Goal: Task Accomplishment & Management: Manage account settings

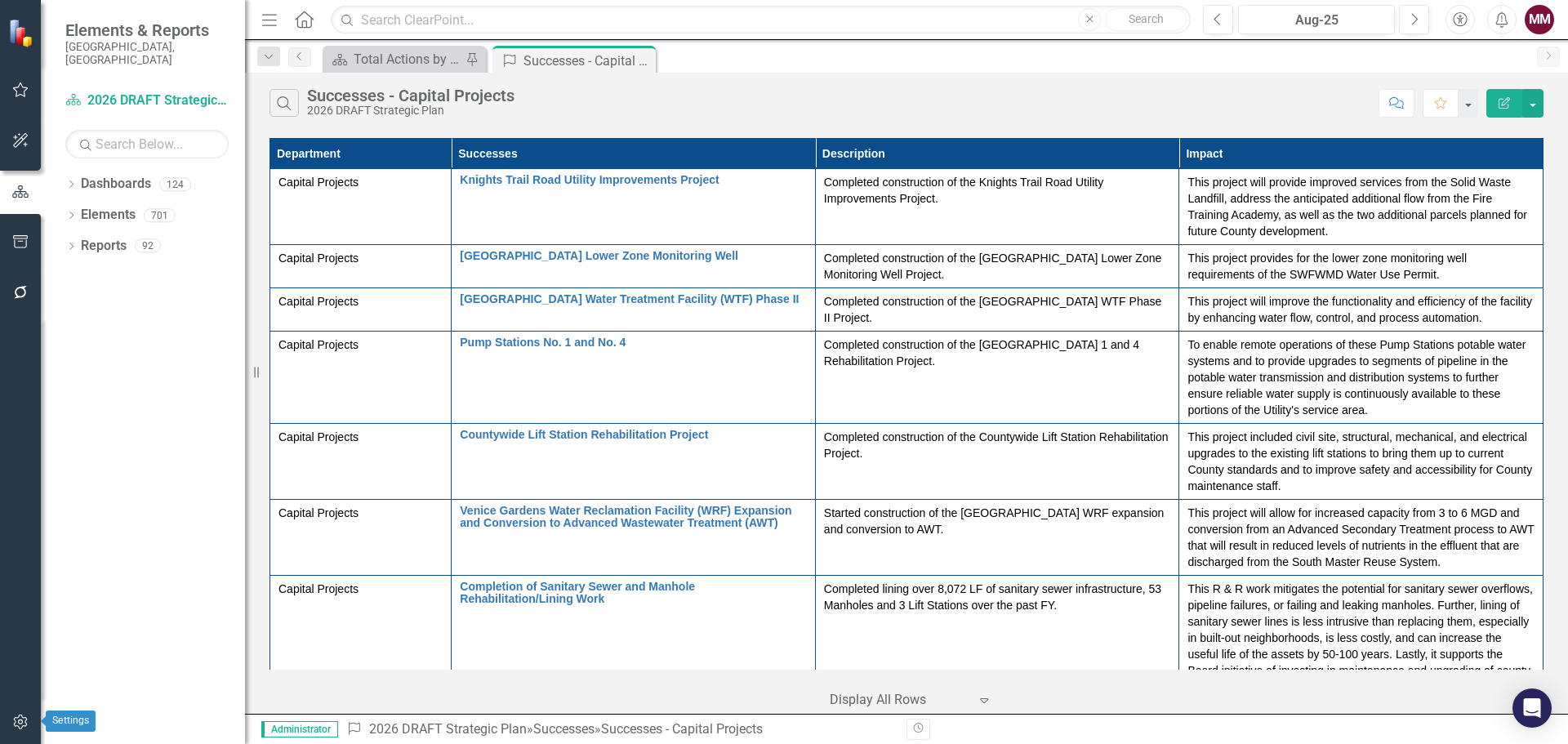
click at [19, 722] on icon "button" at bounding box center [20, 722] width 14 height 15
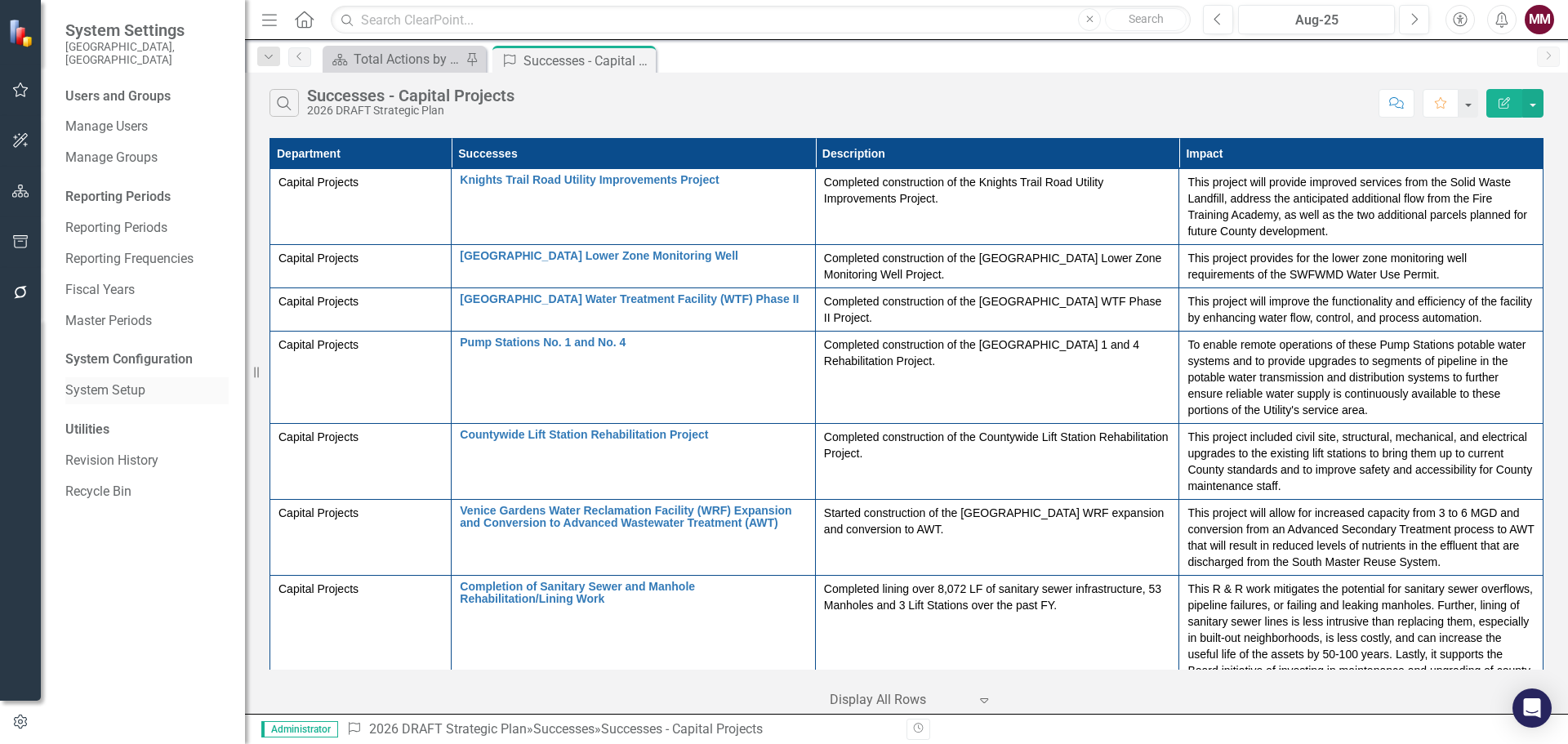
click at [99, 381] on link "System Setup" at bounding box center [147, 390] width 163 height 19
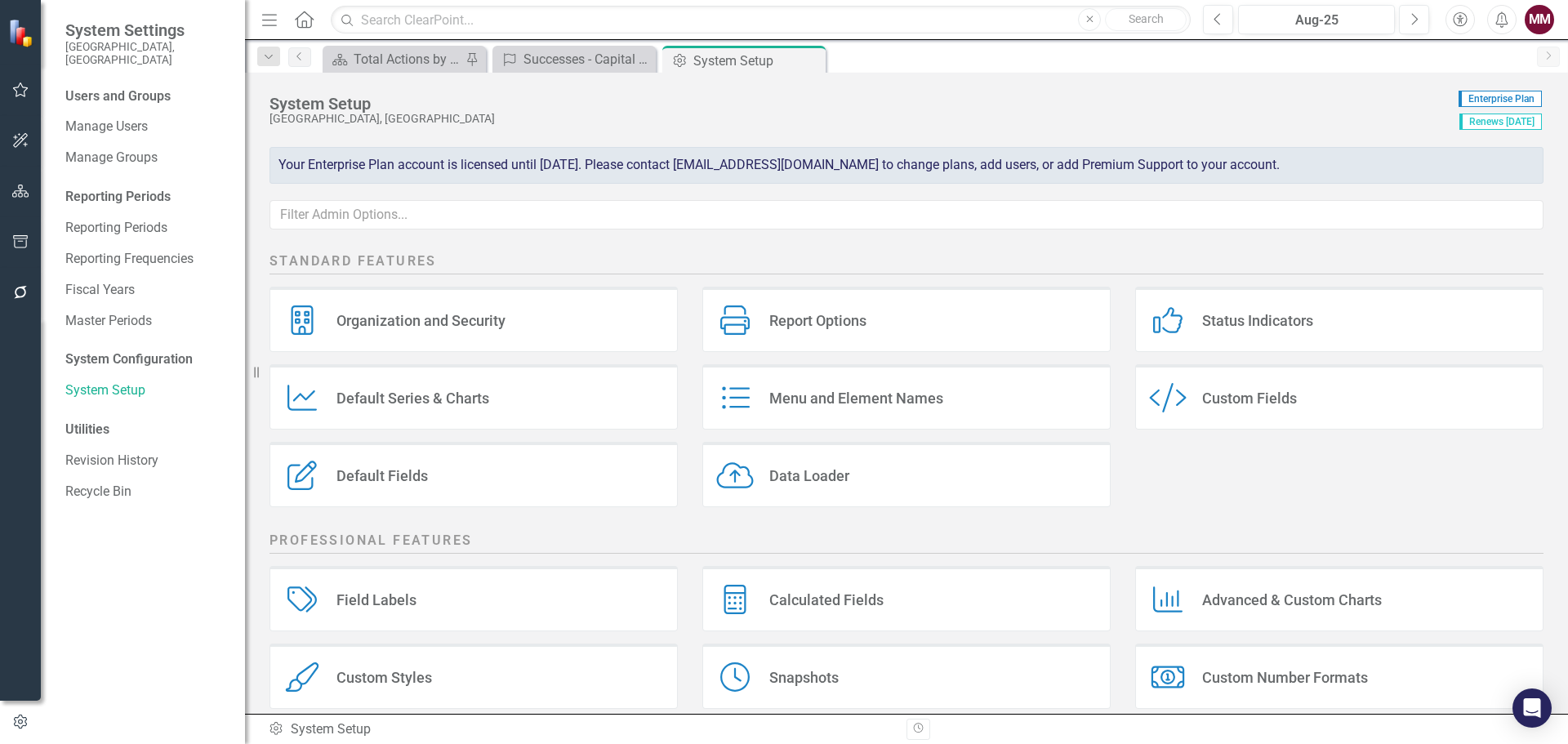
click at [1231, 402] on div "Custom Fields" at bounding box center [1249, 398] width 95 height 19
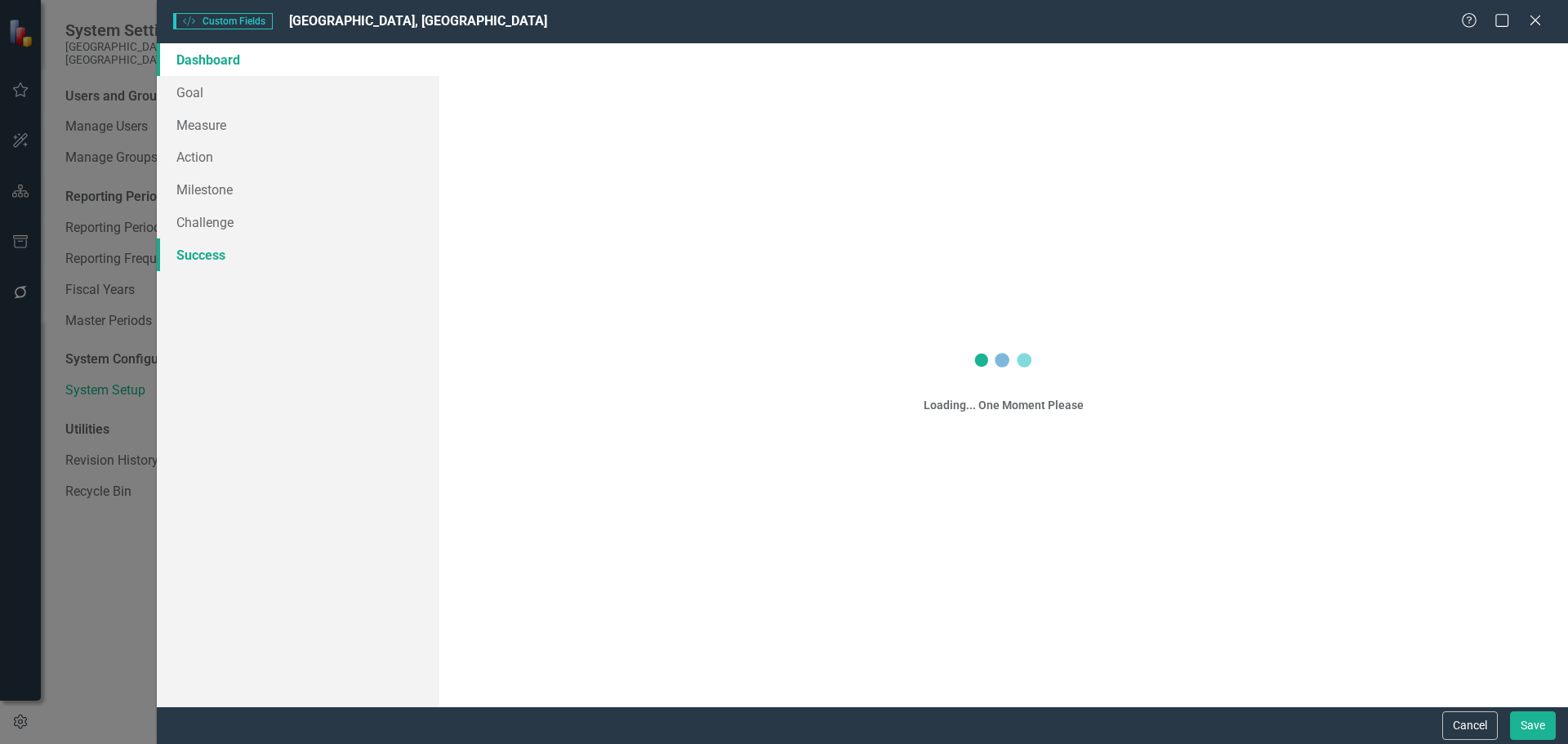
click at [203, 252] on link "Success" at bounding box center [298, 255] width 282 height 33
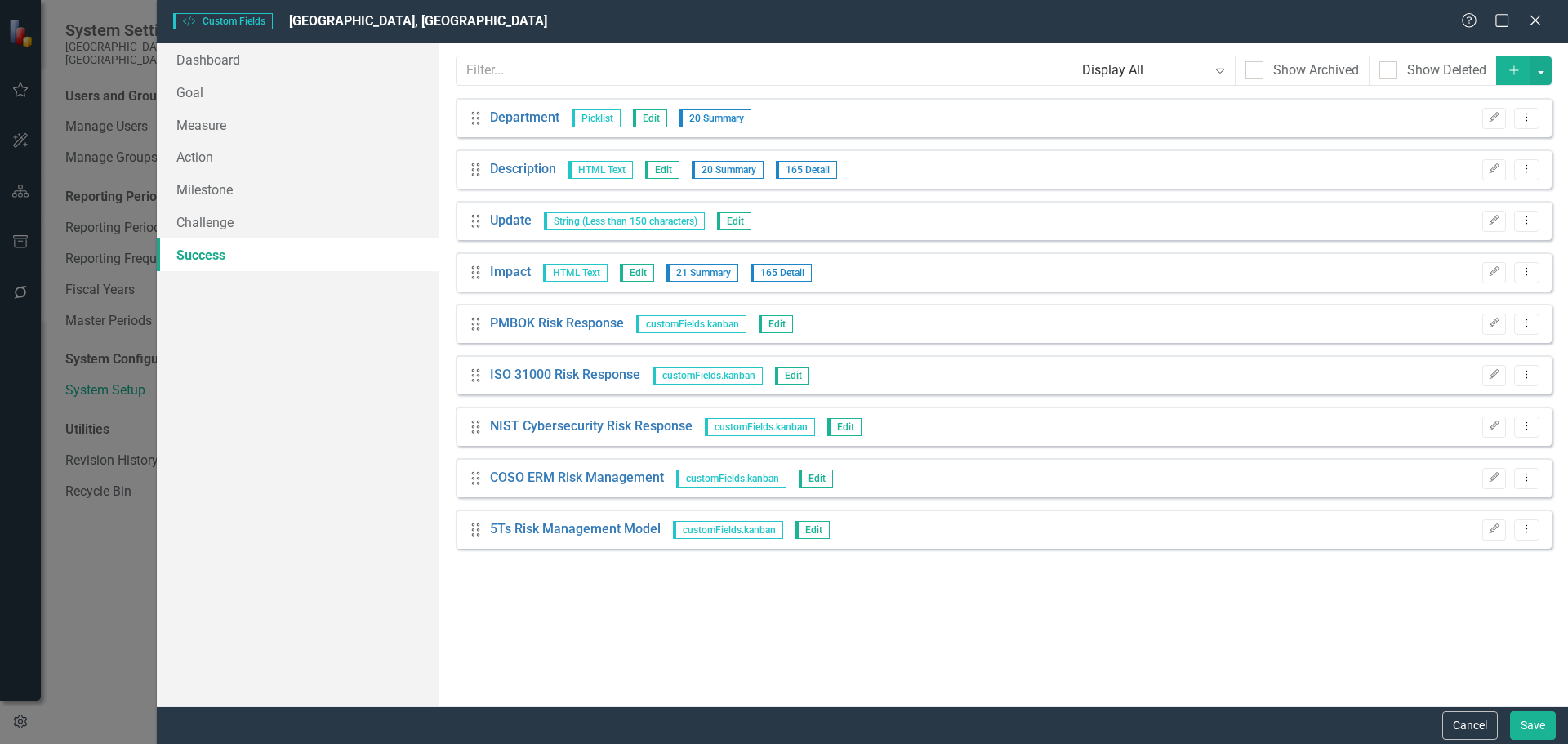
click at [1459, 719] on button "Cancel" at bounding box center [1469, 725] width 56 height 28
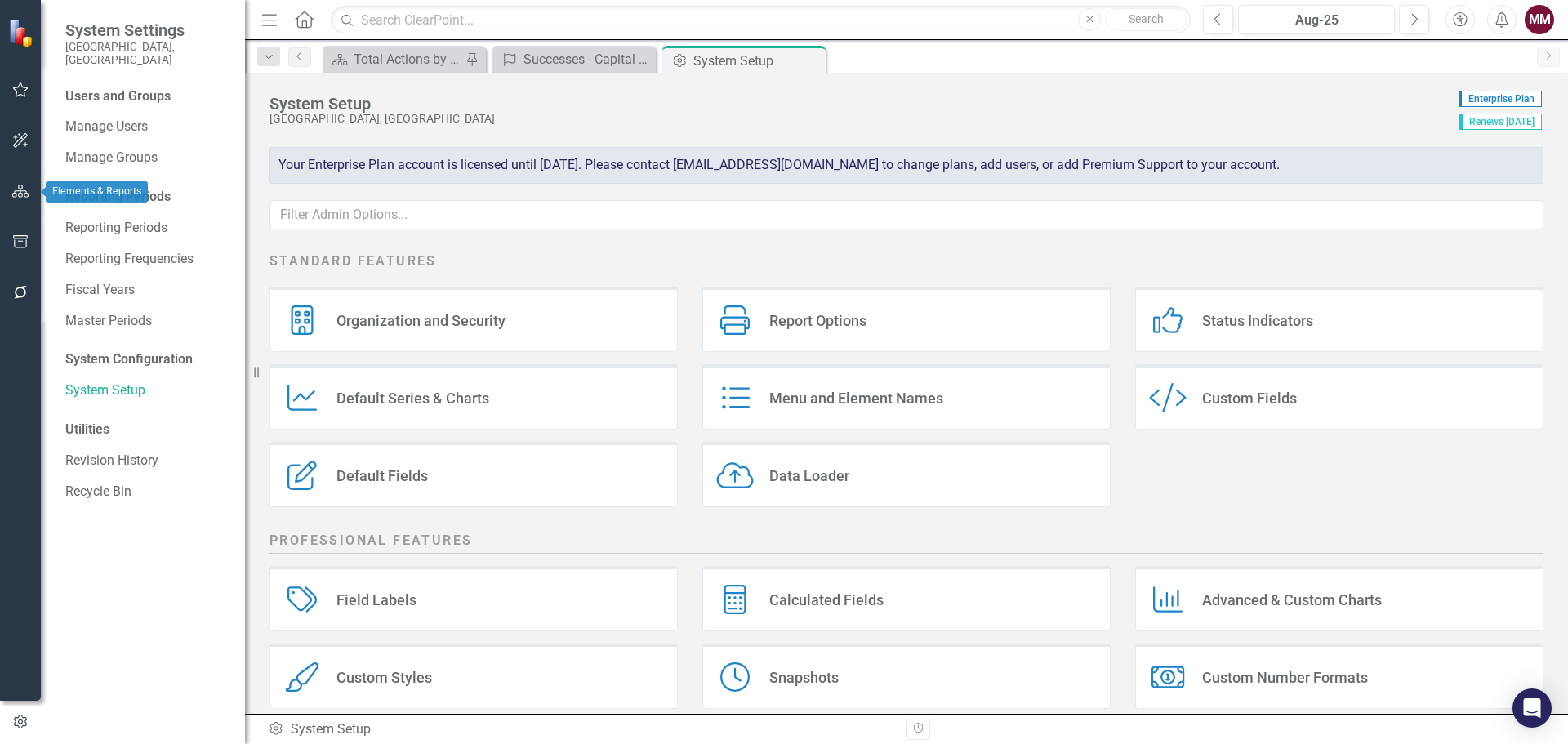
click at [22, 184] on button "button" at bounding box center [20, 192] width 36 height 35
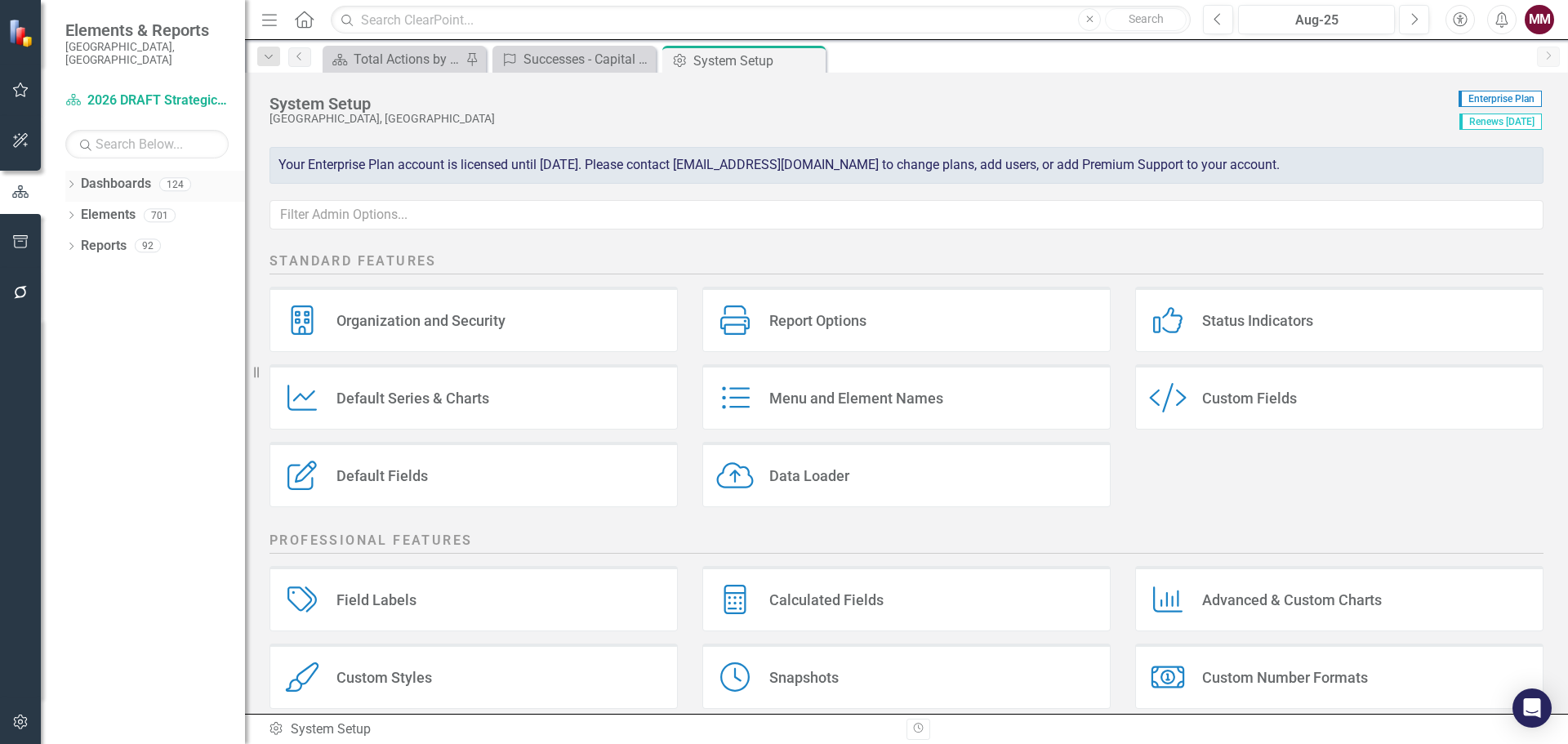
click at [70, 181] on icon "Dropdown" at bounding box center [71, 186] width 12 height 9
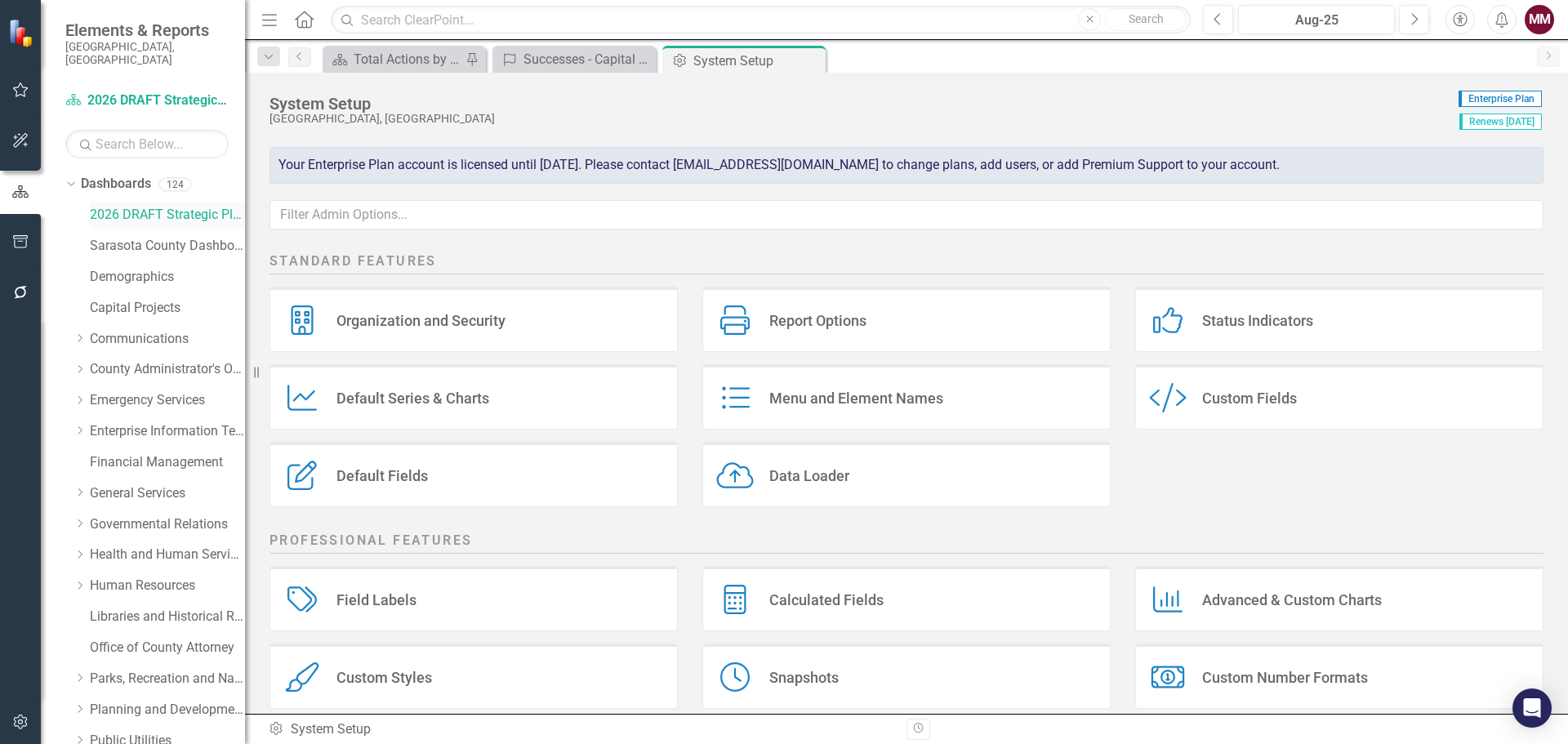
click at [97, 206] on link "2026 DRAFT Strategic Plan" at bounding box center [167, 215] width 155 height 19
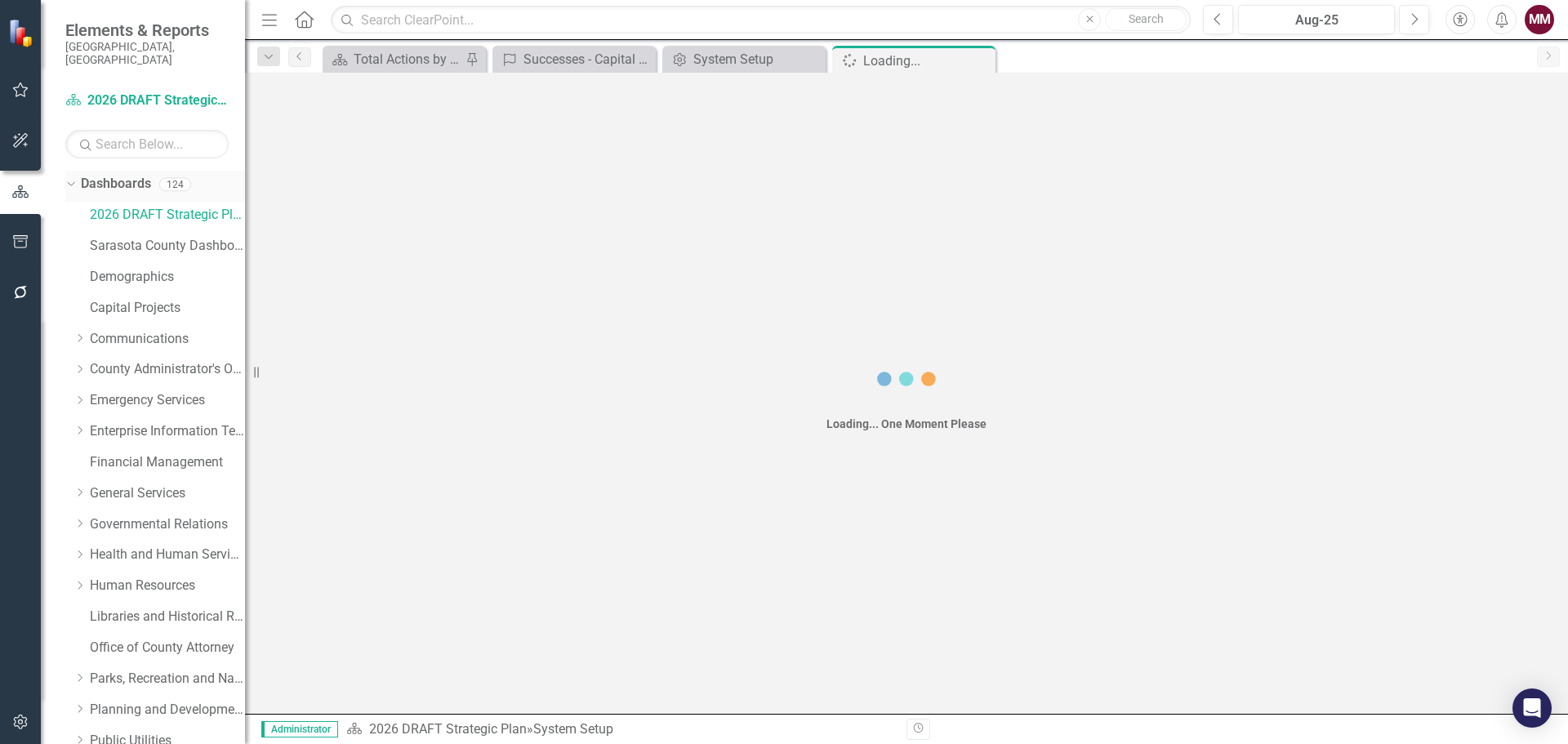
click at [76, 182] on div "Dropdown" at bounding box center [71, 186] width 12 height 8
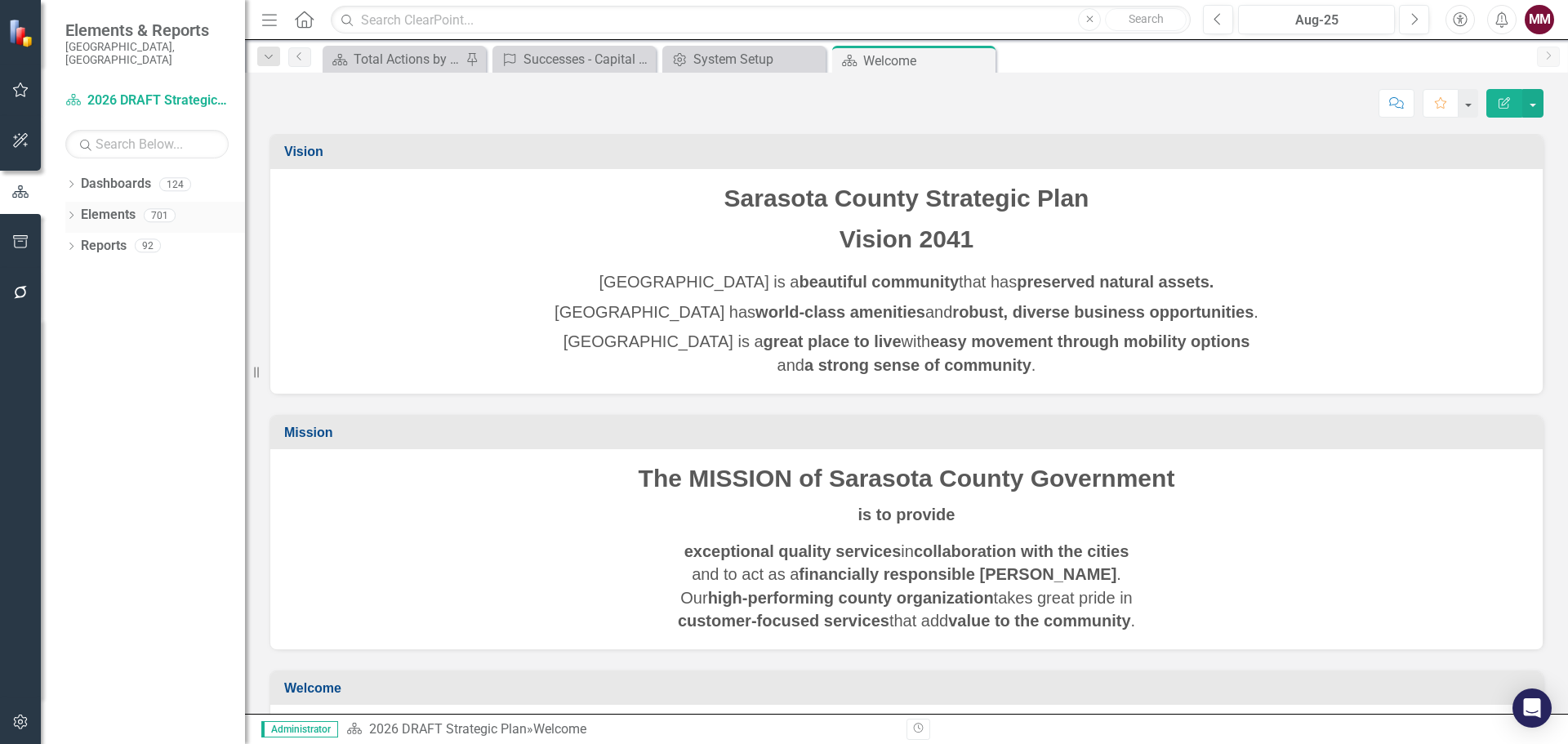
click at [72, 212] on icon "Dropdown" at bounding box center [71, 217] width 12 height 9
click at [144, 330] on link "Success Successes" at bounding box center [131, 339] width 85 height 19
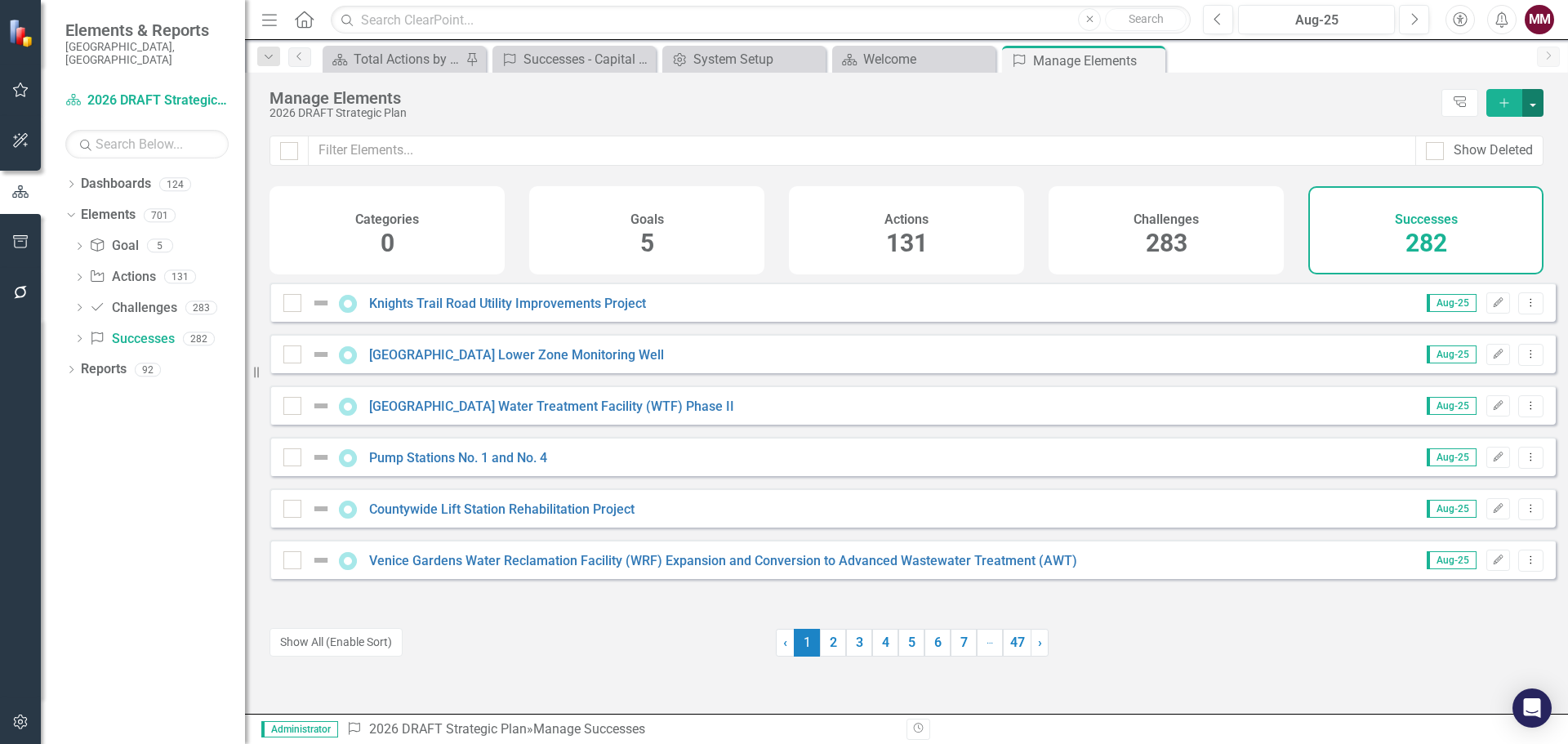
click at [1536, 102] on button "button" at bounding box center [1532, 102] width 21 height 28
click at [1490, 132] on link "Success Add Success" at bounding box center [1477, 132] width 129 height 30
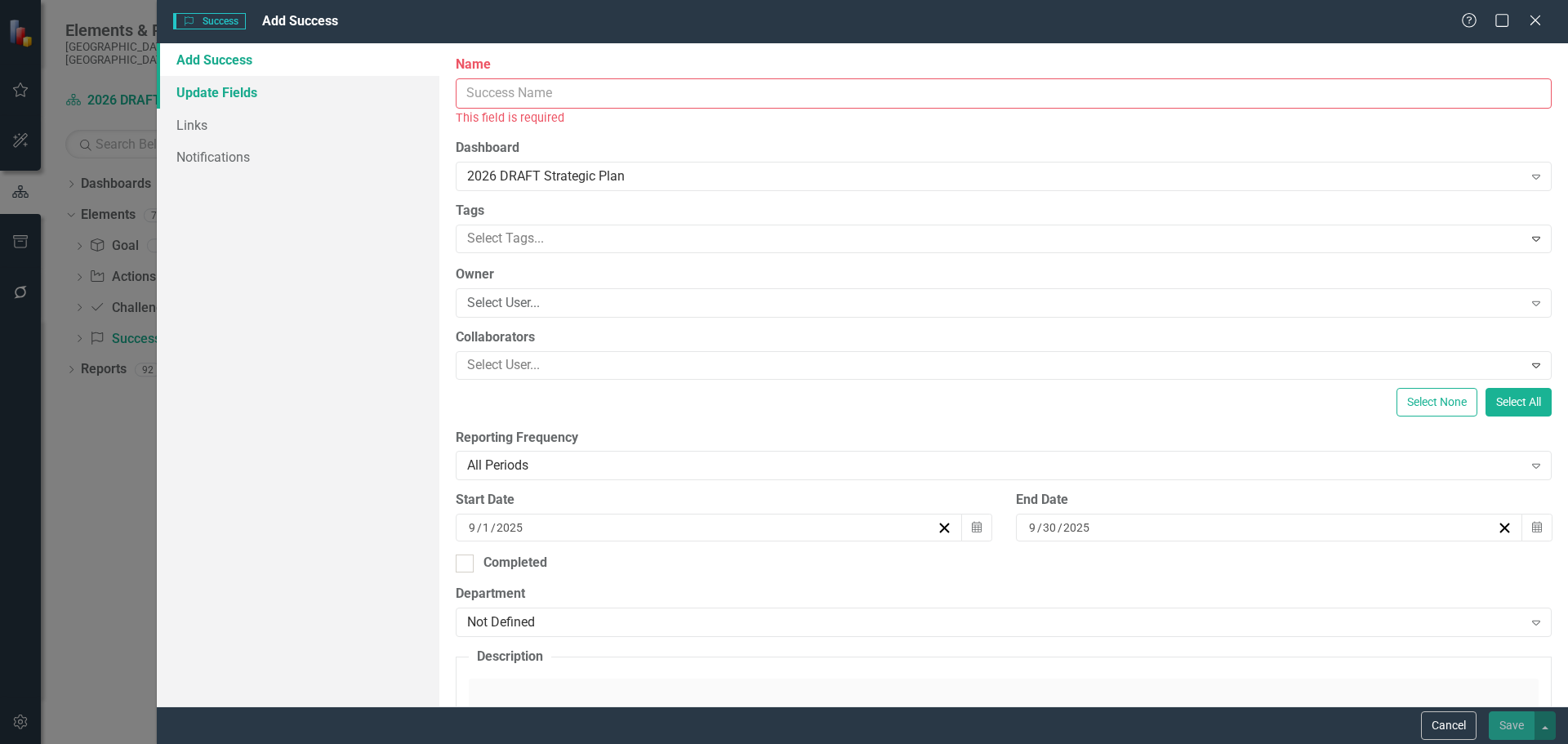
click at [197, 97] on link "Update Fields" at bounding box center [298, 92] width 282 height 33
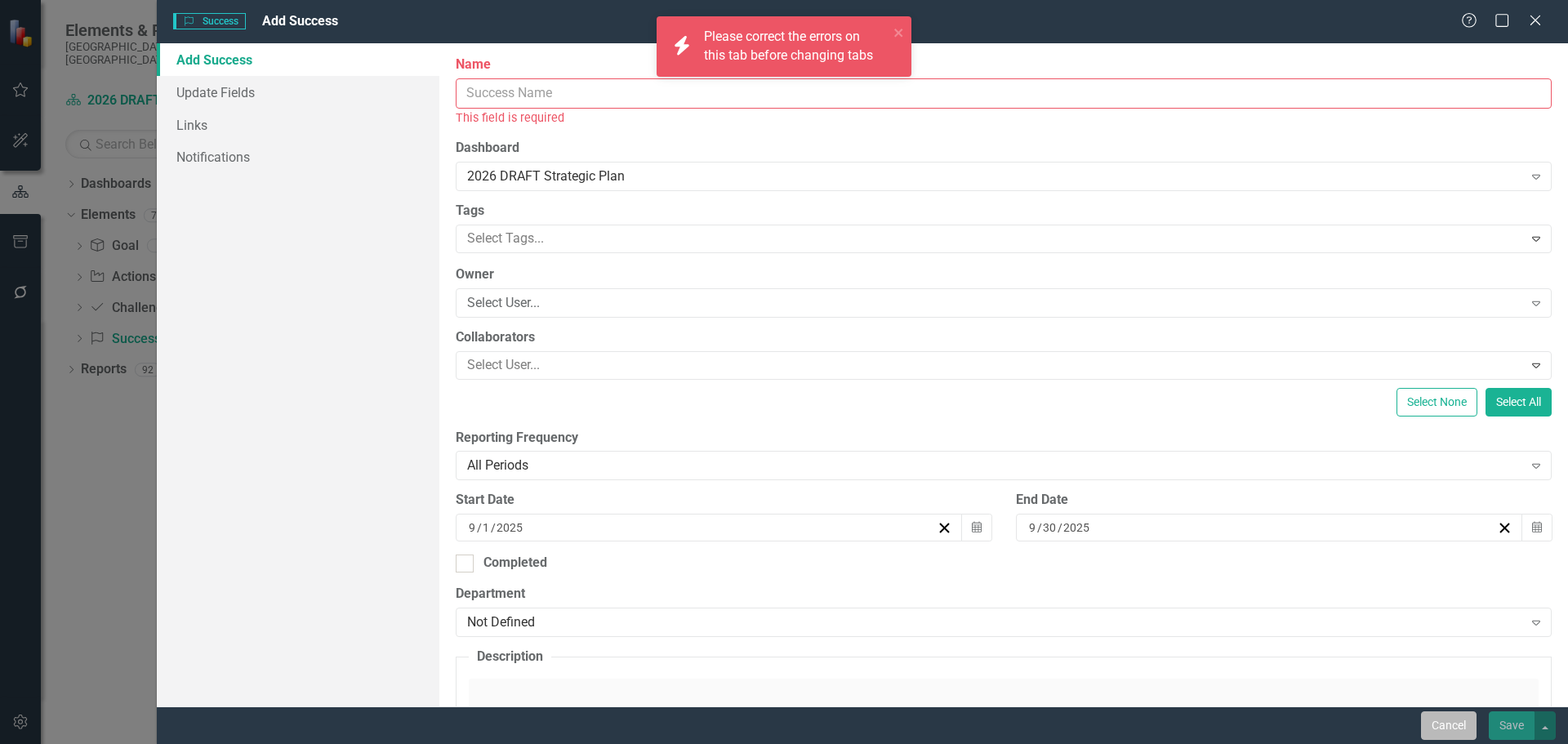
click at [1434, 719] on button "Cancel" at bounding box center [1448, 725] width 56 height 28
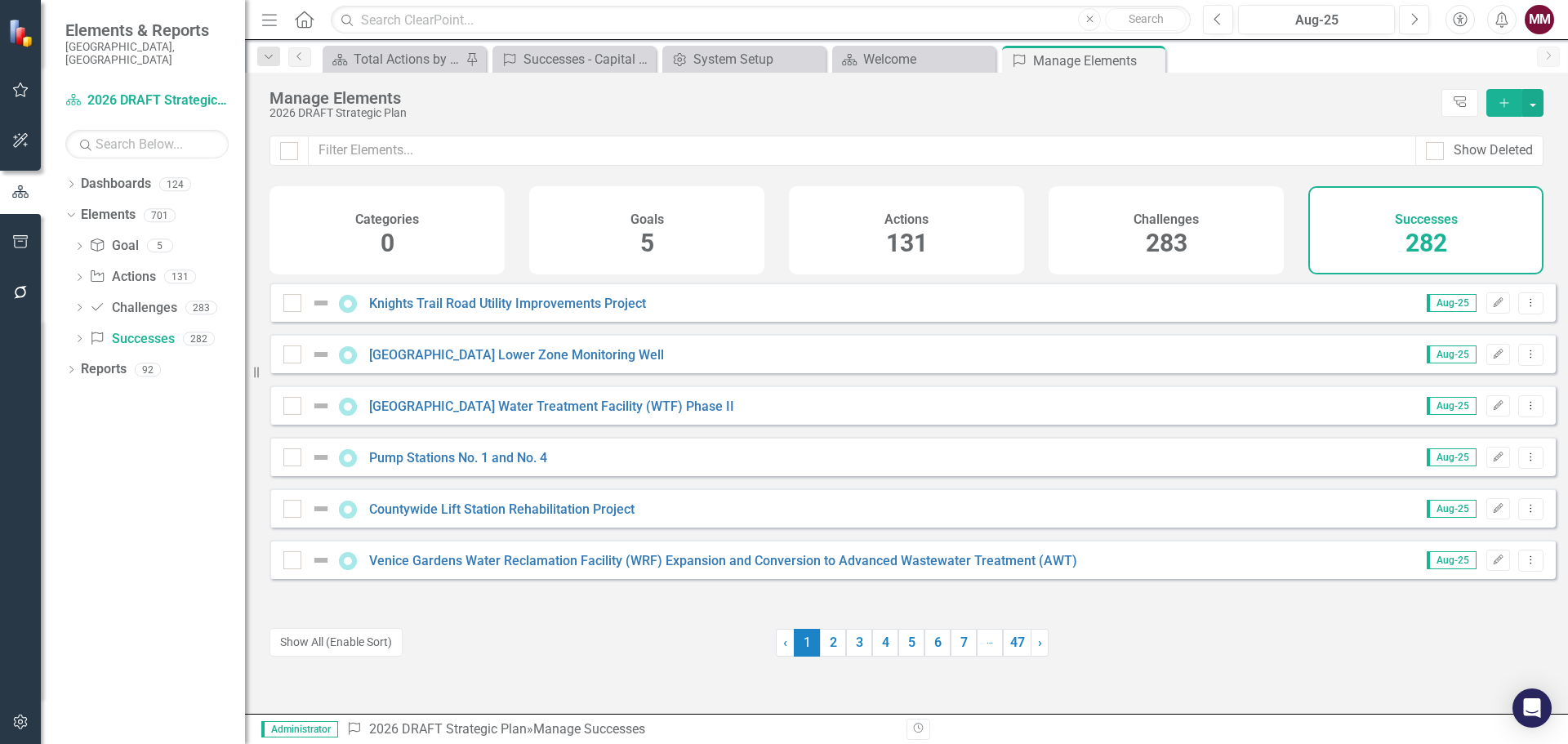
click at [1501, 104] on icon "Add" at bounding box center [1504, 102] width 15 height 12
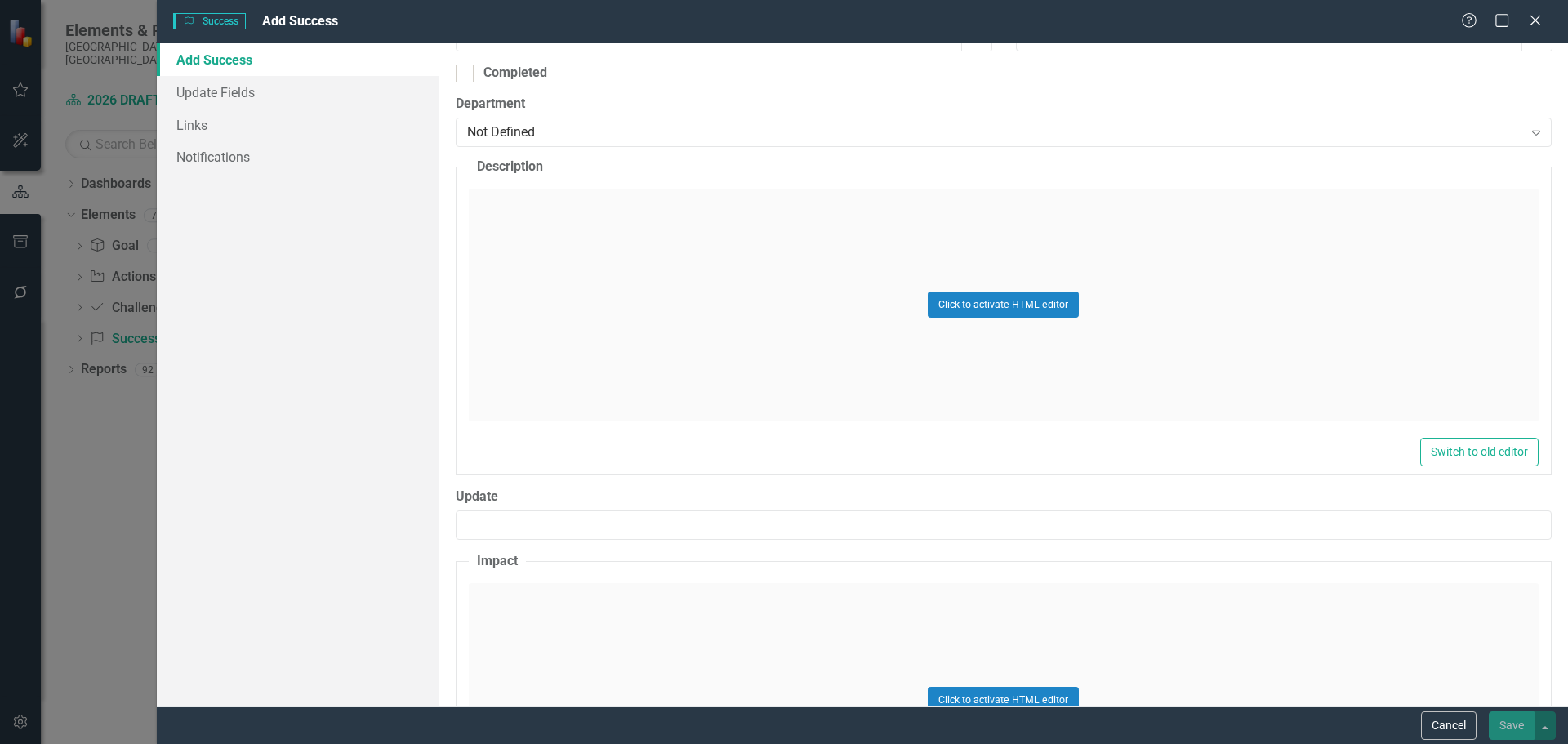
scroll to position [572, 0]
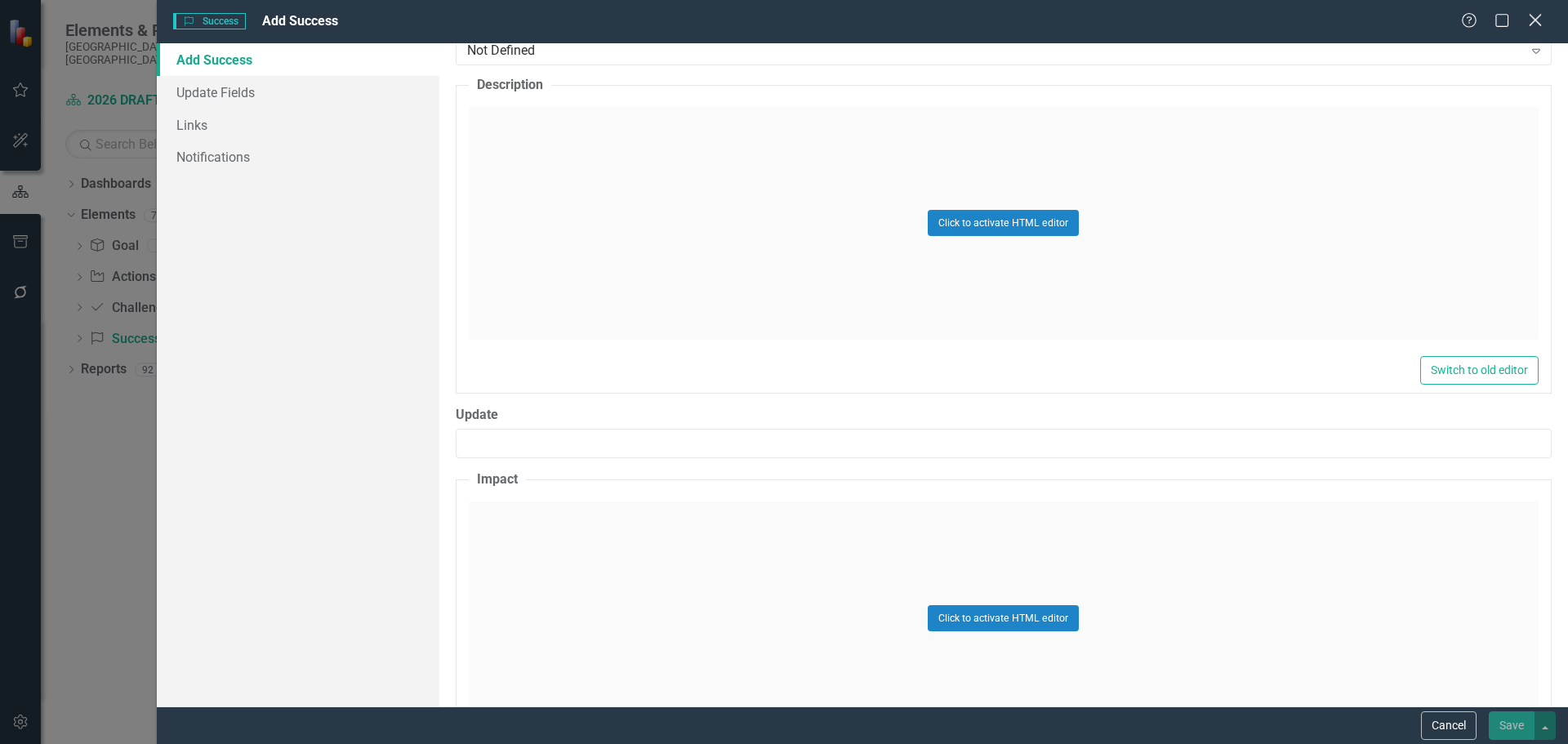
click at [1534, 20] on icon at bounding box center [1534, 20] width 12 height 12
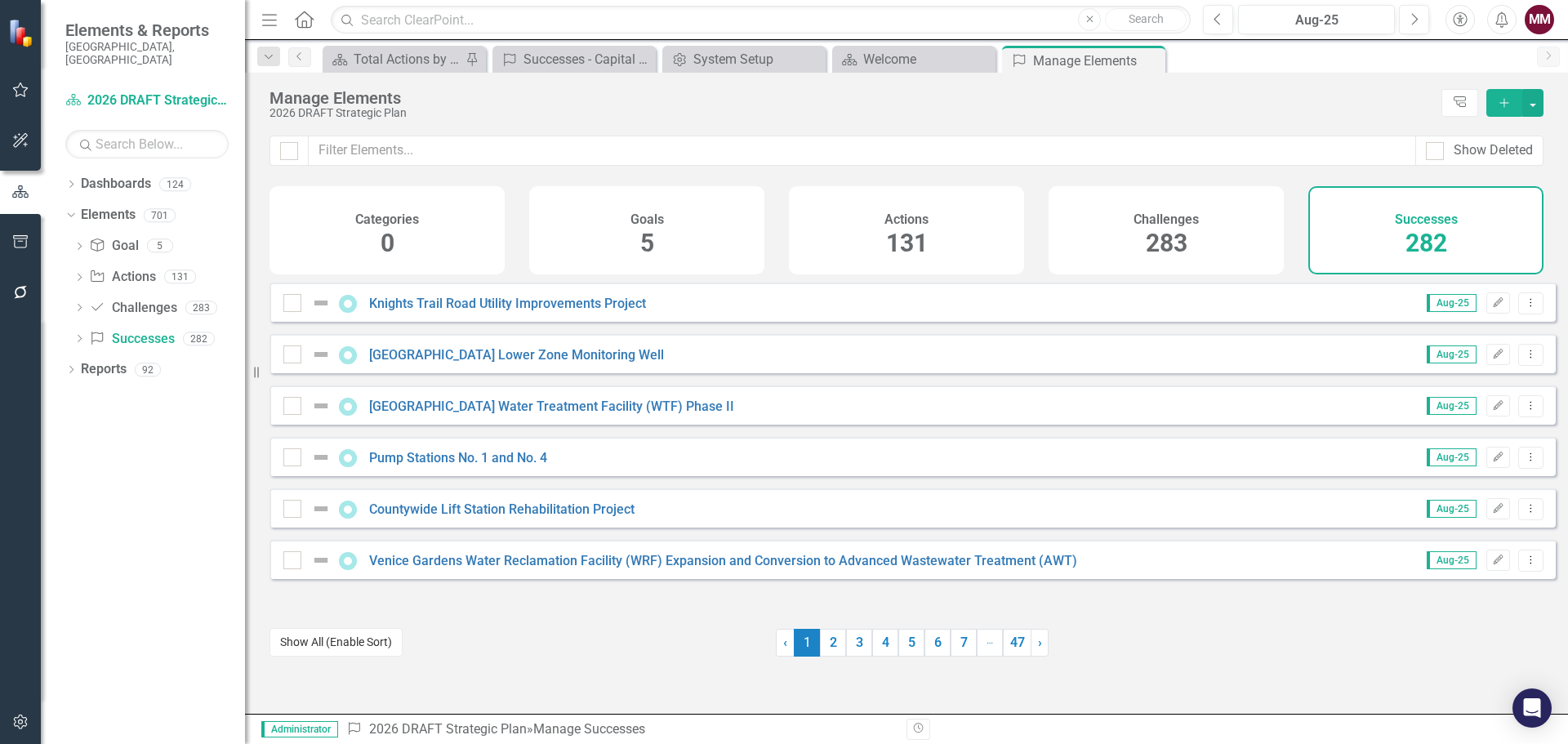
click at [340, 651] on button "Show All (Enable Sort)" at bounding box center [336, 642] width 133 height 28
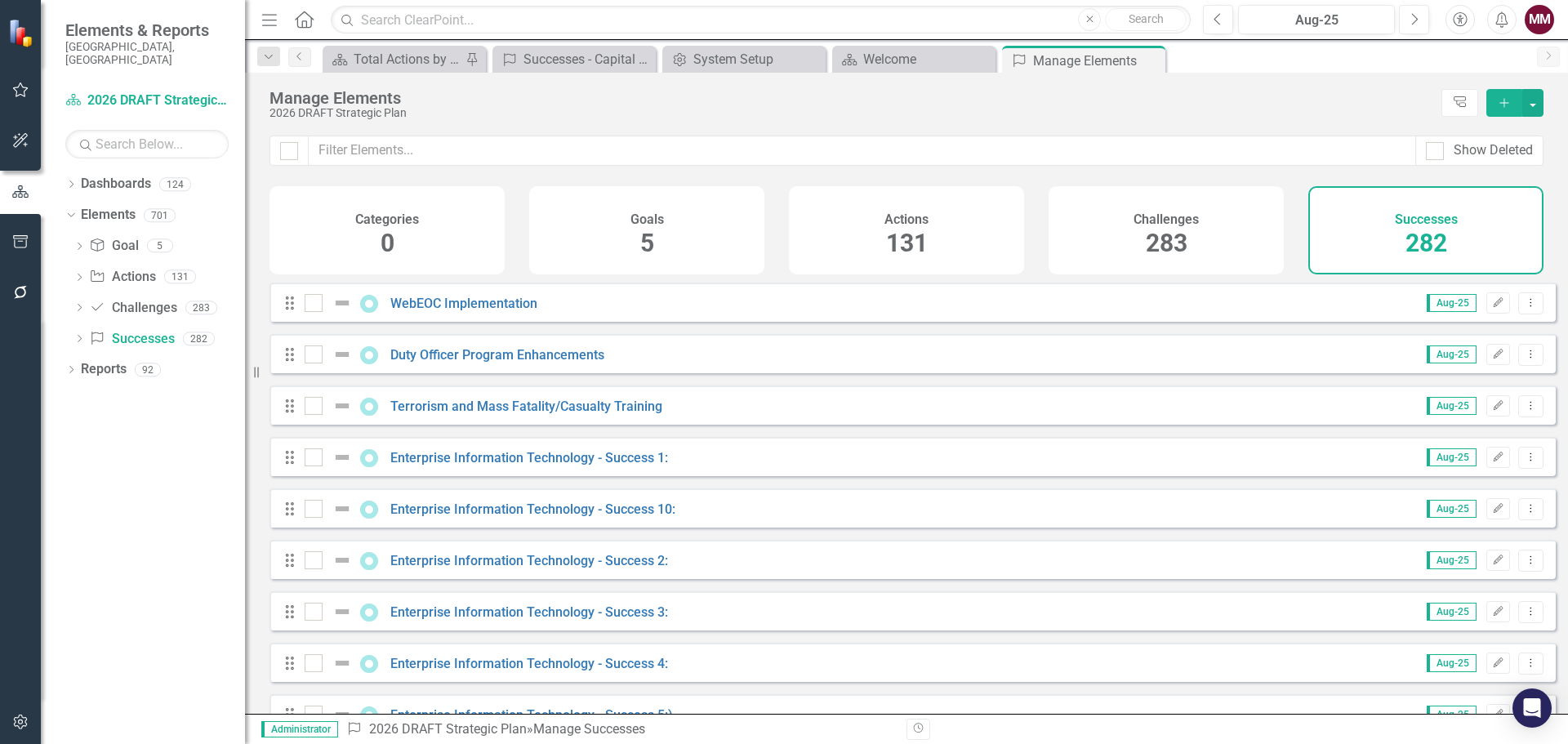
scroll to position [3184, 0]
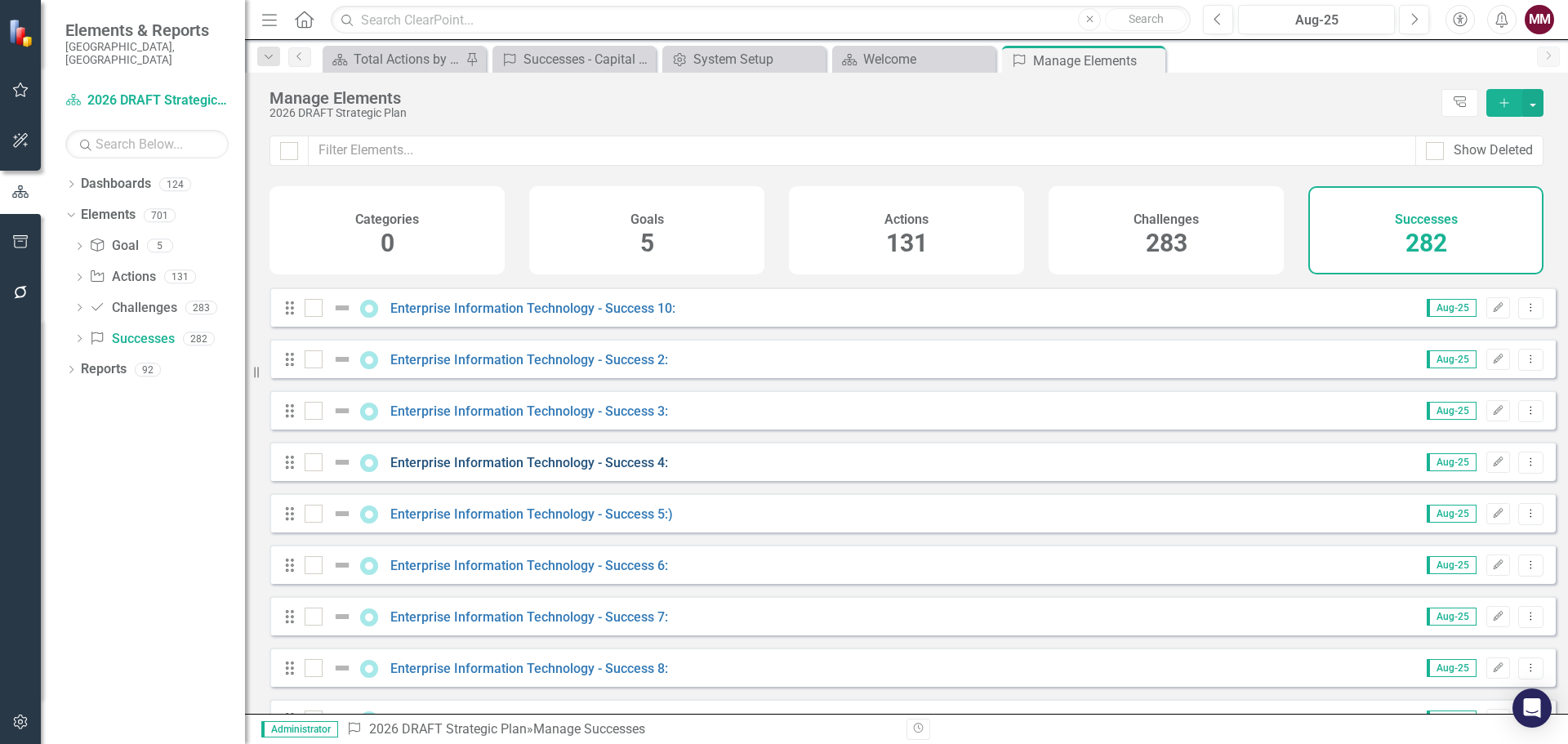
click at [635, 471] on link "Enterprise Information Technology - Success 4:" at bounding box center [529, 462] width 278 height 15
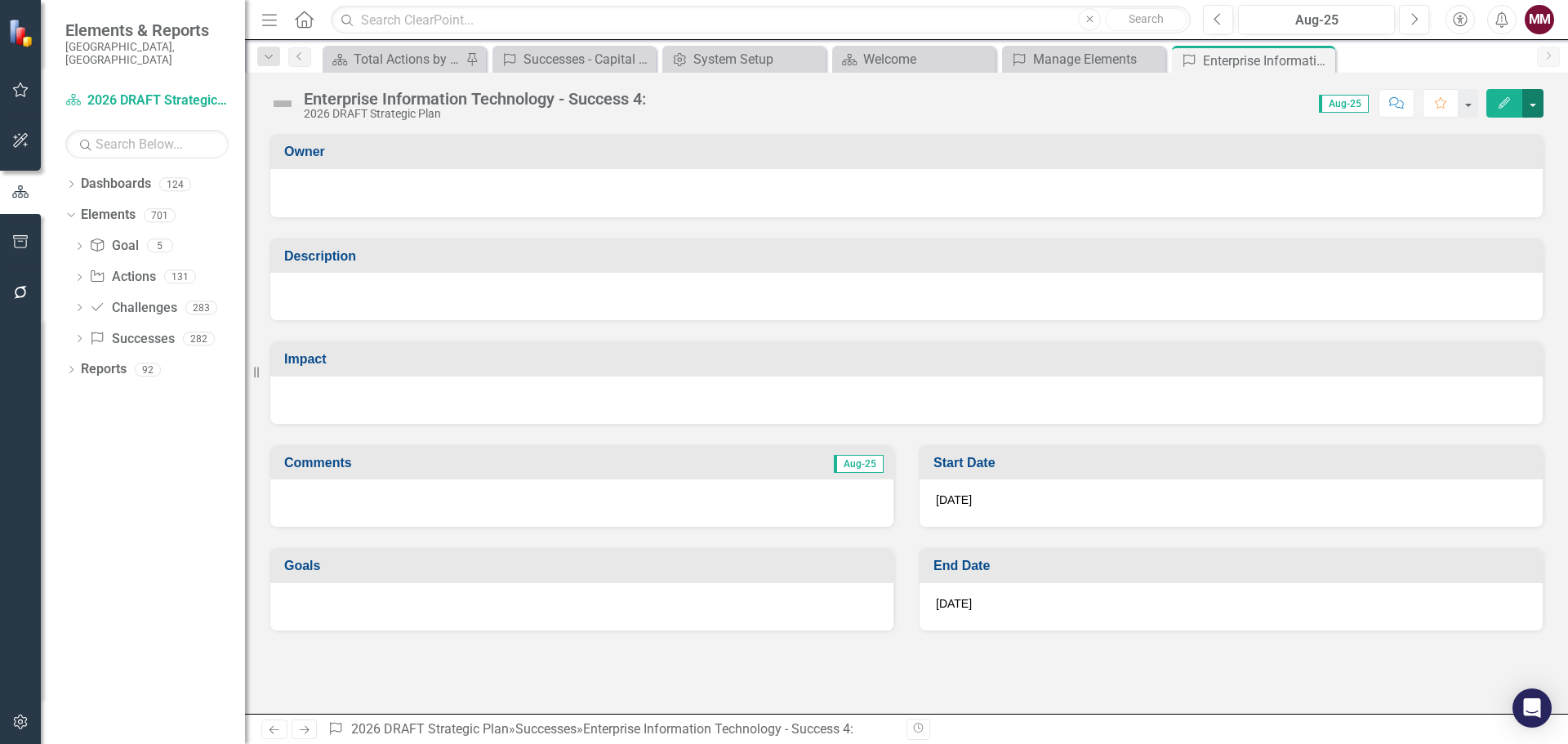
click at [1538, 105] on button "button" at bounding box center [1532, 103] width 21 height 28
click at [1163, 100] on div "Score: N/A Aug-25 Completed Comment Favorite Edit" at bounding box center [1098, 102] width 889 height 28
click at [1073, 59] on div "Manage Elements" at bounding box center [1086, 59] width 107 height 20
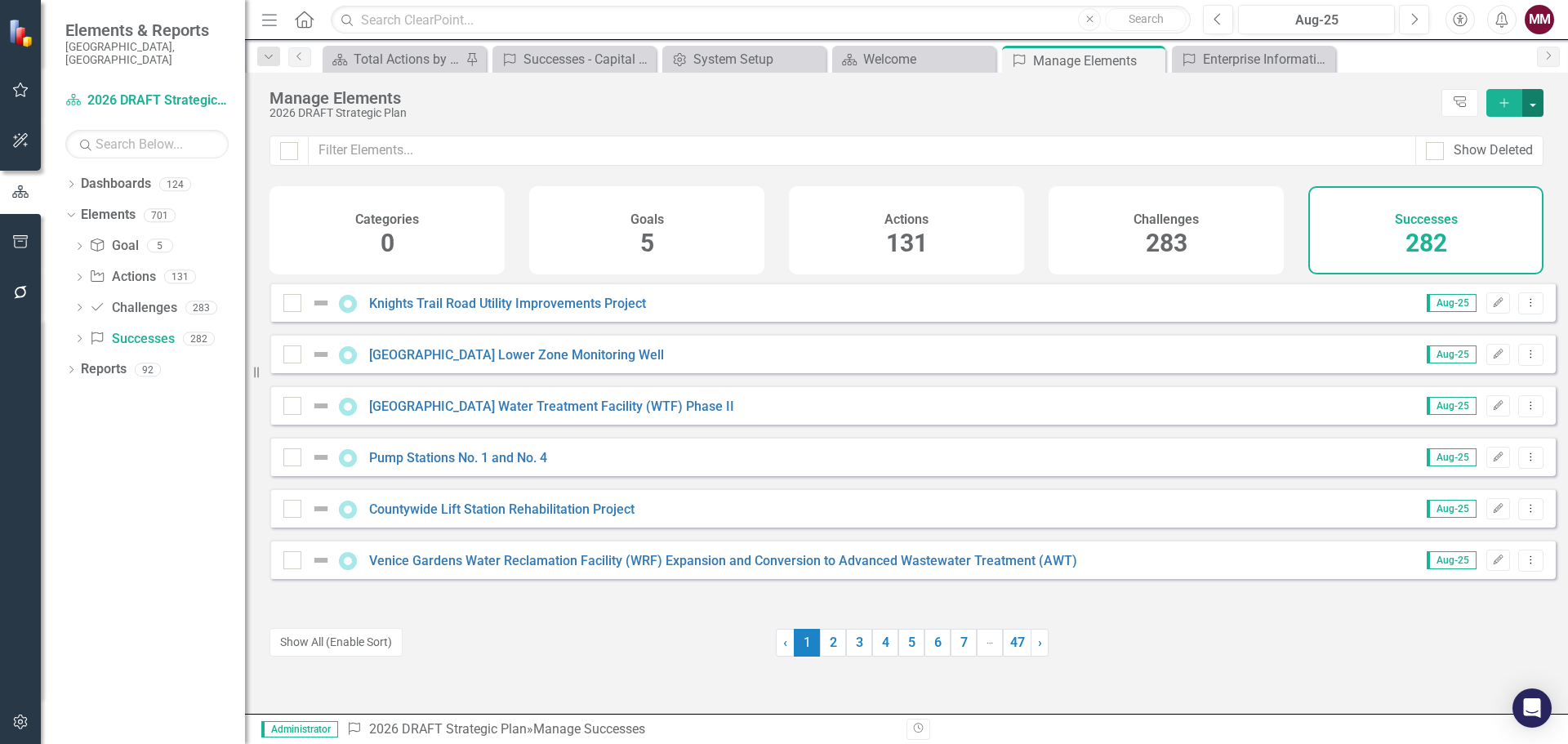
click at [1534, 107] on button "button" at bounding box center [1532, 102] width 21 height 28
click at [1497, 127] on link "Success Add Success" at bounding box center [1477, 132] width 129 height 30
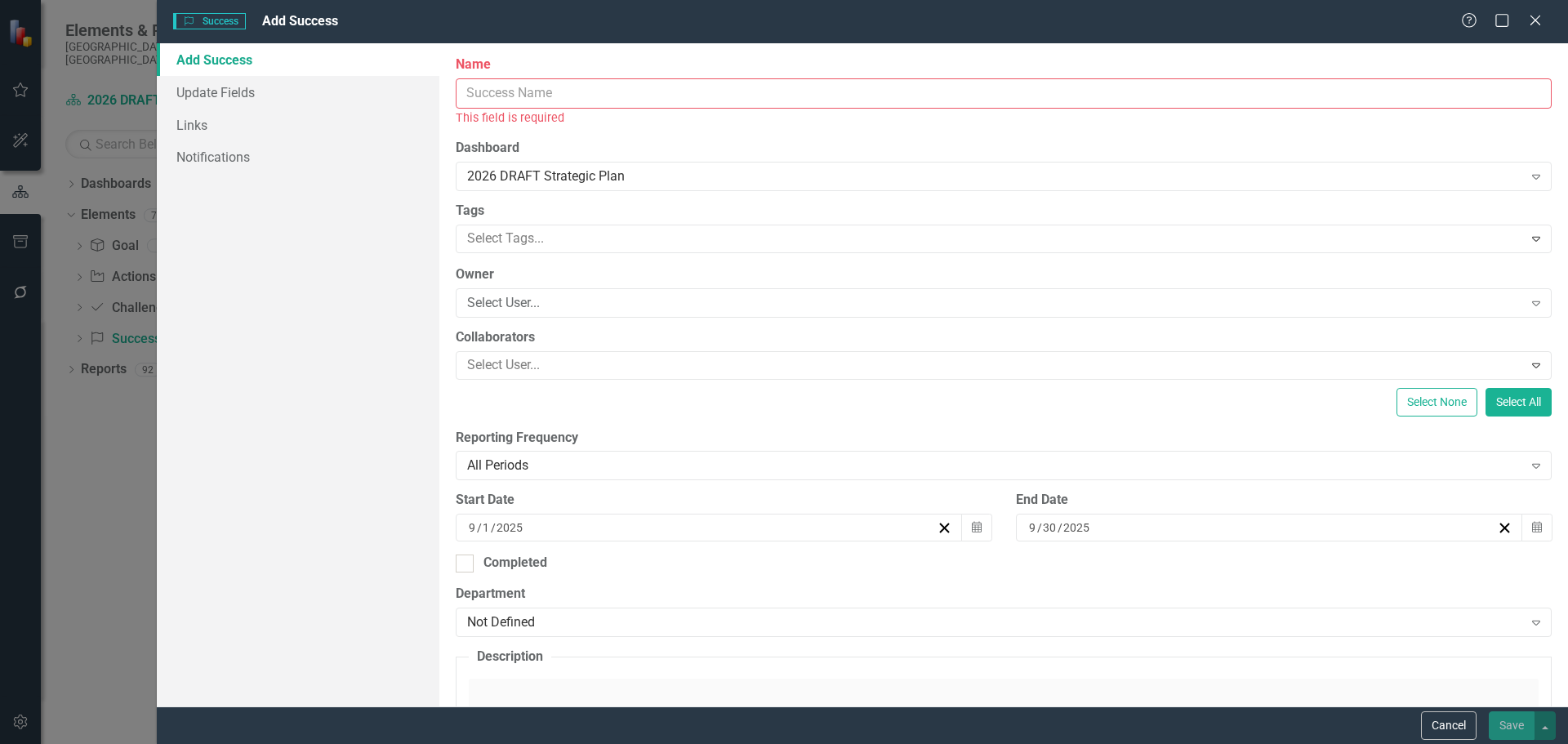
click at [659, 105] on input "Name" at bounding box center [1003, 93] width 1096 height 30
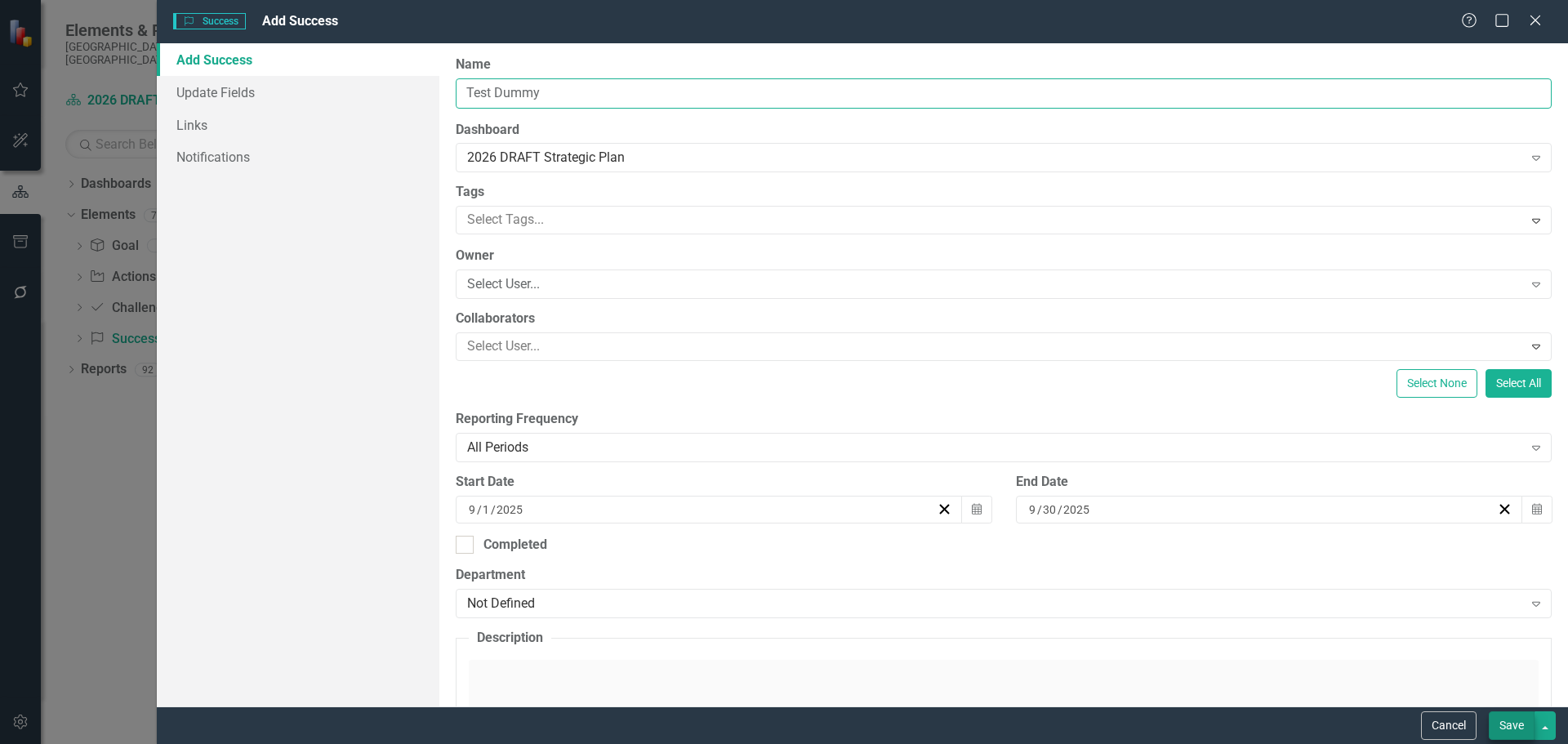
type input "Test Dummy"
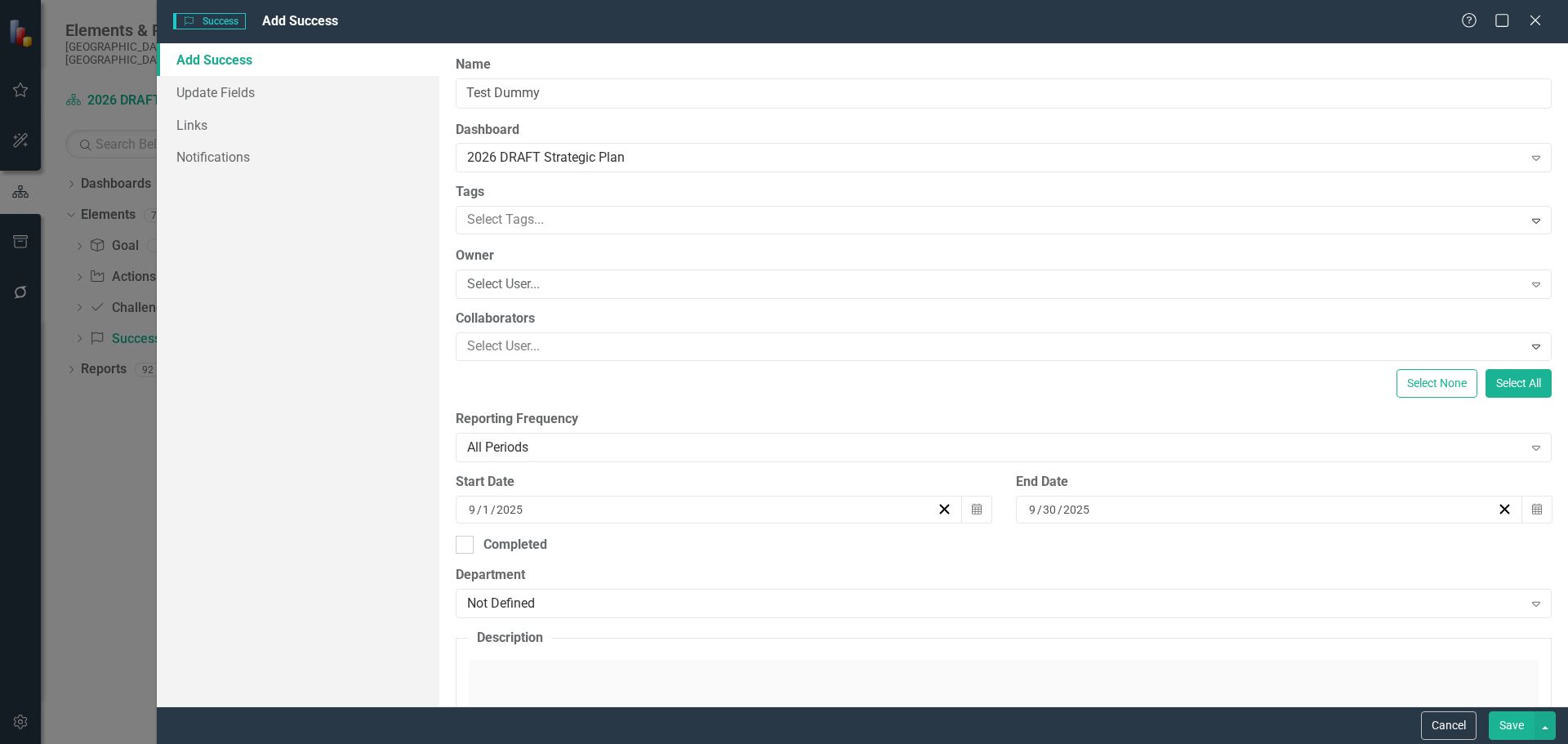
click at [1505, 720] on button "Save" at bounding box center [1510, 725] width 45 height 28
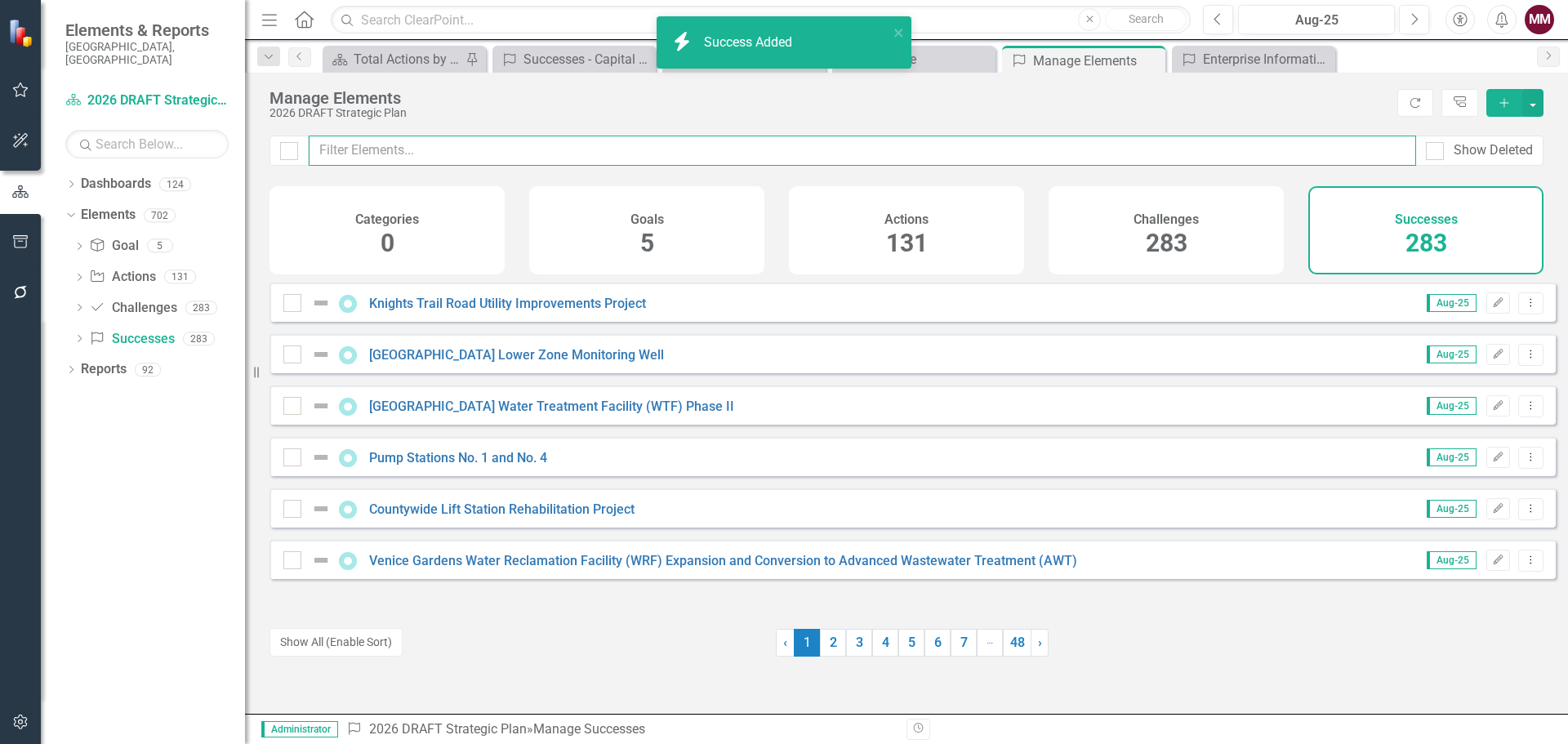
click at [361, 145] on input "text" at bounding box center [862, 151] width 1107 height 30
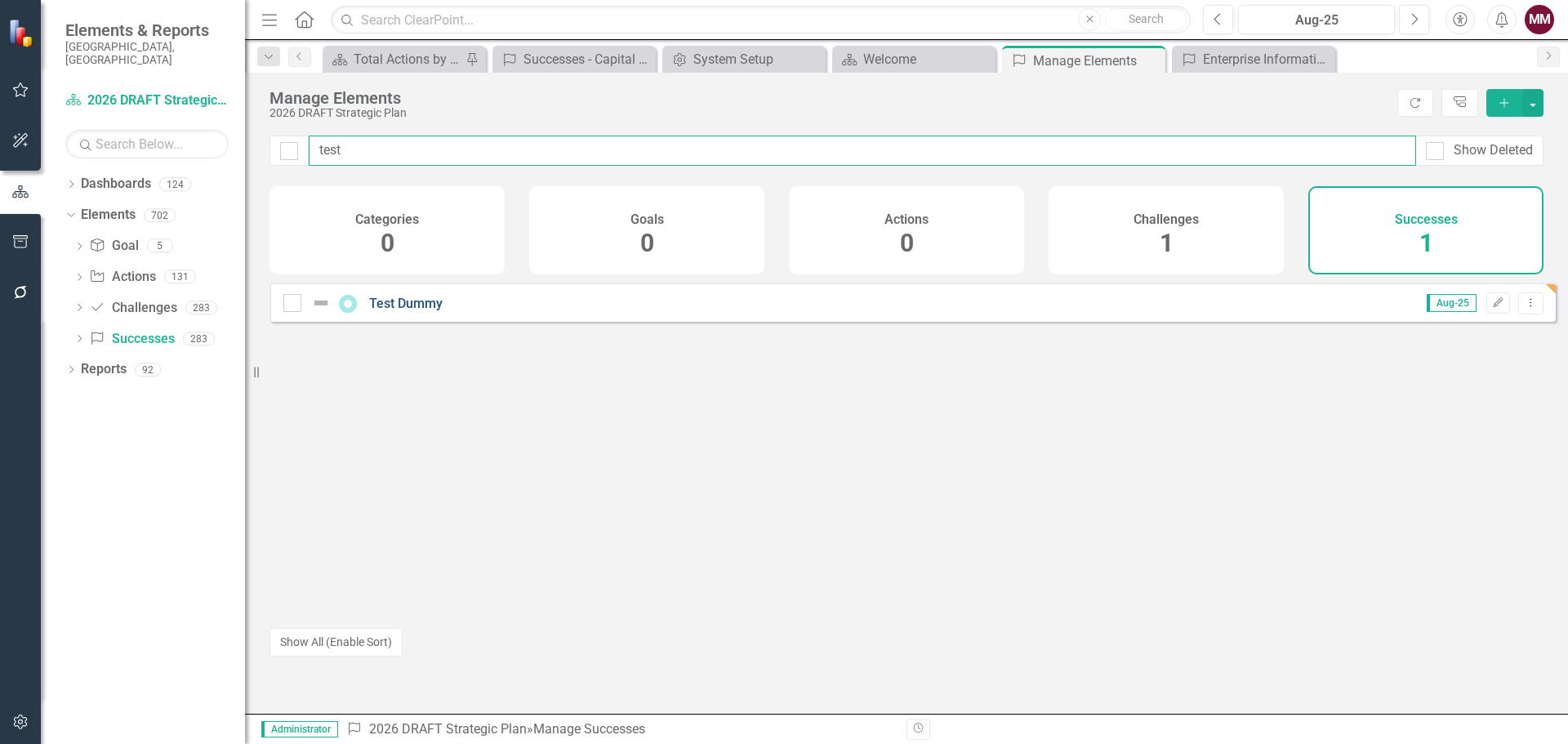
type input "test"
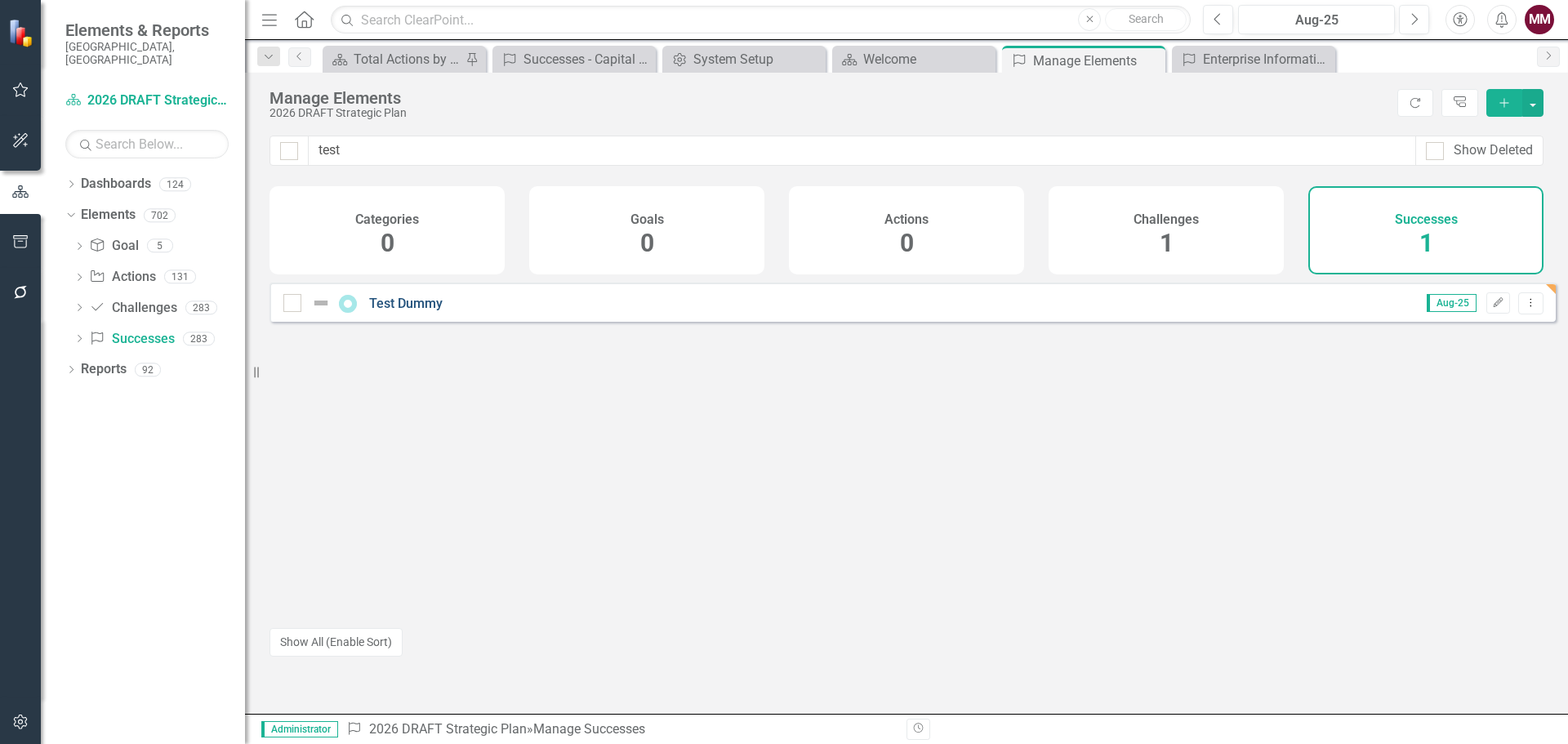
click at [400, 311] on link "Test Dummy" at bounding box center [406, 303] width 74 height 15
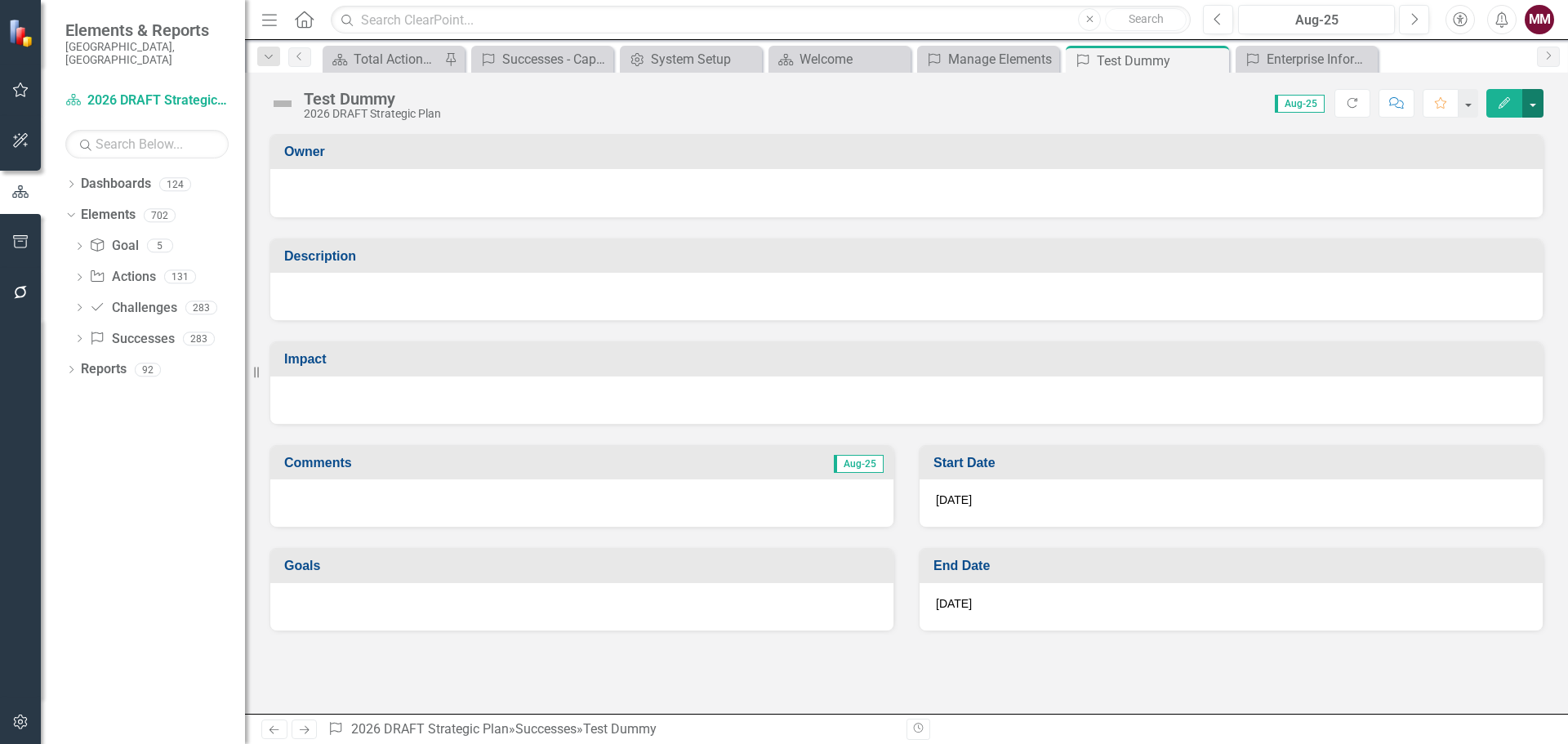
click at [1532, 97] on button "button" at bounding box center [1532, 103] width 21 height 28
click at [1495, 162] on link "Edit Report Edit Layout" at bounding box center [1476, 163] width 132 height 30
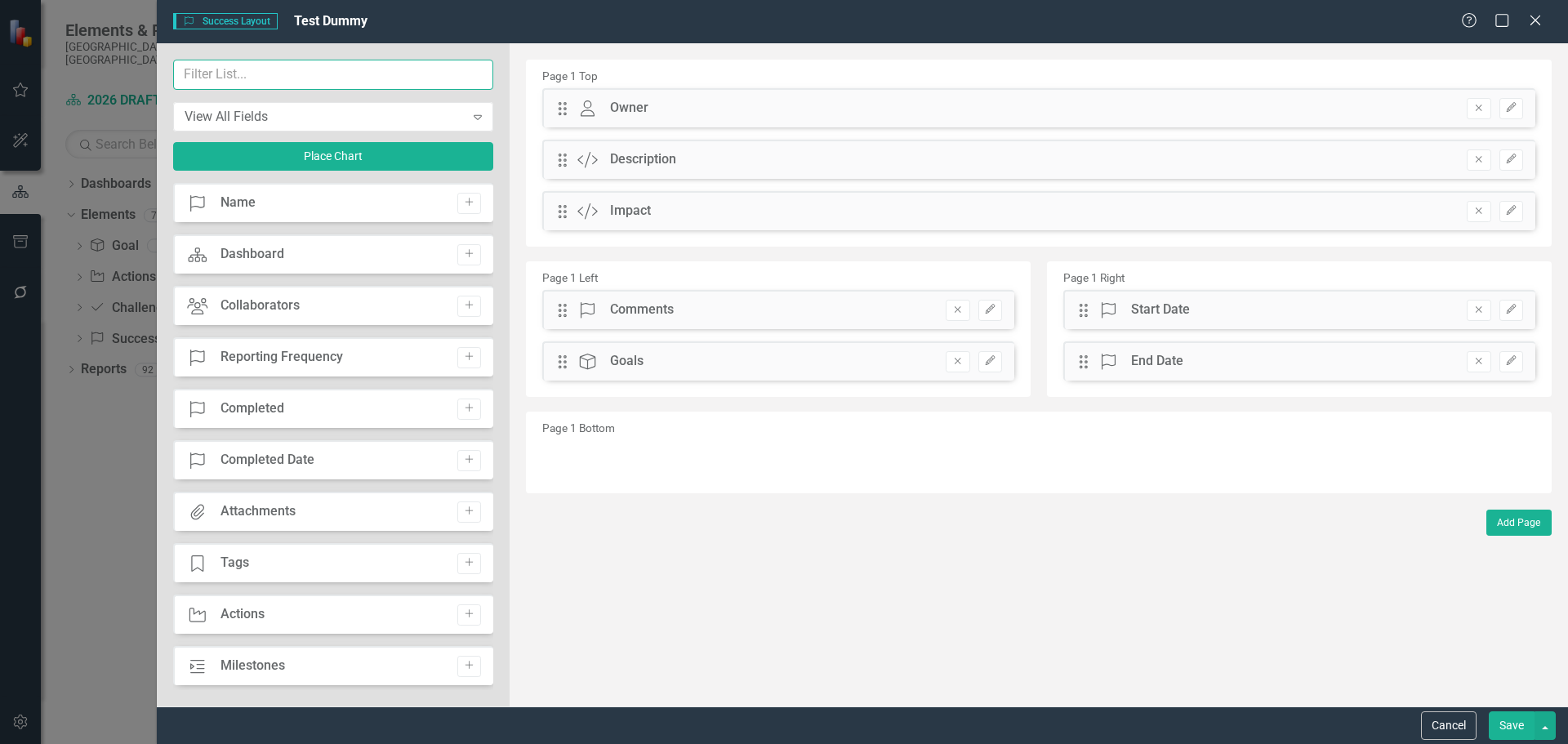
click at [248, 74] on input "text" at bounding box center [333, 75] width 320 height 30
type input "de"
click at [463, 616] on icon "Add" at bounding box center [469, 613] width 12 height 10
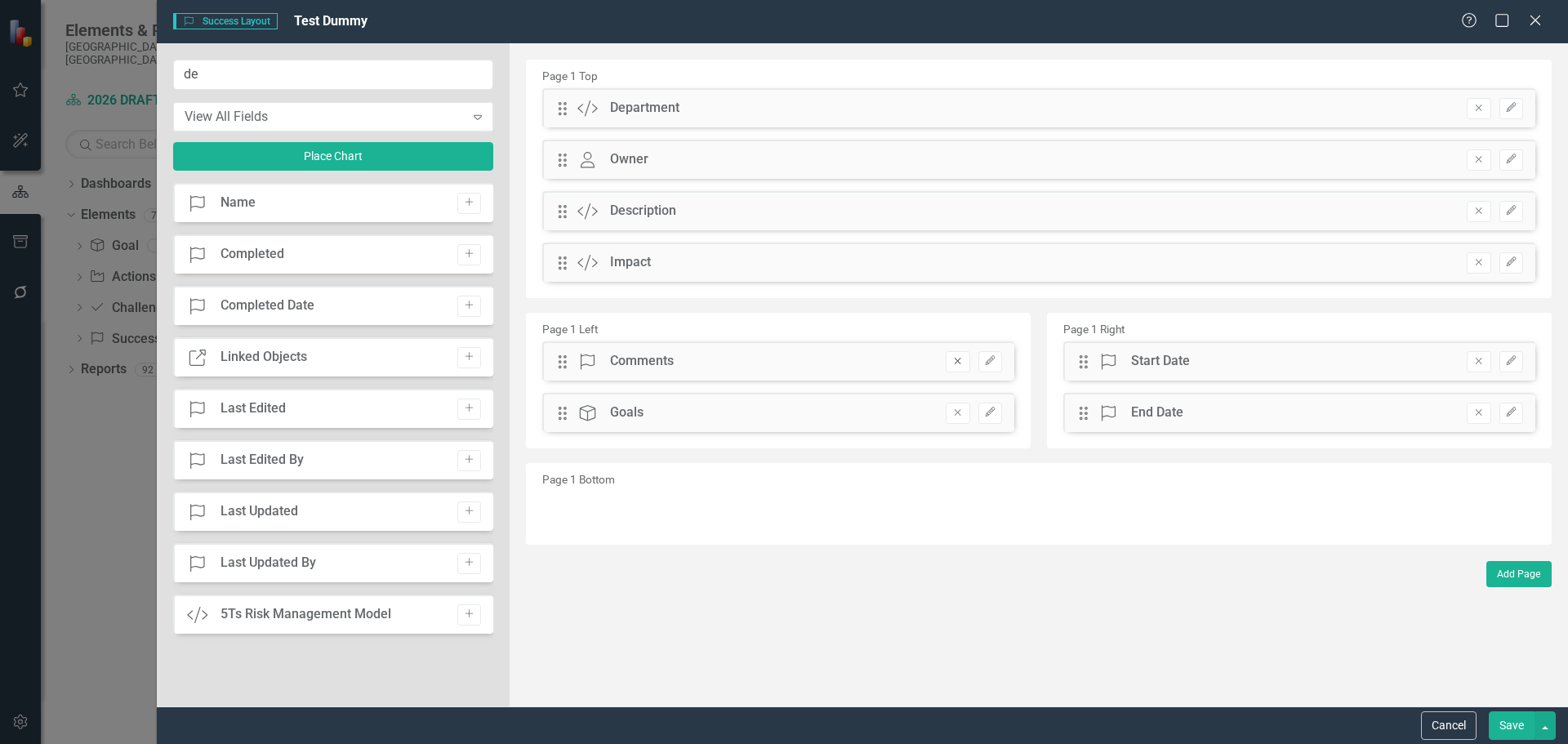
click at [956, 363] on icon "Remove" at bounding box center [957, 360] width 12 height 10
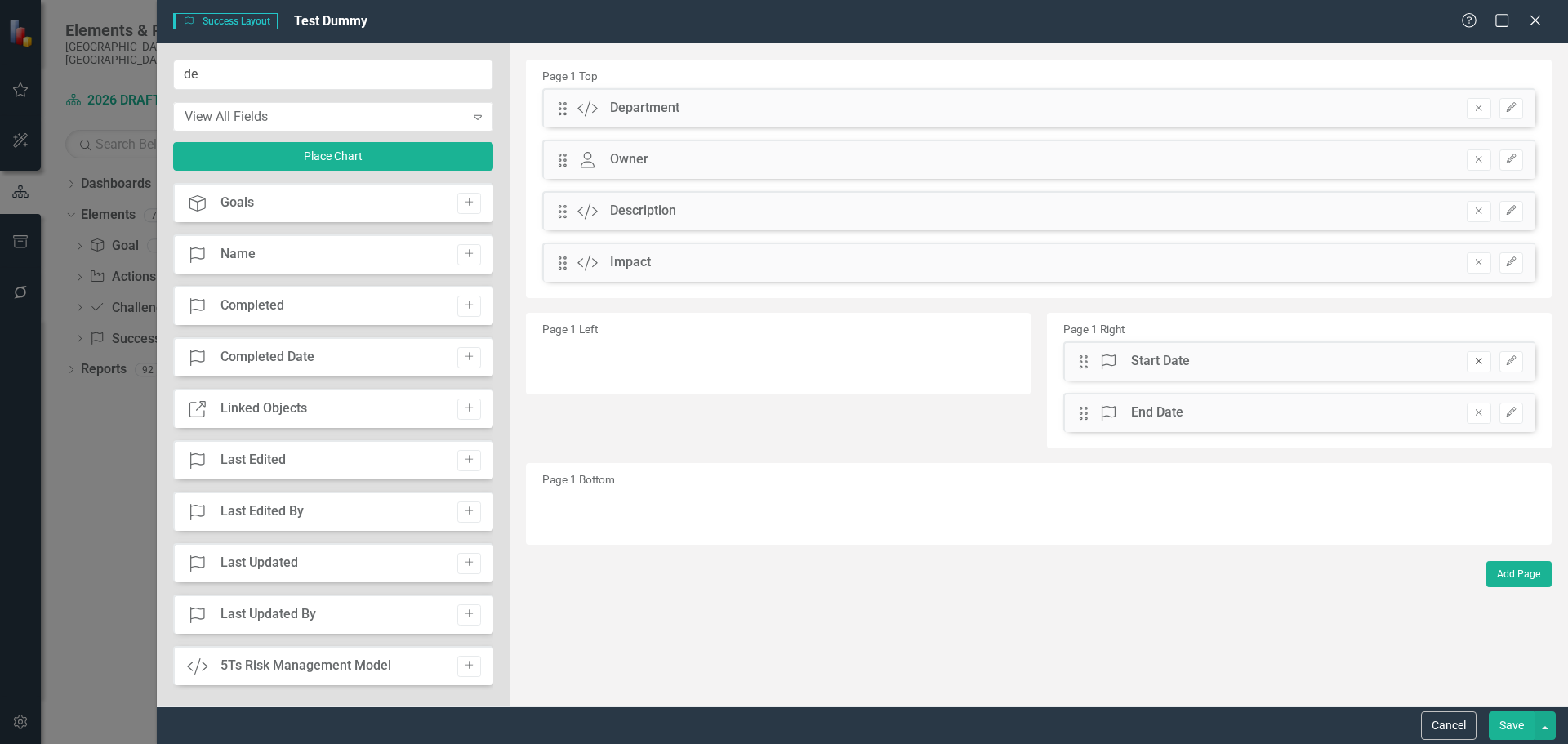
click at [1470, 359] on button "Remove" at bounding box center [1478, 361] width 24 height 21
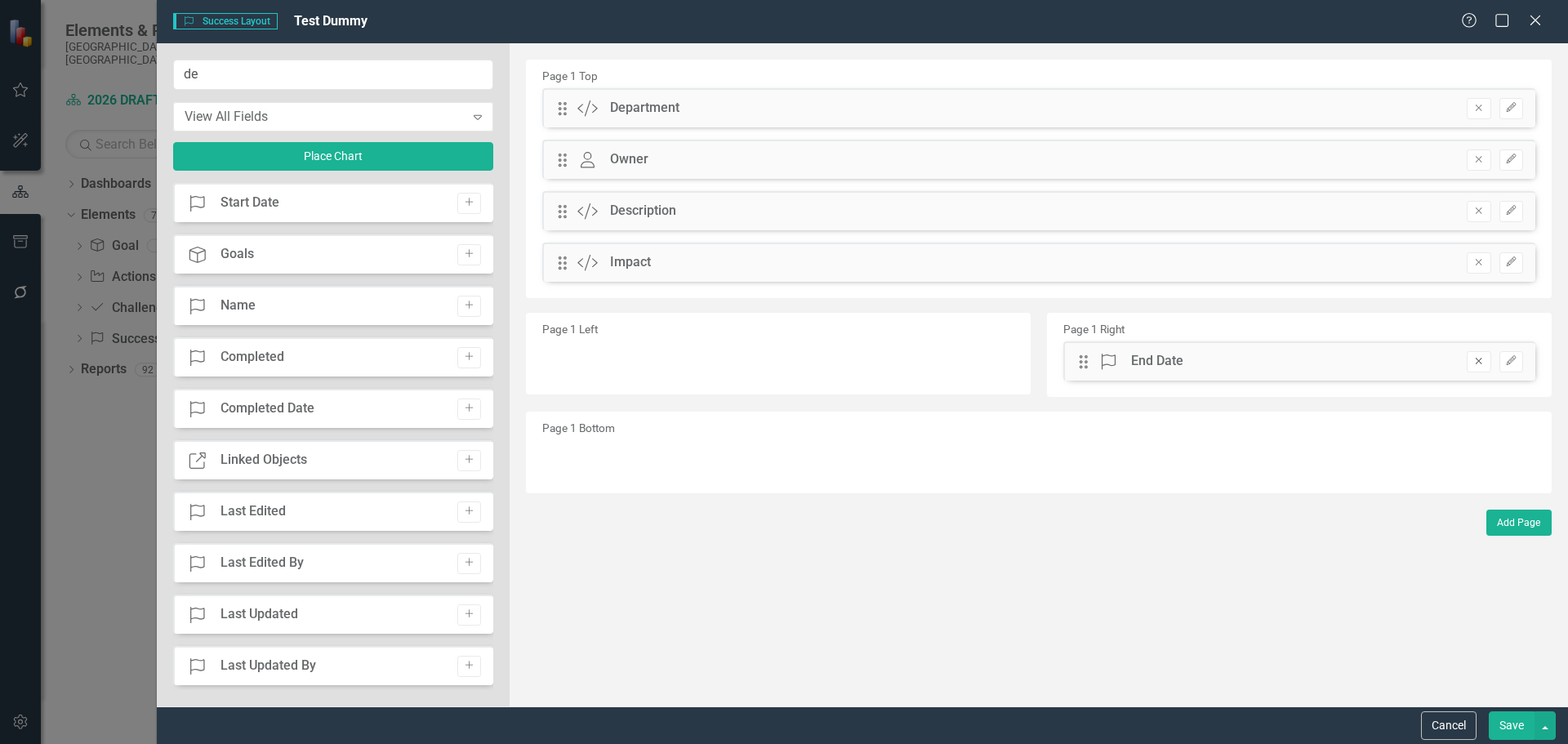
click at [1477, 360] on icon "Remove" at bounding box center [1478, 360] width 12 height 10
click at [1517, 724] on button "Save" at bounding box center [1510, 725] width 45 height 28
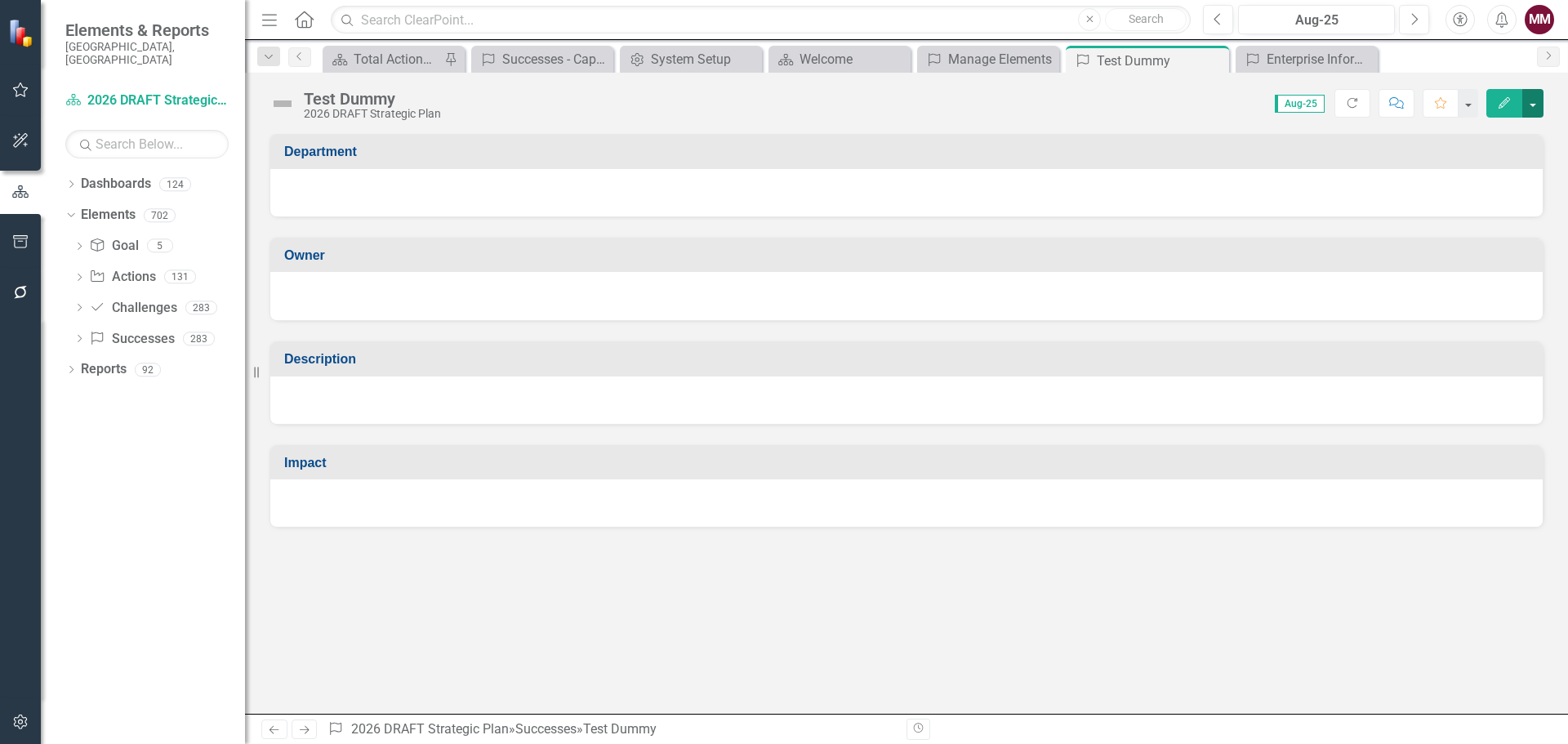
click at [1536, 110] on button "button" at bounding box center [1532, 103] width 21 height 28
click at [1480, 161] on link "Edit Report Edit Layout" at bounding box center [1476, 163] width 132 height 30
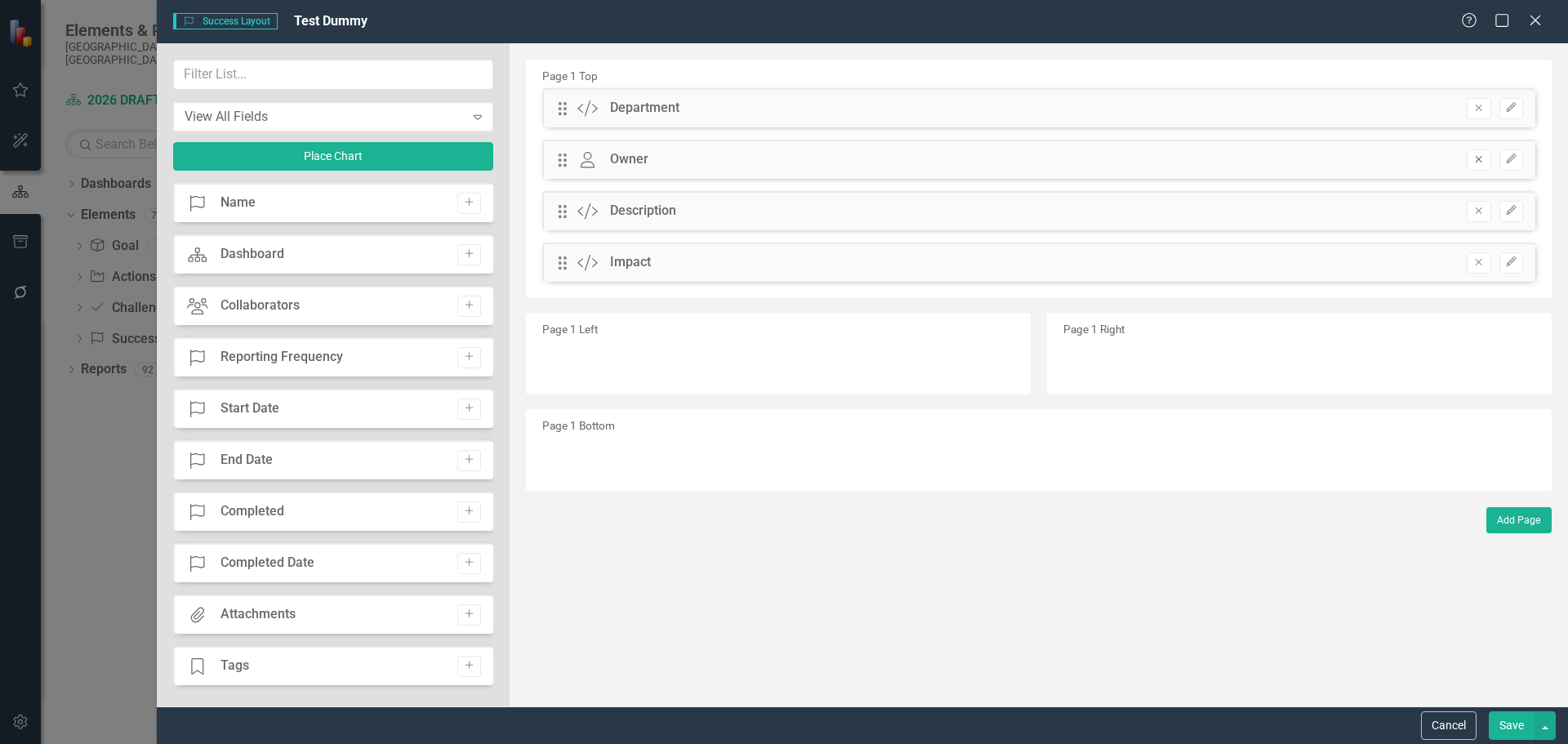
click at [1481, 163] on icon "Remove" at bounding box center [1478, 159] width 12 height 10
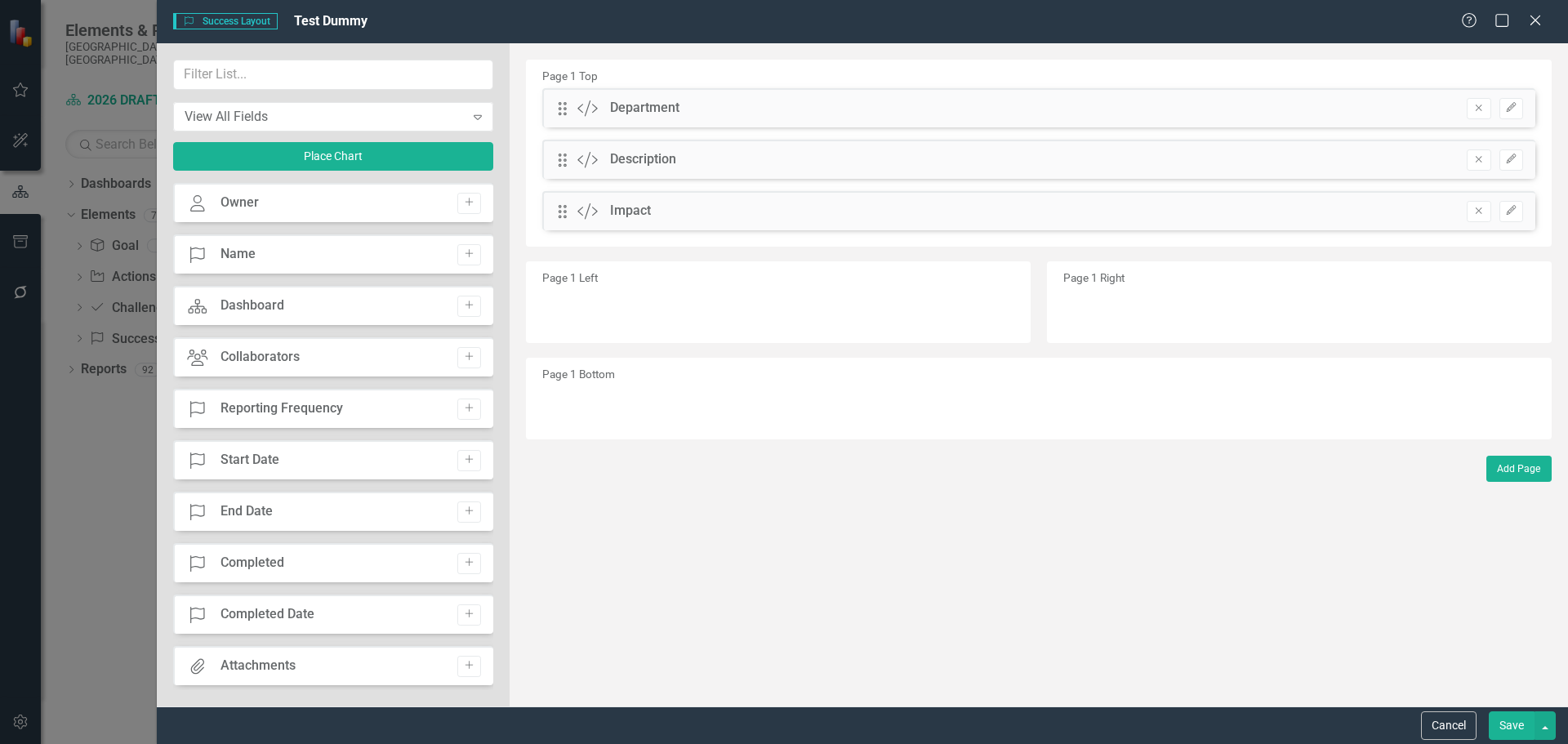
click at [1498, 725] on button "Save" at bounding box center [1510, 725] width 45 height 28
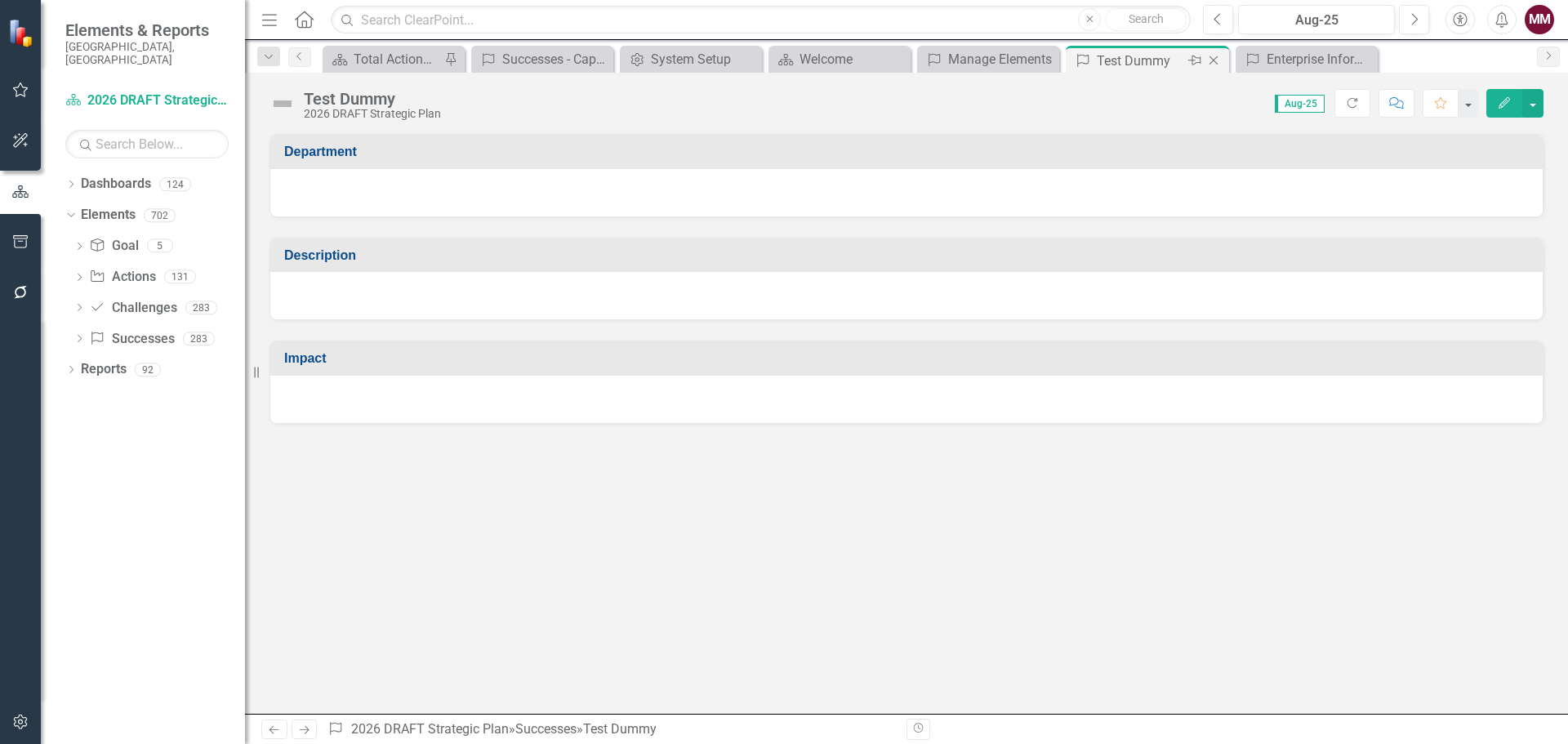
click at [1214, 61] on icon at bounding box center [1214, 60] width 9 height 9
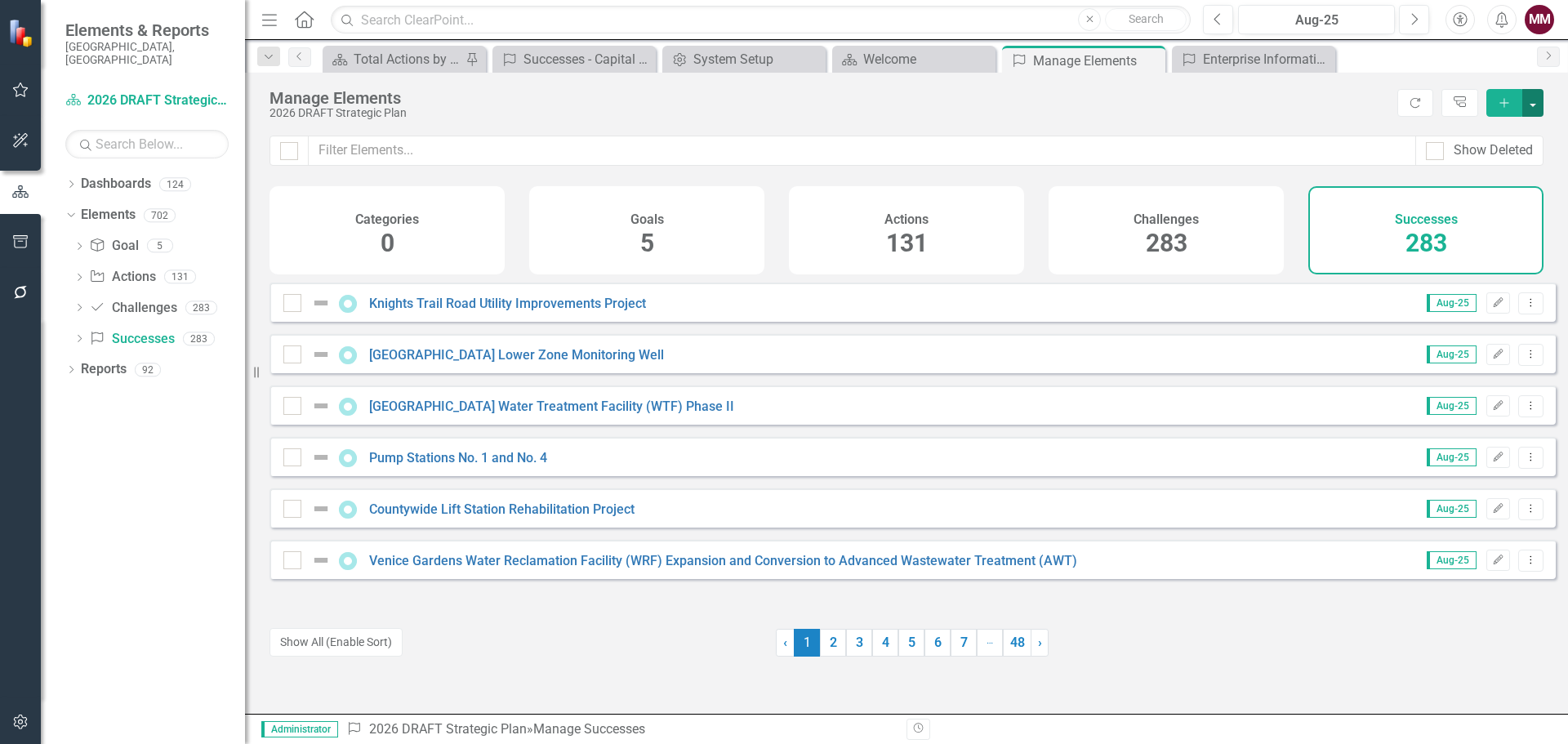
click at [1535, 107] on button "button" at bounding box center [1532, 102] width 21 height 28
click at [1500, 134] on link "Success Add Success" at bounding box center [1477, 132] width 129 height 30
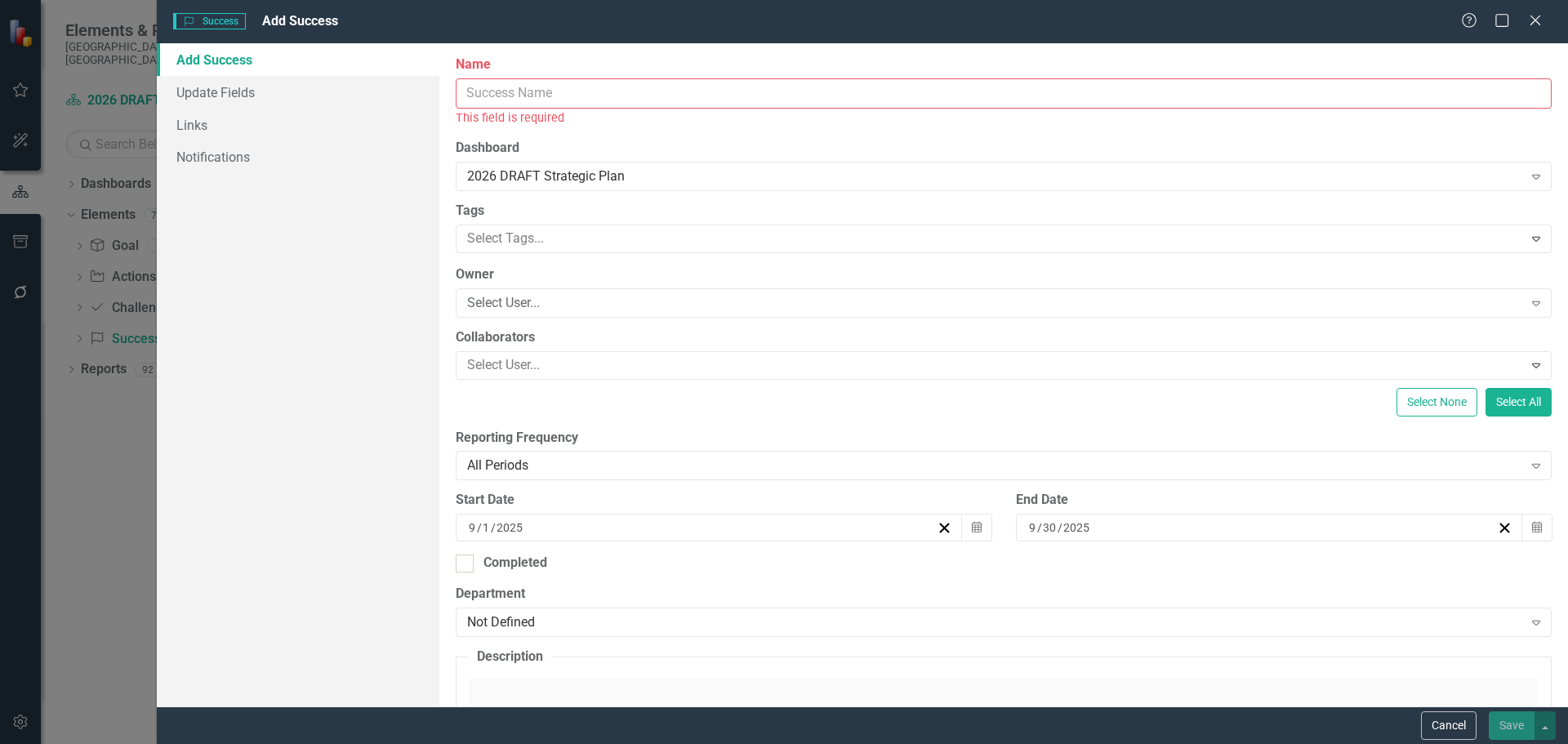
click at [522, 96] on input "Name" at bounding box center [1003, 93] width 1096 height 30
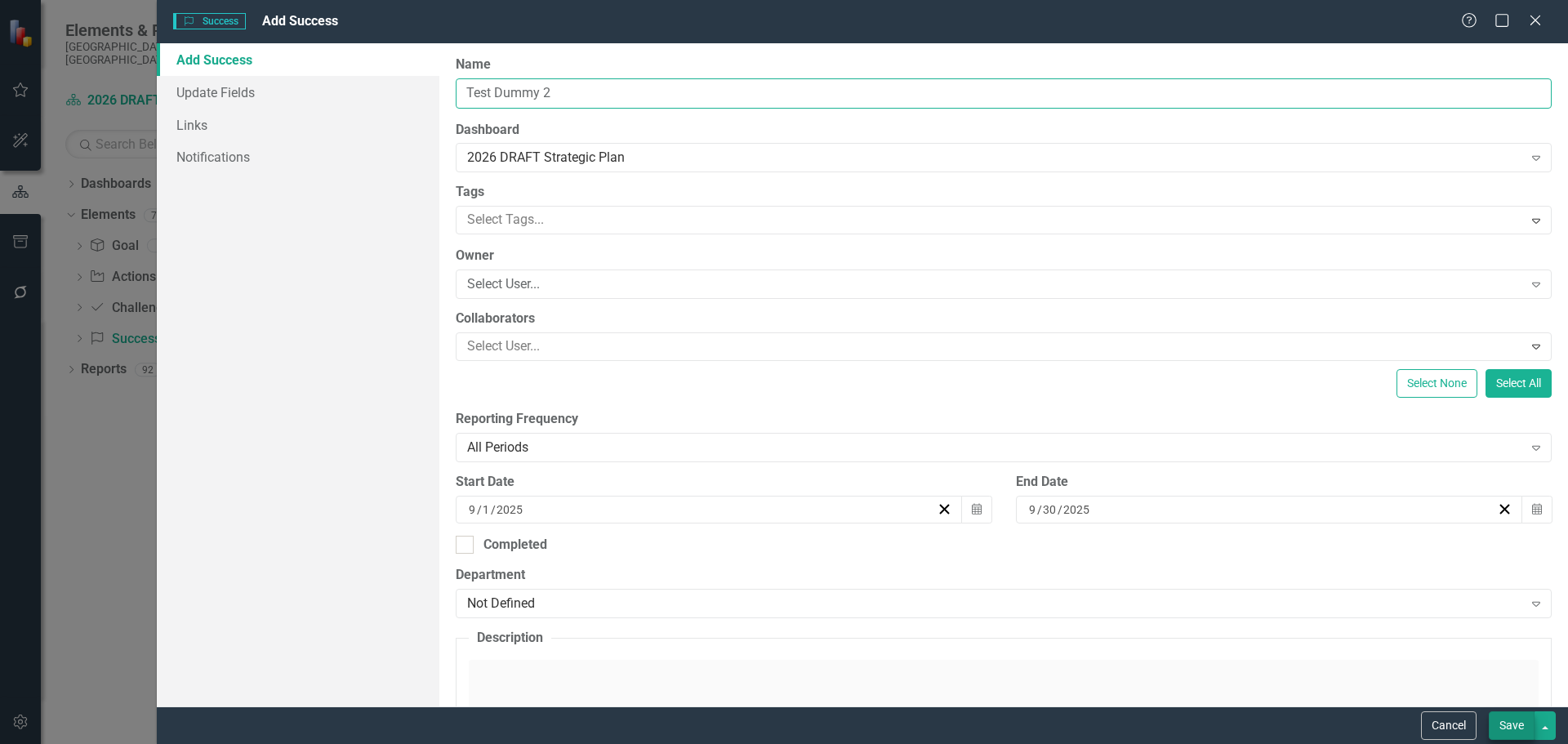
type input "Test Dummy 2"
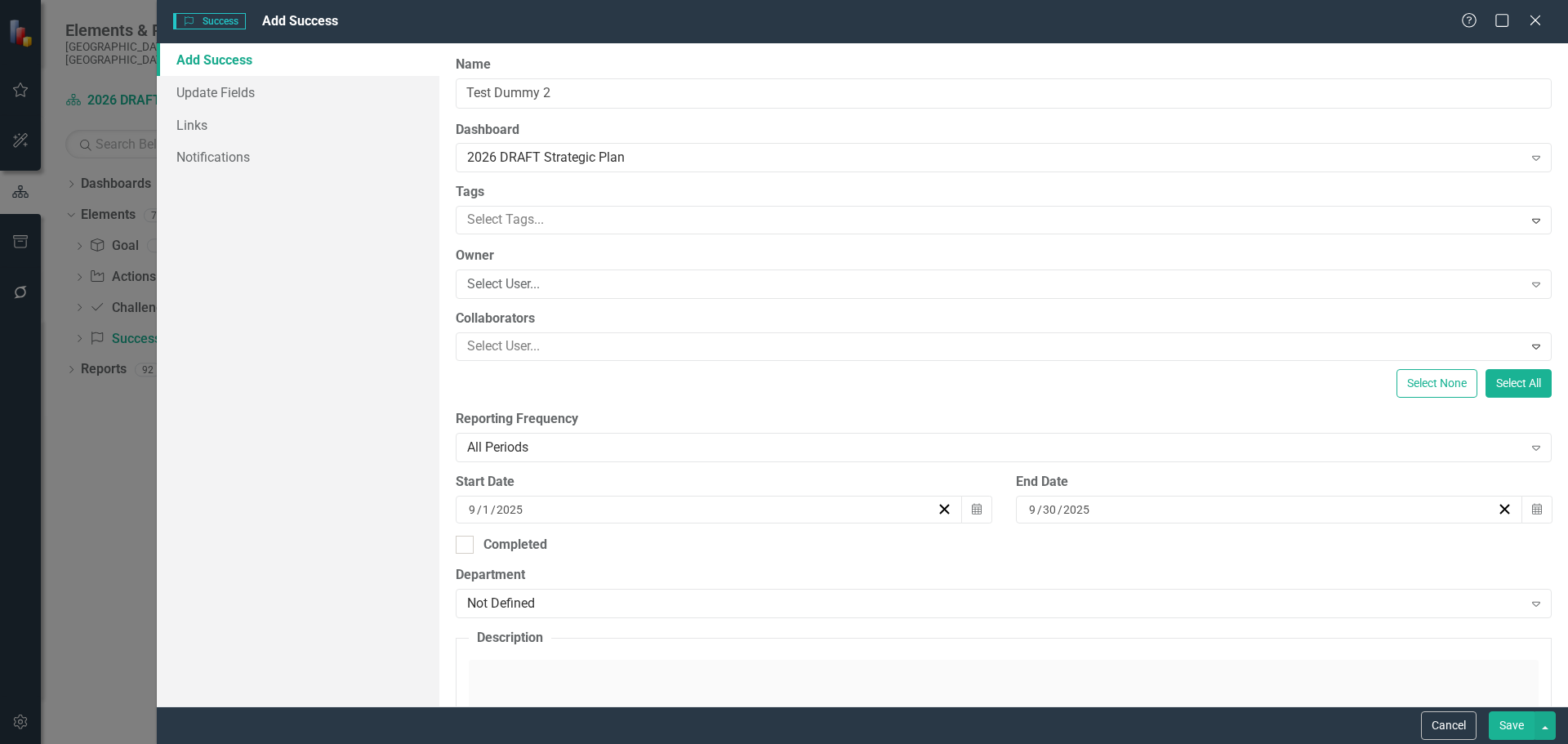
click at [1509, 724] on button "Save" at bounding box center [1510, 725] width 45 height 28
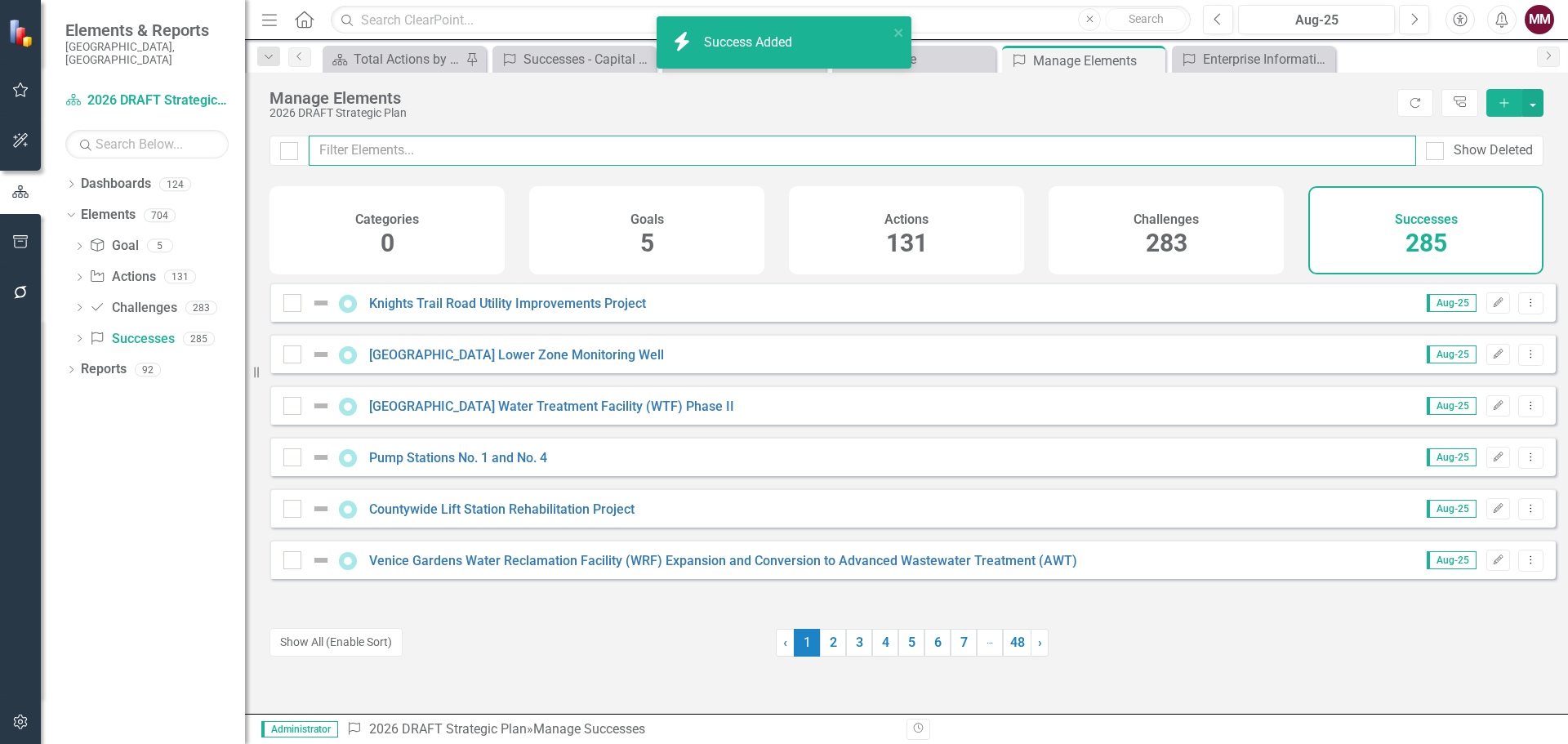
click at [438, 151] on input "text" at bounding box center [862, 151] width 1107 height 30
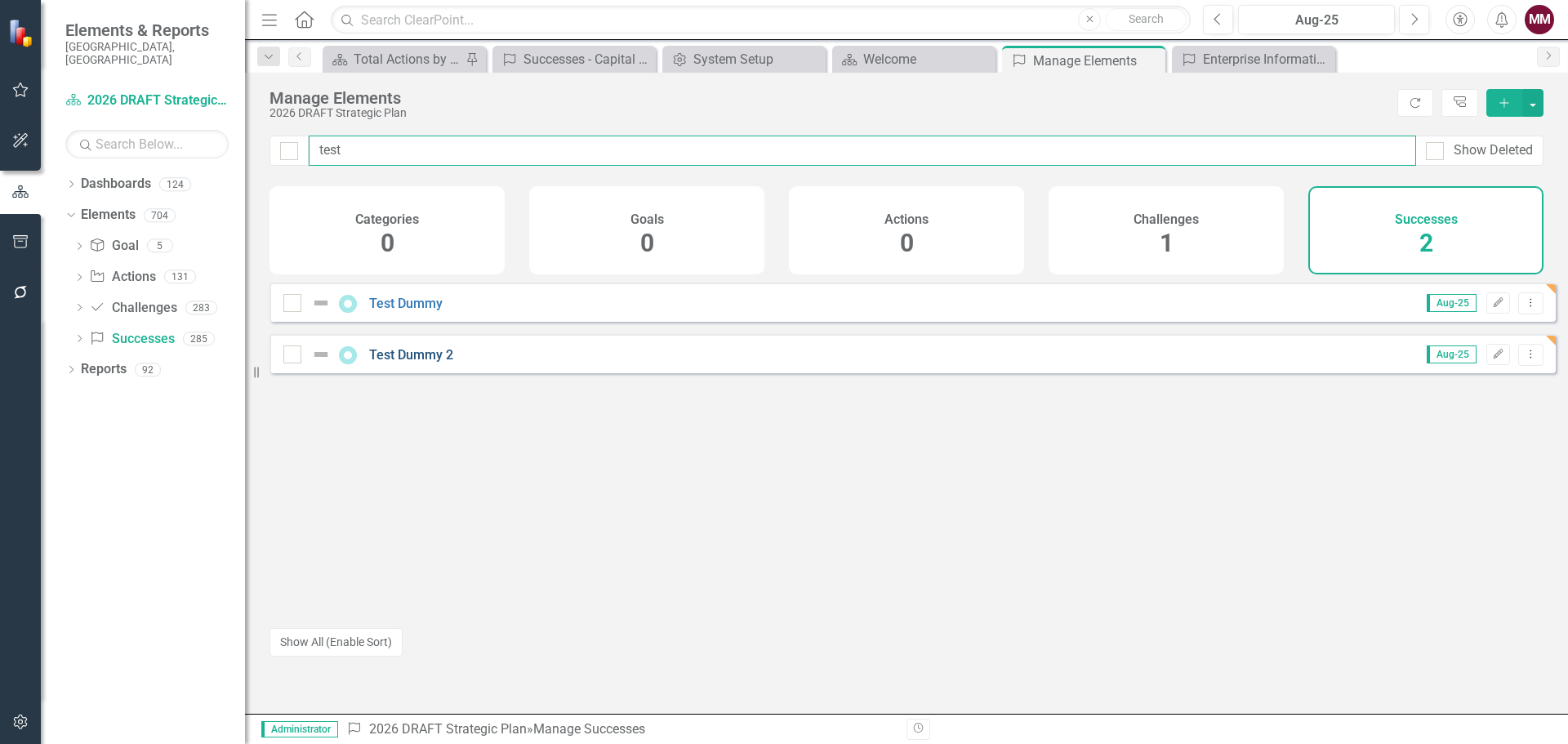
type input "test"
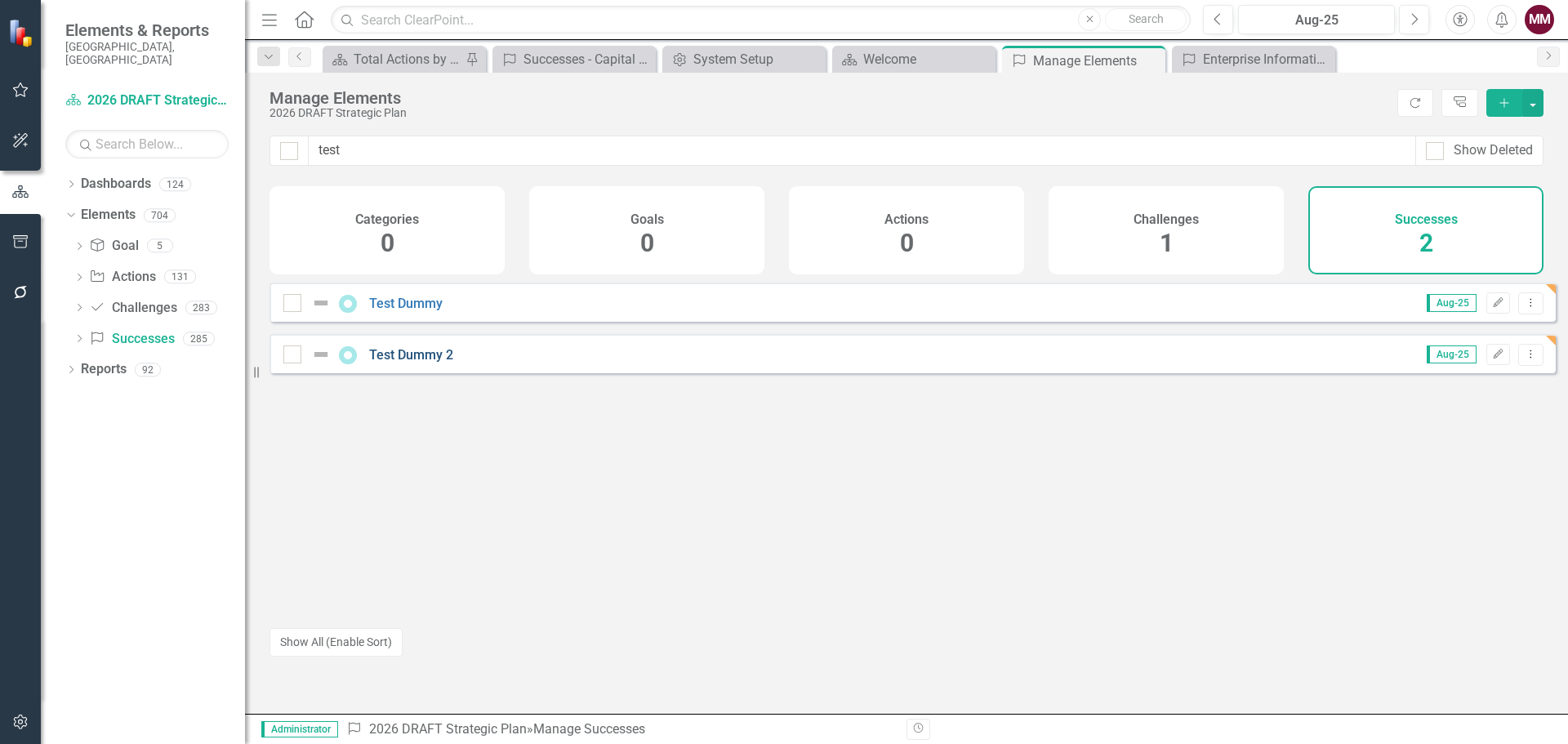
click at [394, 362] on link "Test Dummy 2" at bounding box center [411, 354] width 84 height 15
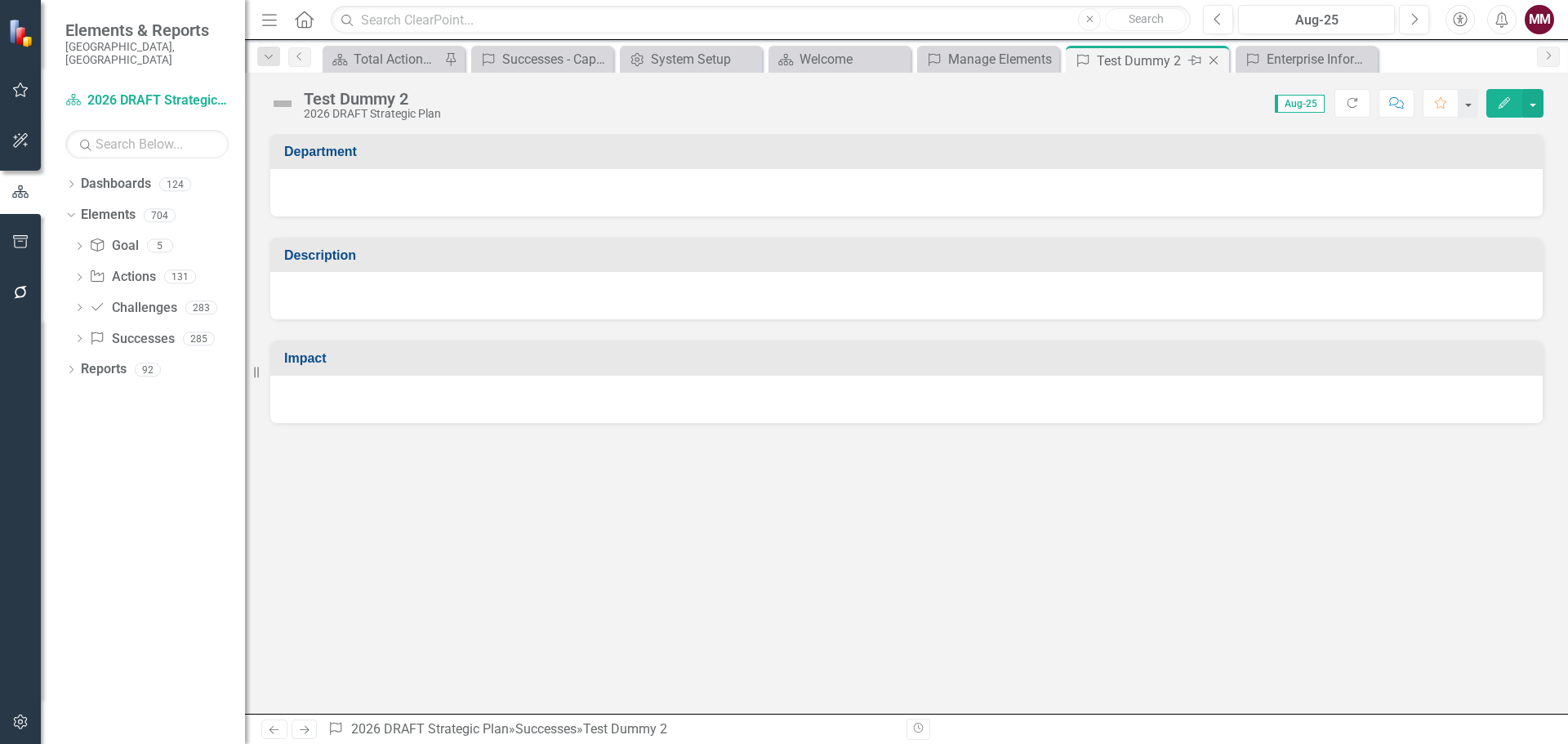
click at [1214, 55] on icon "Close" at bounding box center [1213, 60] width 16 height 13
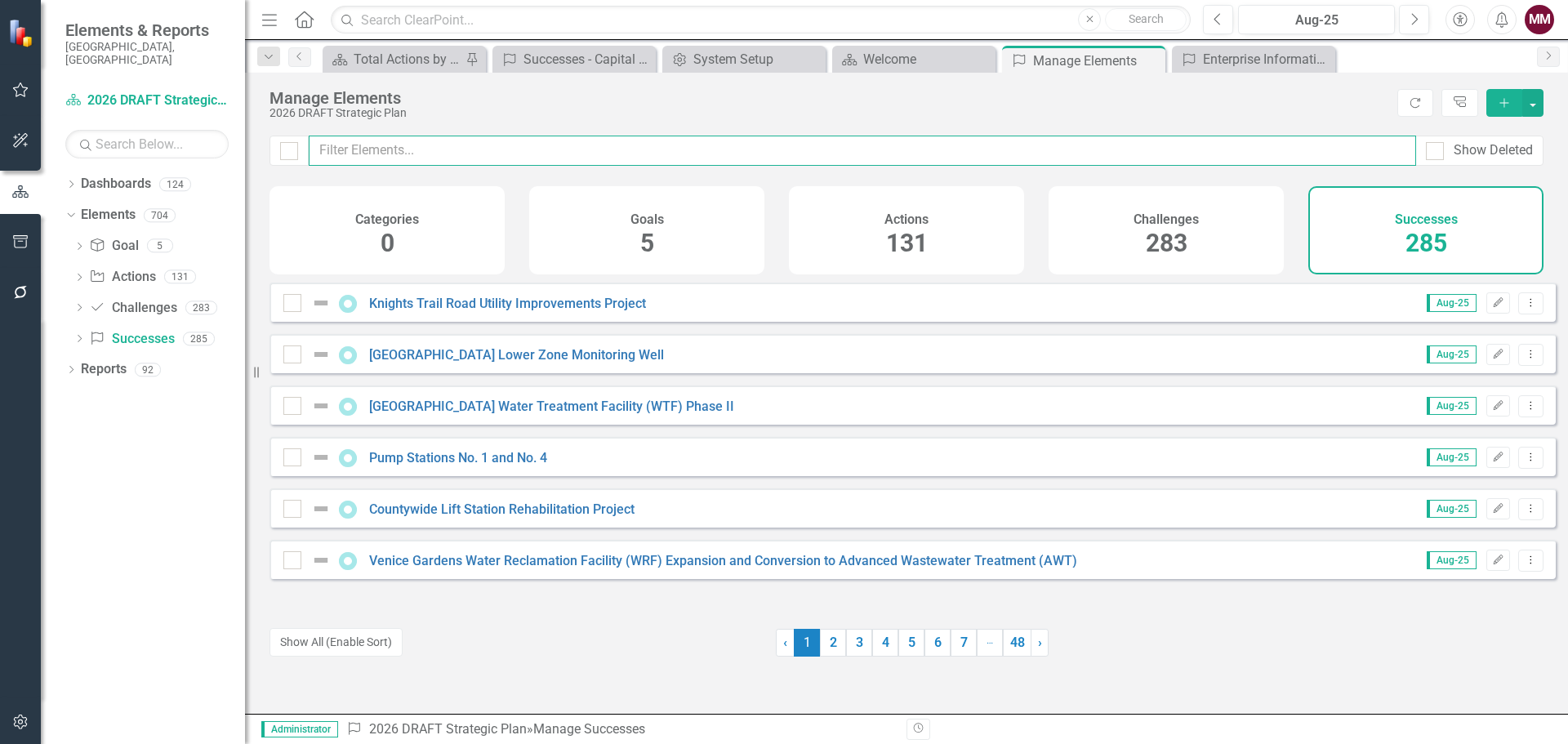
click at [384, 153] on input "text" at bounding box center [862, 151] width 1107 height 30
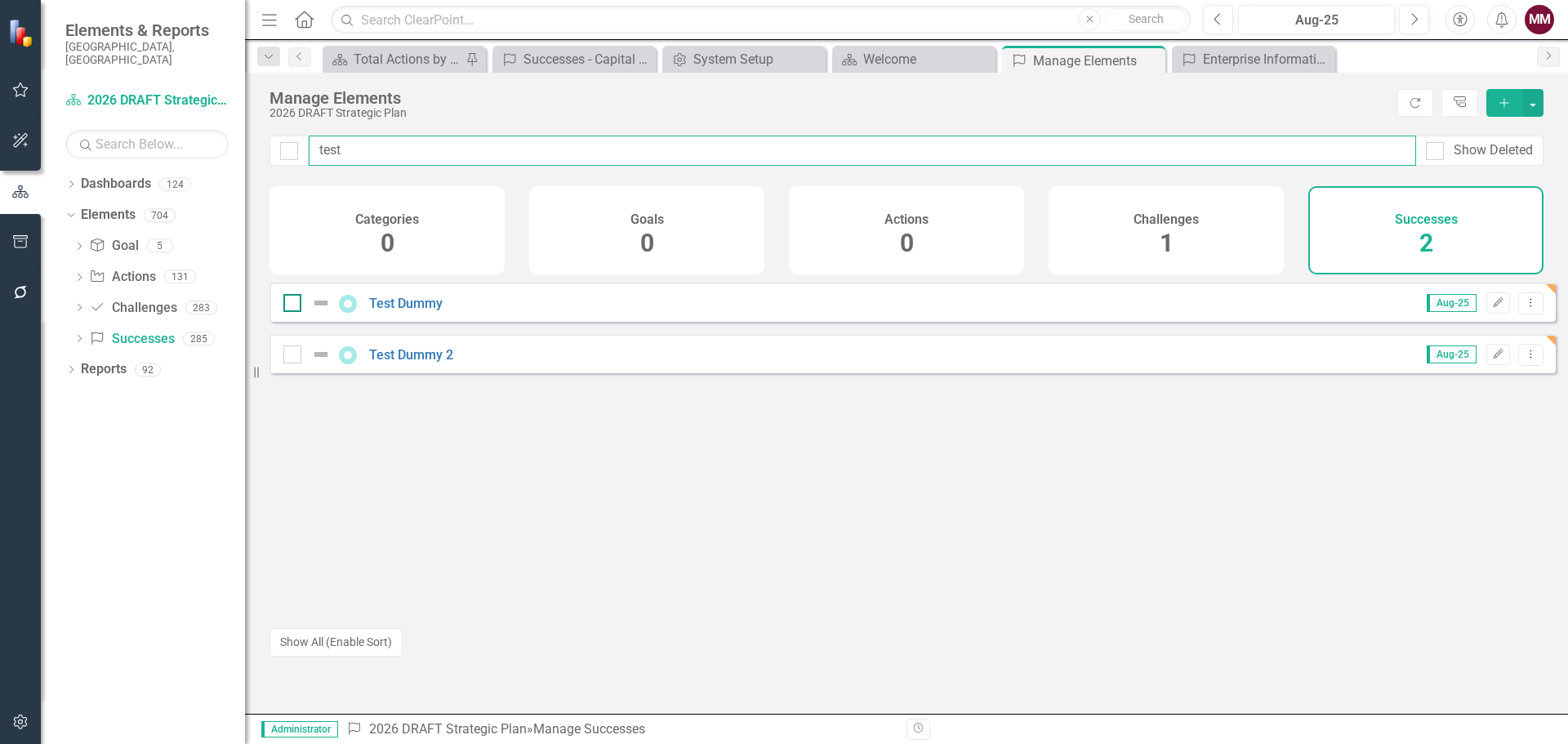
type input "test"
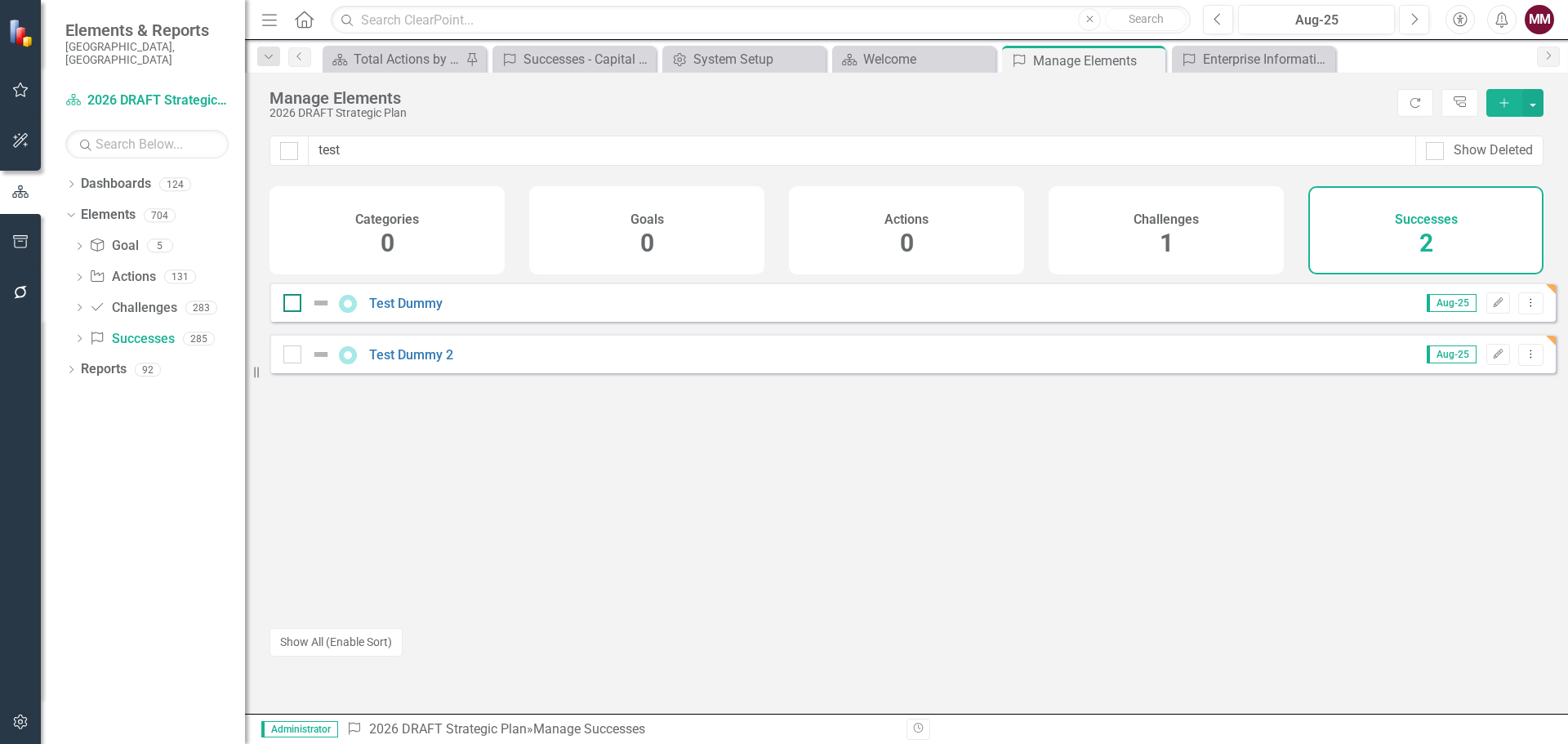
click at [292, 305] on input "checkbox" at bounding box center [289, 299] width 11 height 11
checkbox input "true"
click at [297, 359] on div at bounding box center [292, 354] width 18 height 18
click at [294, 356] on input "checkbox" at bounding box center [289, 351] width 11 height 11
checkbox input "true"
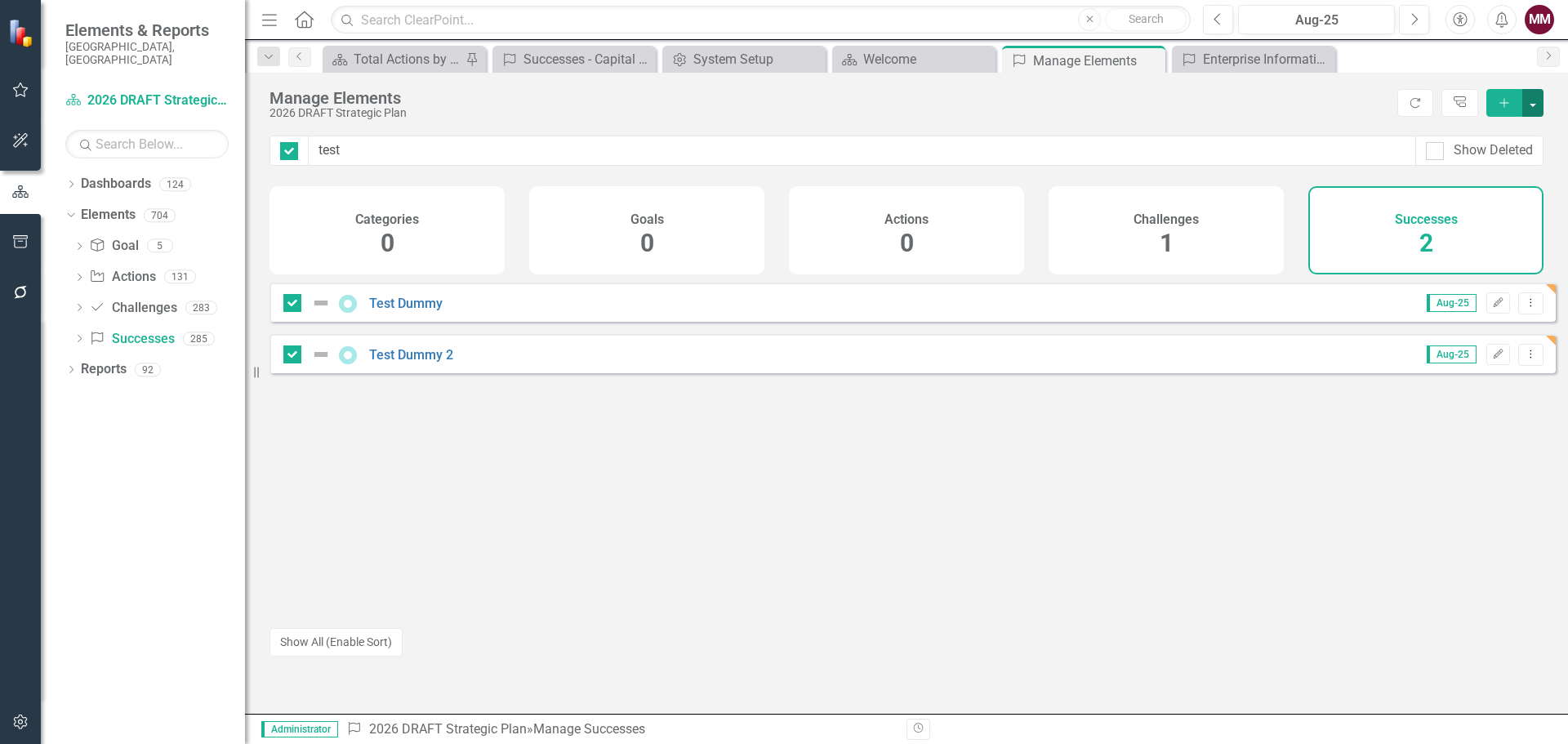
click at [1537, 111] on button "button" at bounding box center [1532, 102] width 21 height 28
click at [1477, 226] on link "Trash Delete Multiple" at bounding box center [1477, 223] width 129 height 30
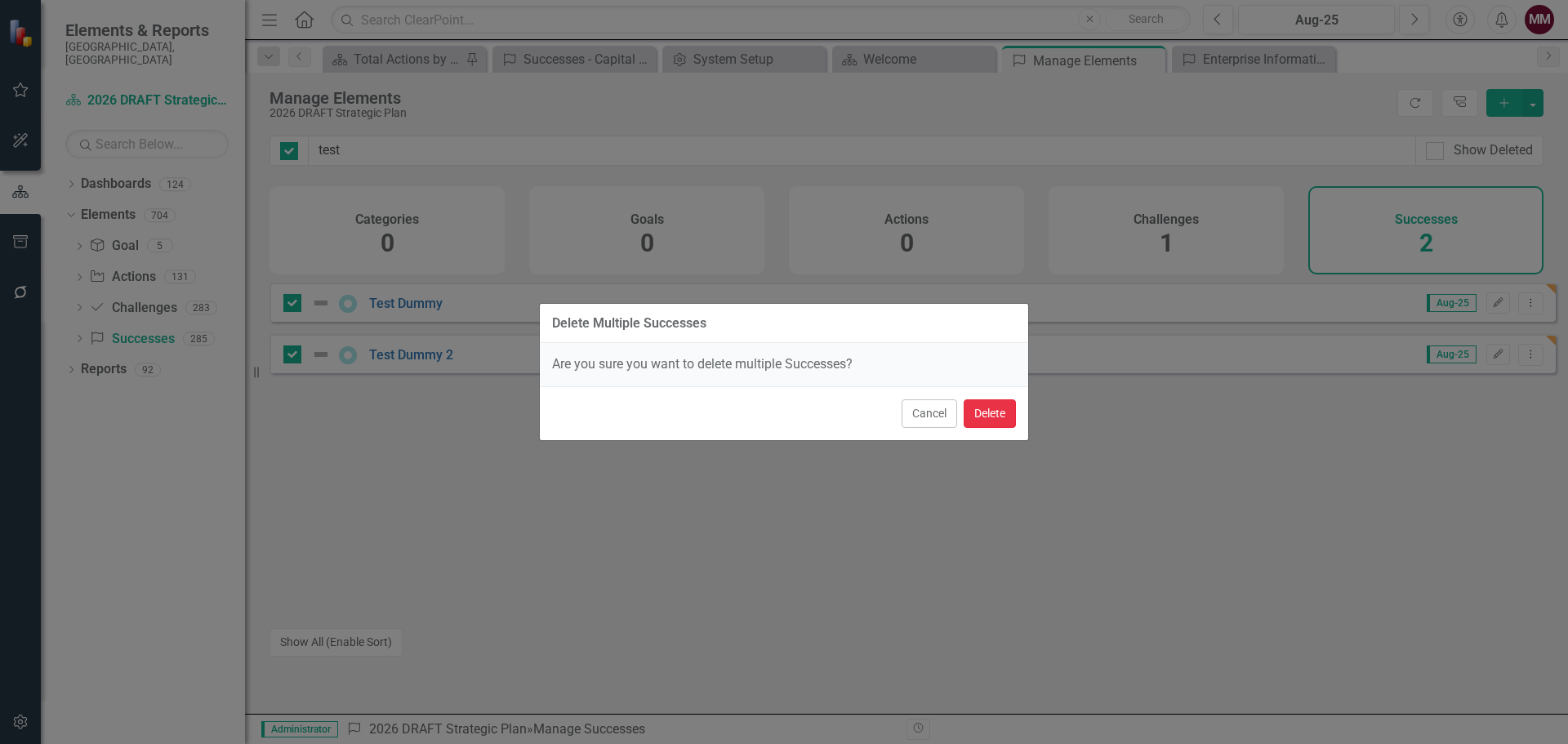
click at [991, 416] on button "Delete" at bounding box center [989, 414] width 52 height 28
checkbox input "false"
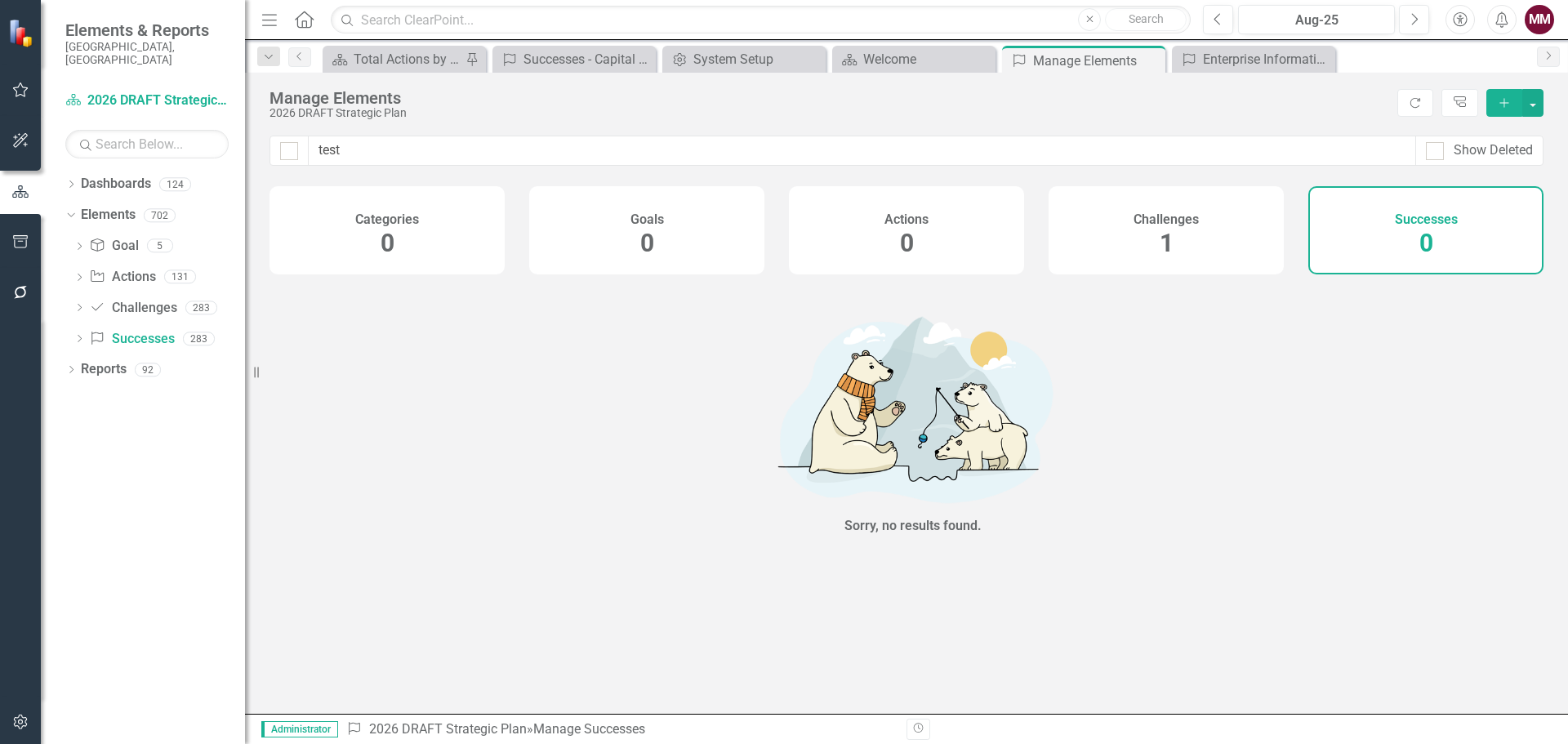
click at [1500, 108] on button "Add" at bounding box center [1504, 102] width 36 height 28
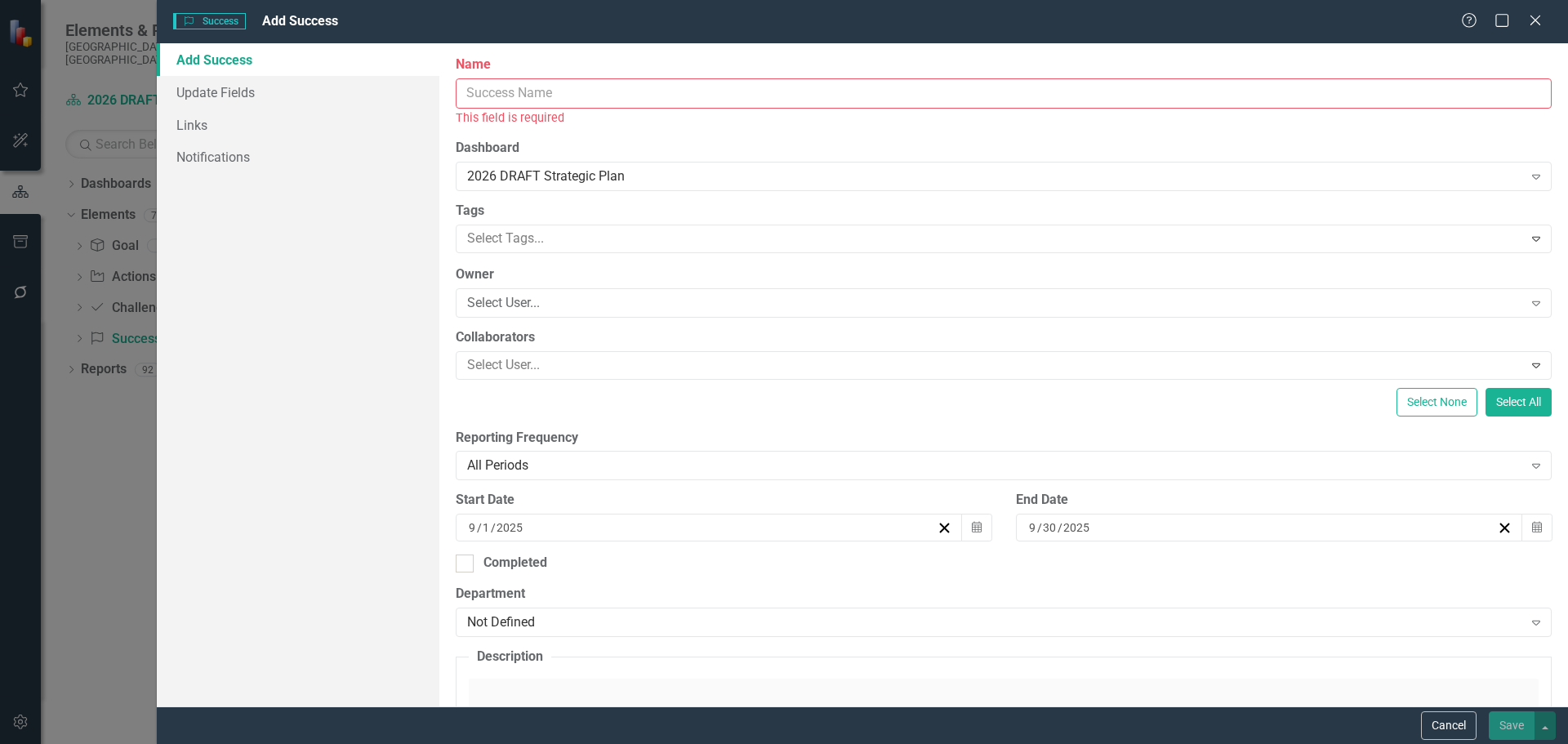
click at [503, 97] on input "Name" at bounding box center [1003, 93] width 1096 height 30
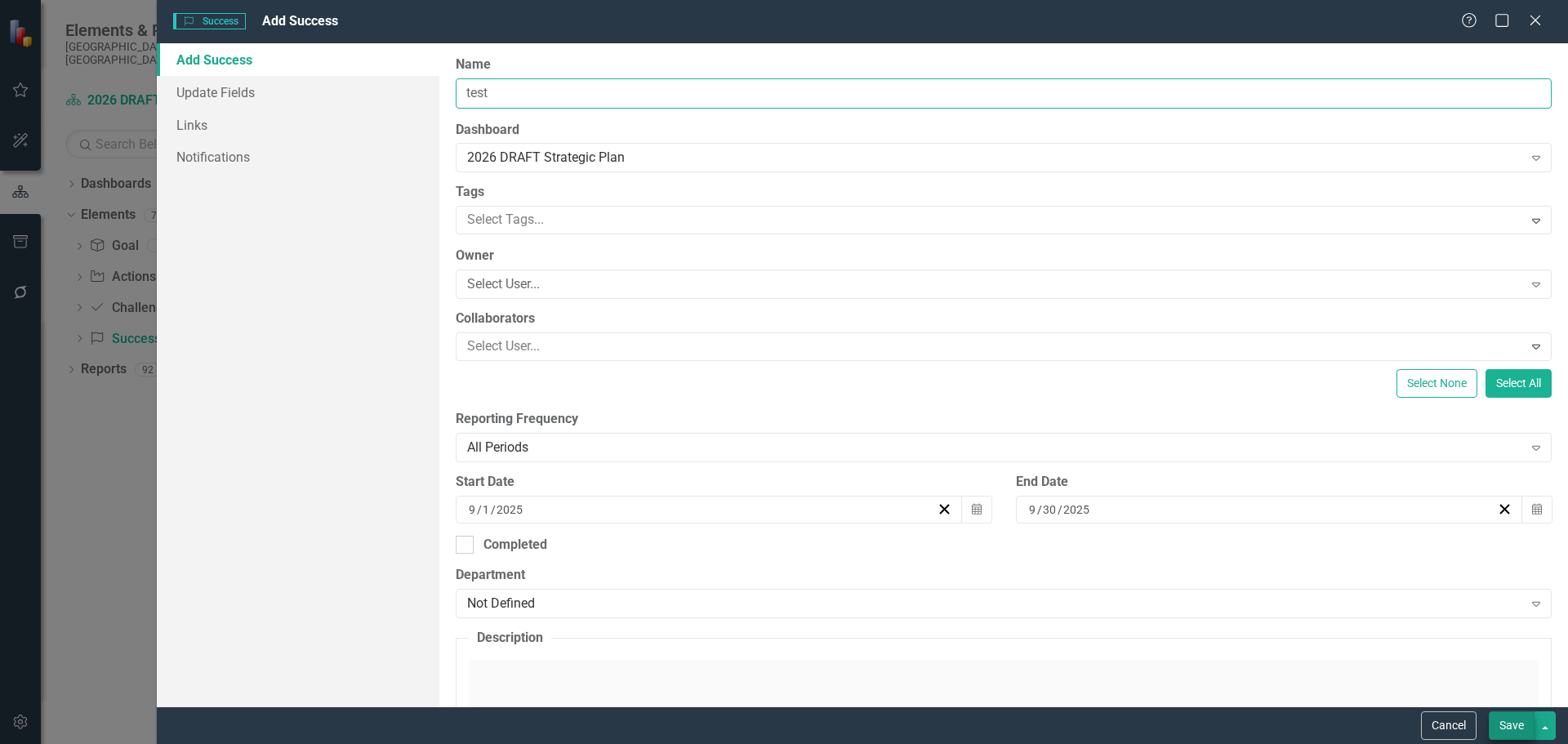
type input "test"
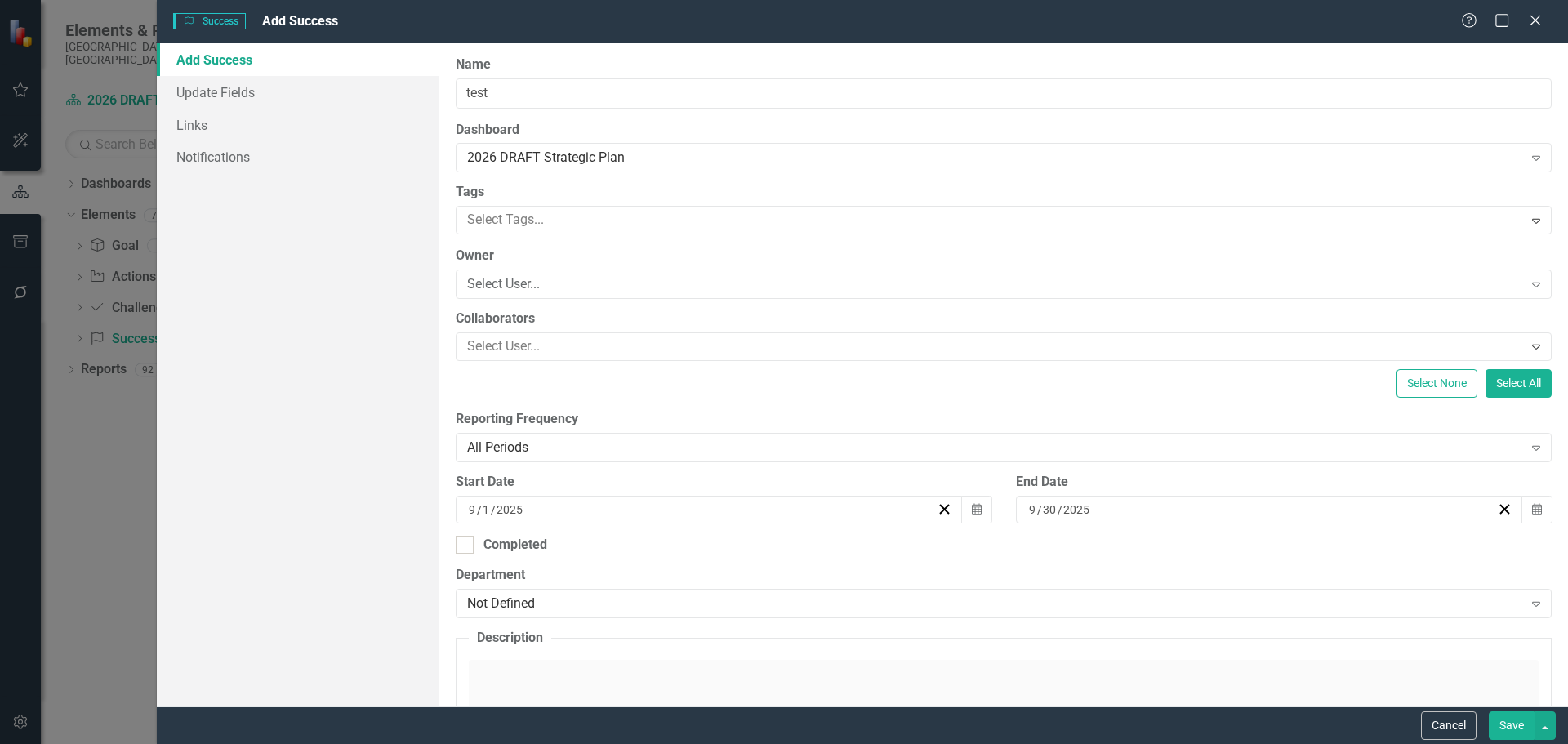
click at [1526, 725] on button "Save" at bounding box center [1510, 725] width 45 height 28
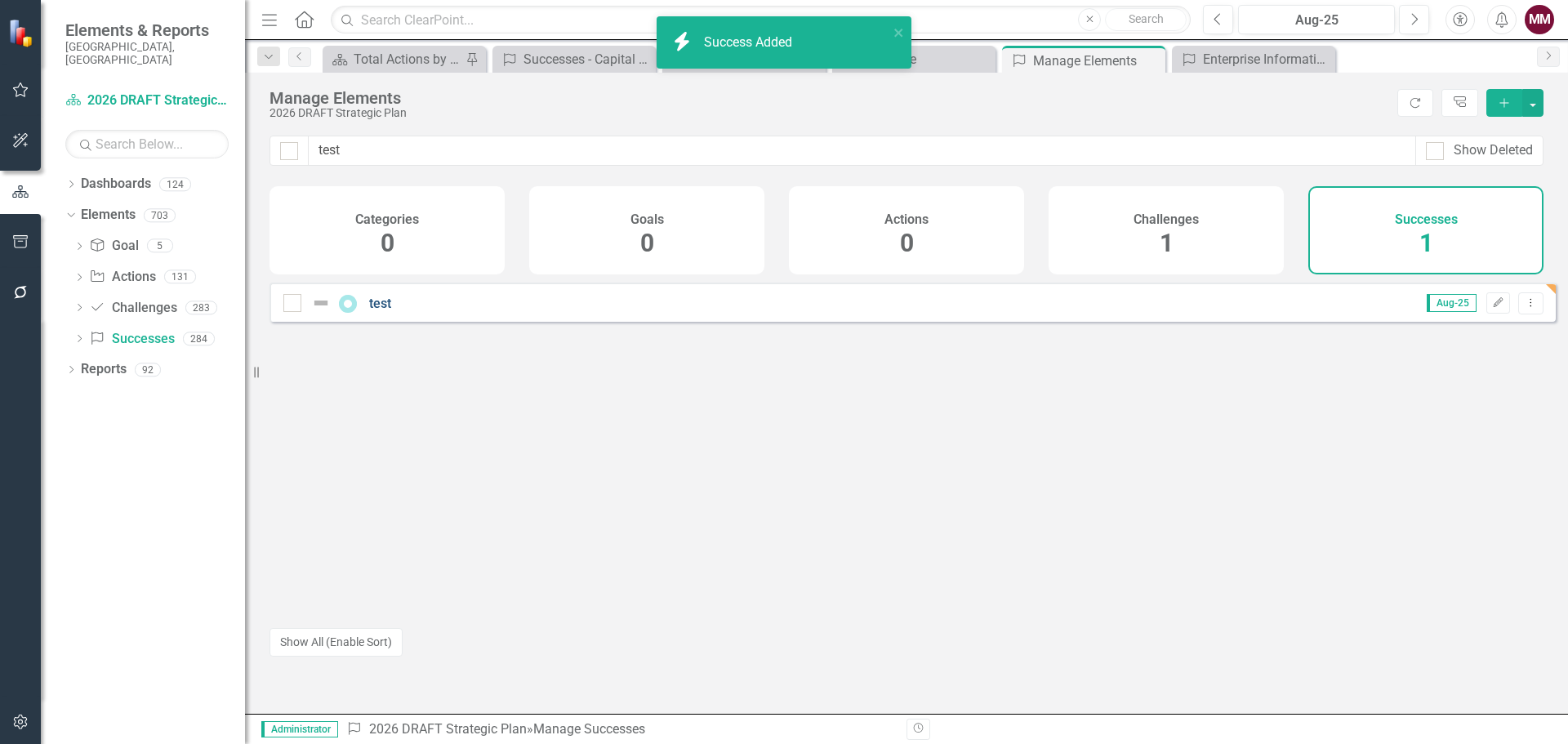
click at [376, 311] on link "test" at bounding box center [380, 303] width 22 height 15
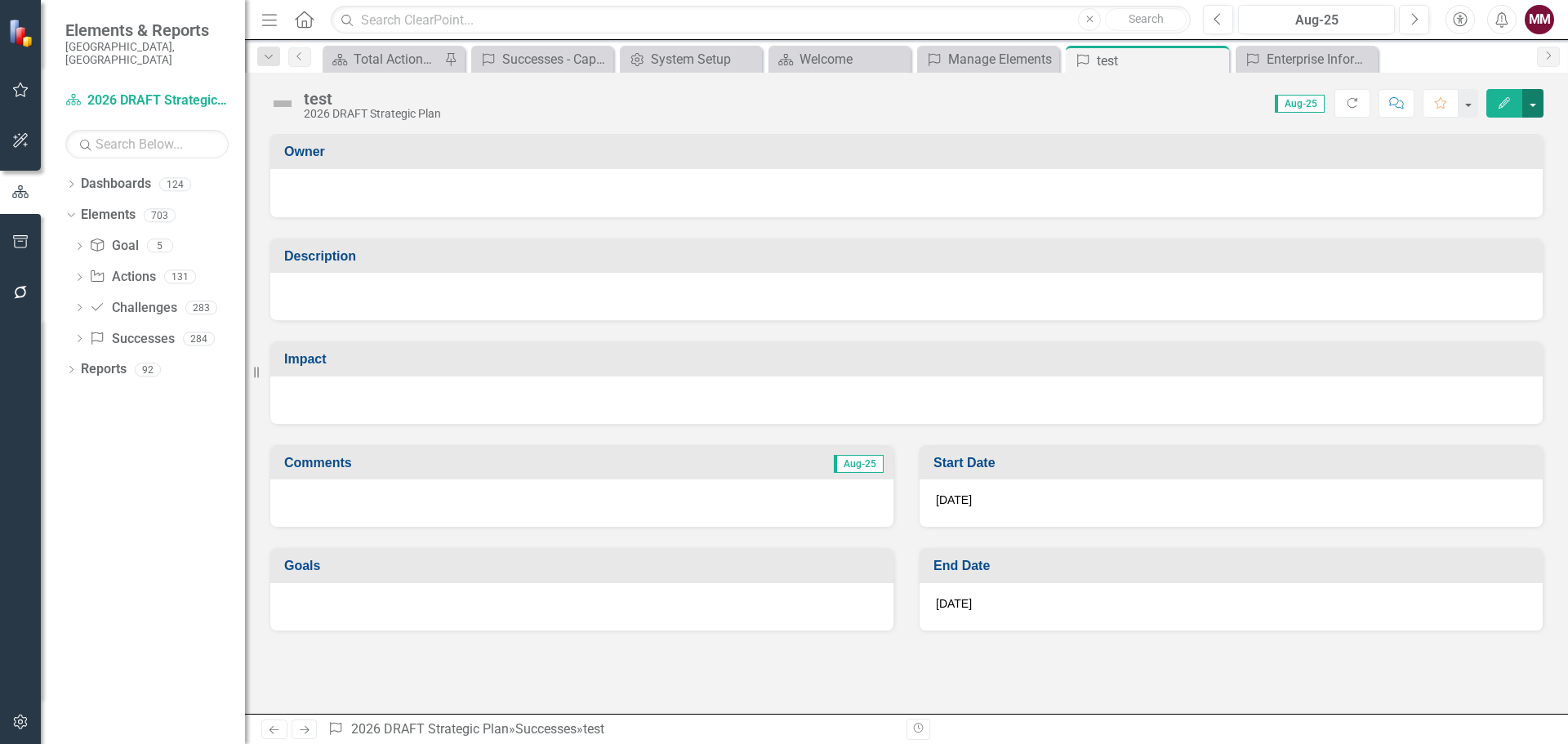
click at [1537, 107] on button "button" at bounding box center [1532, 103] width 21 height 28
click at [1497, 162] on link "Edit Report Edit Layout" at bounding box center [1476, 163] width 132 height 30
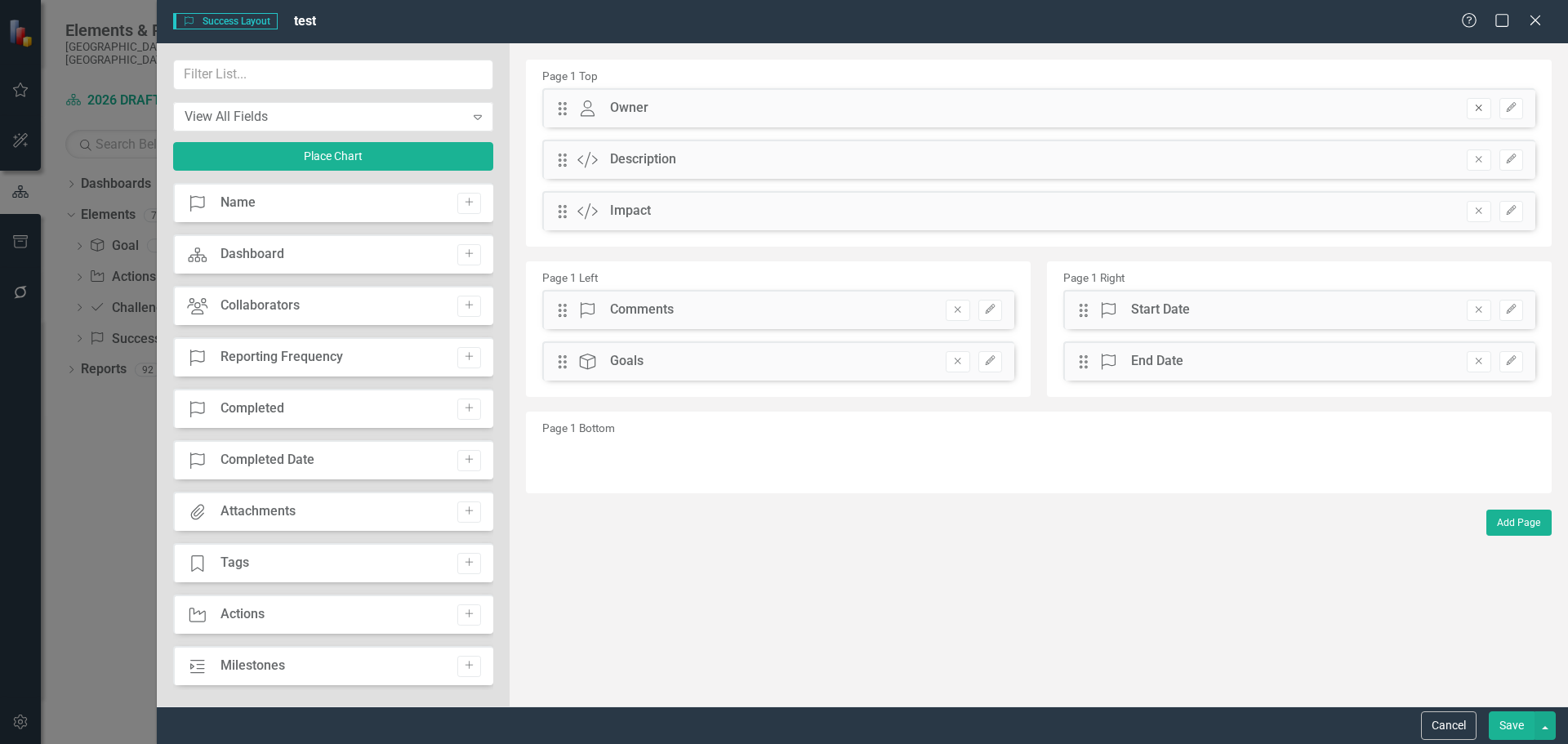
click at [1475, 107] on icon "Remove" at bounding box center [1478, 107] width 12 height 10
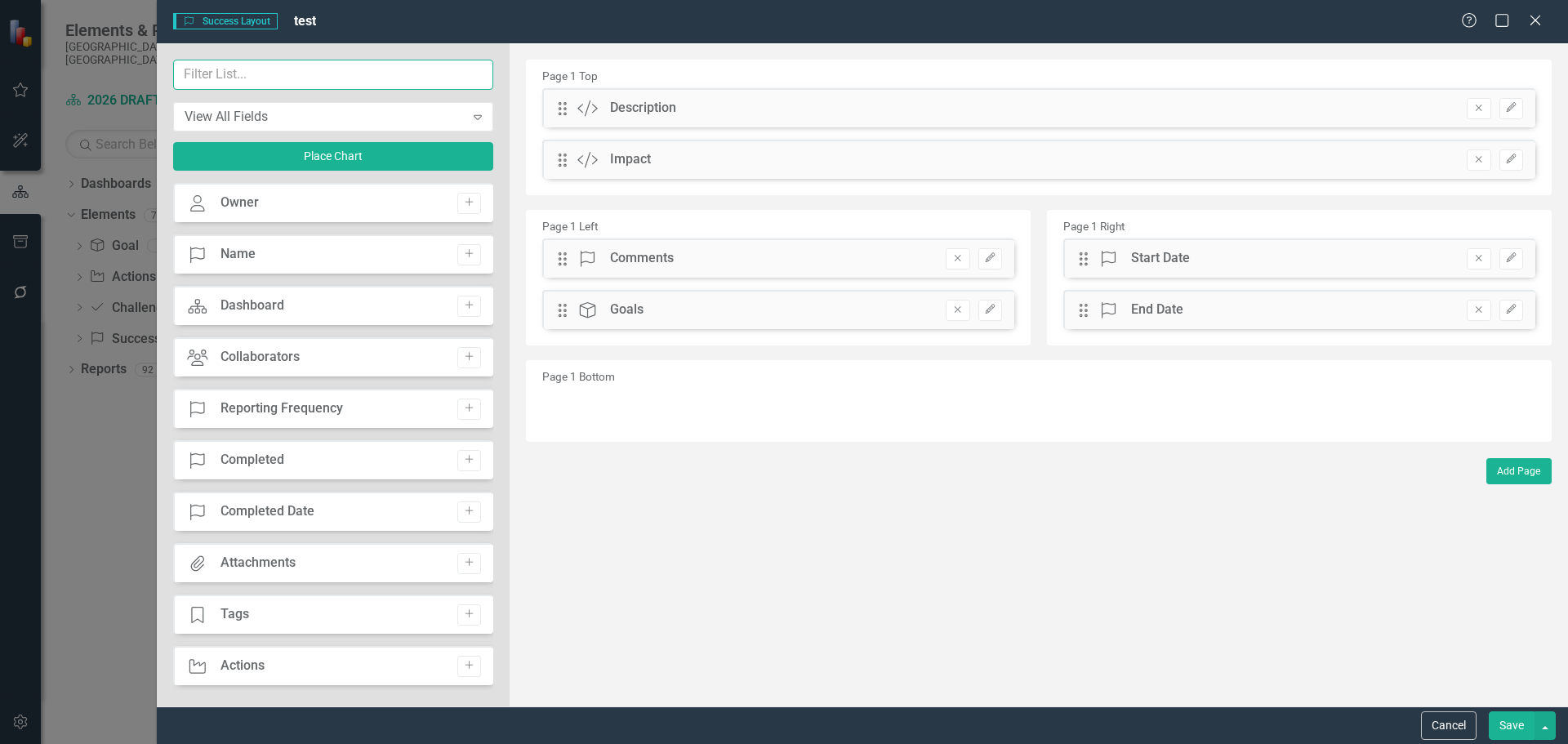
click at [232, 77] on input "text" at bounding box center [333, 75] width 320 height 30
type input "de"
click at [464, 665] on icon "Add" at bounding box center [469, 665] width 12 height 10
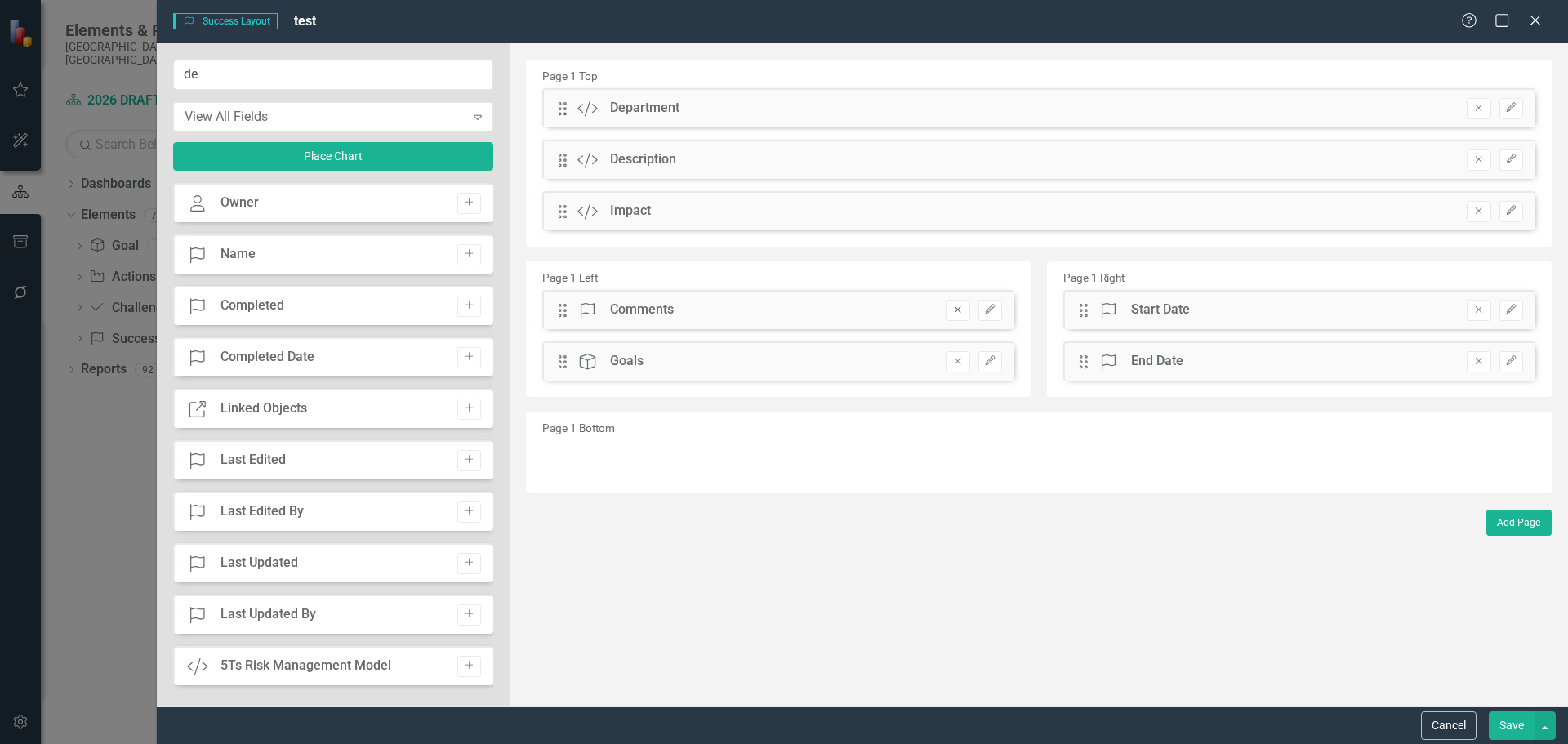
click at [952, 314] on icon "Remove" at bounding box center [957, 309] width 12 height 10
click at [1475, 309] on icon "Remove" at bounding box center [1478, 309] width 12 height 10
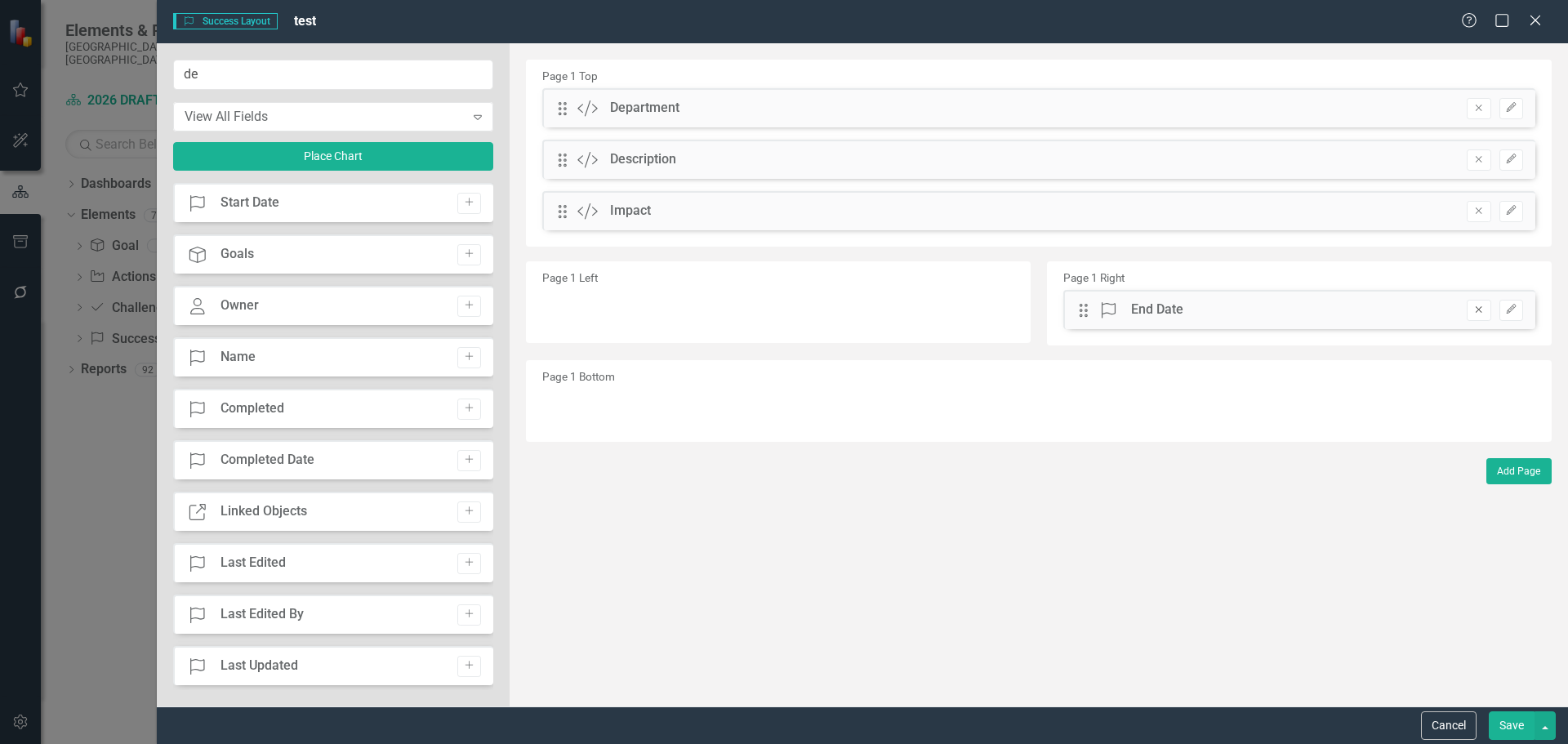
click at [1475, 310] on icon "Remove" at bounding box center [1478, 309] width 12 height 10
click at [1545, 717] on button "button" at bounding box center [1545, 725] width 21 height 28
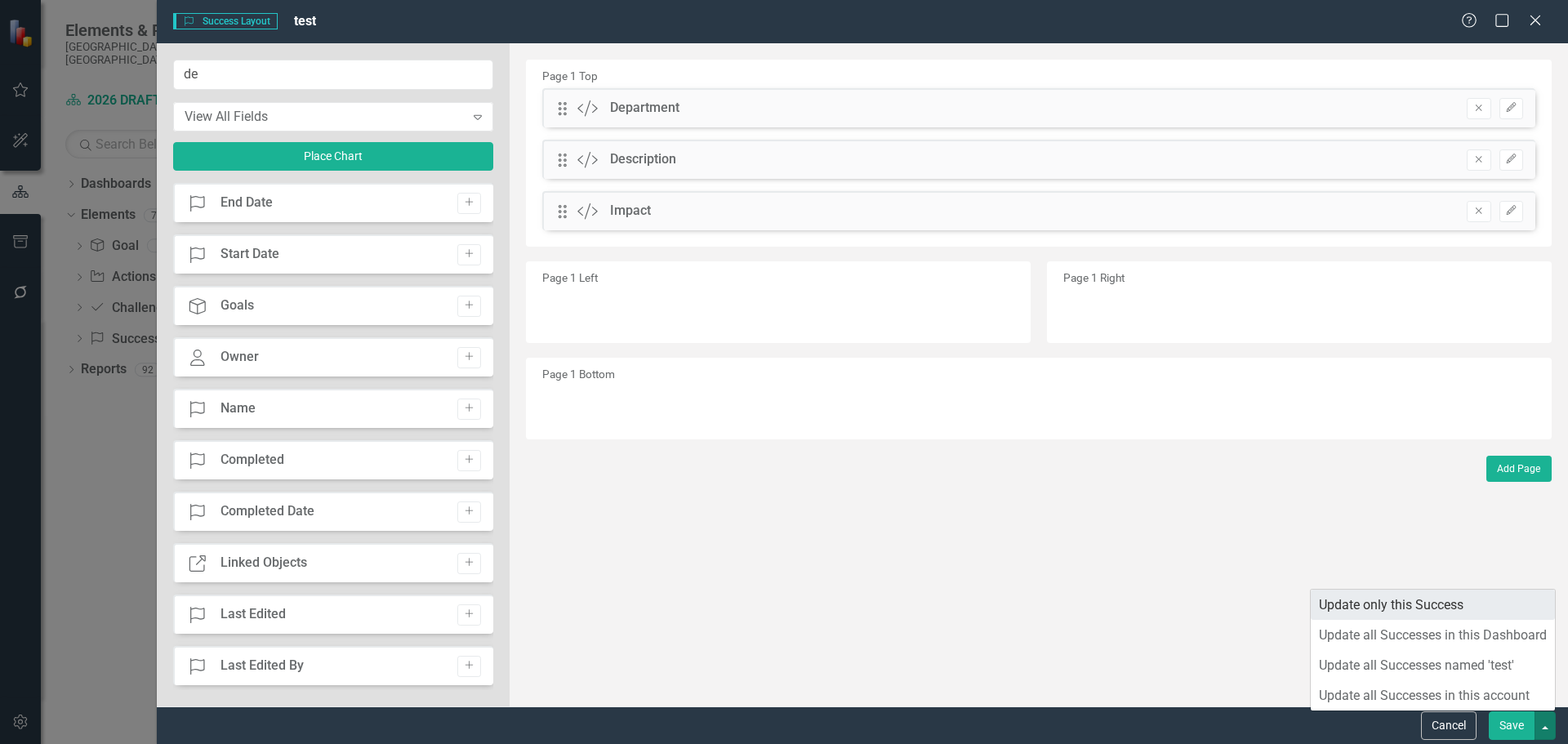
click at [1365, 606] on link "Update only this Success" at bounding box center [1432, 605] width 244 height 30
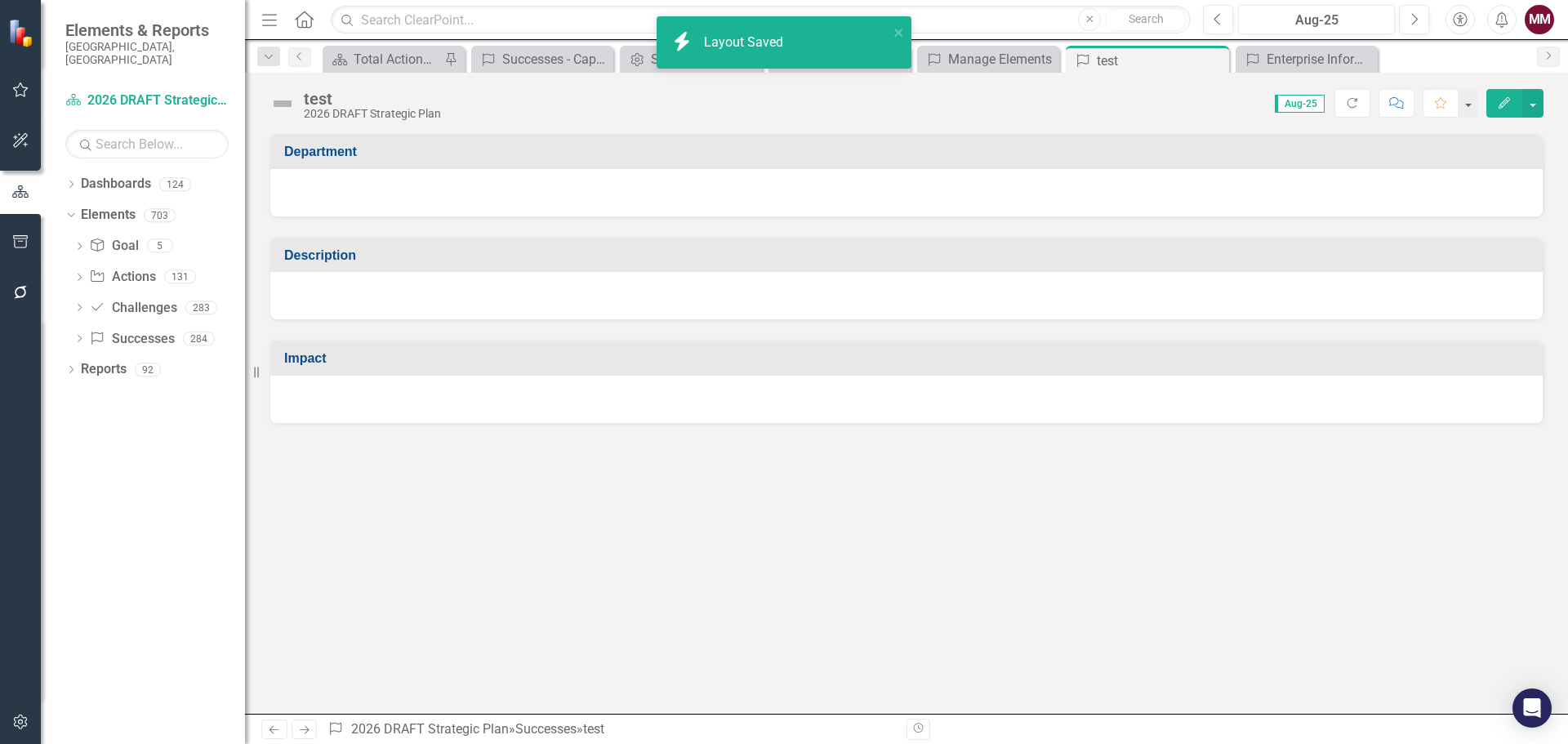
click at [337, 99] on div "test" at bounding box center [372, 99] width 137 height 18
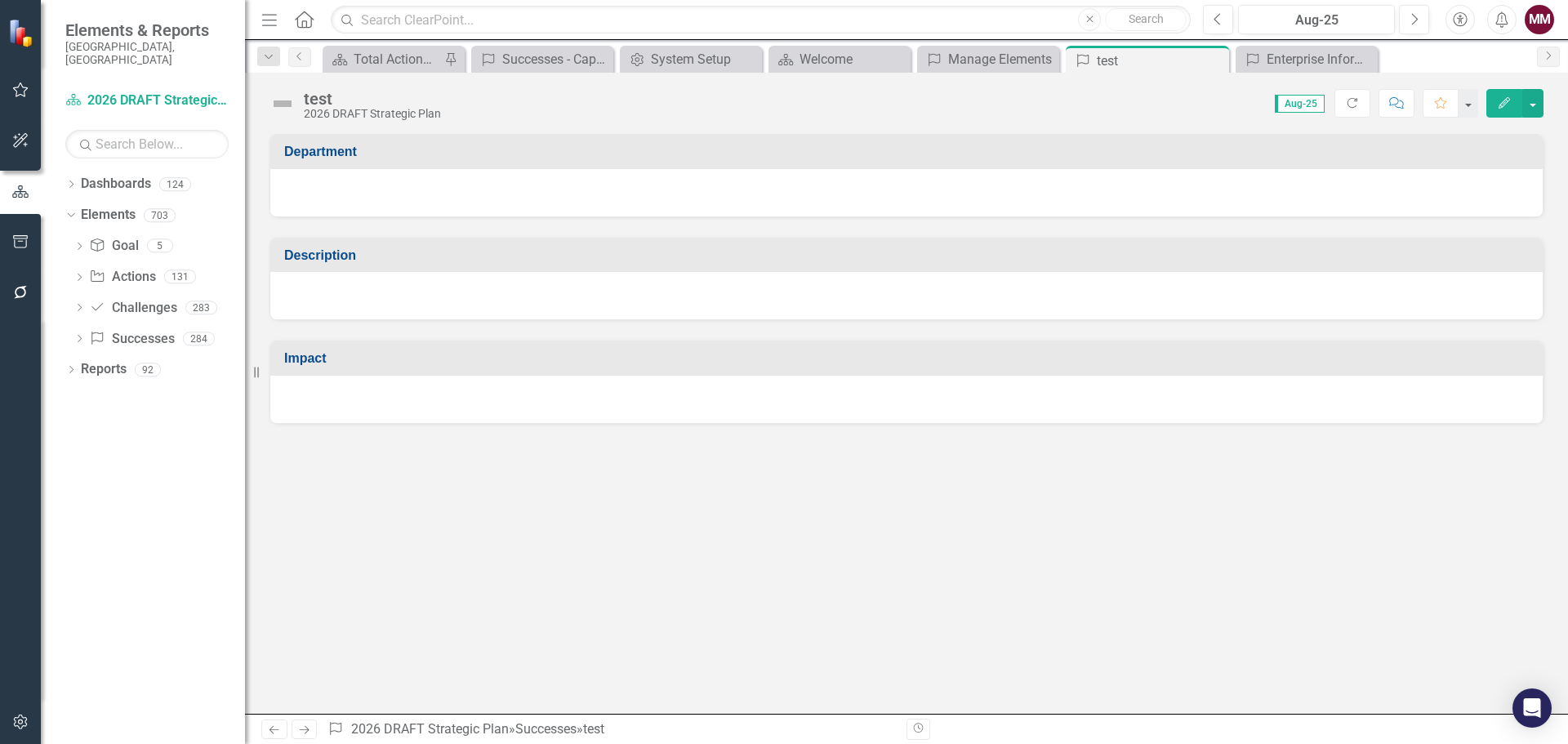
click at [337, 99] on div "test" at bounding box center [372, 99] width 137 height 18
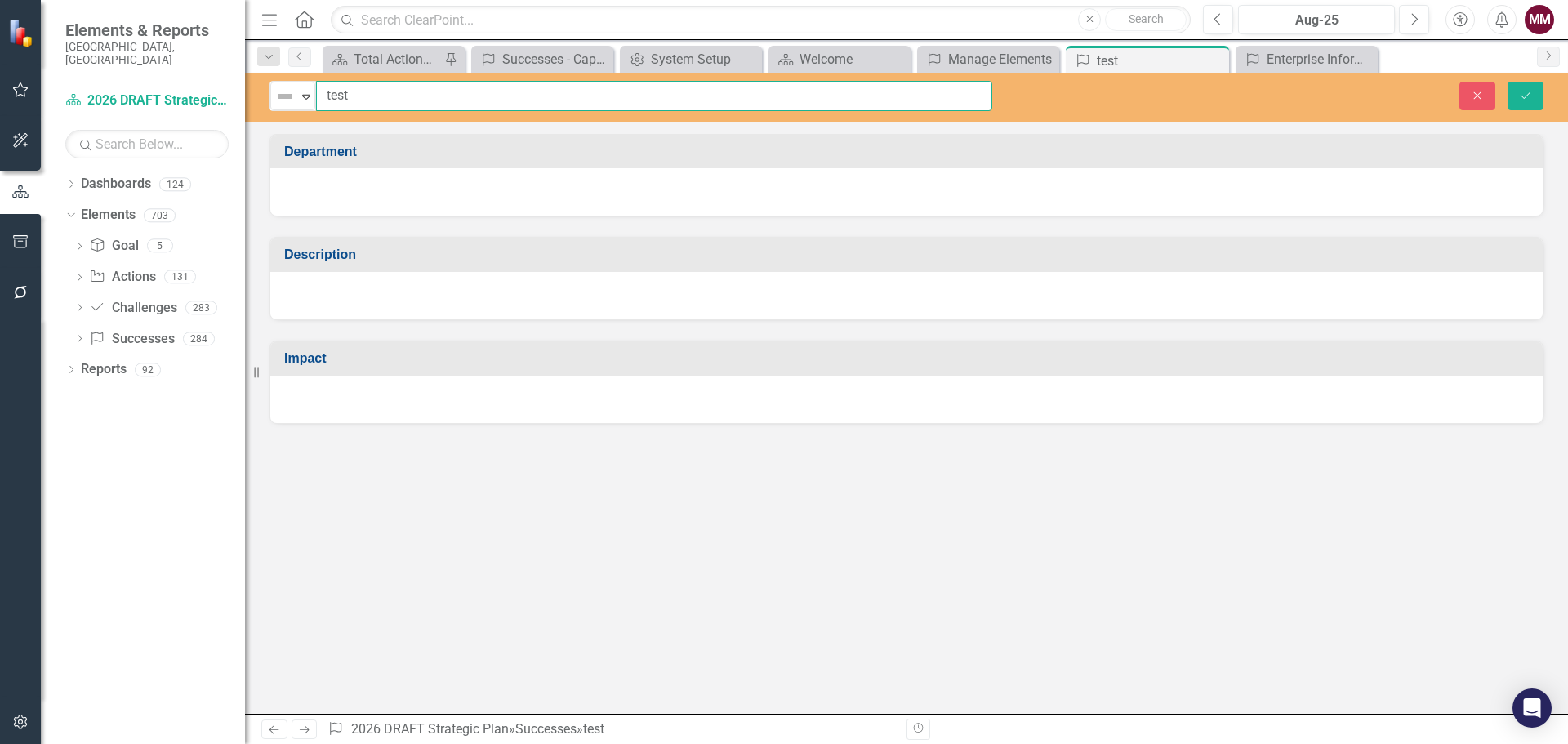
drag, startPoint x: 353, startPoint y: 99, endPoint x: 233, endPoint y: 92, distance: 120.2
click at [233, 92] on div "Elements & Reports Sarasota County, FL Dashboard 2026 DRAFT Strategic Plan Sear…" at bounding box center [784, 372] width 1568 height 744
type input "Sample for 2027 - save and copy to all"
click at [1516, 98] on button "Save" at bounding box center [1525, 96] width 36 height 28
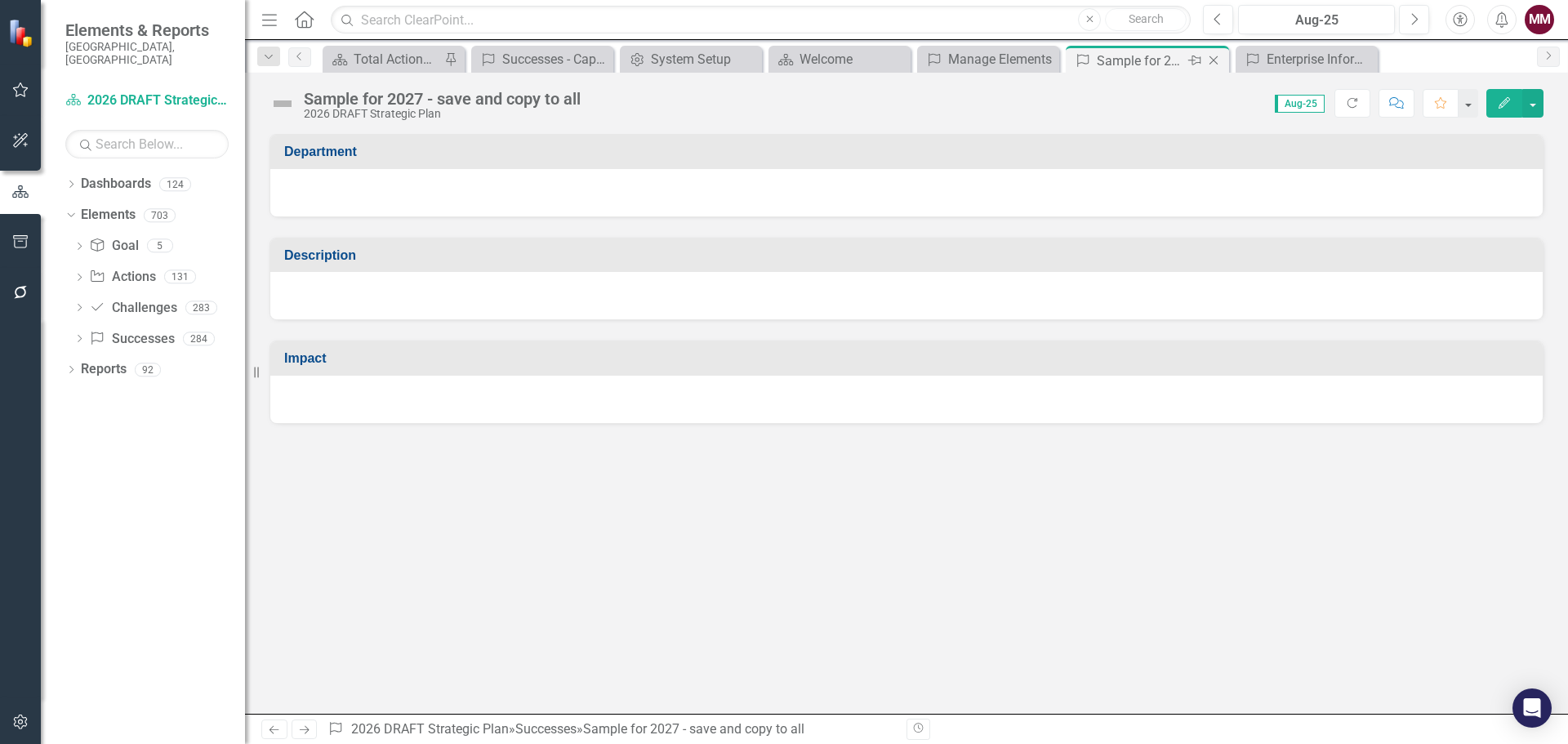
click at [1216, 56] on icon "Close" at bounding box center [1213, 60] width 16 height 13
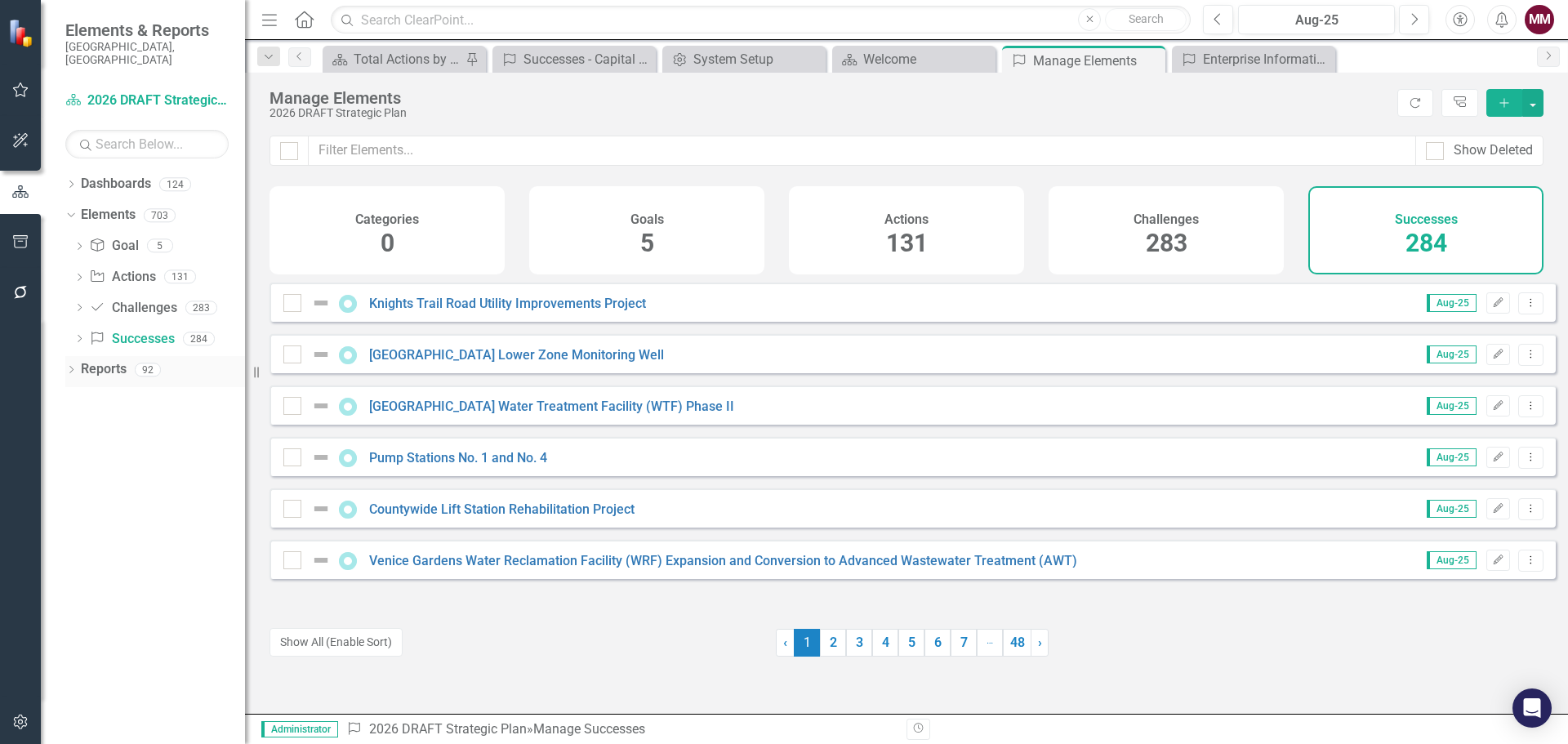
click at [71, 367] on icon "Dropdown" at bounding box center [71, 371] width 12 height 9
click at [79, 546] on icon "Dropdown" at bounding box center [78, 550] width 12 height 9
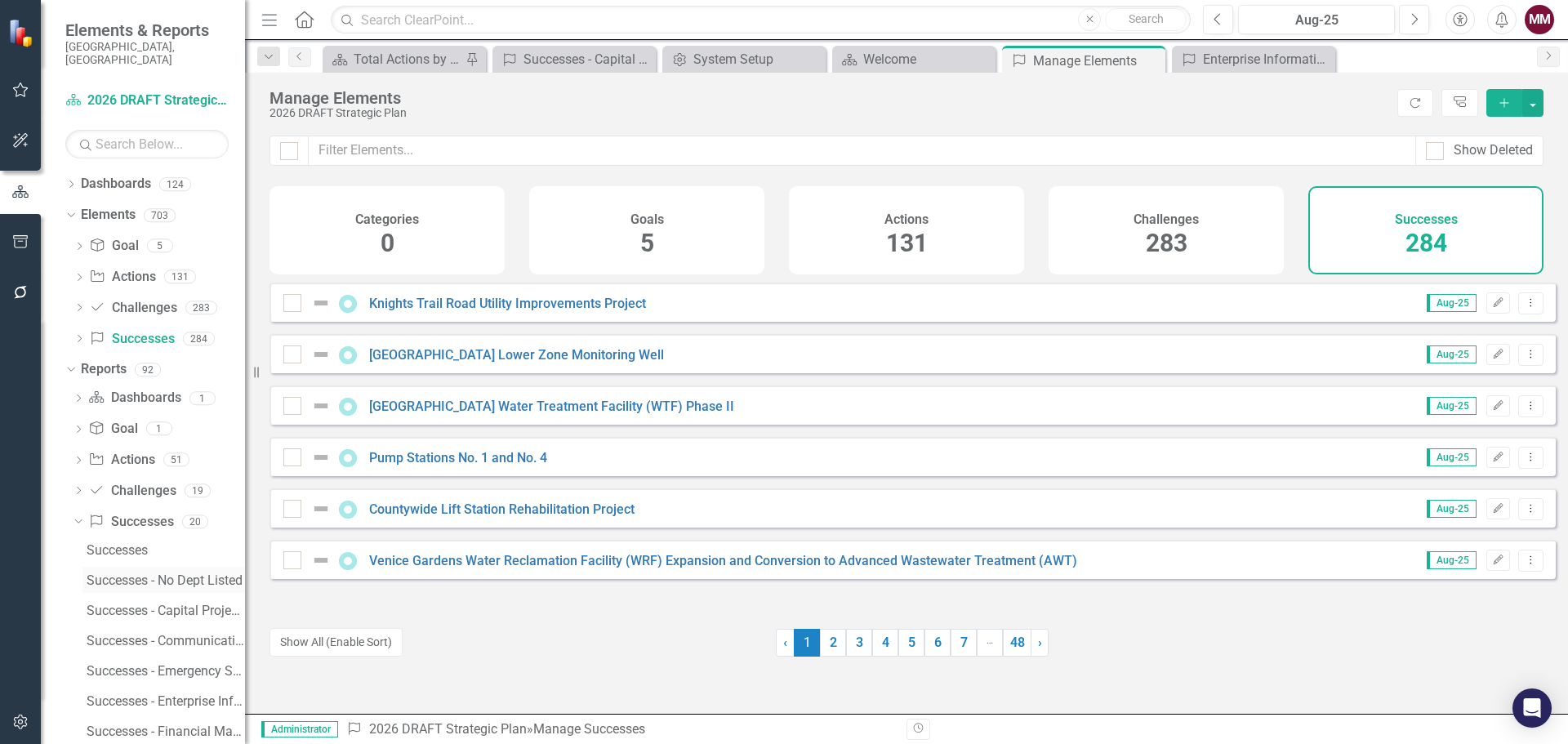
click at [120, 574] on div "Successes - No Dept Listed" at bounding box center [165, 581] width 158 height 15
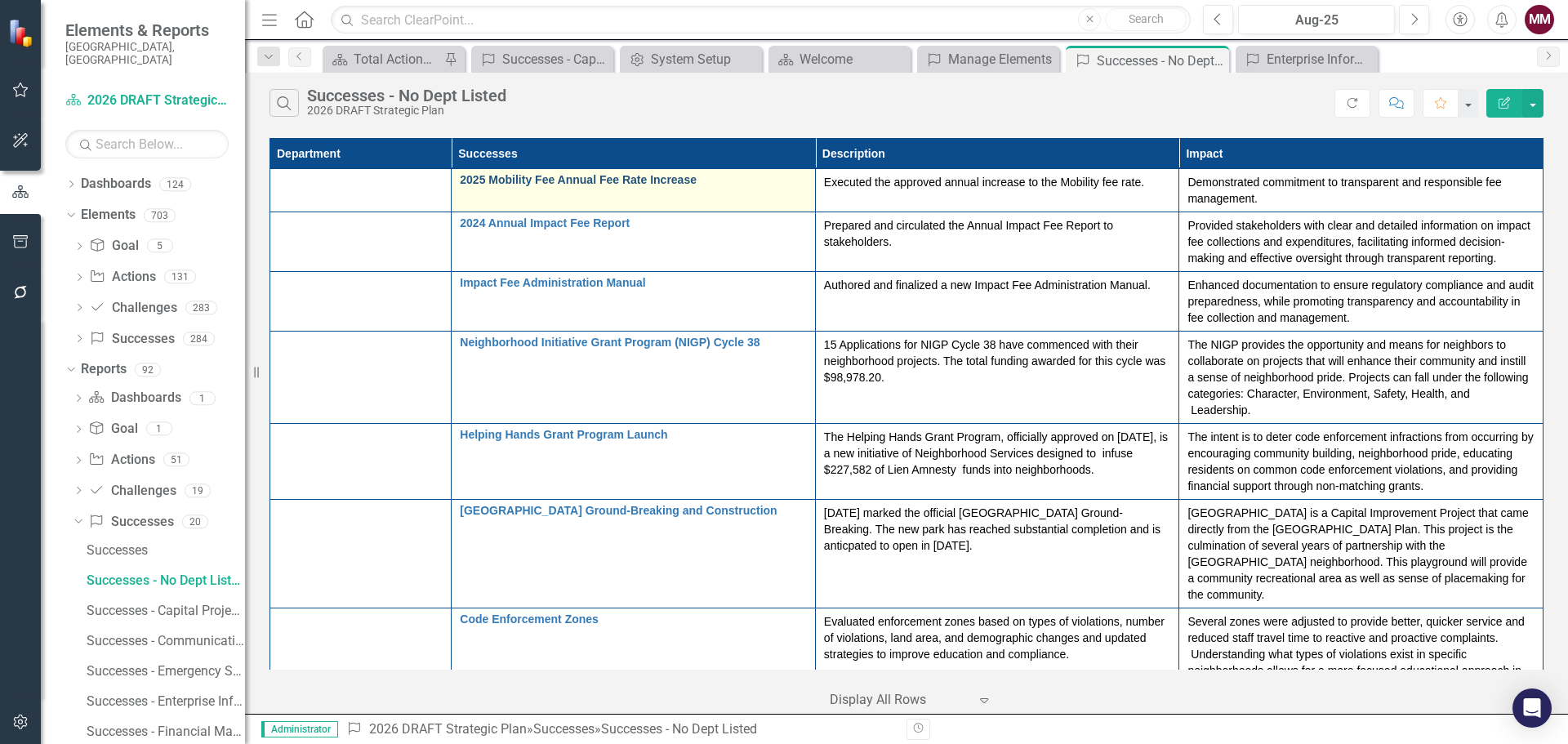
click at [644, 181] on link "2025 Mobility Fee Annual Fee Rate Increase" at bounding box center [633, 180] width 347 height 12
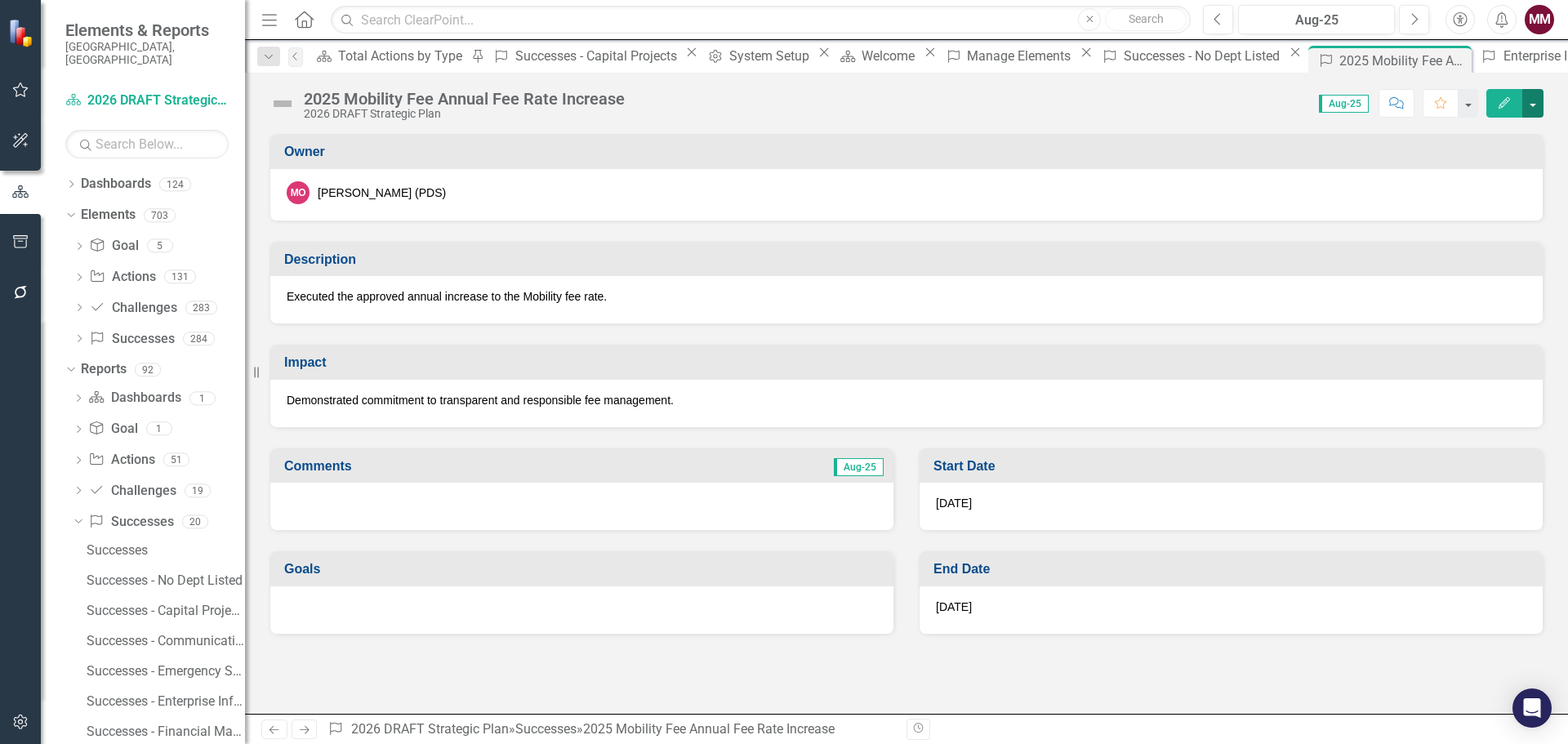
click at [1532, 104] on button "button" at bounding box center [1532, 103] width 21 height 28
click at [1508, 131] on link "Edit Edit Success" at bounding box center [1476, 133] width 132 height 30
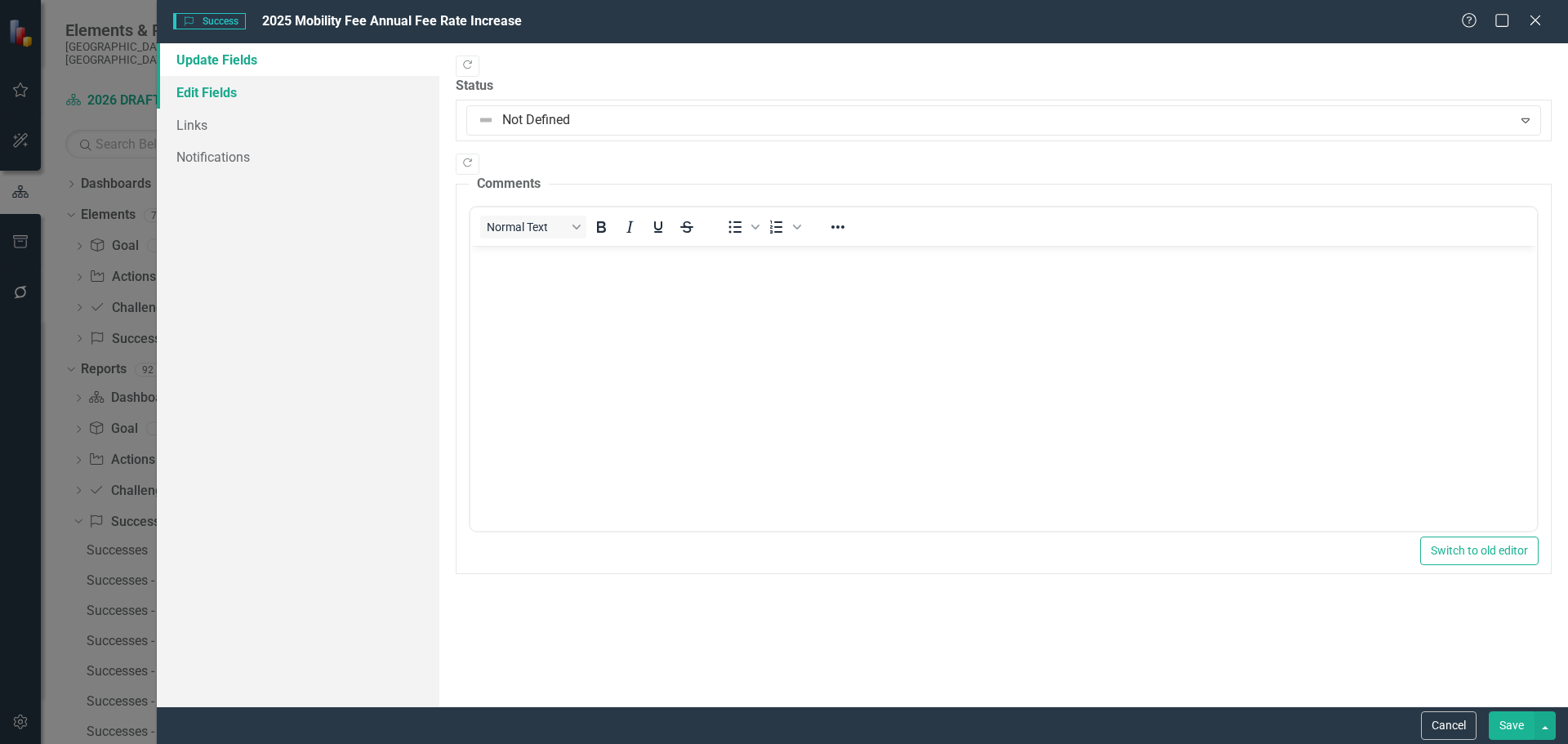
click at [218, 97] on link "Edit Fields" at bounding box center [298, 92] width 282 height 33
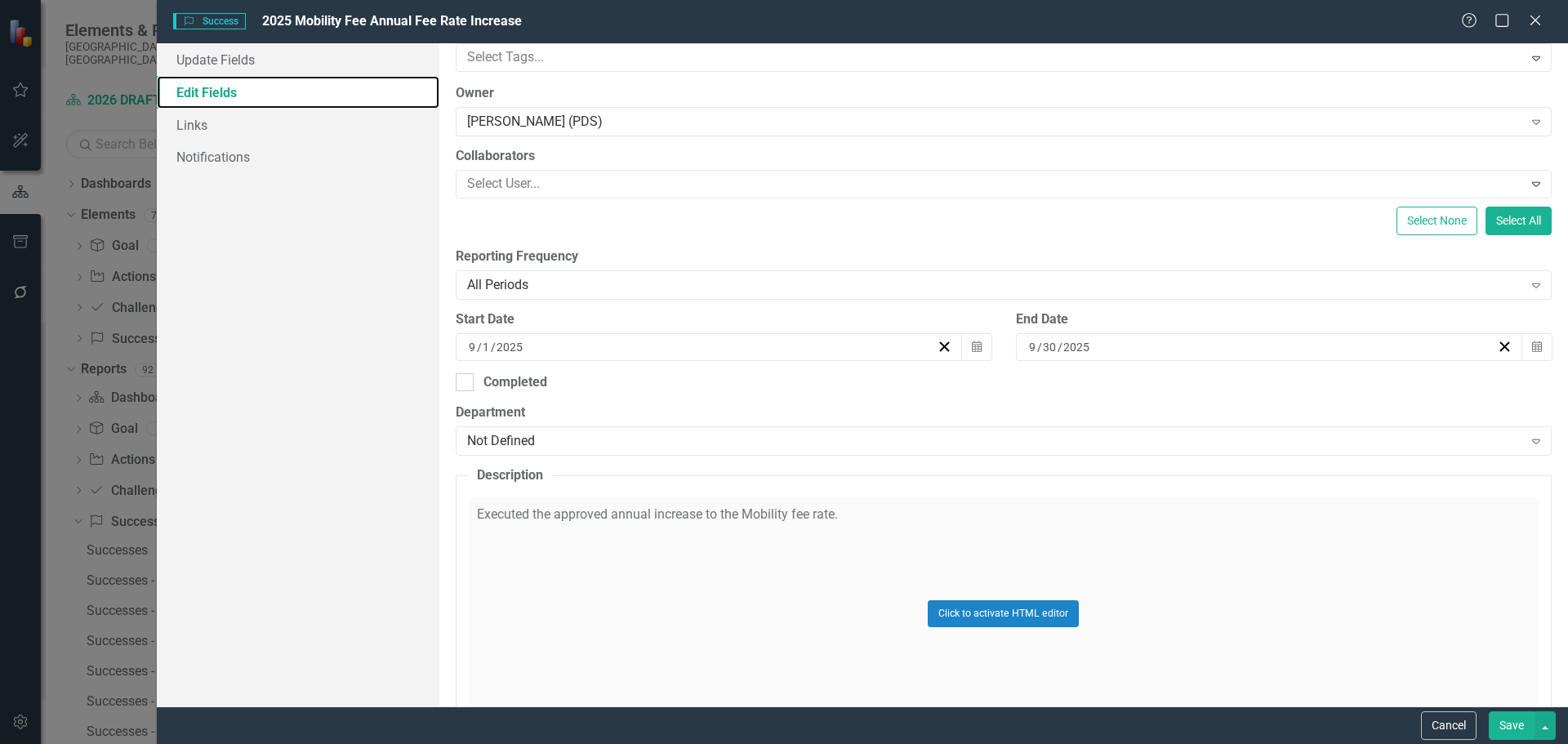
scroll to position [163, 0]
click at [667, 440] on div "Not Defined" at bounding box center [994, 440] width 1056 height 19
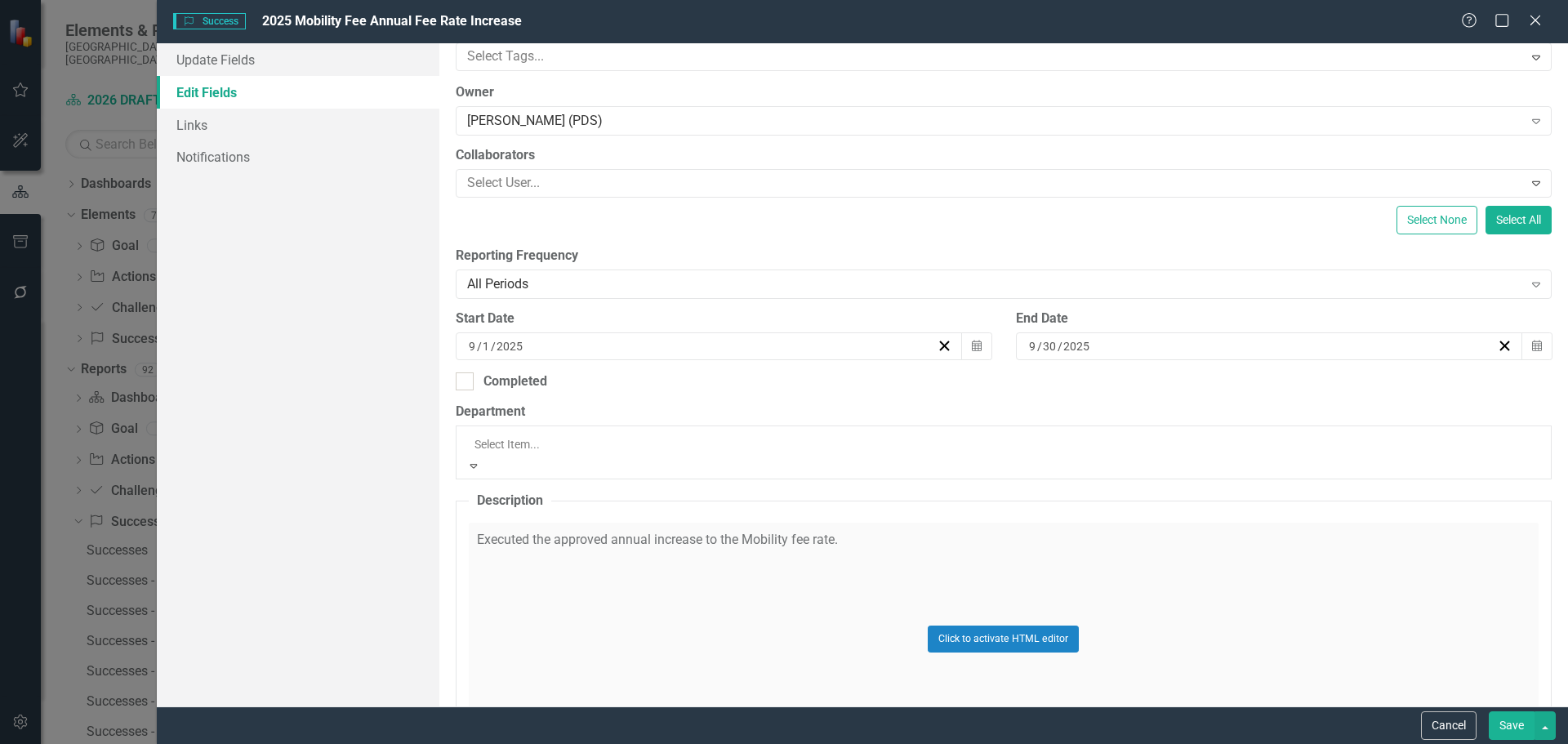
scroll to position [319, 0]
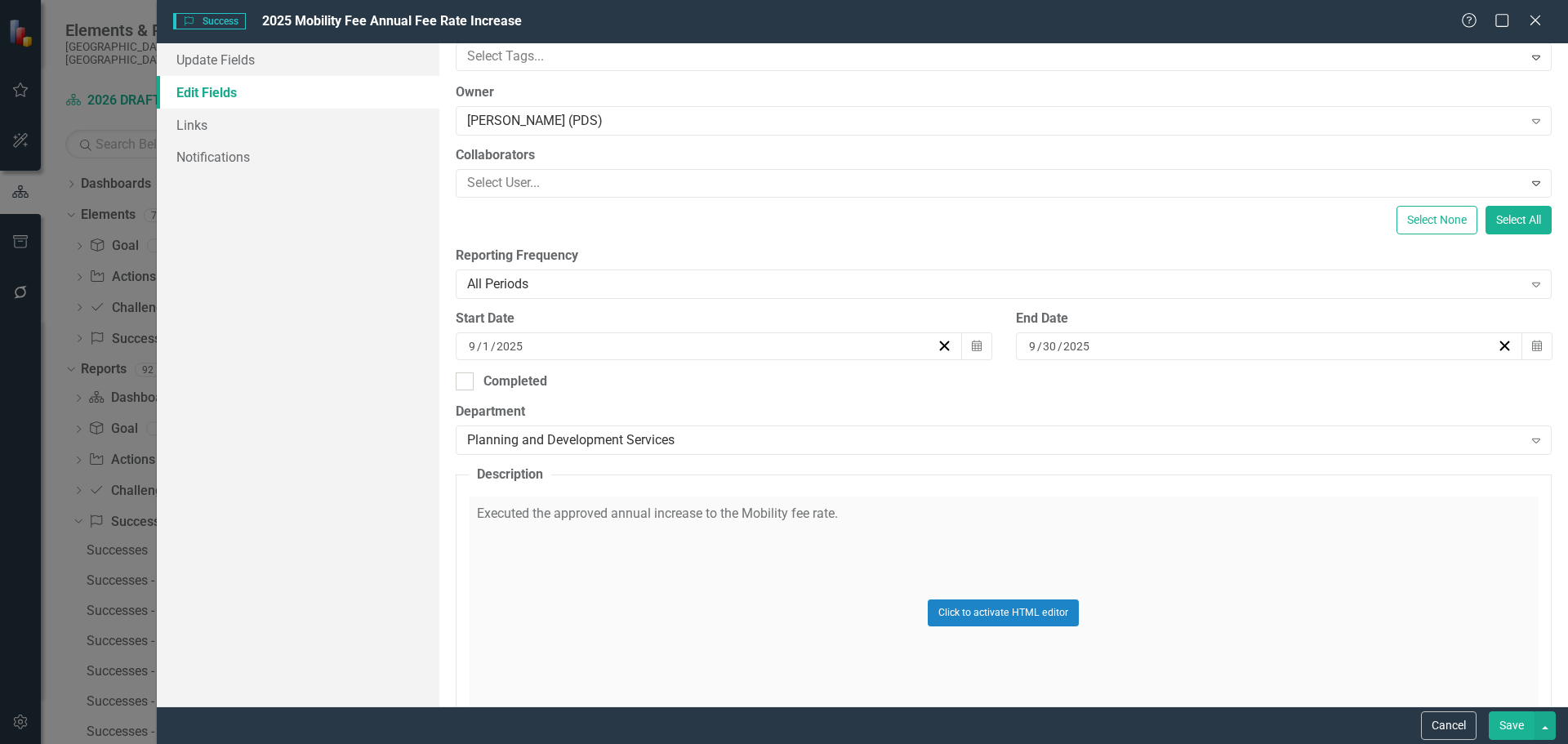
click at [1518, 728] on button "Save" at bounding box center [1510, 725] width 45 height 28
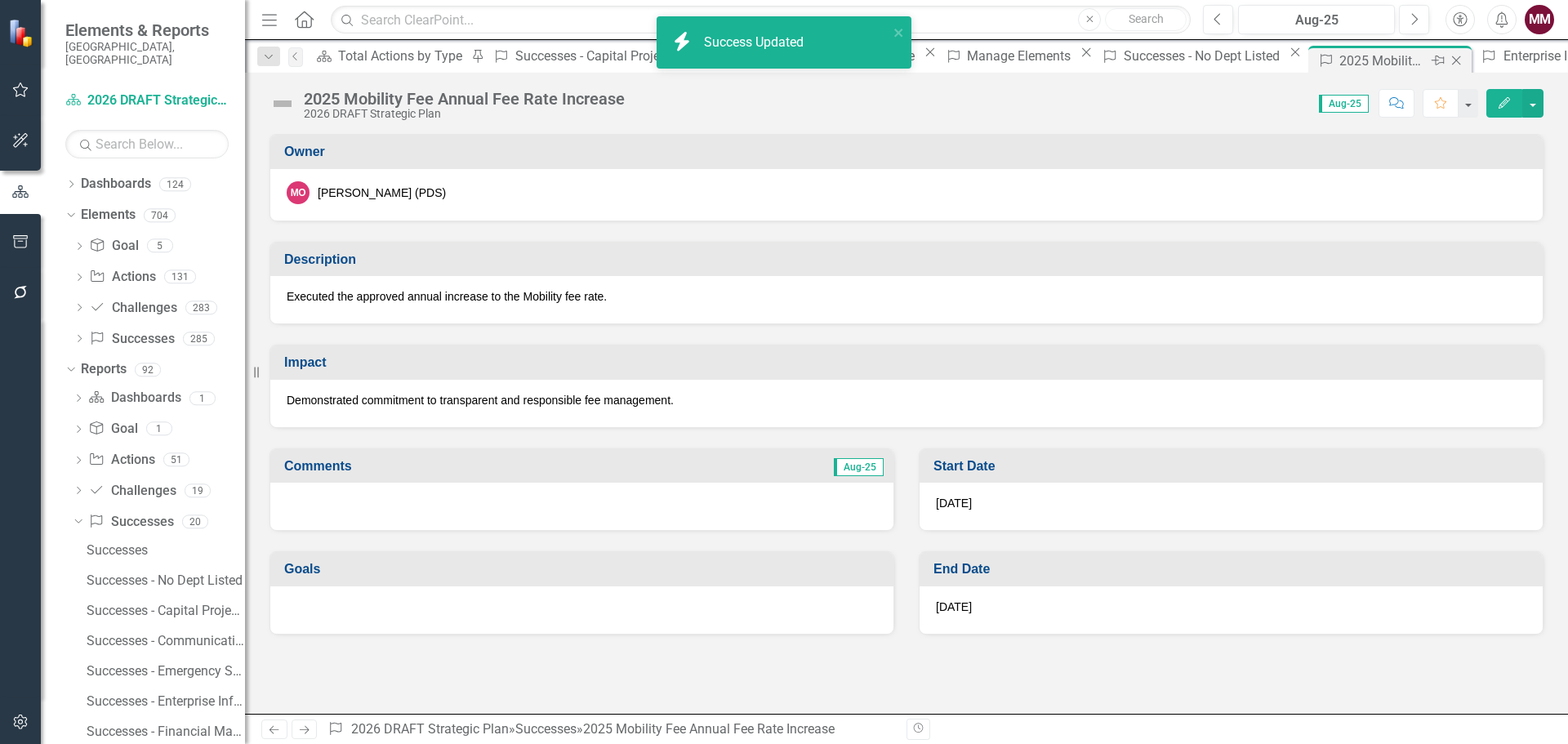
click at [1447, 61] on icon "Close" at bounding box center [1455, 60] width 16 height 13
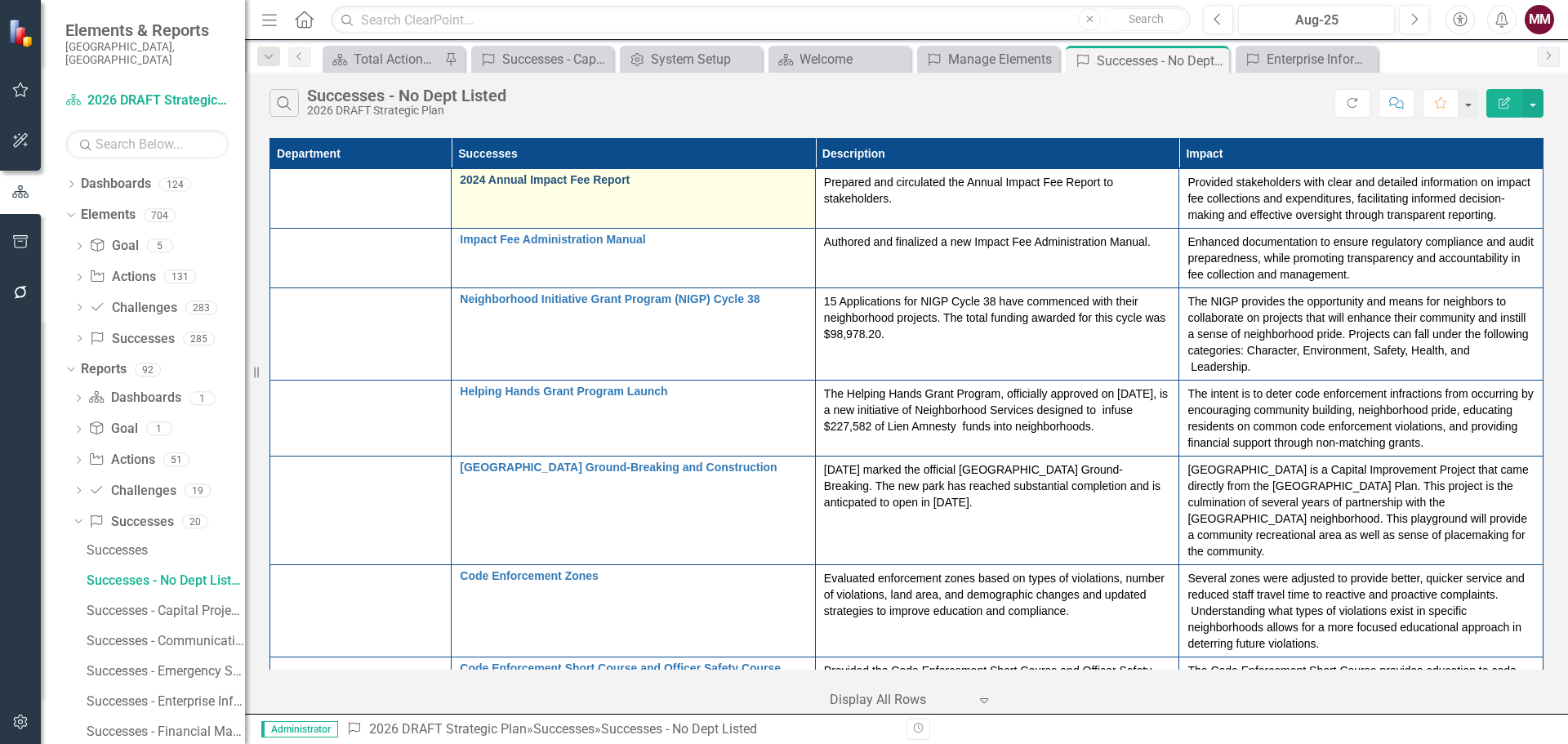
click at [622, 180] on link "2024 Annual Impact Fee Report" at bounding box center [633, 180] width 347 height 12
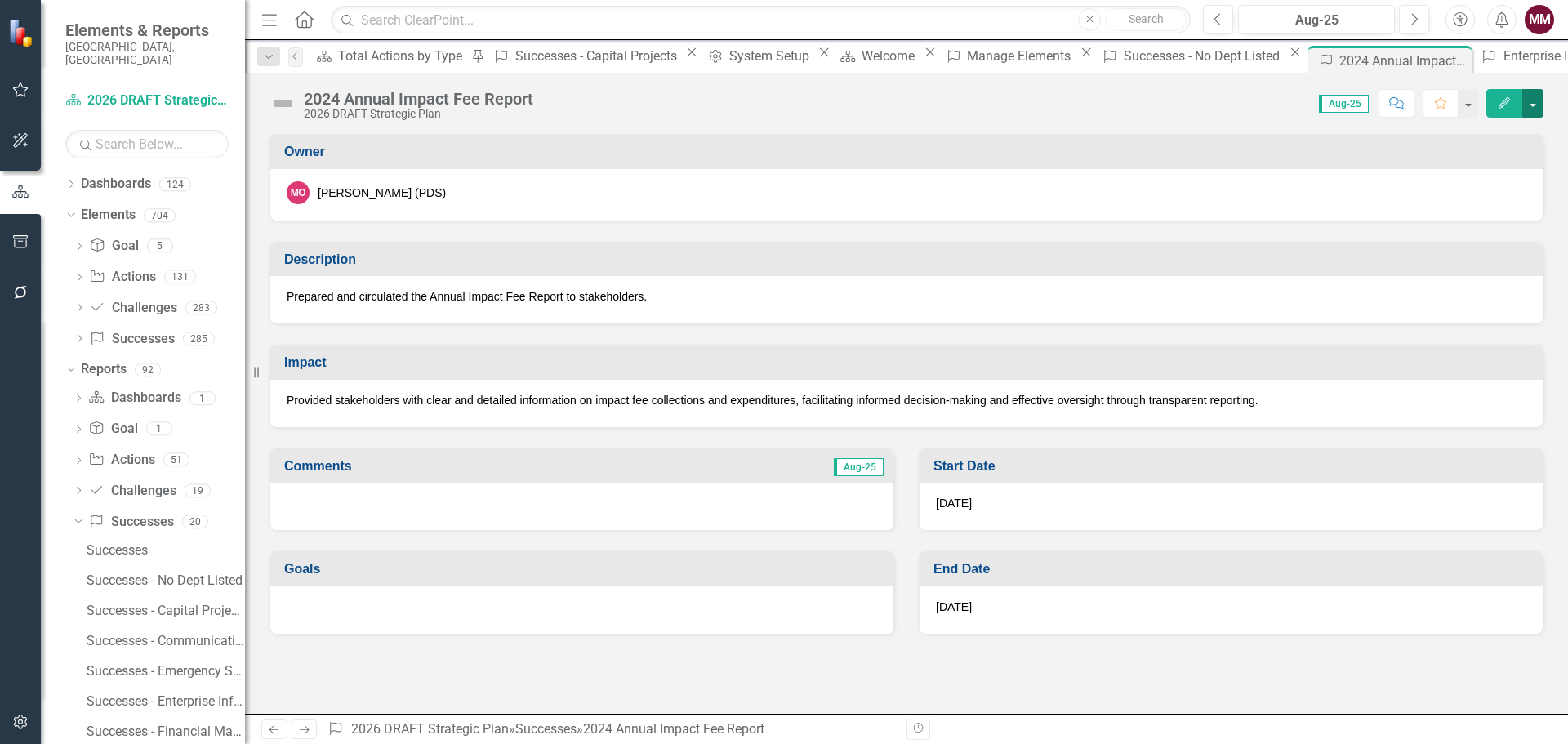
click at [1536, 110] on button "button" at bounding box center [1532, 103] width 21 height 28
click at [1504, 146] on link "Edit Edit Success" at bounding box center [1476, 133] width 132 height 30
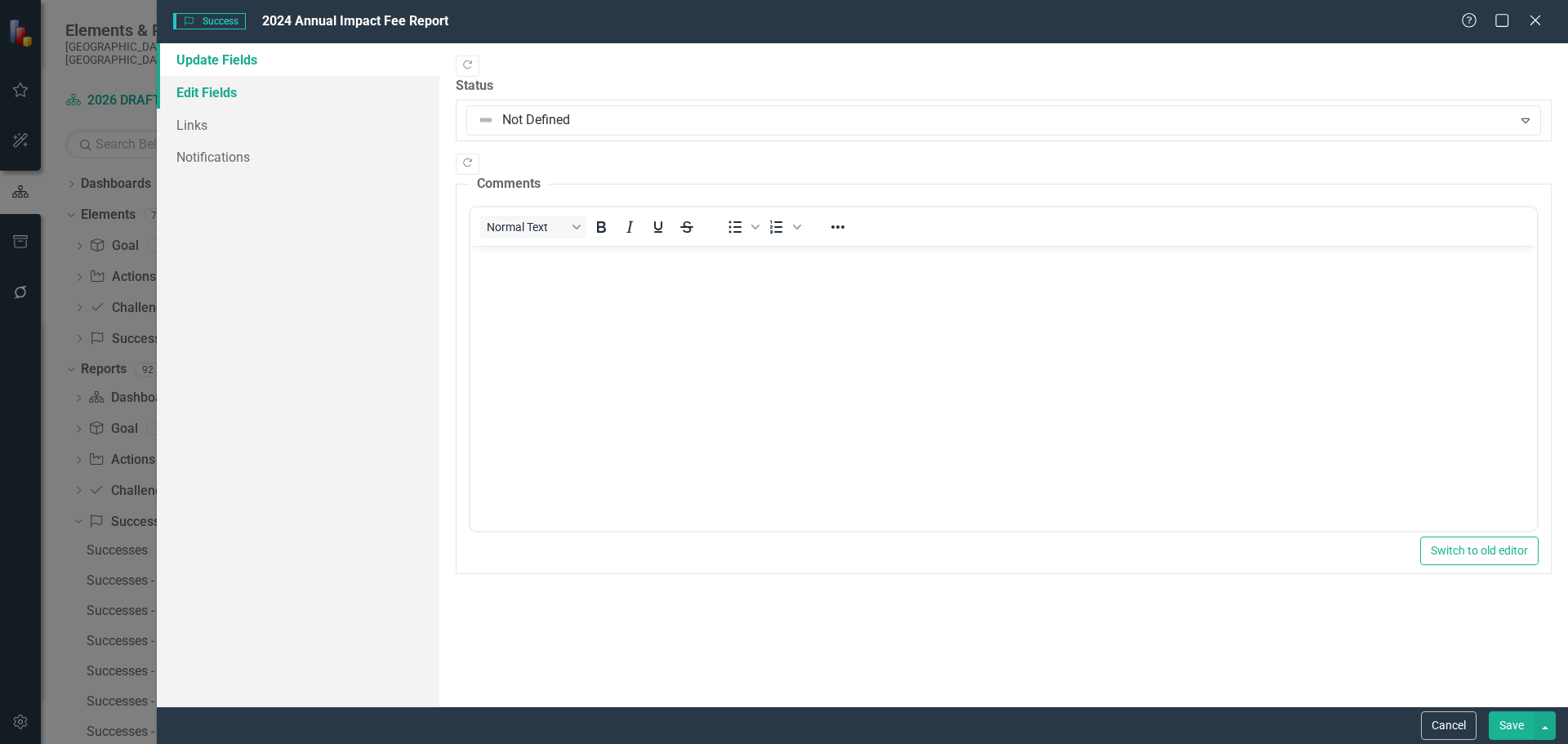
click at [188, 97] on link "Edit Fields" at bounding box center [298, 92] width 282 height 33
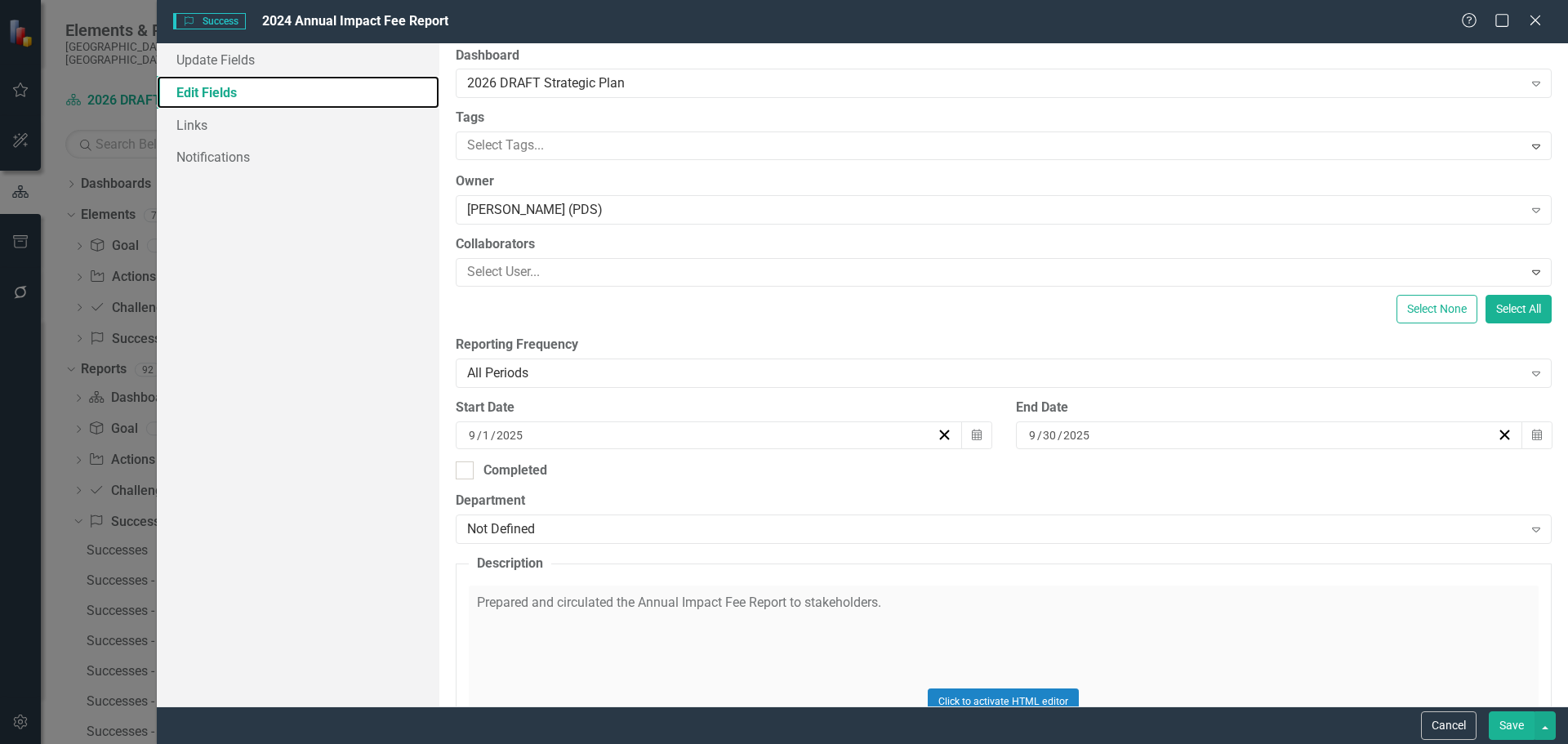
scroll to position [163, 0]
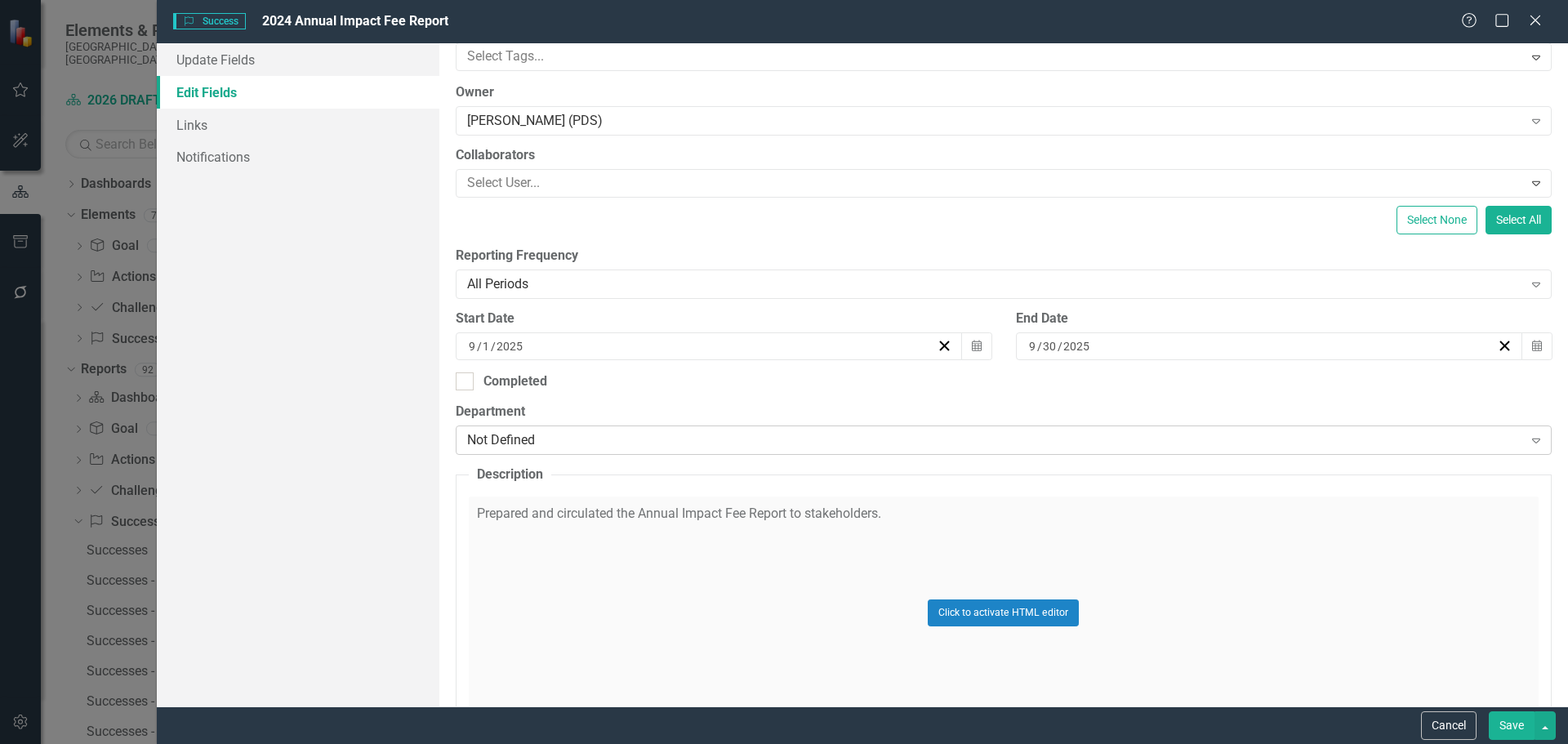
click at [643, 437] on div "Not Defined" at bounding box center [994, 440] width 1056 height 19
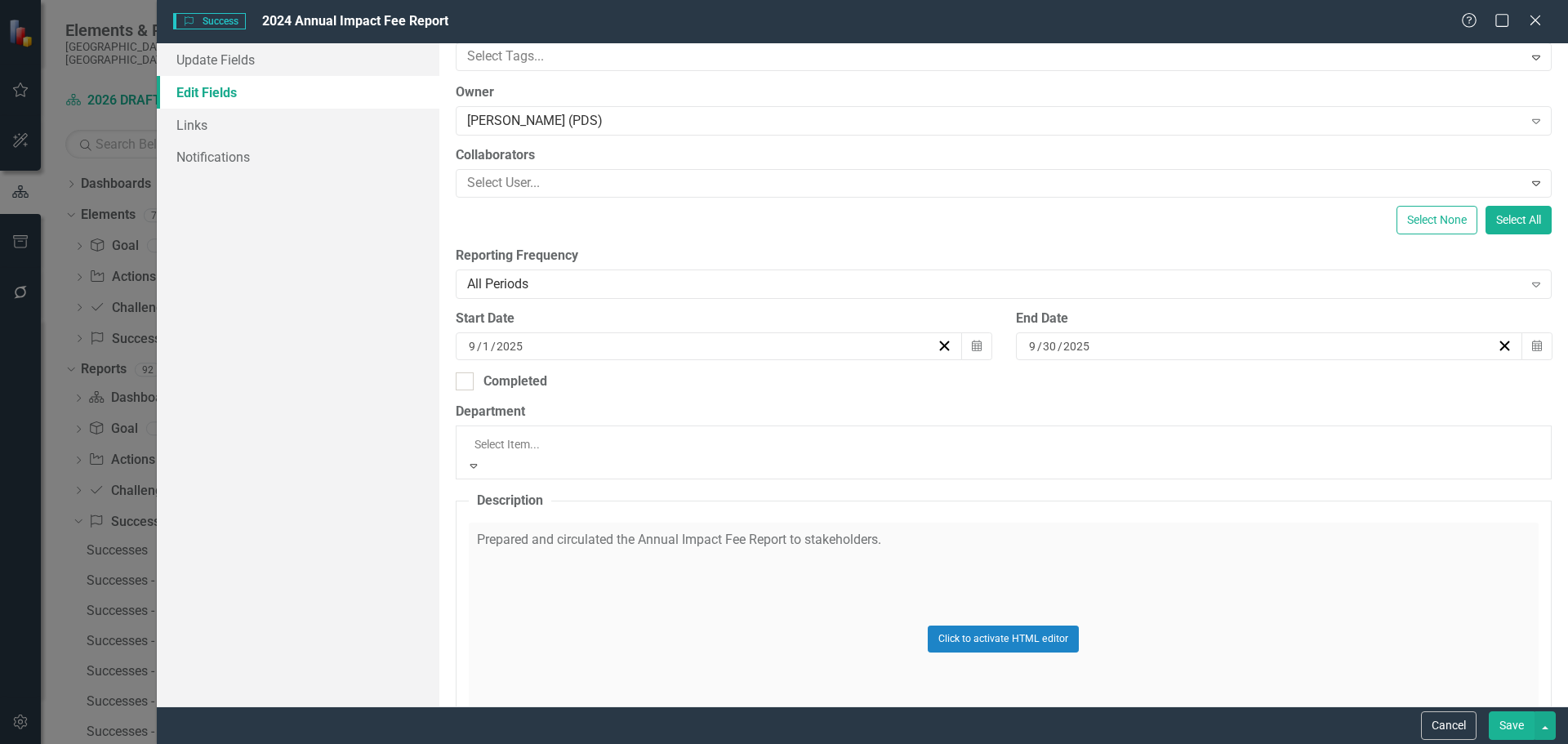
scroll to position [319, 0]
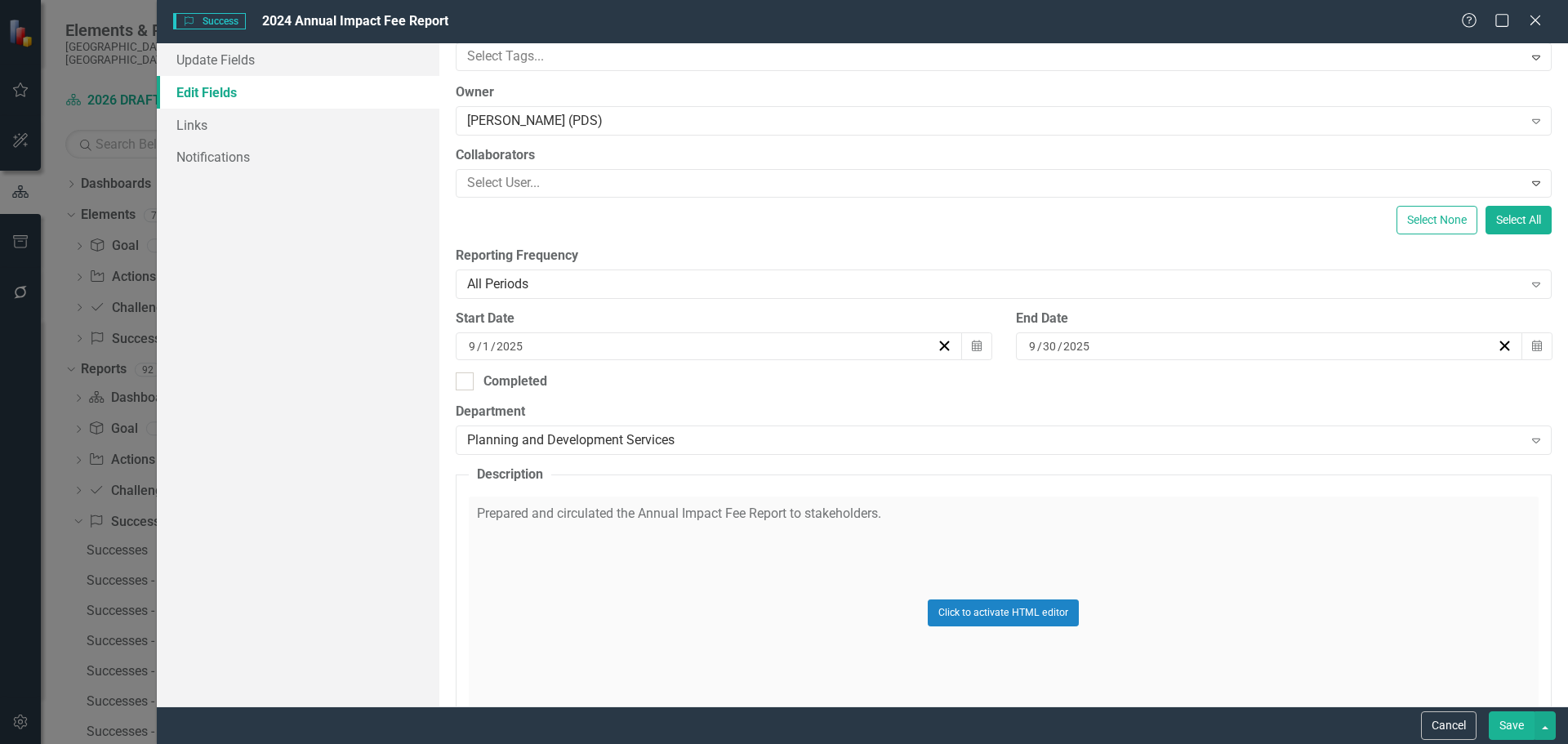
click at [1514, 716] on button "Save" at bounding box center [1510, 725] width 45 height 28
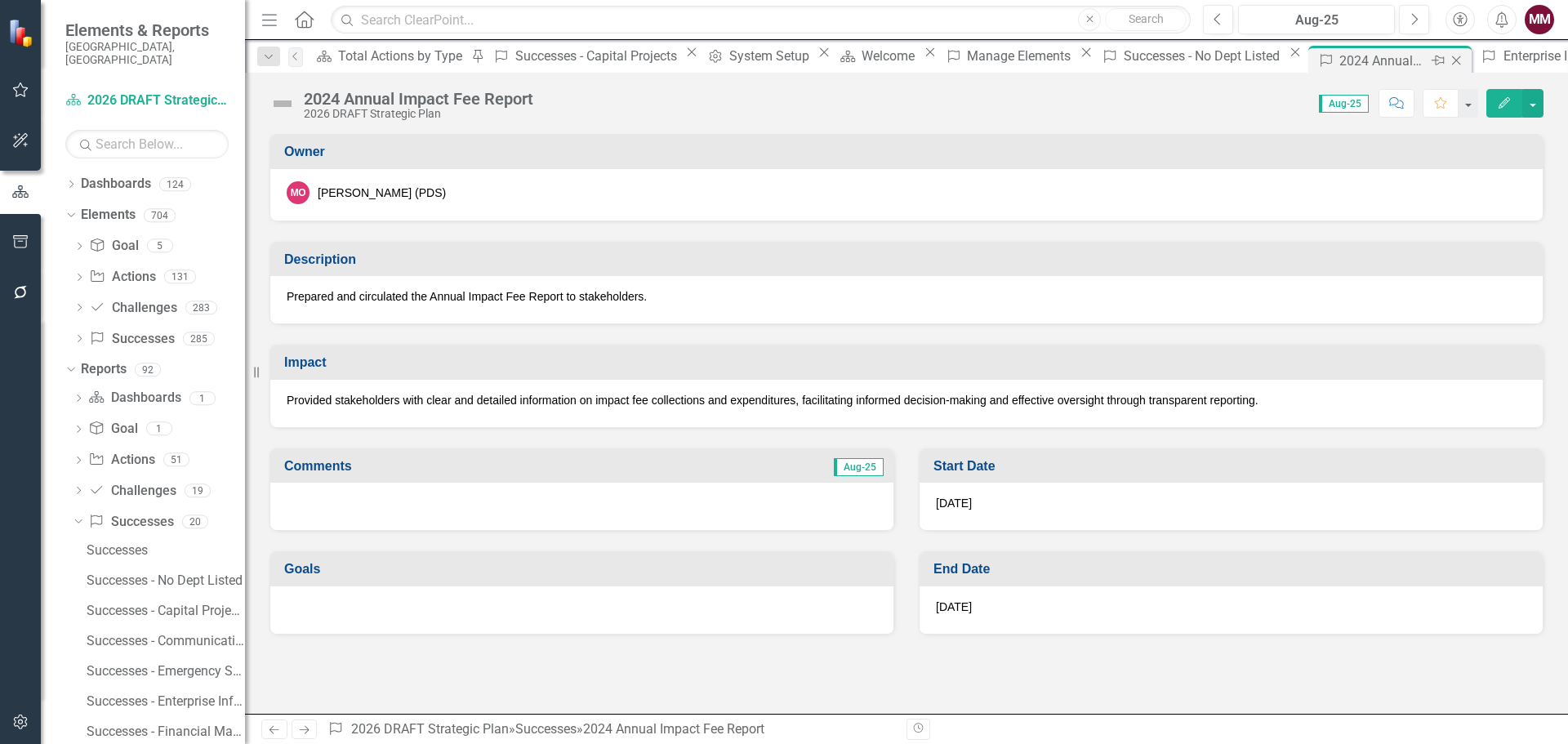
click at [1447, 59] on icon "Close" at bounding box center [1455, 60] width 16 height 13
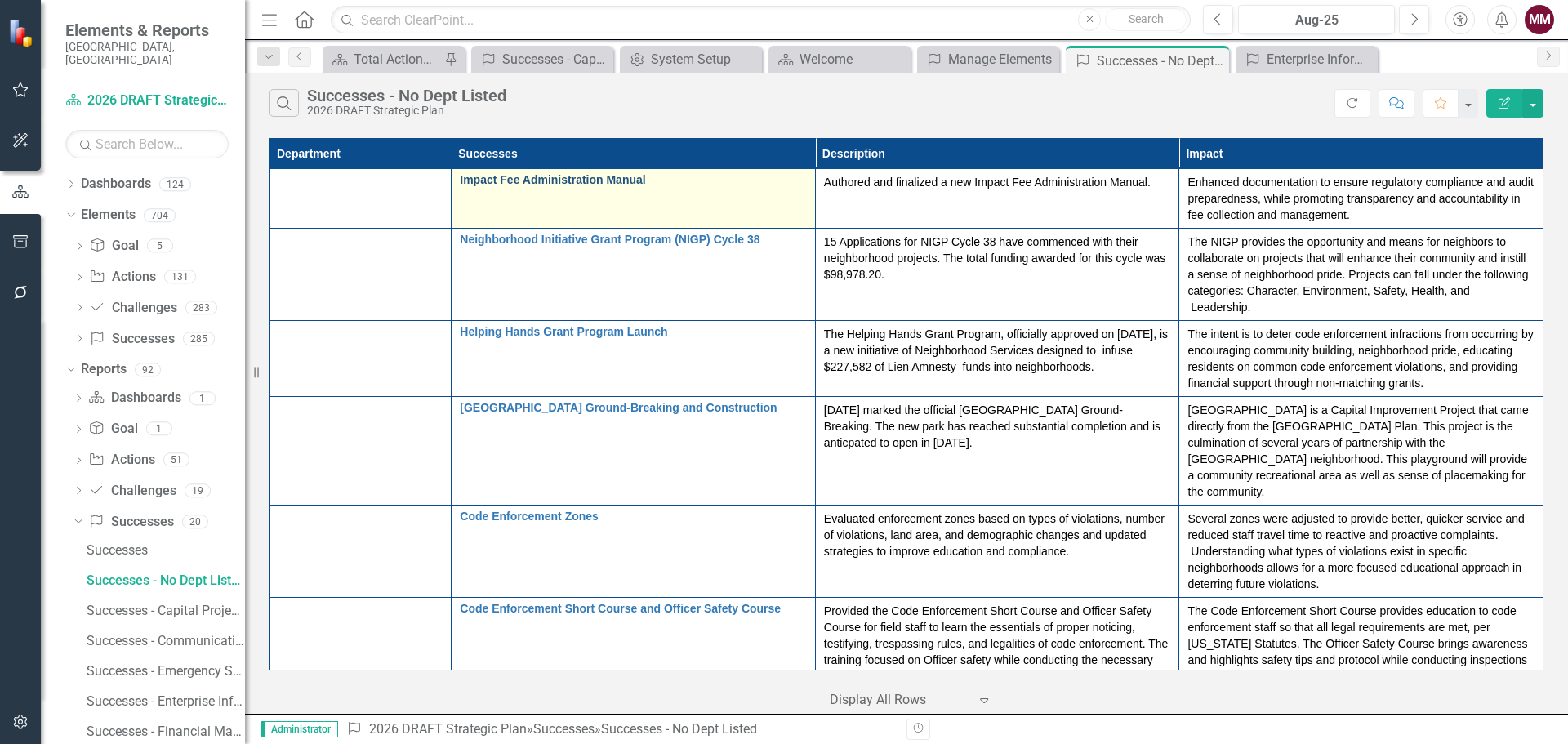
click at [612, 185] on link "Impact Fee Administration Manual" at bounding box center [633, 180] width 347 height 12
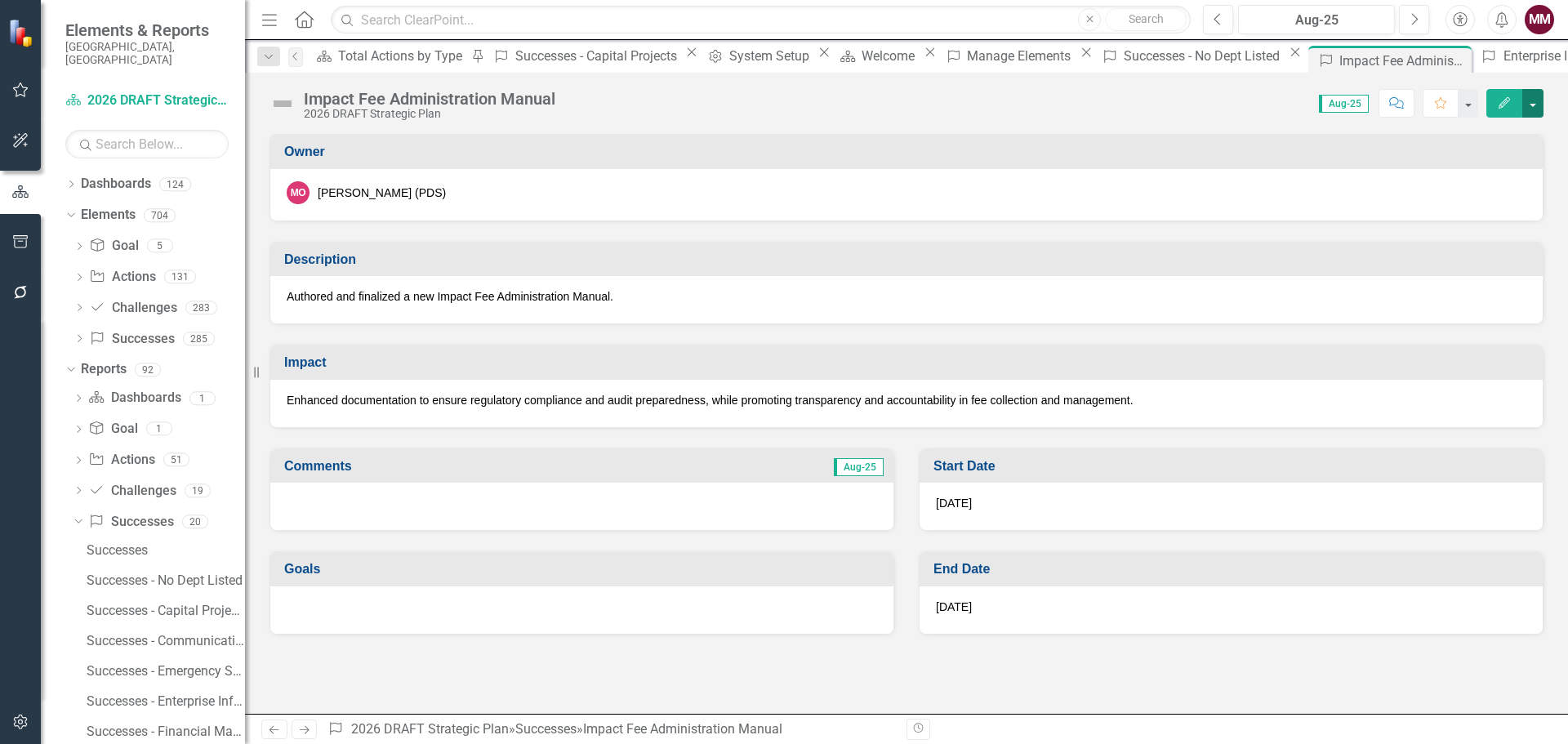
click at [1535, 110] on button "button" at bounding box center [1532, 103] width 21 height 28
click at [1514, 139] on link "Edit Edit Success" at bounding box center [1476, 133] width 132 height 30
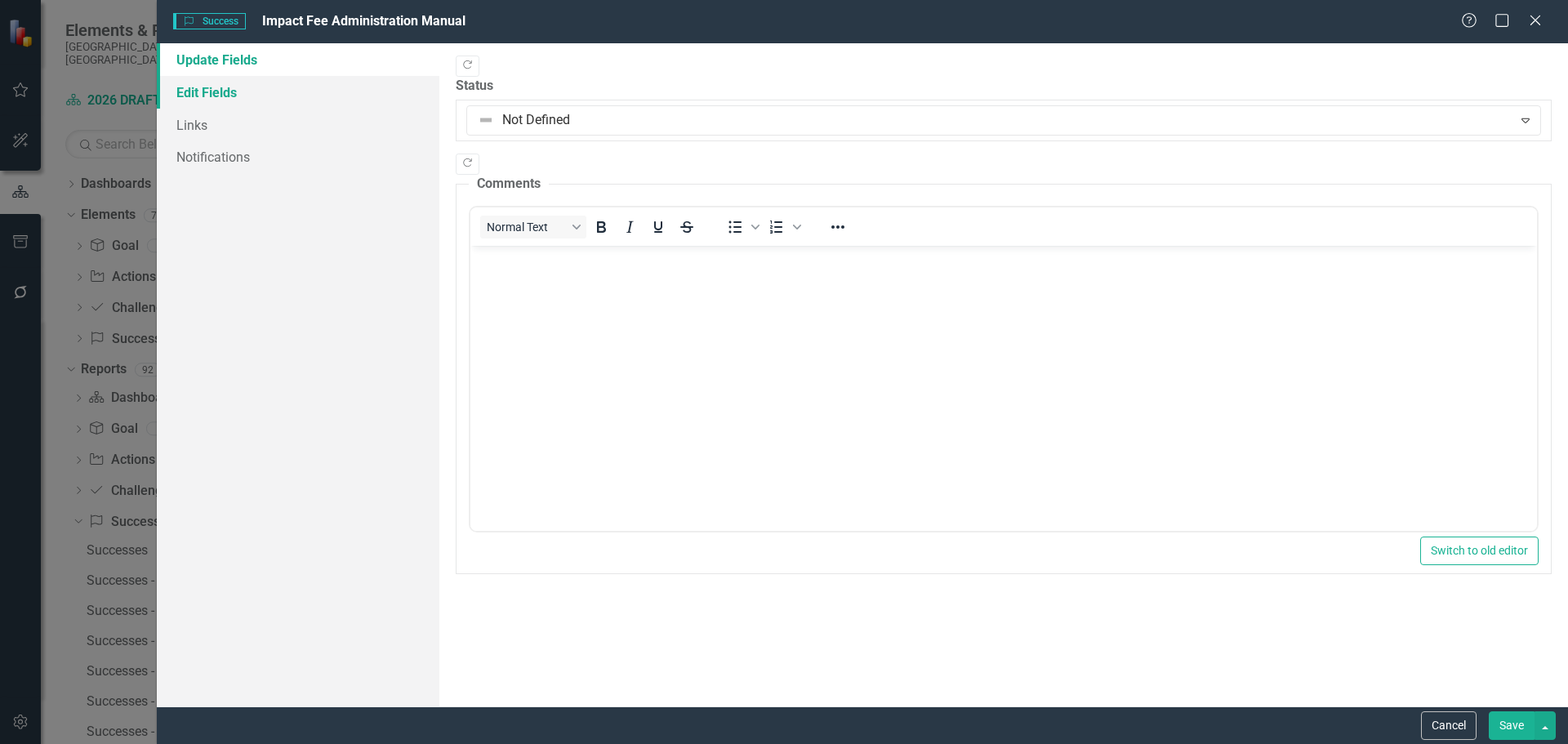
click at [213, 91] on link "Edit Fields" at bounding box center [298, 92] width 282 height 33
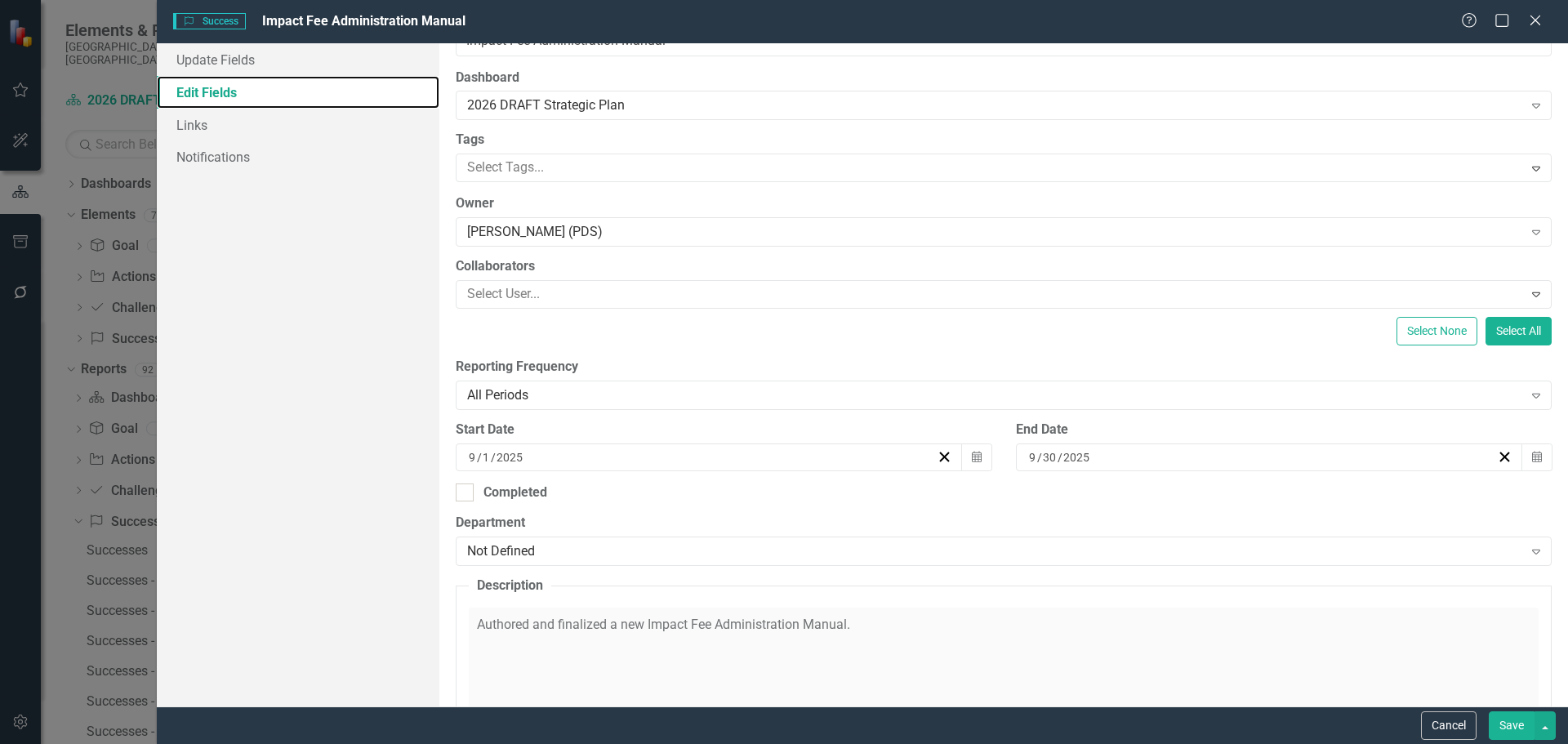
scroll to position [82, 0]
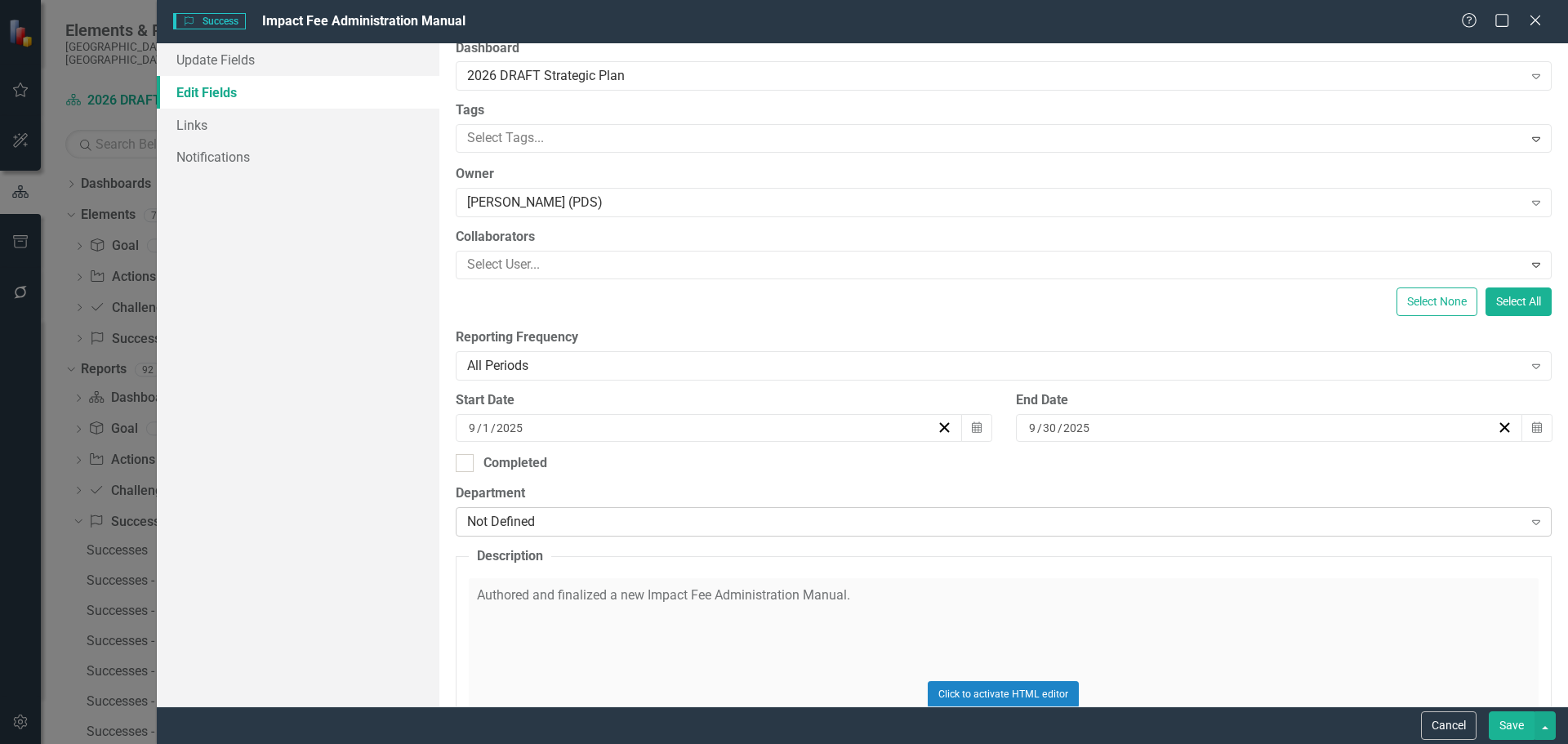
click at [645, 512] on div "Not Defined" at bounding box center [994, 521] width 1056 height 19
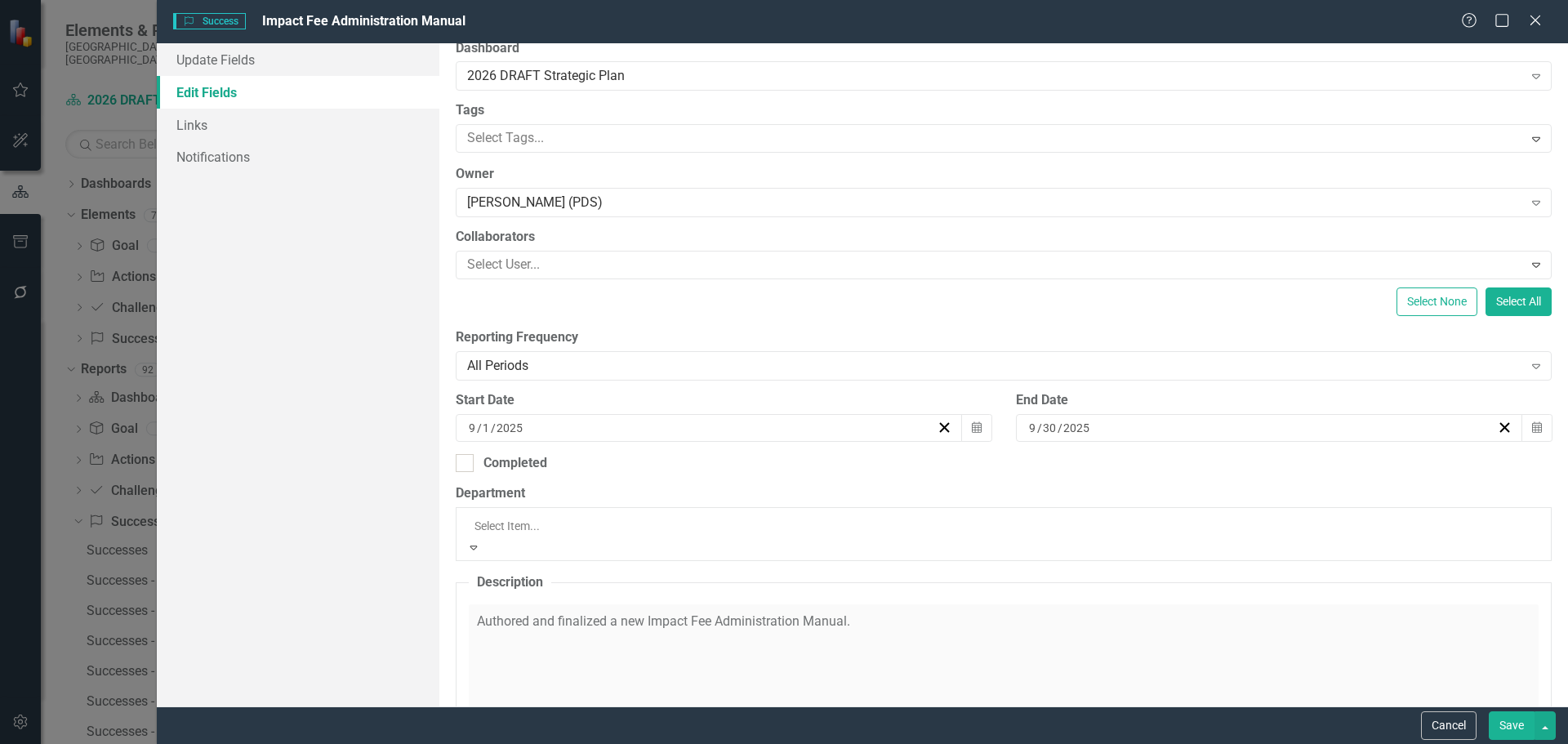
scroll to position [245, 0]
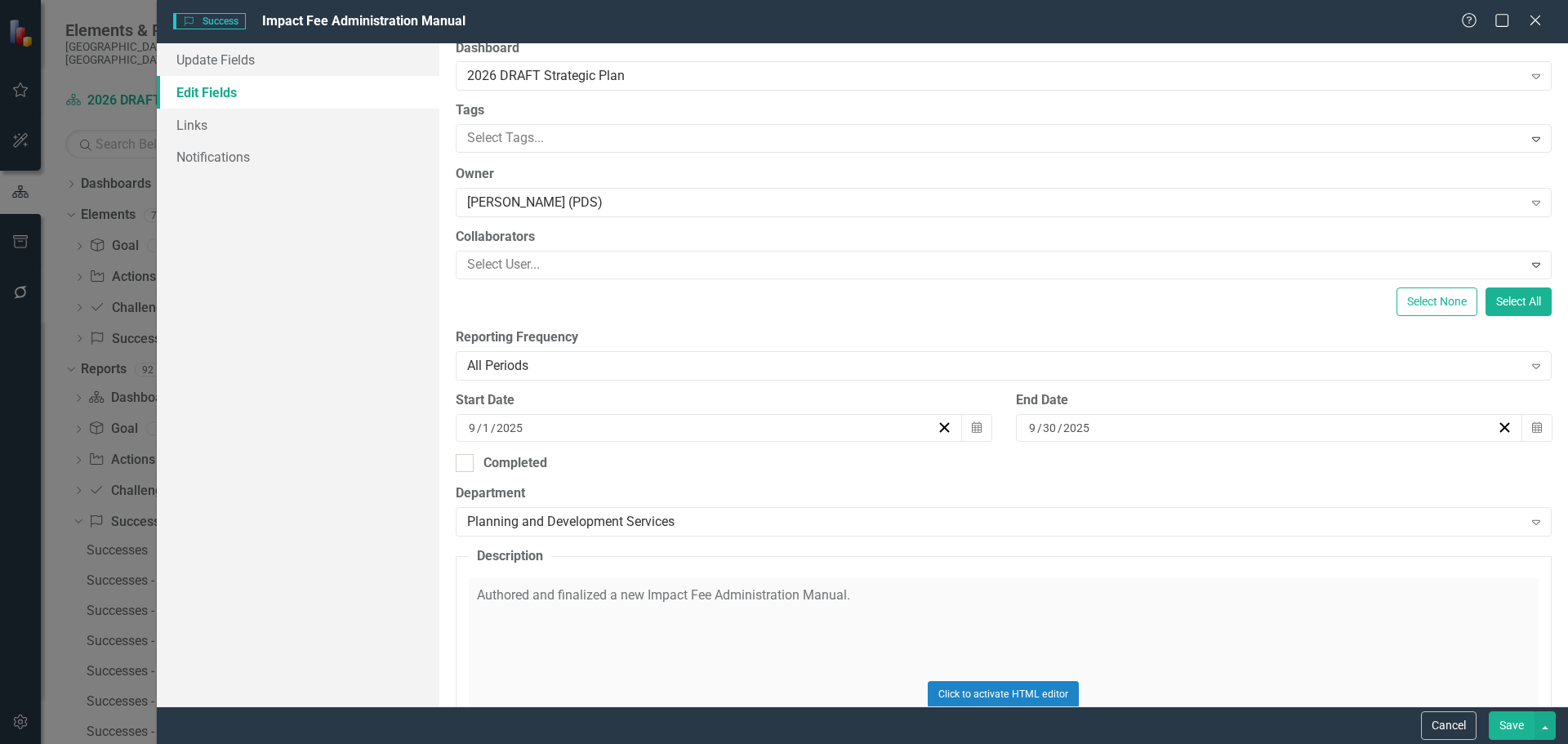
click at [1507, 724] on button "Save" at bounding box center [1510, 725] width 45 height 28
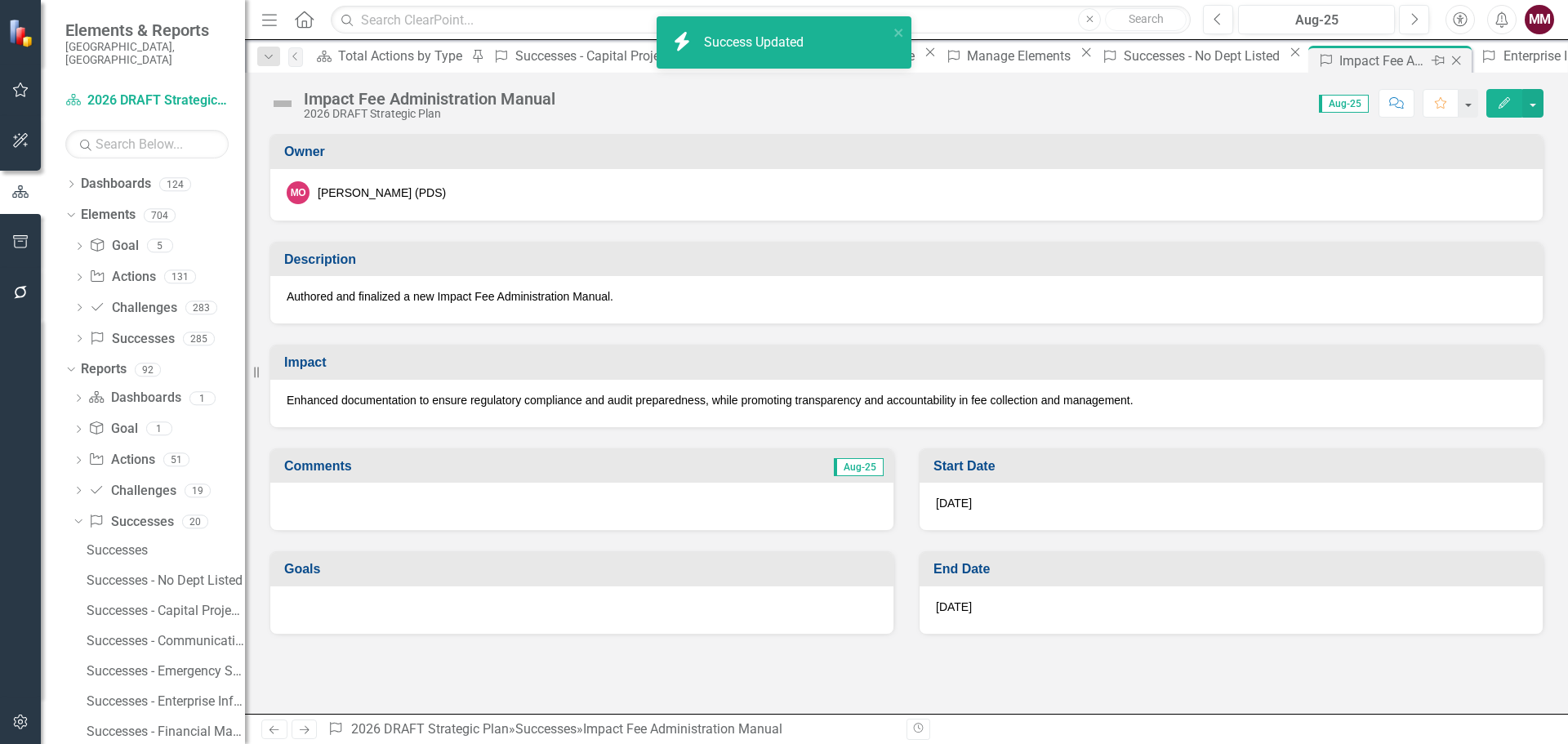
click at [1447, 65] on icon "Close" at bounding box center [1455, 60] width 16 height 13
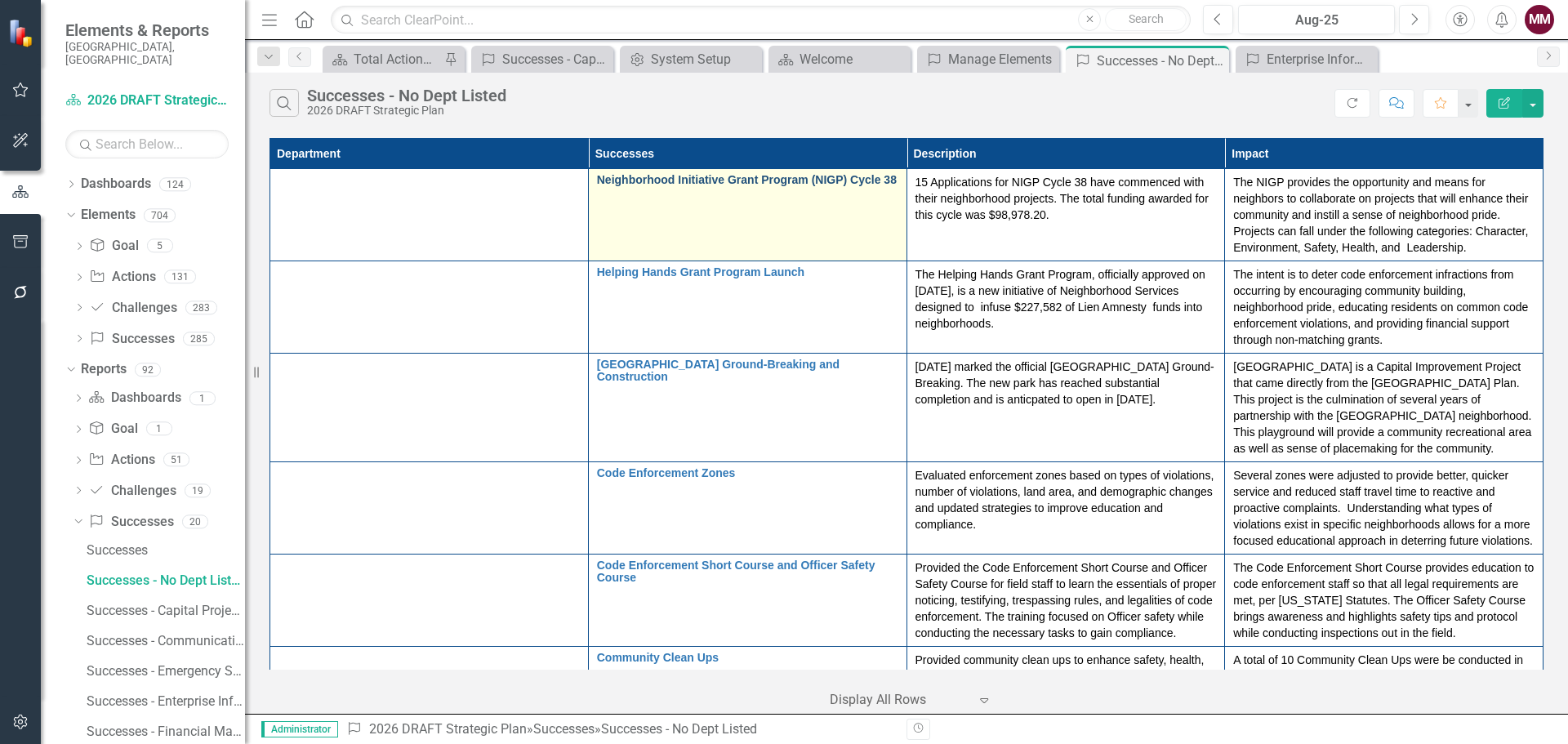
click at [642, 175] on link "Neighborhood Initiative Grant Program (NIGP) Cycle 38" at bounding box center [747, 180] width 301 height 12
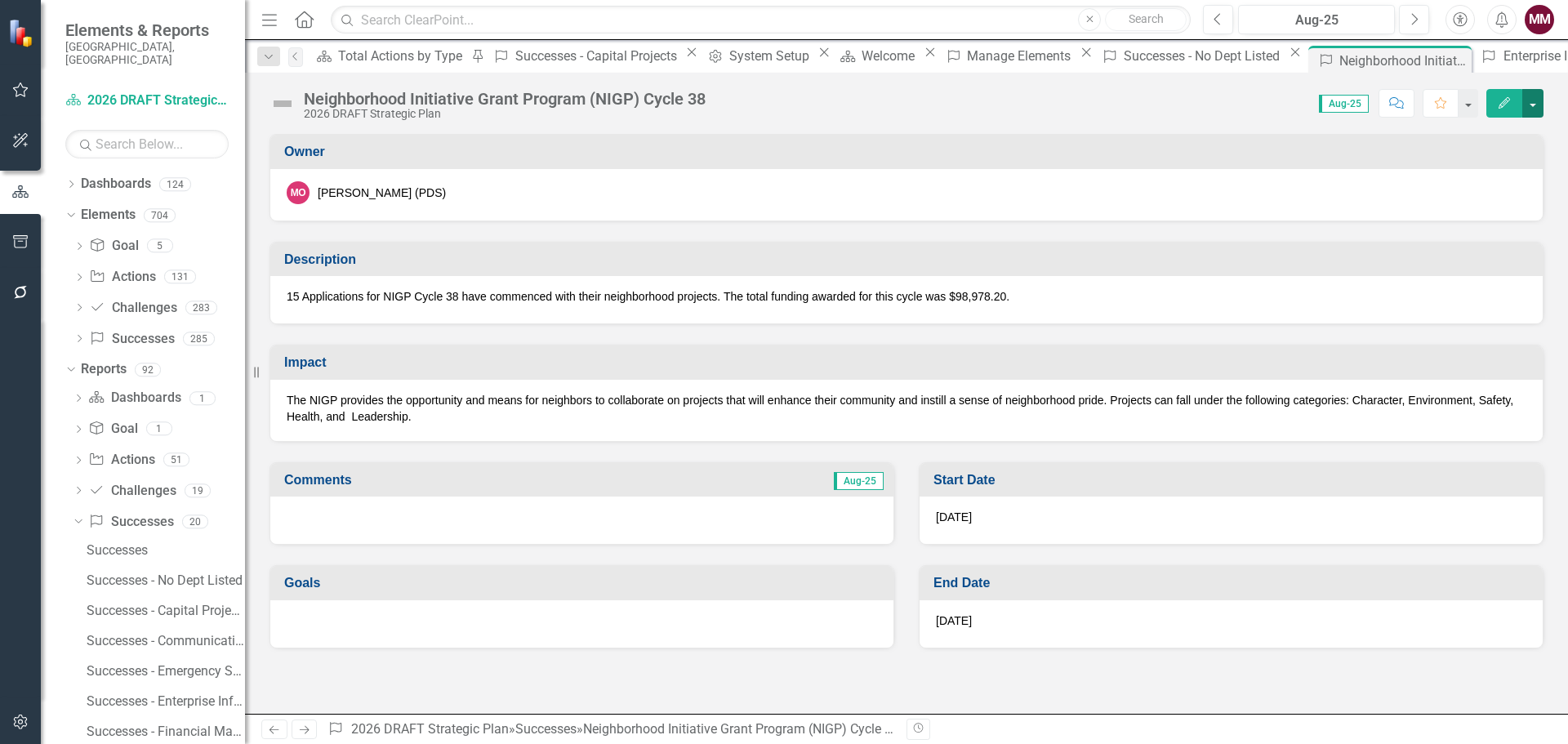
click at [1537, 99] on button "button" at bounding box center [1532, 103] width 21 height 28
click at [1493, 139] on link "Edit Edit Success" at bounding box center [1476, 133] width 132 height 30
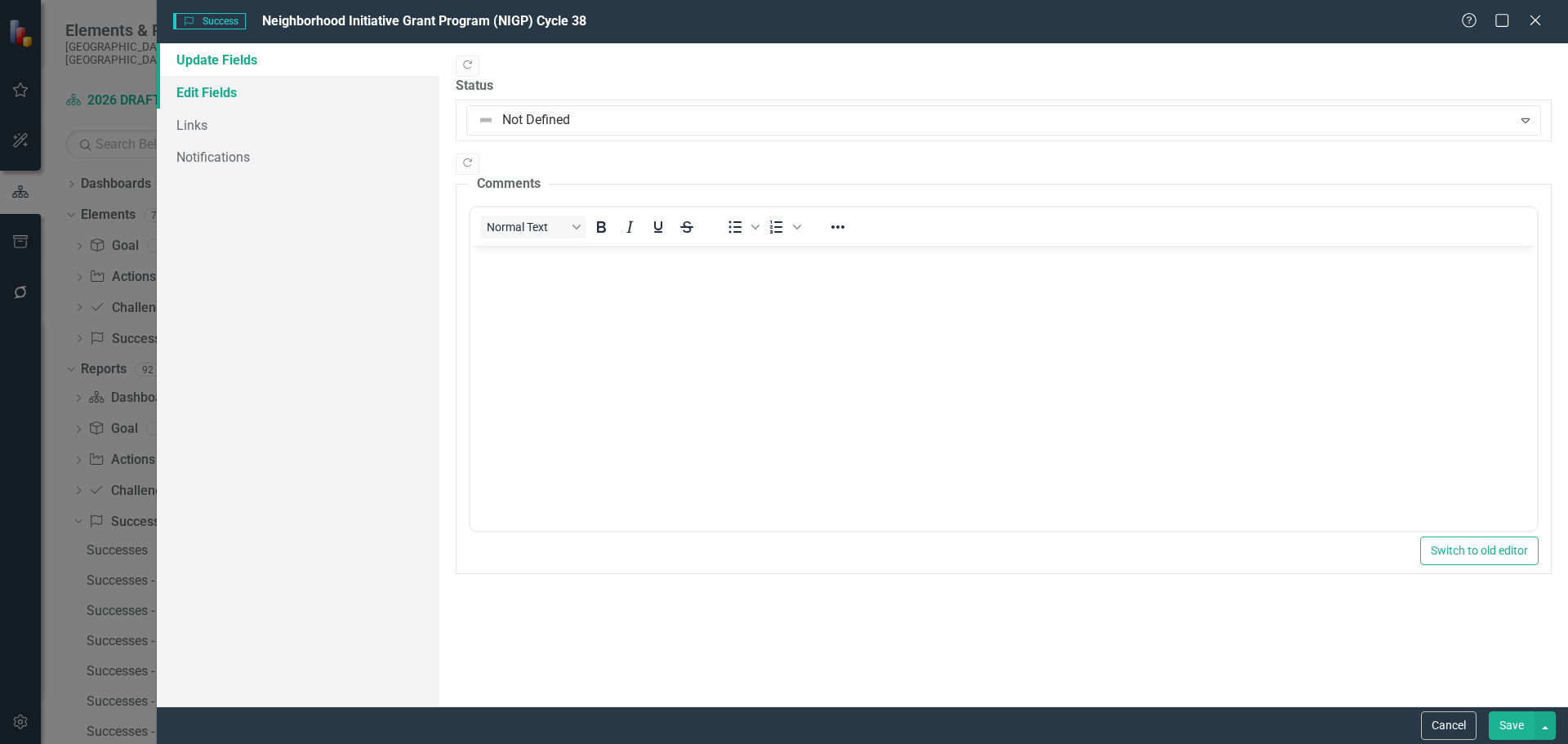
click at [210, 95] on link "Edit Fields" at bounding box center [298, 92] width 282 height 33
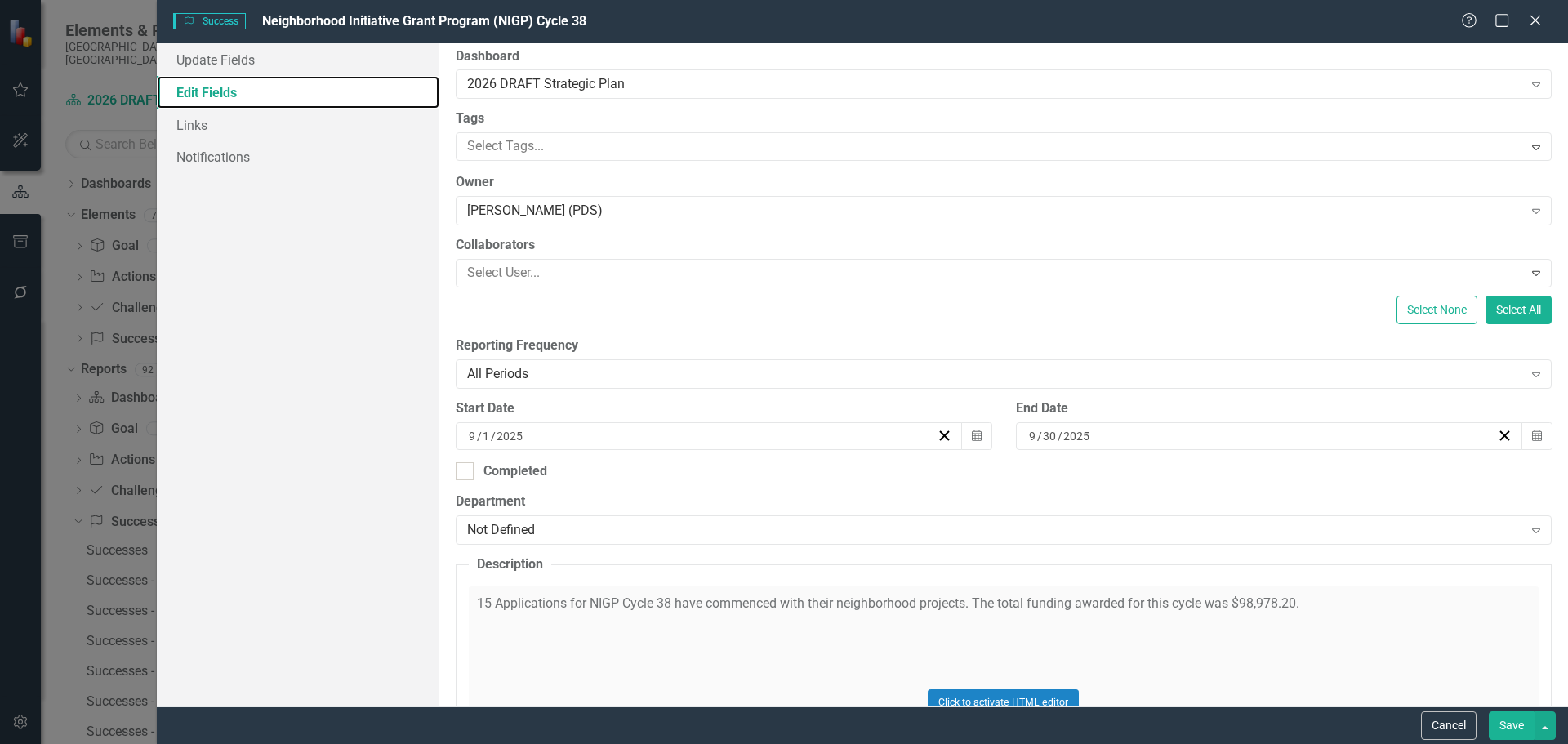
scroll to position [163, 0]
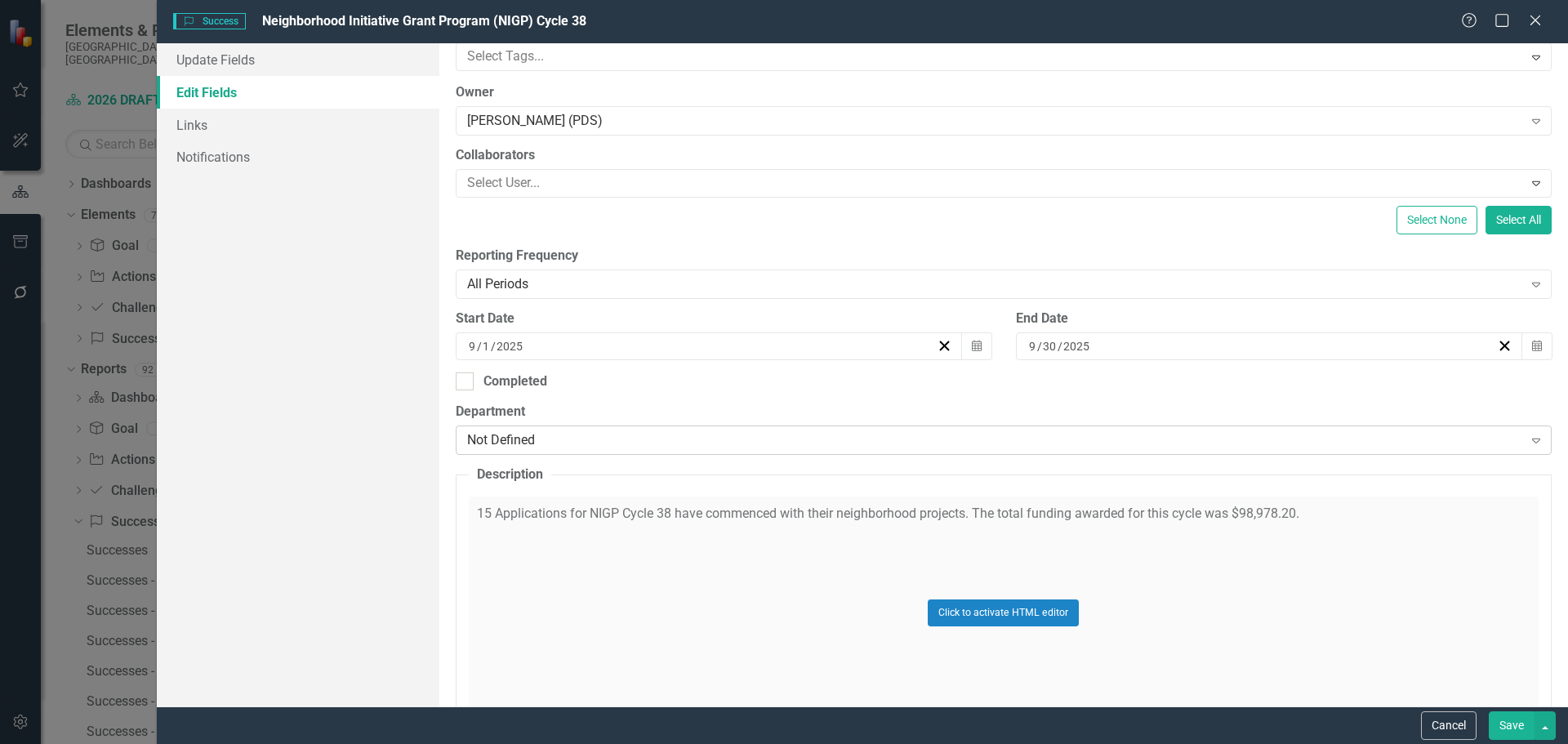
click at [624, 445] on div "Not Defined" at bounding box center [994, 440] width 1056 height 19
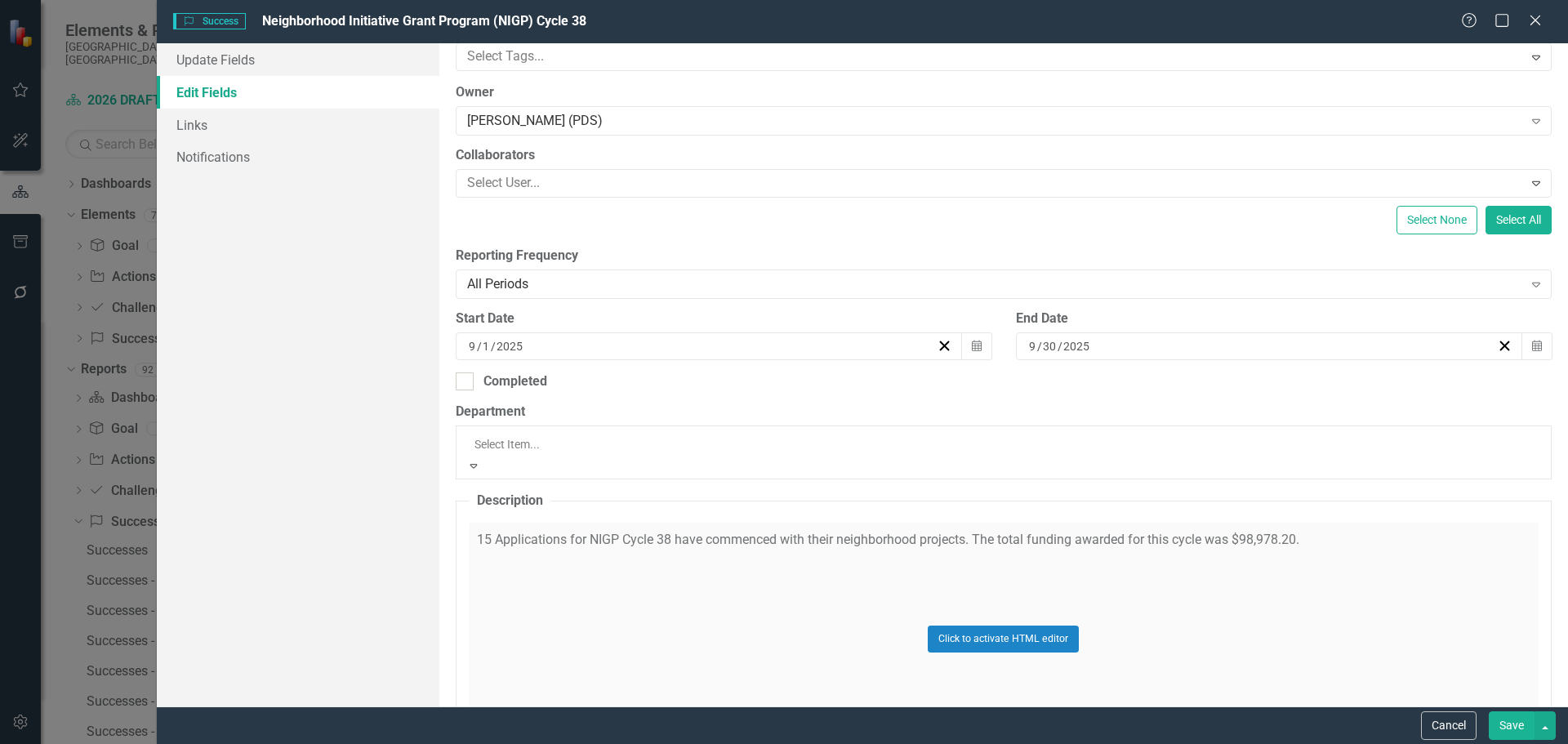
scroll to position [319, 0]
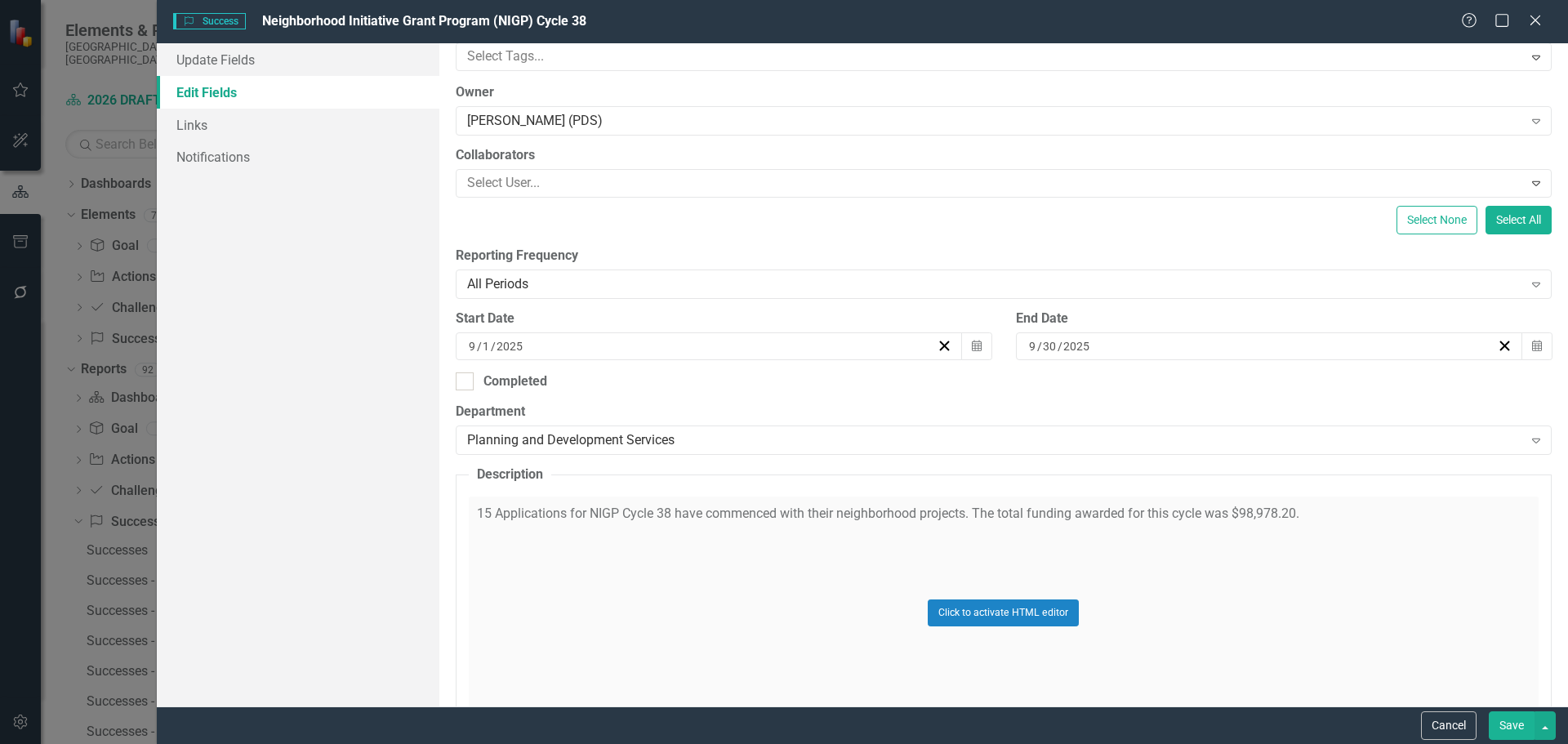
click at [1495, 714] on button "Save" at bounding box center [1510, 725] width 45 height 28
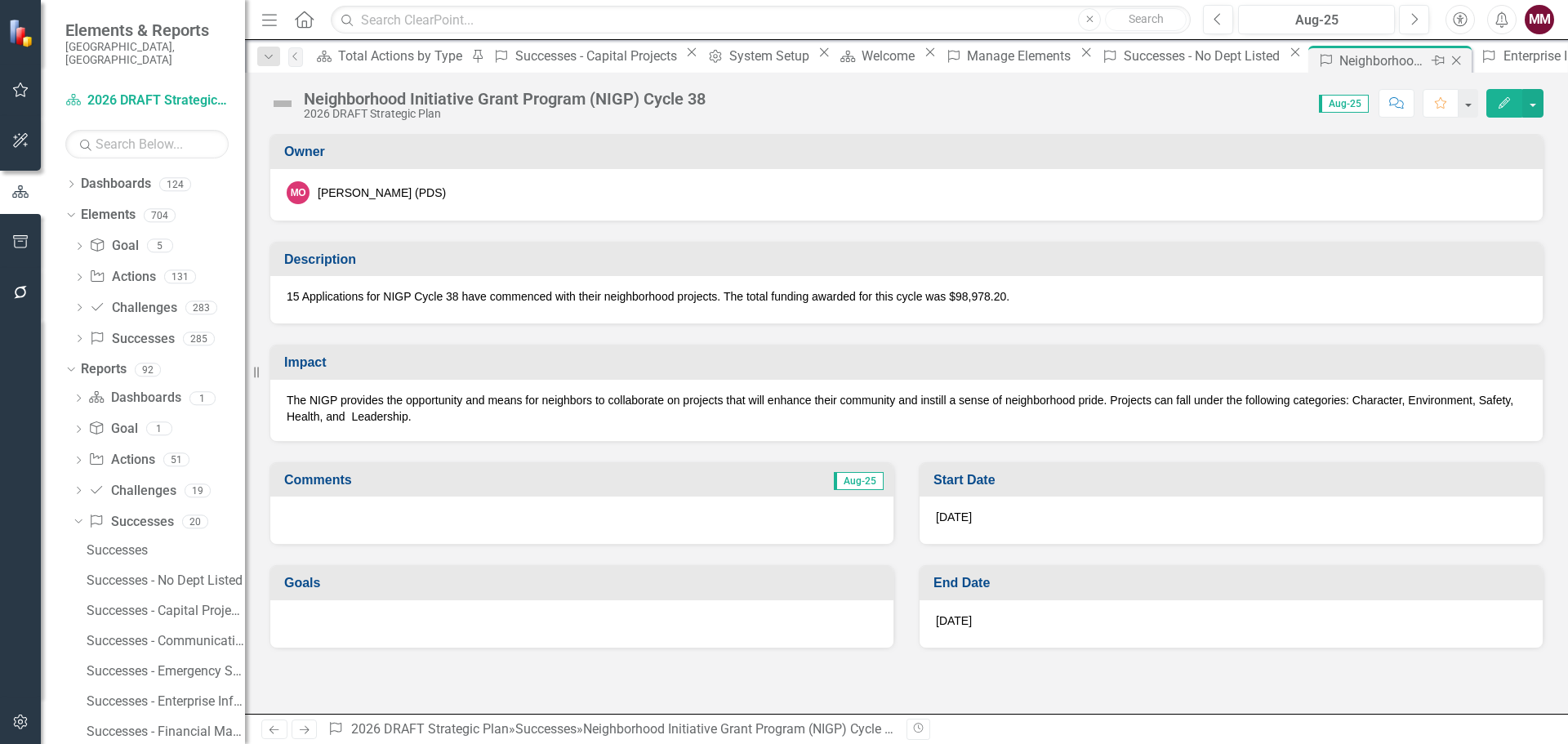
click at [1452, 59] on icon at bounding box center [1456, 60] width 9 height 9
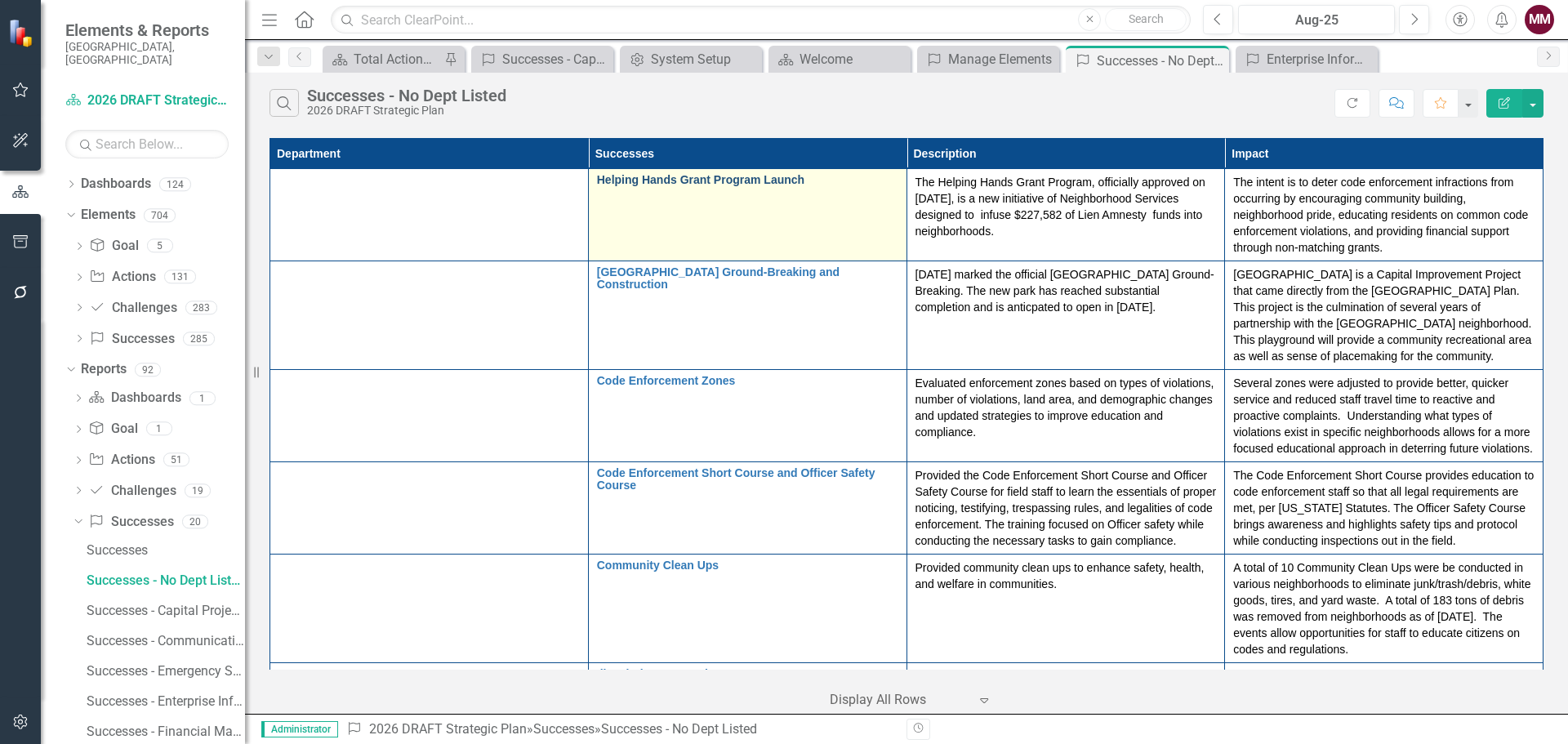
click at [599, 179] on link "Helping Hands Grant Program Launch" at bounding box center [747, 180] width 301 height 12
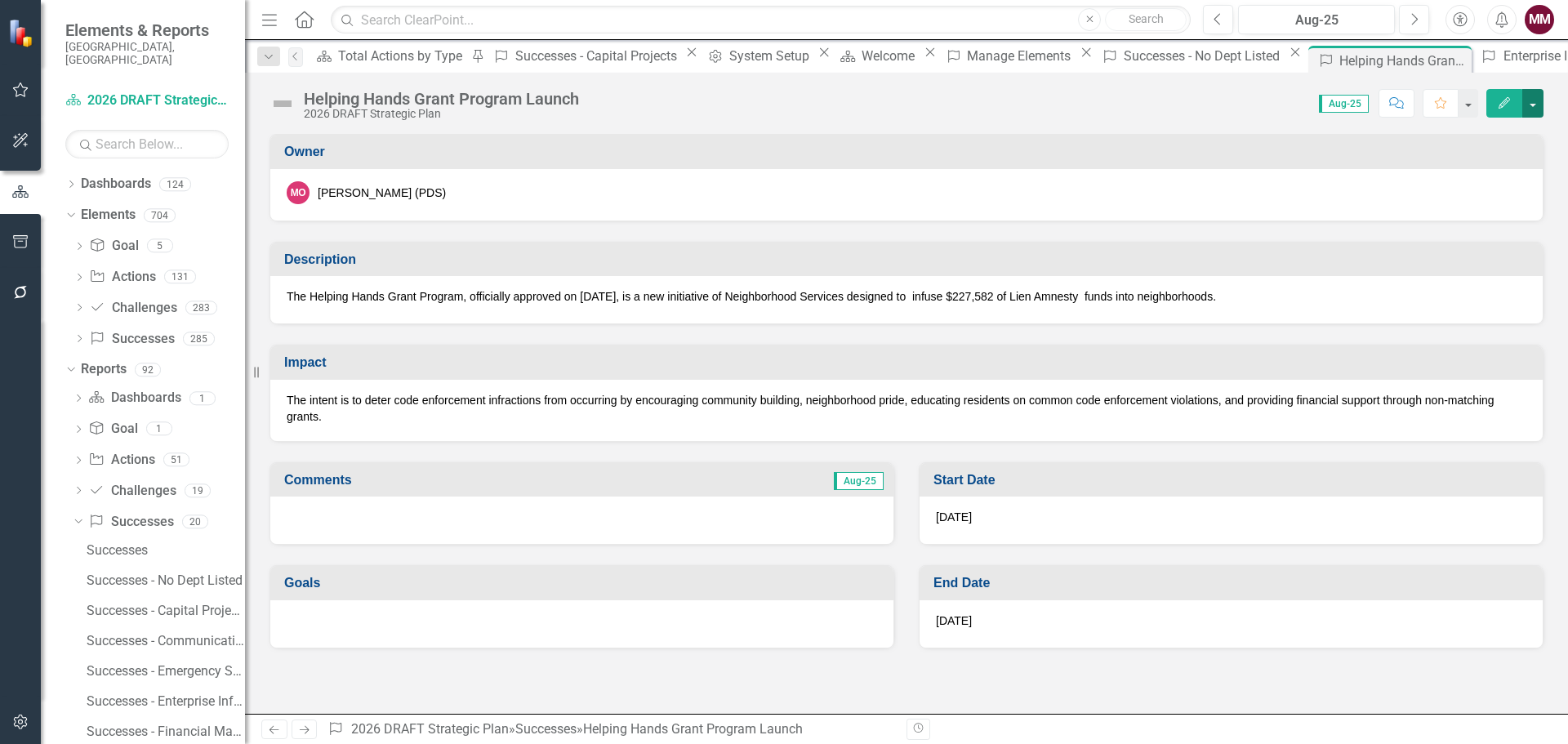
click at [1533, 105] on button "button" at bounding box center [1532, 103] width 21 height 28
click at [1491, 139] on link "Edit Edit Success" at bounding box center [1476, 133] width 132 height 30
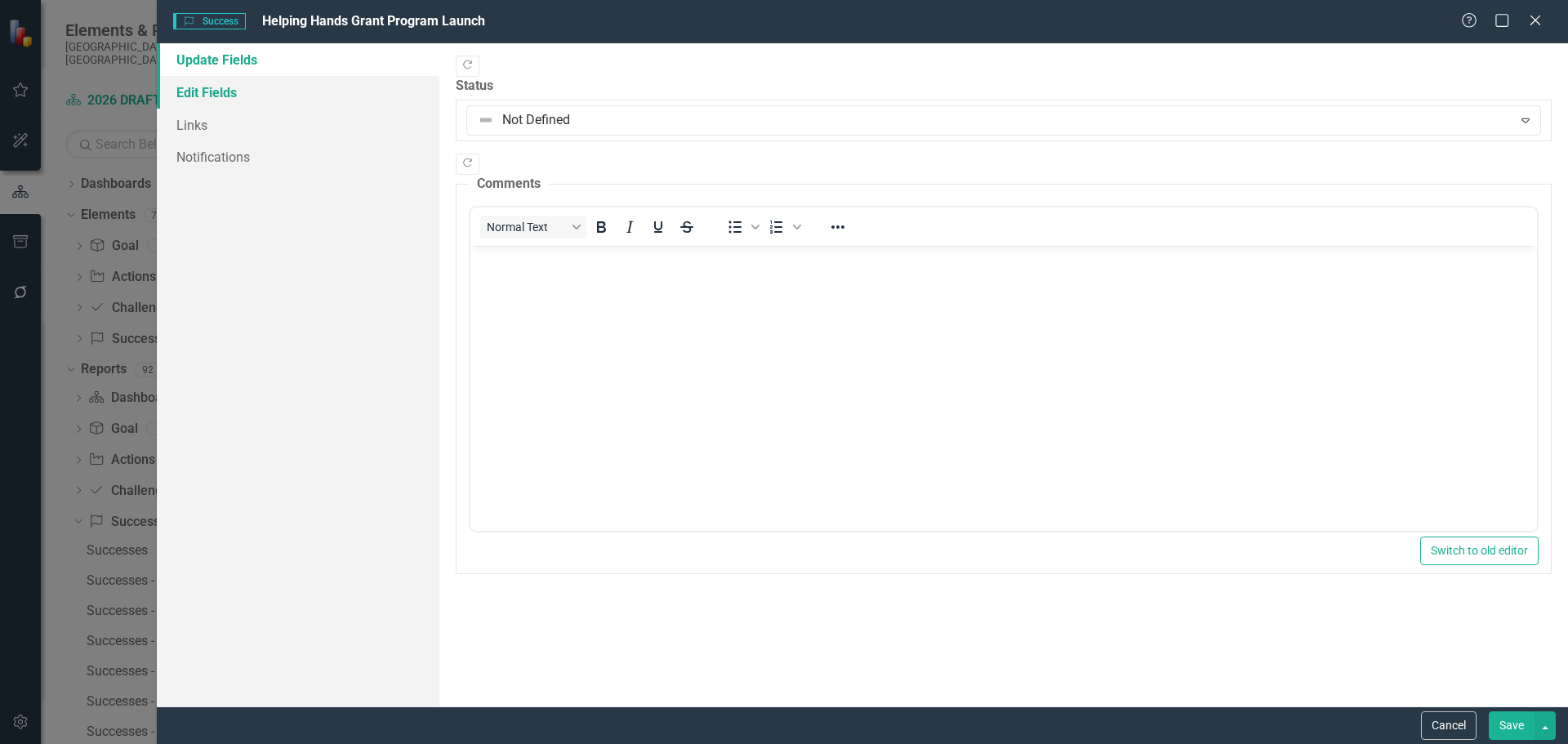
click at [230, 85] on link "Edit Fields" at bounding box center [298, 92] width 282 height 33
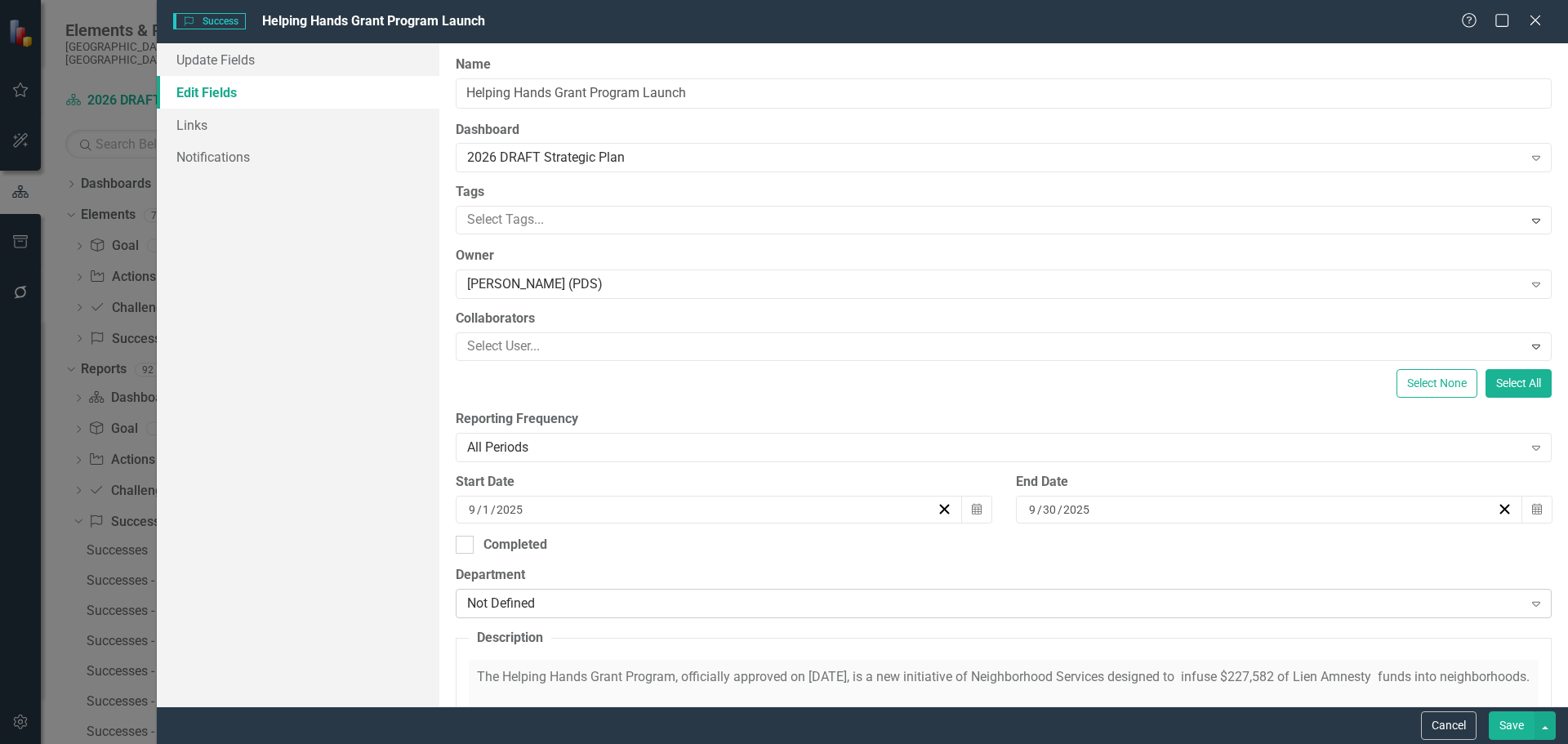
click at [611, 603] on div "Not Defined" at bounding box center [994, 603] width 1056 height 19
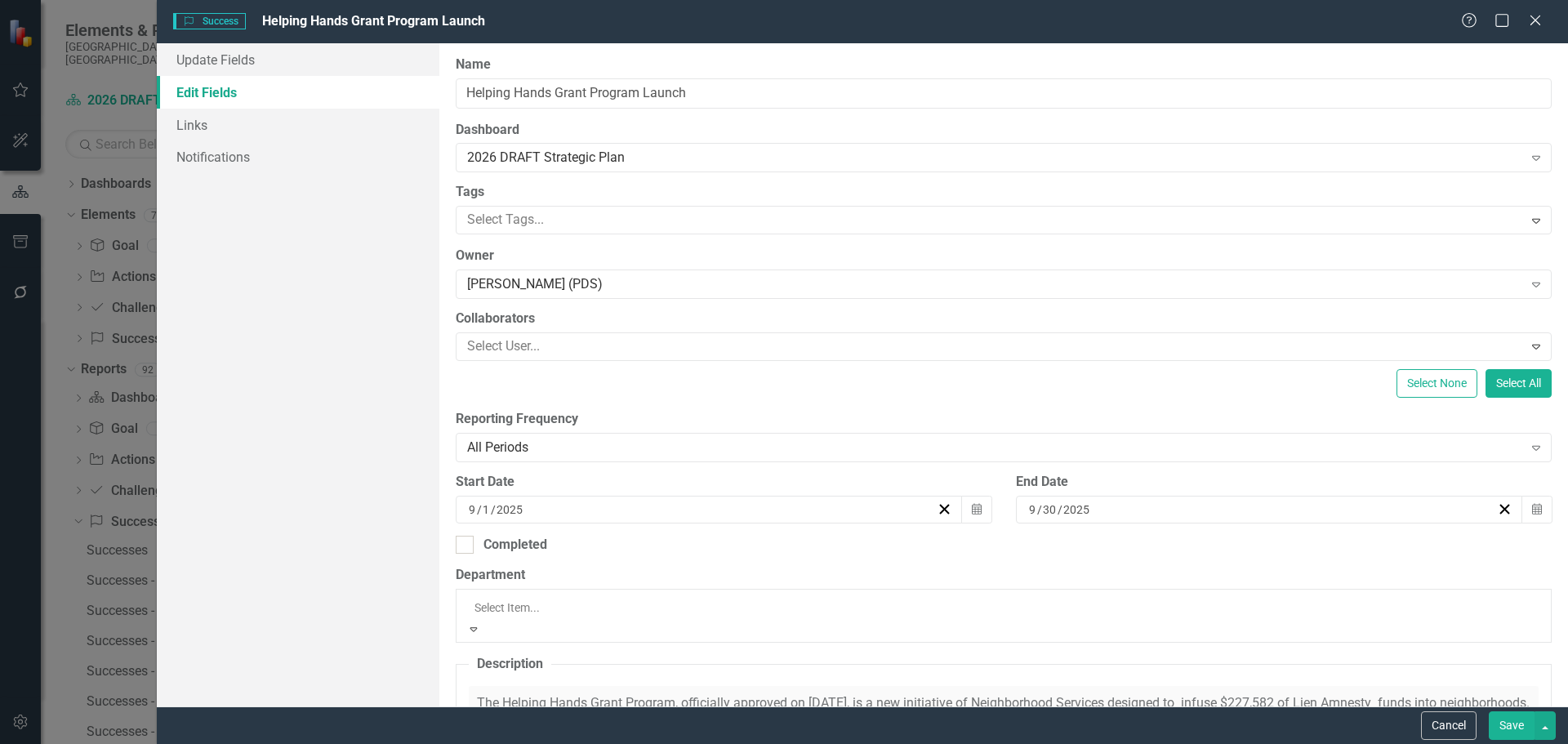
scroll to position [163, 0]
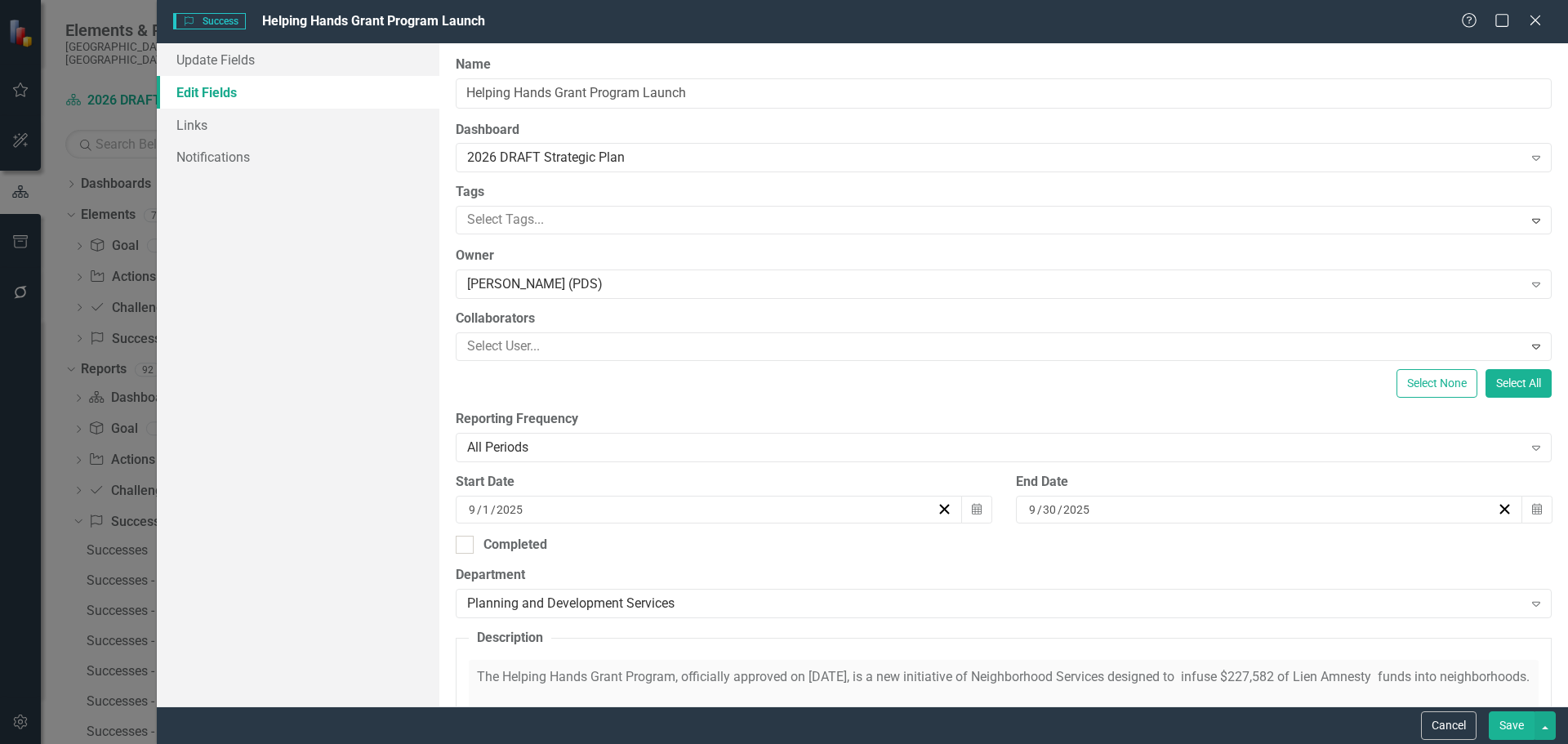
click at [1508, 718] on button "Save" at bounding box center [1510, 725] width 45 height 28
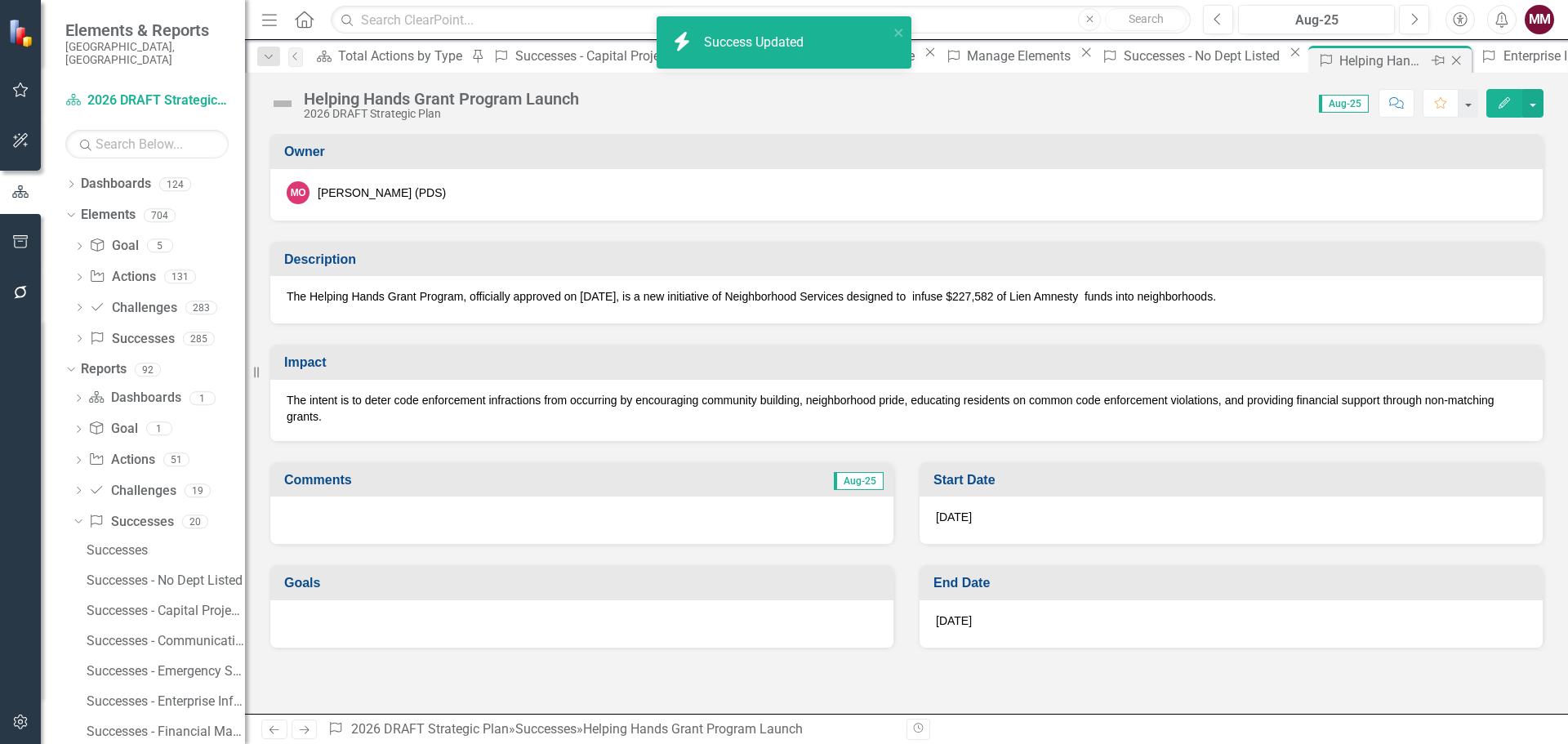
click at [1447, 59] on icon "Close" at bounding box center [1455, 60] width 16 height 13
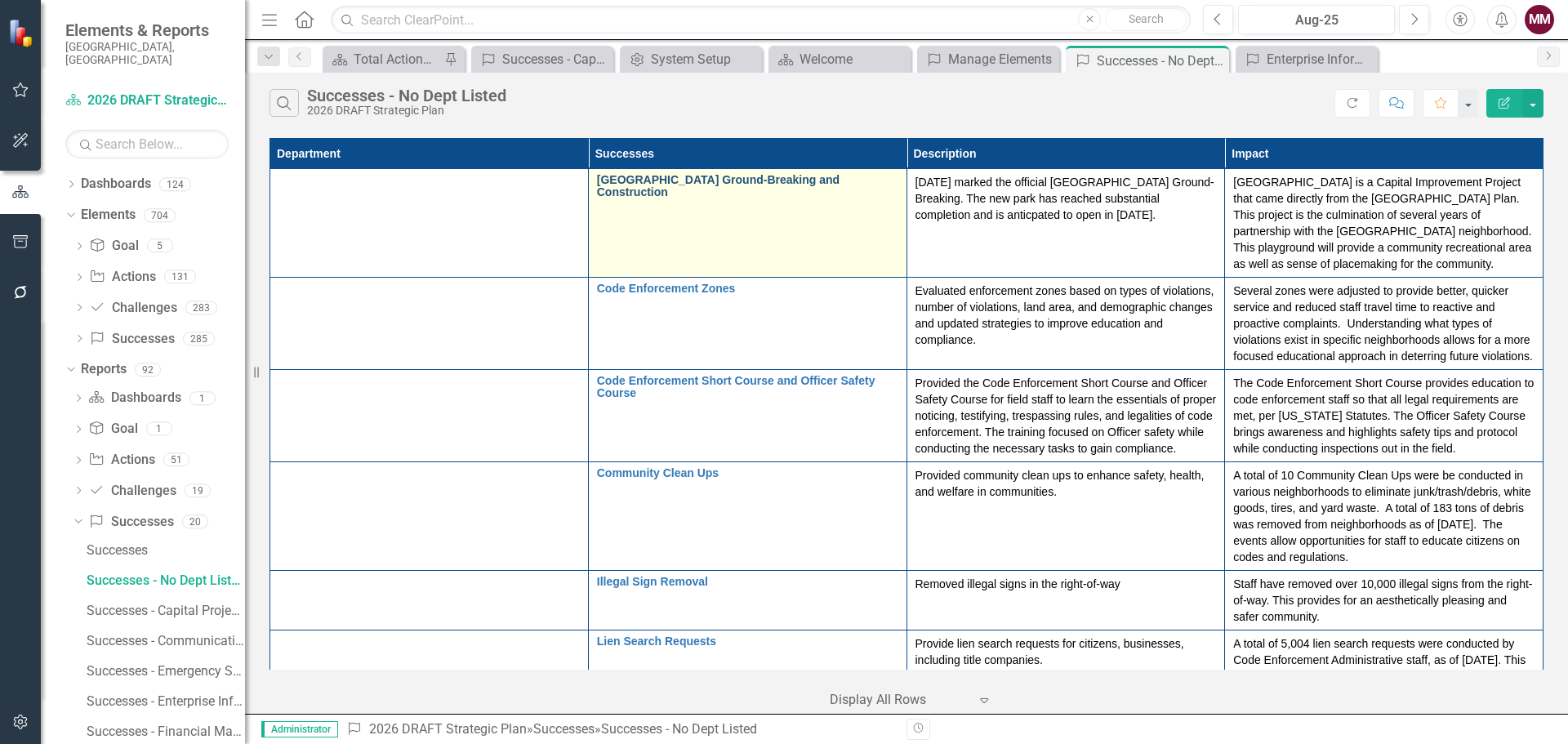
click at [655, 183] on link "[GEOGRAPHIC_DATA] Ground-Breaking and Construction" at bounding box center [747, 186] width 301 height 26
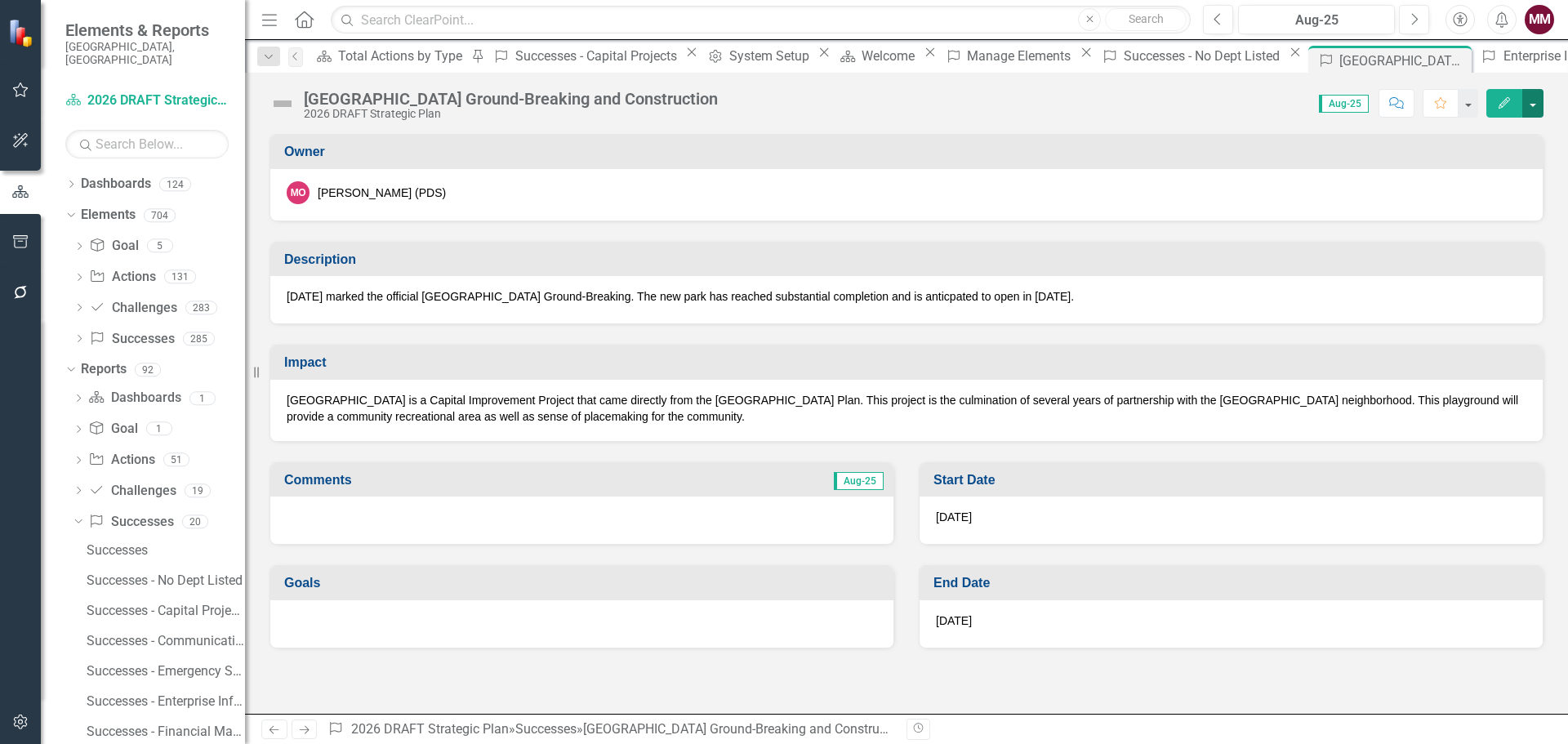
click at [1530, 106] on button "button" at bounding box center [1532, 103] width 21 height 28
click at [1498, 132] on link "Edit Edit Success" at bounding box center [1476, 133] width 132 height 30
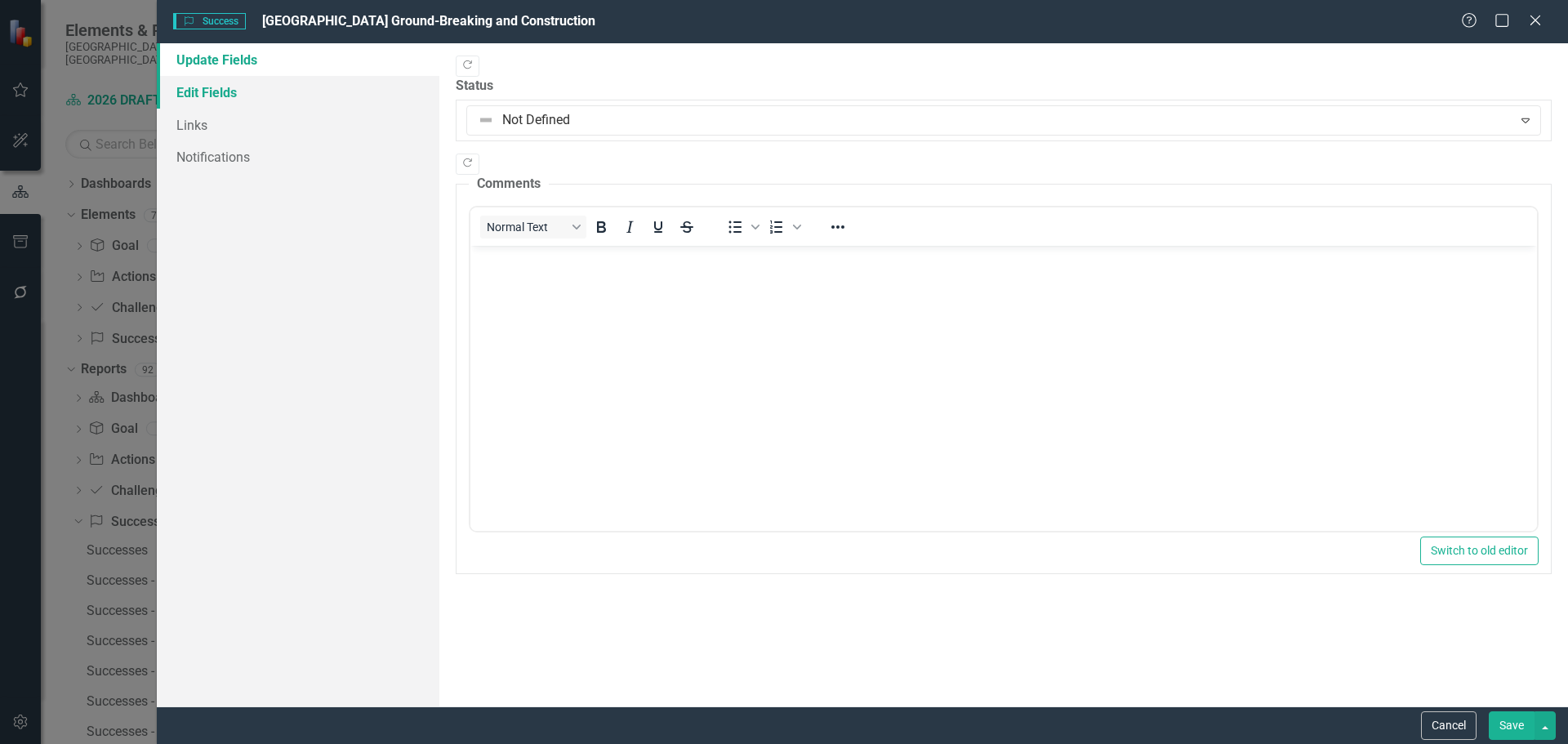
click at [218, 99] on link "Edit Fields" at bounding box center [298, 92] width 282 height 33
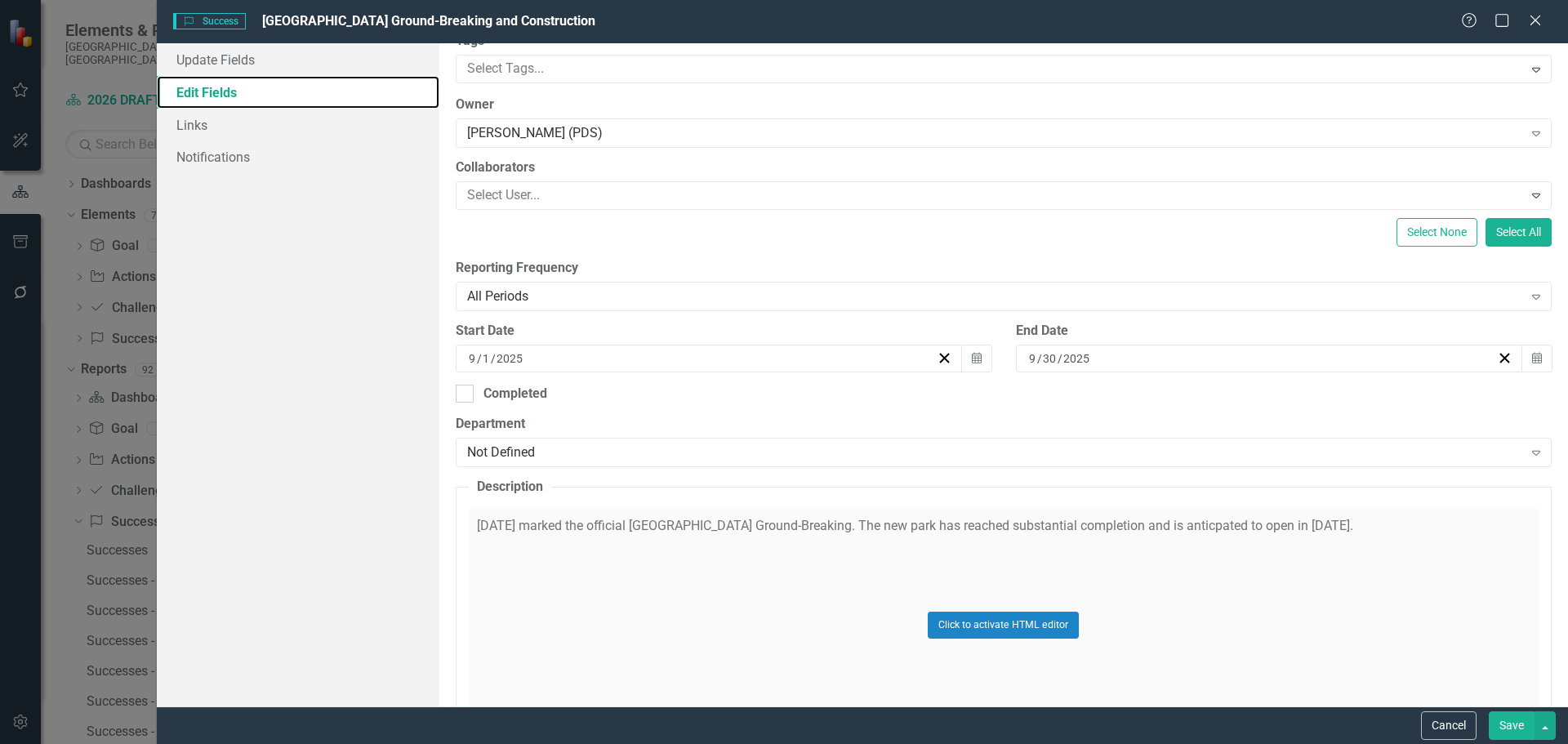
scroll to position [163, 0]
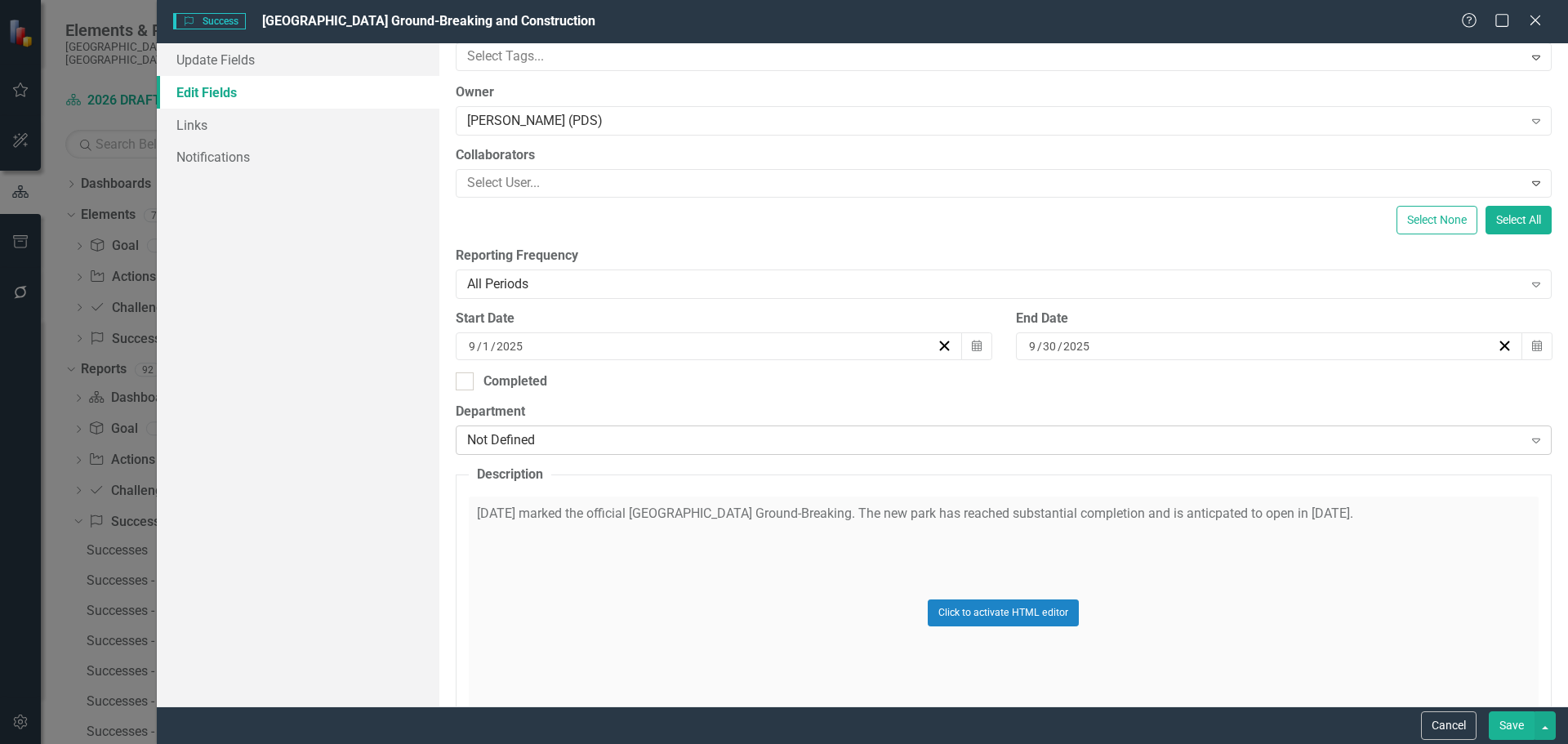
click at [648, 443] on div "Not Defined" at bounding box center [994, 440] width 1056 height 19
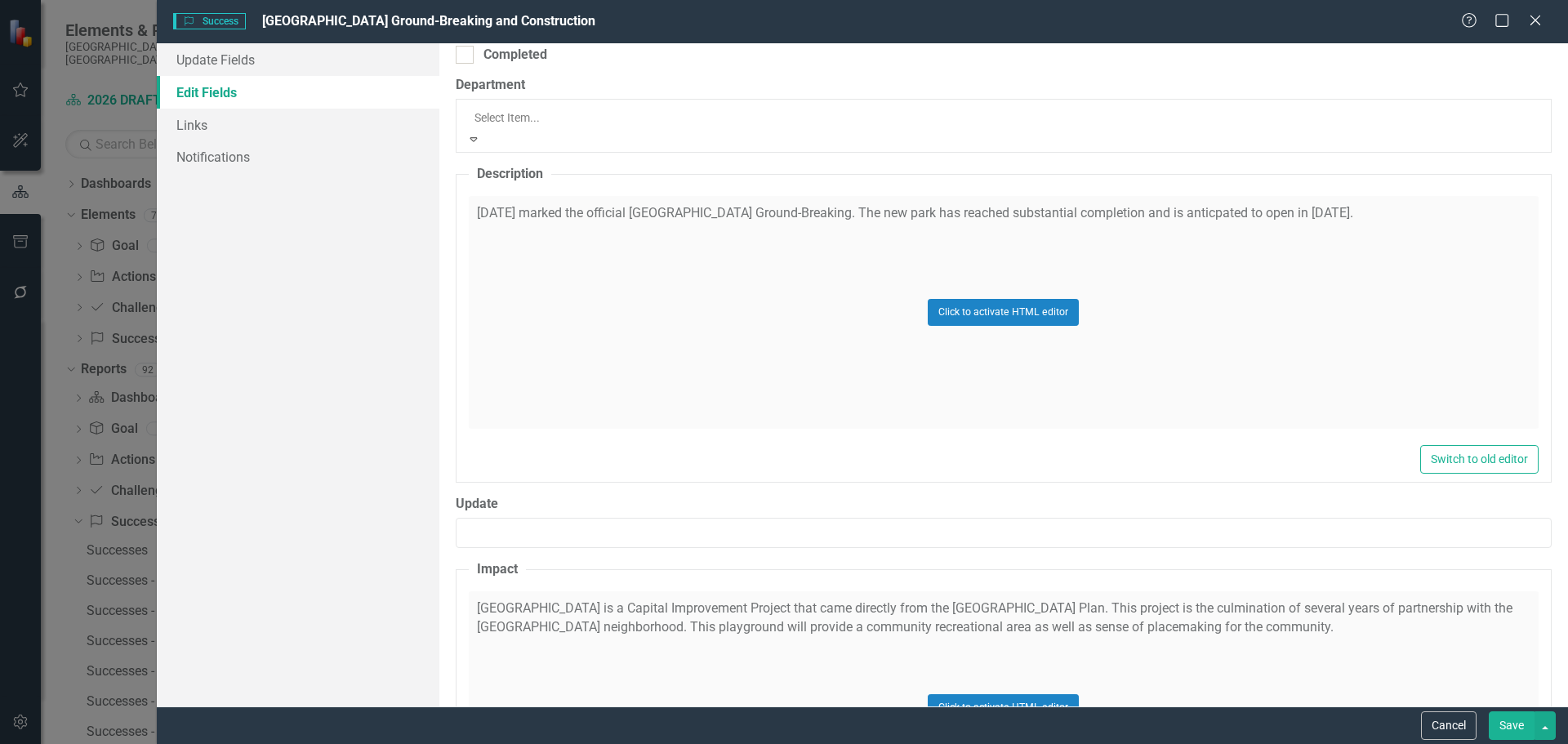
scroll to position [319, 0]
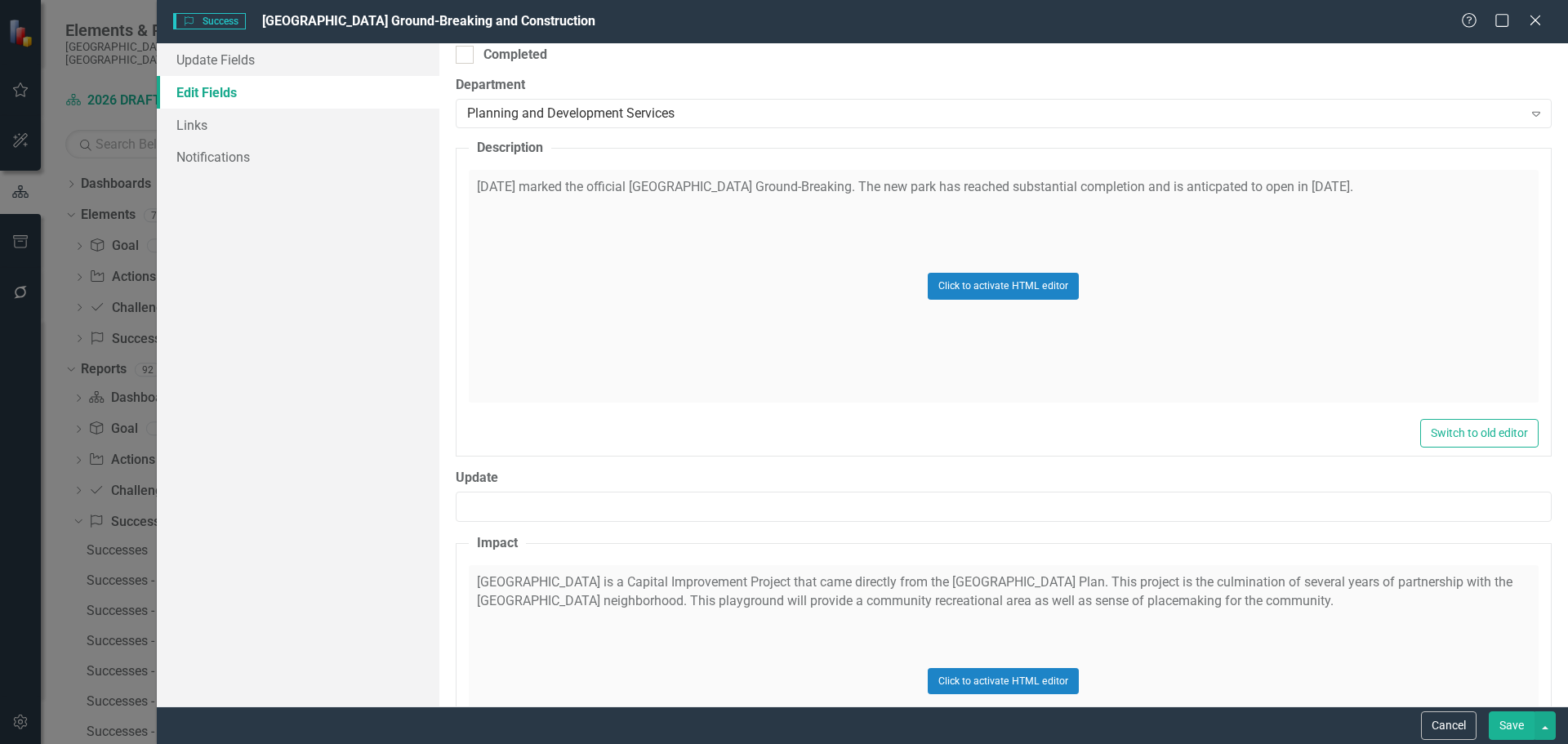
click at [1509, 716] on button "Save" at bounding box center [1510, 725] width 45 height 28
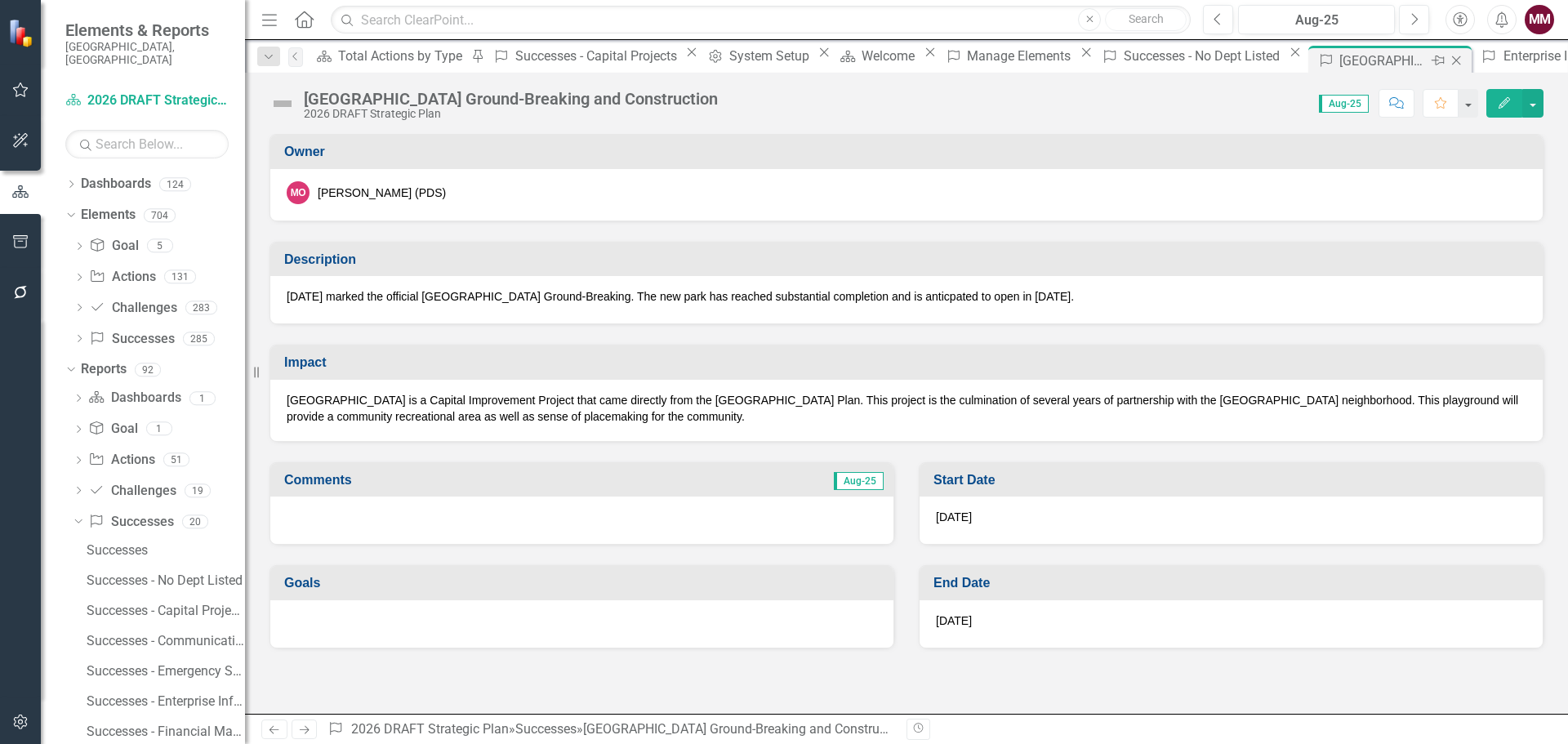
click at [1447, 59] on icon "Close" at bounding box center [1455, 60] width 16 height 13
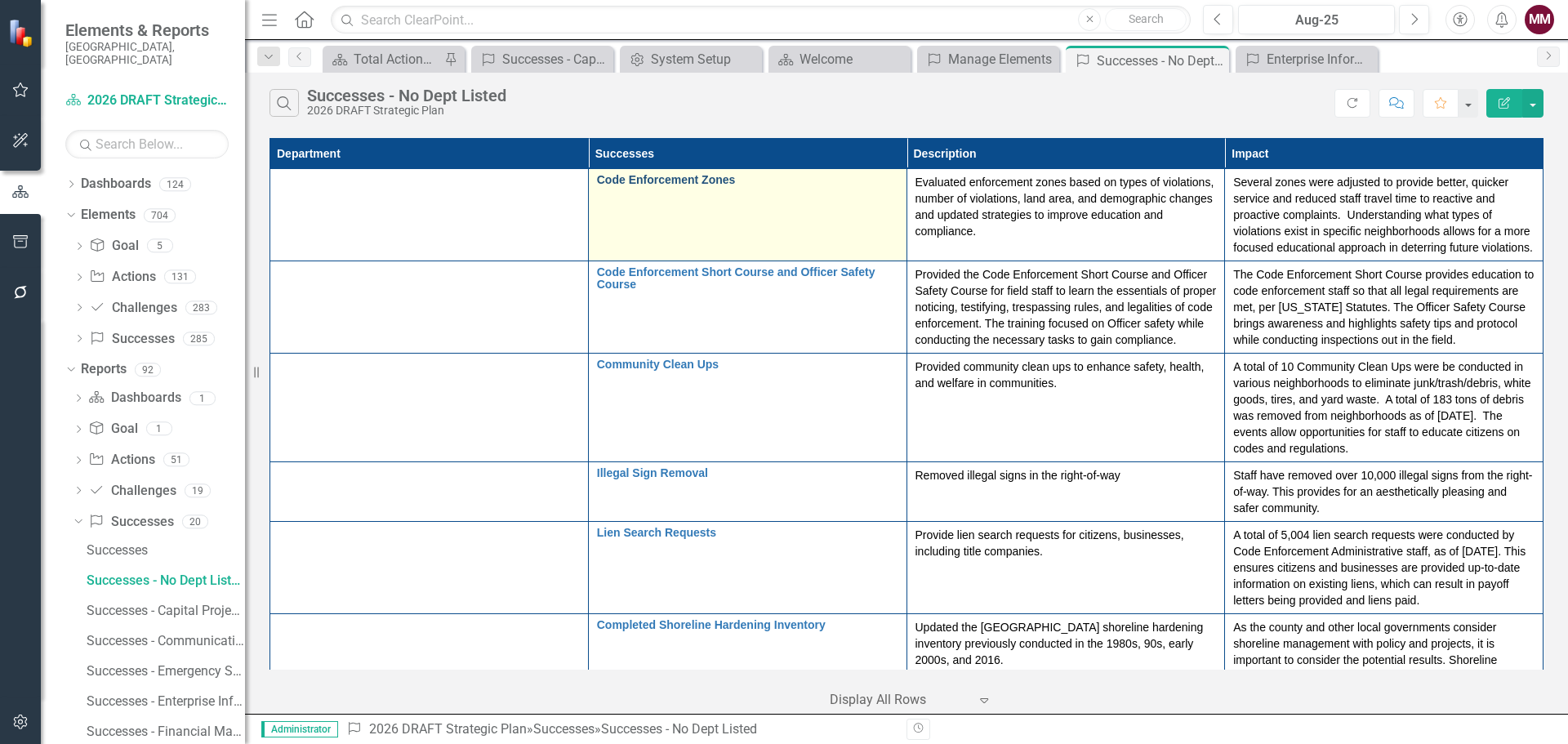
click at [597, 182] on link "Code Enforcement Zones" at bounding box center [747, 180] width 301 height 12
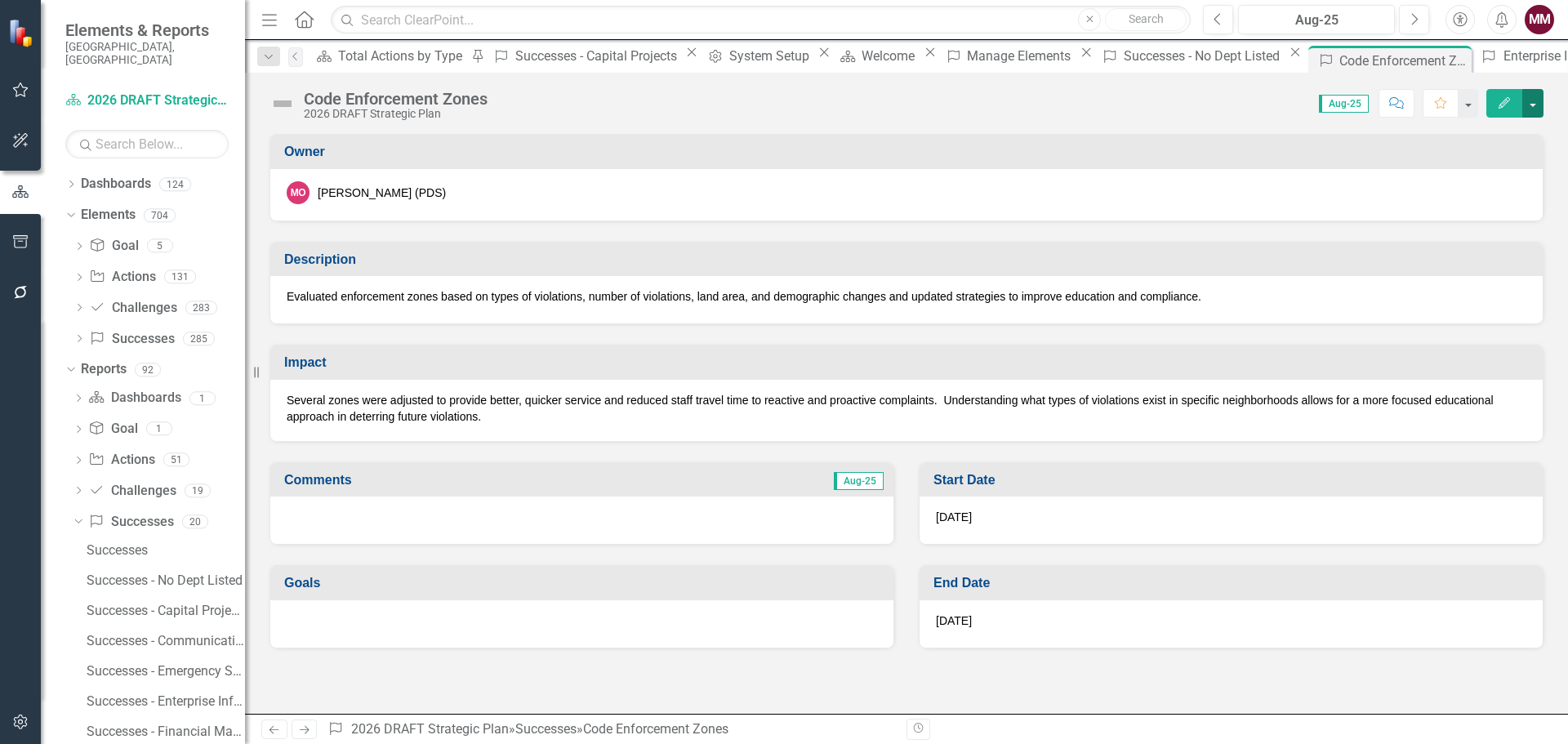
click at [1532, 105] on button "button" at bounding box center [1532, 103] width 21 height 28
click at [1508, 133] on link "Edit Edit Success" at bounding box center [1476, 133] width 132 height 30
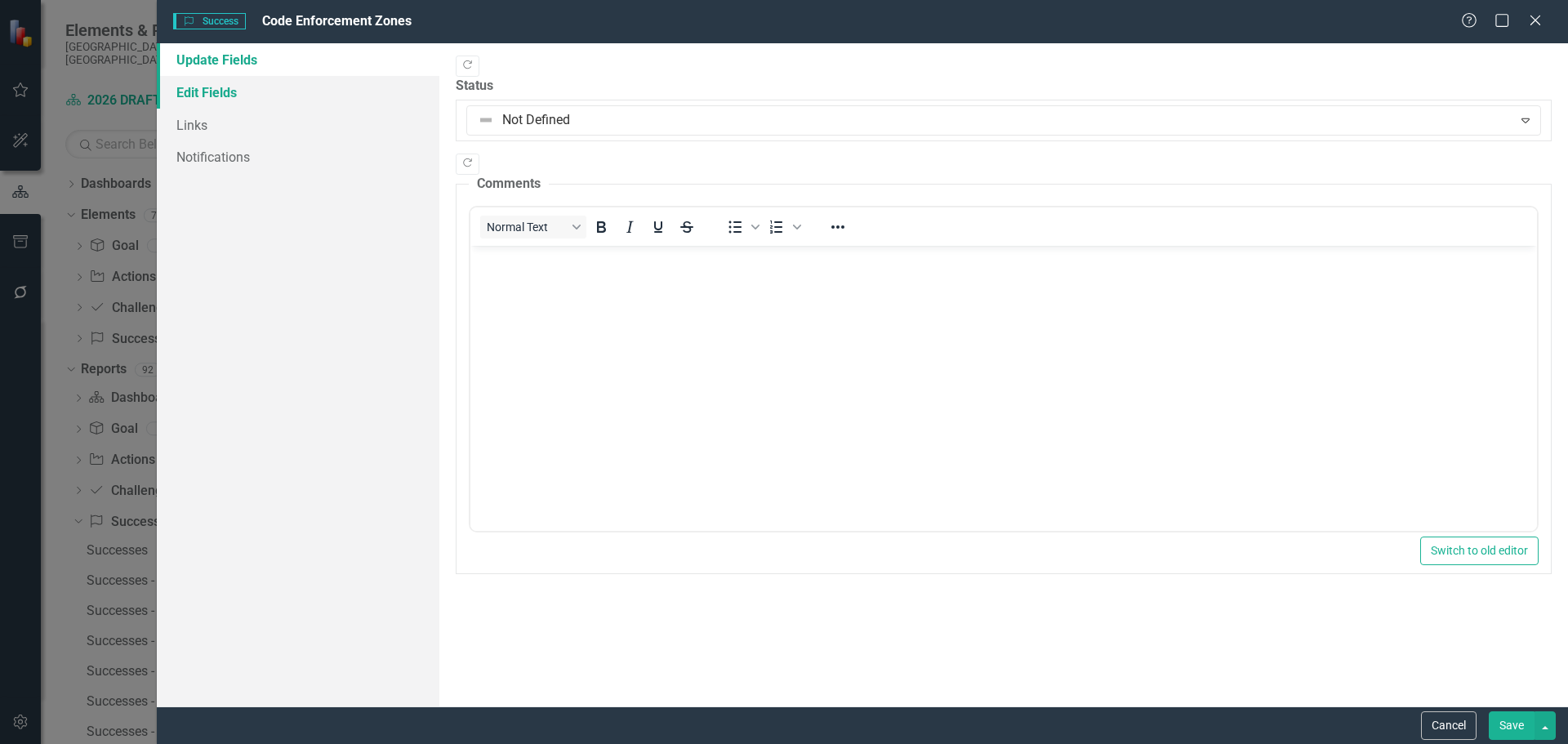
click at [191, 97] on link "Edit Fields" at bounding box center [298, 92] width 282 height 33
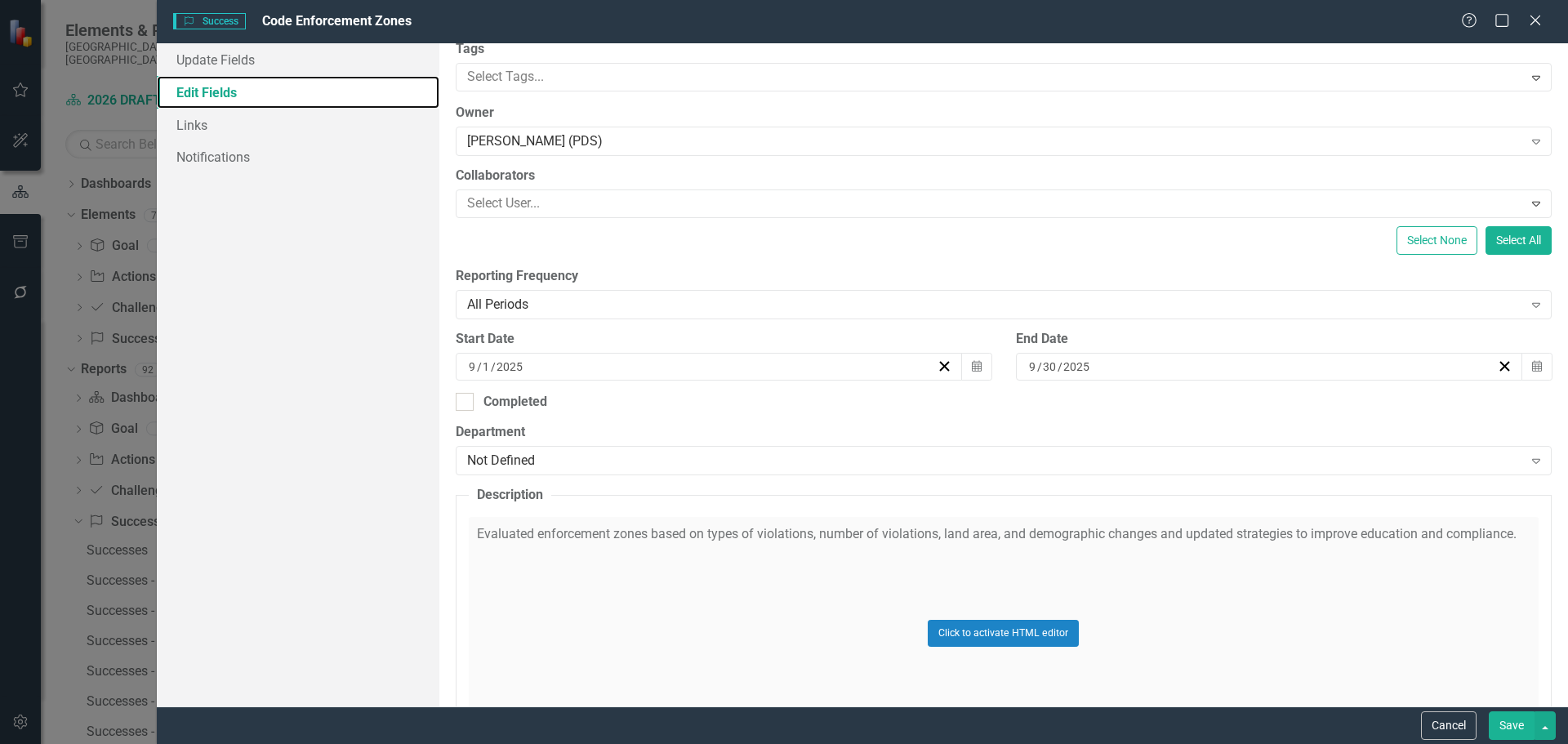
scroll to position [163, 0]
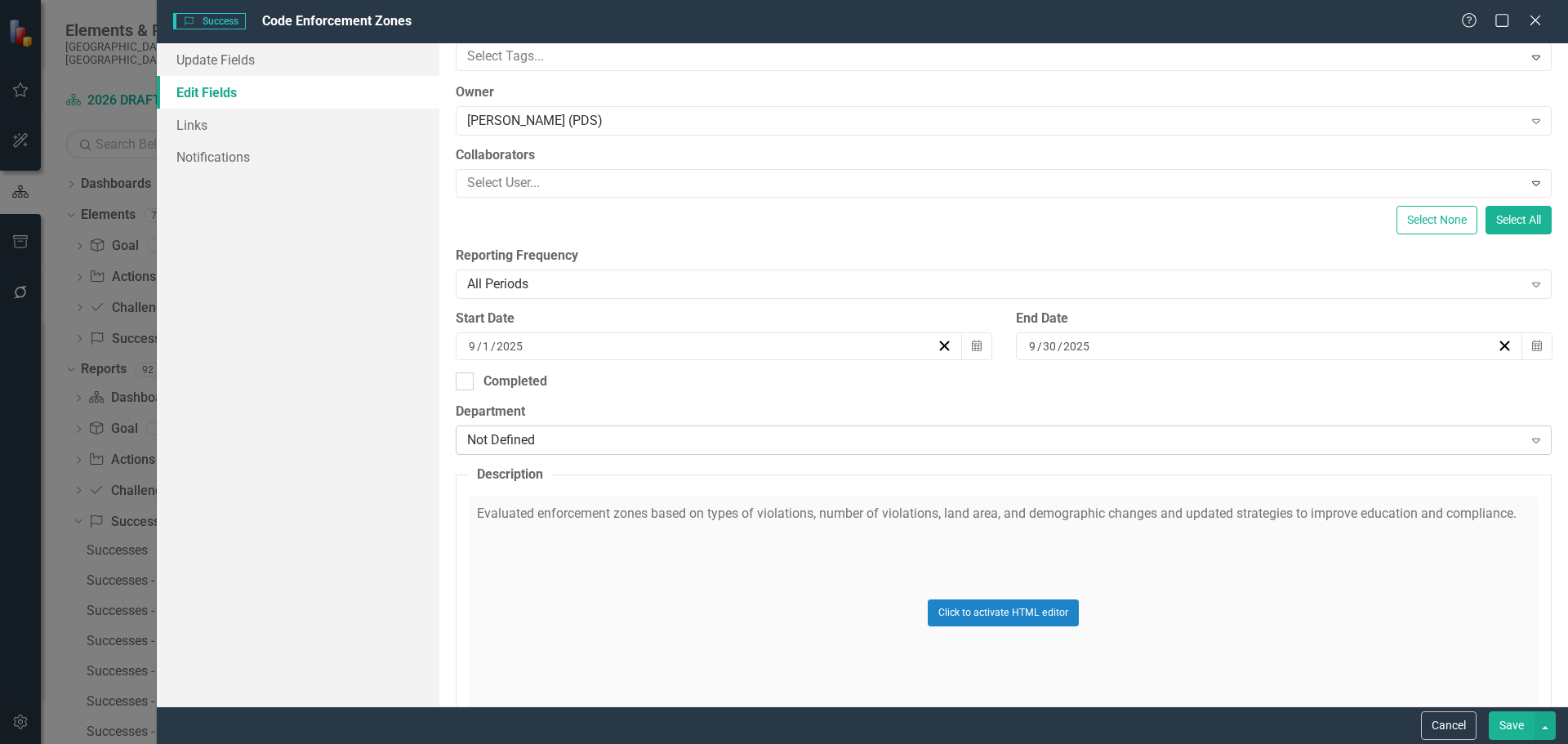
click at [643, 448] on div "Not Defined" at bounding box center [994, 440] width 1056 height 19
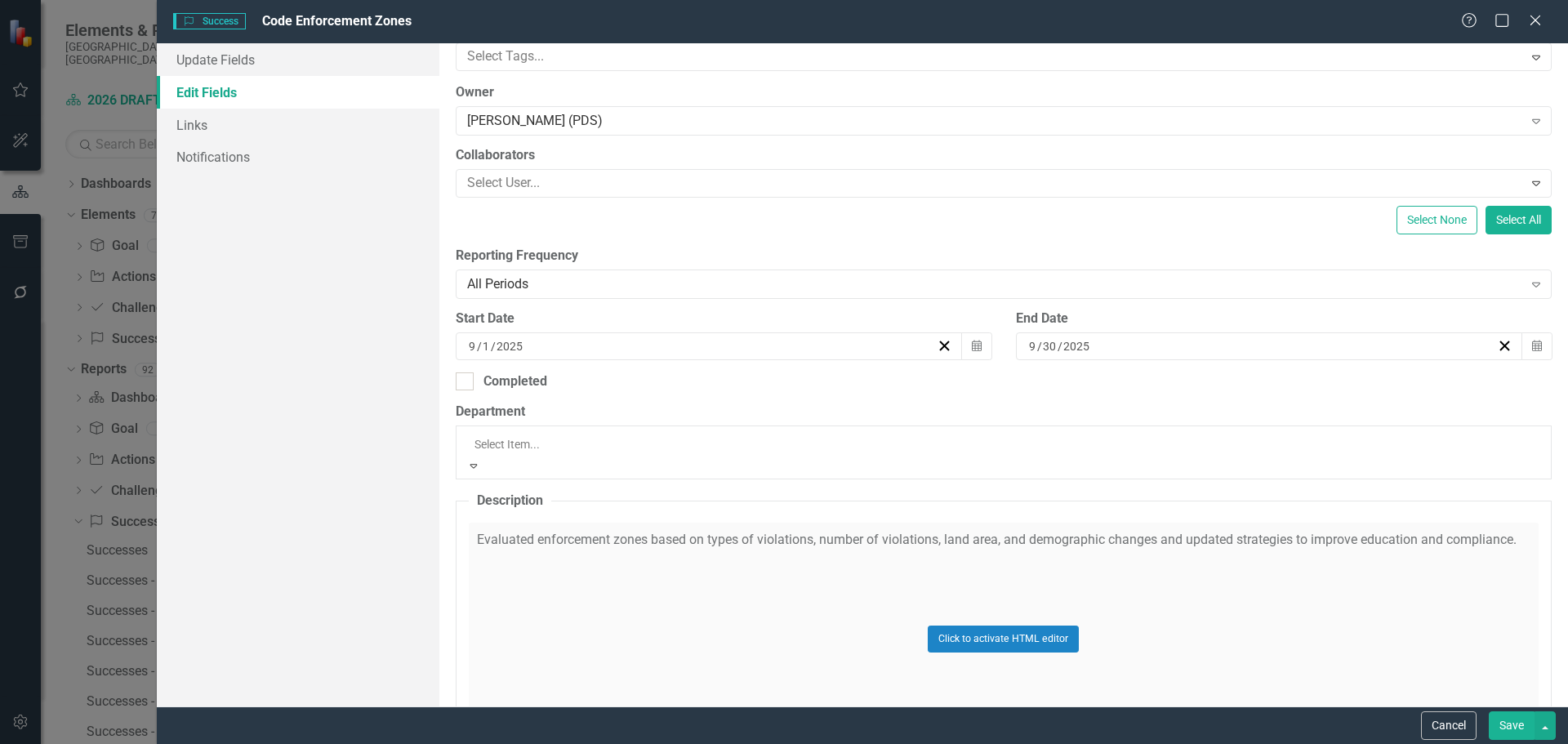
scroll to position [319, 0]
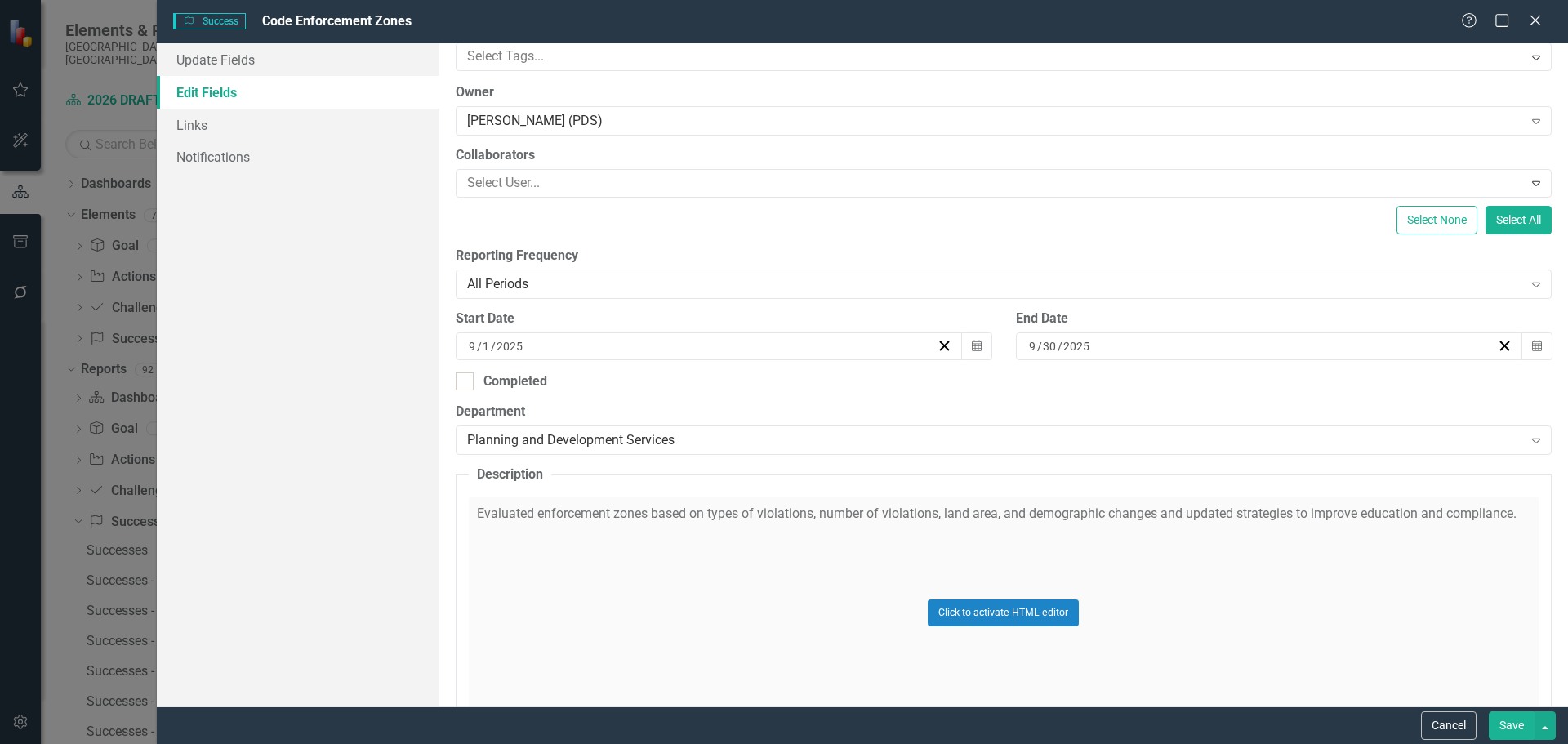
click at [1507, 728] on button "Save" at bounding box center [1510, 725] width 45 height 28
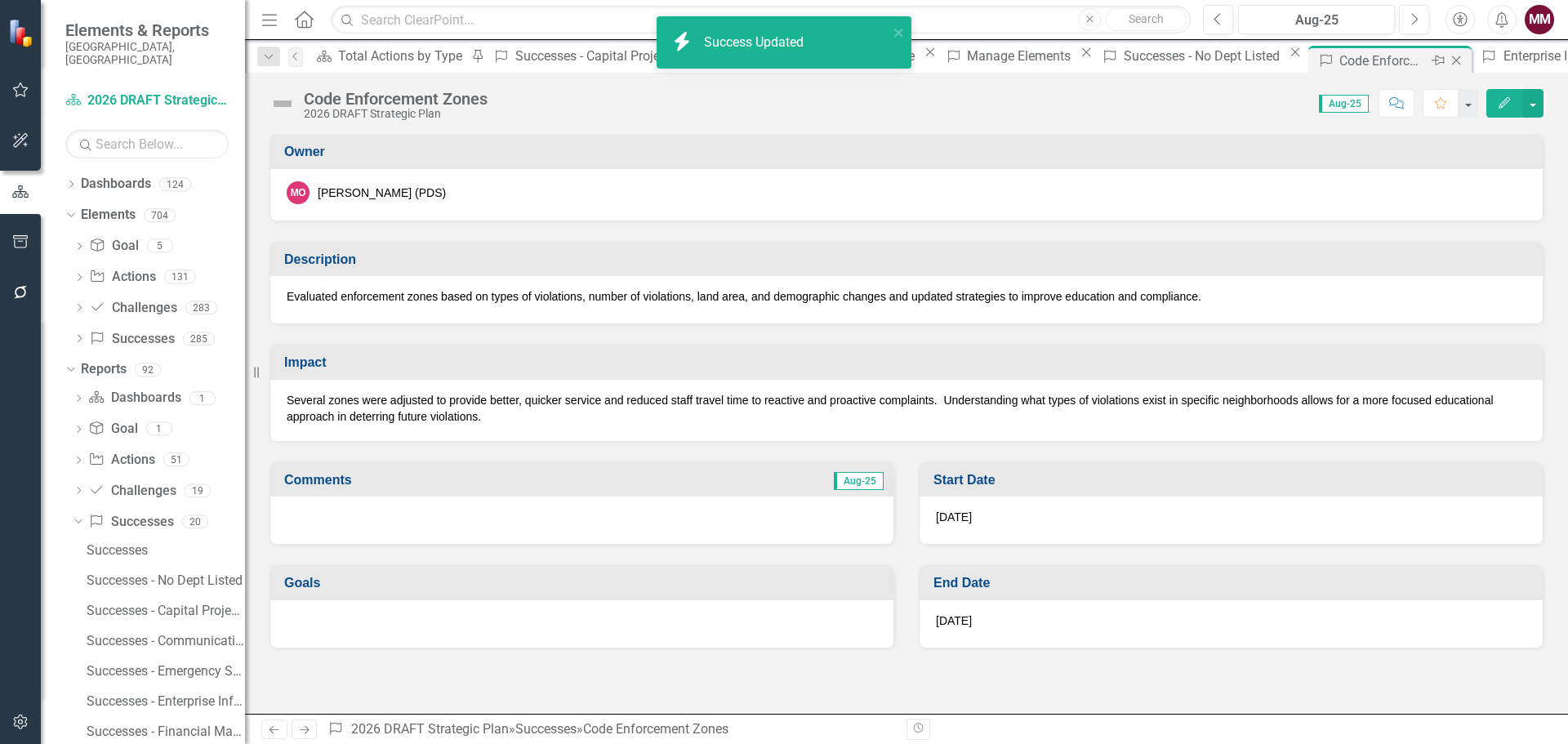
click at [1452, 61] on icon at bounding box center [1456, 60] width 9 height 9
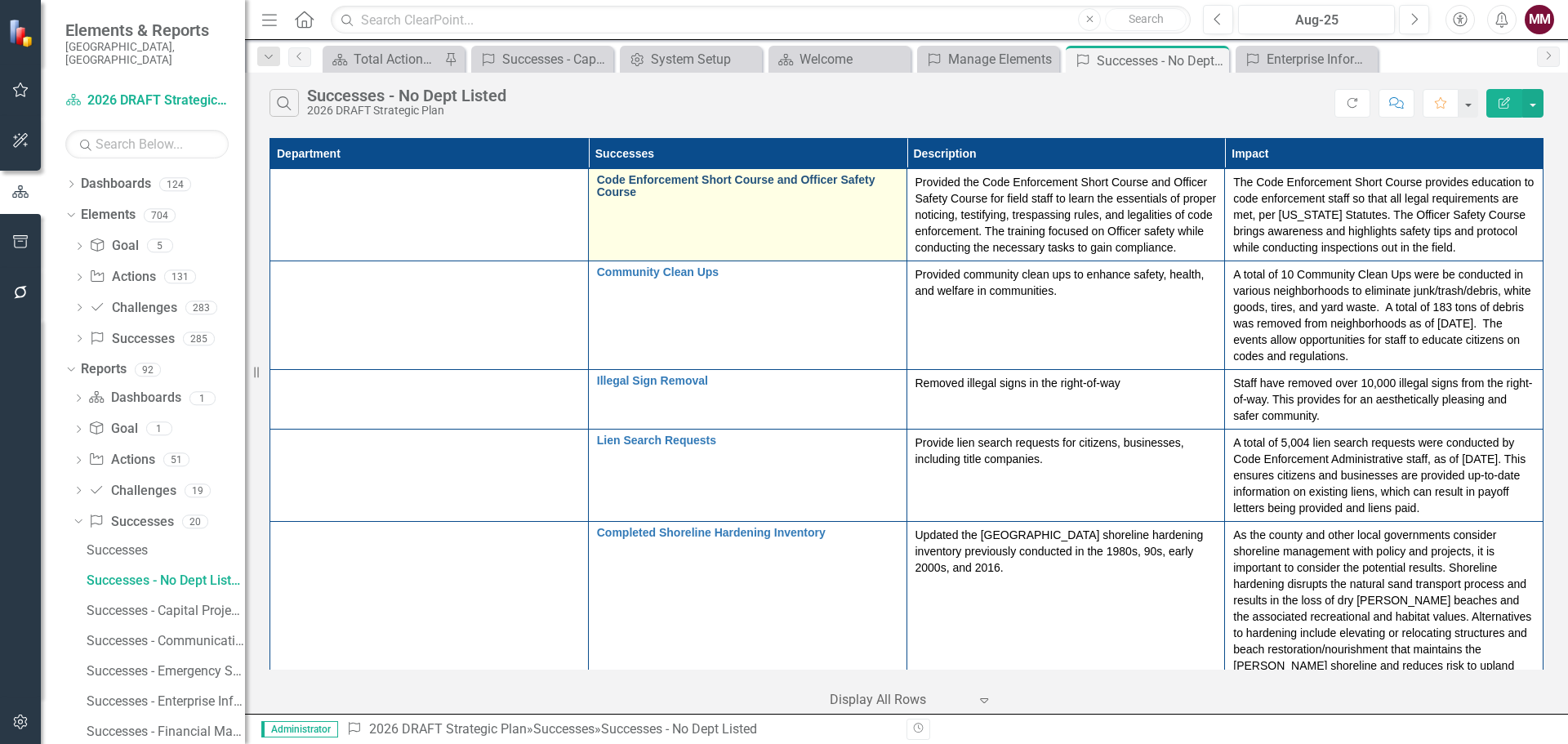
click at [752, 185] on link "Code Enforcement Short Course and Officer Safety Course" at bounding box center [747, 186] width 301 height 26
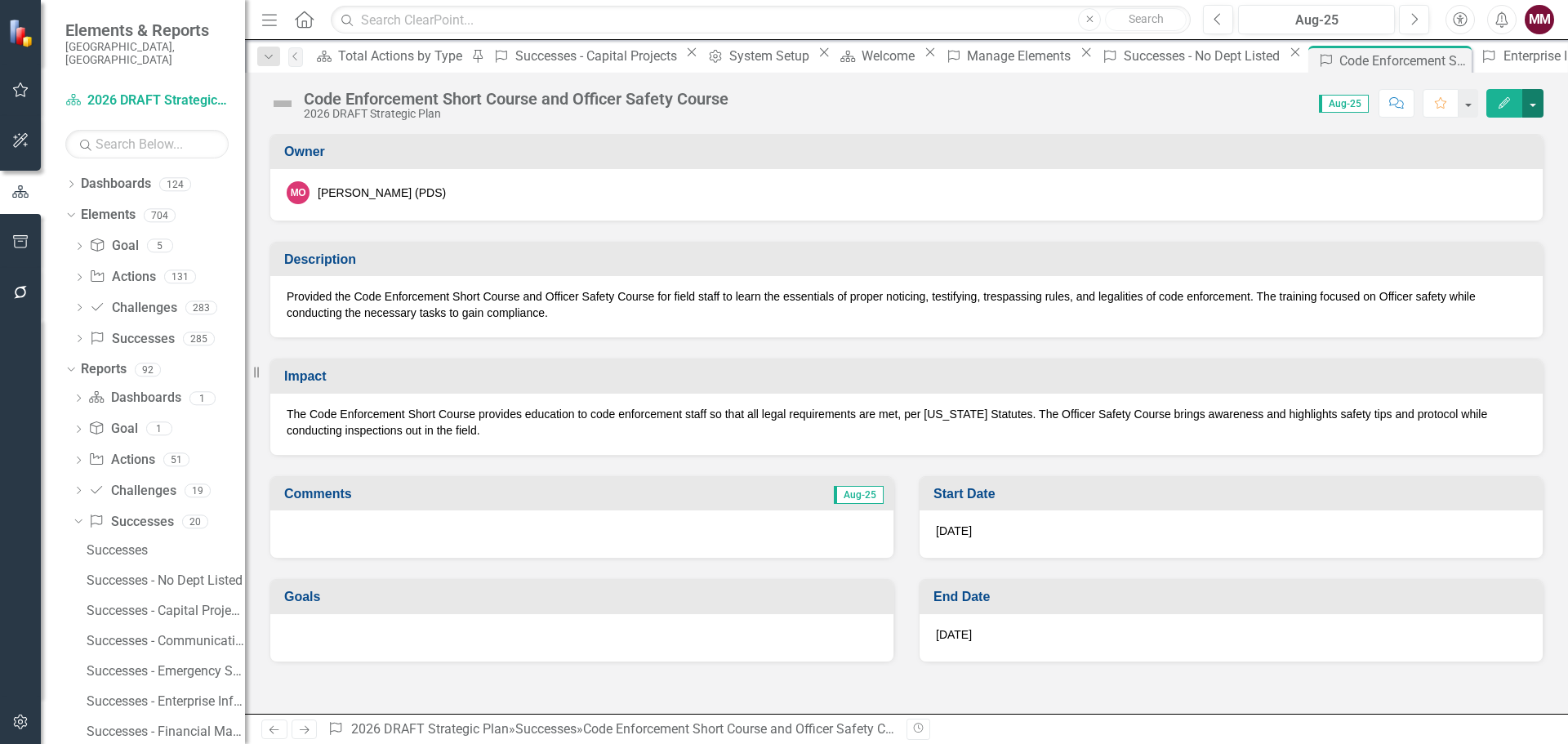
click at [1528, 107] on button "button" at bounding box center [1532, 103] width 21 height 28
click at [1516, 145] on link "Edit Edit Success" at bounding box center [1476, 133] width 132 height 30
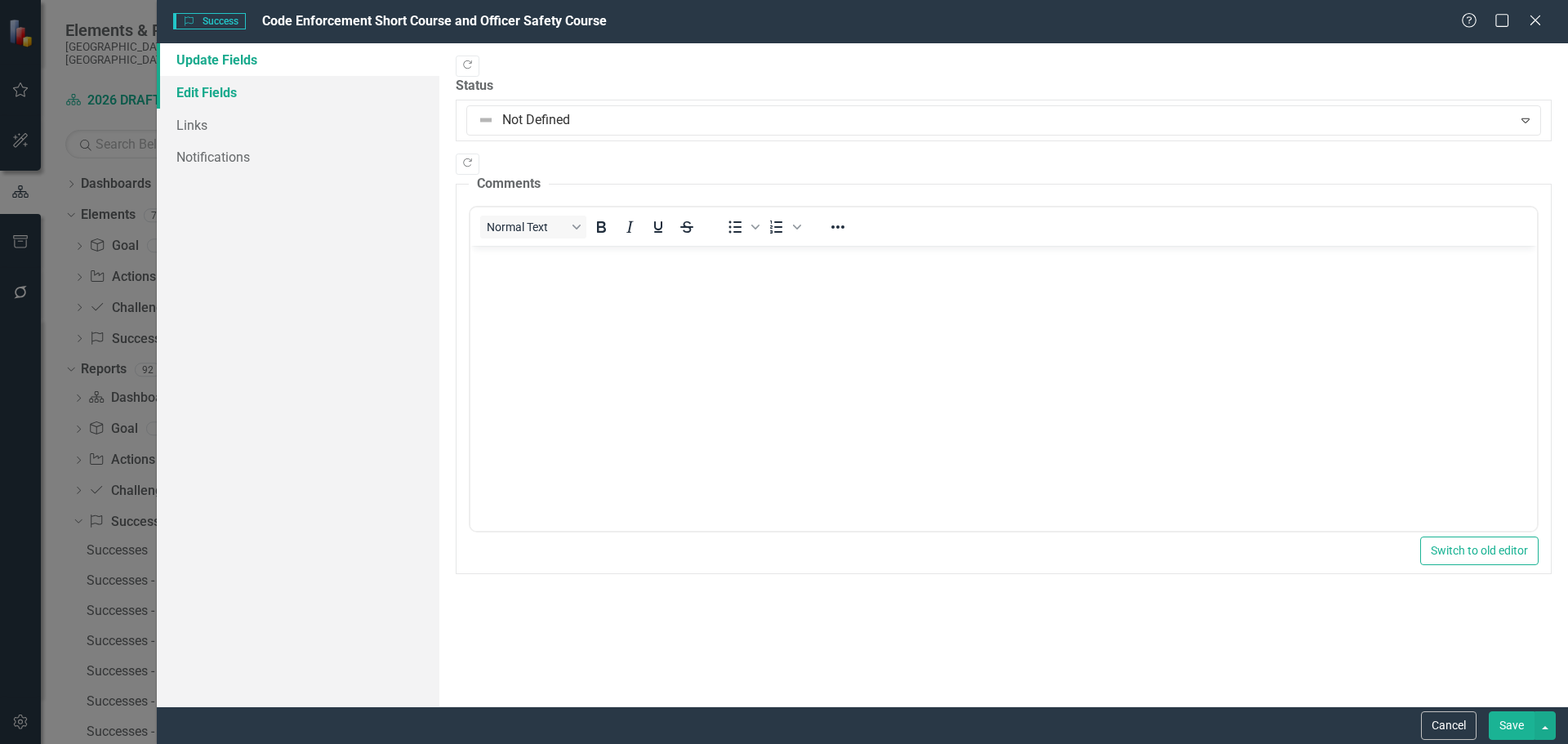
click at [229, 87] on link "Edit Fields" at bounding box center [298, 92] width 282 height 33
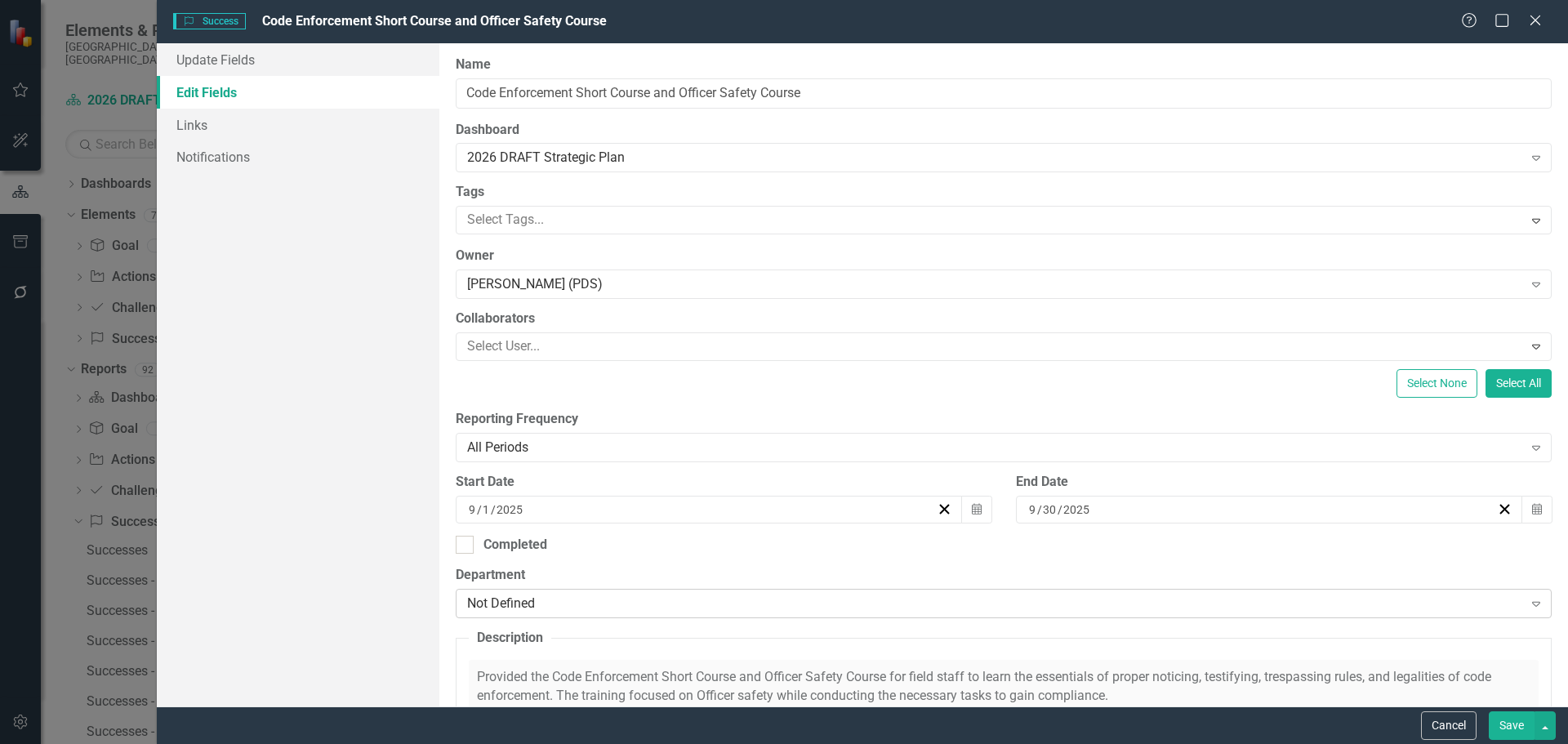
click at [677, 604] on div "Not Defined" at bounding box center [994, 603] width 1056 height 19
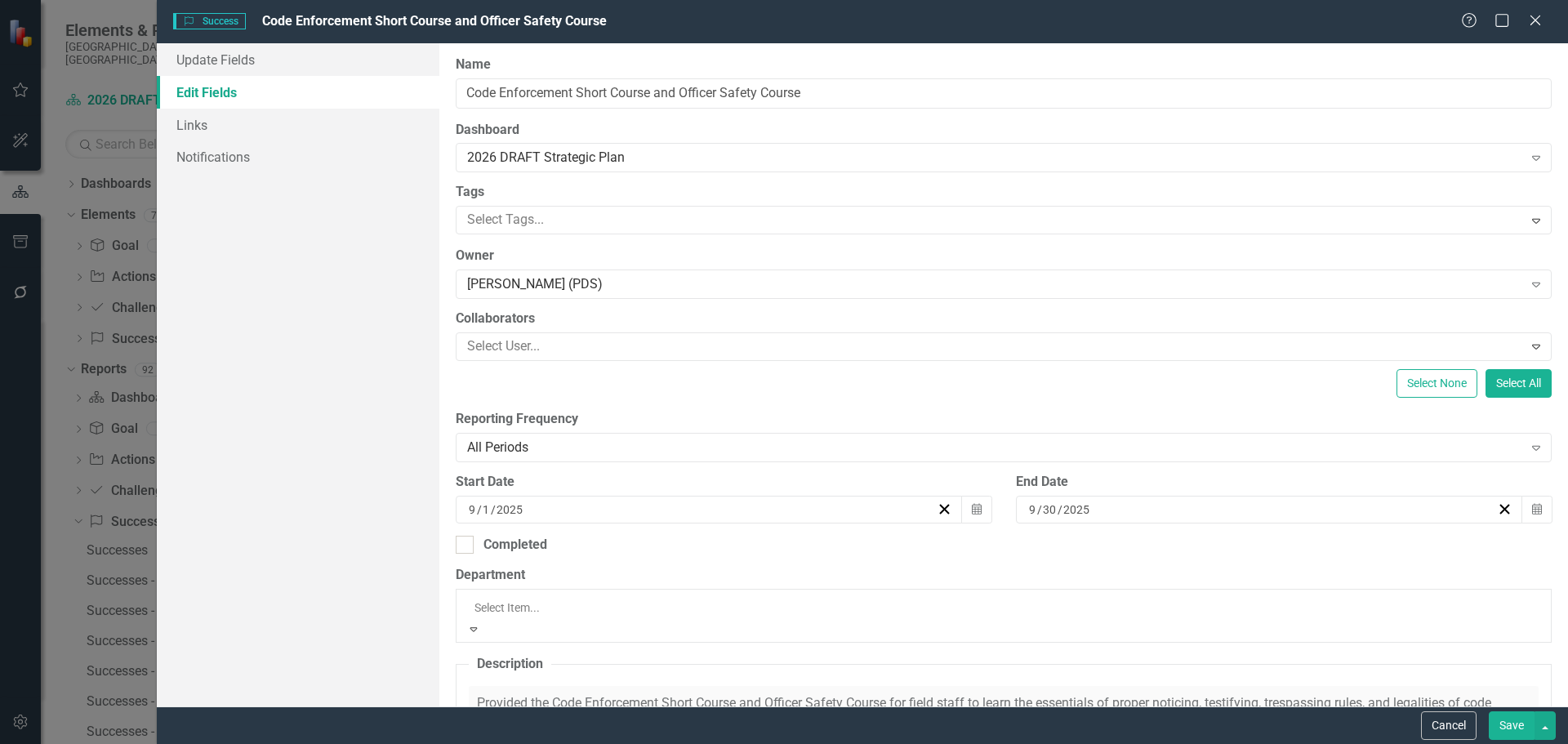
scroll to position [245, 0]
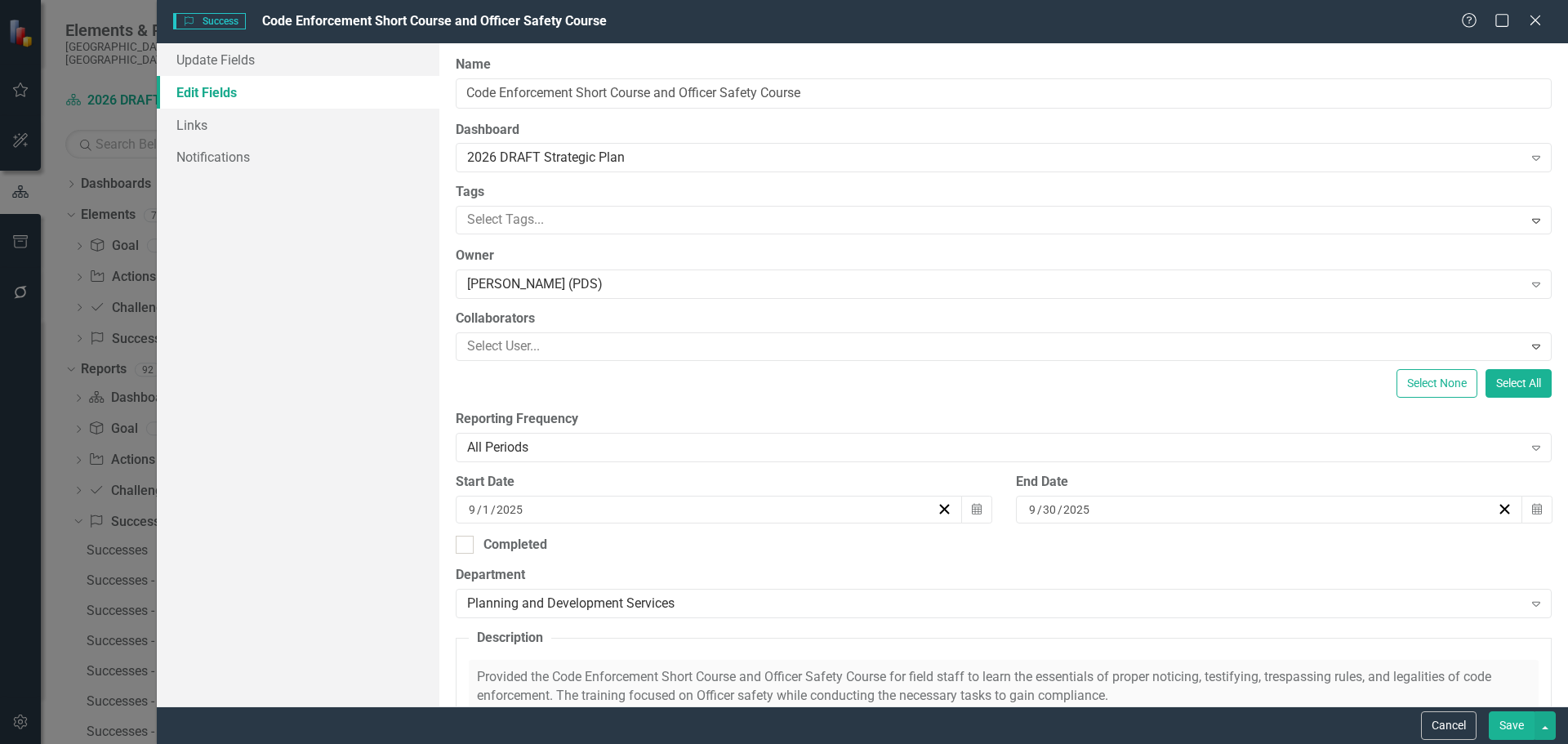
click at [1497, 724] on button "Save" at bounding box center [1510, 725] width 45 height 28
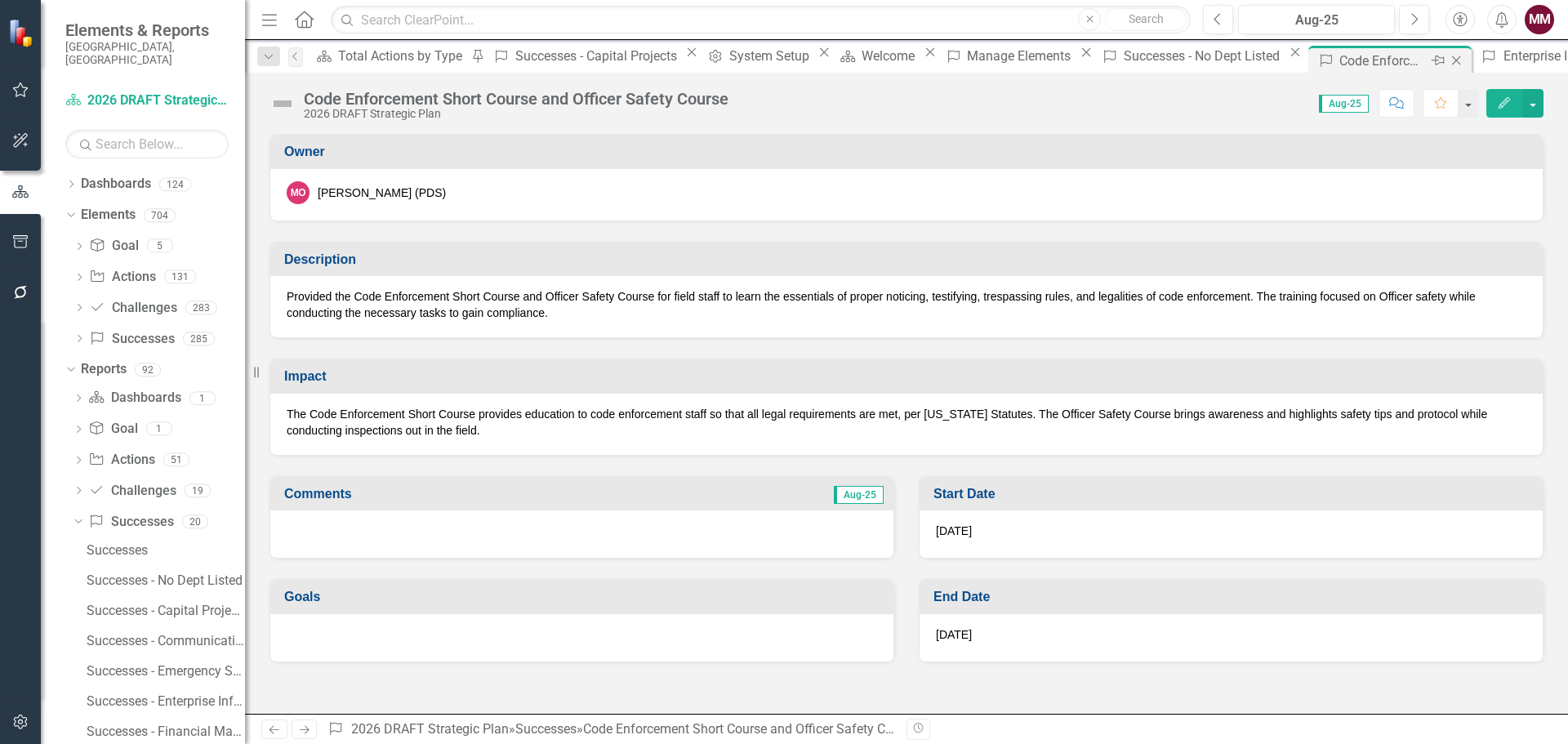
click at [1447, 62] on icon "Close" at bounding box center [1455, 60] width 16 height 13
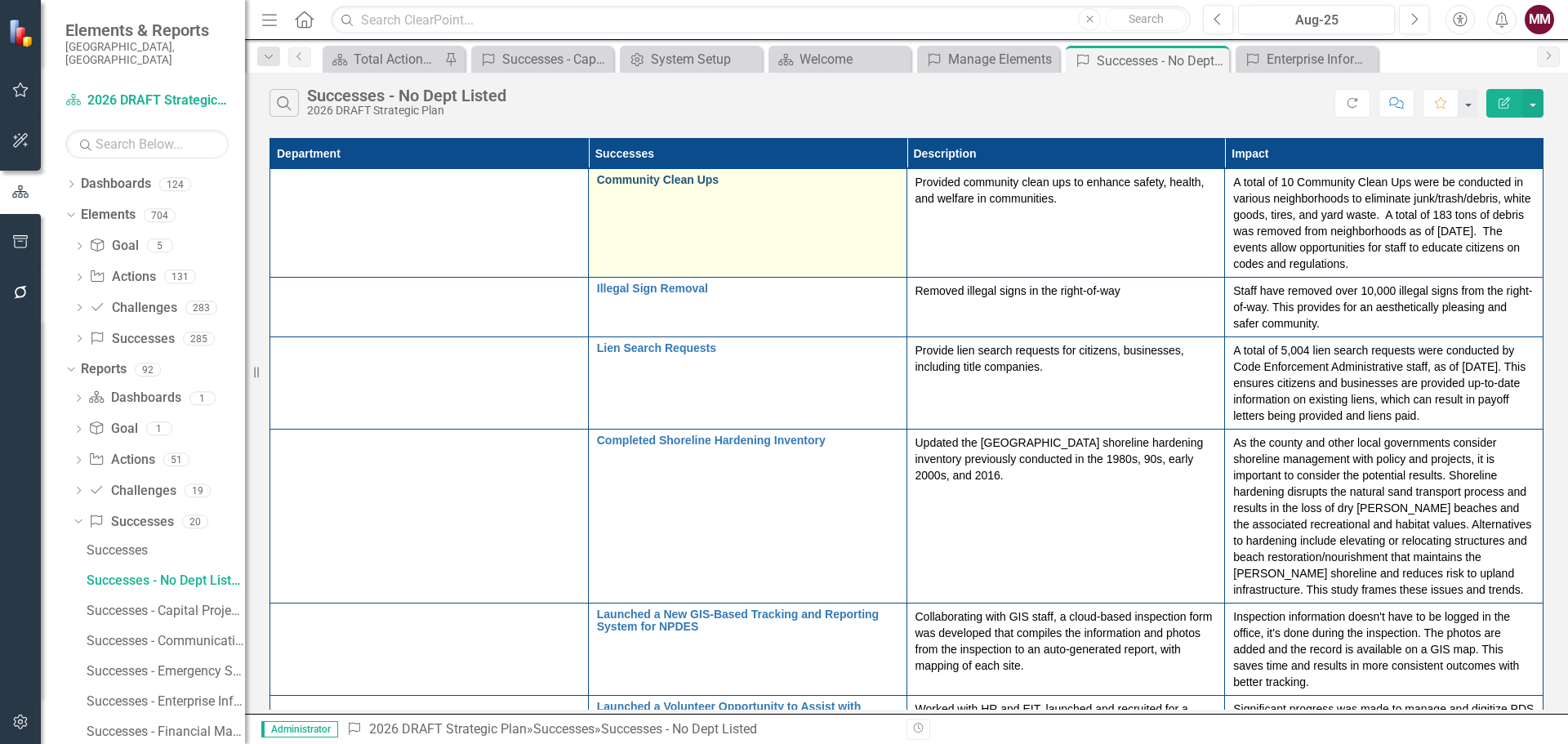
click at [597, 182] on link "Community Clean Ups" at bounding box center [747, 180] width 301 height 12
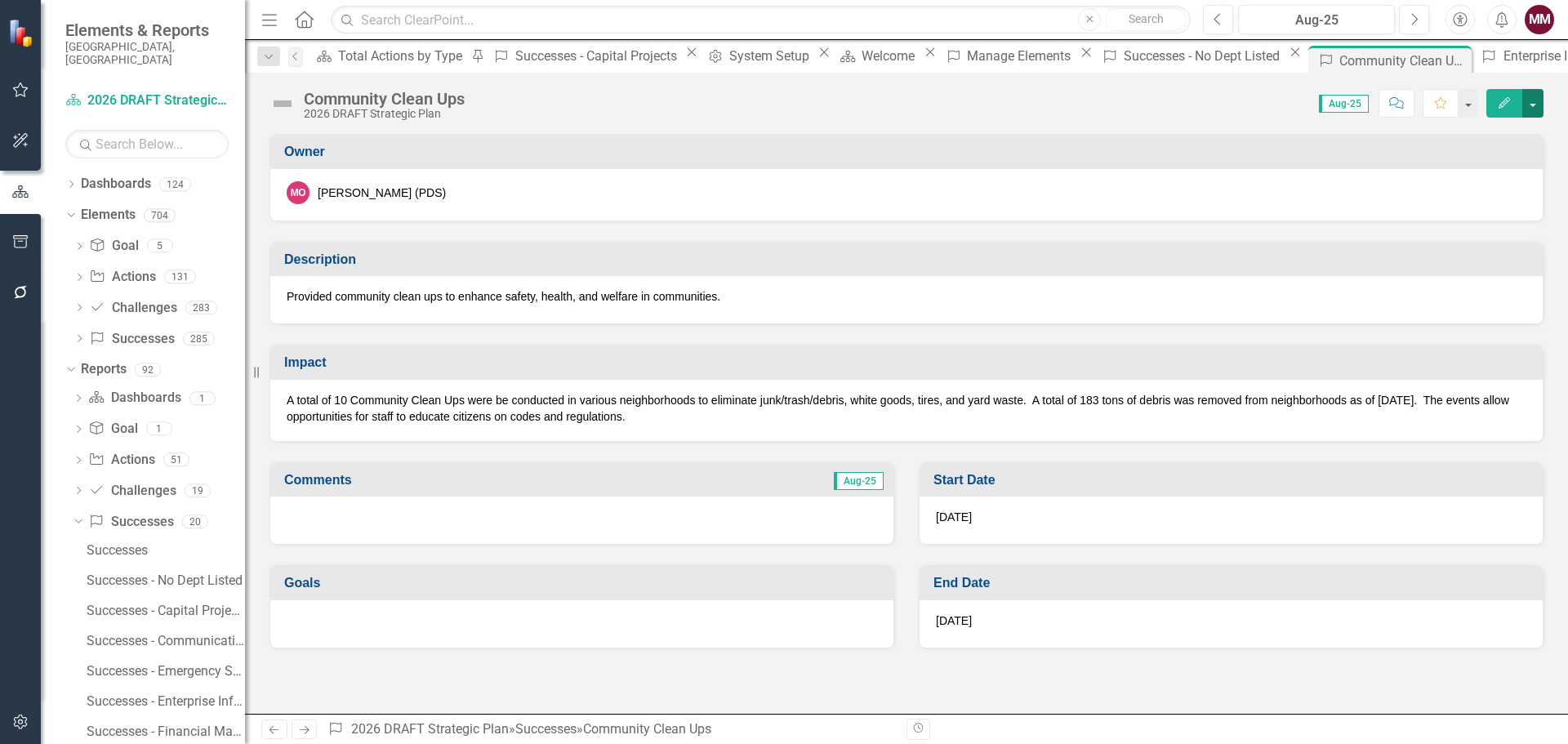
click at [1534, 107] on button "button" at bounding box center [1532, 103] width 21 height 28
click at [878, 416] on p "A total of 10 Community Clean Ups were be conducted in various neighborhoods to…" at bounding box center [907, 408] width 1239 height 33
click at [828, 423] on p "A total of 10 Community Clean Ups were be conducted in various neighborhoods to…" at bounding box center [907, 408] width 1239 height 33
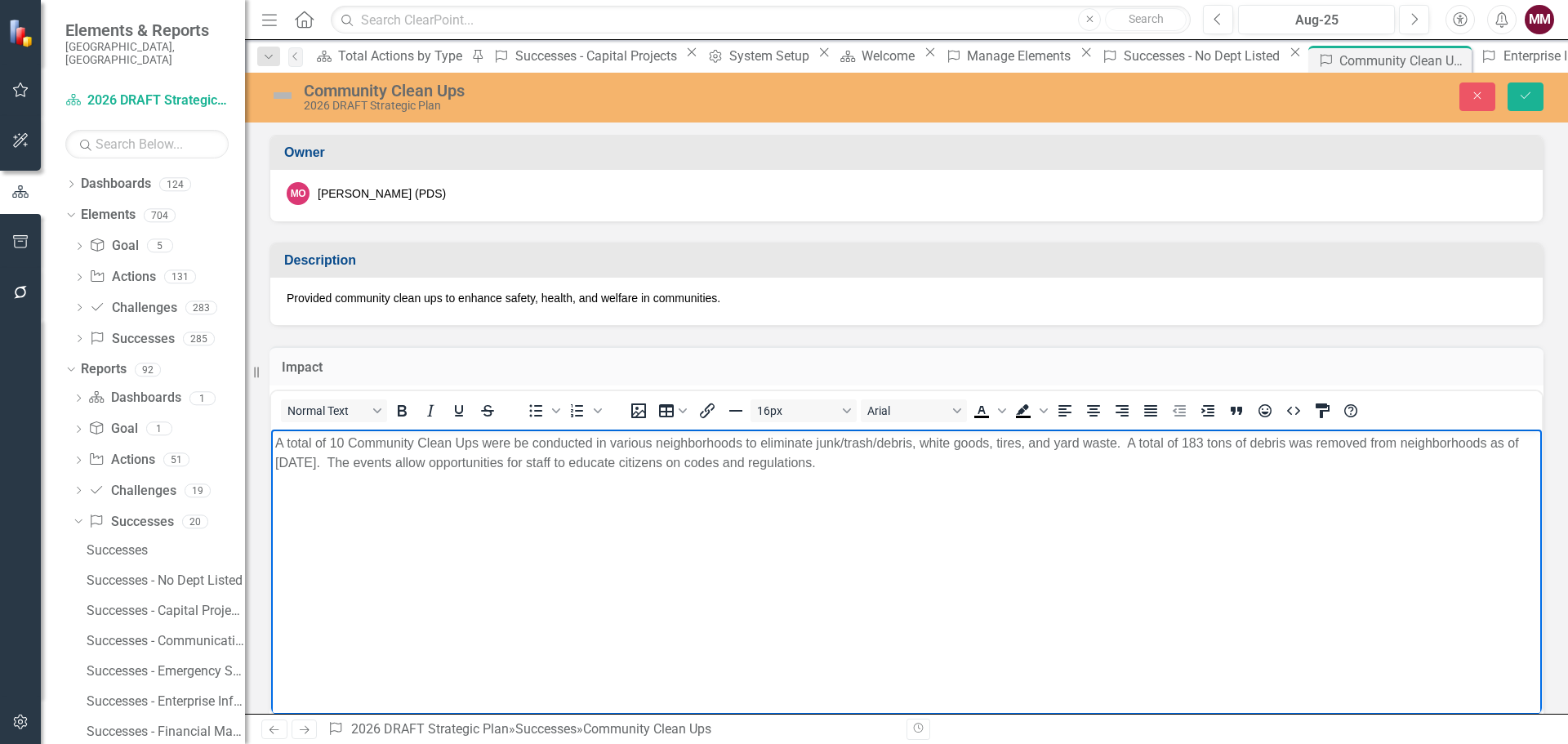
drag, startPoint x: 938, startPoint y: 463, endPoint x: 144, endPoint y: 420, distance: 795.2
click at [271, 430] on html "A total of 10 Community Clean Ups were be conducted in various neighborhoods to…" at bounding box center [906, 552] width 1271 height 245
copy p "A total of 10 Community Clean Ups were be conducted in various neighborhoods to…"
click at [1479, 99] on icon "Close" at bounding box center [1477, 95] width 15 height 12
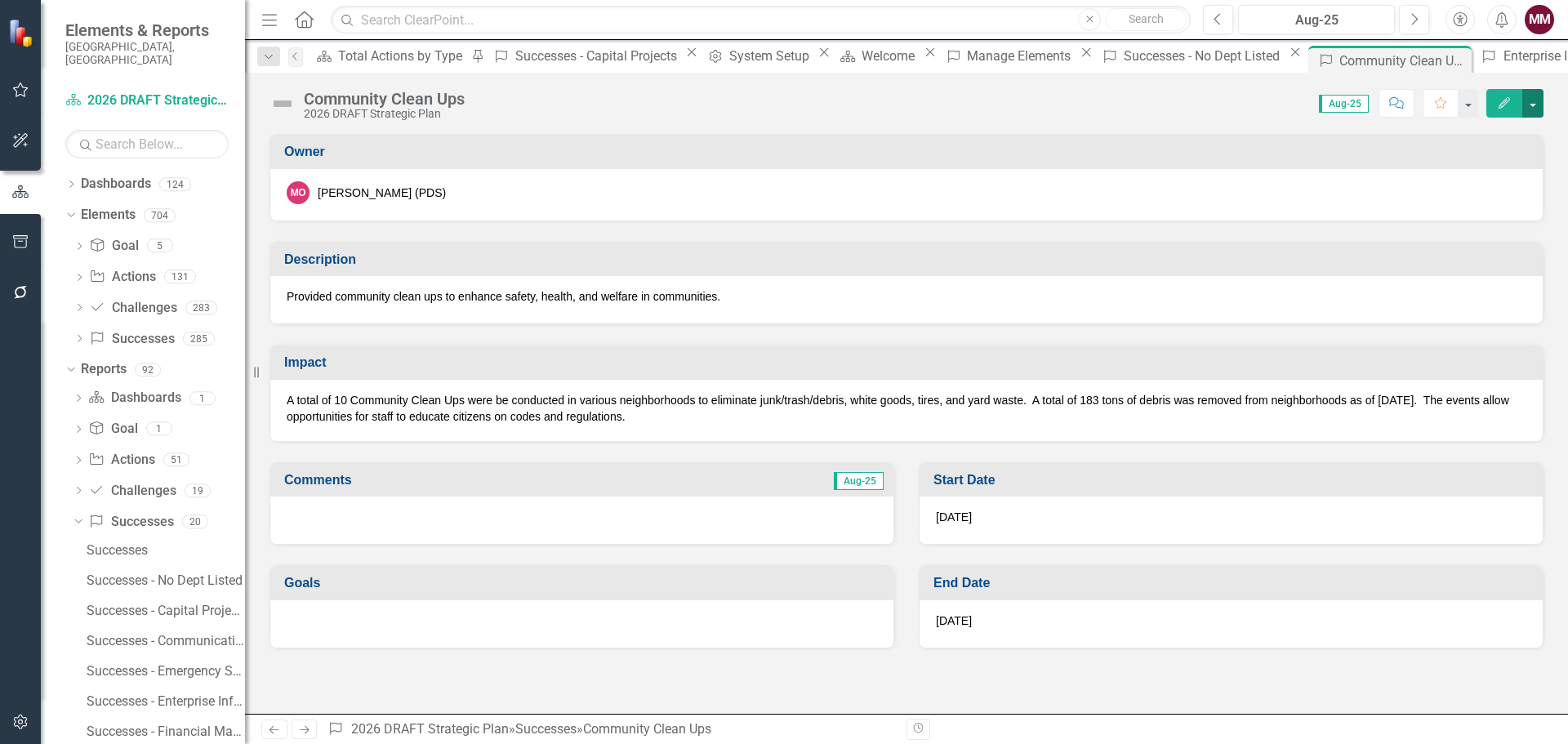
click at [1537, 108] on button "button" at bounding box center [1532, 103] width 21 height 28
click at [1488, 134] on link "Edit Edit Success" at bounding box center [1476, 133] width 132 height 30
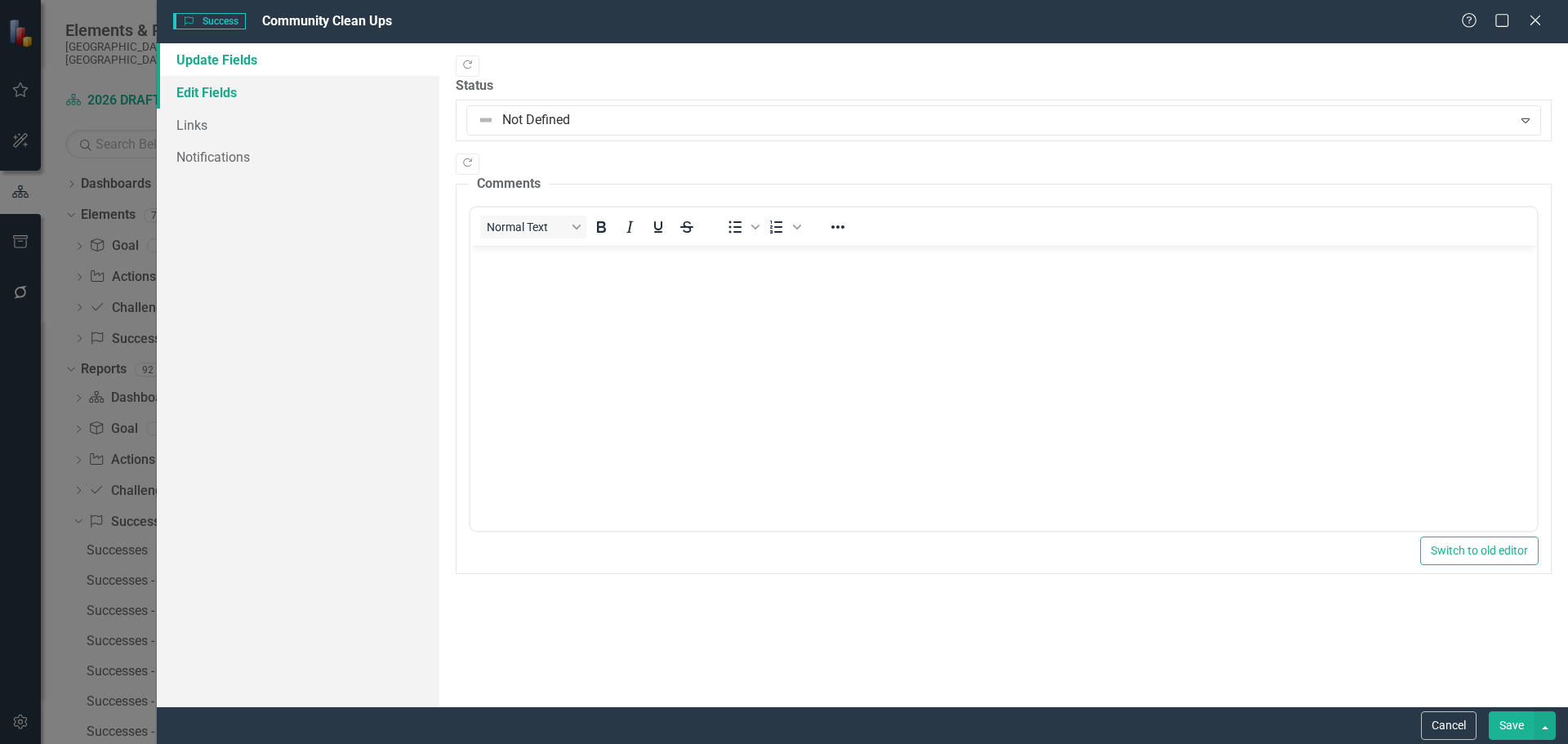
click at [247, 92] on link "Edit Fields" at bounding box center [298, 92] width 282 height 33
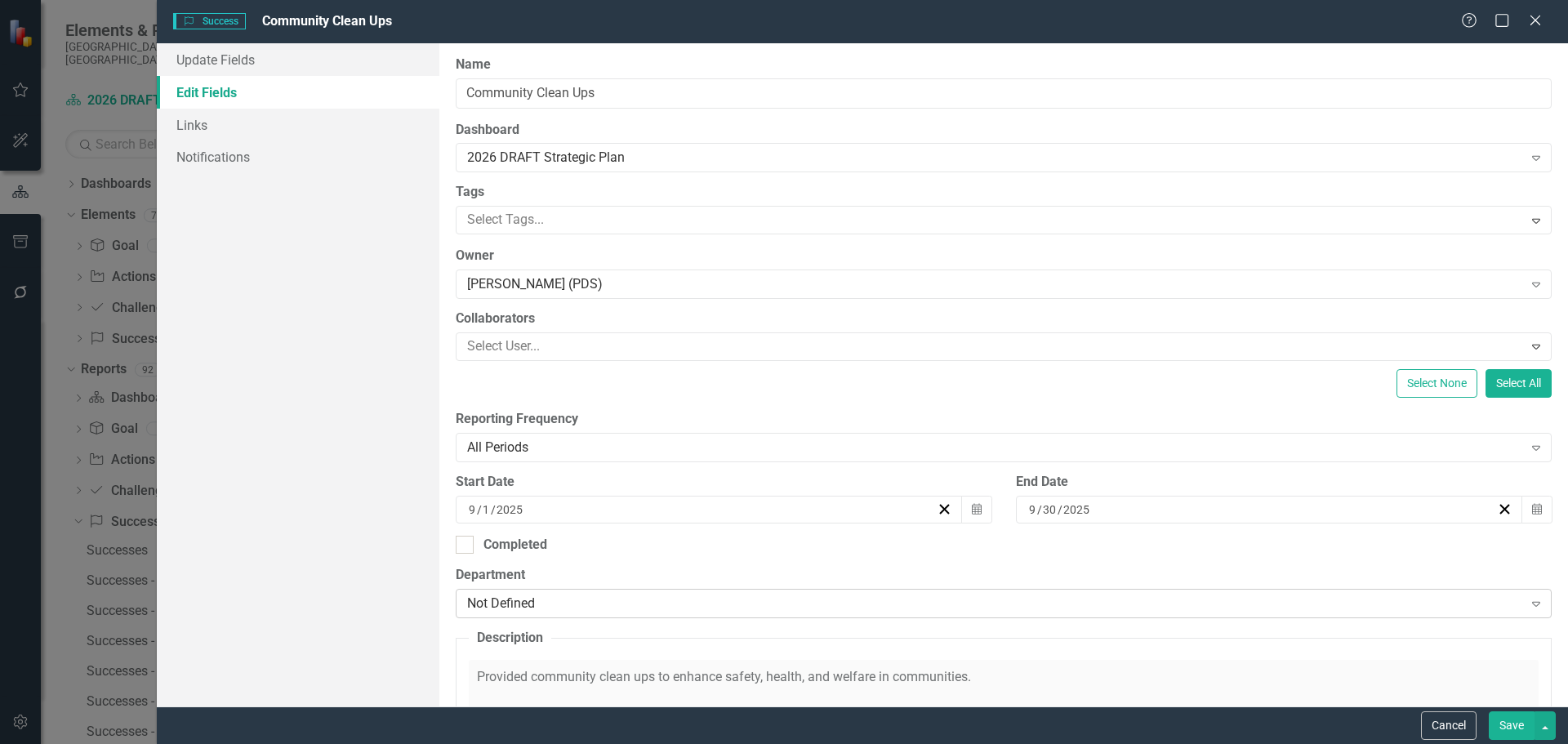
click at [611, 599] on div "Not Defined" at bounding box center [994, 603] width 1056 height 19
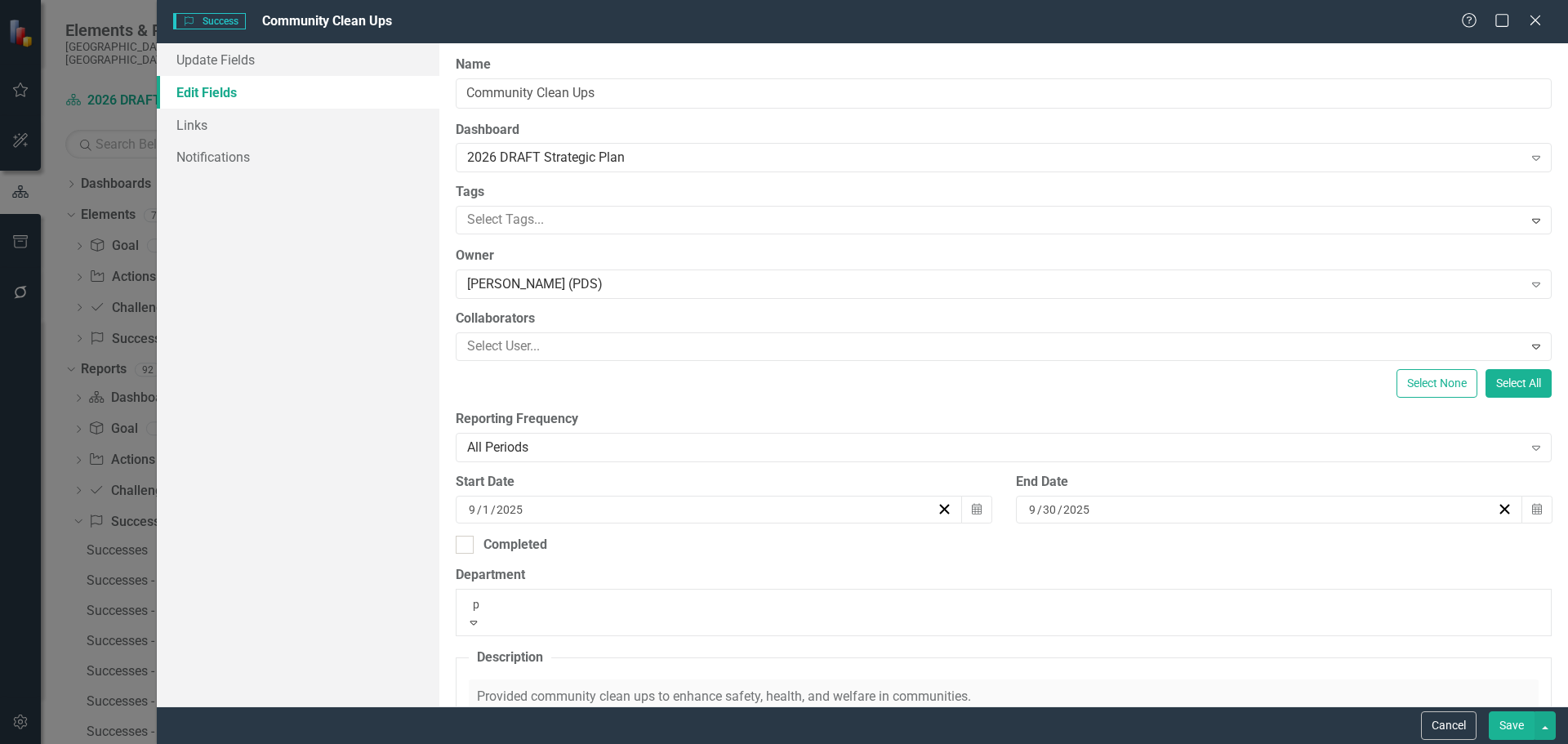
type input "pl"
click at [208, 743] on span "Pl anning and Development Services" at bounding box center [104, 752] width 208 height 15
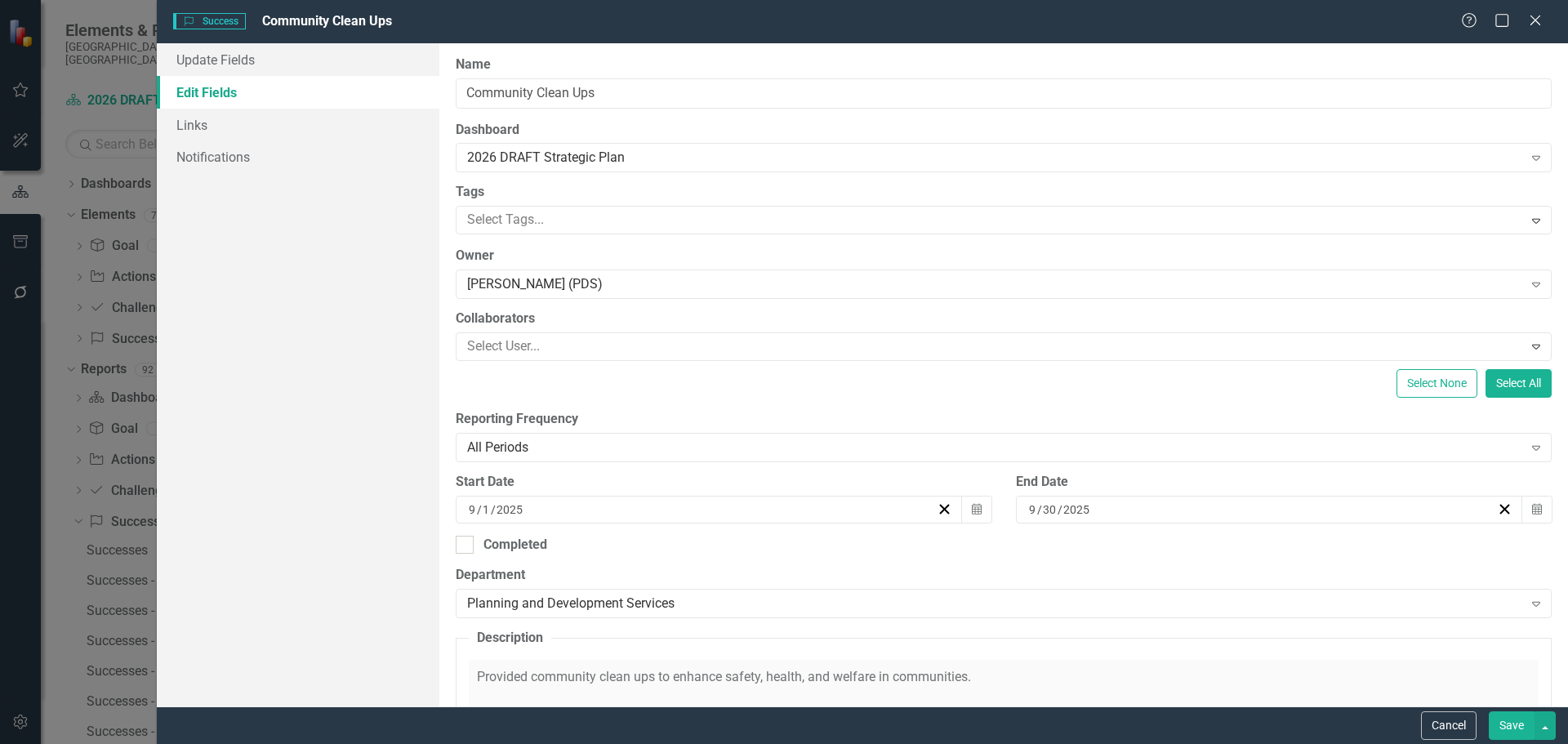
click at [1513, 736] on button "Save" at bounding box center [1510, 725] width 45 height 28
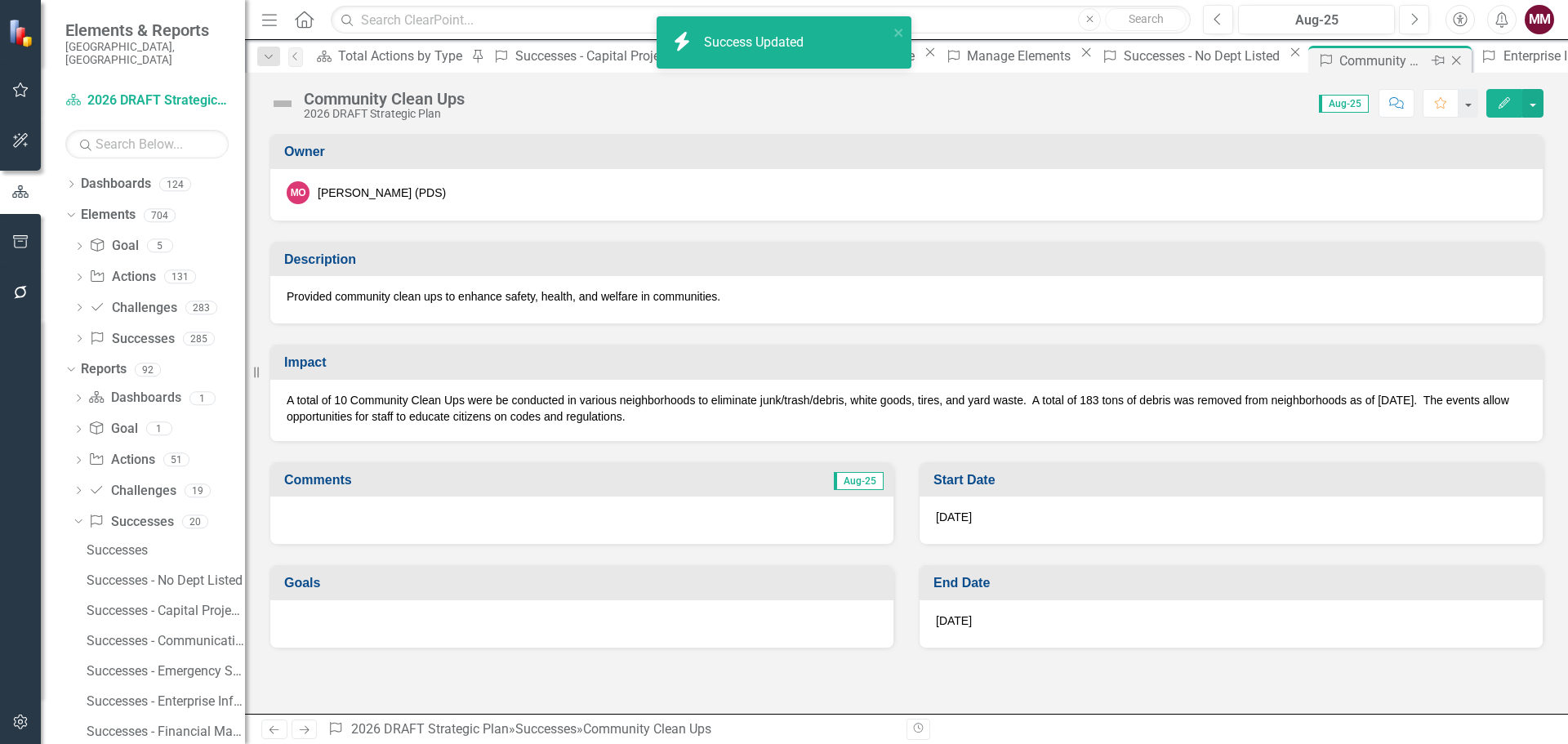
click at [1452, 59] on icon at bounding box center [1456, 60] width 9 height 9
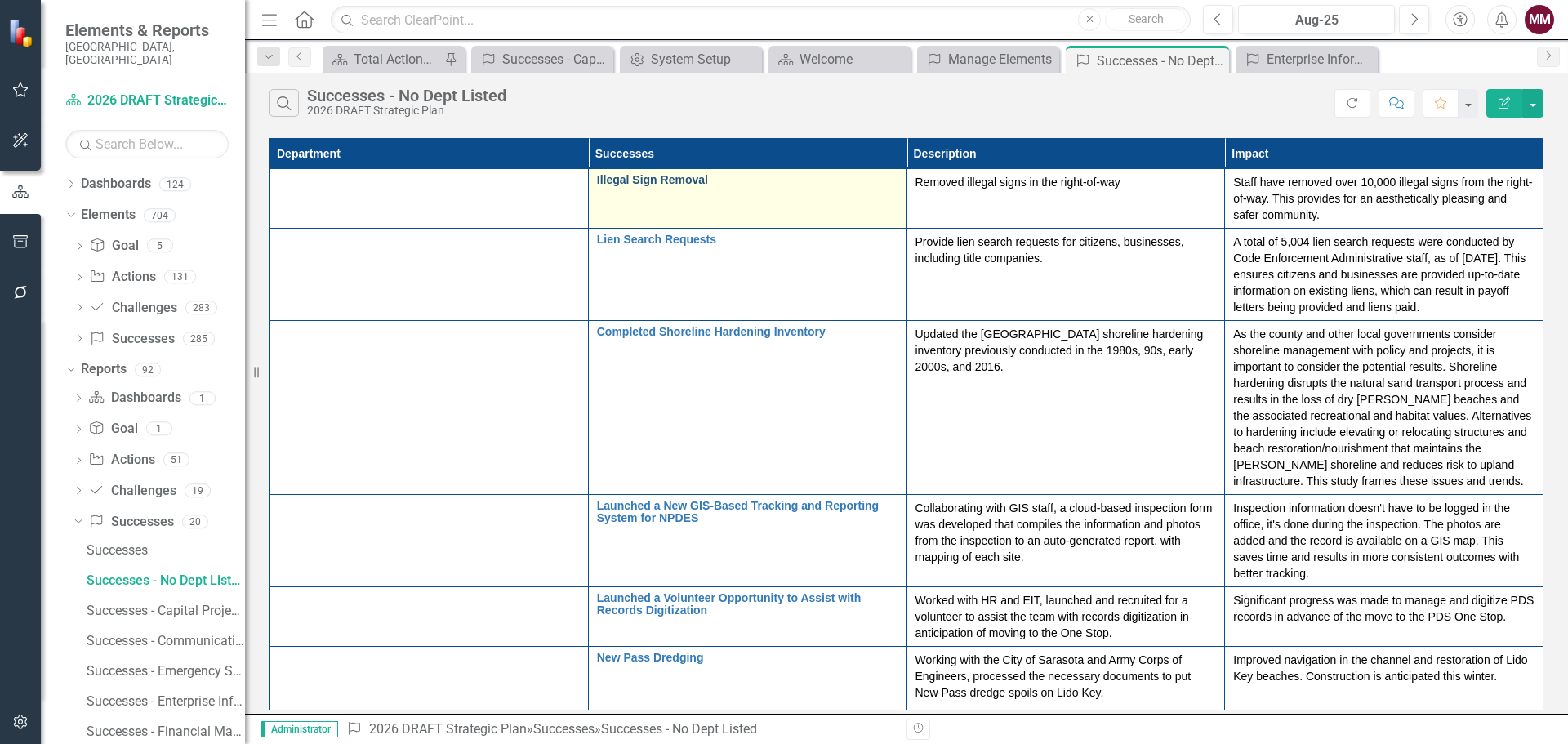
click at [597, 185] on link "Illegal Sign Removal" at bounding box center [747, 180] width 301 height 12
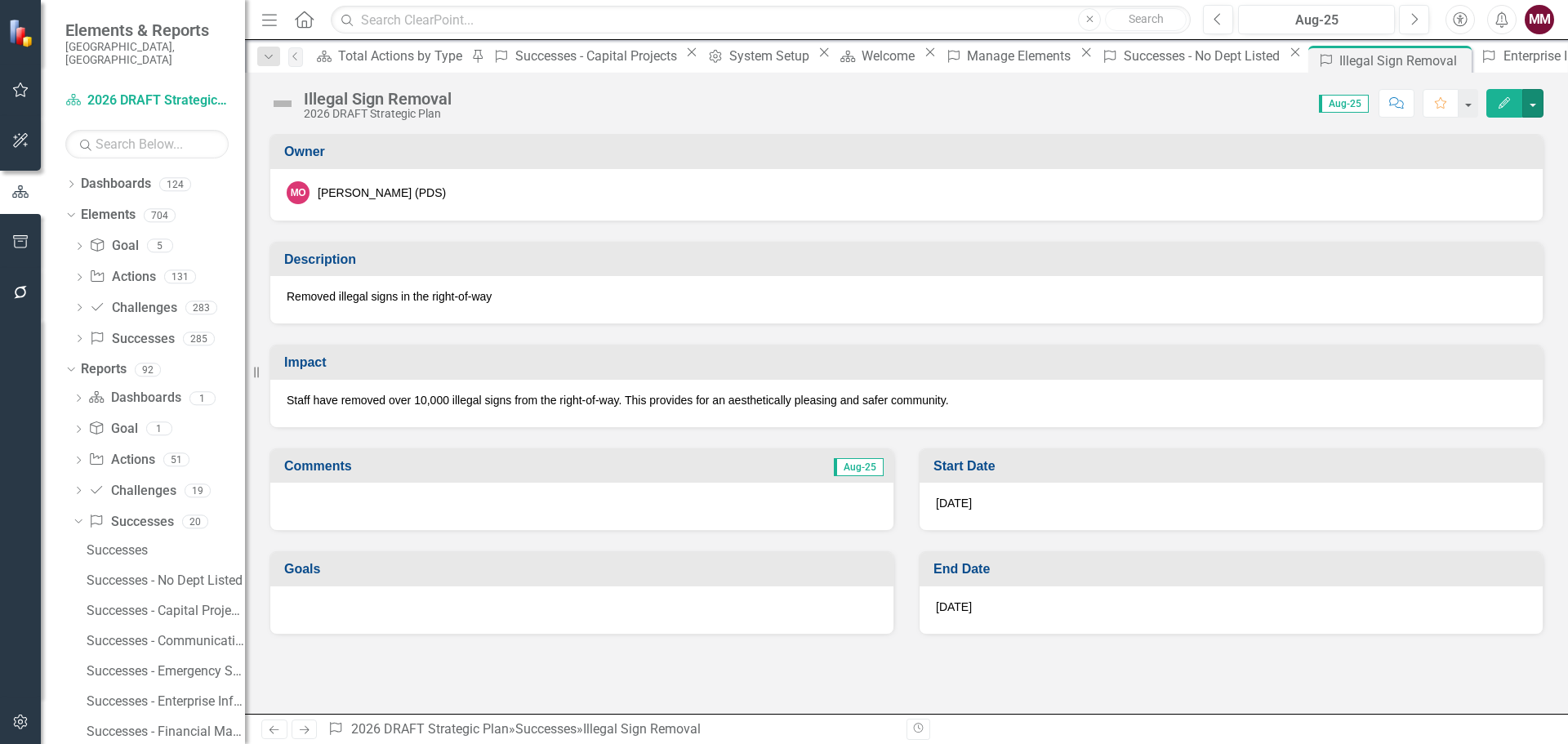
click at [1543, 111] on div "Illegal Sign Removal 2026 DRAFT Strategic Plan Score: N/A Aug-25 Completed Comm…" at bounding box center [907, 97] width 1323 height 49
drag, startPoint x: 1531, startPoint y: 106, endPoint x: 1525, endPoint y: 115, distance: 10.8
click at [1532, 106] on button "button" at bounding box center [1532, 103] width 21 height 28
click at [1485, 128] on link "Edit Edit Success" at bounding box center [1476, 133] width 132 height 30
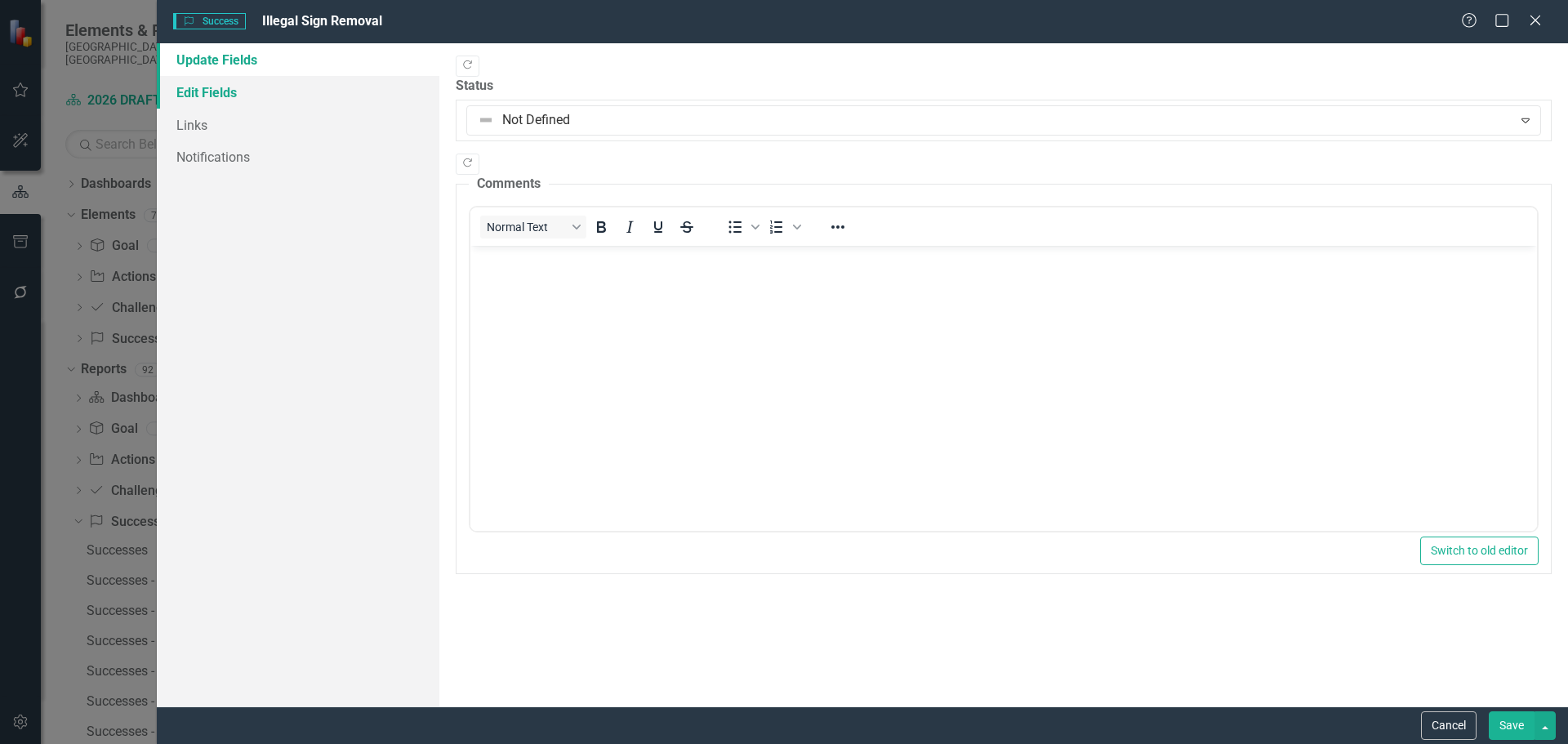
click at [269, 91] on link "Edit Fields" at bounding box center [298, 92] width 282 height 33
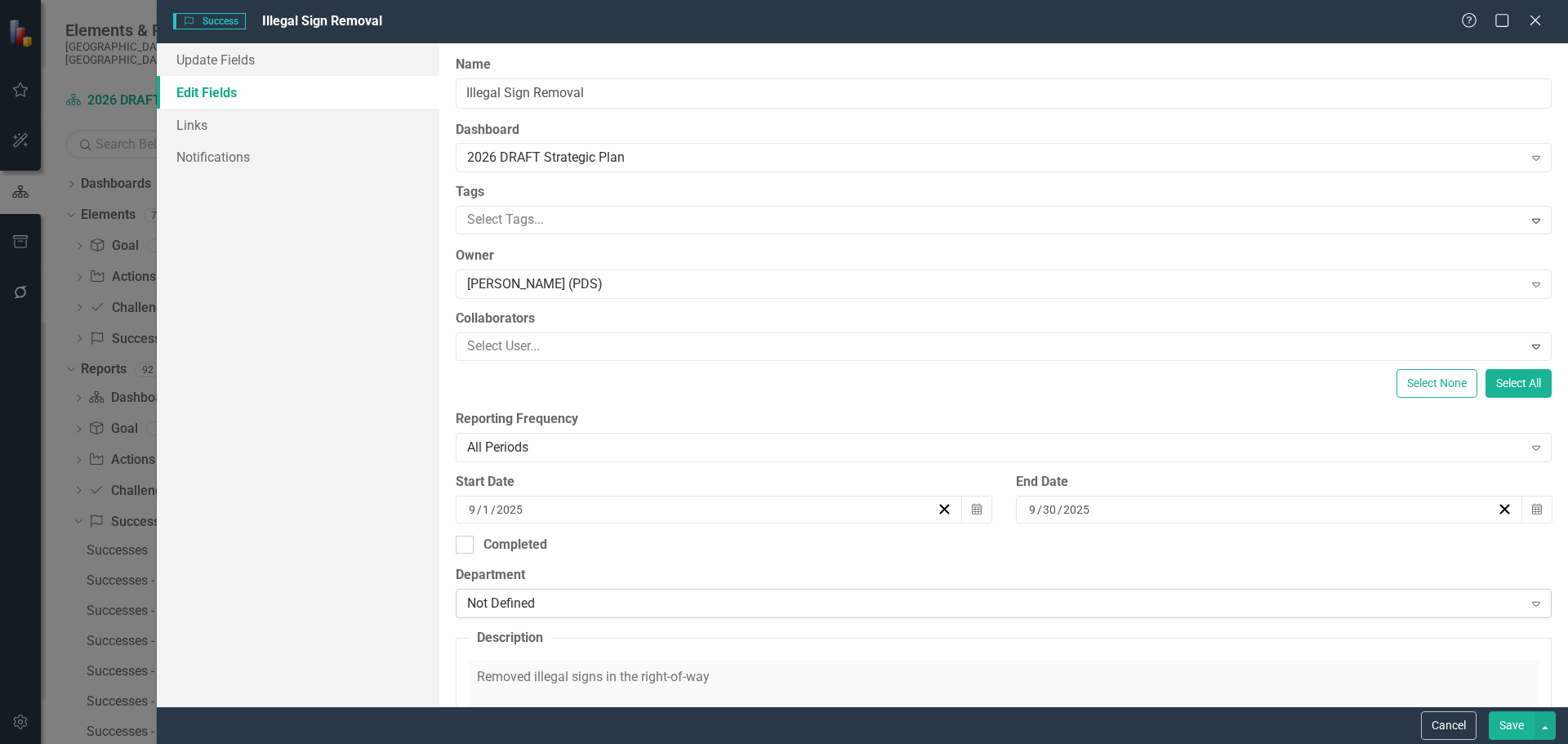
click at [691, 604] on div "Not Defined" at bounding box center [994, 603] width 1056 height 19
type input "pl"
click at [208, 743] on span "Pl anning and Development Services" at bounding box center [104, 752] width 208 height 15
click at [1503, 730] on button "Save" at bounding box center [1510, 725] width 45 height 28
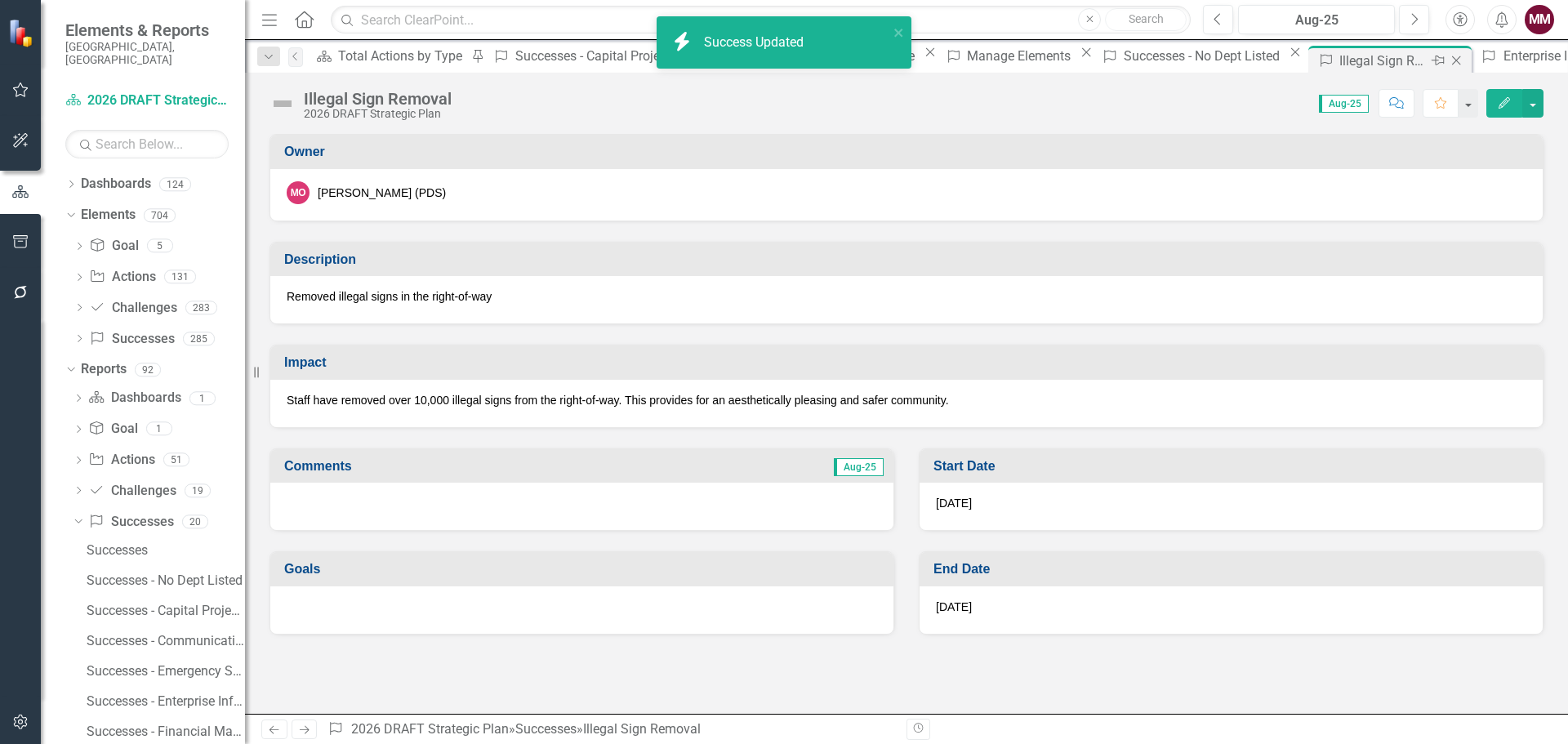
click at [1447, 56] on icon "Close" at bounding box center [1455, 60] width 16 height 13
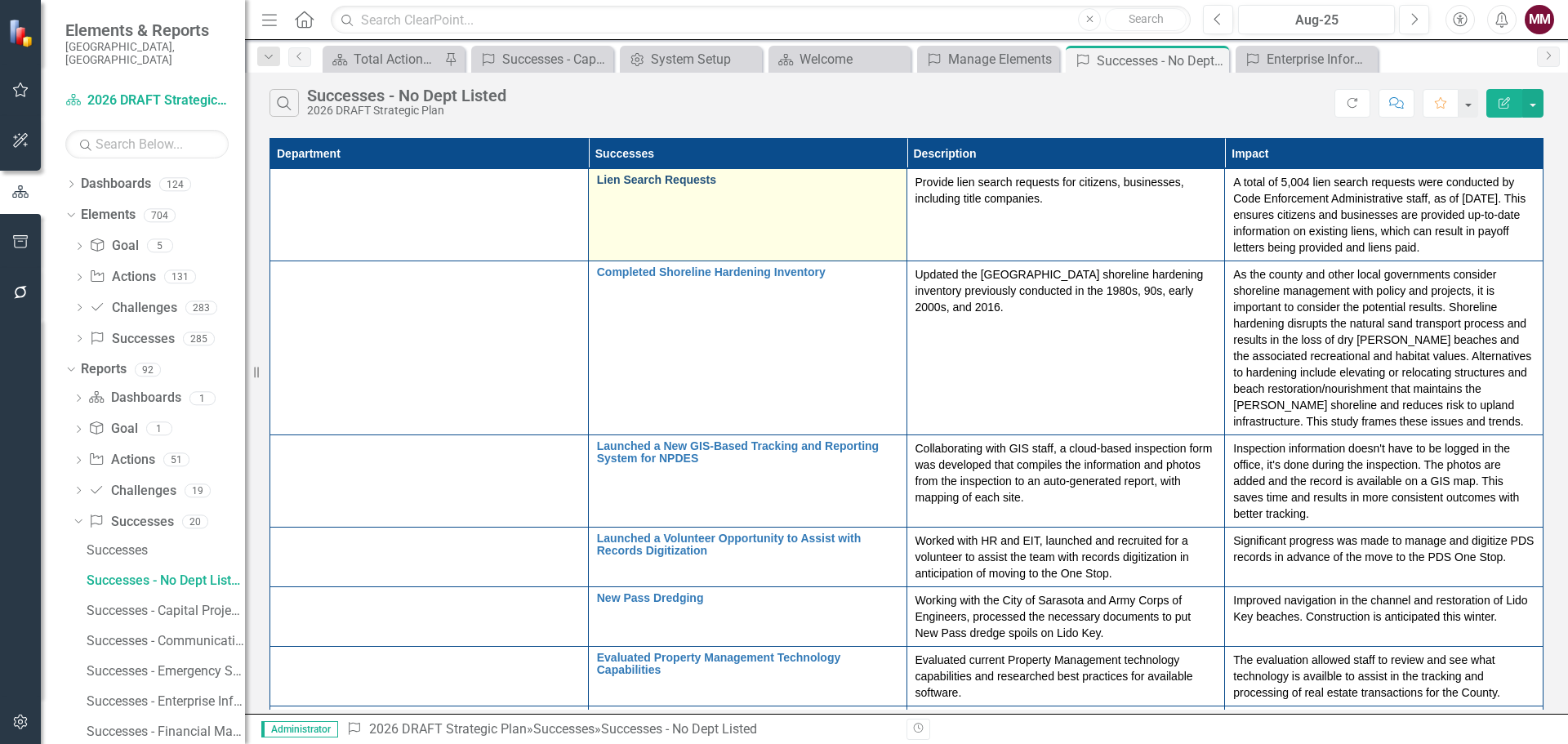
click at [597, 182] on link "Lien Search Requests" at bounding box center [747, 180] width 301 height 12
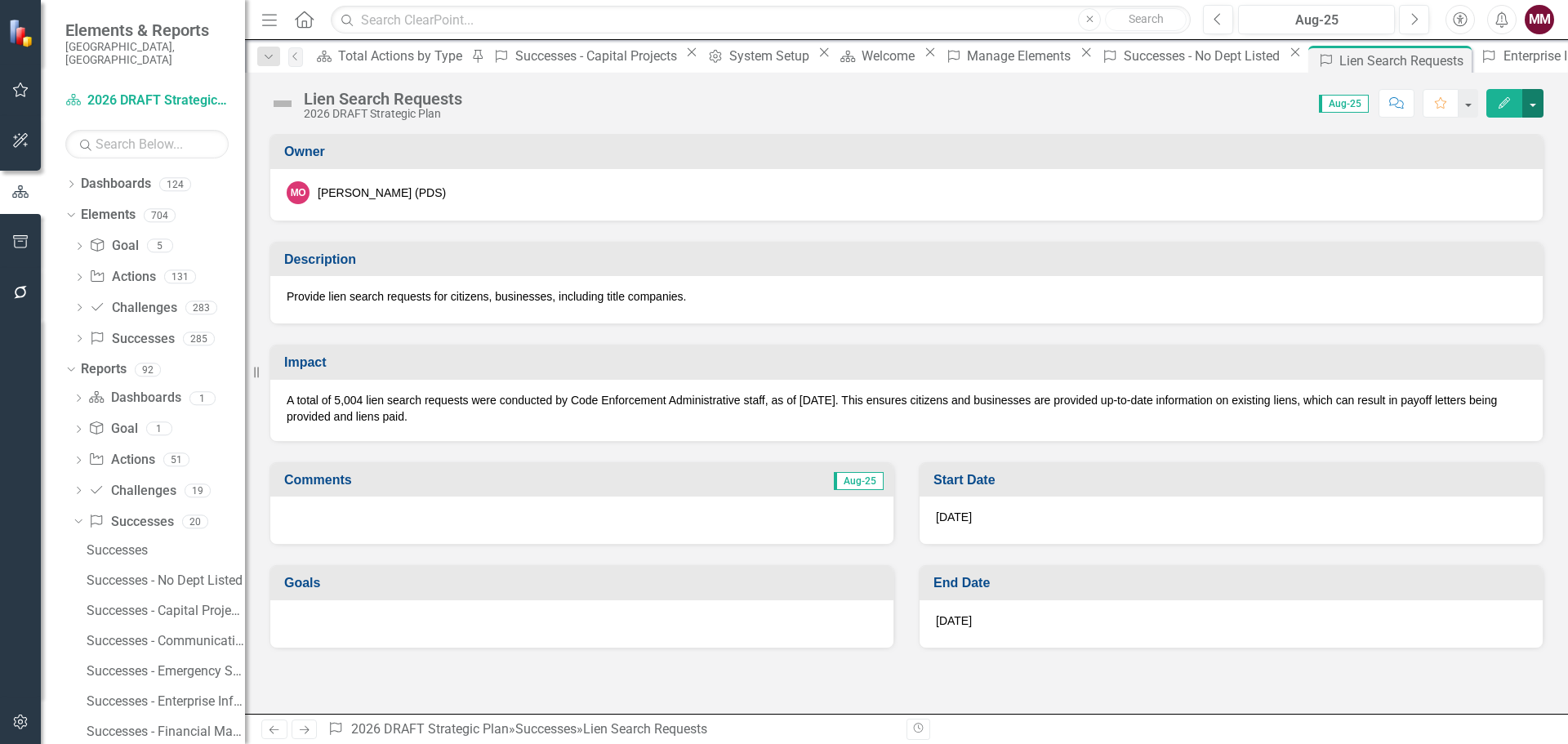
click at [1532, 113] on button "button" at bounding box center [1532, 103] width 21 height 28
click at [1488, 131] on link "Edit Edit Success" at bounding box center [1476, 133] width 132 height 30
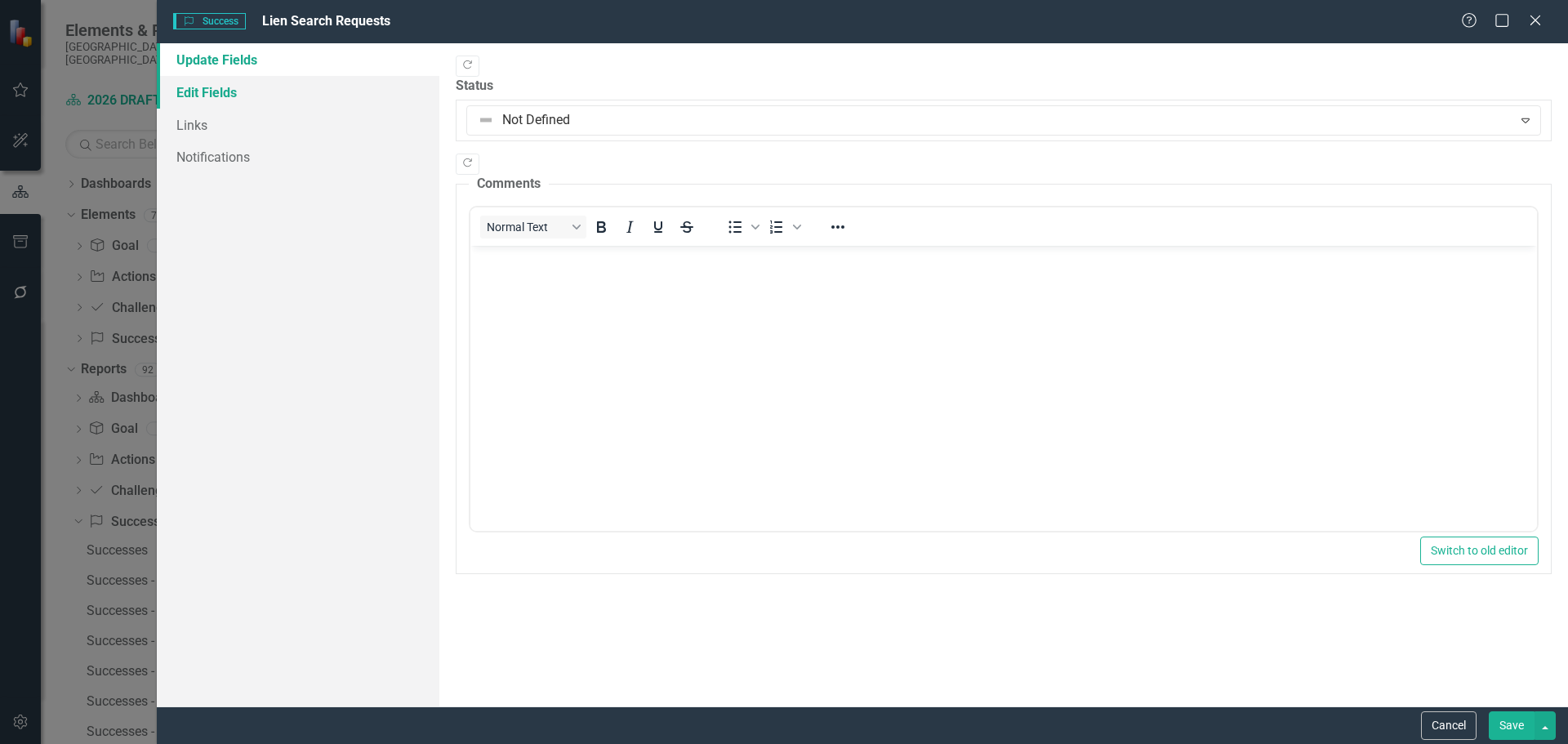
click at [238, 95] on link "Edit Fields" at bounding box center [298, 92] width 282 height 33
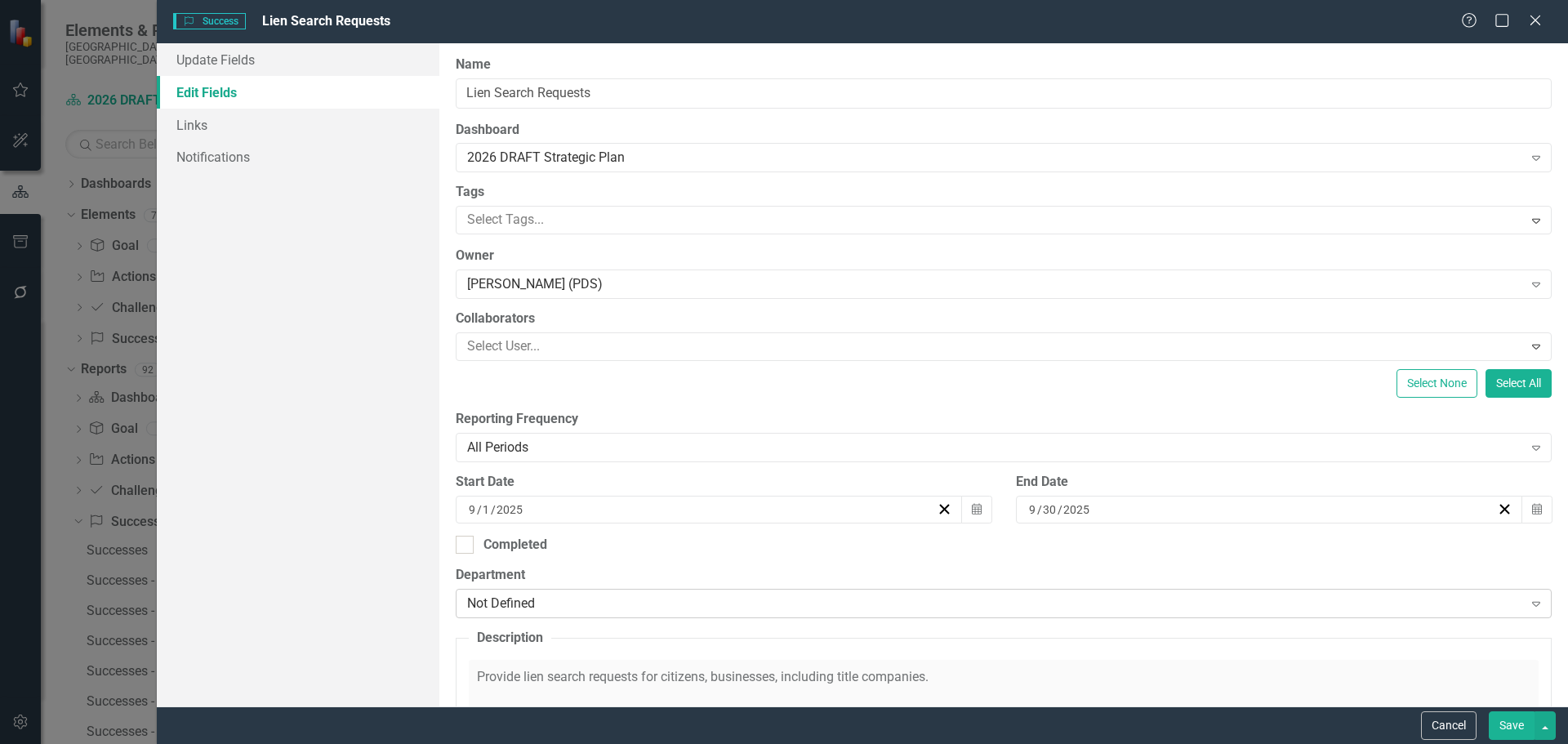
click at [715, 606] on div "Not Defined" at bounding box center [994, 603] width 1056 height 19
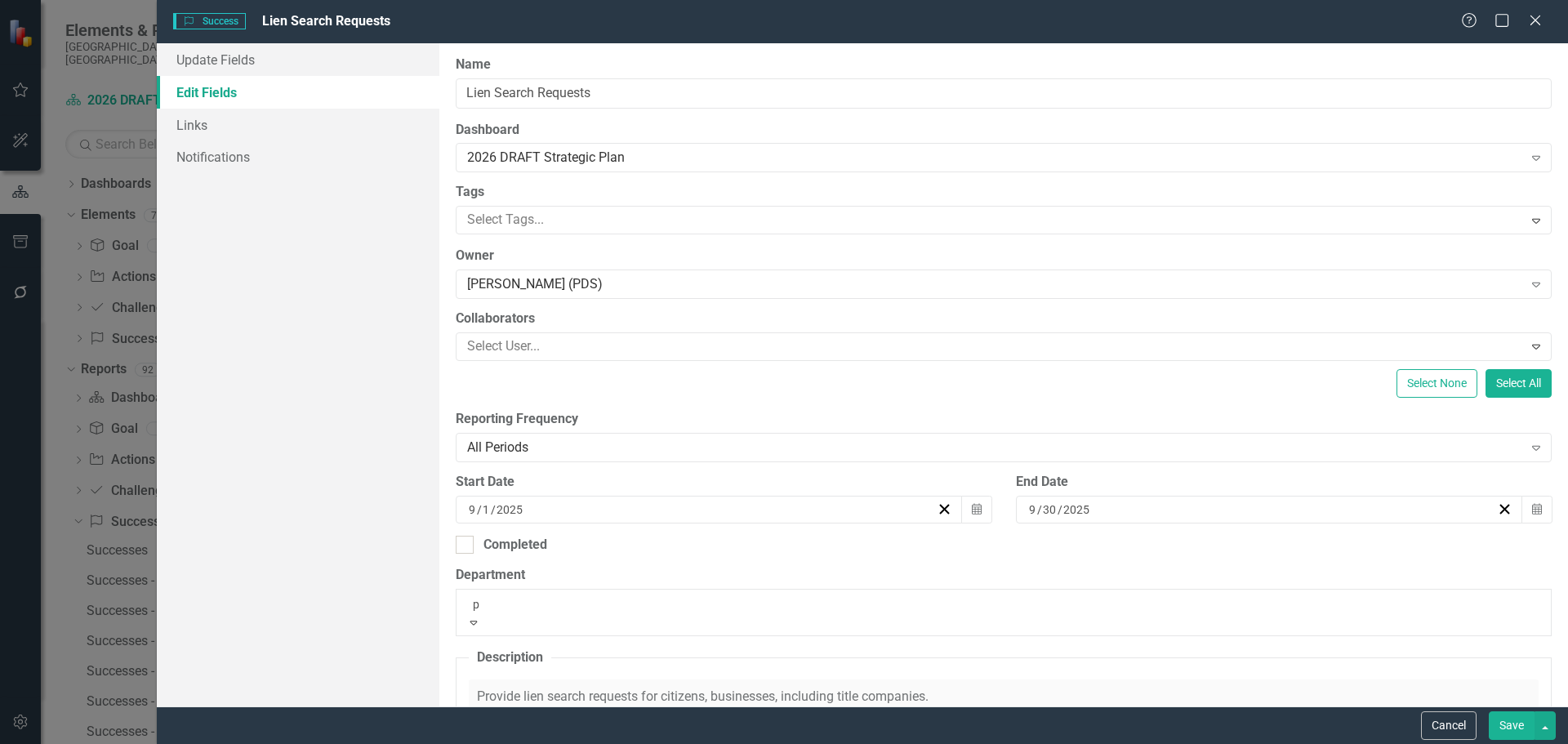
type input "pl"
click at [729, 743] on div "Pl anning and Development Services" at bounding box center [784, 753] width 1568 height 19
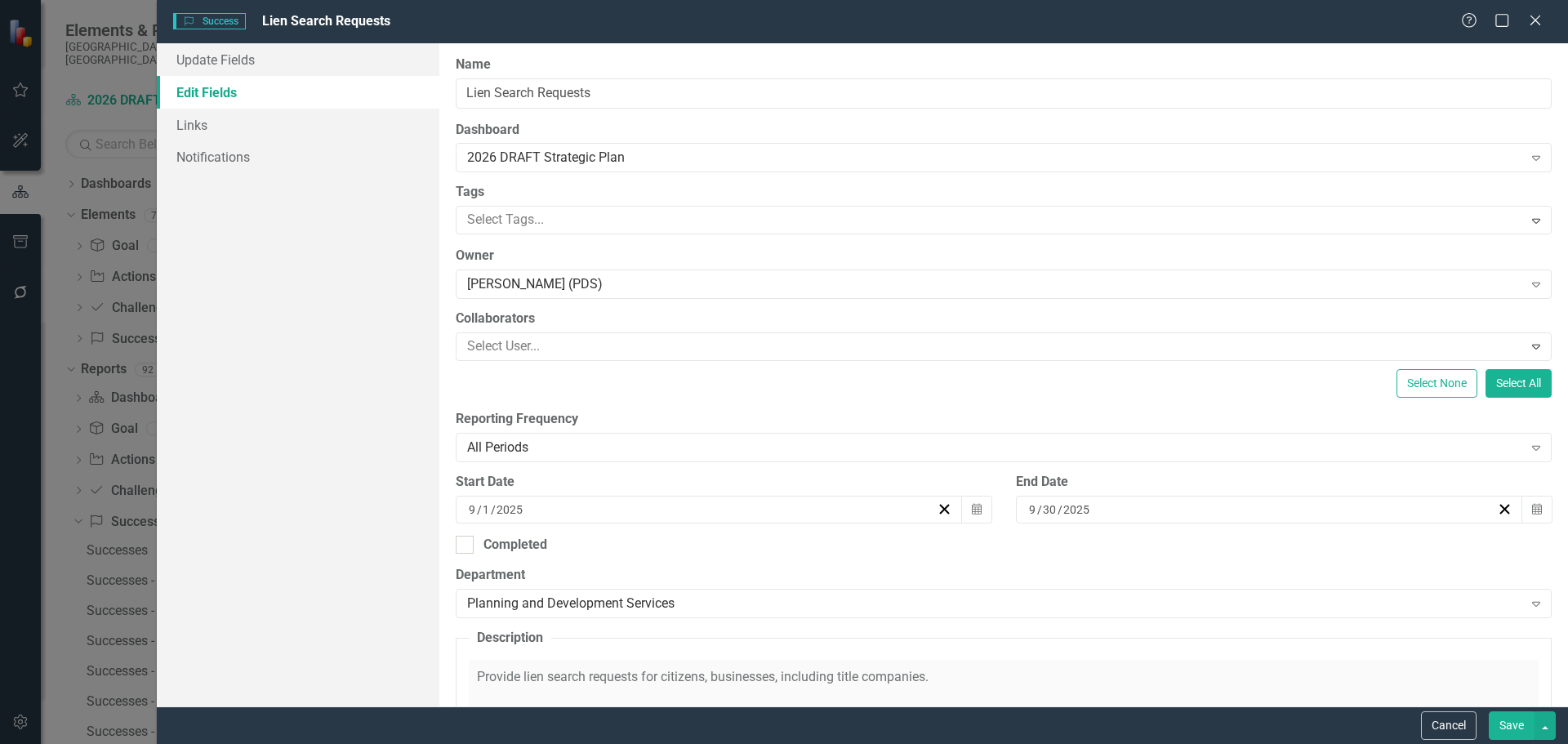
click at [1510, 732] on button "Save" at bounding box center [1510, 725] width 45 height 28
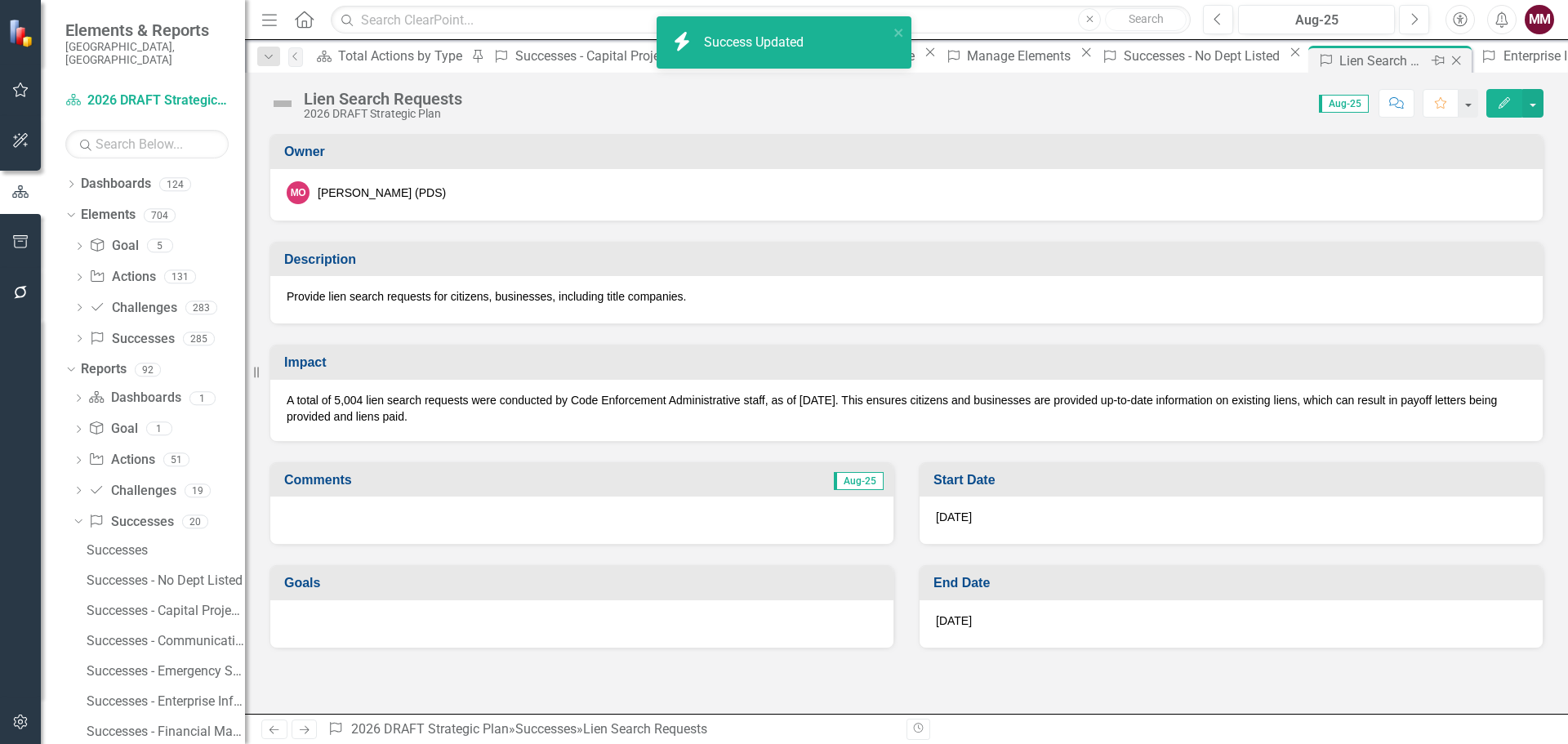
click at [1447, 59] on icon "Close" at bounding box center [1455, 60] width 16 height 13
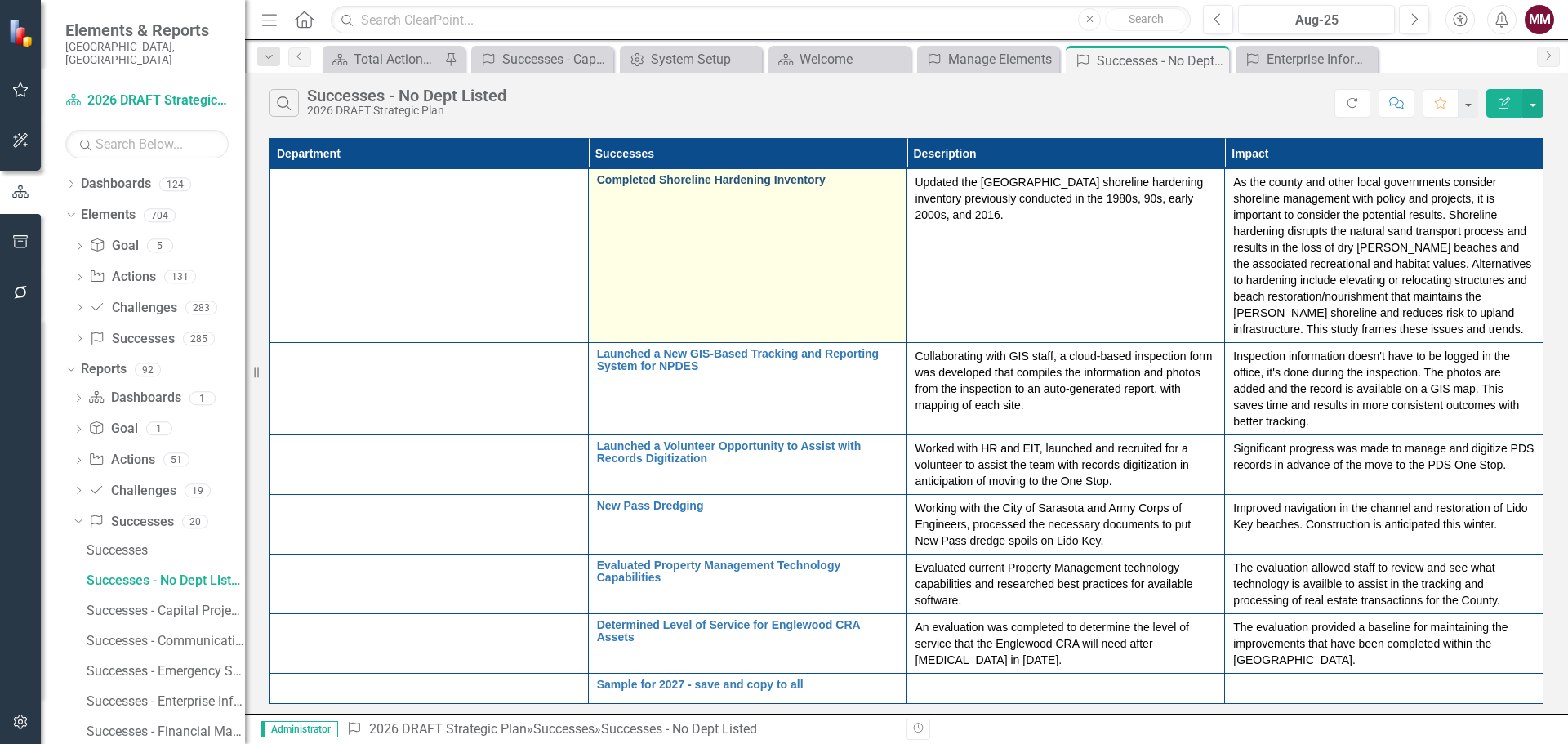
click at [657, 179] on link "Completed Shoreline Hardening Inventory" at bounding box center [747, 180] width 301 height 12
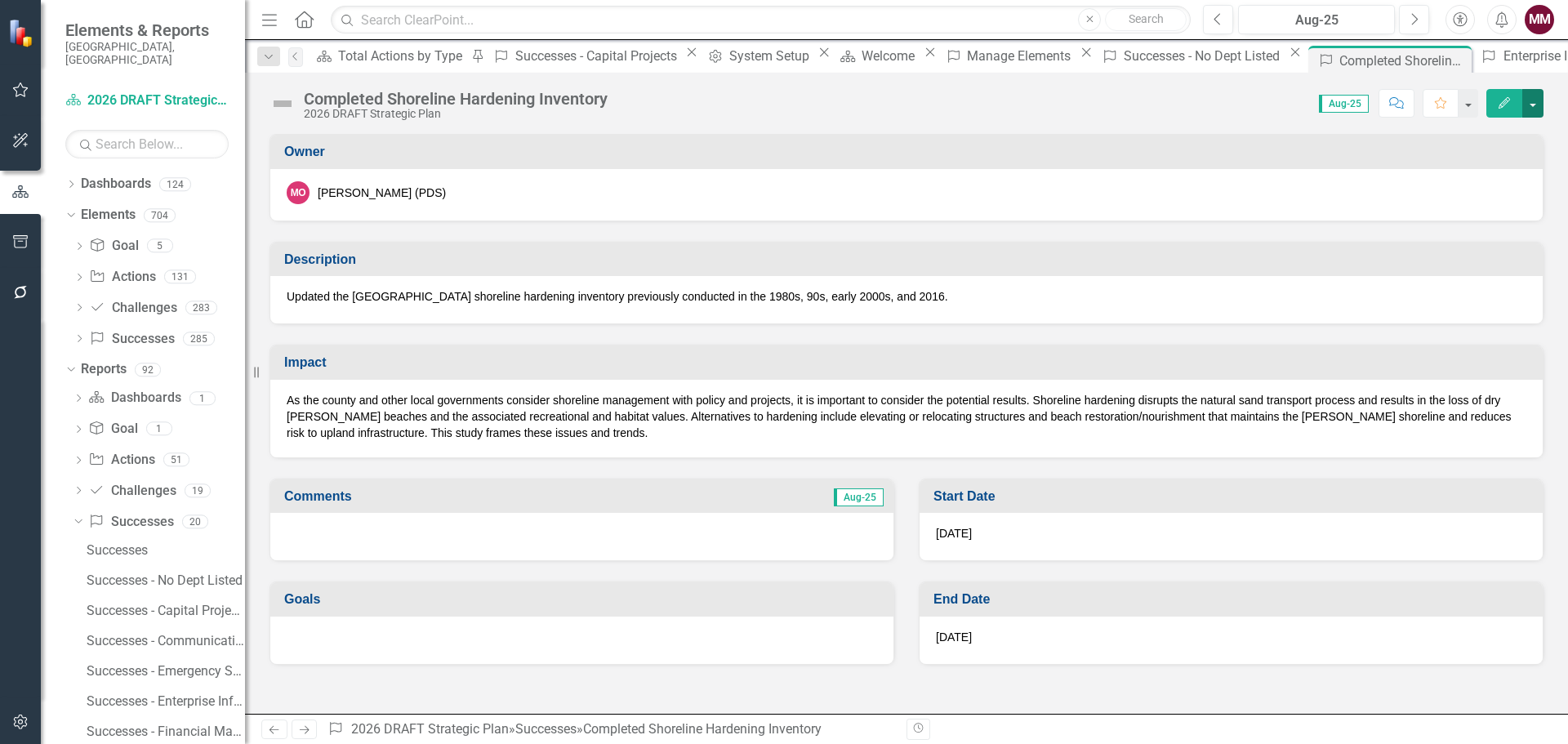
click at [1532, 96] on button "button" at bounding box center [1532, 103] width 21 height 28
click at [1483, 138] on link "Edit Edit Success" at bounding box center [1476, 133] width 132 height 30
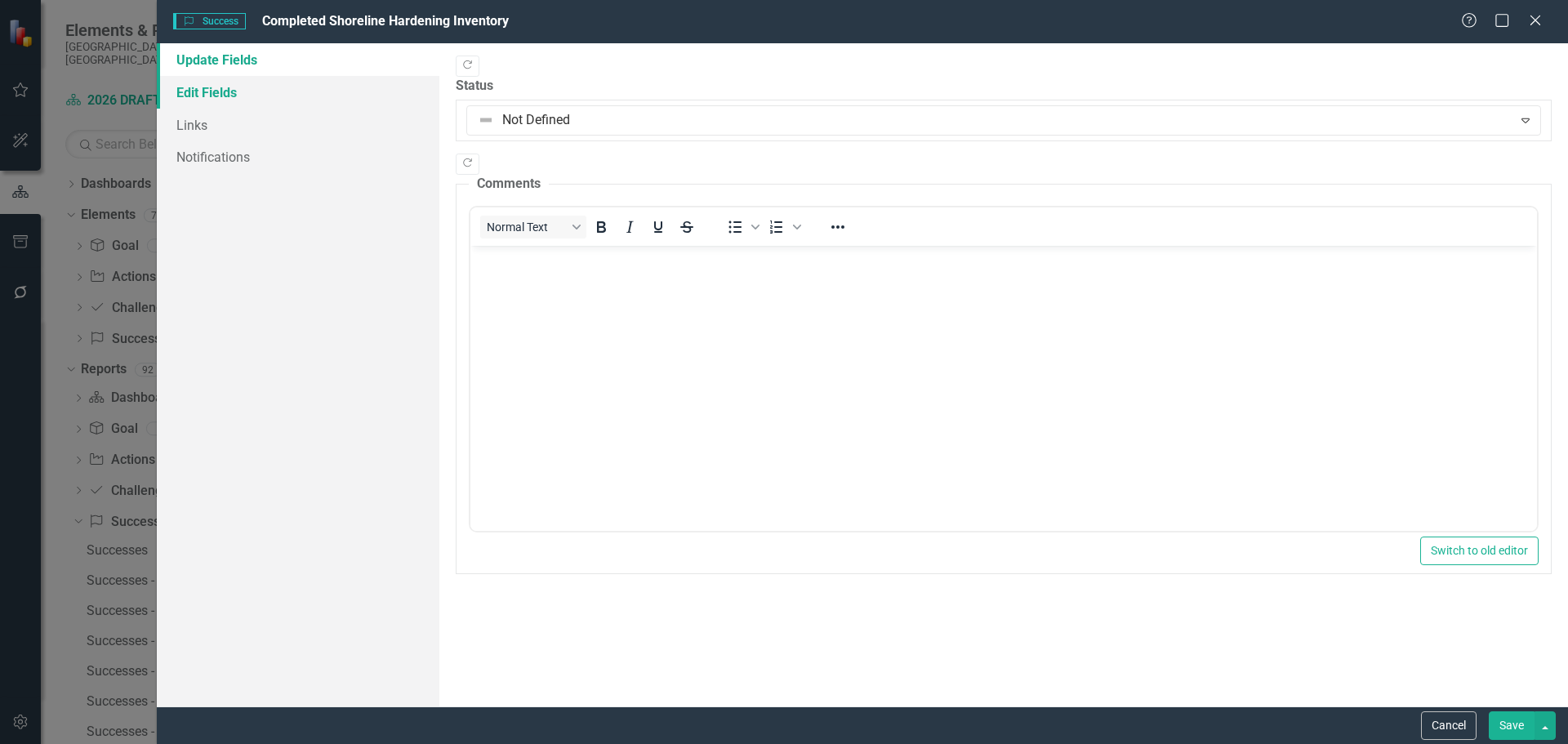
click at [218, 93] on link "Edit Fields" at bounding box center [298, 92] width 282 height 33
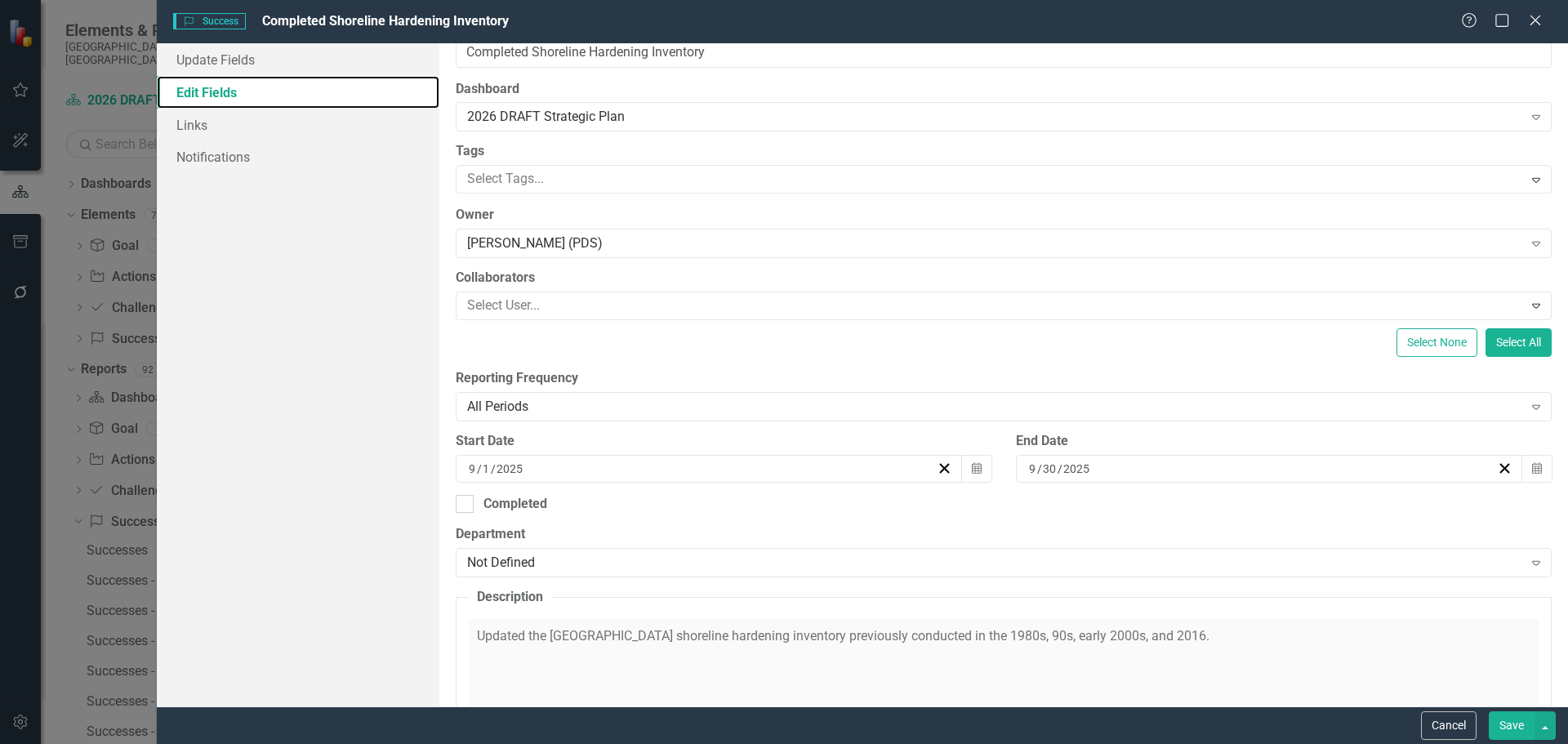
scroll to position [82, 0]
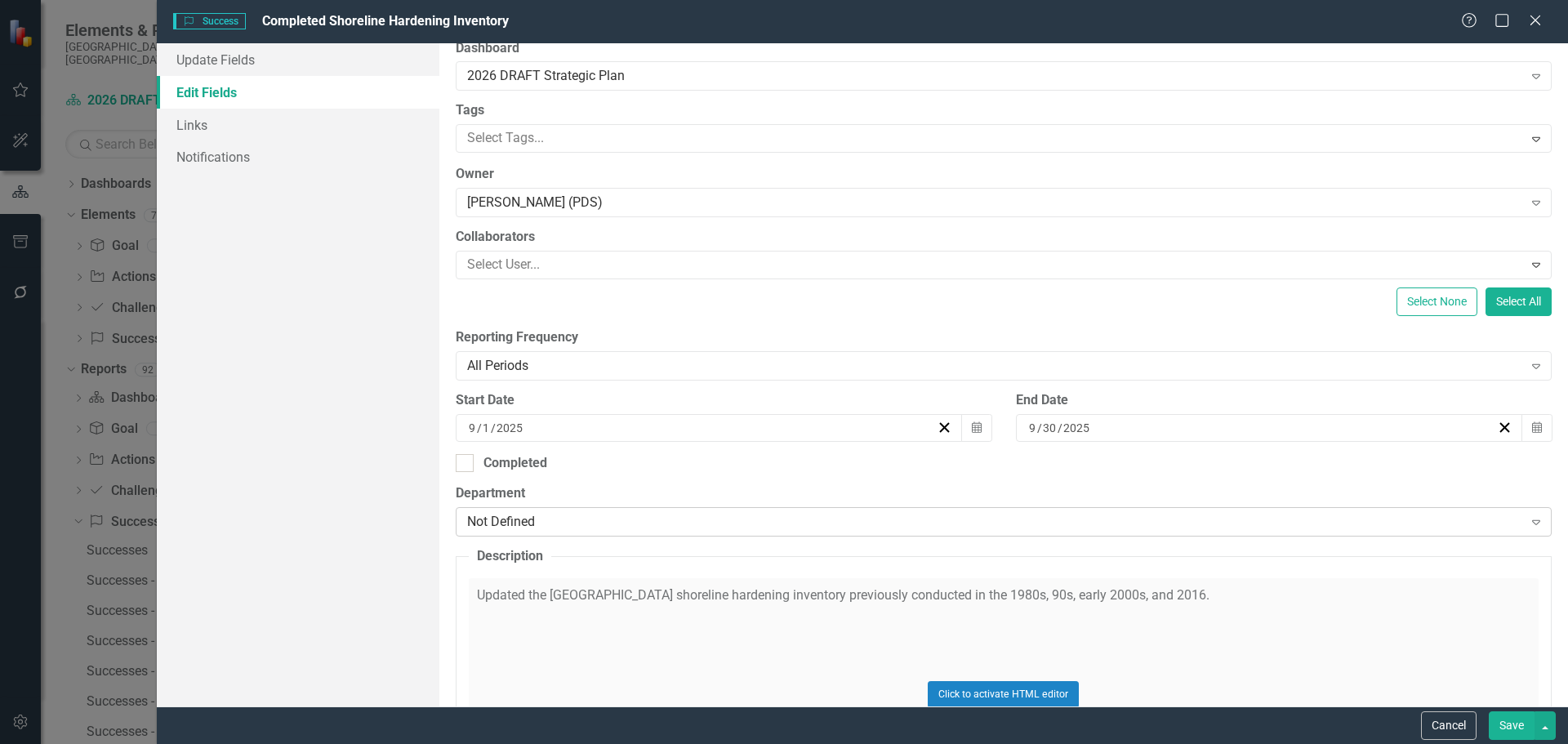
click at [718, 519] on div "Not Defined" at bounding box center [994, 521] width 1056 height 19
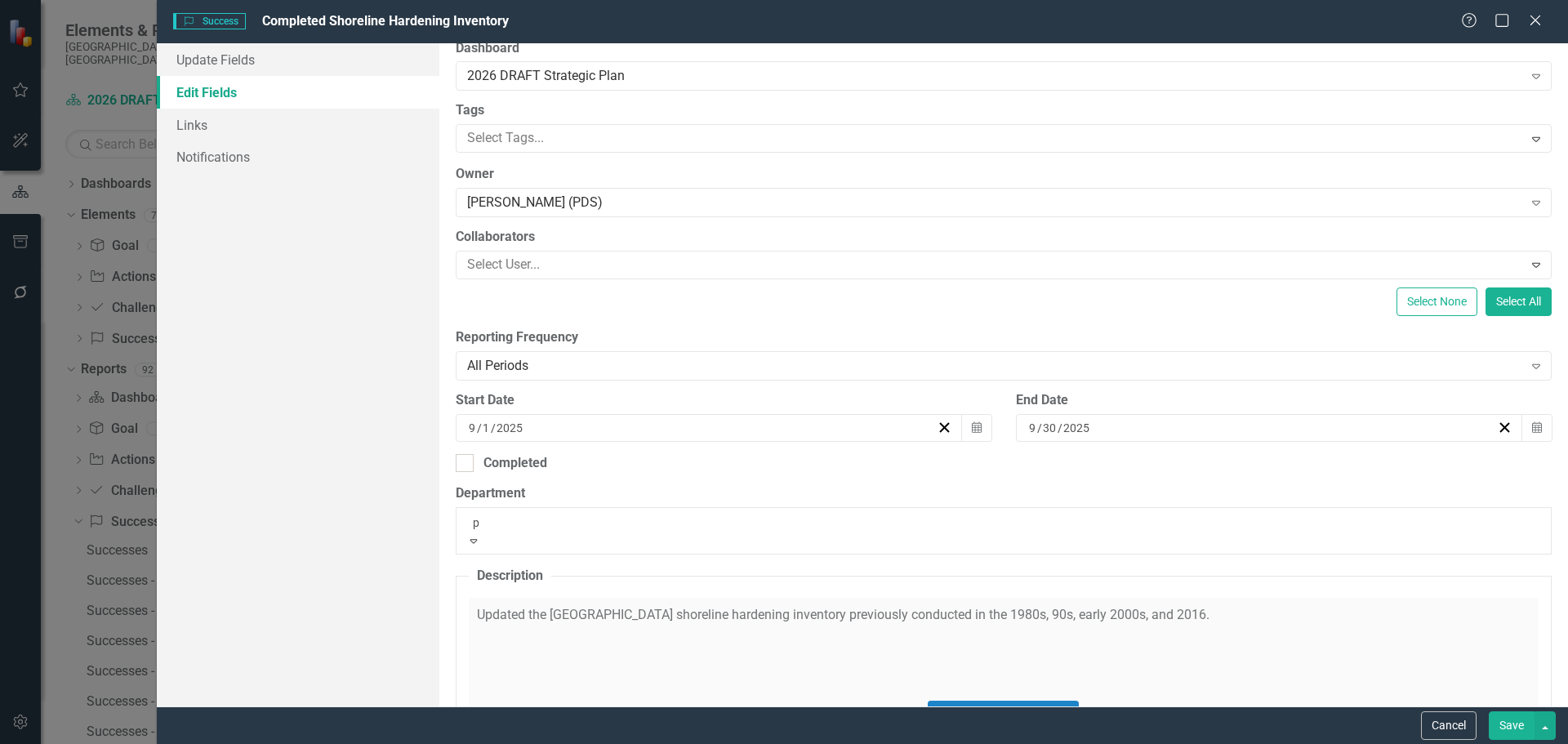
type input "pl"
click at [720, 743] on div "Pl anning and Development Services" at bounding box center [784, 753] width 1568 height 19
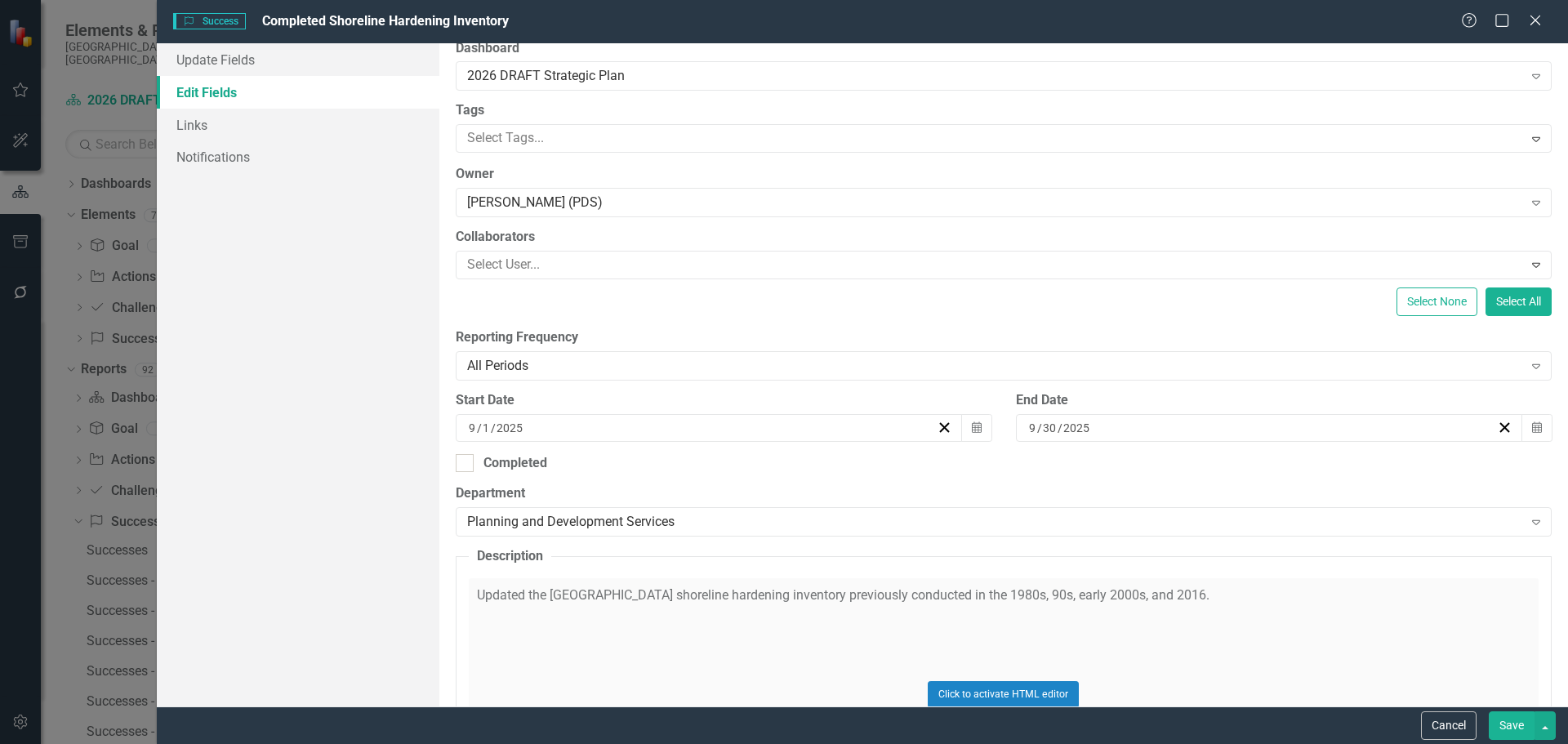
click at [1501, 726] on button "Save" at bounding box center [1510, 725] width 45 height 28
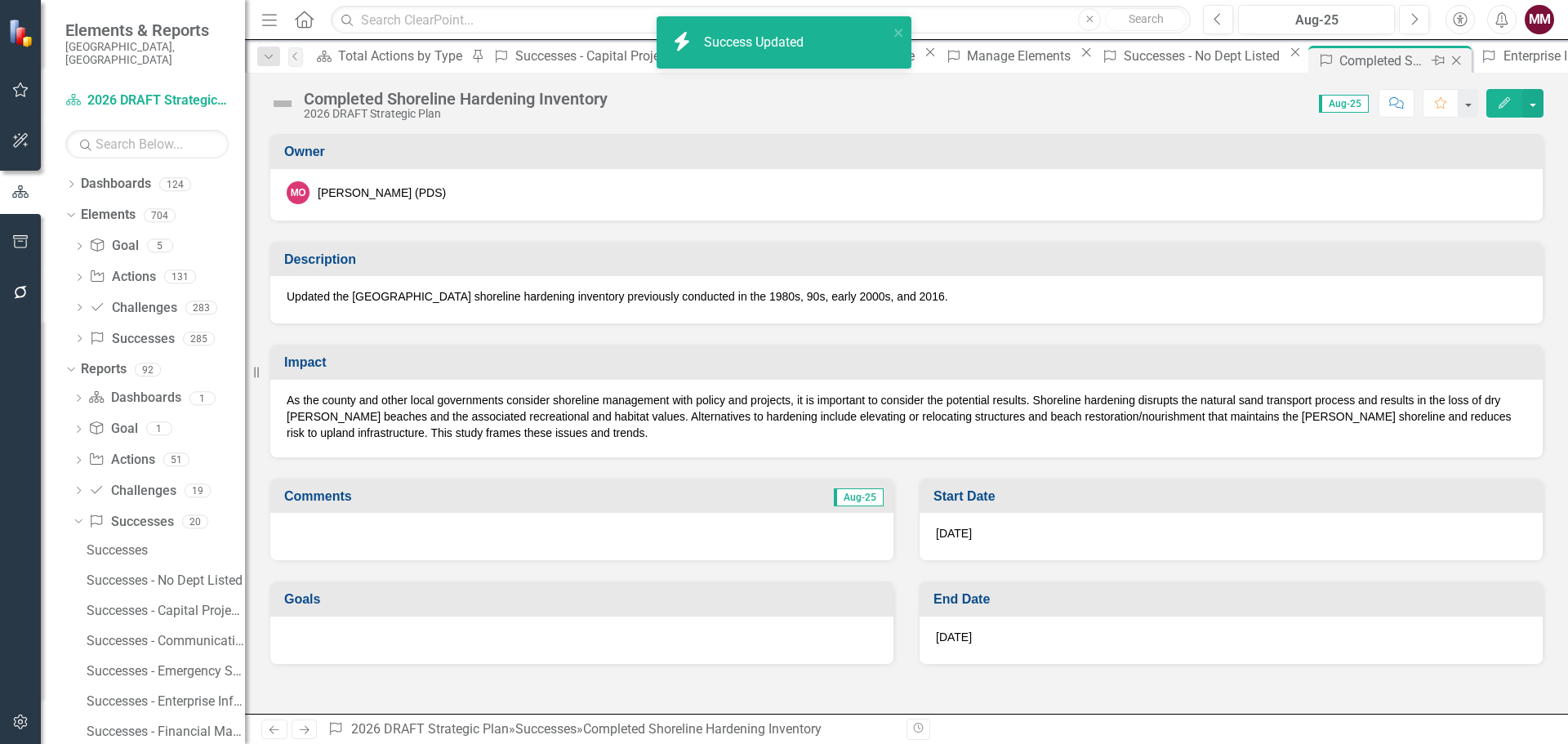
click at [1447, 57] on icon "Close" at bounding box center [1455, 60] width 16 height 13
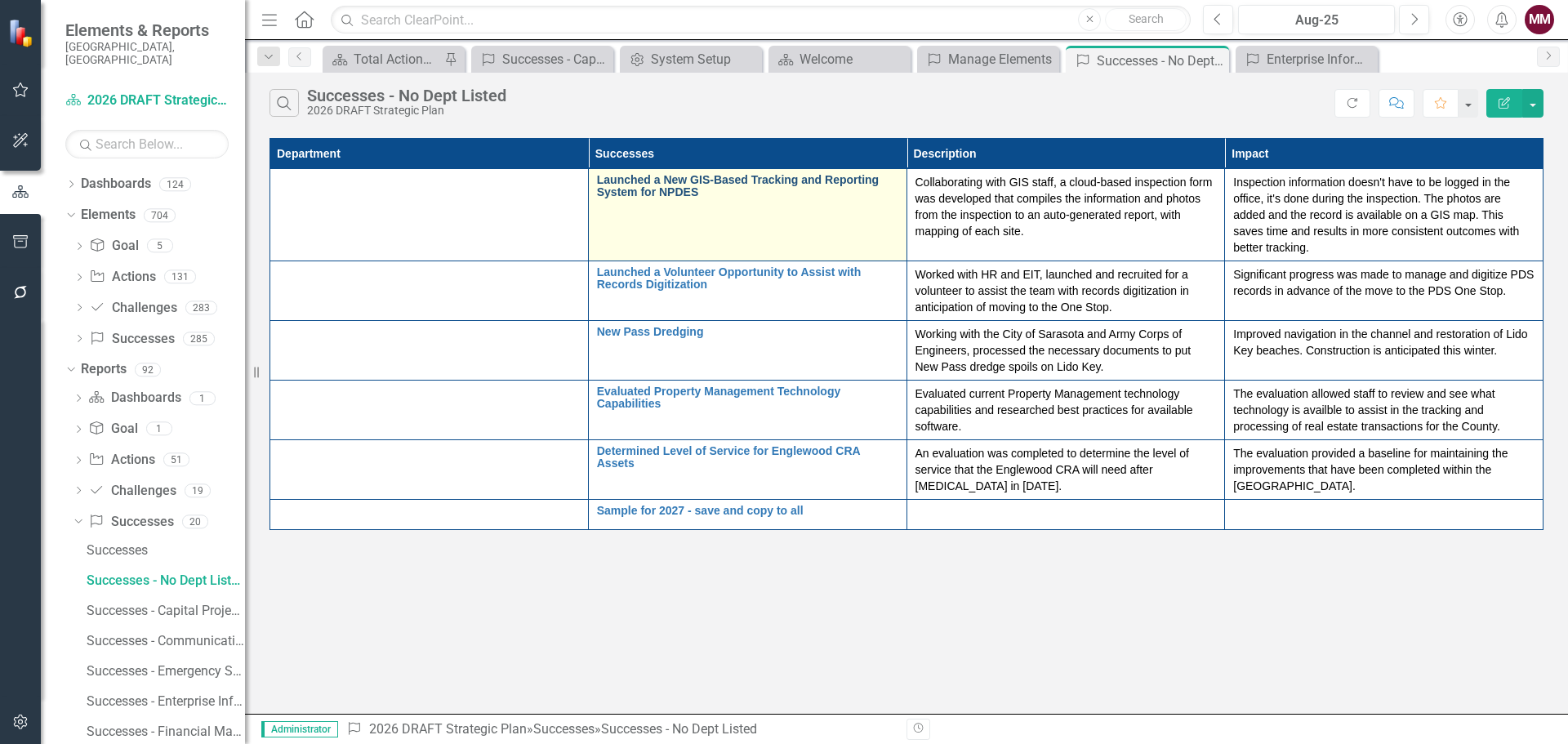
click at [744, 177] on link "Launched a New GIS-Based Tracking and Reporting System for NPDES" at bounding box center [747, 186] width 301 height 26
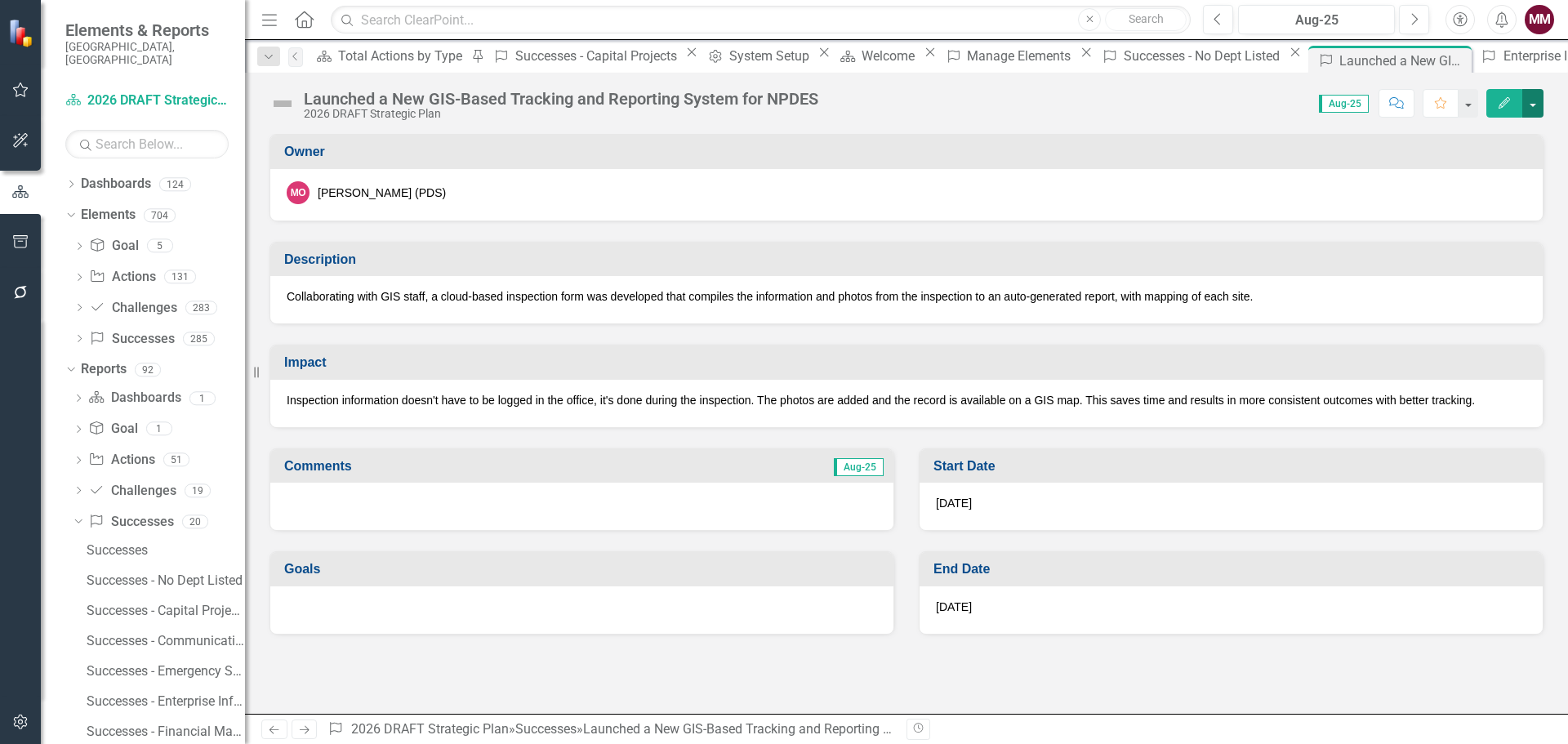
click at [1532, 108] on button "button" at bounding box center [1532, 103] width 21 height 28
click at [1510, 146] on link "Edit Edit Success" at bounding box center [1476, 133] width 132 height 30
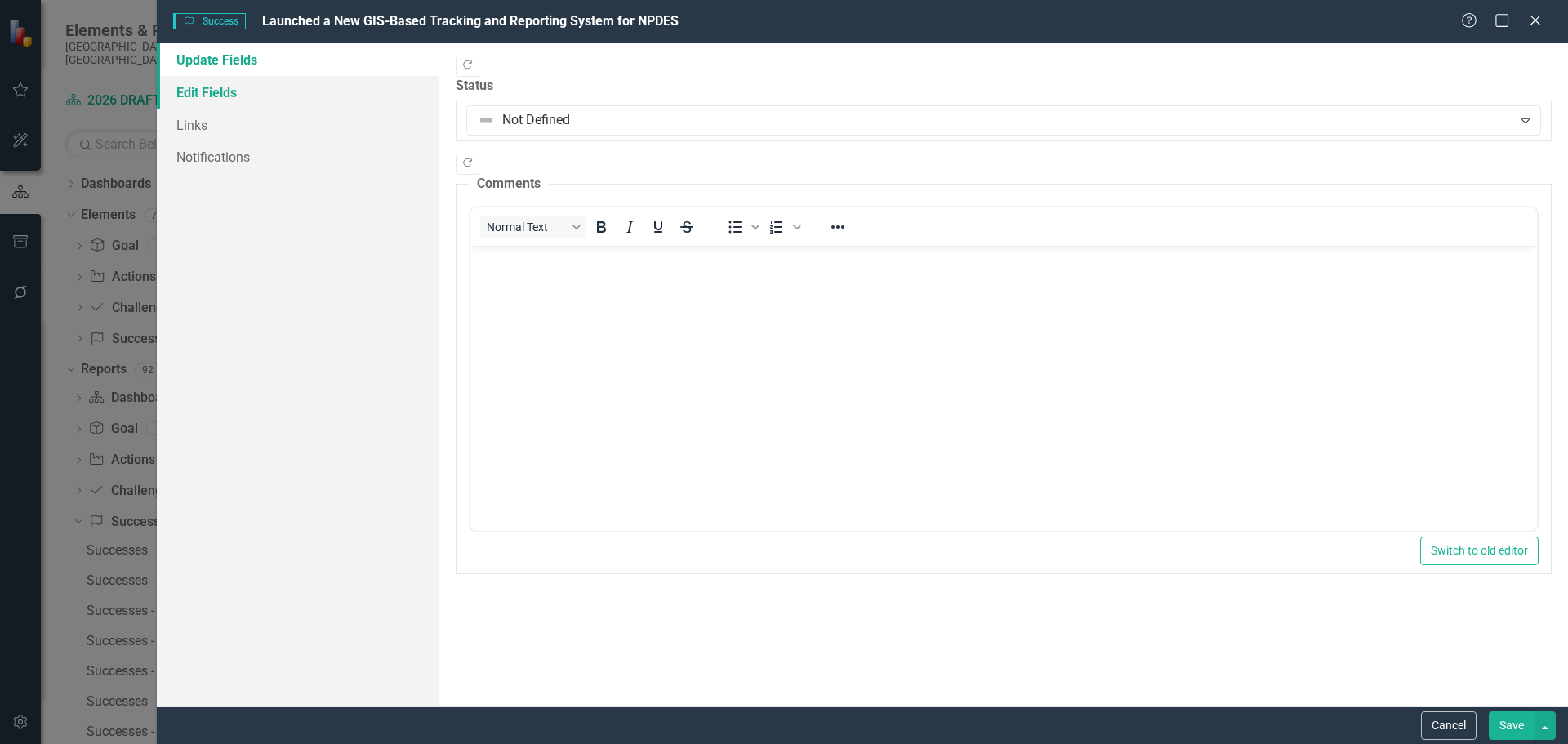
click at [227, 99] on link "Edit Fields" at bounding box center [298, 92] width 282 height 33
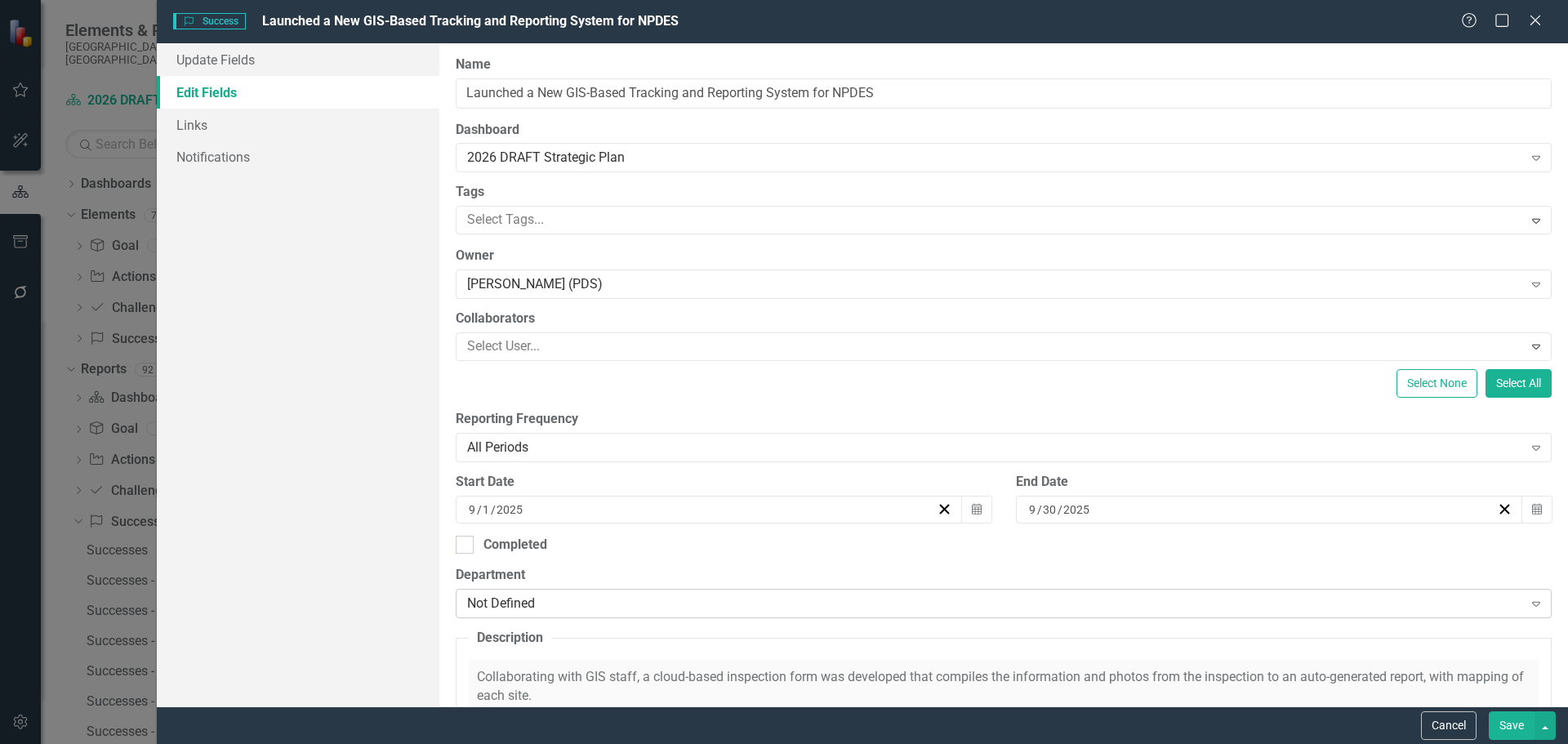
click at [640, 602] on div "Not Defined" at bounding box center [994, 603] width 1056 height 19
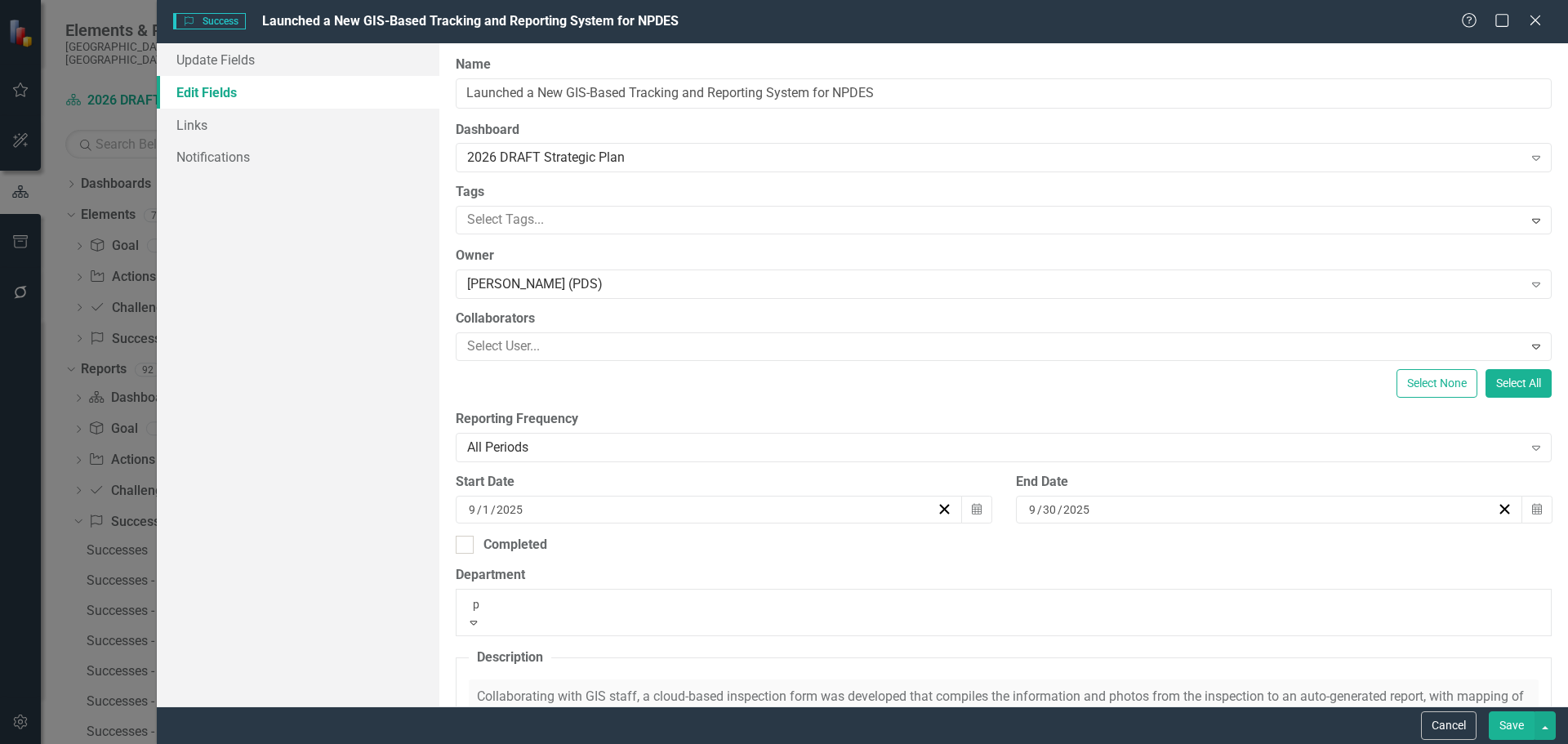
type input "pl"
click at [208, 743] on span "Pl anning and Development Services" at bounding box center [104, 752] width 208 height 15
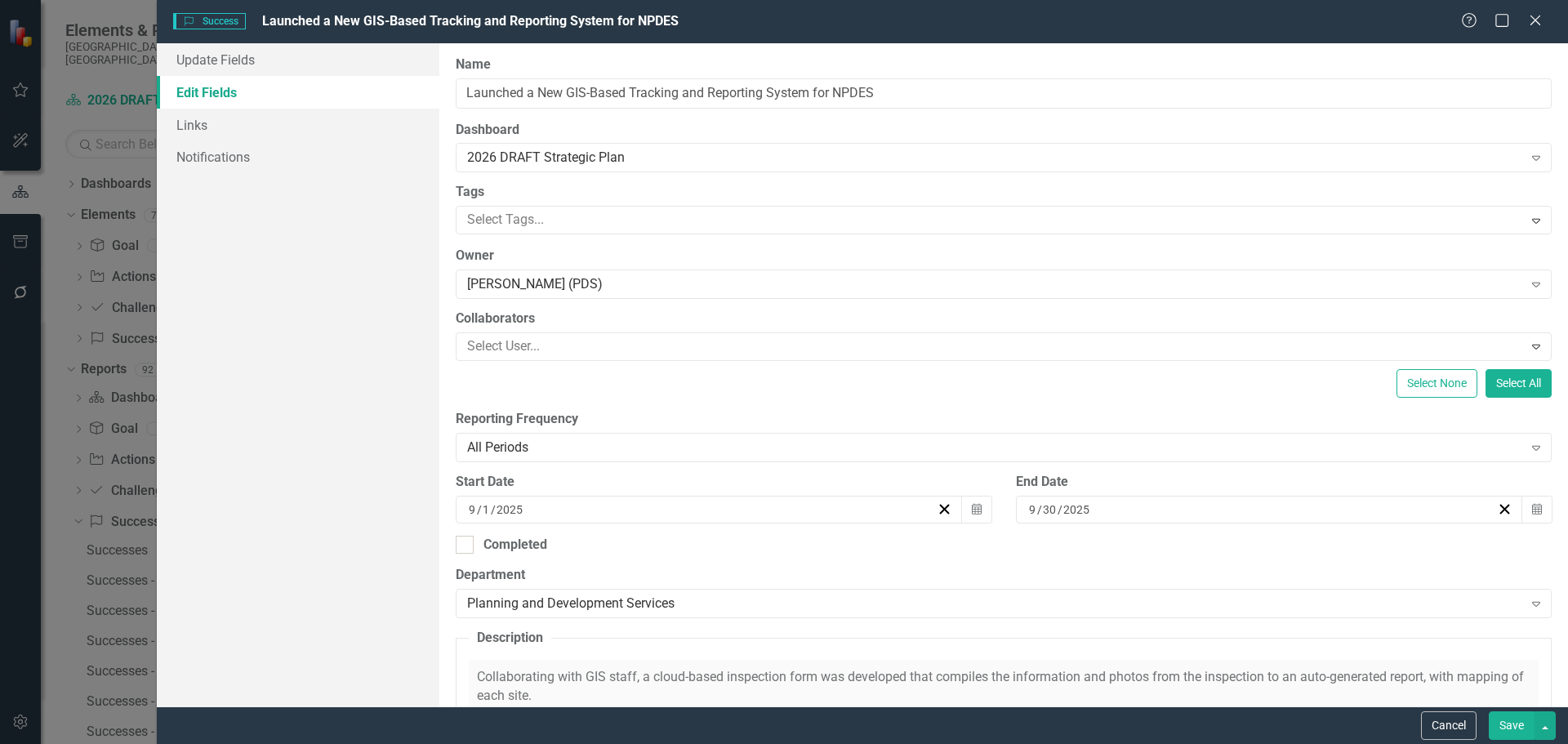
click at [1514, 732] on button "Save" at bounding box center [1510, 725] width 45 height 28
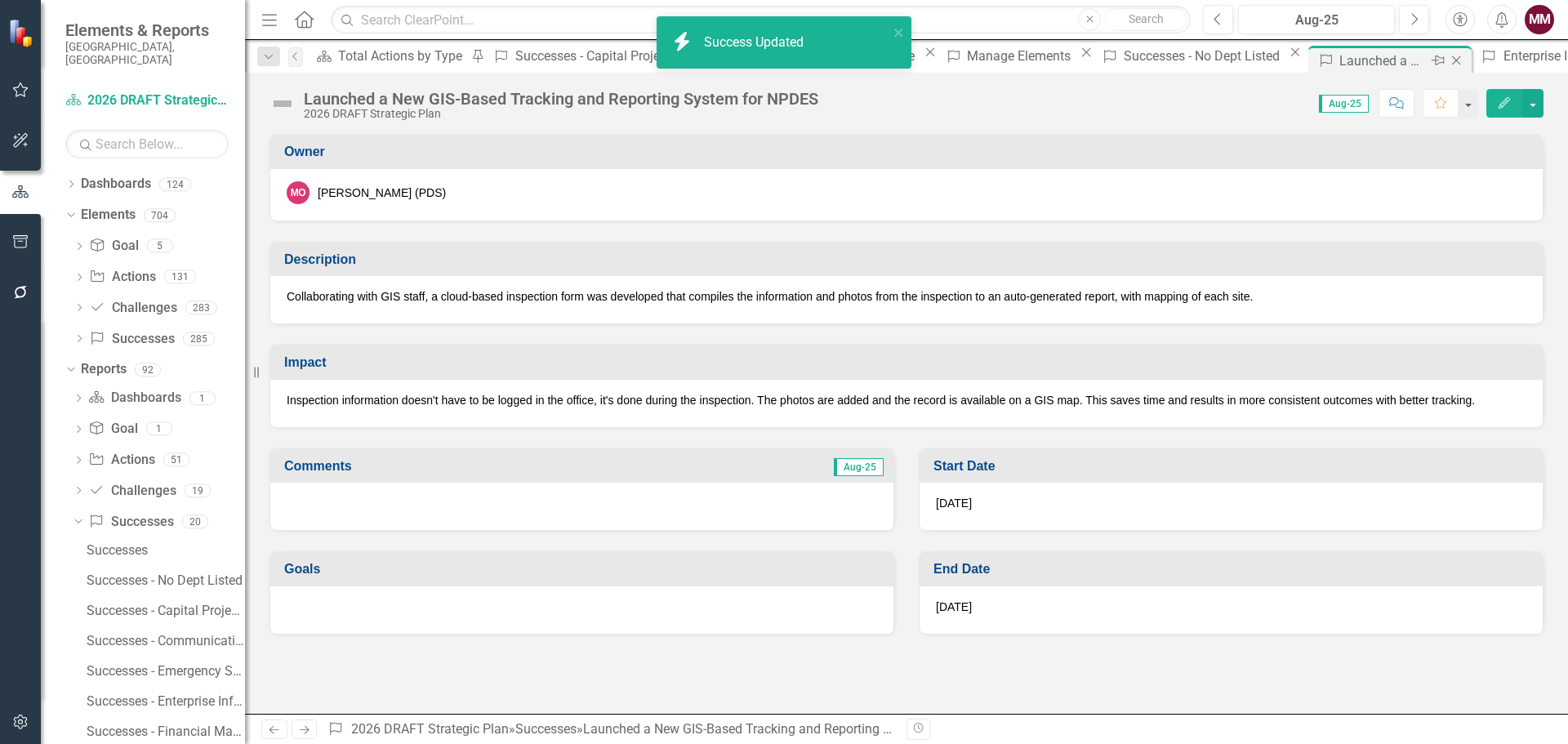
click at [1447, 63] on icon "Close" at bounding box center [1455, 60] width 16 height 13
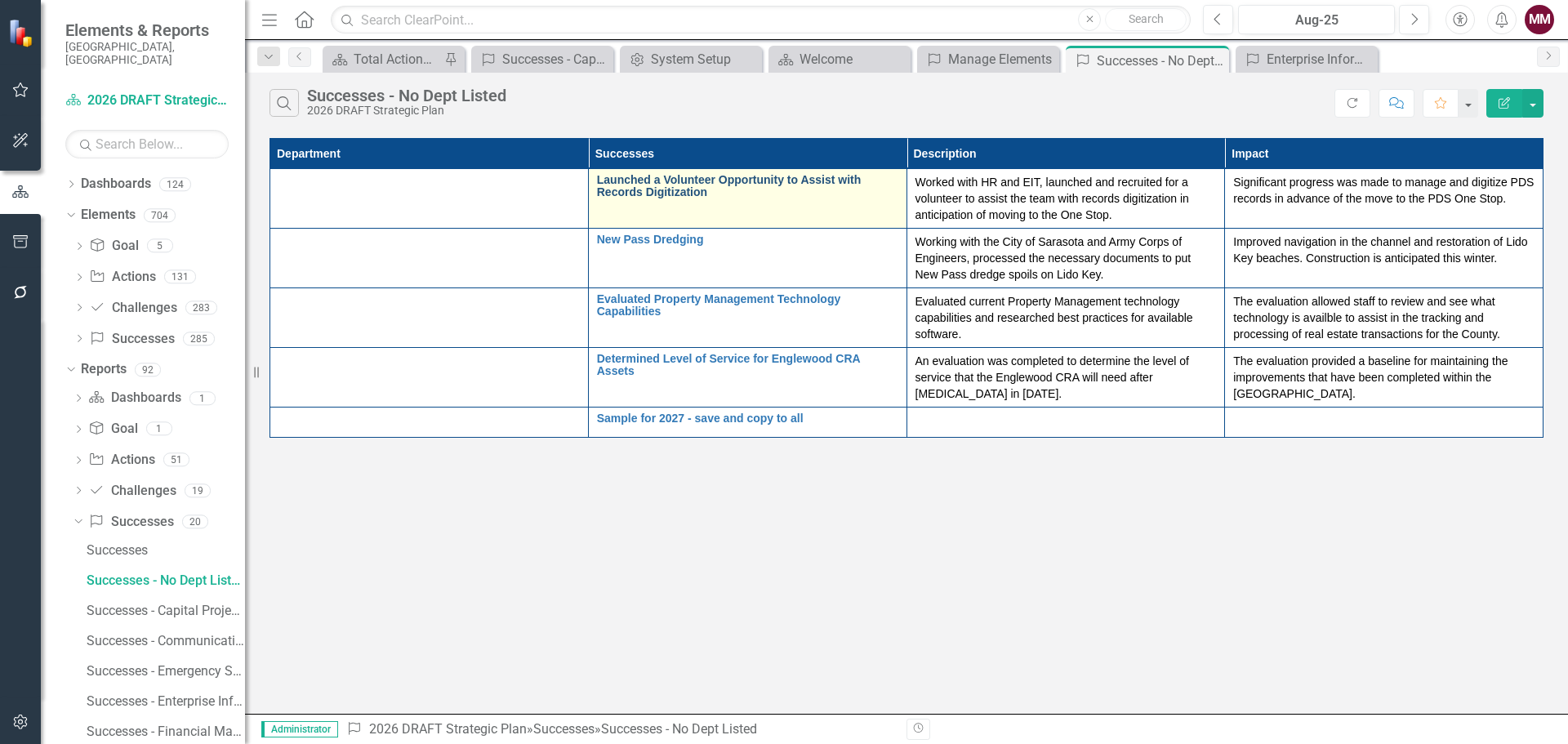
click at [669, 183] on link "Launched a Volunteer Opportunity to Assist with Records Digitization" at bounding box center [747, 186] width 301 height 26
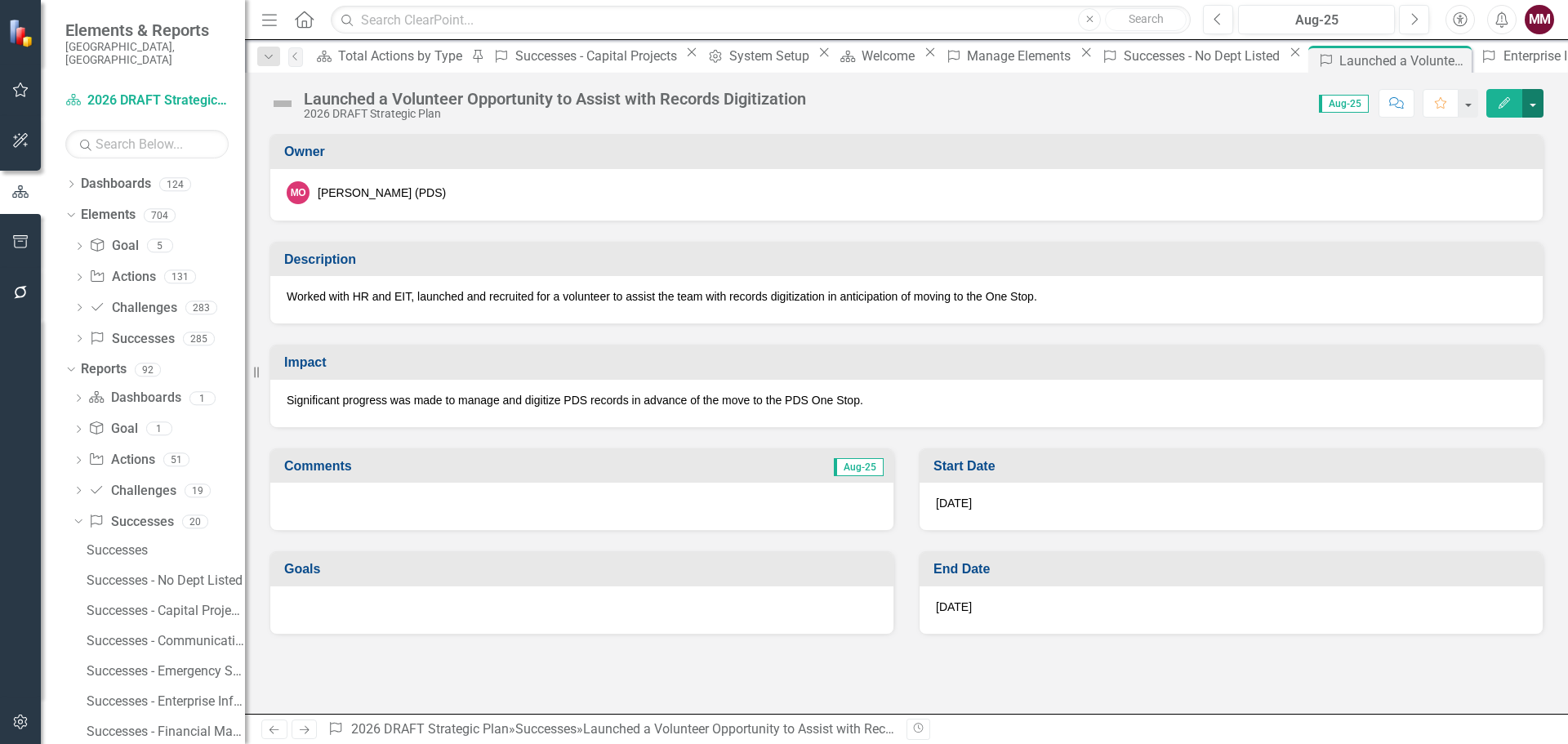
click at [1535, 106] on button "button" at bounding box center [1532, 103] width 21 height 28
click at [1490, 130] on link "Edit Edit Success" at bounding box center [1476, 133] width 132 height 30
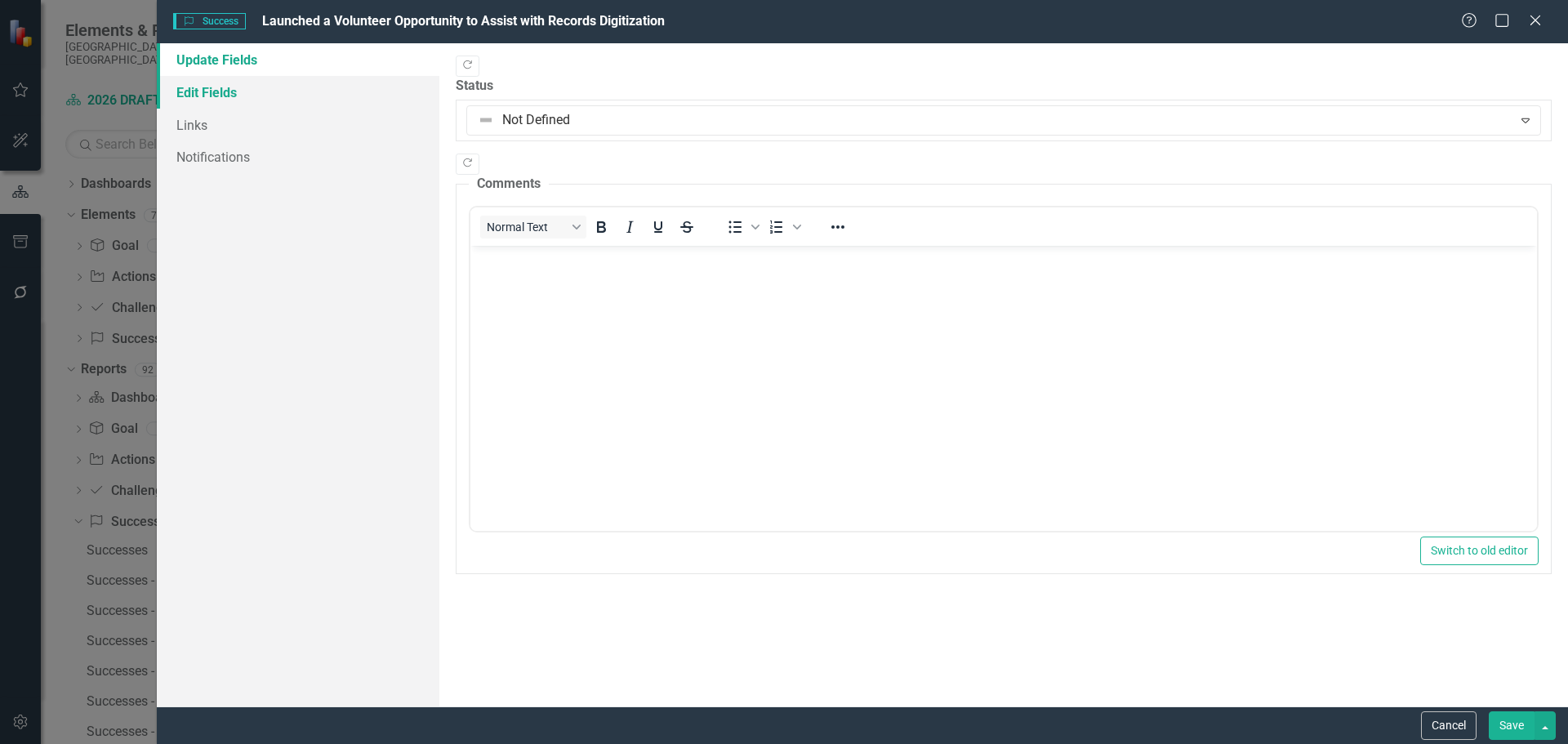
click at [240, 98] on link "Edit Fields" at bounding box center [298, 92] width 282 height 33
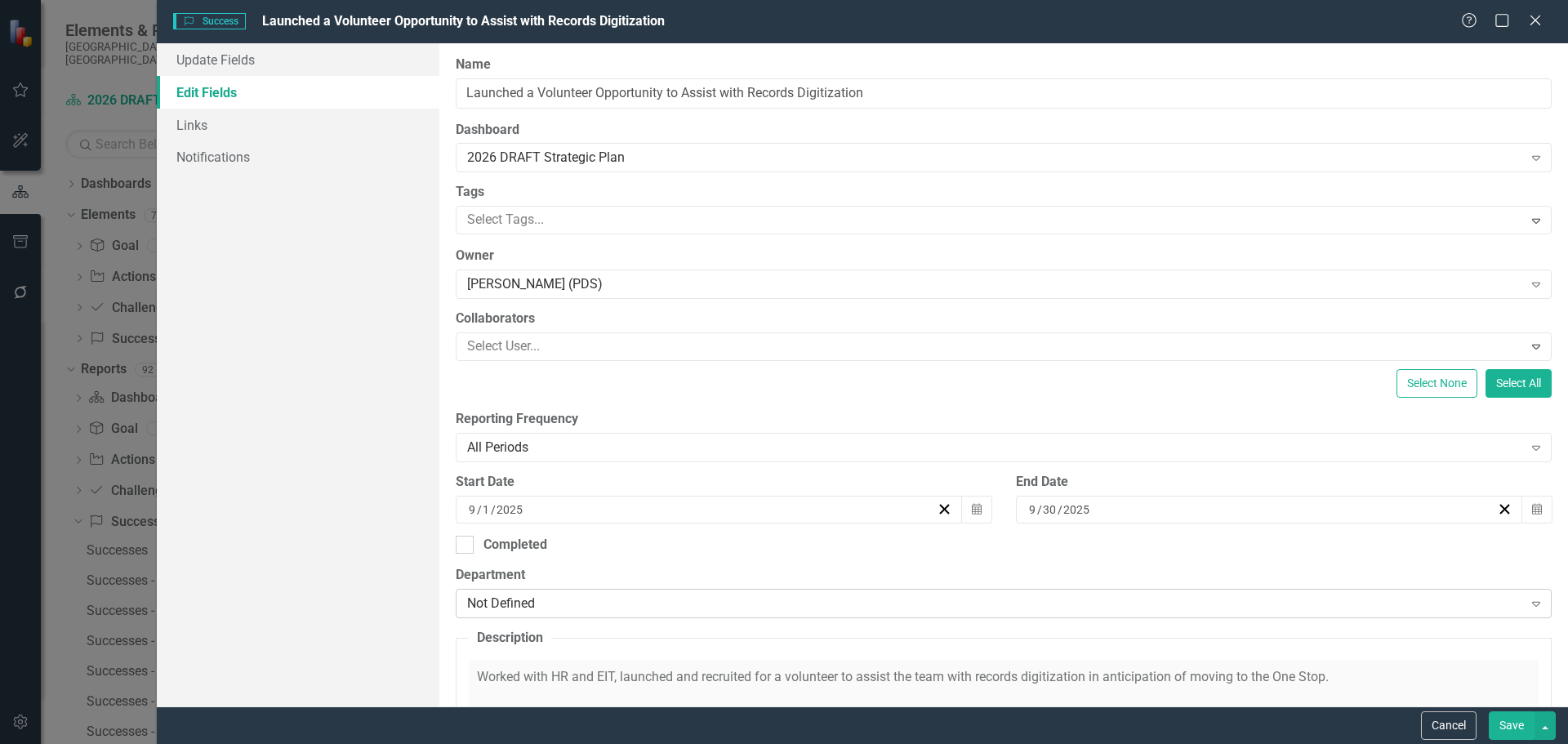
click at [726, 611] on div "Not Defined" at bounding box center [994, 603] width 1056 height 19
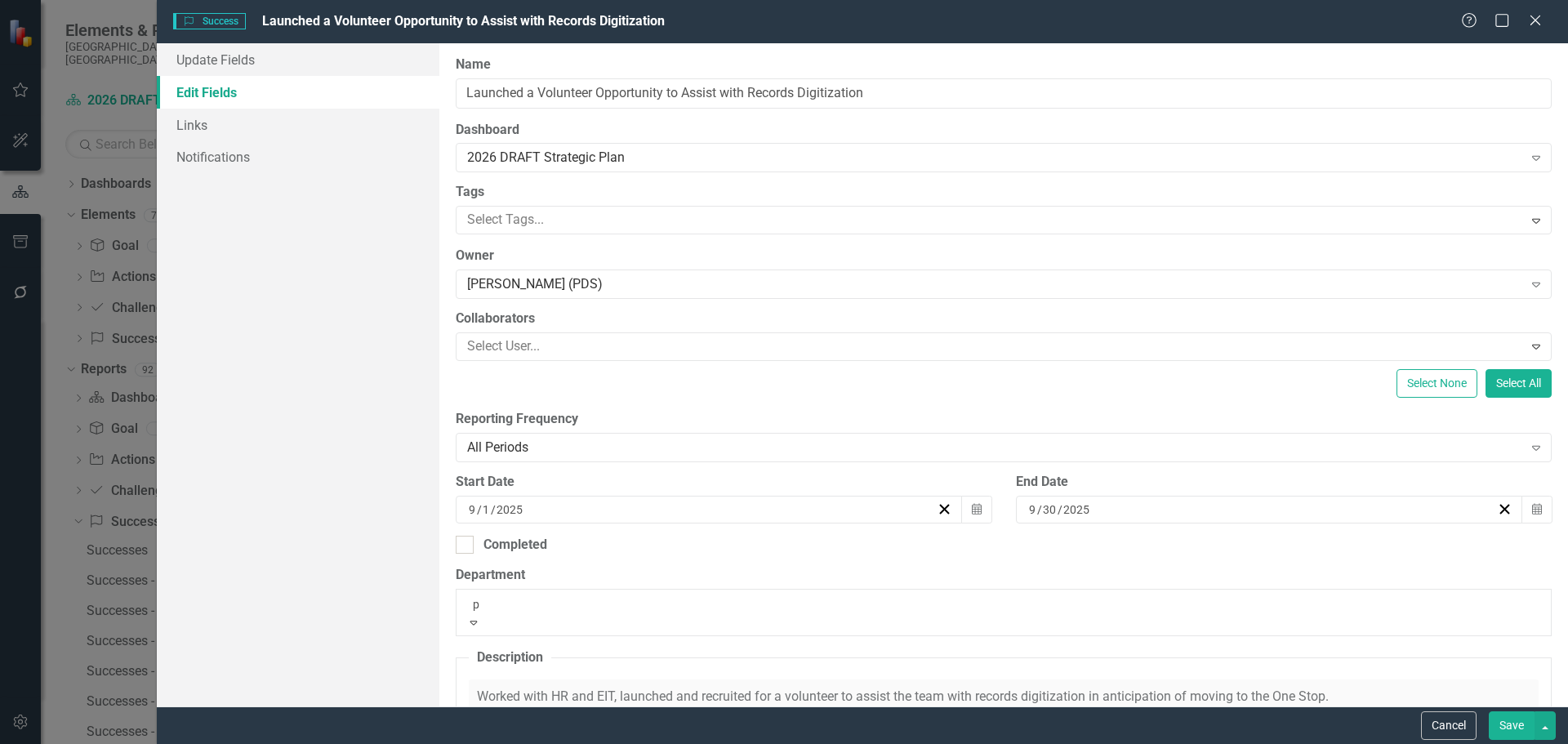
type input "pl"
click at [706, 743] on div "Pl anning and Development Services" at bounding box center [784, 753] width 1568 height 19
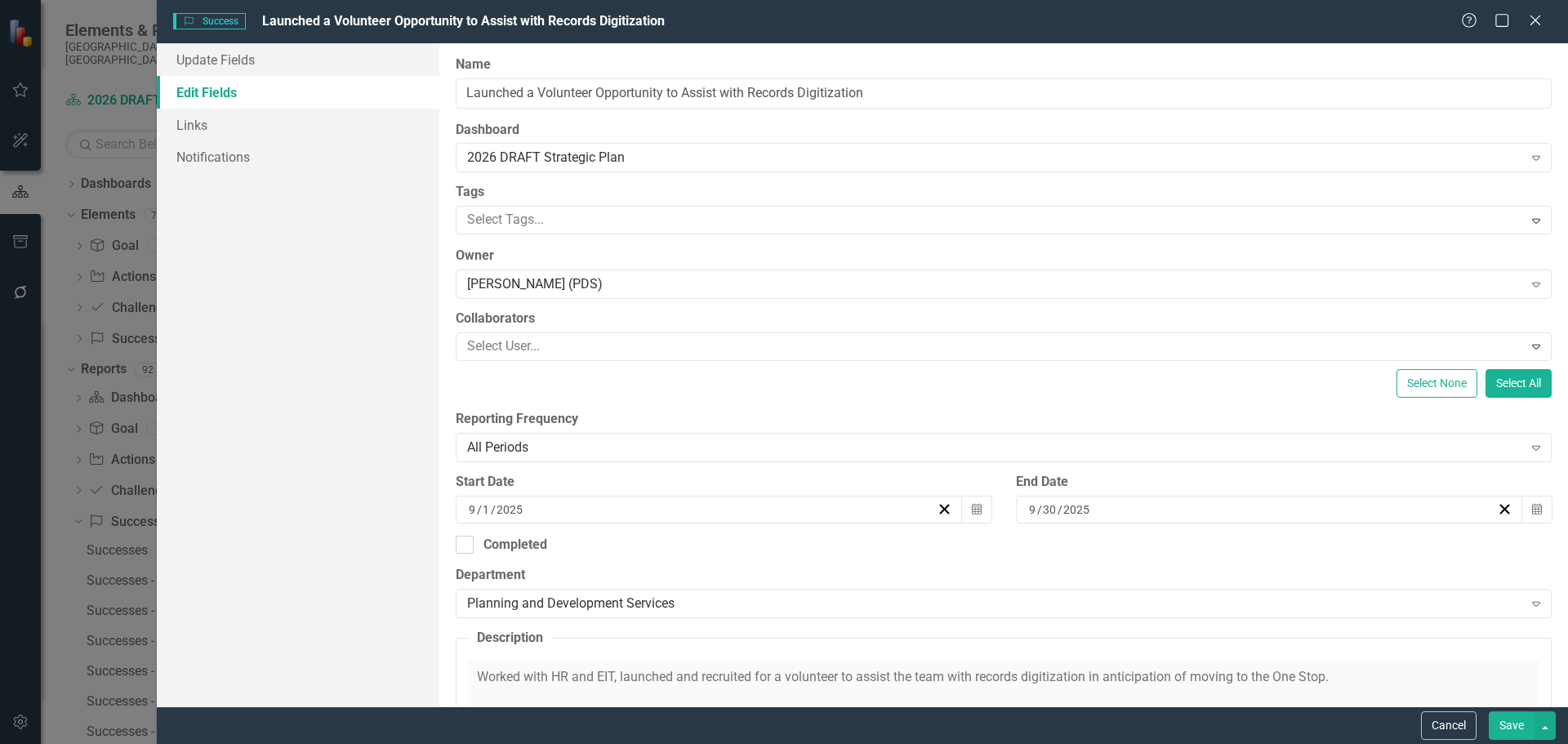
click at [1504, 724] on button "Save" at bounding box center [1510, 725] width 45 height 28
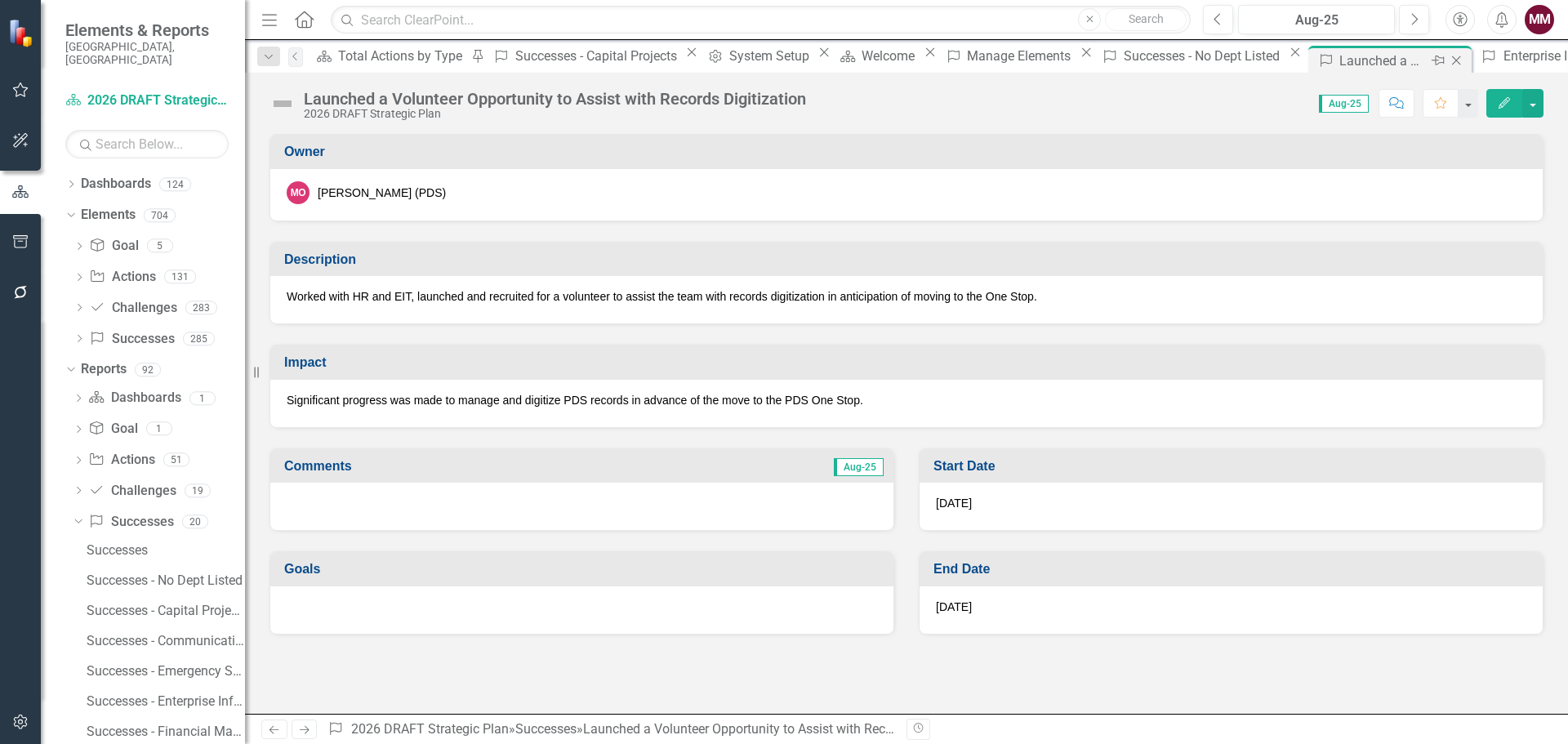
click at [1447, 53] on div "Close" at bounding box center [1457, 60] width 20 height 20
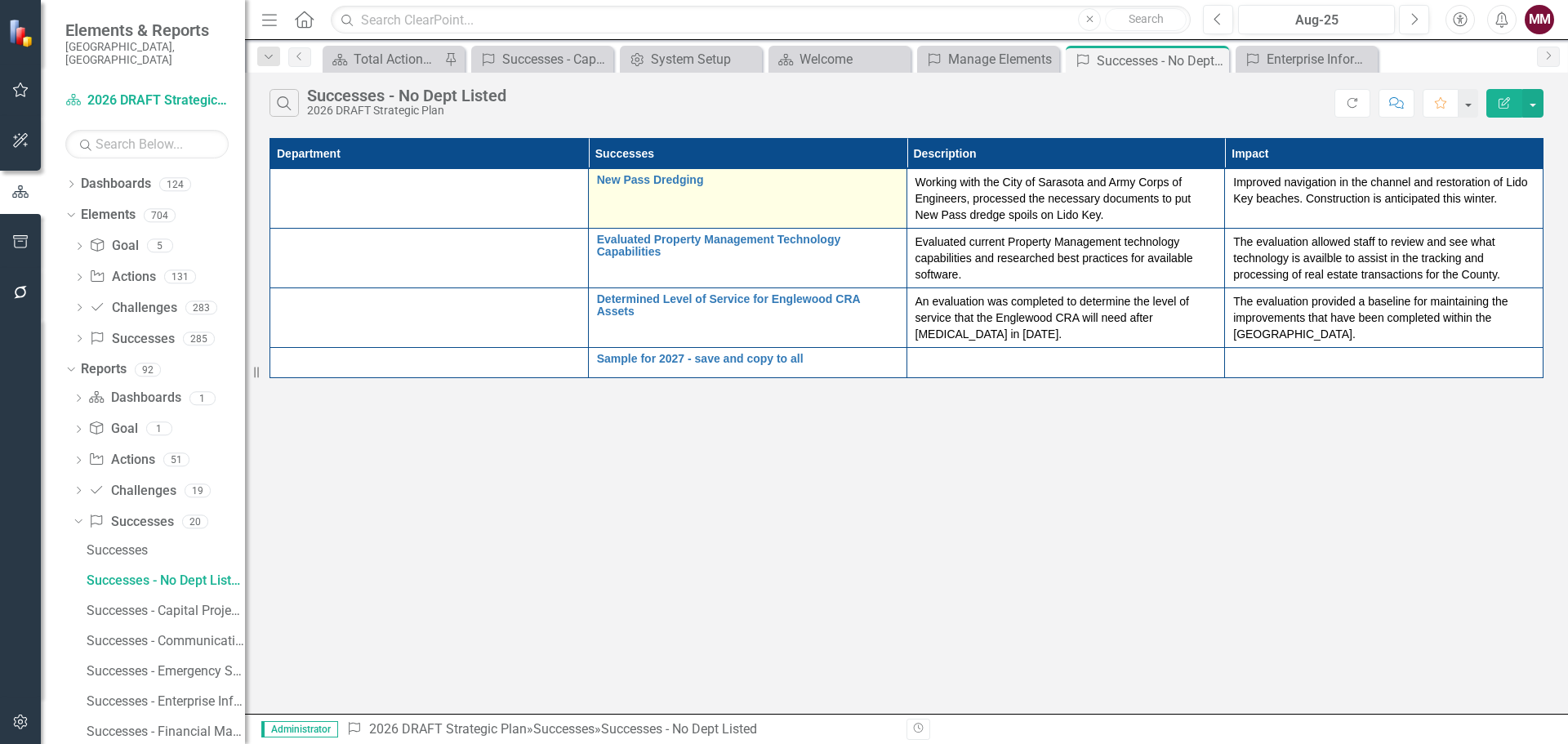
click at [603, 188] on div "New Pass Dredging Link Map View Link Map Edit Edit Success Link Open Element" at bounding box center [747, 184] width 301 height 20
click at [588, 171] on td "New Pass Dredging Link Map View Link Map Edit Edit Success Link Open Element" at bounding box center [747, 198] width 319 height 59
click at [597, 176] on link "New Pass Dredging" at bounding box center [747, 180] width 301 height 12
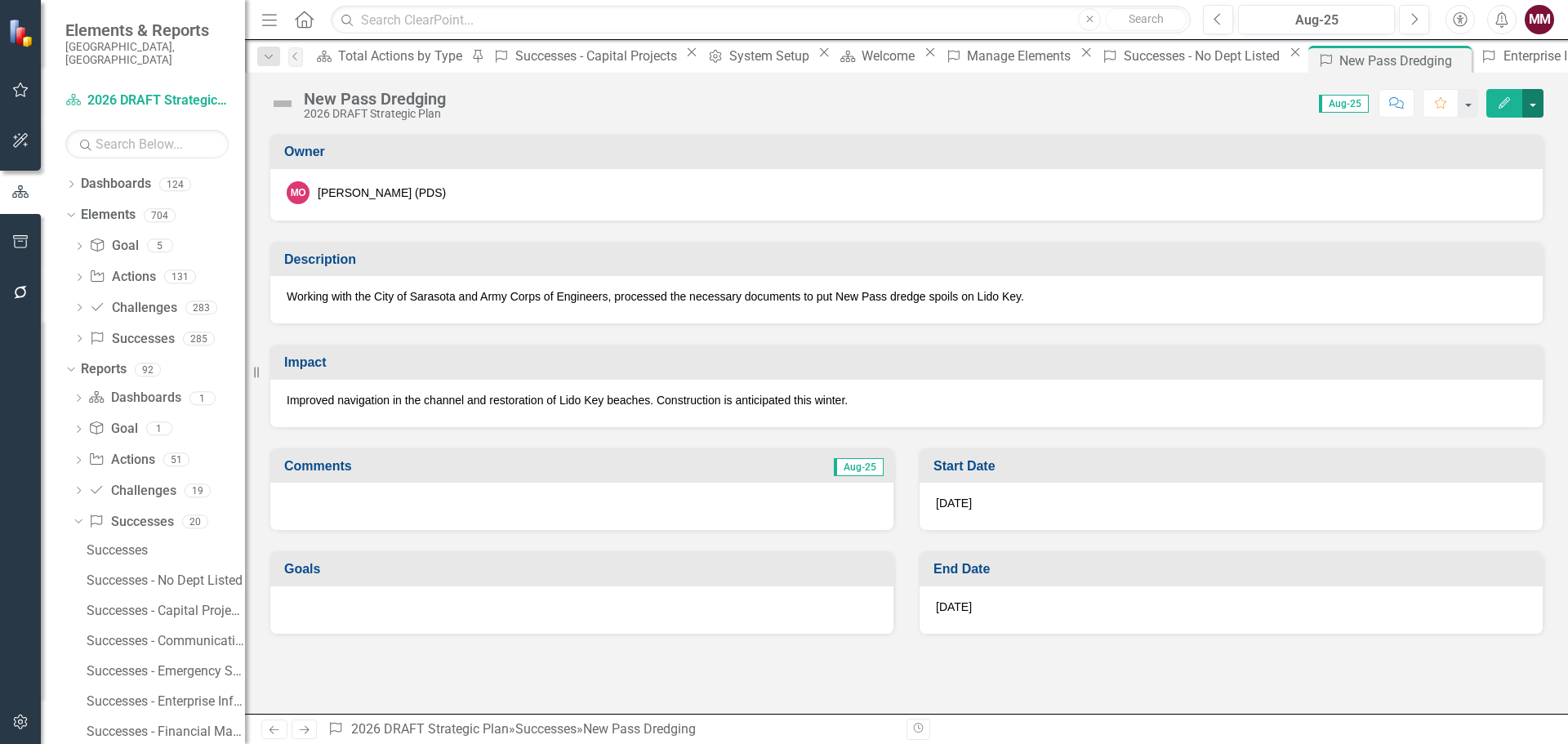
click at [1532, 107] on button "button" at bounding box center [1532, 103] width 21 height 28
click at [1503, 136] on link "Edit Edit Success" at bounding box center [1476, 133] width 132 height 30
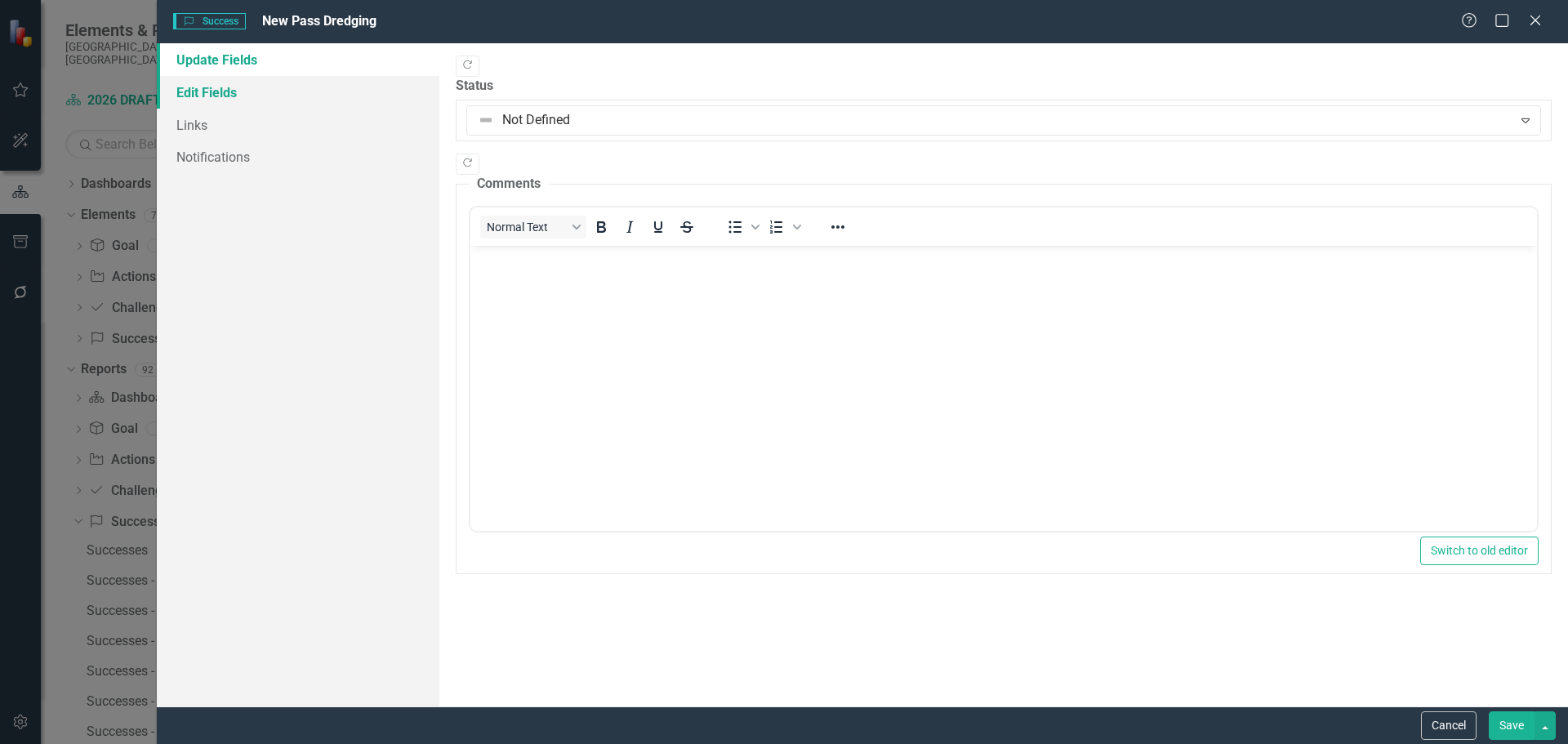
click at [248, 94] on link "Edit Fields" at bounding box center [298, 92] width 282 height 33
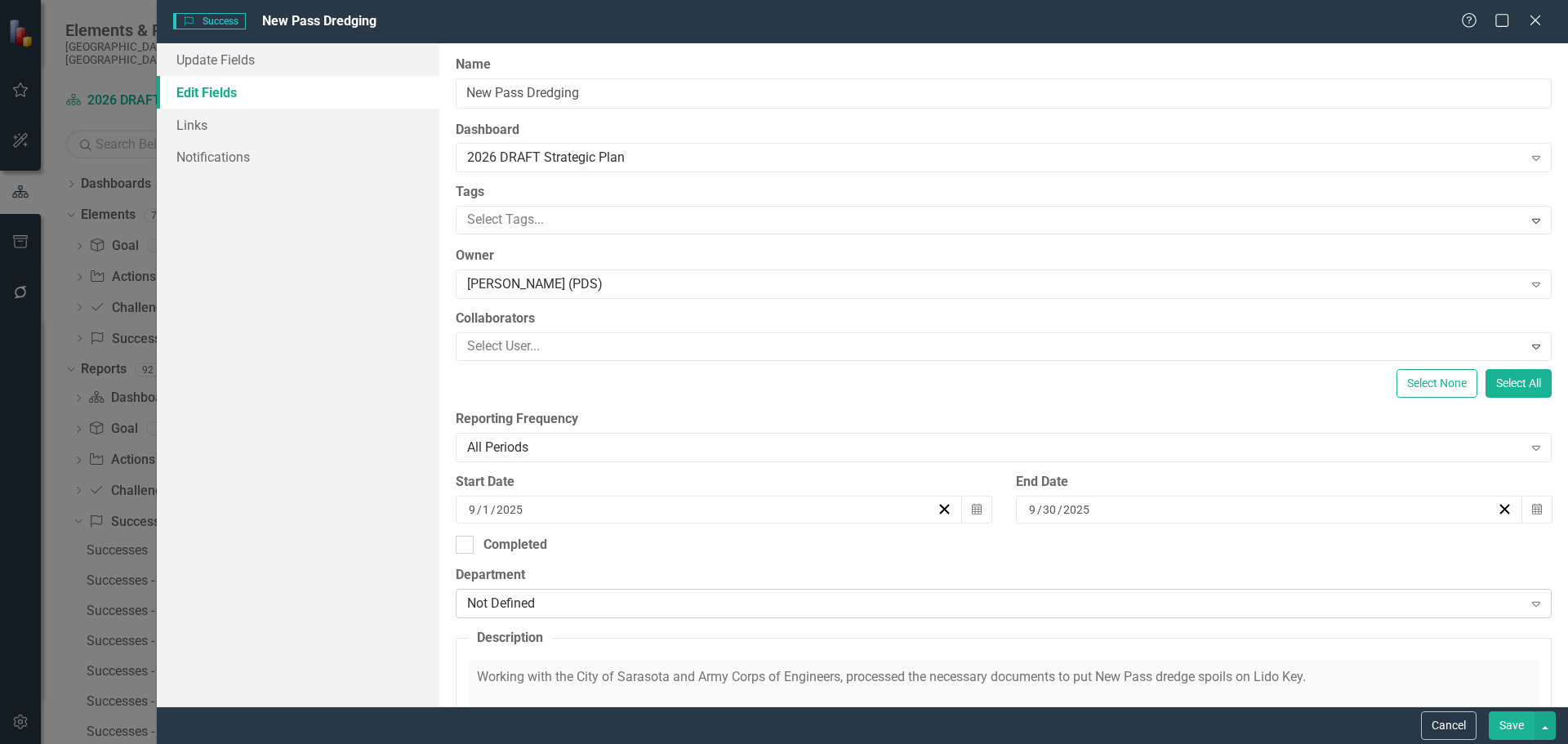
click at [651, 607] on div "Not Defined" at bounding box center [994, 603] width 1056 height 19
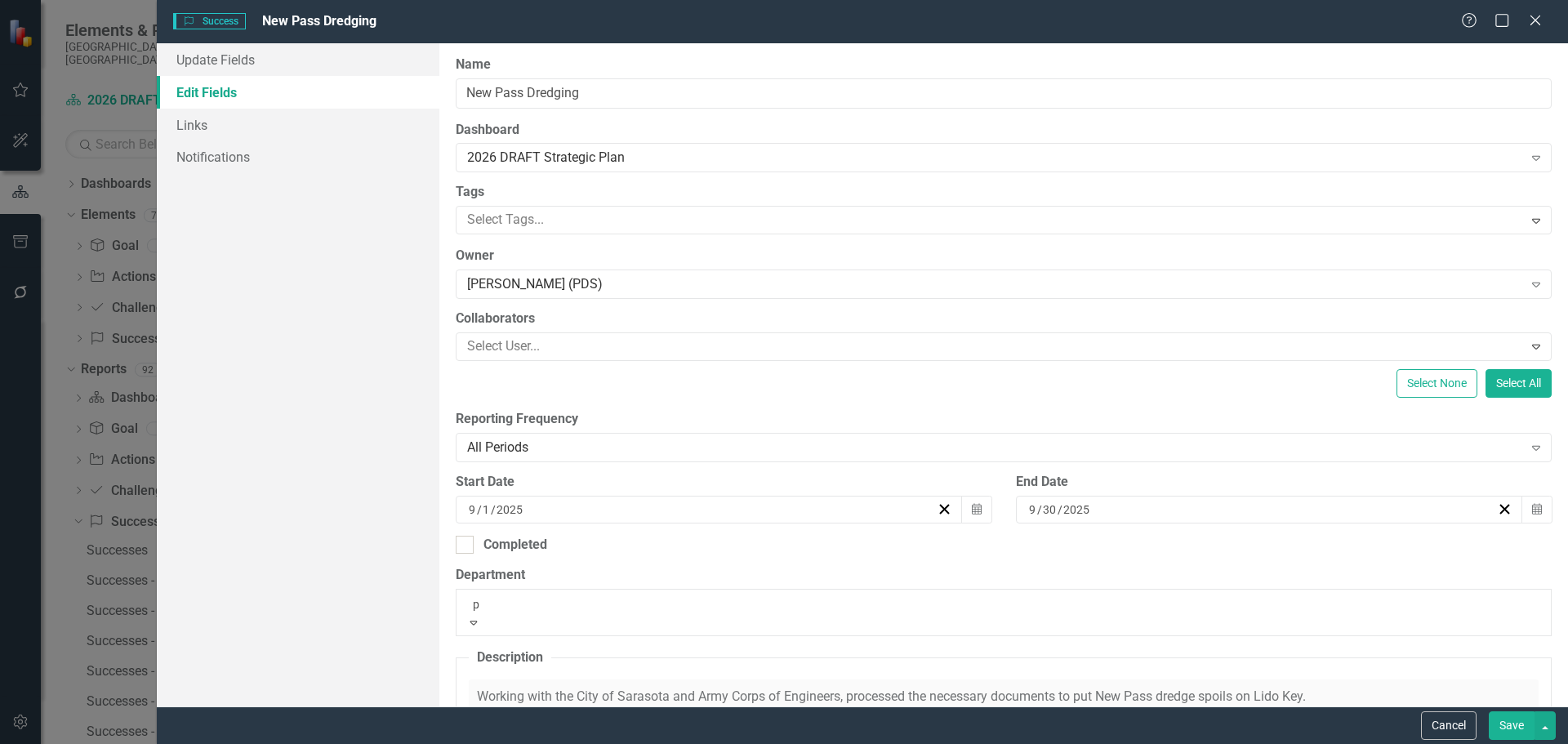
type input "pl"
click at [208, 743] on span "Pl anning and Development Services" at bounding box center [104, 752] width 208 height 15
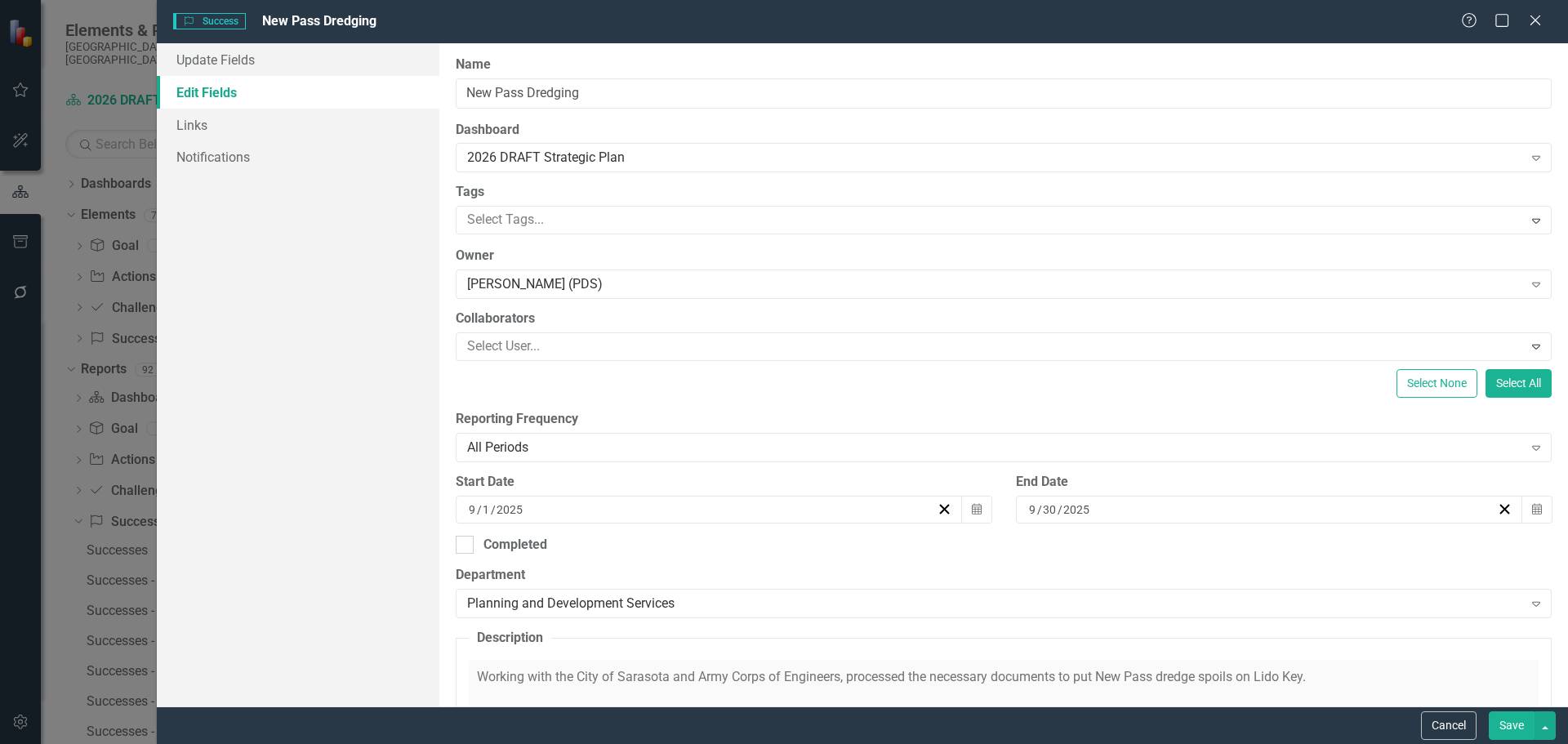
click at [1509, 733] on button "Save" at bounding box center [1510, 725] width 45 height 28
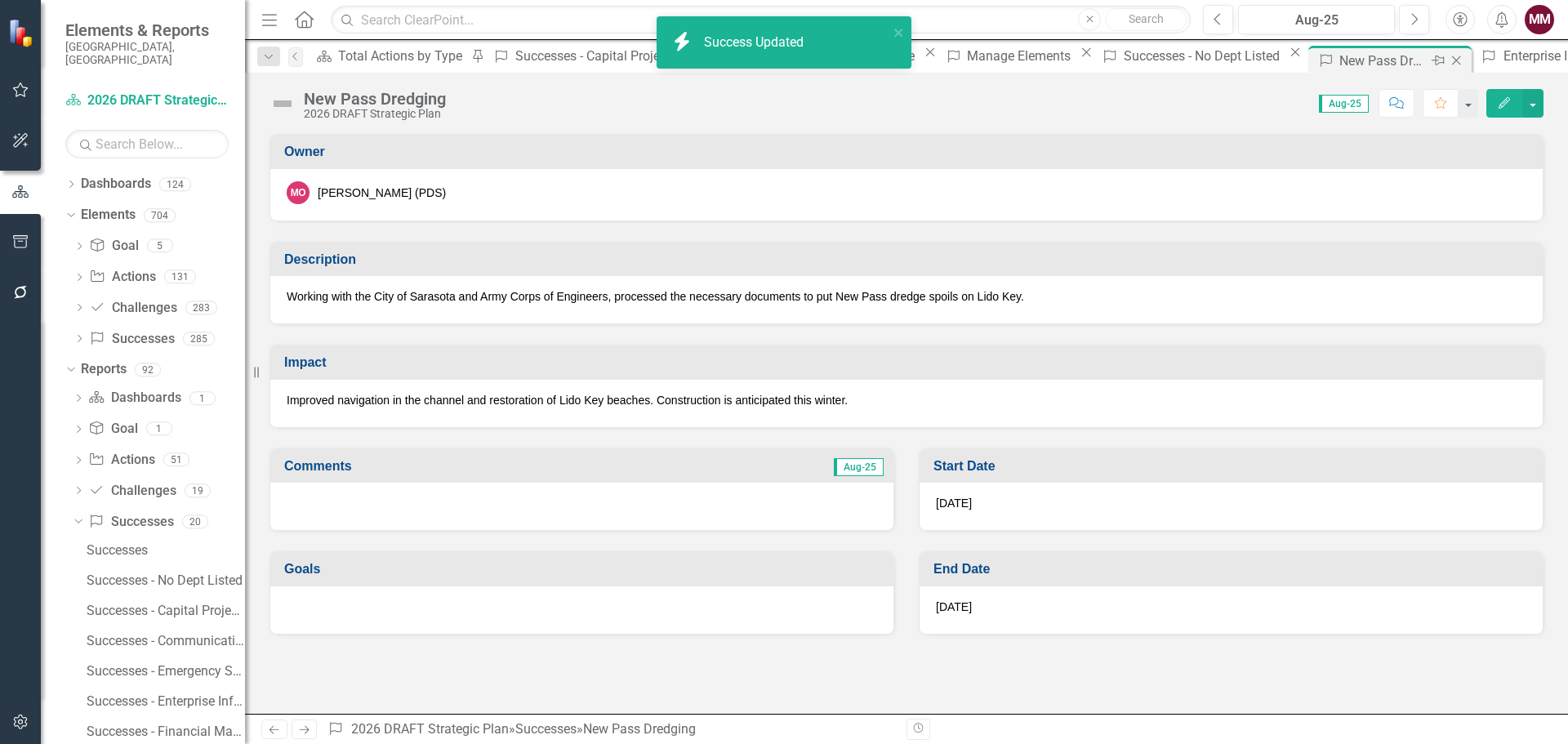
click at [1447, 59] on icon "Close" at bounding box center [1455, 60] width 16 height 13
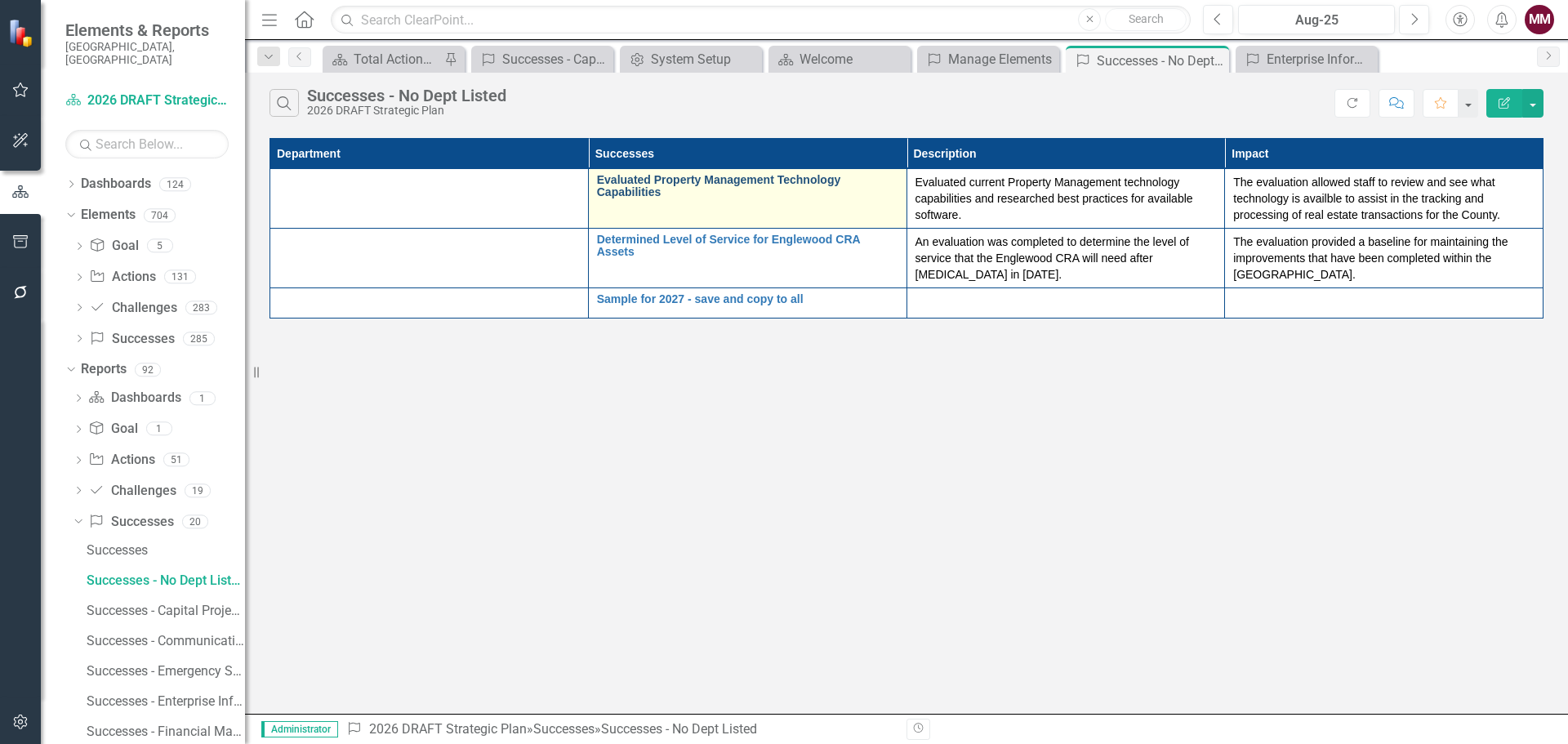
click at [701, 178] on link "Evaluated Property Management Technology Capabilities" at bounding box center [747, 186] width 301 height 26
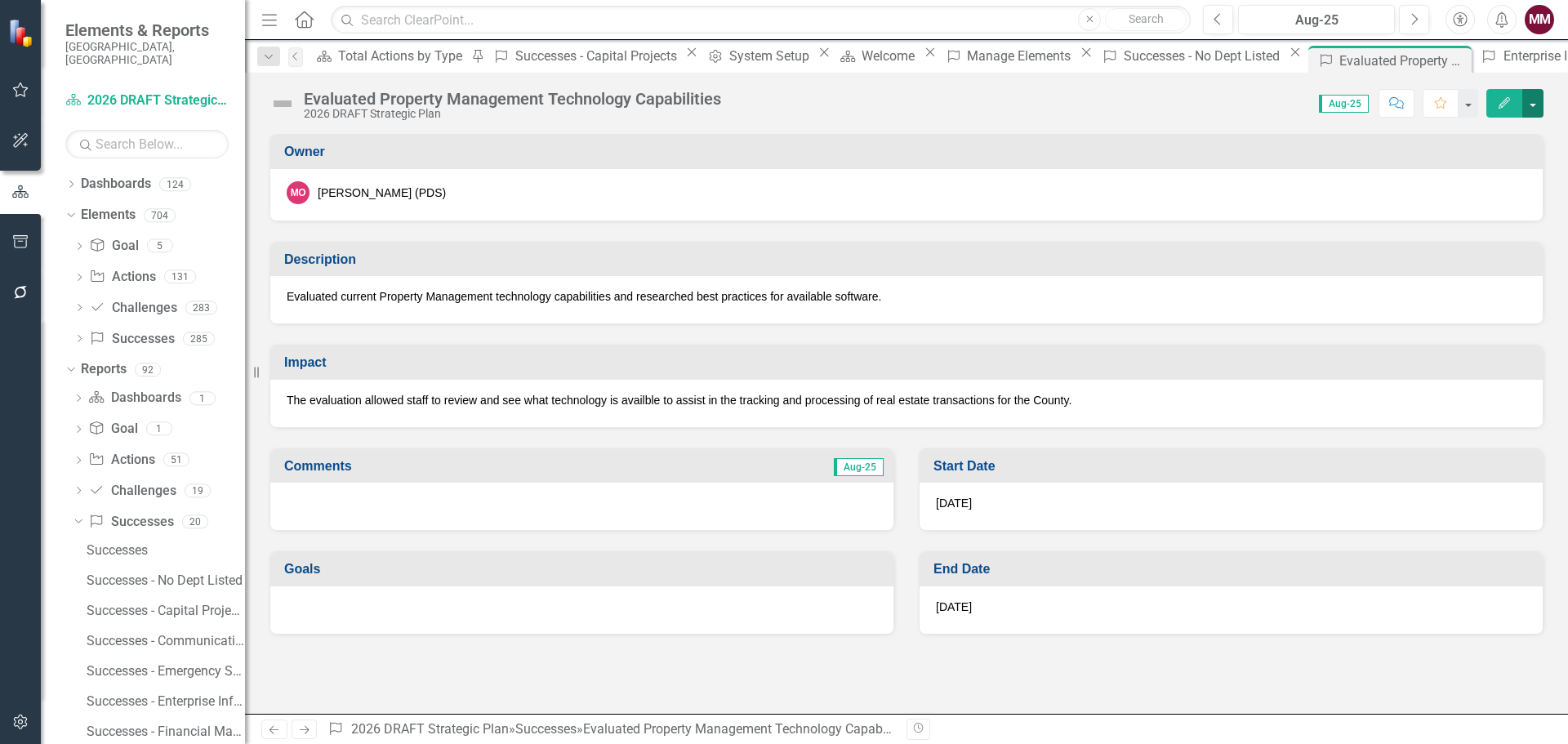
click at [1539, 108] on button "button" at bounding box center [1532, 103] width 21 height 28
click at [1487, 123] on link "Edit Edit Success" at bounding box center [1476, 133] width 132 height 30
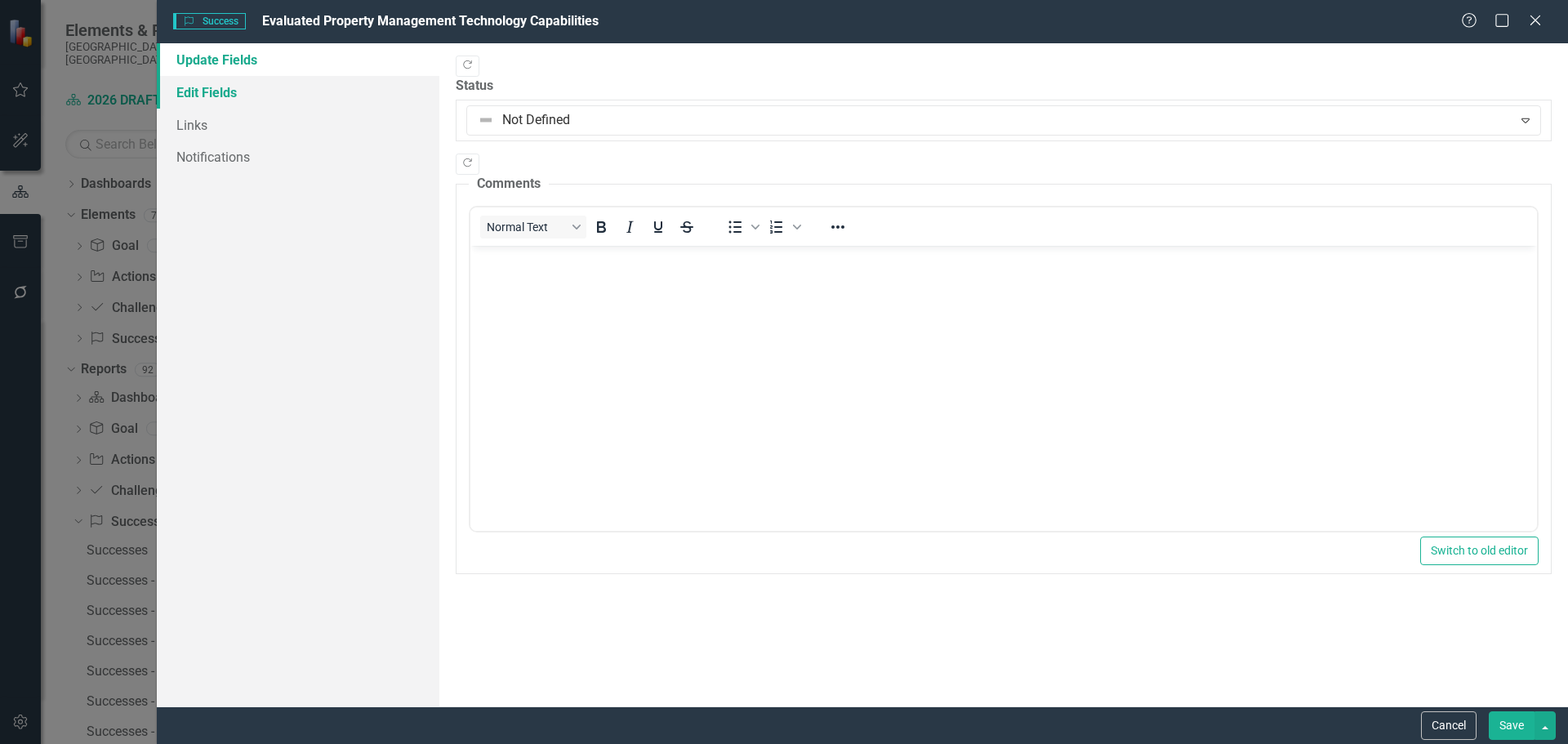
click at [270, 93] on link "Edit Fields" at bounding box center [298, 92] width 282 height 33
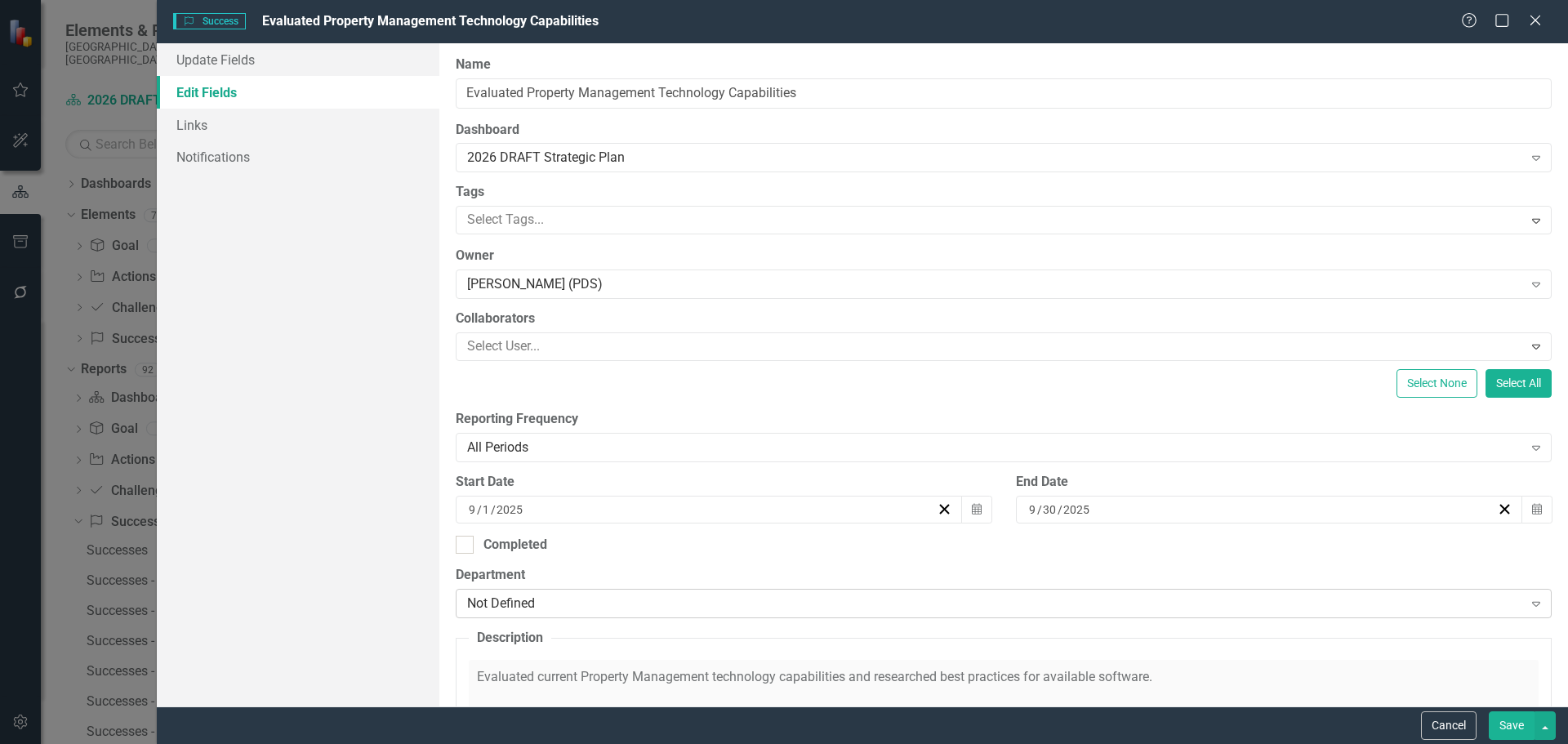
click at [768, 600] on div "Not Defined" at bounding box center [994, 603] width 1056 height 19
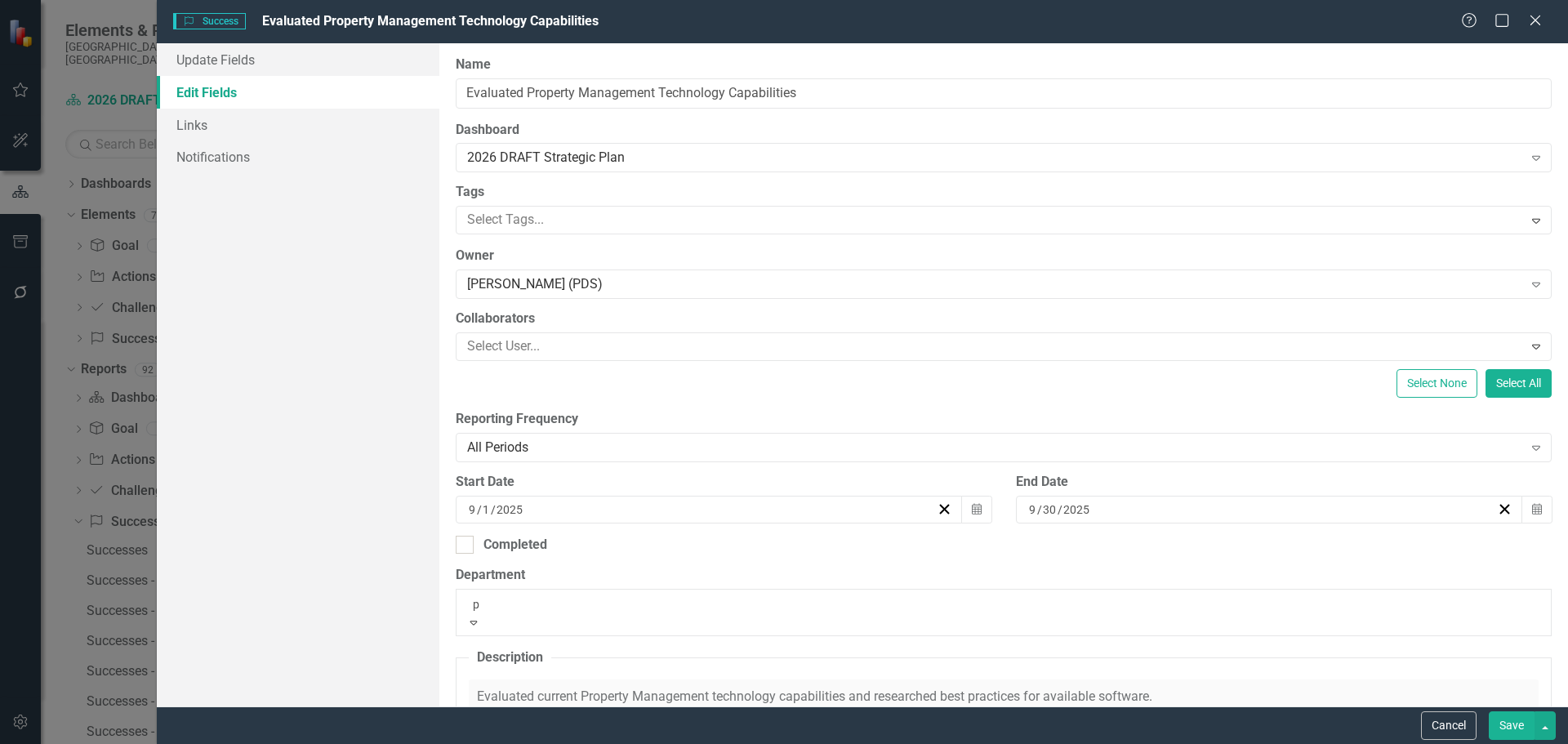
type input "pl"
click at [768, 743] on div "Pl anning and Development Services" at bounding box center [784, 753] width 1568 height 19
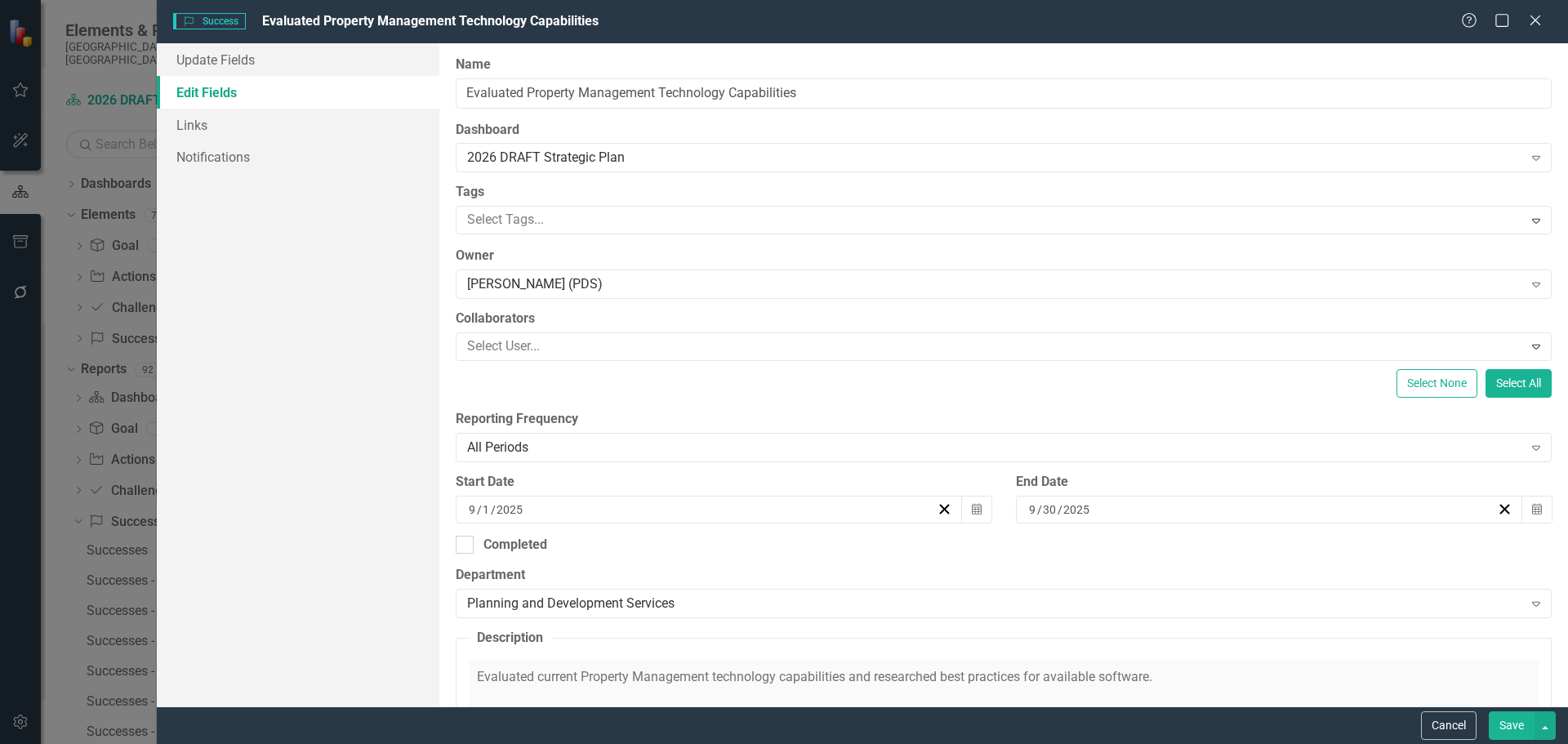
click at [1518, 730] on button "Save" at bounding box center [1510, 725] width 45 height 28
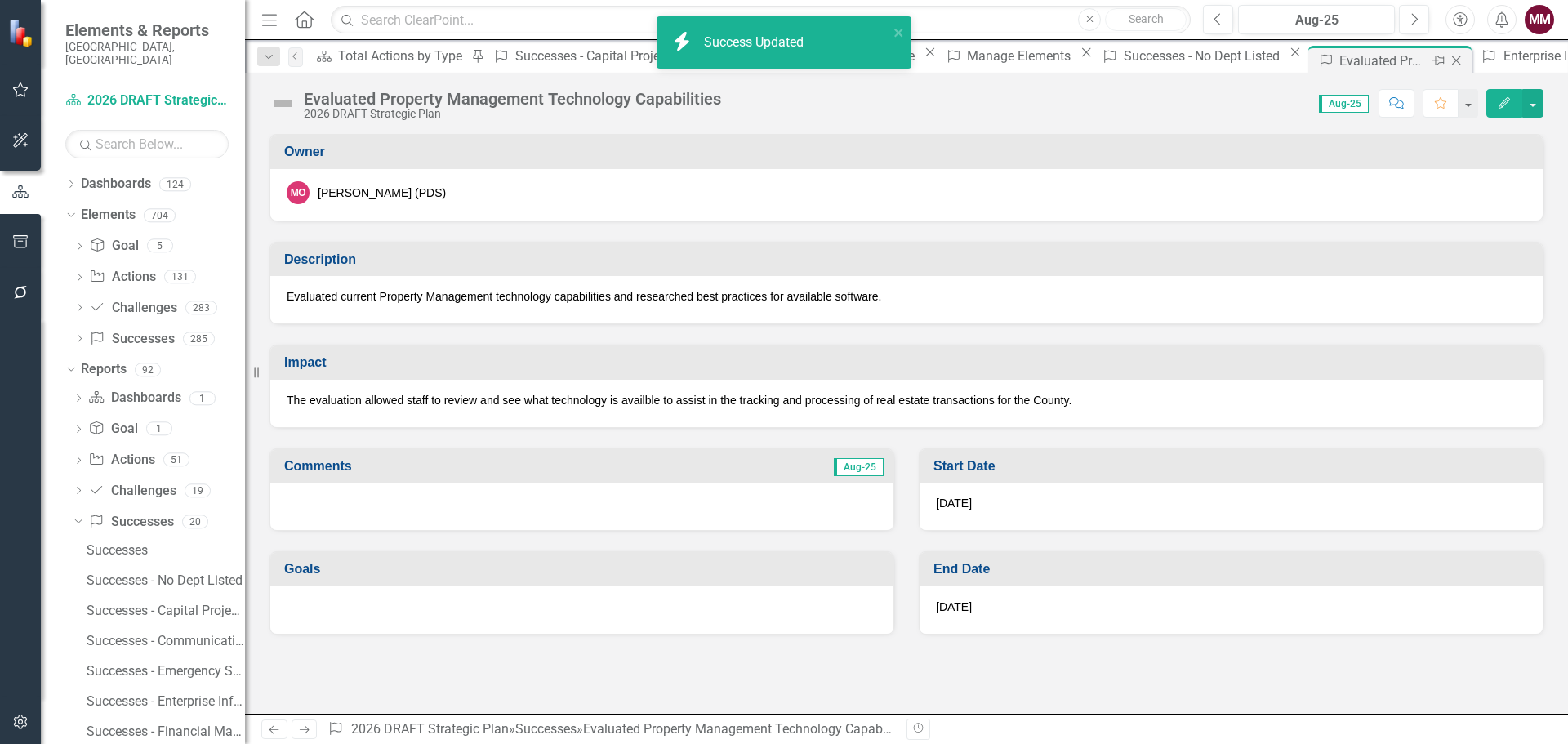
click at [1447, 62] on icon "Close" at bounding box center [1455, 60] width 16 height 13
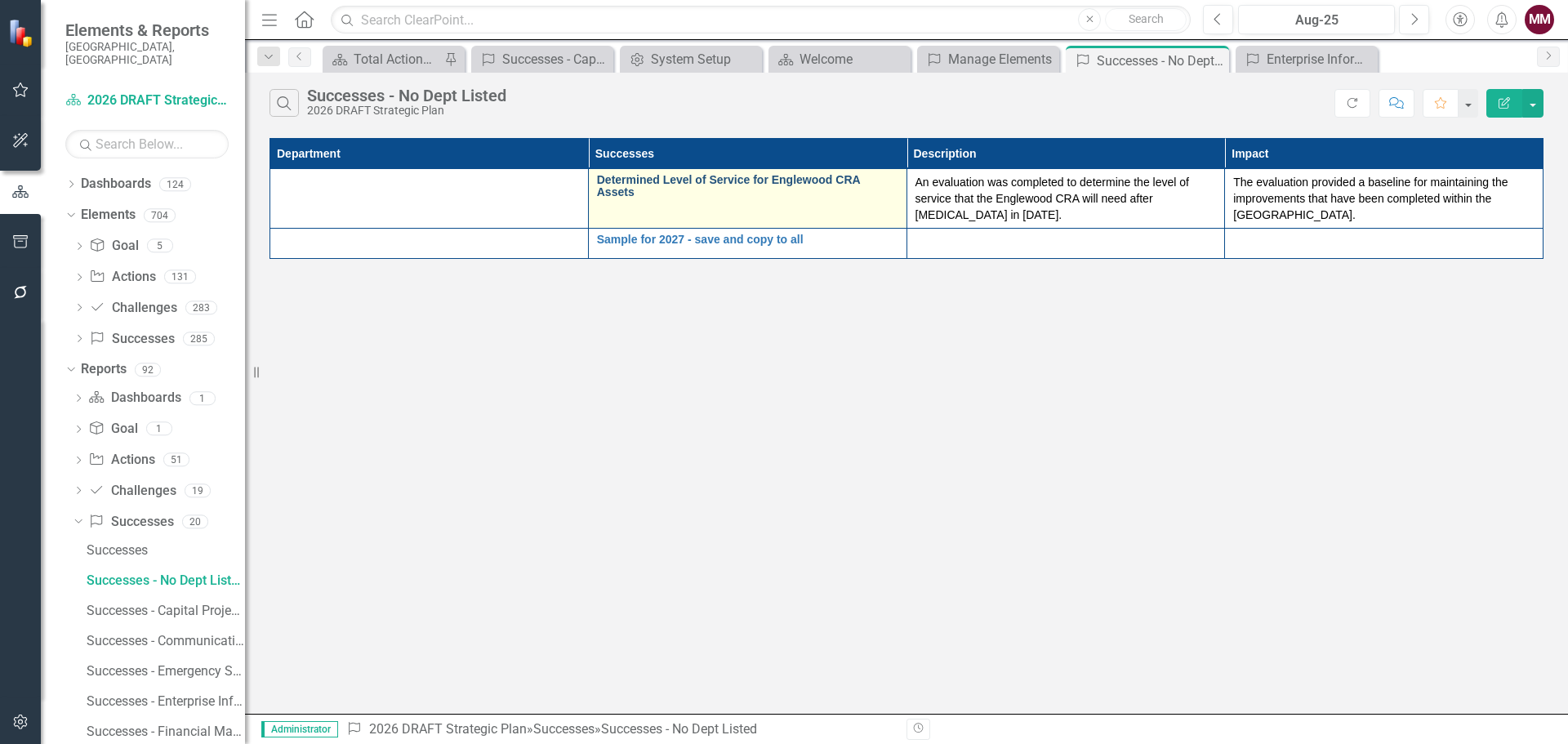
click at [729, 180] on link "Determined Level of Service for Englewood CRA Assets" at bounding box center [747, 186] width 301 height 26
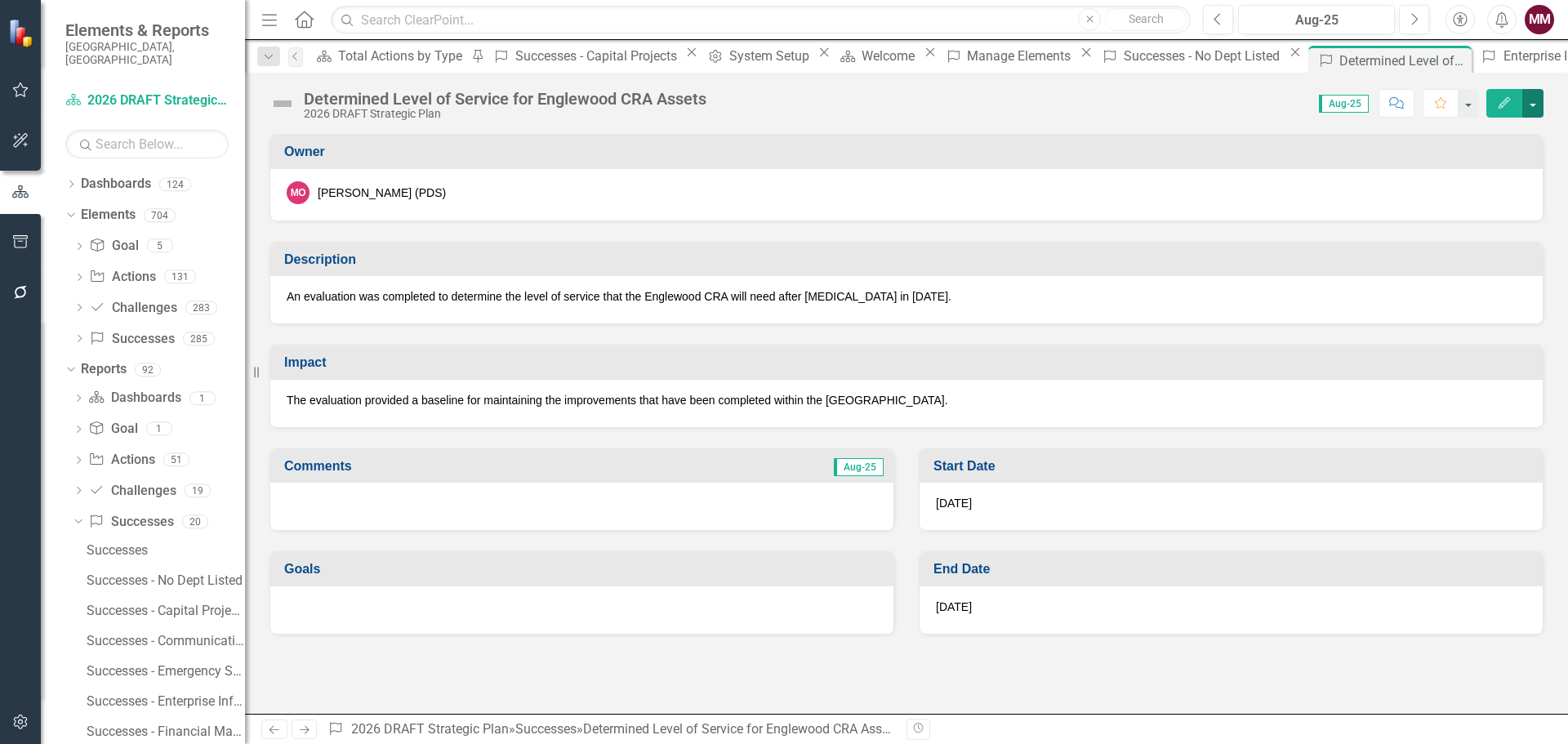
click at [1537, 107] on button "button" at bounding box center [1532, 103] width 21 height 28
click at [1484, 130] on link "Edit Edit Success" at bounding box center [1476, 133] width 132 height 30
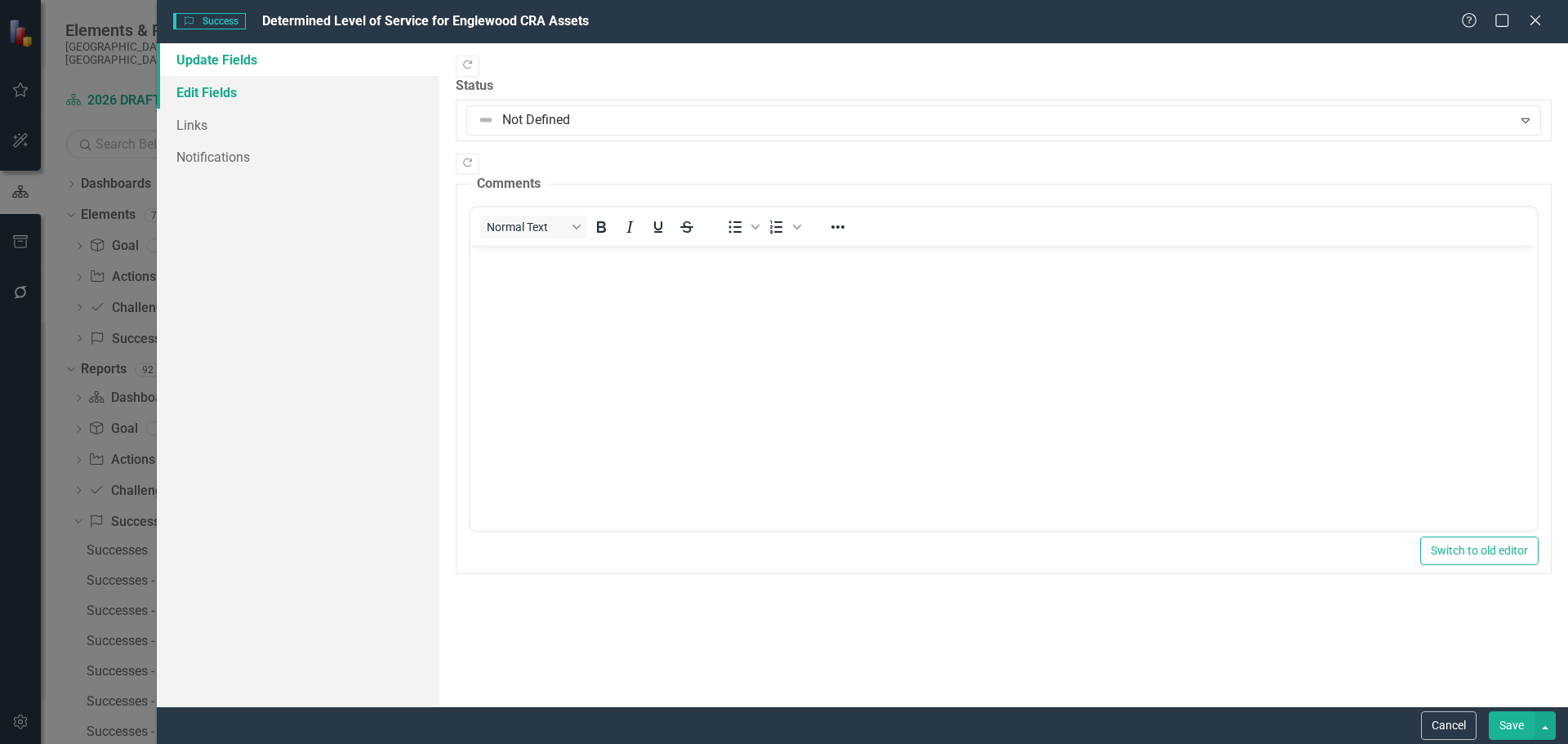
click at [186, 93] on link "Edit Fields" at bounding box center [298, 92] width 282 height 33
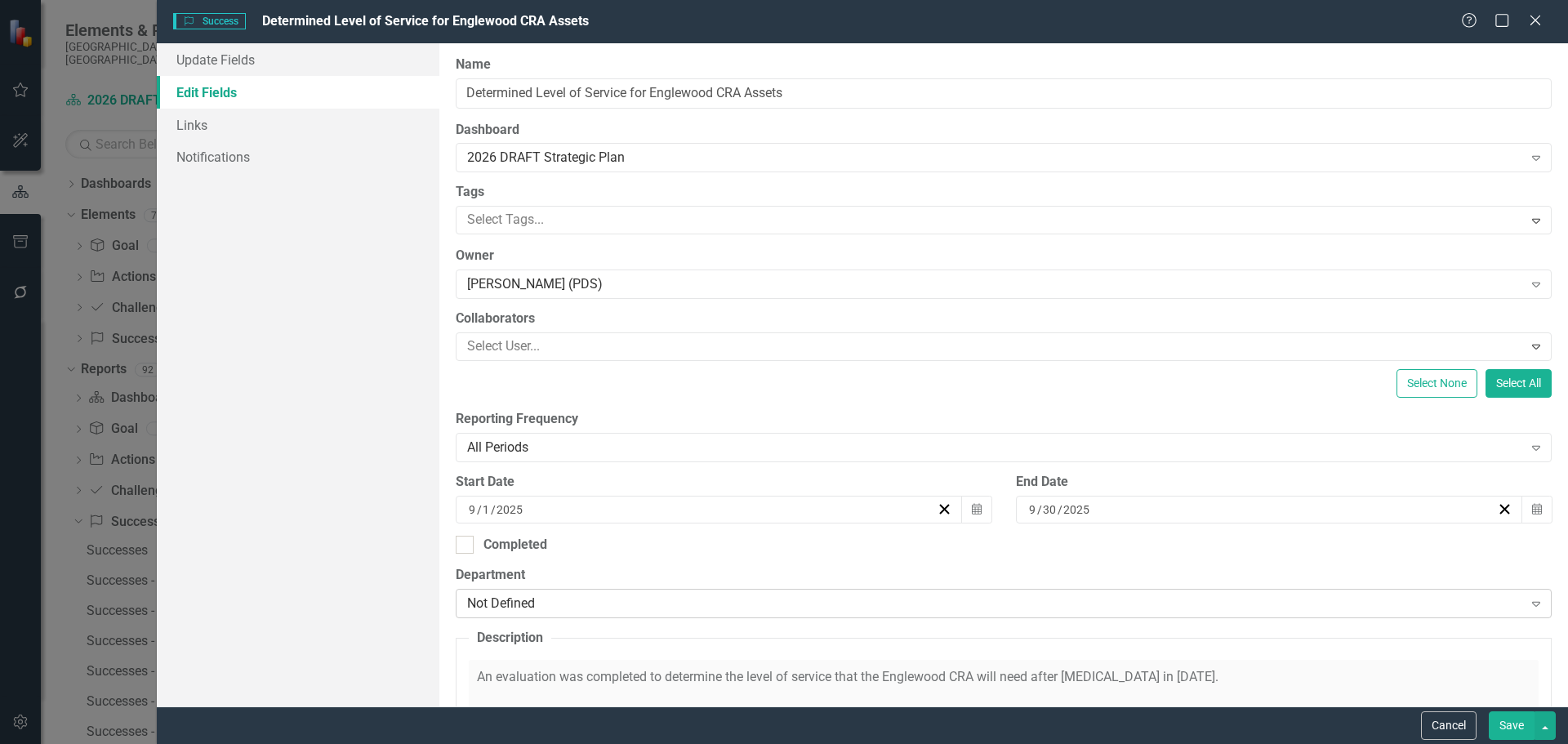
click at [770, 618] on div "Not Defined Expand" at bounding box center [1003, 603] width 1096 height 29
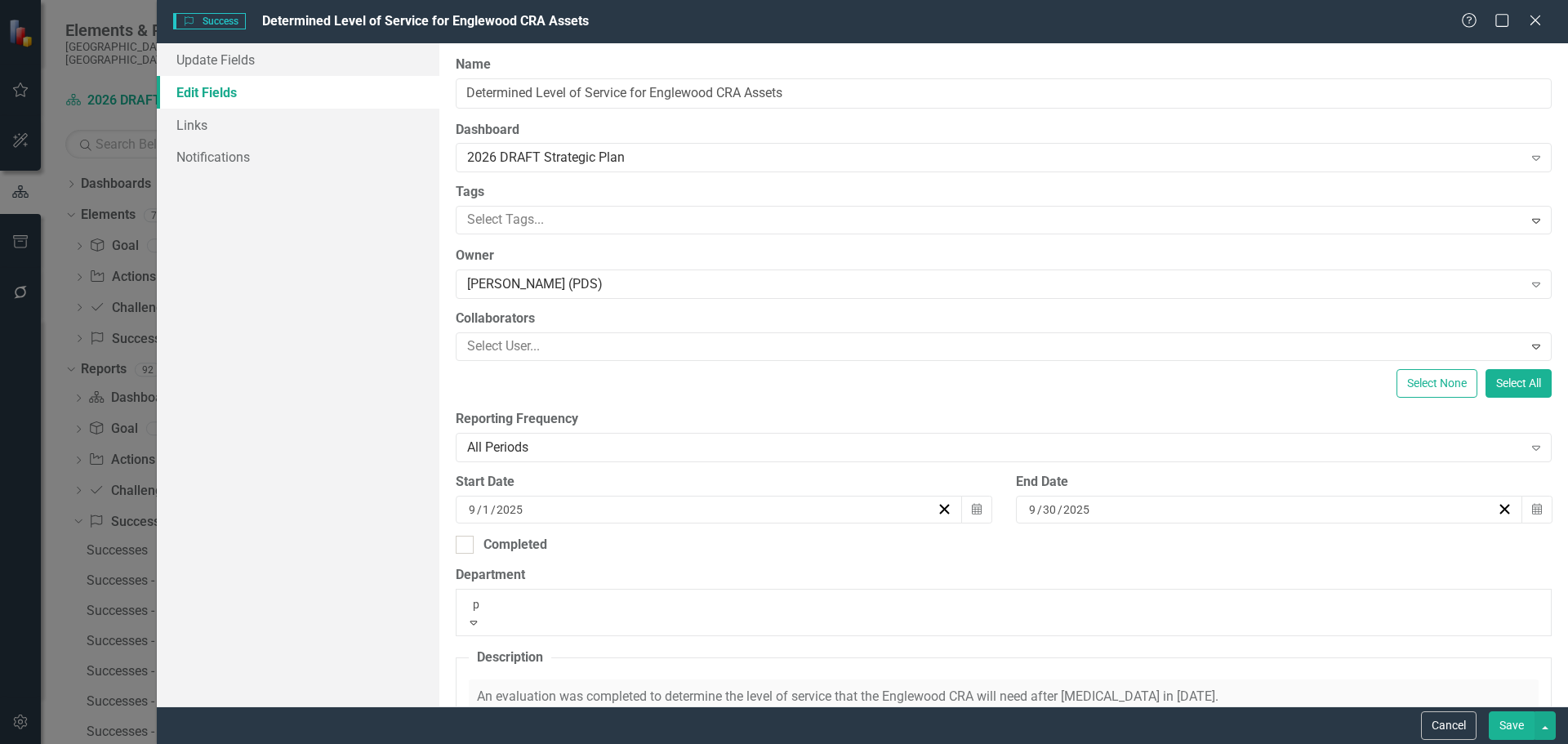
type input "pl"
click at [756, 743] on div "Pl anning and Development Services" at bounding box center [784, 753] width 1568 height 19
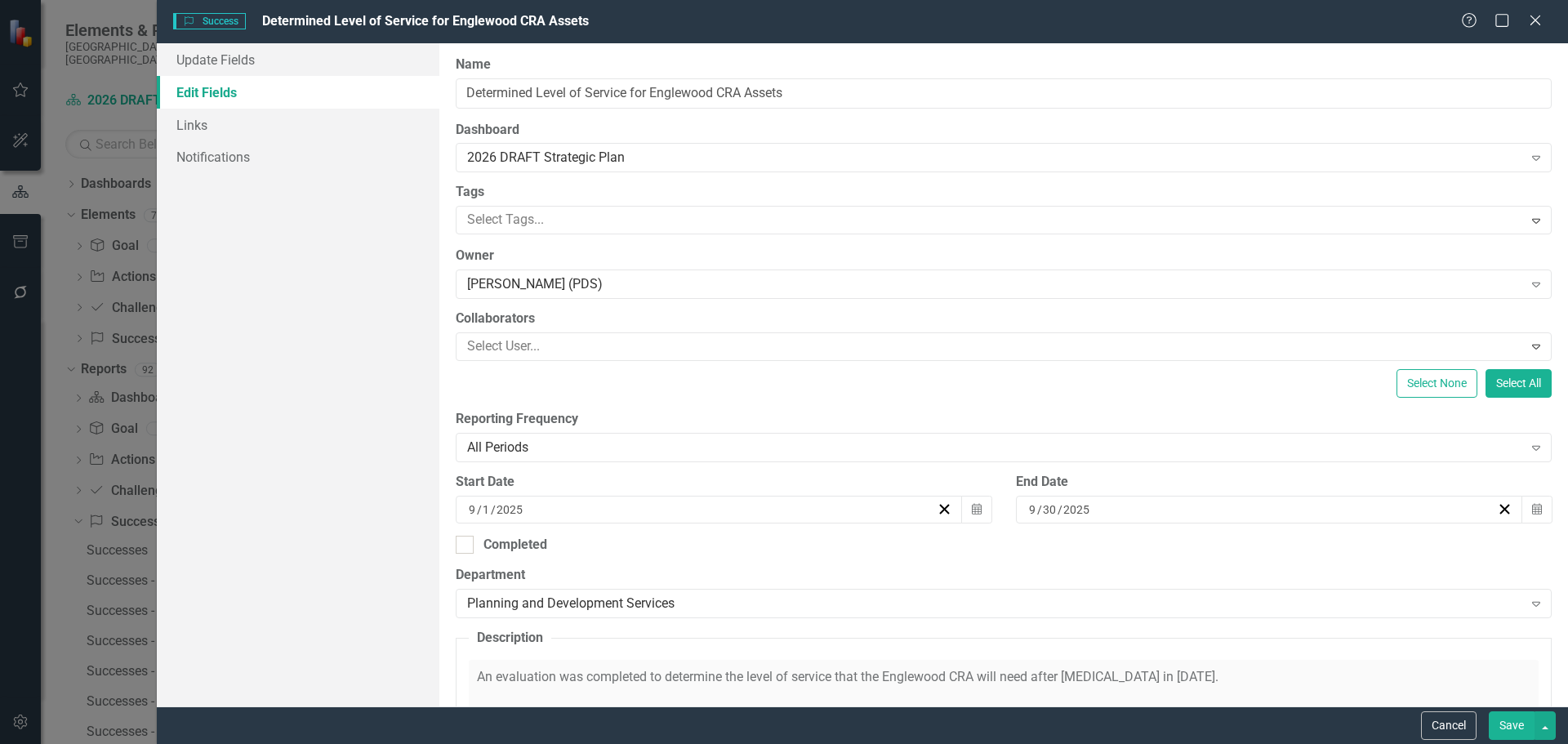
click at [1517, 732] on button "Save" at bounding box center [1510, 725] width 45 height 28
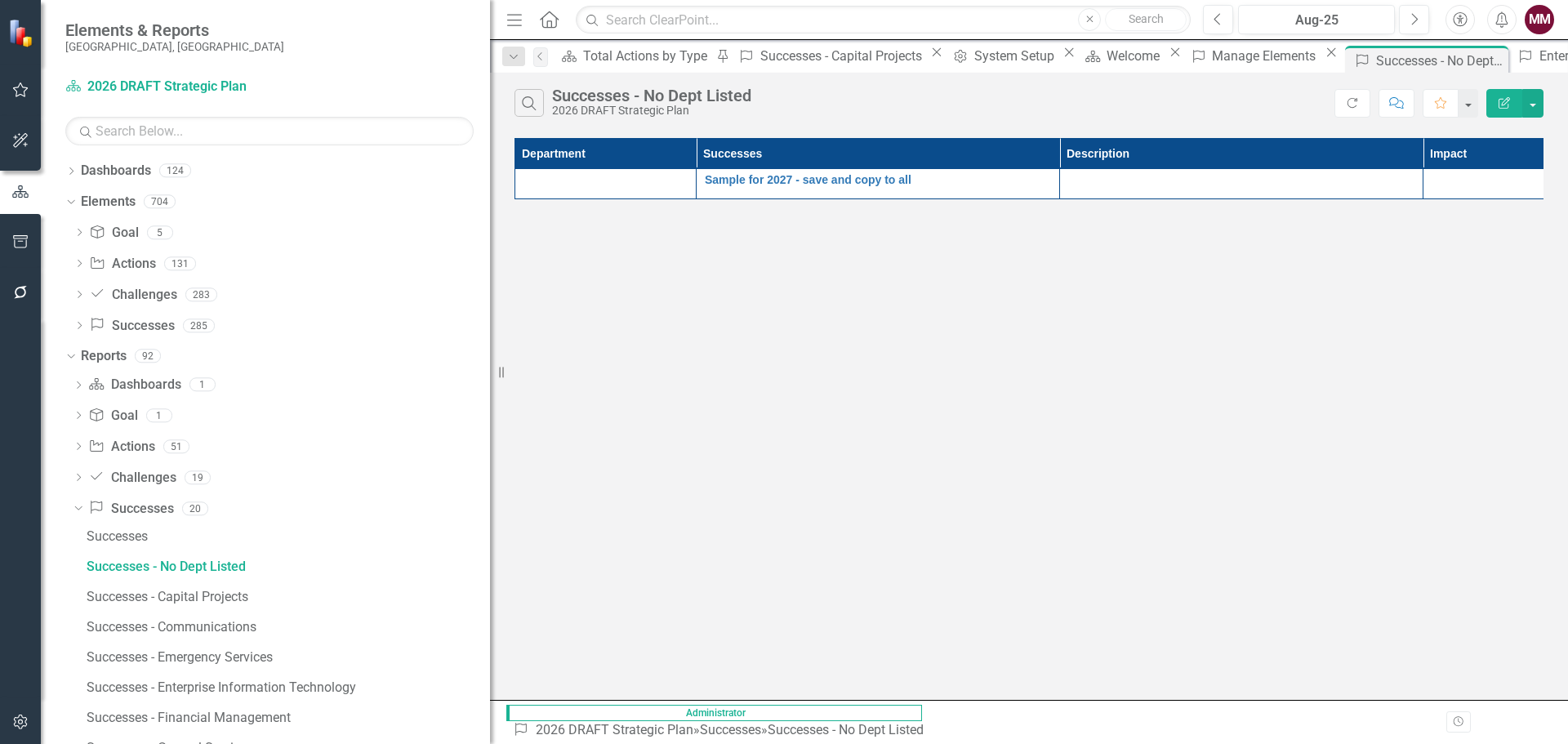
drag, startPoint x: 253, startPoint y: 369, endPoint x: 559, endPoint y: 417, distance: 309.7
click at [559, 416] on div "Elements & Reports Sarasota County, FL Dashboard 2026 DRAFT Strategic Plan Sear…" at bounding box center [784, 372] width 1568 height 744
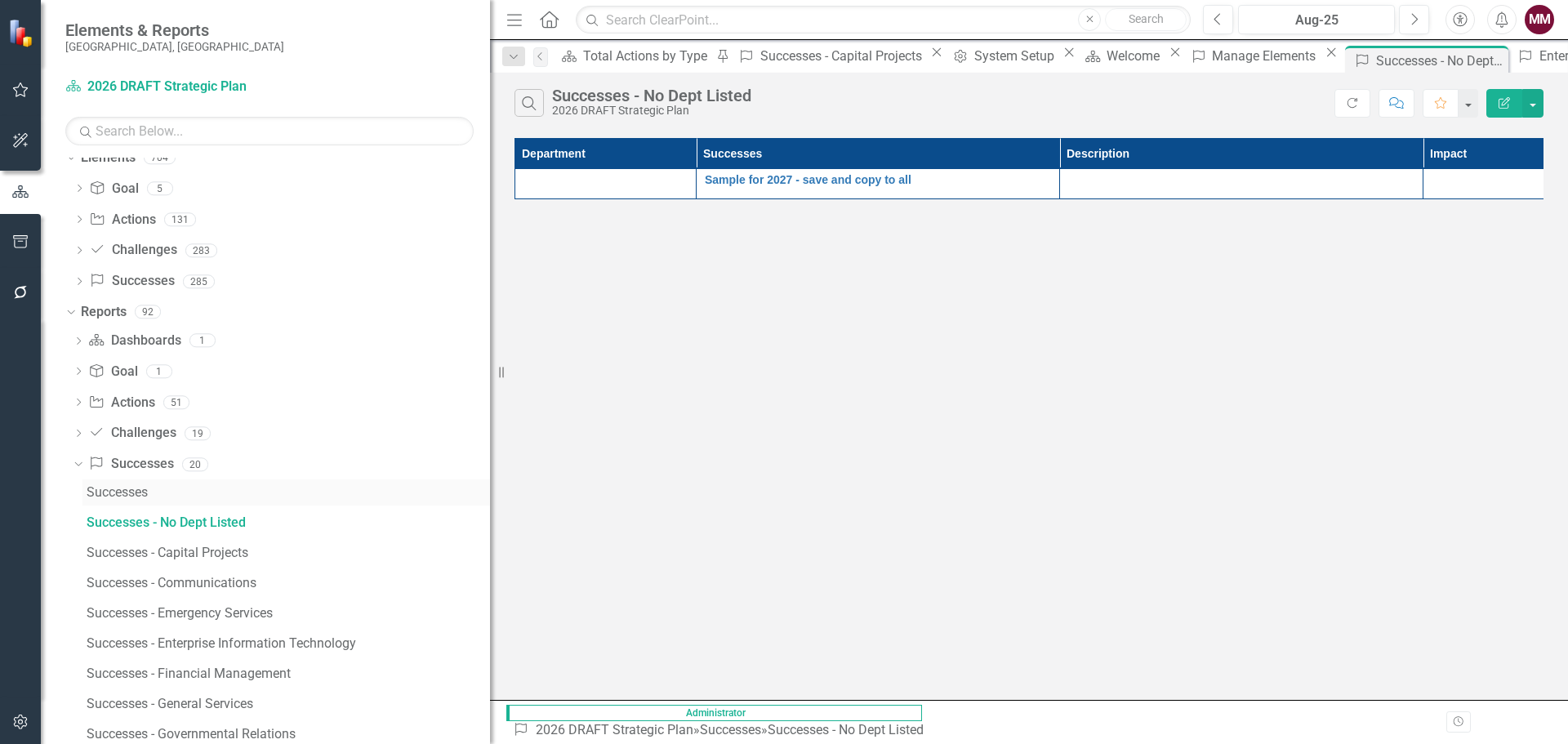
scroll to position [82, 0]
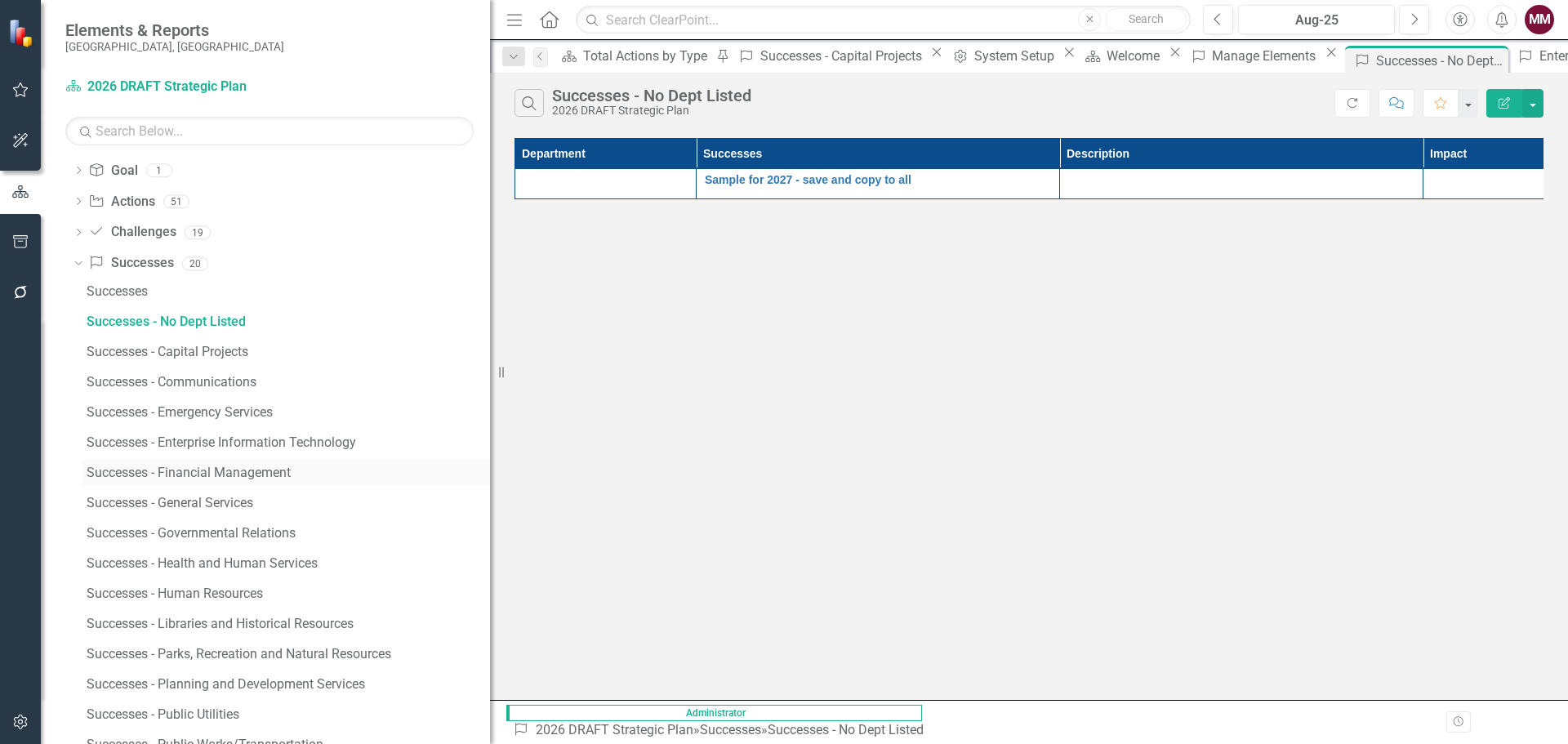
click at [225, 473] on div "Successes - Financial Management" at bounding box center [288, 472] width 403 height 15
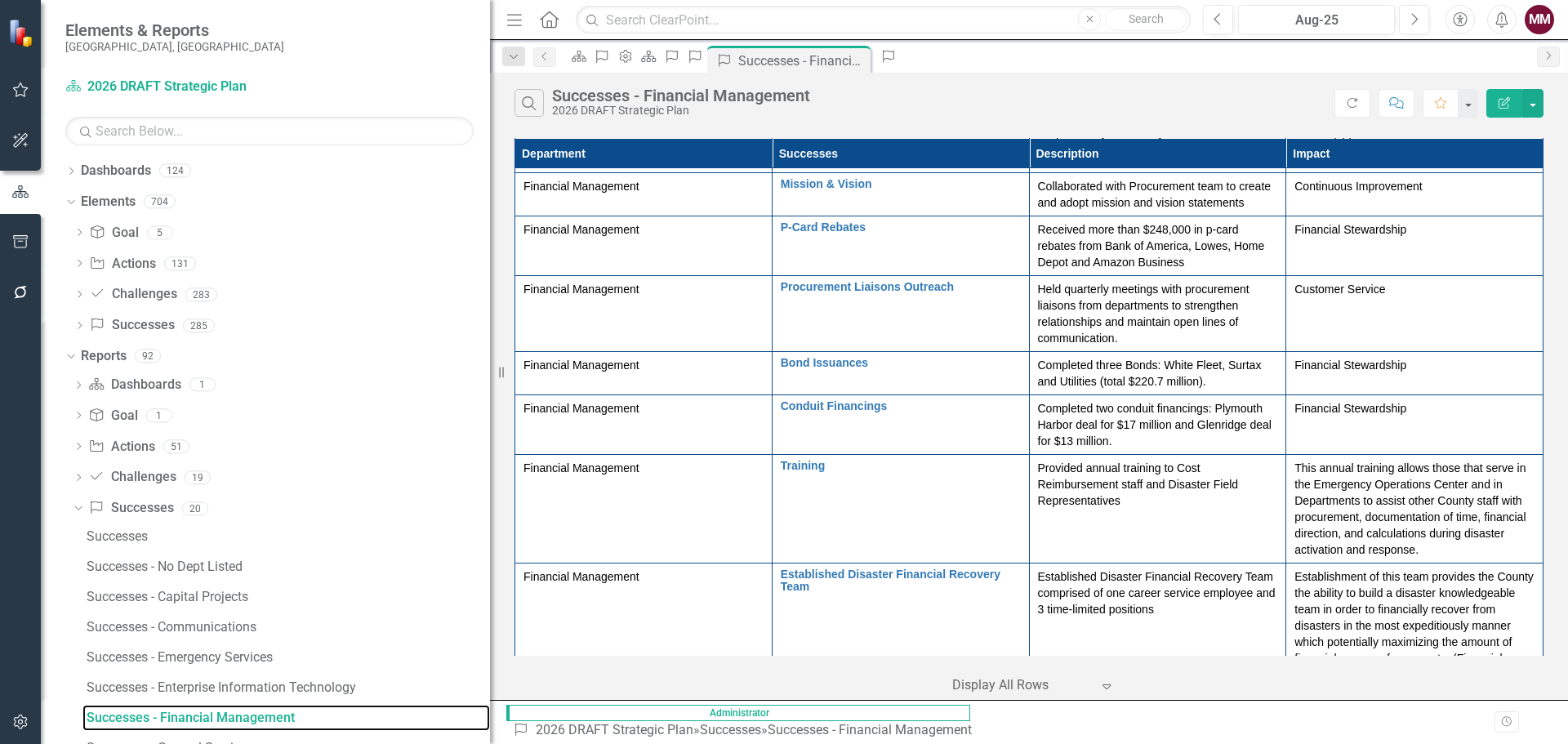
scroll to position [876, 0]
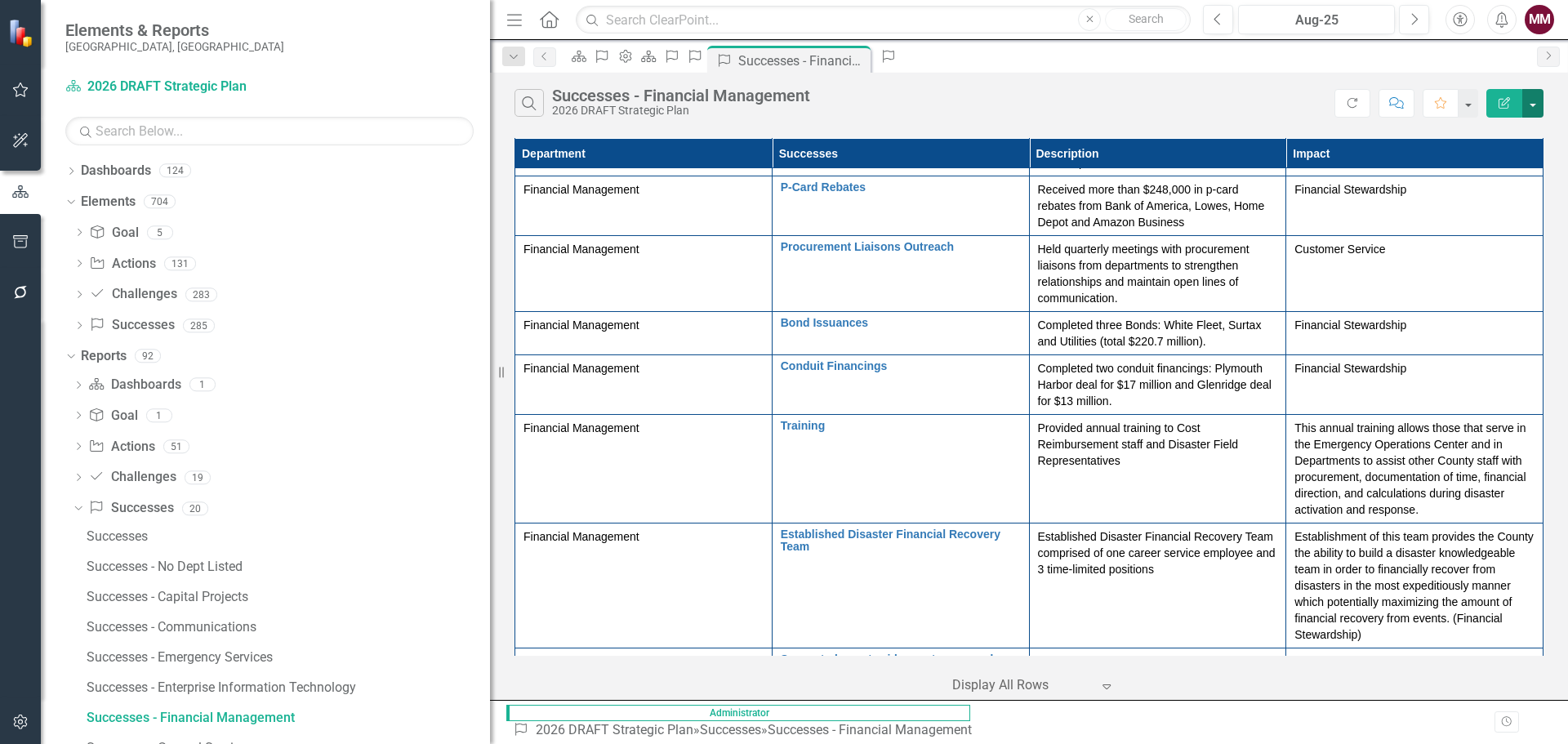
click at [1536, 102] on button "button" at bounding box center [1532, 103] width 21 height 28
click at [1474, 190] on link "Excel Export to Excel" at bounding box center [1477, 196] width 129 height 30
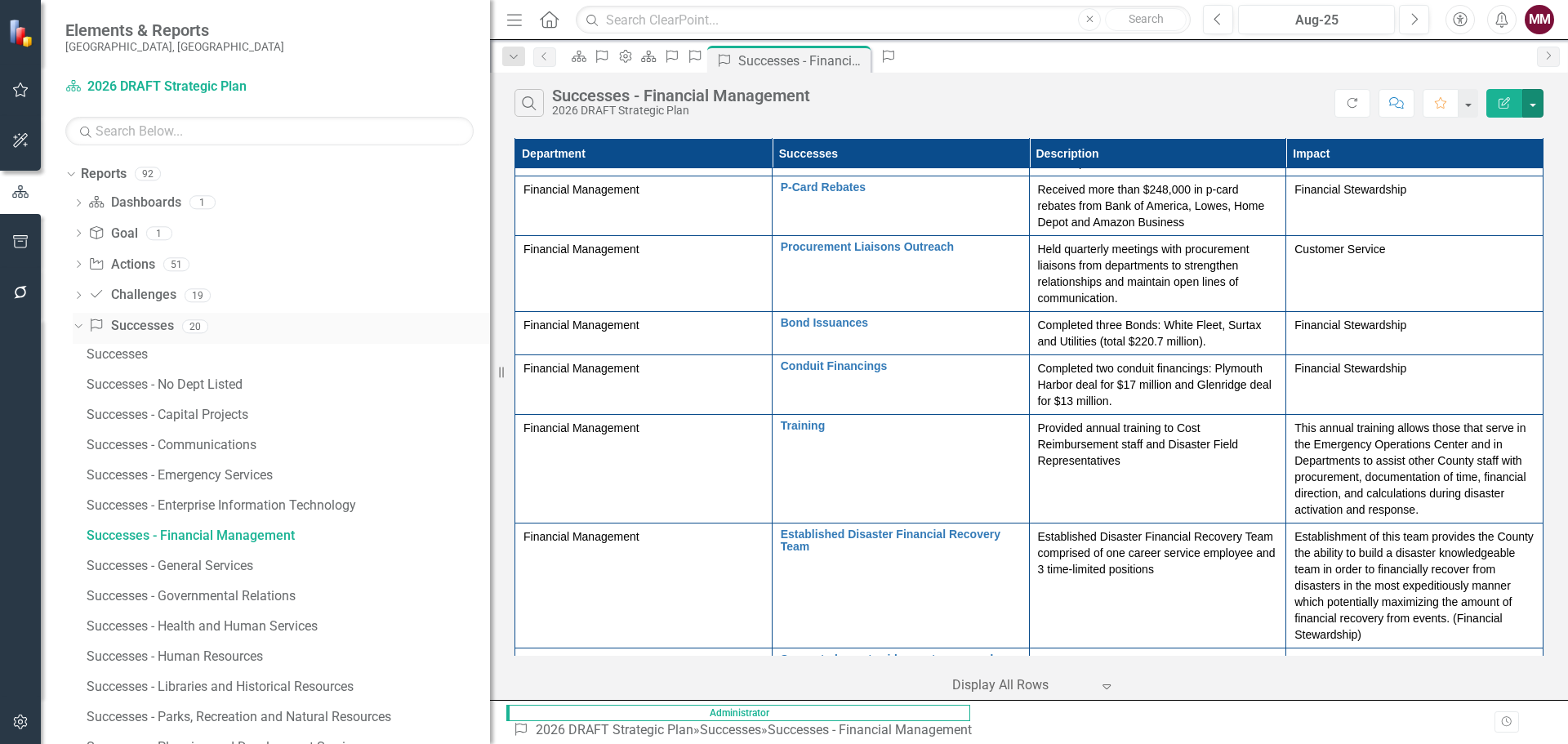
scroll to position [245, 0]
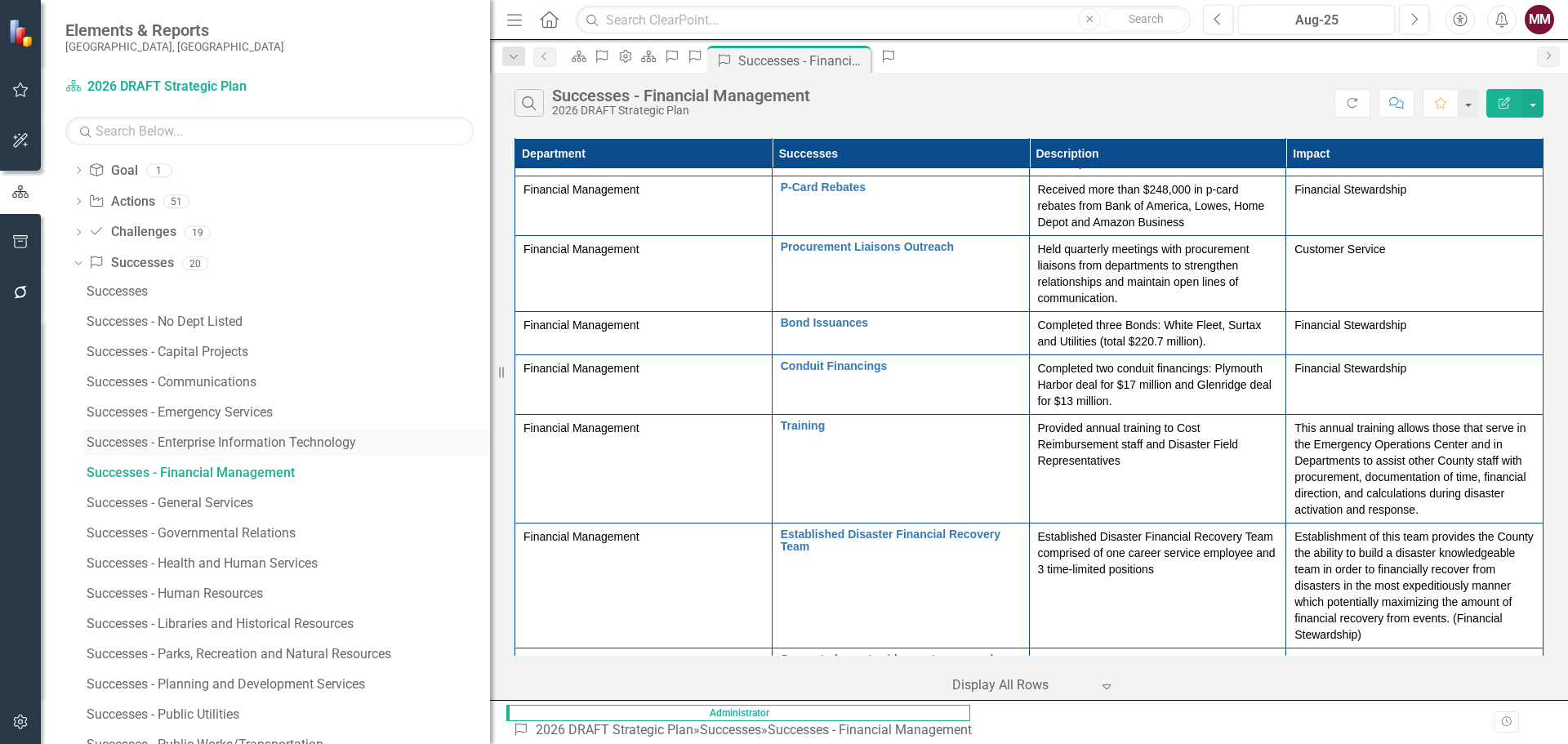
click at [244, 446] on div "Successes - Enterprise Information Technology" at bounding box center [288, 442] width 403 height 15
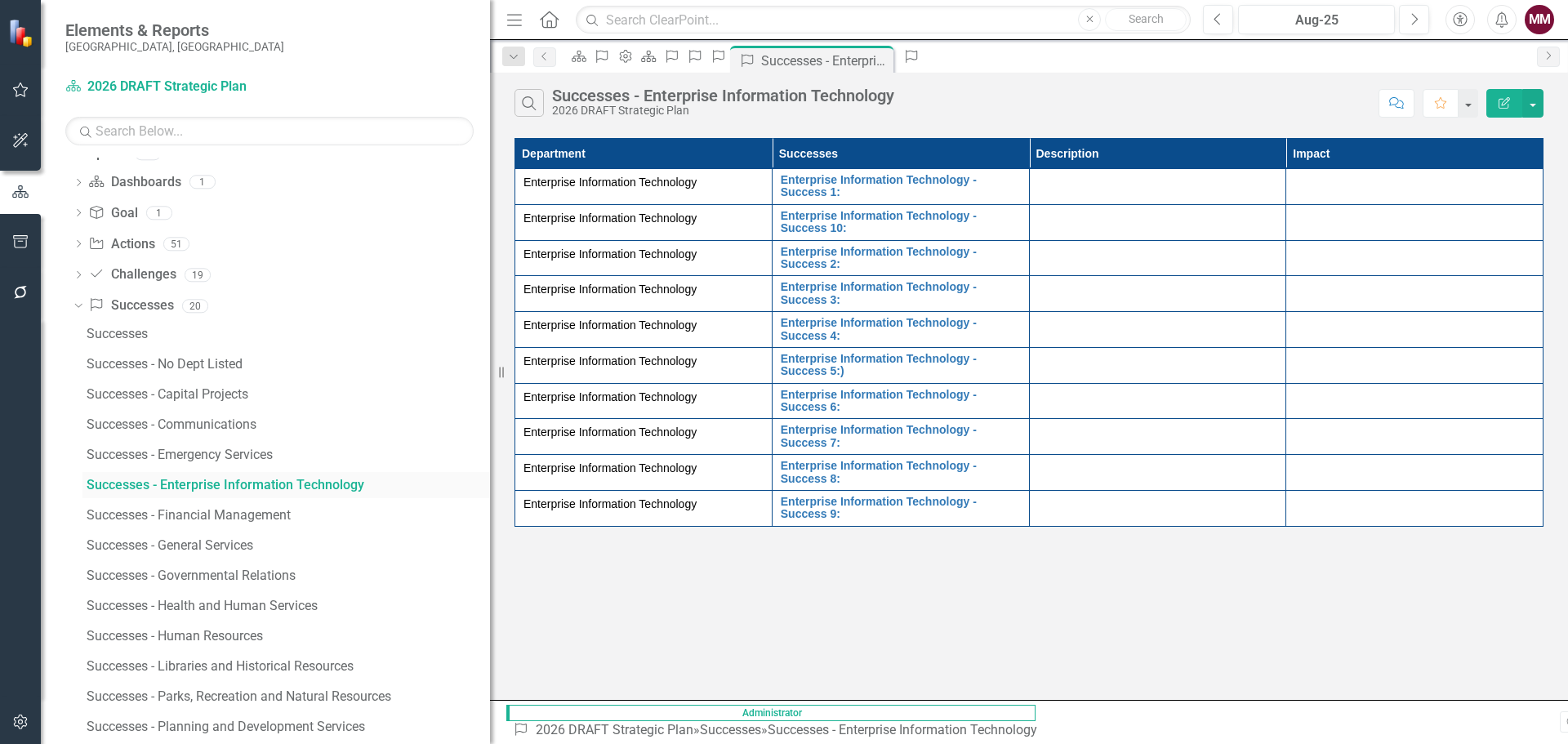
scroll to position [327, 0]
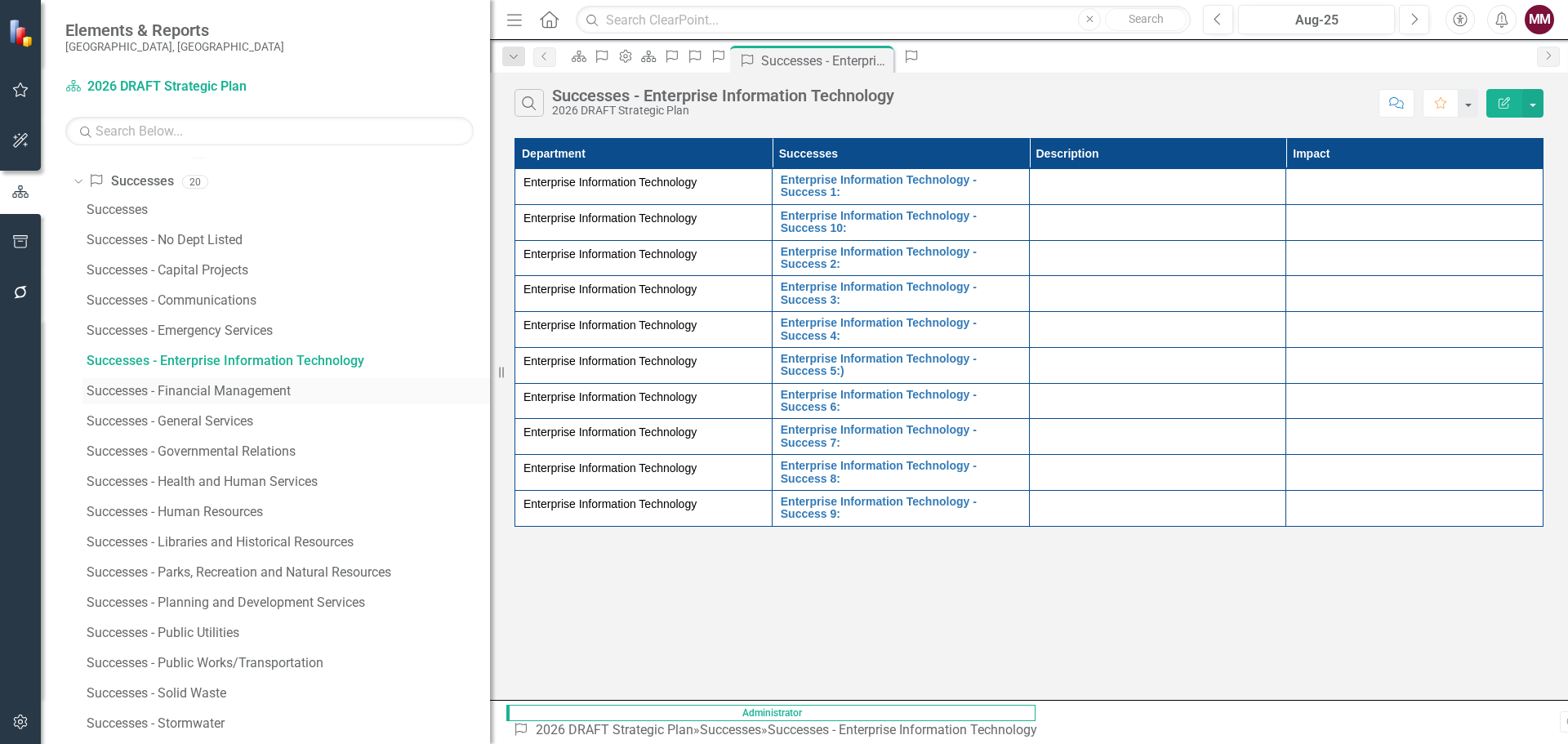
click at [234, 397] on div "Successes - Financial Management" at bounding box center [288, 391] width 403 height 15
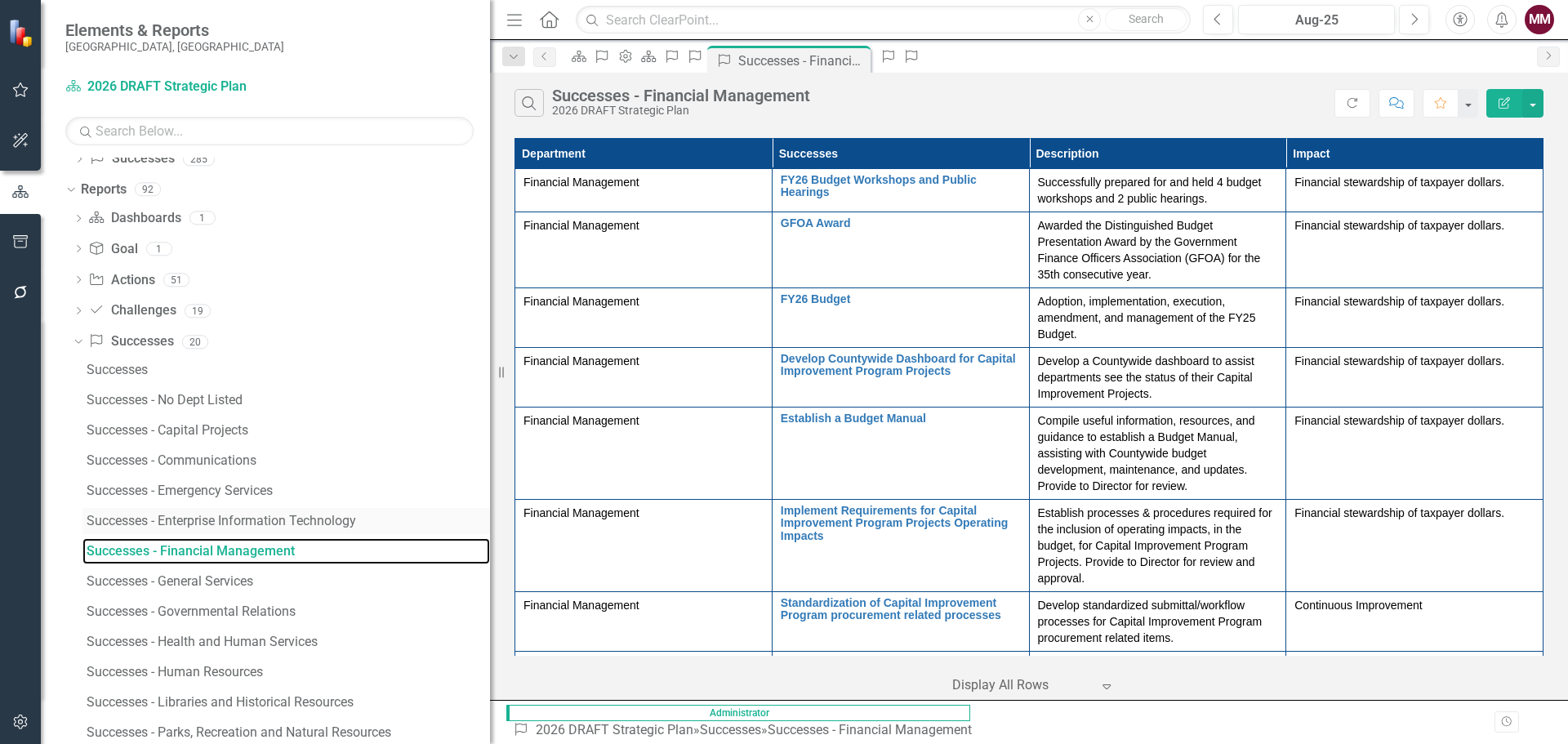
scroll to position [245, 0]
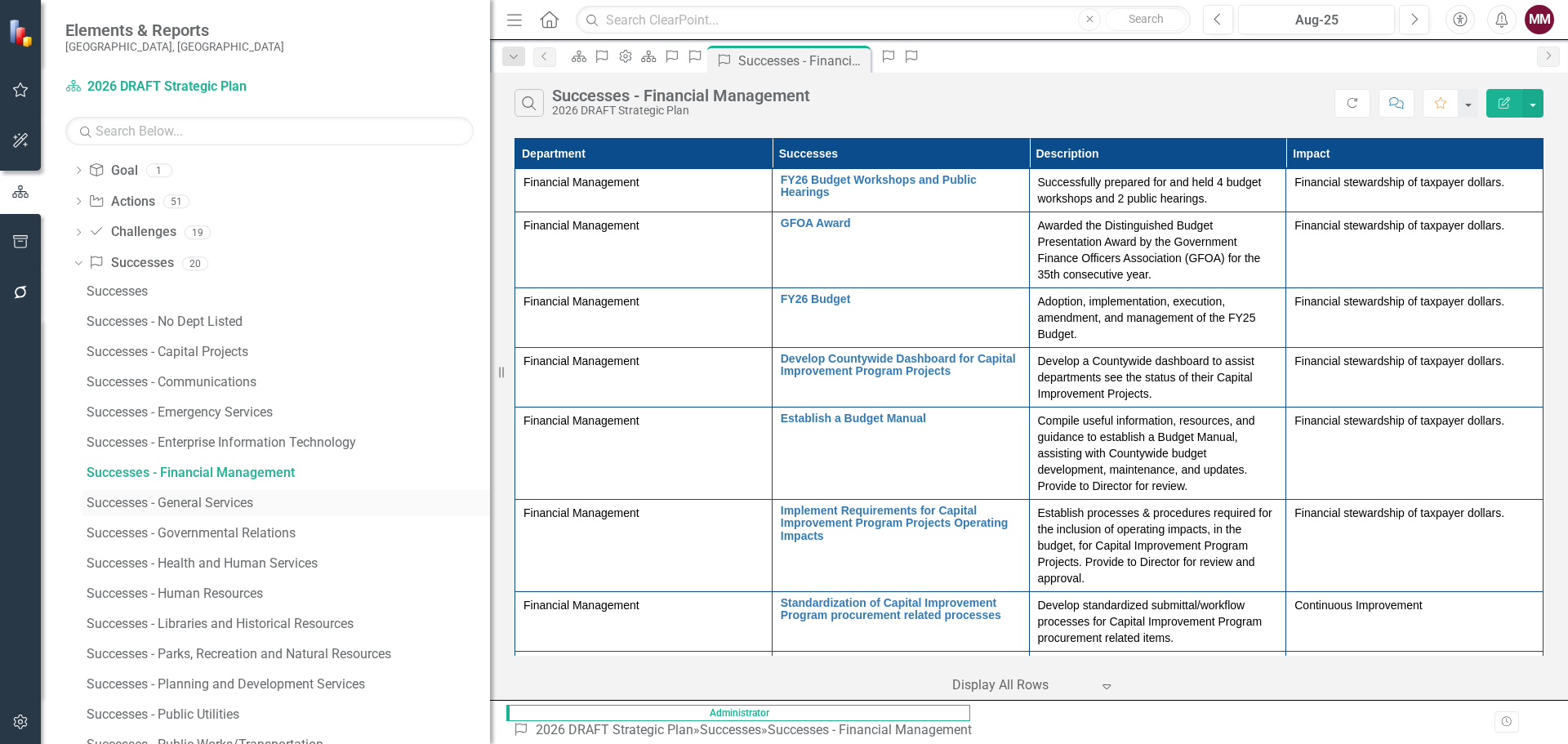
click at [211, 497] on div "Successes - General Services" at bounding box center [288, 503] width 403 height 15
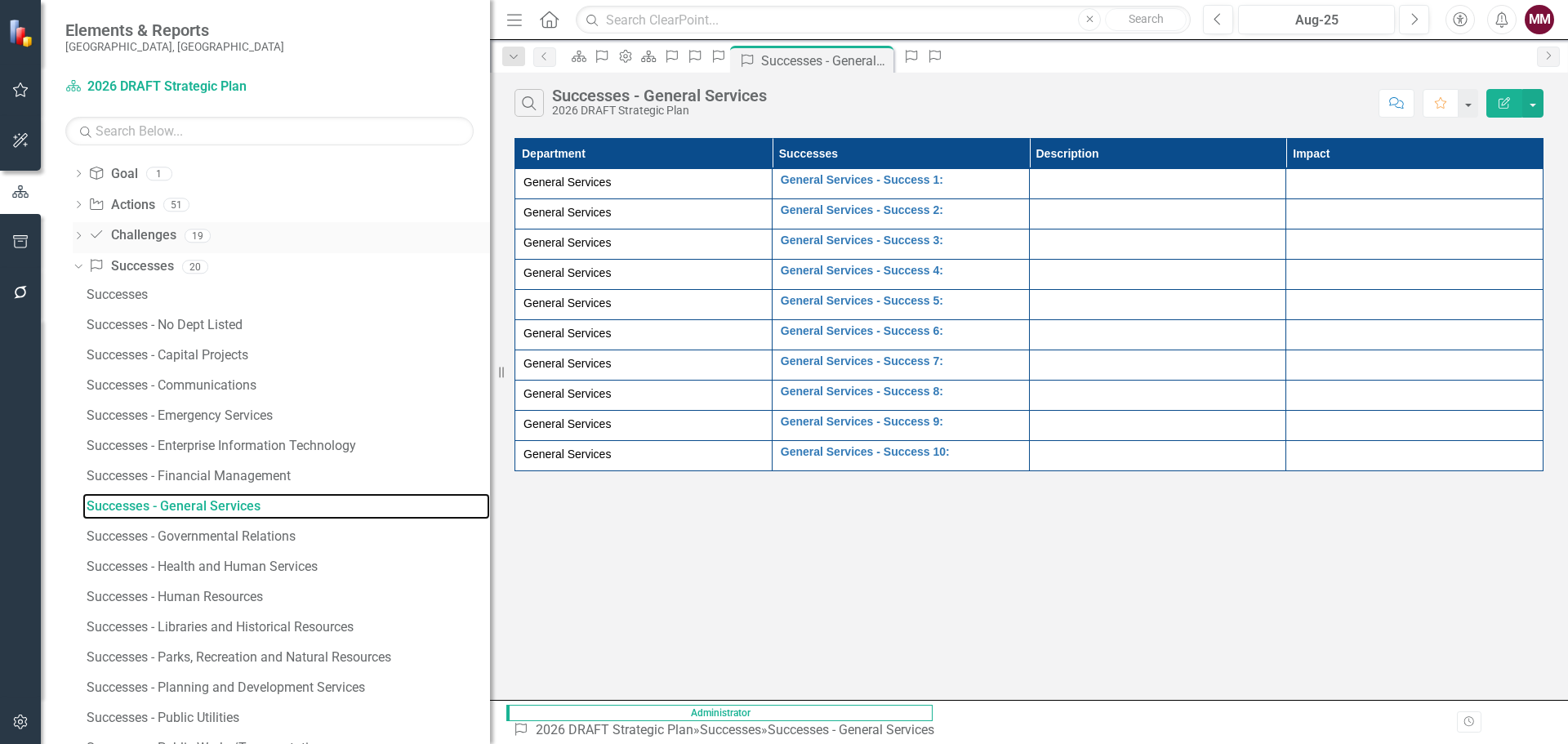
scroll to position [262, 0]
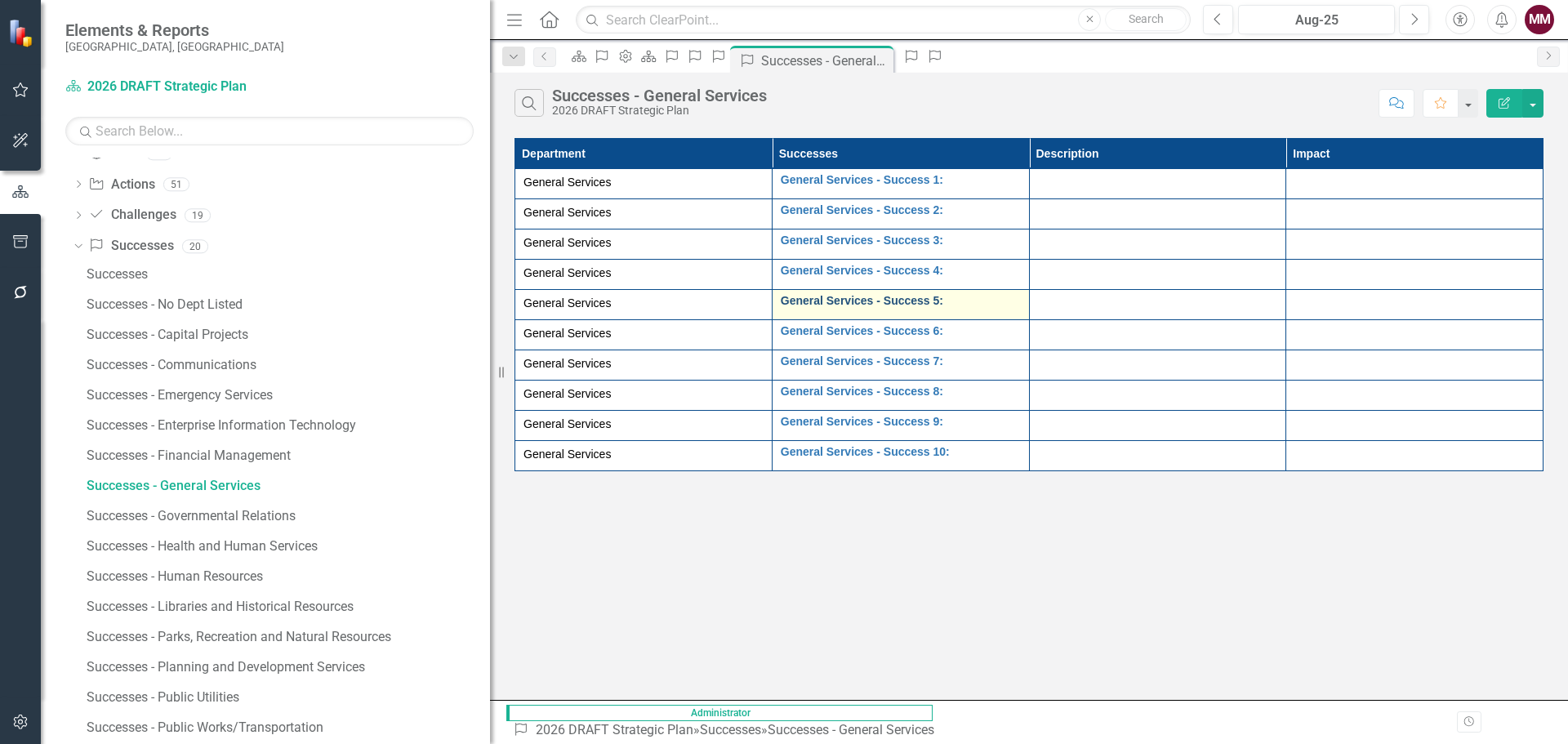
click at [786, 300] on link "General Services - Success 5:" at bounding box center [900, 301] width 240 height 12
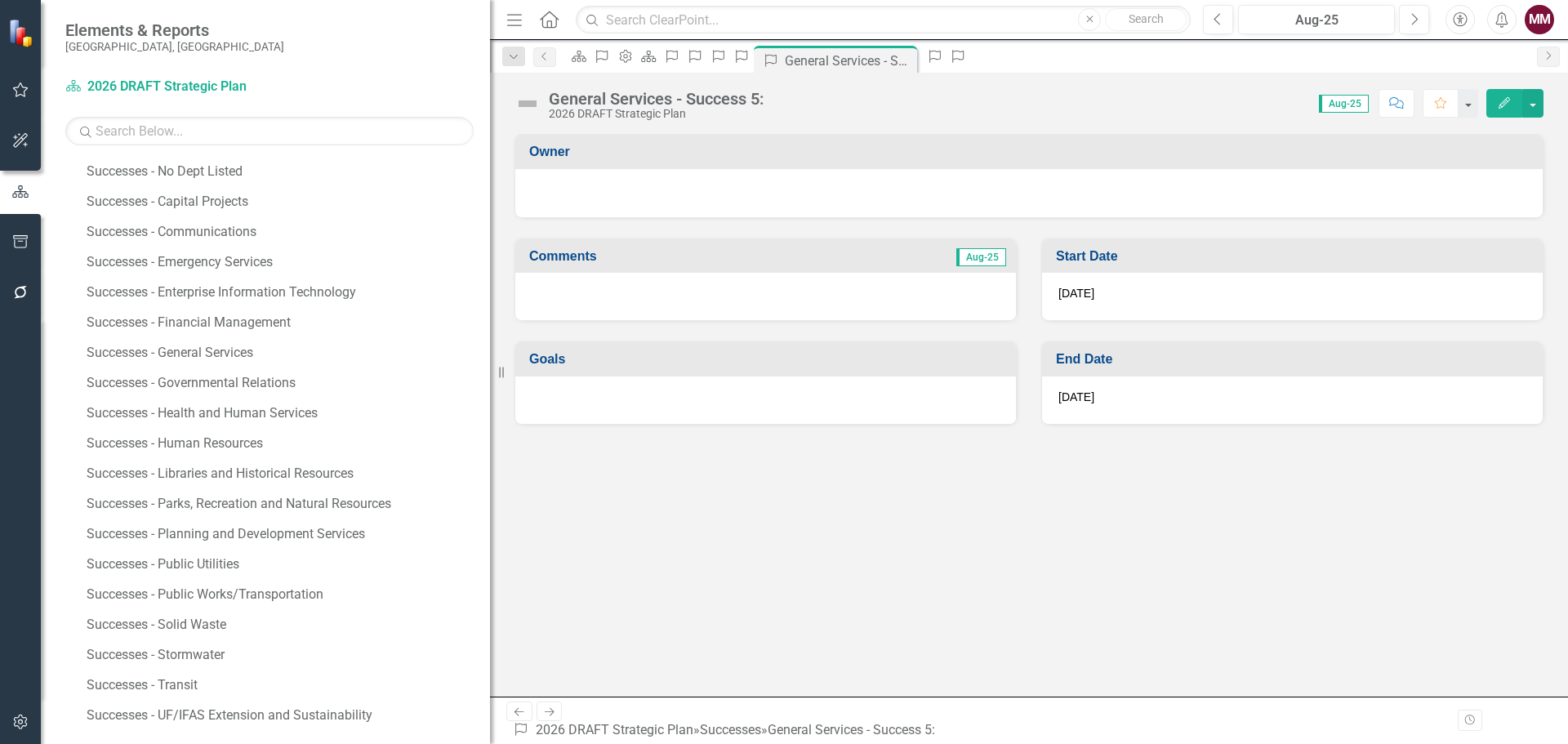
scroll to position [408, 0]
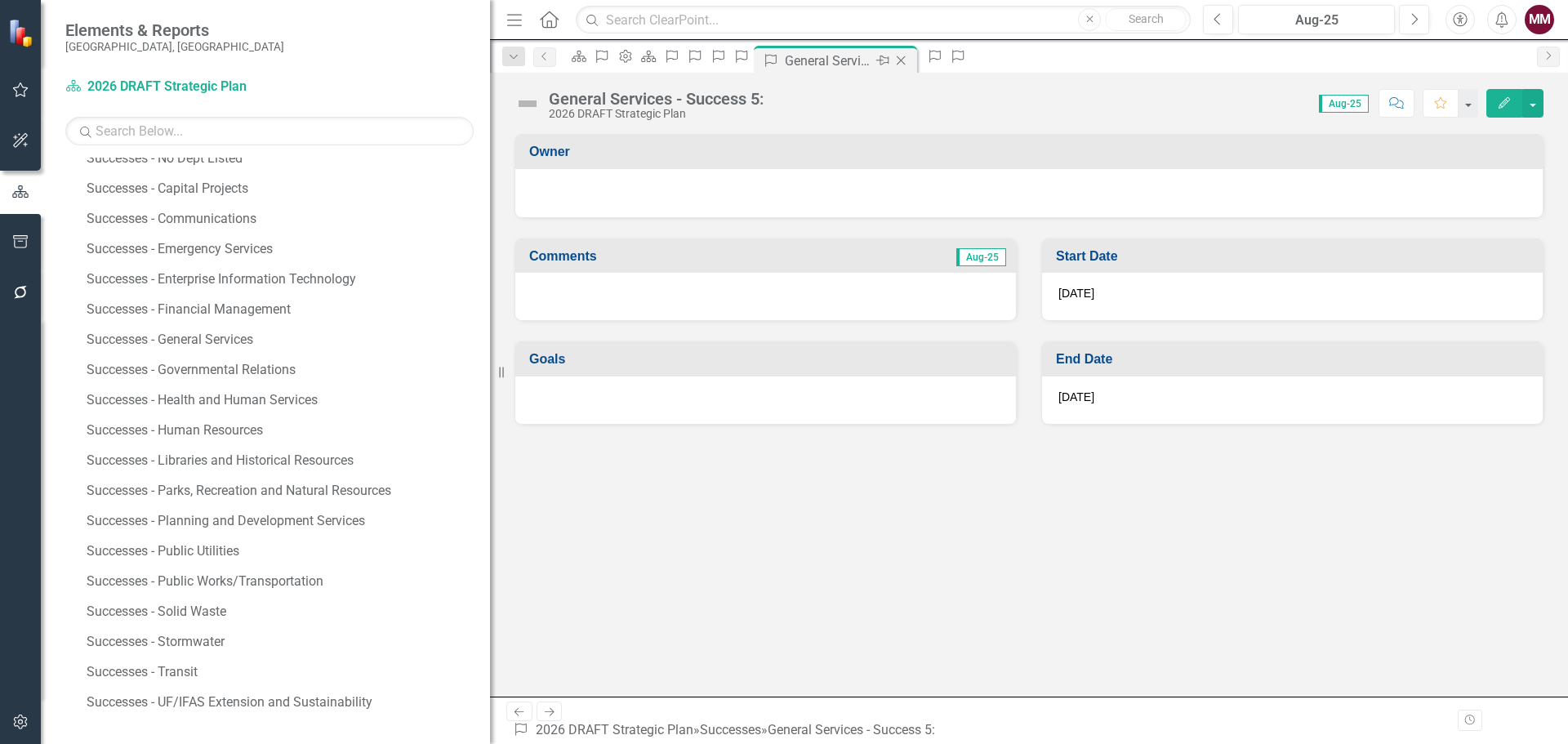
click at [908, 63] on icon "Close" at bounding box center [900, 60] width 16 height 13
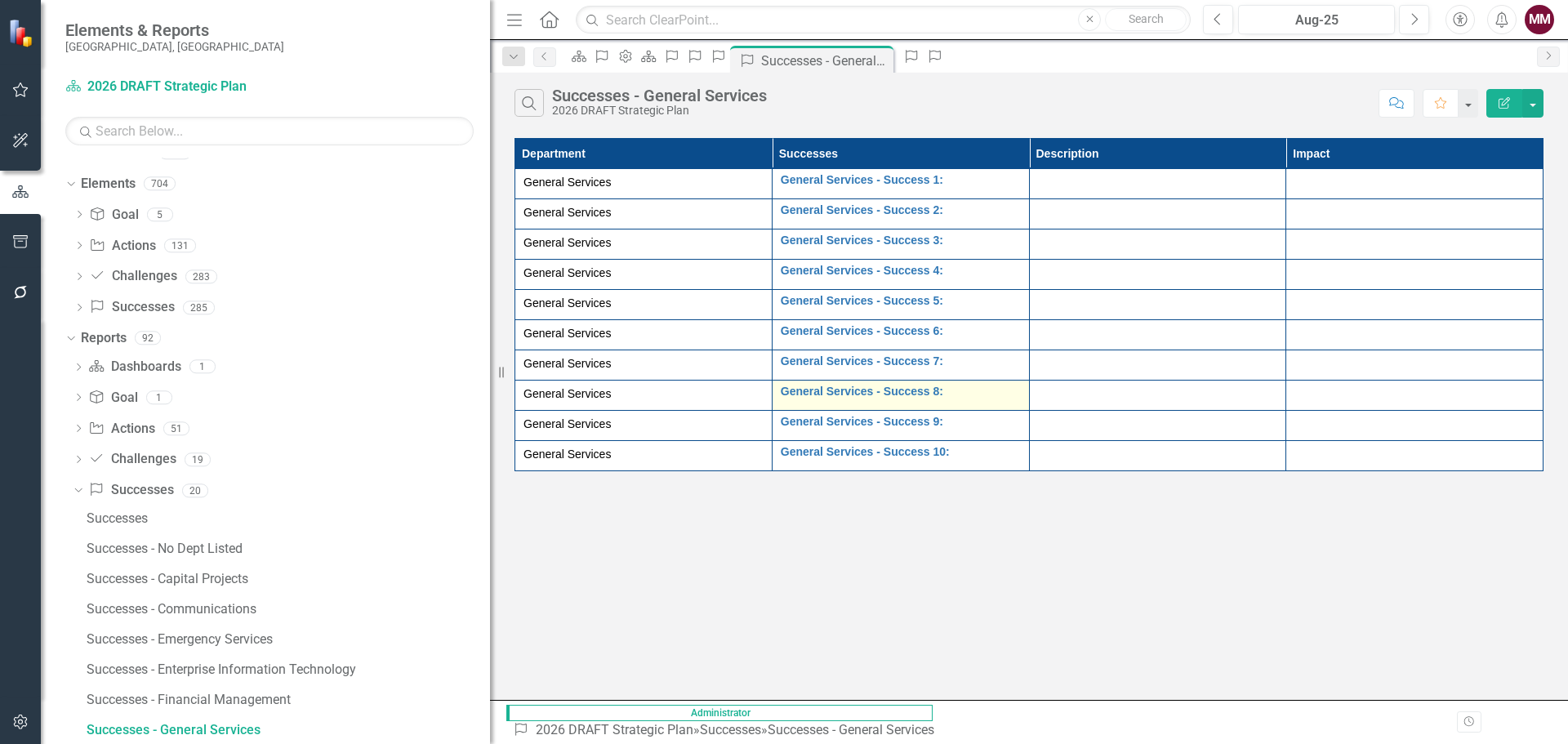
scroll to position [17, 0]
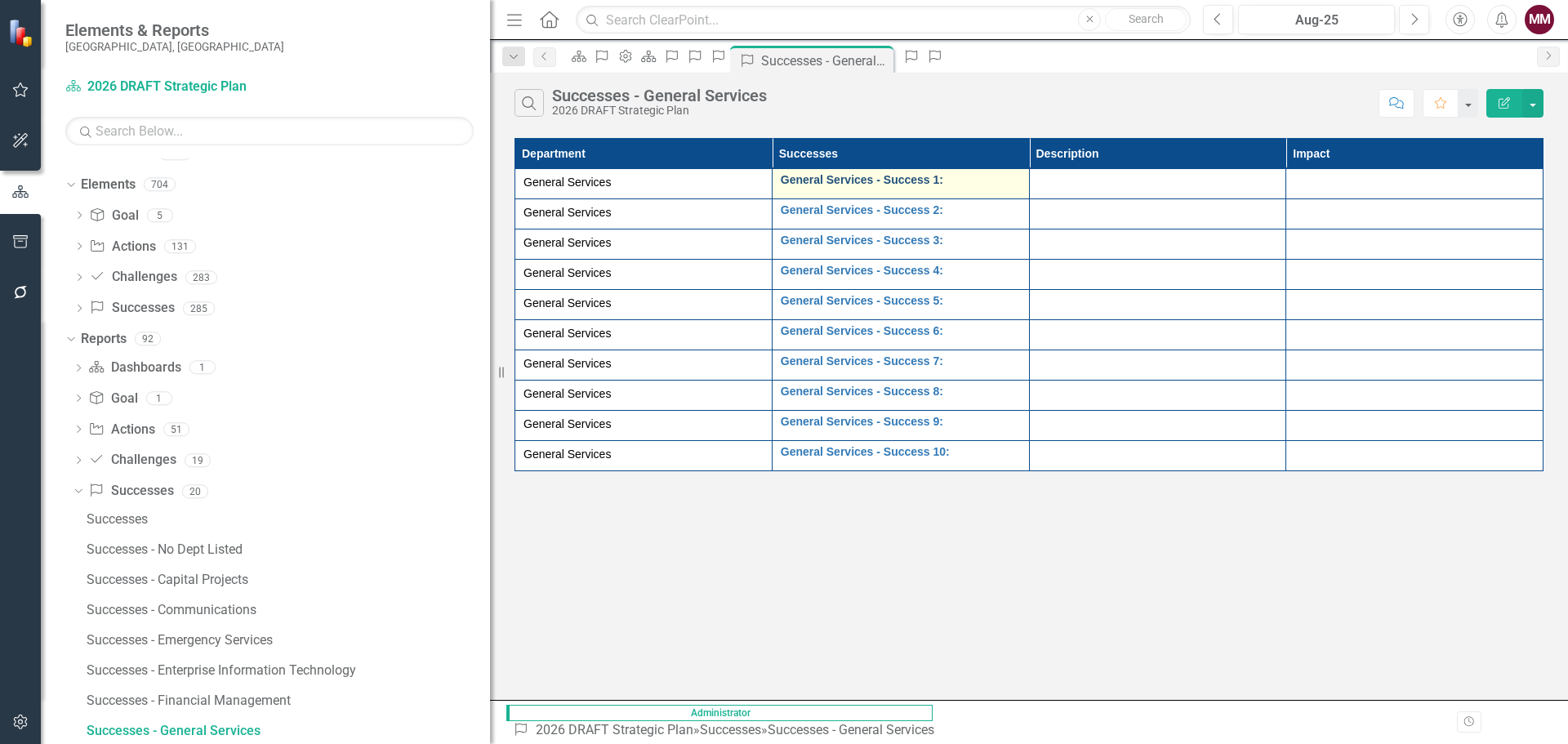
click at [780, 178] on link "General Services - Success 1:" at bounding box center [900, 180] width 240 height 12
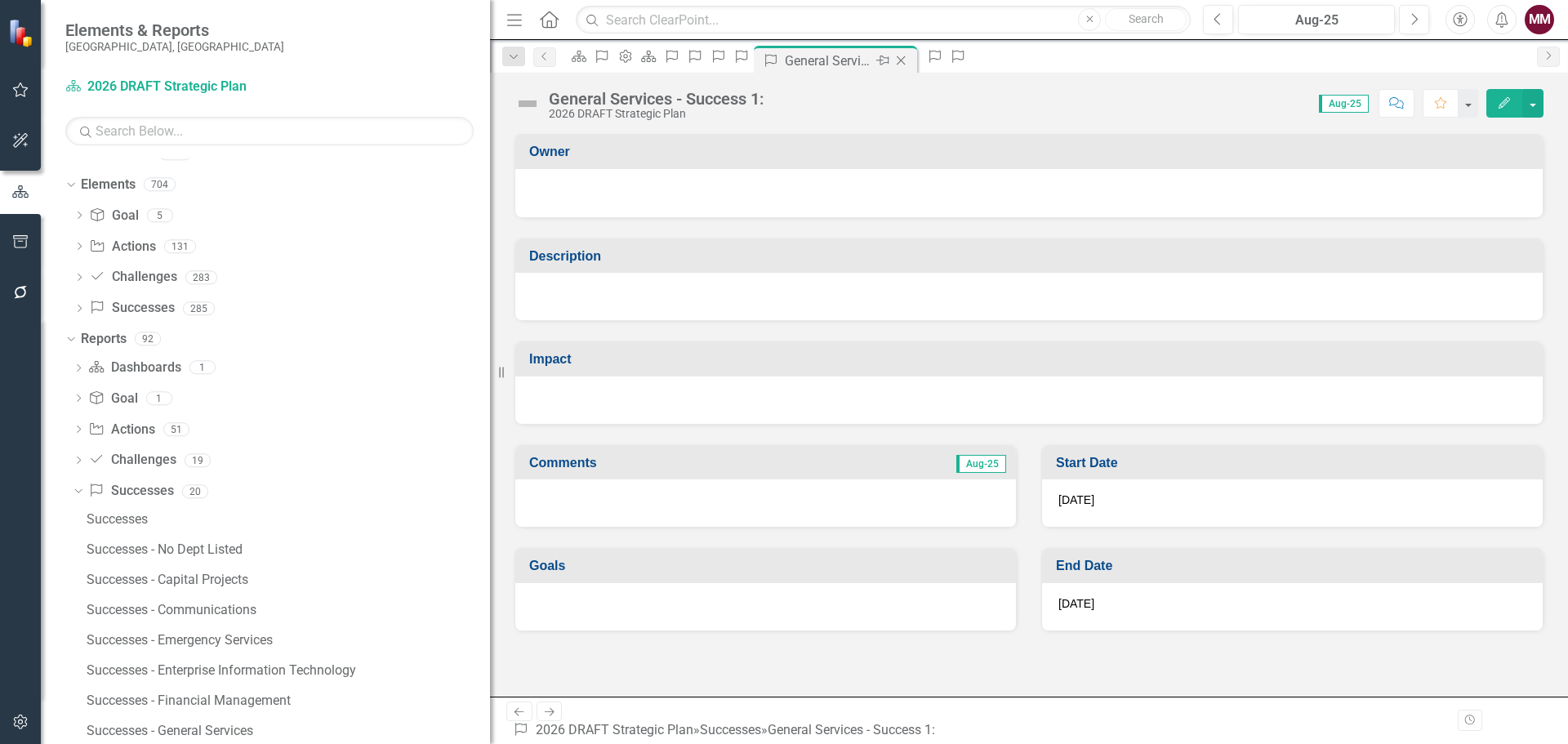
click at [908, 64] on icon "Close" at bounding box center [900, 60] width 16 height 13
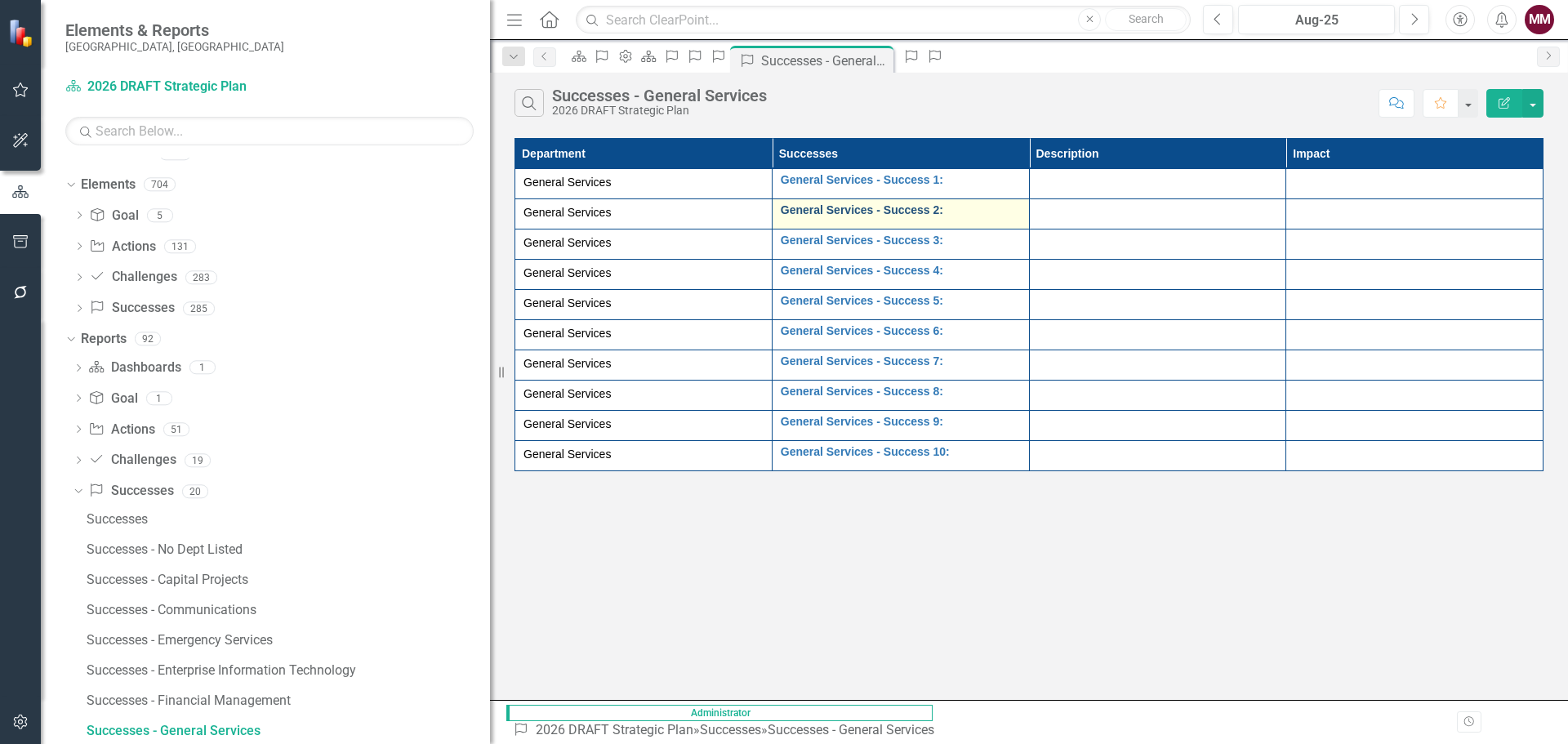
click at [780, 208] on link "General Services - Success 2:" at bounding box center [900, 210] width 240 height 12
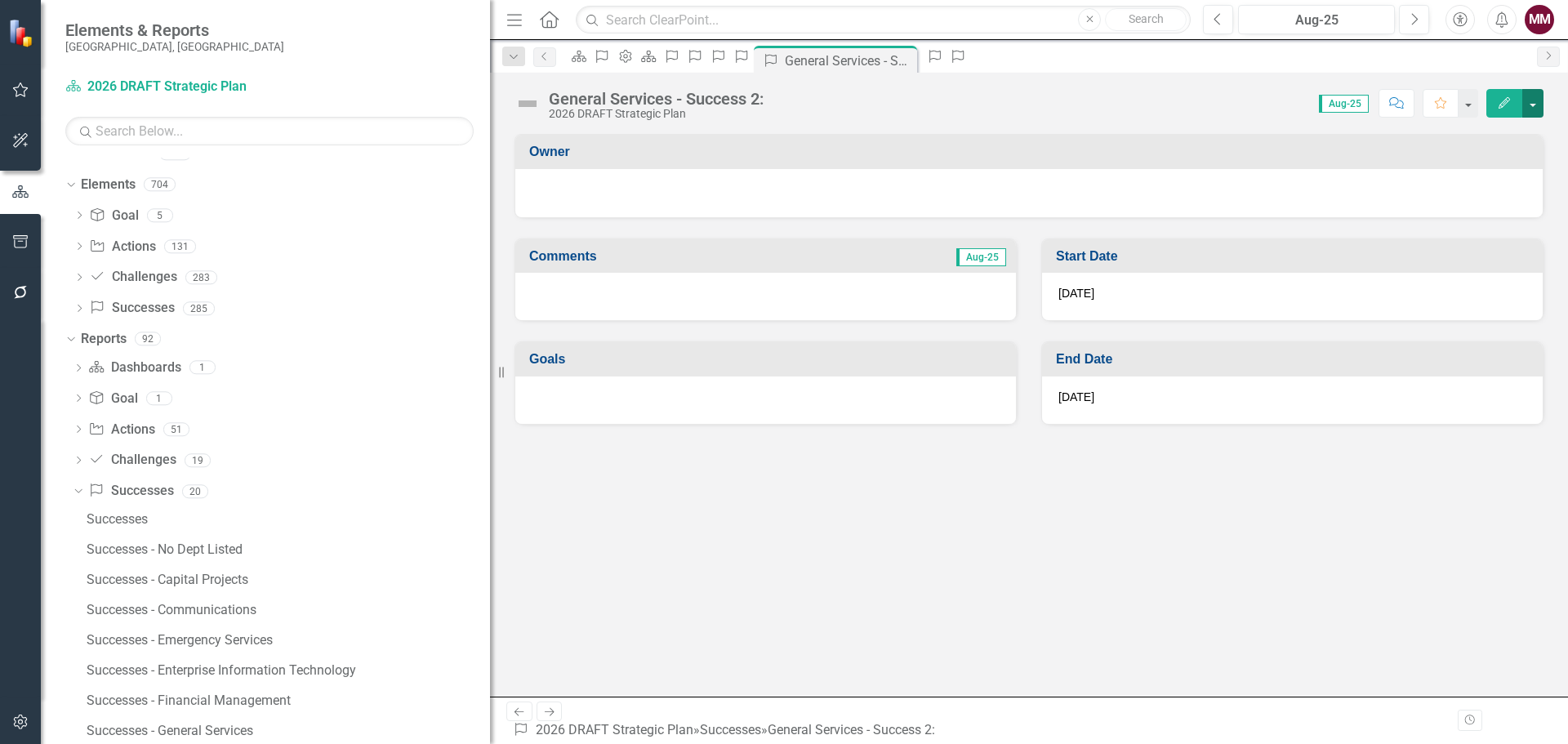
click at [1530, 109] on button "button" at bounding box center [1532, 103] width 21 height 28
click at [1502, 162] on link "Edit Report Edit Layout" at bounding box center [1476, 163] width 132 height 30
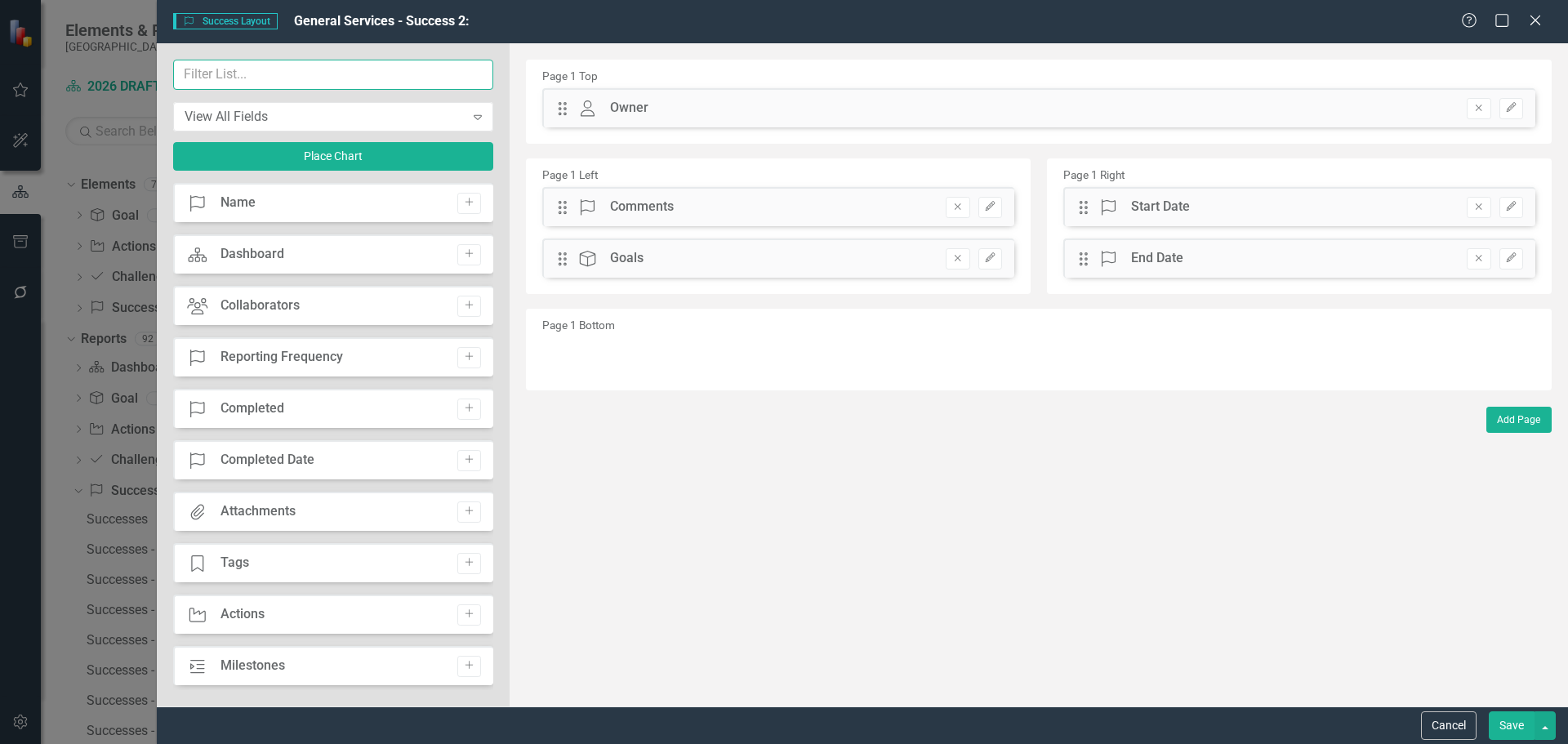
click at [257, 73] on input "text" at bounding box center [333, 75] width 320 height 30
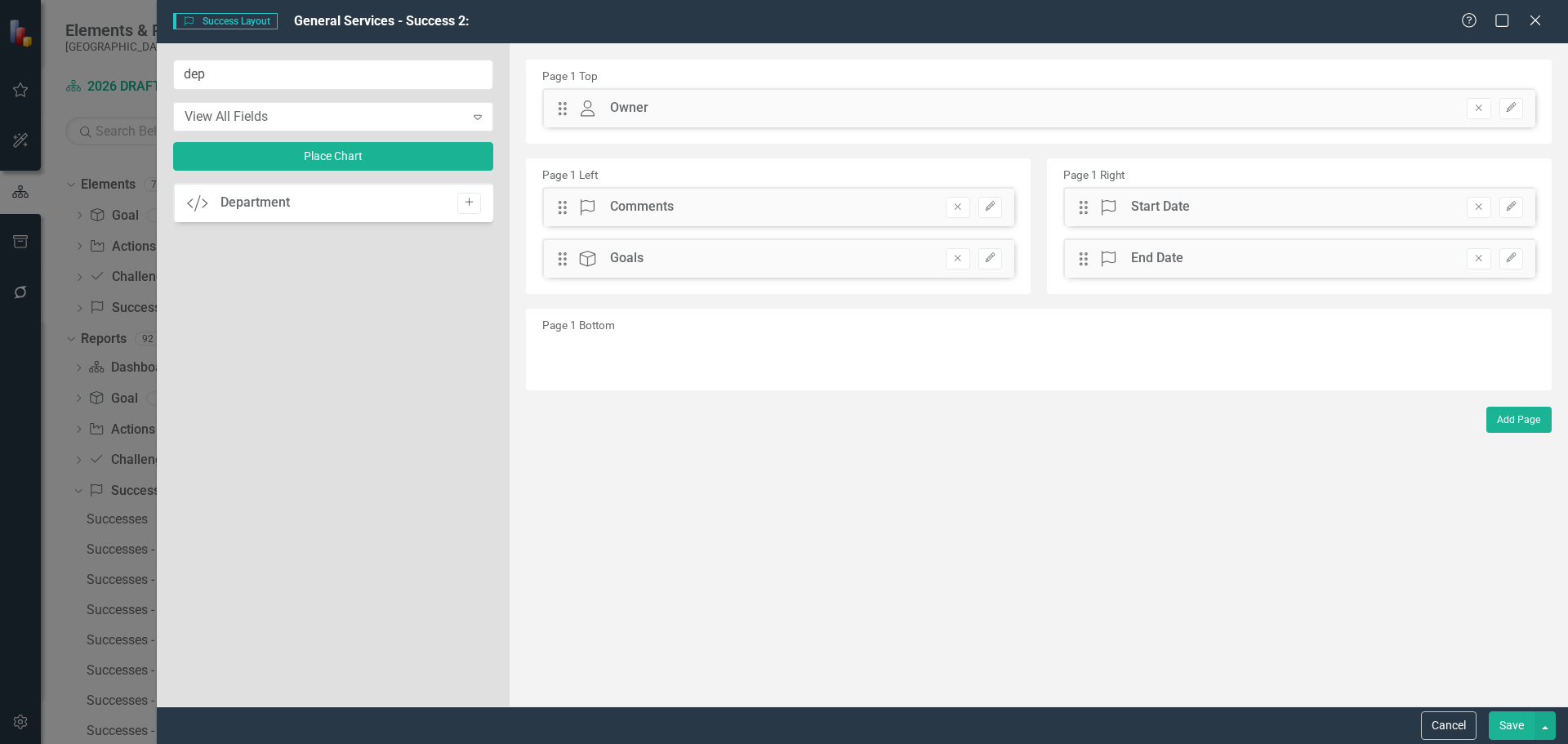
click at [472, 201] on icon "Add" at bounding box center [469, 202] width 12 height 10
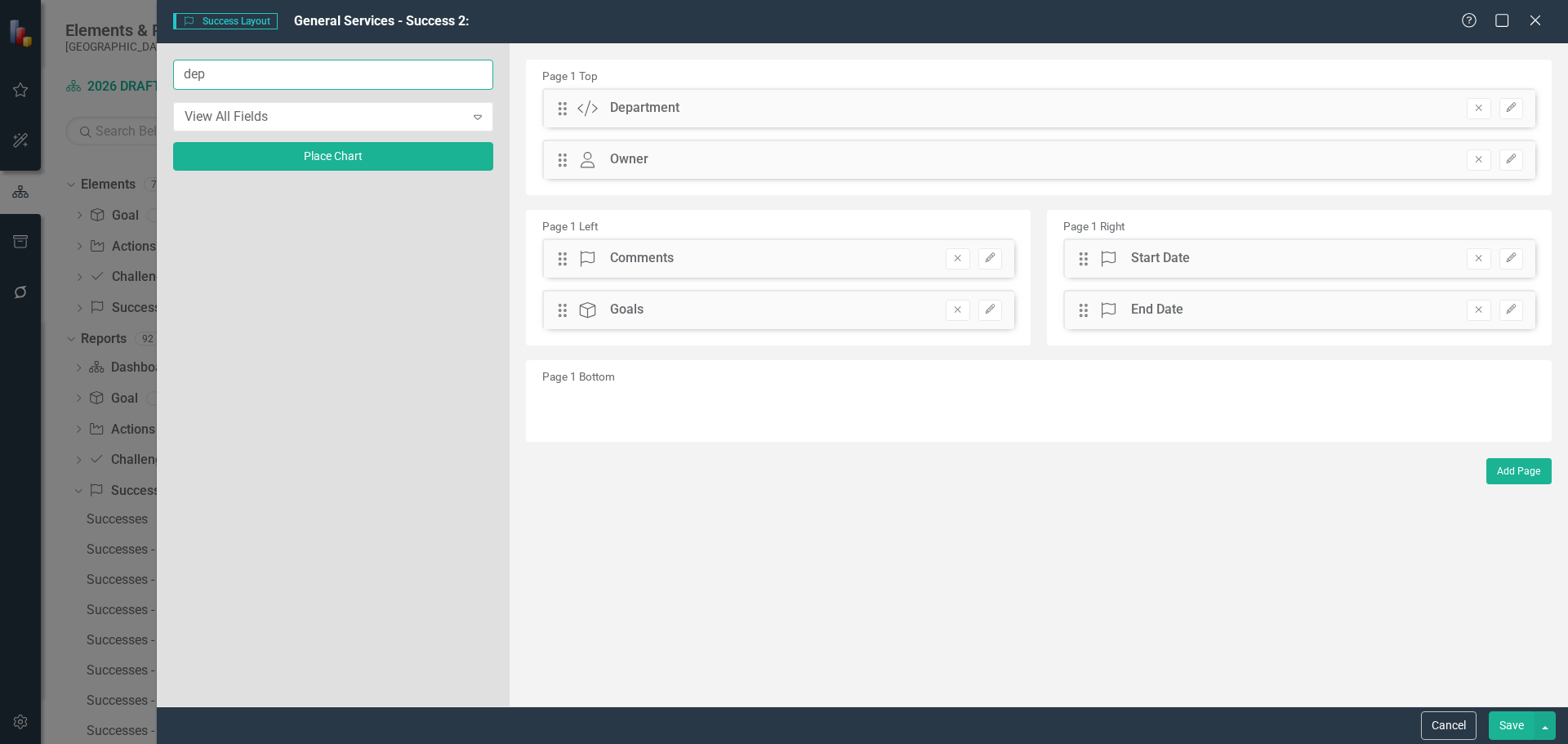
drag, startPoint x: 303, startPoint y: 80, endPoint x: 82, endPoint y: 45, distance: 223.8
click at [82, 45] on div "Success Success Layout General Services - Success 2: Help Maximize Close dep Vi…" at bounding box center [784, 372] width 1568 height 744
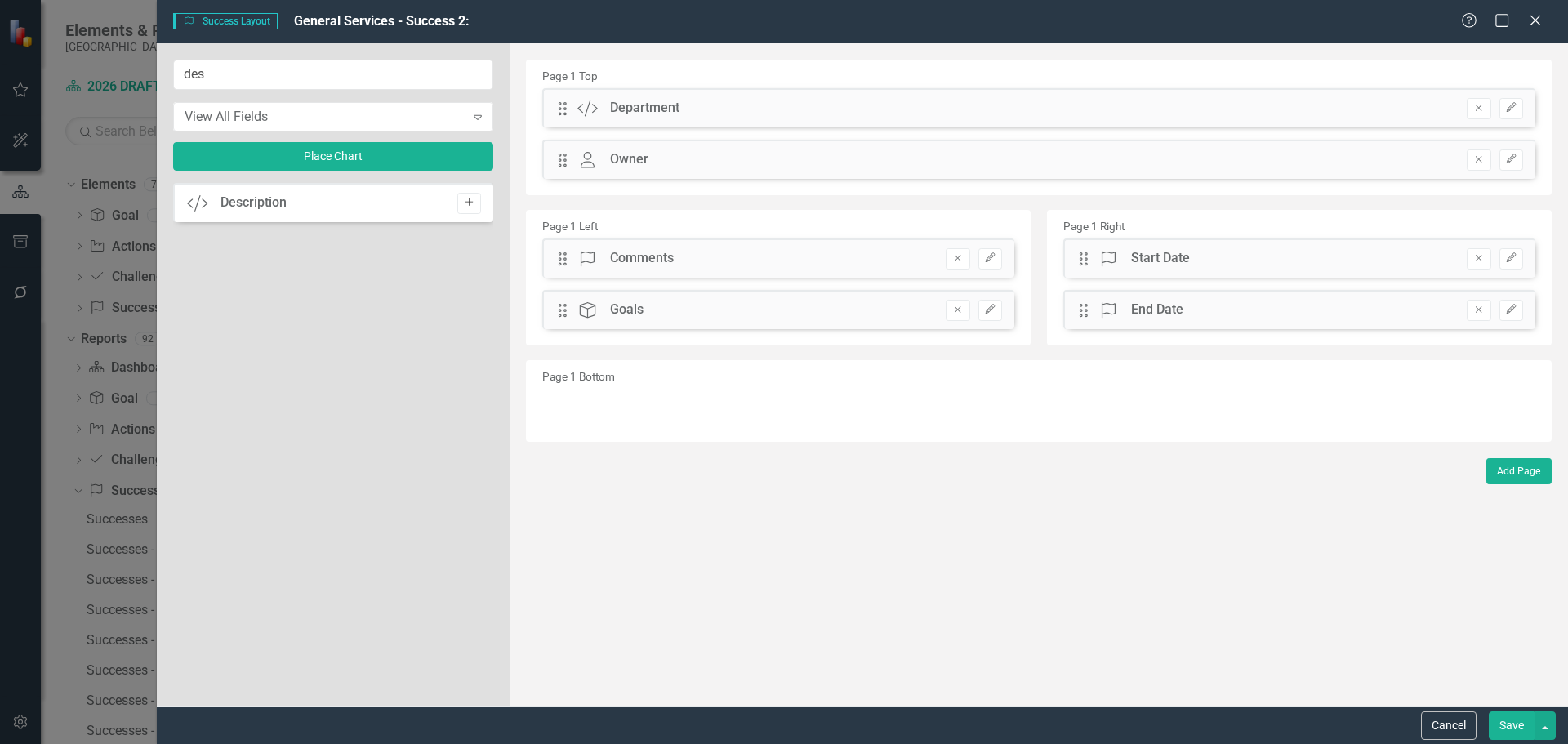
click at [478, 204] on button "Add" at bounding box center [469, 203] width 24 height 21
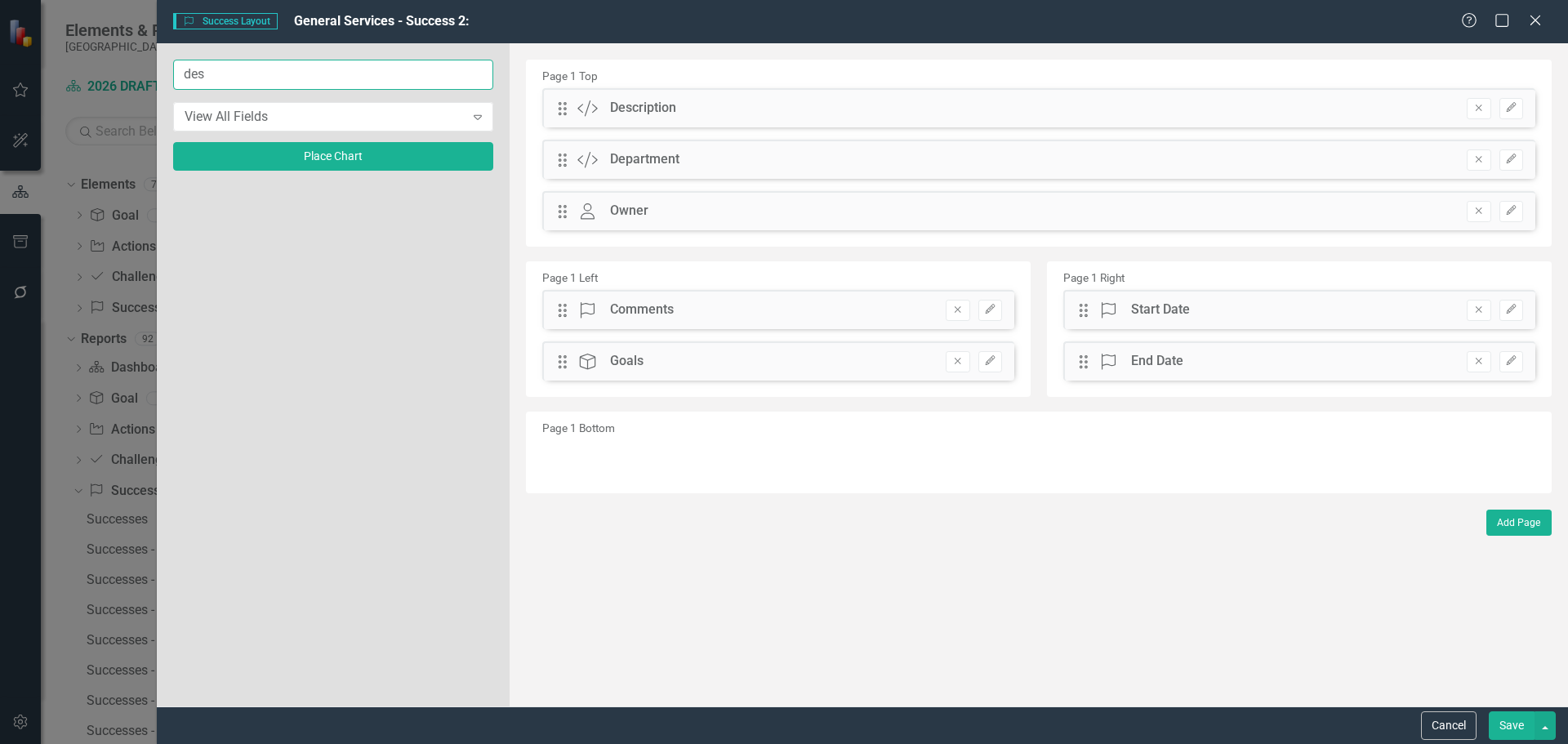
drag, startPoint x: 328, startPoint y: 71, endPoint x: -144, endPoint y: -29, distance: 482.5
click at [0, 0] on html "Accessibility Screen-Reader Guide, Feedback, and Issue Reporting | New window E…" at bounding box center [784, 372] width 1568 height 744
type input "imp"
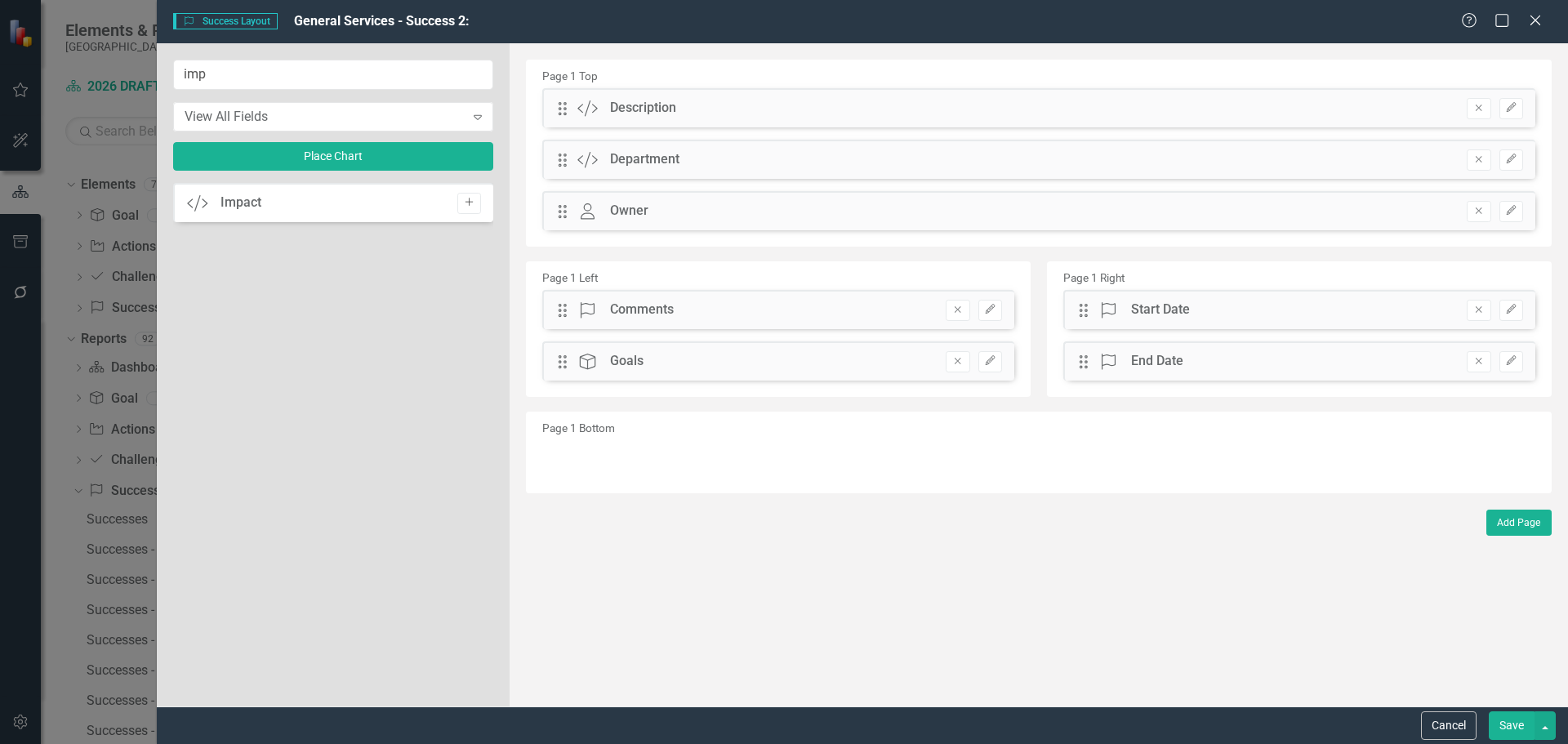
click at [468, 195] on button "Add" at bounding box center [469, 203] width 24 height 21
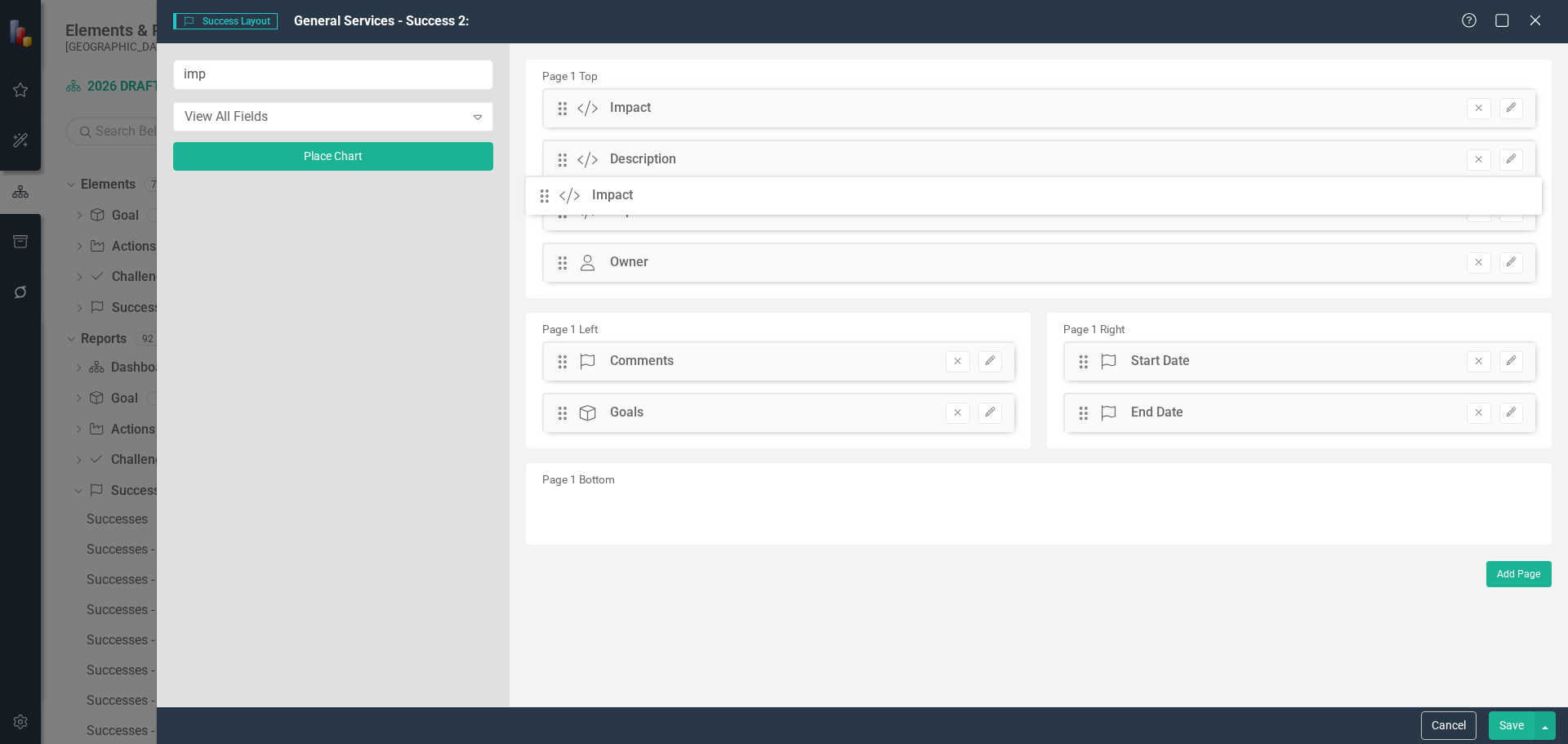
drag, startPoint x: 564, startPoint y: 111, endPoint x: 558, endPoint y: 199, distance: 88.2
drag, startPoint x: 558, startPoint y: 115, endPoint x: 557, endPoint y: 167, distance: 52.0
click at [1473, 366] on icon "Remove" at bounding box center [1478, 360] width 12 height 10
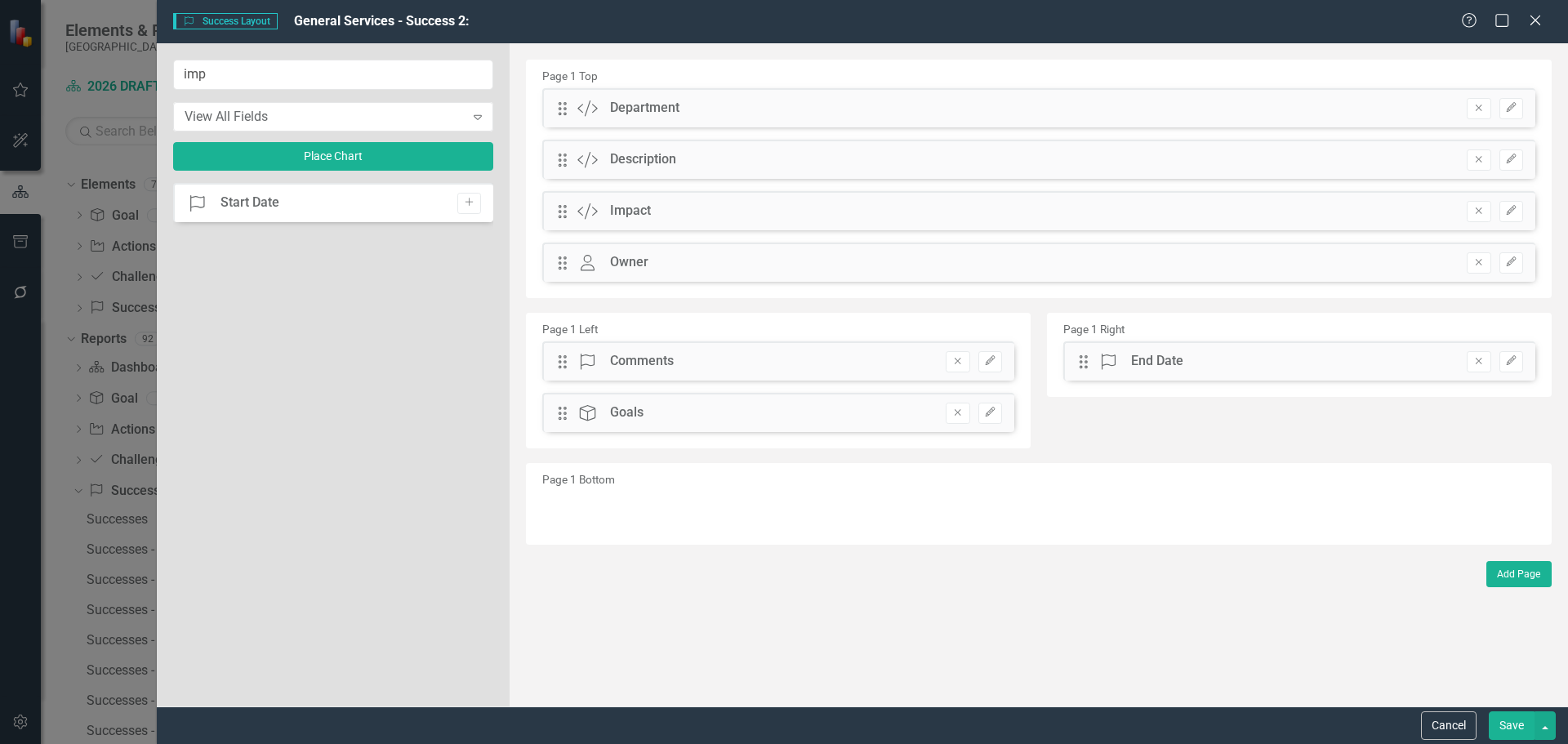
click at [1473, 366] on icon "Remove" at bounding box center [1478, 360] width 12 height 10
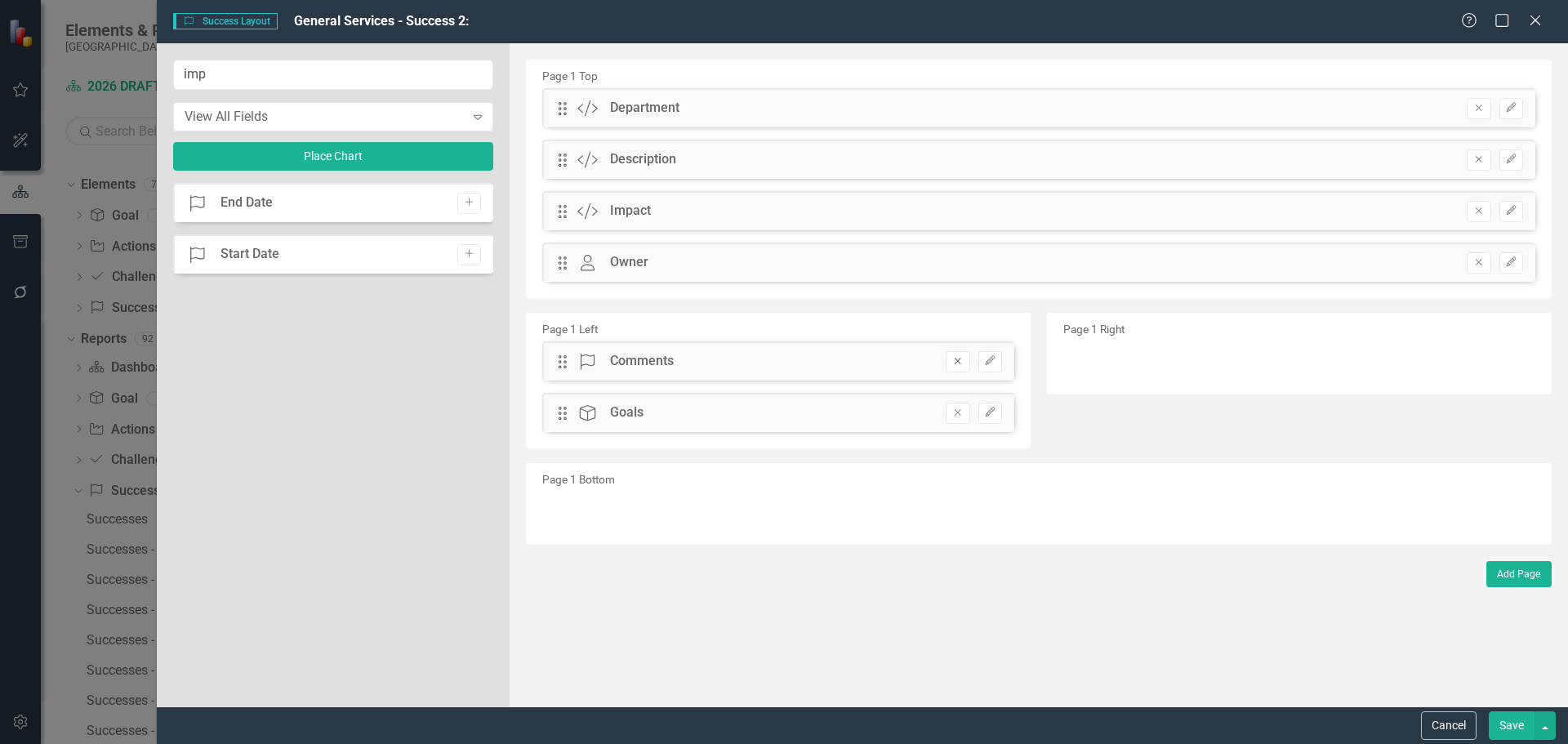
click at [958, 366] on icon "Remove" at bounding box center [957, 360] width 12 height 10
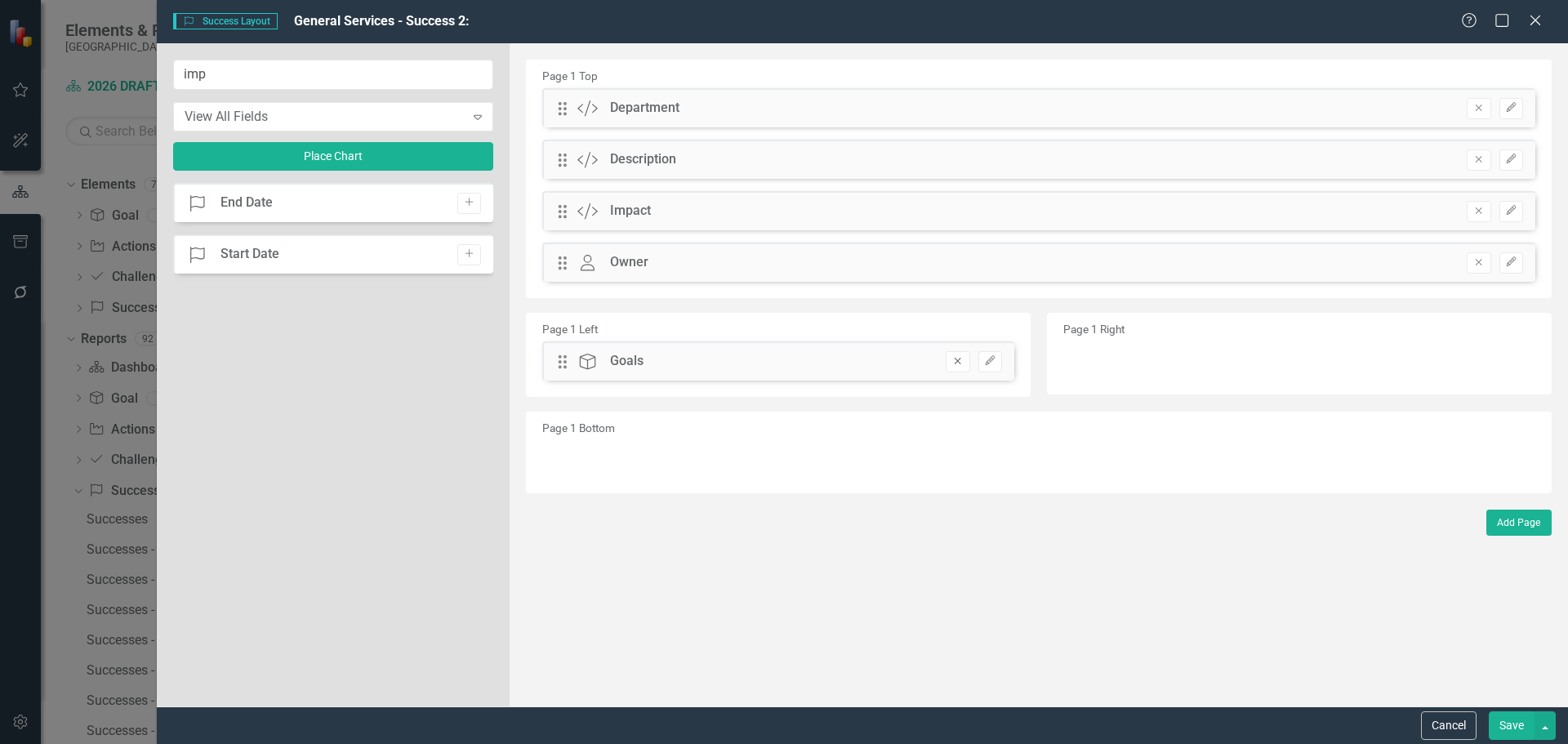
click at [960, 365] on icon "Remove" at bounding box center [957, 360] width 12 height 10
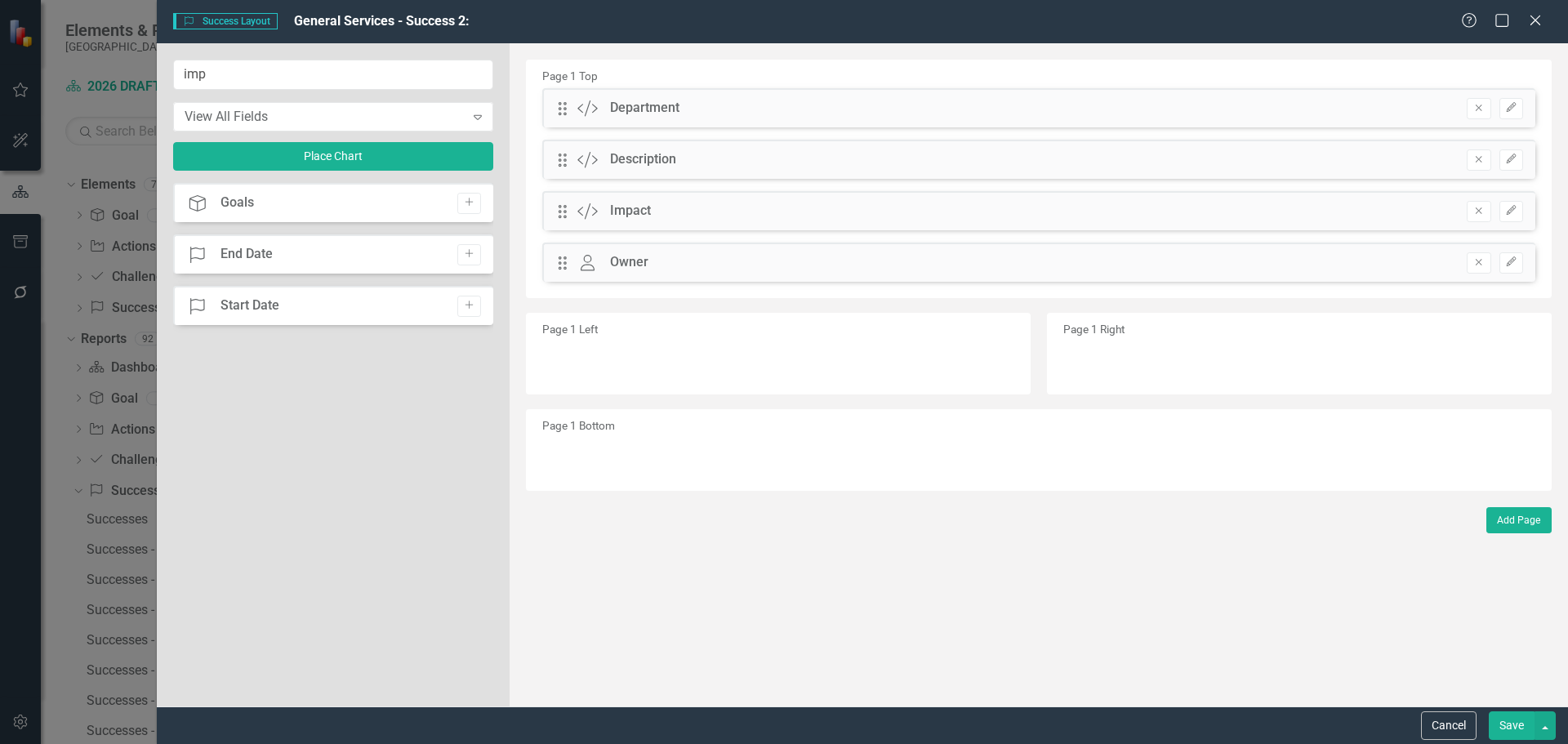
click at [1498, 717] on button "Save" at bounding box center [1510, 725] width 45 height 28
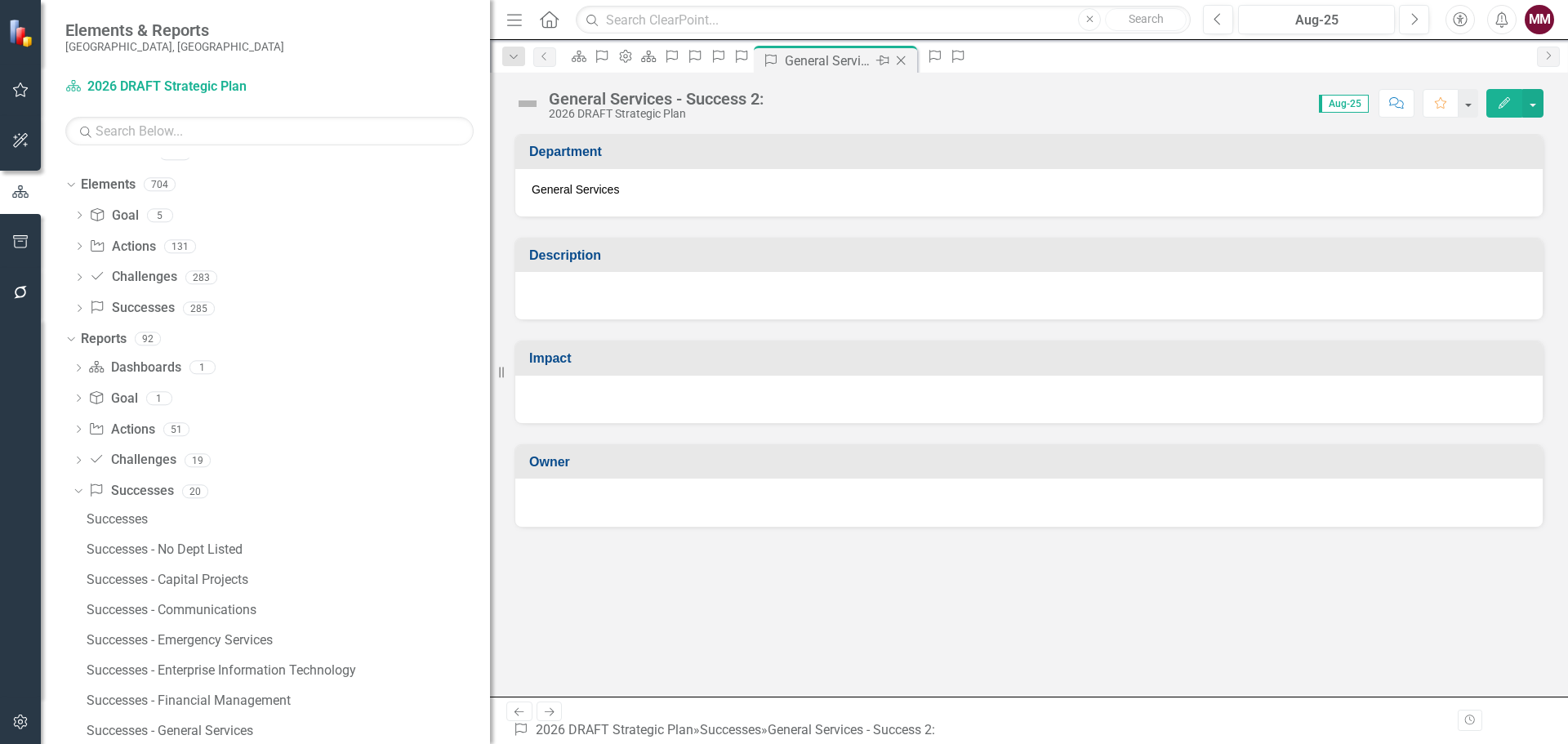
click at [906, 60] on icon at bounding box center [901, 60] width 9 height 9
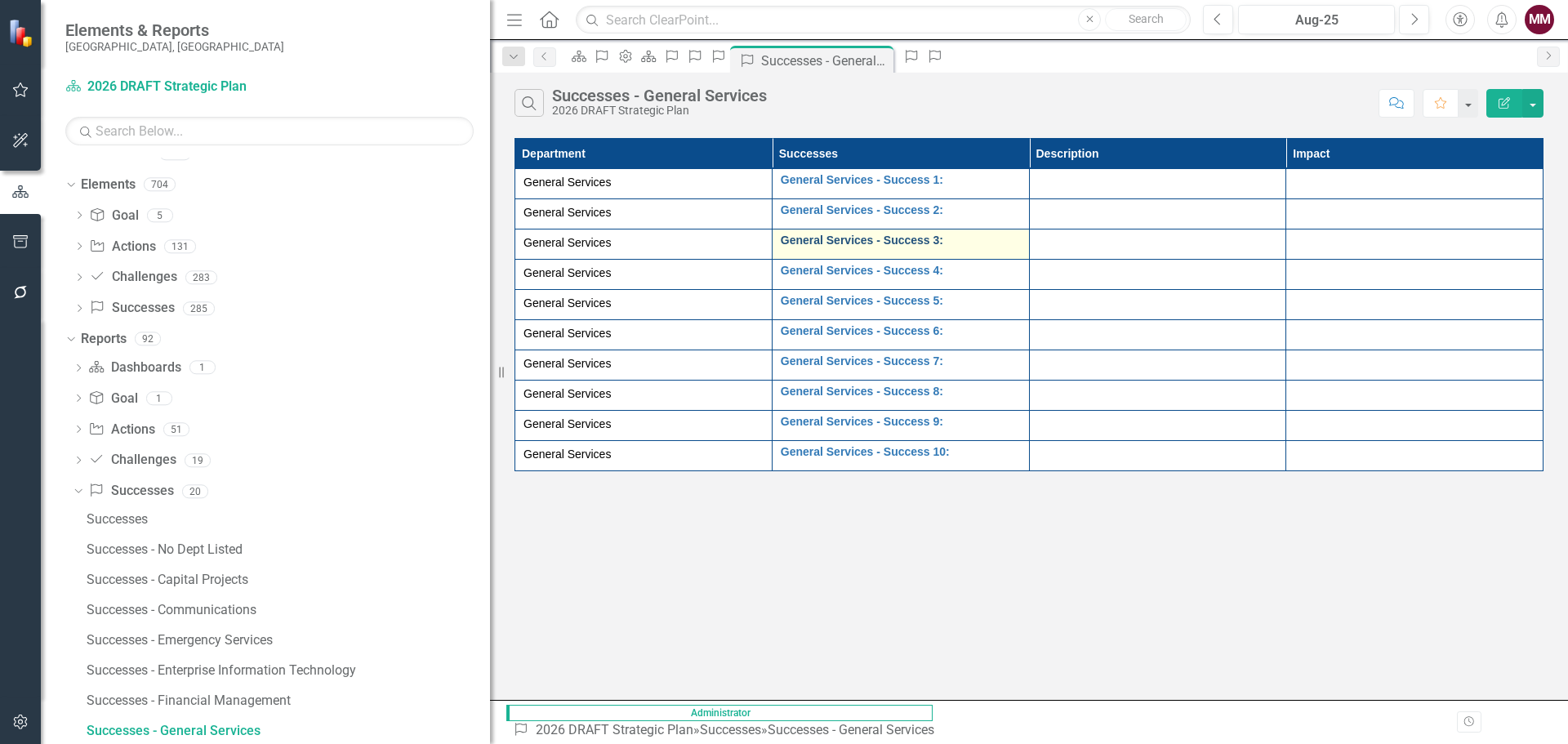
click at [792, 246] on link "General Services - Success 3:" at bounding box center [900, 241] width 240 height 12
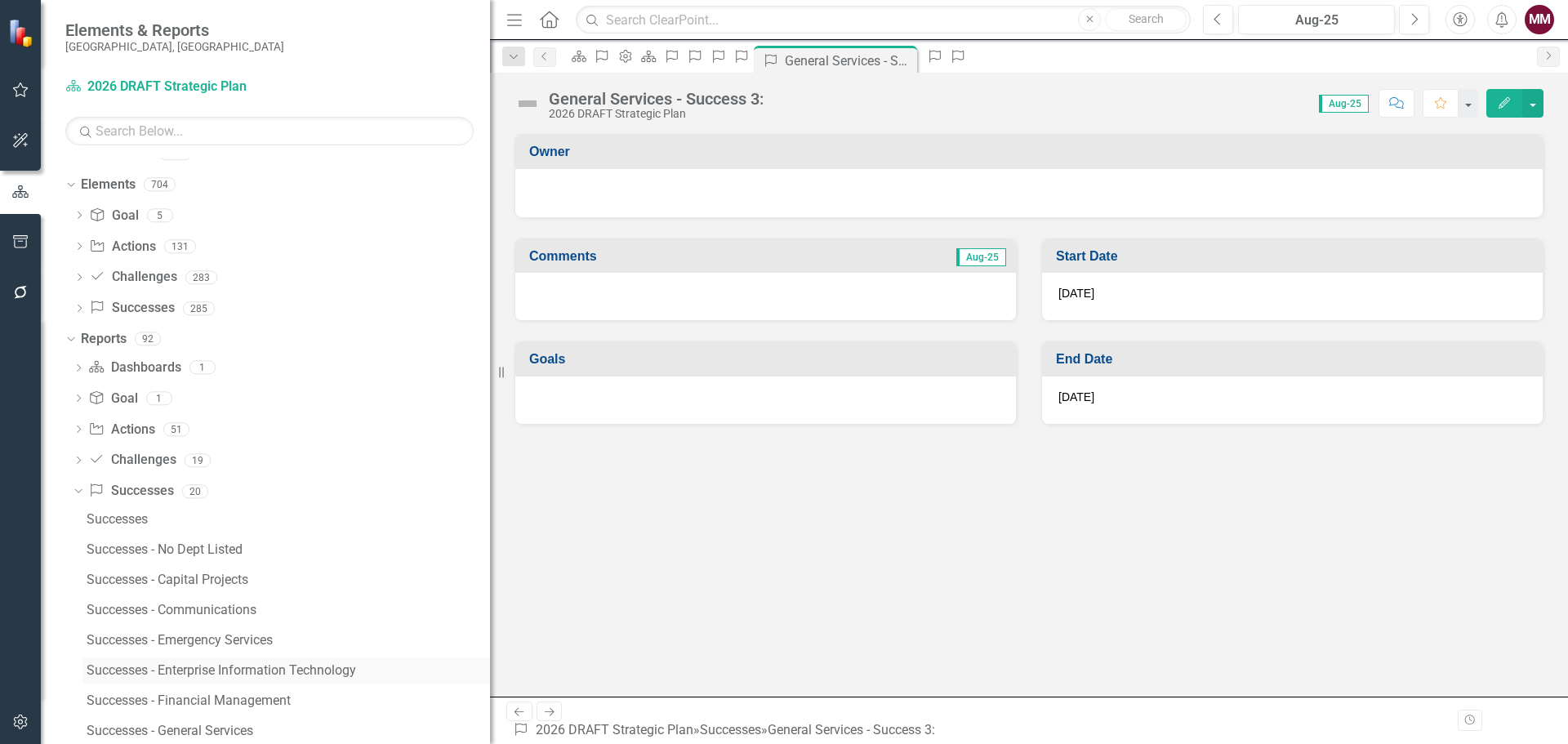
click at [329, 666] on div "Successes - Enterprise Information Technology" at bounding box center [288, 670] width 403 height 15
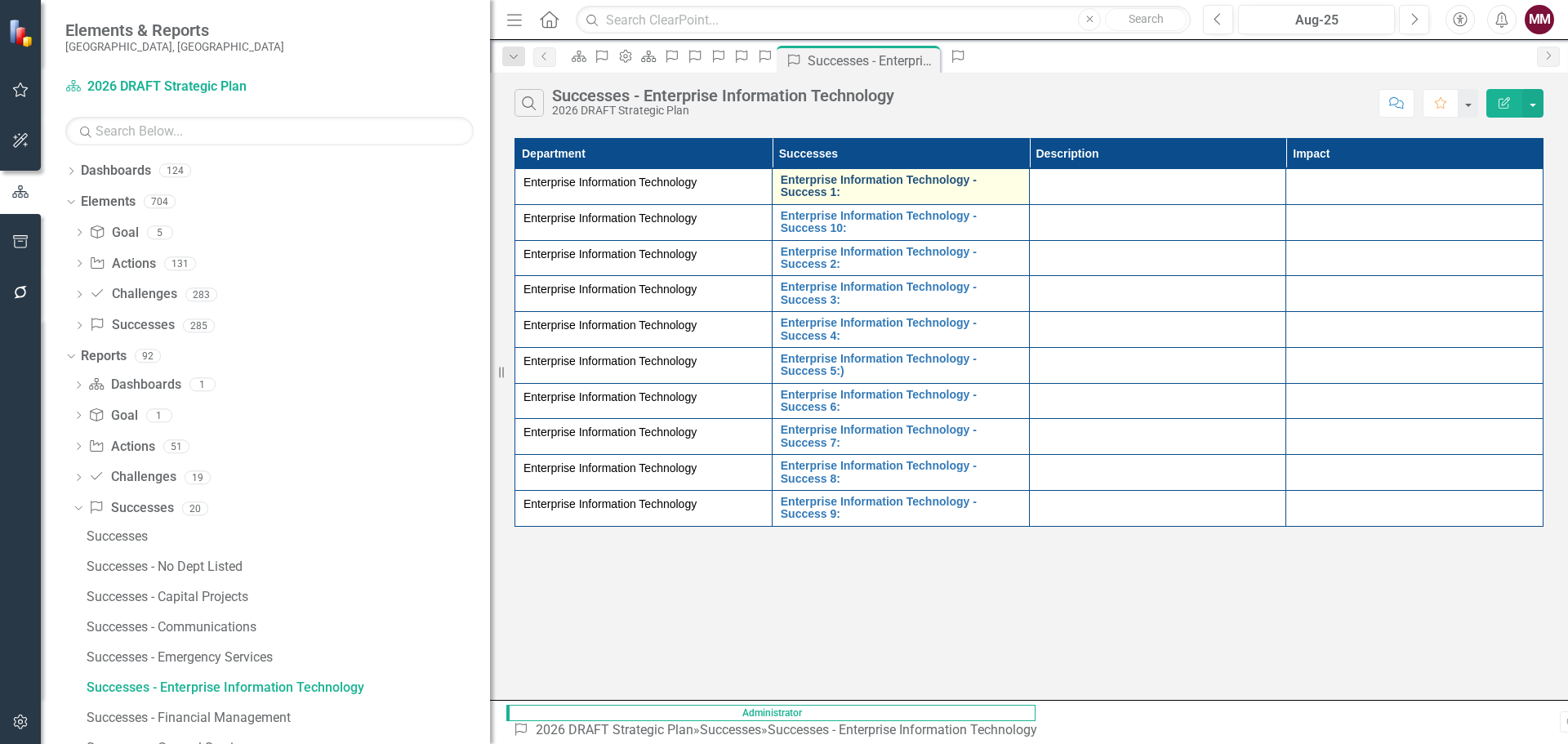
click at [806, 178] on link "Enterprise Information Technology - Success 1:" at bounding box center [900, 186] width 240 height 26
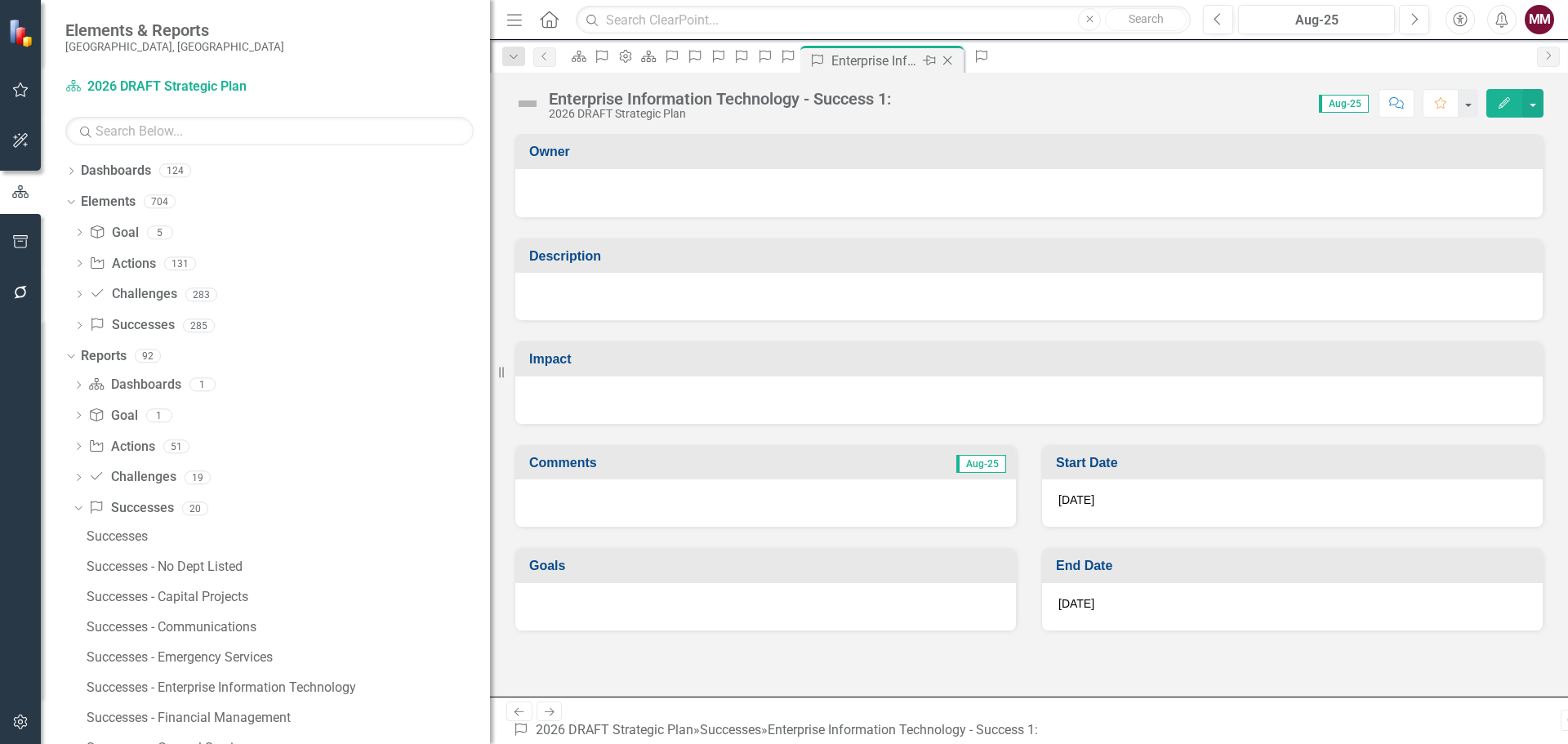
click at [955, 59] on icon "Close" at bounding box center [947, 60] width 16 height 13
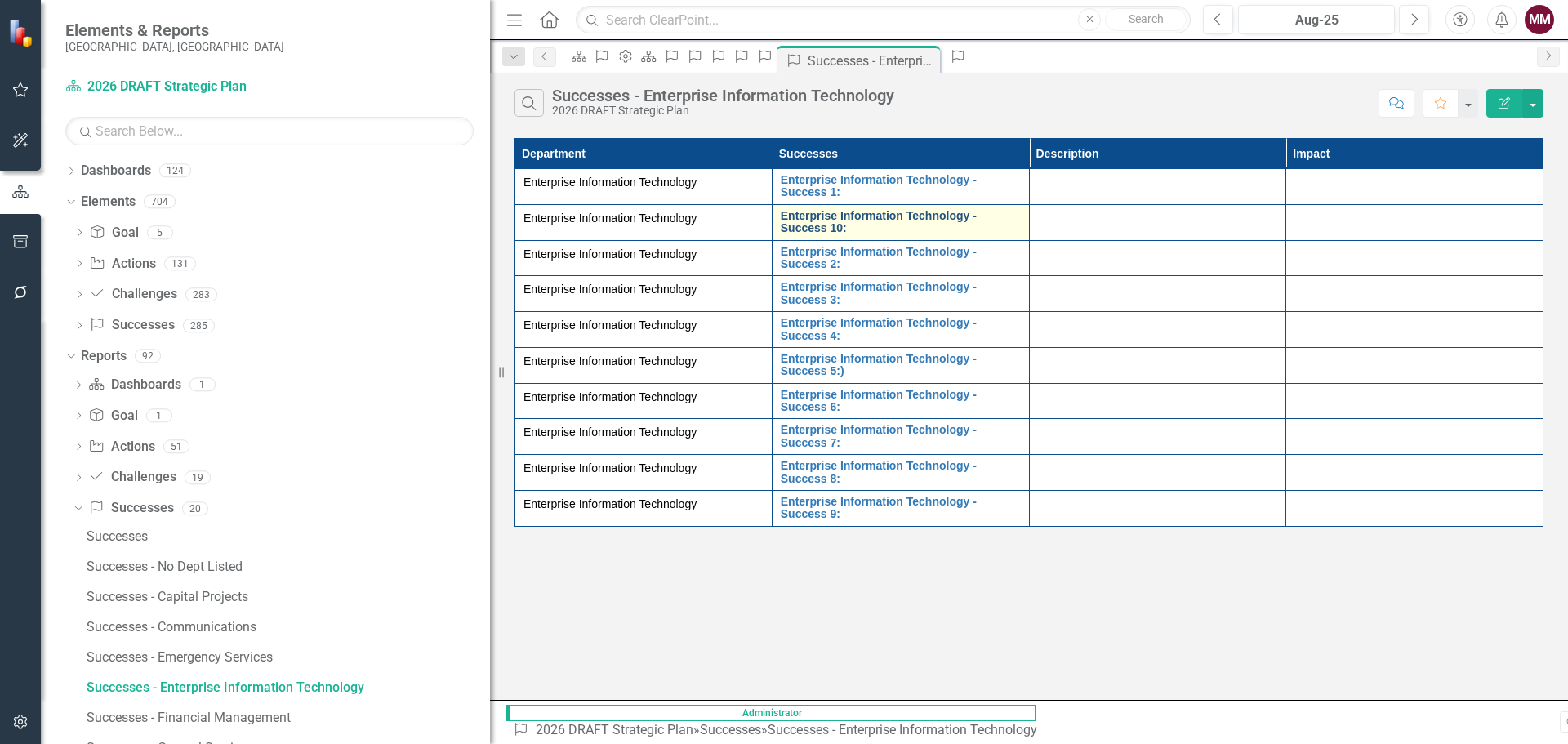
click at [780, 222] on link "Enterprise Information Technology - Success 10:" at bounding box center [900, 222] width 240 height 26
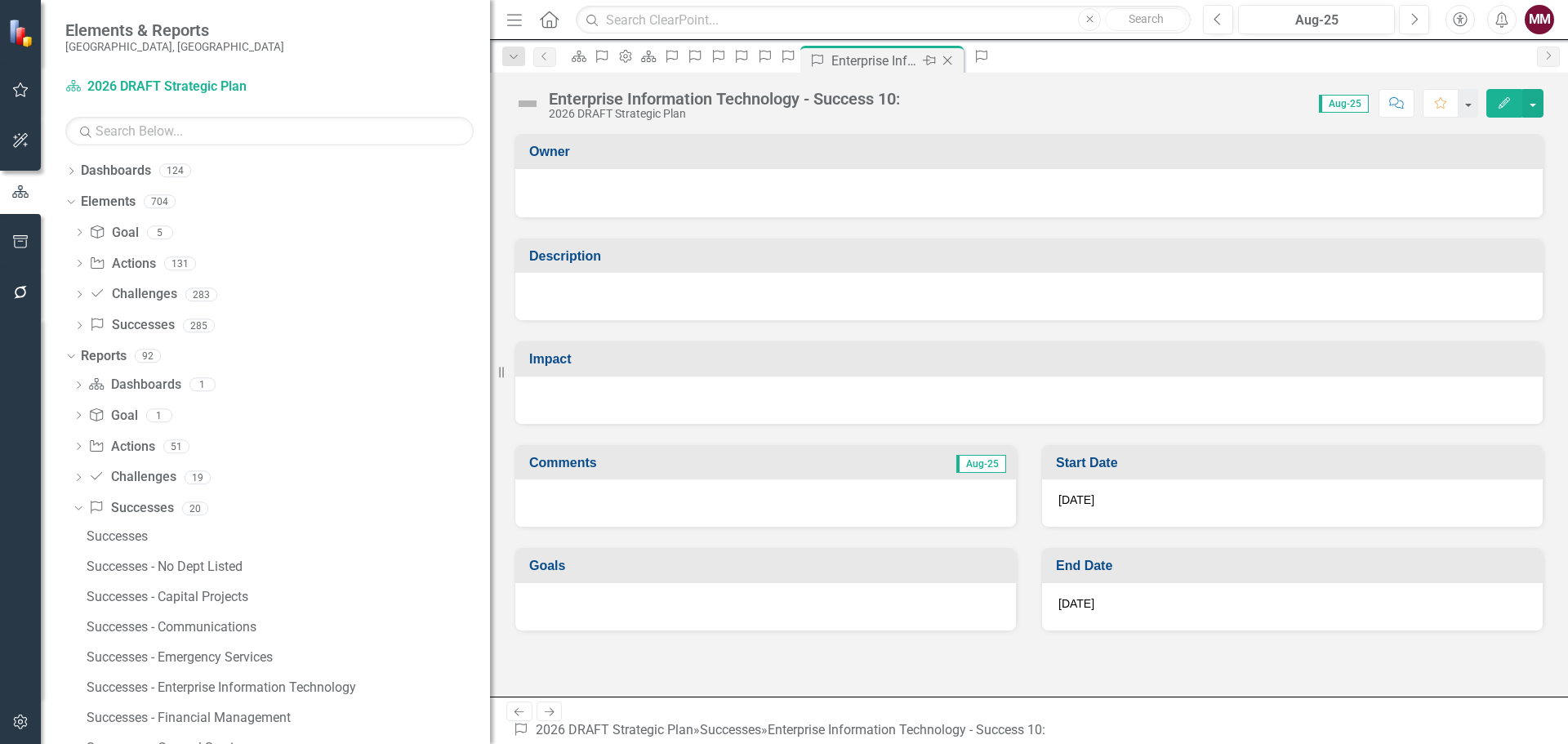
click at [955, 66] on icon "Close" at bounding box center [947, 60] width 16 height 13
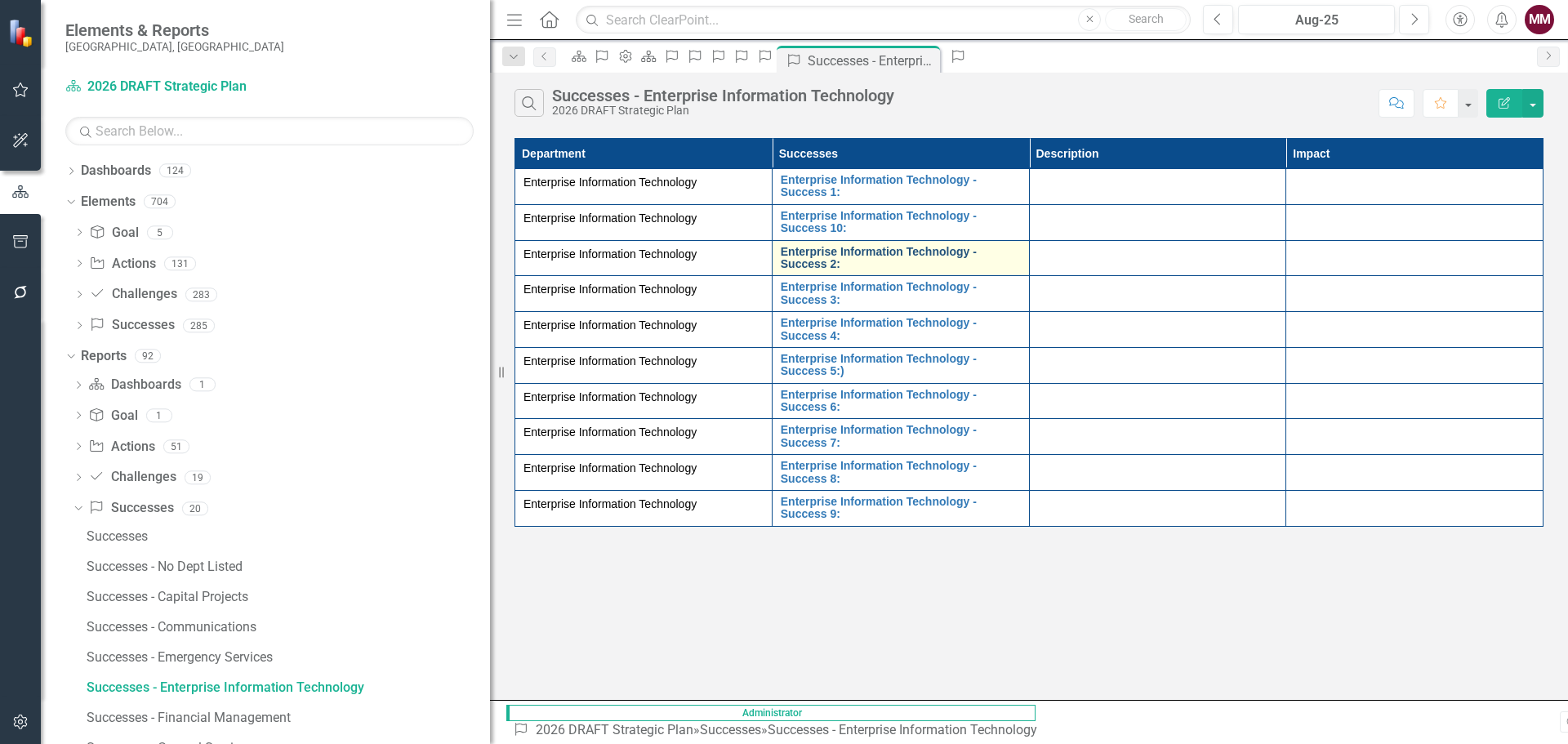
click at [822, 265] on link "Enterprise Information Technology - Success 2:" at bounding box center [900, 258] width 240 height 26
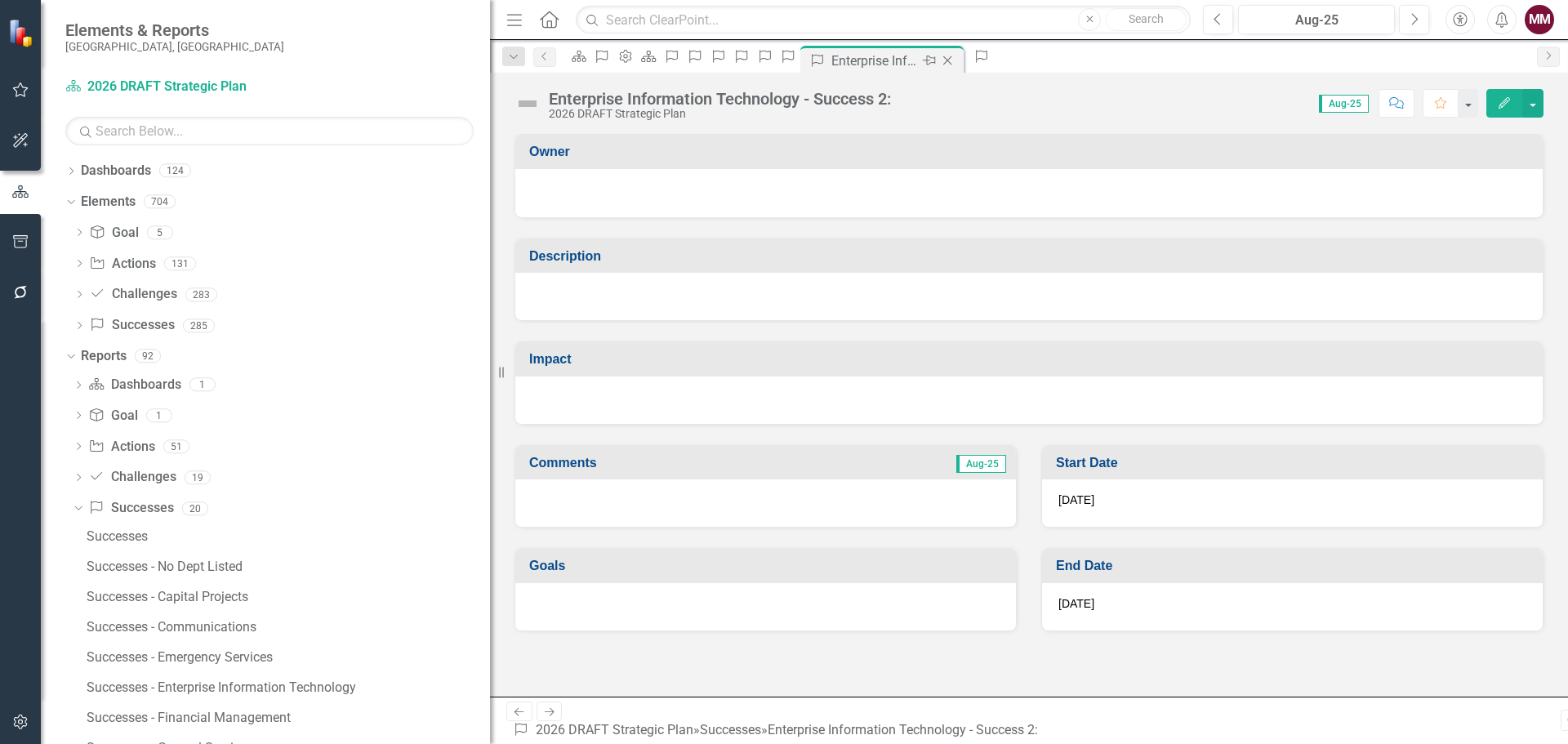
click at [955, 59] on icon "Close" at bounding box center [947, 60] width 16 height 13
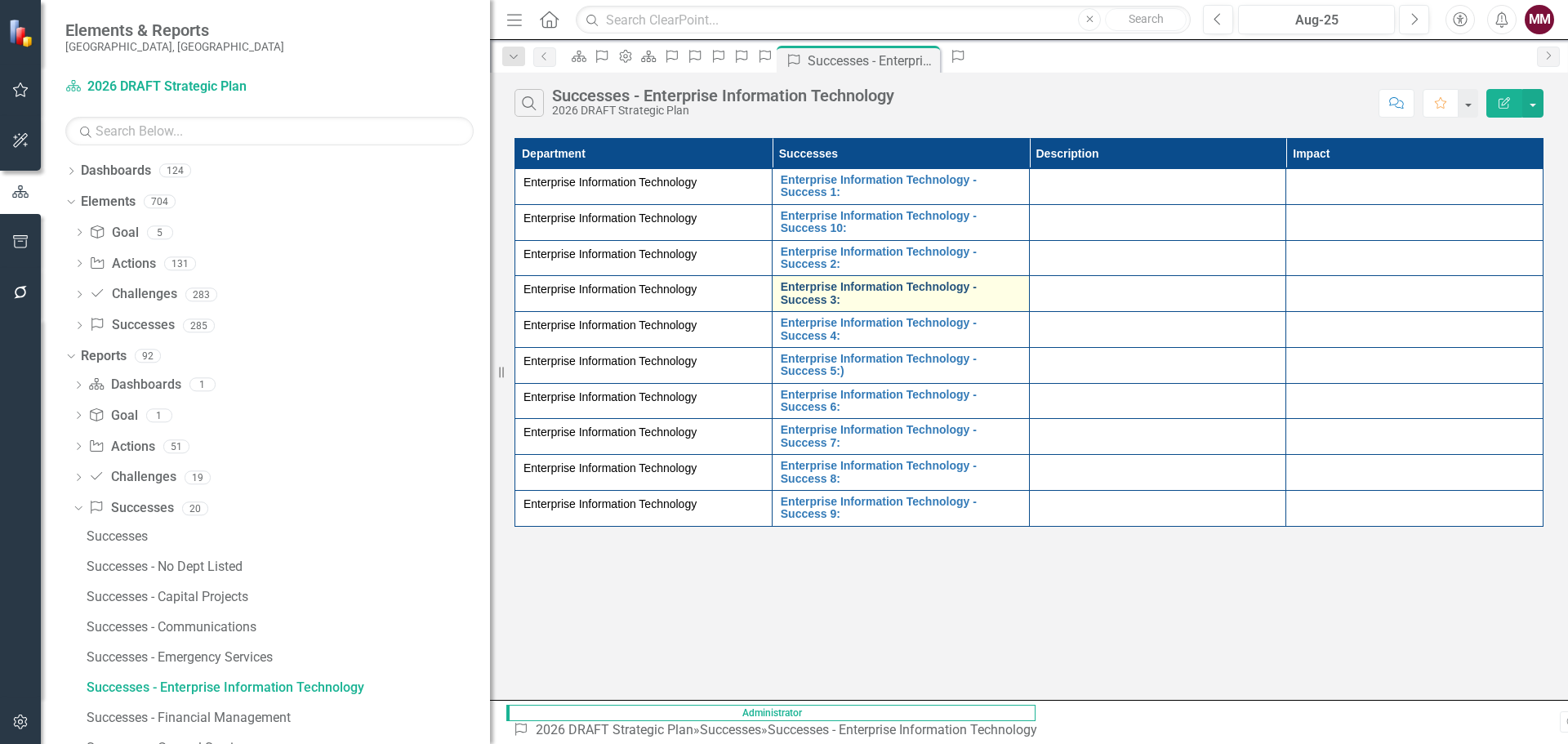
click at [904, 305] on link "Enterprise Information Technology - Success 3:" at bounding box center [900, 293] width 240 height 26
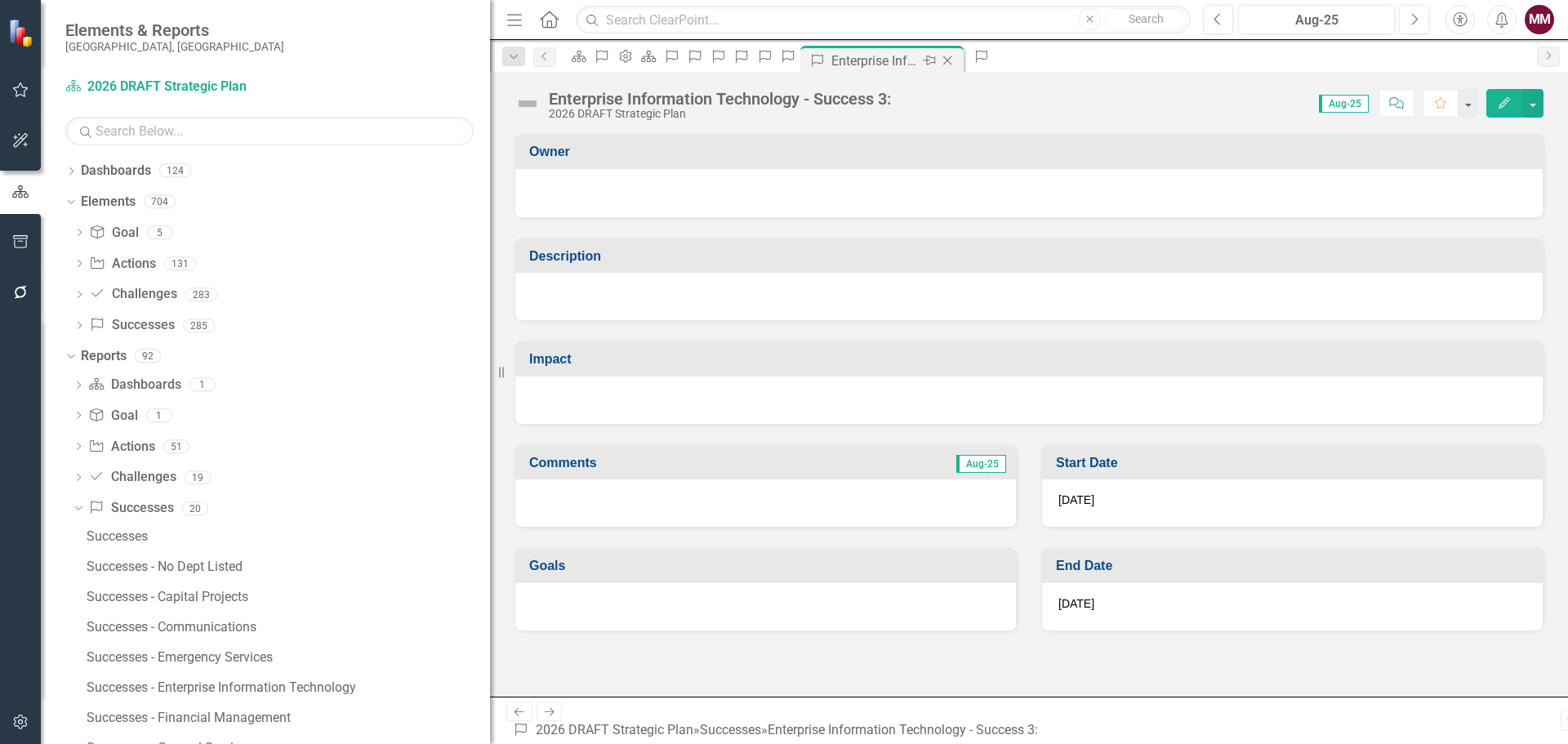
click at [955, 59] on icon "Close" at bounding box center [947, 60] width 16 height 13
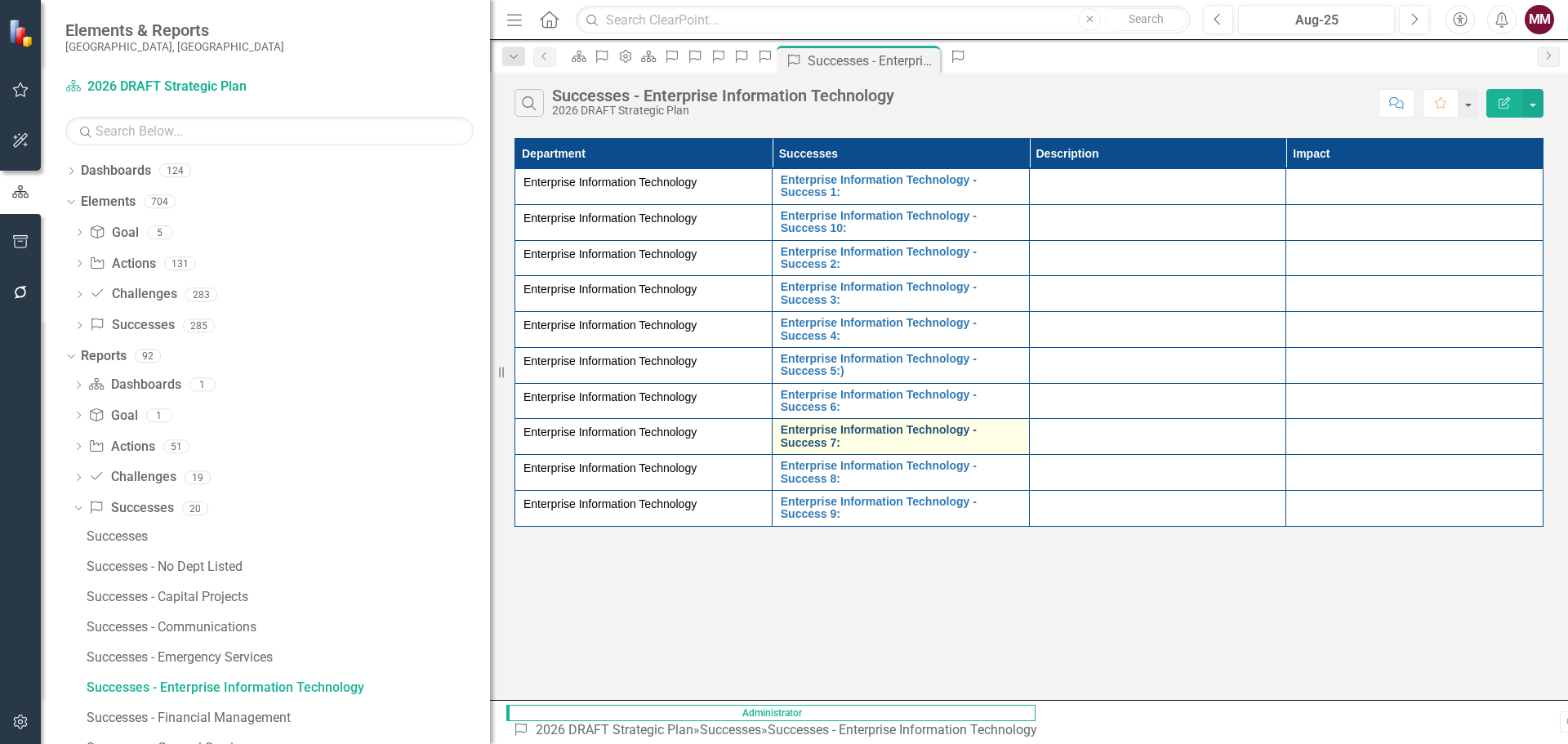
click at [809, 449] on link "Enterprise Information Technology - Success 7:" at bounding box center [900, 436] width 240 height 26
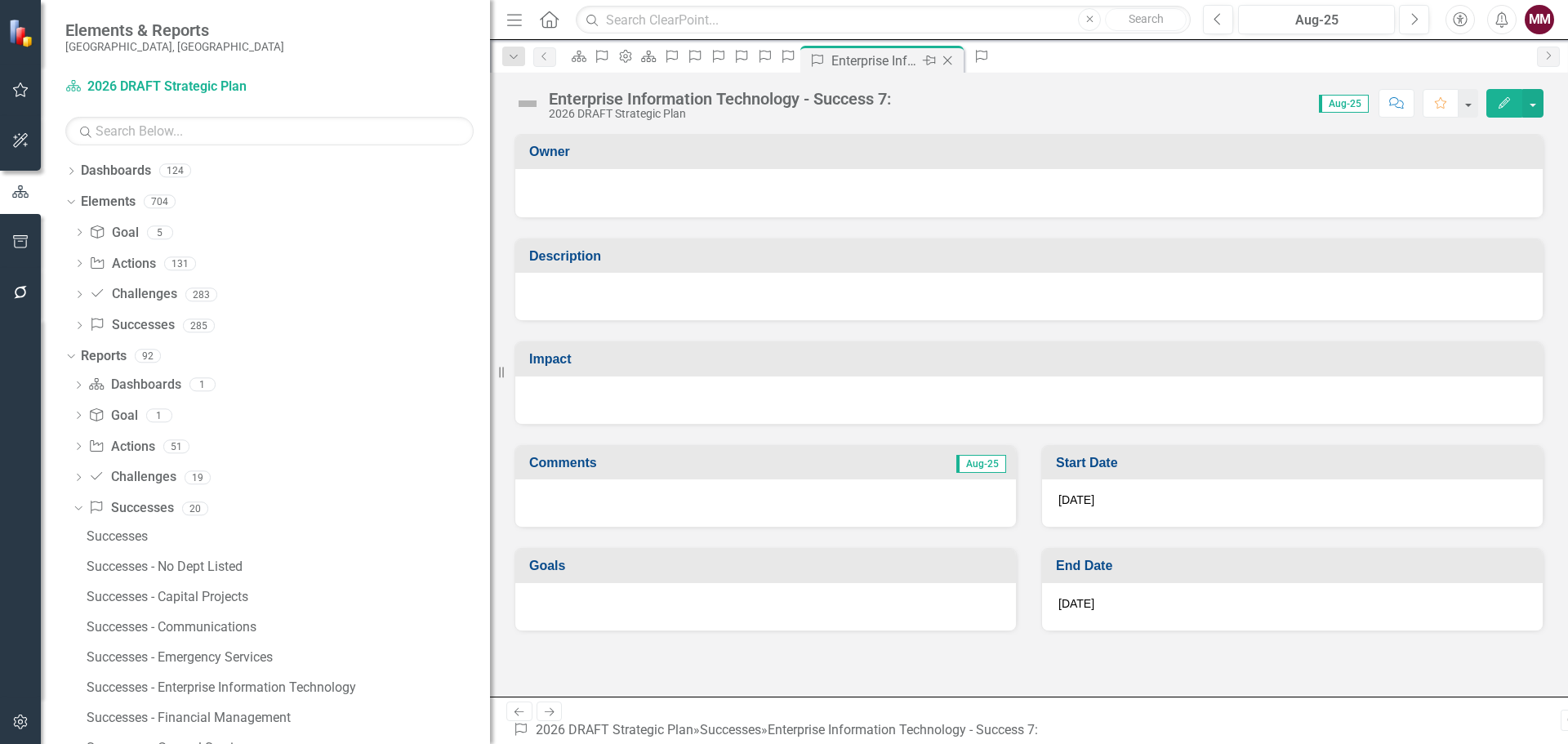
click at [955, 60] on icon "Close" at bounding box center [947, 60] width 16 height 13
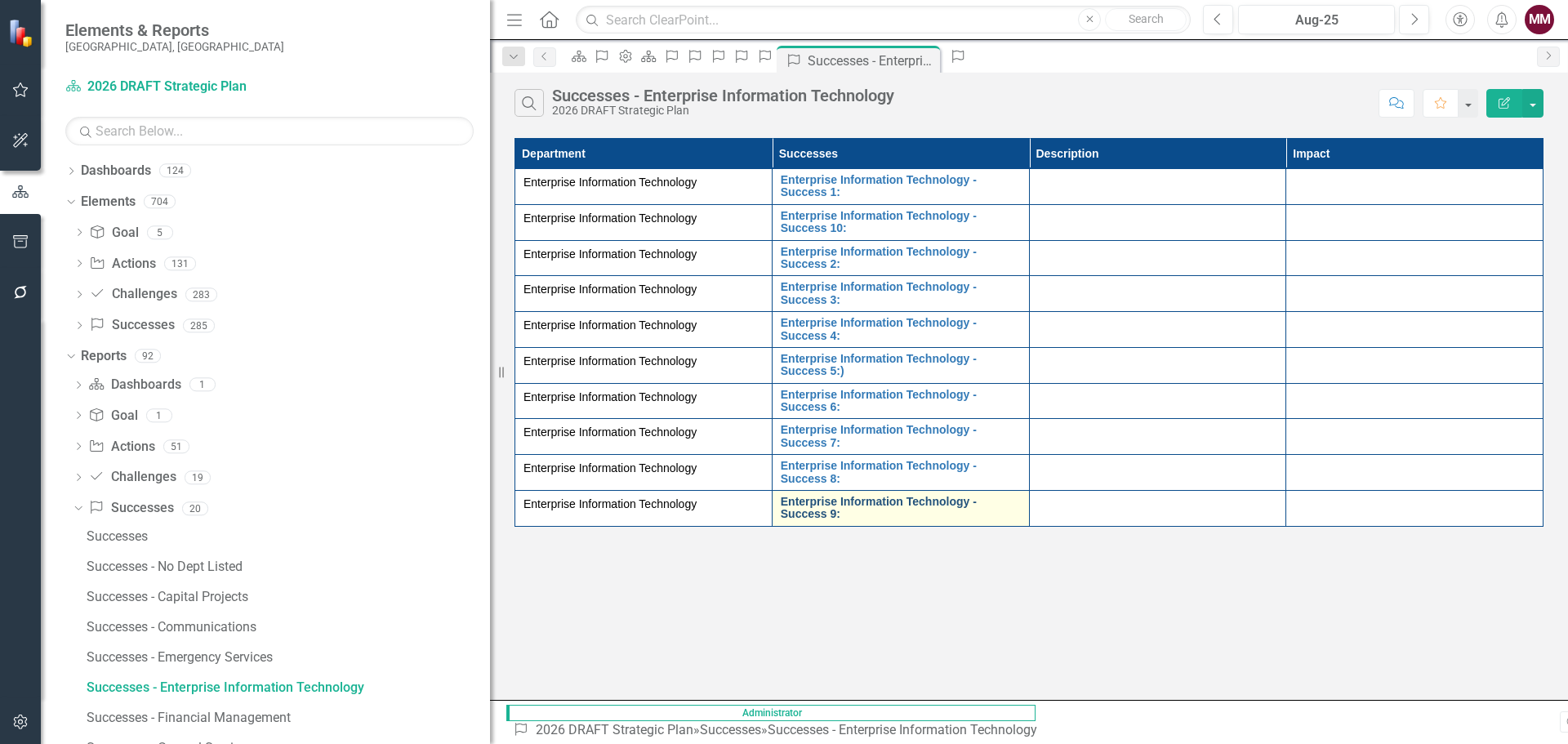
click at [828, 521] on link "Enterprise Information Technology - Success 9:" at bounding box center [900, 508] width 240 height 26
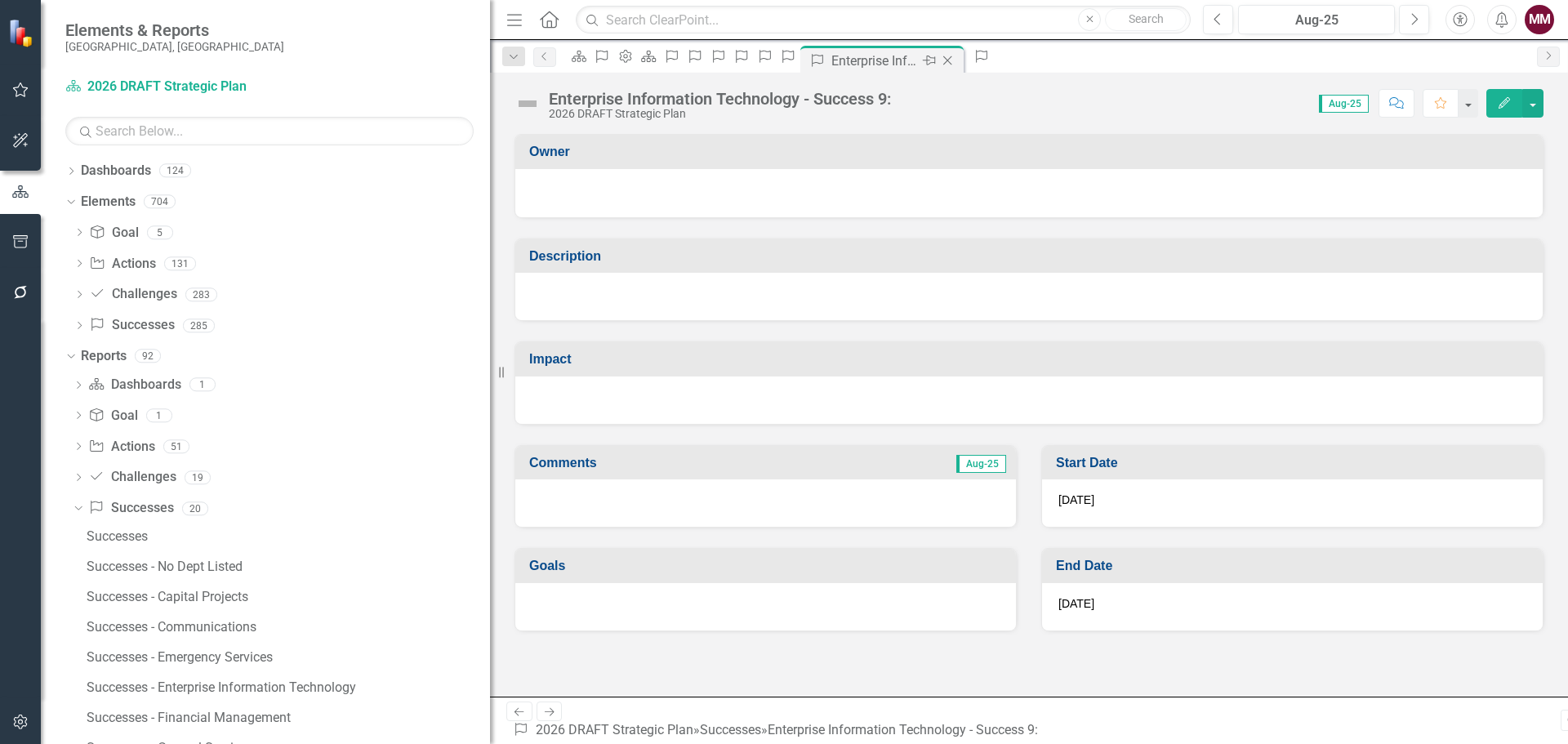
click at [955, 61] on icon "Close" at bounding box center [947, 60] width 16 height 13
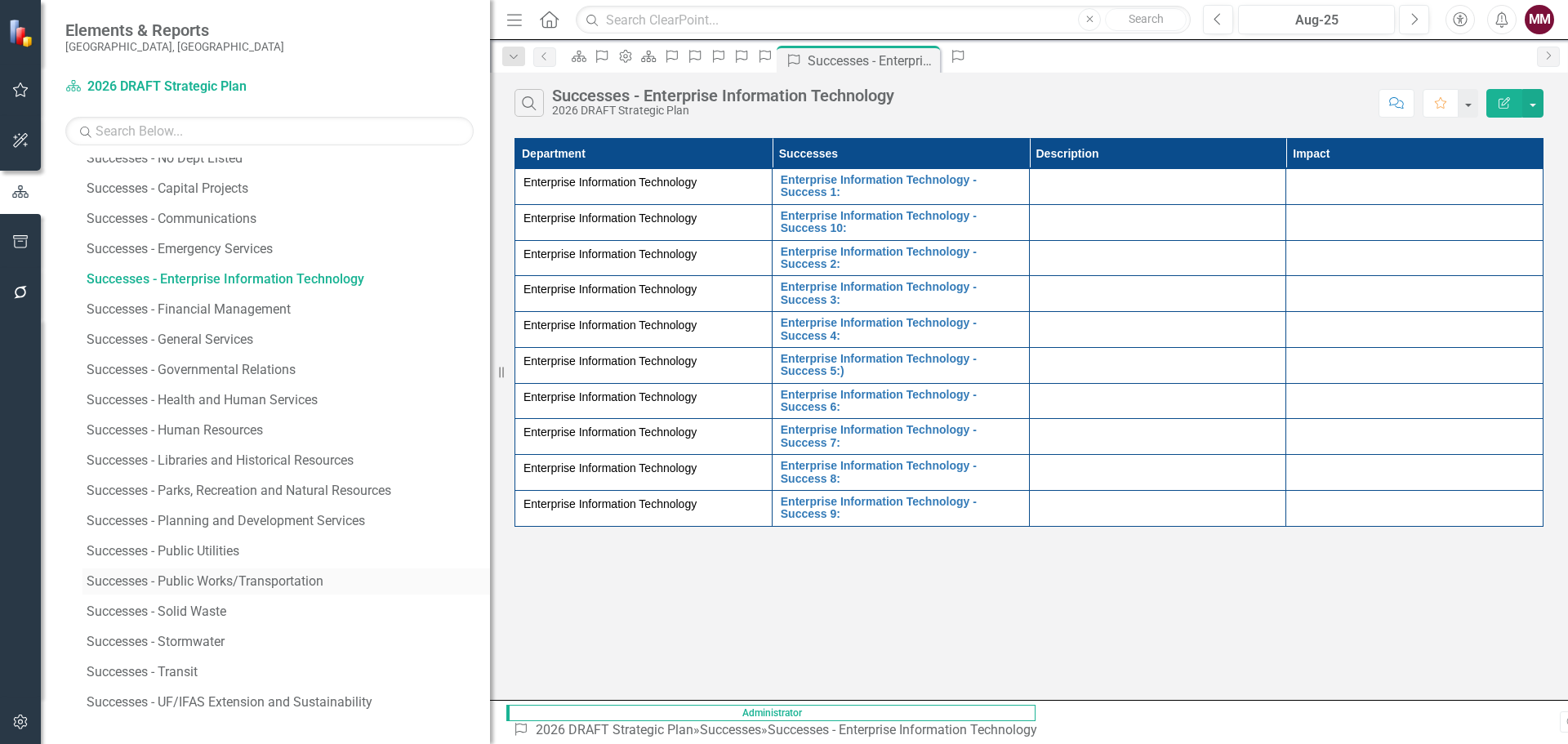
scroll to position [163, 0]
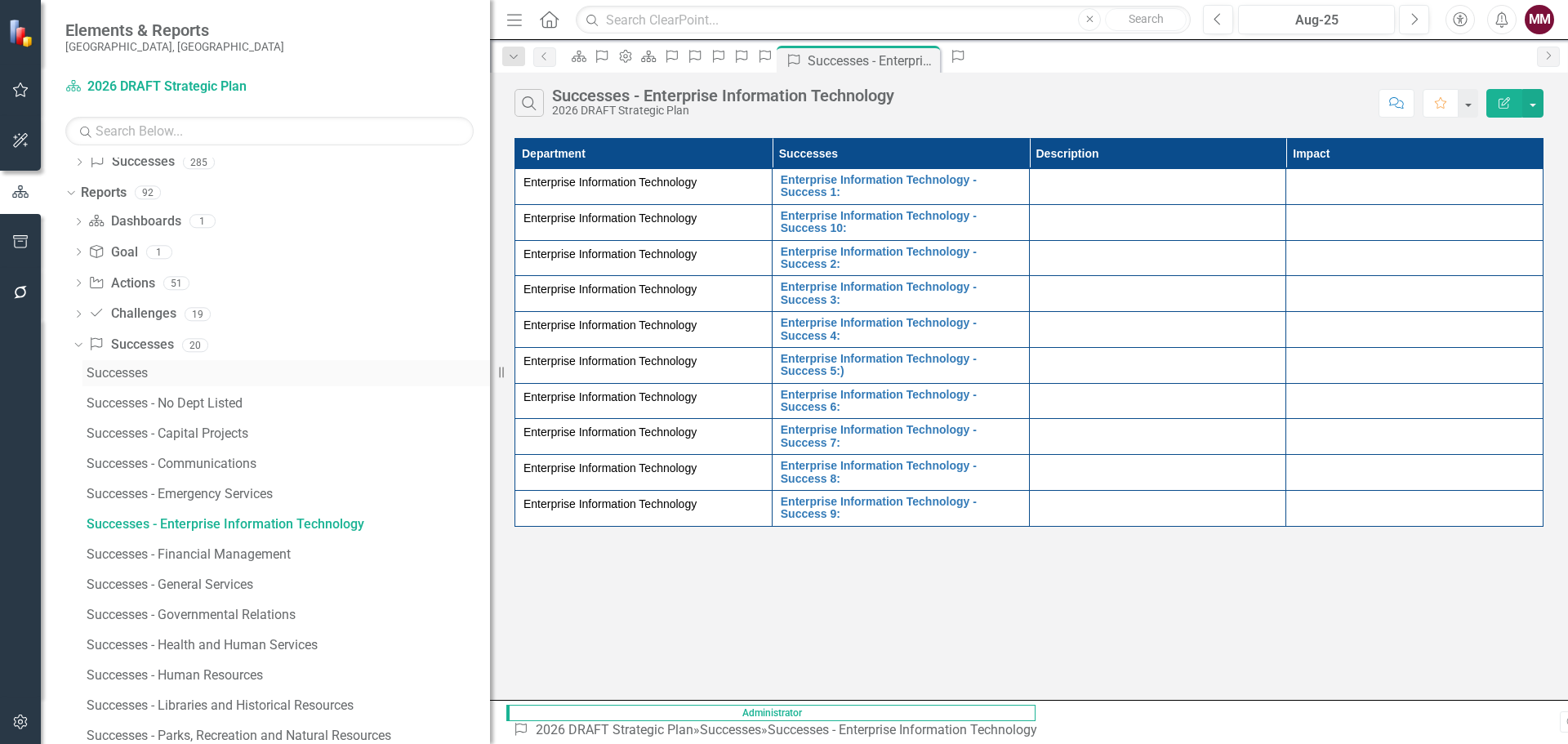
click at [154, 367] on div "Successes" at bounding box center [288, 373] width 403 height 15
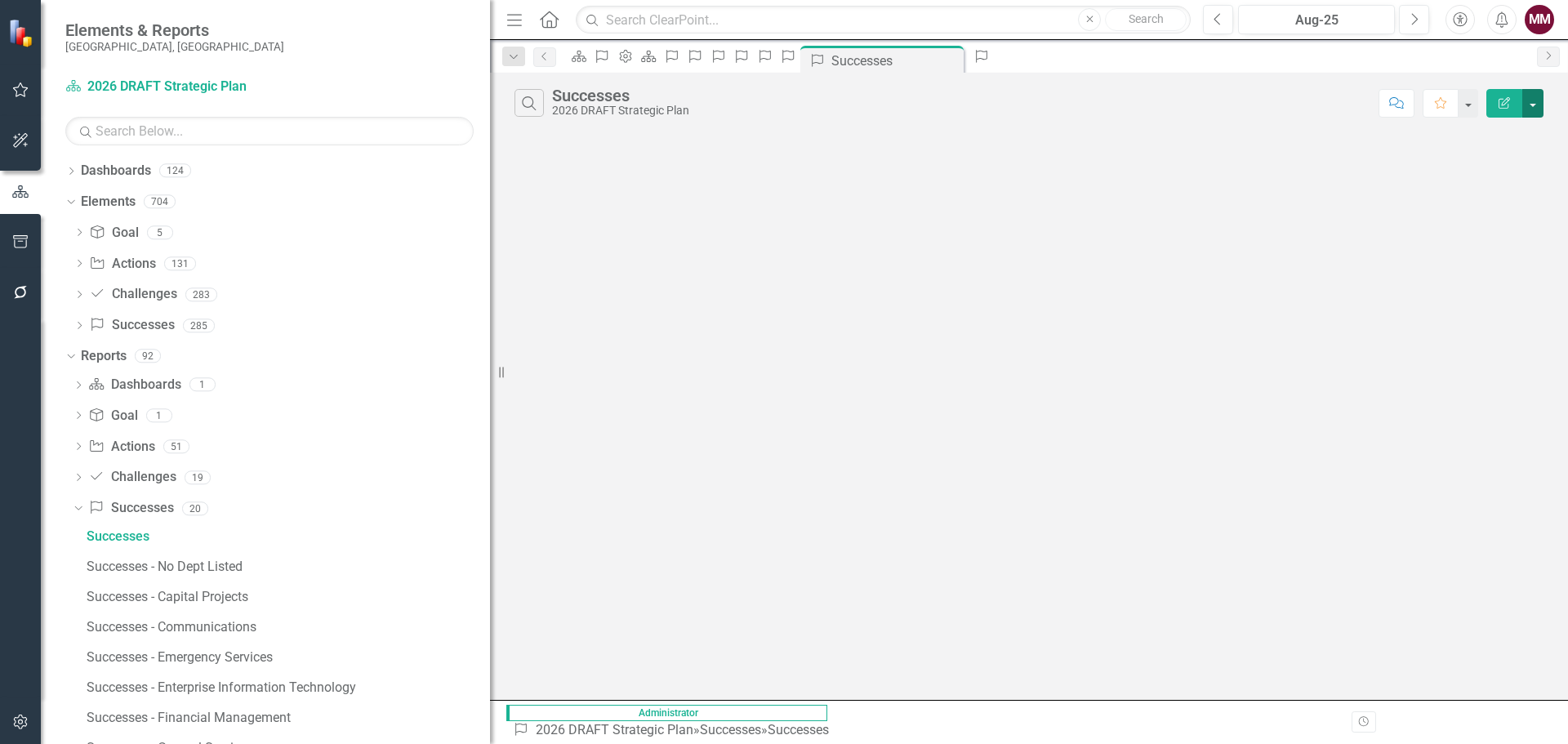
click at [1528, 105] on button "button" at bounding box center [1532, 103] width 21 height 28
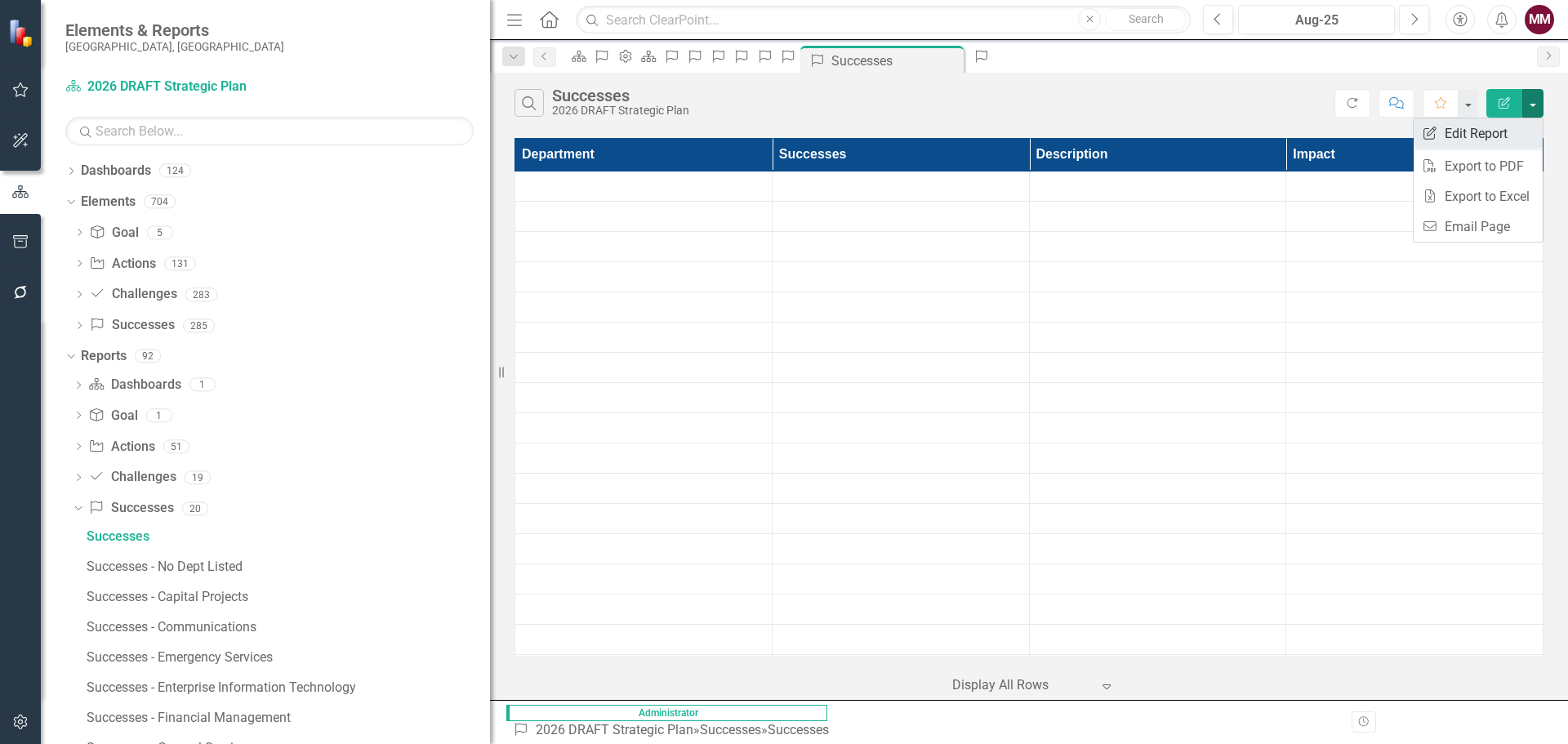
click at [1526, 137] on link "Edit Report Edit Report" at bounding box center [1477, 133] width 129 height 30
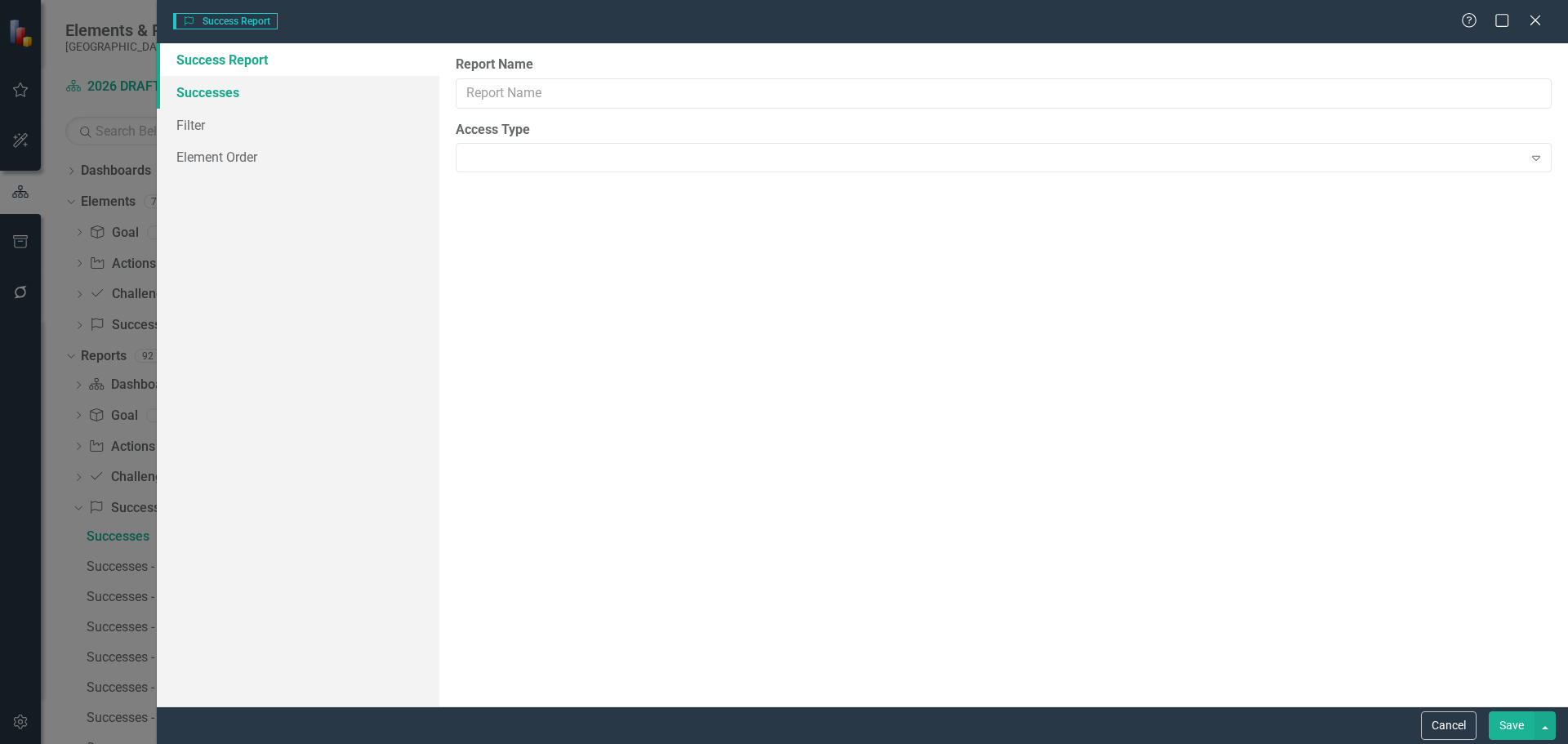
type input "Successes"
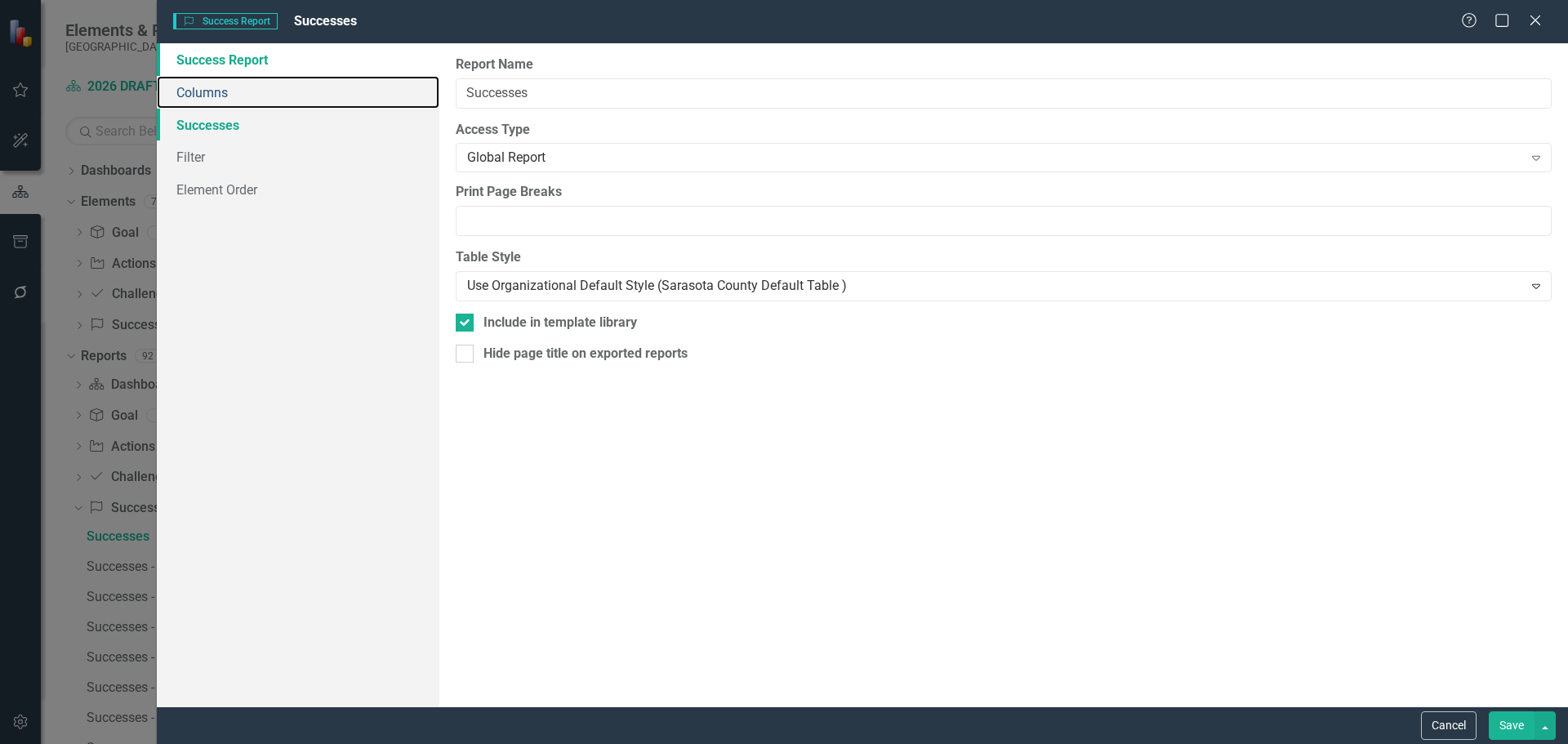
click at [224, 91] on link "Columns" at bounding box center [298, 92] width 282 height 33
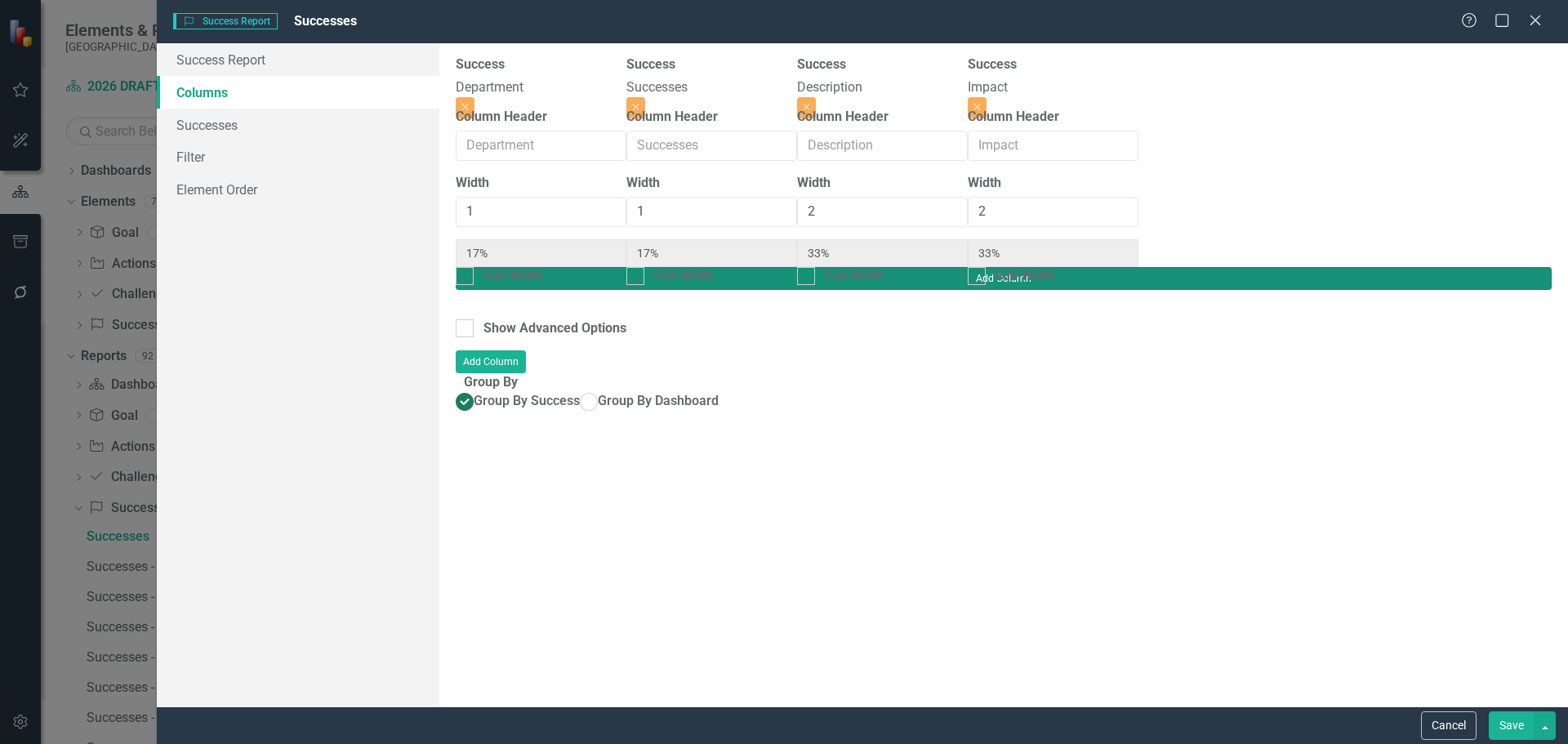
click at [1478, 267] on button "Add Column" at bounding box center [1003, 279] width 1096 height 23
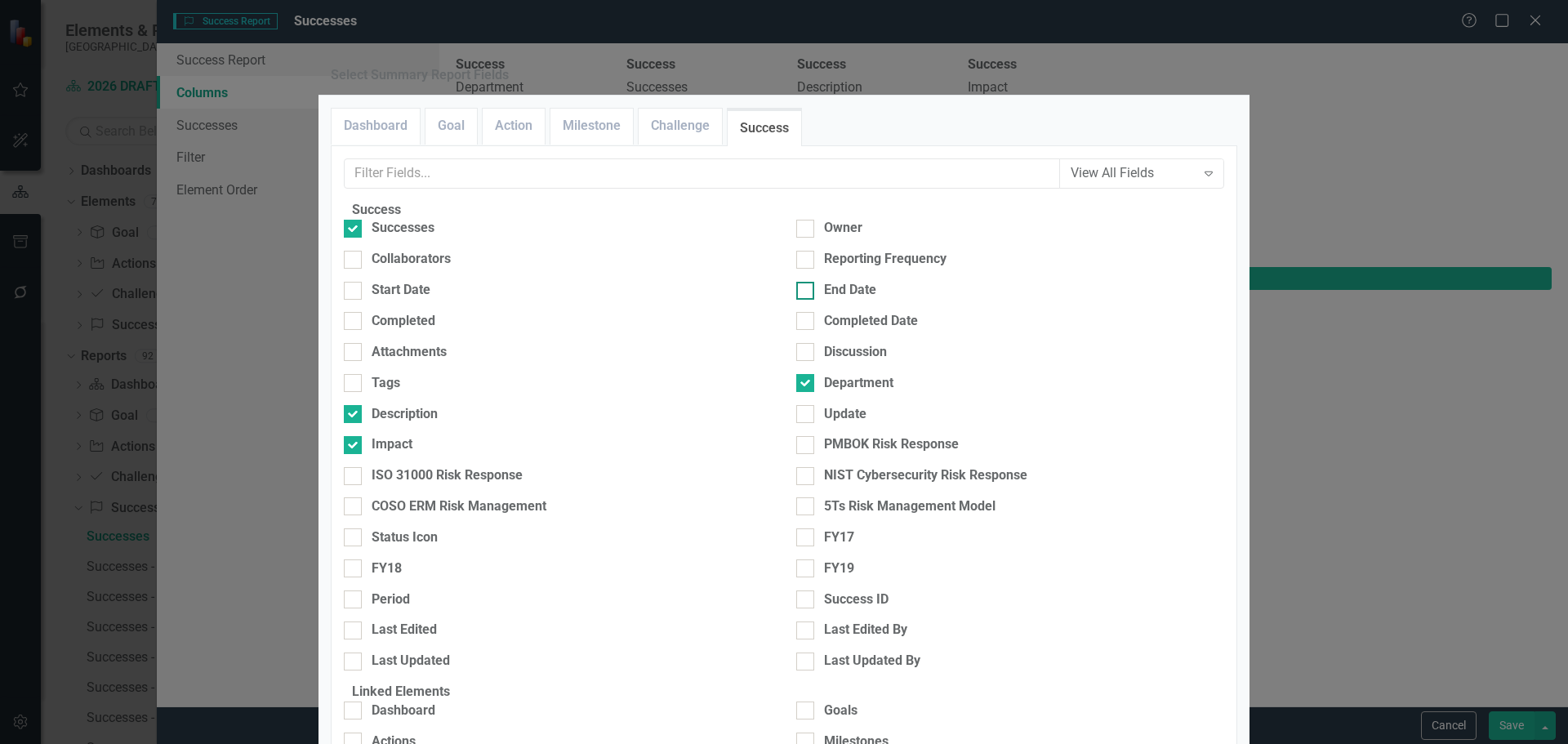
click at [796, 292] on input "End Date" at bounding box center [802, 287] width 11 height 11
checkbox input "true"
click at [798, 330] on div at bounding box center [805, 321] width 18 height 18
click at [798, 322] on input "Completed Date" at bounding box center [802, 317] width 11 height 11
checkbox input "true"
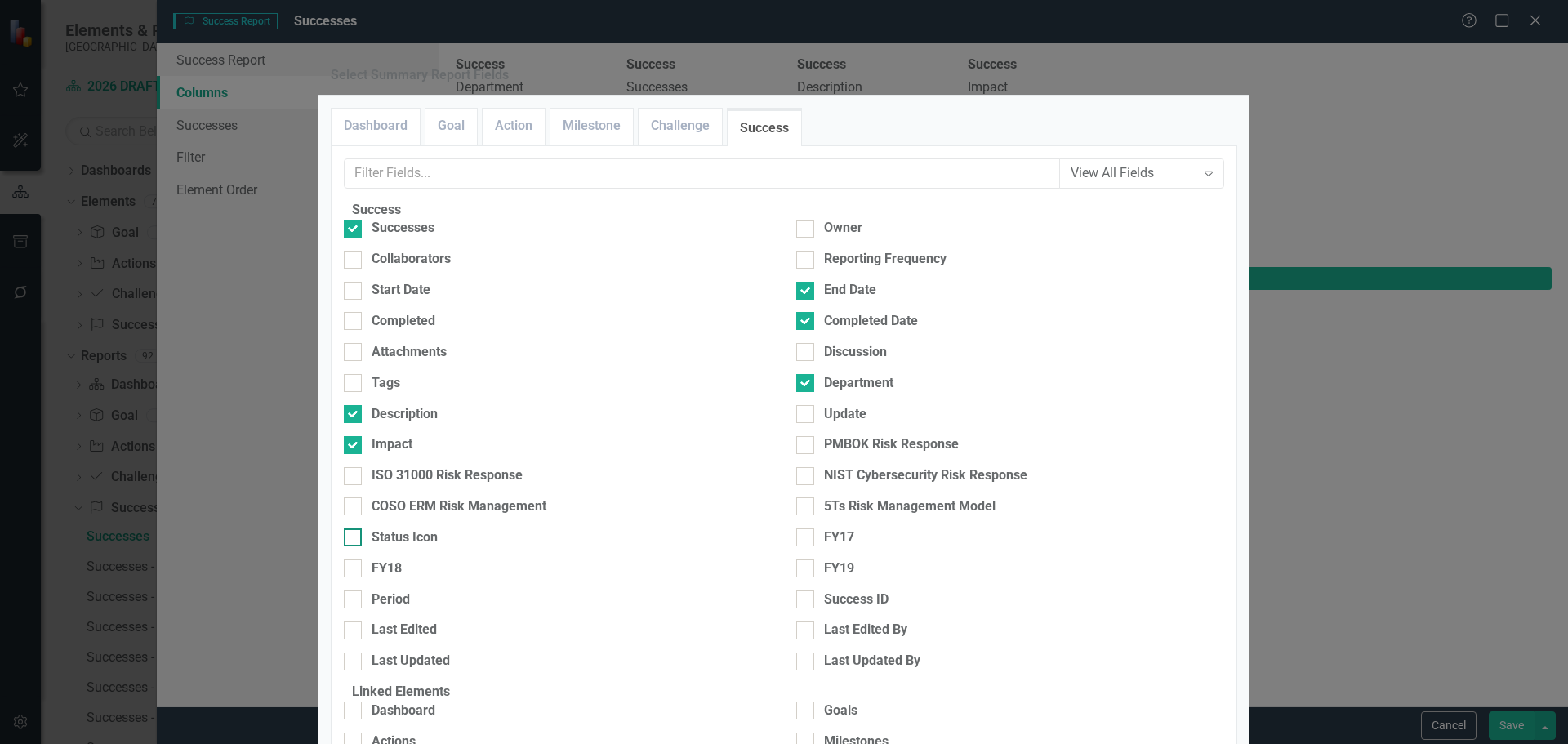
scroll to position [82, 0]
click at [796, 219] on input "Owner" at bounding box center [802, 225] width 11 height 11
checkbox input "true"
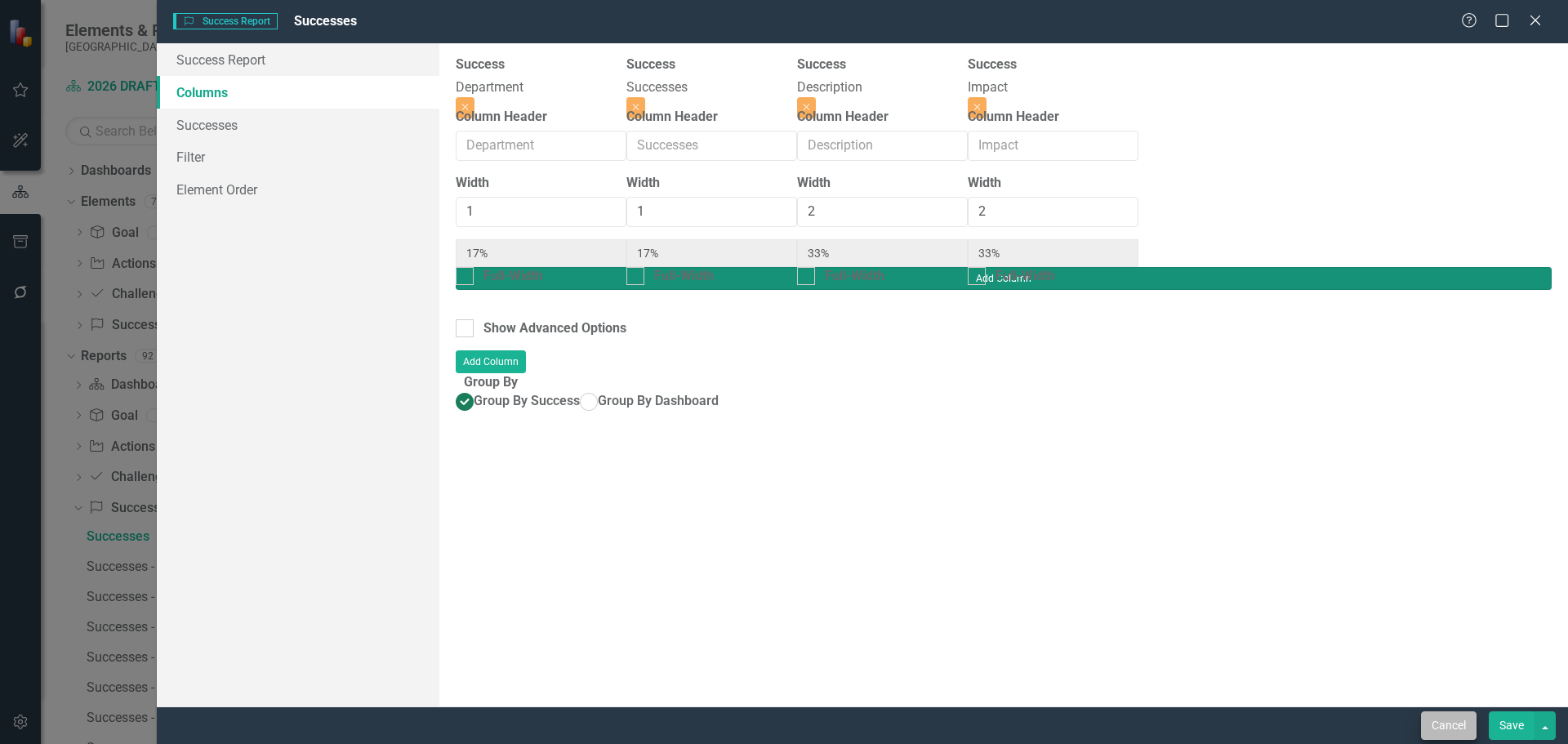
type input "11%"
type input "22%"
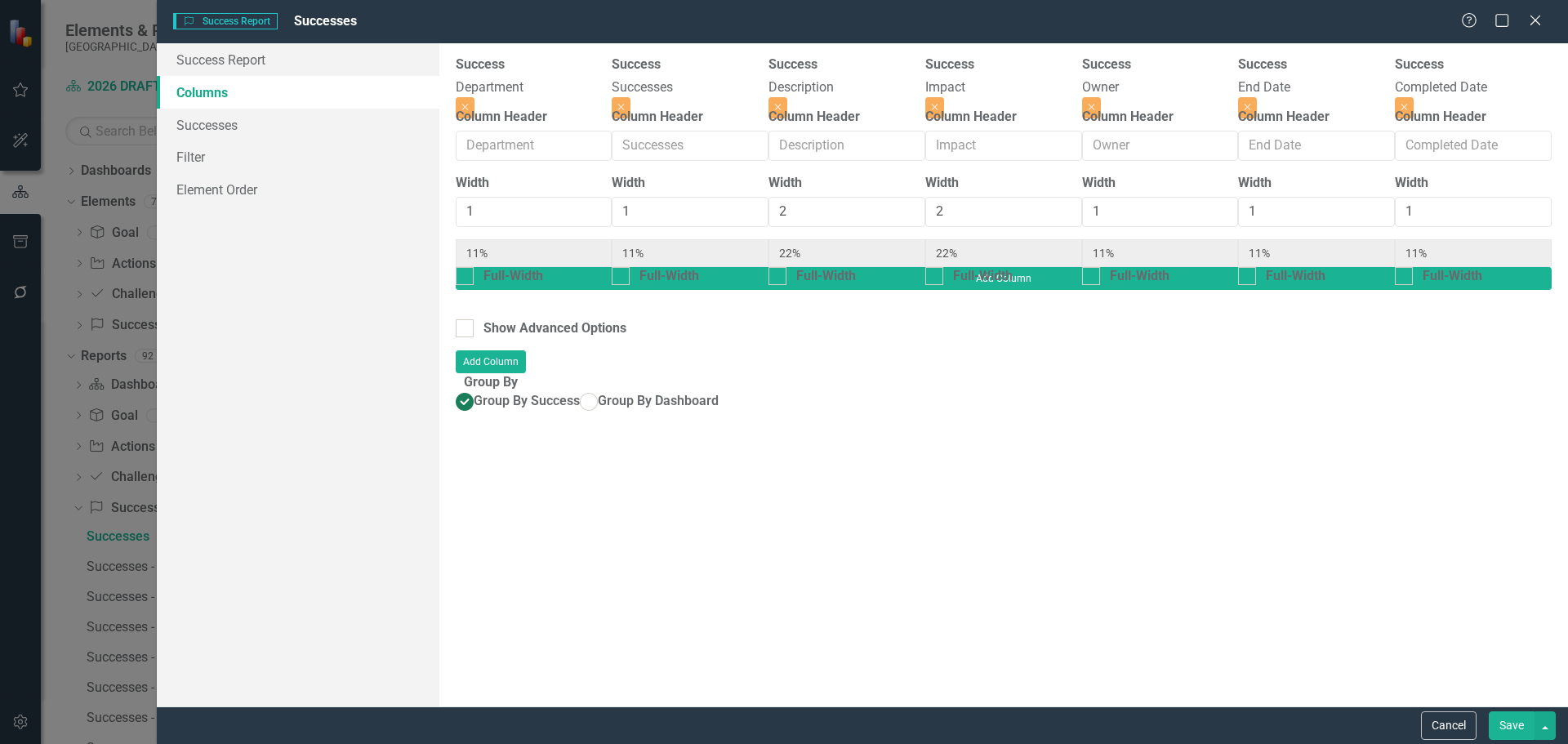
click at [1509, 726] on button "Save" at bounding box center [1510, 725] width 45 height 28
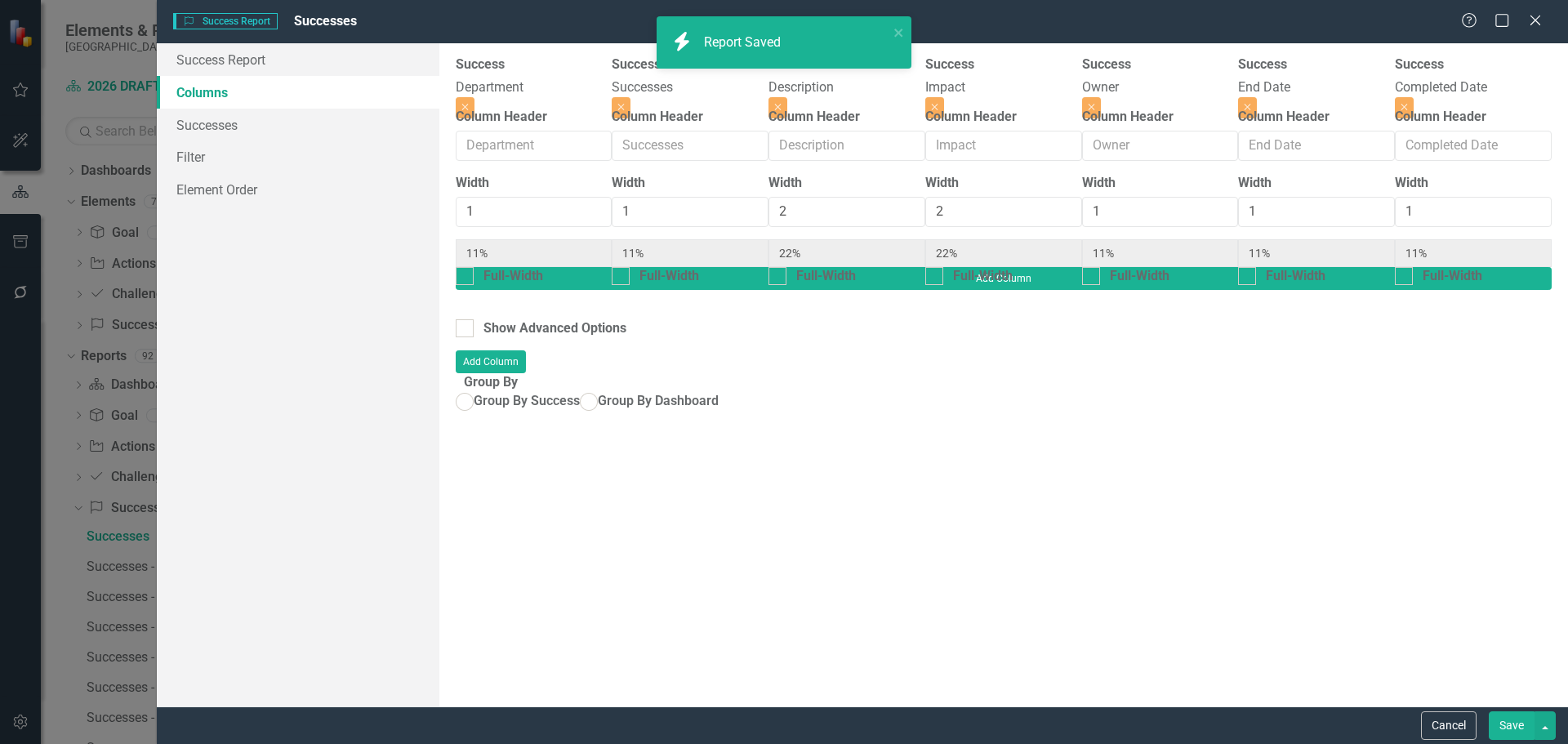
radio input "false"
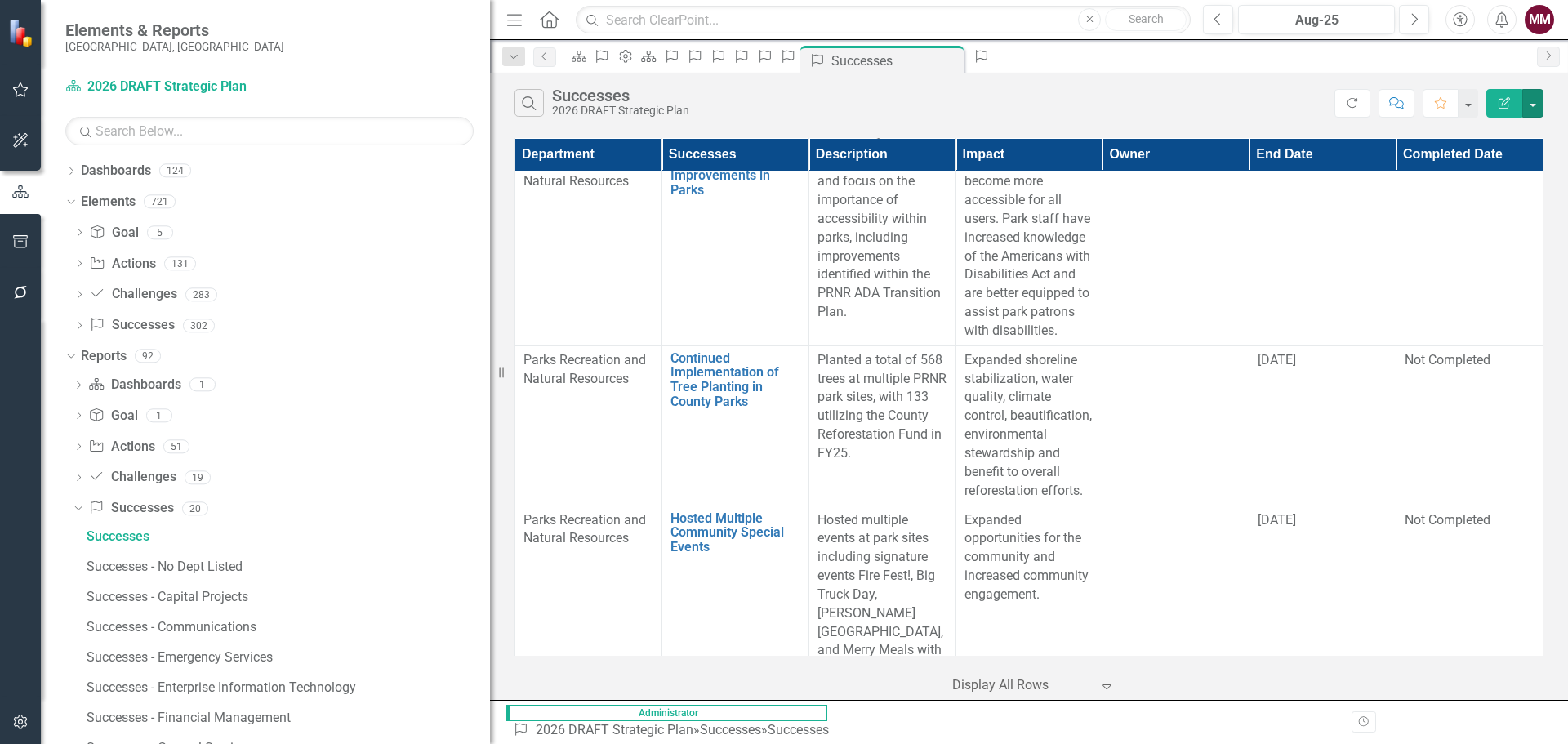
scroll to position [39880, 0]
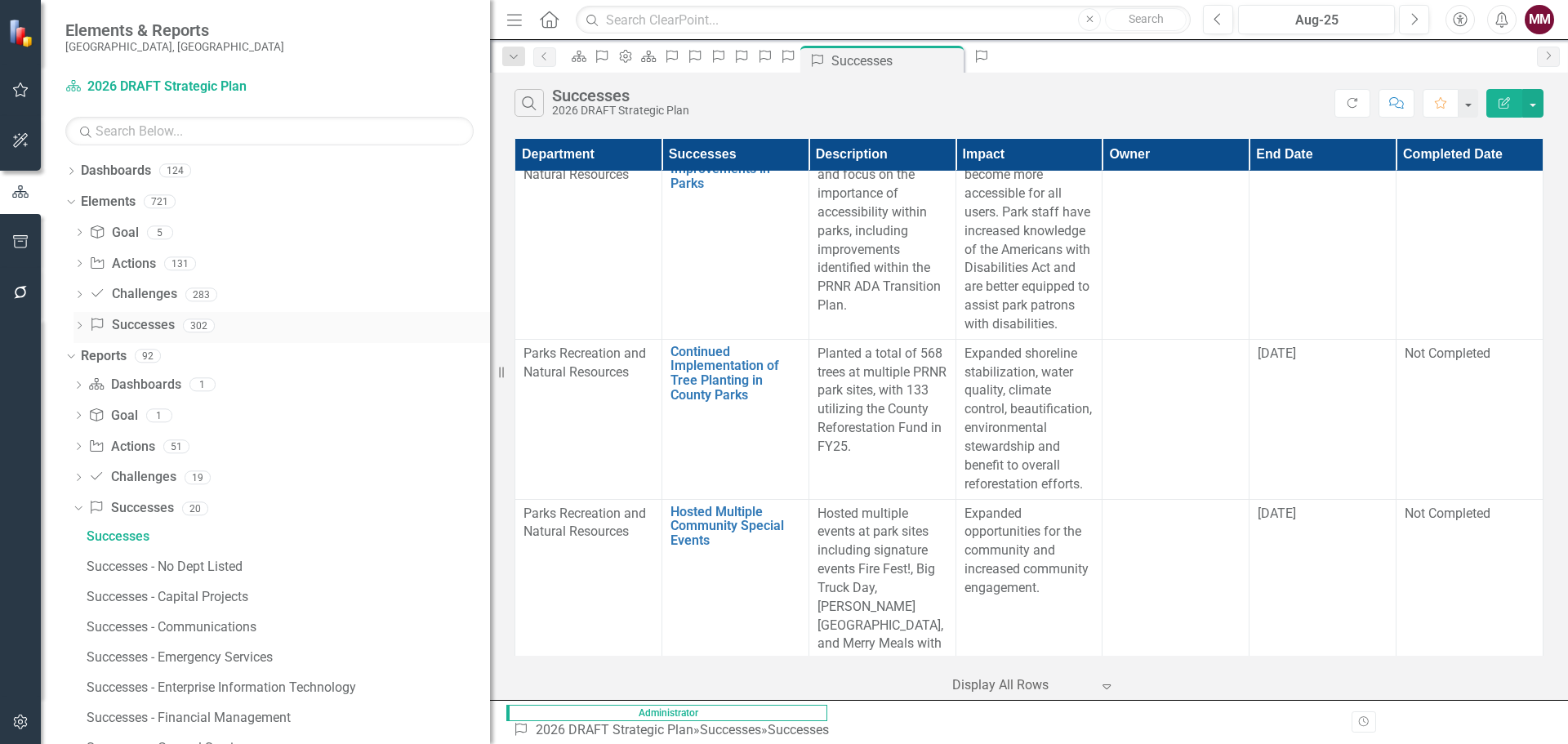
click at [121, 326] on link "Success Successes" at bounding box center [131, 325] width 85 height 19
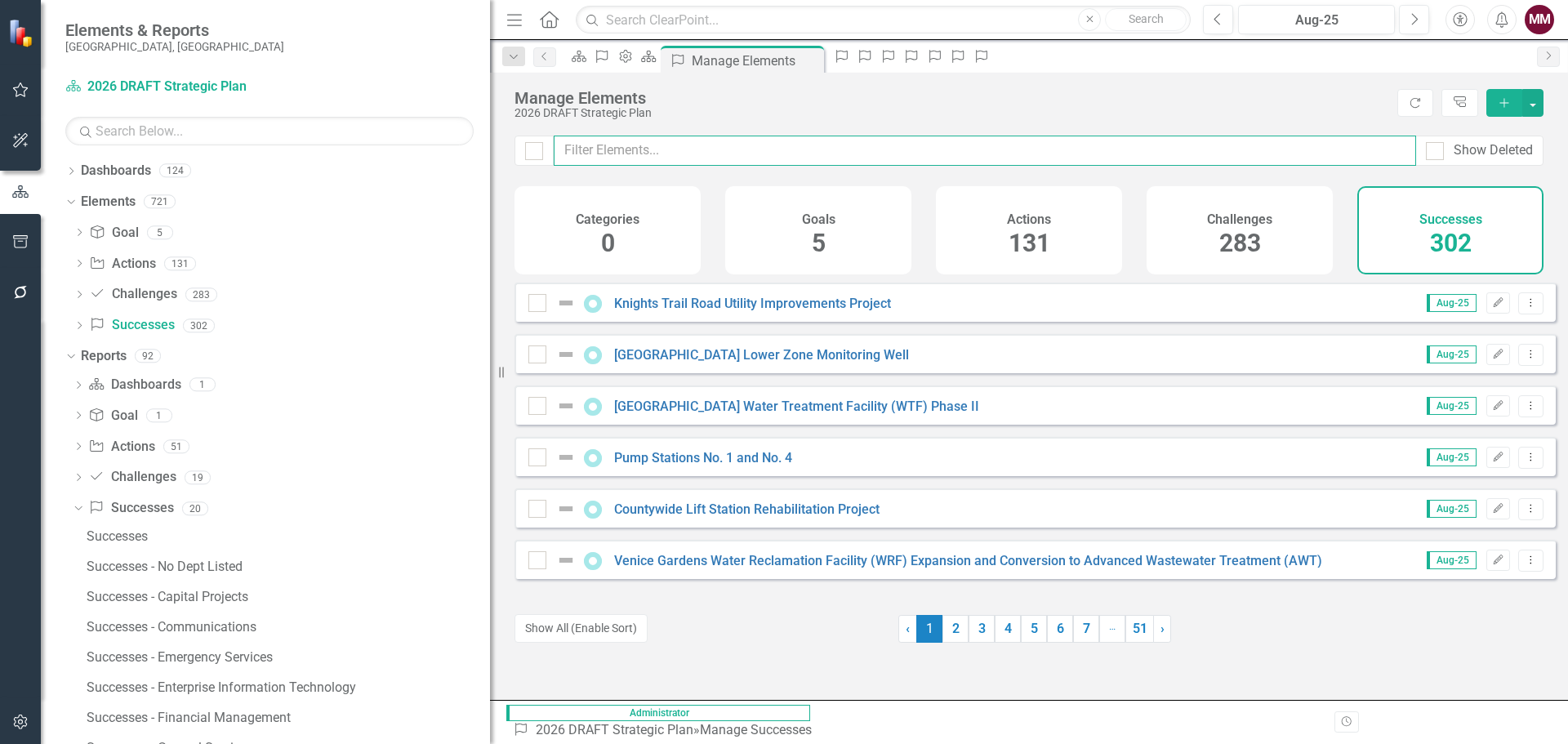
click at [663, 152] on input "text" at bounding box center [984, 151] width 862 height 30
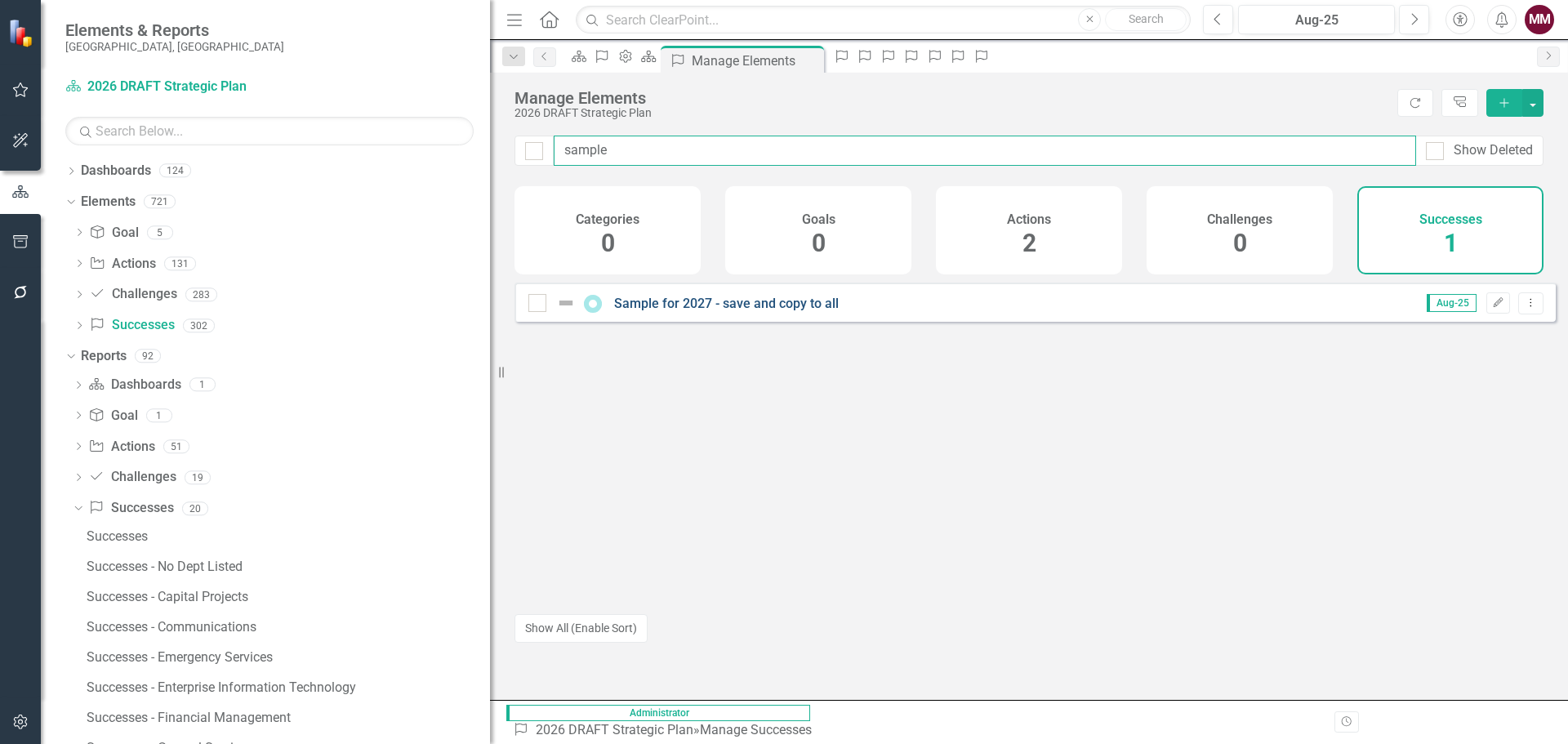
type input "sample"
click at [665, 311] on link "Sample for 2027 - save and copy to all" at bounding box center [726, 303] width 225 height 15
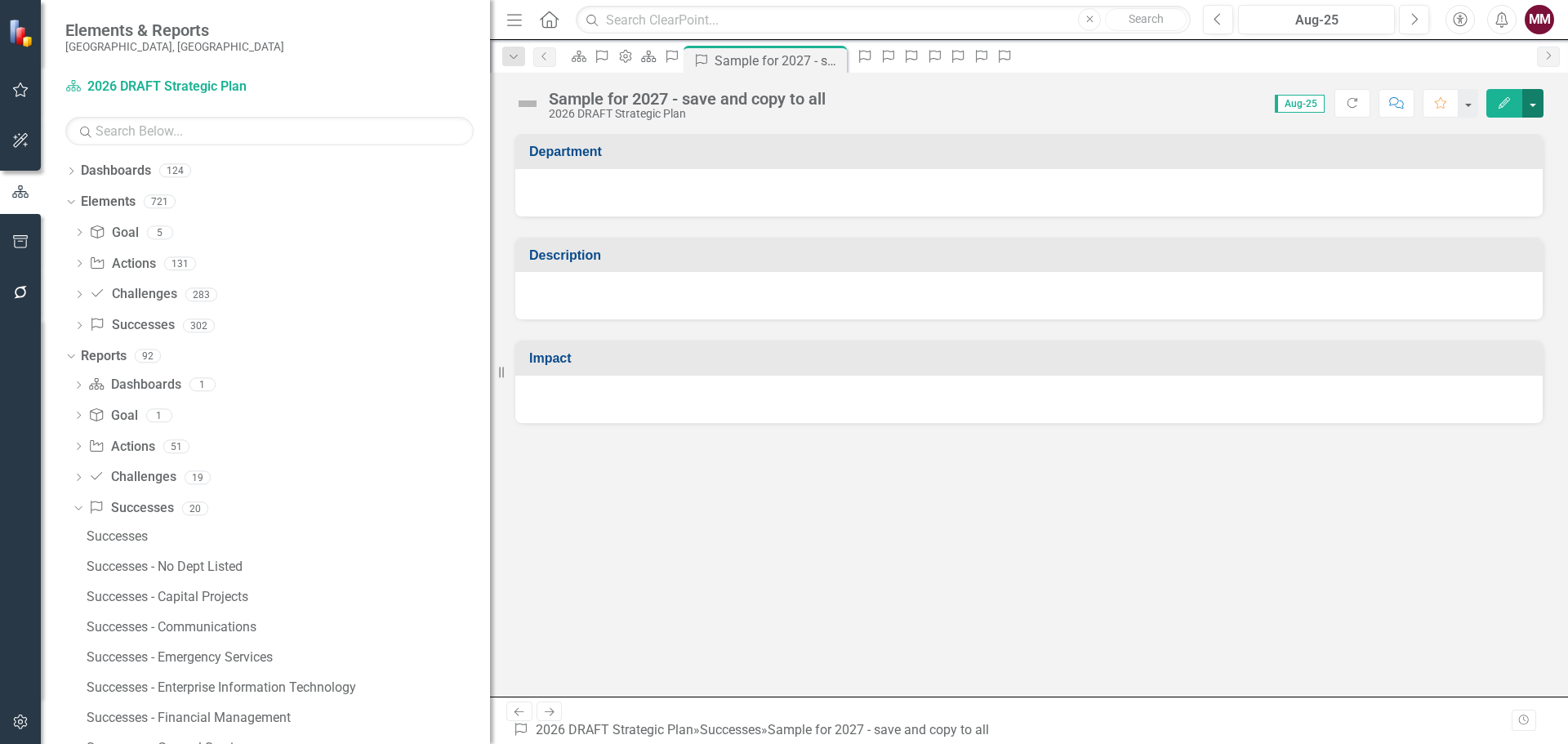
drag, startPoint x: 1540, startPoint y: 106, endPoint x: 1528, endPoint y: 115, distance: 15.0
click at [1538, 107] on button "button" at bounding box center [1532, 103] width 21 height 28
click at [1487, 168] on link "Edit Report Edit Layout" at bounding box center [1476, 163] width 132 height 30
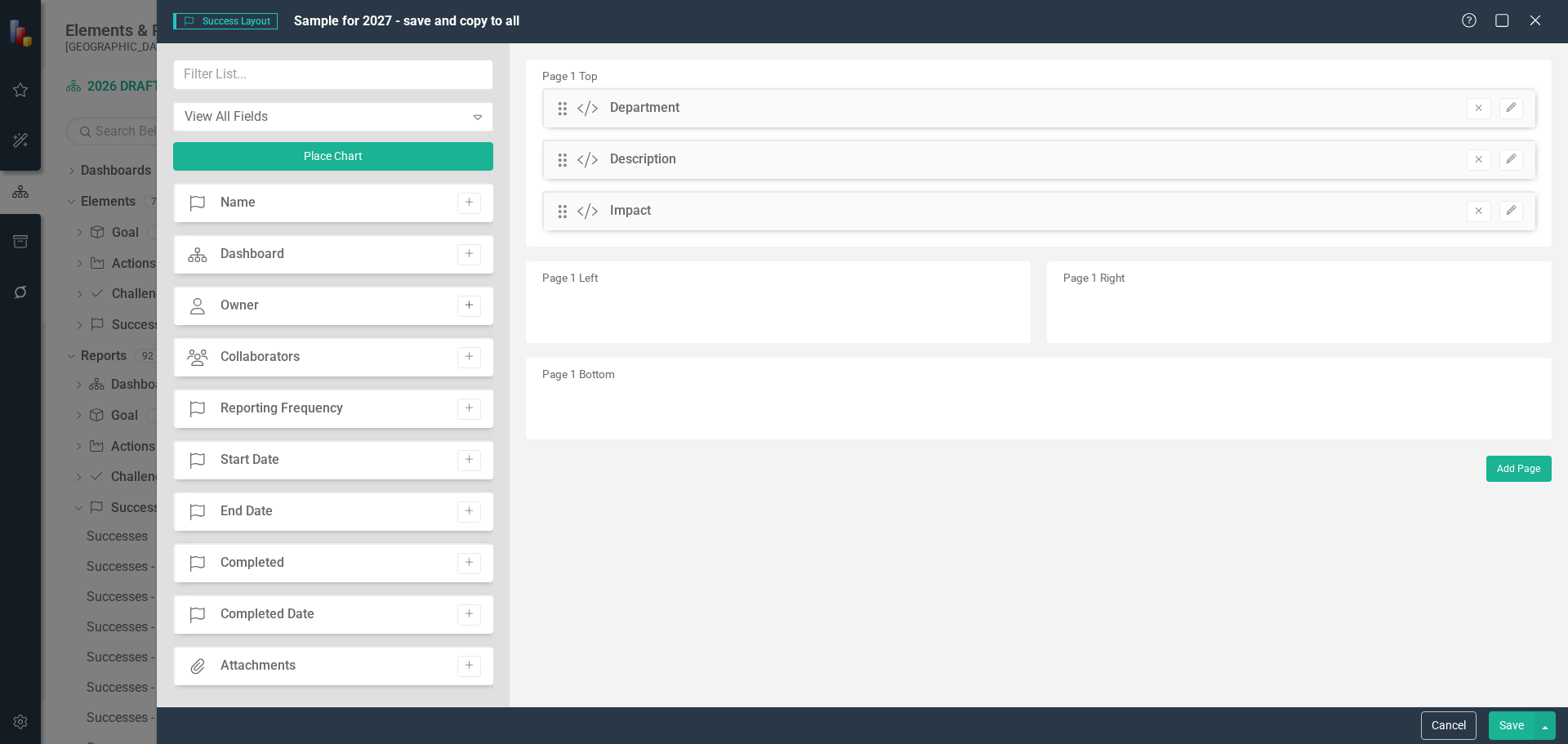
click at [470, 312] on button "Add" at bounding box center [469, 306] width 24 height 21
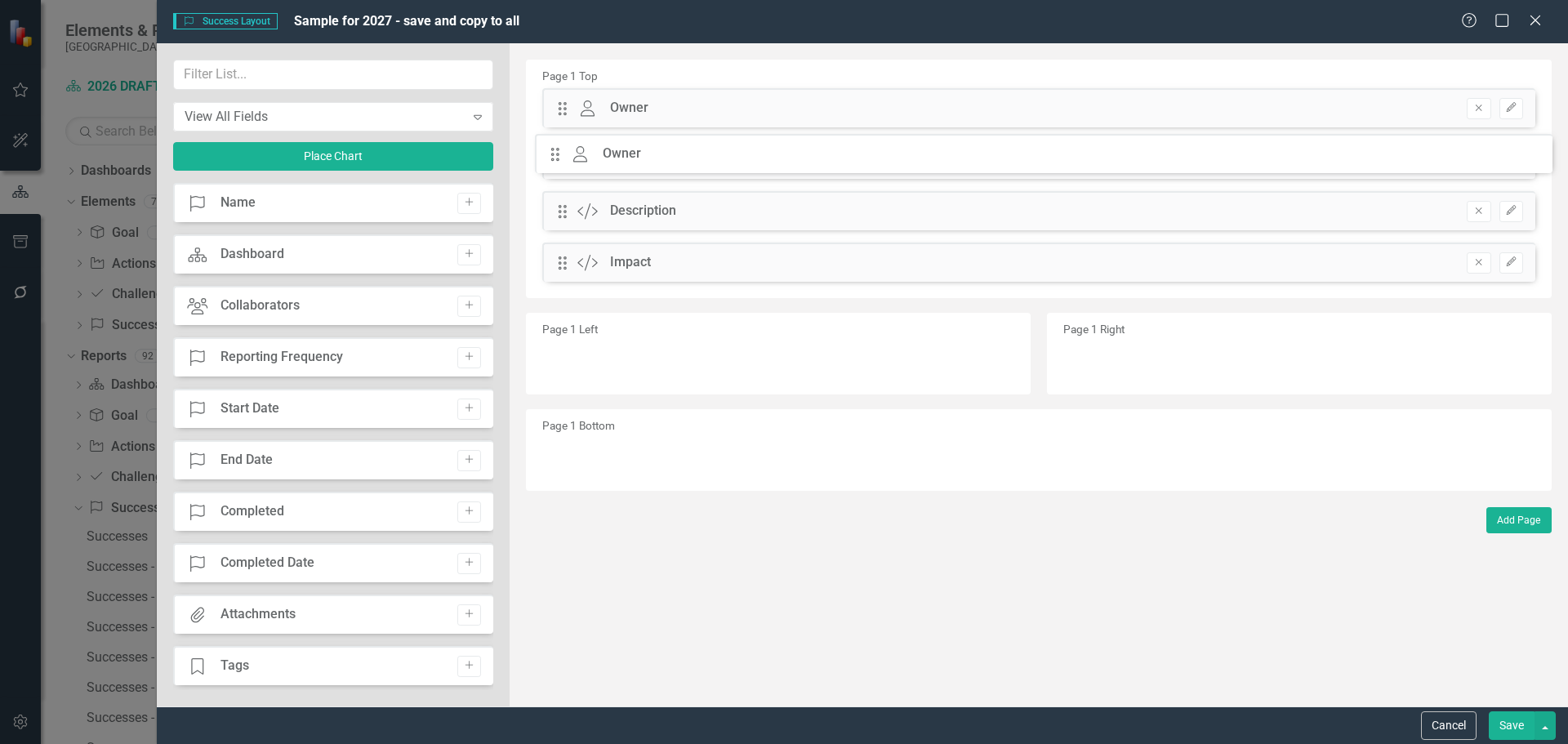
drag, startPoint x: 562, startPoint y: 112, endPoint x: 566, endPoint y: 157, distance: 45.2
click at [1541, 726] on button "button" at bounding box center [1545, 725] width 21 height 28
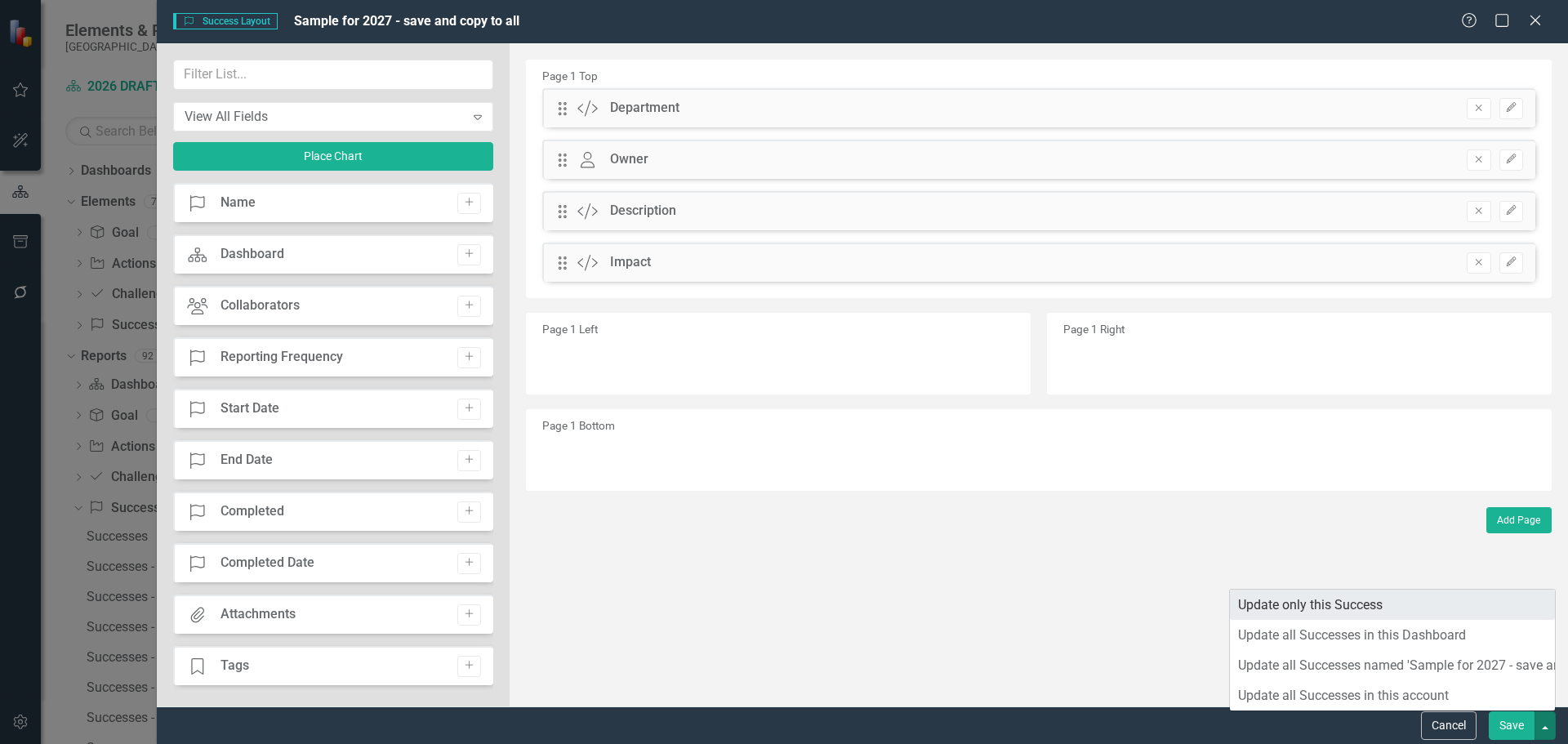
click at [1381, 614] on link "Update only this Success" at bounding box center [1392, 605] width 325 height 30
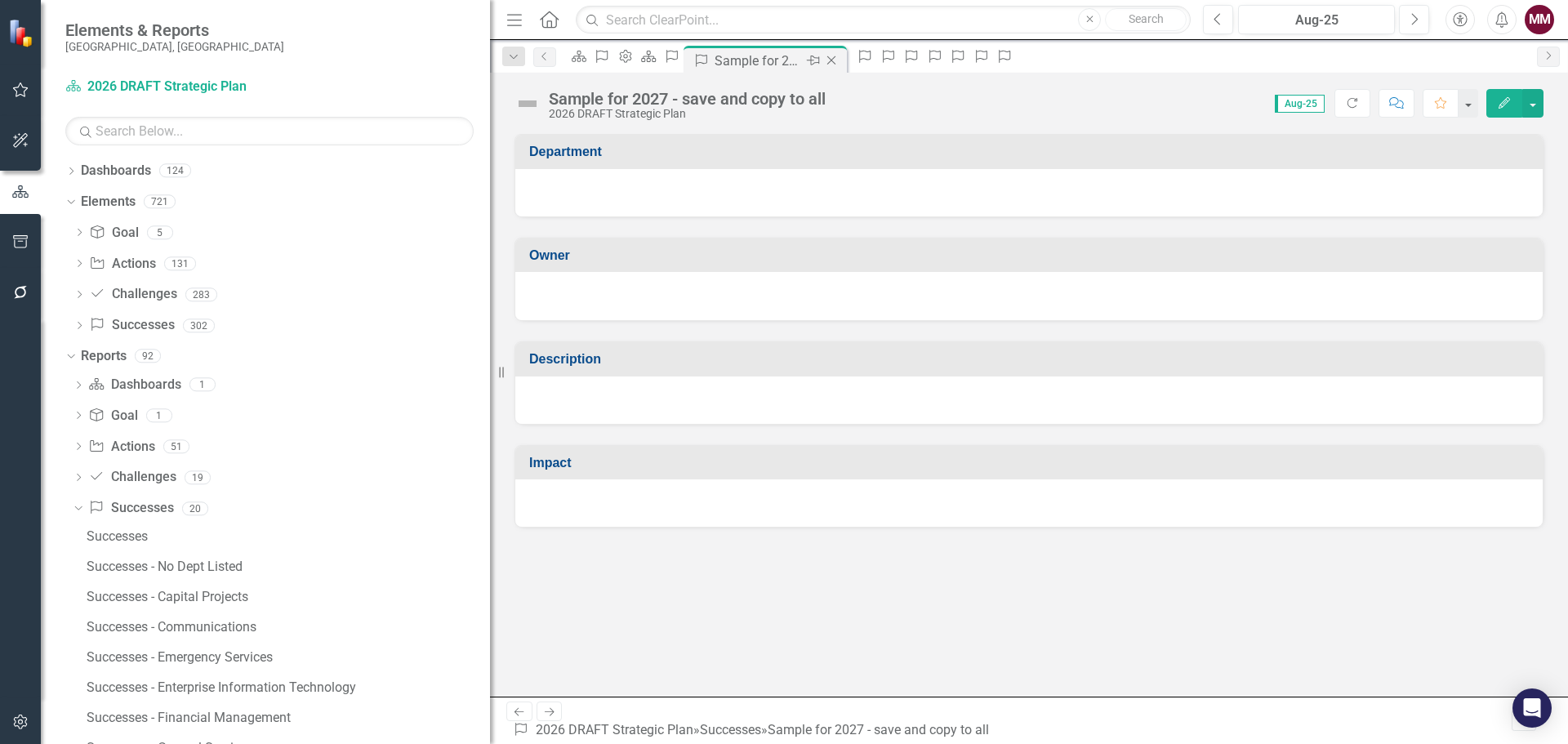
click at [836, 61] on icon at bounding box center [832, 60] width 9 height 9
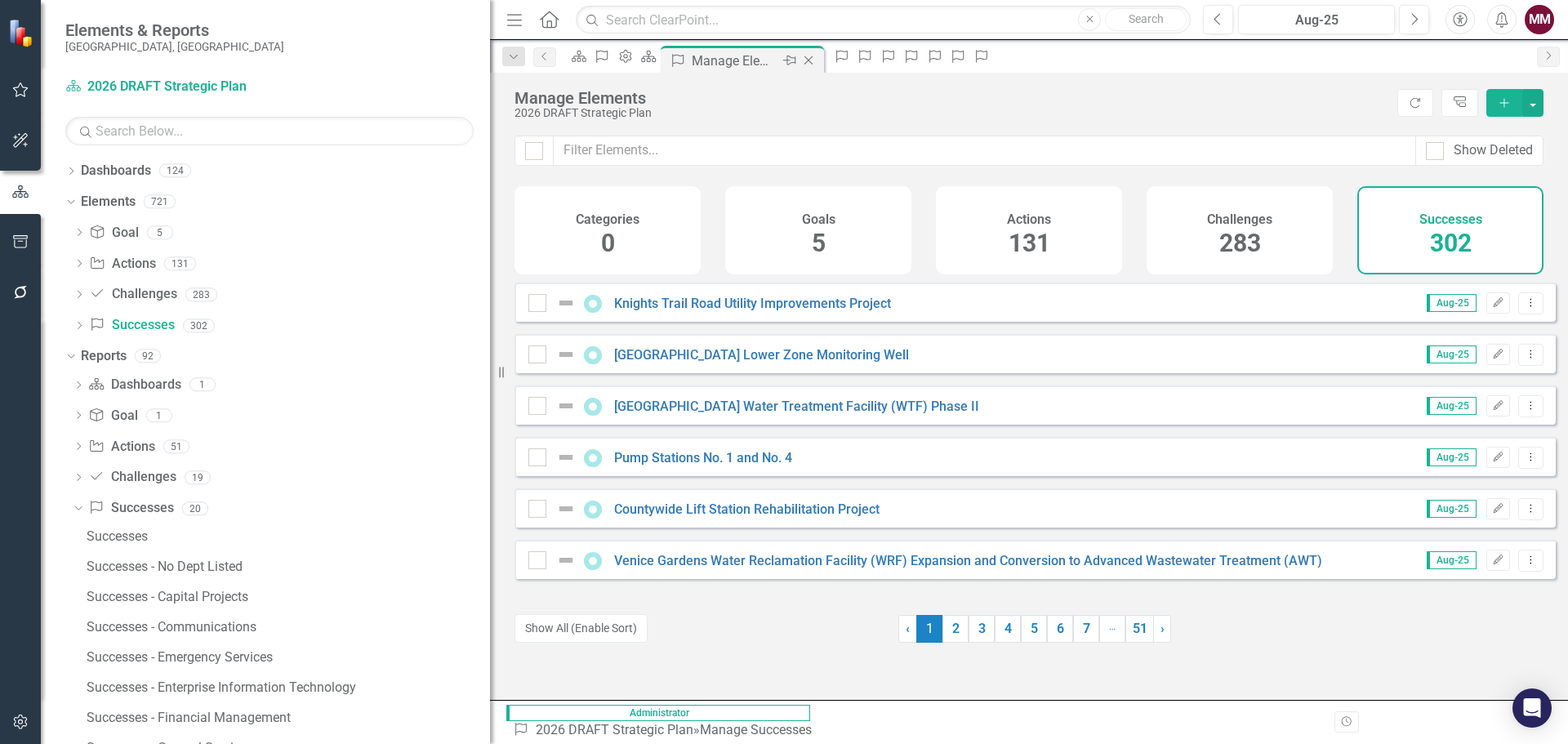
click at [817, 63] on icon "Close" at bounding box center [808, 60] width 16 height 13
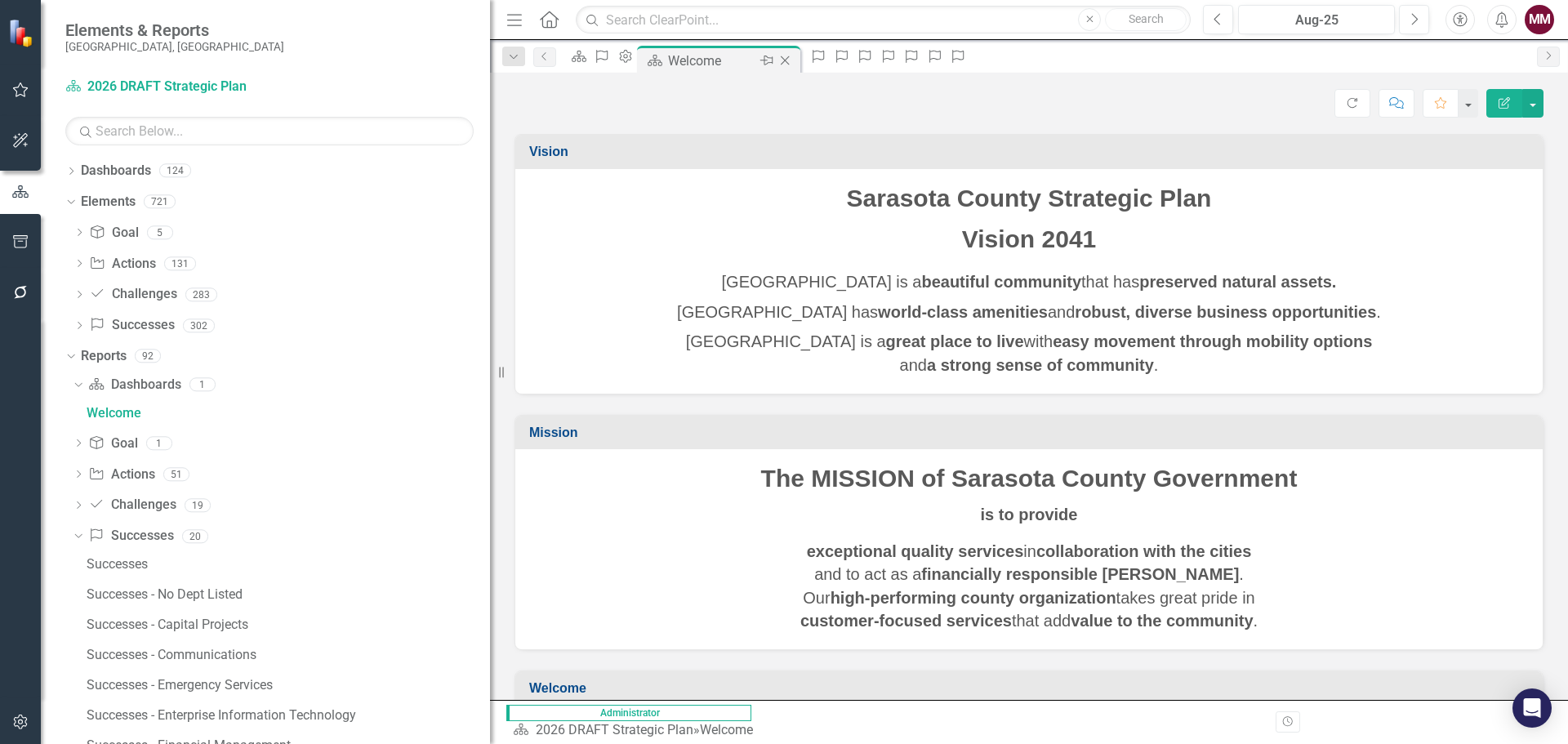
click at [789, 63] on icon at bounding box center [785, 60] width 9 height 9
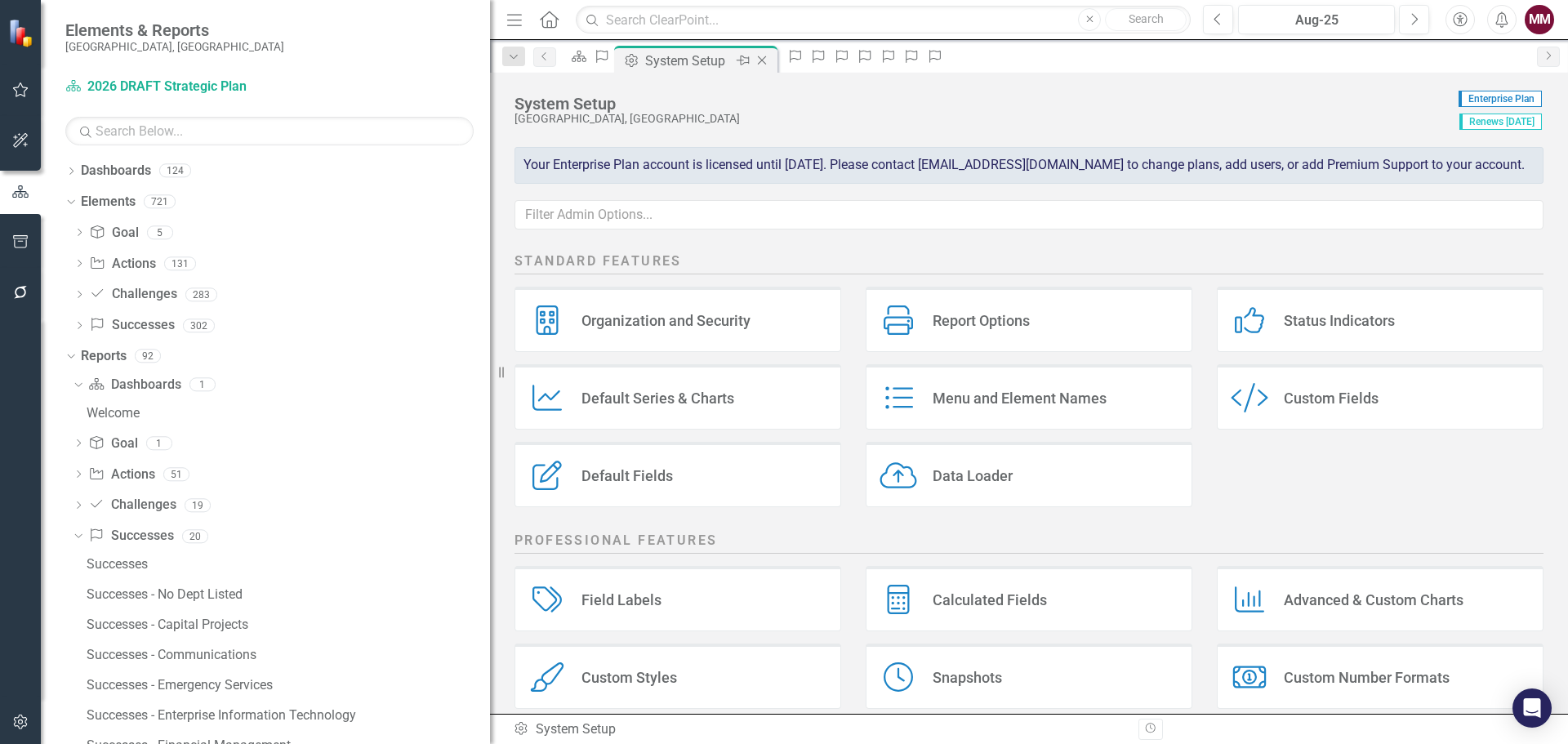
click at [770, 59] on icon "Close" at bounding box center [762, 60] width 16 height 13
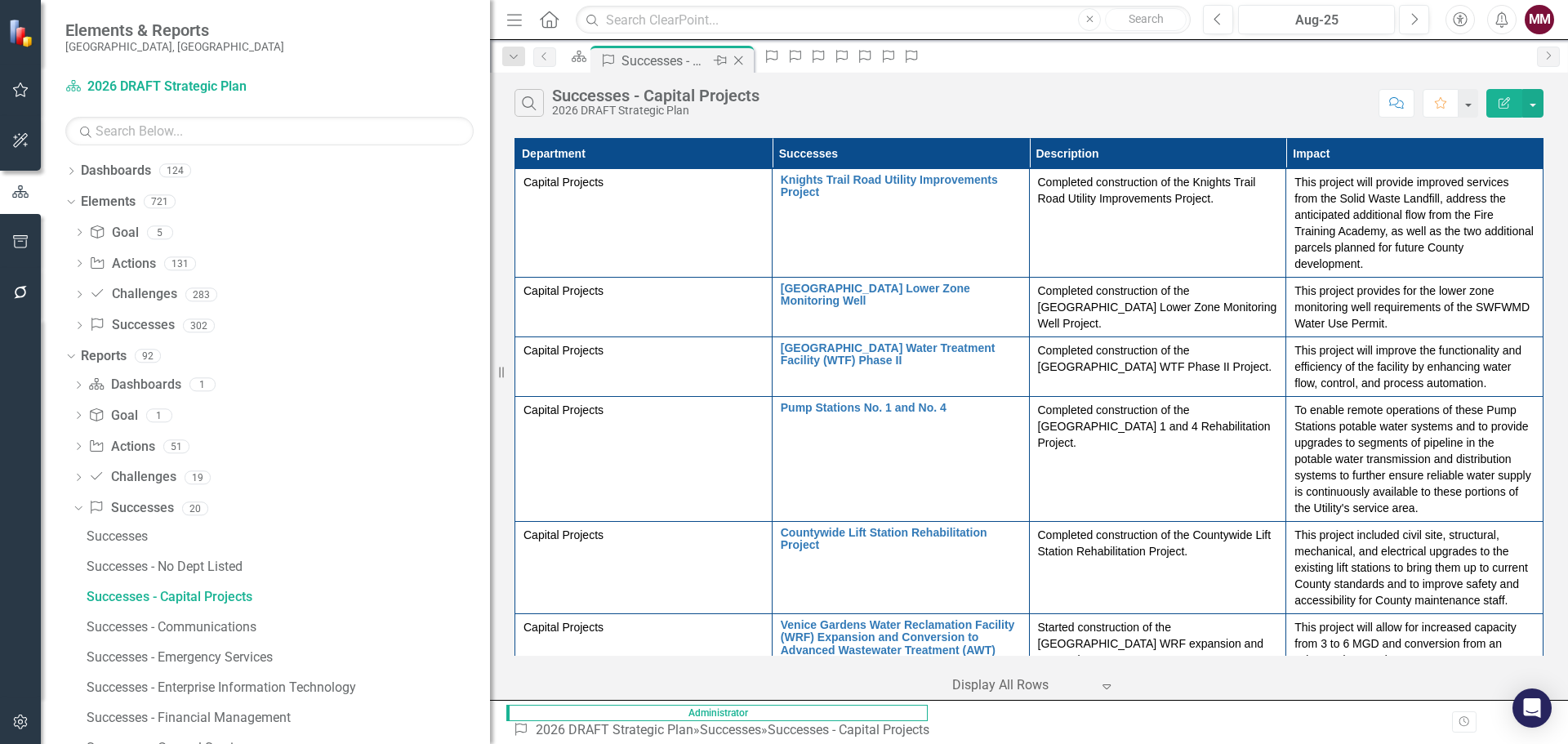
click at [746, 60] on icon "Close" at bounding box center [738, 60] width 16 height 13
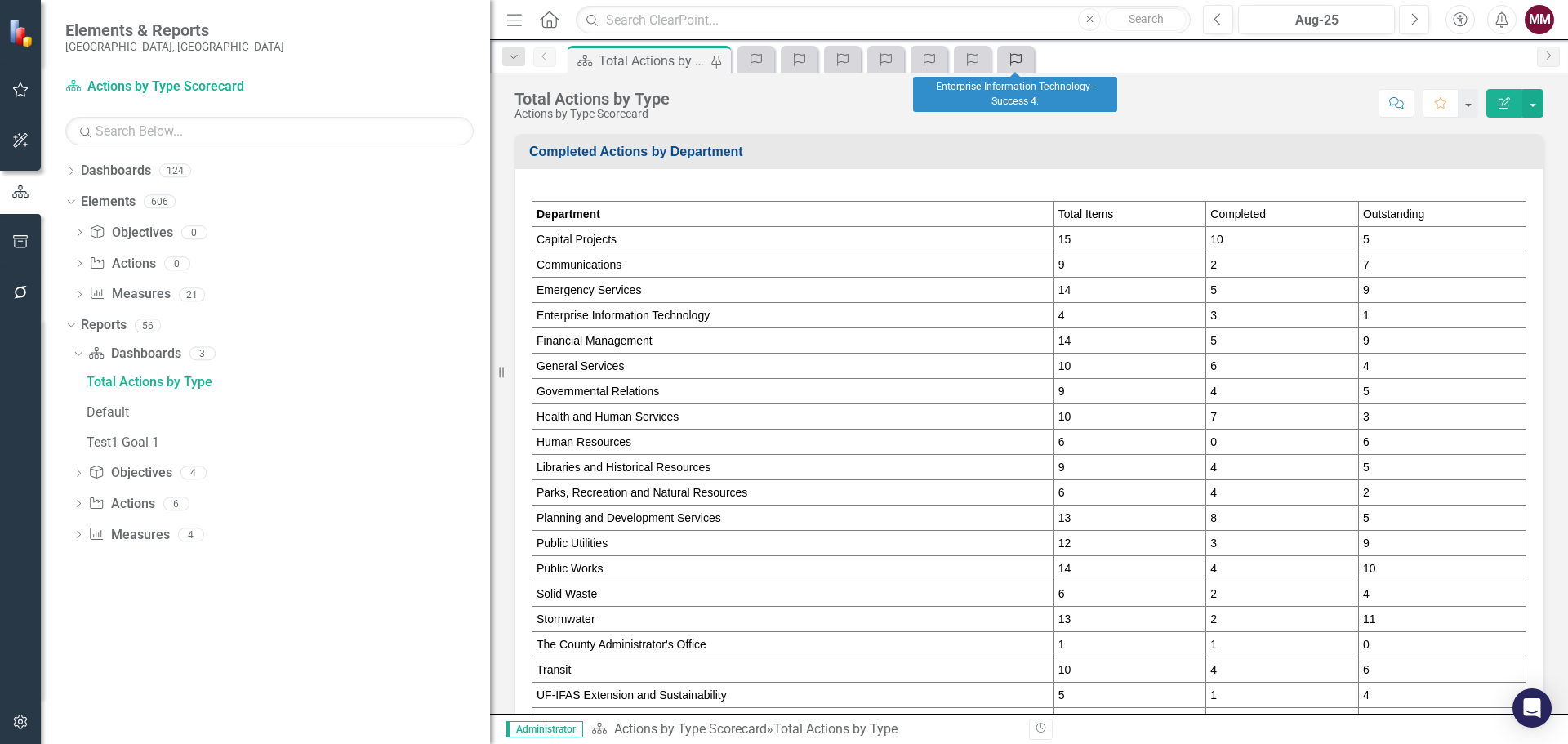
click at [1016, 60] on icon "Success" at bounding box center [1016, 59] width 16 height 13
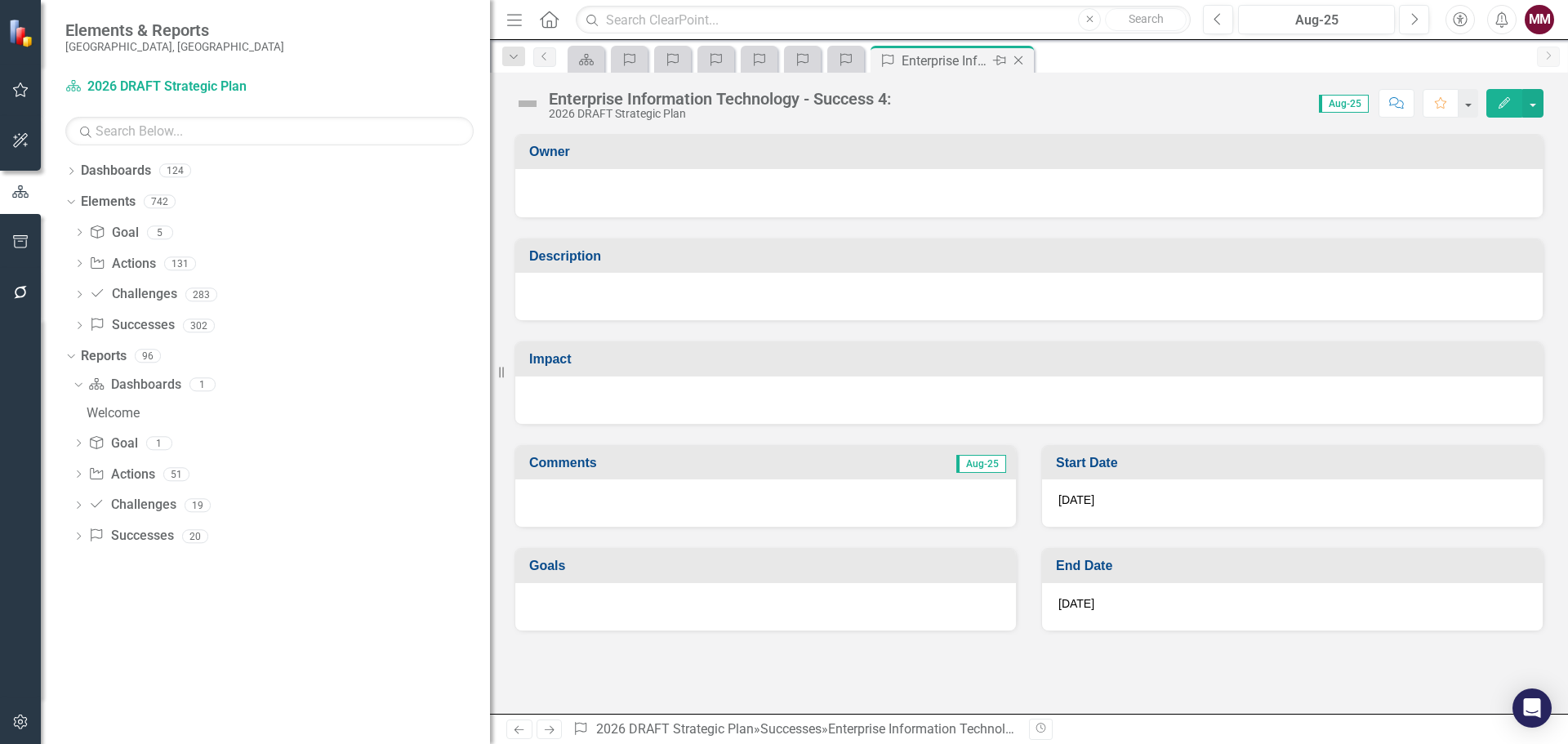
click at [1020, 57] on icon "Close" at bounding box center [1018, 60] width 16 height 13
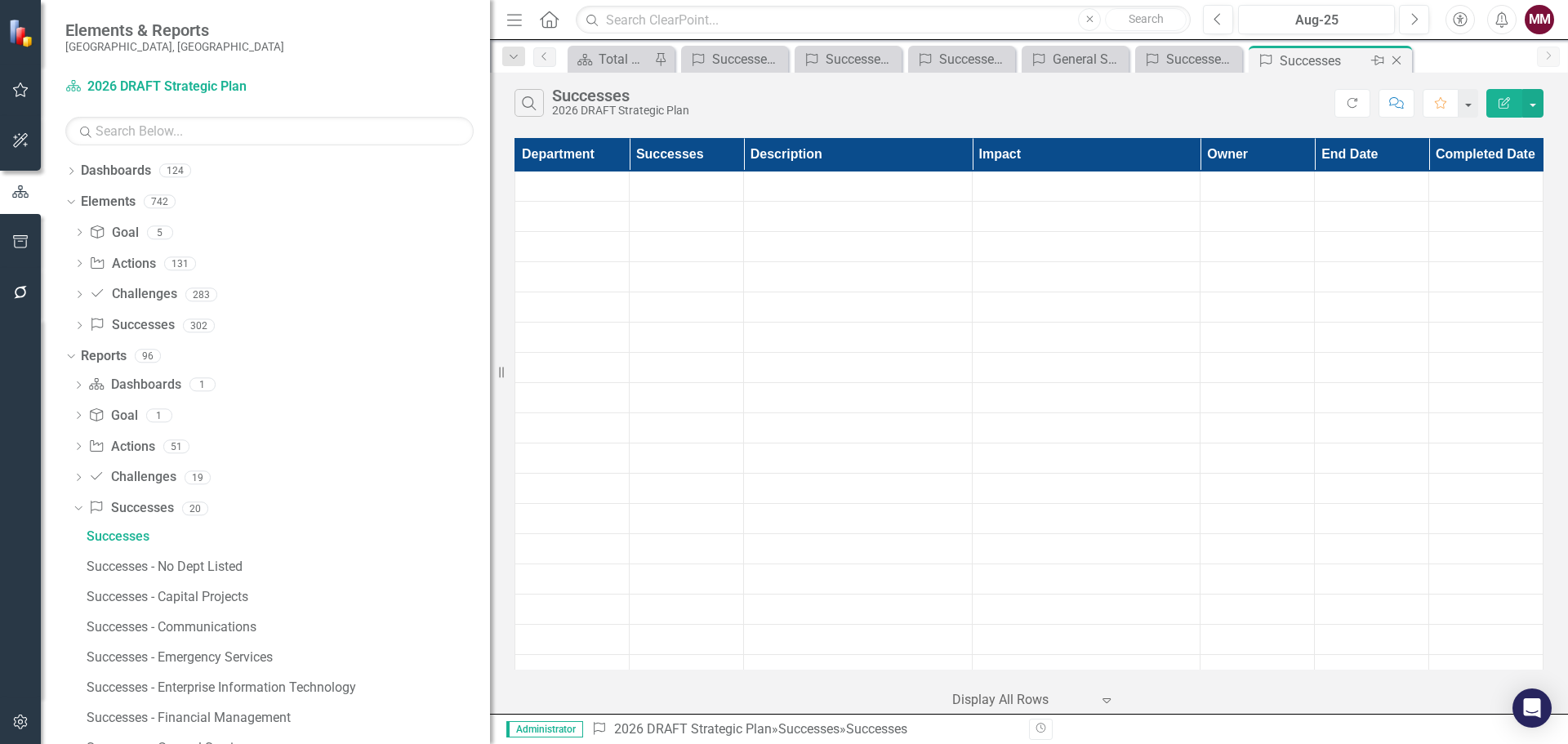
click at [1396, 53] on div "Close" at bounding box center [1397, 60] width 20 height 20
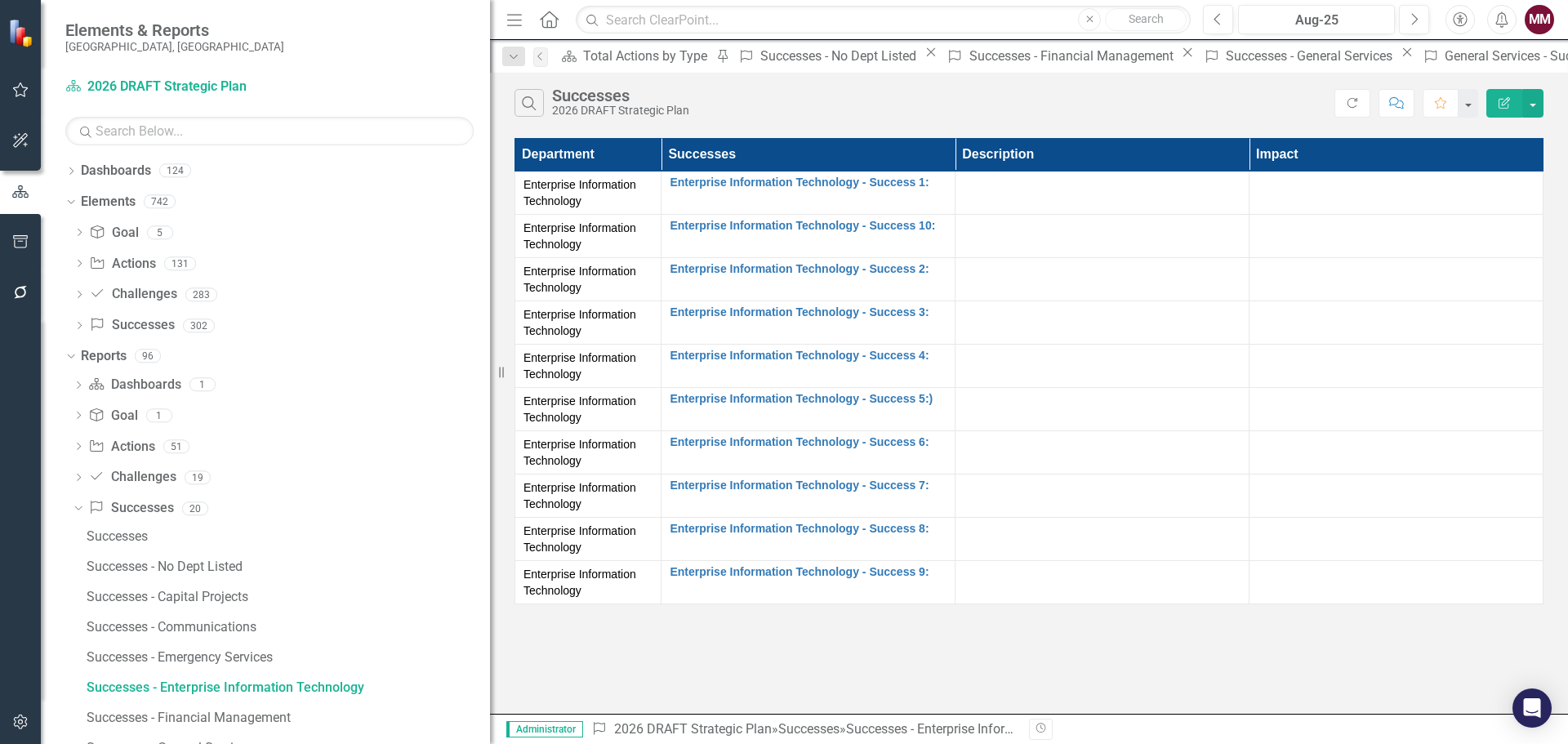
click at [1396, 58] on div "Dashboard Total Actions by Type Pin Success Successes - No Dept Listed Close Su…" at bounding box center [1181, 58] width 1251 height 26
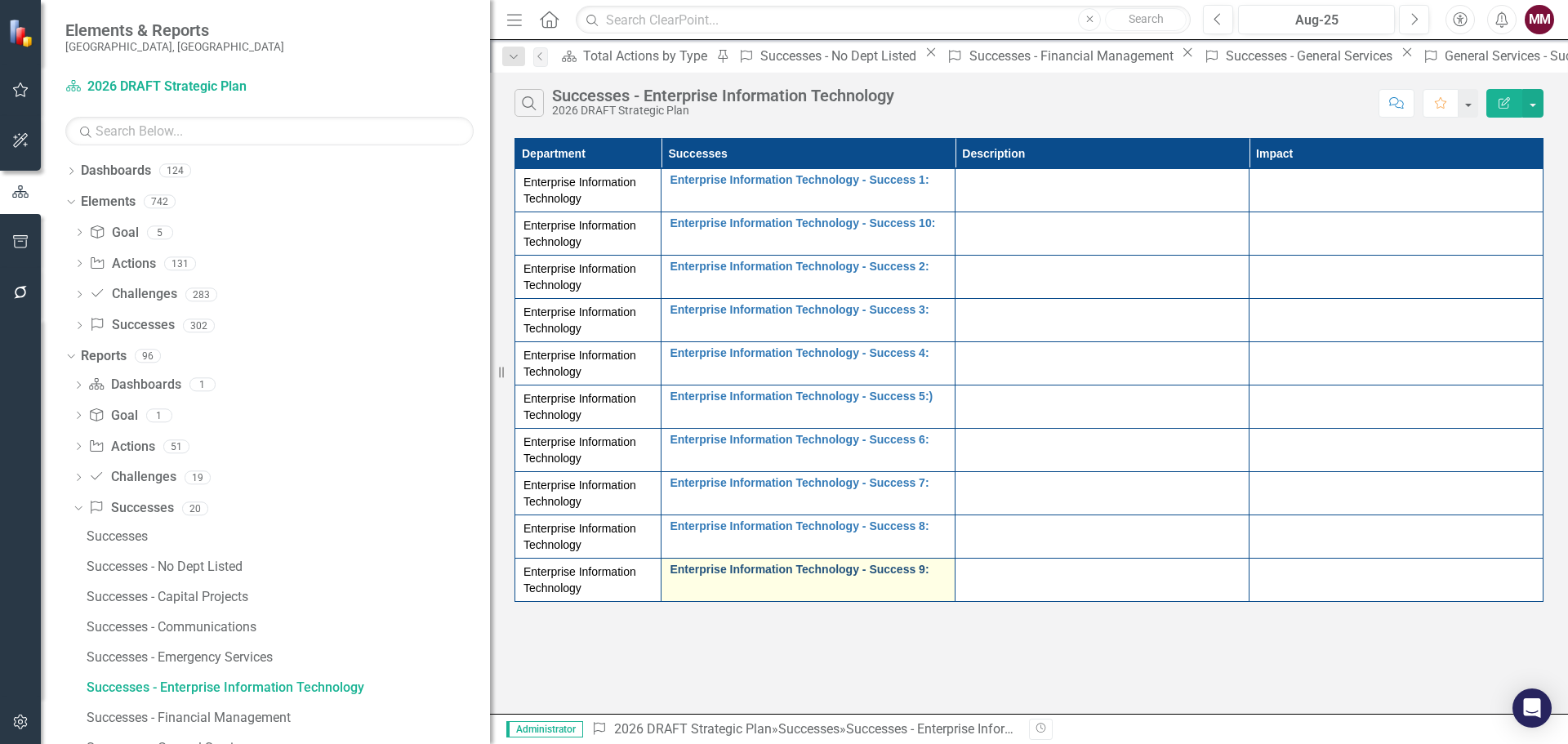
click at [910, 568] on link "Enterprise Information Technology - Success 9:" at bounding box center [808, 570] width 277 height 12
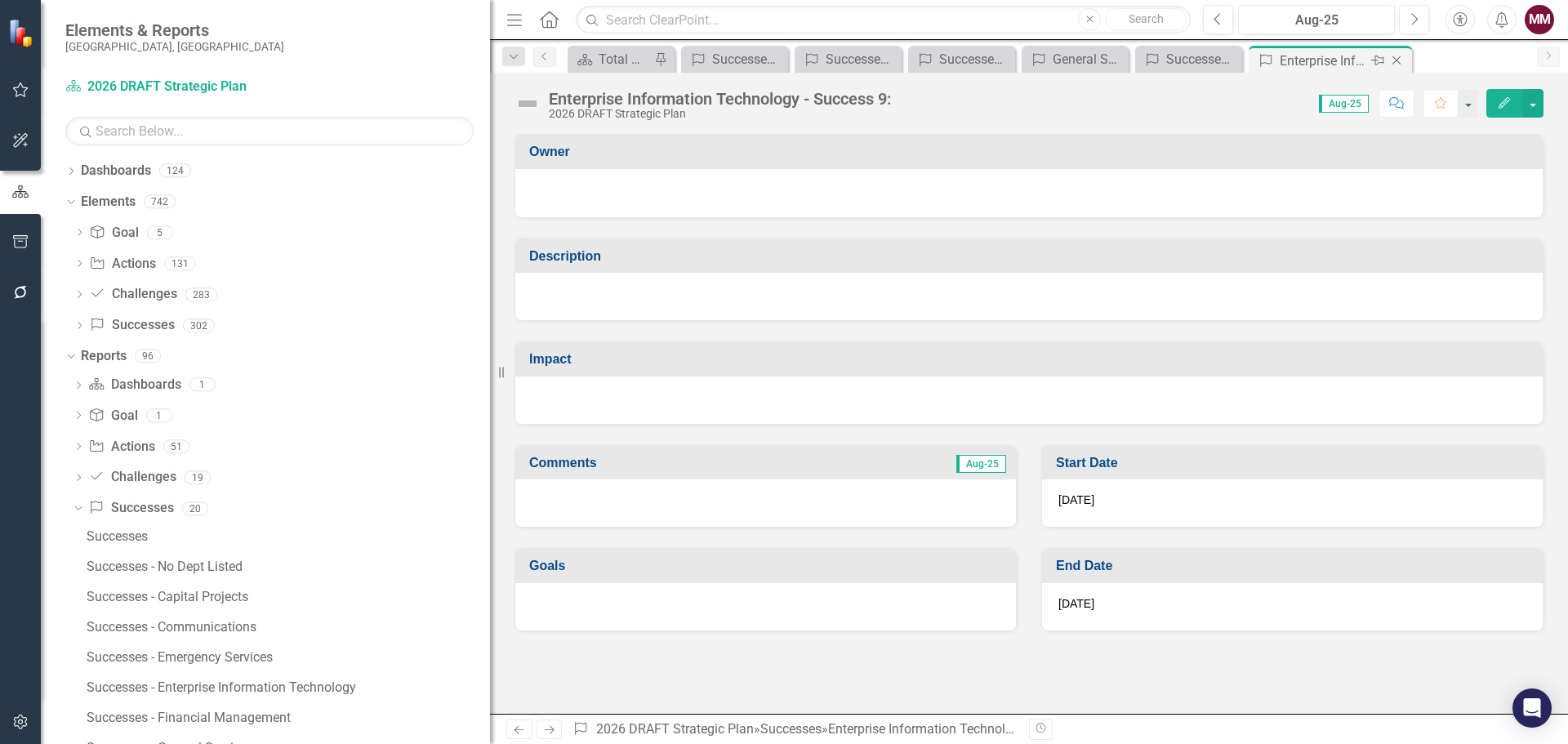
click at [1396, 59] on icon "Close" at bounding box center [1396, 60] width 16 height 13
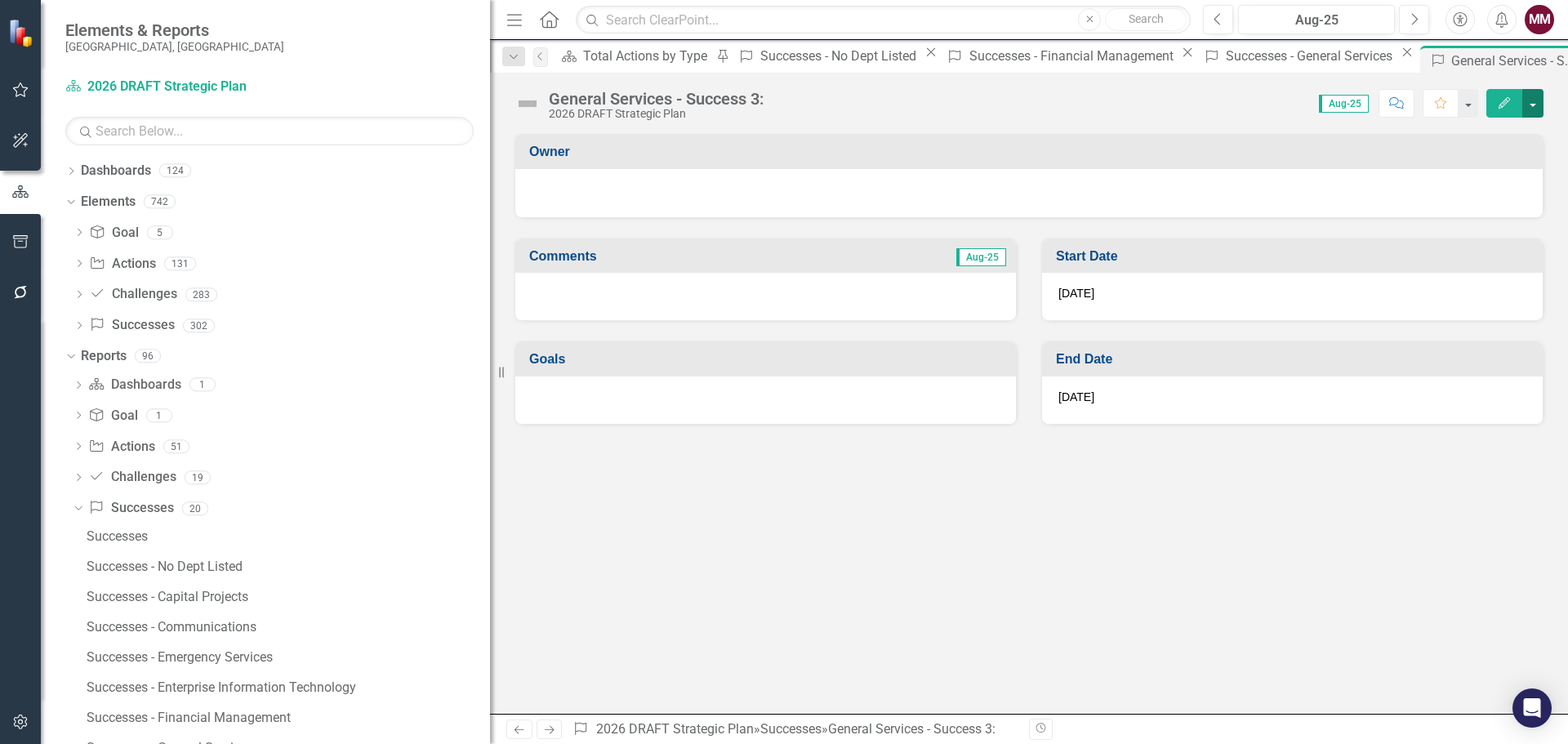
click at [1530, 99] on button "button" at bounding box center [1532, 103] width 21 height 28
click at [1489, 158] on link "Edit Report Edit Layout" at bounding box center [1476, 163] width 132 height 30
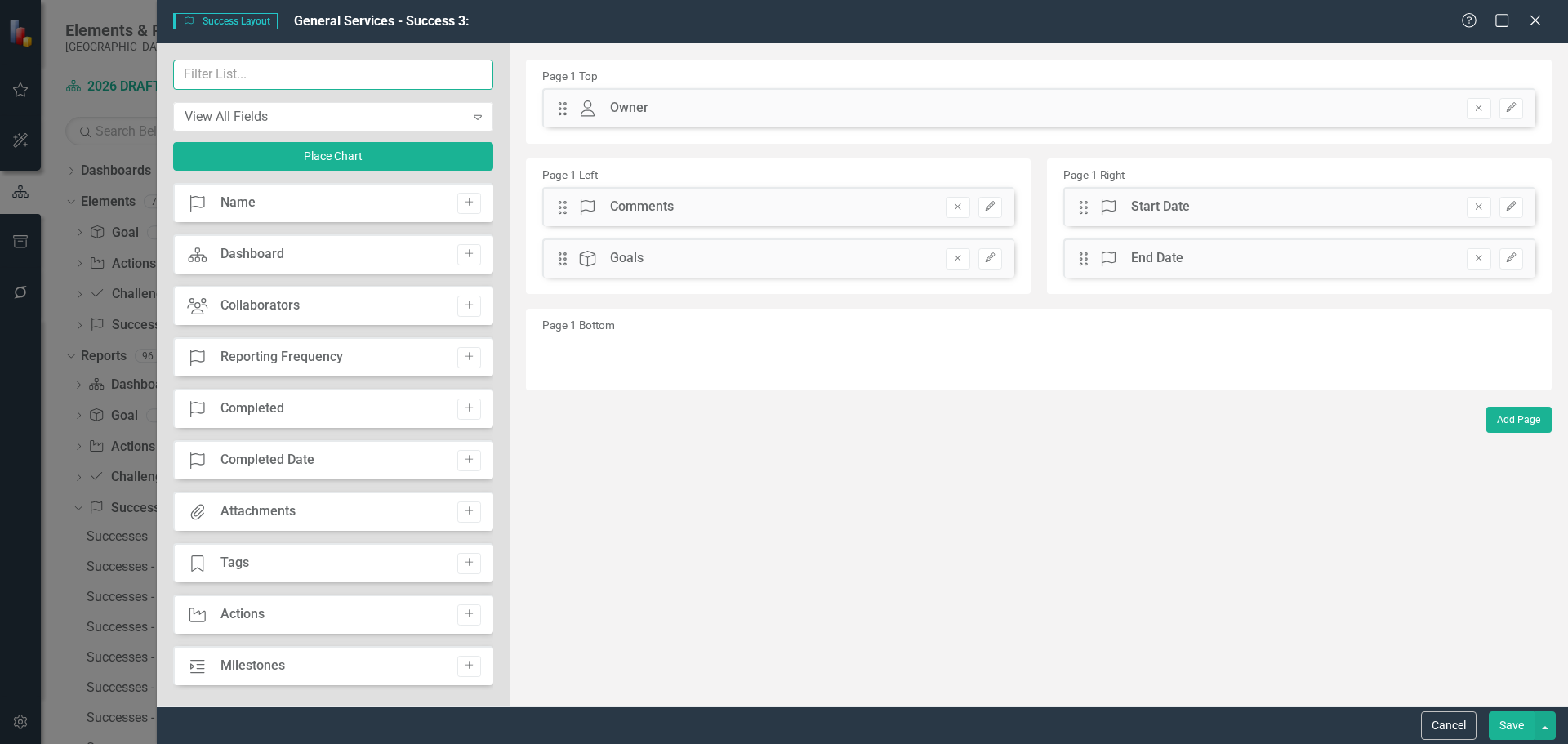
click at [279, 66] on input "text" at bounding box center [333, 75] width 320 height 30
type input "e"
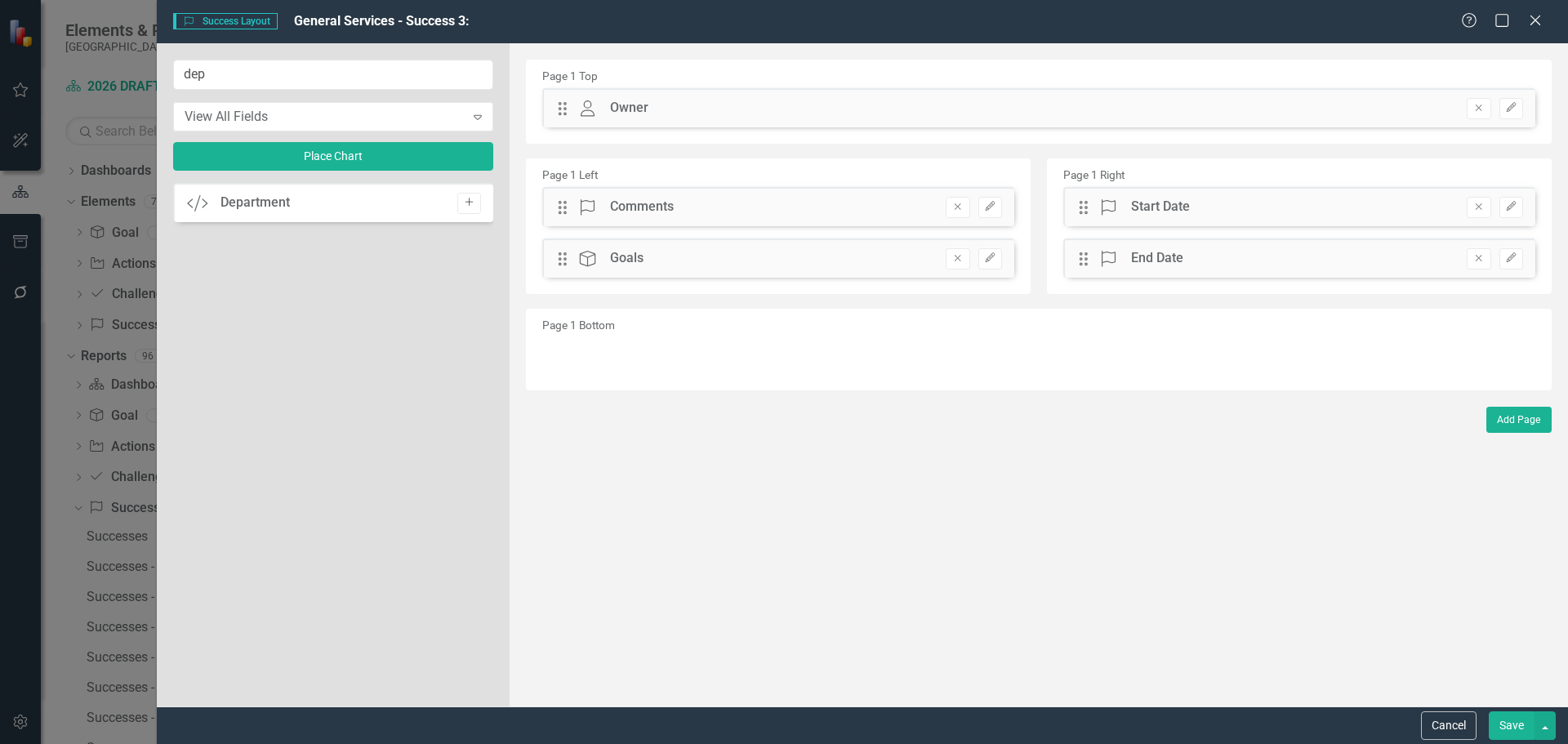
click at [470, 205] on icon "Add" at bounding box center [469, 202] width 12 height 10
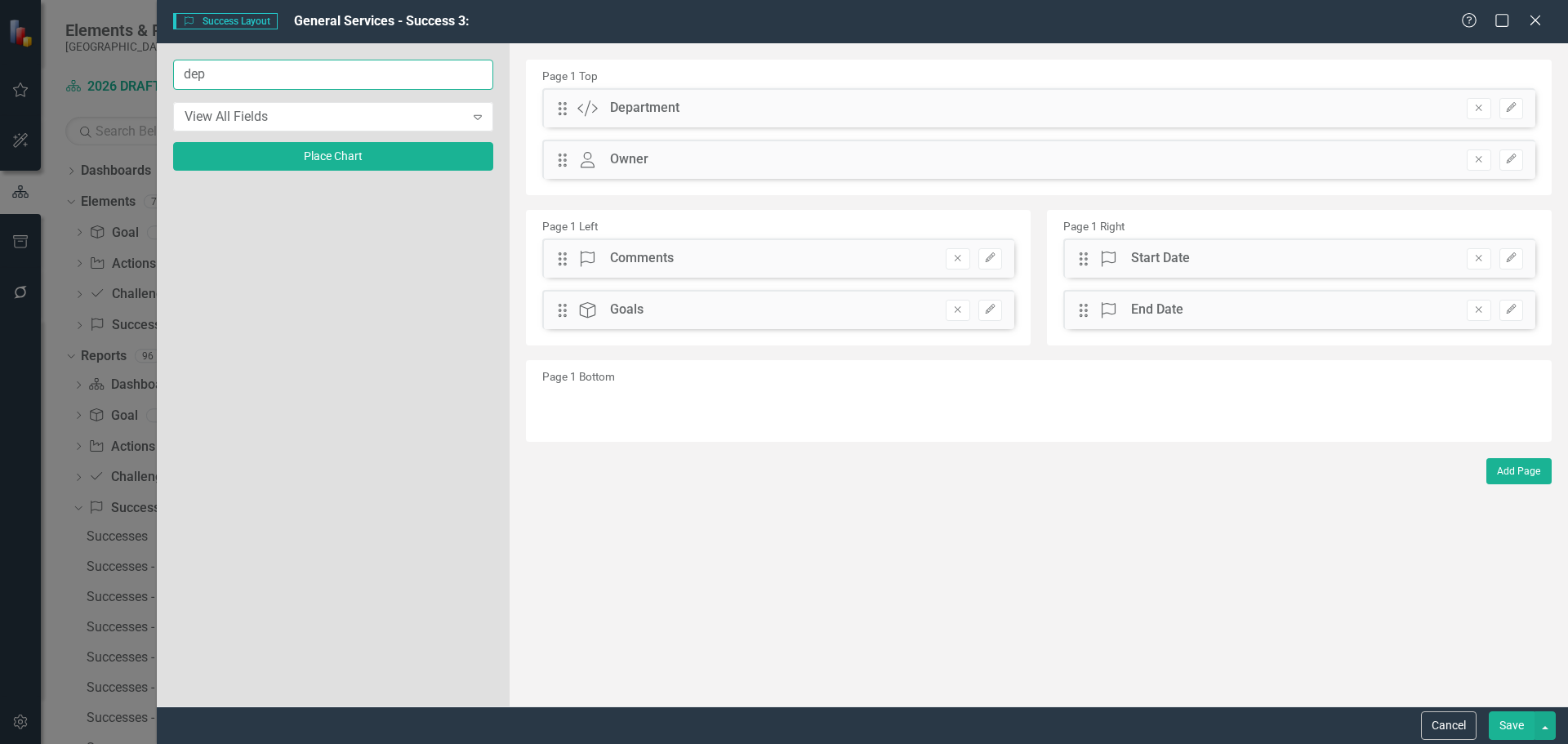
drag, startPoint x: 385, startPoint y: 80, endPoint x: 67, endPoint y: 17, distance: 324.2
click at [67, 17] on div "Success Success Layout General Services - Success 3: Help Maximize Close dep Vi…" at bounding box center [784, 372] width 1568 height 744
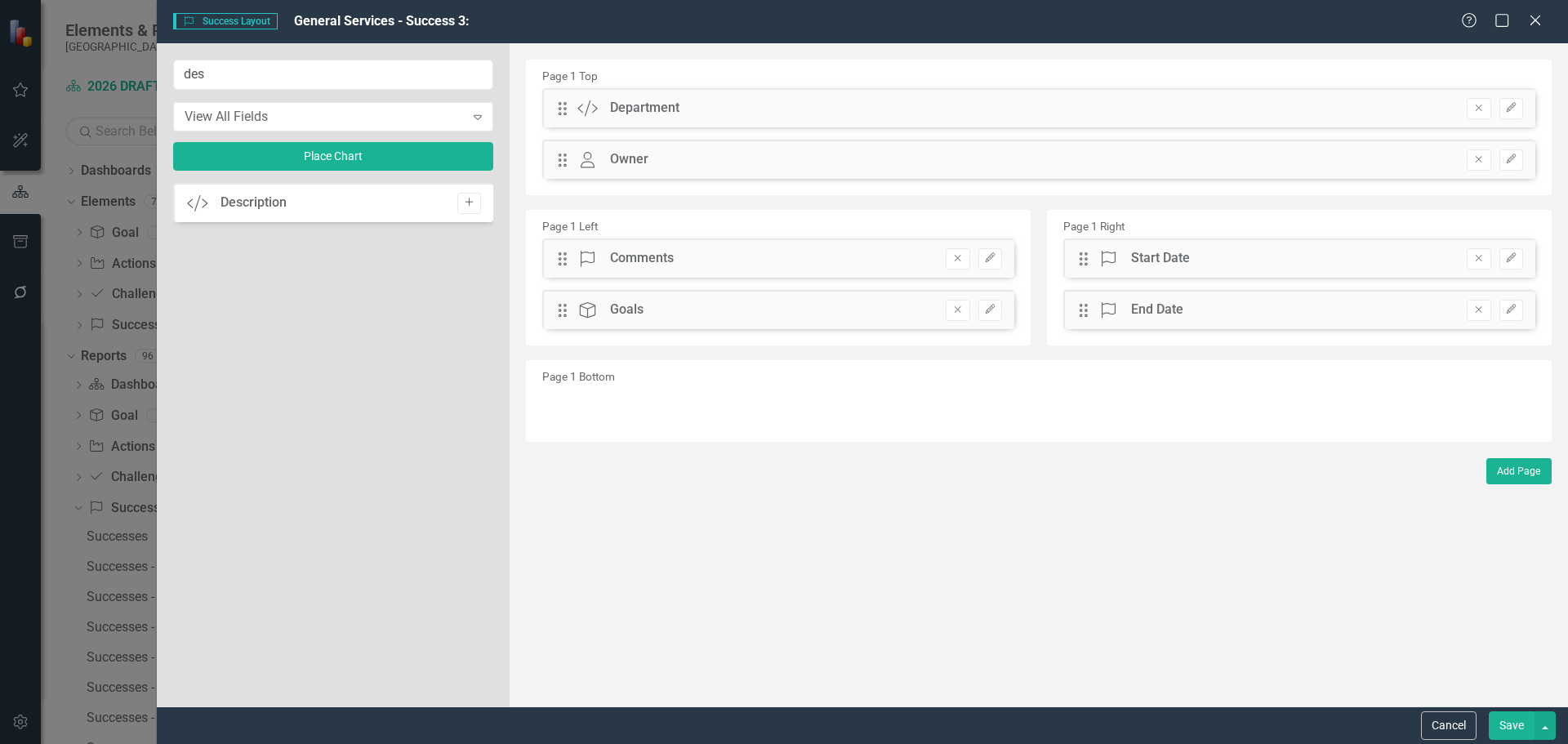
click at [473, 202] on icon "Add" at bounding box center [469, 202] width 12 height 10
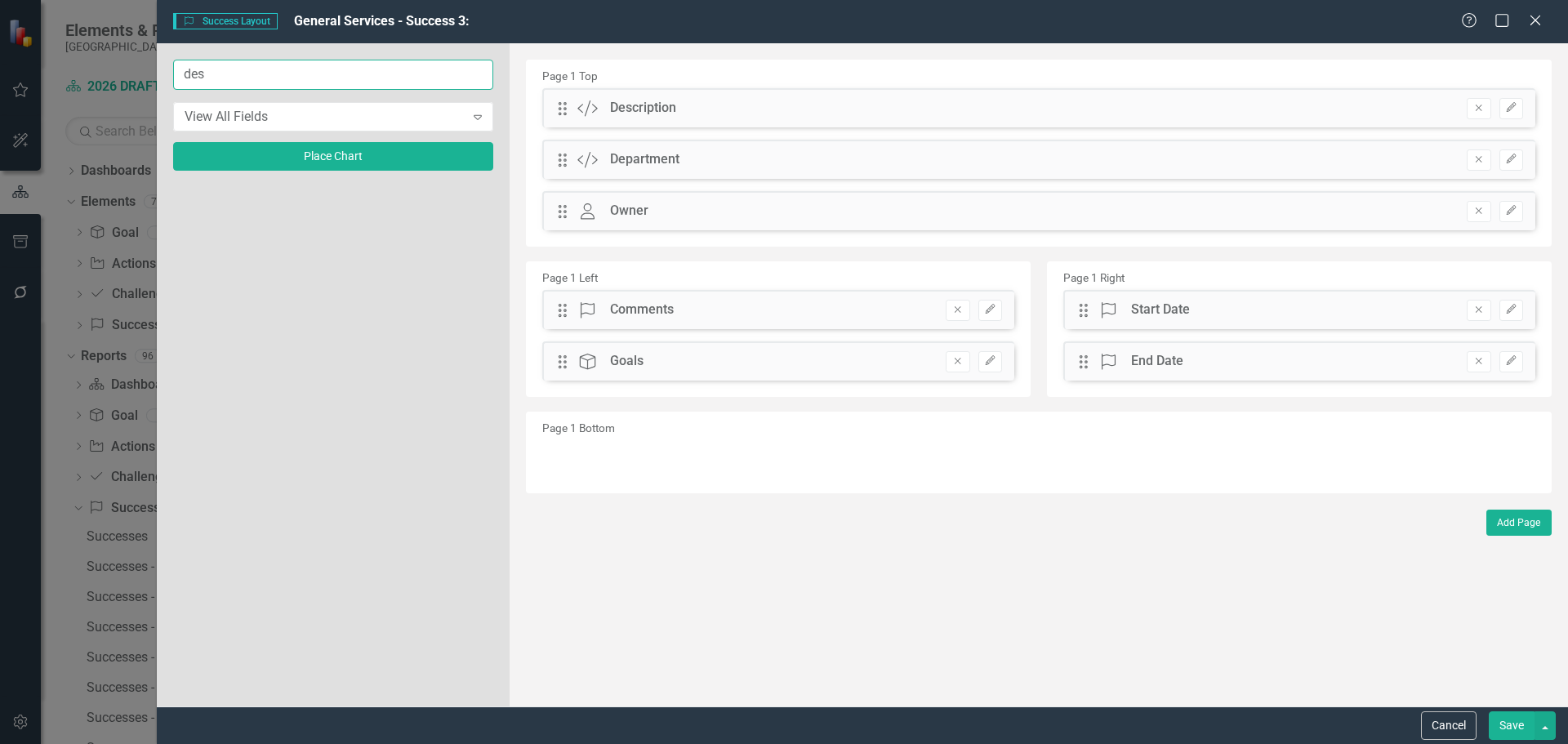
drag, startPoint x: 317, startPoint y: 77, endPoint x: -54, endPoint y: -4, distance: 379.7
click at [0, 0] on html "Accessibility Screen-Reader Guide, Feedback, and Issue Reporting | New window E…" at bounding box center [784, 372] width 1568 height 744
type input "imp"
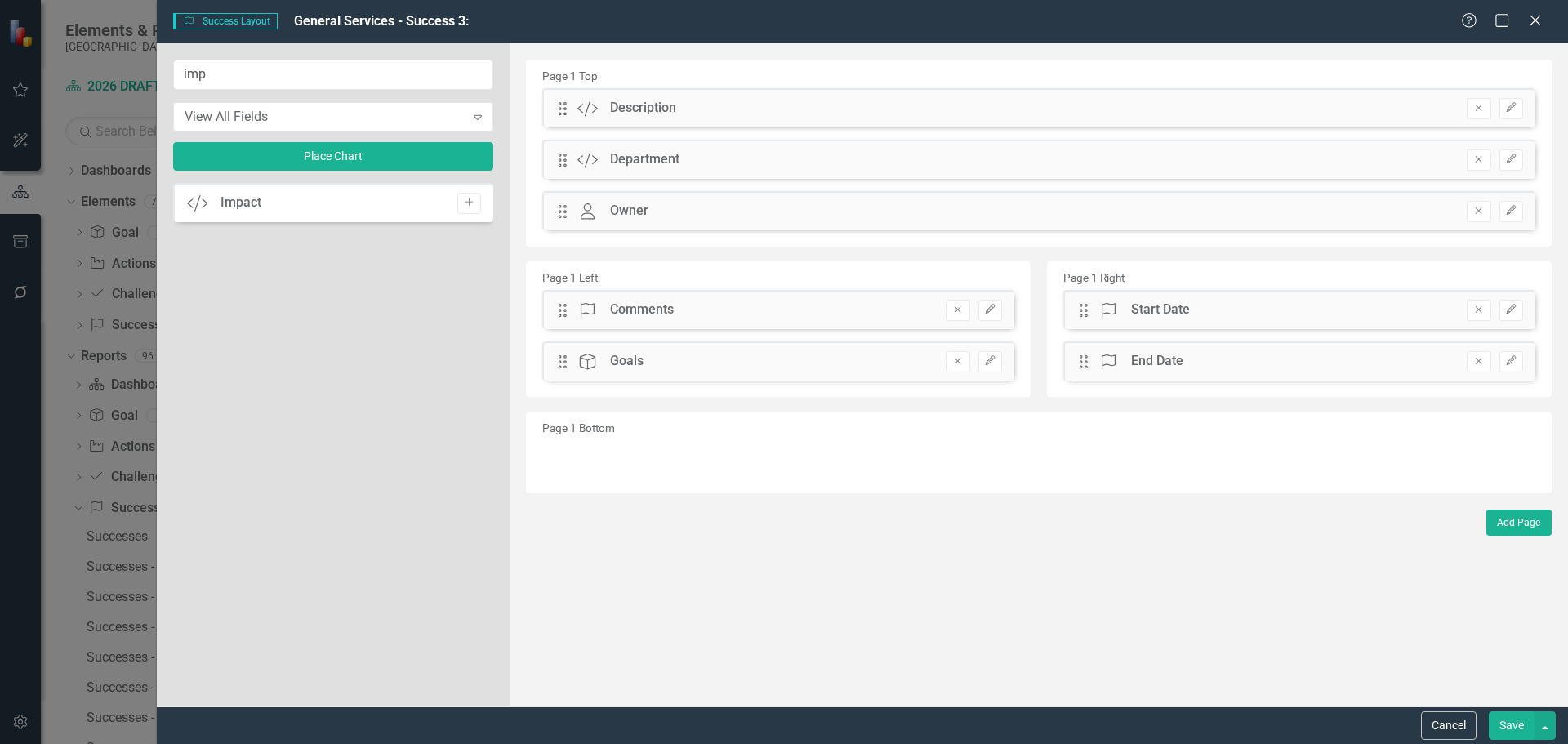
click at [471, 208] on icon "Add" at bounding box center [469, 202] width 12 height 10
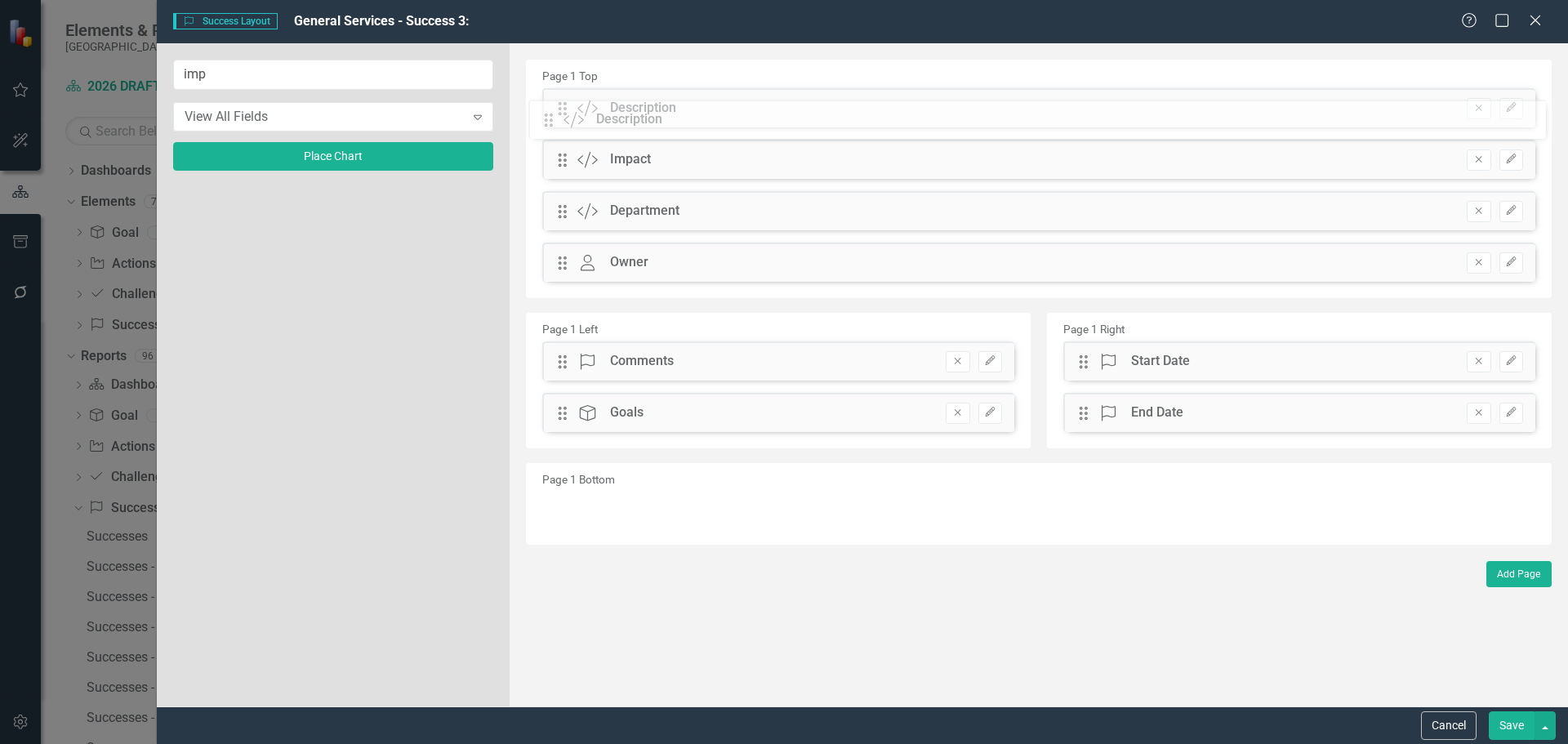
drag, startPoint x: 565, startPoint y: 164, endPoint x: 559, endPoint y: 115, distance: 49.4
click at [560, 115] on div "The fields (or pods) that are available for you to include on the detail page a…" at bounding box center [1039, 375] width 1058 height 663
drag, startPoint x: 566, startPoint y: 211, endPoint x: 545, endPoint y: 107, distance: 106.1
click at [545, 107] on div "The fields (or pods) that are available for you to include on the detail page a…" at bounding box center [1039, 375] width 1058 height 663
click at [1498, 727] on button "Save" at bounding box center [1510, 725] width 45 height 28
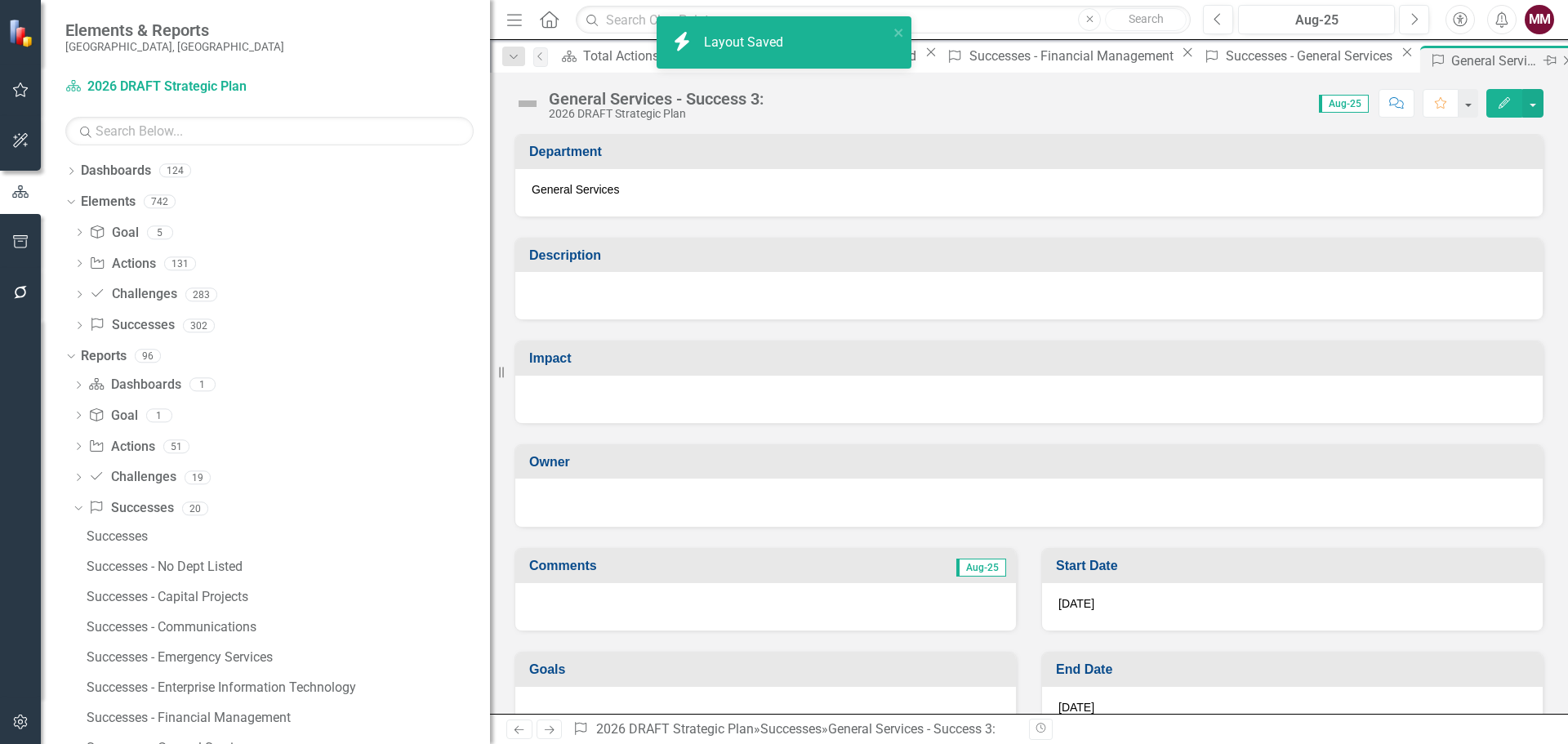
click at [1559, 63] on icon "Close" at bounding box center [1567, 60] width 16 height 13
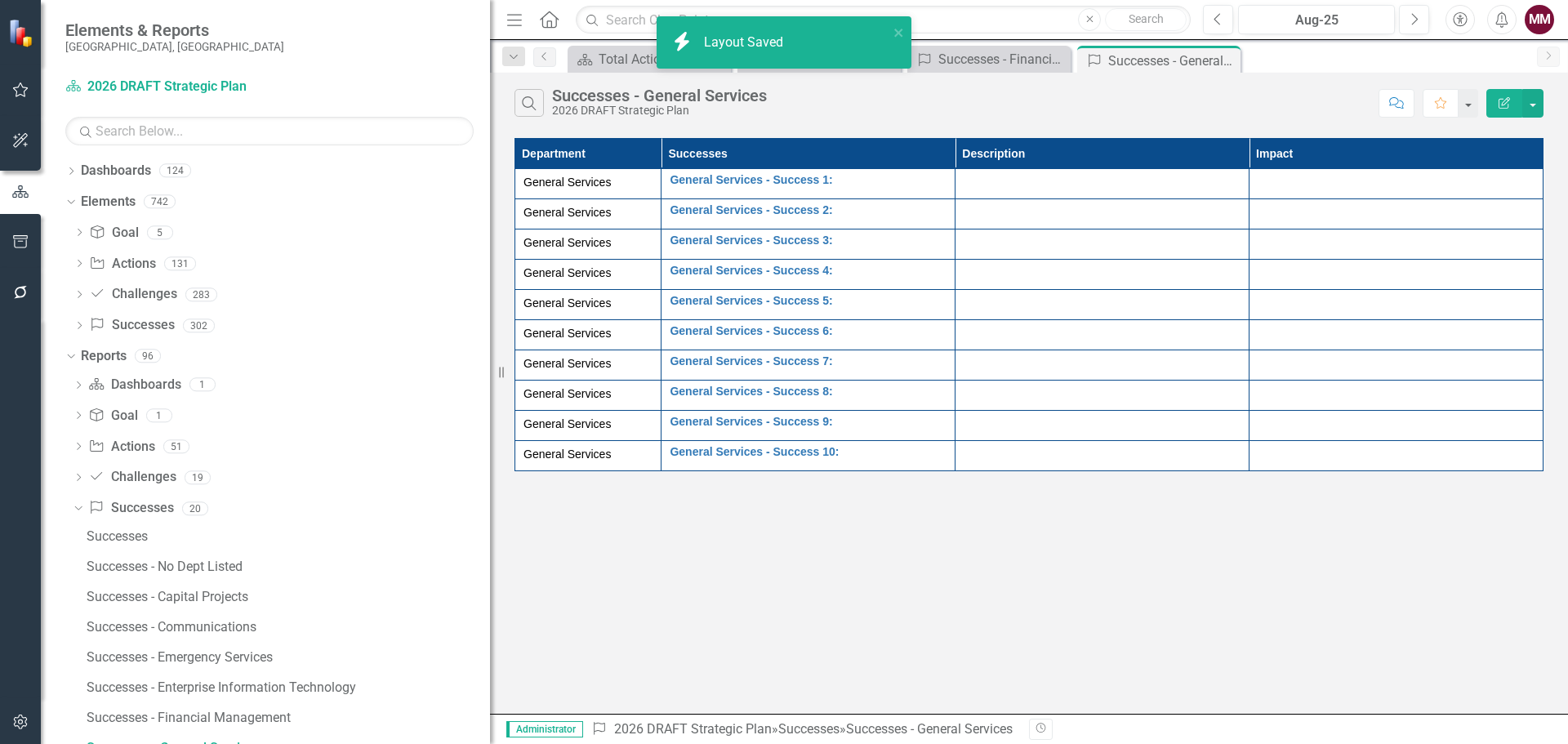
scroll to position [17, 0]
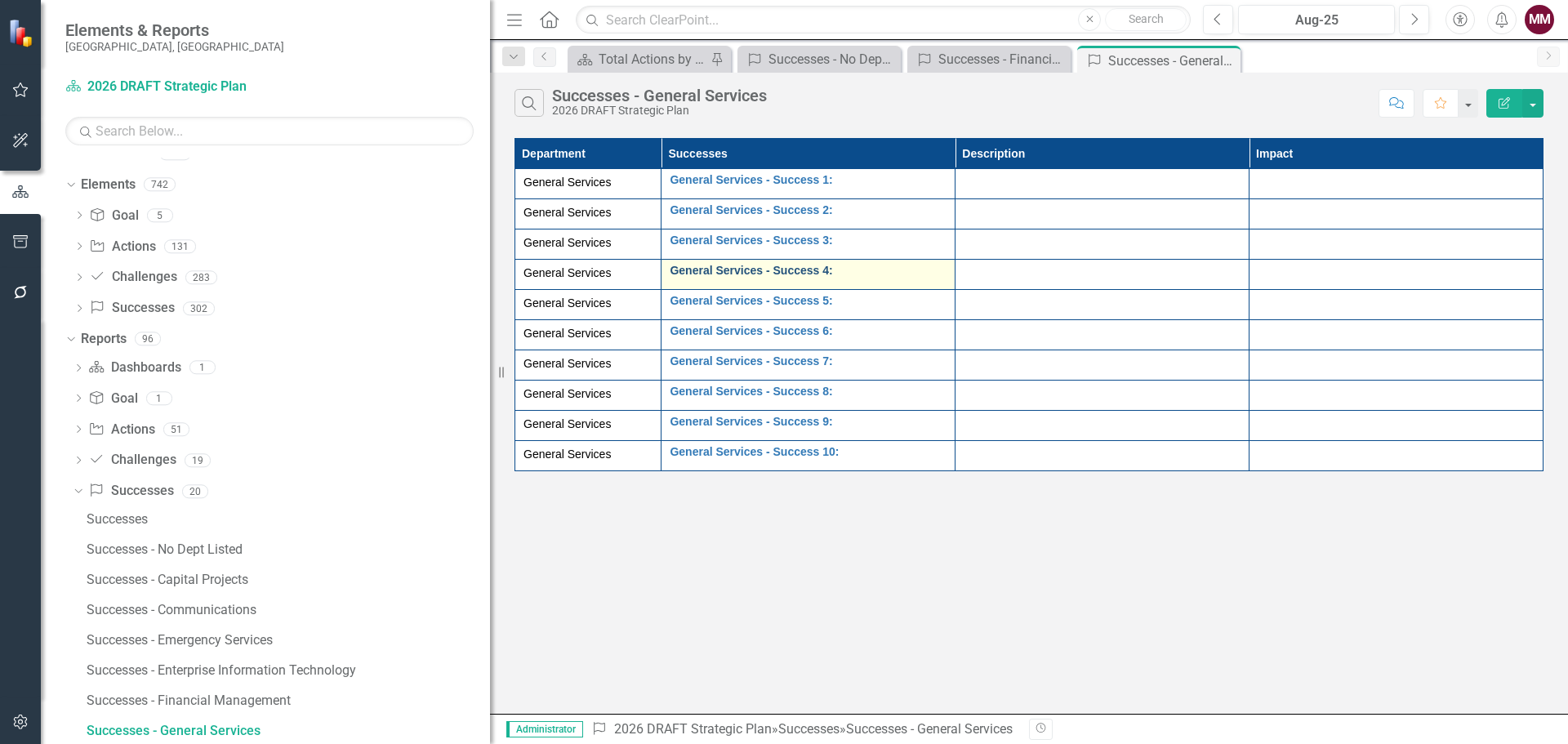
click at [818, 275] on link "General Services - Success 4:" at bounding box center [808, 271] width 277 height 12
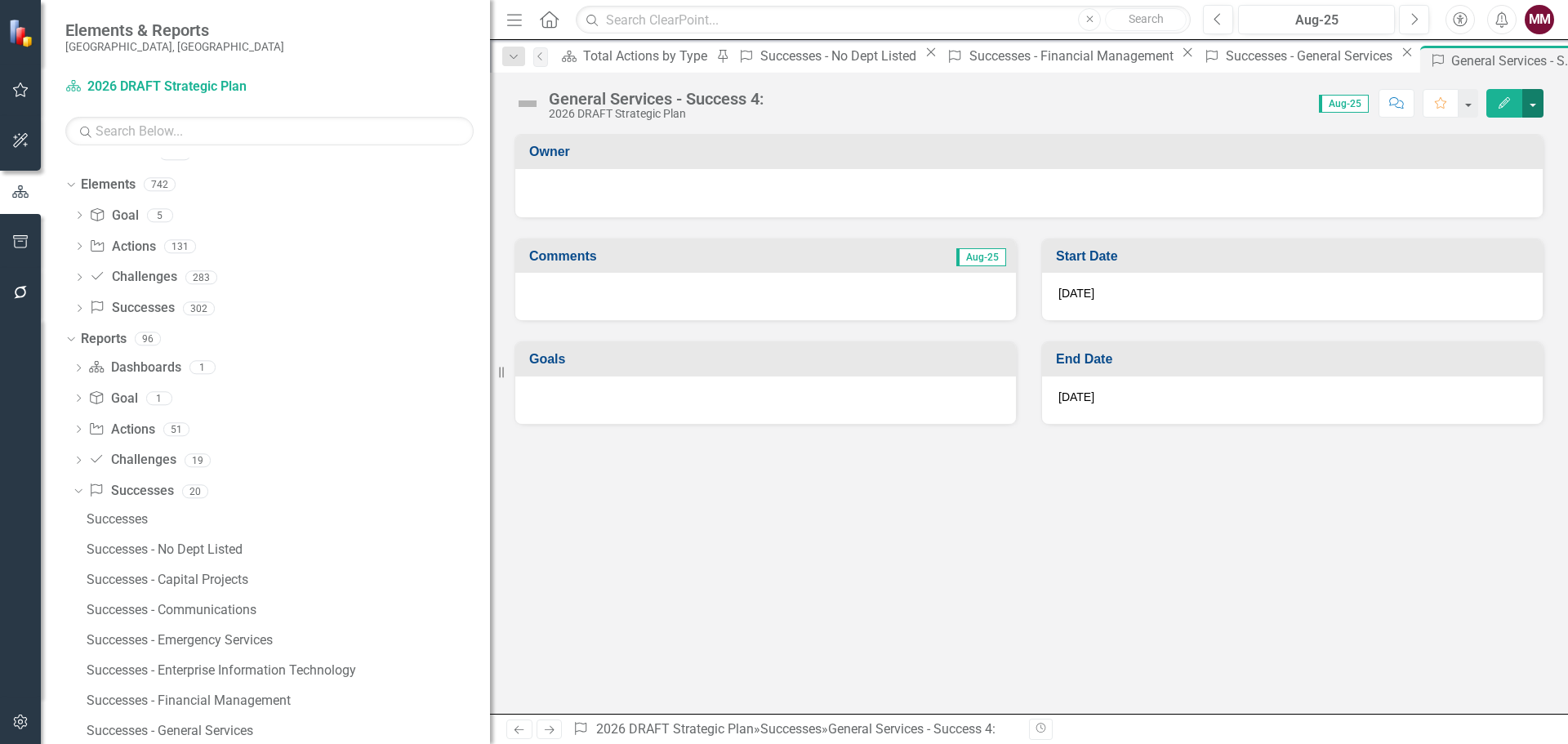
click at [1526, 105] on button "button" at bounding box center [1532, 103] width 21 height 28
click at [1477, 166] on link "Edit Report Edit Layout" at bounding box center [1476, 163] width 132 height 30
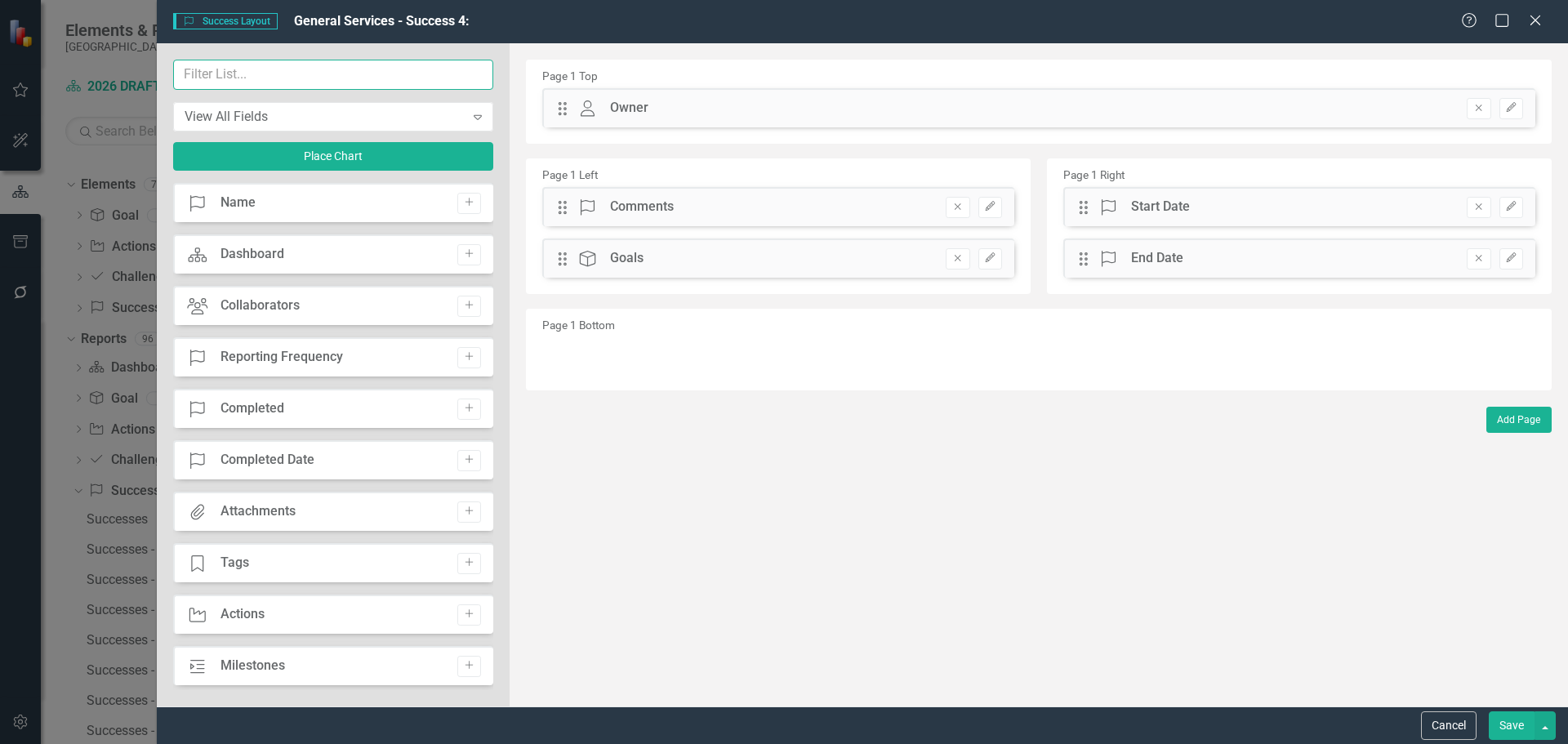
click at [399, 81] on input "text" at bounding box center [333, 75] width 320 height 30
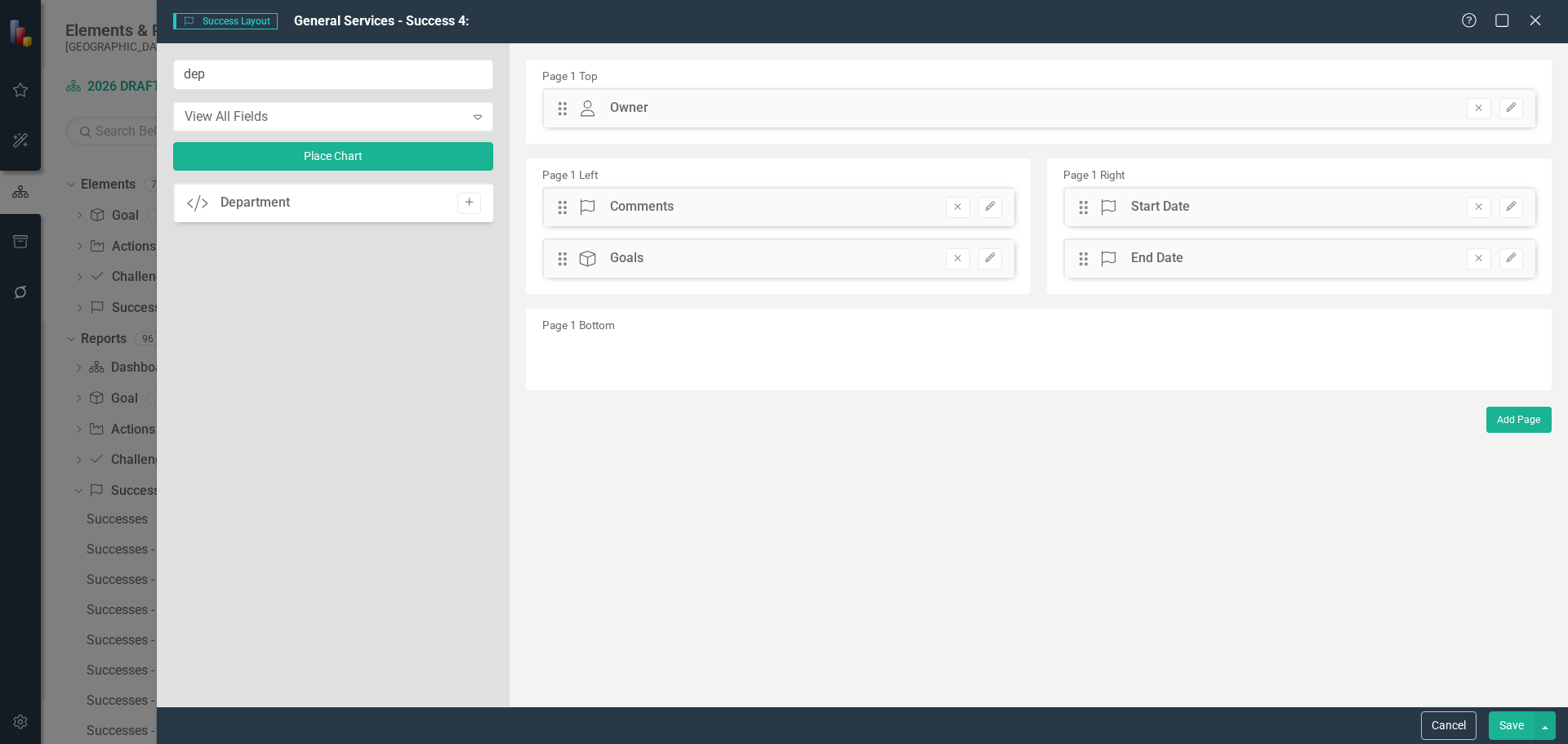
click at [465, 194] on button "Add" at bounding box center [469, 203] width 24 height 21
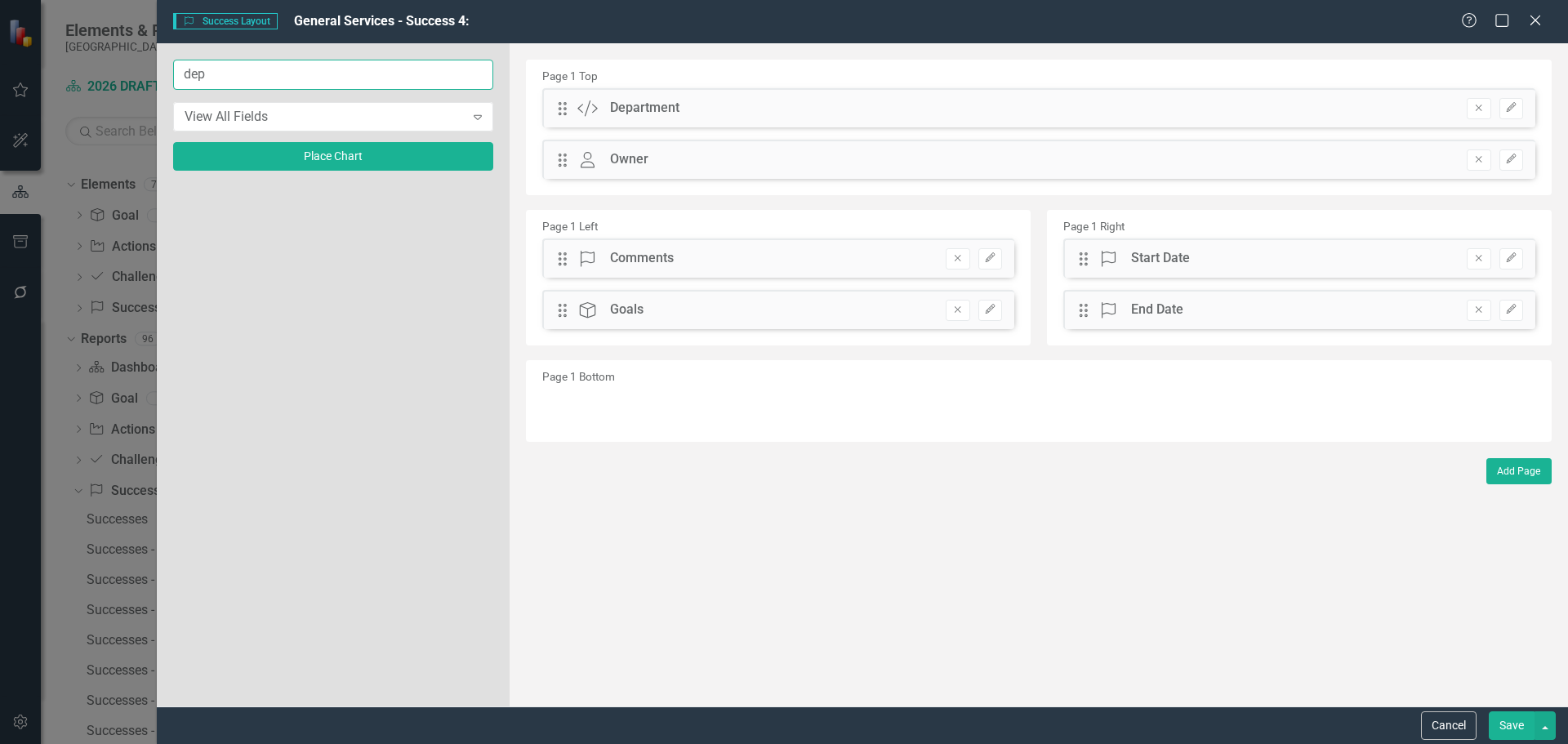
click at [360, 78] on input "dep" at bounding box center [333, 75] width 320 height 30
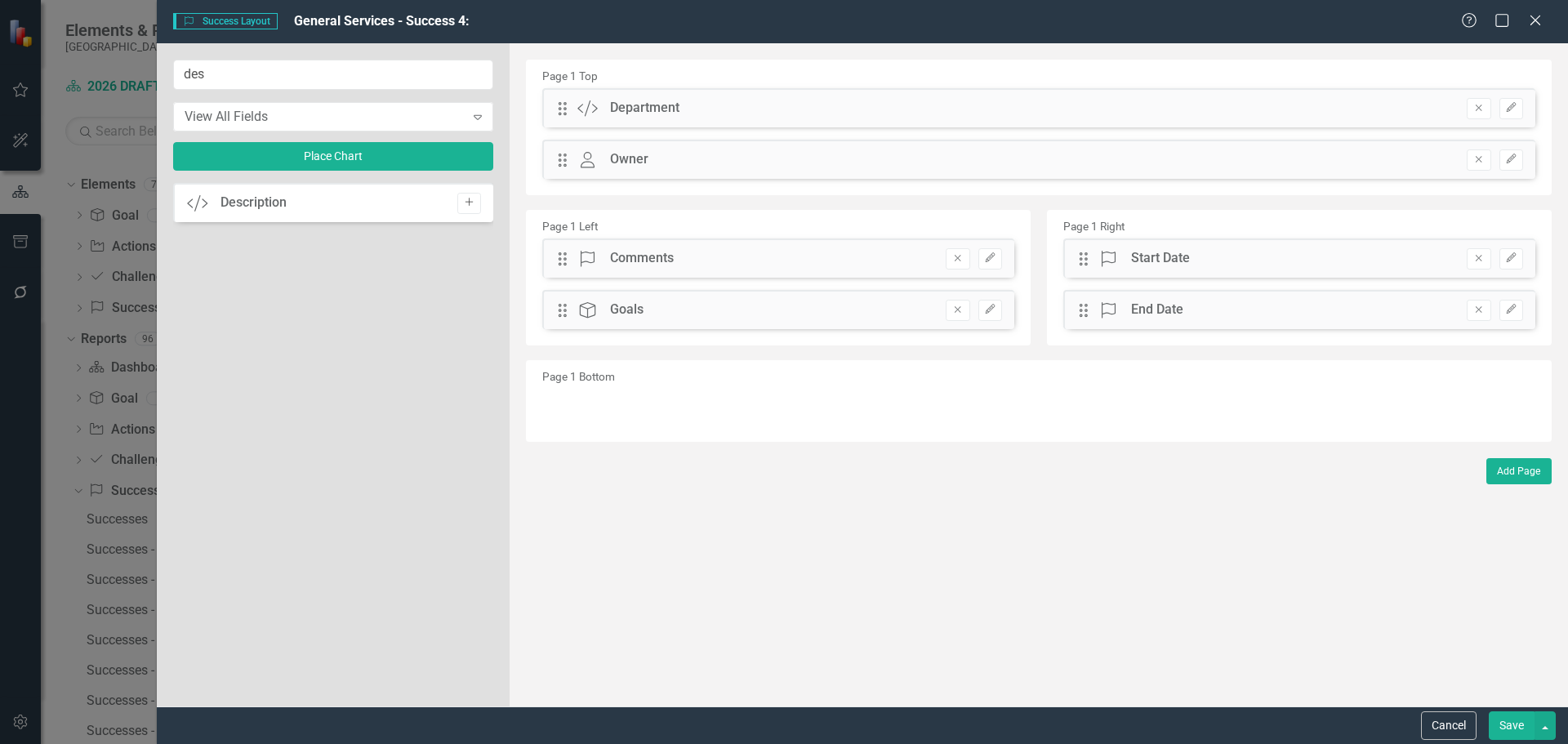
click at [479, 197] on button "Add" at bounding box center [469, 203] width 24 height 21
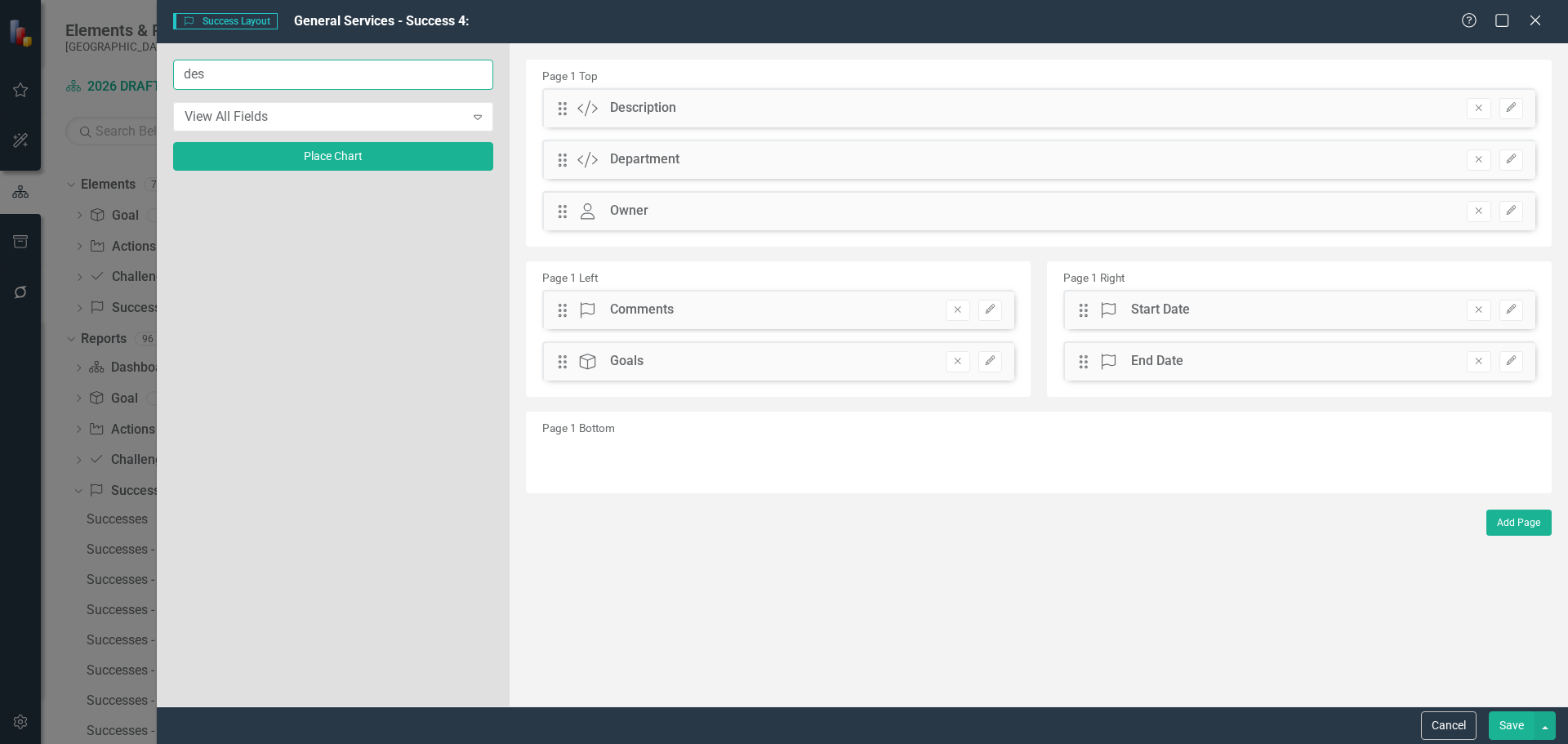
click at [346, 83] on input "des" at bounding box center [333, 75] width 320 height 30
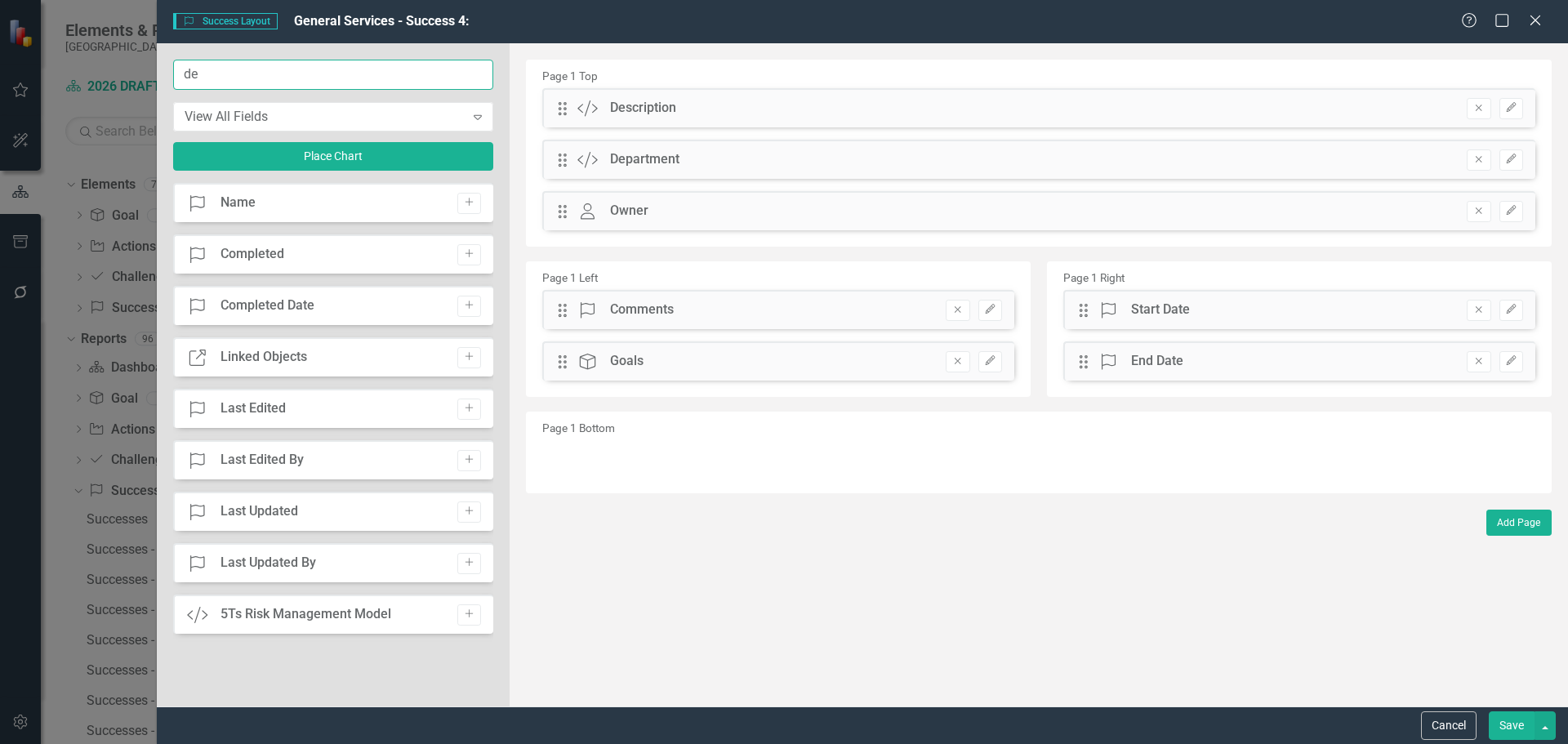
type input "d"
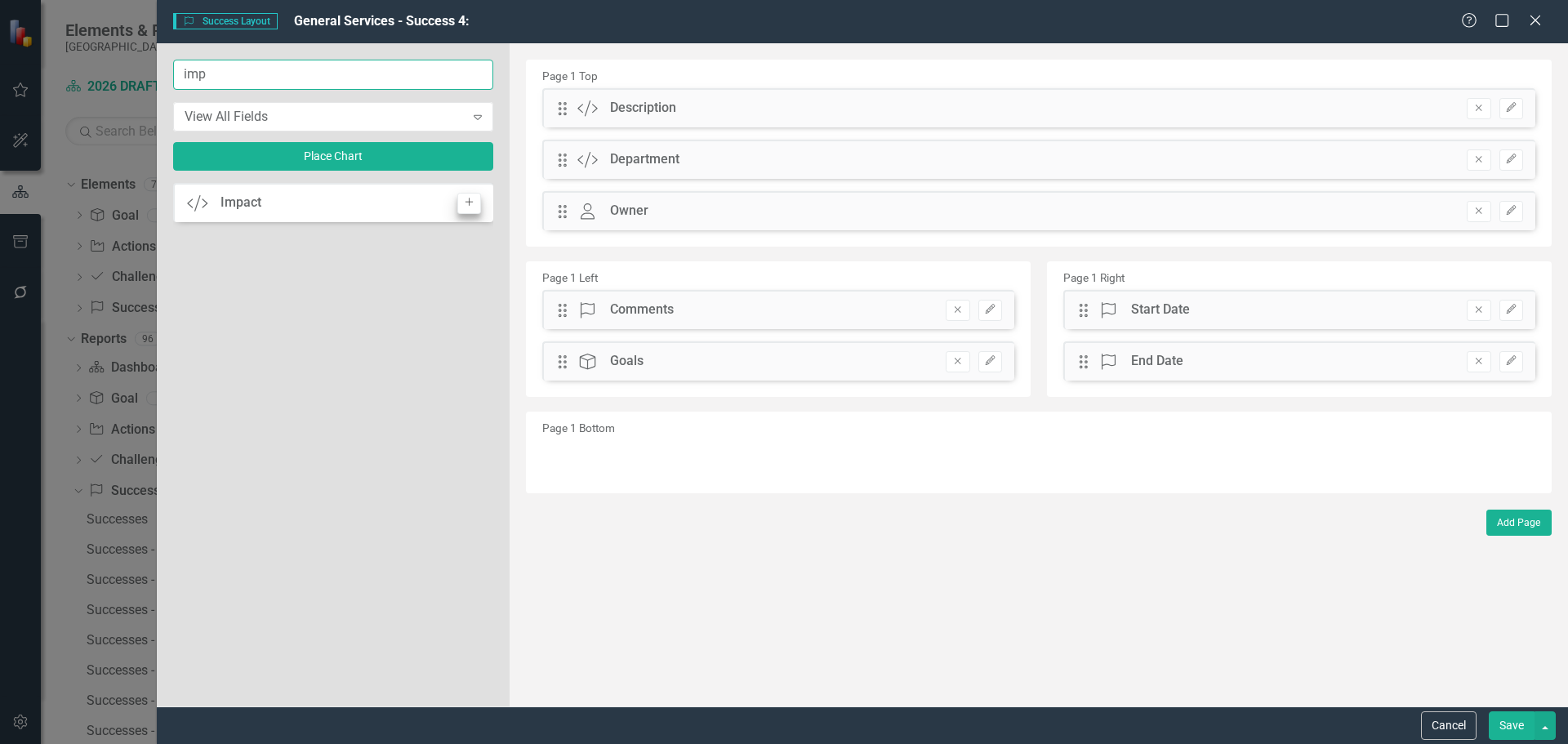
type input "imp"
click at [471, 208] on icon "Add" at bounding box center [469, 202] width 12 height 10
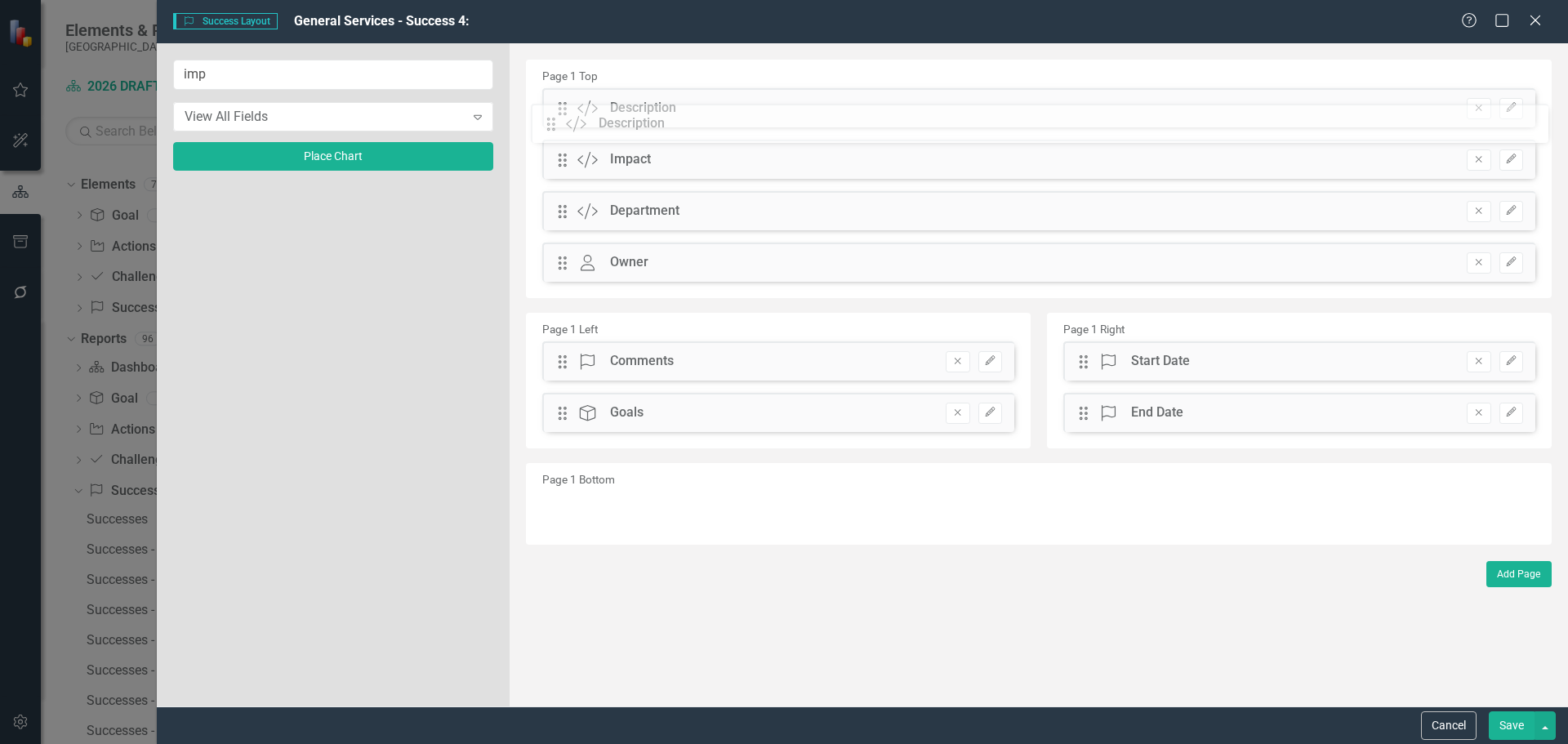
drag, startPoint x: 564, startPoint y: 159, endPoint x: 565, endPoint y: 108, distance: 51.0
click at [565, 108] on div "The fields (or pods) that are available for you to include on the detail page a…" at bounding box center [1039, 375] width 1058 height 663
click at [1504, 726] on button "Save" at bounding box center [1510, 725] width 45 height 28
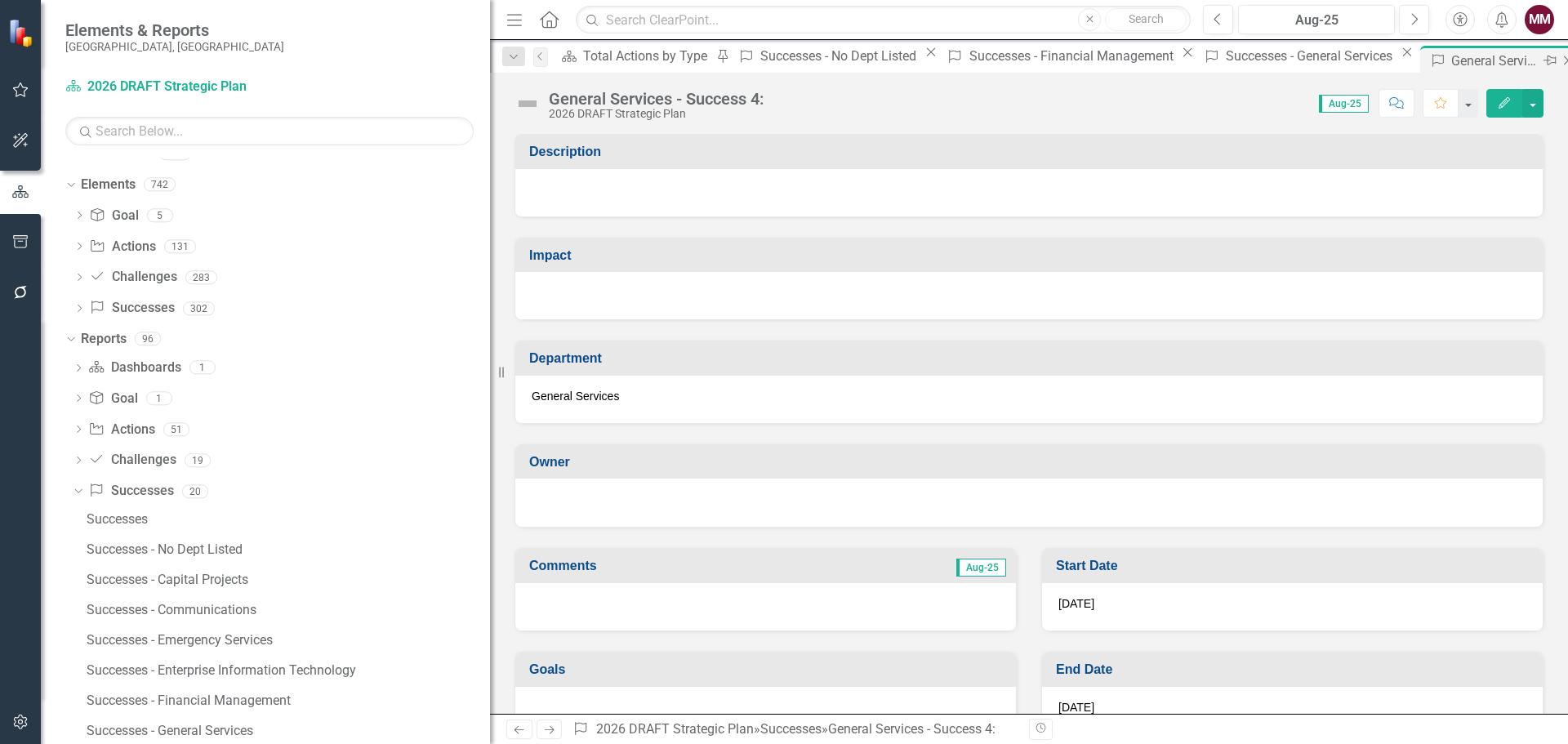
click at [1559, 56] on icon "Close" at bounding box center [1567, 60] width 16 height 13
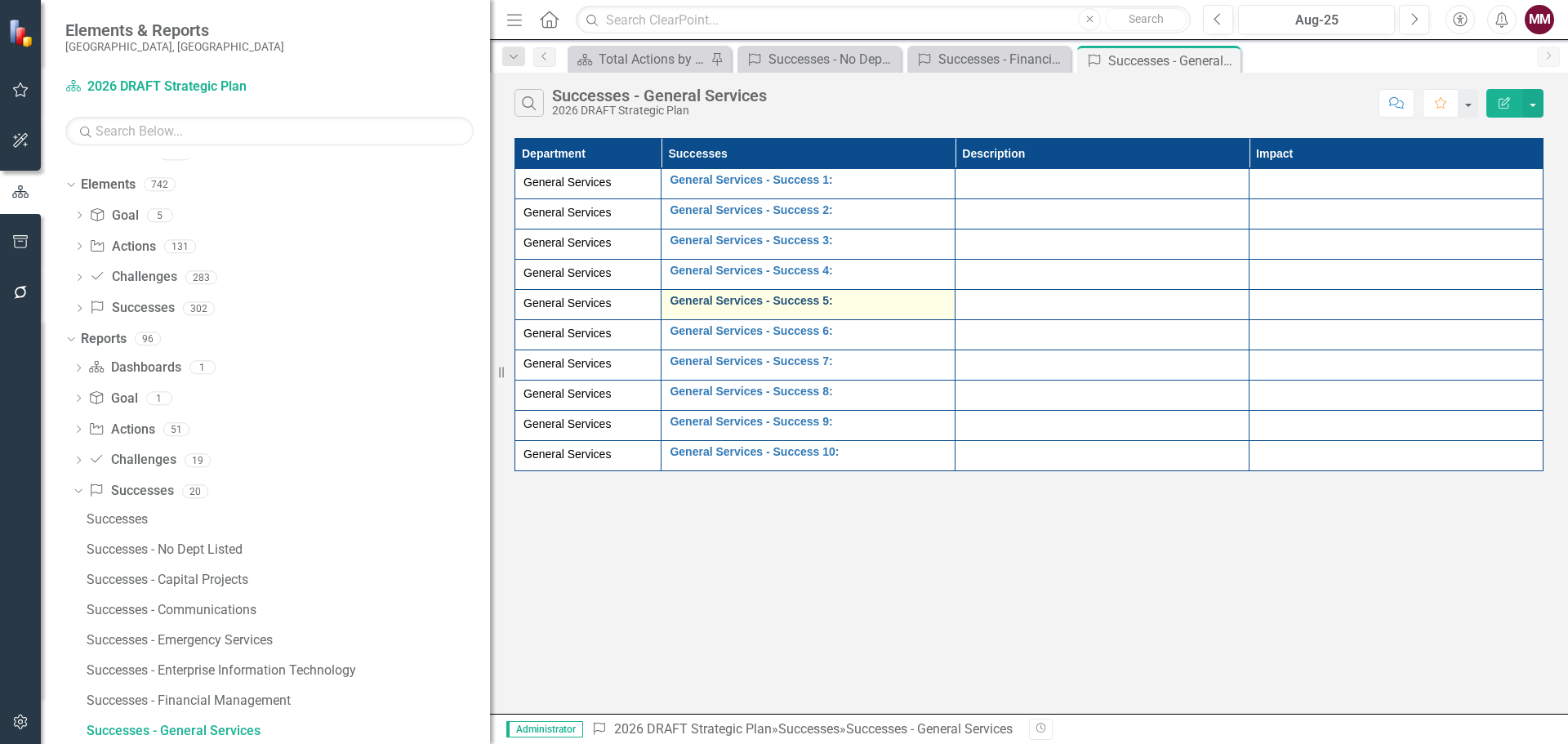
click at [764, 299] on link "General Services - Success 5:" at bounding box center [808, 301] width 277 height 12
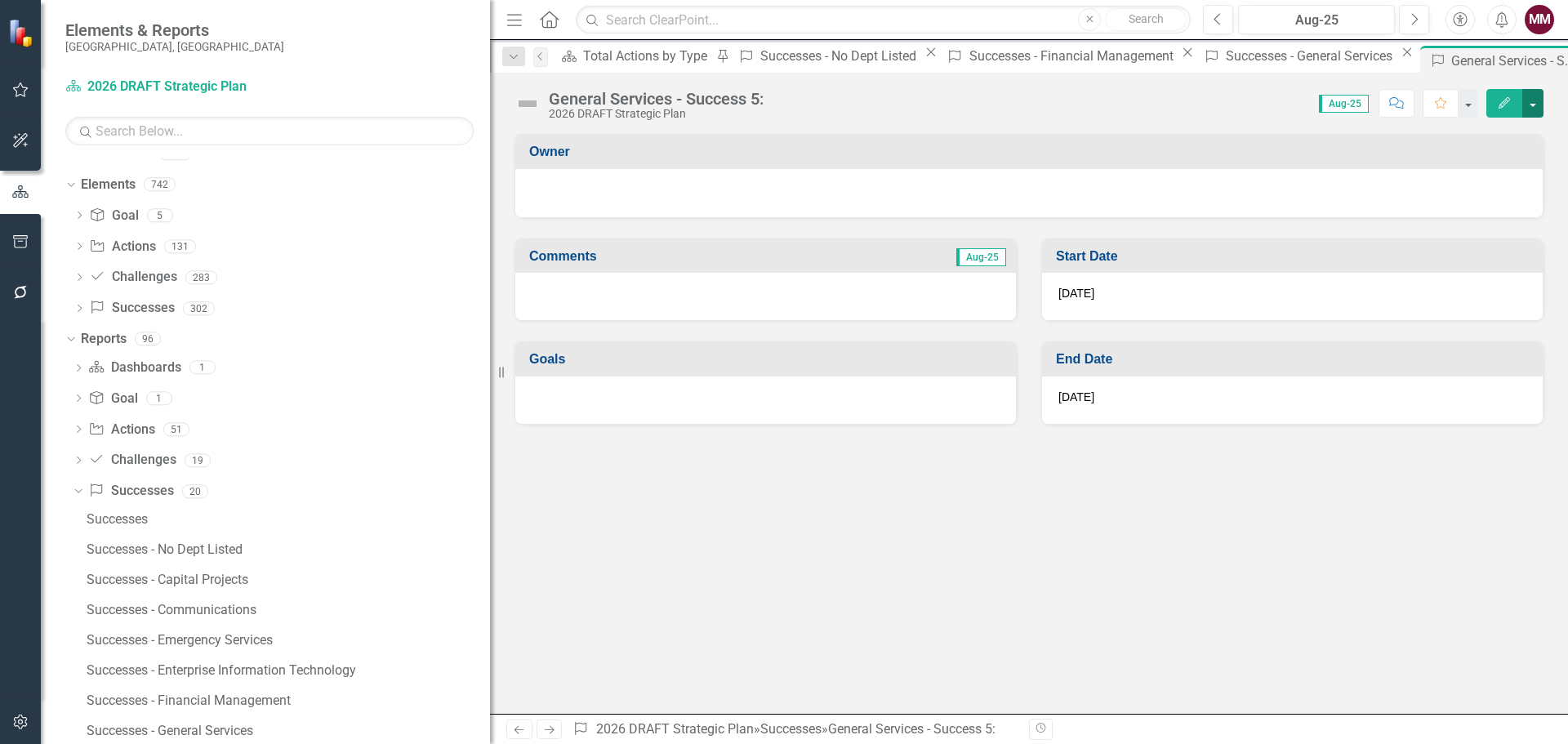
click at [1538, 107] on button "button" at bounding box center [1532, 103] width 21 height 28
click at [1506, 152] on link "Edit Report Edit Layout" at bounding box center [1476, 163] width 132 height 30
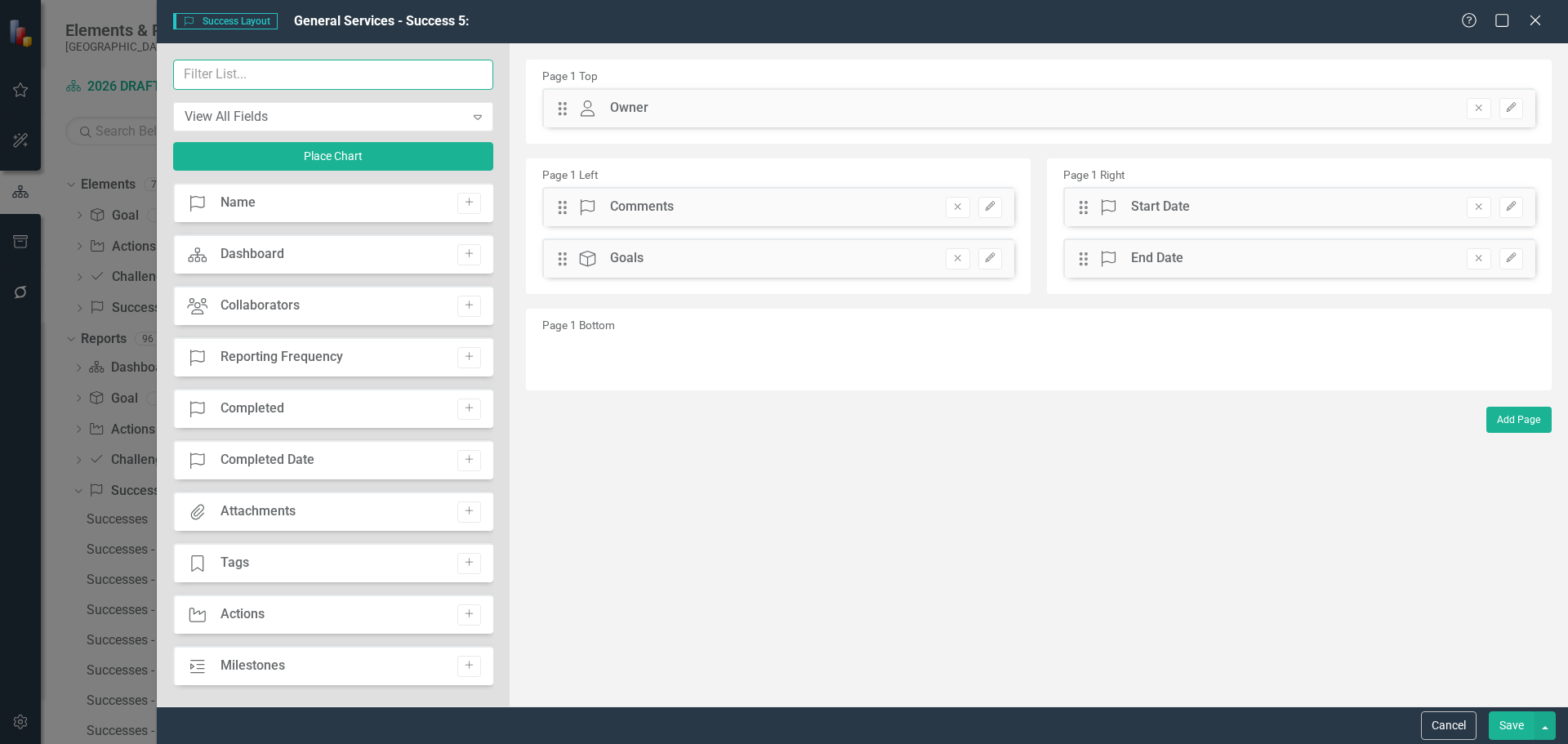
click at [255, 72] on input "text" at bounding box center [333, 75] width 320 height 30
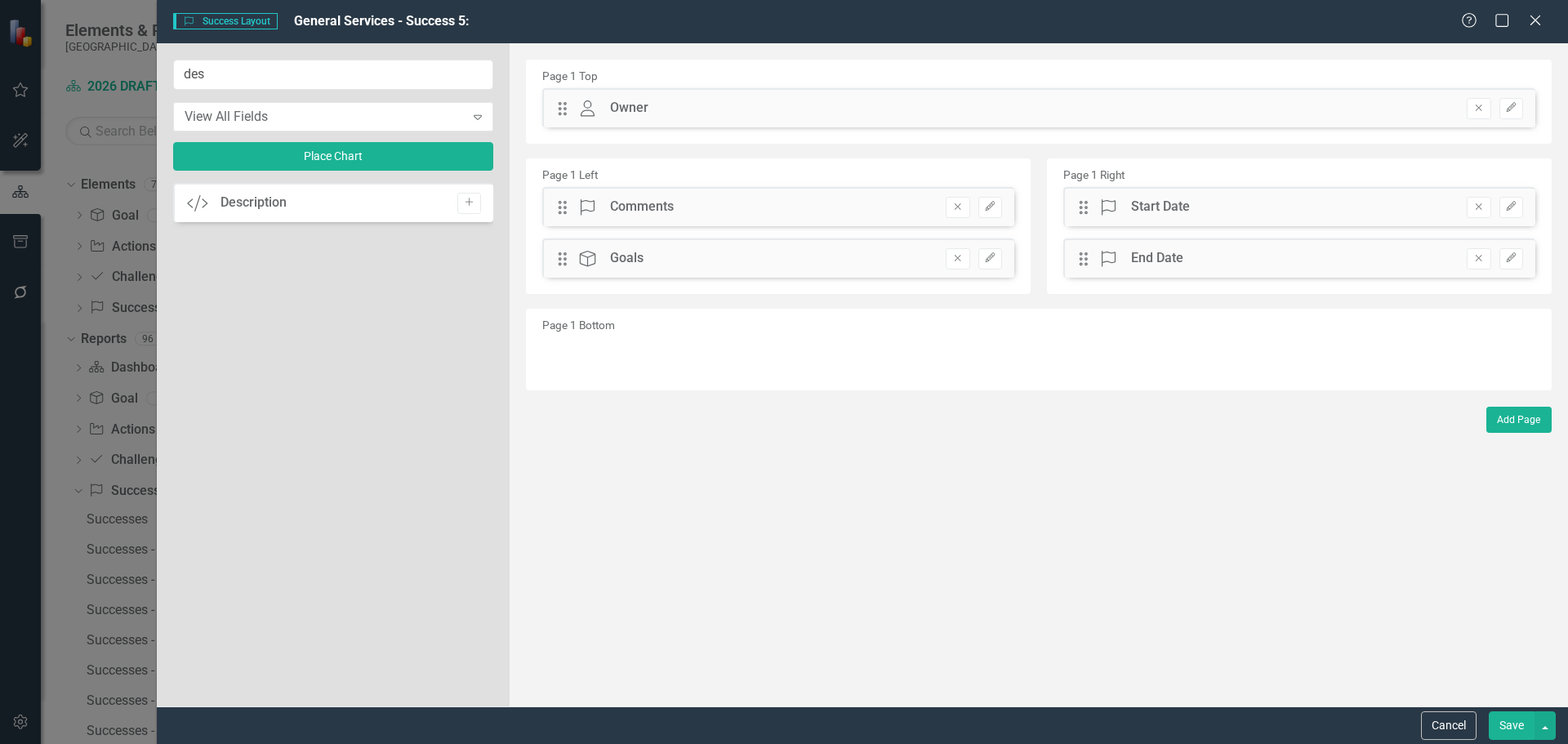
click at [471, 201] on icon "Add" at bounding box center [469, 202] width 12 height 10
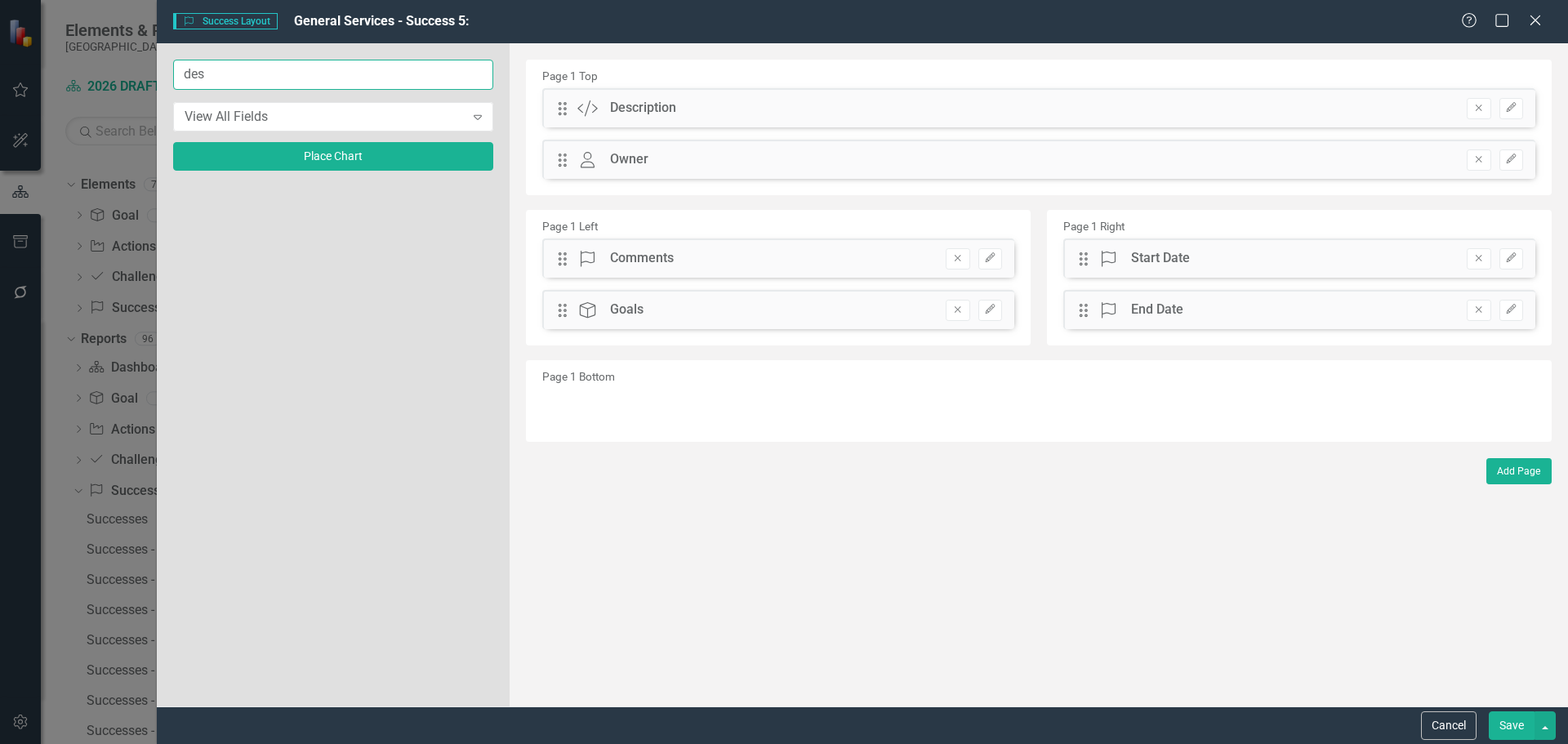
click at [226, 75] on input "des" at bounding box center [333, 75] width 320 height 30
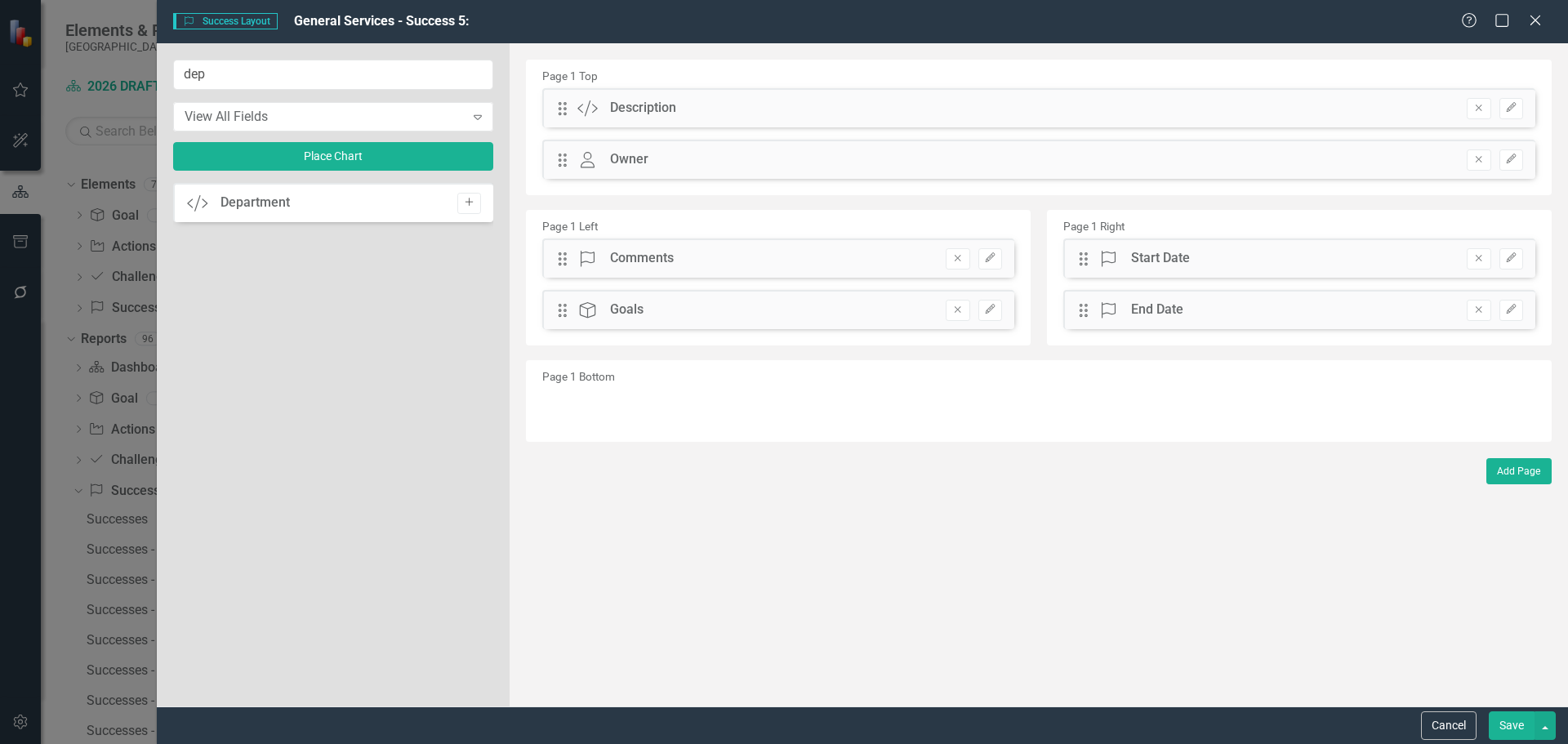
click at [464, 209] on button "Add" at bounding box center [469, 203] width 24 height 21
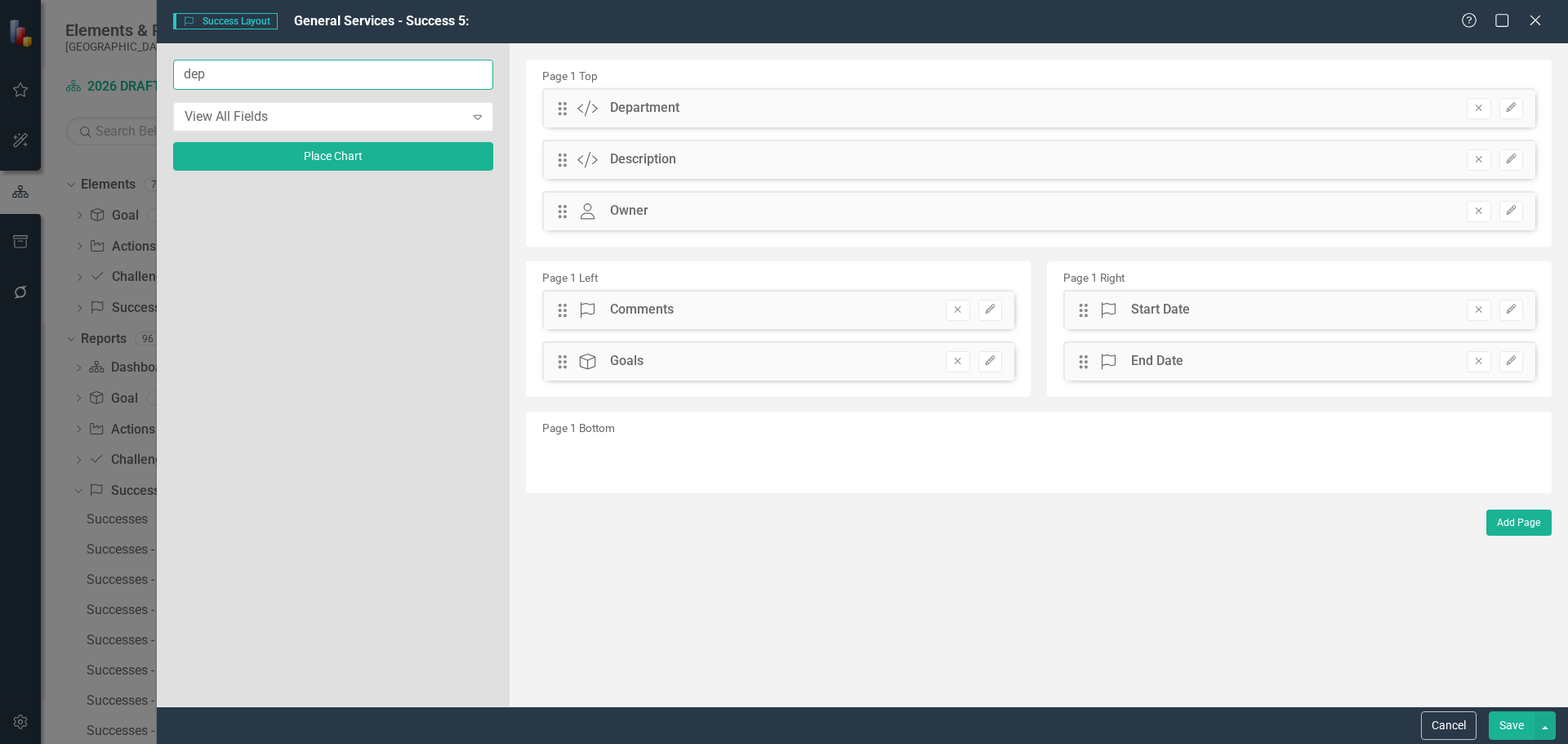
click at [253, 69] on input "dep" at bounding box center [333, 75] width 320 height 30
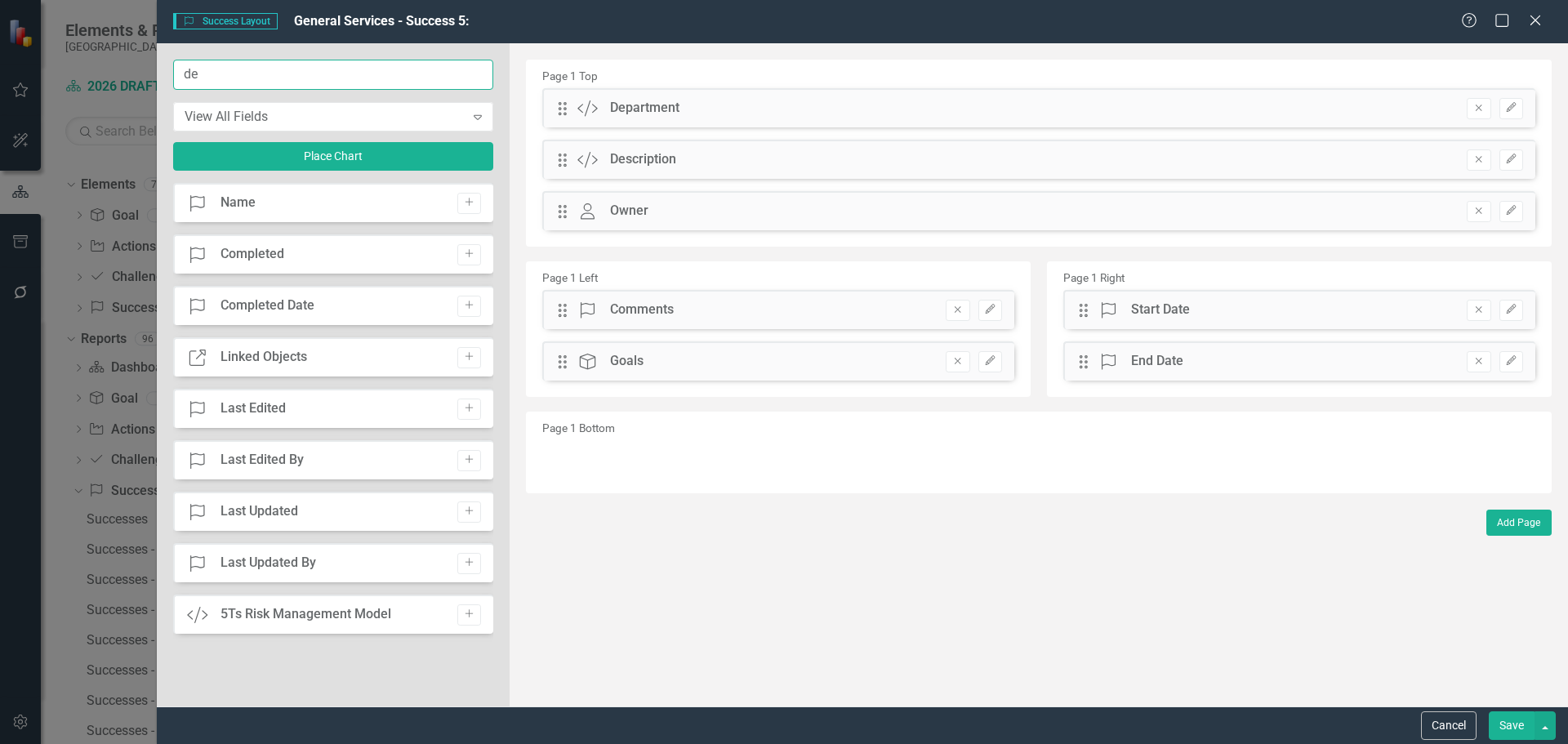
type input "d"
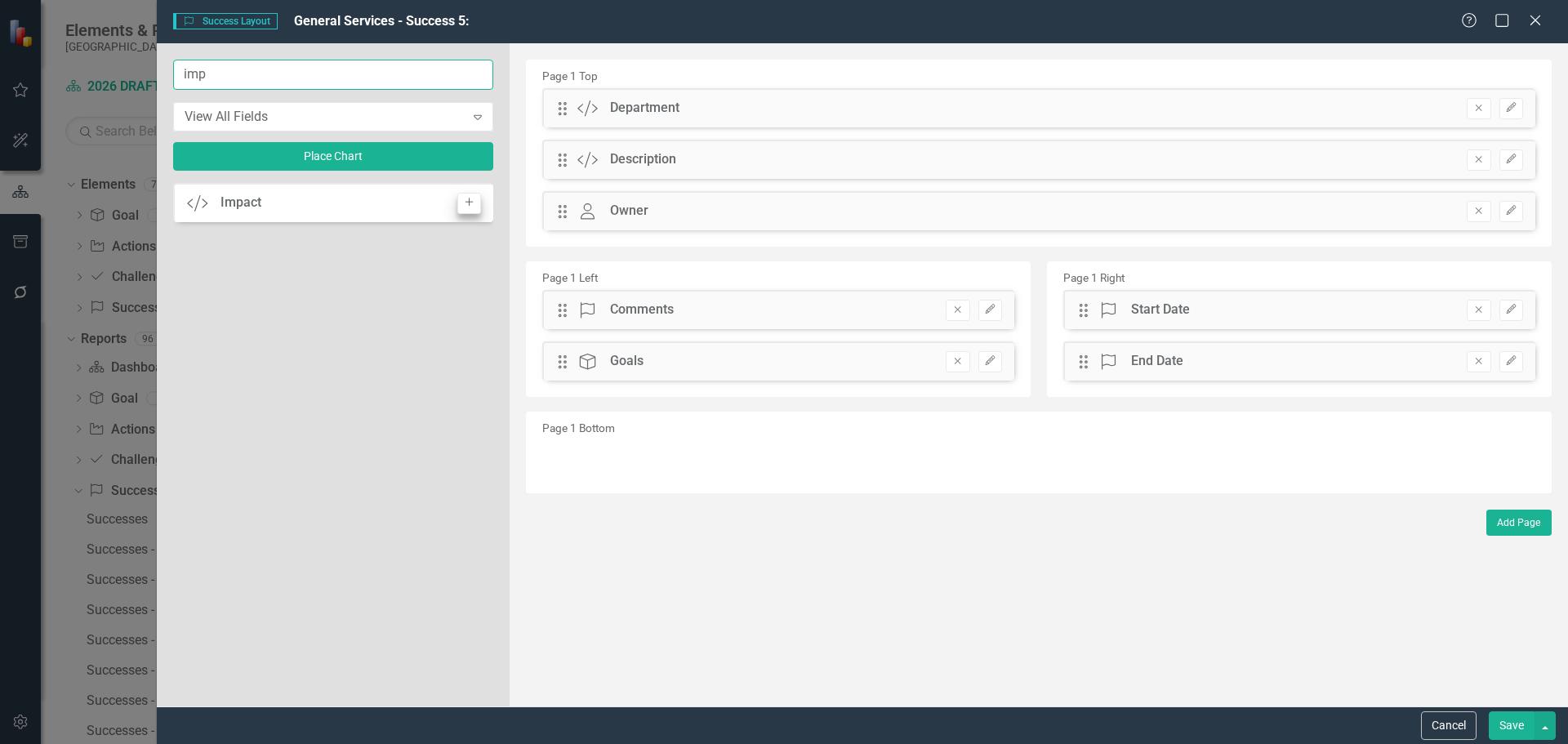
type input "imp"
click at [472, 206] on icon "Add" at bounding box center [469, 202] width 12 height 10
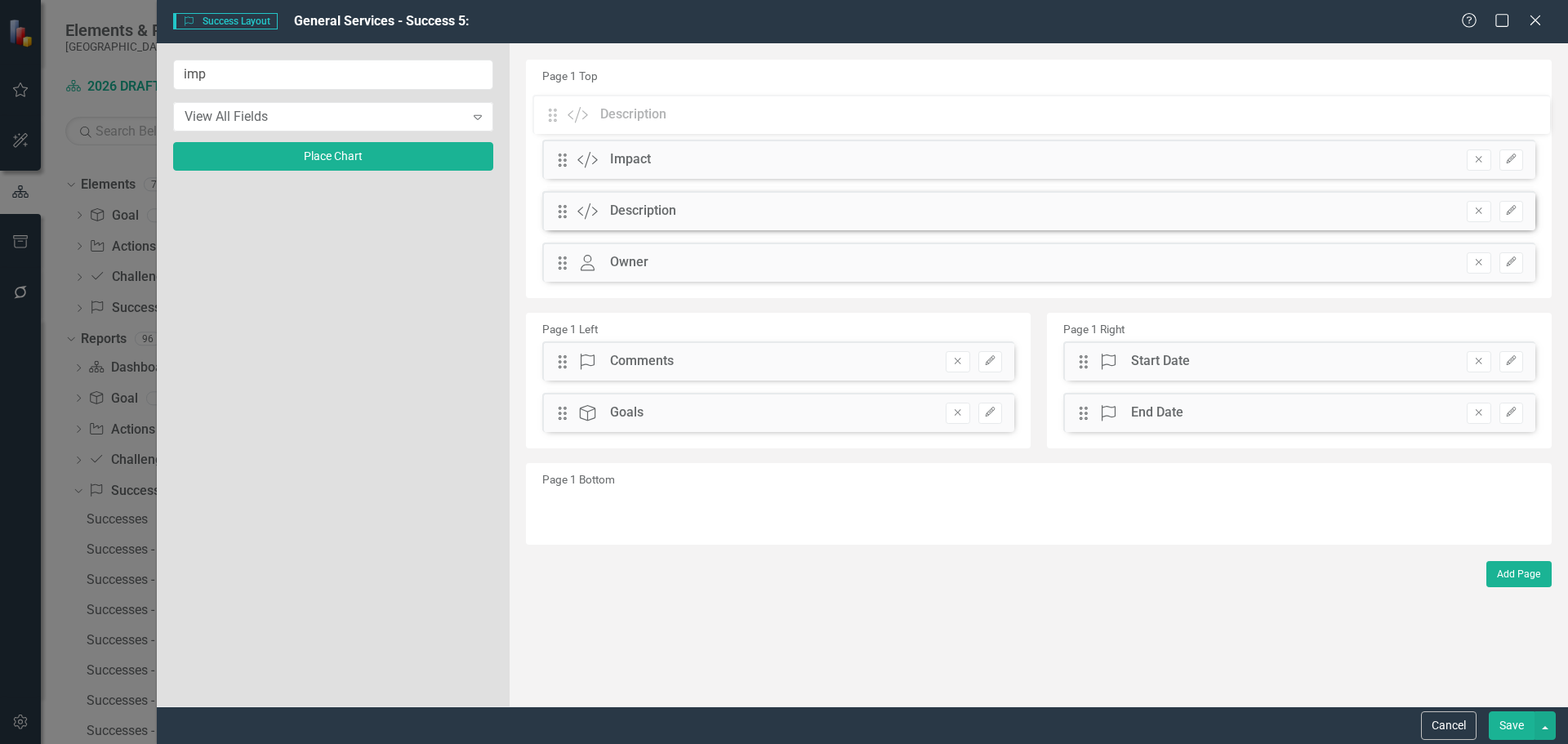
drag, startPoint x: 566, startPoint y: 210, endPoint x: 569, endPoint y: 112, distance: 98.0
click at [569, 112] on div "The fields (or pods) that are available for you to include on the detail page a…" at bounding box center [1039, 375] width 1058 height 663
click at [1506, 726] on button "Save" at bounding box center [1510, 725] width 45 height 28
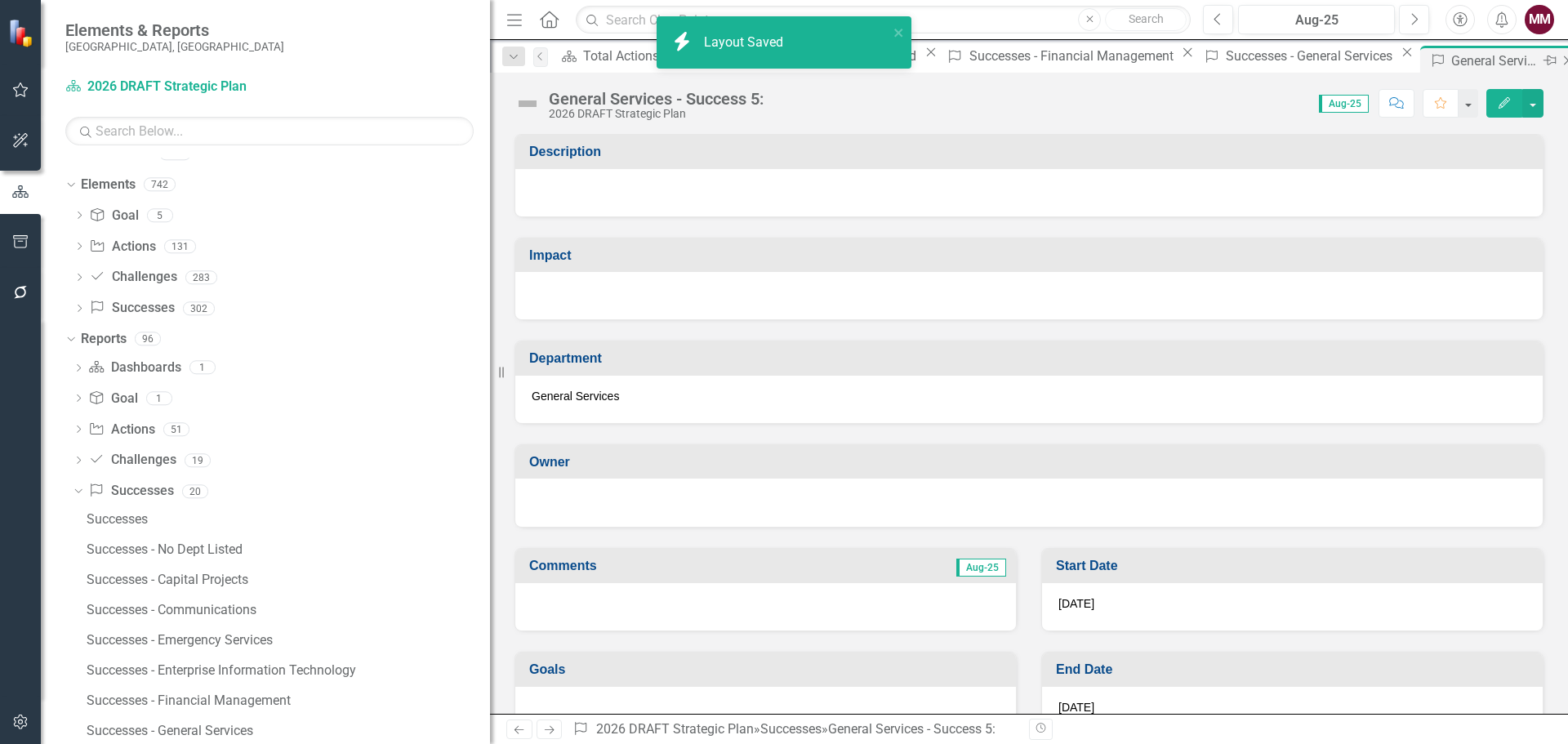
click at [1559, 63] on icon "Close" at bounding box center [1567, 60] width 16 height 13
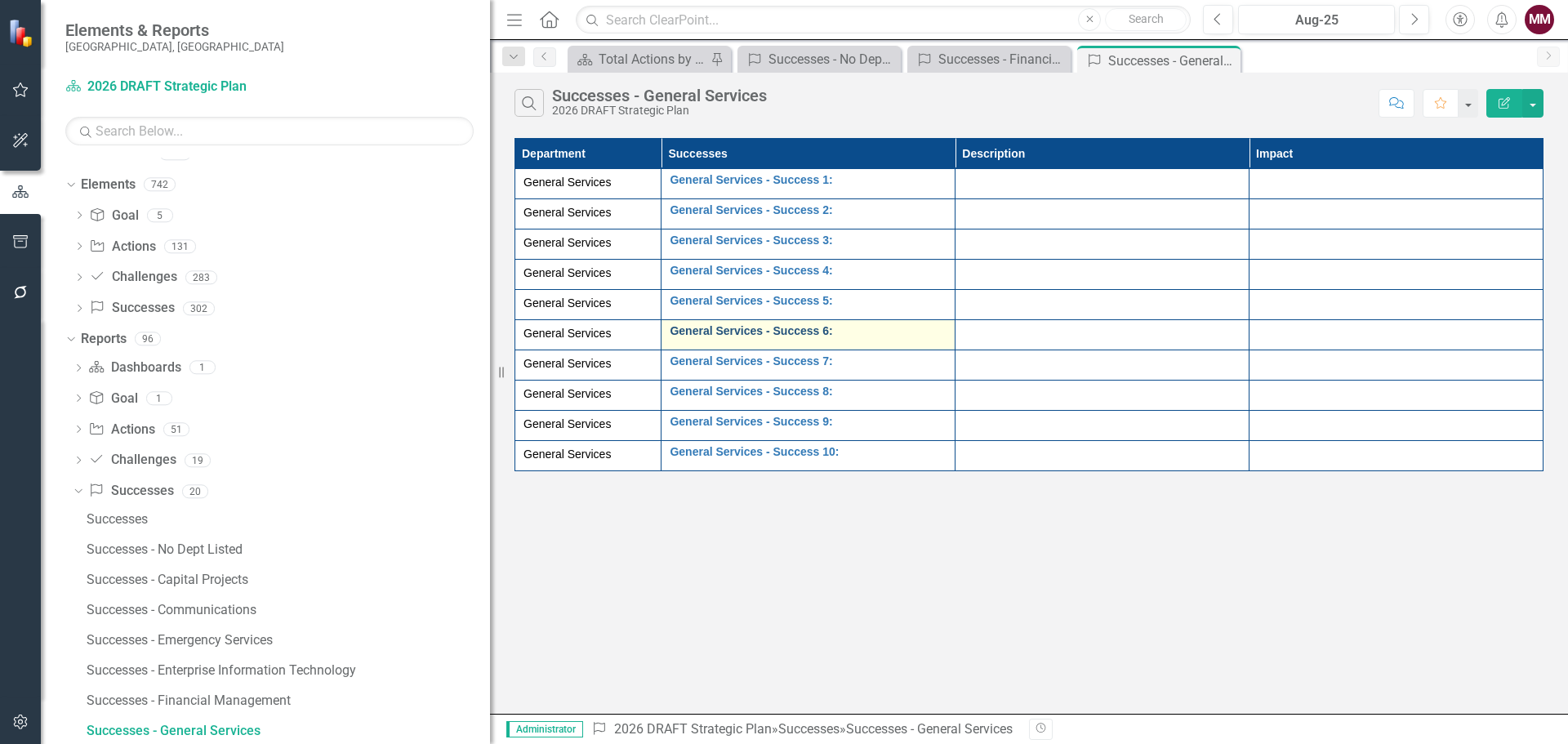
click at [777, 330] on link "General Services - Success 6:" at bounding box center [808, 331] width 277 height 12
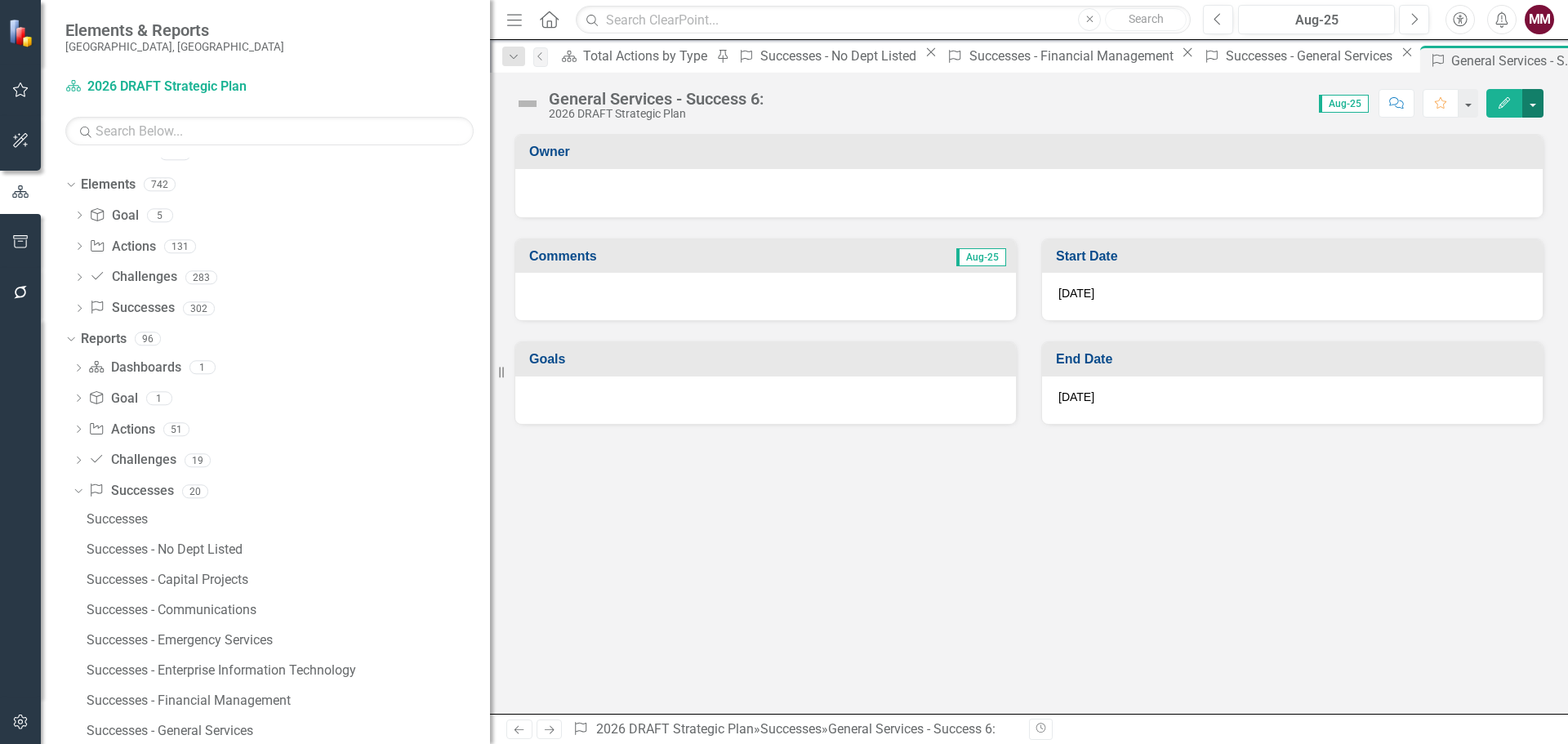
click at [1537, 107] on button "button" at bounding box center [1532, 103] width 21 height 28
click at [1466, 167] on link "Edit Report Edit Layout" at bounding box center [1476, 163] width 132 height 30
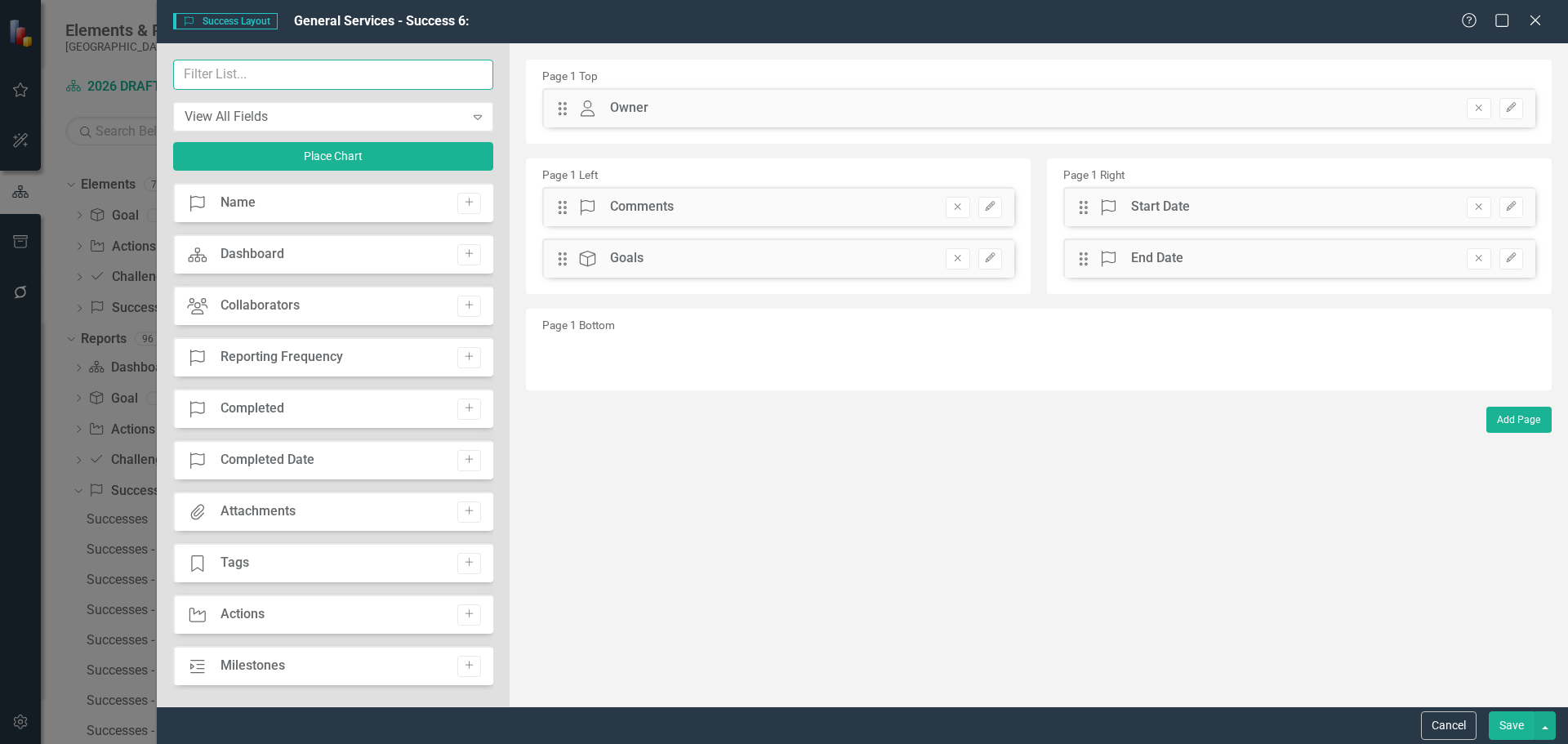
click at [271, 75] on input "text" at bounding box center [333, 75] width 320 height 30
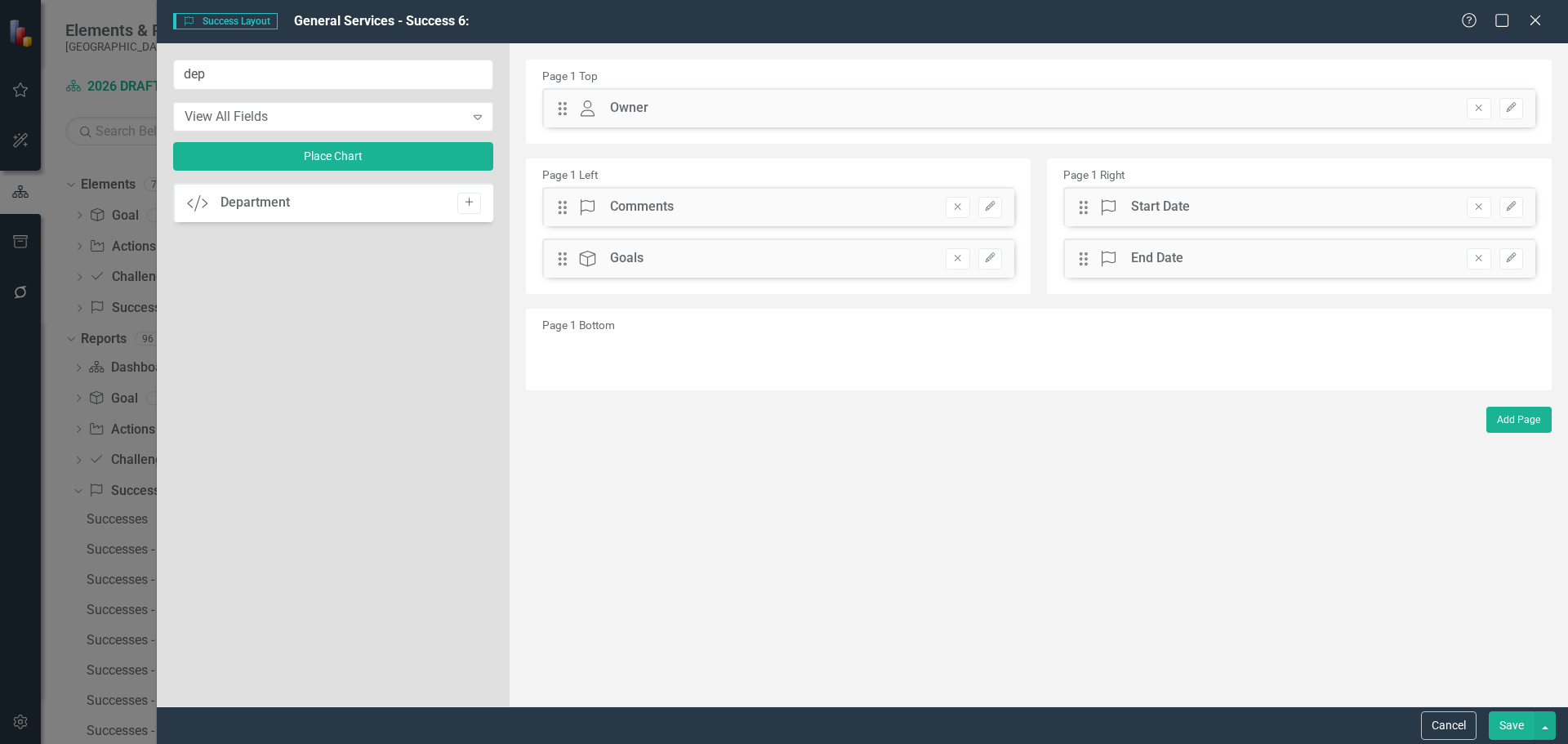
click at [465, 200] on icon "Add" at bounding box center [469, 202] width 12 height 10
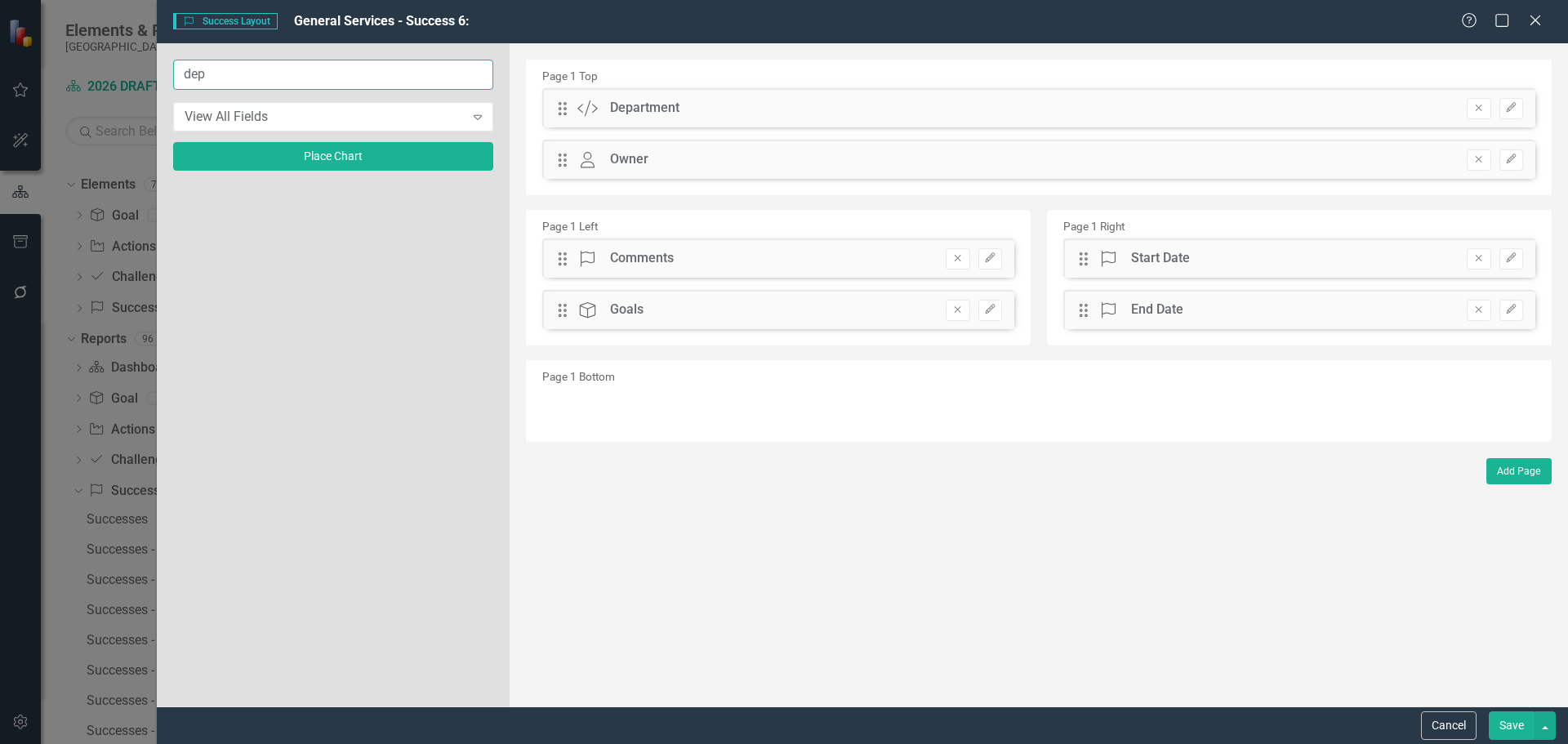
click at [297, 85] on input "dep" at bounding box center [333, 75] width 320 height 30
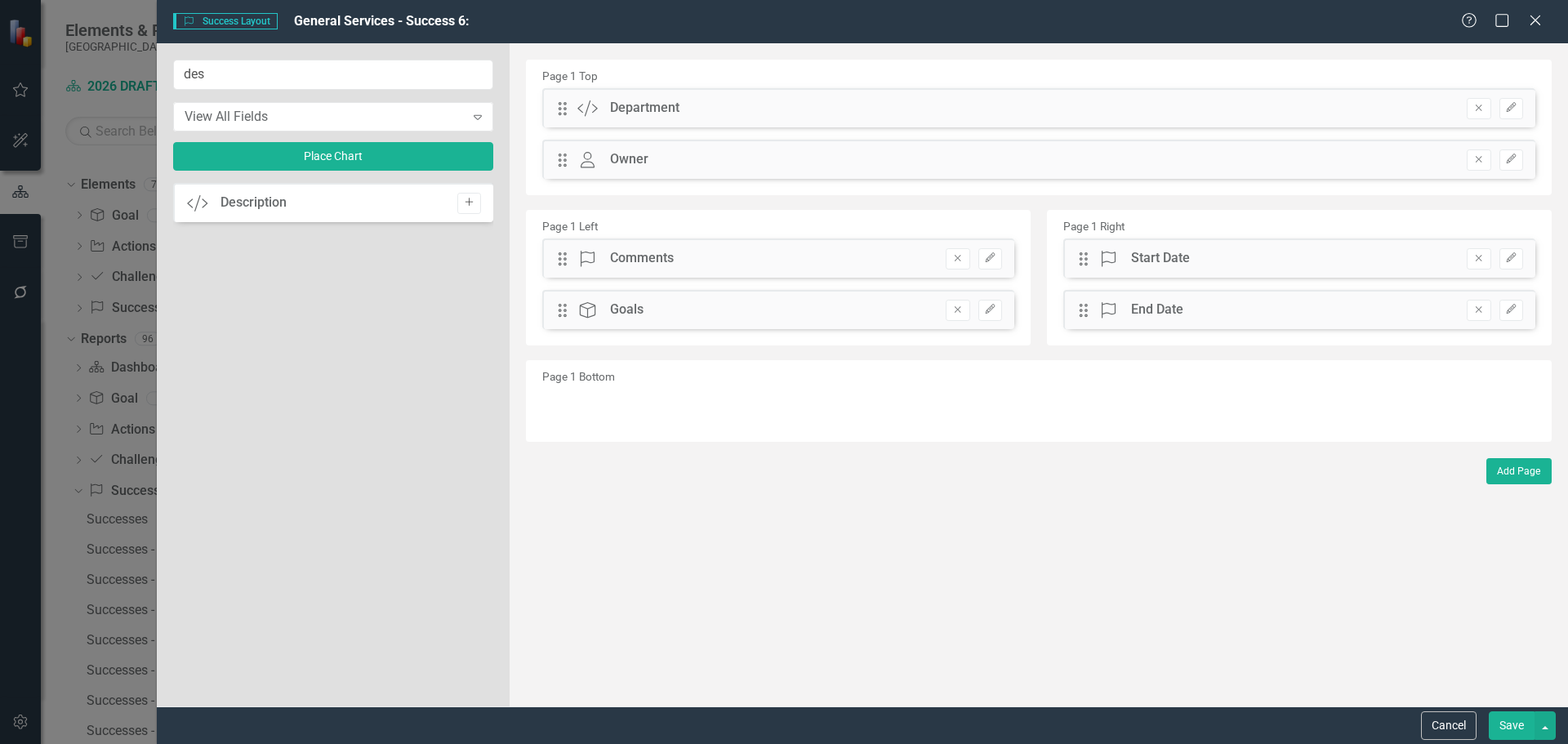
click at [472, 207] on icon "Add" at bounding box center [469, 202] width 12 height 10
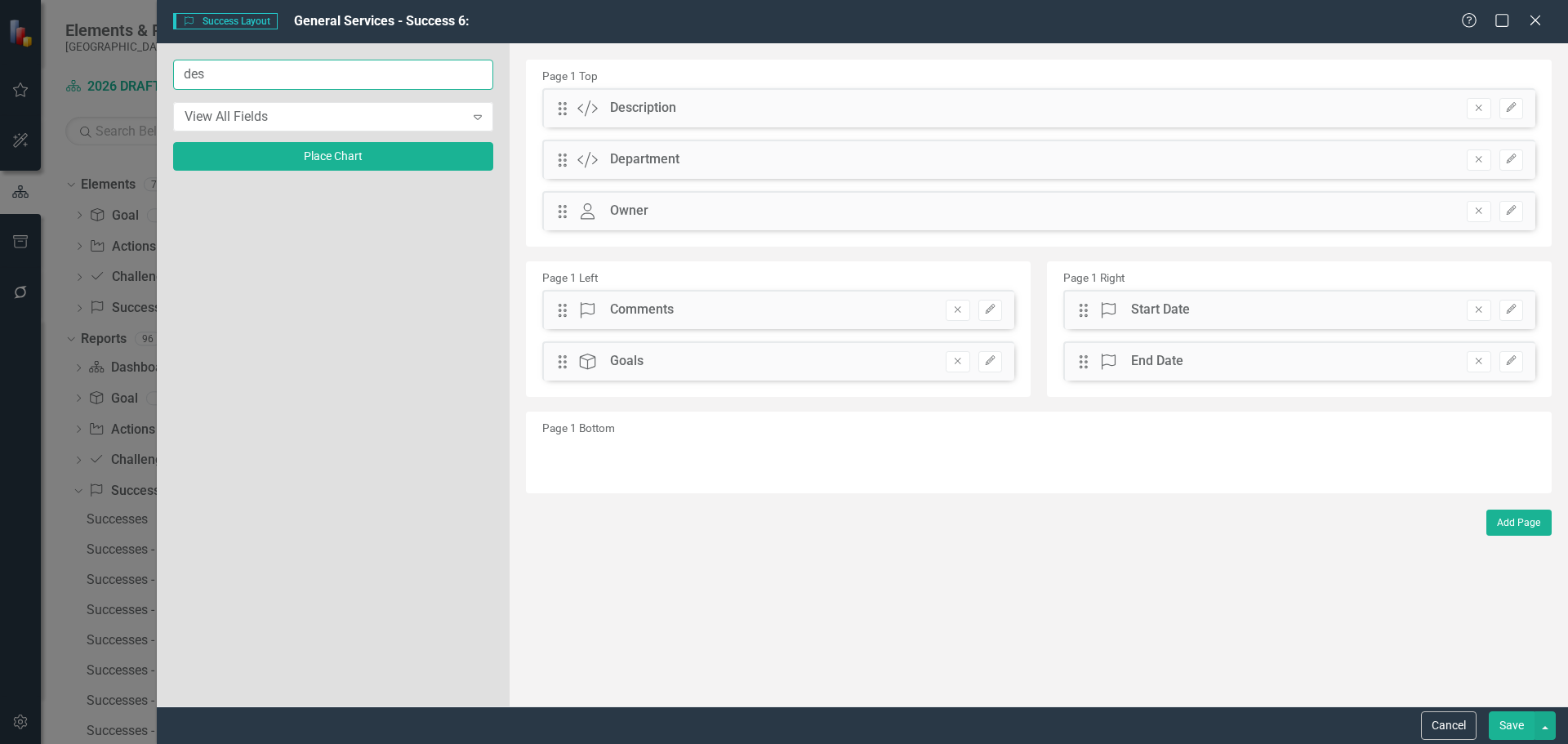
drag, startPoint x: 299, startPoint y: 74, endPoint x: -5, endPoint y: 36, distance: 306.4
click at [0, 36] on html "Accessibility Screen-Reader Guide, Feedback, and Issue Reporting | New window E…" at bounding box center [784, 372] width 1568 height 744
type input "imp"
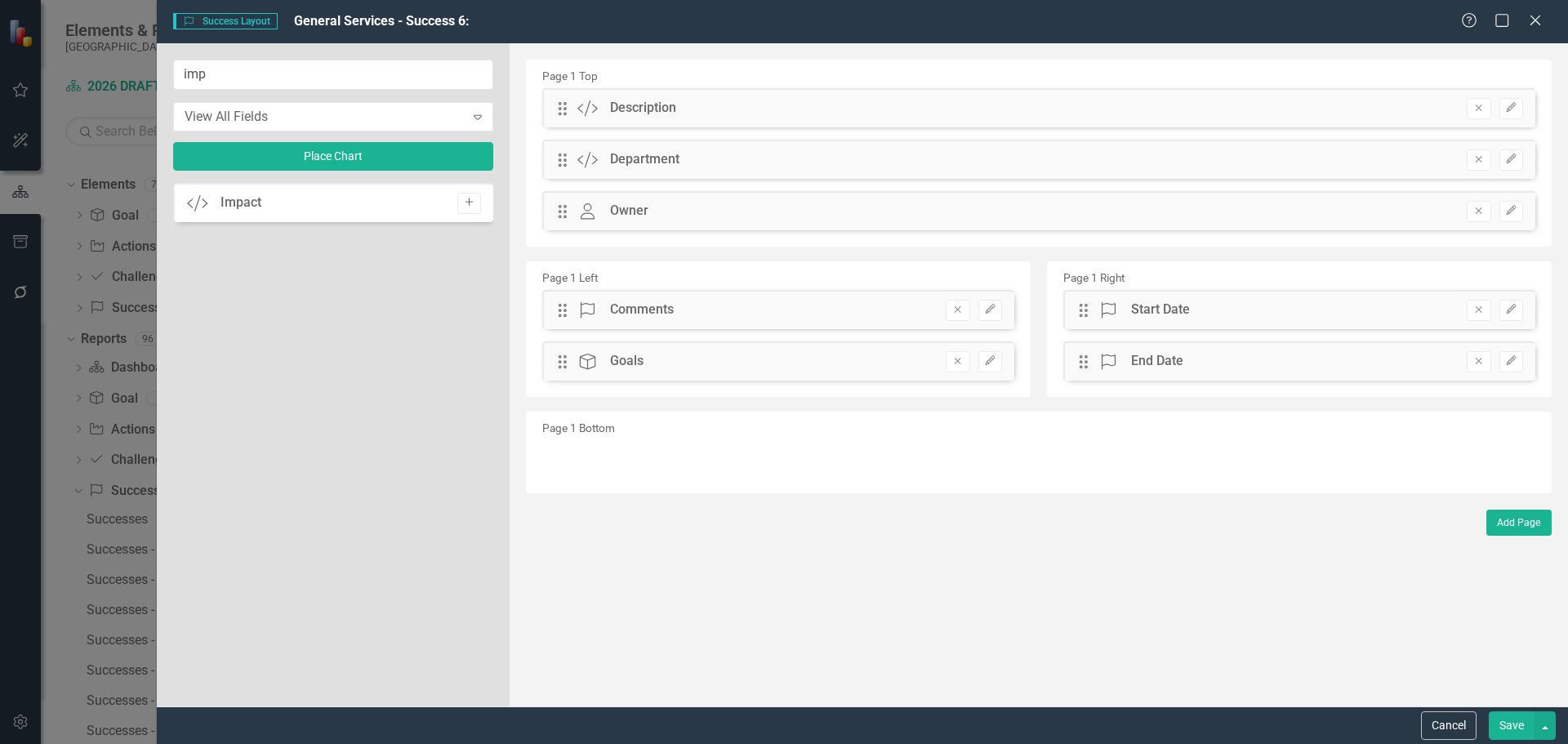
click at [470, 201] on icon "Add" at bounding box center [469, 202] width 12 height 10
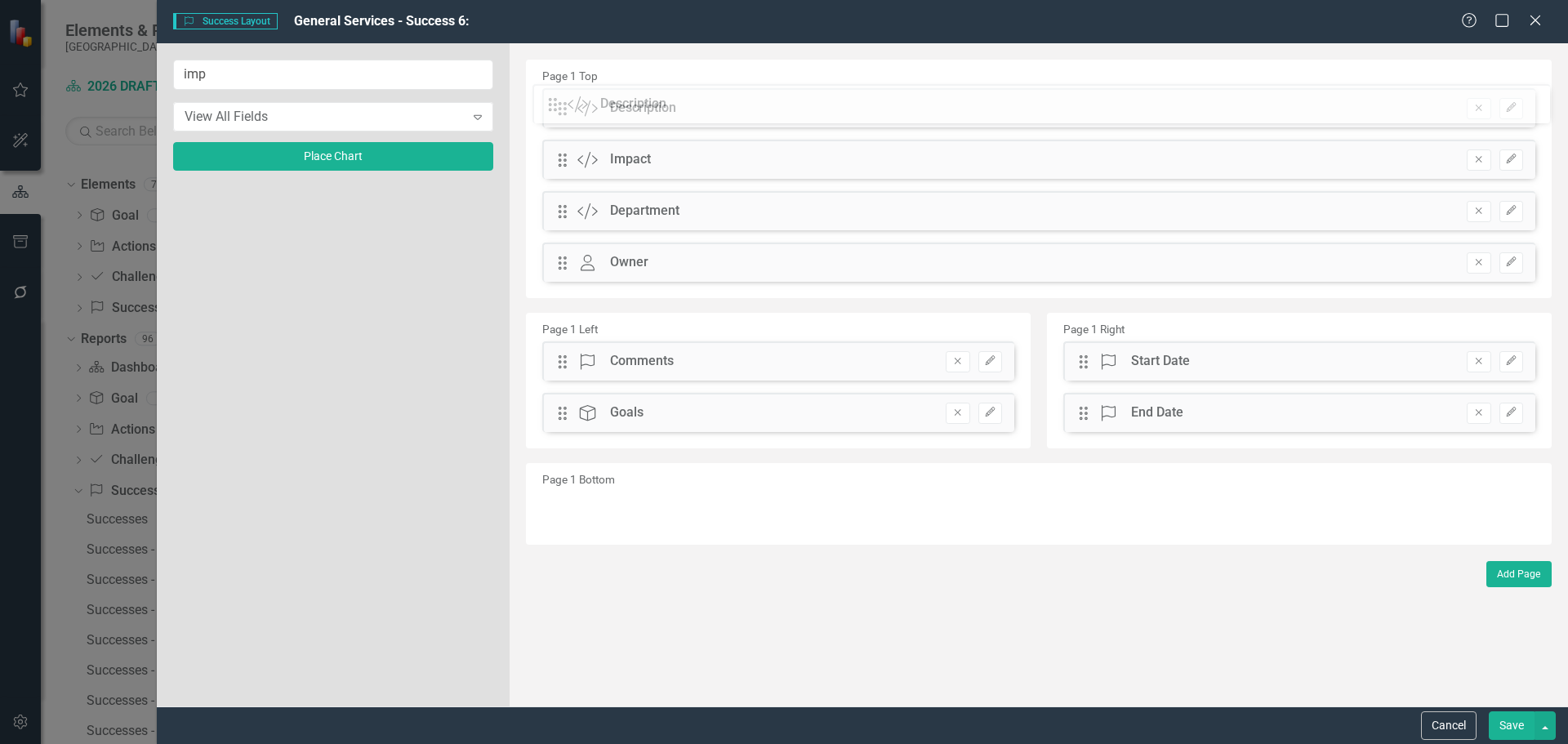
drag, startPoint x: 559, startPoint y: 162, endPoint x: 561, endPoint y: 106, distance: 56.0
click at [561, 106] on div "The fields (or pods) that are available for you to include on the detail page a…" at bounding box center [1039, 375] width 1058 height 663
click at [1509, 724] on button "Save" at bounding box center [1510, 725] width 45 height 28
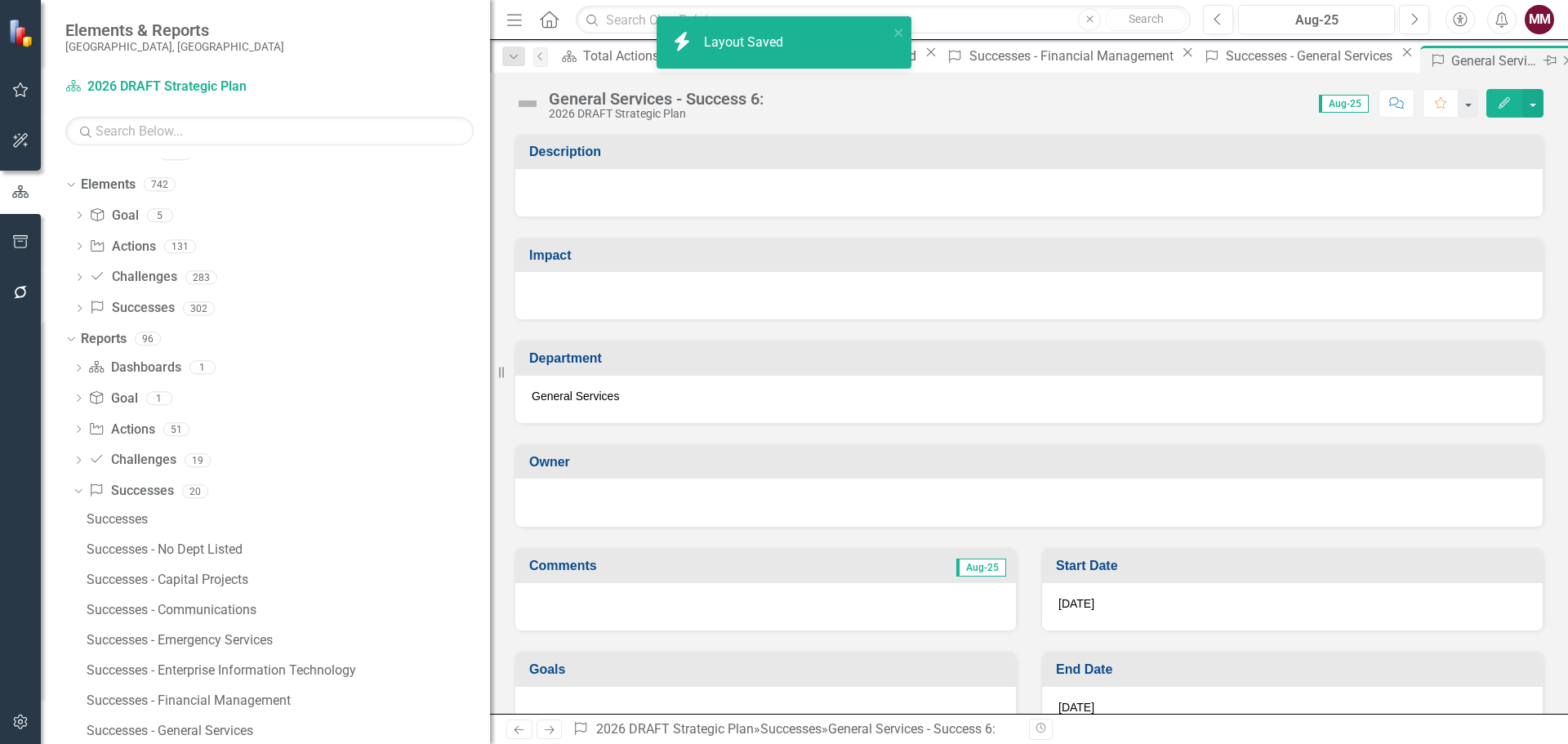
click at [1564, 59] on icon at bounding box center [1568, 60] width 9 height 9
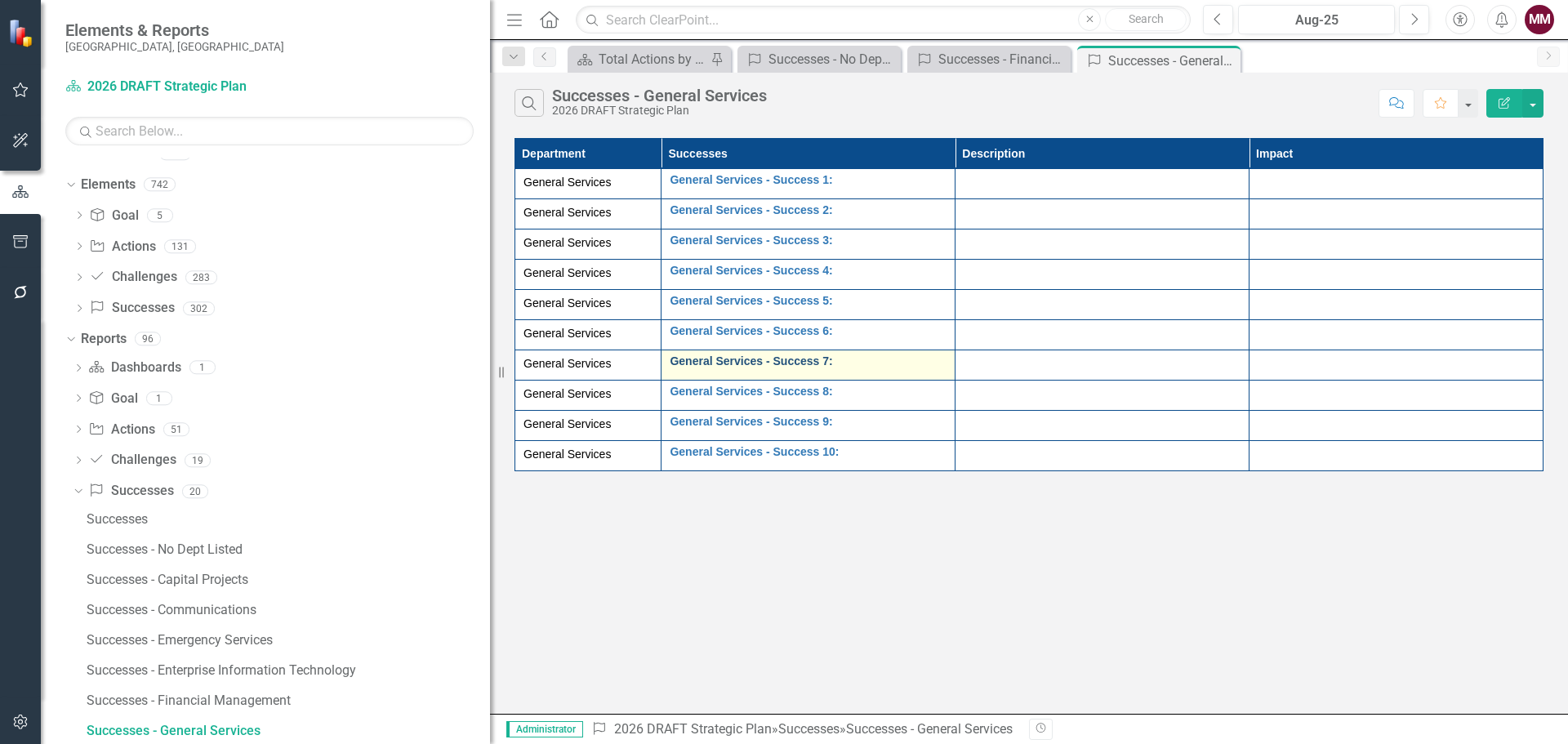
click at [736, 361] on link "General Services - Success 7:" at bounding box center [808, 361] width 277 height 12
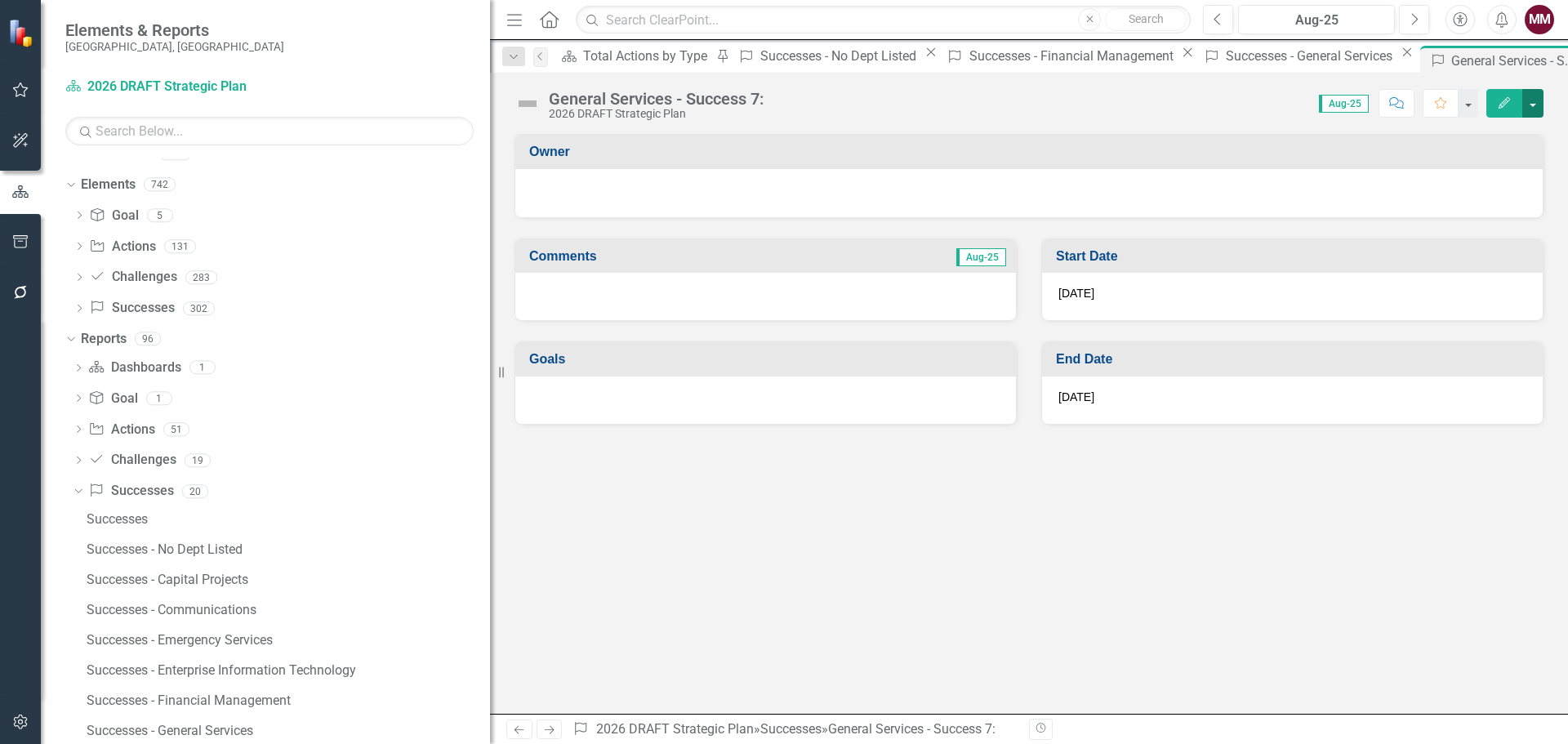
click at [1533, 107] on button "button" at bounding box center [1532, 103] width 21 height 28
click at [1462, 162] on link "Edit Report Edit Layout" at bounding box center [1476, 163] width 132 height 30
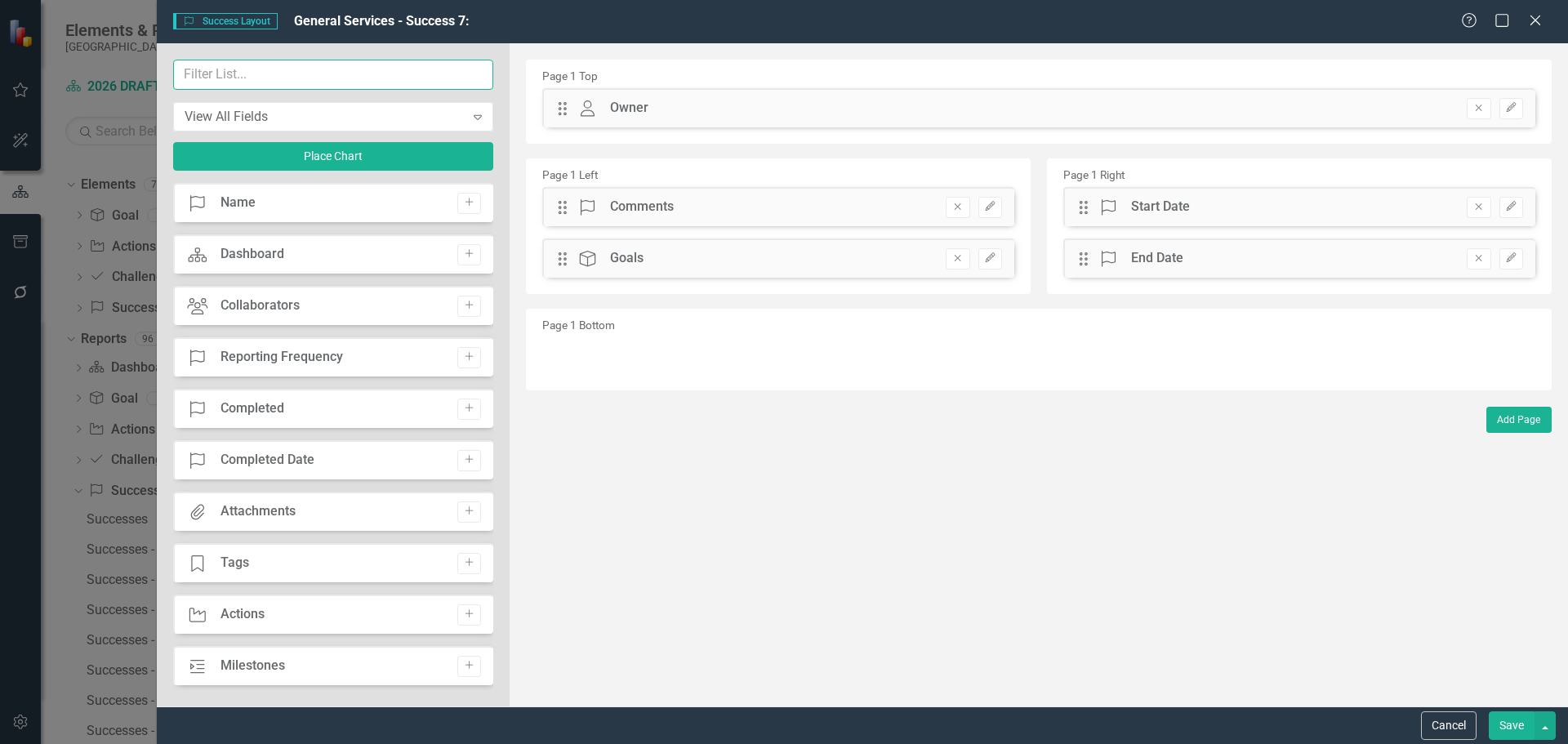
click at [385, 76] on input "text" at bounding box center [333, 75] width 320 height 30
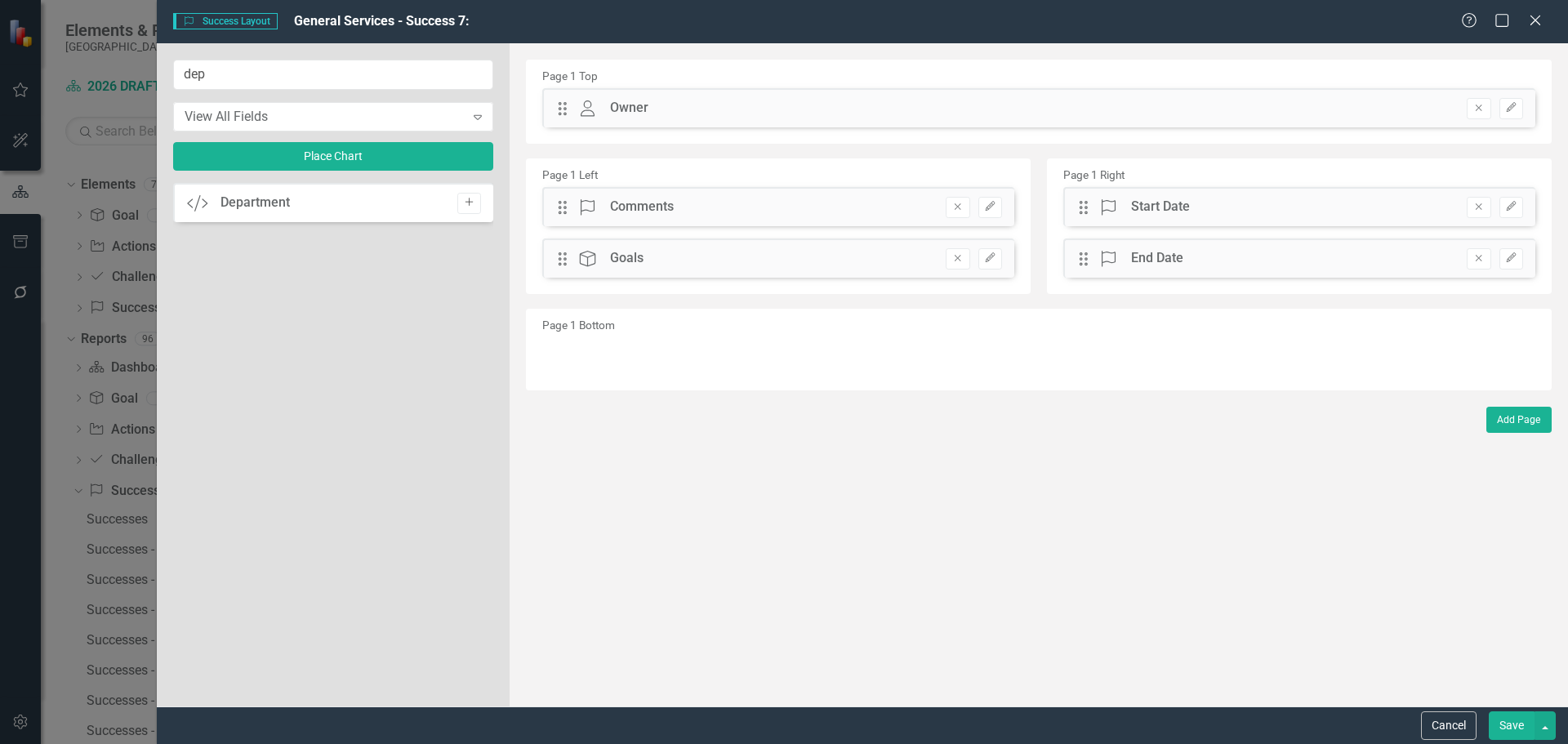
click at [472, 197] on button "Add" at bounding box center [469, 203] width 24 height 21
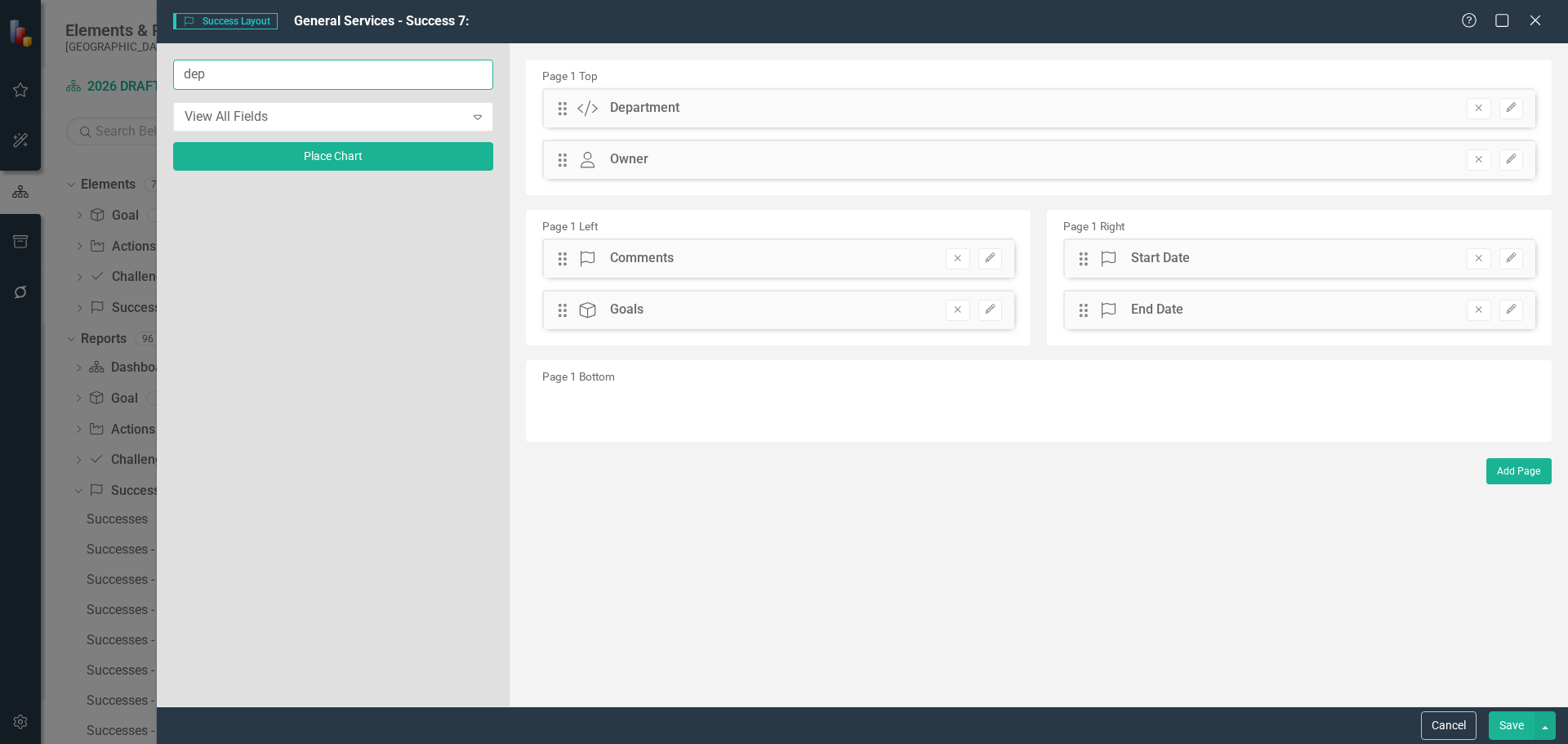
click at [321, 67] on input "dep" at bounding box center [333, 75] width 320 height 30
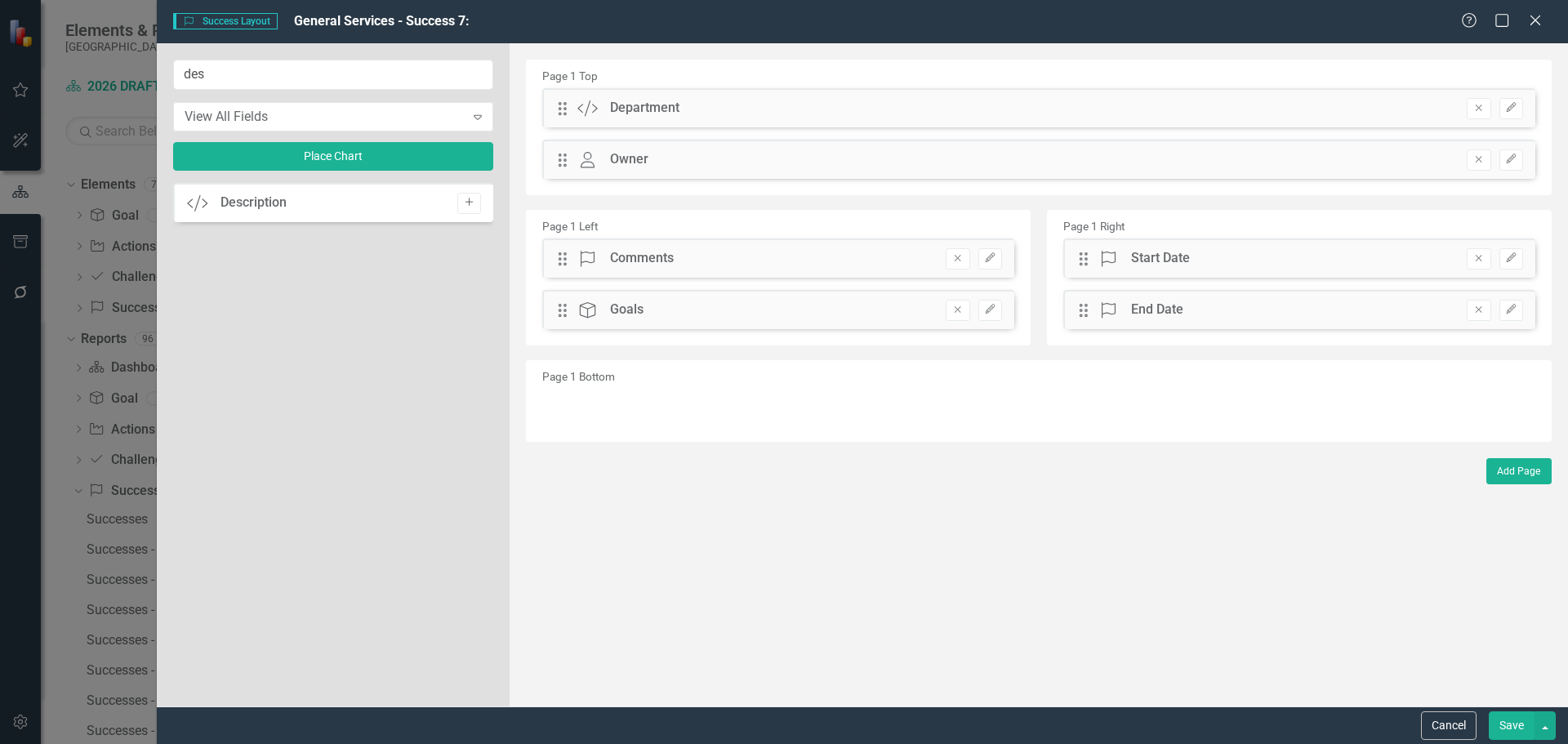
click at [463, 206] on icon "Add" at bounding box center [469, 202] width 12 height 10
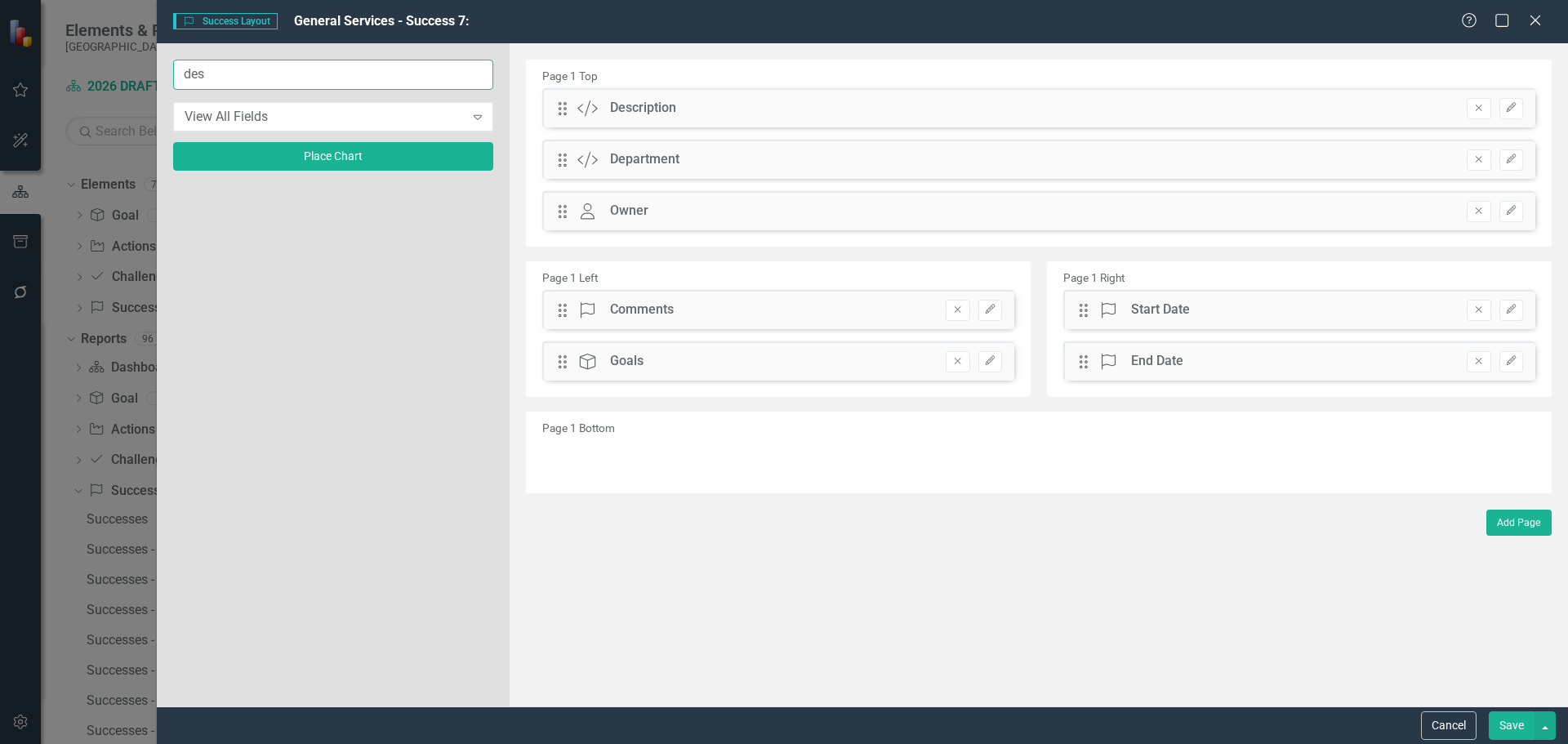
click at [313, 71] on input "des" at bounding box center [333, 75] width 320 height 30
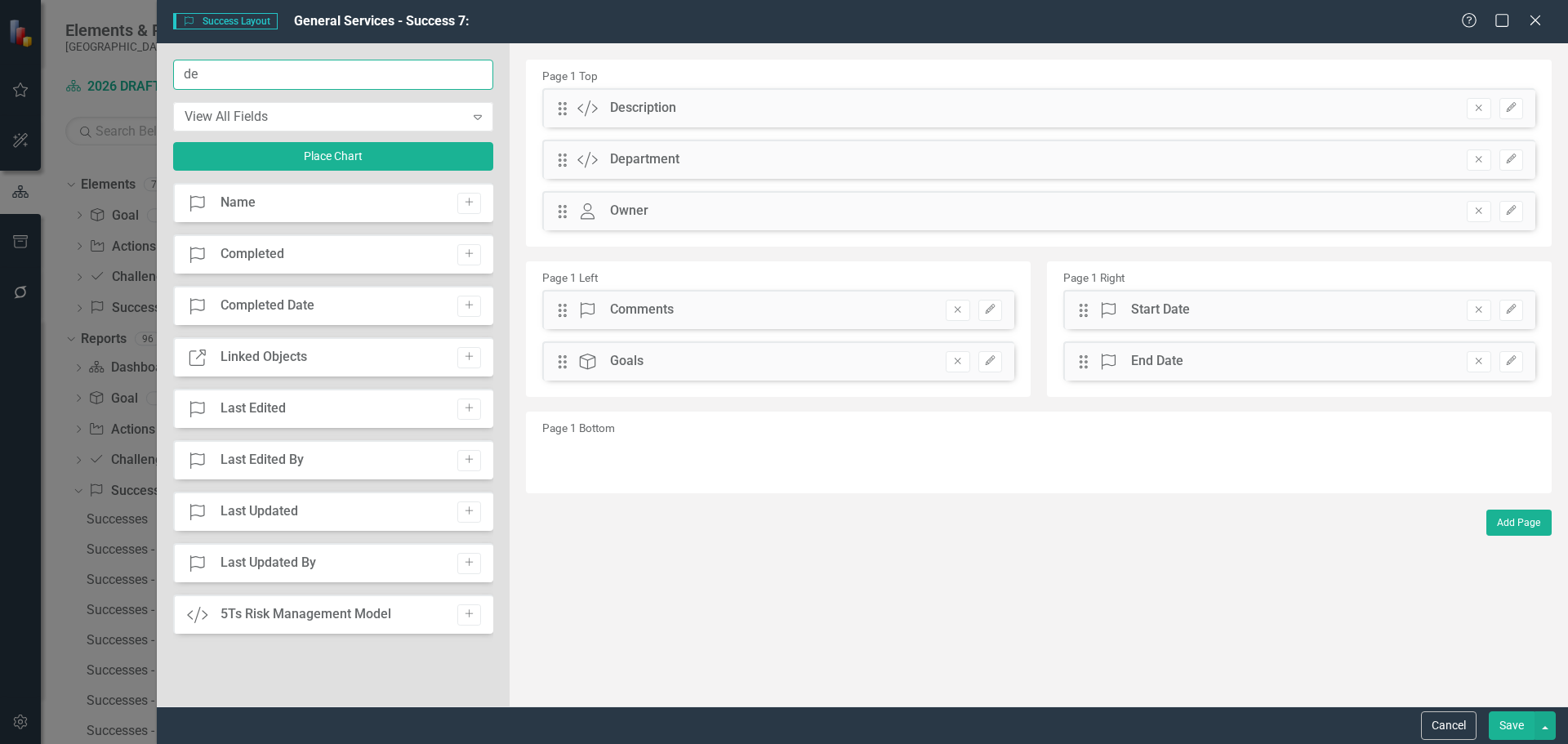
type input "d"
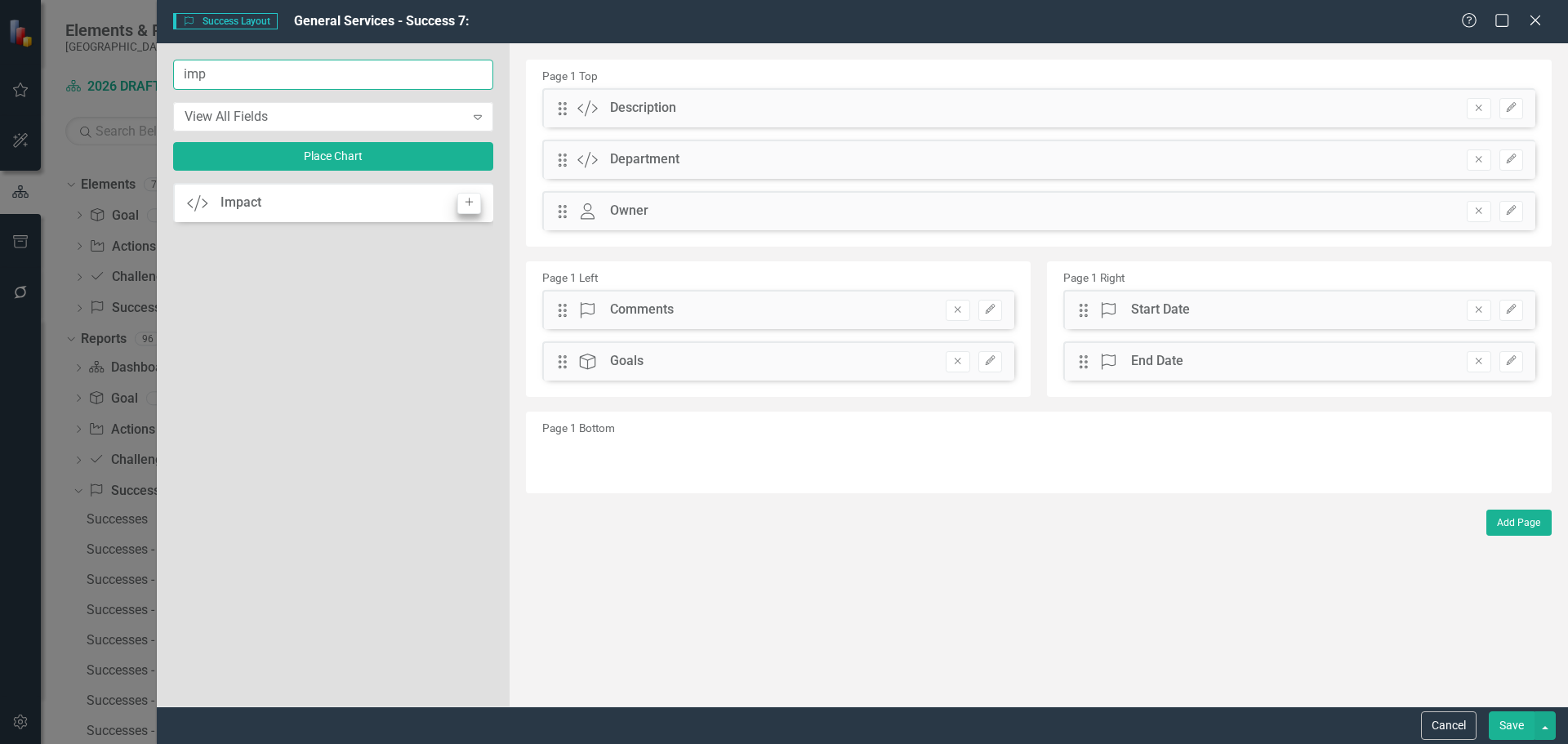
type input "imp"
click at [472, 208] on icon "Add" at bounding box center [469, 202] width 12 height 10
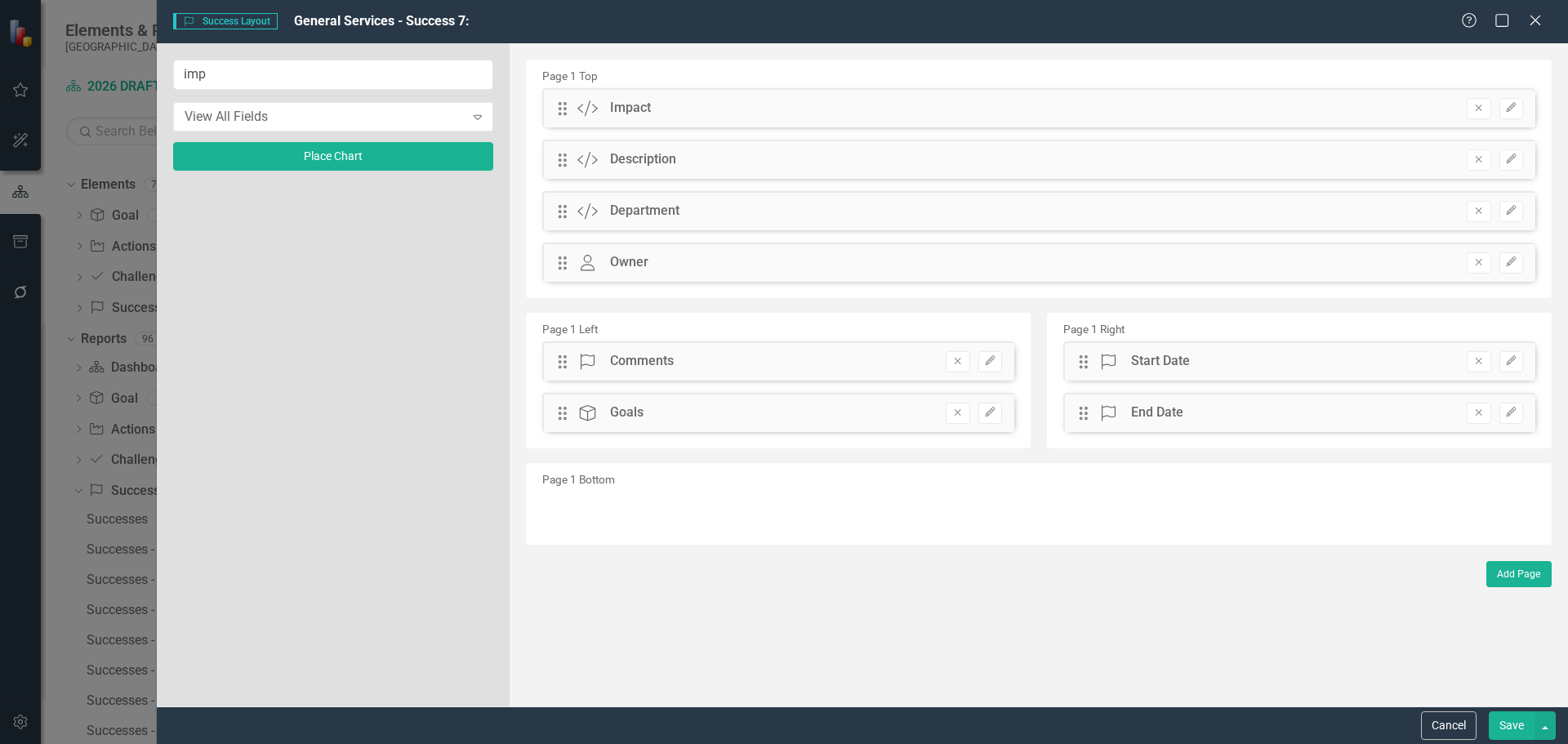
click at [1511, 728] on button "Save" at bounding box center [1510, 725] width 45 height 28
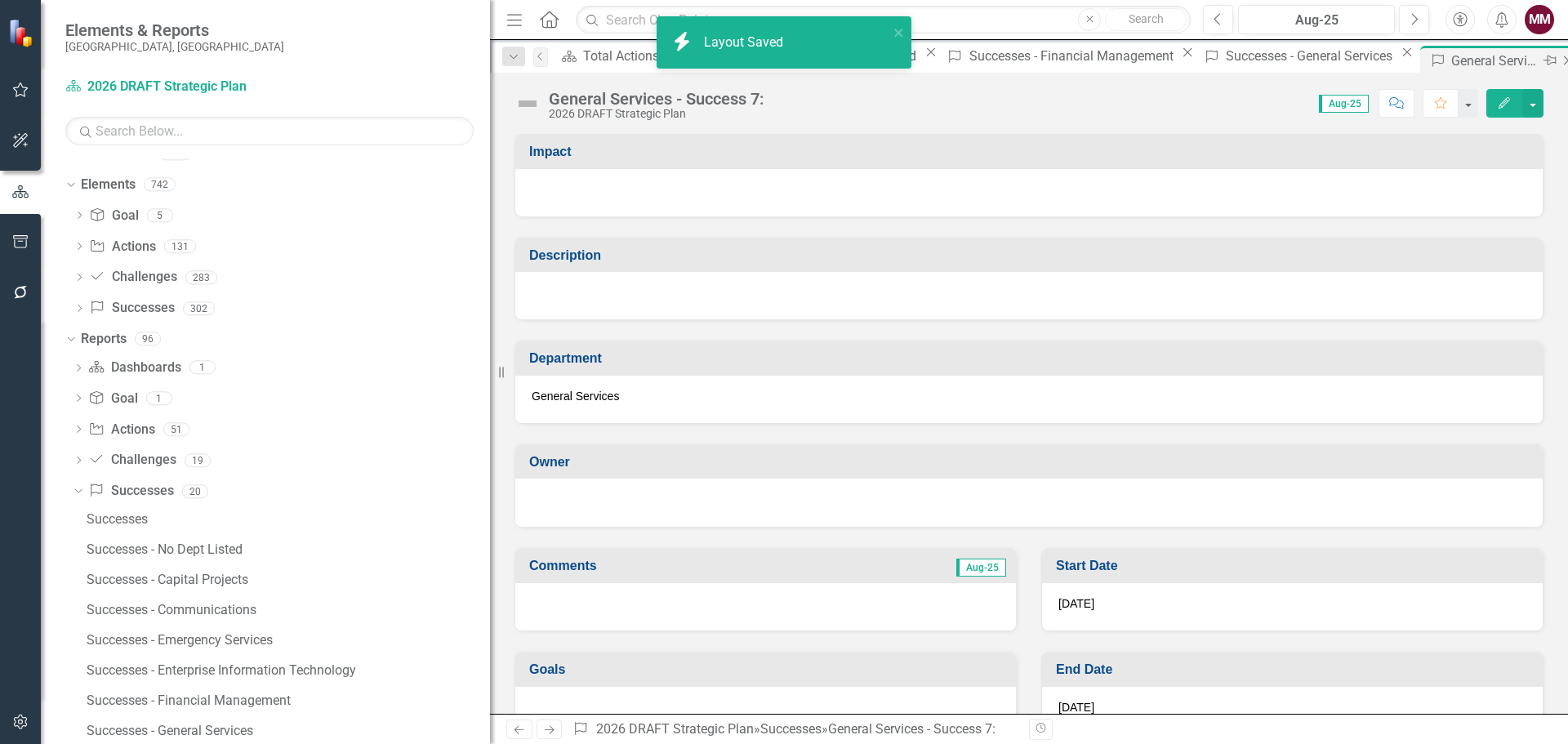
click at [1559, 59] on icon "Close" at bounding box center [1567, 60] width 16 height 13
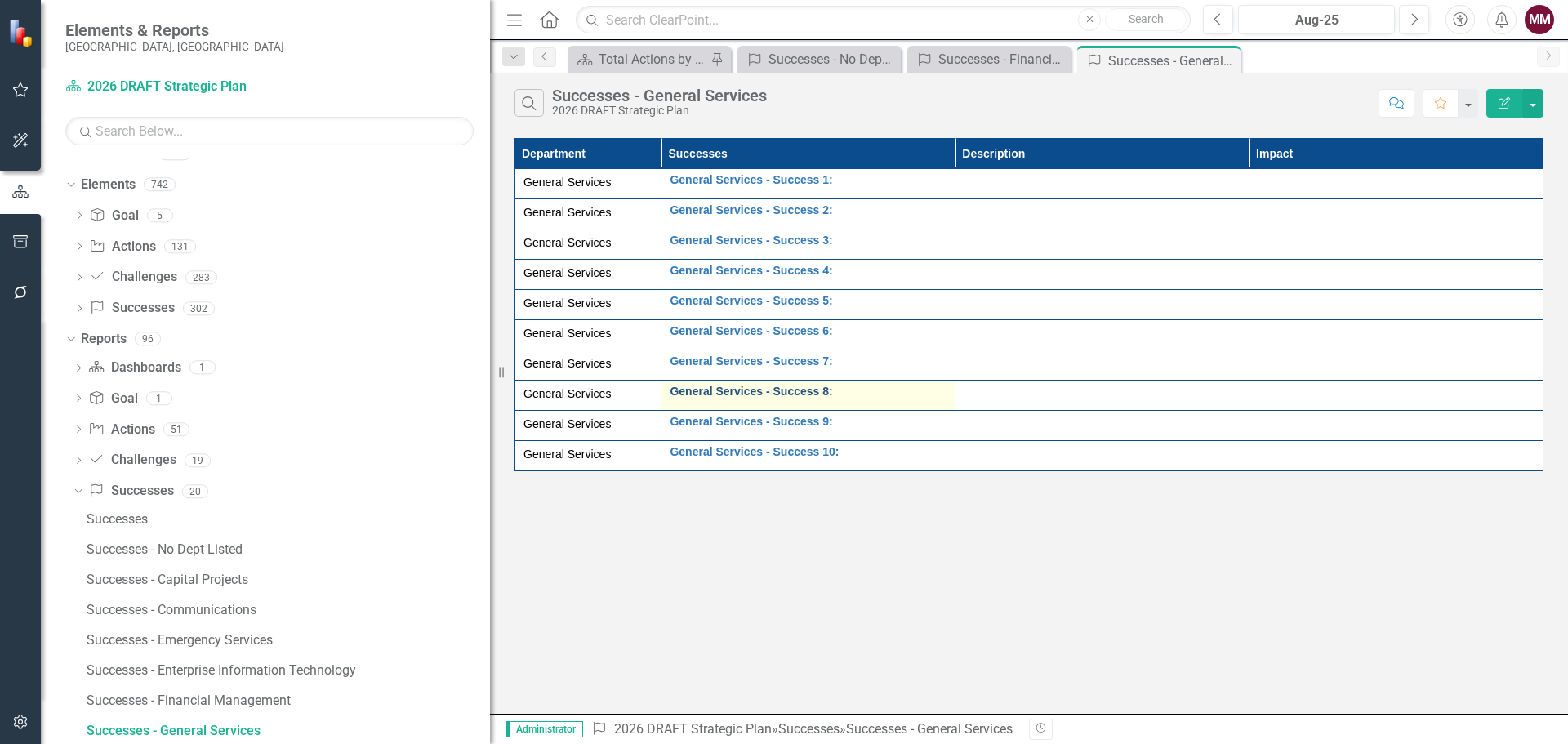
click at [761, 387] on link "General Services - Success 8:" at bounding box center [808, 392] width 277 height 12
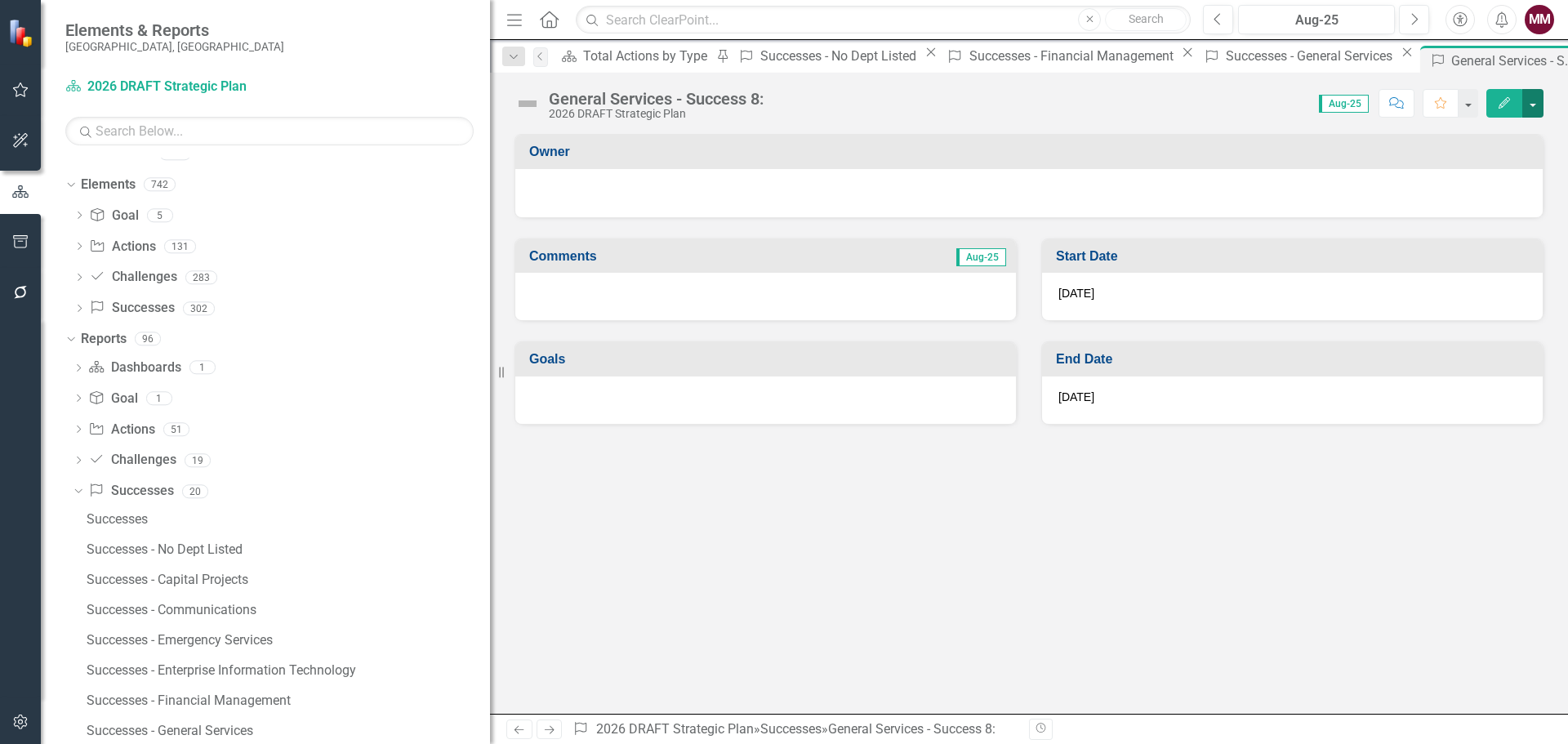
click at [1537, 99] on button "button" at bounding box center [1532, 103] width 21 height 28
click at [1453, 166] on link "Edit Report Edit Layout" at bounding box center [1476, 163] width 132 height 30
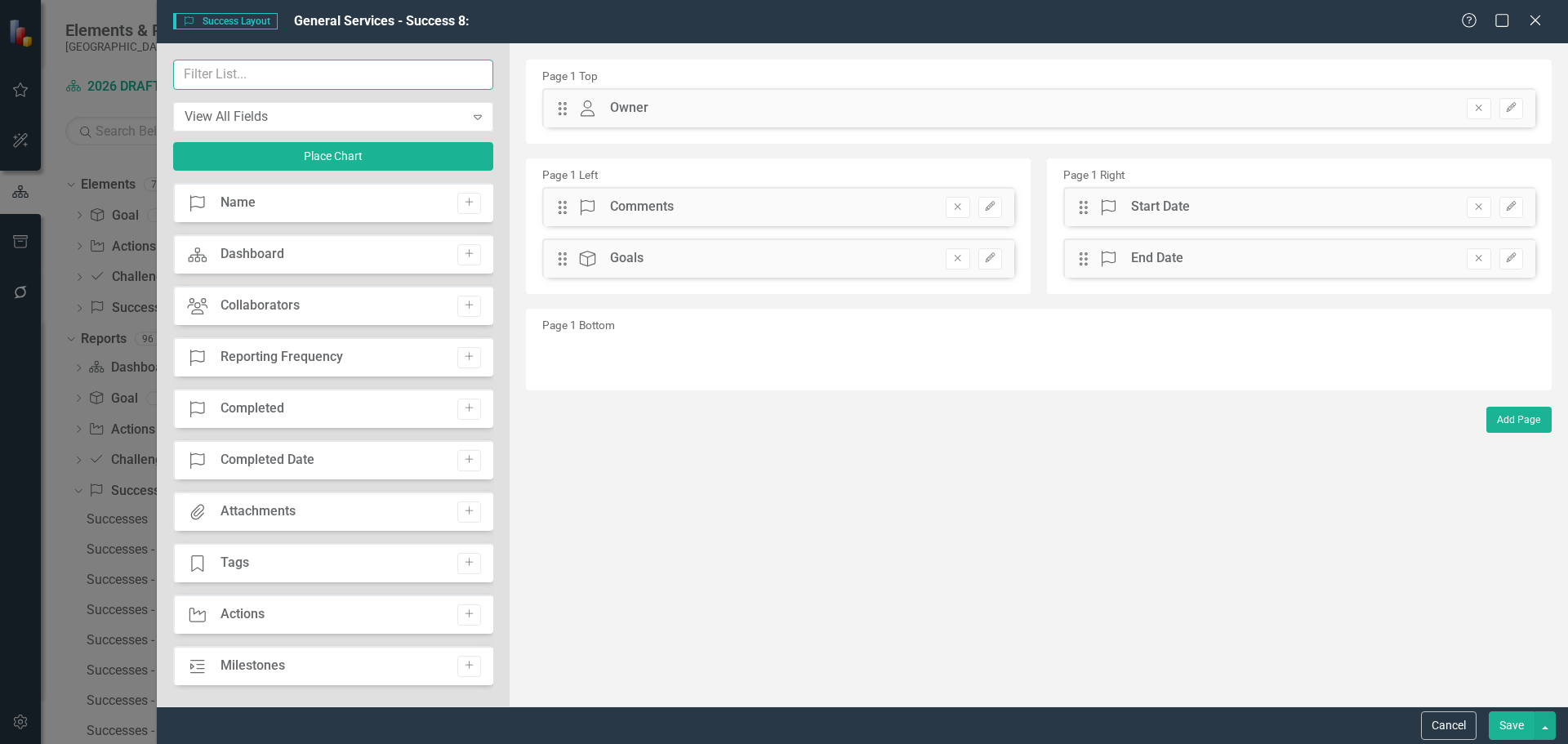
click at [350, 76] on input "text" at bounding box center [333, 75] width 320 height 30
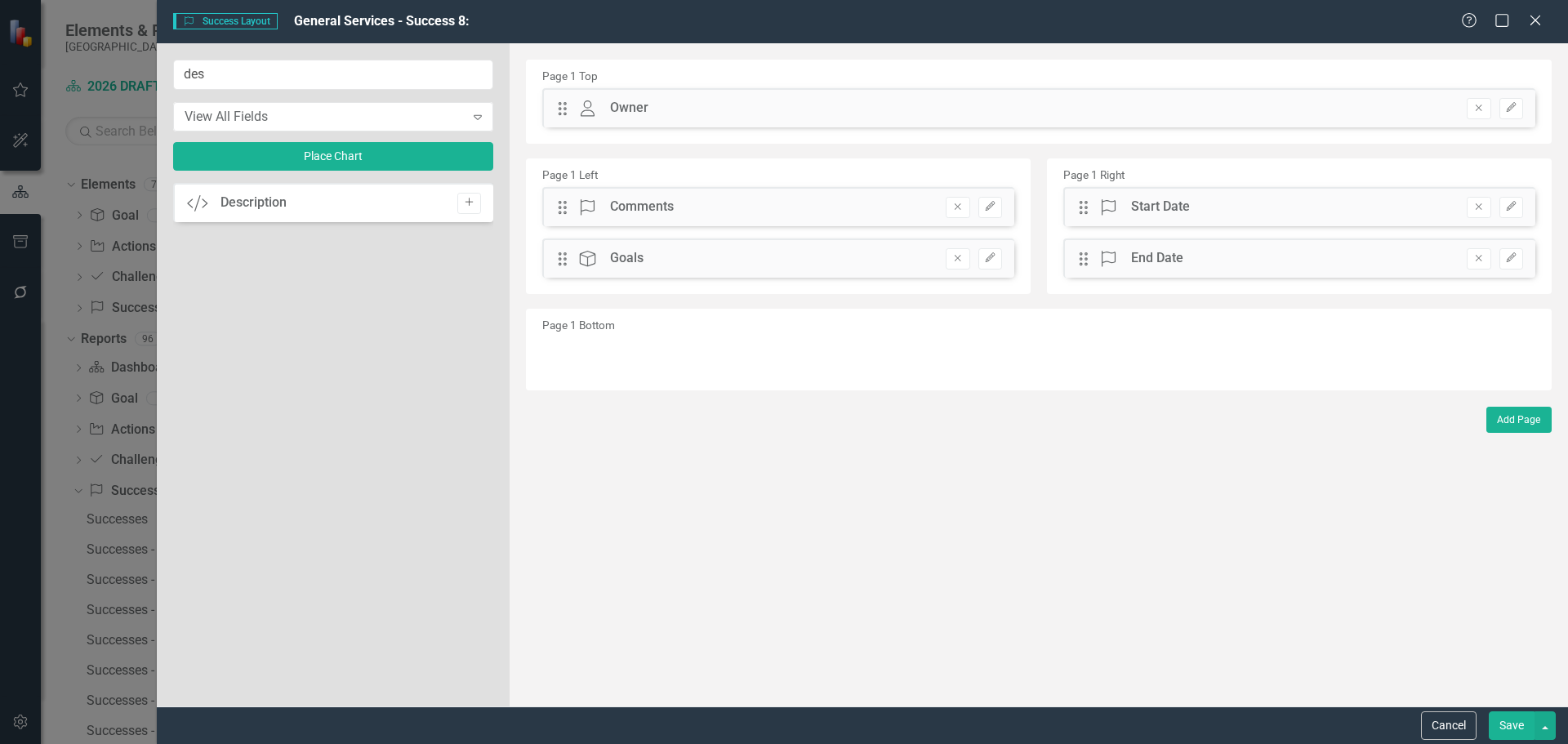
click at [463, 202] on icon "Add" at bounding box center [469, 202] width 12 height 10
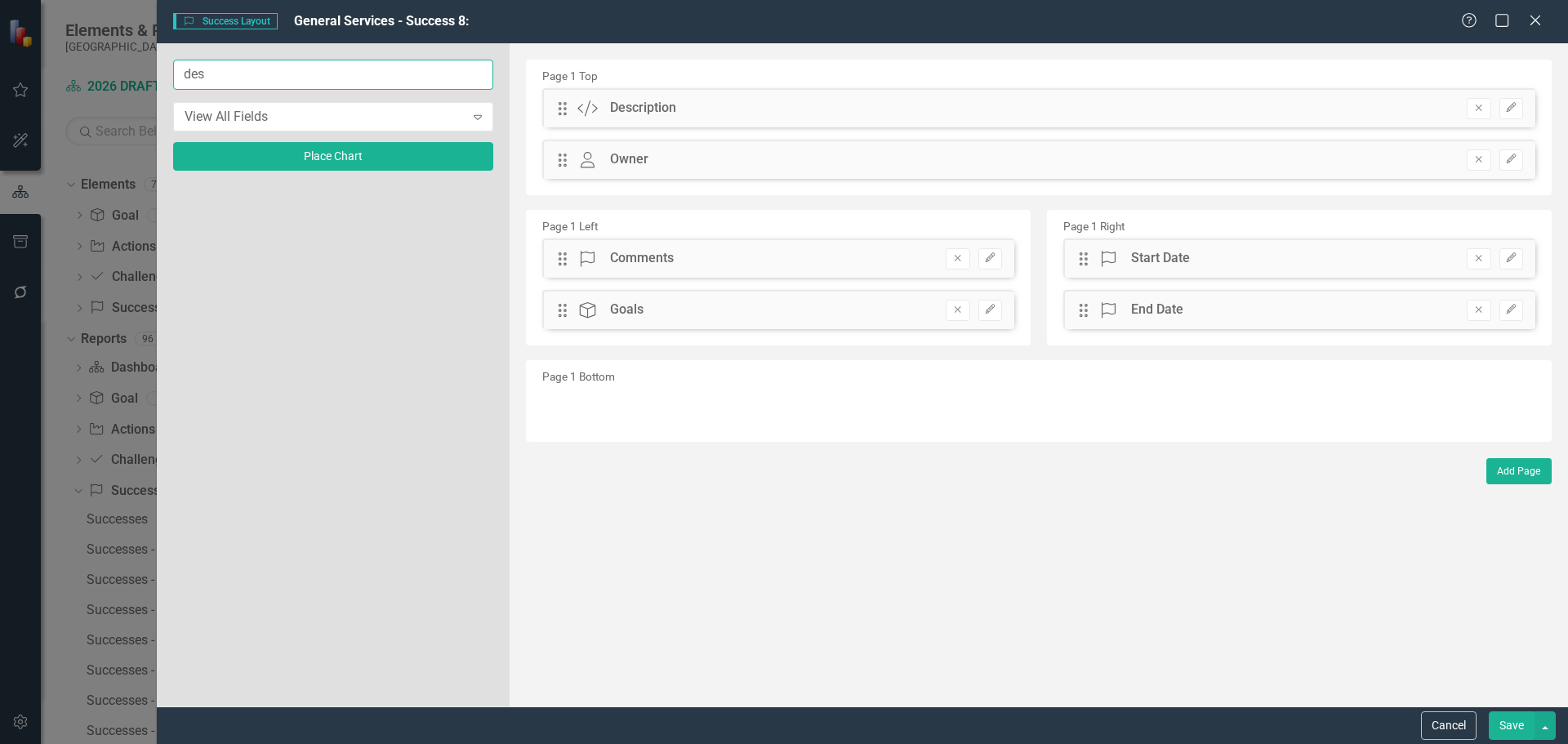
click at [330, 86] on input "des" at bounding box center [333, 75] width 320 height 30
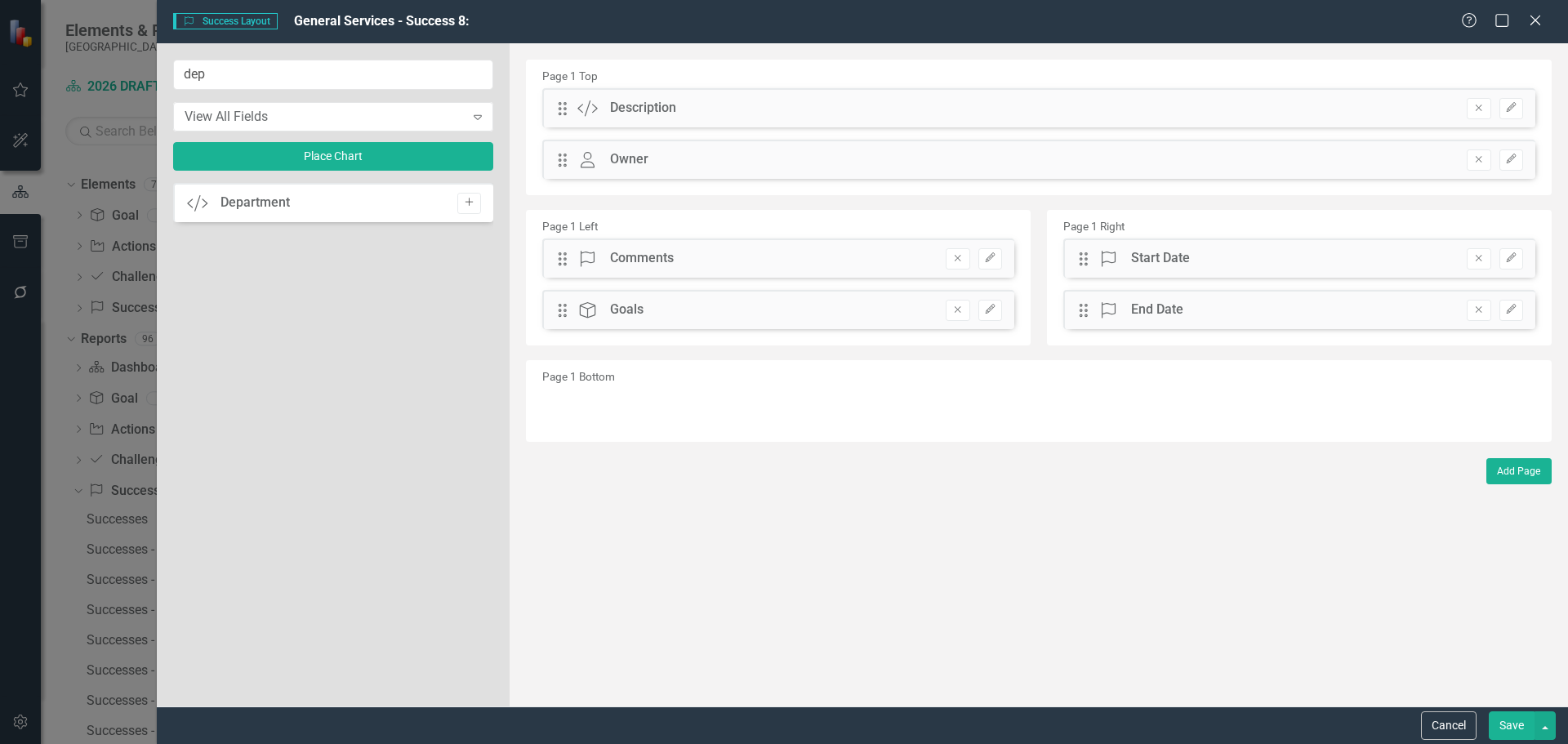
click at [471, 205] on icon "Add" at bounding box center [469, 202] width 12 height 10
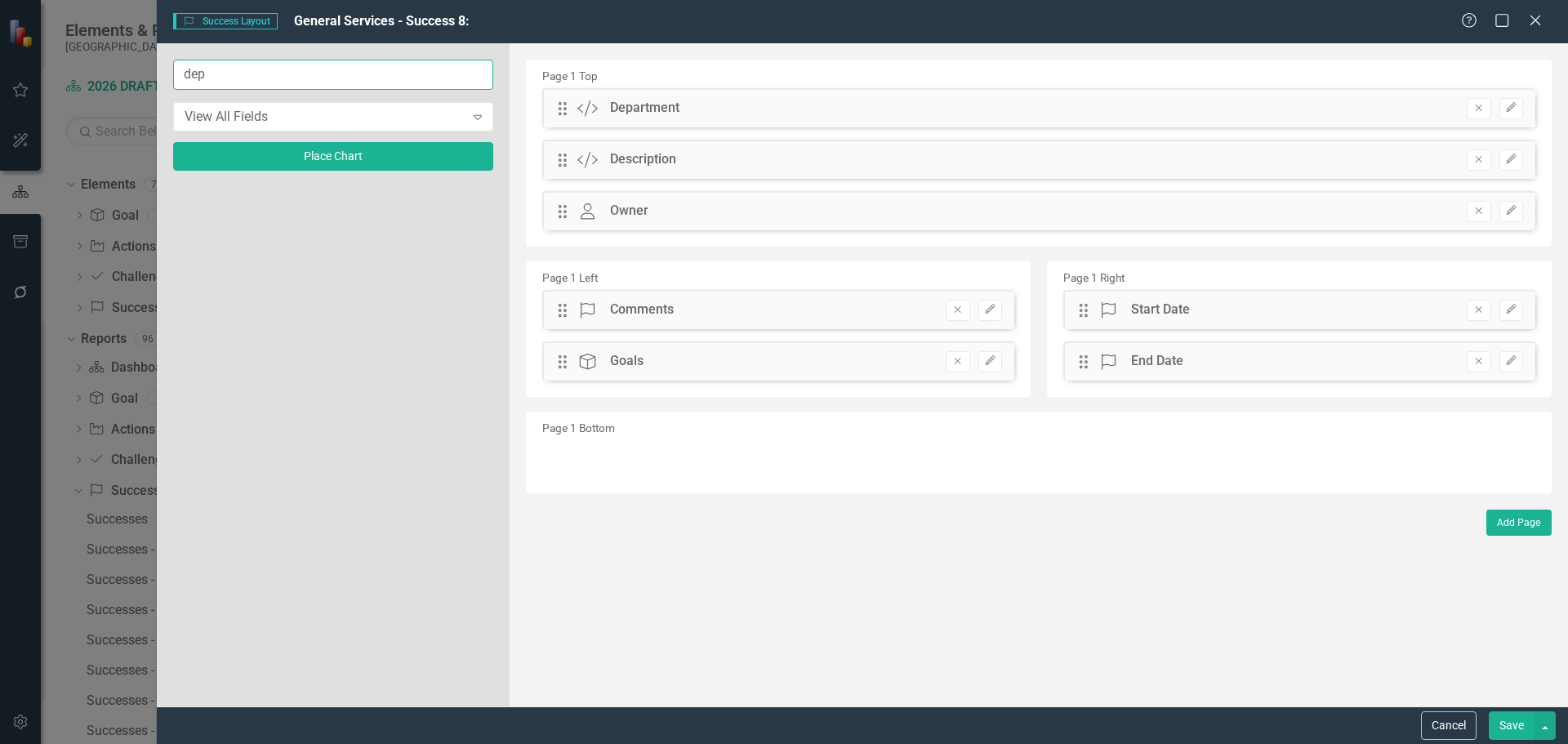
drag, startPoint x: 164, startPoint y: 59, endPoint x: -157, endPoint y: 3, distance: 325.8
click at [0, 3] on html "Accessibility Screen-Reader Guide, Feedback, and Issue Reporting | New window E…" at bounding box center [784, 372] width 1568 height 744
type input "imp"
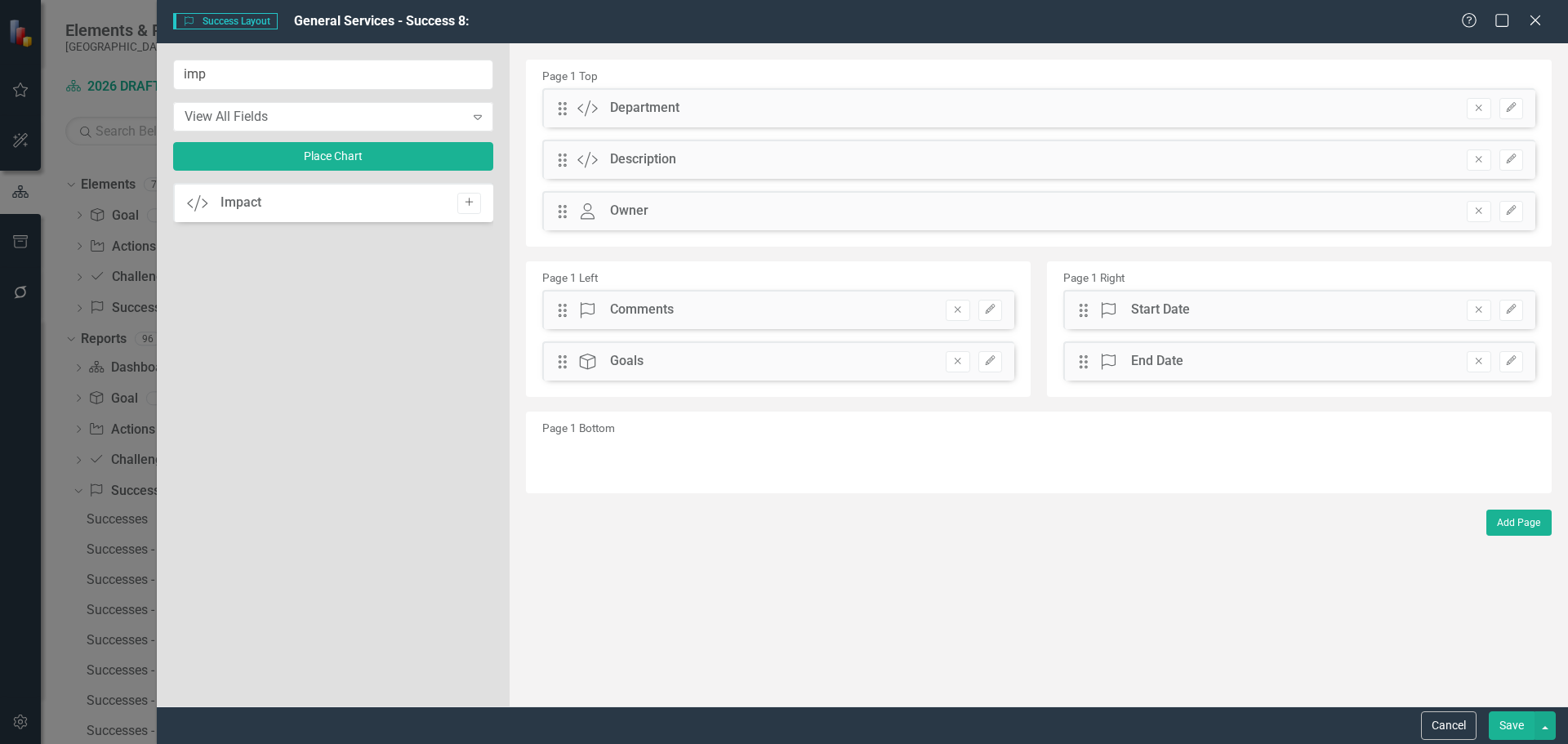
click at [464, 205] on icon "Add" at bounding box center [469, 202] width 12 height 10
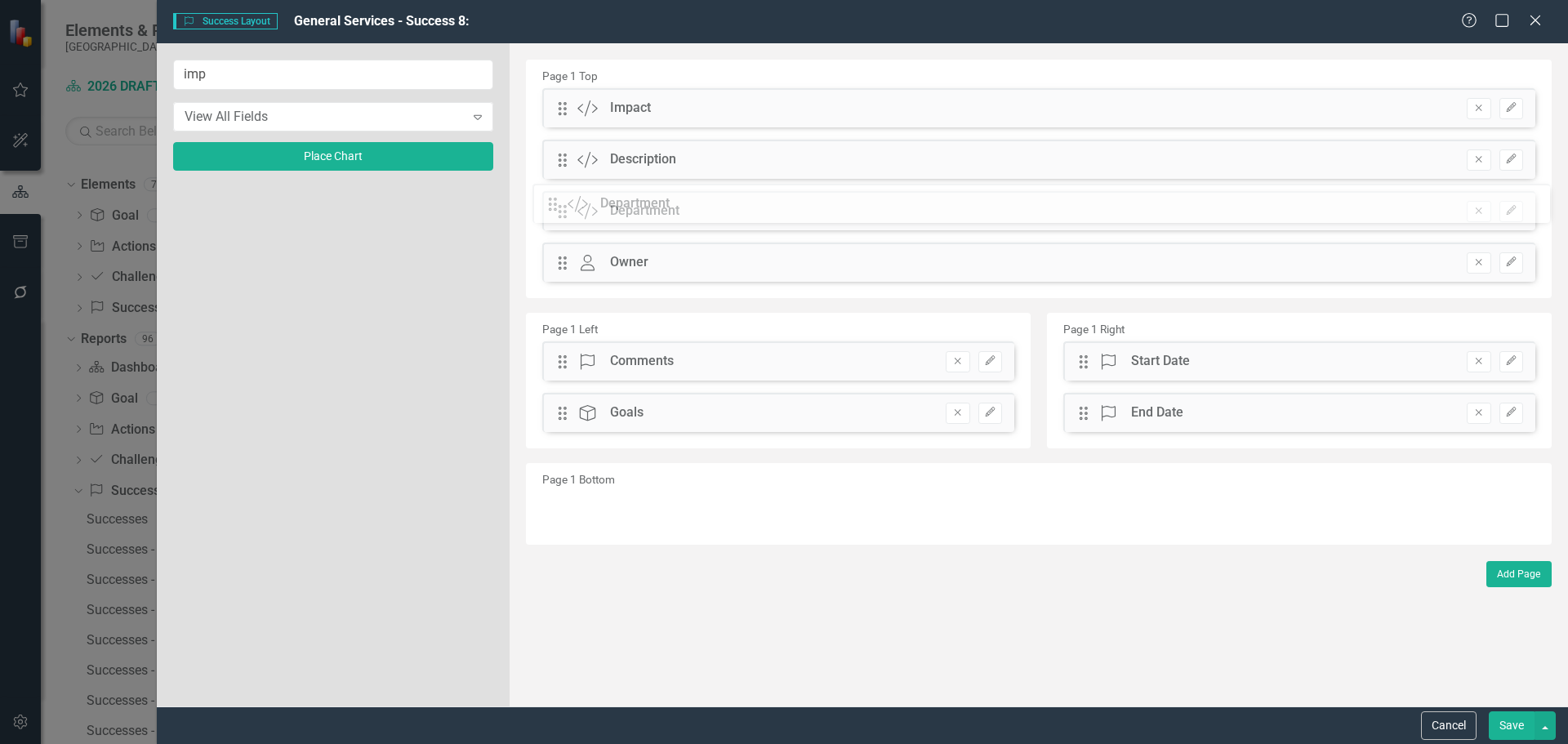
drag, startPoint x: 560, startPoint y: 154, endPoint x: 563, endPoint y: 201, distance: 47.1
drag, startPoint x: 566, startPoint y: 162, endPoint x: 564, endPoint y: 93, distance: 69.0
click at [564, 93] on div "The fields (or pods) that are available for you to include on the detail page a…" at bounding box center [1039, 375] width 1058 height 663
click at [1511, 724] on button "Save" at bounding box center [1510, 725] width 45 height 28
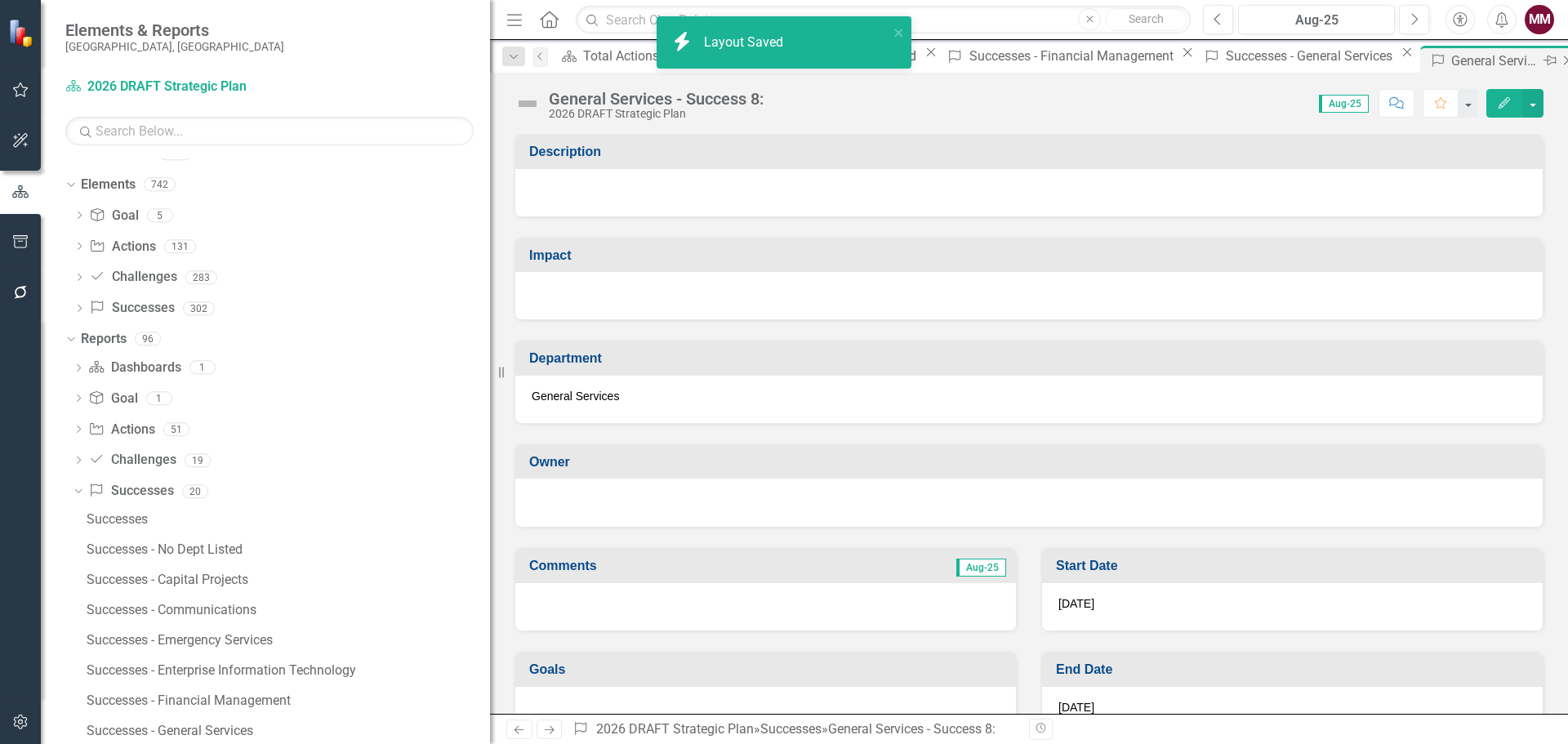
click at [1559, 58] on icon "Close" at bounding box center [1567, 60] width 16 height 13
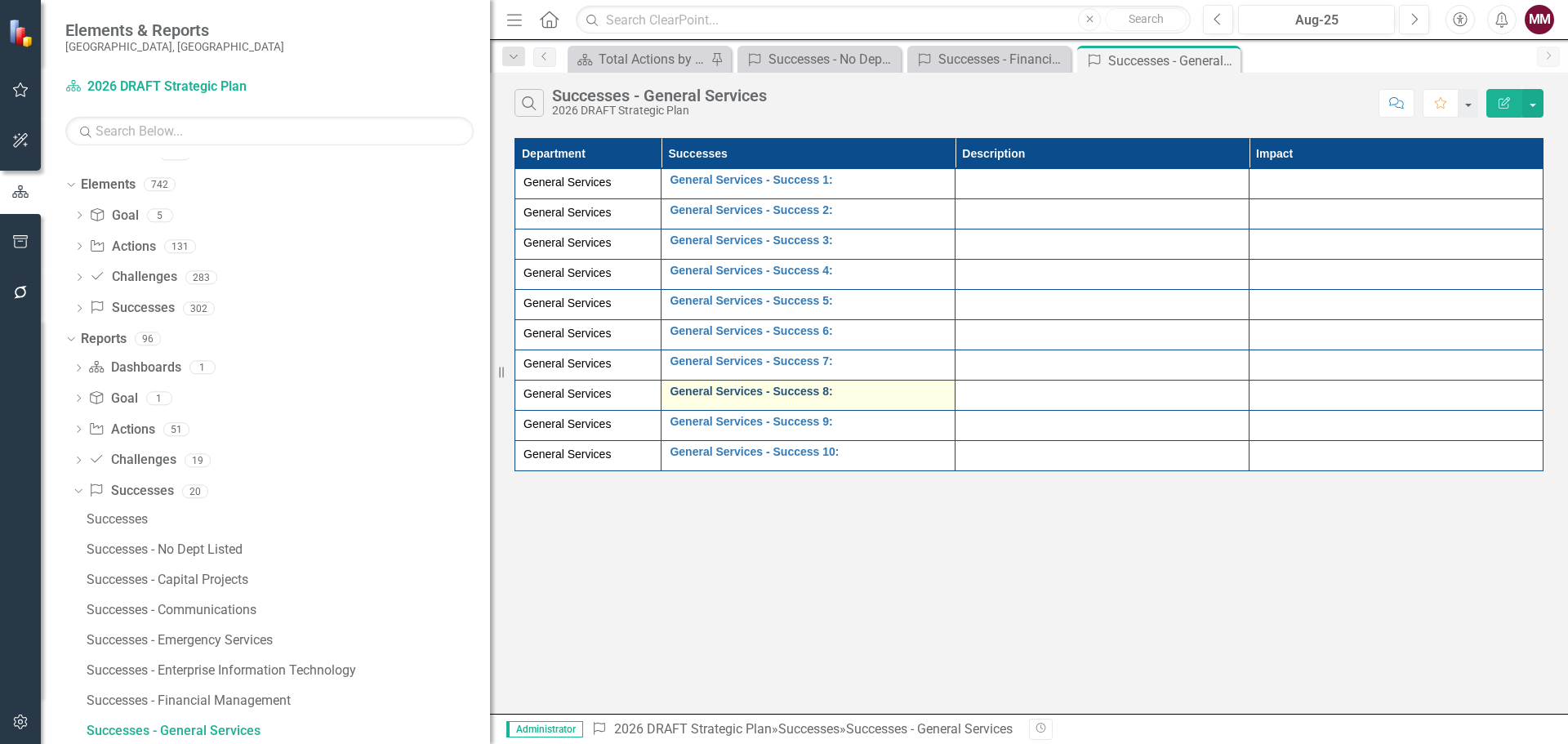
click at [797, 385] on link "General Services - Success 8:" at bounding box center [808, 392] width 277 height 12
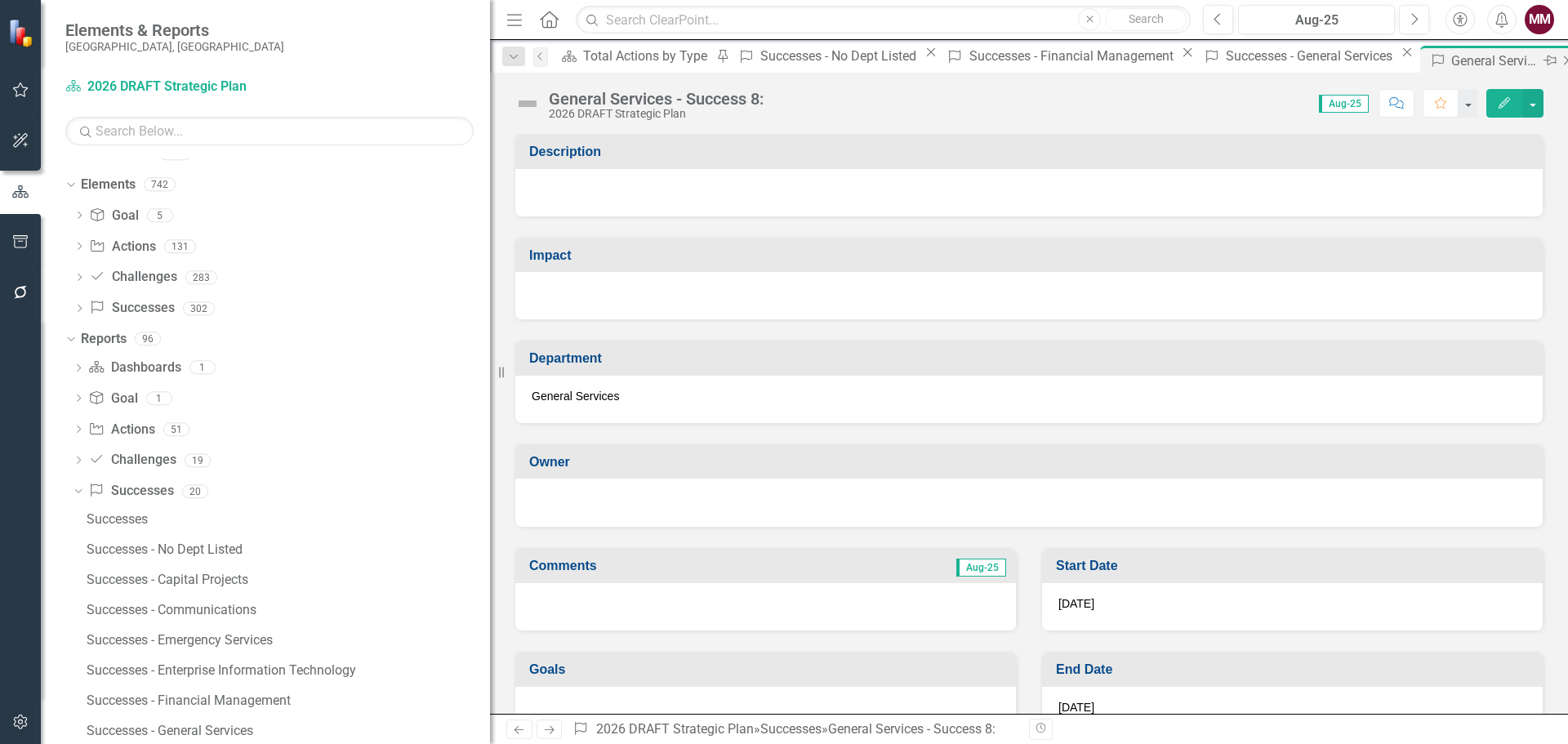
click at [1559, 64] on icon "Close" at bounding box center [1567, 60] width 16 height 13
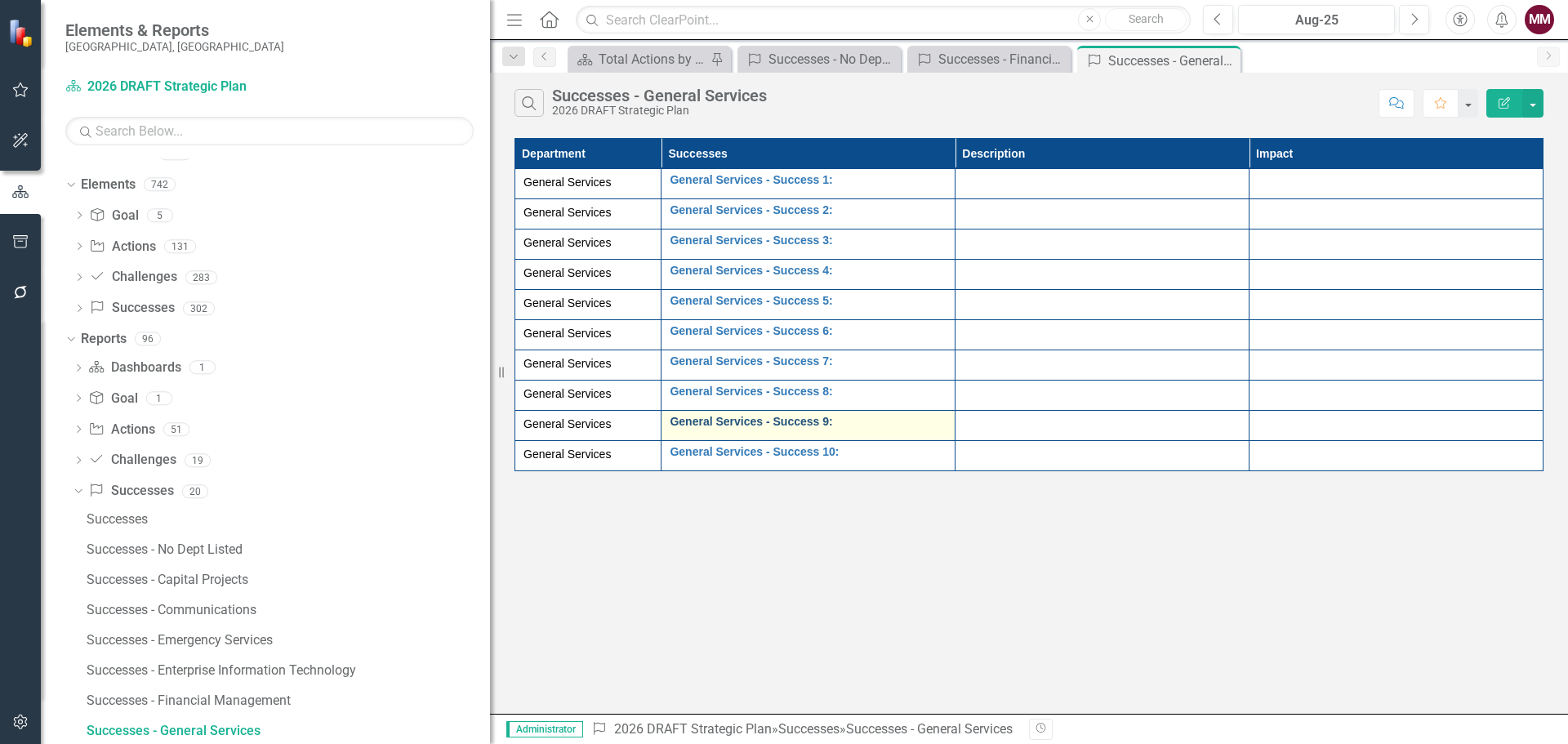
click at [820, 416] on link "General Services - Success 9:" at bounding box center [808, 422] width 277 height 12
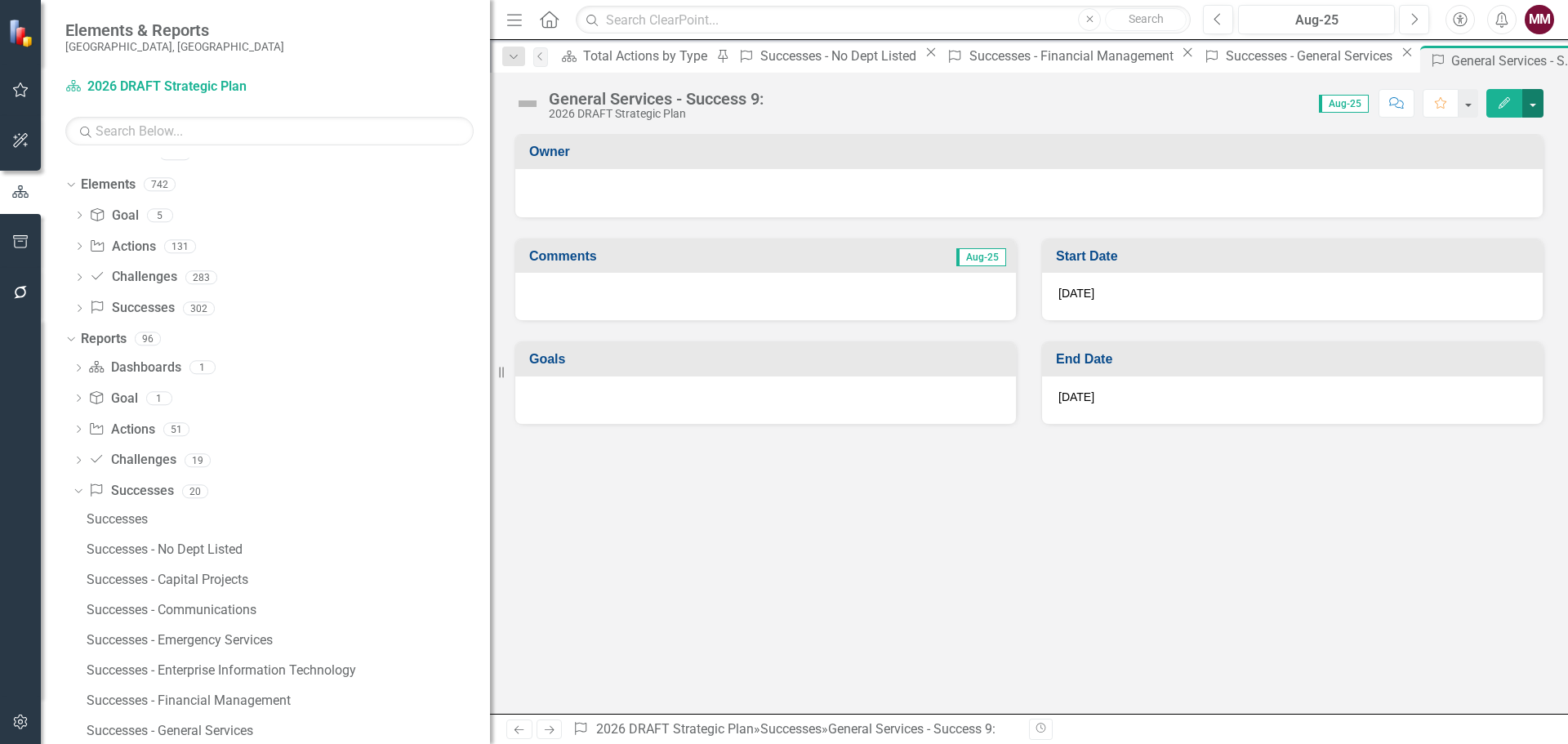
click at [1532, 101] on button "button" at bounding box center [1532, 103] width 21 height 28
click at [1508, 139] on link "Edit Edit Success" at bounding box center [1476, 133] width 132 height 30
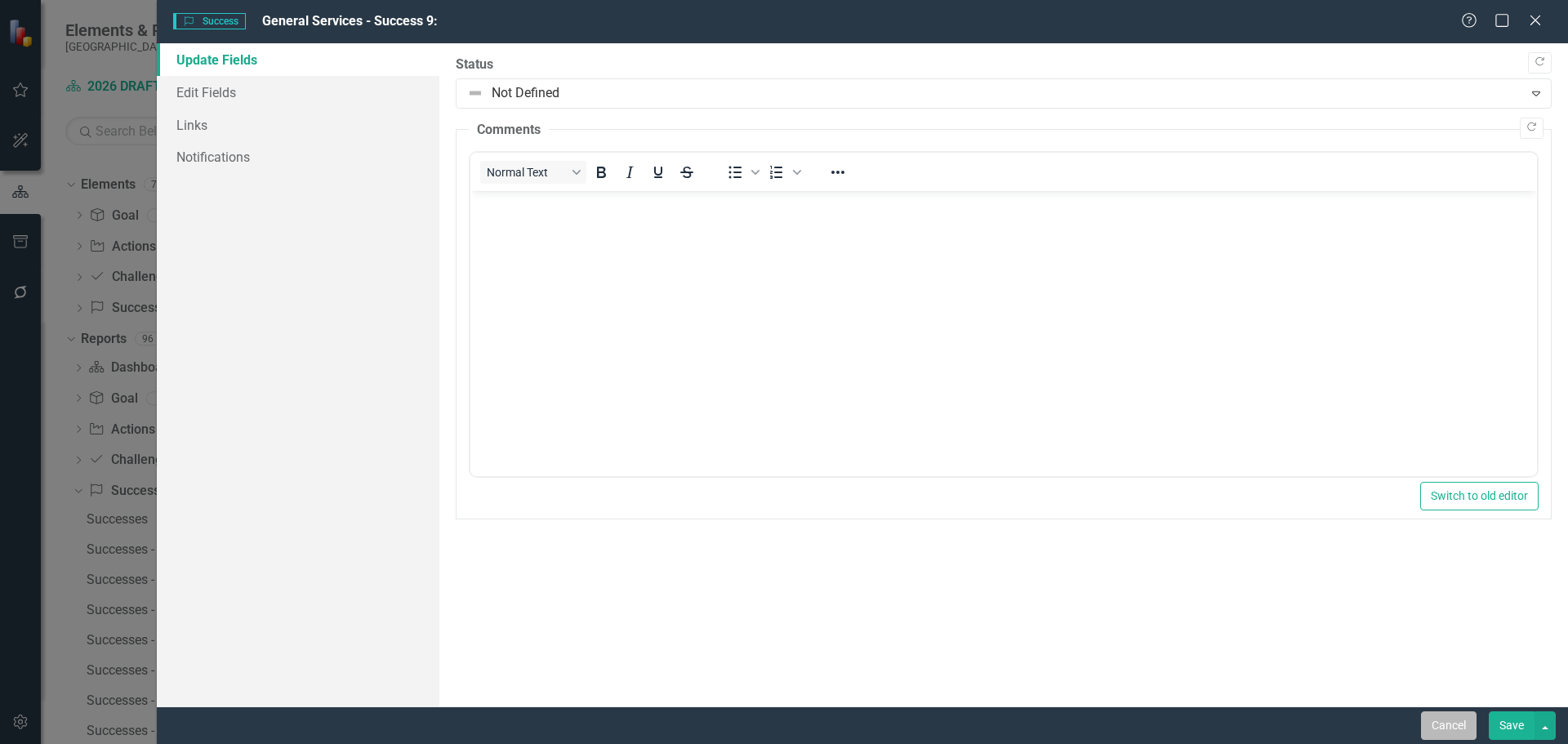
click at [1458, 723] on button "Cancel" at bounding box center [1448, 725] width 56 height 28
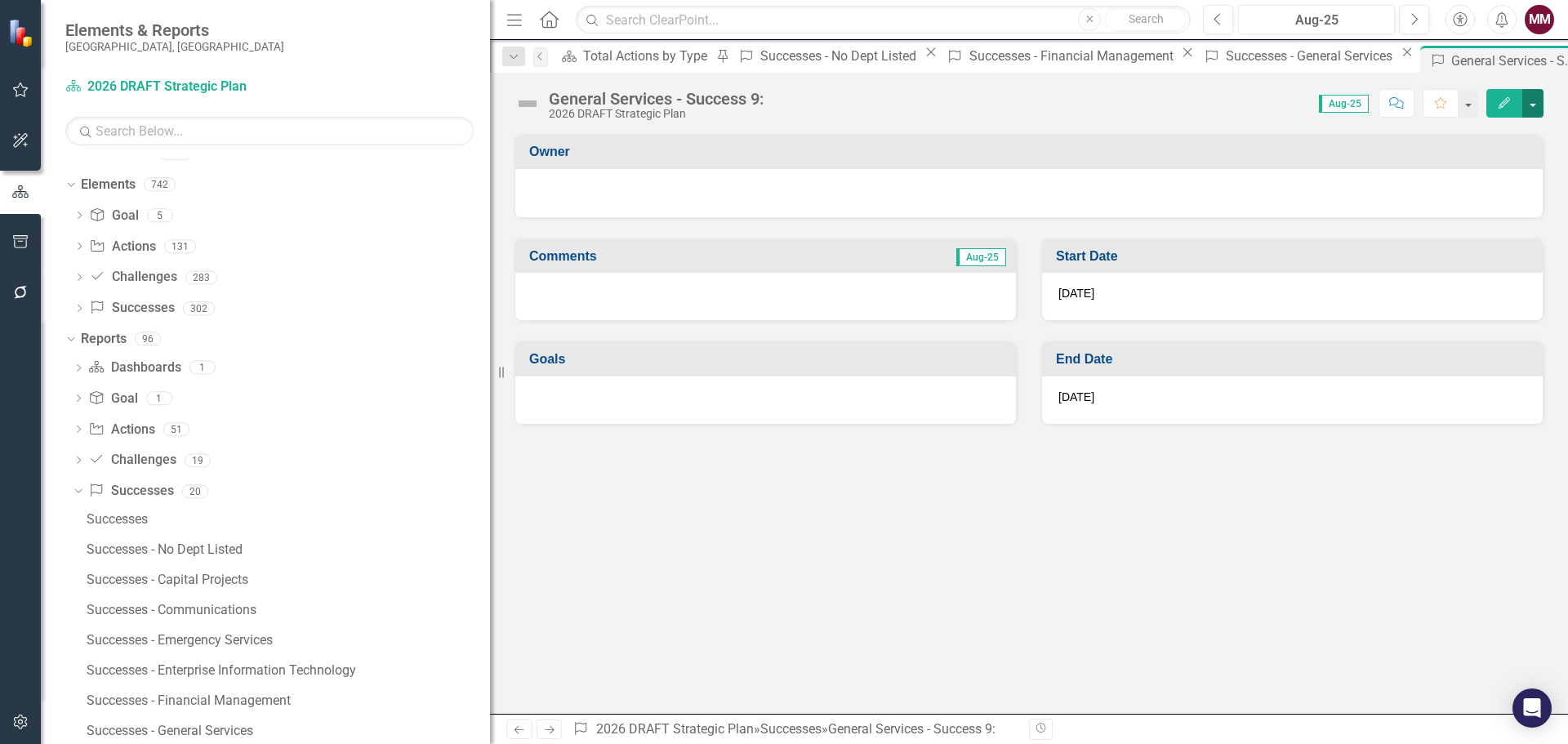
click at [1528, 99] on button "button" at bounding box center [1532, 103] width 21 height 28
click at [1504, 157] on link "Edit Report Edit Layout" at bounding box center [1476, 163] width 132 height 30
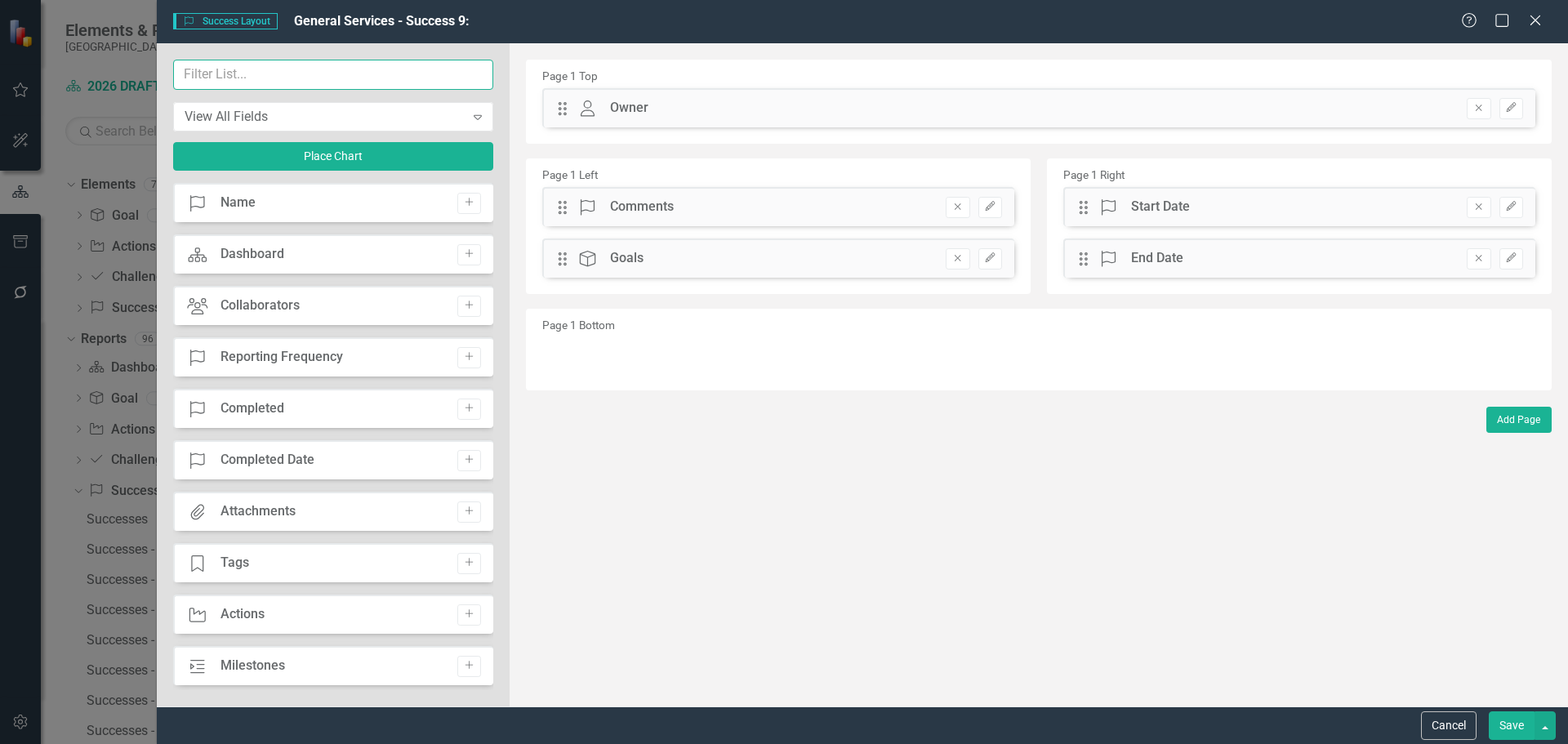
click at [308, 75] on input "text" at bounding box center [333, 75] width 320 height 30
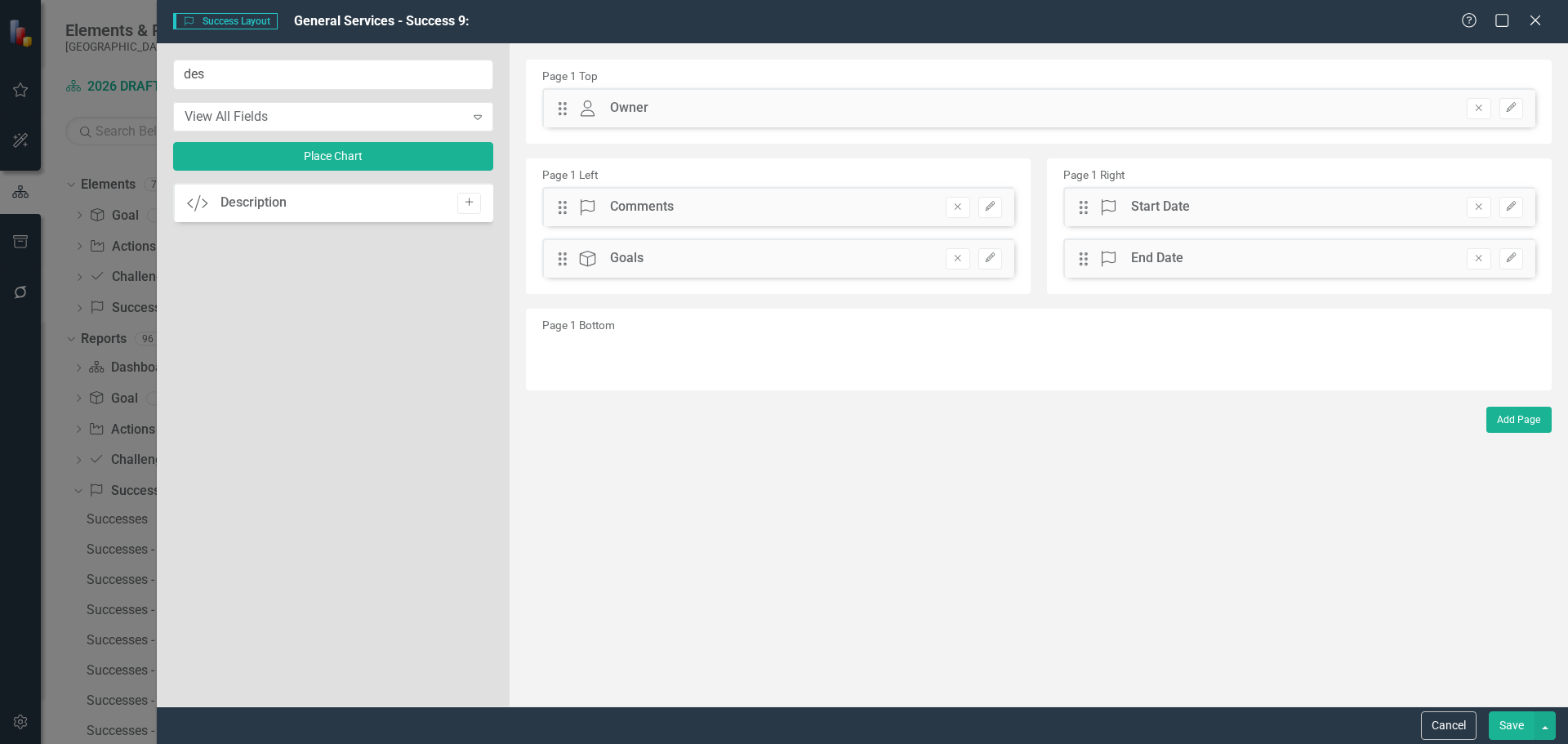
click at [468, 205] on icon "Add" at bounding box center [469, 202] width 12 height 10
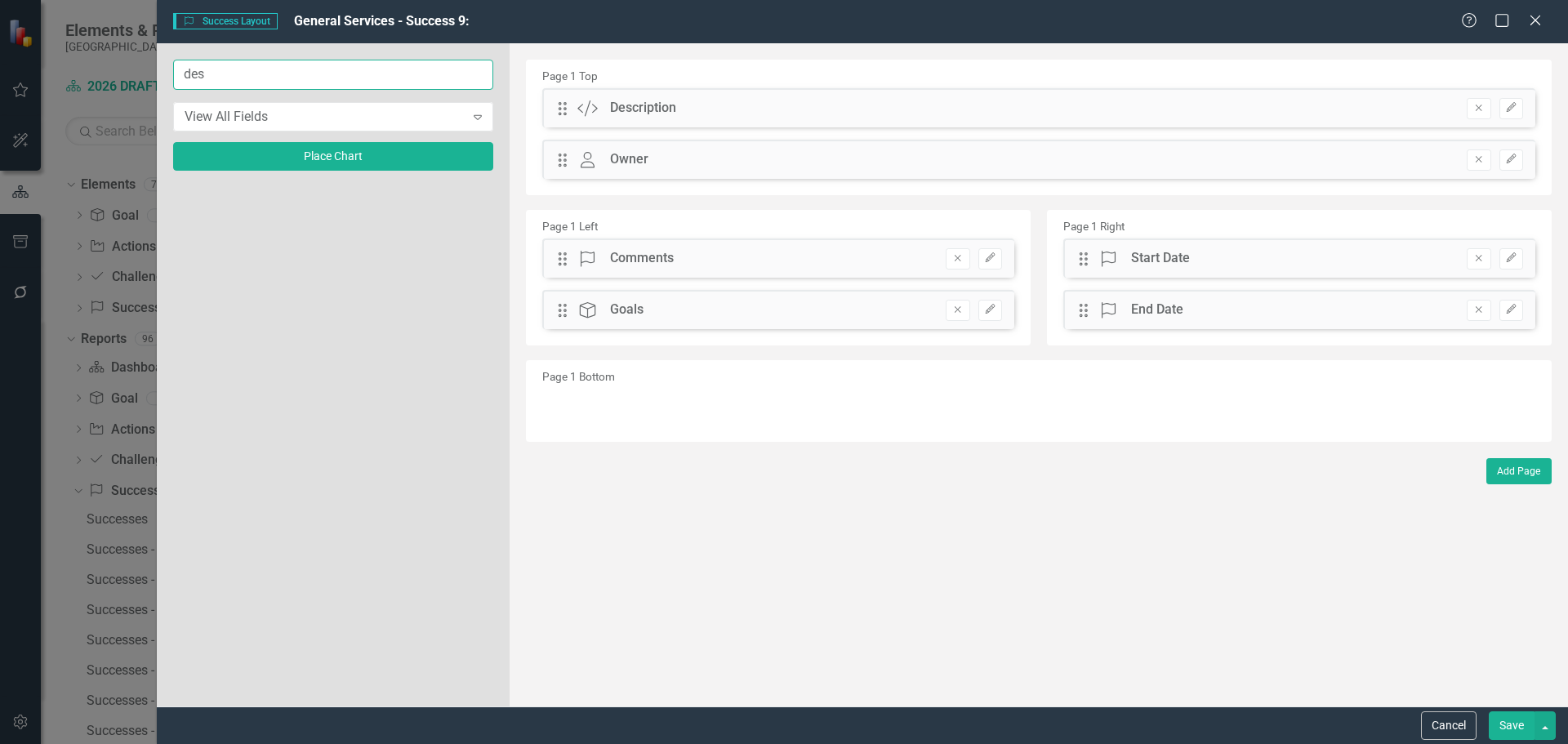
click at [317, 75] on input "des" at bounding box center [333, 75] width 320 height 30
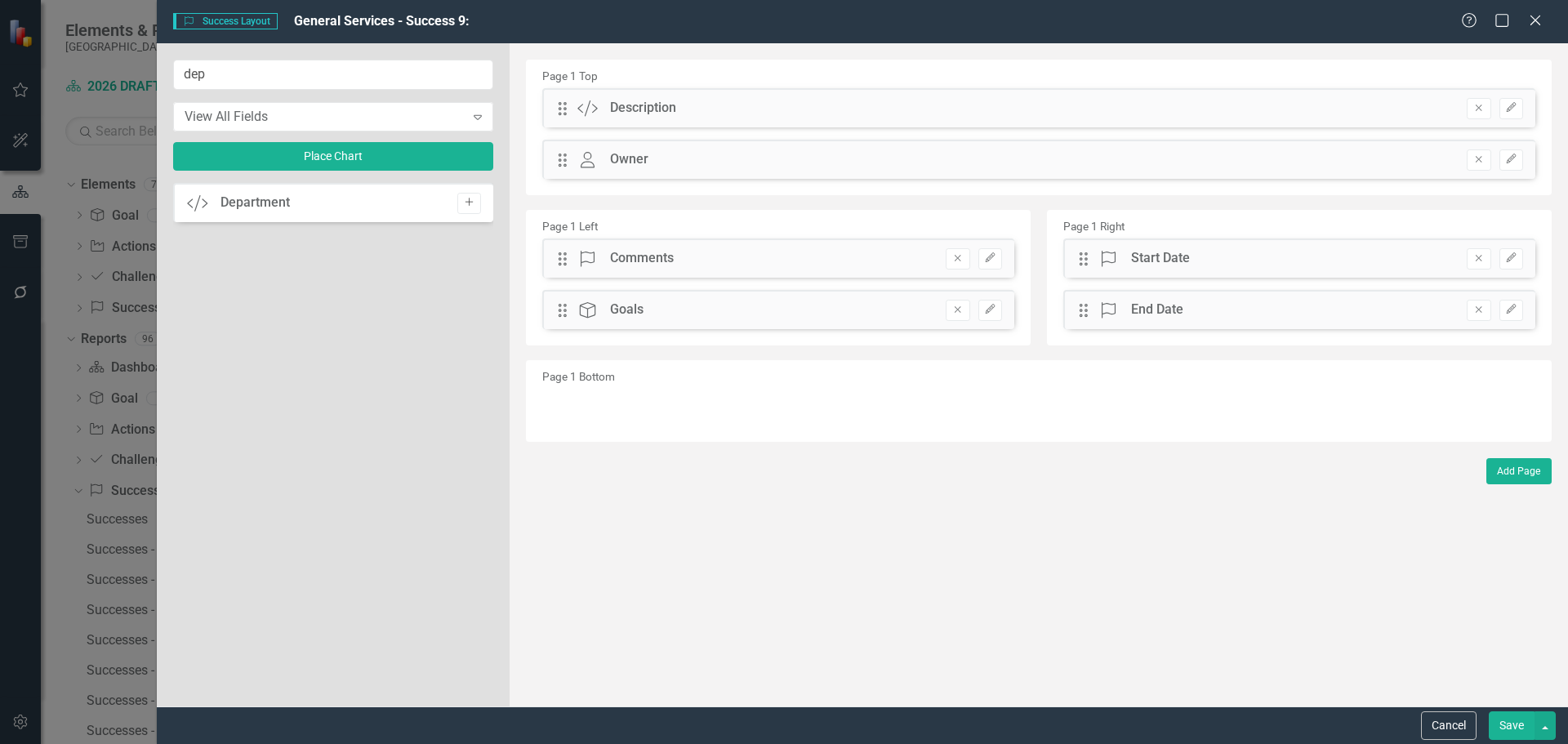
click at [463, 207] on icon "Add" at bounding box center [469, 202] width 12 height 10
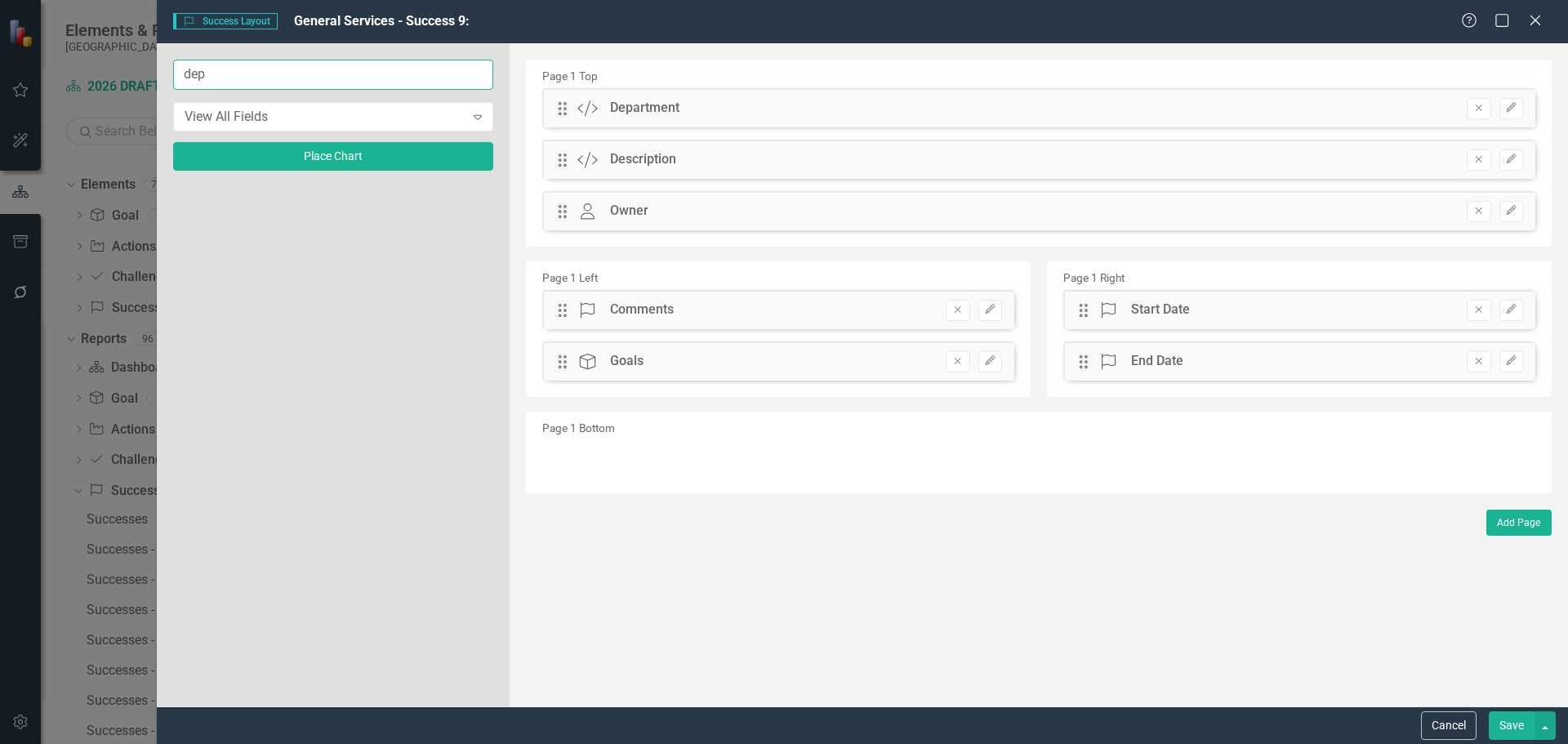
drag, startPoint x: 274, startPoint y: 81, endPoint x: -153, endPoint y: 26, distance: 430.5
click at [0, 26] on html "Accessibility Screen-Reader Guide, Feedback, and Issue Reporting | New window E…" at bounding box center [784, 372] width 1568 height 744
type input "imp"
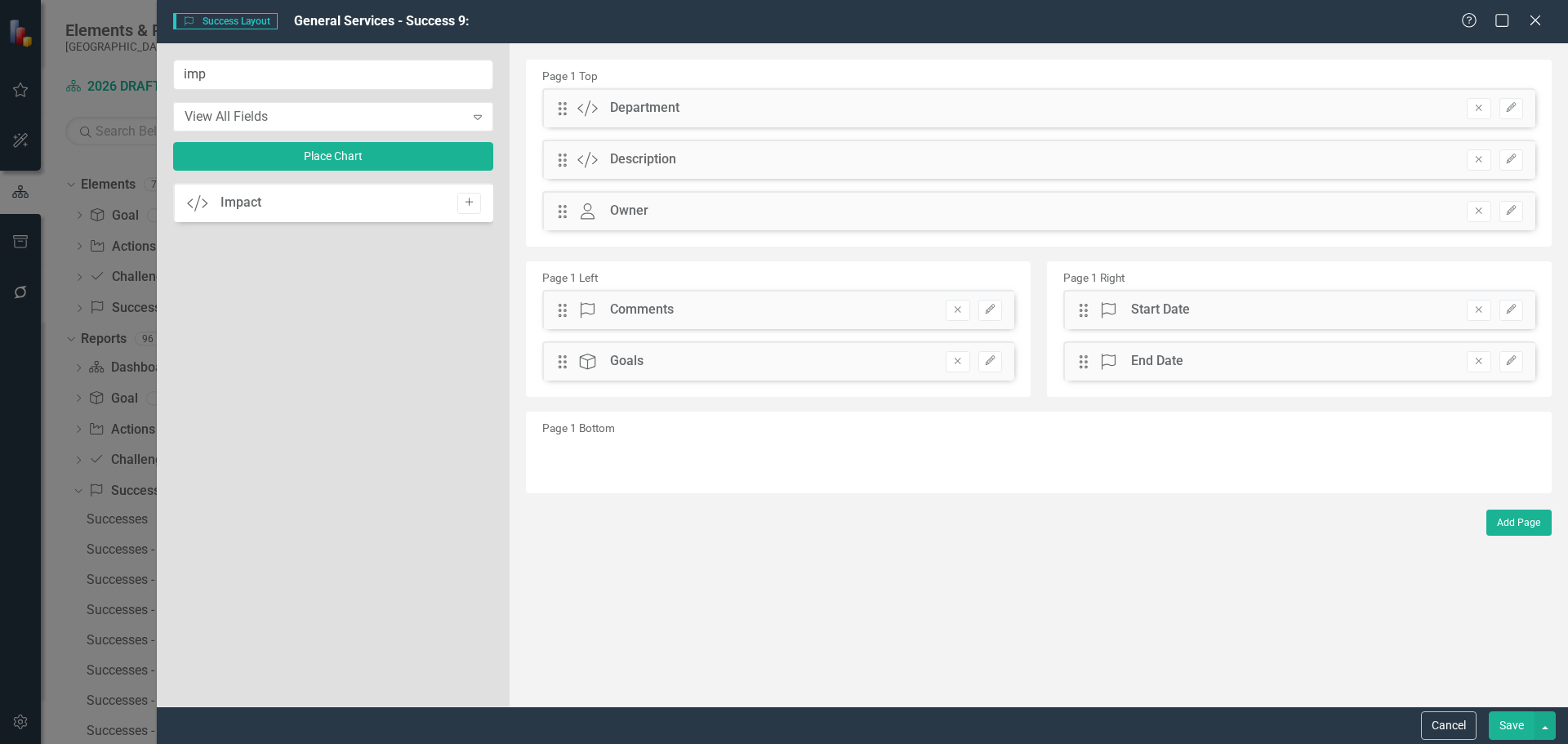
click at [469, 203] on icon "button" at bounding box center [468, 202] width 8 height 8
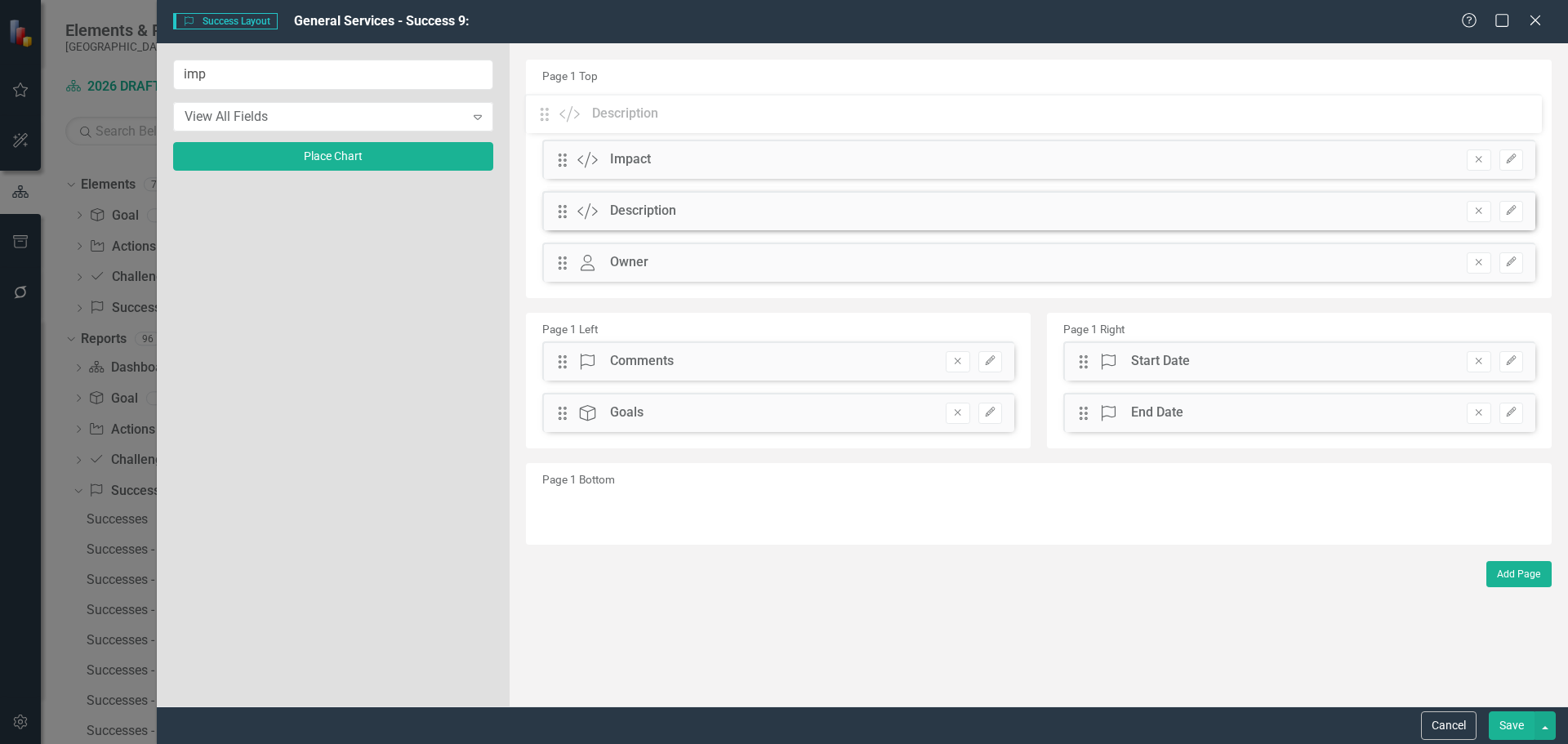
drag, startPoint x: 558, startPoint y: 212, endPoint x: 553, endPoint y: 115, distance: 97.1
click at [553, 115] on div "The fields (or pods) that are available for you to include on the detail page a…" at bounding box center [1039, 375] width 1058 height 663
click at [1502, 716] on button "Save" at bounding box center [1510, 725] width 45 height 28
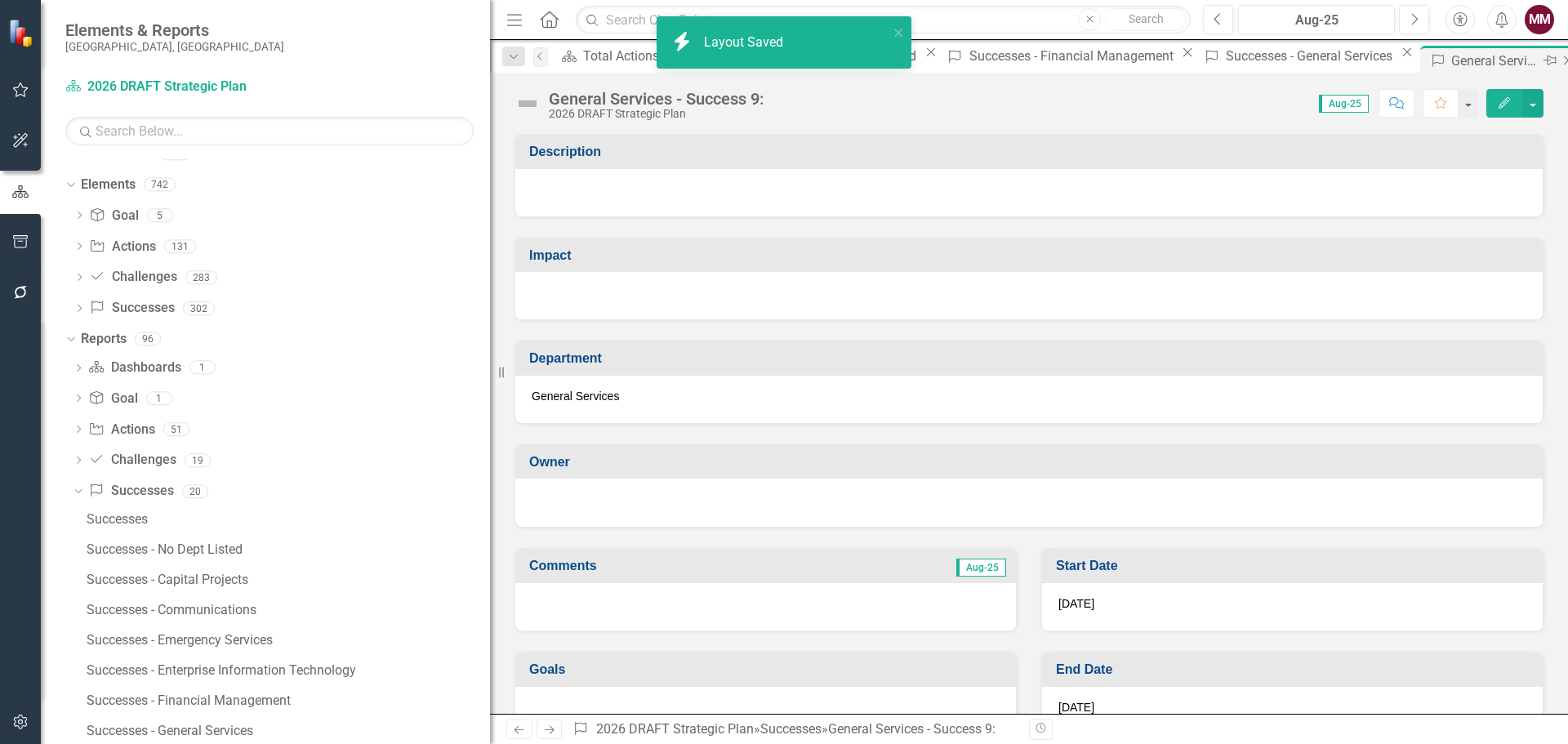
click at [1559, 61] on icon "Close" at bounding box center [1567, 60] width 16 height 13
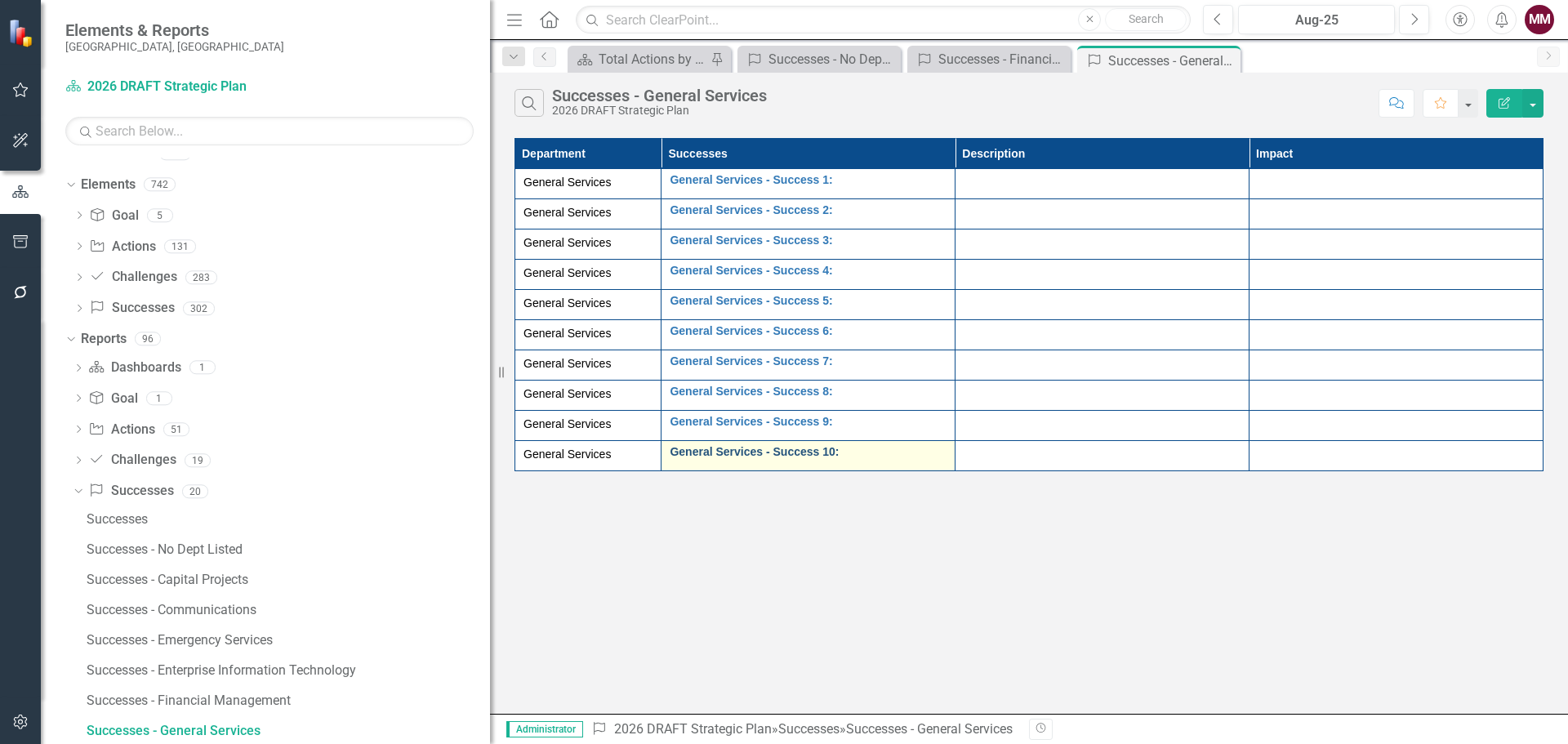
click at [805, 450] on link "General Services - Success 10:" at bounding box center [808, 452] width 277 height 12
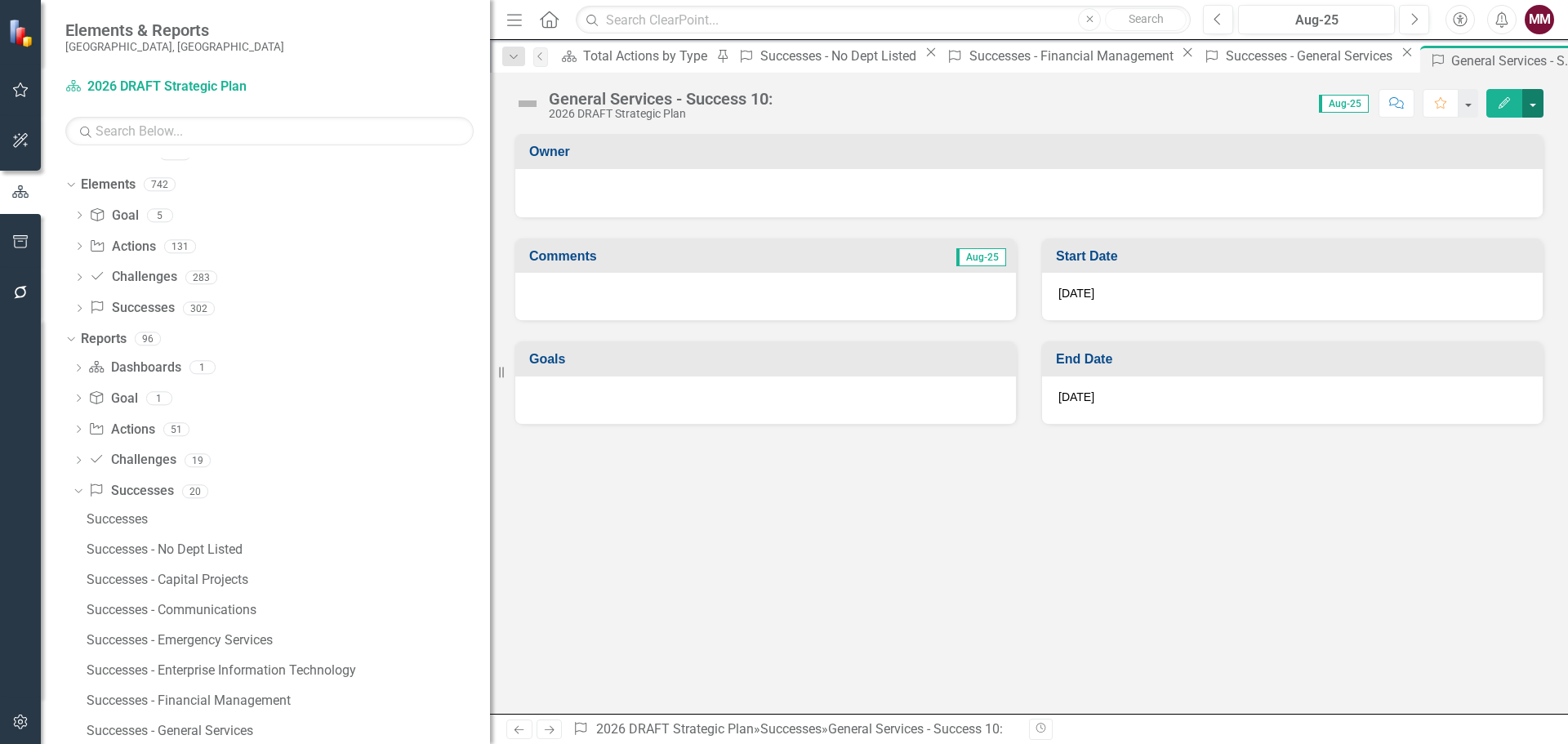
click at [1537, 107] on button "button" at bounding box center [1532, 103] width 21 height 28
click at [1483, 159] on link "Edit Report Edit Layout" at bounding box center [1476, 163] width 132 height 30
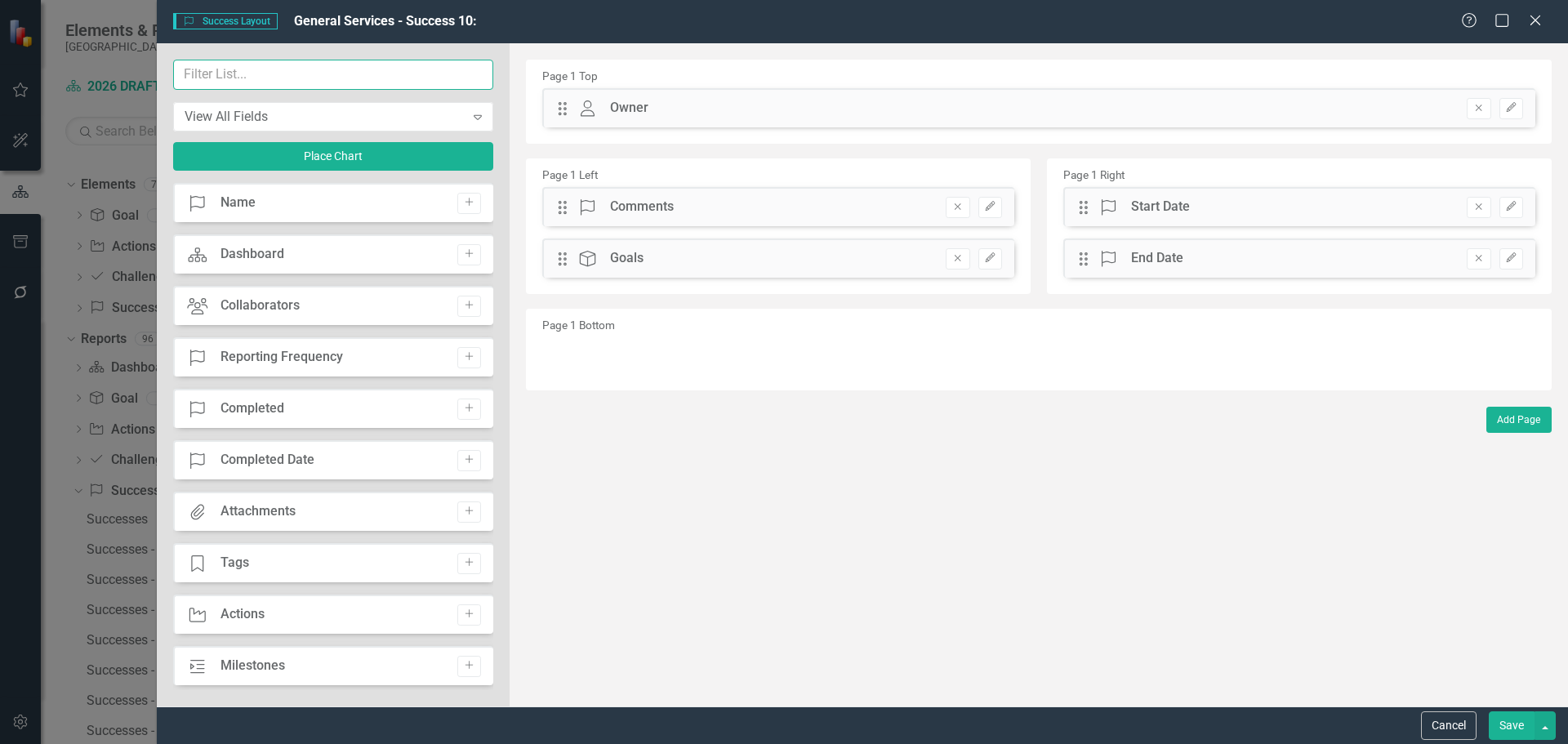
click at [381, 86] on input "text" at bounding box center [333, 75] width 320 height 30
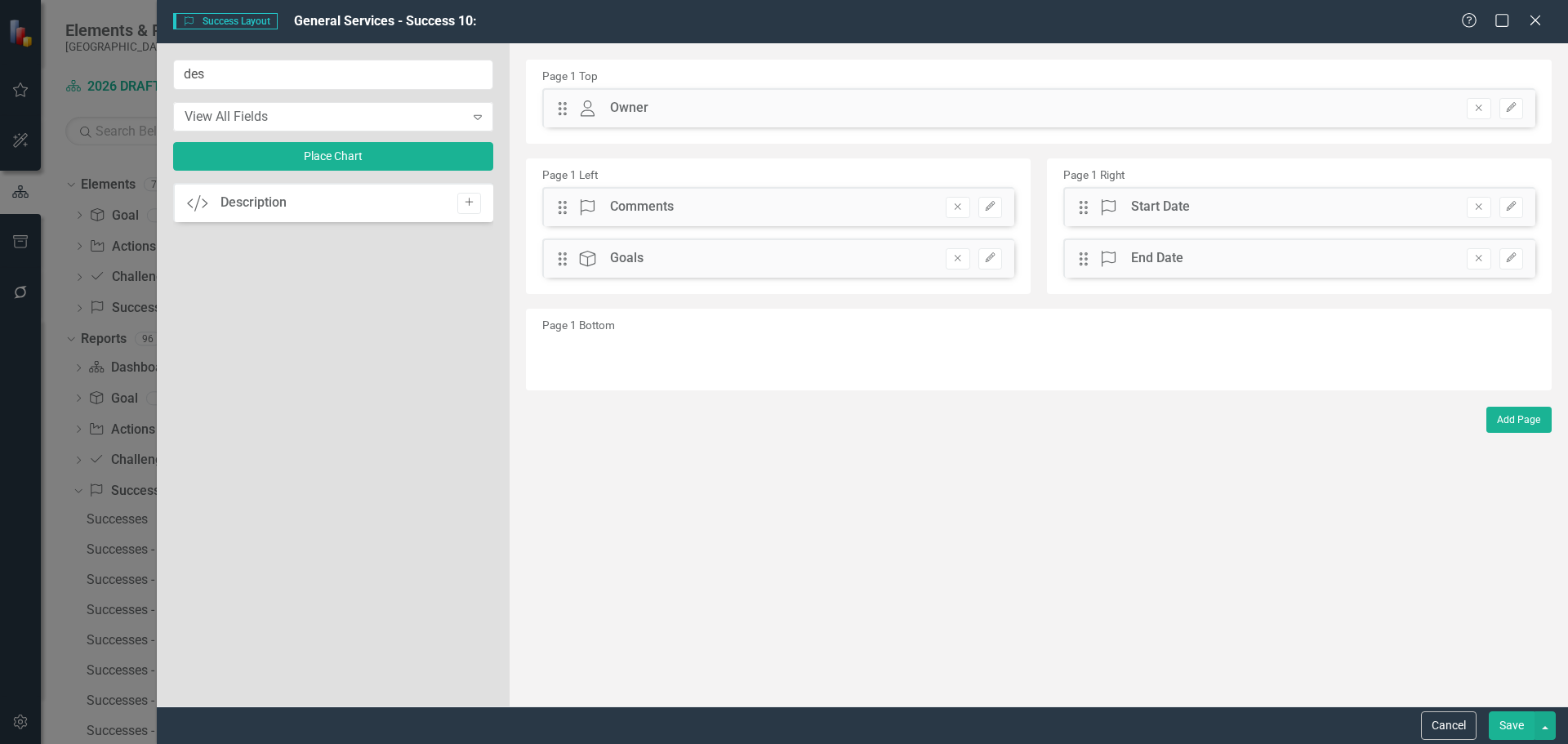
click at [464, 202] on icon "Add" at bounding box center [469, 202] width 12 height 10
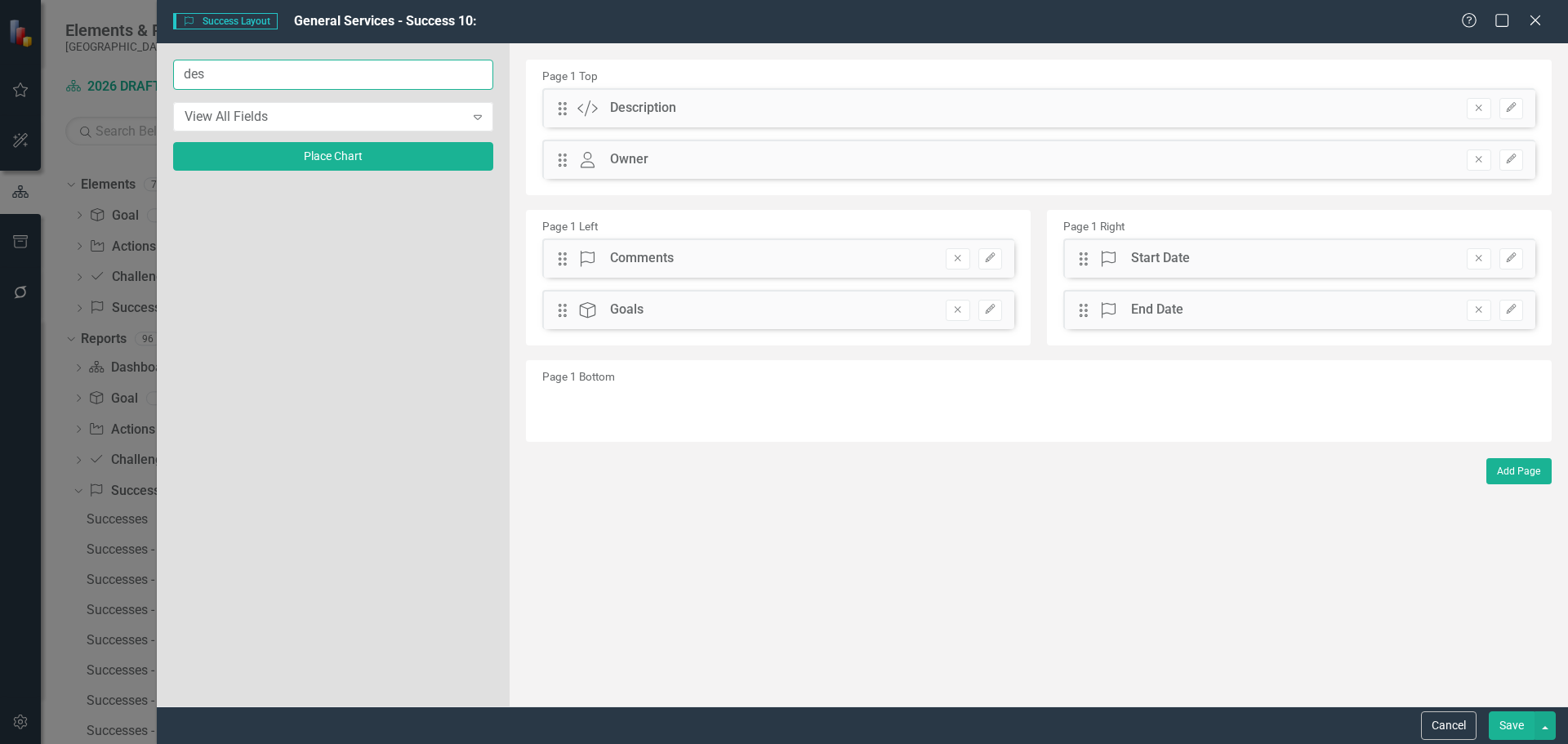
click at [373, 79] on input "des" at bounding box center [333, 75] width 320 height 30
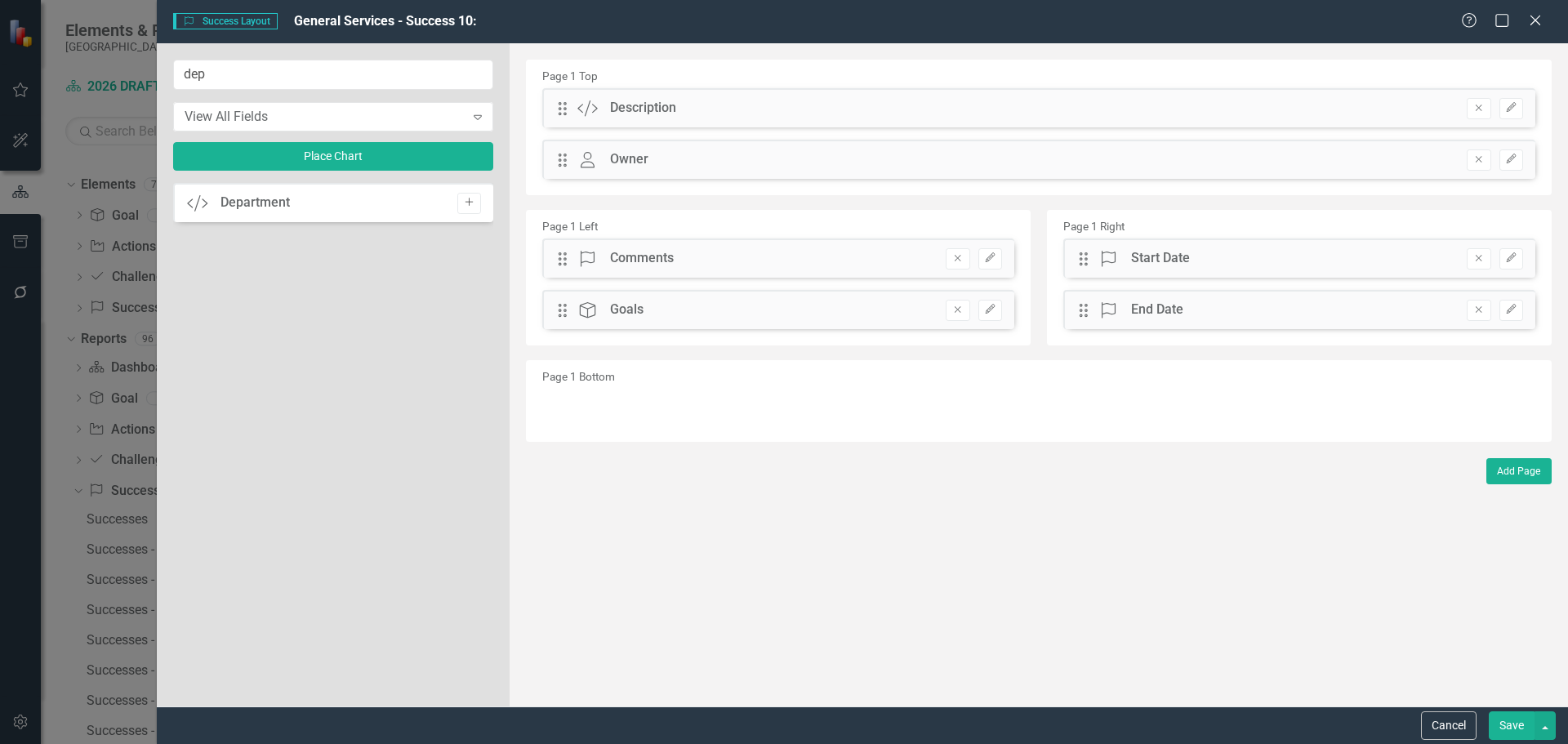
click at [463, 205] on icon "Add" at bounding box center [469, 202] width 12 height 10
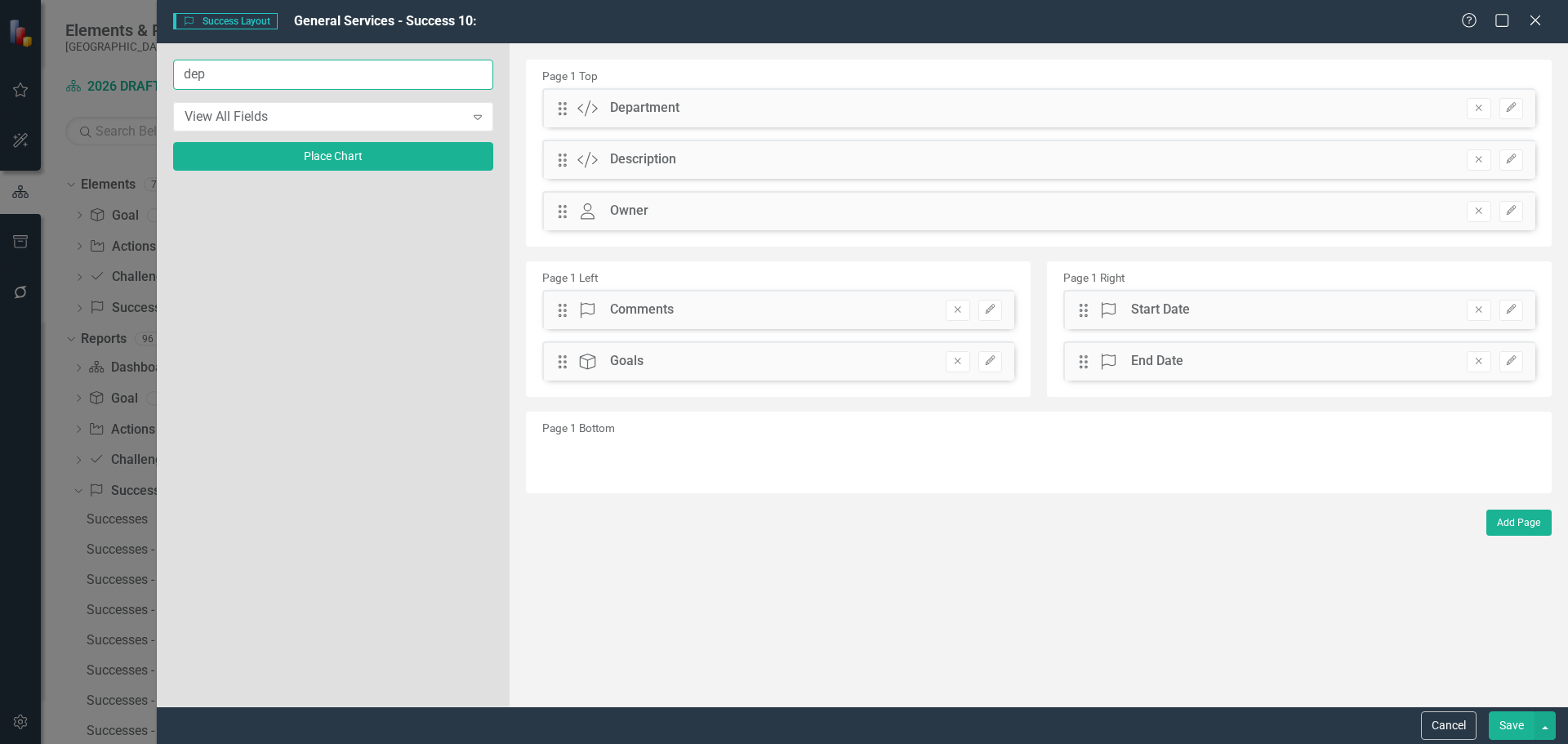
drag, startPoint x: 338, startPoint y: 82, endPoint x: -408, endPoint y: 21, distance: 748.5
click at [0, 21] on html "Accessibility Screen-Reader Guide, Feedback, and Issue Reporting | New window E…" at bounding box center [784, 372] width 1568 height 744
type input "imp"
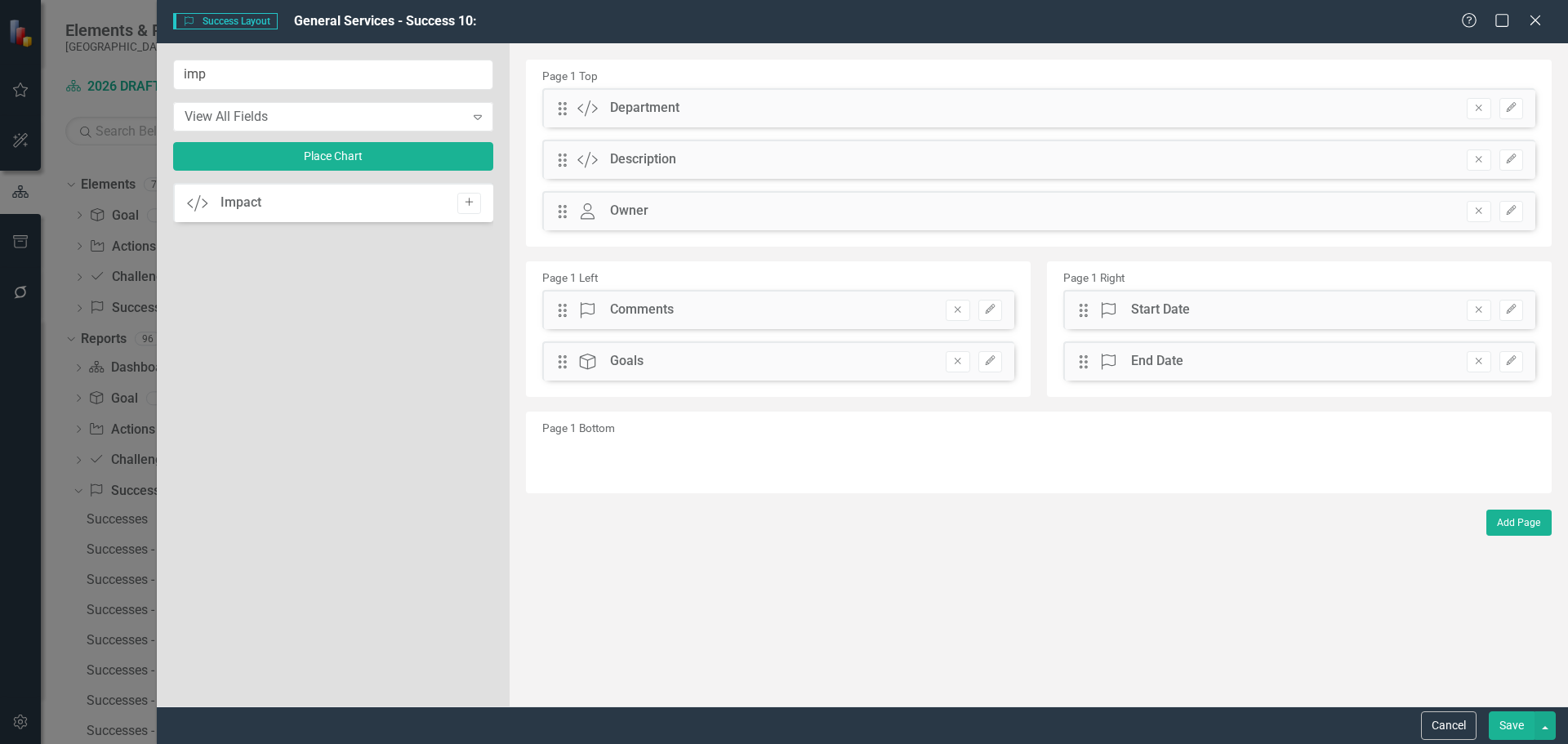
click at [467, 202] on icon "Add" at bounding box center [469, 202] width 12 height 10
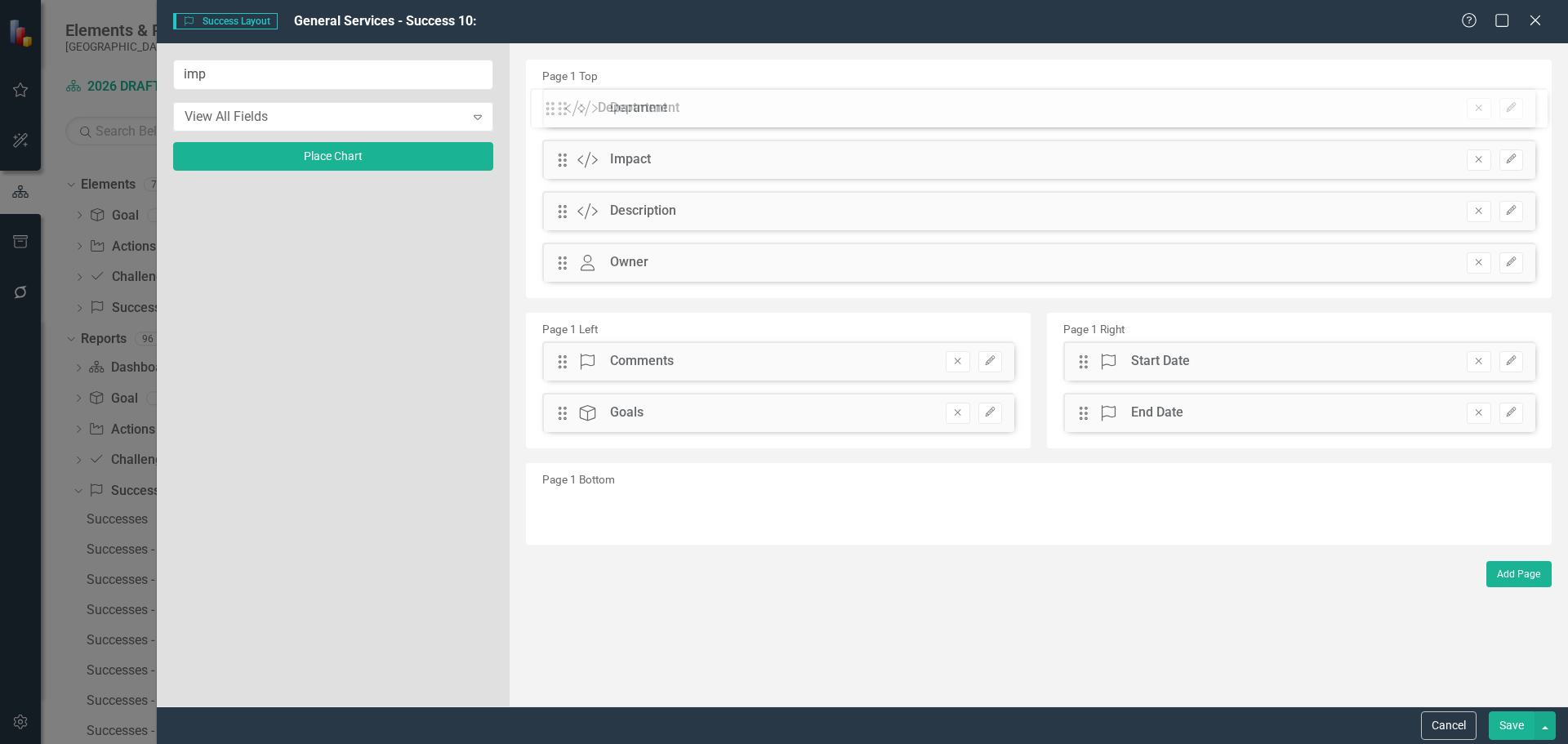
click at [564, 107] on div "The fields (or pods) that are available for you to include on the detail page a…" at bounding box center [1039, 375] width 1058 height 663
drag, startPoint x: 558, startPoint y: 109, endPoint x: 566, endPoint y: 204, distance: 95.3
drag, startPoint x: 564, startPoint y: 160, endPoint x: 562, endPoint y: 113, distance: 47.0
click at [562, 113] on div "The fields (or pods) that are available for you to include on the detail page a…" at bounding box center [1039, 375] width 1058 height 663
click at [1495, 715] on button "Save" at bounding box center [1510, 725] width 45 height 28
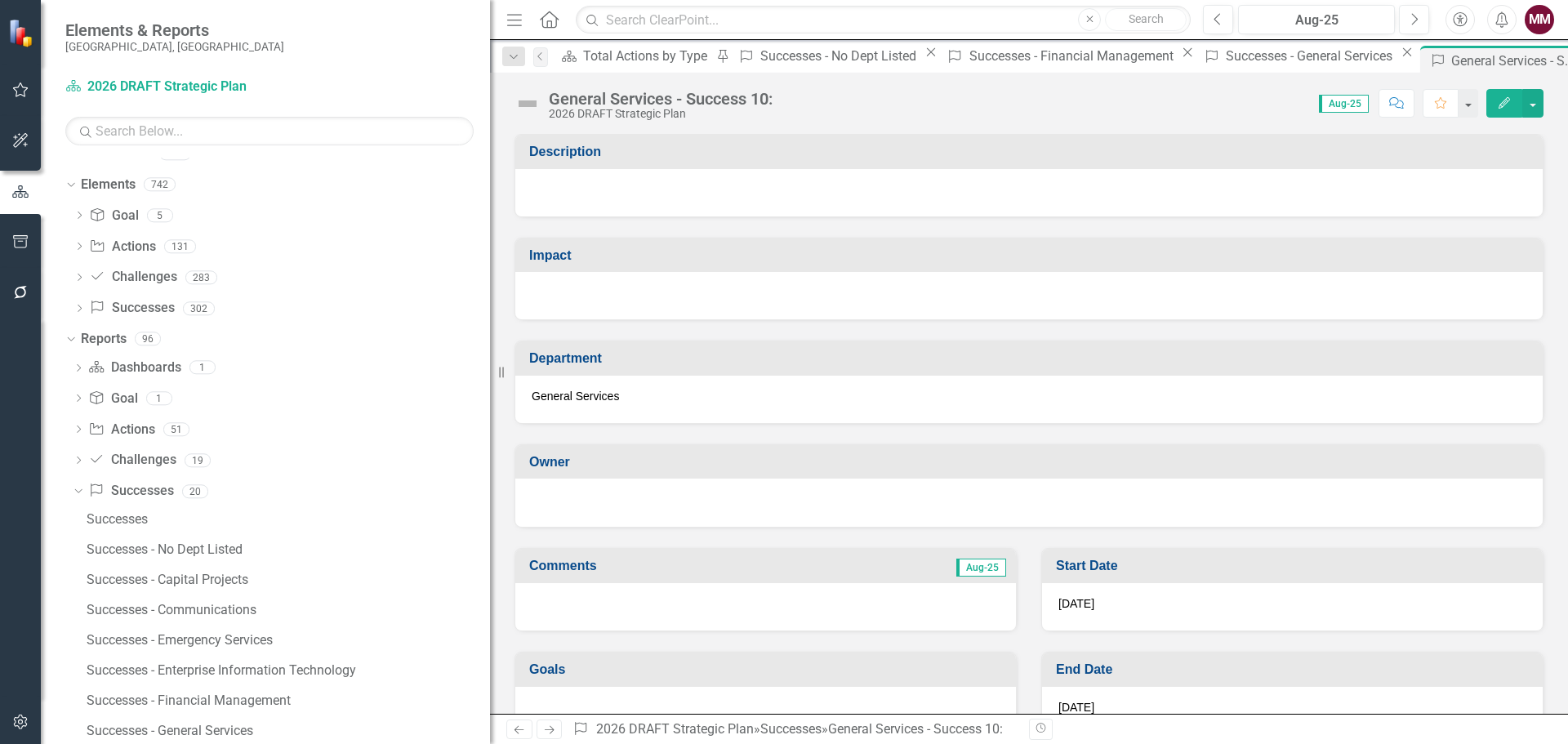
click at [0, 0] on icon at bounding box center [0, 0] width 0 height 0
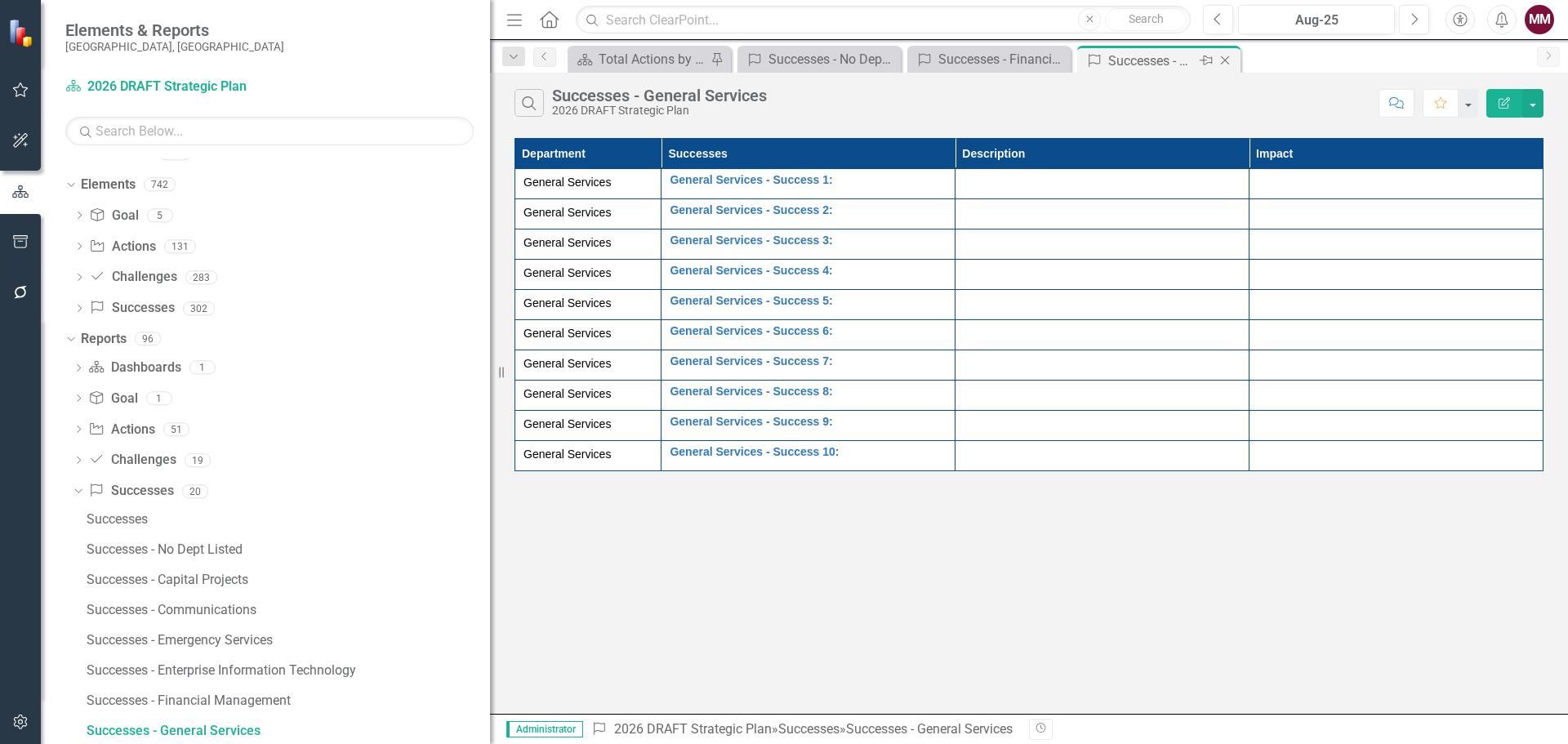
click at [1224, 60] on icon "Close" at bounding box center [1224, 60] width 16 height 13
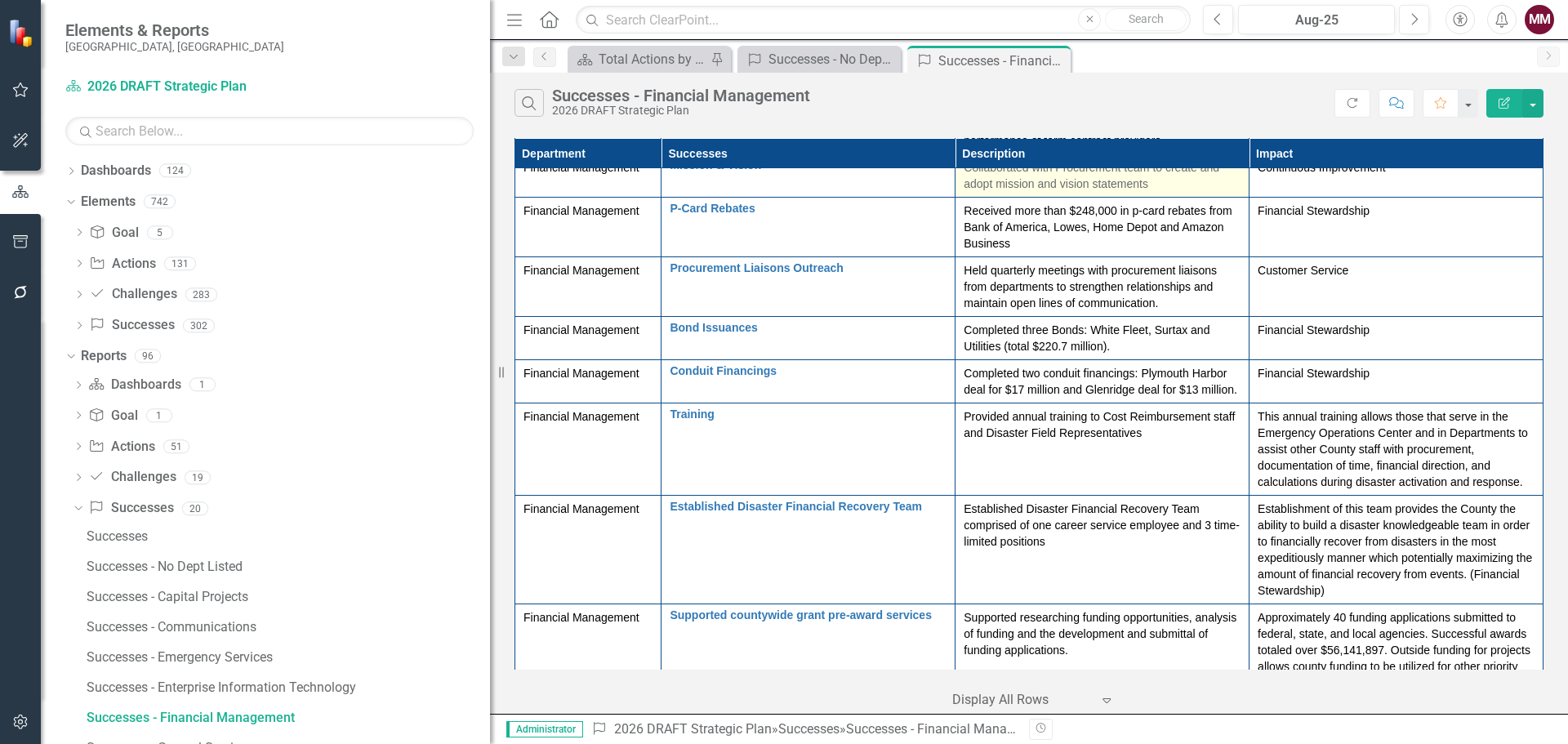
scroll to position [631, 0]
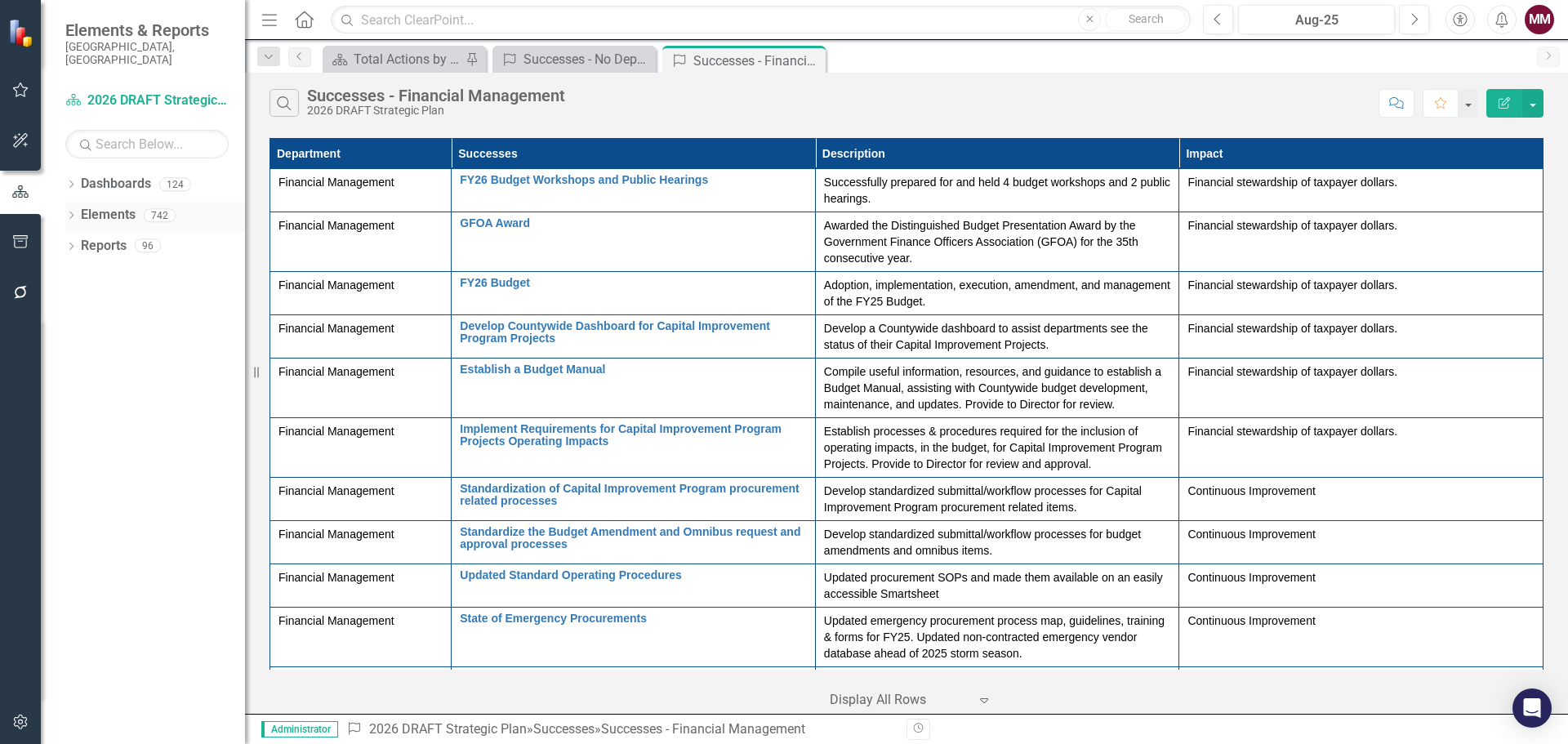
click at [72, 212] on icon "Dropdown" at bounding box center [71, 217] width 12 height 9
click at [133, 330] on link "Success Successes" at bounding box center [131, 339] width 85 height 19
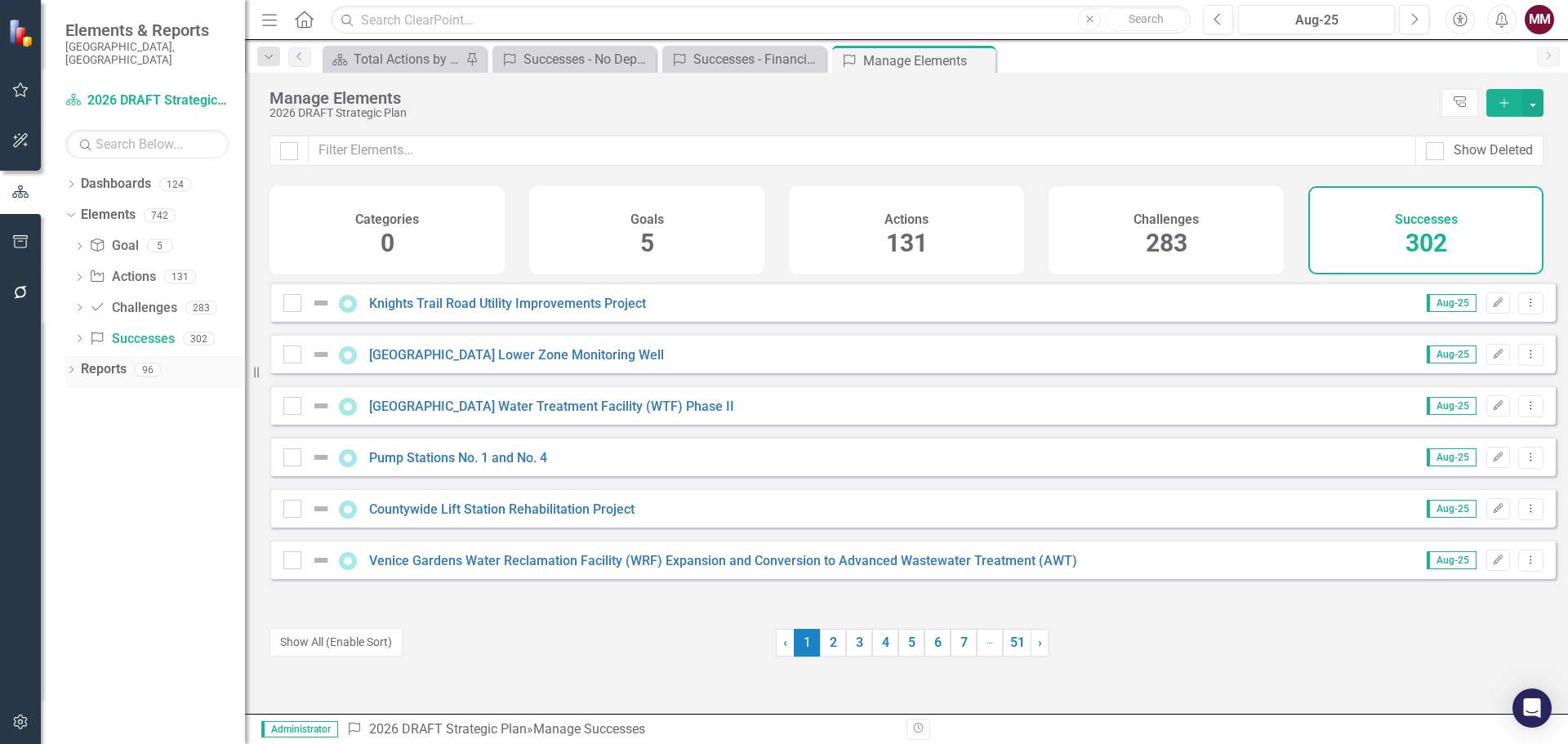
click at [69, 367] on icon "Dropdown" at bounding box center [71, 371] width 12 height 9
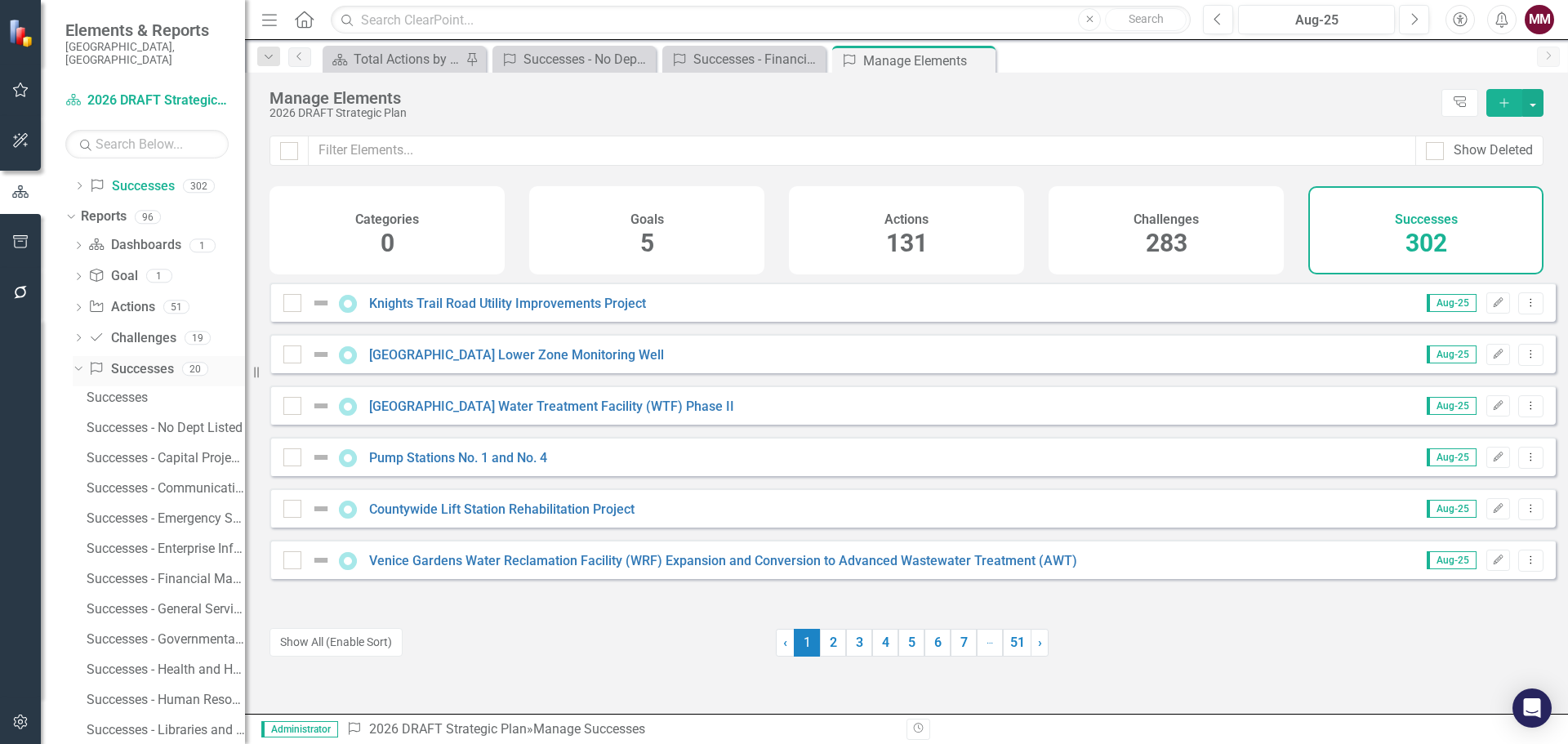
scroll to position [163, 0]
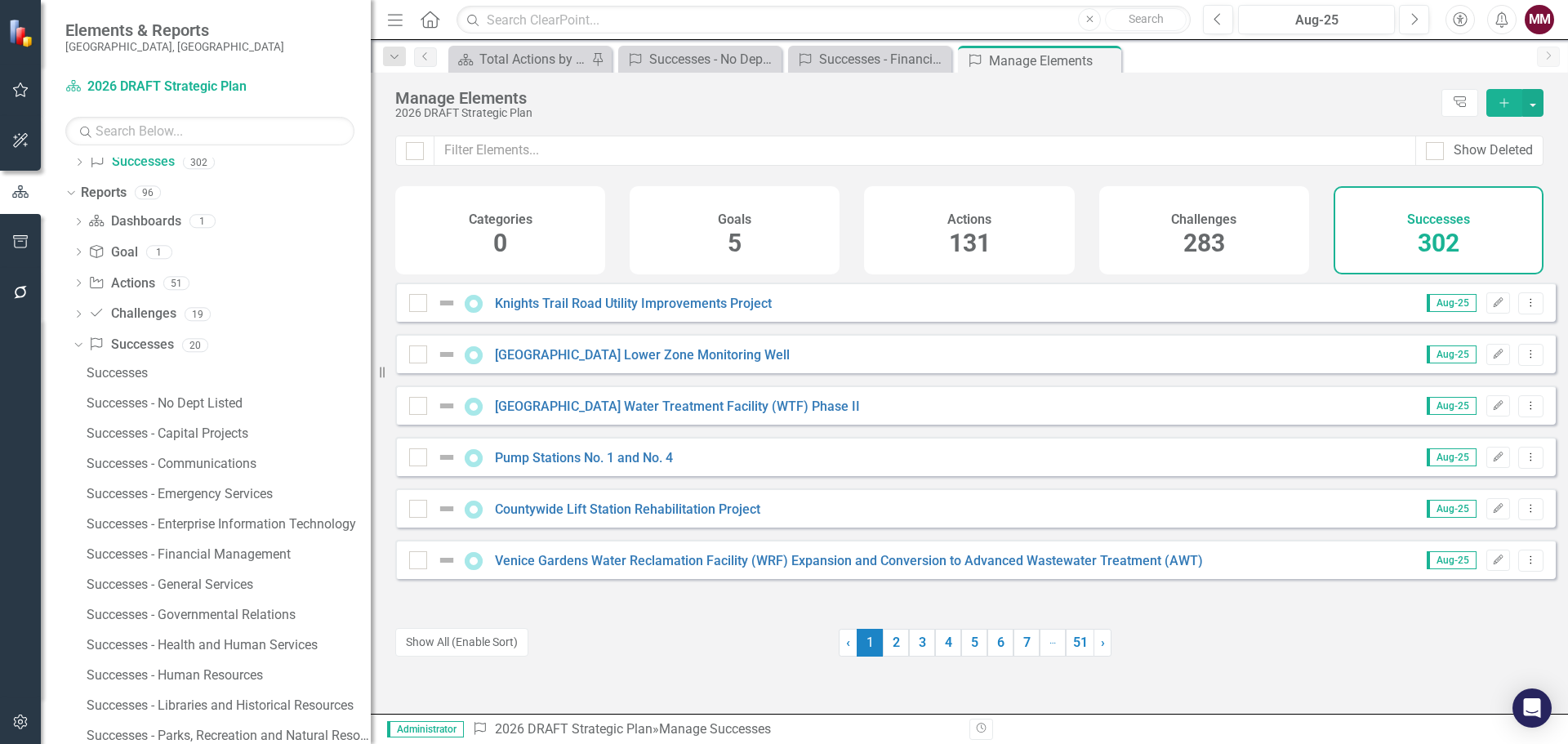
drag, startPoint x: 249, startPoint y: 369, endPoint x: 371, endPoint y: 389, distance: 123.6
click at [371, 389] on div "Resize" at bounding box center [376, 372] width 13 height 744
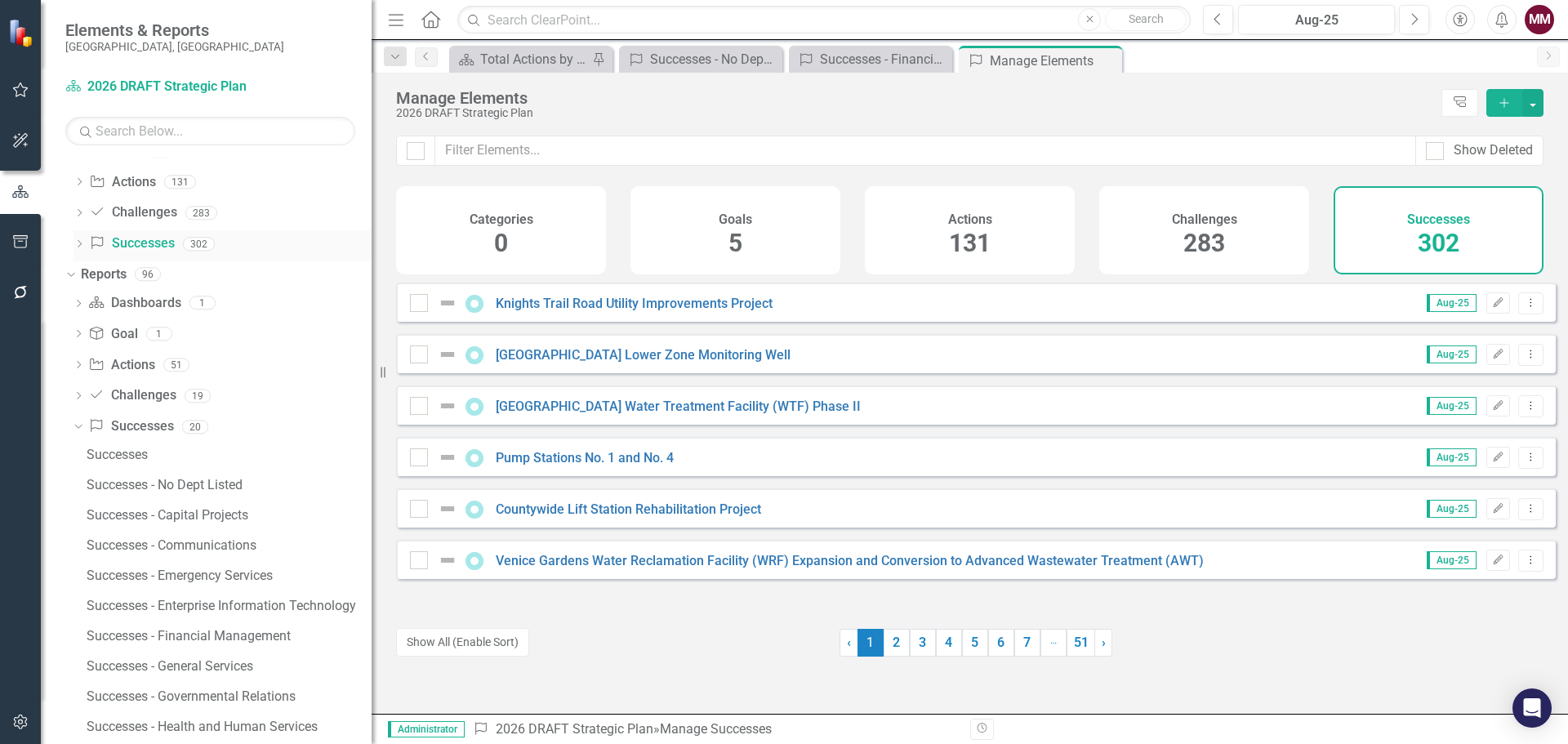
click at [145, 237] on link "Success Successes" at bounding box center [131, 243] width 85 height 19
click at [471, 143] on input "text" at bounding box center [925, 151] width 980 height 30
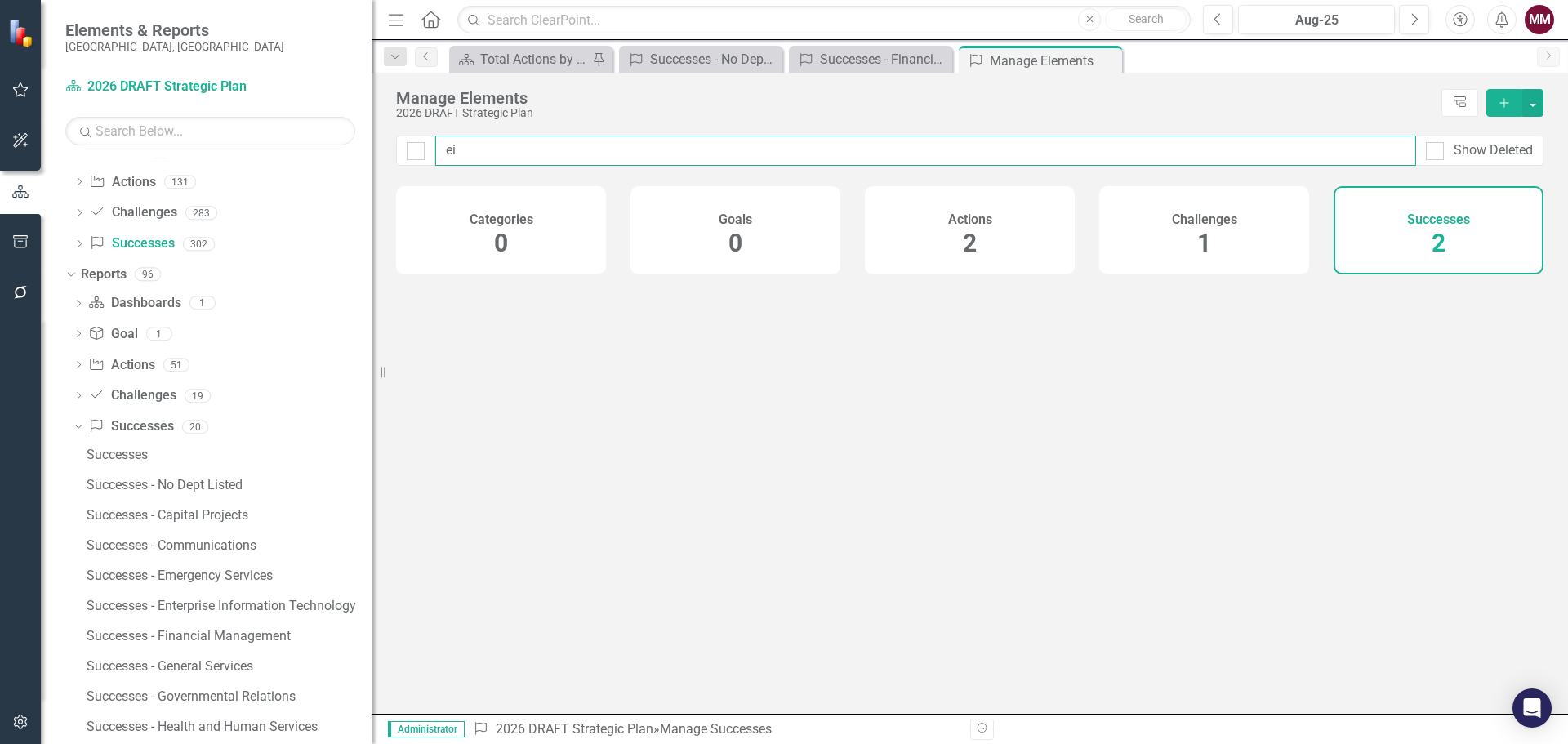
type input "e"
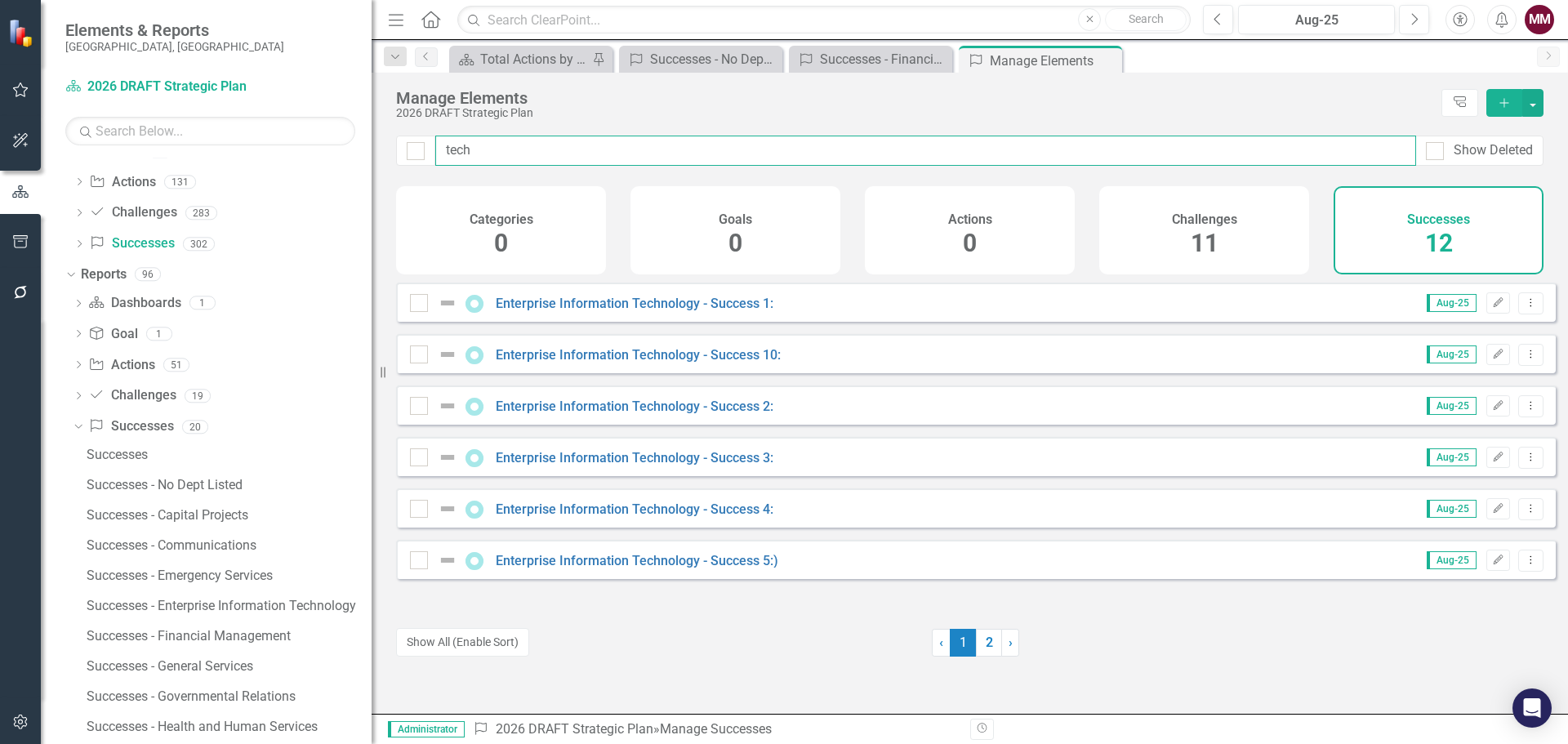
type input "tech"
click at [428, 304] on div "Enterprise Information Technology - Success 1: Aug-25 Edit Dropdown Menu" at bounding box center [976, 302] width 1160 height 39
click at [425, 310] on div at bounding box center [419, 303] width 18 height 18
click at [421, 305] on input "checkbox" at bounding box center [416, 299] width 11 height 11
checkbox input "true"
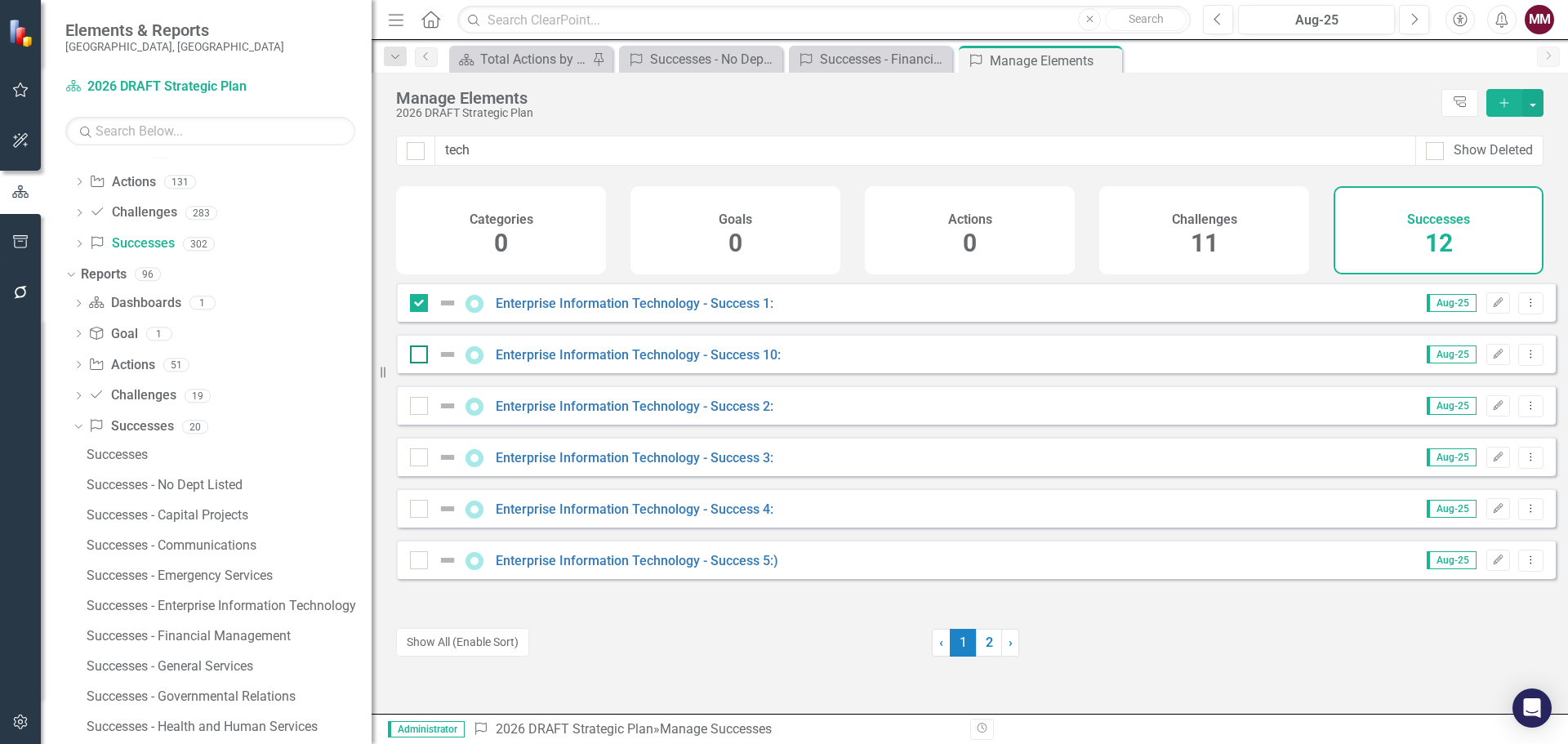
click at [418, 363] on div at bounding box center [419, 354] width 18 height 18
click at [418, 356] on input "checkbox" at bounding box center [416, 351] width 11 height 11
checkbox input "true"
click at [421, 415] on div at bounding box center [419, 406] width 18 height 18
click at [421, 408] on input "checkbox" at bounding box center [416, 402] width 11 height 11
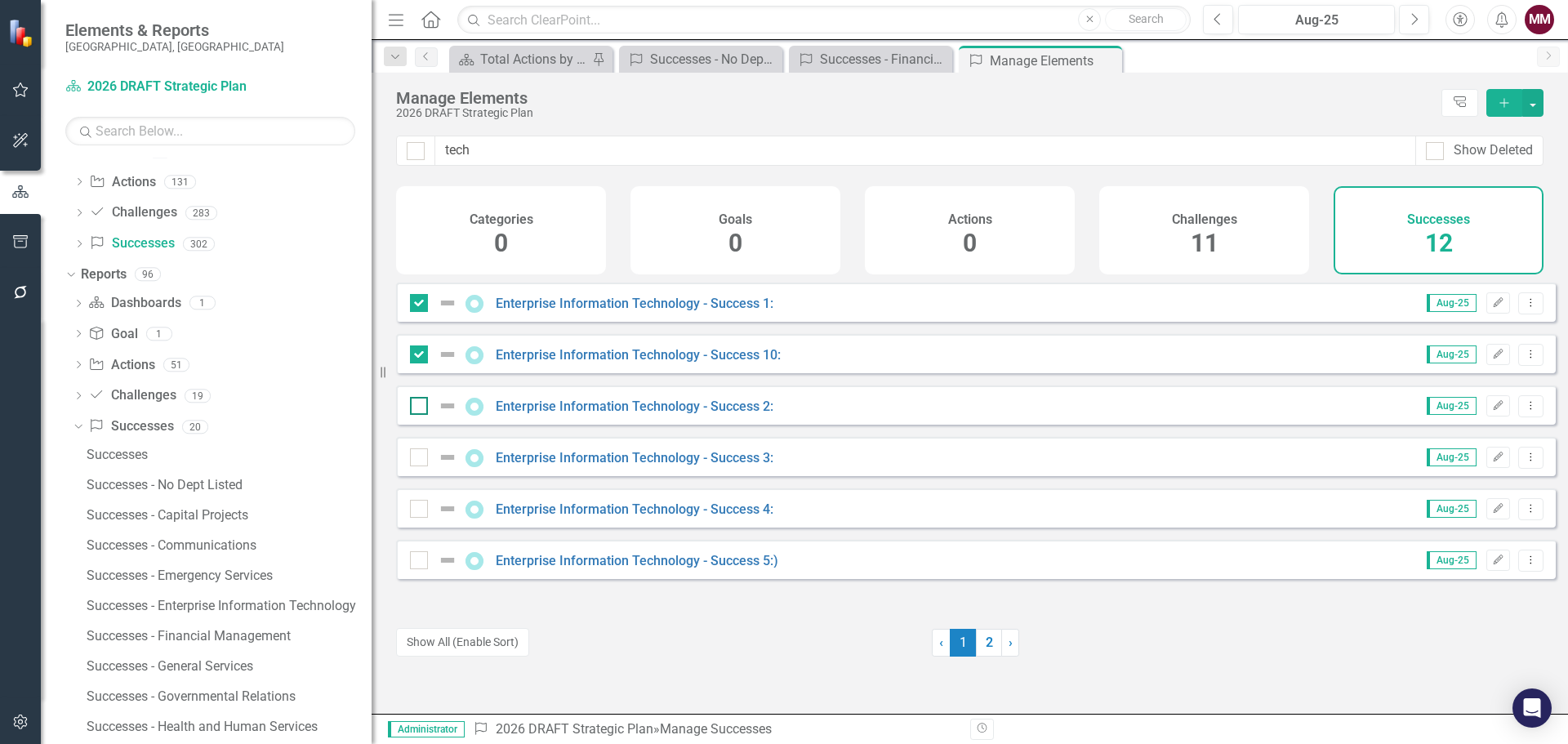
checkbox input "true"
click at [420, 459] on input "checkbox" at bounding box center [416, 454] width 11 height 11
checkbox input "true"
click at [418, 511] on input "checkbox" at bounding box center [416, 505] width 11 height 11
checkbox input "true"
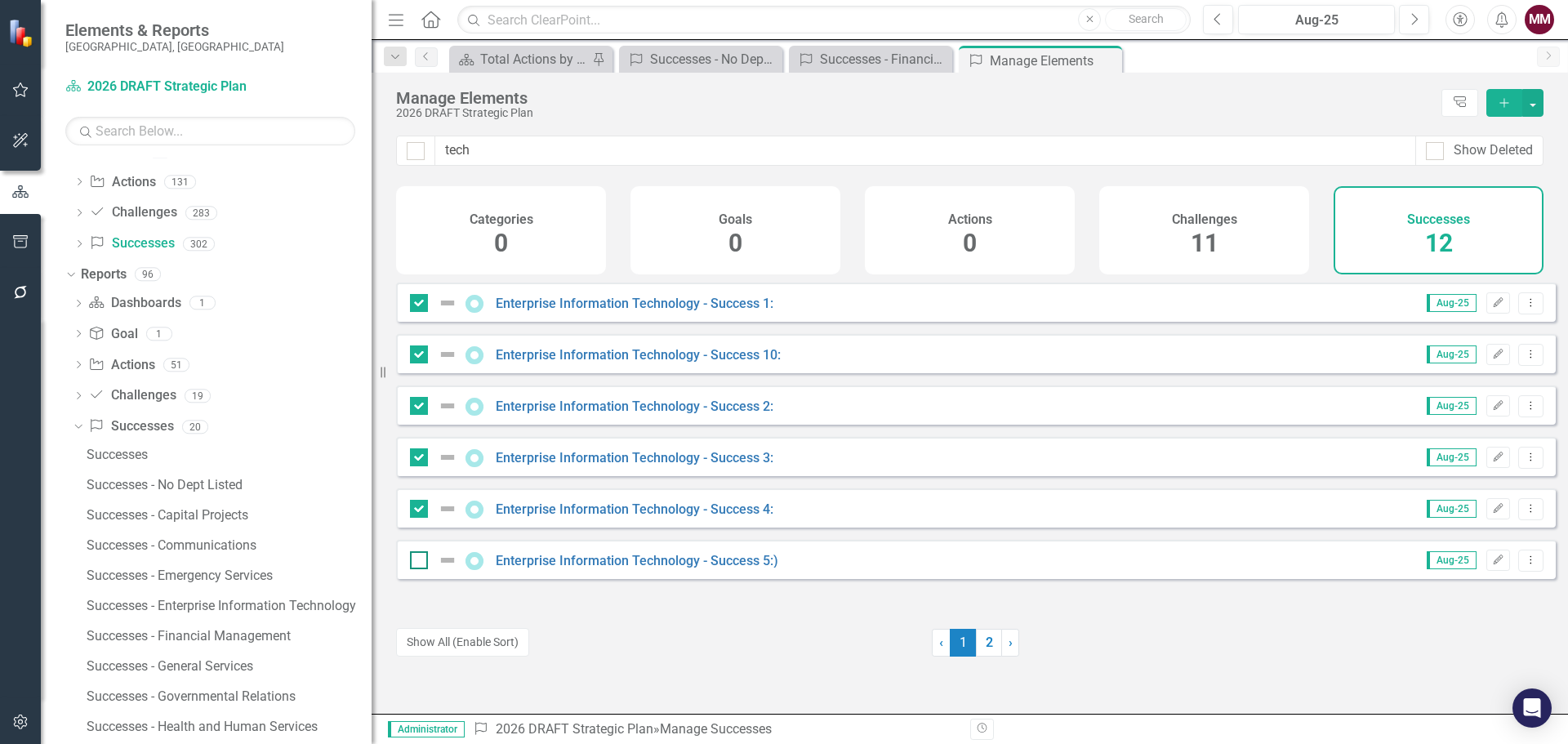
click at [415, 569] on div at bounding box center [419, 560] width 18 height 18
click at [415, 562] on input "checkbox" at bounding box center [416, 557] width 11 height 11
checkbox input "true"
click at [1536, 109] on button "button" at bounding box center [1532, 102] width 21 height 28
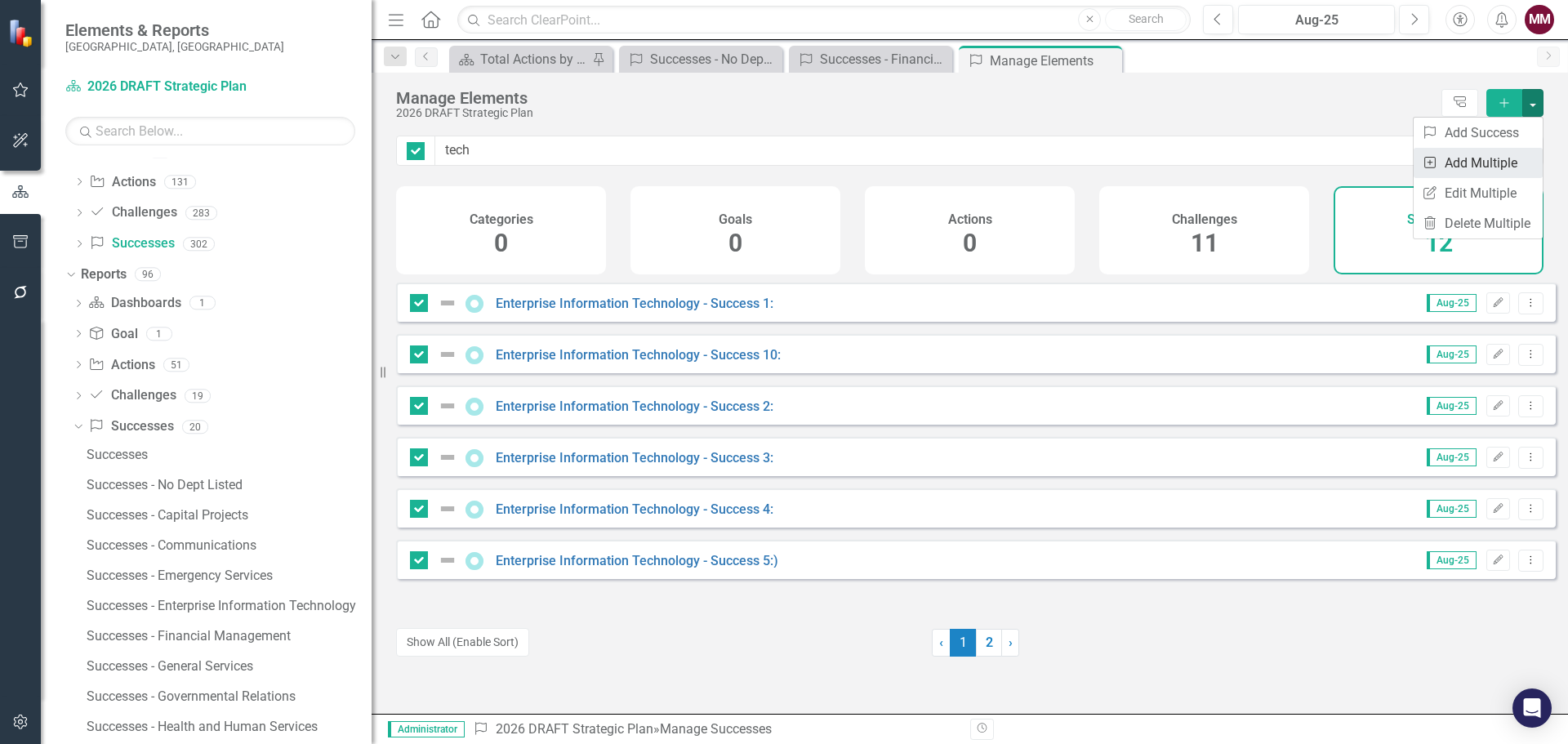
click at [1501, 156] on link "Add Multiple Add Multiple" at bounding box center [1477, 162] width 129 height 30
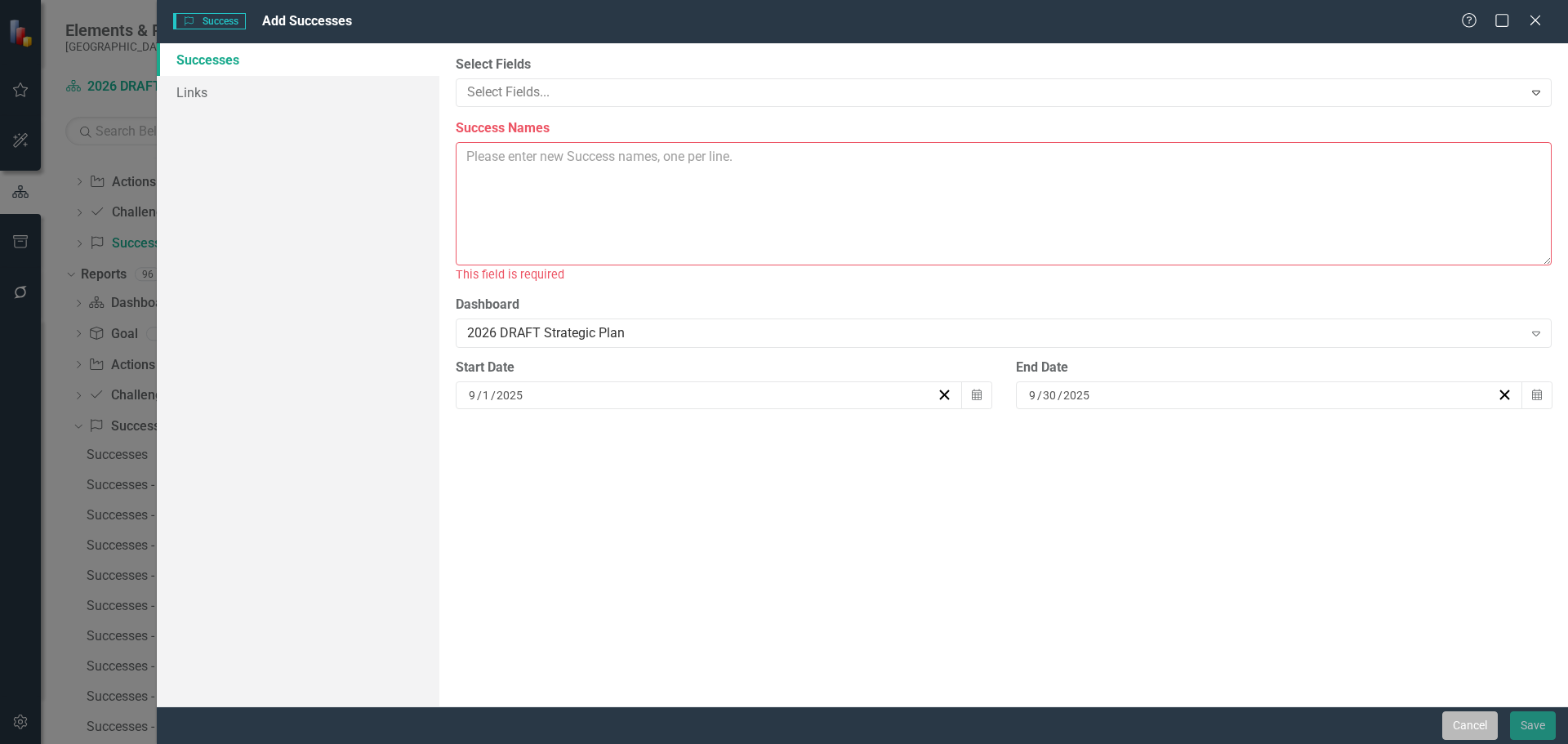
click at [1474, 731] on button "Cancel" at bounding box center [1469, 725] width 56 height 28
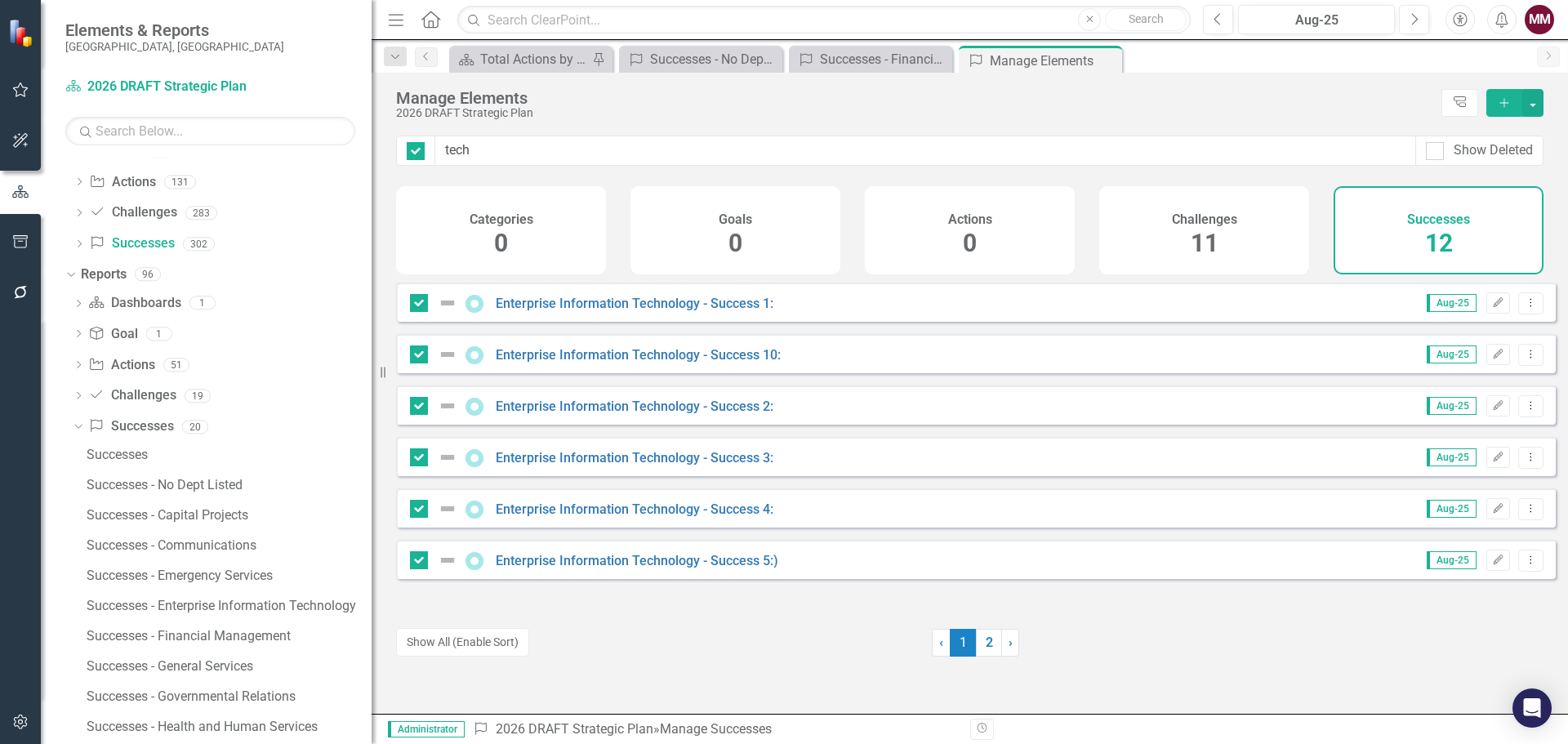
click at [614, 644] on div at bounding box center [663, 642] width 535 height 28
click at [416, 562] on input "checkbox" at bounding box center [416, 557] width 11 height 11
checkbox input "false"
click at [415, 511] on input "checkbox" at bounding box center [416, 505] width 11 height 11
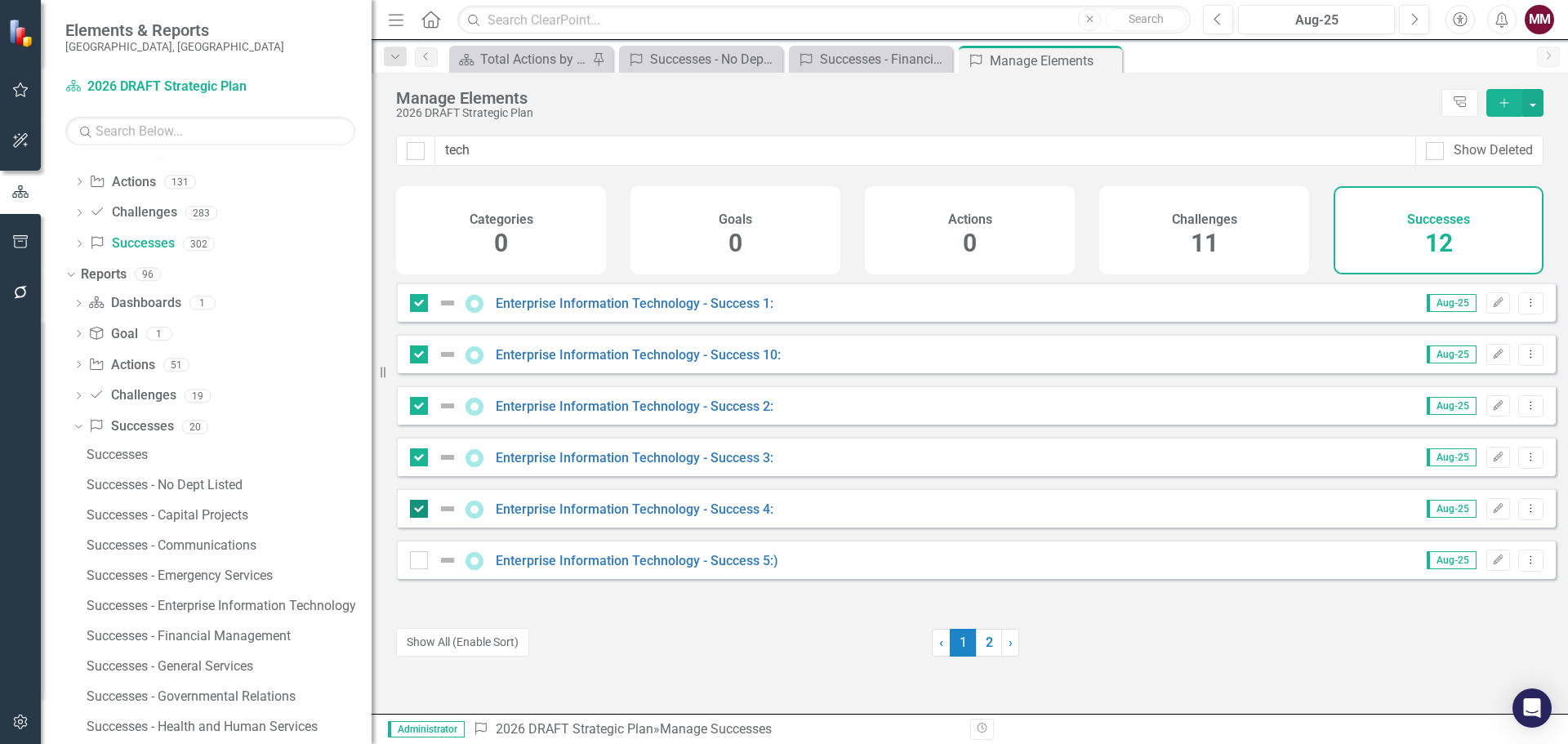
checkbox input "false"
click at [415, 459] on input "checkbox" at bounding box center [416, 454] width 11 height 11
checkbox input "false"
click at [410, 408] on input "checkbox" at bounding box center [416, 402] width 11 height 11
checkbox input "false"
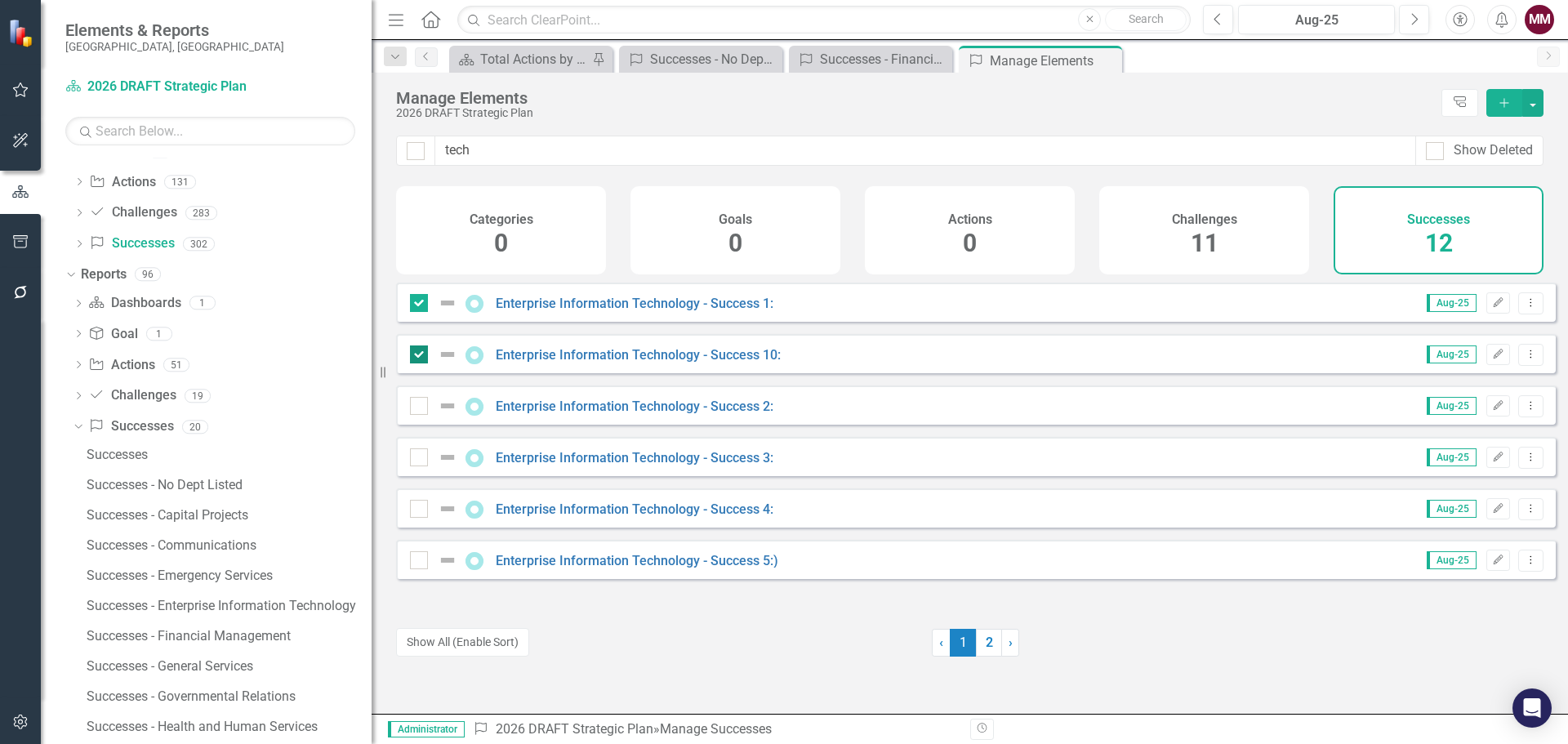
click at [411, 363] on div at bounding box center [419, 354] width 18 height 18
click at [411, 356] on input "checkbox" at bounding box center [416, 351] width 11 height 11
checkbox input "false"
click at [1524, 308] on icon "Dropdown Menu" at bounding box center [1531, 303] width 14 height 11
click at [1479, 402] on link "Copy Duplicate Success" at bounding box center [1458, 403] width 146 height 30
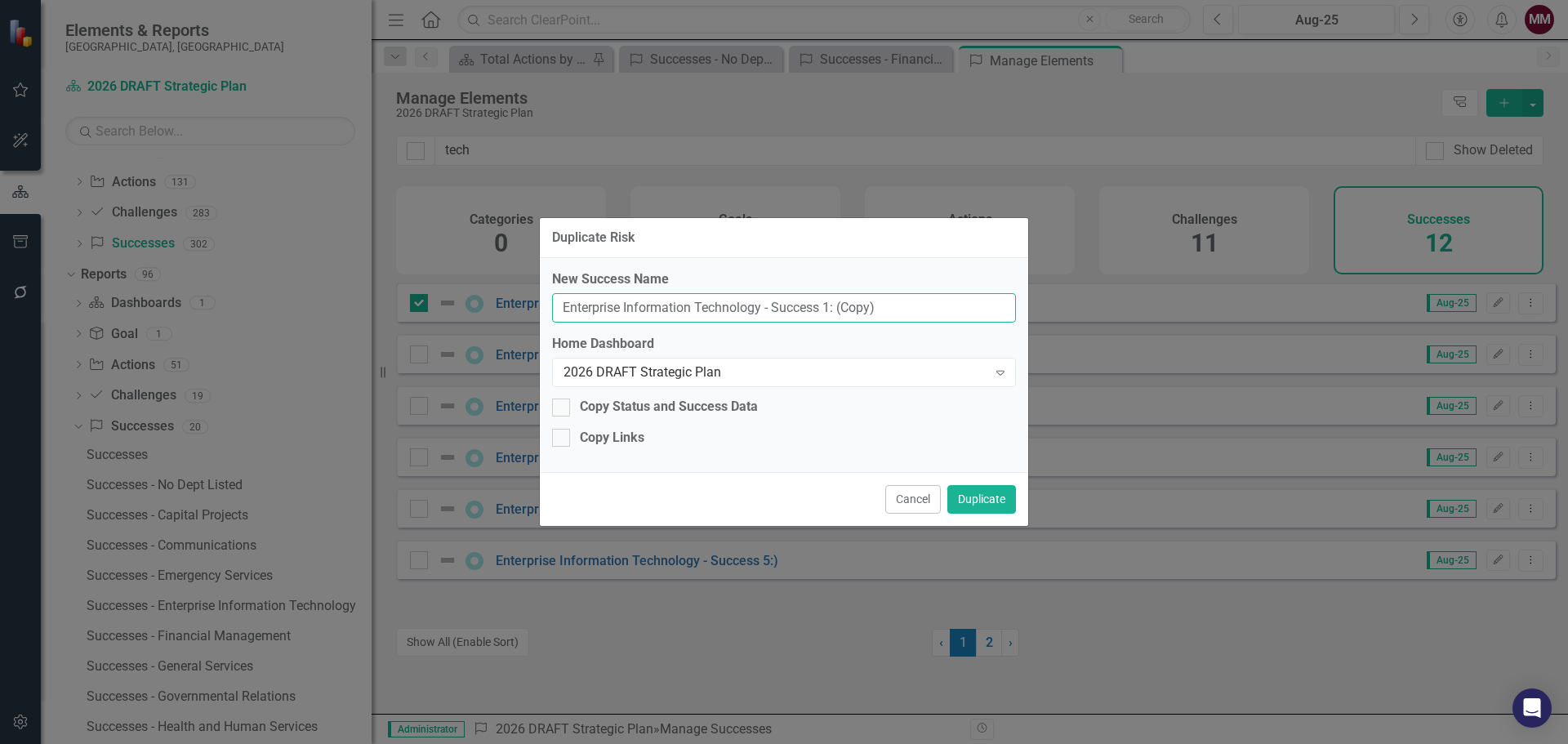
drag, startPoint x: 887, startPoint y: 310, endPoint x: 321, endPoint y: 235, distance: 570.9
click at [321, 235] on div "Duplicate Risk New Success Name Enterprise Information Technology - Success 1: …" at bounding box center [784, 372] width 1568 height 744
paste input "Breeze Transit"
type input "Breeze Transit"
click at [985, 495] on button "Duplicate" at bounding box center [981, 499] width 68 height 28
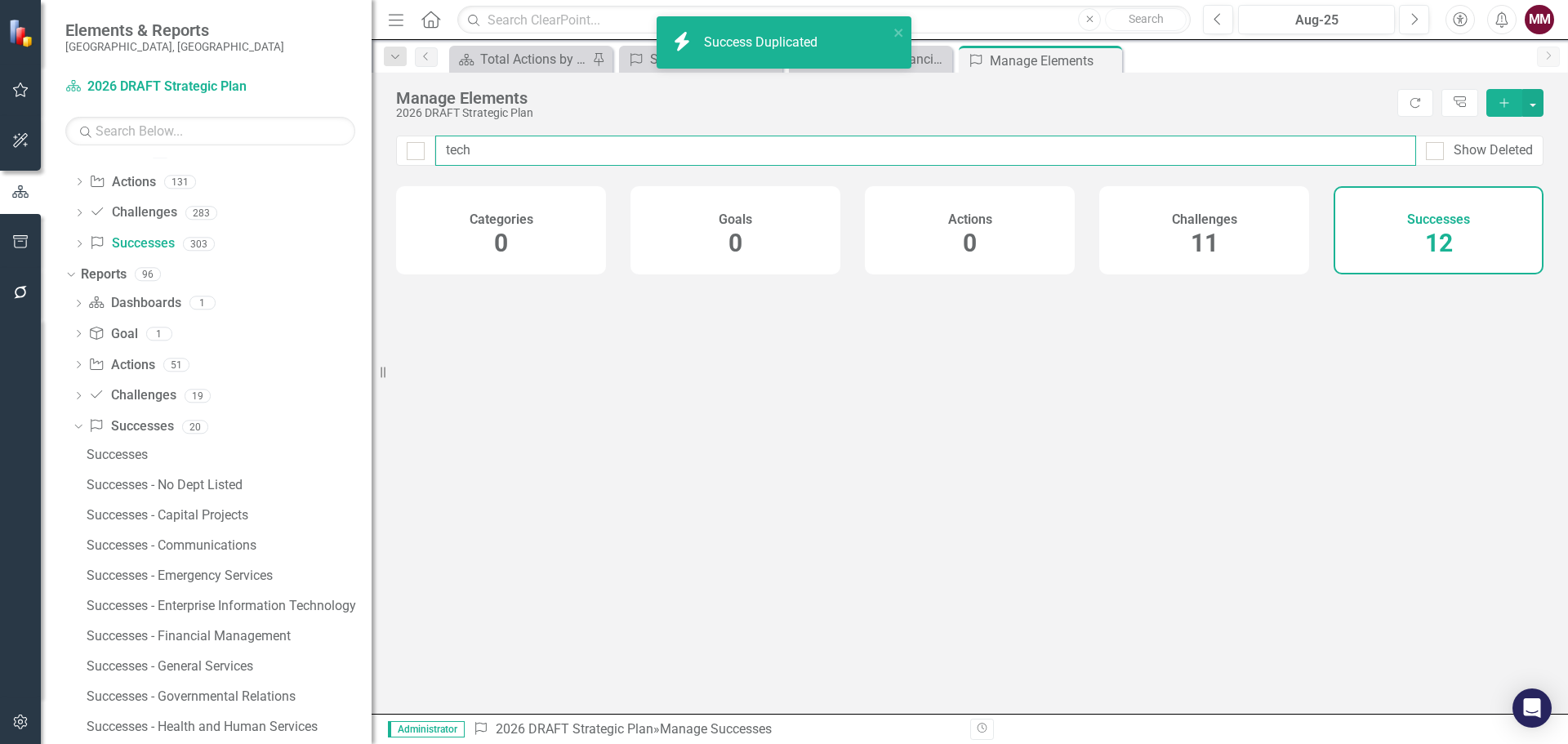
drag, startPoint x: 447, startPoint y: 148, endPoint x: 299, endPoint y: 109, distance: 153.1
click at [299, 109] on div "Elements & Reports Sarasota County, FL Dashboard 2026 DRAFT Strategic Plan Sear…" at bounding box center [784, 372] width 1568 height 744
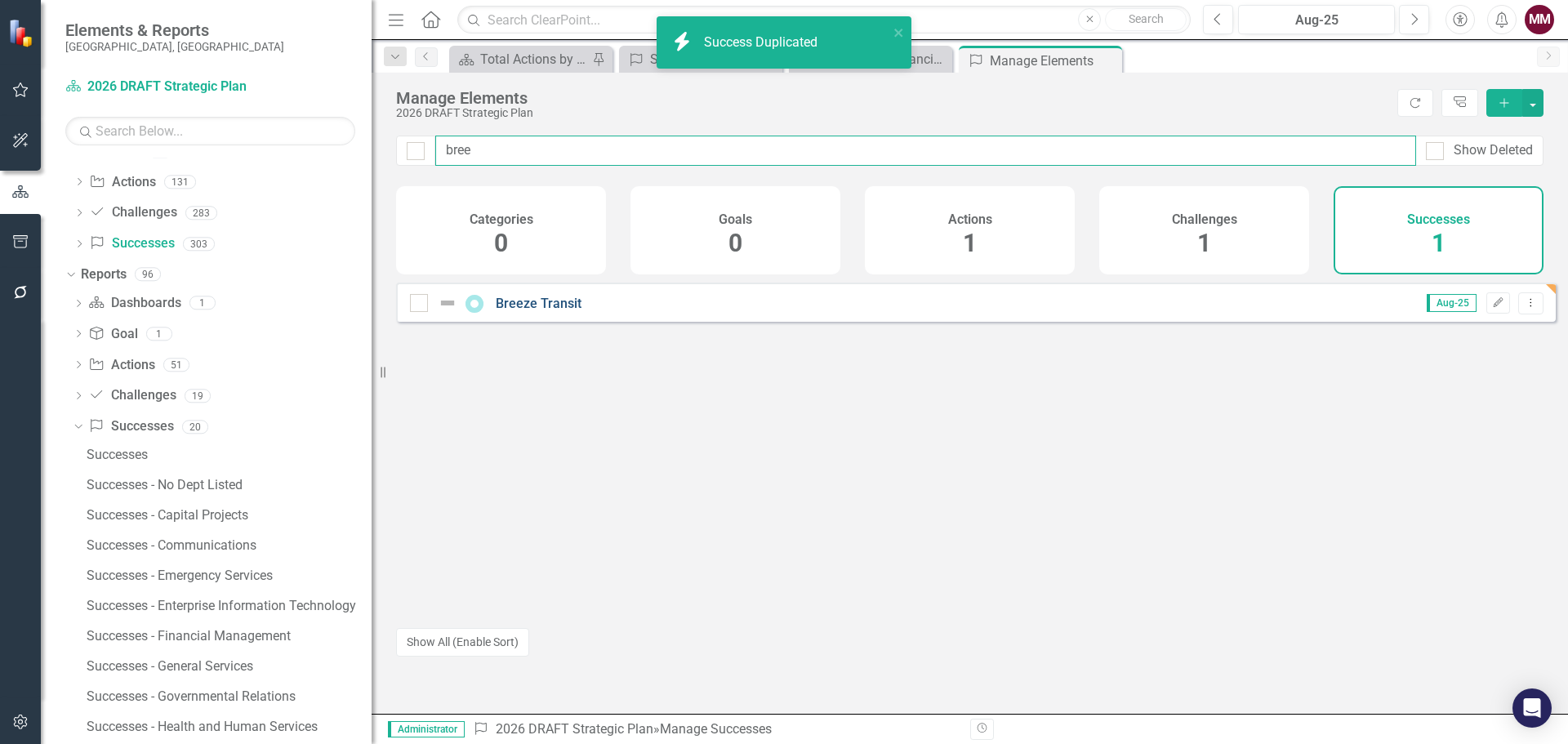
type input "bree"
click at [540, 311] on link "Breeze Transit" at bounding box center [538, 303] width 86 height 15
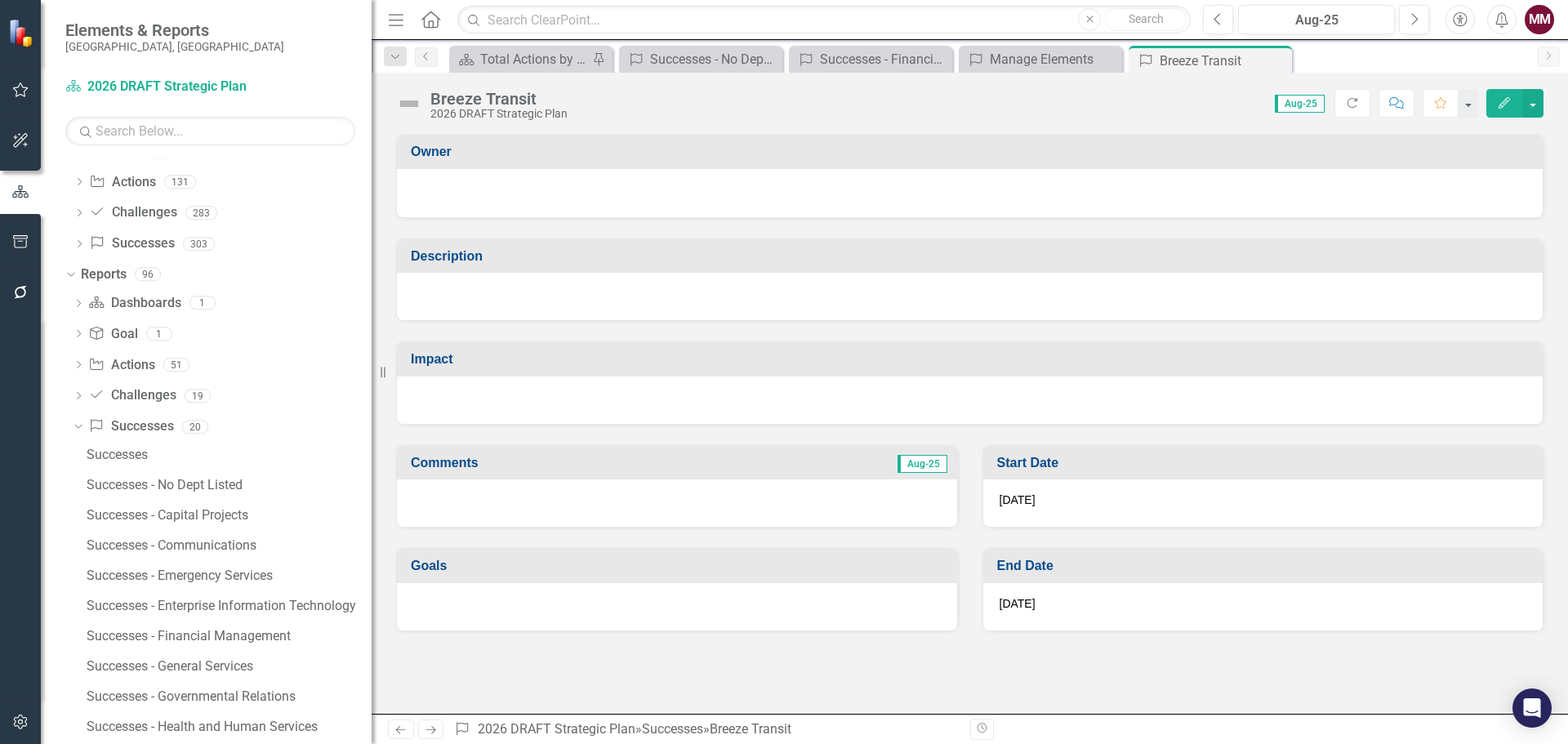
click at [633, 307] on div at bounding box center [970, 296] width 1145 height 47
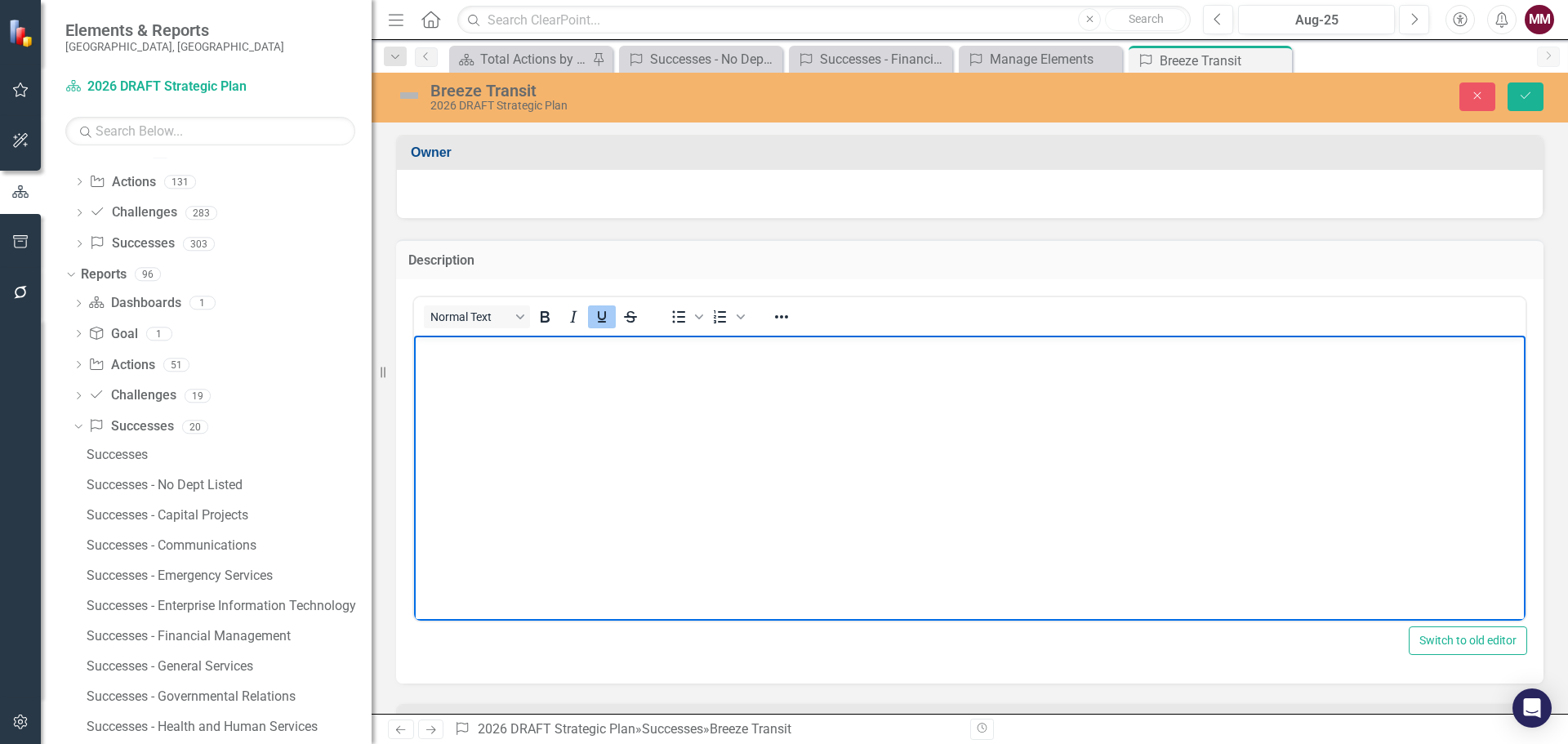
click at [608, 371] on body "﻿" at bounding box center [970, 457] width 1112 height 245
paste body "Rich Text Area. Press ALT-0 for help."
drag, startPoint x: 370, startPoint y: 306, endPoint x: 195, endPoint y: 281, distance: 176.8
click at [414, 335] on html "﻿Completed migration from hybrid solution utilizing two systems." at bounding box center [970, 457] width 1112 height 245
click at [594, 324] on icon "Underline" at bounding box center [602, 317] width 20 height 20
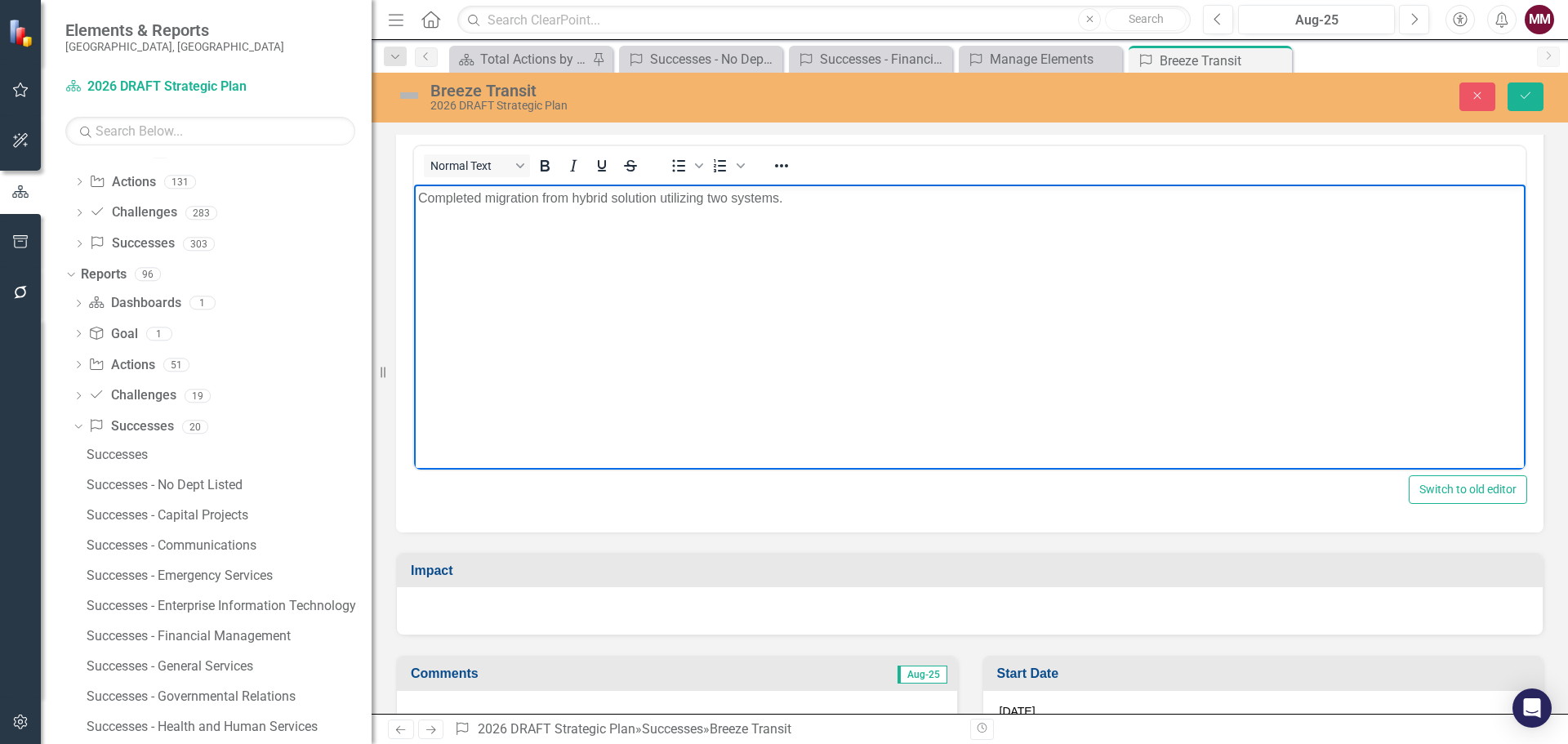
scroll to position [163, 0]
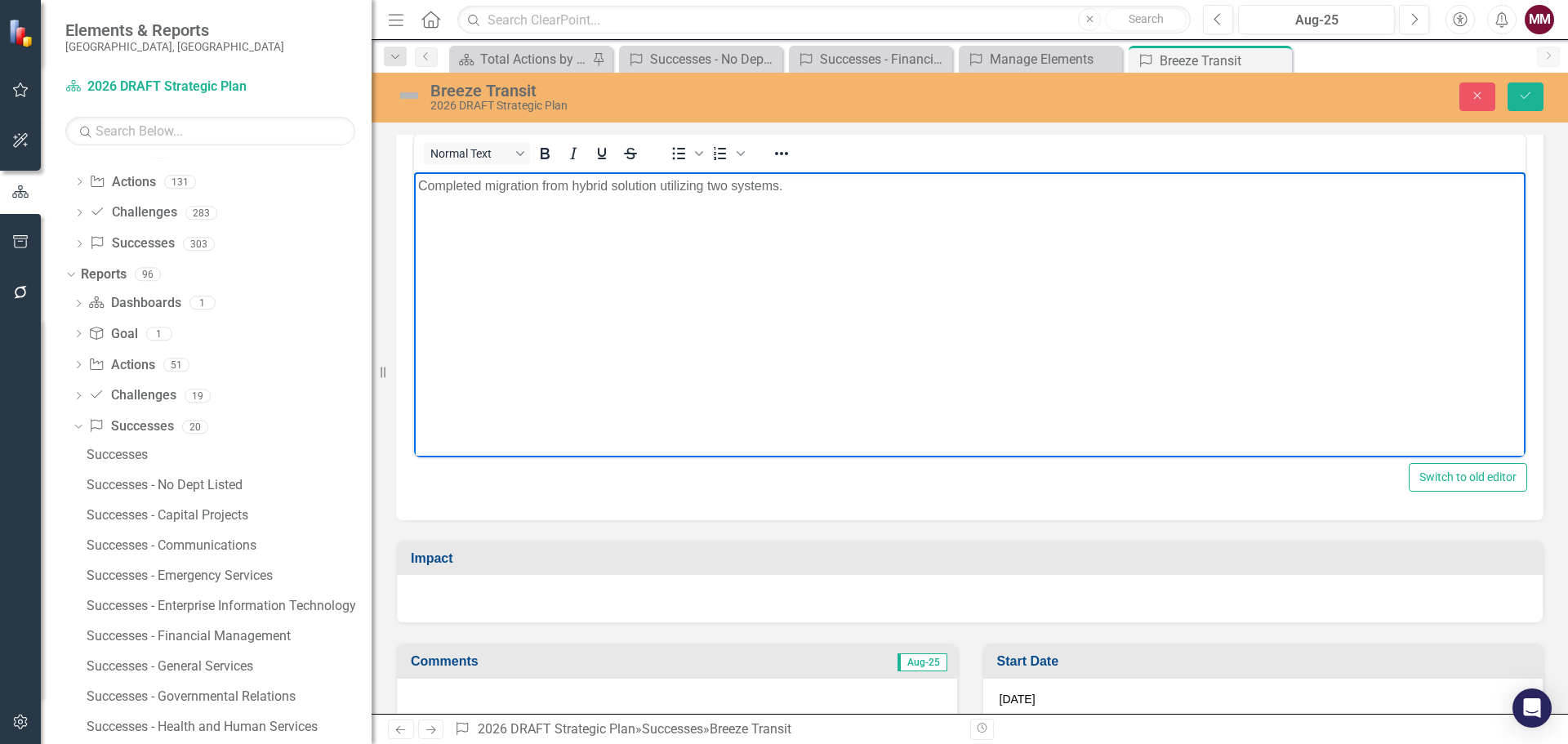
click at [607, 597] on div at bounding box center [970, 598] width 1145 height 47
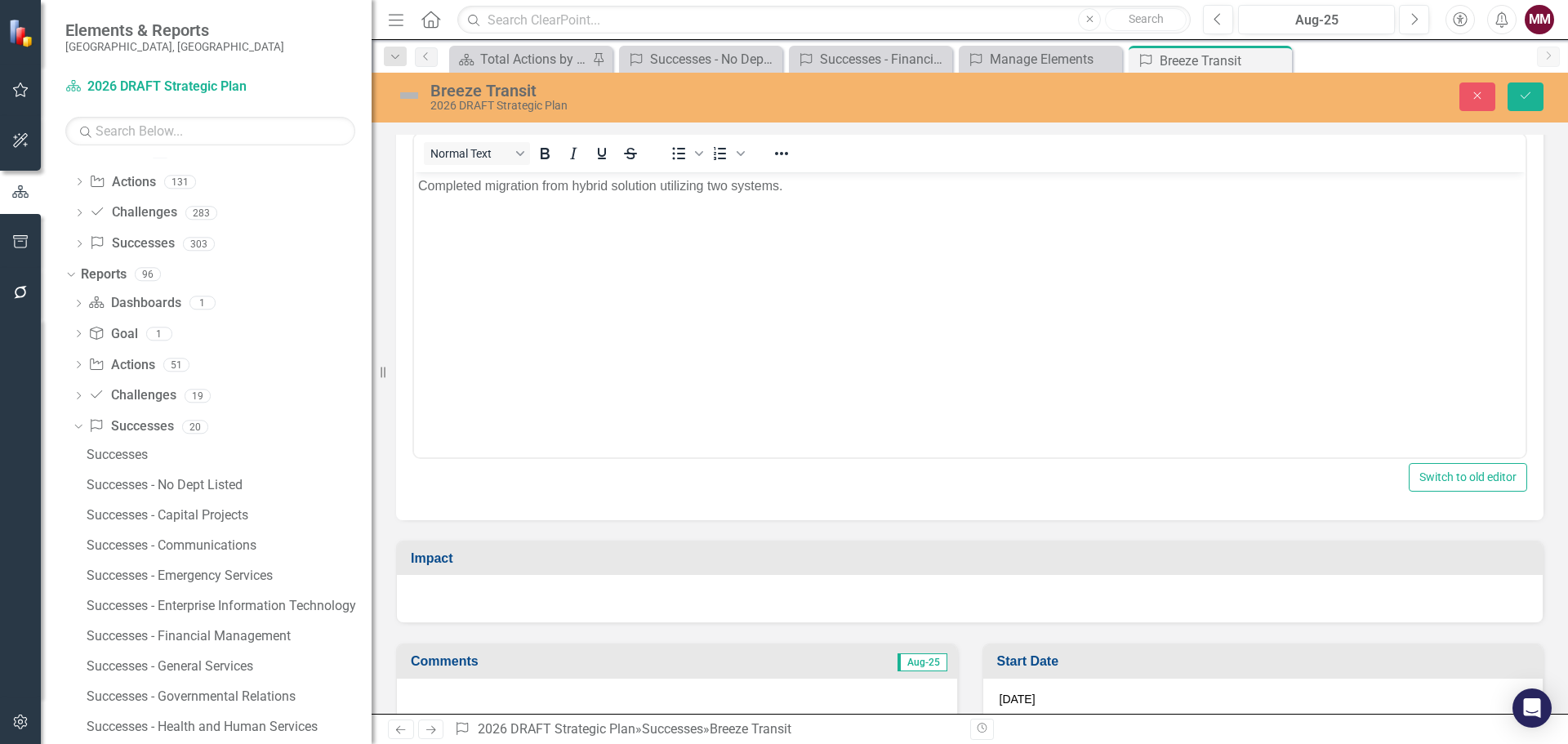
click at [607, 597] on div at bounding box center [970, 598] width 1145 height 47
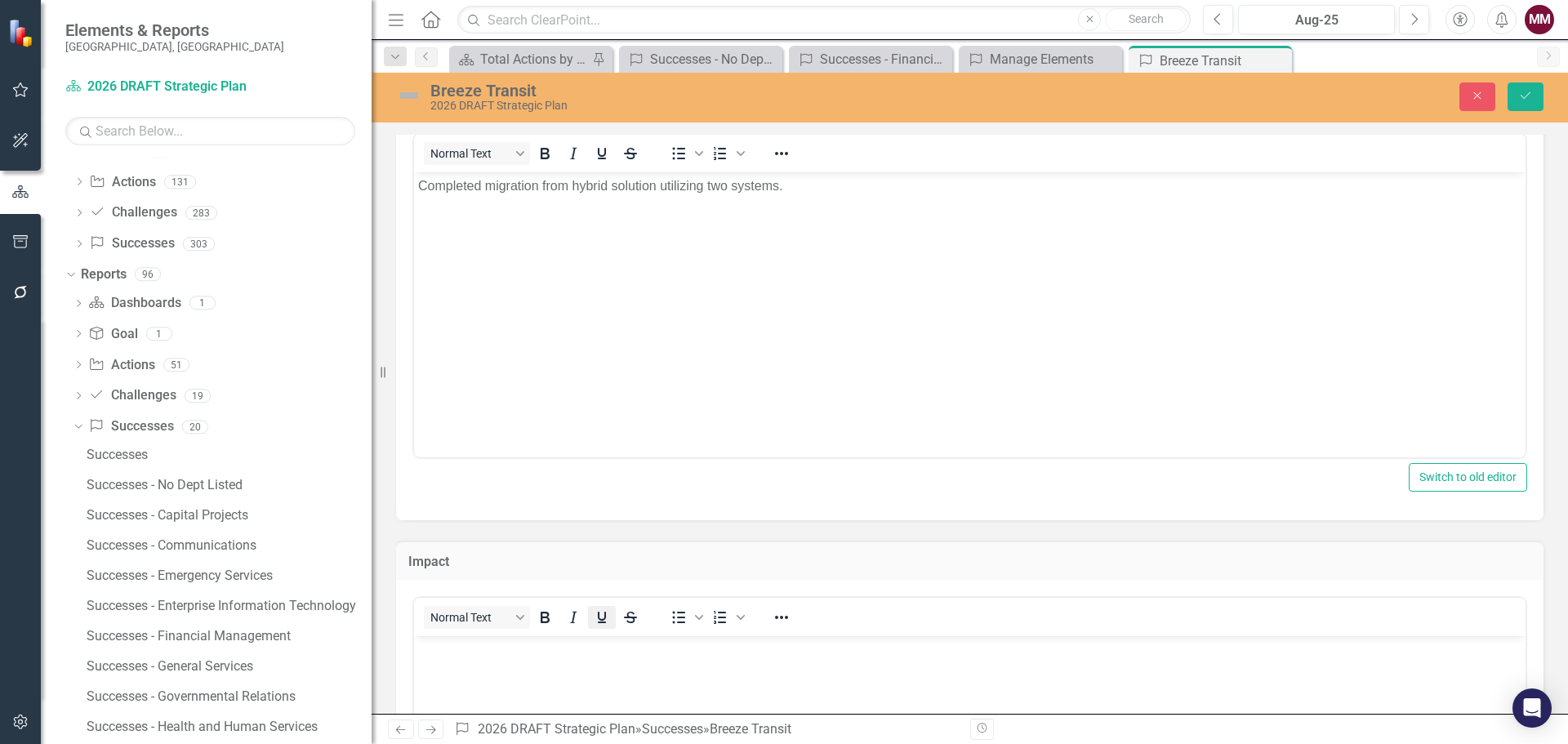
scroll to position [0, 0]
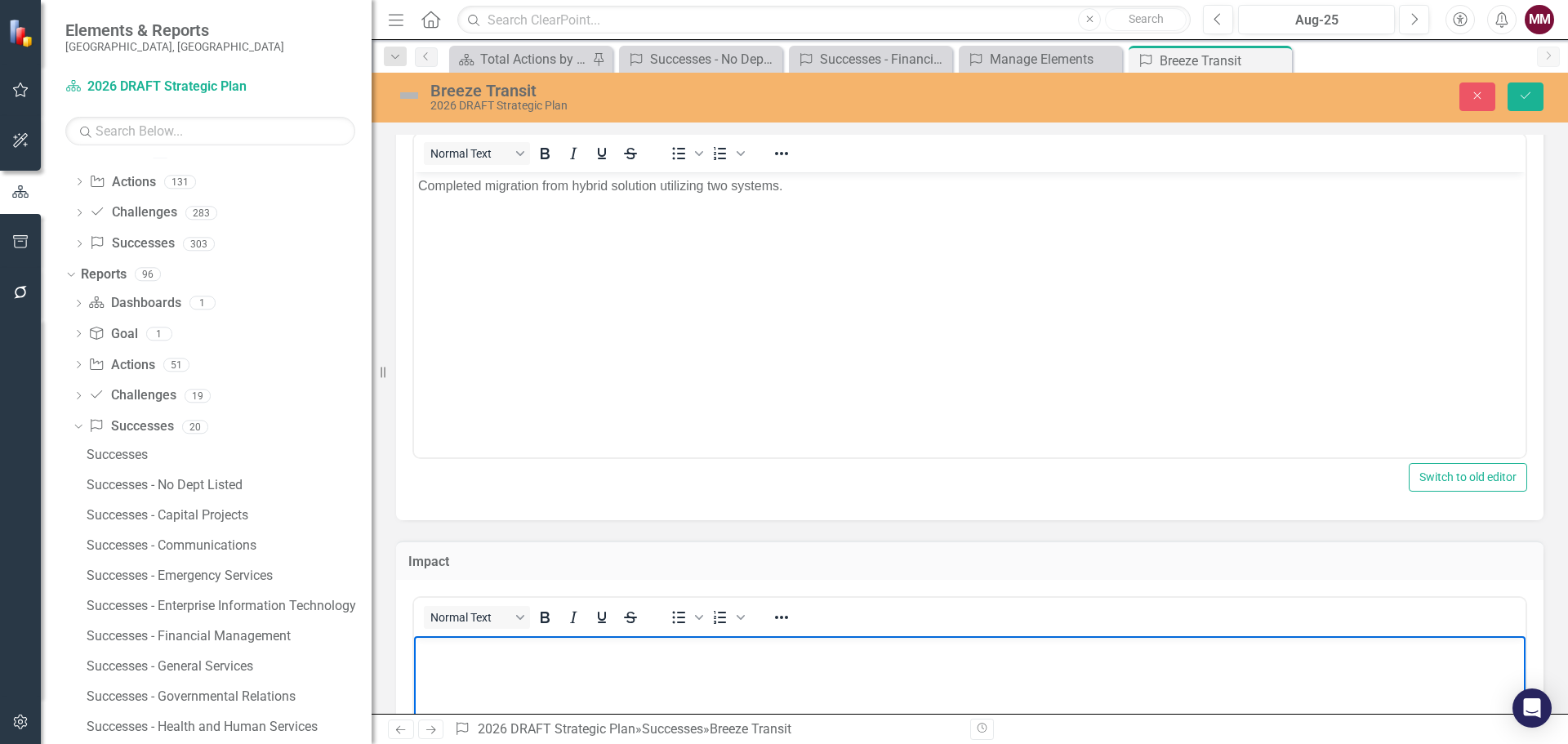
click at [570, 655] on p "Rich Text Area. Press ALT-0 for help." at bounding box center [970, 650] width 1103 height 20
paste body "Rich Text Area. Press ALT-0 for help."
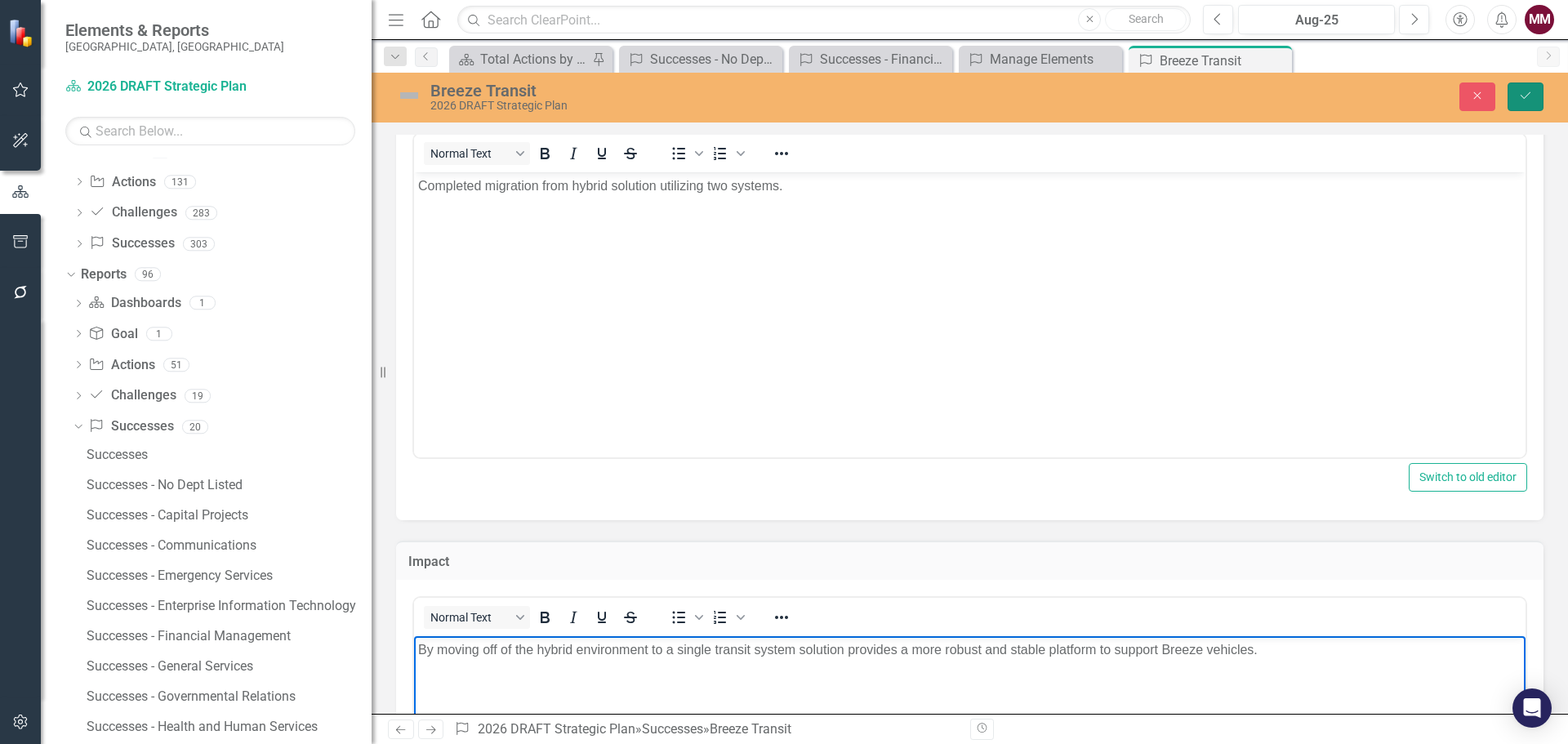
click at [1526, 94] on icon "Save" at bounding box center [1525, 95] width 15 height 12
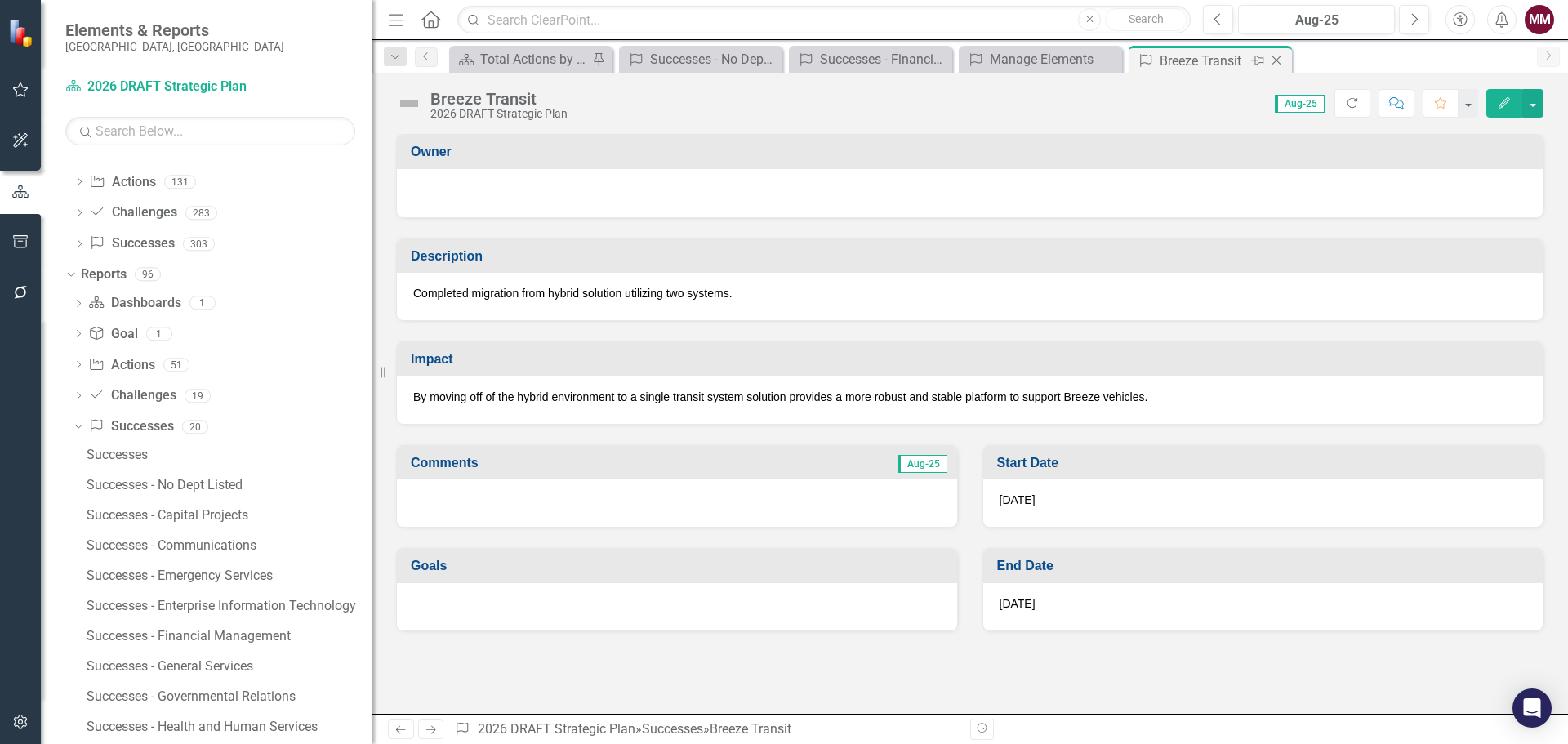
click at [1274, 59] on icon "Close" at bounding box center [1276, 60] width 16 height 13
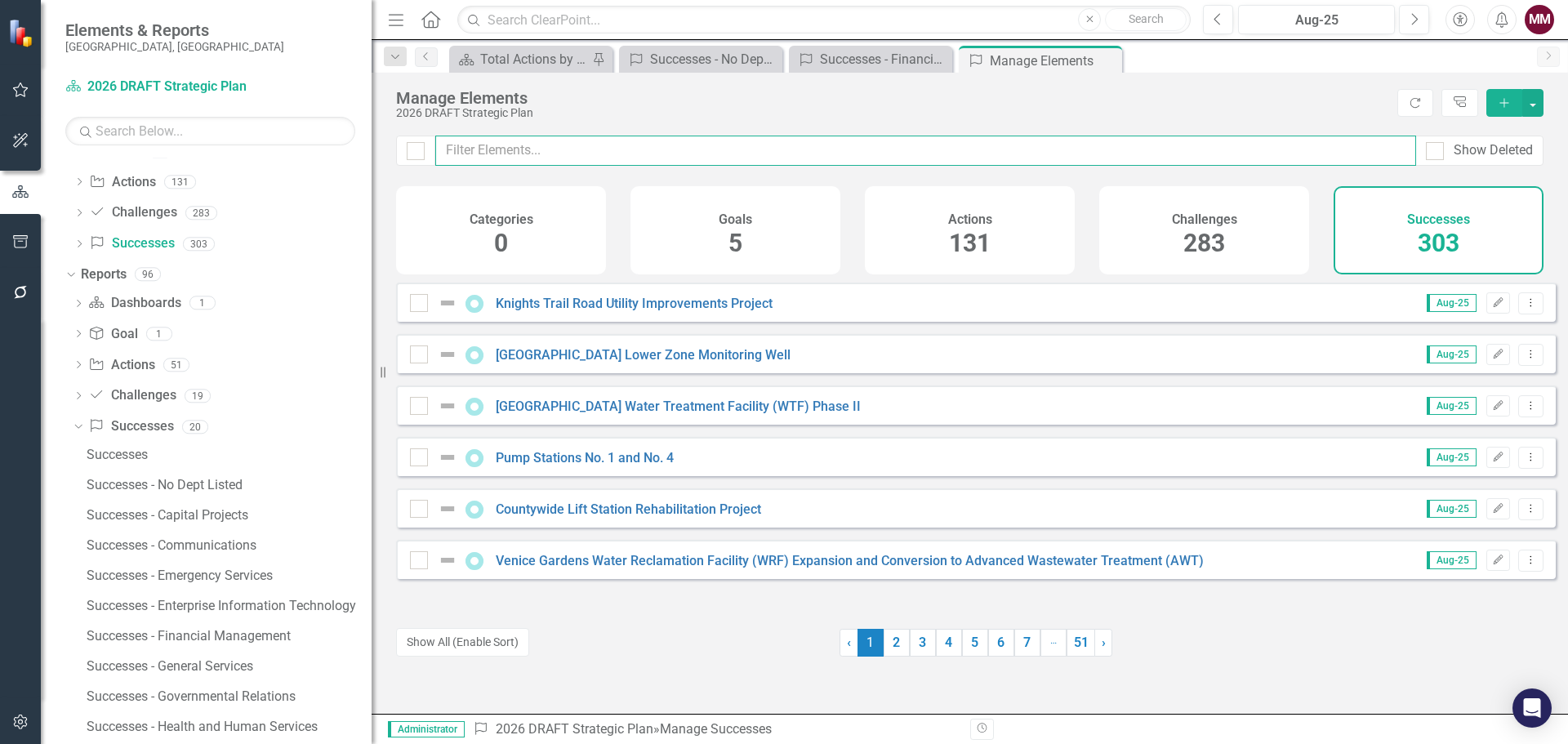
click at [491, 158] on input "text" at bounding box center [925, 151] width 980 height 30
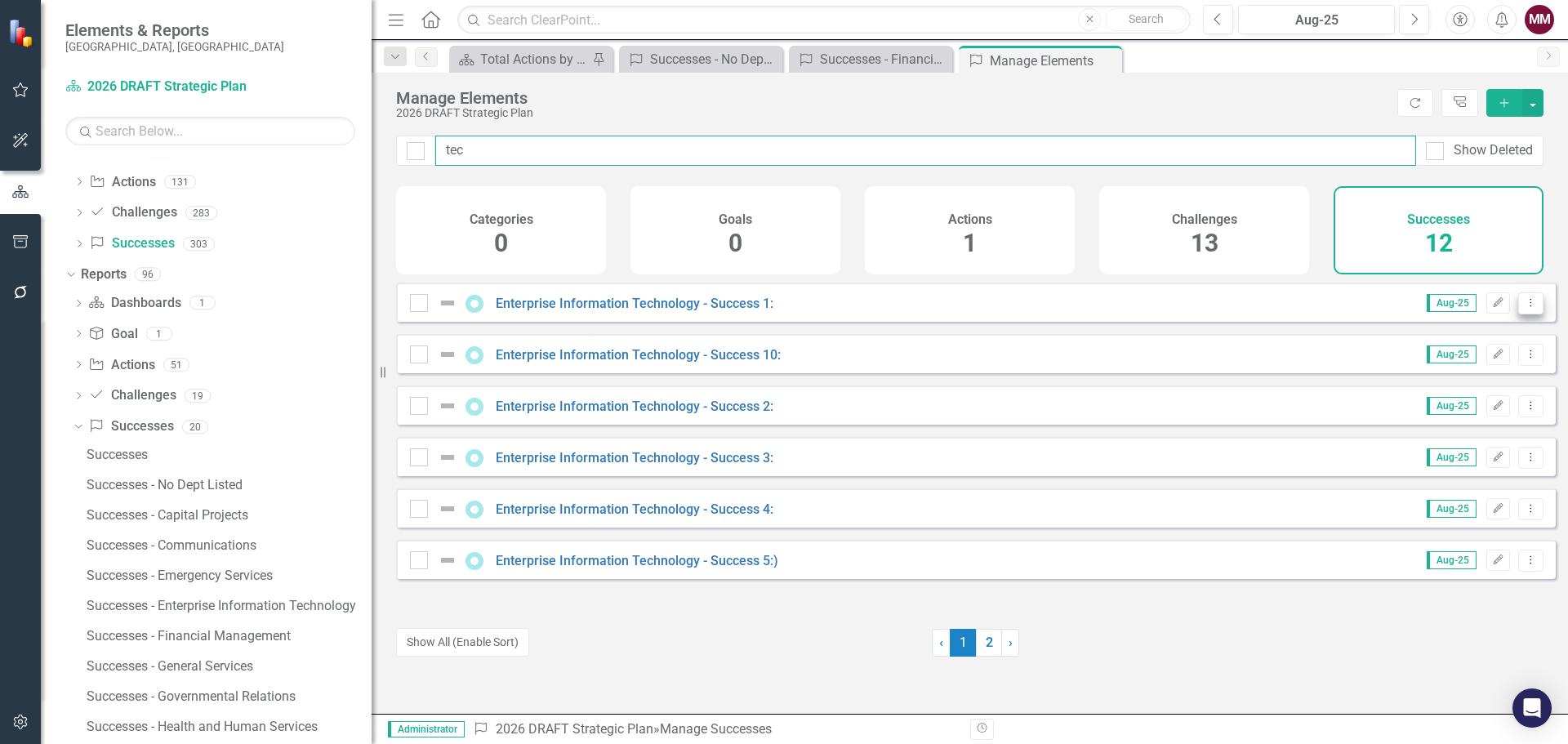
type input "tec"
click at [1524, 308] on icon "Dropdown Menu" at bounding box center [1531, 303] width 14 height 11
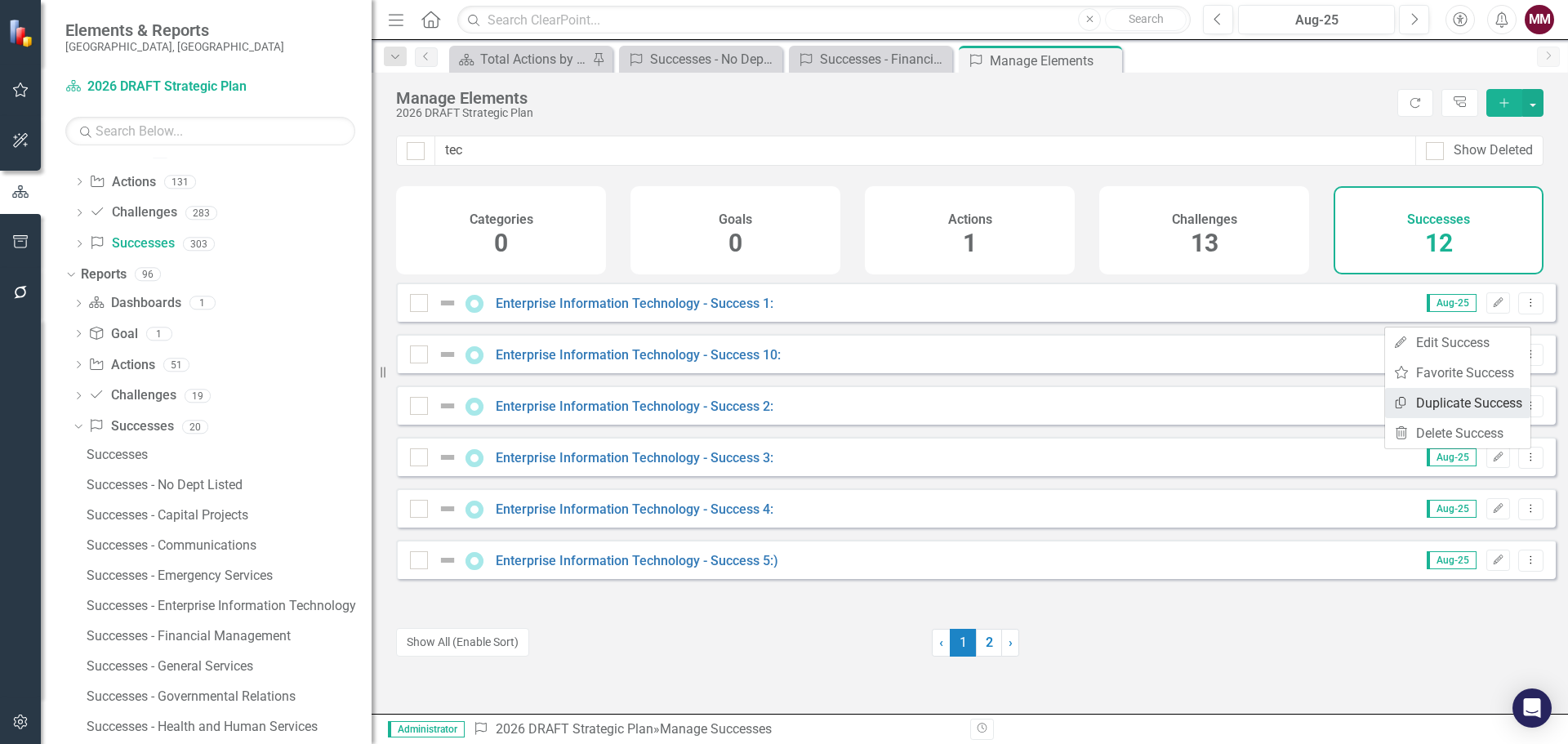
click at [1450, 401] on link "Copy Duplicate Success" at bounding box center [1458, 403] width 146 height 30
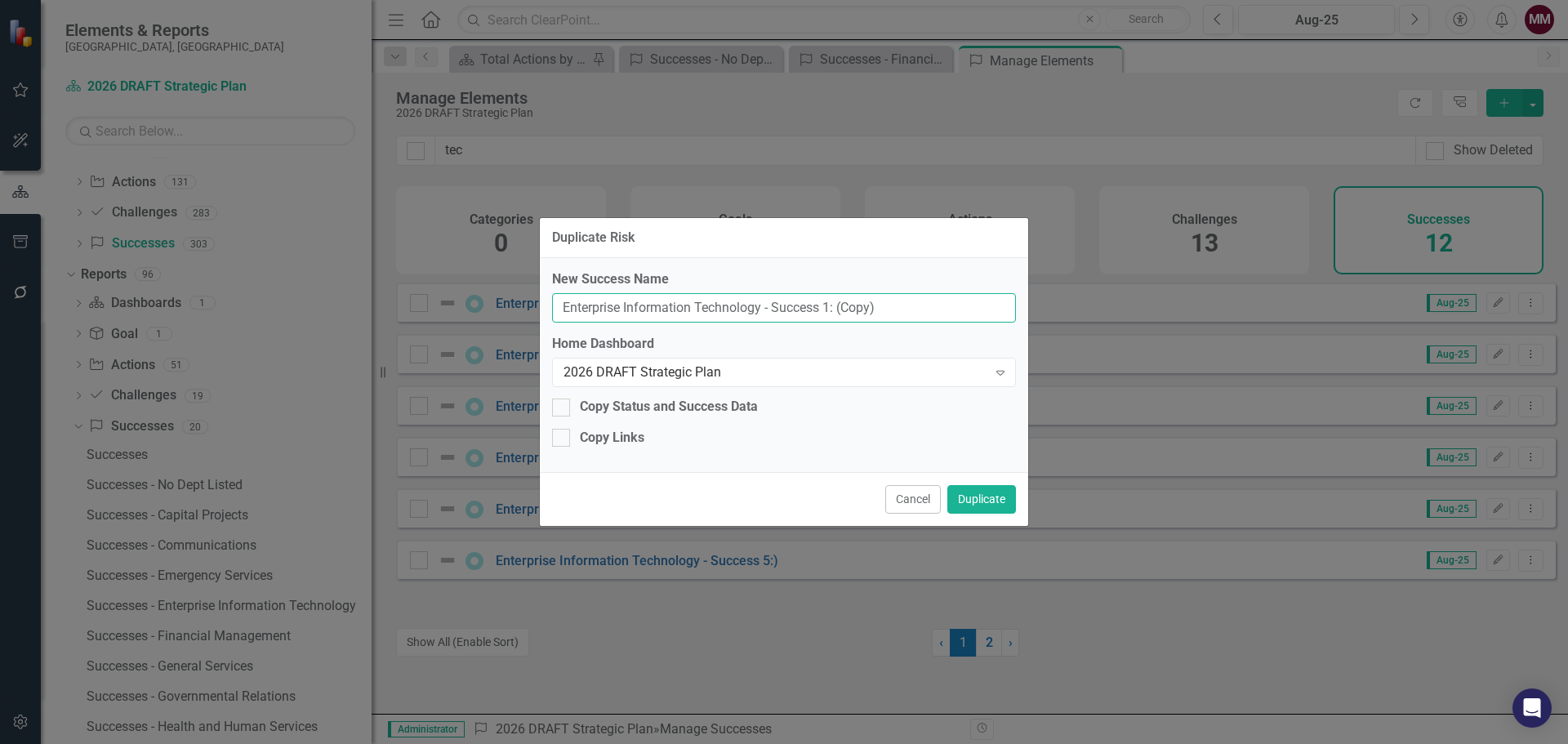
drag, startPoint x: 939, startPoint y: 310, endPoint x: -45, endPoint y: 189, distance: 991.4
click at [0, 189] on html "Accessibility Screen-Reader Guide, Feedback, and Issue Reporting | New window E…" at bounding box center [784, 372] width 1568 height 744
type input "Communications"
click at [964, 497] on button "Duplicate" at bounding box center [981, 499] width 68 height 28
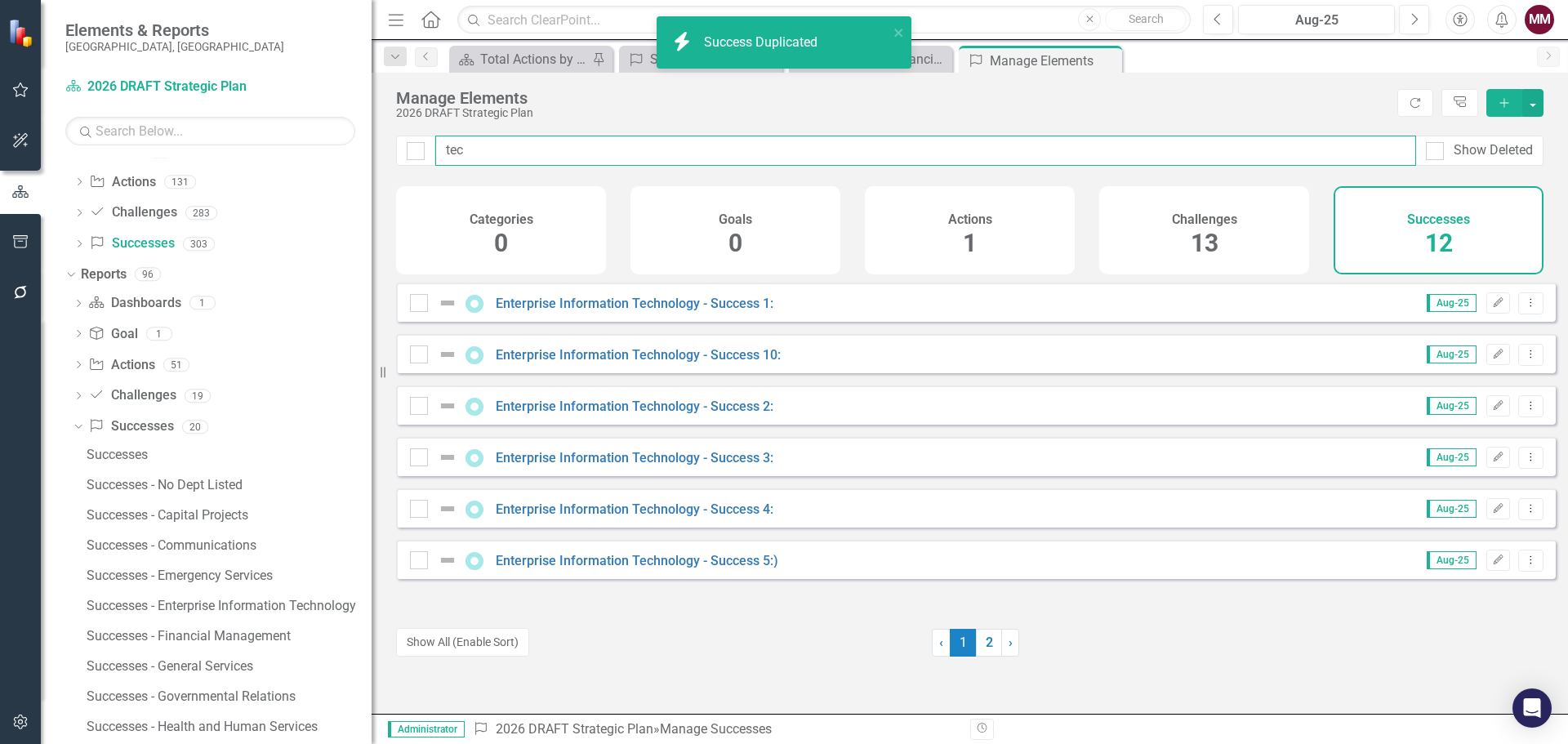
drag, startPoint x: 473, startPoint y: 151, endPoint x: 256, endPoint y: 123, distance: 218.8
click at [284, 127] on div "Elements & Reports Sarasota County, FL Dashboard 2026 DRAFT Strategic Plan Sear…" at bounding box center [784, 372] width 1568 height 744
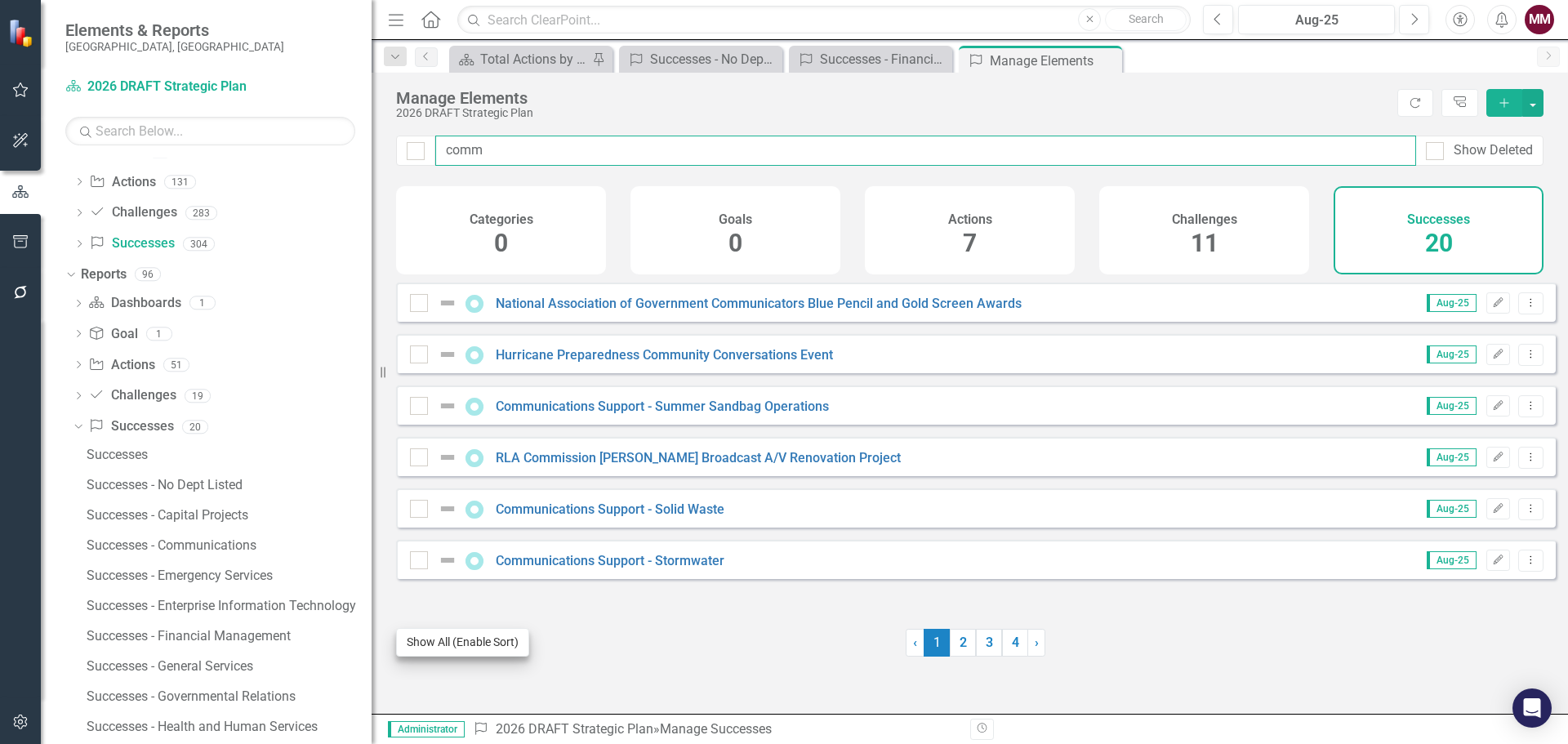
type input "comm"
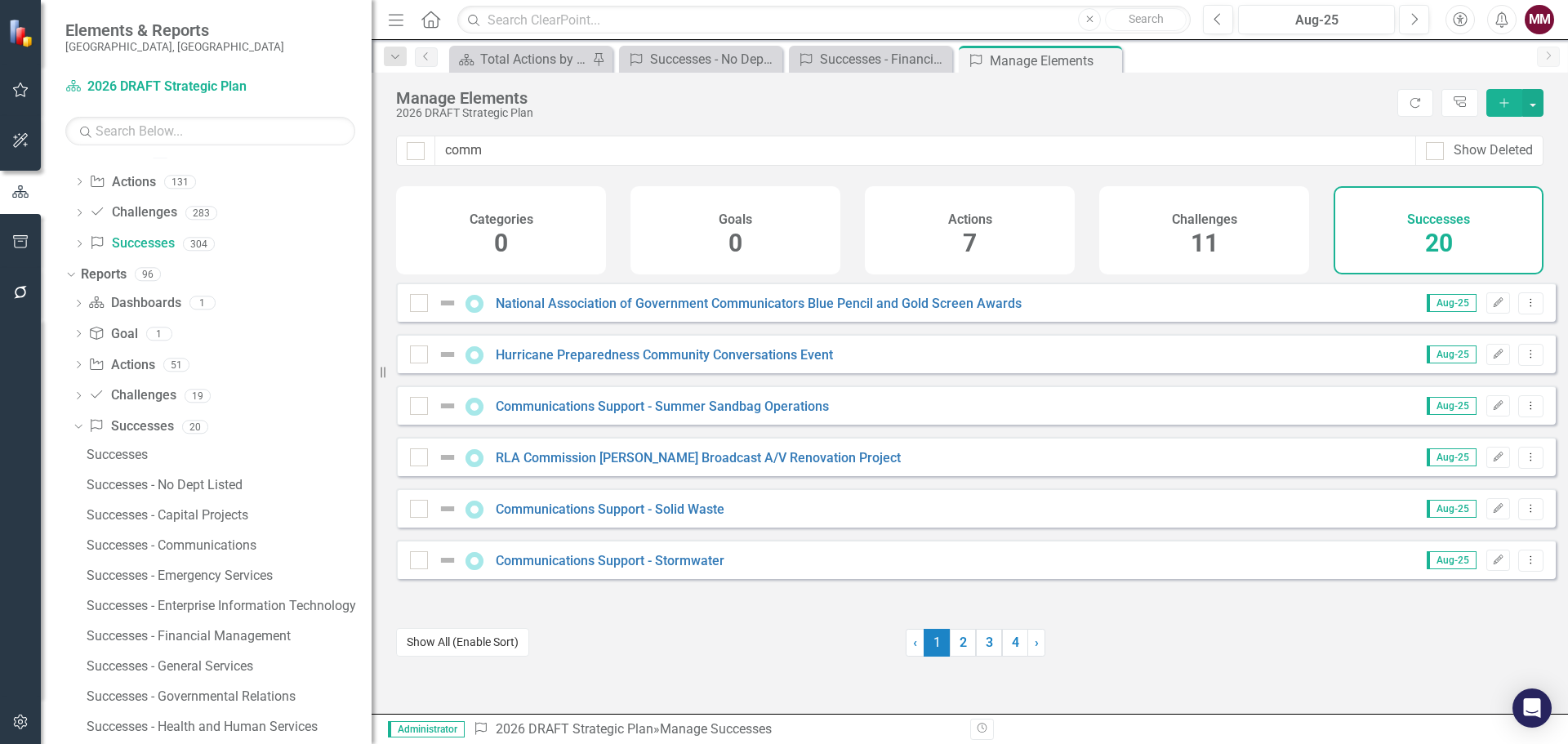
click at [471, 635] on button "Show All (Enable Sort)" at bounding box center [463, 642] width 133 height 28
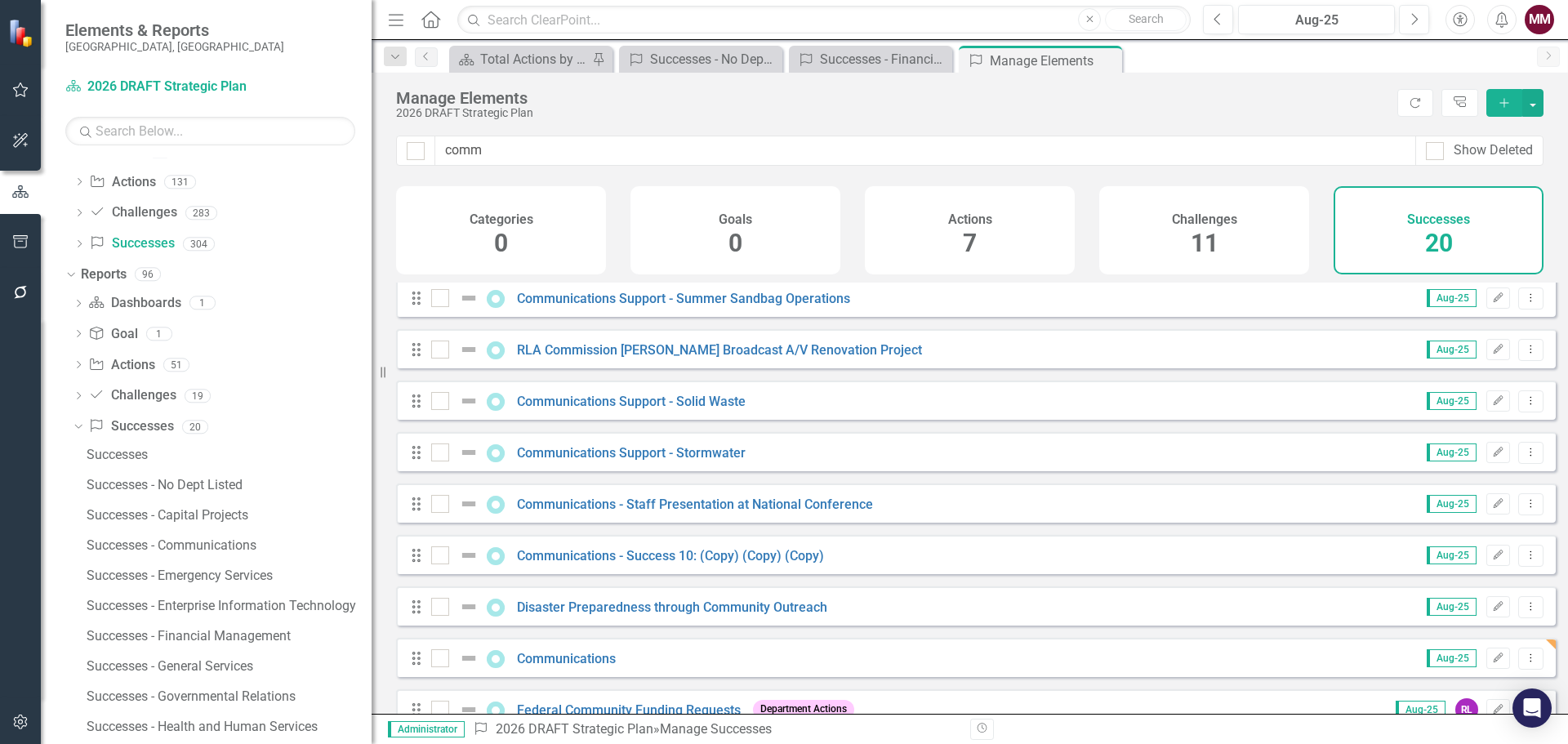
scroll to position [327, 0]
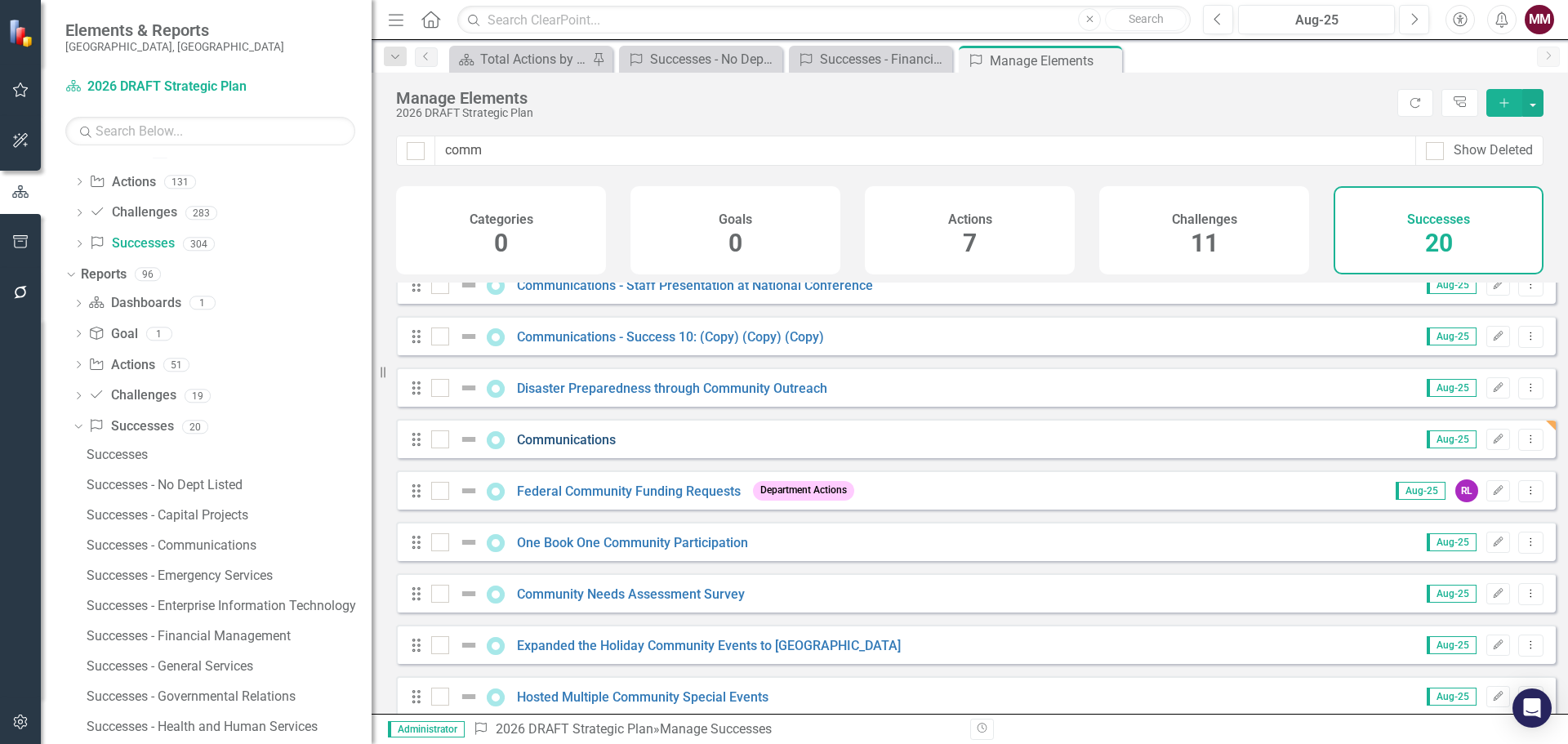
click at [578, 447] on link "Communications" at bounding box center [566, 439] width 99 height 15
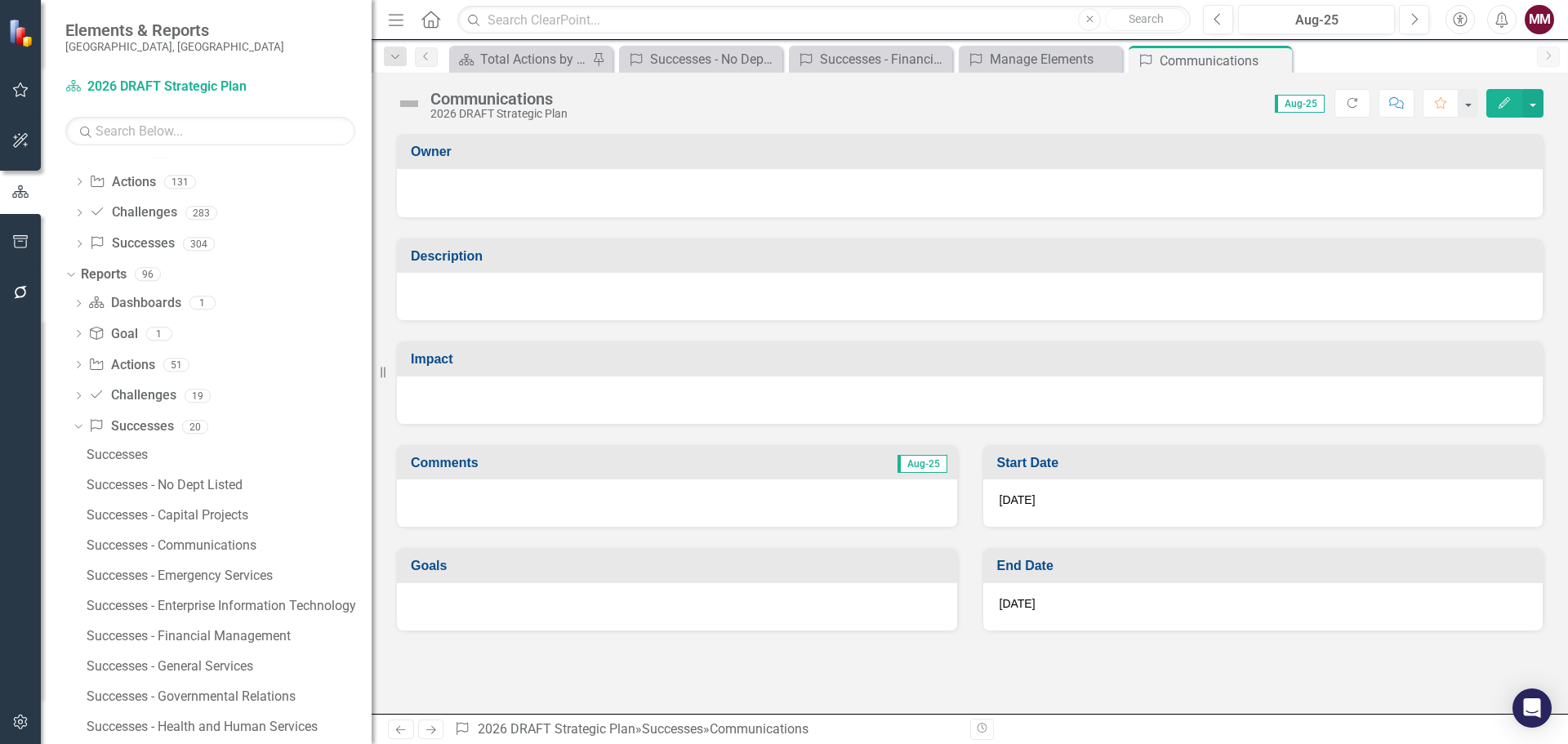
click at [495, 295] on div at bounding box center [970, 296] width 1145 height 47
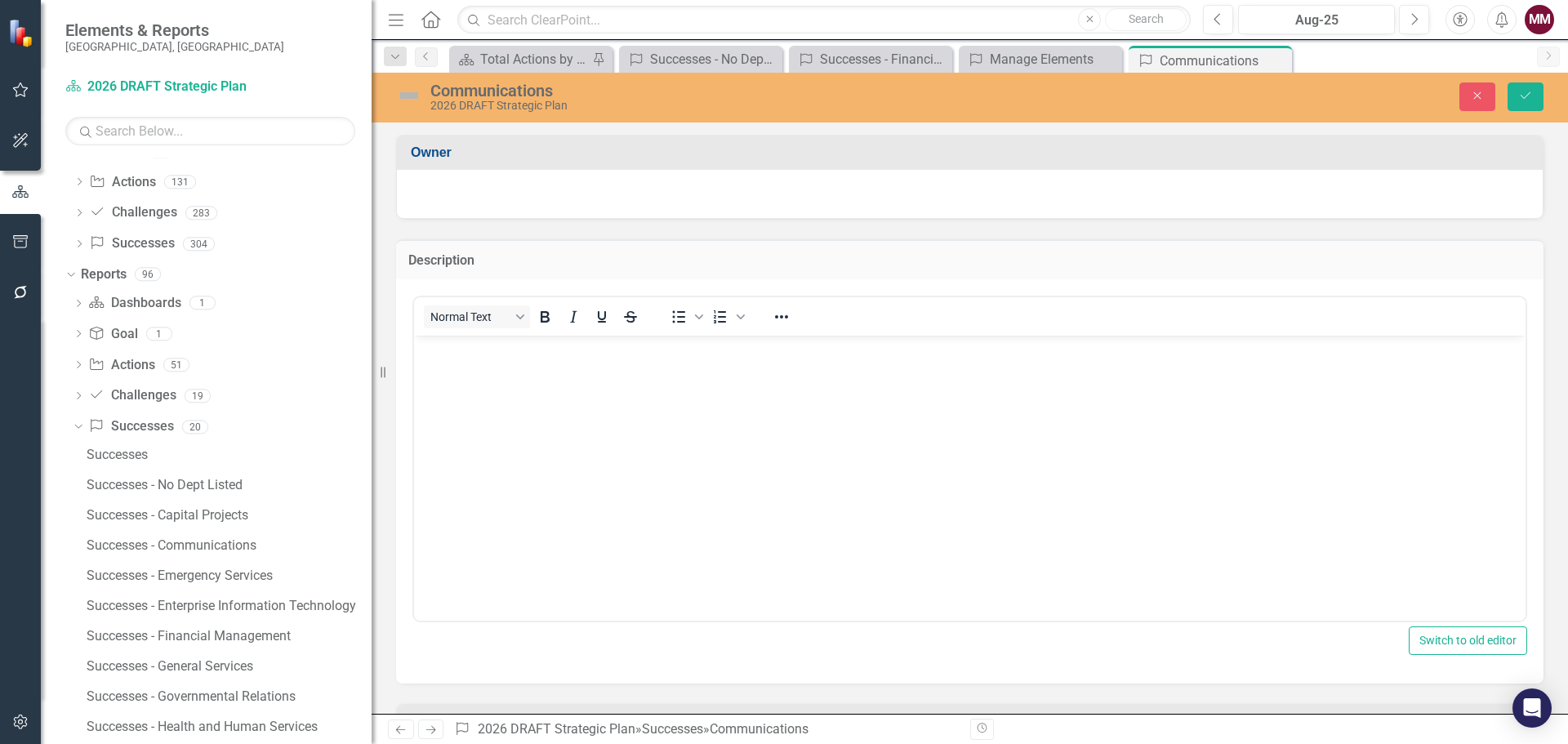
click at [480, 368] on body "Rich Text Area. Press ALT-0 for help." at bounding box center [970, 457] width 1112 height 245
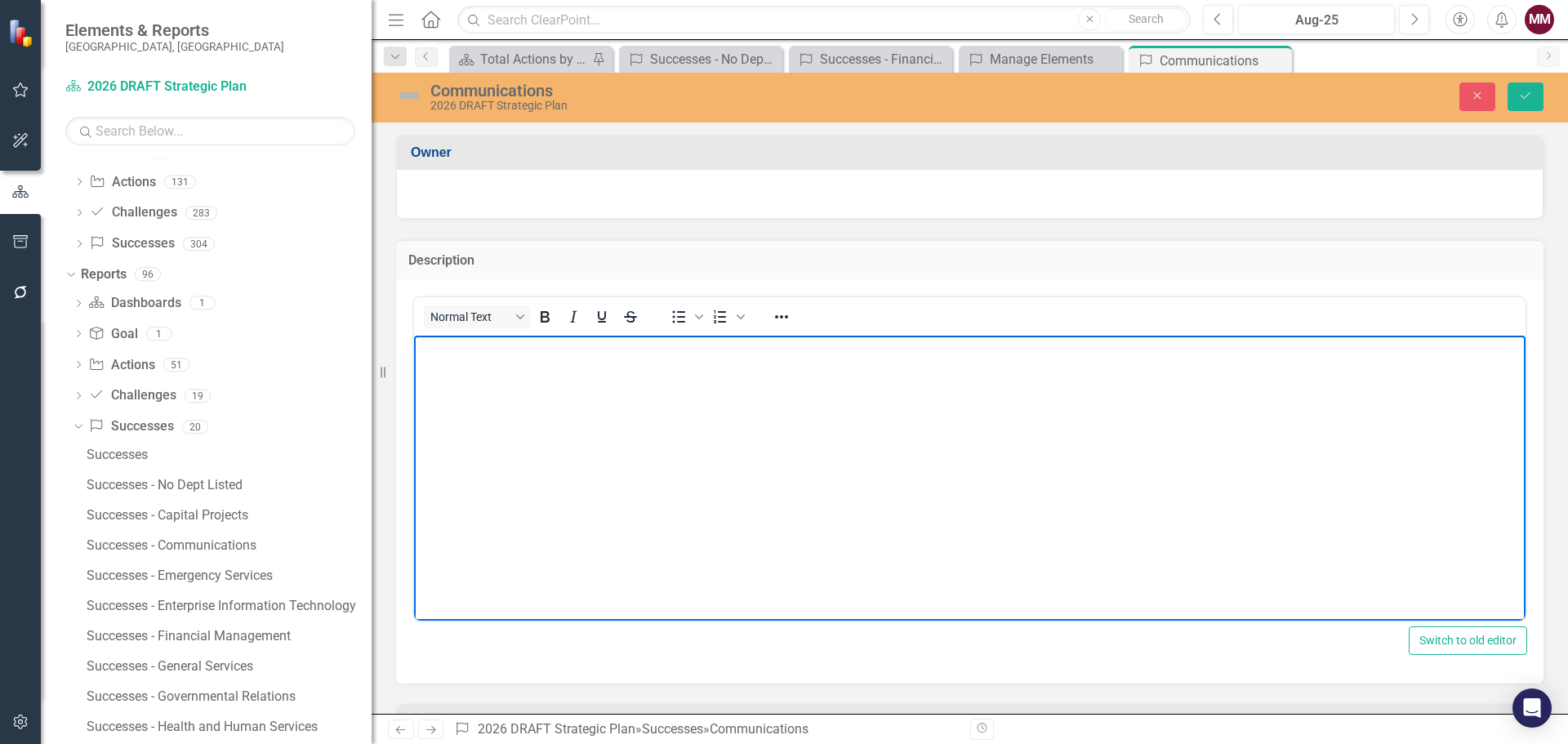
paste body "Rich Text Area. Press ALT-0 for help."
click at [779, 351] on p "Implemented a new public records request management system." at bounding box center [970, 359] width 1103 height 39
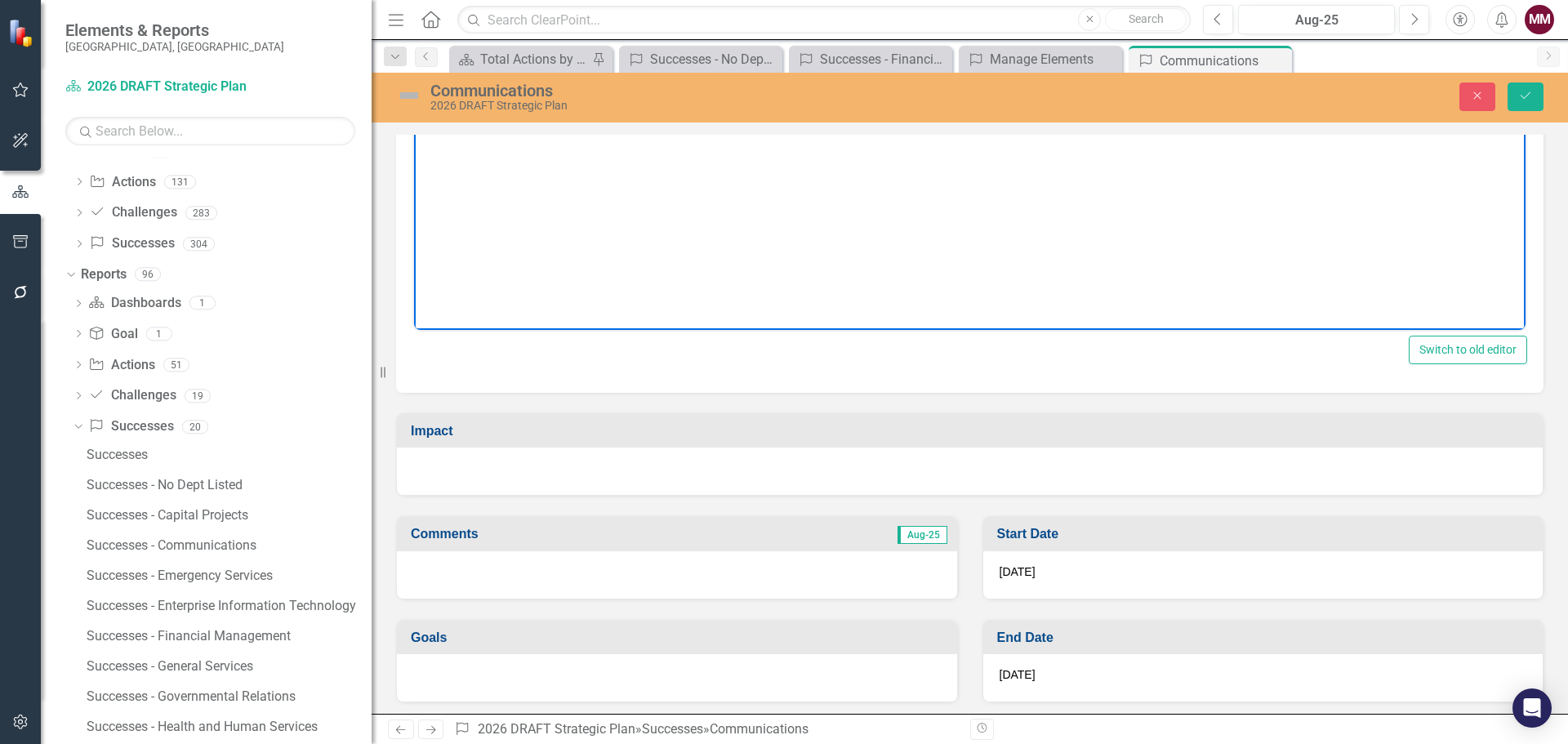
scroll to position [296, 0]
click at [618, 465] on div at bounding box center [970, 465] width 1145 height 47
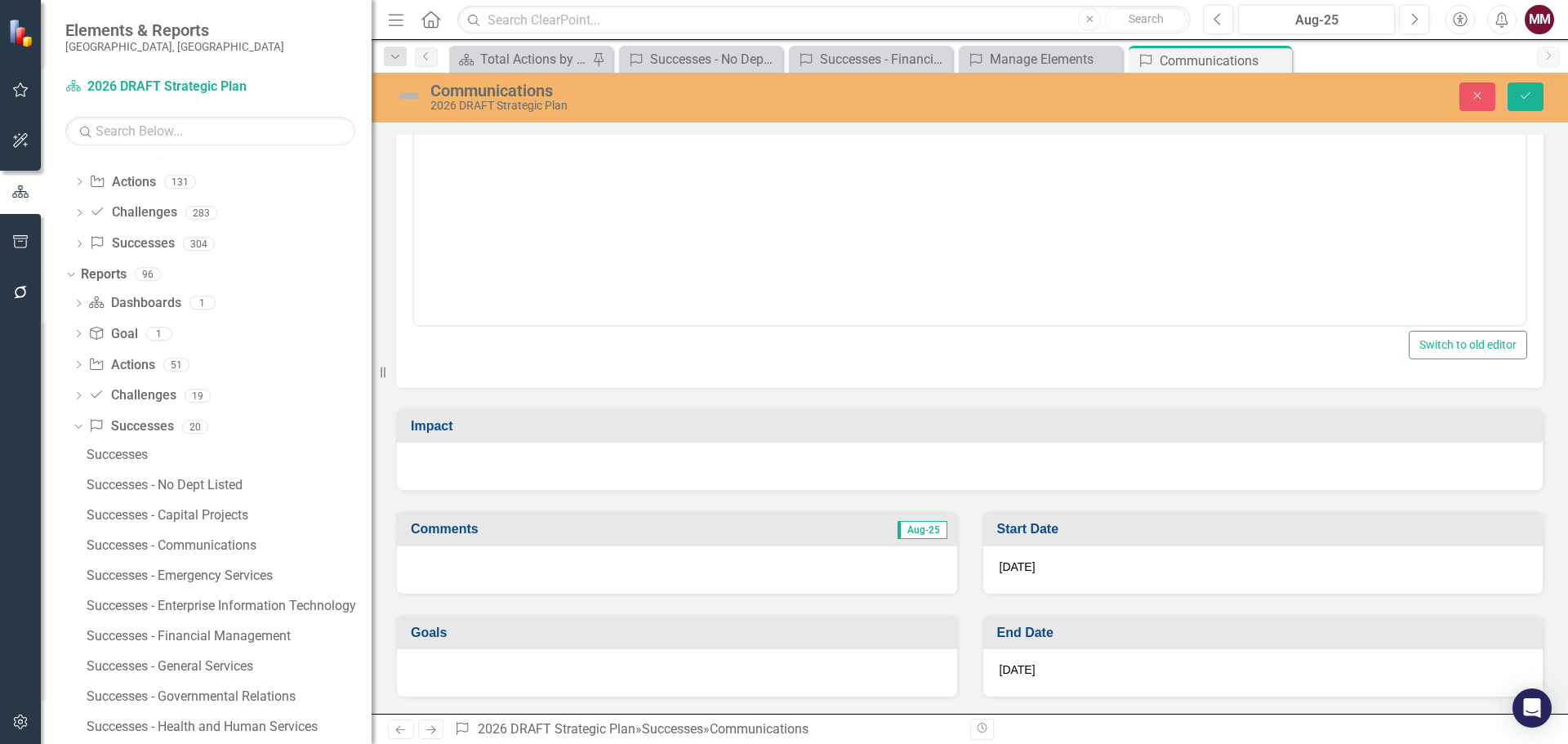
click at [618, 465] on div at bounding box center [970, 465] width 1145 height 47
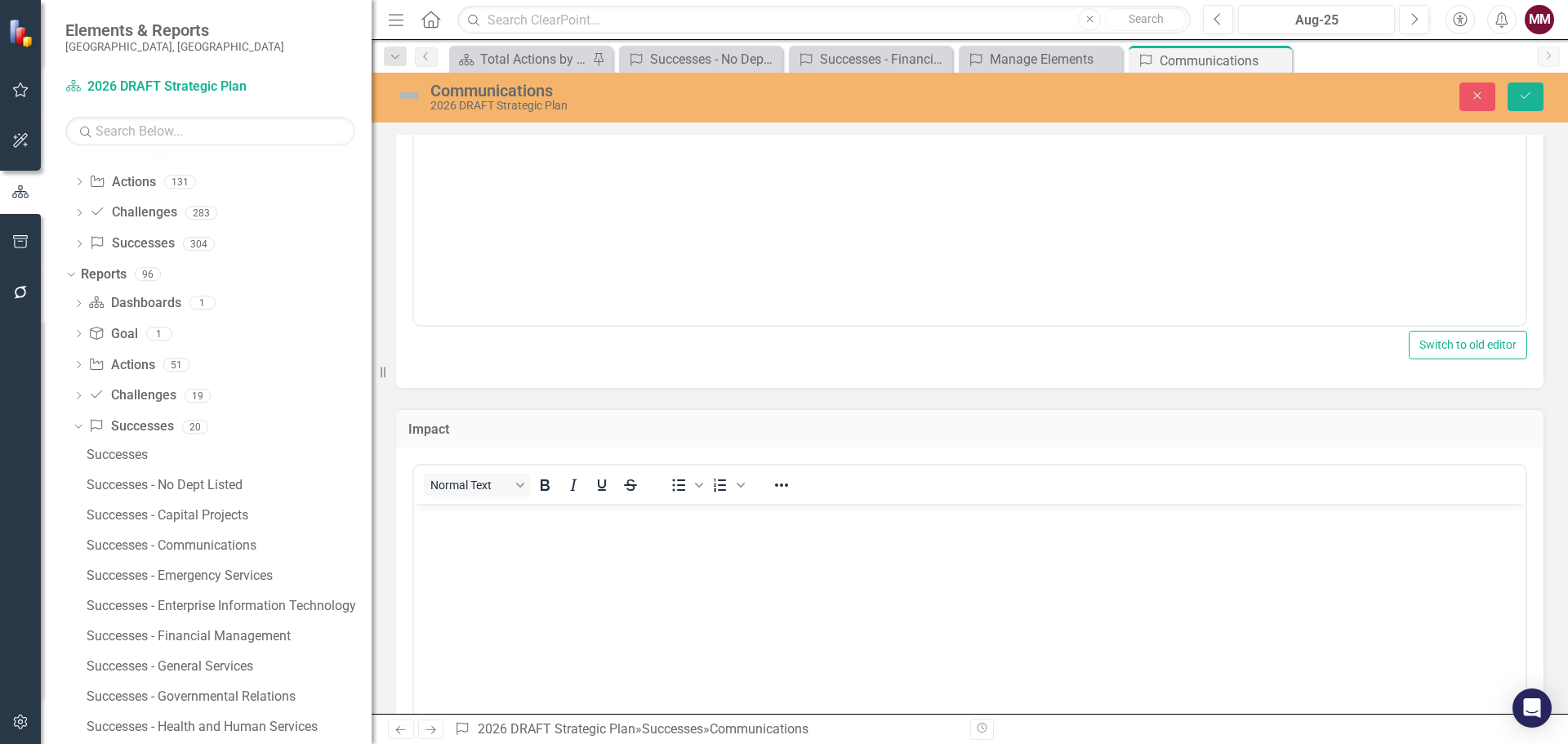
scroll to position [0, 0]
click at [598, 526] on p "Rich Text Area. Press ALT-0 for help." at bounding box center [970, 518] width 1103 height 20
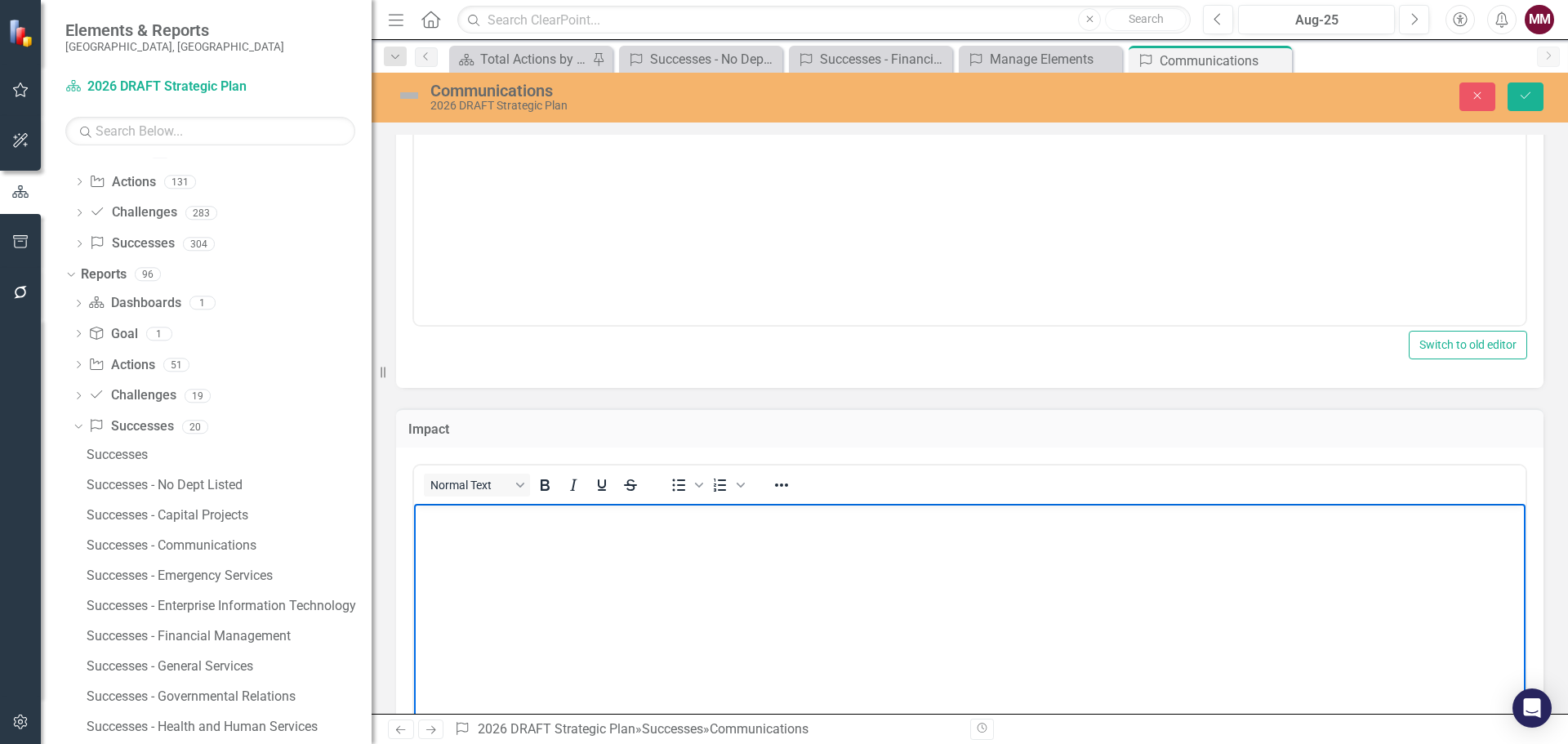
paste body "Rich Text Area. Press ALT-0 for help."
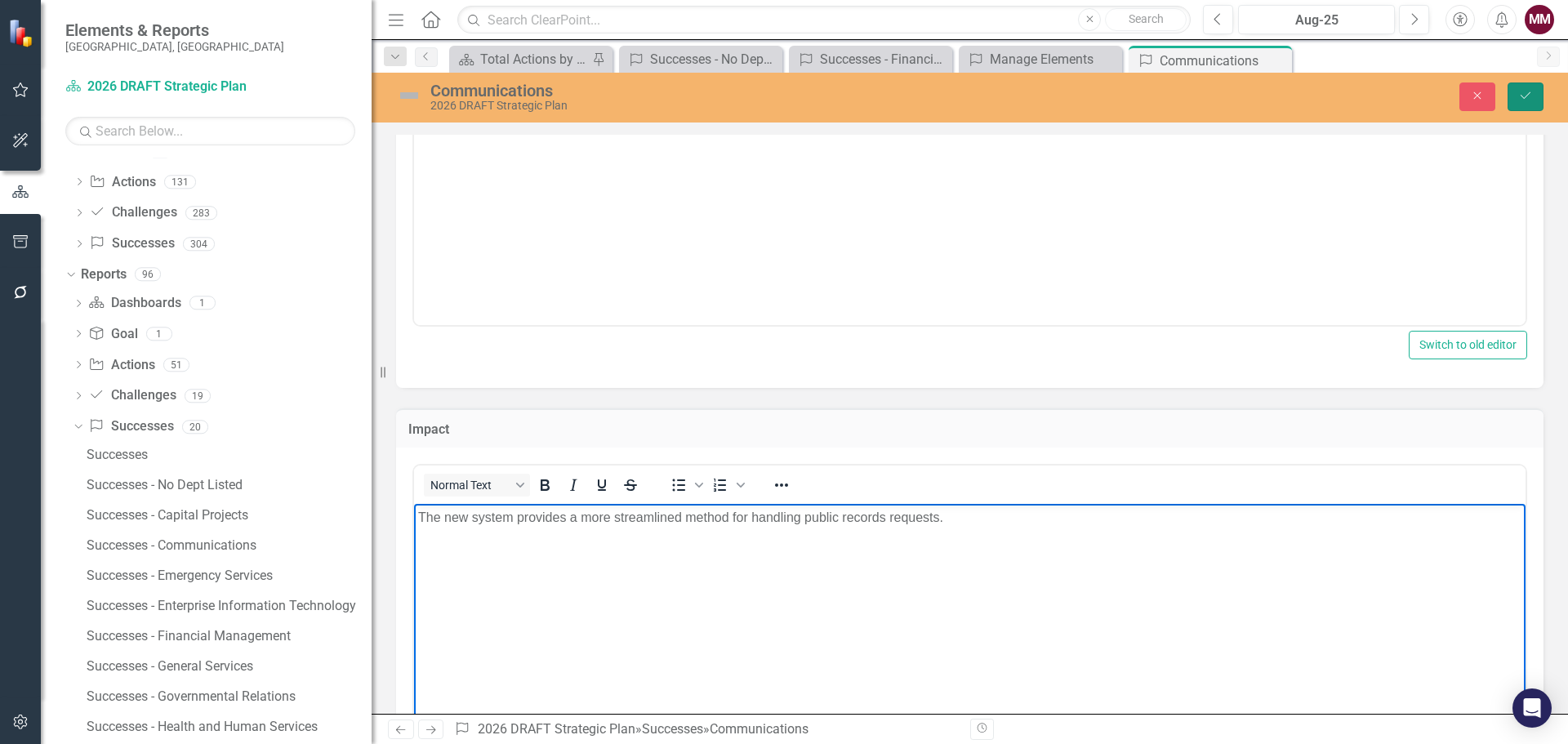
click at [1520, 97] on icon "Save" at bounding box center [1525, 95] width 15 height 12
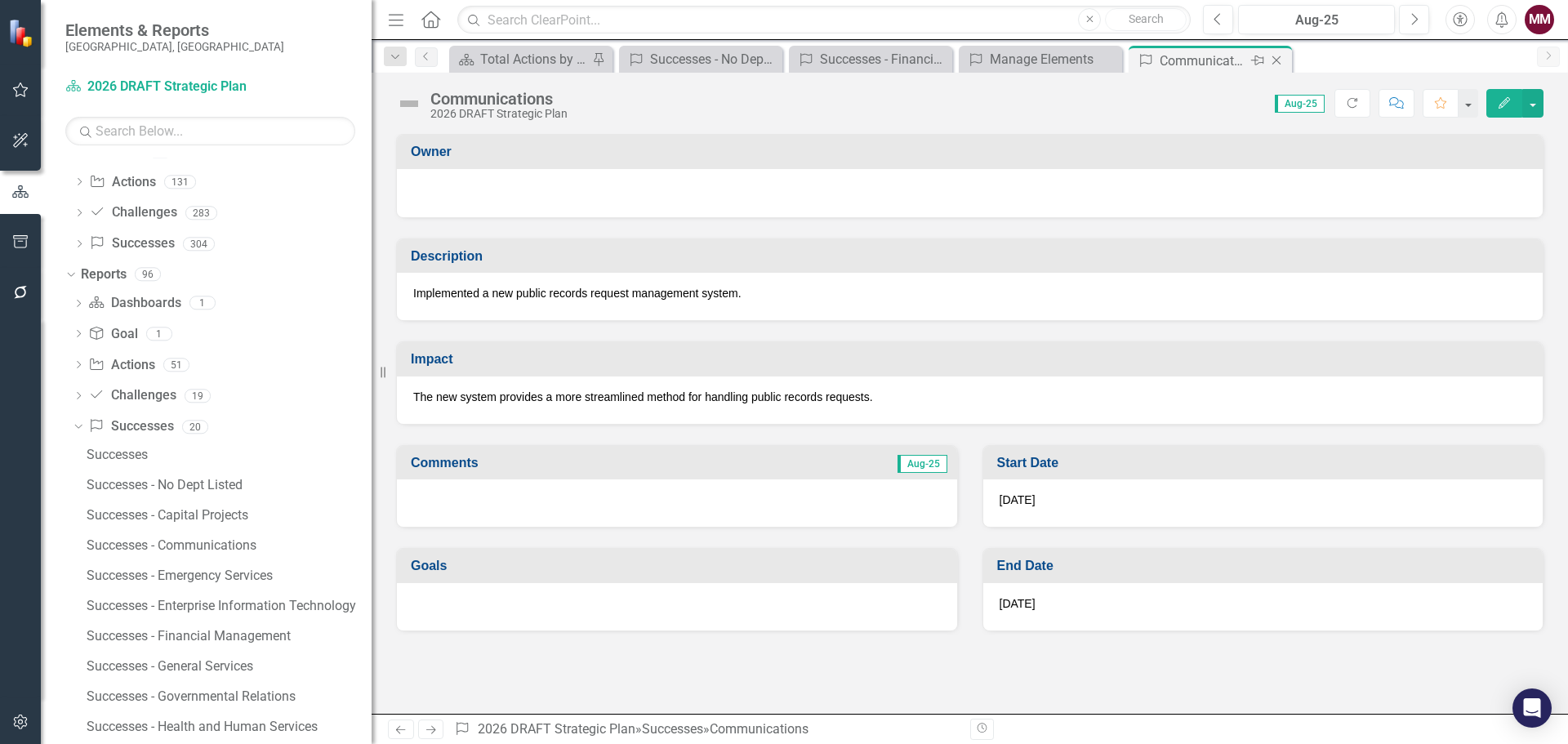
click at [1278, 58] on icon "Close" at bounding box center [1276, 60] width 16 height 13
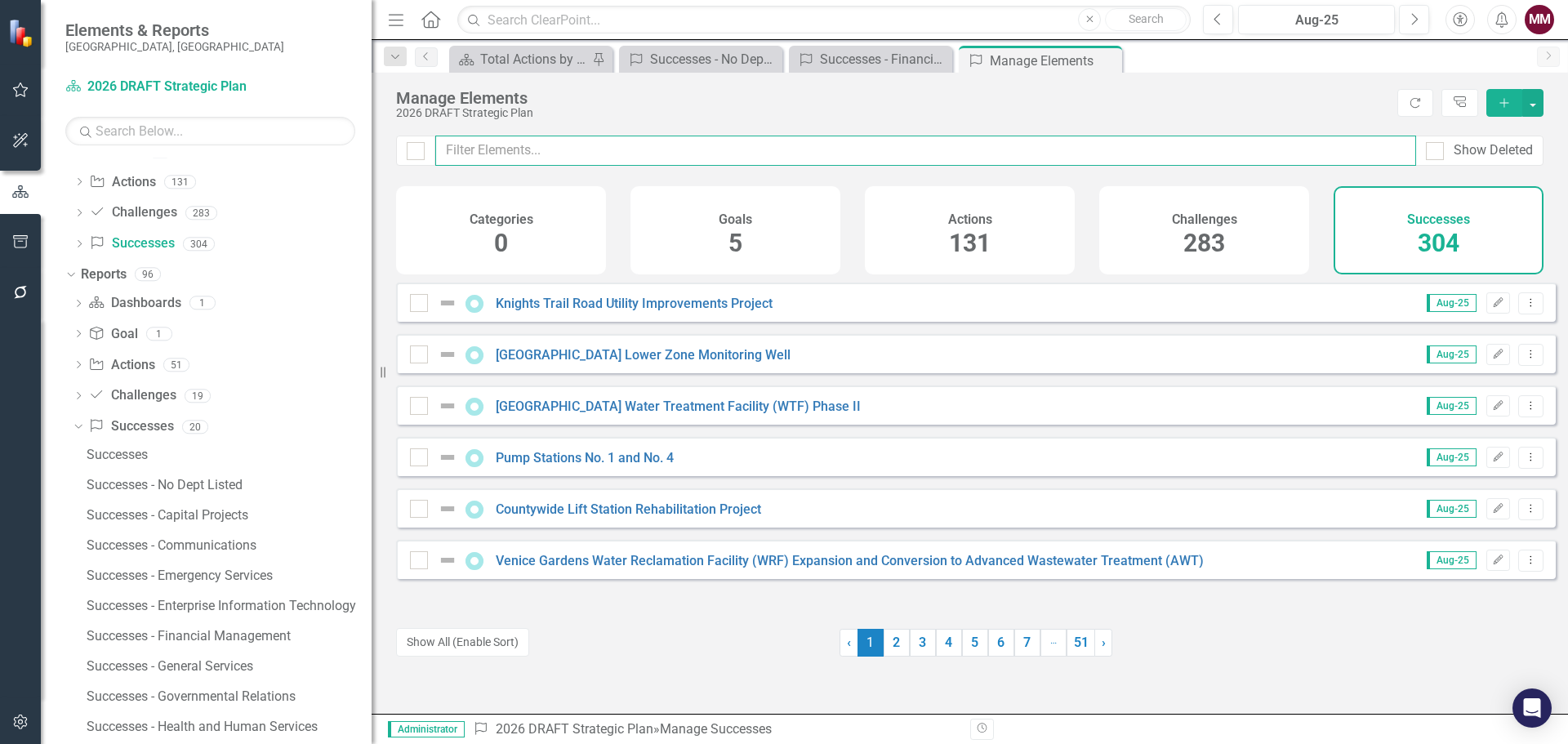
click at [650, 146] on input "text" at bounding box center [925, 151] width 980 height 30
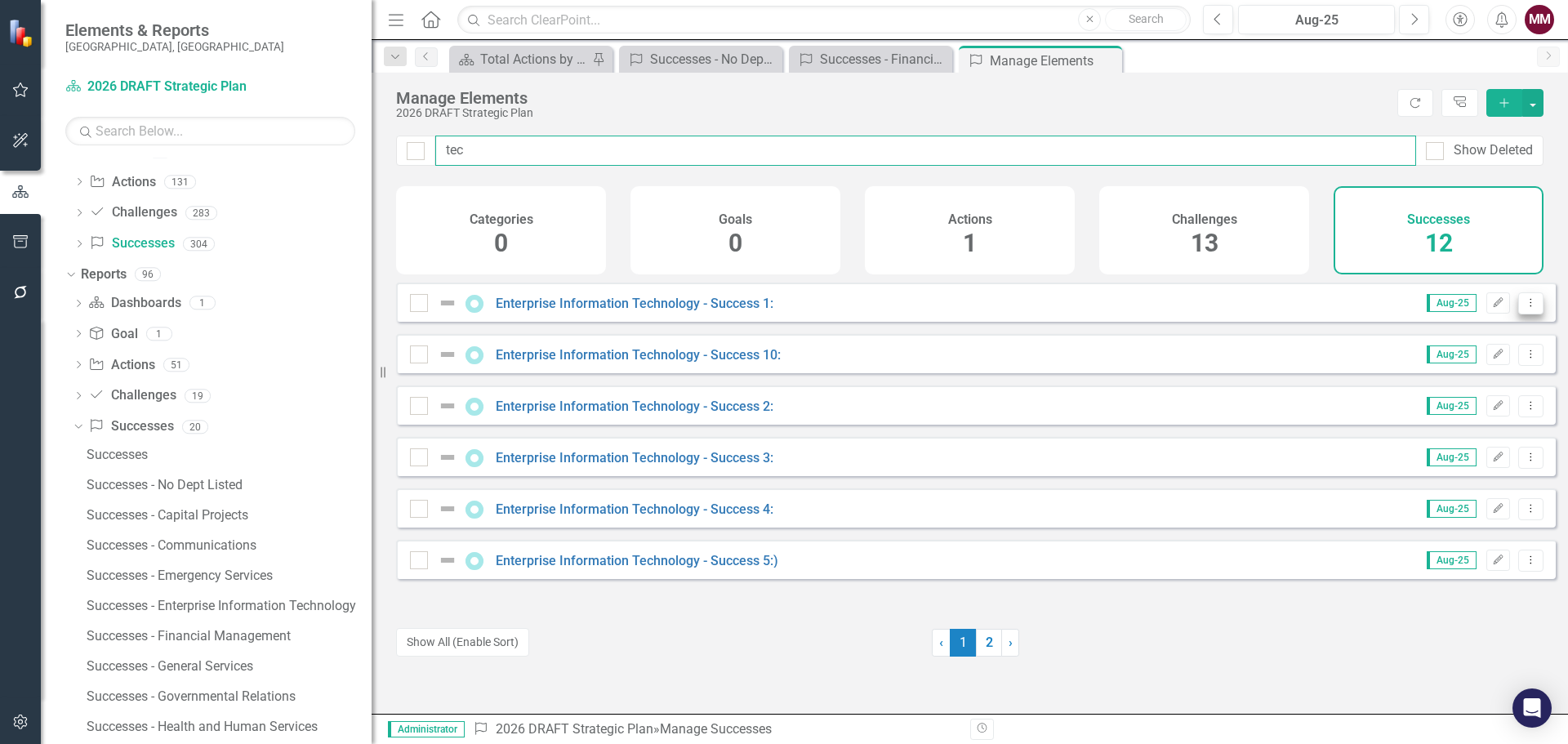
type input "tec"
click at [1524, 308] on icon "Dropdown Menu" at bounding box center [1531, 303] width 14 height 11
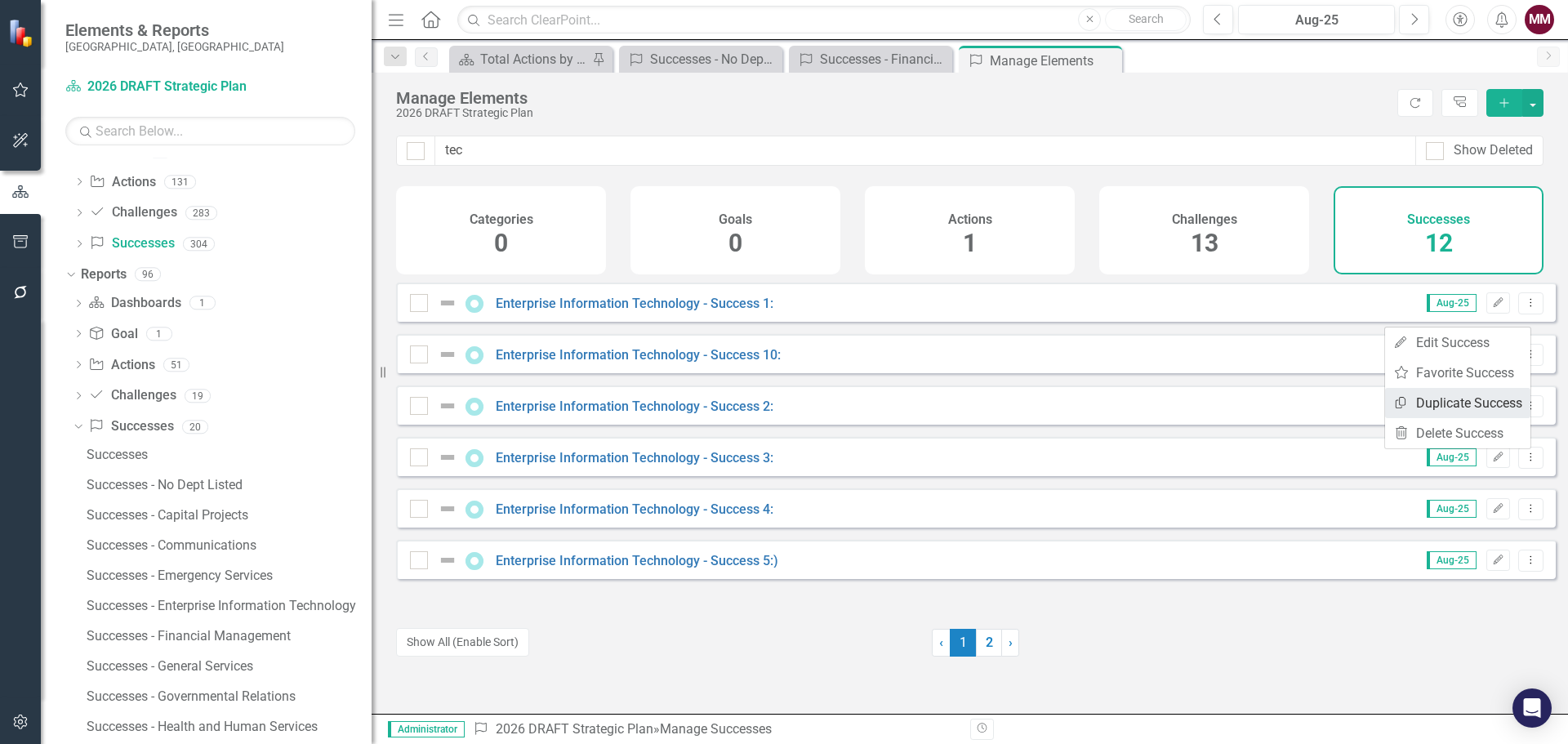
click at [1452, 400] on link "Copy Duplicate Success" at bounding box center [1458, 403] width 146 height 30
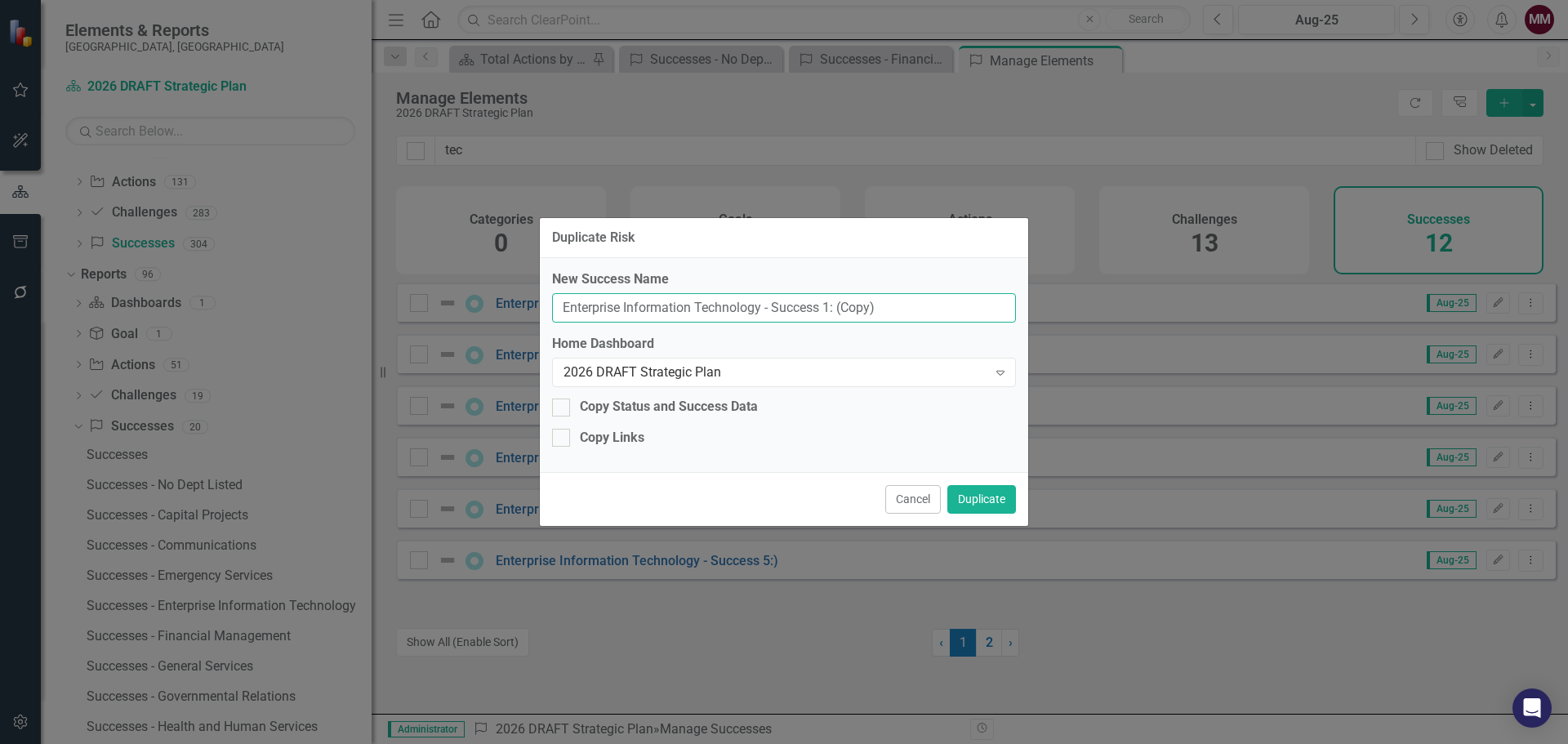
drag, startPoint x: 909, startPoint y: 305, endPoint x: 321, endPoint y: 259, distance: 589.8
click at [325, 260] on div "Duplicate Risk New Success Name Enterprise Information Technology - Success 1: …" at bounding box center [784, 372] width 1568 height 744
paste input "Work and Asset Management System"
type input "Work and Asset Management System"
click at [977, 497] on button "Duplicate" at bounding box center [981, 499] width 68 height 28
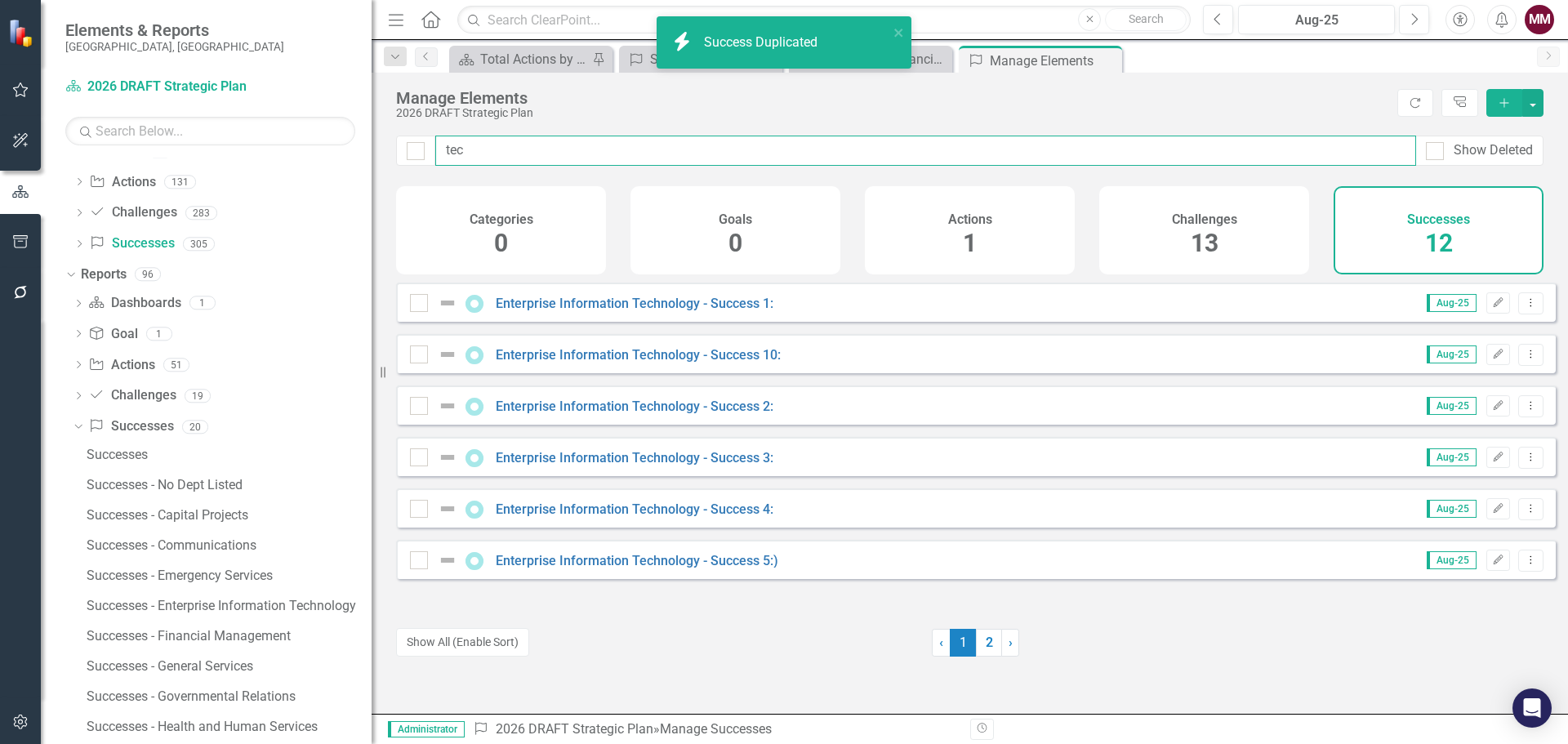
click at [542, 152] on input "tec" at bounding box center [925, 151] width 980 height 30
drag, startPoint x: 542, startPoint y: 152, endPoint x: 46, endPoint y: 101, distance: 498.6
click at [46, 101] on div "Elements & Reports Sarasota County, FL Dashboard 2026 DRAFT Strategic Plan Sear…" at bounding box center [784, 372] width 1568 height 744
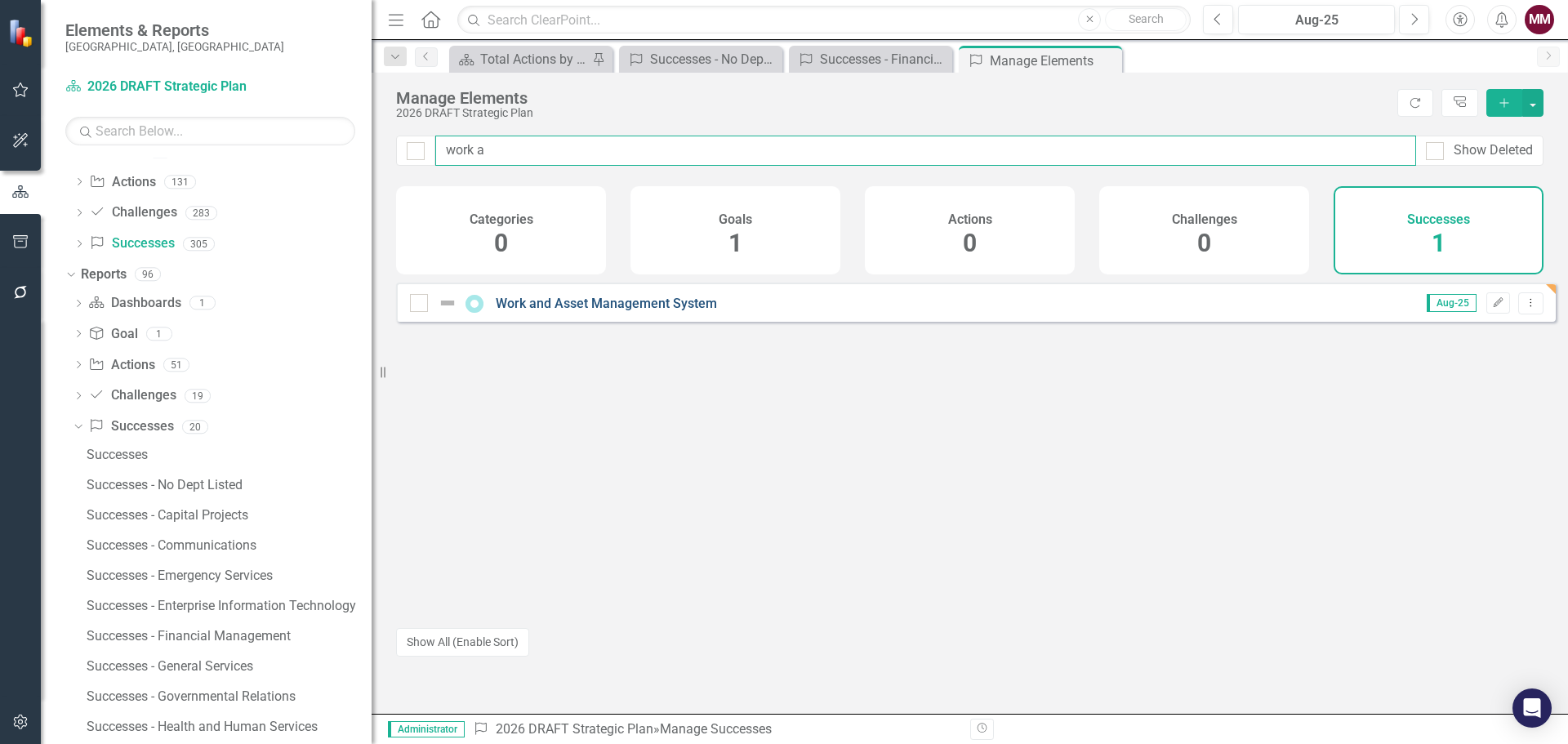
type input "work a"
click at [635, 311] on link "Work and Asset Management System" at bounding box center [606, 303] width 221 height 15
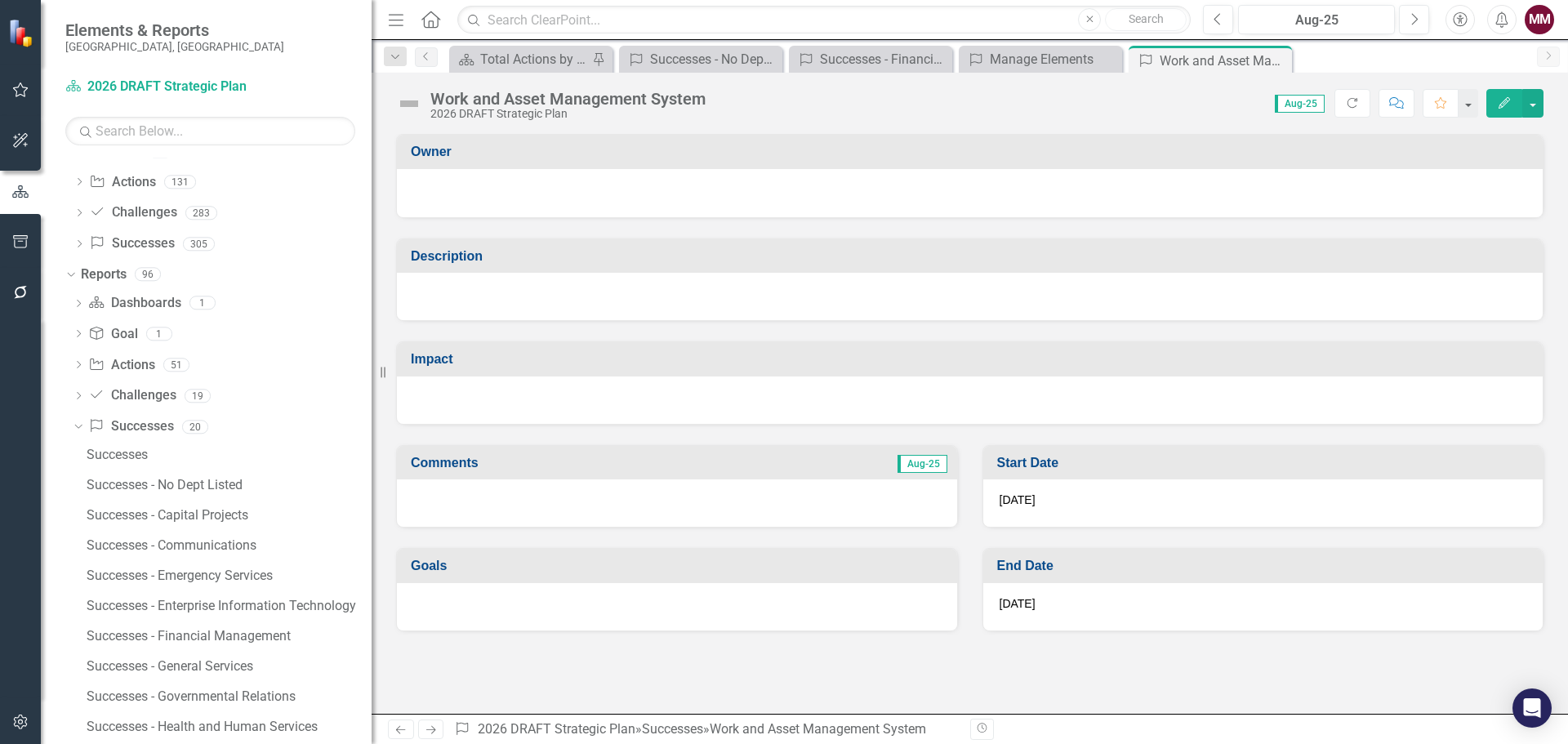
click at [519, 283] on div at bounding box center [970, 296] width 1145 height 47
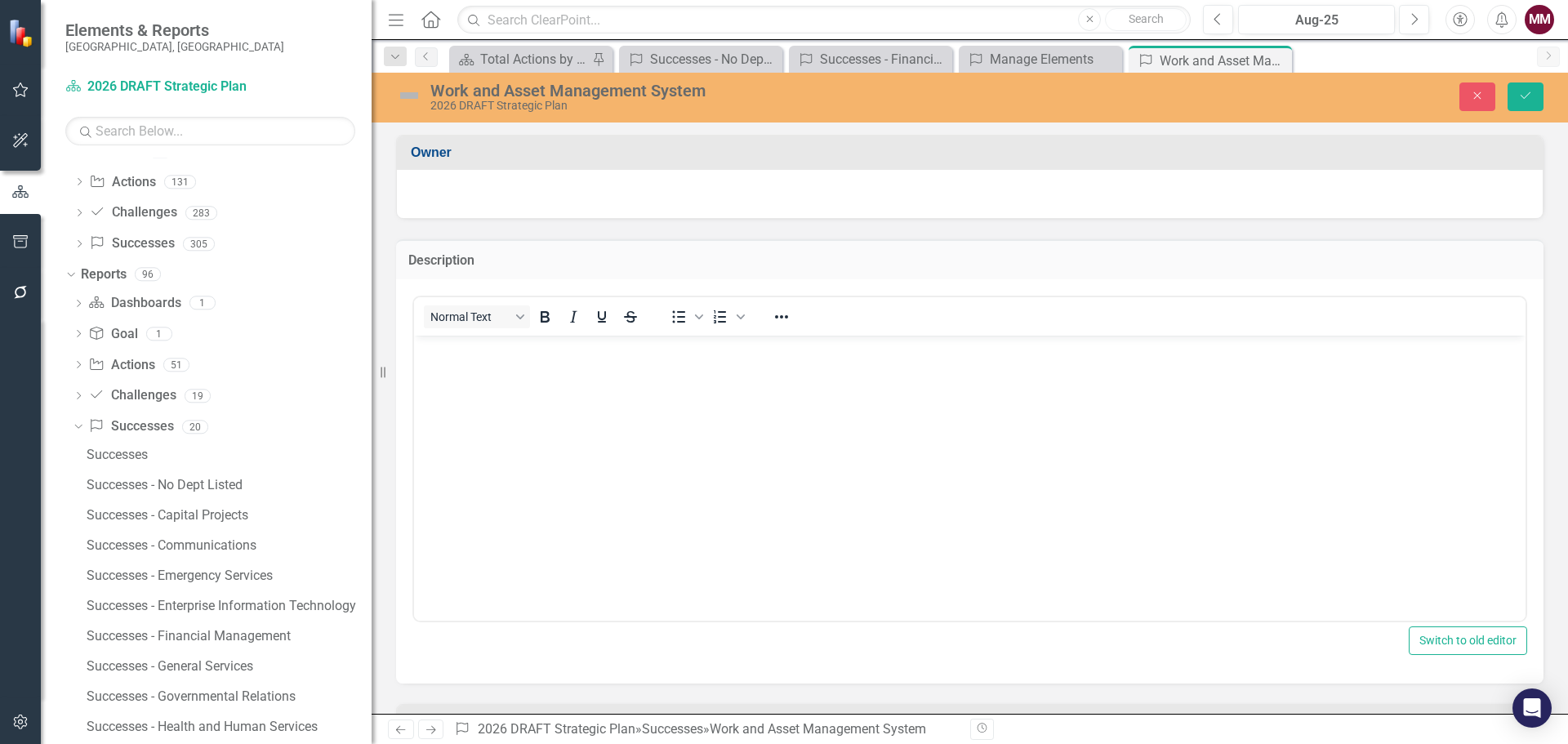
click at [498, 373] on body "Rich Text Area. Press ALT-0 for help." at bounding box center [970, 457] width 1112 height 245
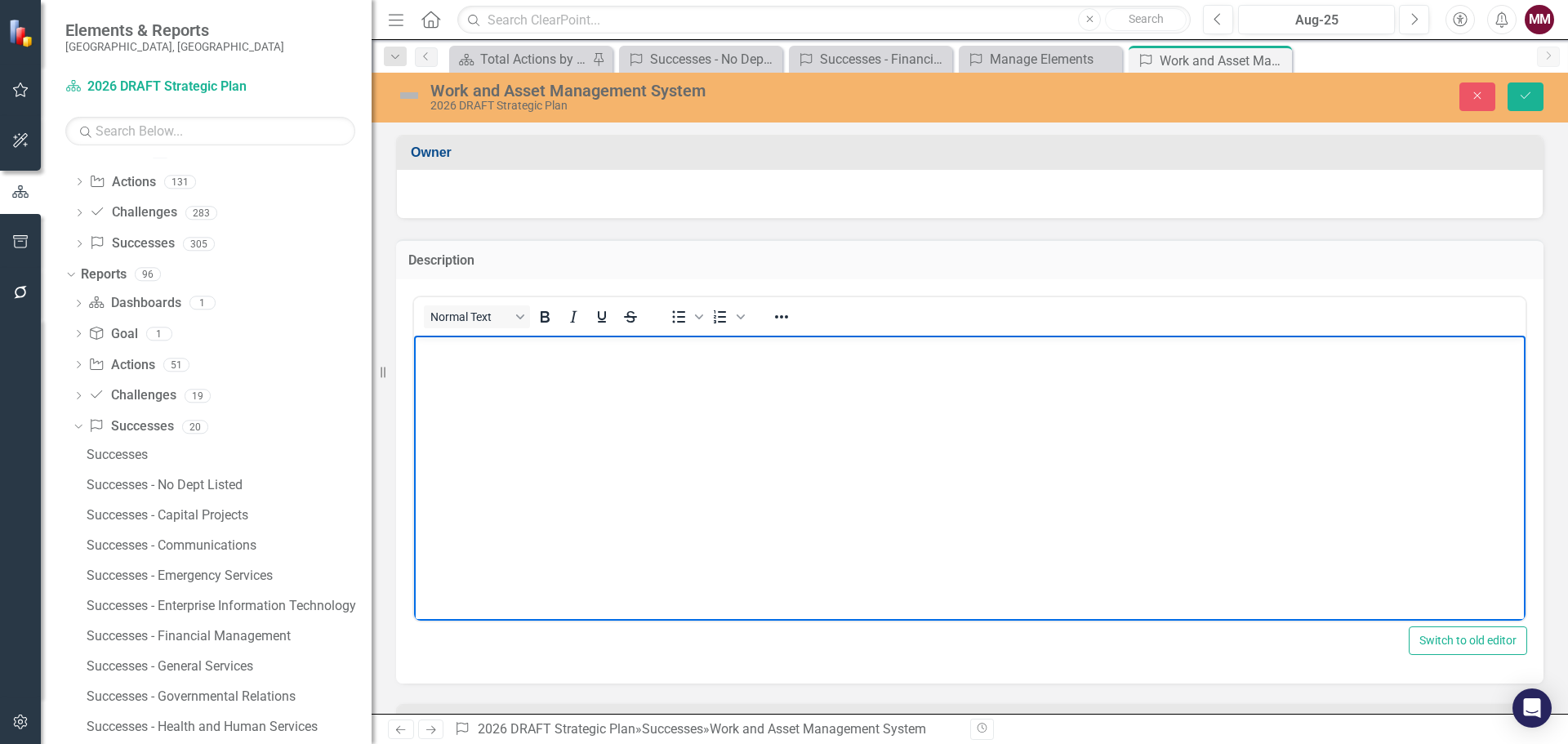
paste body "Rich Text Area. Press ALT-0 for help."
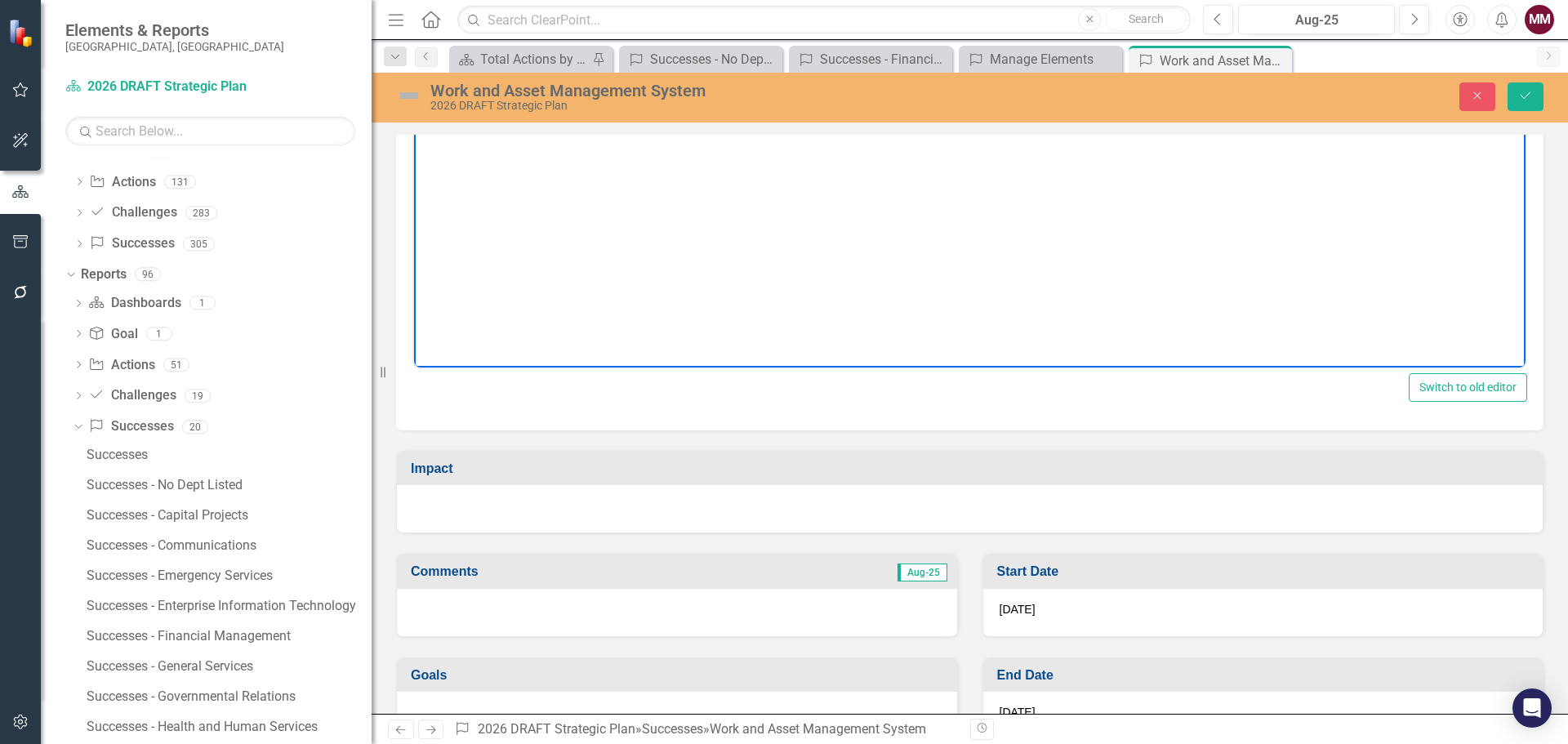
scroll to position [296, 0]
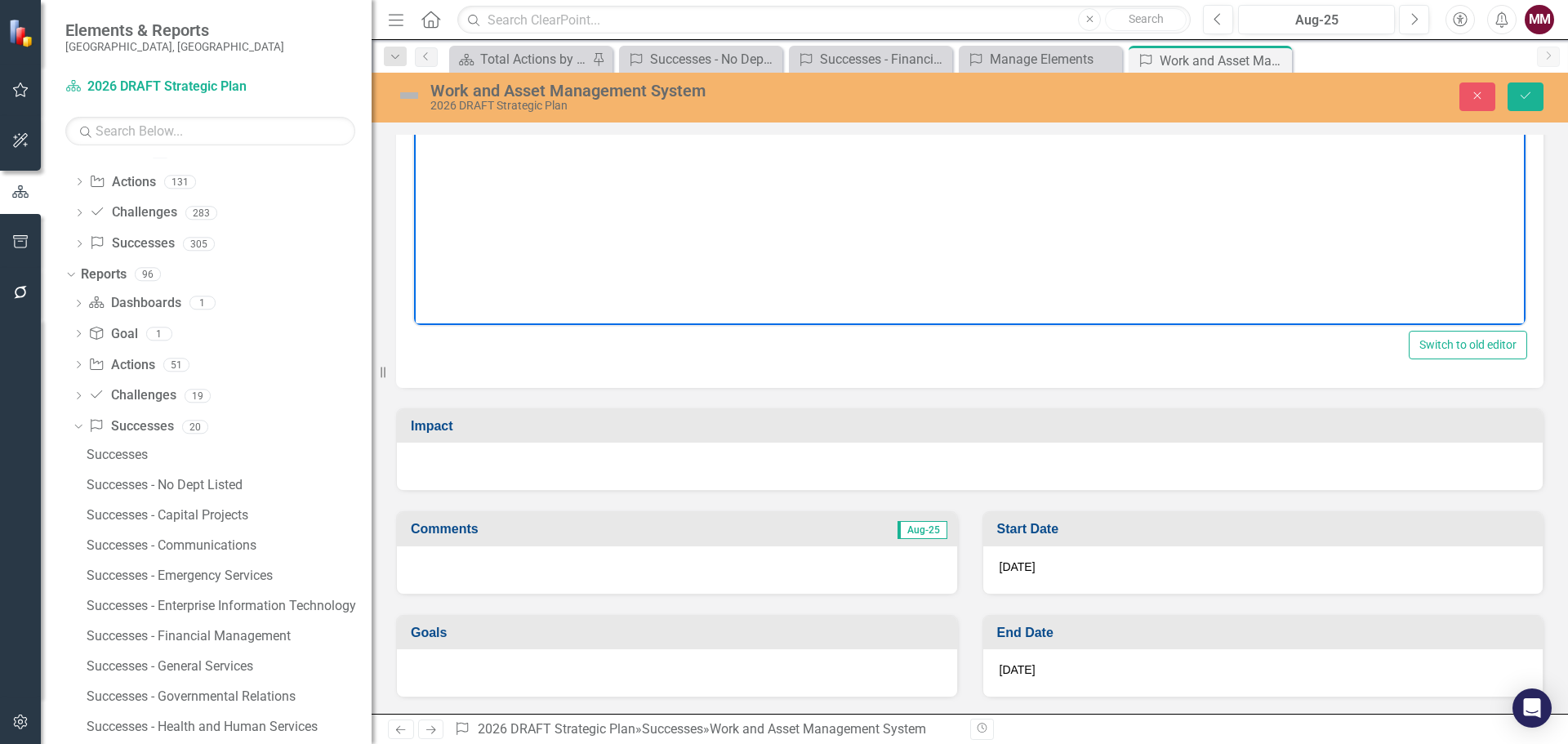
click at [523, 462] on div at bounding box center [970, 465] width 1145 height 47
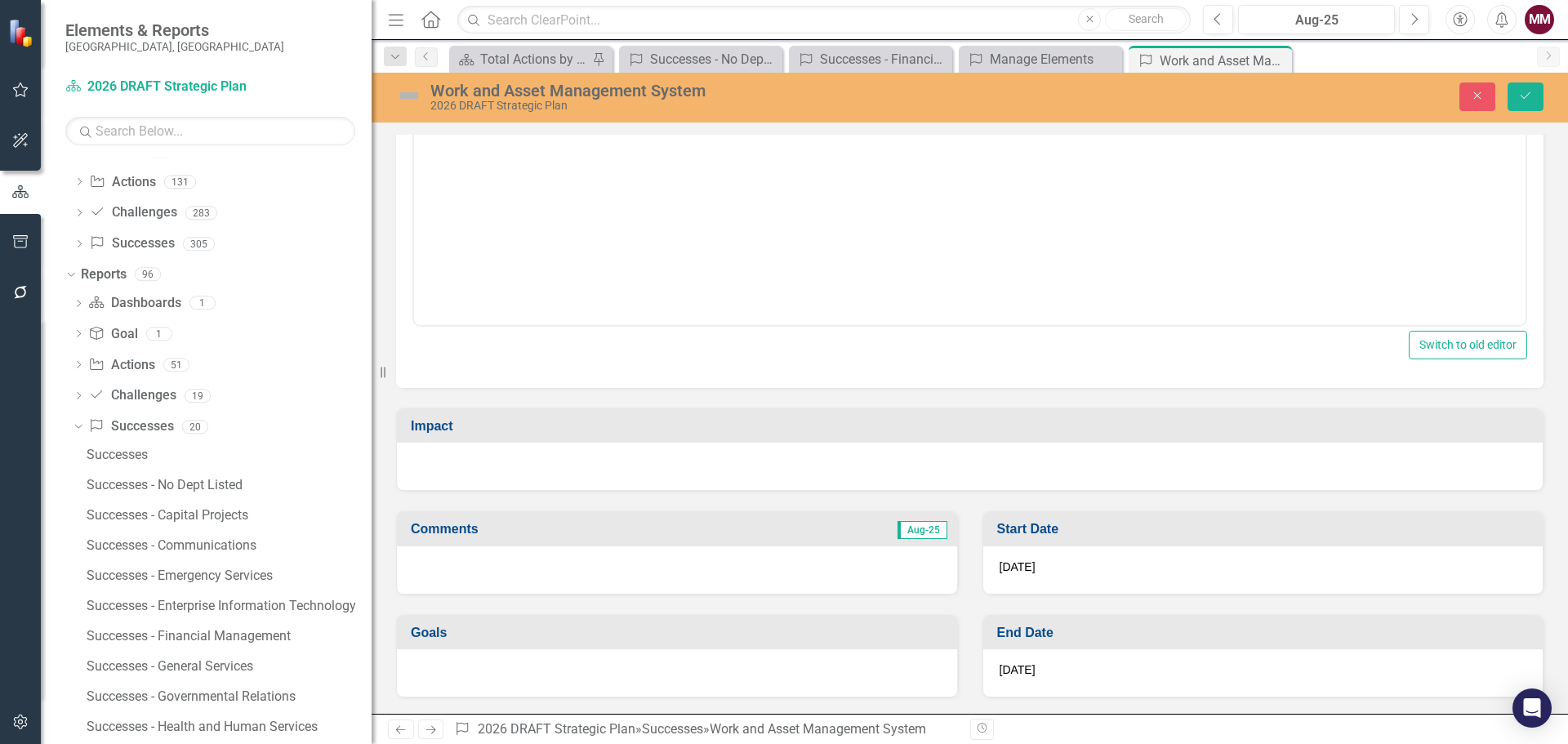
click at [523, 462] on div at bounding box center [970, 465] width 1145 height 47
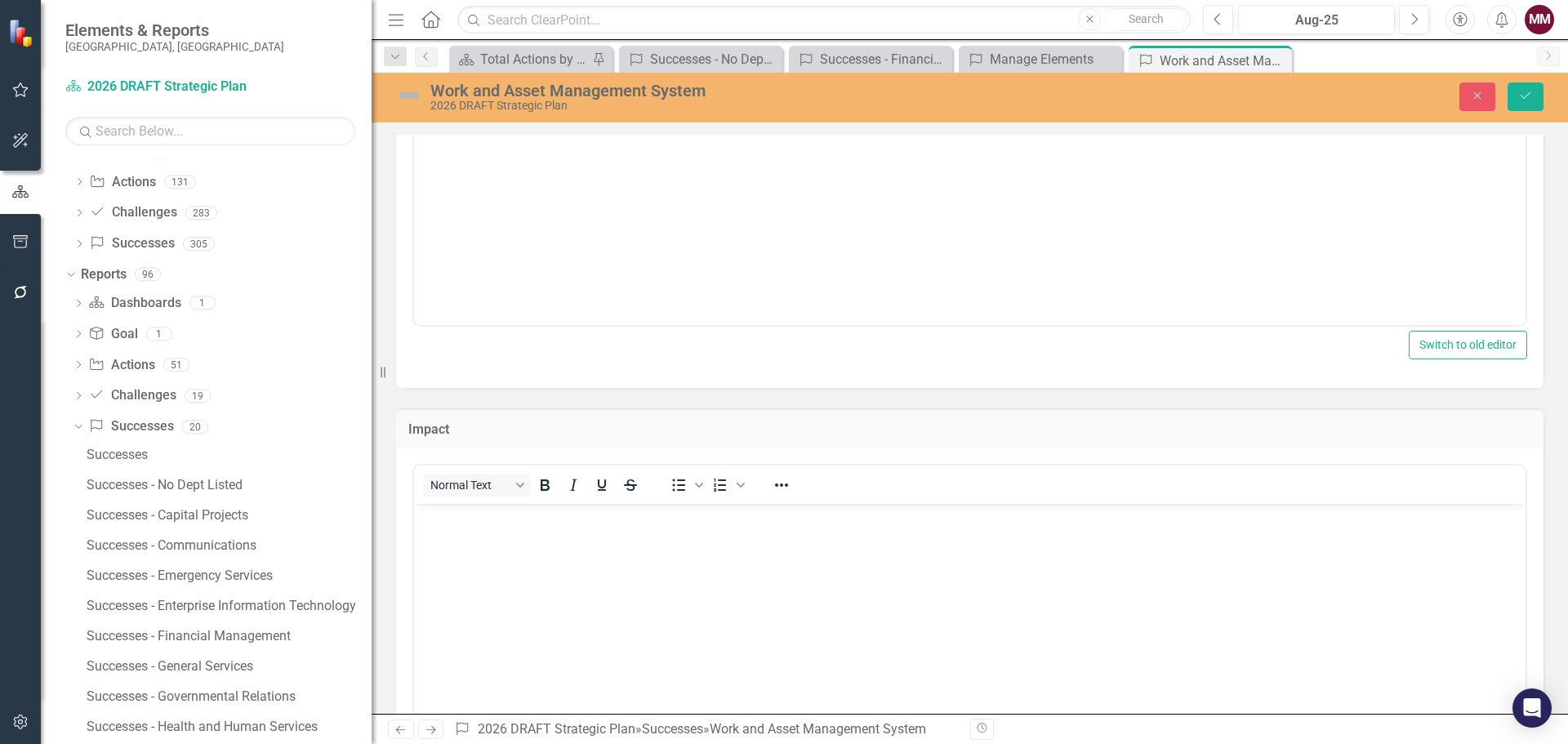
scroll to position [0, 0]
click at [518, 527] on body "Rich Text Area. Press ALT-0 for help." at bounding box center [970, 626] width 1112 height 245
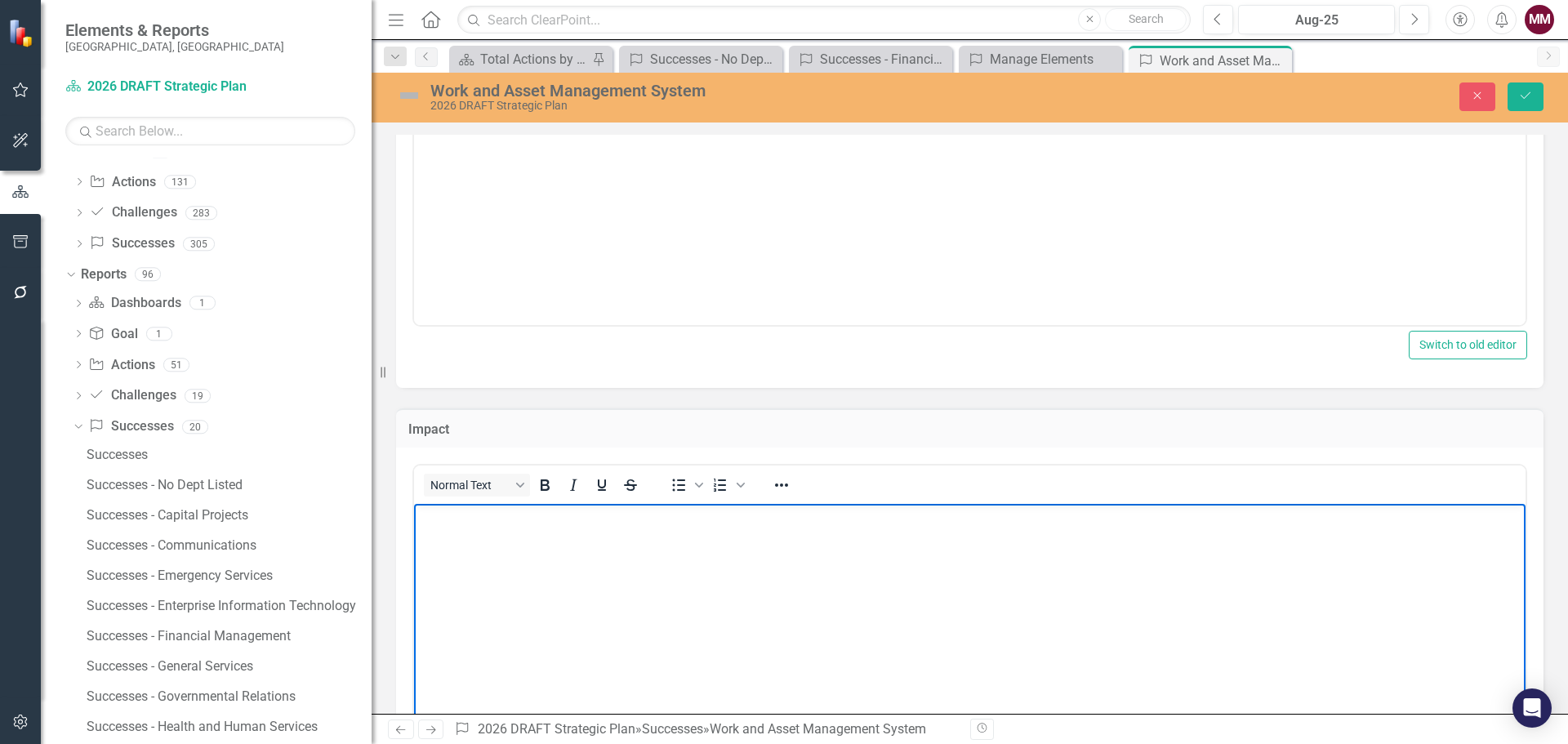
paste body "Rich Text Area. Press ALT-0 for help."
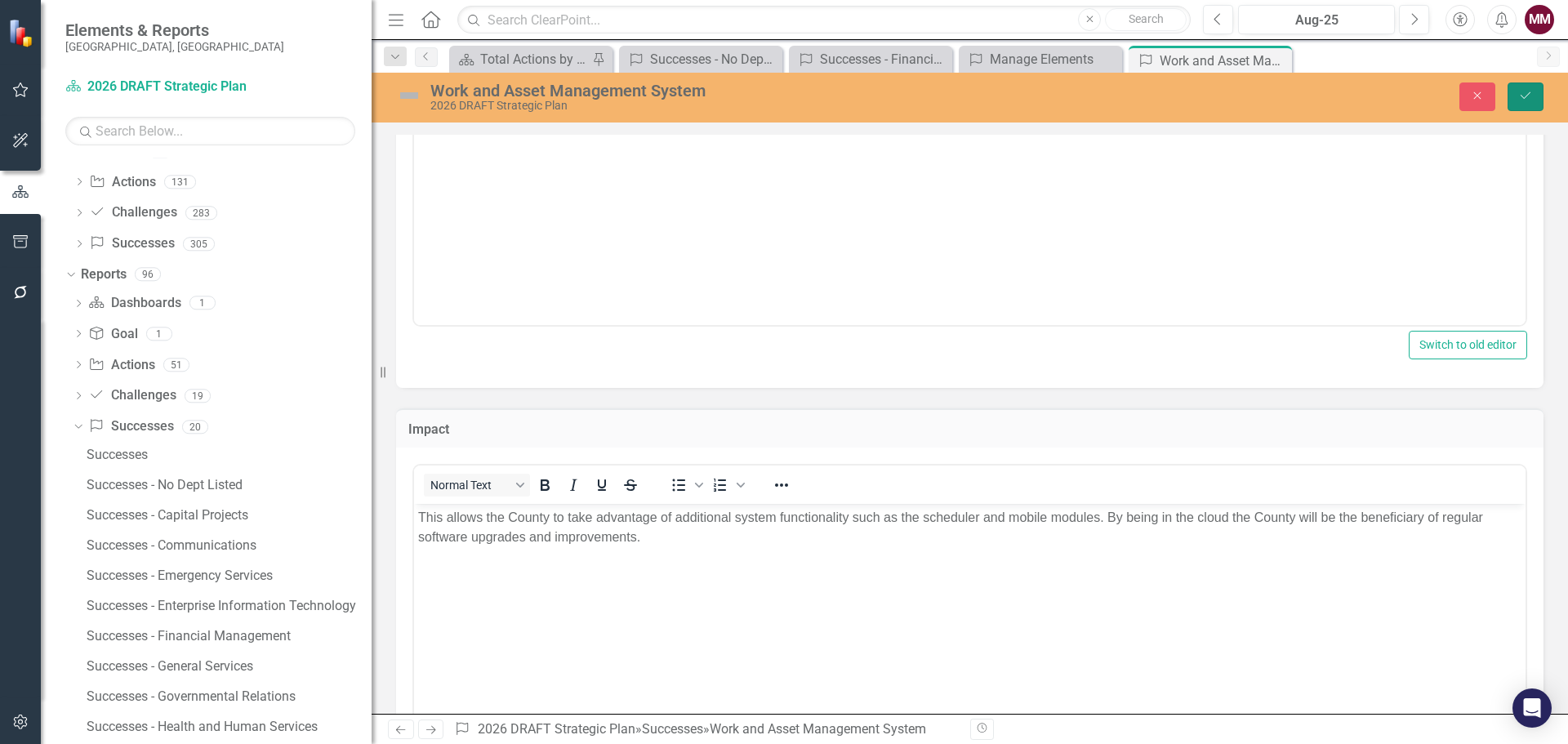
click at [1515, 92] on button "Save" at bounding box center [1525, 97] width 36 height 28
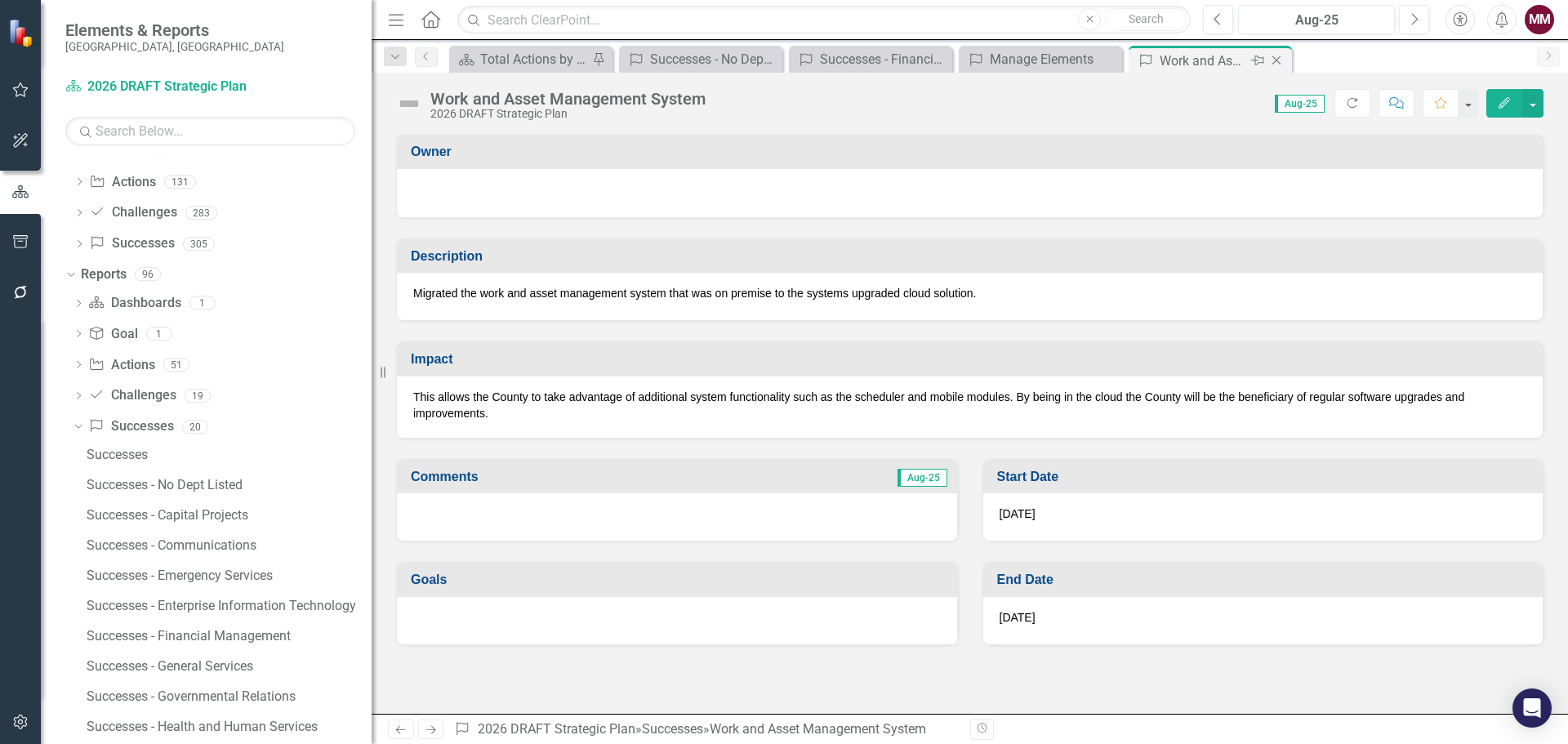
click at [1271, 64] on icon "Close" at bounding box center [1276, 60] width 16 height 13
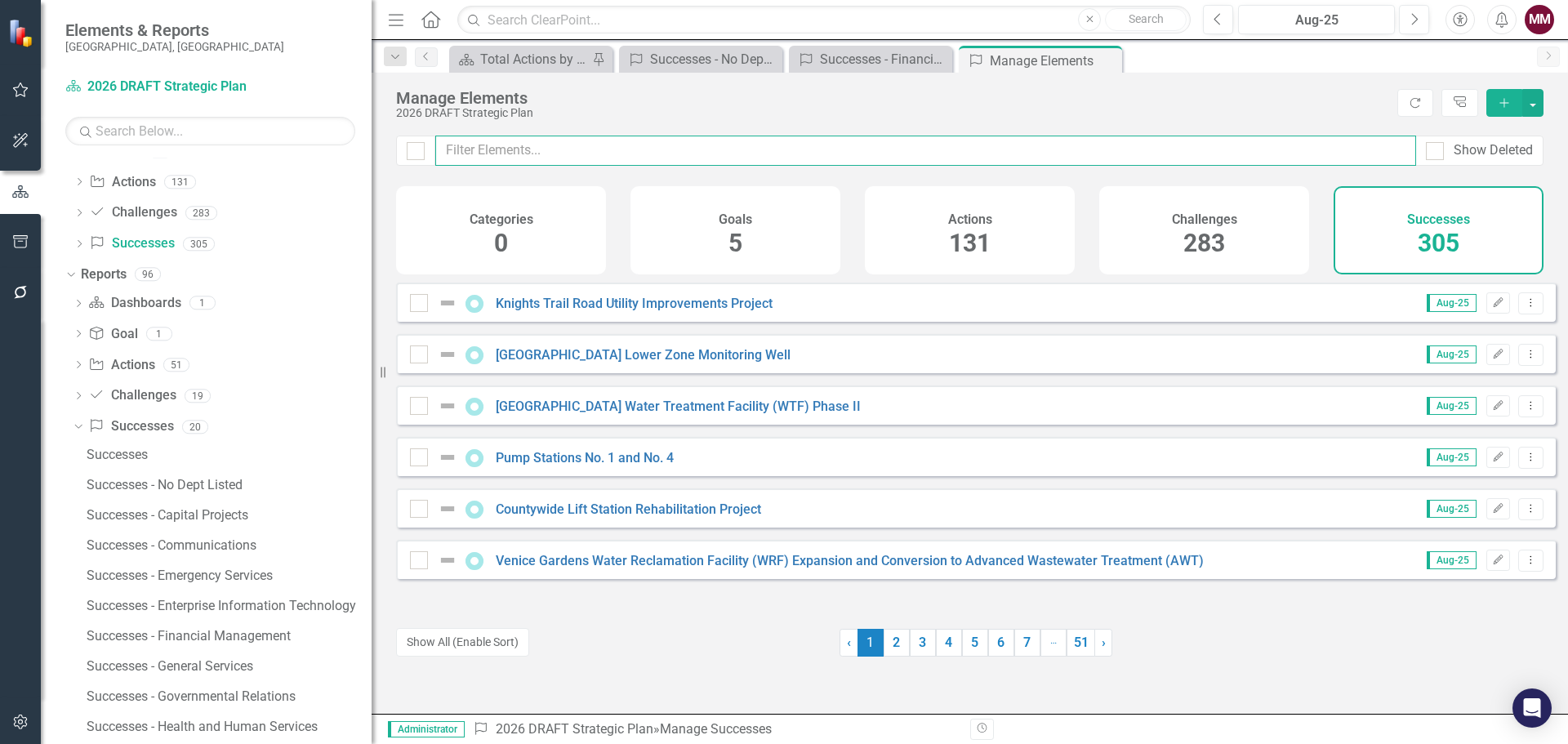
click at [579, 154] on input "text" at bounding box center [925, 151] width 980 height 30
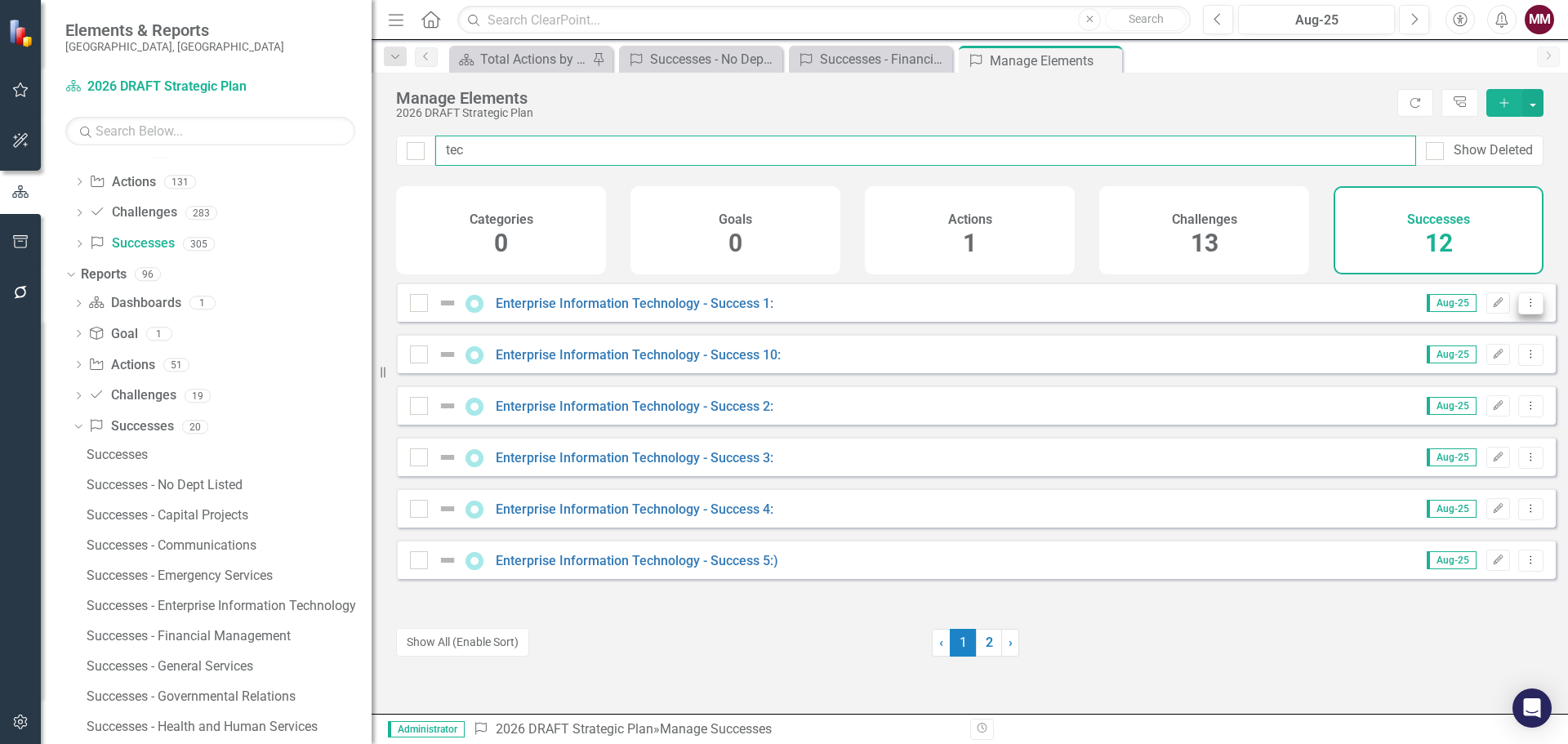
type input "tec"
click at [1518, 314] on button "Dropdown Menu" at bounding box center [1531, 303] width 26 height 22
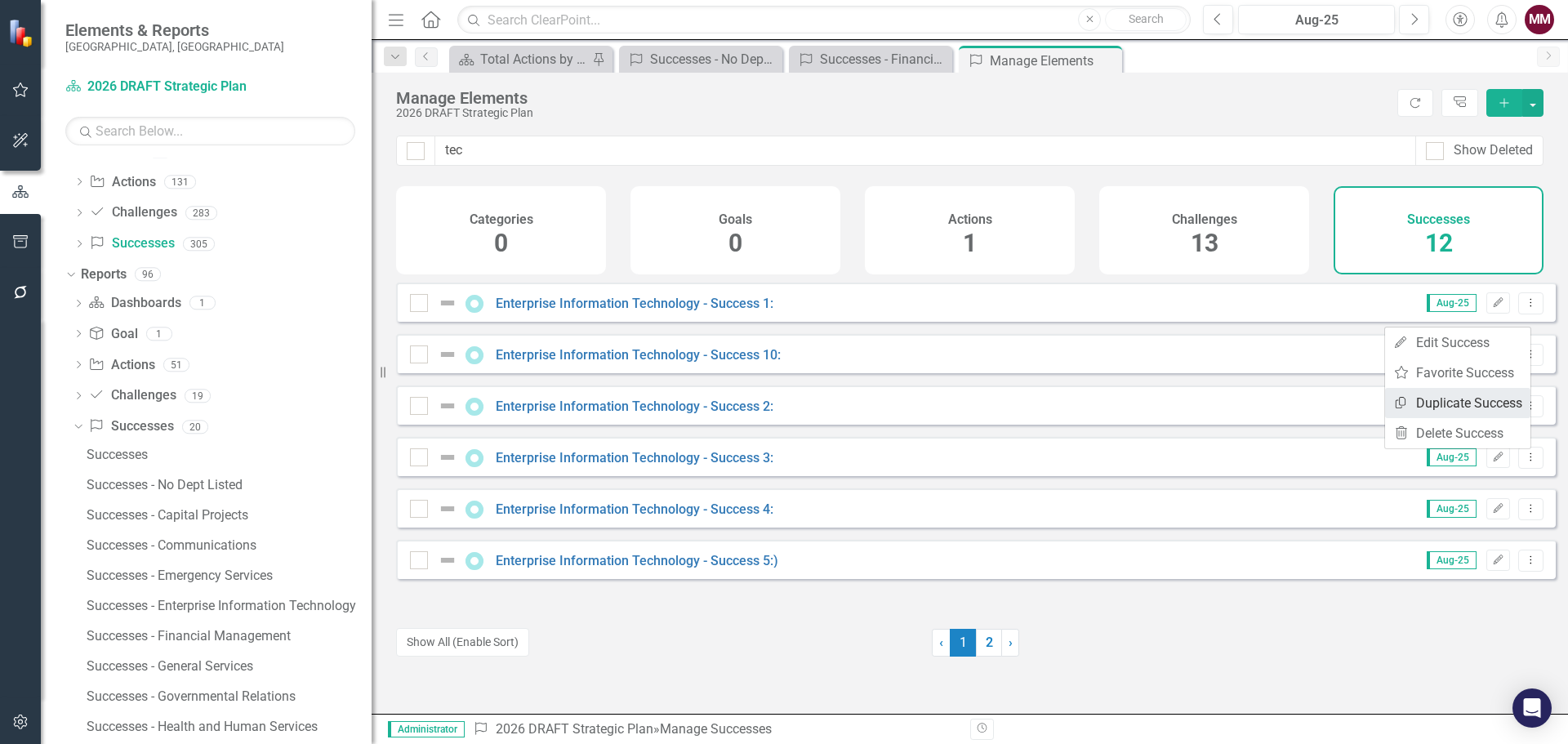
click at [1457, 404] on link "Copy Duplicate Success" at bounding box center [1458, 403] width 146 height 30
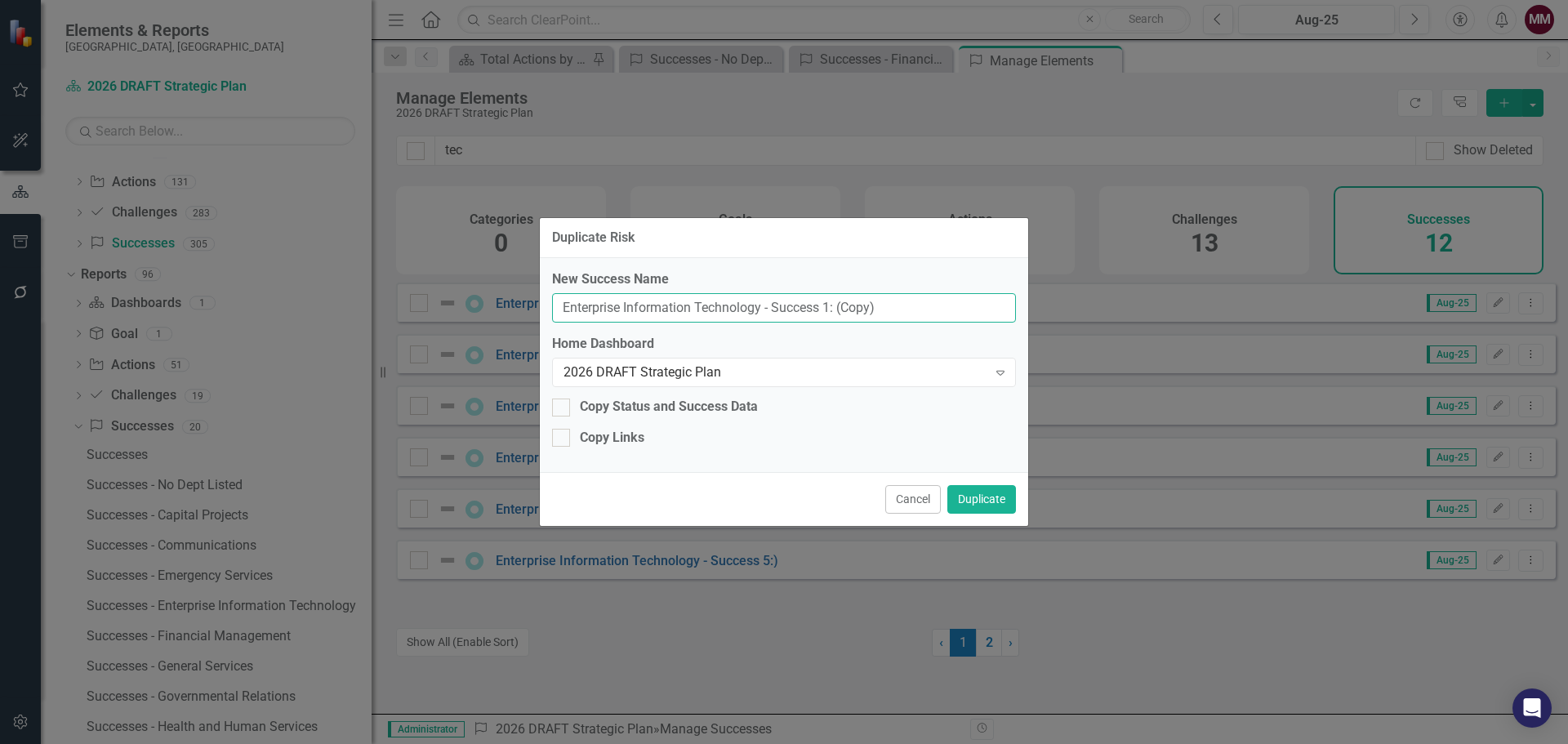
drag, startPoint x: 886, startPoint y: 310, endPoint x: -178, endPoint y: 280, distance: 1064.4
click at [0, 280] on html "Accessibility Screen-Reader Guide, Feedback, and Issue Reporting | New window E…" at bounding box center [784, 372] width 1568 height 744
paste input "Records Retention"
type input "Records Retention"
click at [961, 494] on button "Duplicate" at bounding box center [981, 499] width 68 height 28
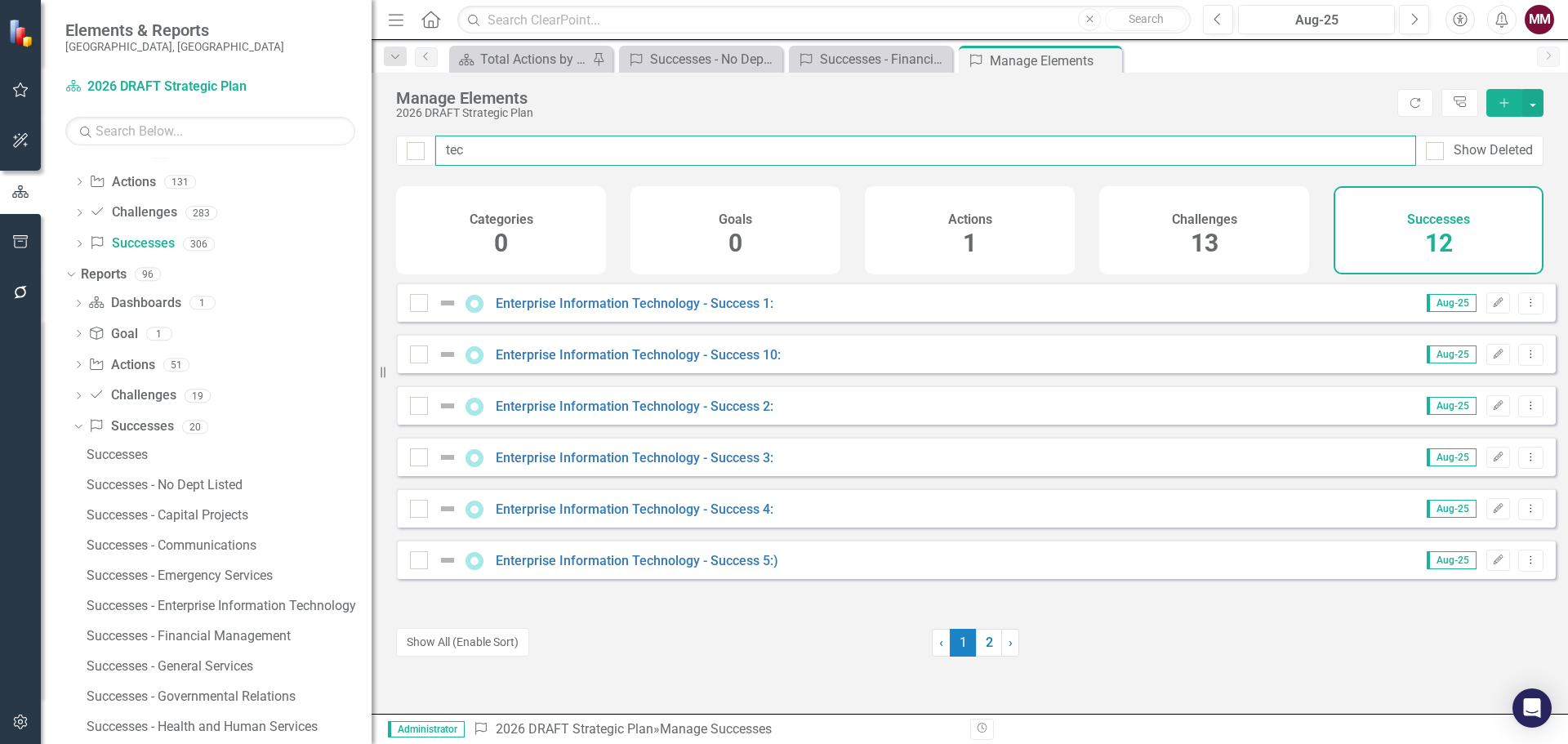
drag, startPoint x: 490, startPoint y: 148, endPoint x: 60, endPoint y: 77, distance: 435.8
click at [68, 79] on div "Elements & Reports Sarasota County, FL Dashboard 2026 DRAFT Strategic Plan Sear…" at bounding box center [784, 372] width 1568 height 744
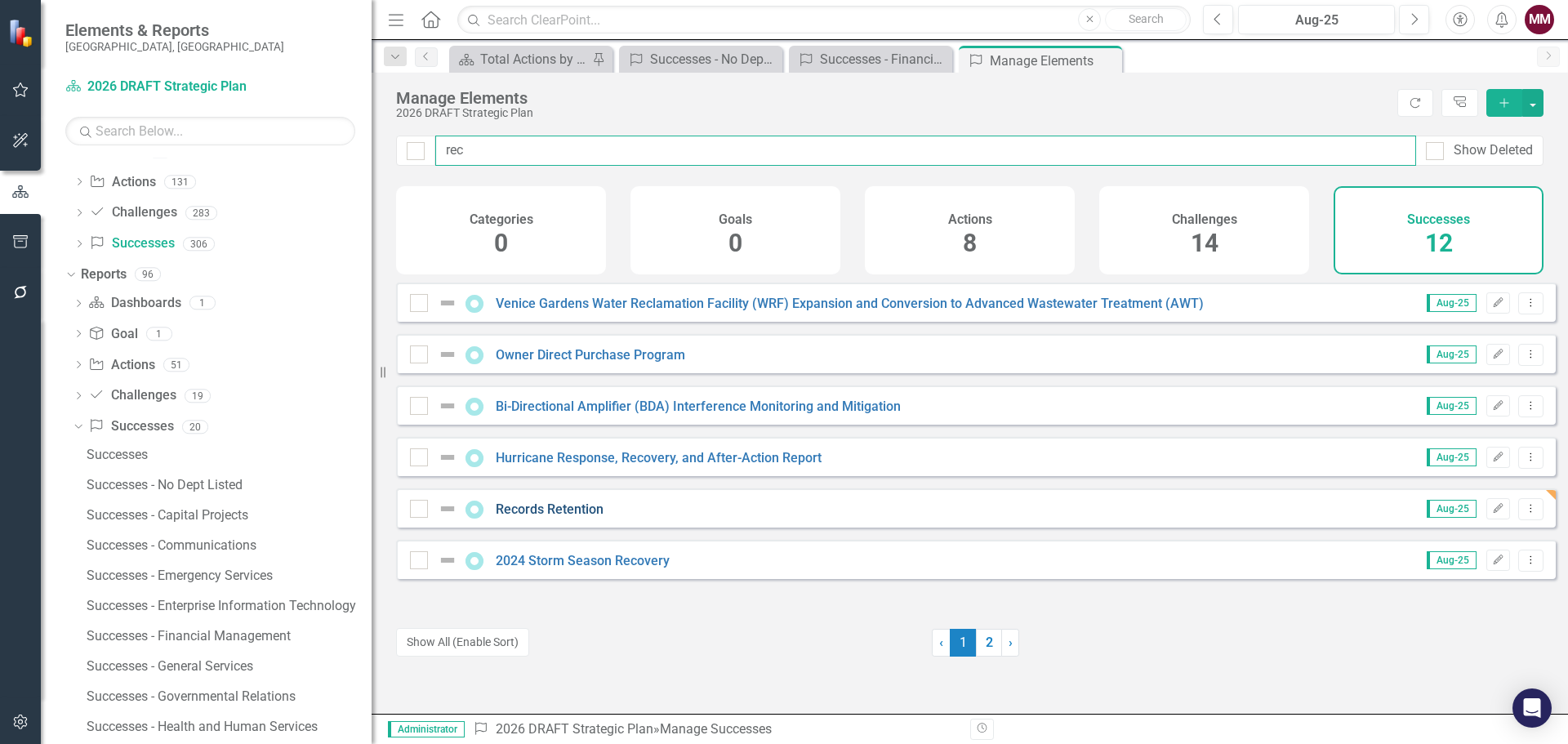
type input "rec"
click at [528, 517] on link "Records Retention" at bounding box center [549, 509] width 107 height 15
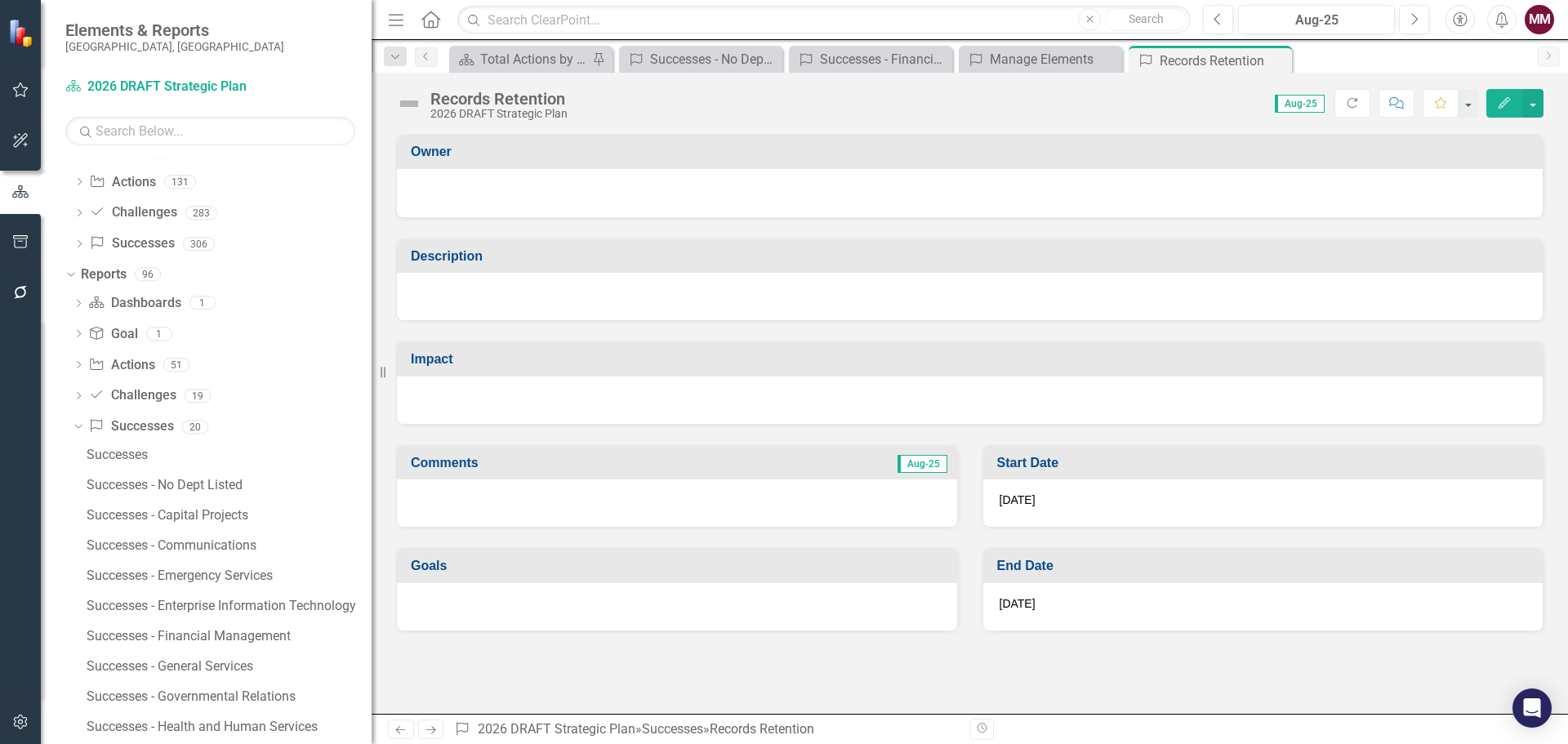
click at [650, 289] on div at bounding box center [970, 296] width 1145 height 47
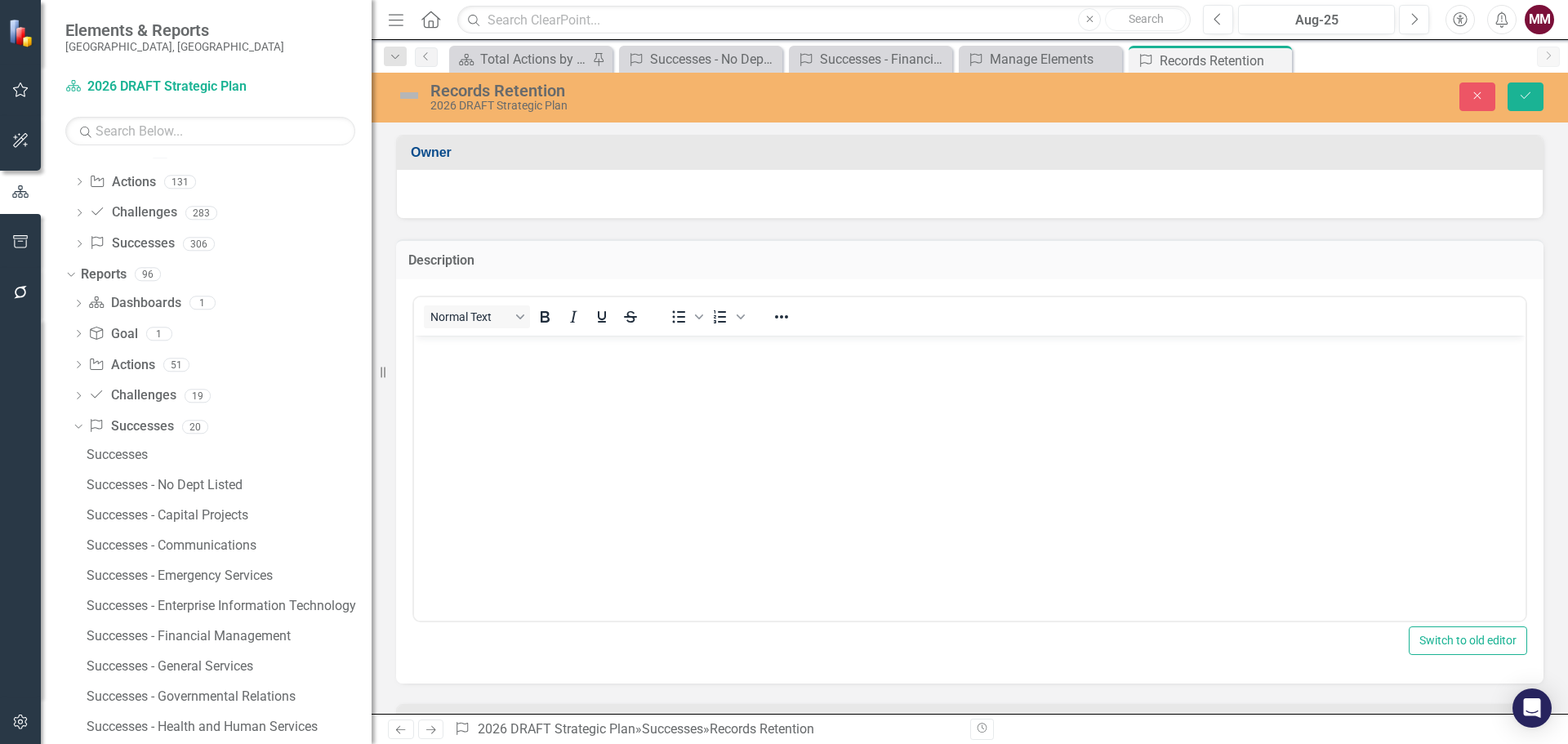
click at [590, 371] on body "Rich Text Area. Press ALT-0 for help." at bounding box center [970, 457] width 1112 height 245
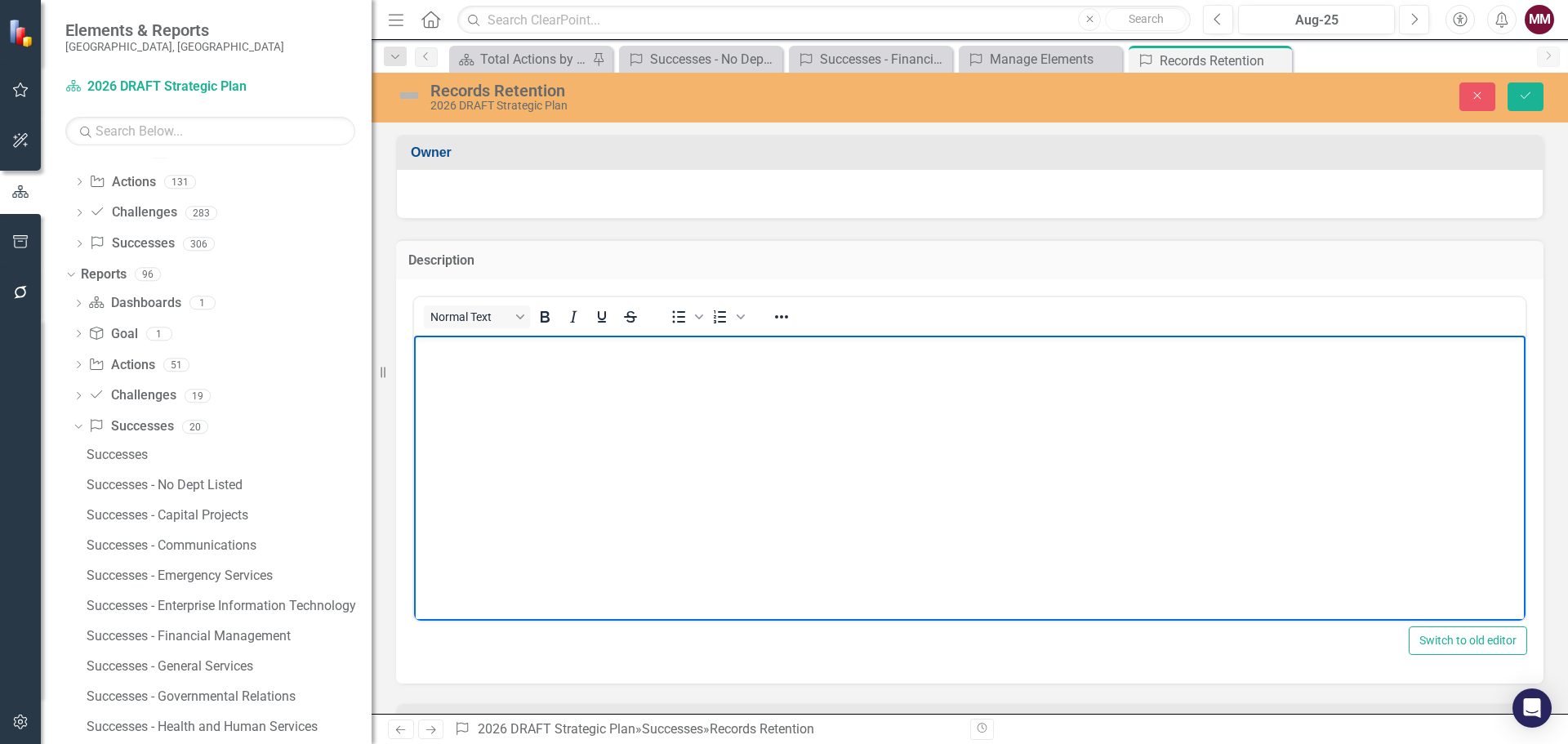
paste body "Rich Text Area. Press ALT-0 for help."
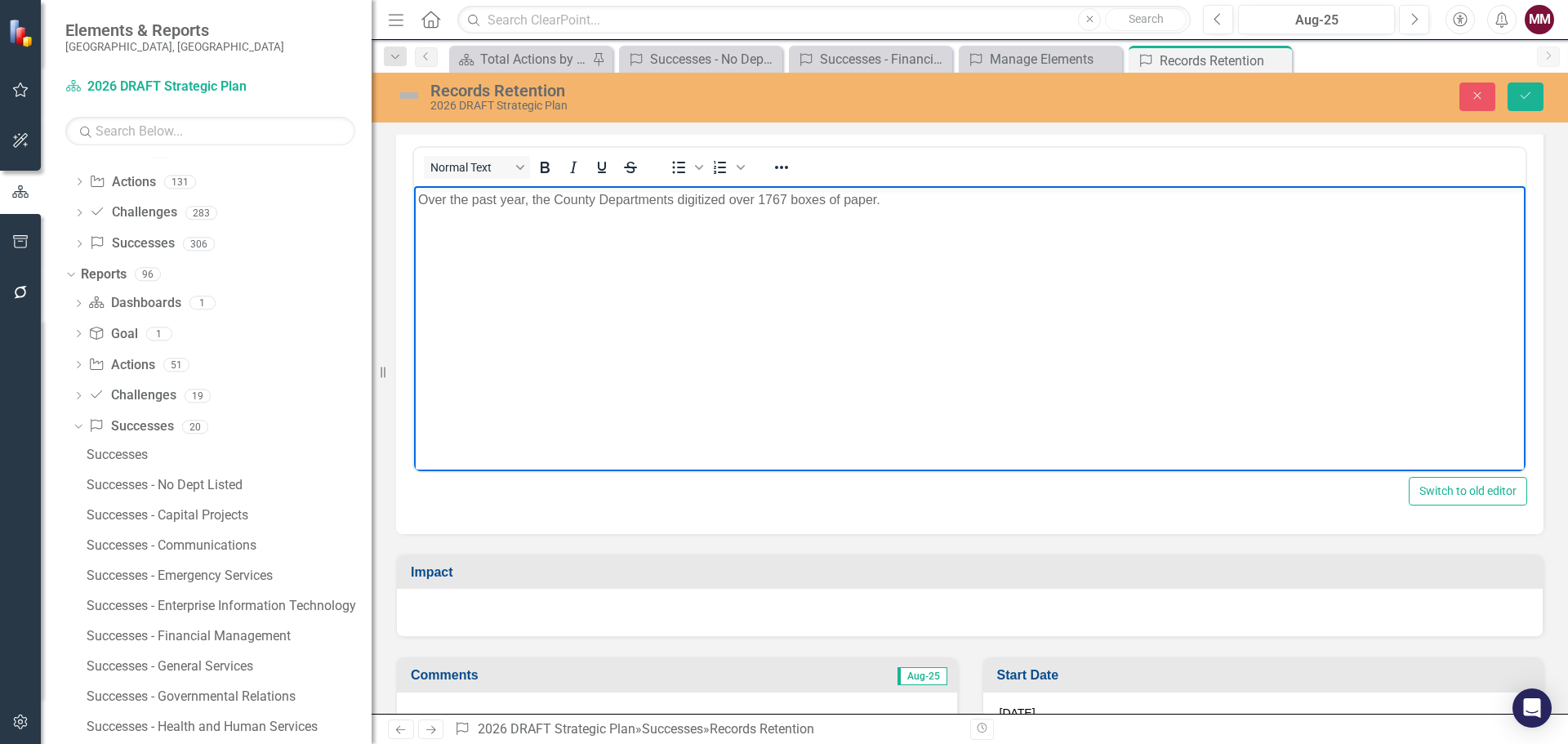
scroll to position [163, 0]
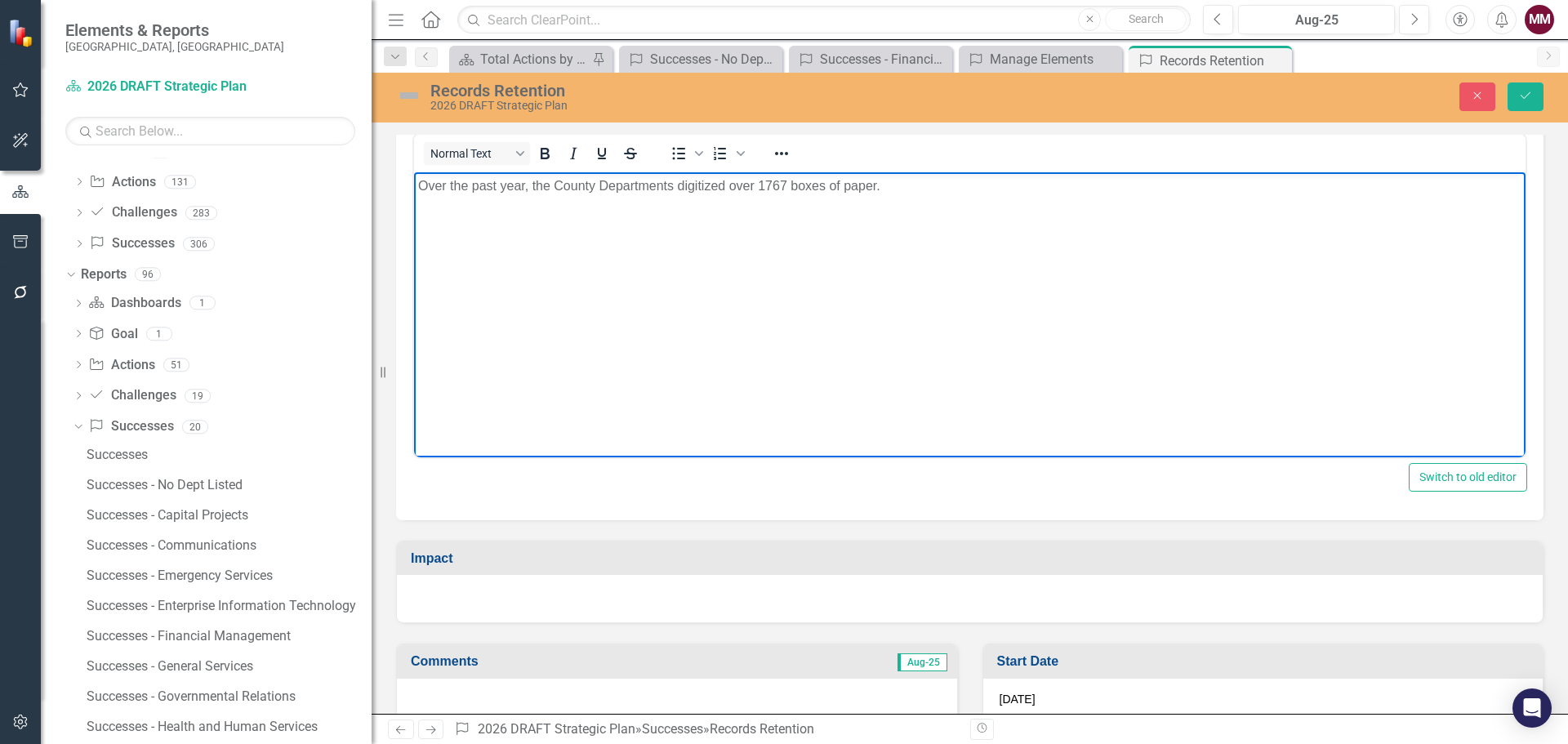
click at [716, 595] on div at bounding box center [970, 598] width 1145 height 47
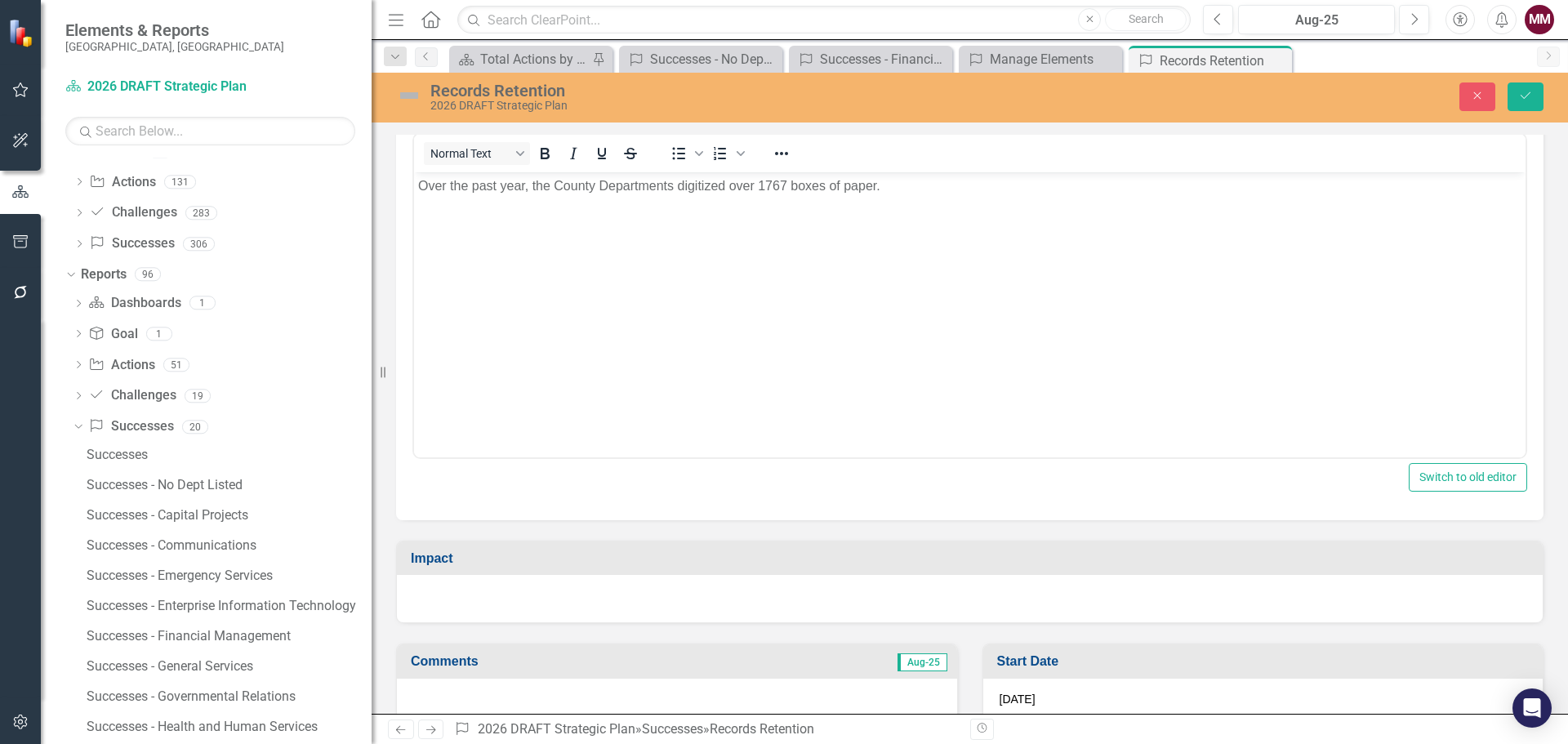
click at [716, 595] on div at bounding box center [970, 598] width 1145 height 47
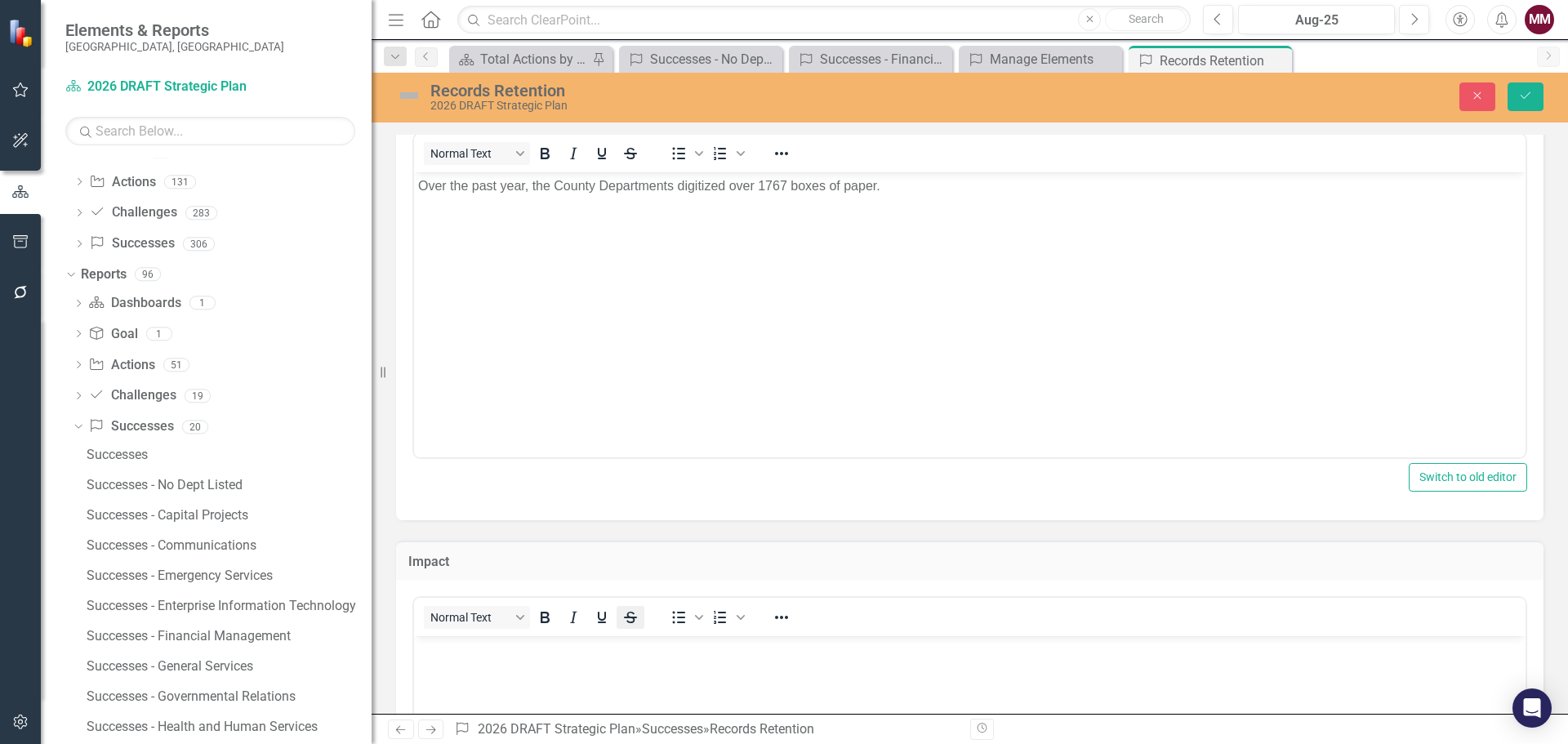
scroll to position [0, 0]
click at [615, 661] on body "Rich Text Area. Press ALT-0 for help." at bounding box center [970, 758] width 1112 height 245
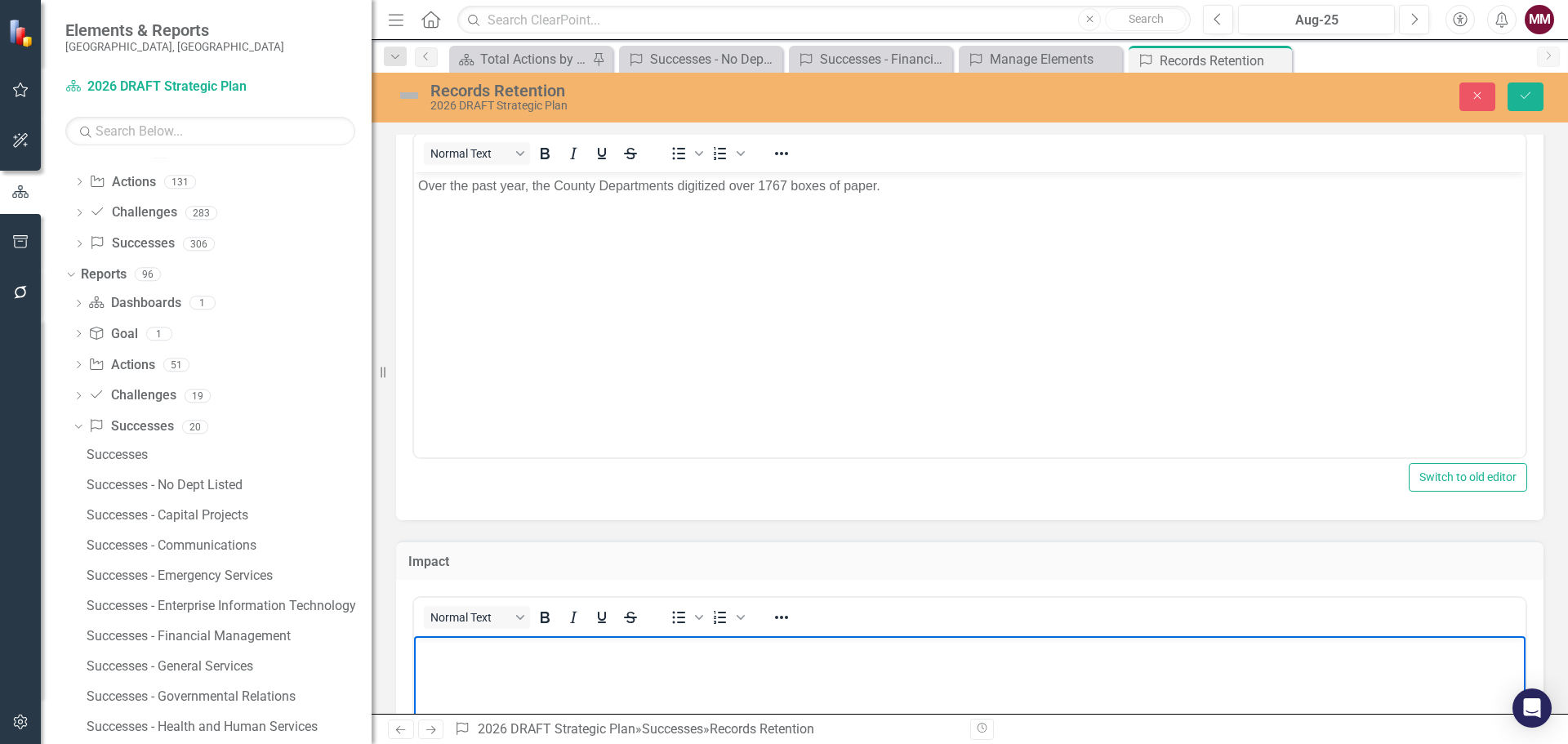
paste body "Rich Text Area. Press ALT-0 for help."
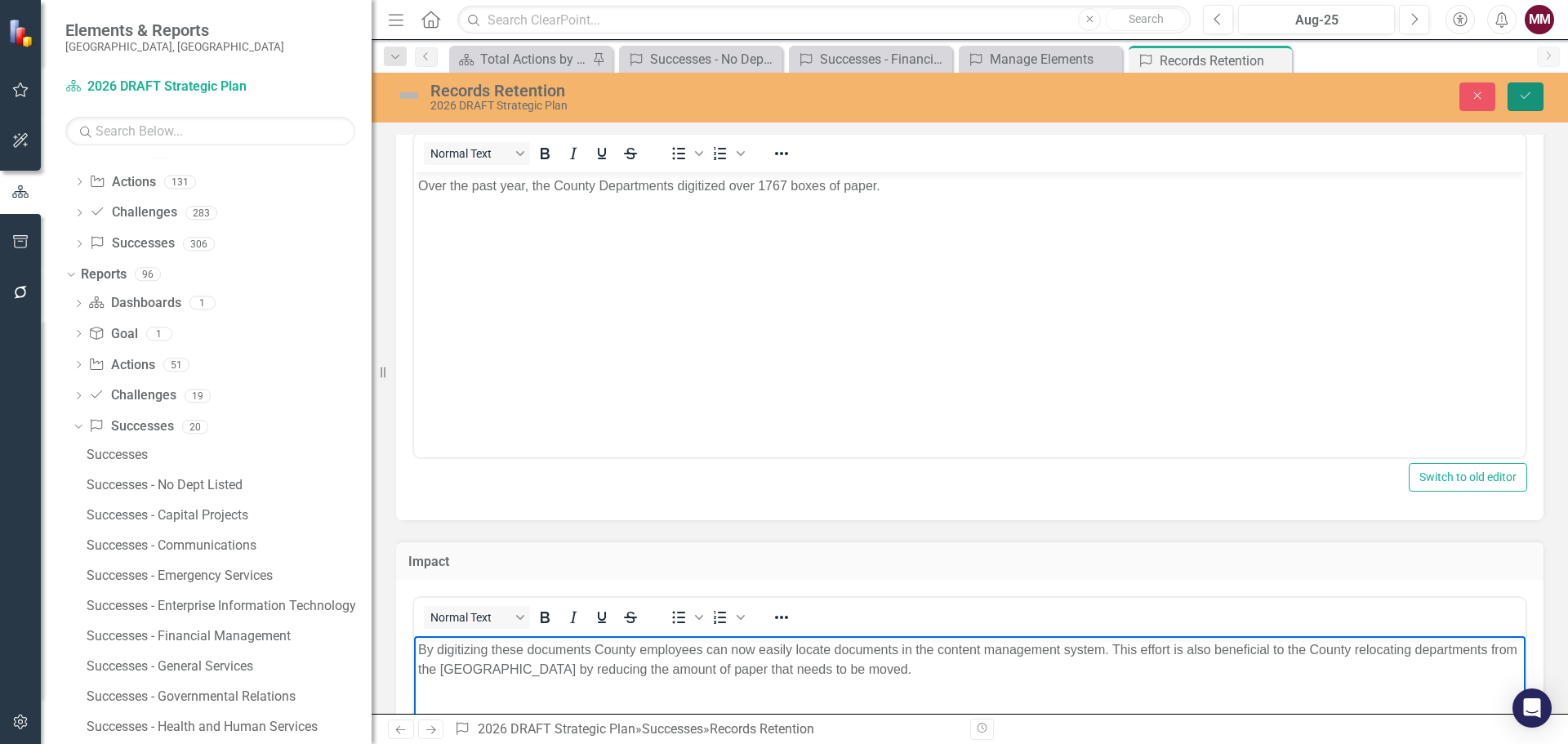
click at [1508, 97] on button "Save" at bounding box center [1525, 97] width 36 height 28
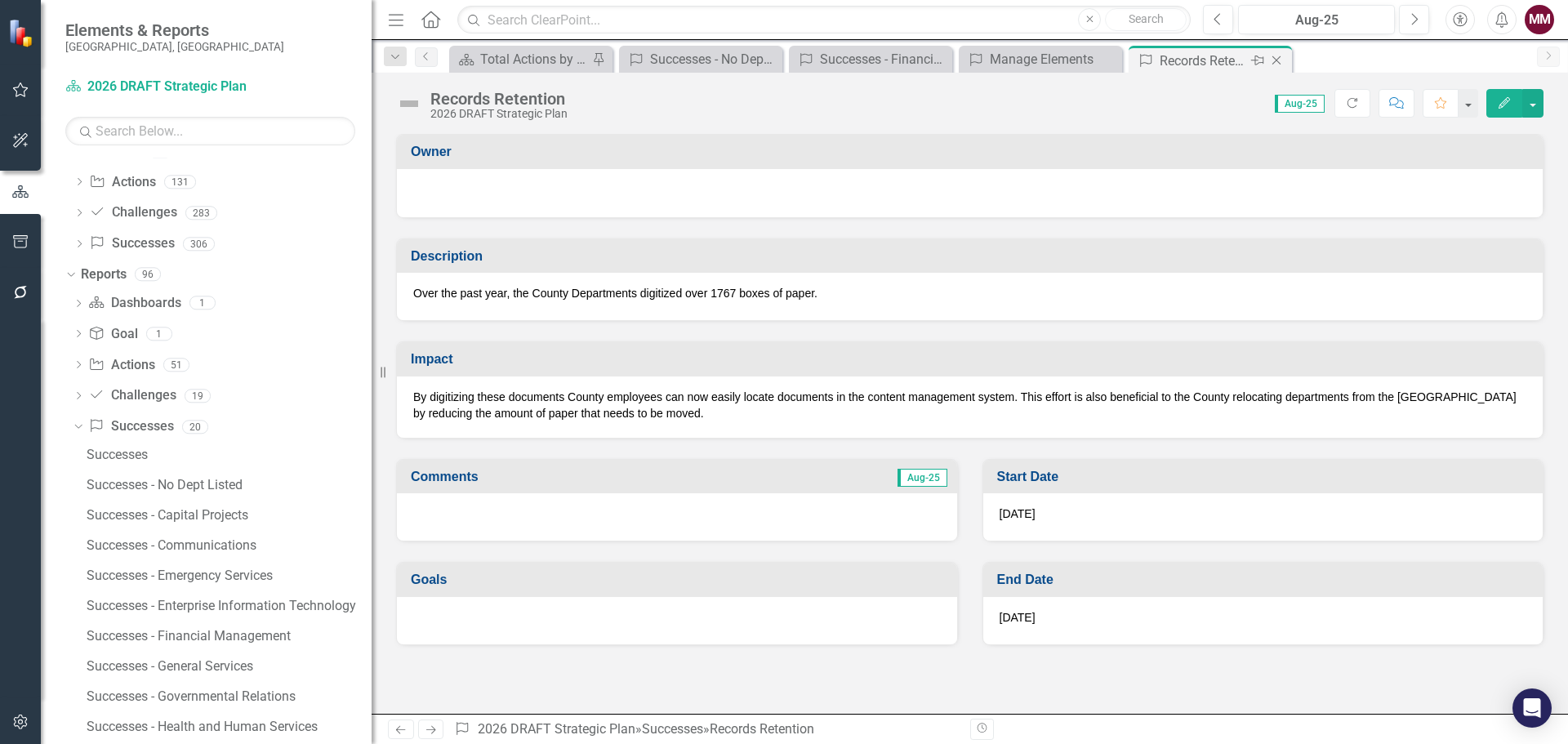
click at [1272, 59] on icon "Close" at bounding box center [1276, 60] width 16 height 13
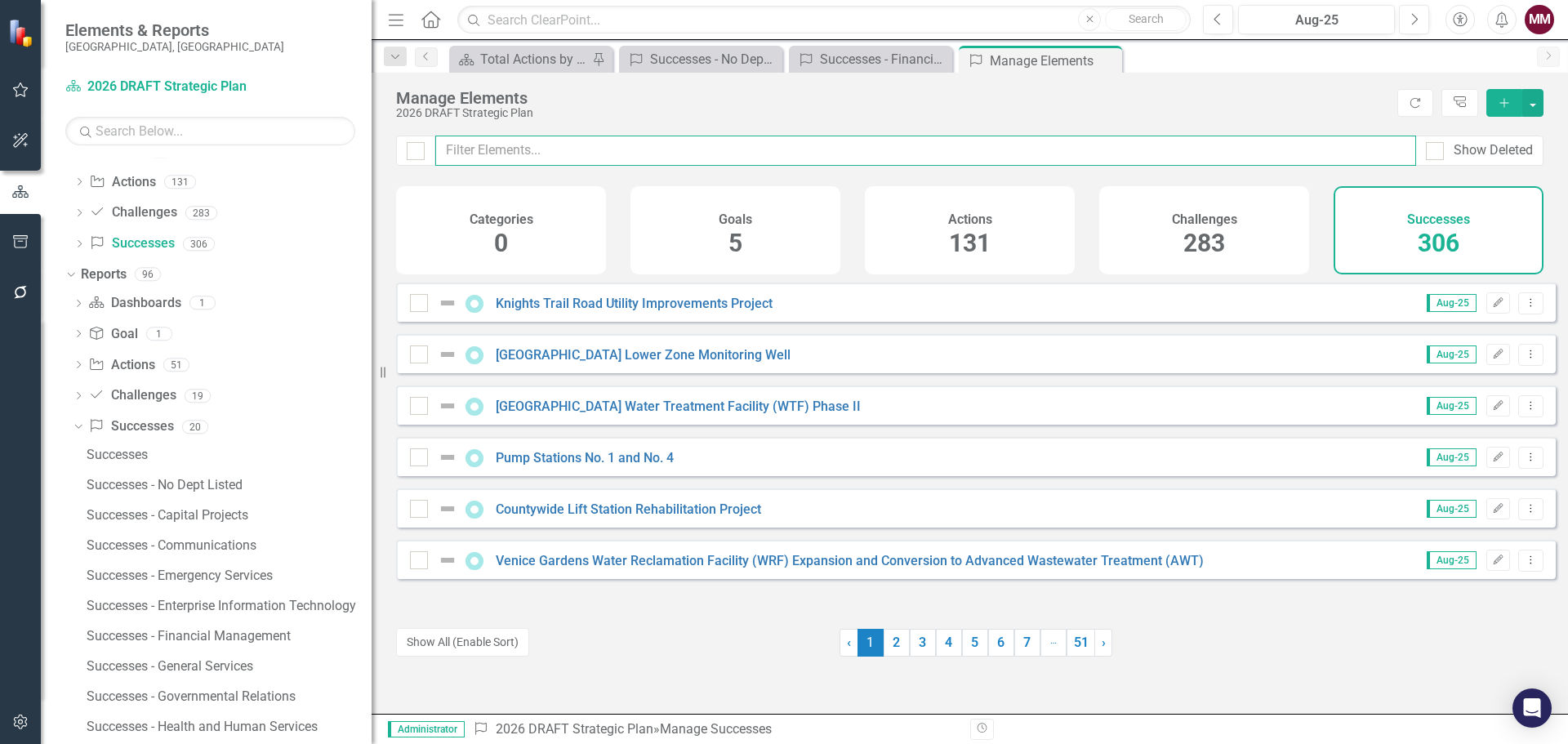
click at [564, 155] on input "text" at bounding box center [925, 151] width 980 height 30
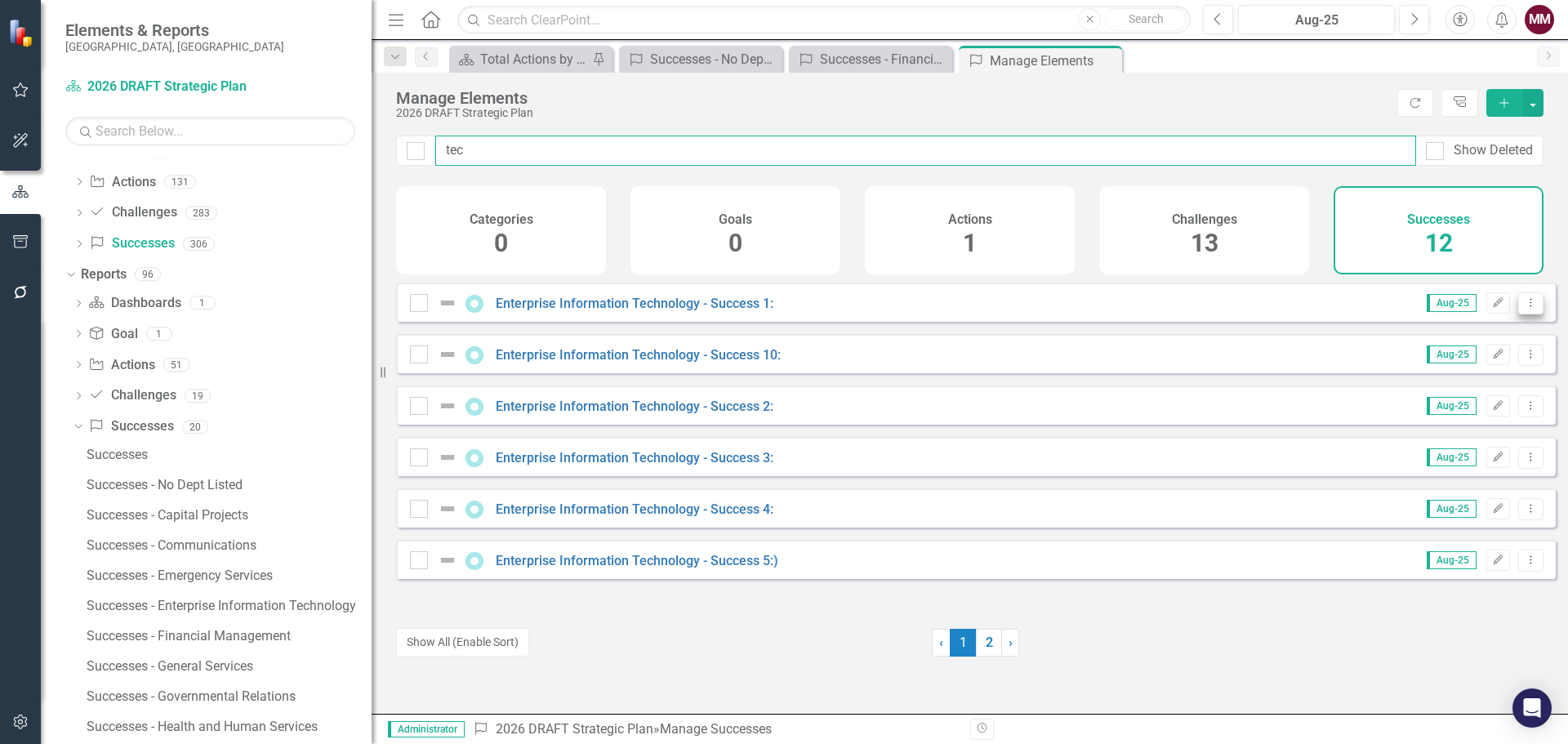
type input "tec"
click at [1524, 308] on icon "Dropdown Menu" at bounding box center [1531, 303] width 14 height 11
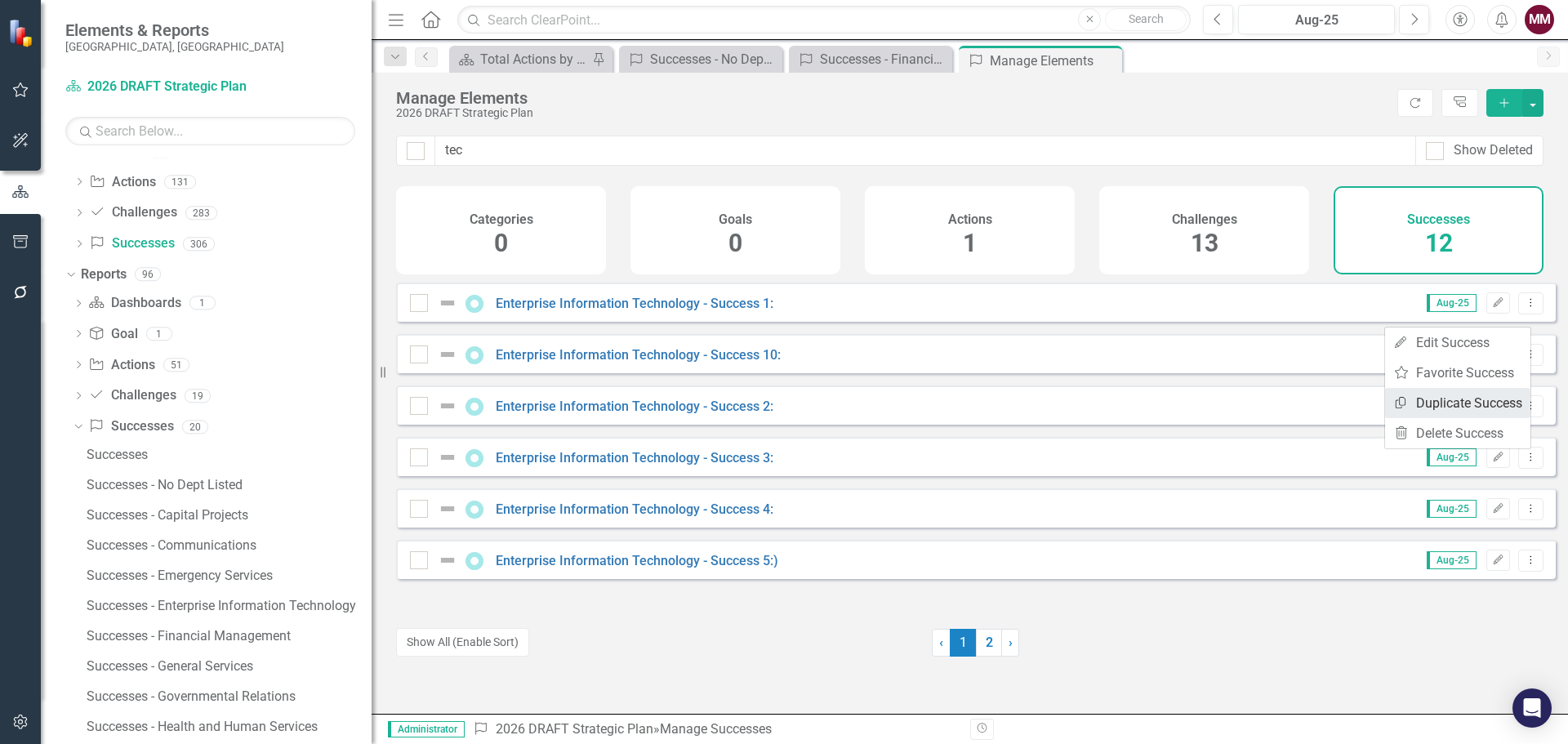
click at [1474, 407] on link "Copy Duplicate Success" at bounding box center [1458, 403] width 146 height 30
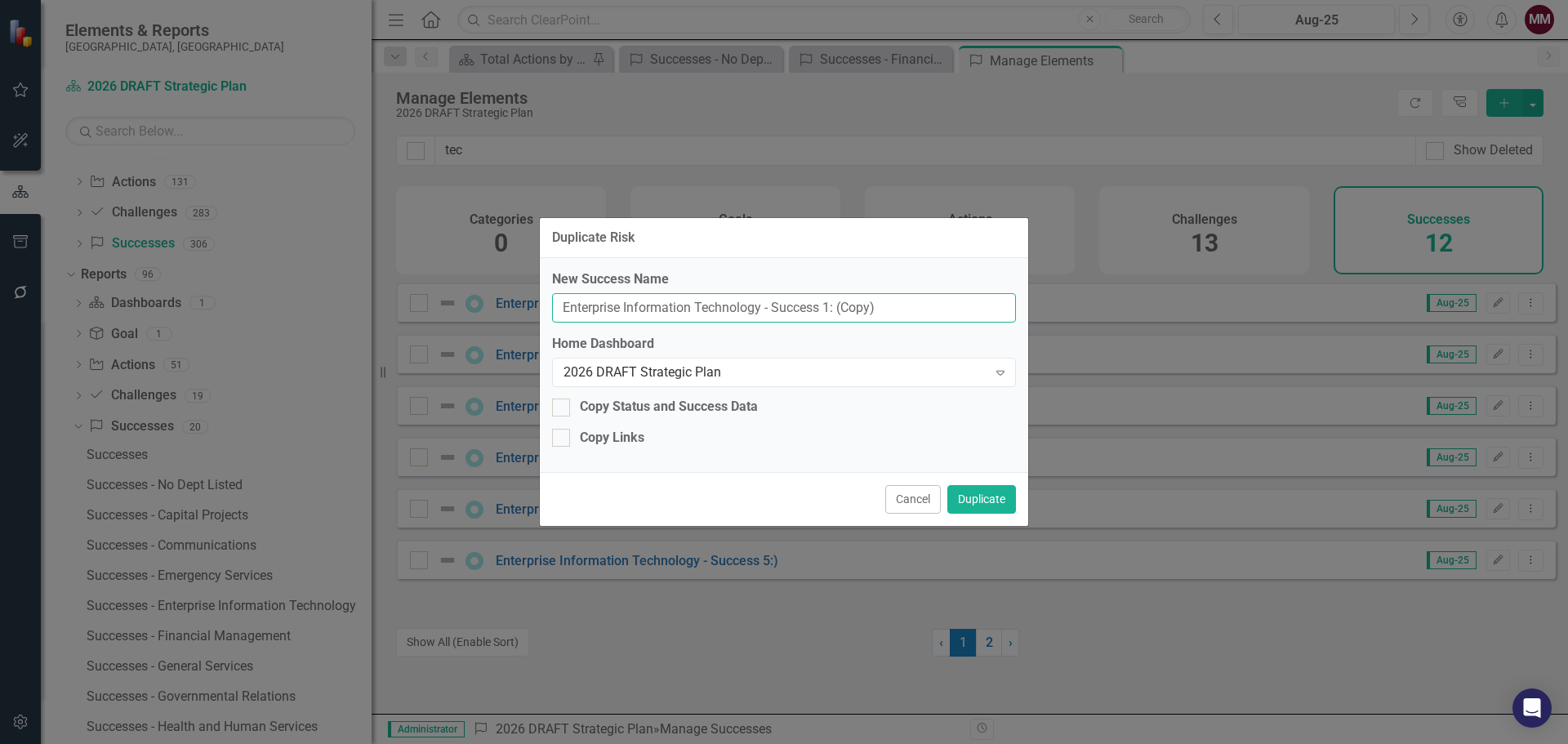
drag, startPoint x: 916, startPoint y: 303, endPoint x: 190, endPoint y: 259, distance: 727.3
click at [189, 259] on div "Duplicate Risk New Success Name Enterprise Information Technology - Success 1: …" at bounding box center [784, 372] width 1568 height 744
paste input "311 Connect"
type input "311 Connect"
click at [970, 492] on button "Duplicate" at bounding box center [981, 499] width 68 height 28
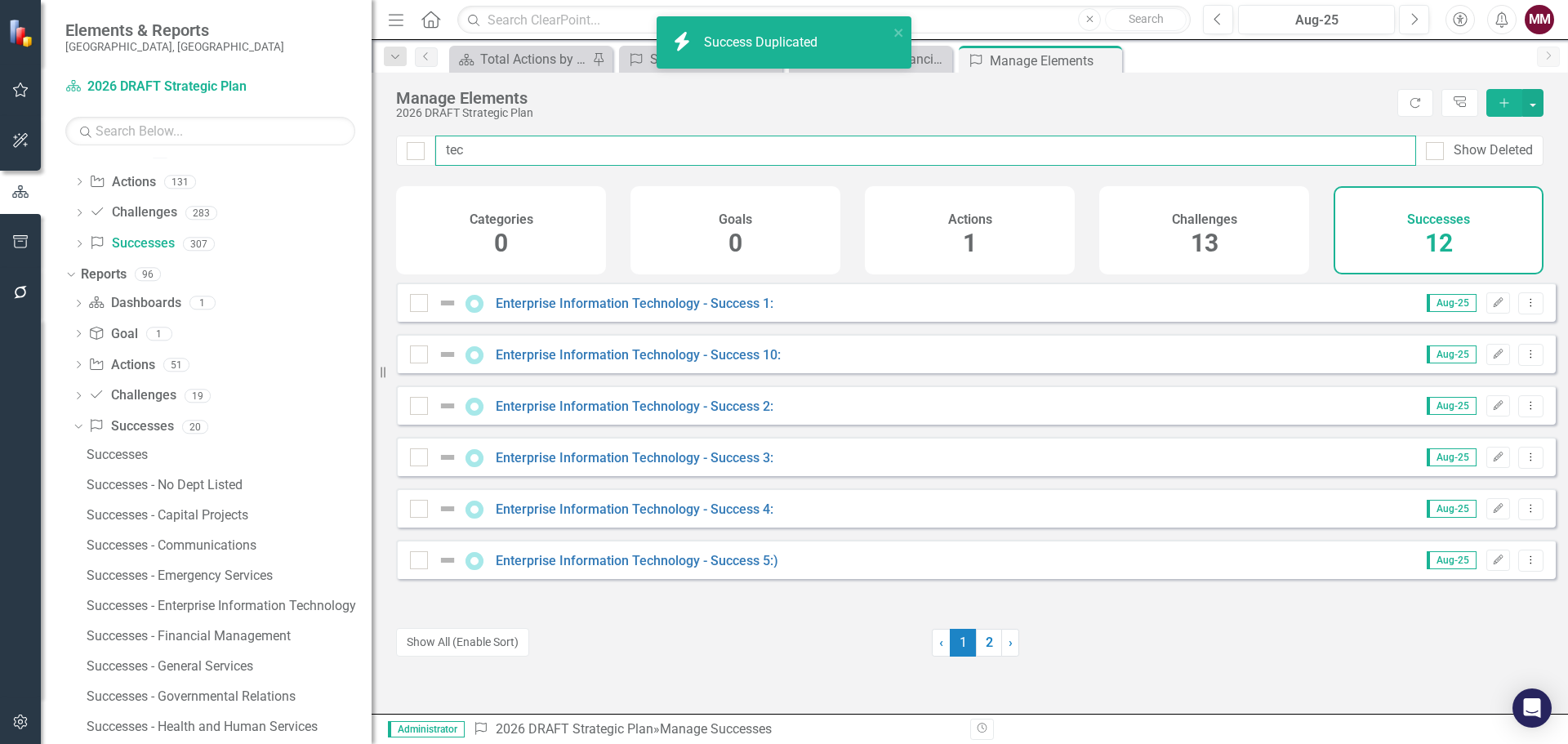
drag, startPoint x: 512, startPoint y: 153, endPoint x: -37, endPoint y: 25, distance: 563.7
click at [0, 25] on html "Accessibility Screen-Reader Guide, Feedback, and Issue Reporting | New window i…" at bounding box center [784, 372] width 1568 height 744
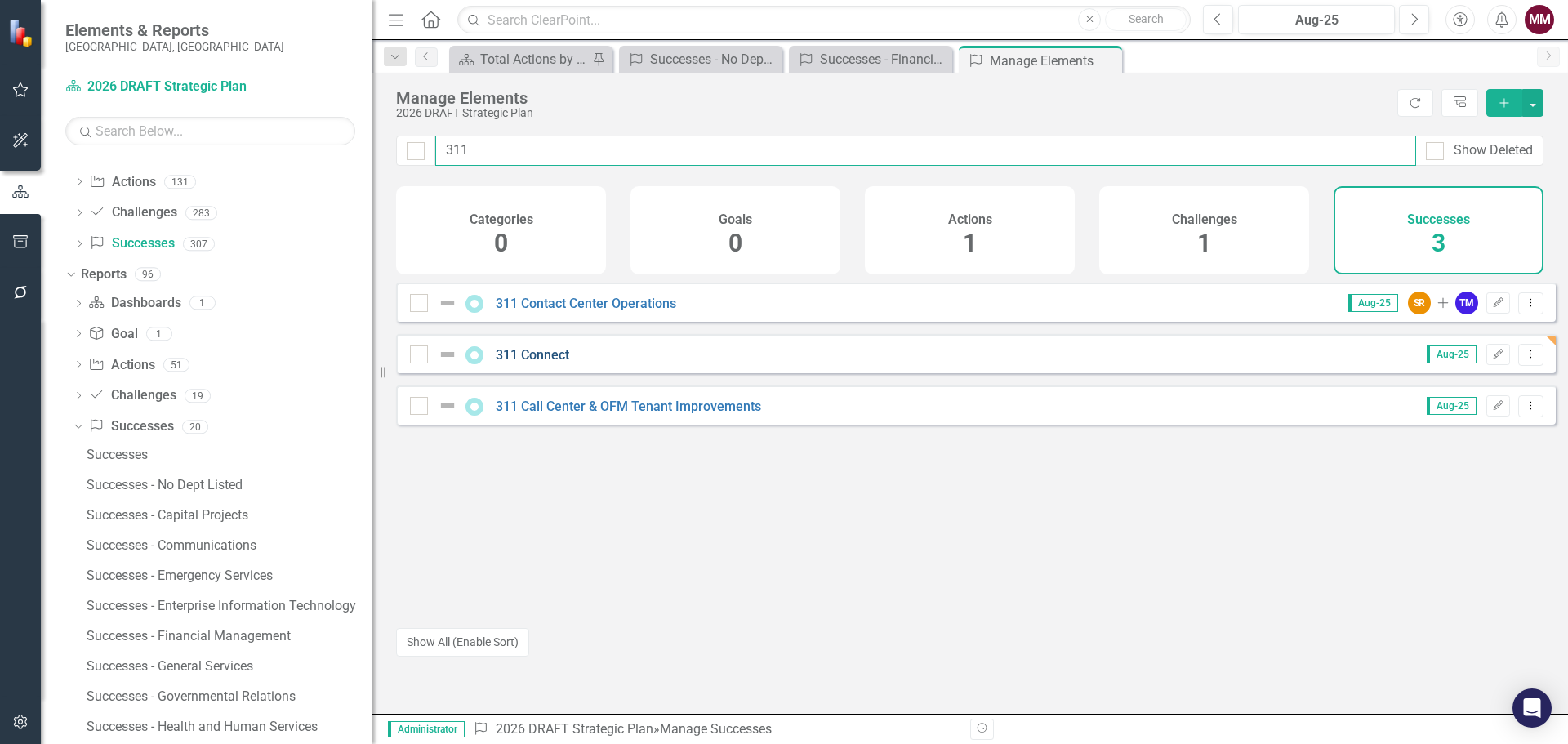
type input "311"
click at [520, 362] on link "311 Connect" at bounding box center [532, 354] width 74 height 15
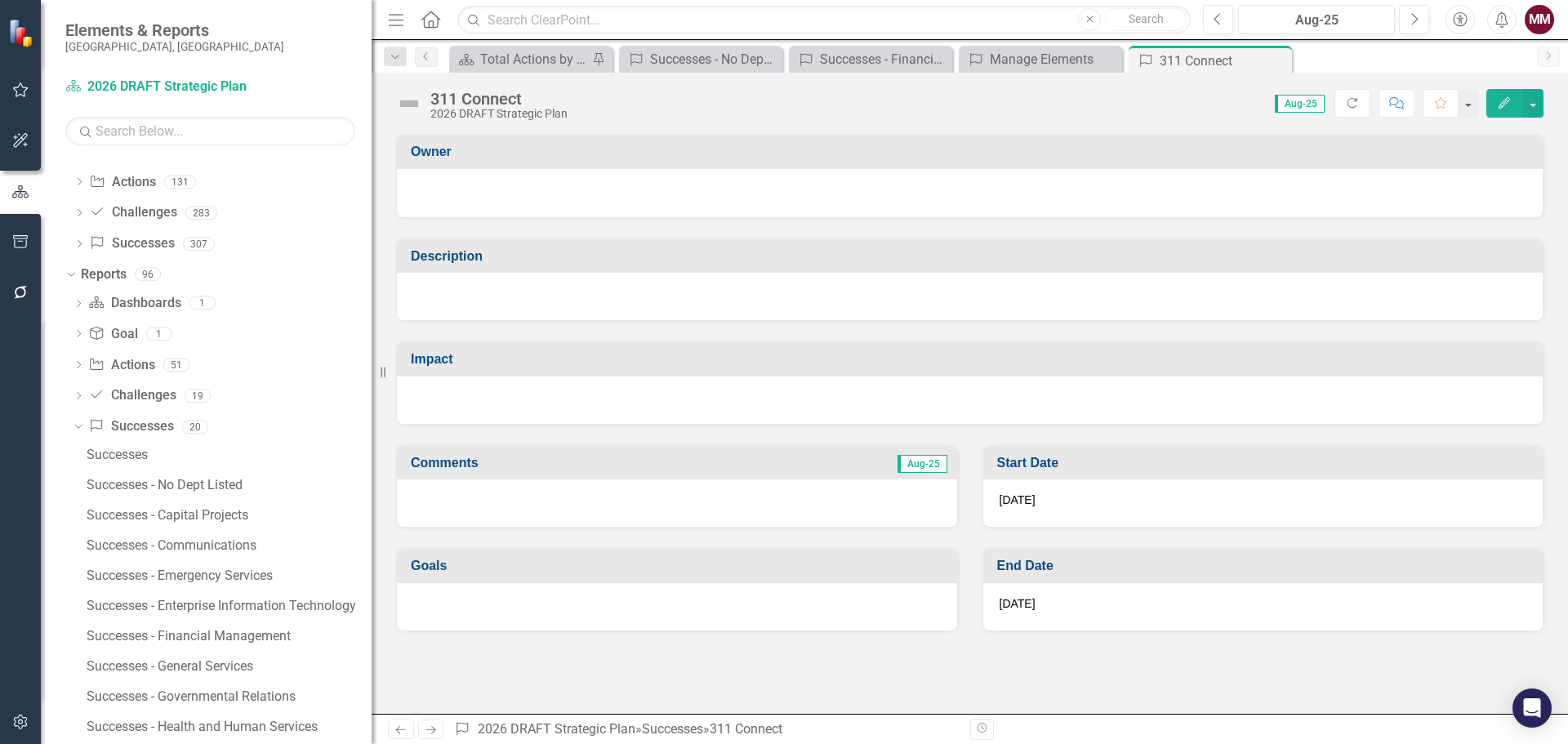
click at [717, 313] on div at bounding box center [970, 296] width 1145 height 47
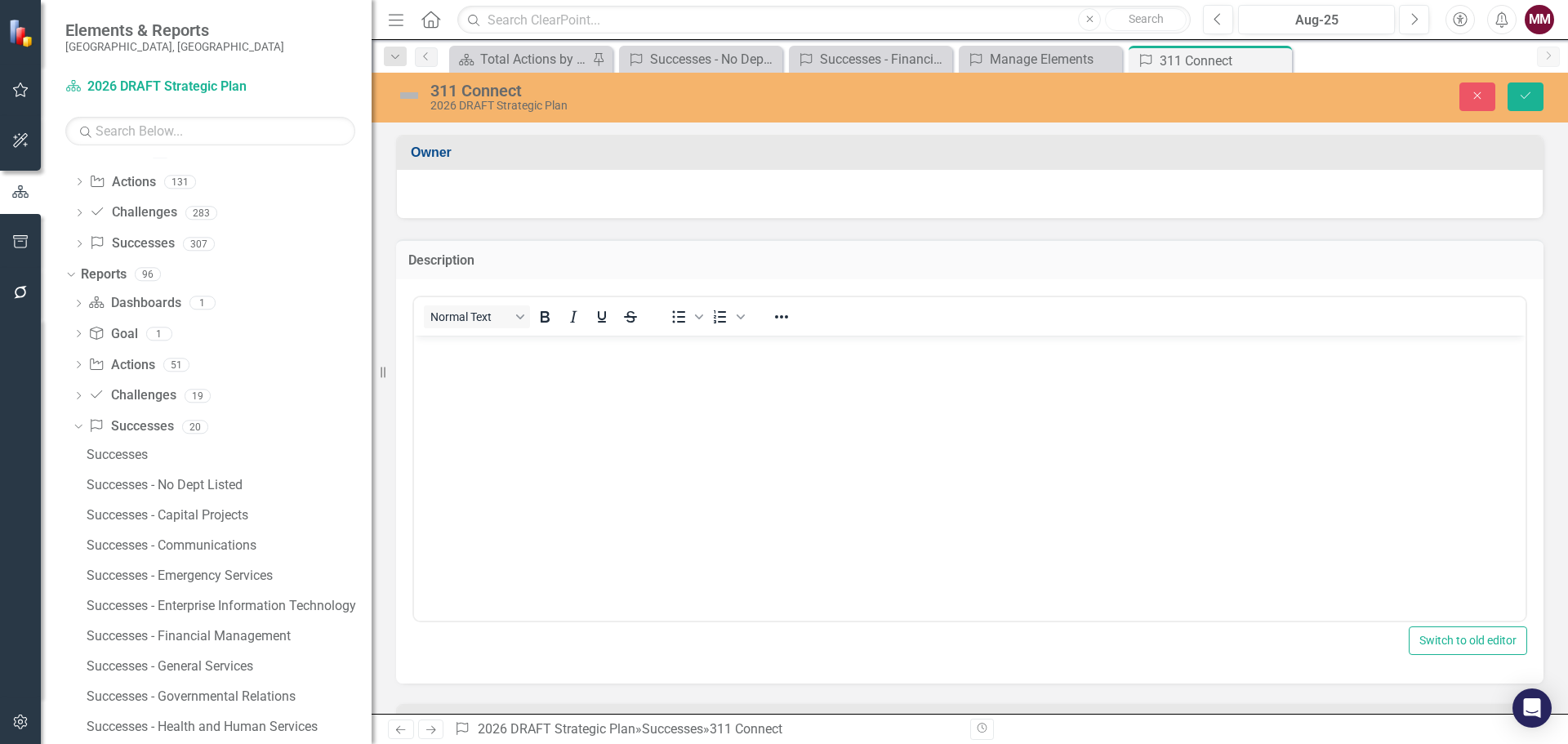
click at [603, 385] on body "Rich Text Area. Press ALT-0 for help." at bounding box center [970, 457] width 1112 height 245
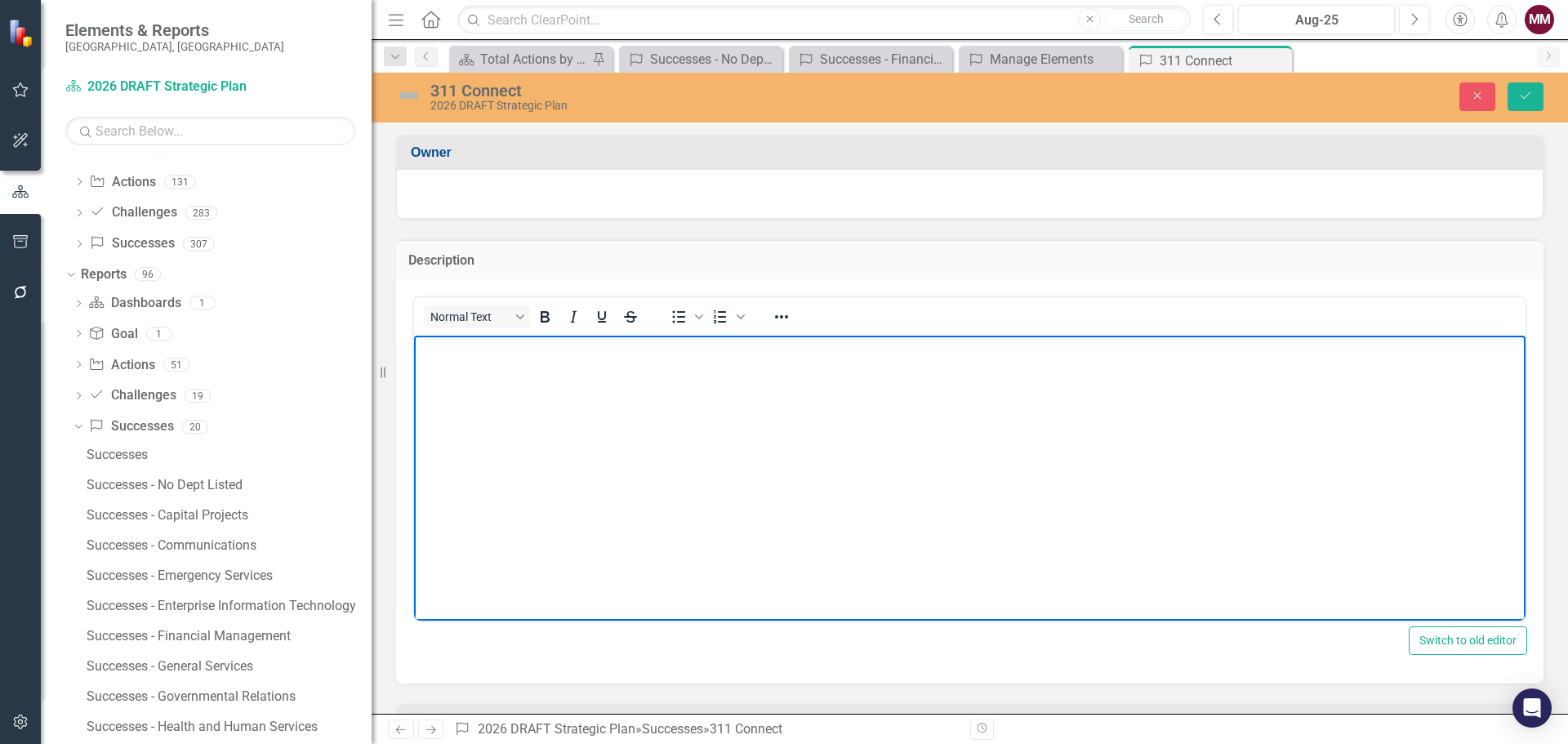
click at [602, 385] on body "Rich Text Area. Press ALT-0 for help." at bounding box center [970, 457] width 1112 height 245
paste body "Rich Text Area. Press ALT-0 for help."
drag, startPoint x: 636, startPoint y: 370, endPoint x: 88, endPoint y: 297, distance: 552.8
click at [414, 335] on html "311 Connect" at bounding box center [970, 457] width 1112 height 245
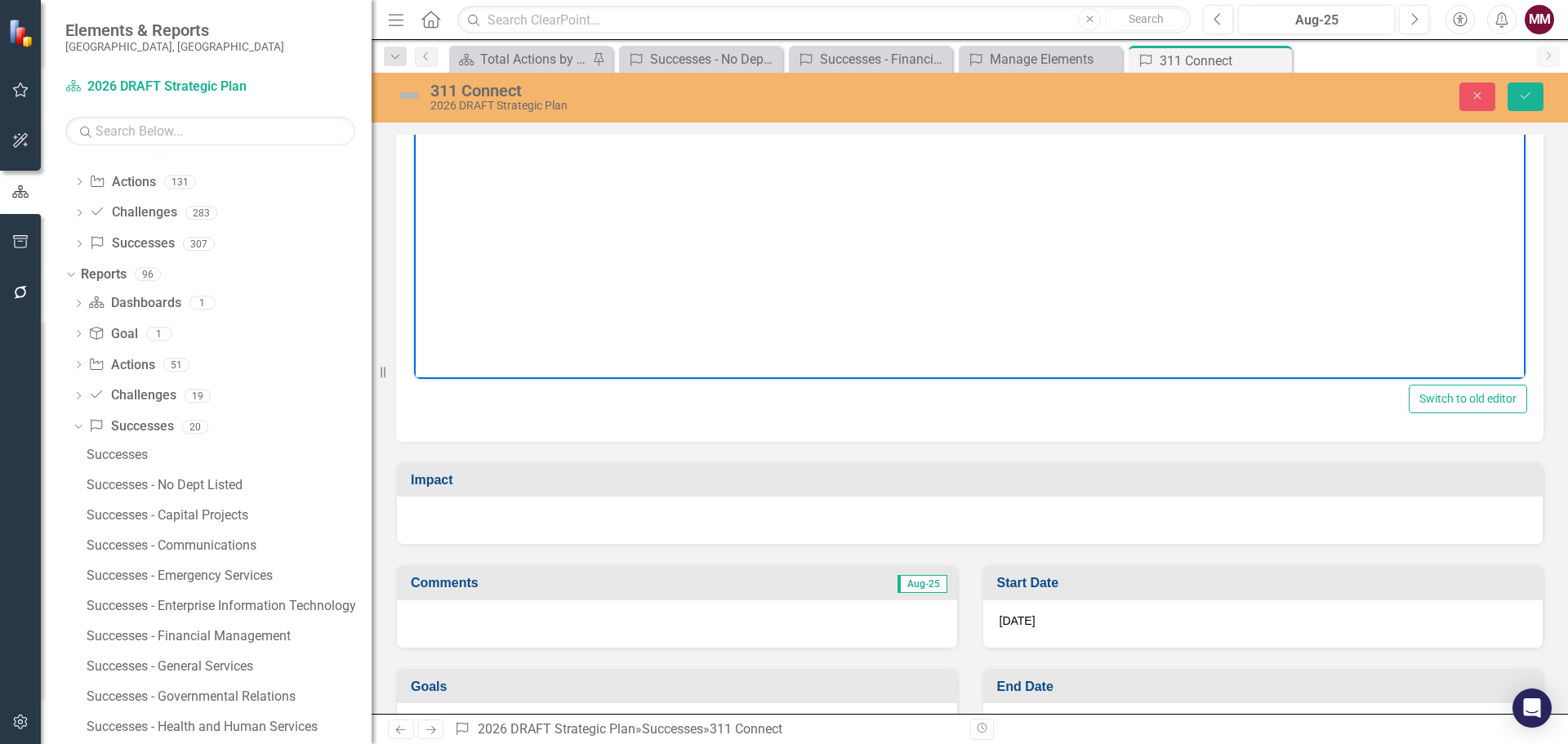
scroll to position [296, 0]
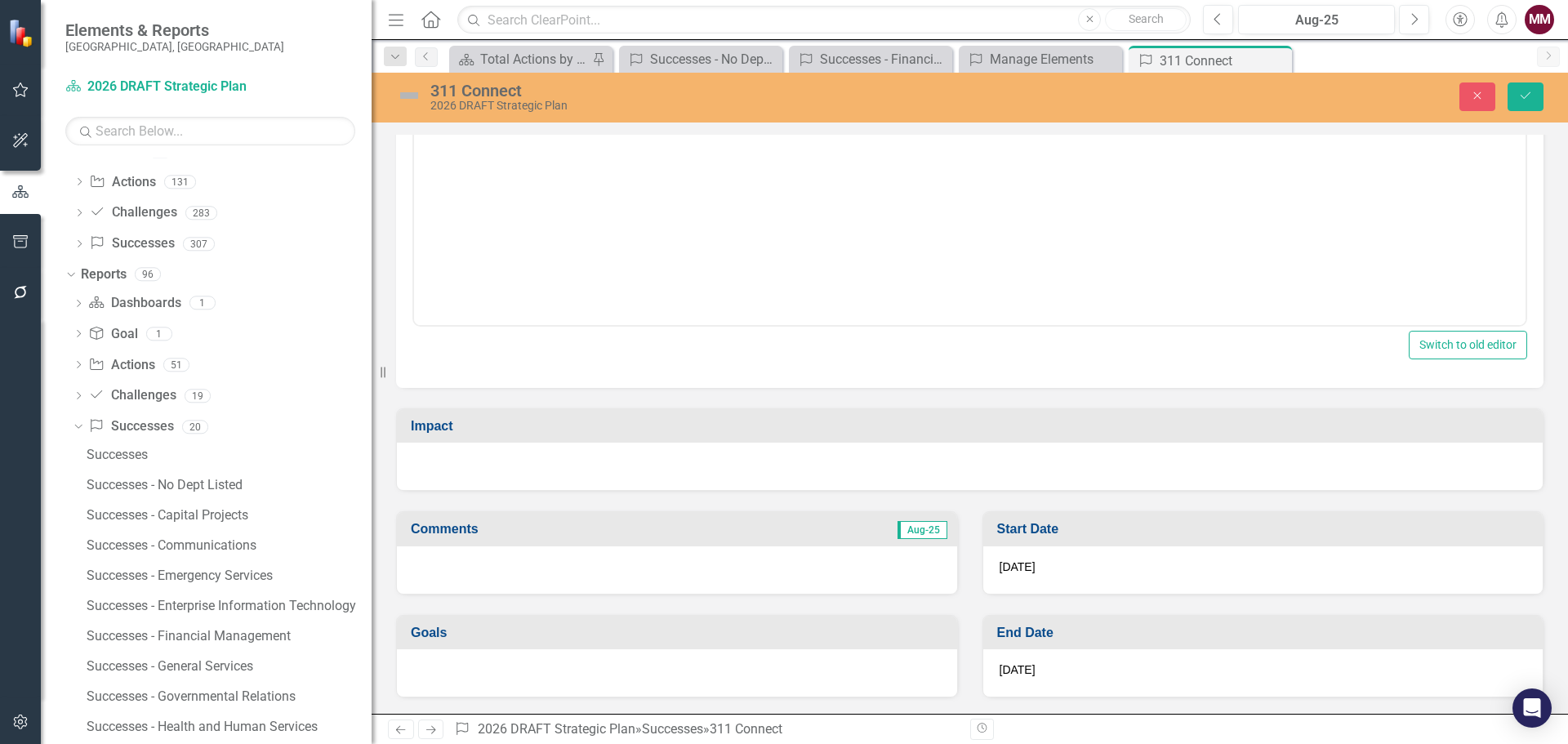
click at [564, 465] on div at bounding box center [970, 465] width 1145 height 47
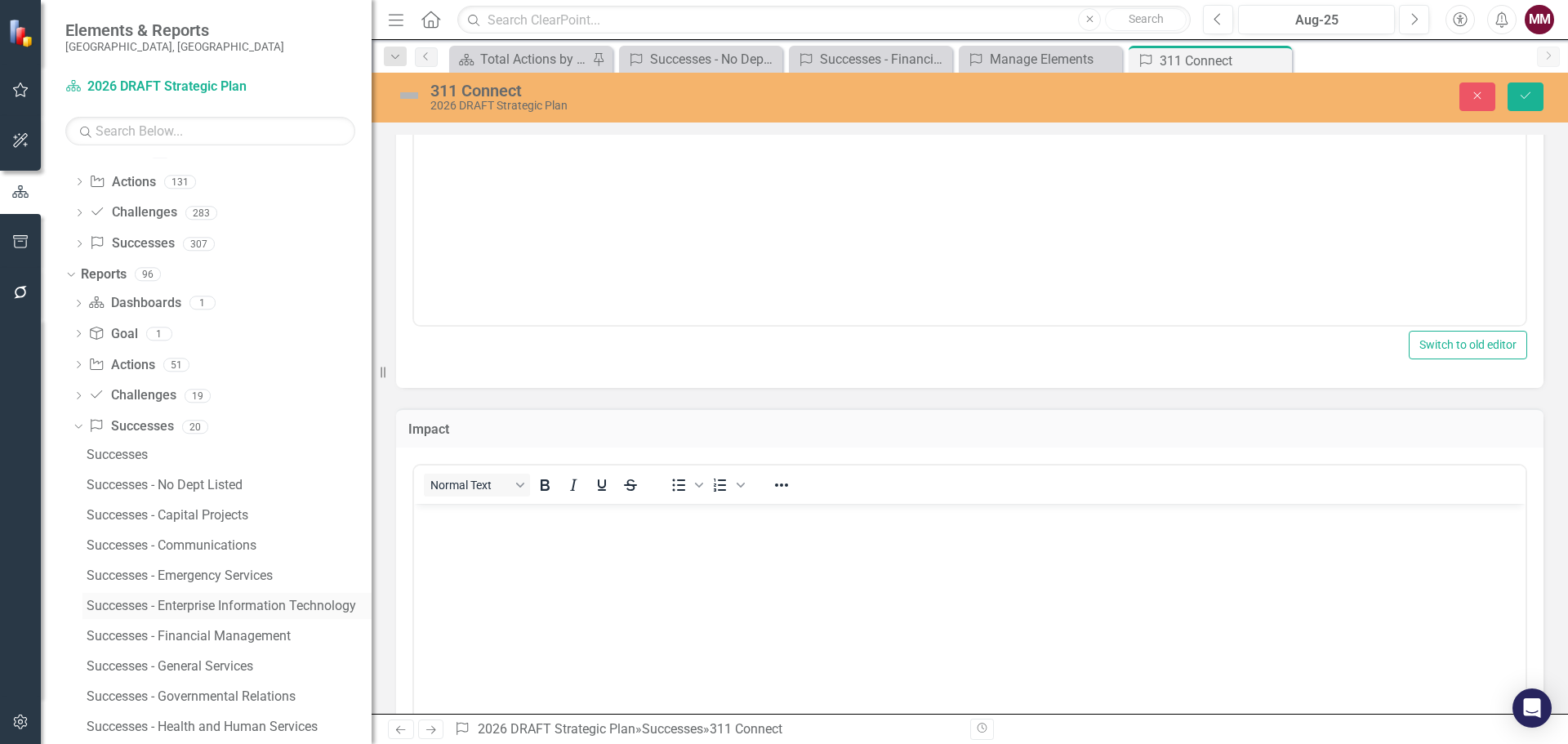
scroll to position [0, 0]
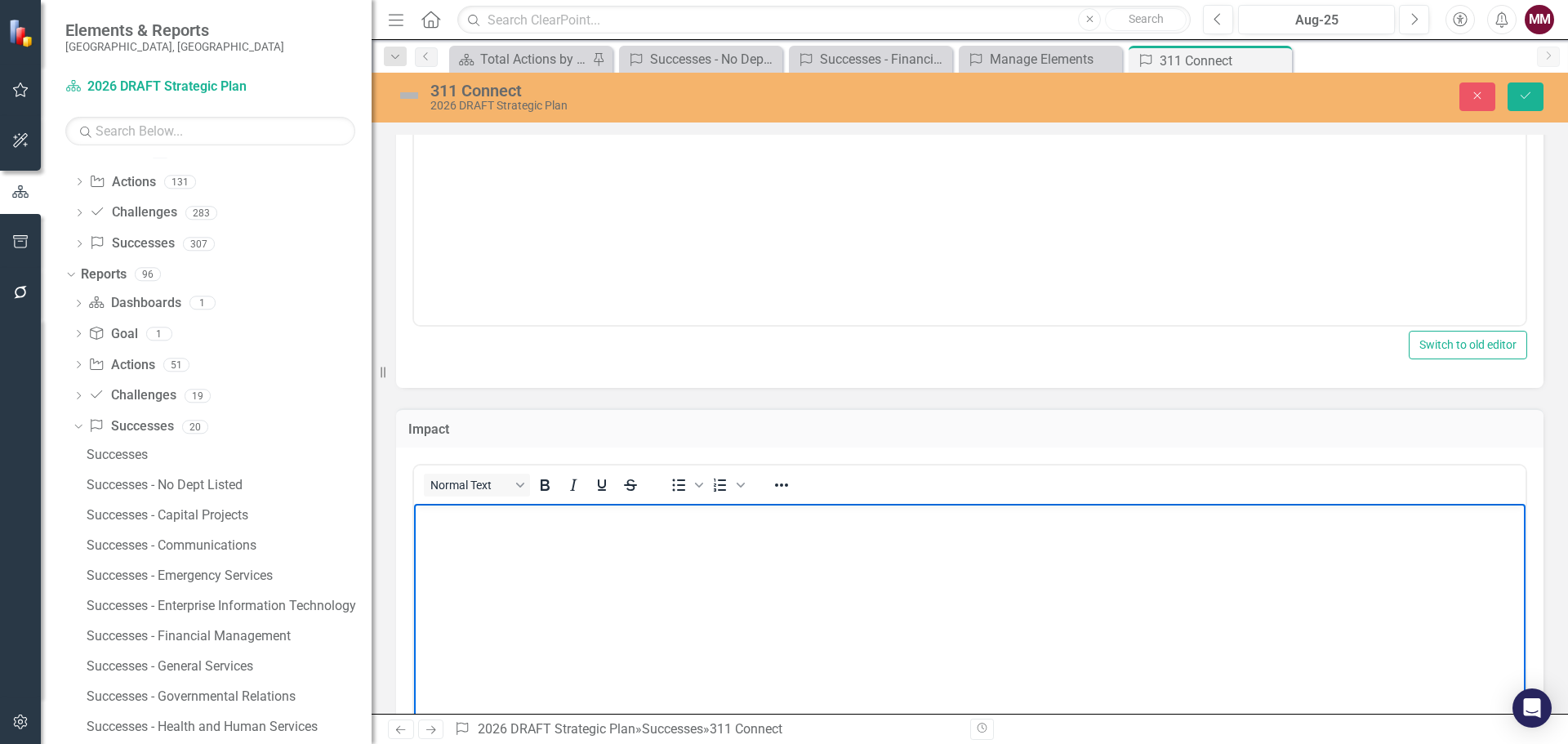
click at [603, 512] on p "Rich Text Area. Press ALT-0 for help." at bounding box center [970, 518] width 1103 height 20
paste body "Rich Text Area. Press ALT-0 for help."
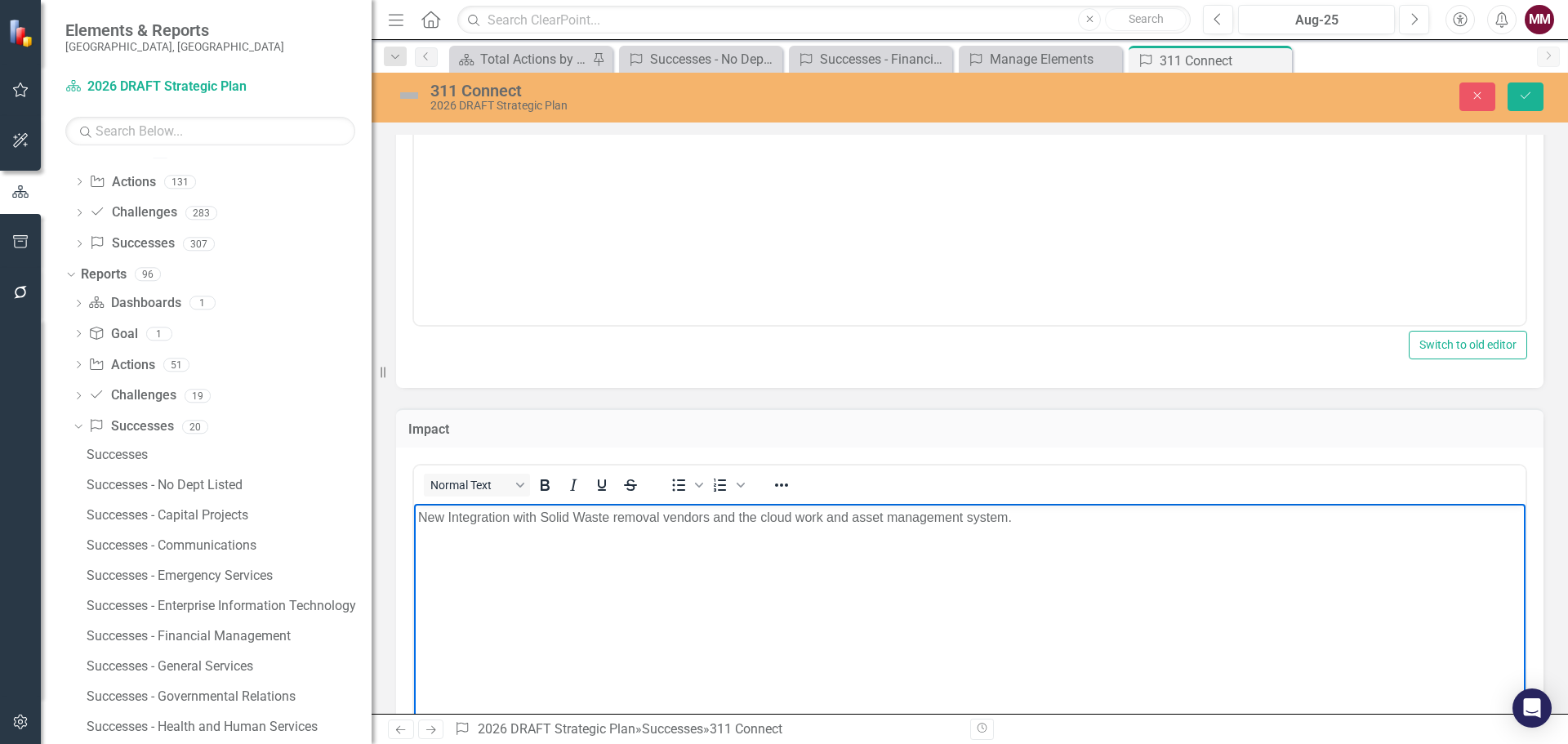
drag, startPoint x: 1528, startPoint y: 87, endPoint x: 752, endPoint y: 293, distance: 802.9
click at [1528, 87] on button "Save" at bounding box center [1525, 97] width 36 height 28
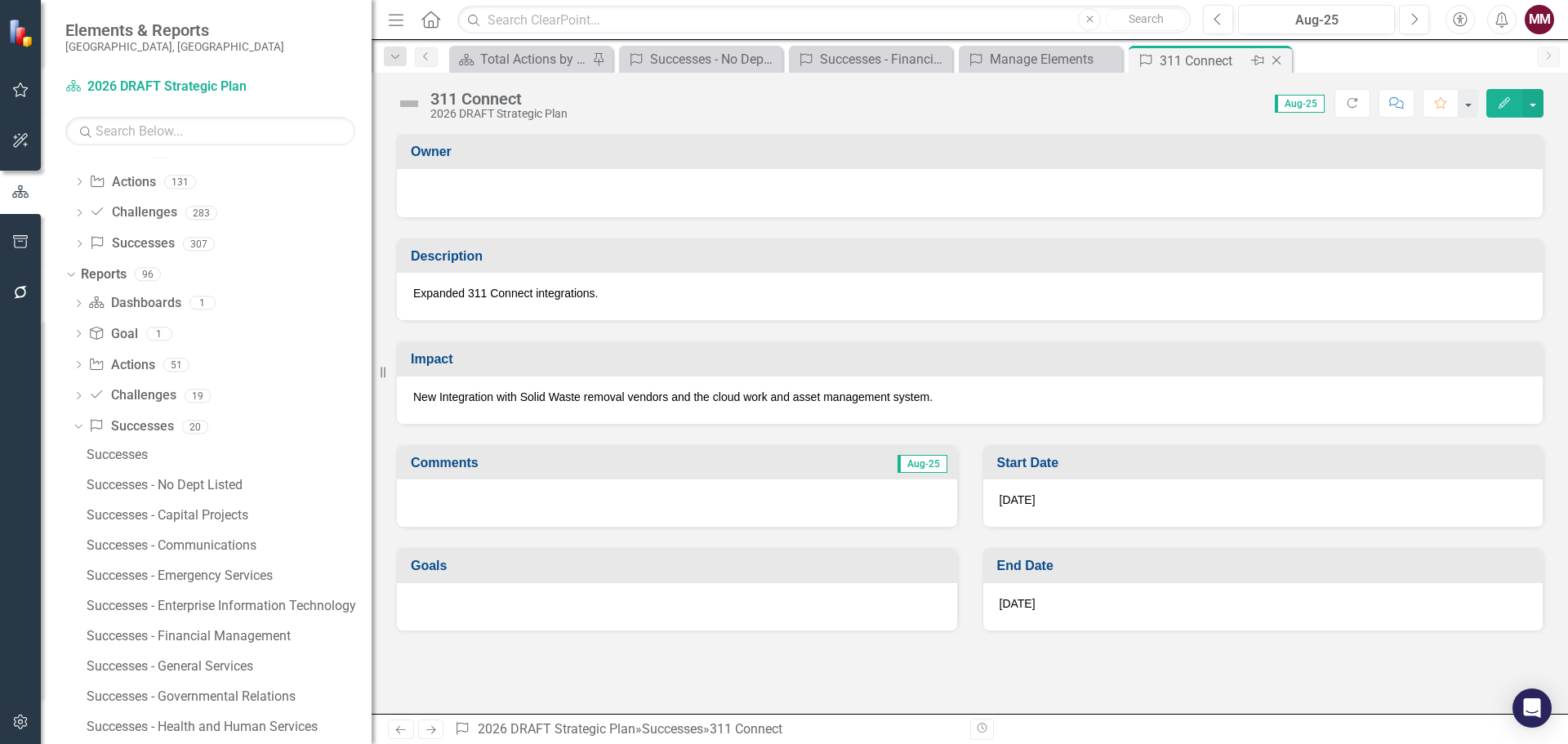
click at [1279, 62] on icon "Close" at bounding box center [1276, 60] width 16 height 13
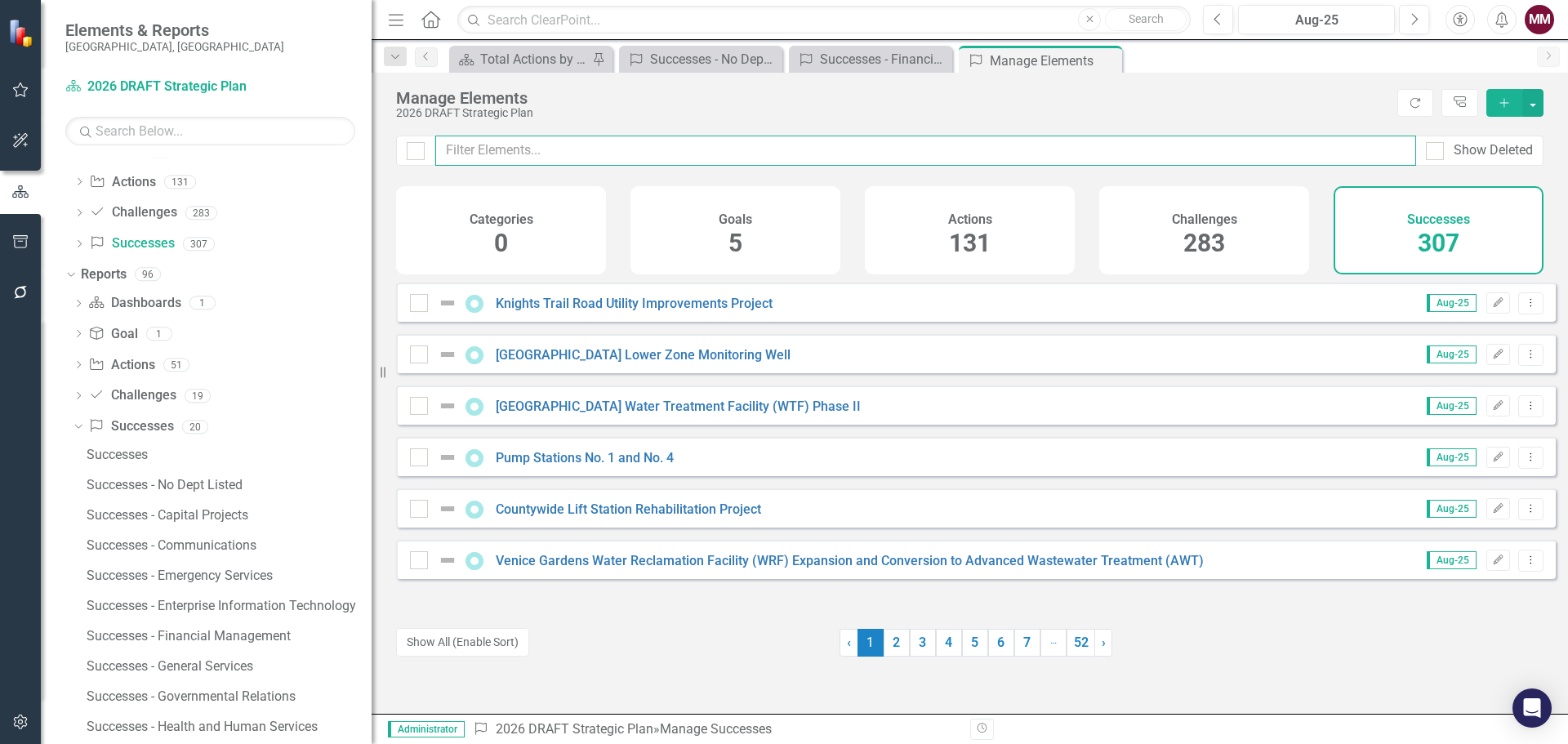
click at [567, 146] on input "text" at bounding box center [925, 151] width 980 height 30
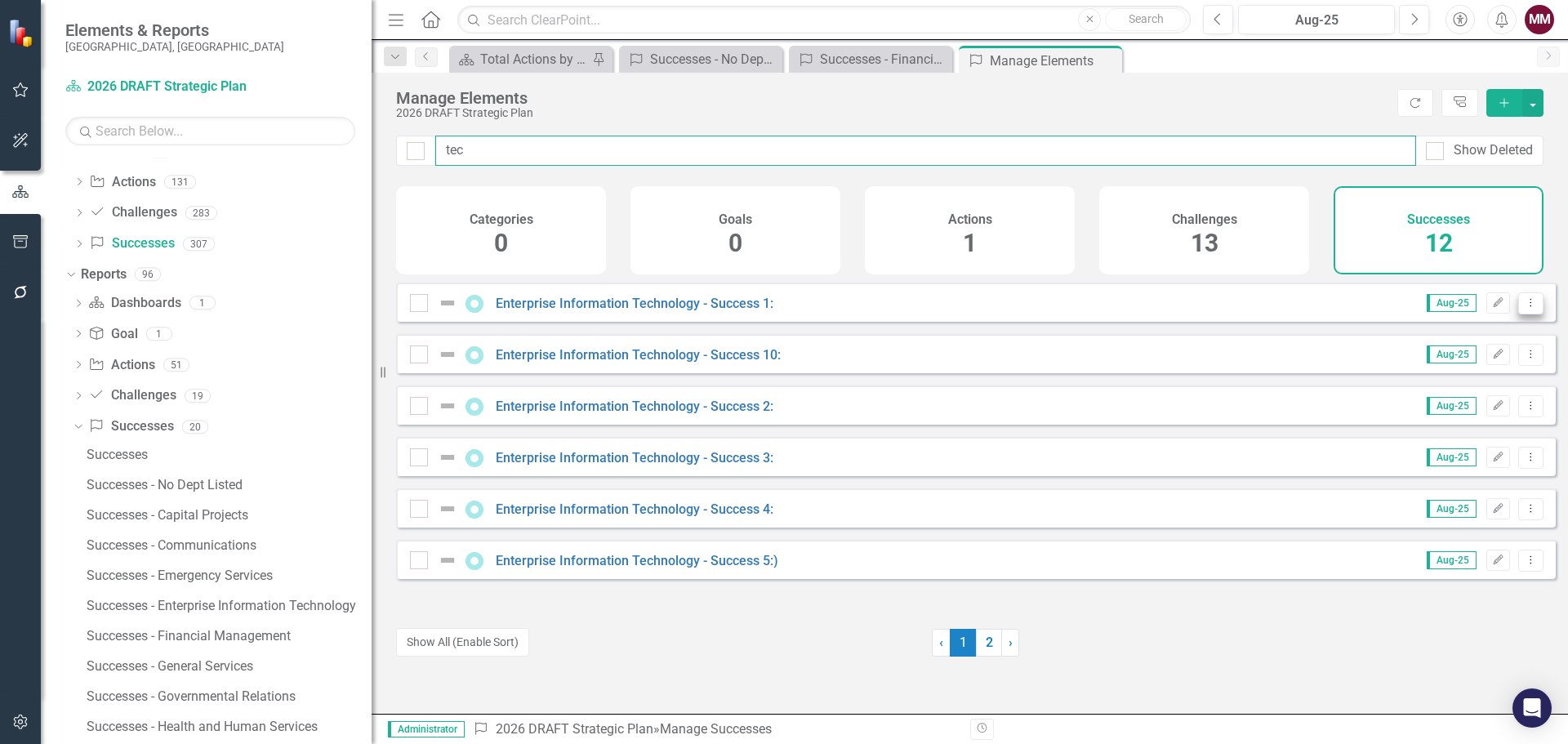
type input "tec"
click at [1524, 308] on icon "Dropdown Menu" at bounding box center [1531, 303] width 14 height 11
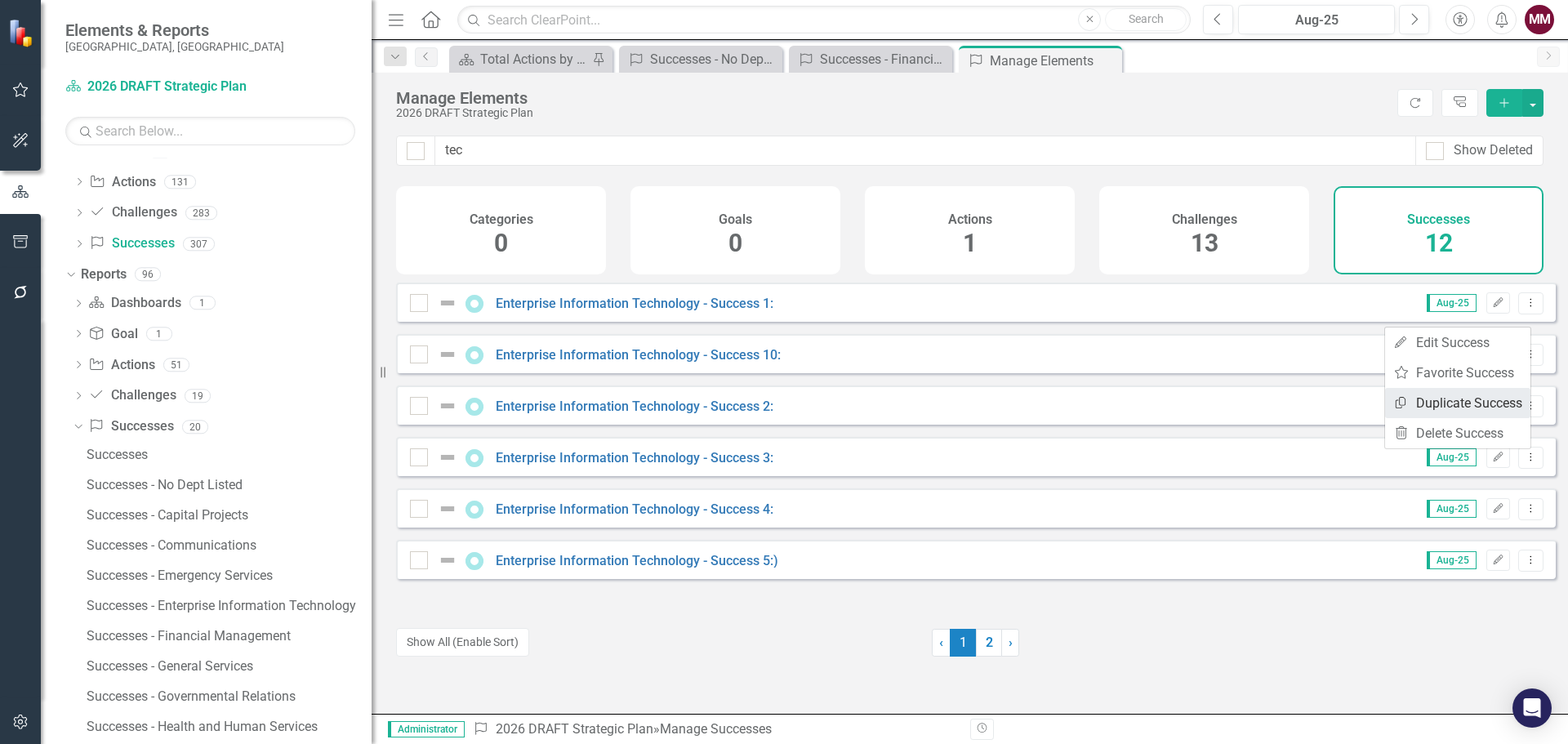
click at [1452, 399] on link "Copy Duplicate Success" at bounding box center [1458, 403] width 146 height 30
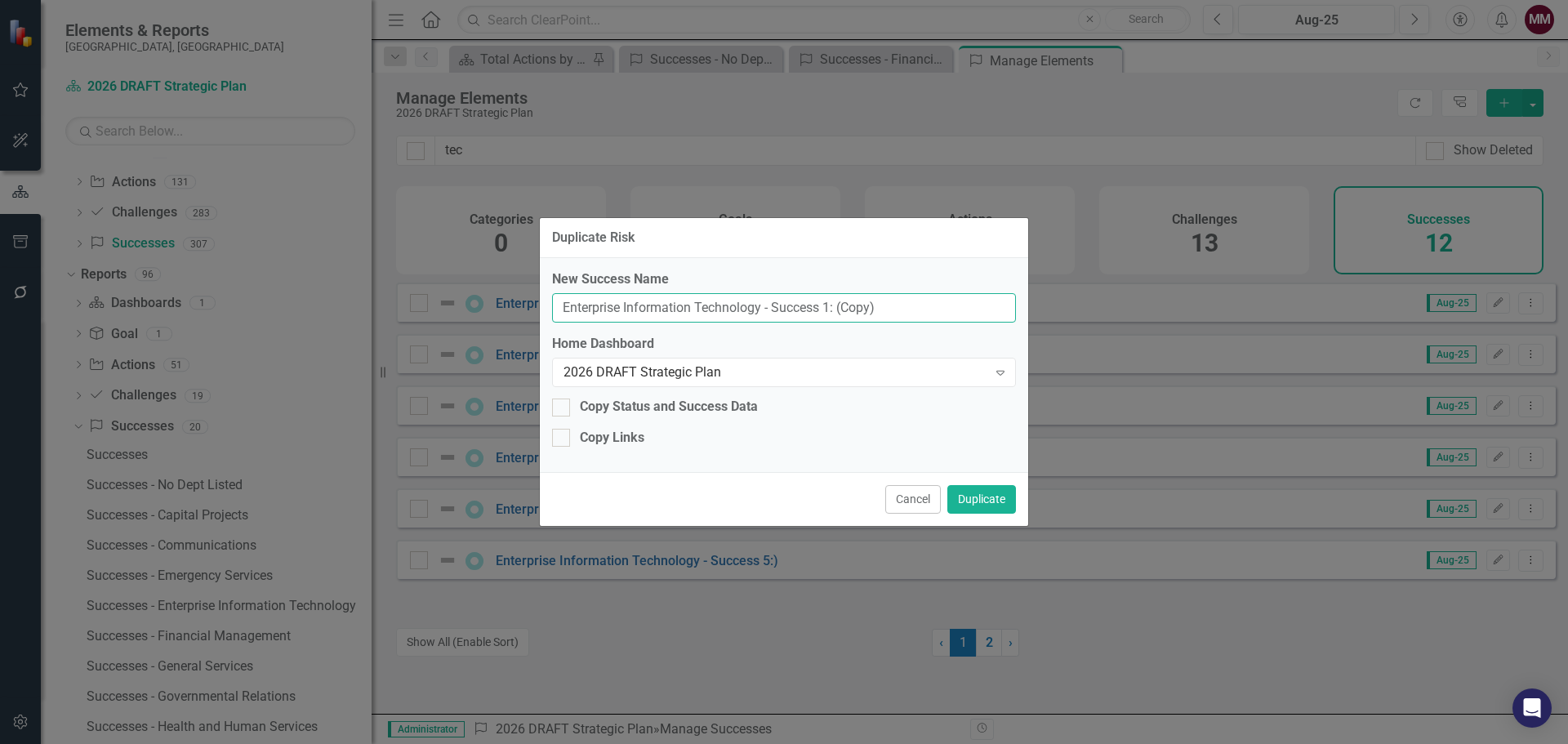
drag, startPoint x: 900, startPoint y: 309, endPoint x: 118, endPoint y: 157, distance: 796.6
click at [88, 140] on div "Duplicate Risk New Success Name Enterprise Information Technology - Success 1: …" at bounding box center [784, 372] width 1568 height 744
paste input "Cell Phone Deployment"
type input "Cell Phone Deployment"
click at [966, 494] on button "Duplicate" at bounding box center [981, 499] width 68 height 28
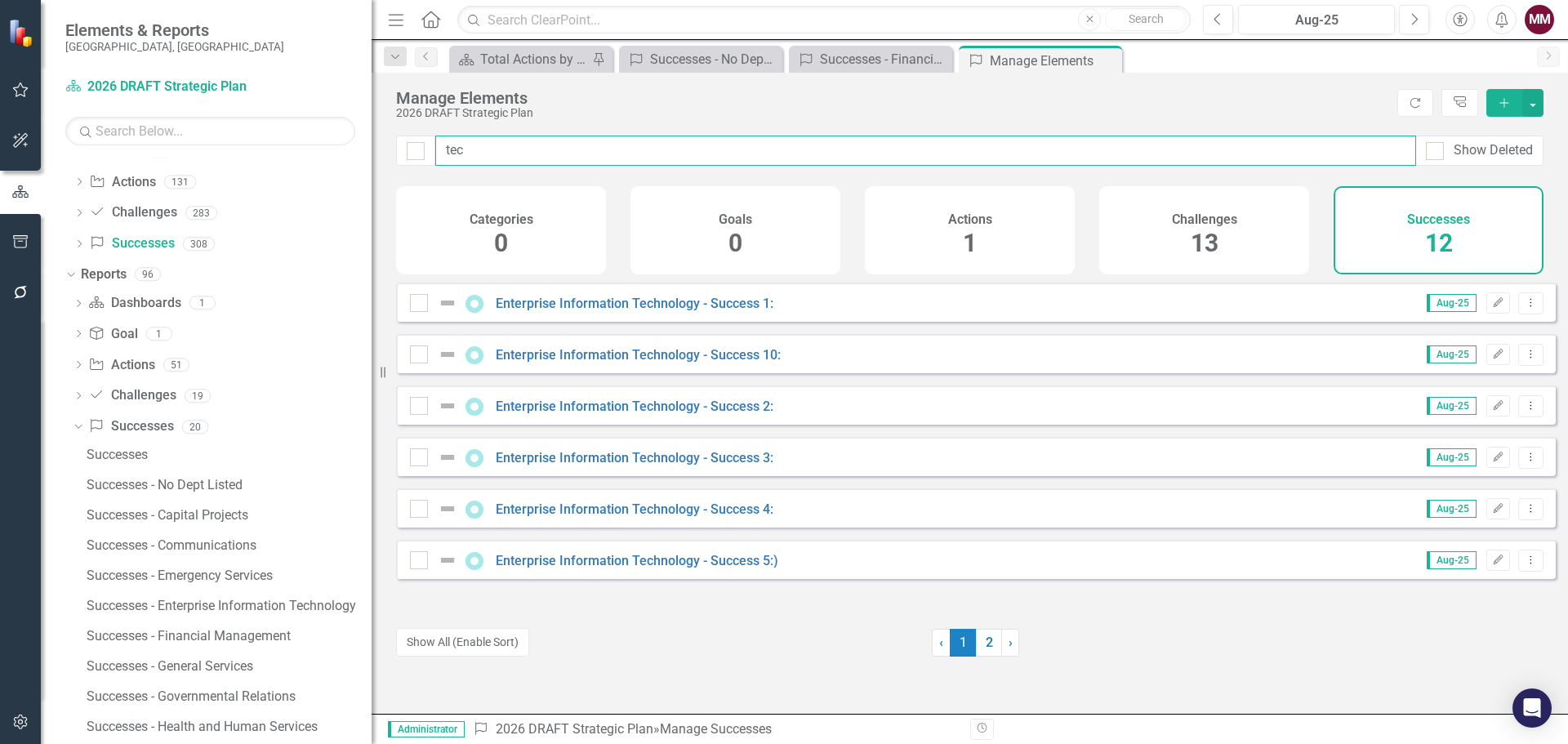
drag, startPoint x: 501, startPoint y: 150, endPoint x: 227, endPoint y: 121, distance: 275.5
click at [202, 112] on div "Elements & Reports [GEOGRAPHIC_DATA], [GEOGRAPHIC_DATA] Dashboard 2026 DRAFT St…" at bounding box center [784, 372] width 1568 height 744
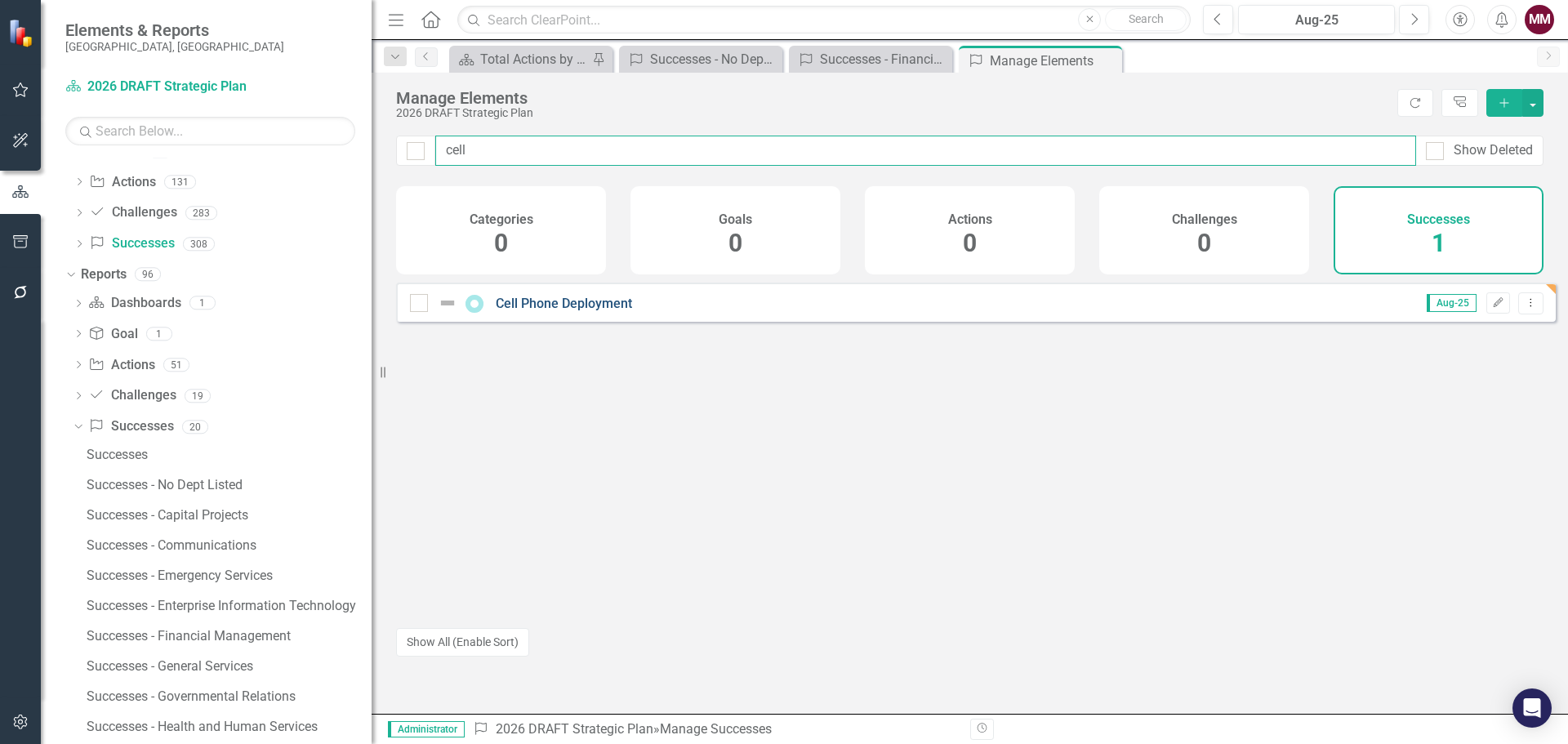
type input "cell"
click at [552, 311] on link "Cell Phone Deployment" at bounding box center [564, 303] width 137 height 15
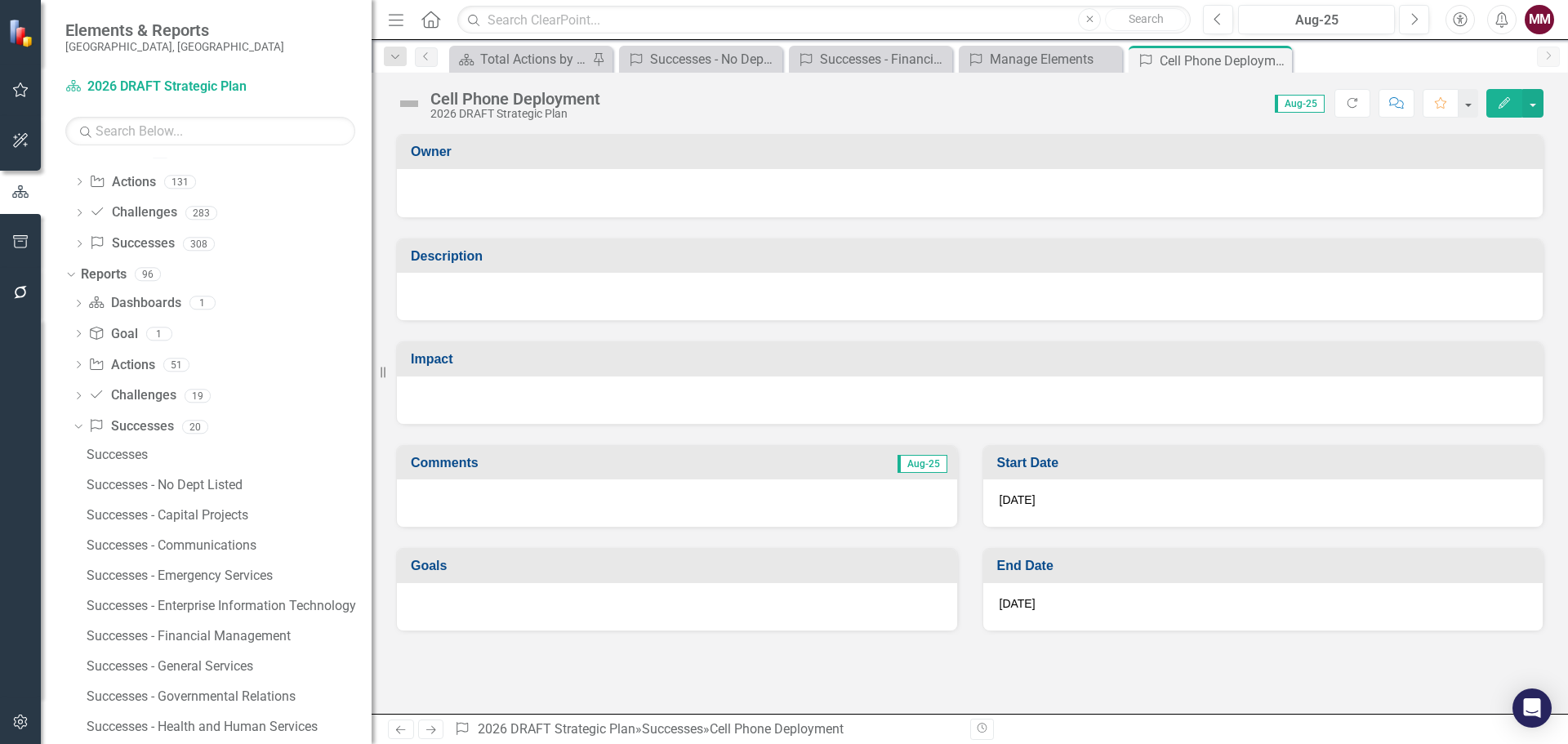
click at [531, 299] on div at bounding box center [970, 296] width 1145 height 47
click at [529, 299] on div at bounding box center [970, 296] width 1145 height 47
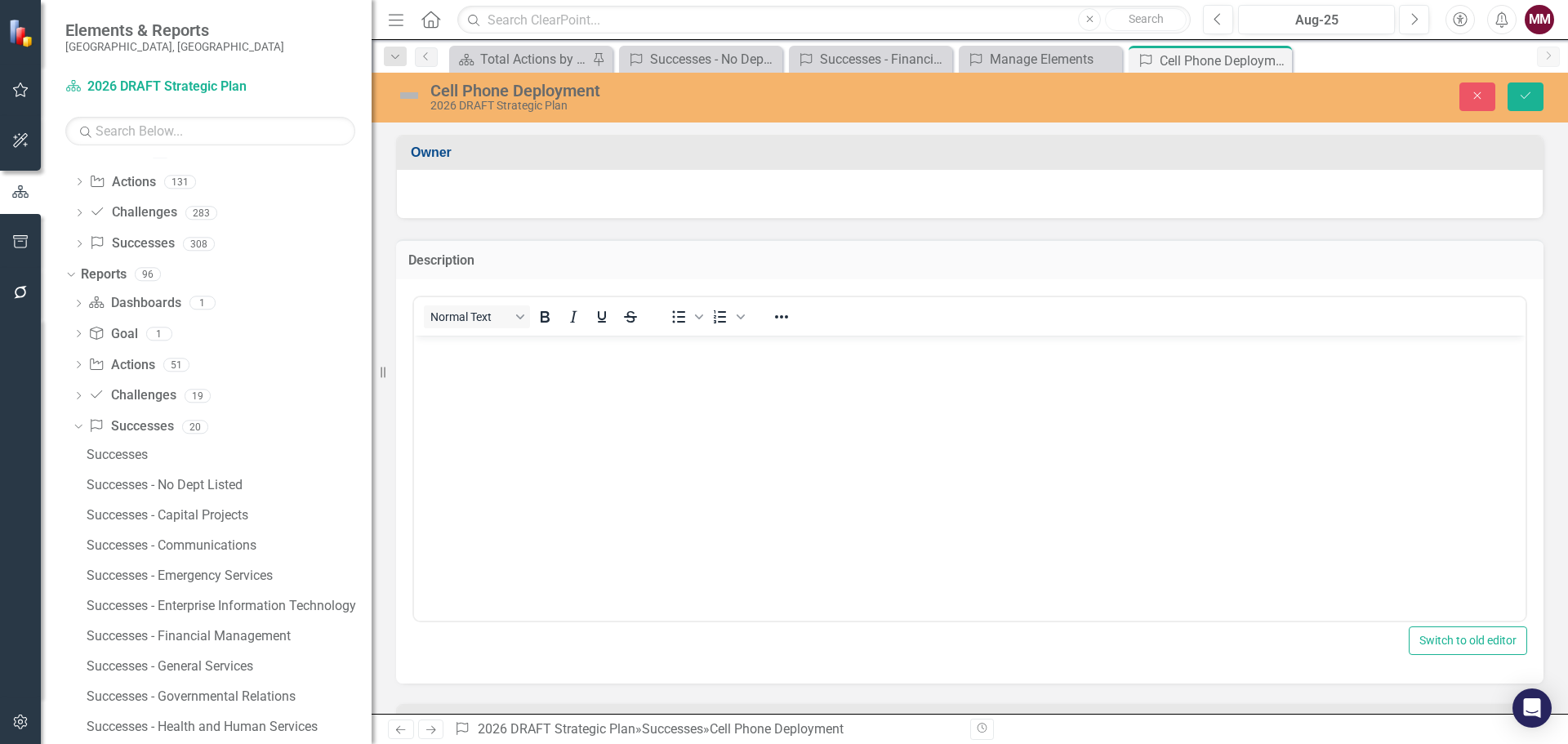
click at [502, 376] on body "Rich Text Area. Press ALT-0 for help." at bounding box center [970, 457] width 1112 height 245
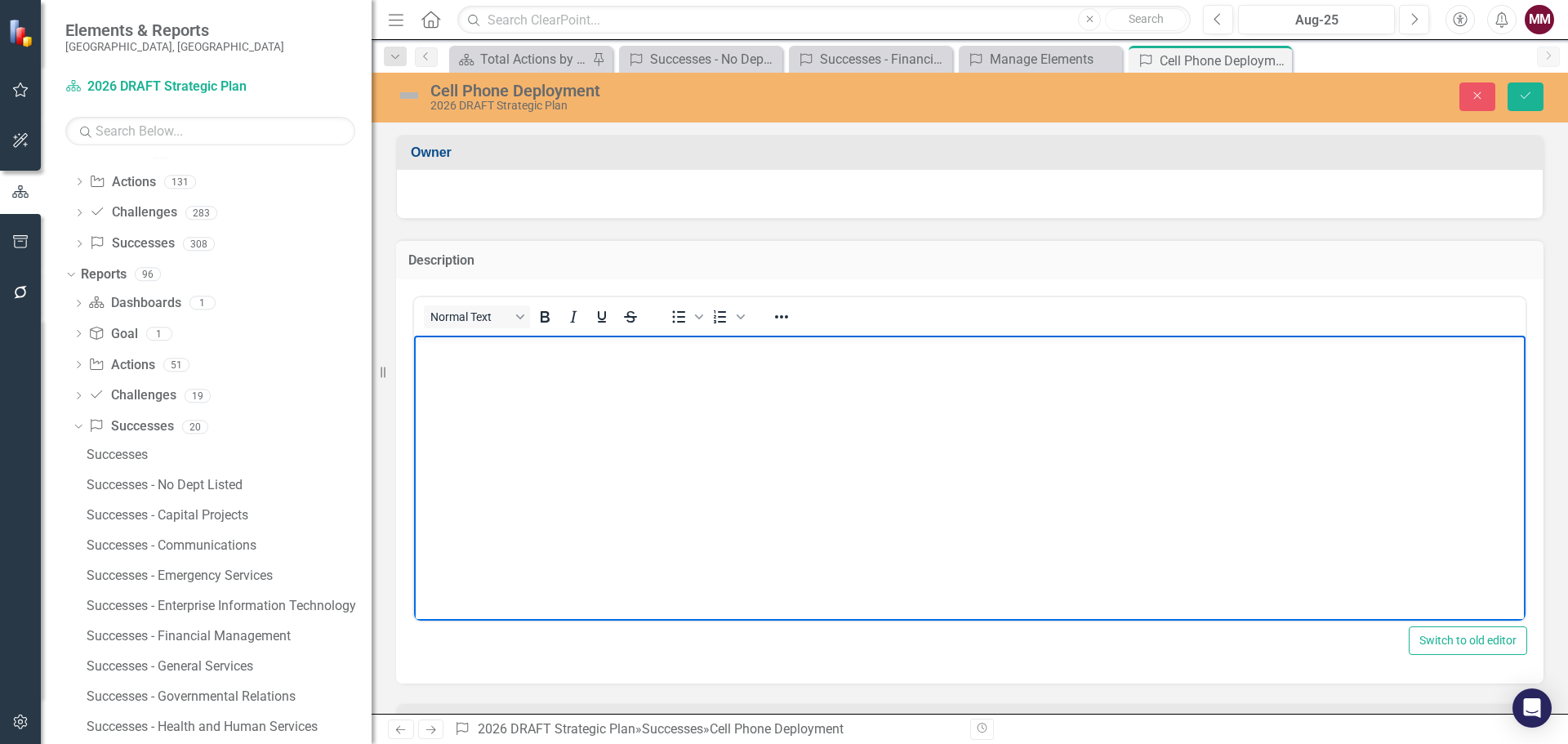
paste body "Rich Text Area. Press ALT-0 for help."
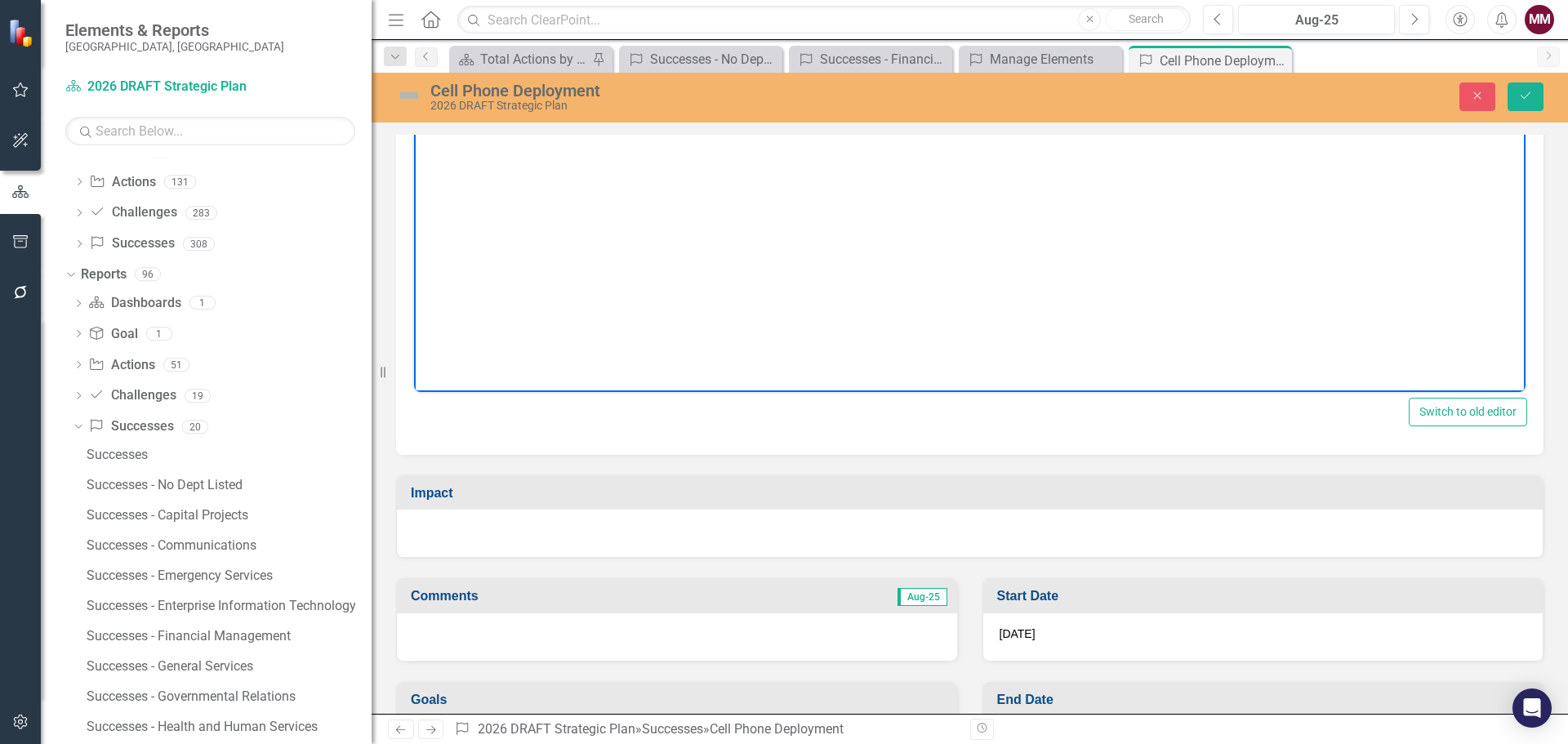
scroll to position [245, 0]
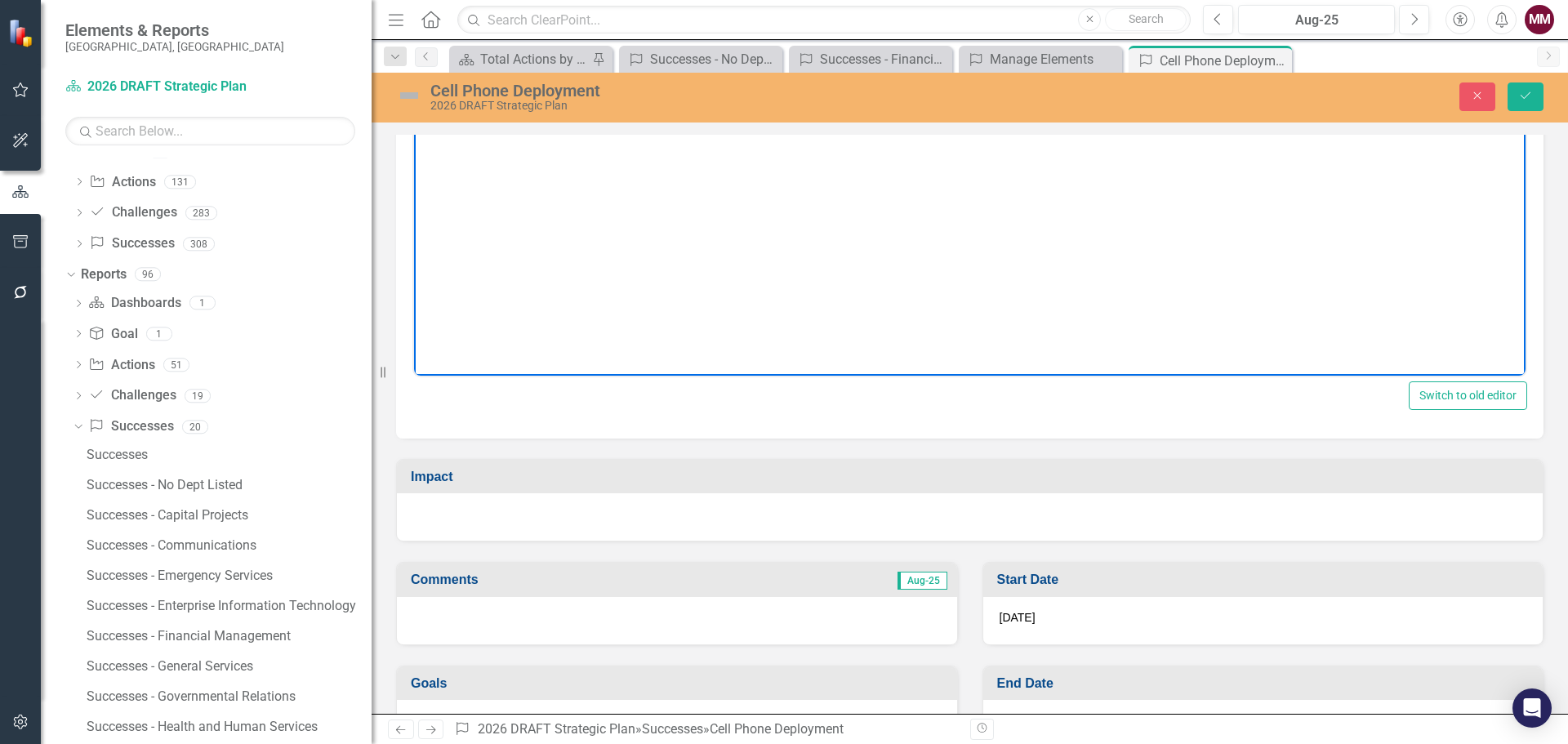
click at [527, 521] on div at bounding box center [970, 516] width 1145 height 47
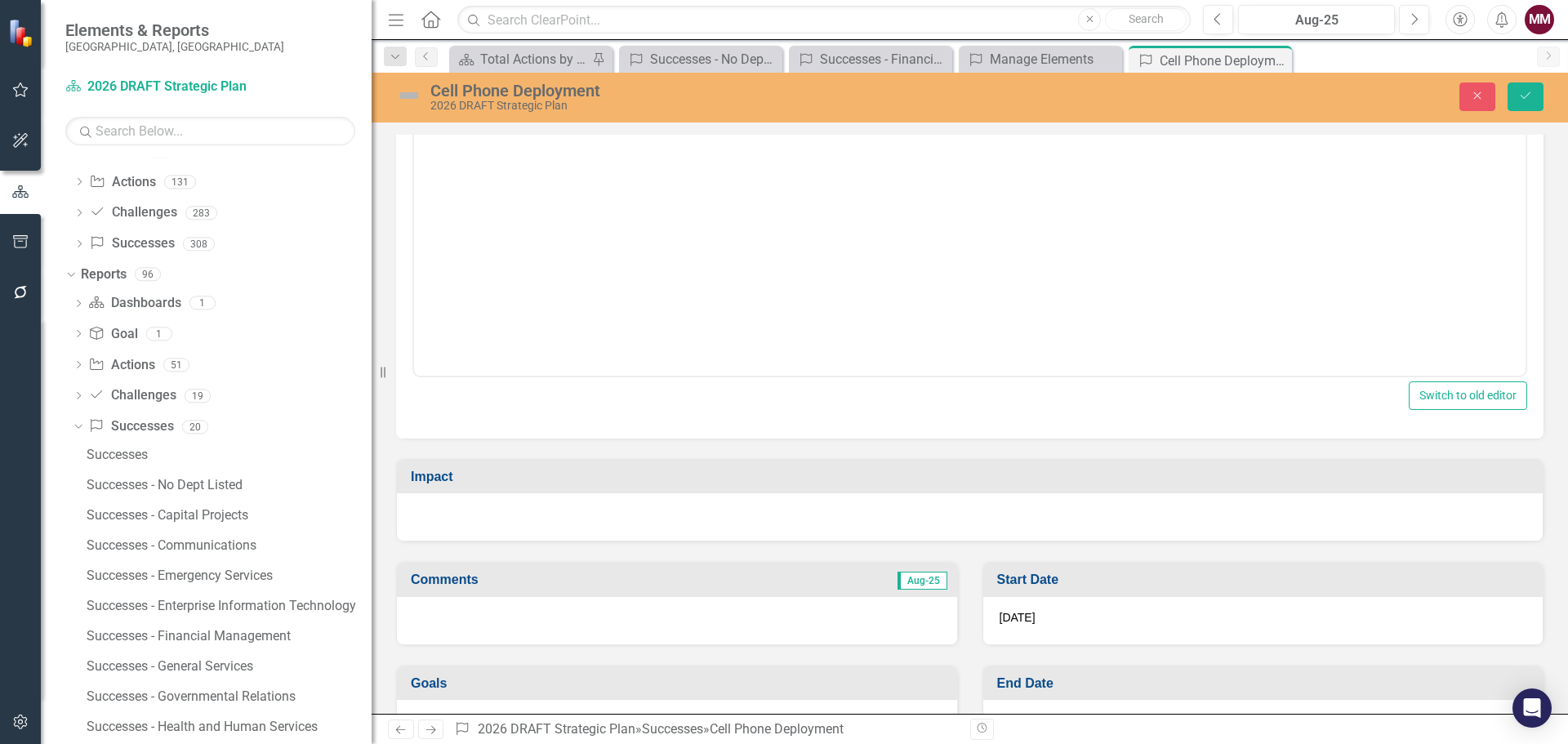
click at [527, 521] on div at bounding box center [970, 516] width 1145 height 47
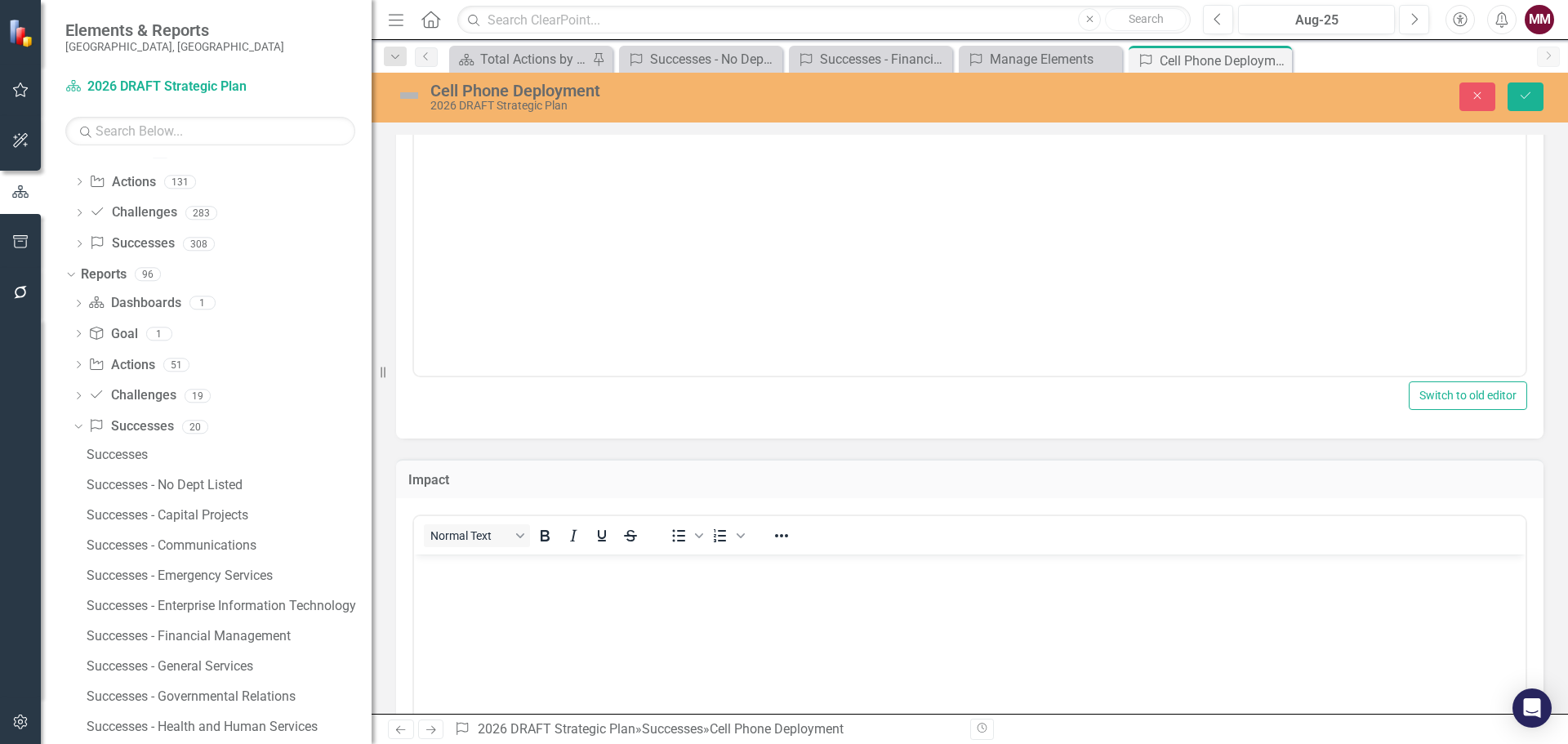
scroll to position [0, 0]
click at [510, 580] on body "Rich Text Area. Press ALT-0 for help." at bounding box center [970, 677] width 1112 height 245
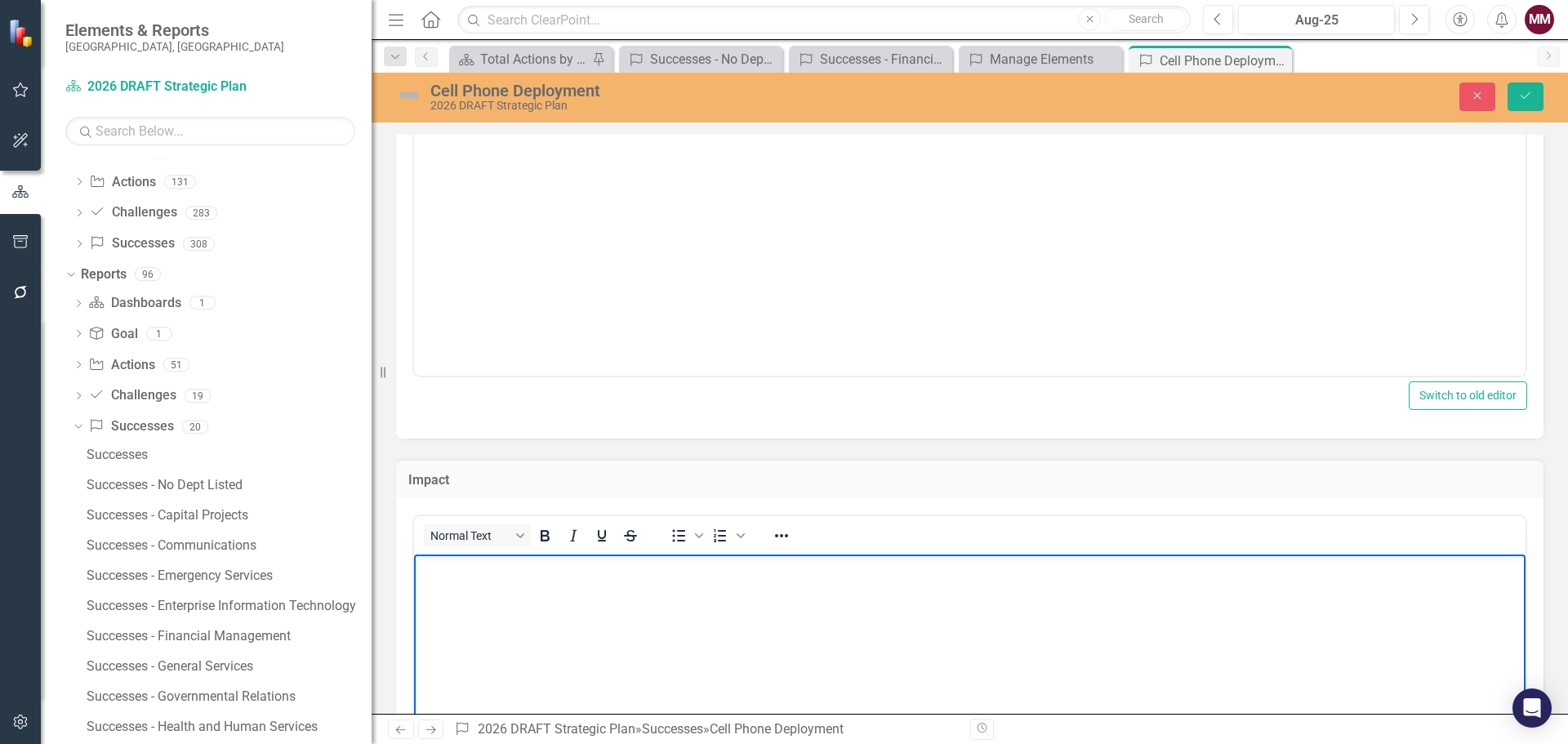
paste body "Rich Text Area. Press ALT-0 for help."
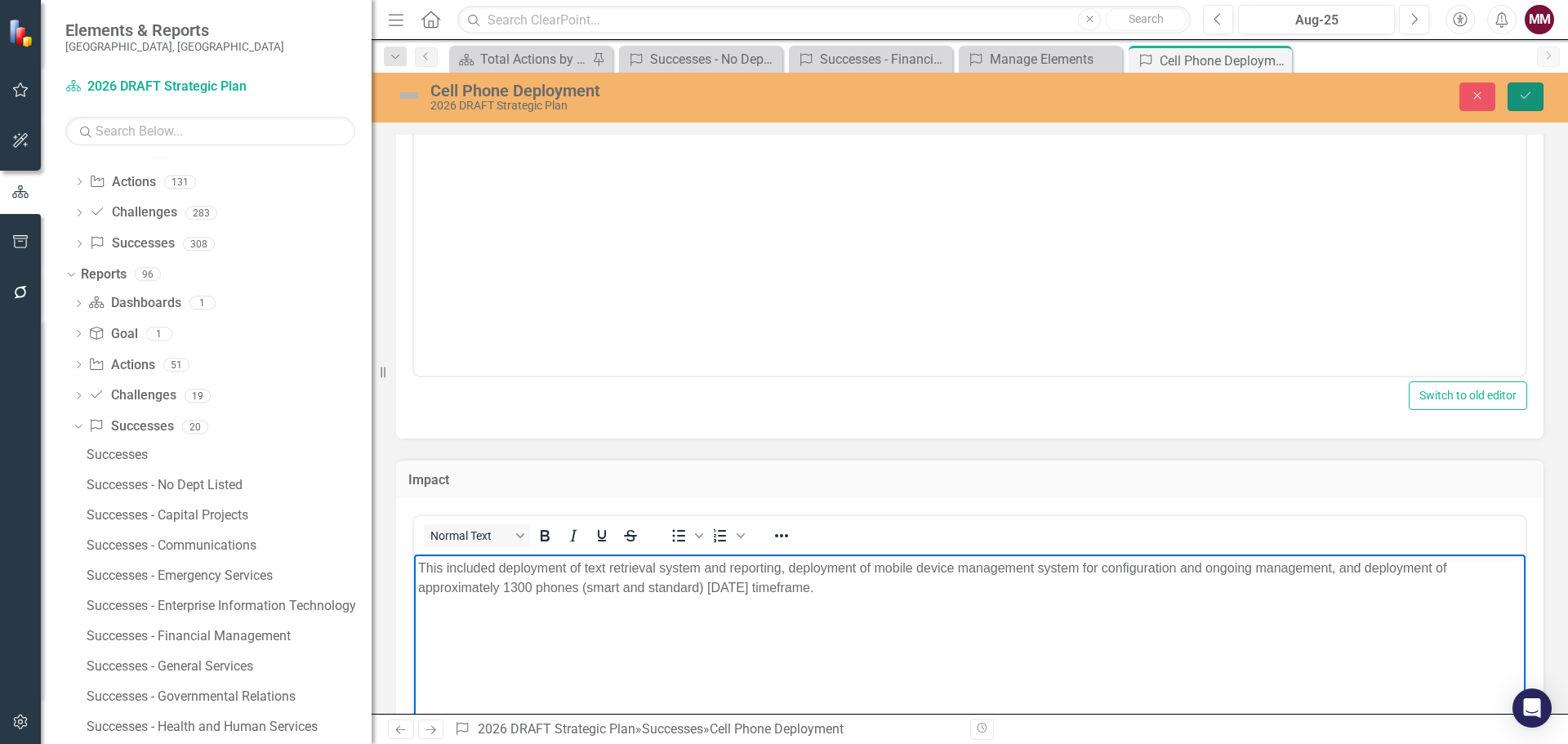
click at [1526, 110] on button "Save" at bounding box center [1525, 97] width 36 height 28
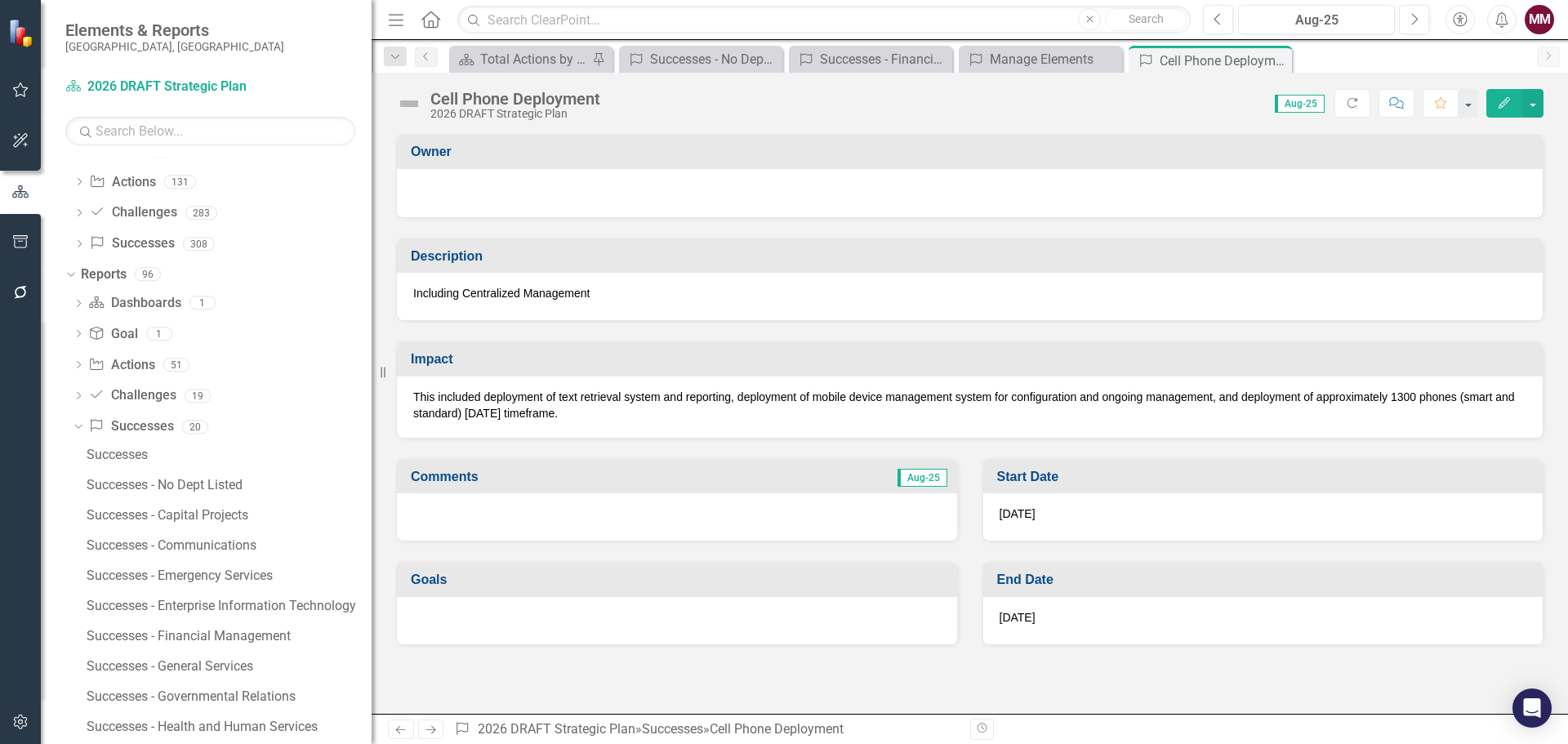
drag, startPoint x: 1274, startPoint y: 55, endPoint x: 1173, endPoint y: 71, distance: 102.3
click at [0, 0] on icon "Close" at bounding box center [0, 0] width 0 height 0
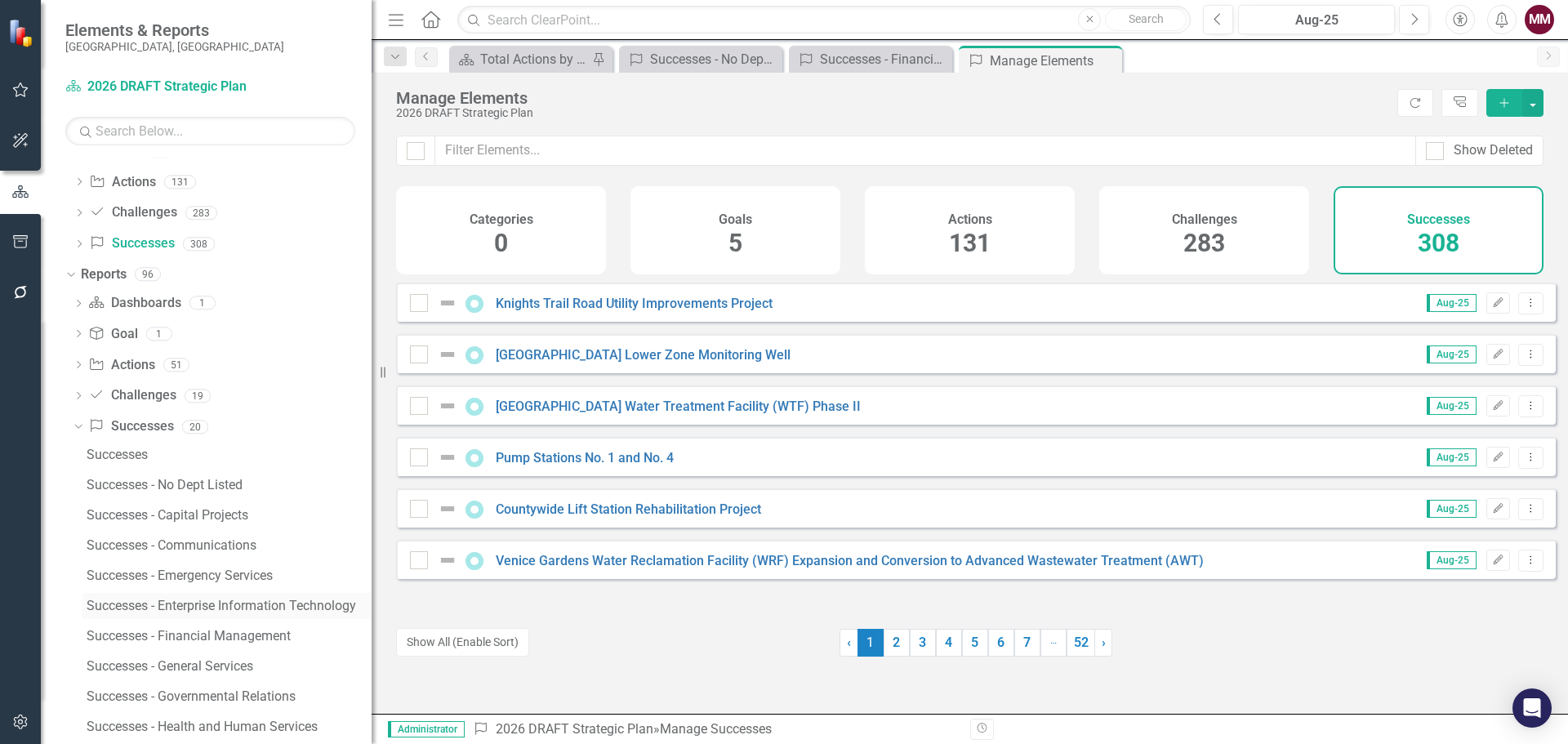
click at [182, 605] on div "Successes - Enterprise Information Technology" at bounding box center [228, 605] width 285 height 15
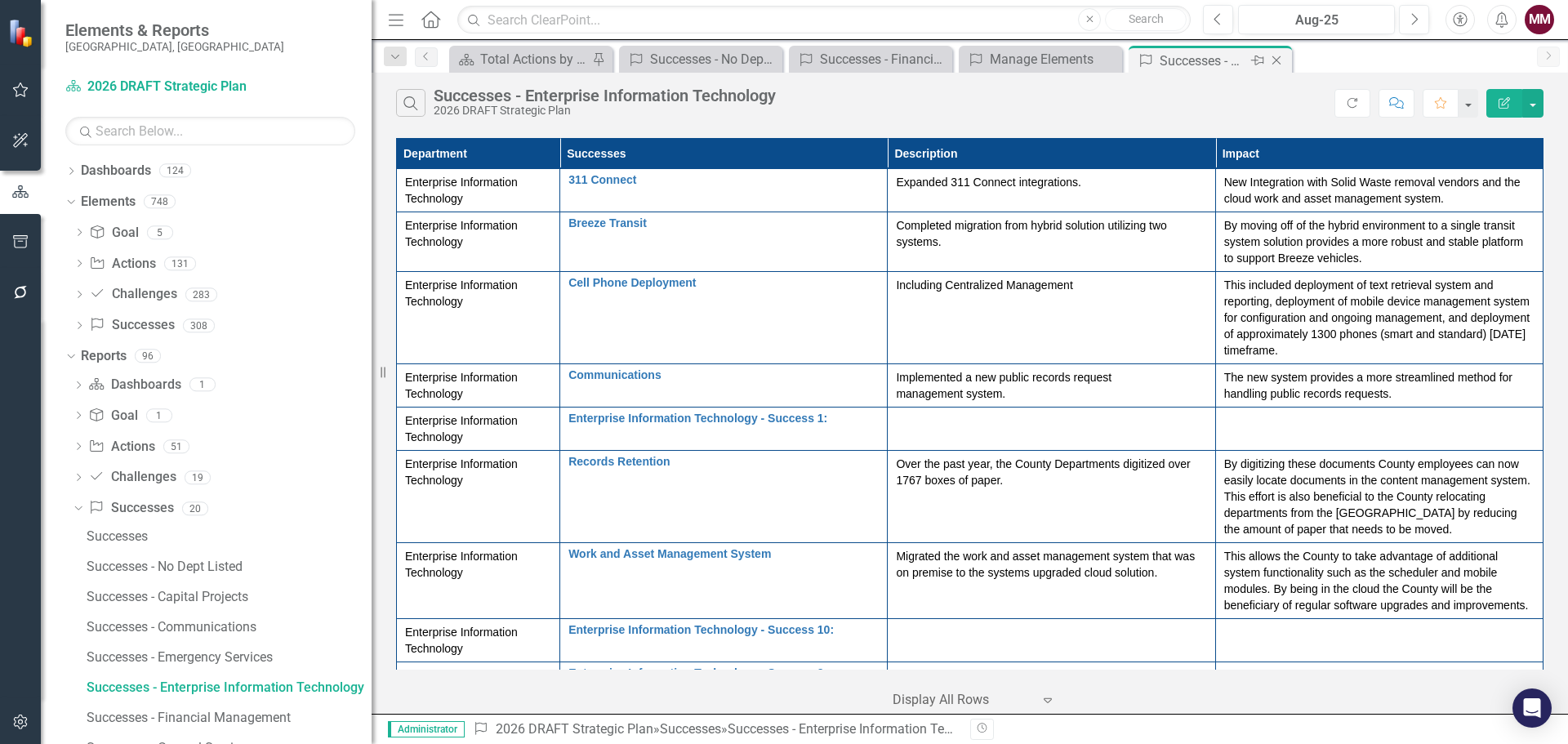
click at [1274, 59] on icon at bounding box center [1277, 60] width 9 height 9
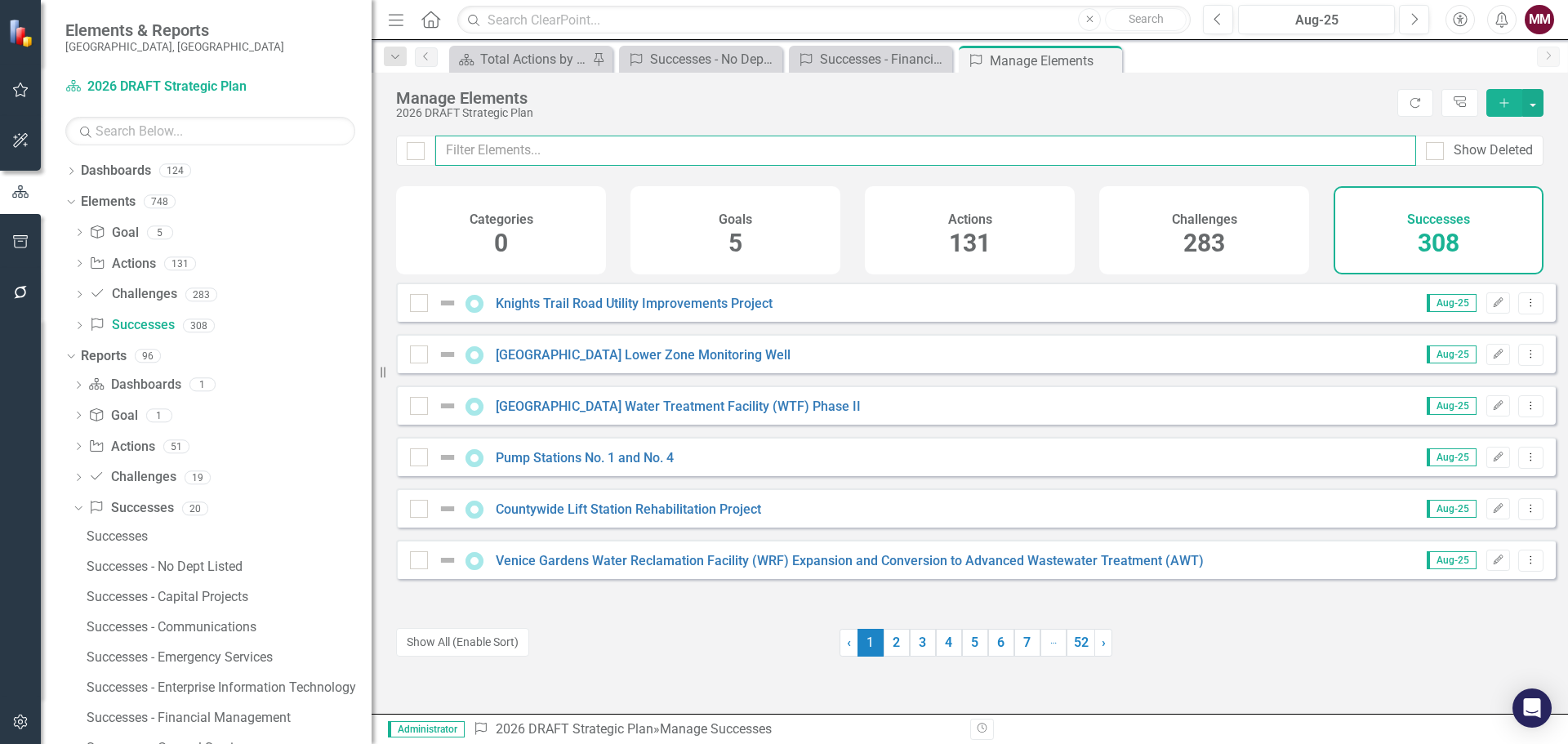
click at [533, 144] on input "text" at bounding box center [925, 151] width 980 height 30
click at [566, 158] on input "text" at bounding box center [925, 151] width 980 height 30
type input "e"
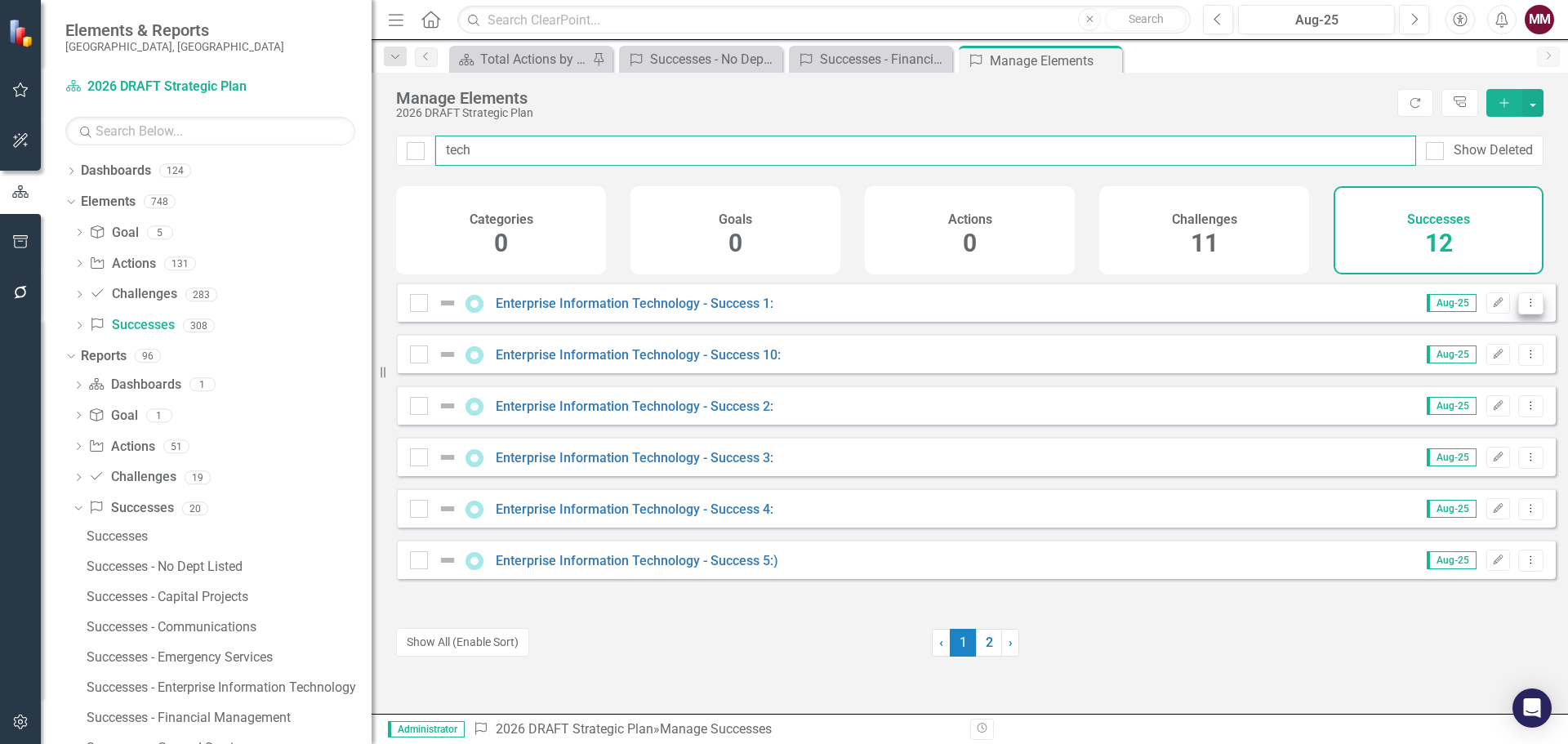
type input "tech"
click at [1525, 314] on button "Dropdown Menu" at bounding box center [1531, 303] width 26 height 22
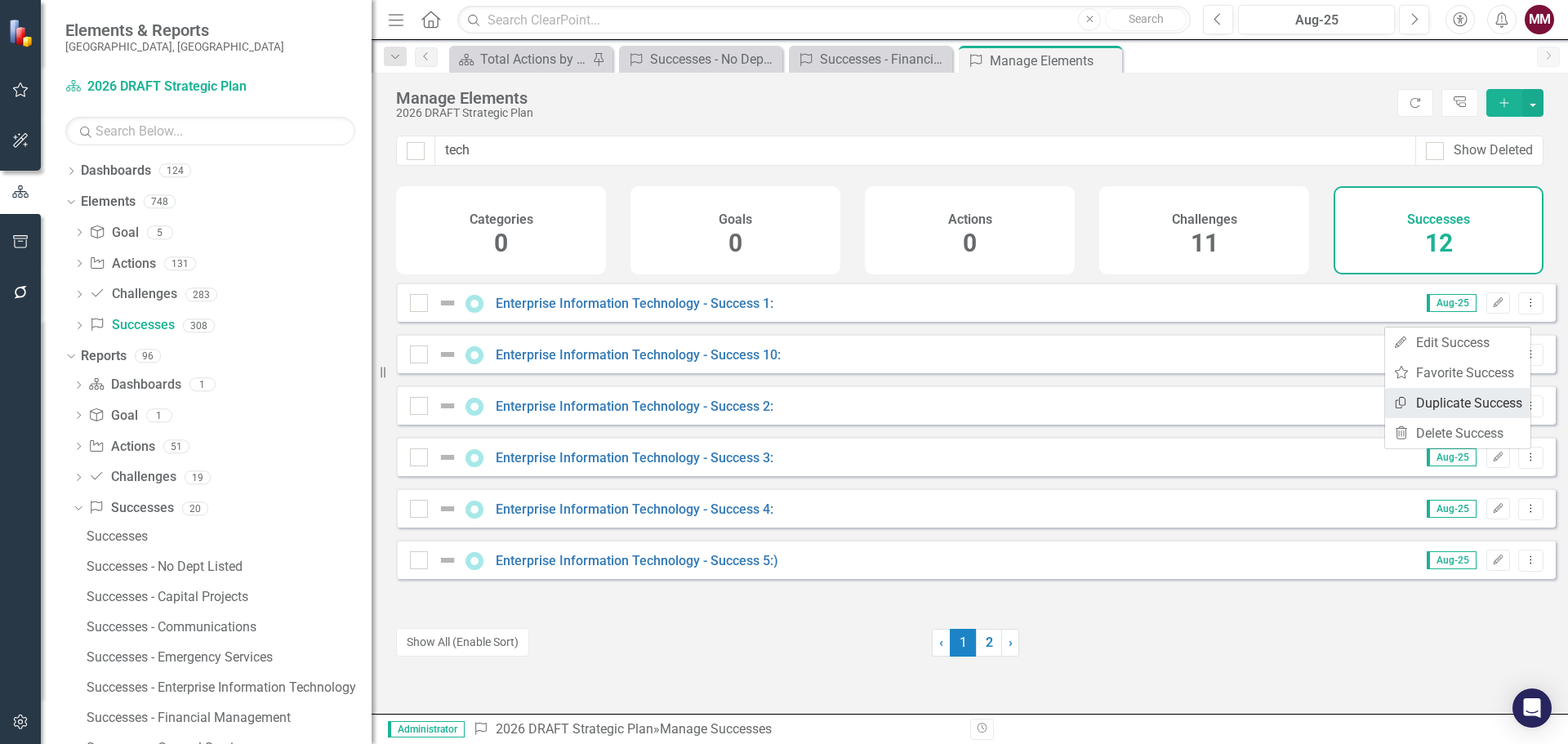
click at [1437, 397] on link "Copy Duplicate Success" at bounding box center [1458, 403] width 146 height 30
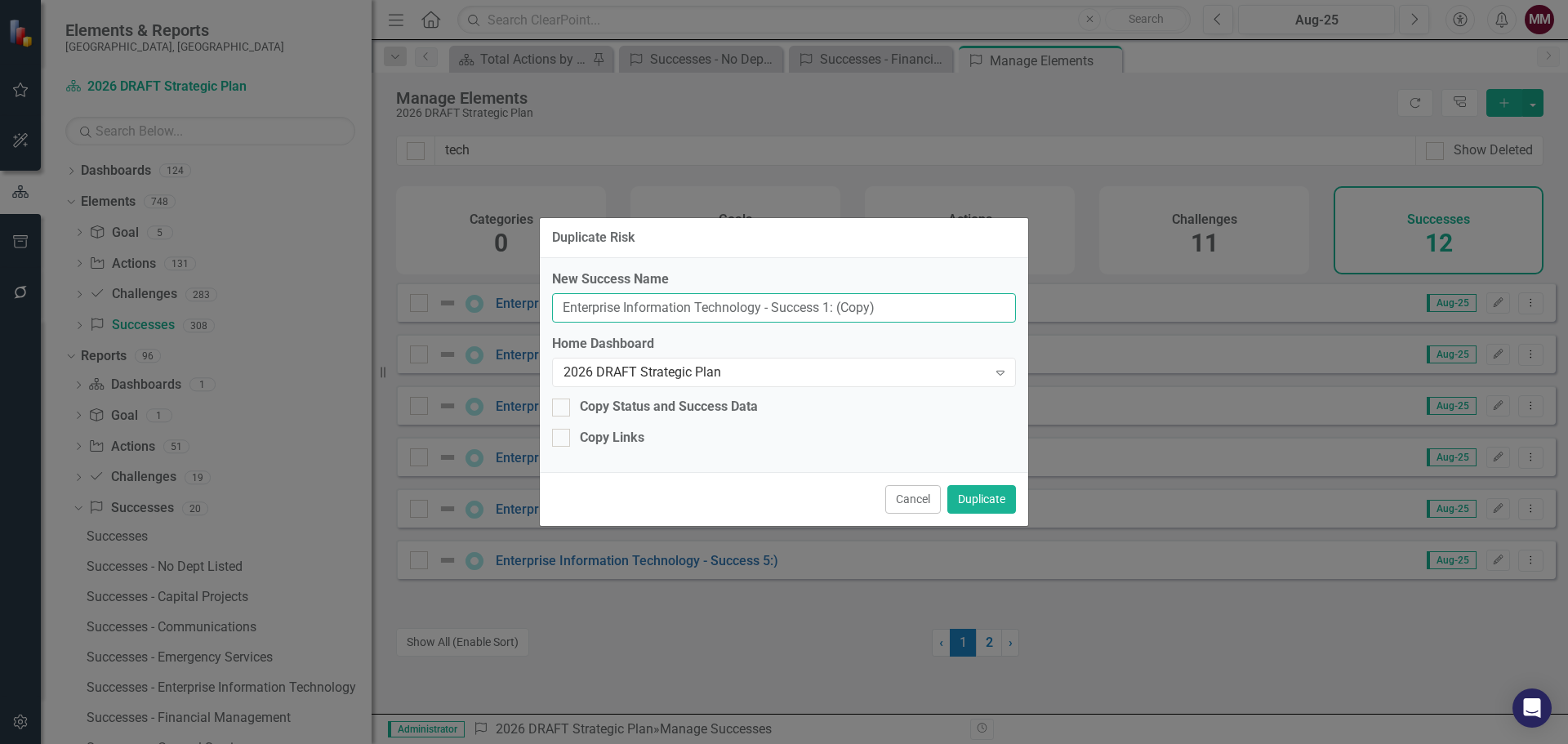
drag, startPoint x: 590, startPoint y: 274, endPoint x: -18, endPoint y: 200, distance: 612.5
click at [0, 200] on html "Accessibility Screen-Reader Guide, Feedback, and Issue Reporting | New window E…" at bounding box center [784, 372] width 1568 height 744
paste input "lectronic Signature Expansion"
type input "Electronic Signature Expansion"
click at [957, 503] on button "Duplicate" at bounding box center [981, 499] width 68 height 28
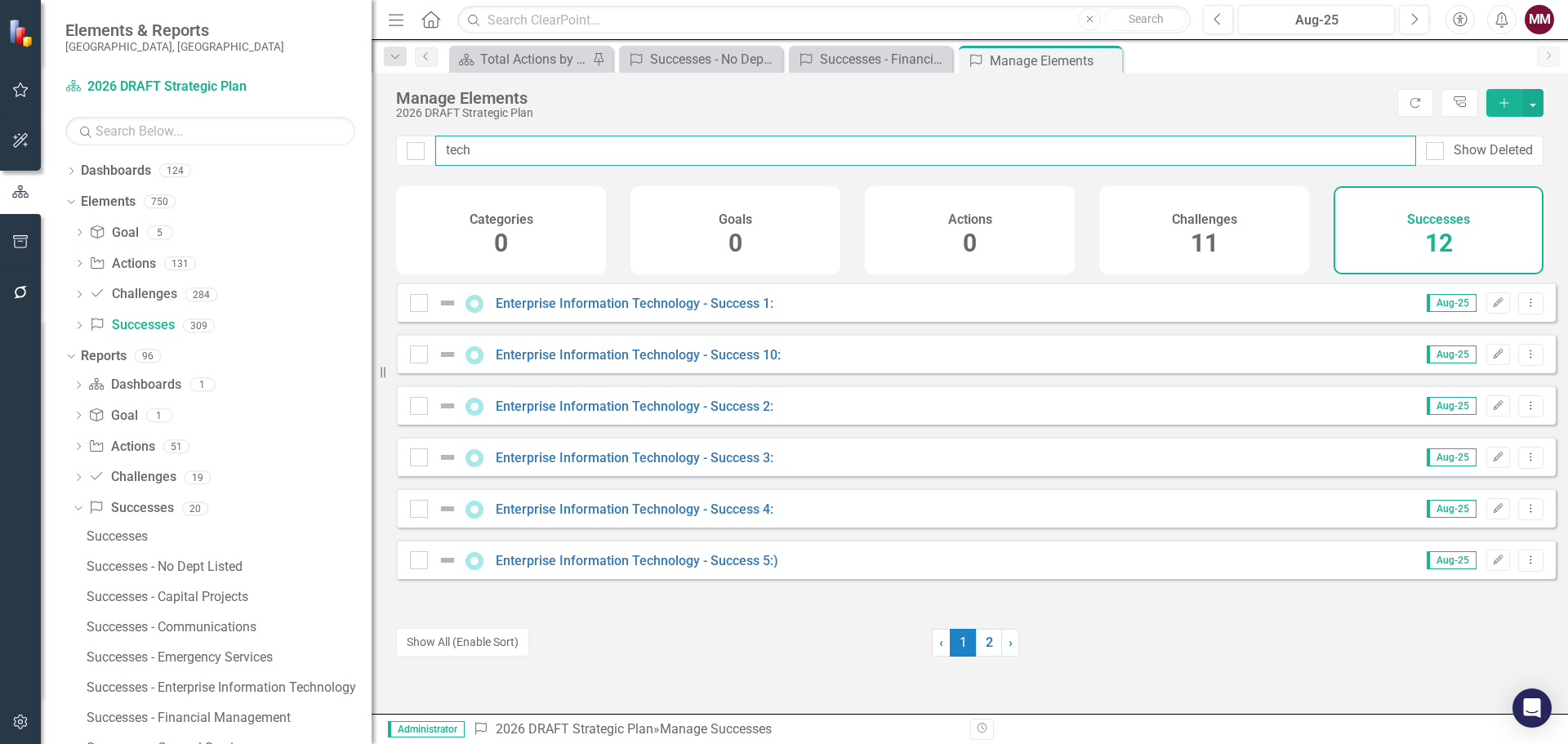
drag, startPoint x: 455, startPoint y: 152, endPoint x: -127, endPoint y: 42, distance: 592.3
click at [0, 42] on html "Accessibility Screen-Reader Guide, Feedback, and Issue Reporting | New window i…" at bounding box center [784, 372] width 1568 height 744
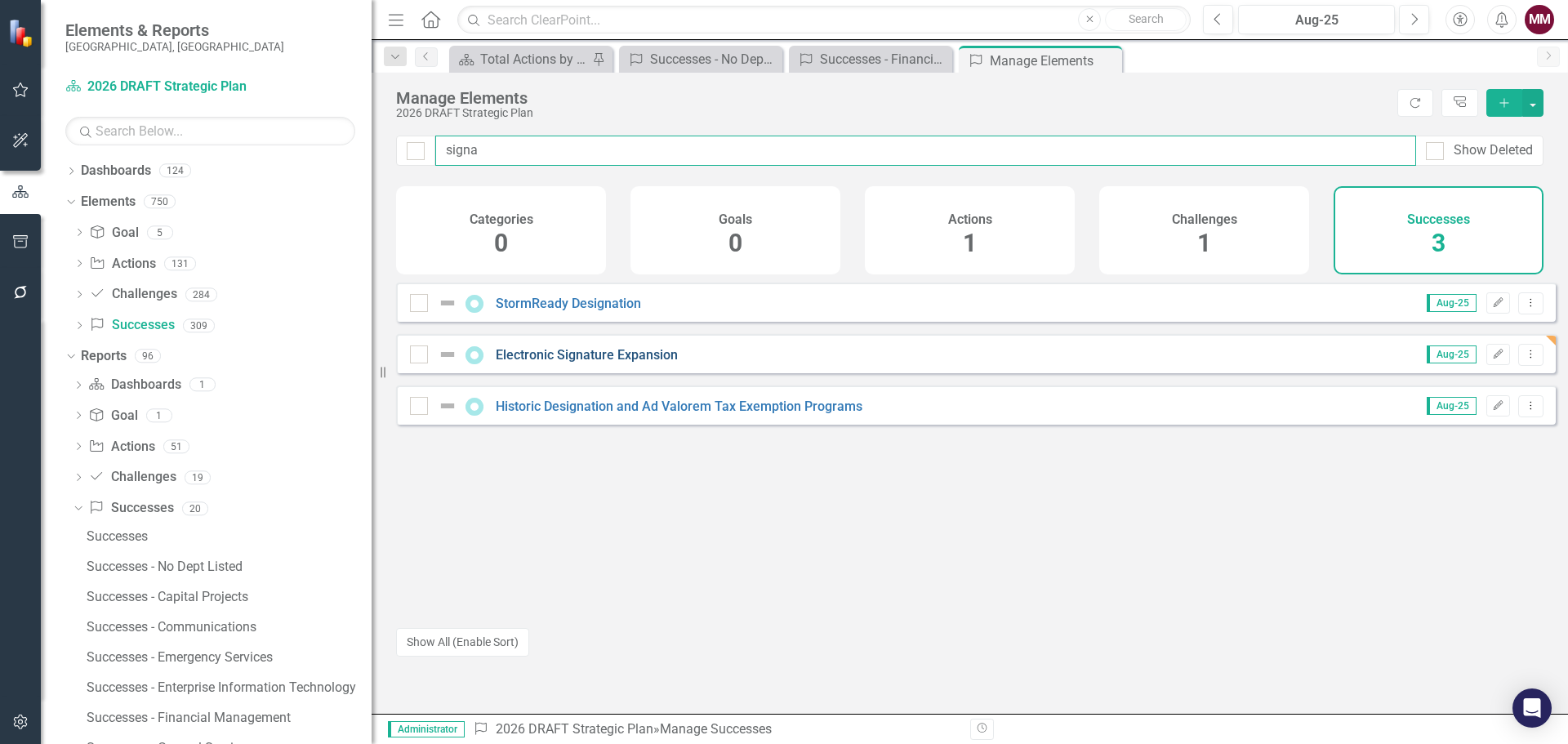
type input "signa"
click at [652, 362] on link "Electronic Signature Expansion" at bounding box center [586, 354] width 182 height 15
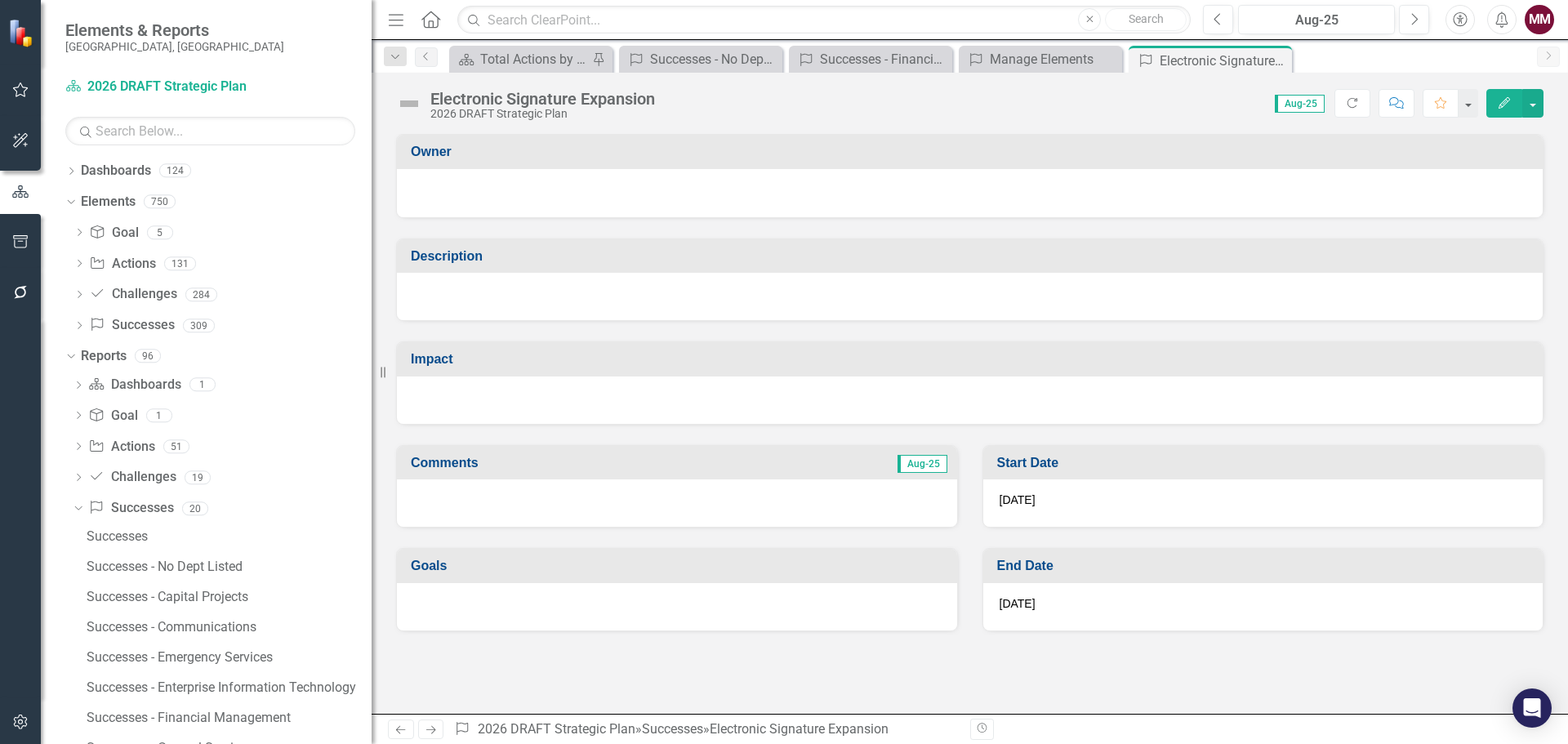
click at [505, 301] on div at bounding box center [970, 296] width 1145 height 47
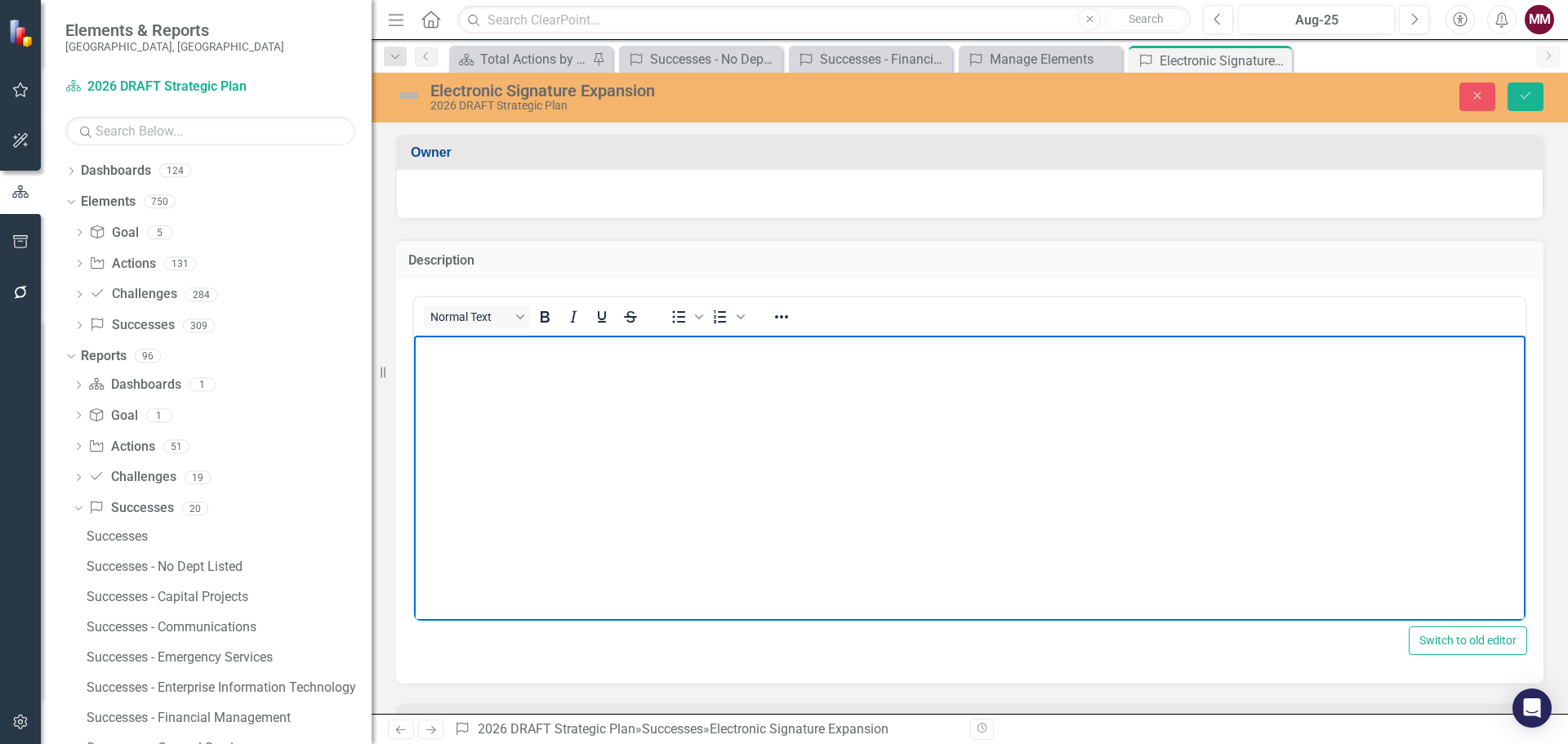
click at [498, 361] on body "Rich Text Area. Press ALT-0 for help." at bounding box center [970, 457] width 1112 height 245
paste body "Rich Text Area. Press ALT-0 for help."
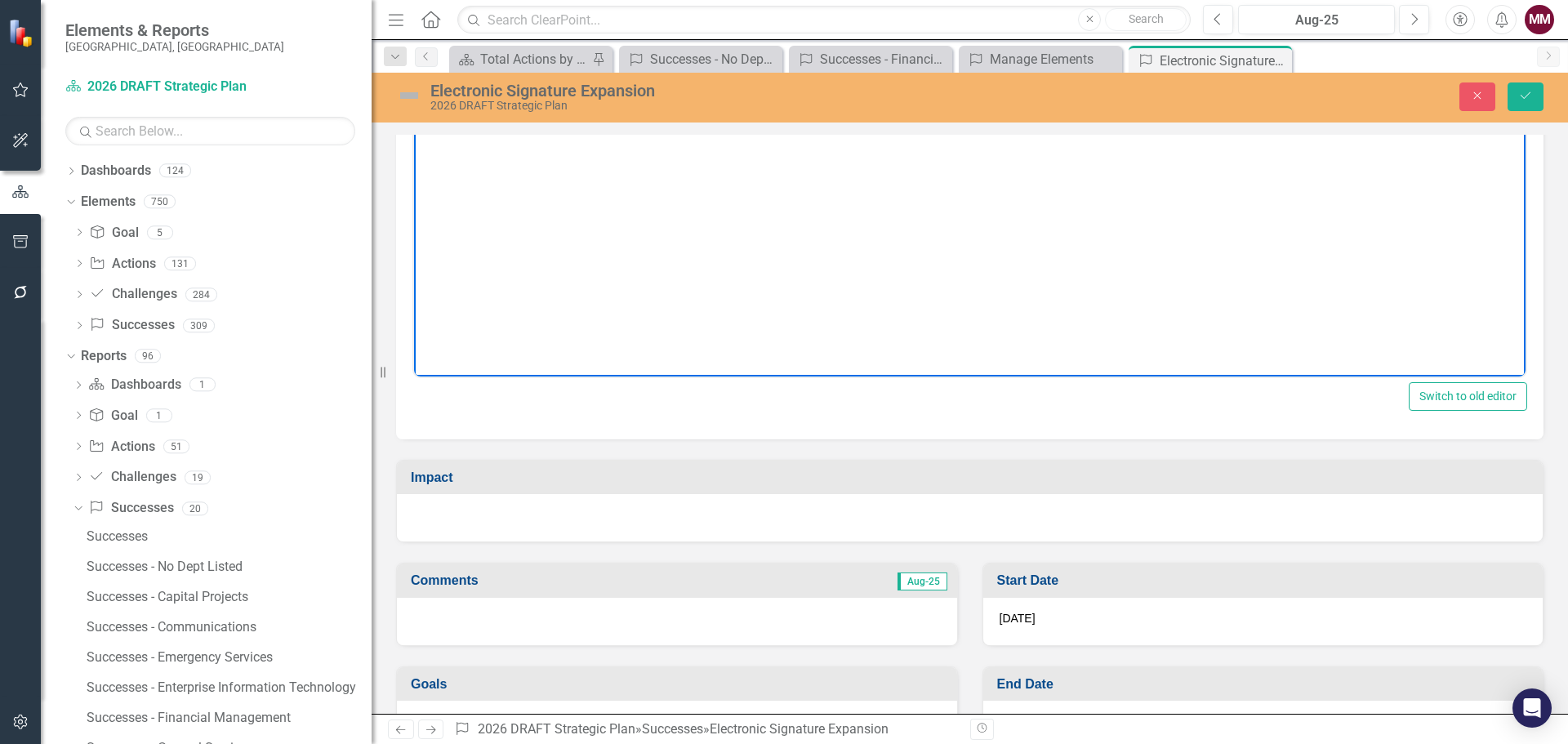
scroll to position [296, 0]
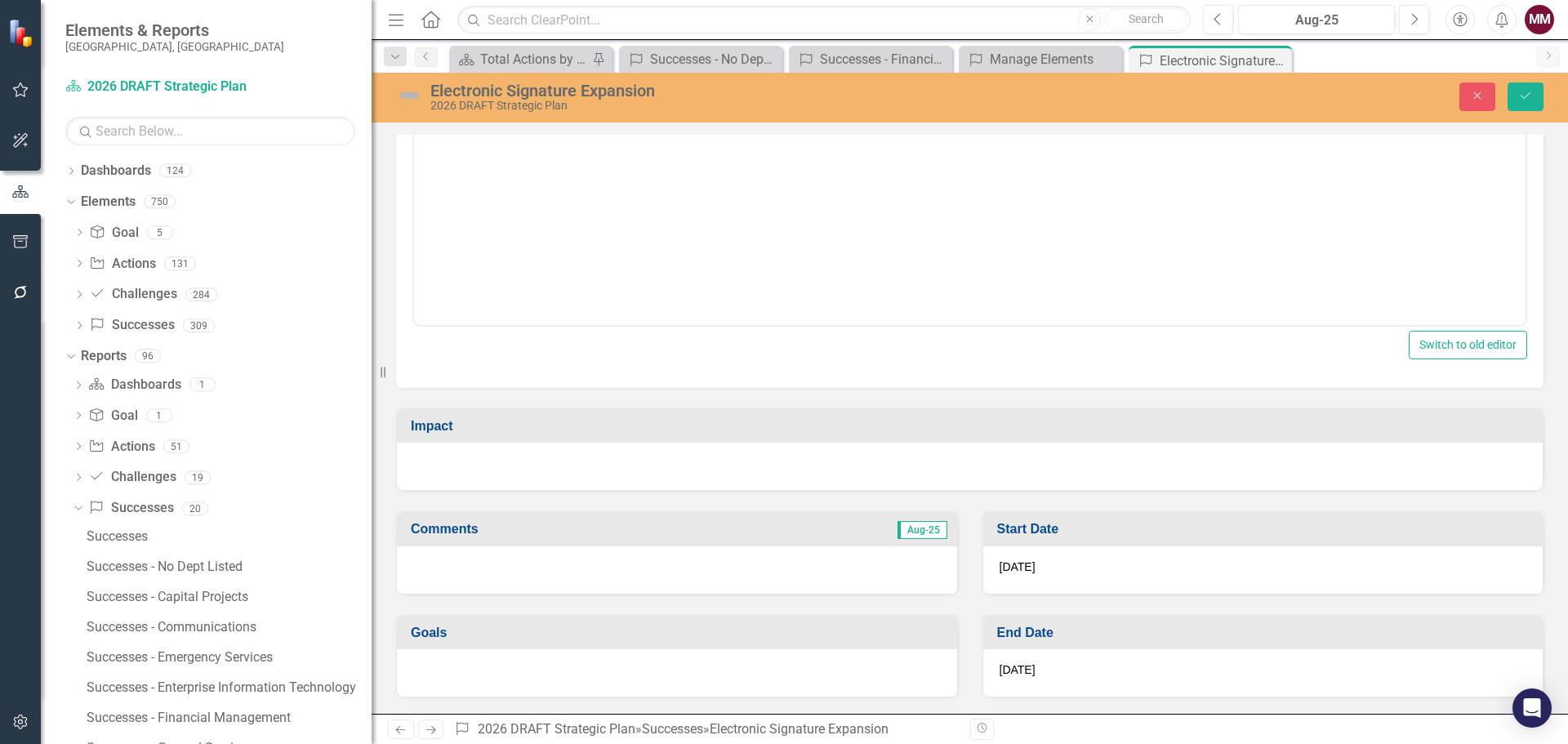
click at [565, 472] on div at bounding box center [970, 465] width 1145 height 47
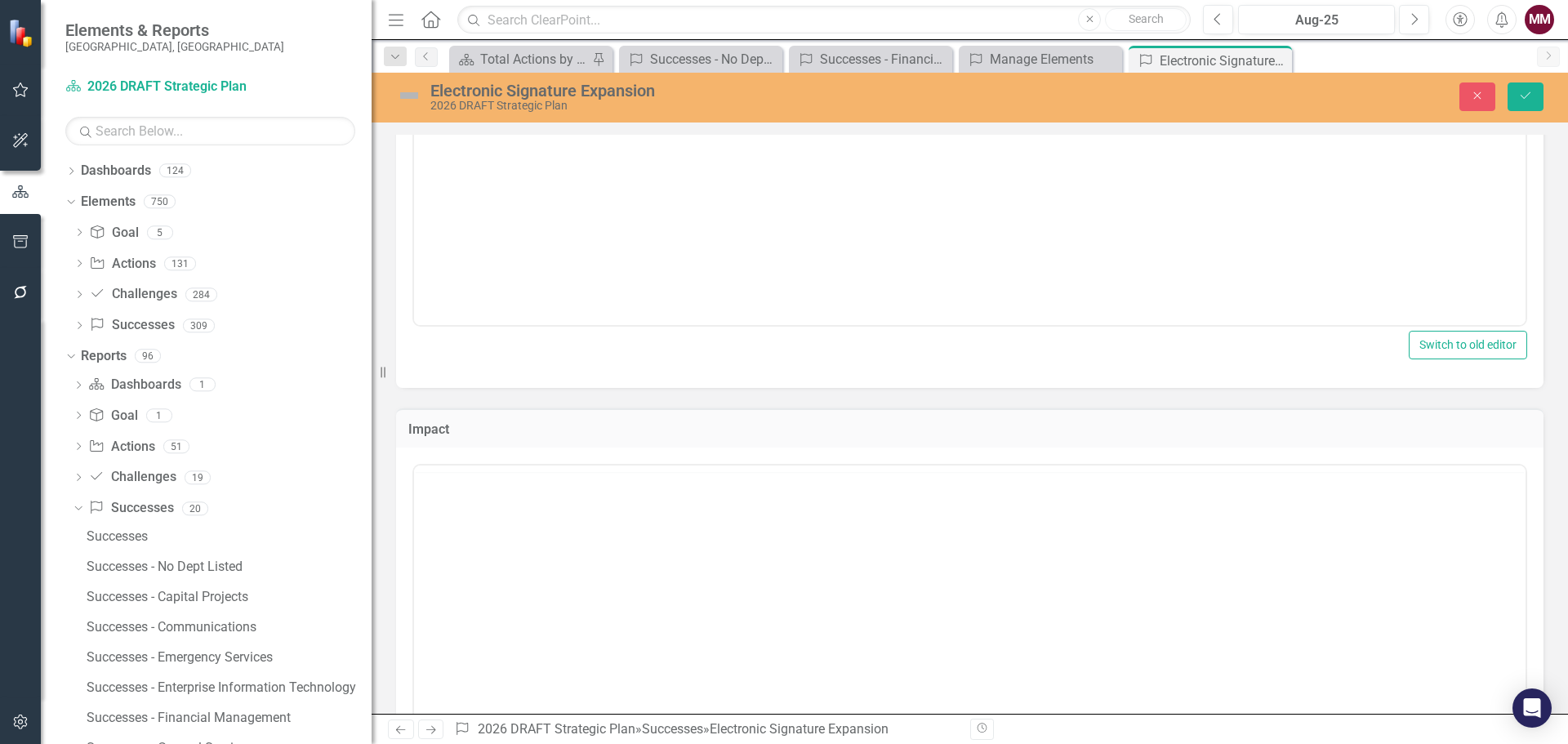
scroll to position [0, 0]
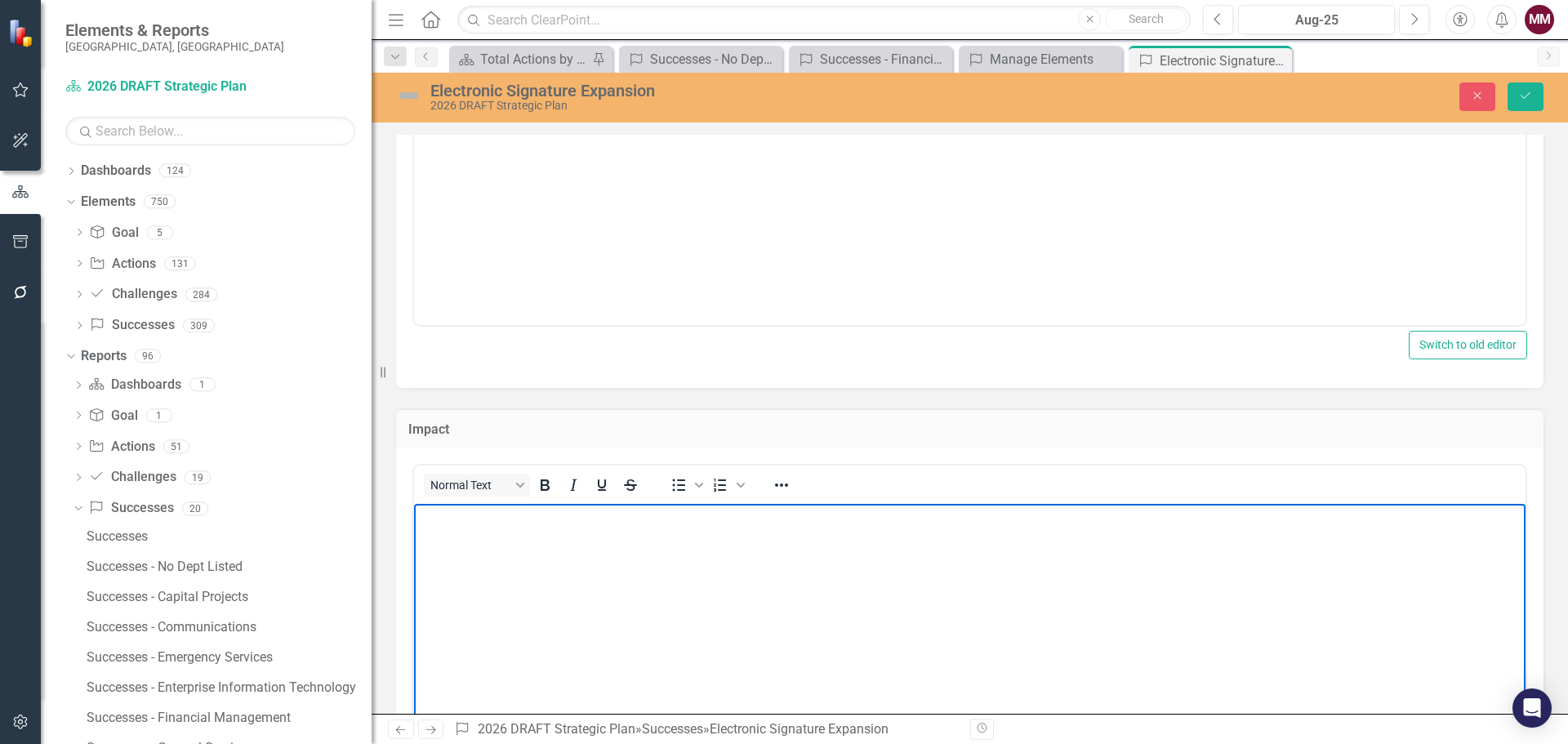
click at [539, 537] on body "Rich Text Area. Press ALT-0 for help." at bounding box center [970, 626] width 1112 height 245
paste body "Rich Text Area. Press ALT-0 for help."
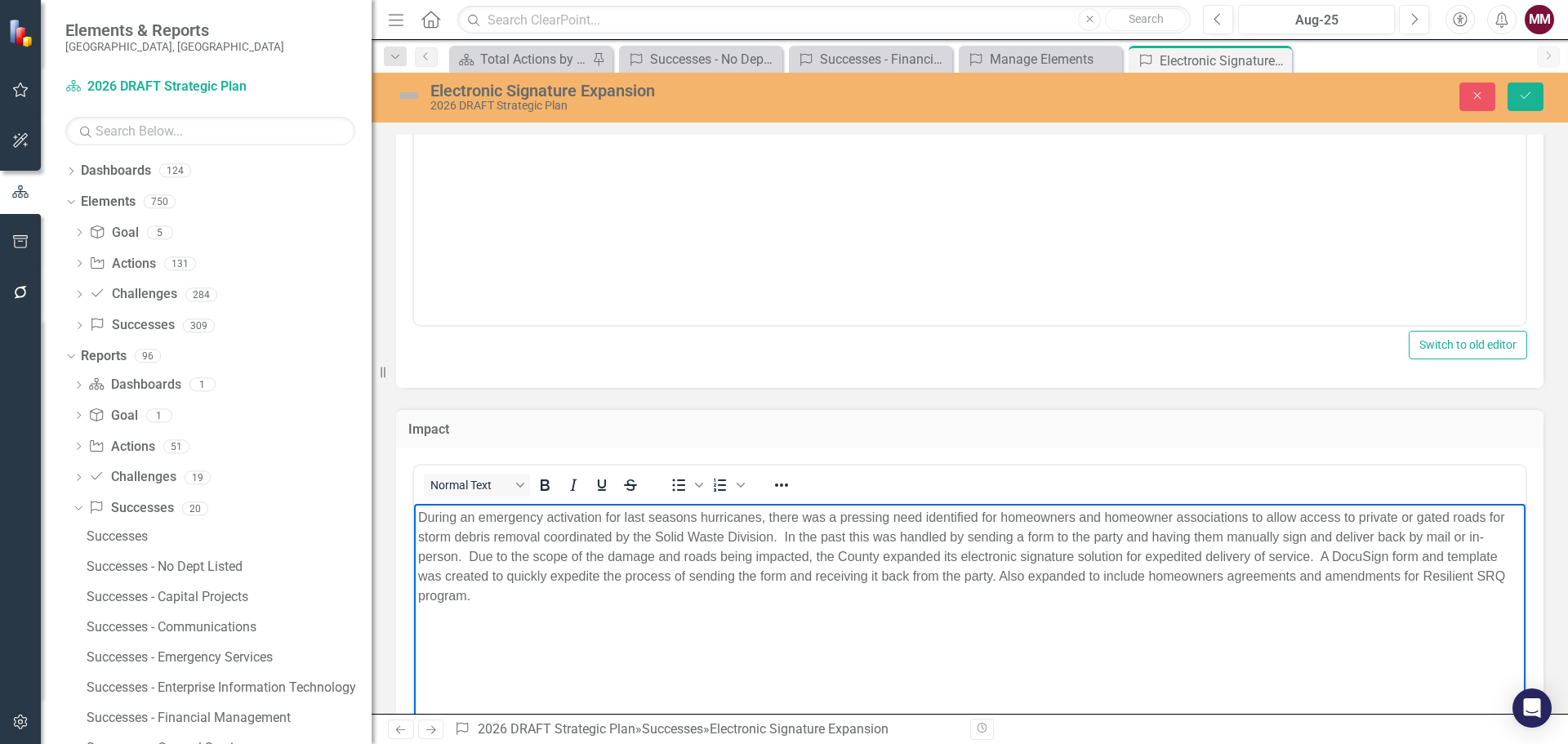
click at [686, 614] on body "During an emergency activation for last seasons hurricanes, there was a pressin…" at bounding box center [970, 626] width 1112 height 245
click at [1183, 604] on p "During an emergency activation for last seasons hurricanes, there was a pressin…" at bounding box center [970, 557] width 1103 height 98
click at [1523, 89] on button "Save" at bounding box center [1525, 97] width 36 height 28
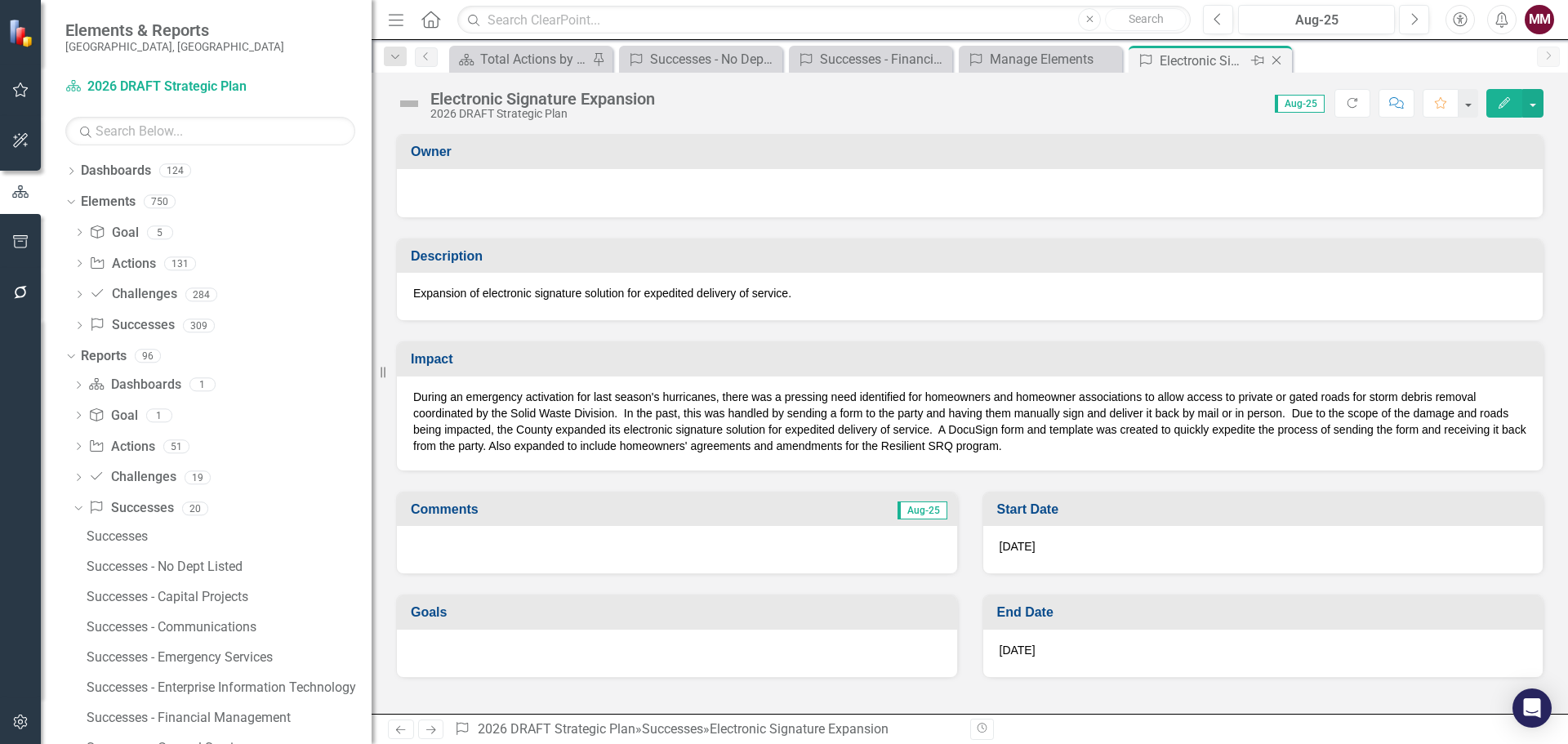
click at [1279, 59] on icon "Close" at bounding box center [1276, 60] width 16 height 13
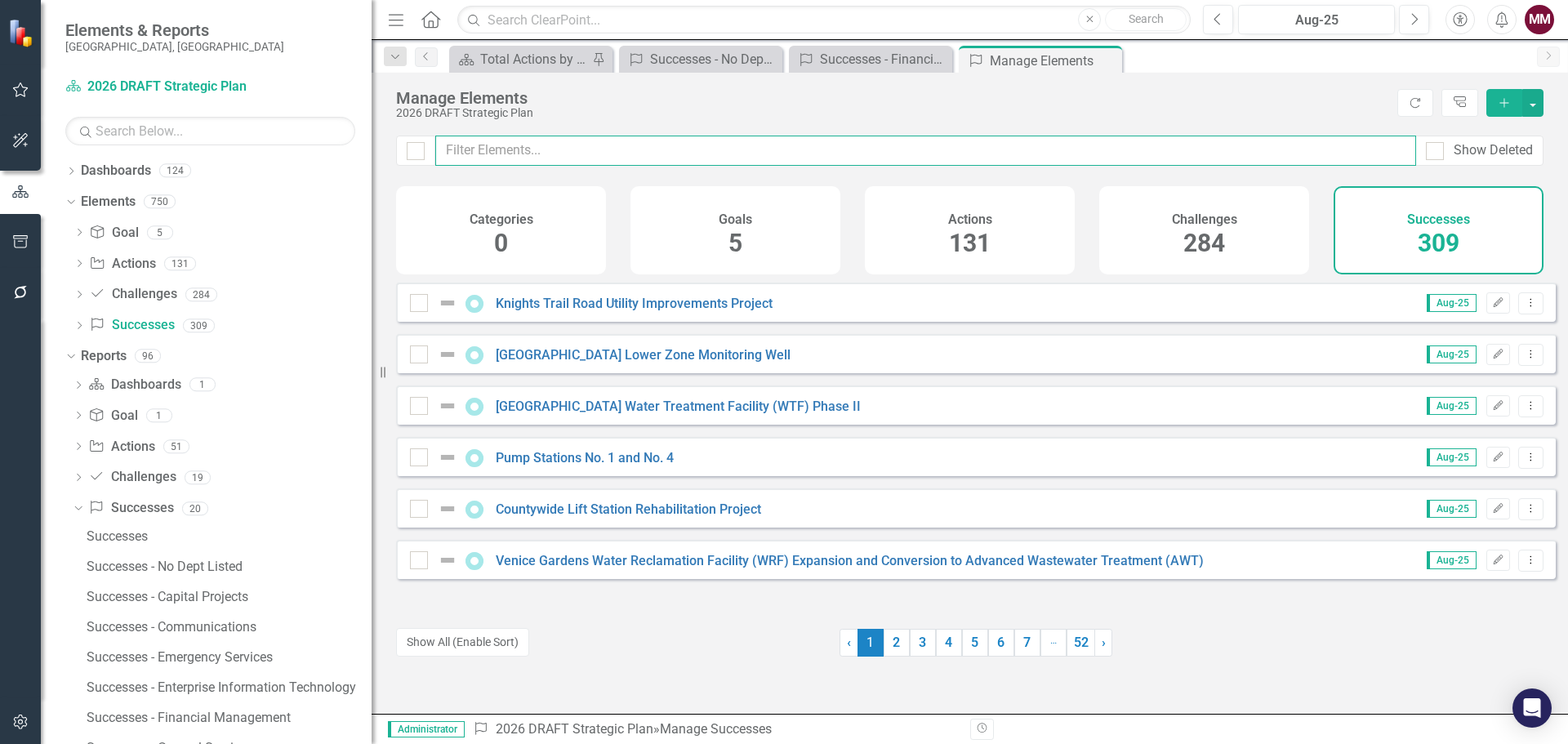
click at [488, 138] on input "text" at bounding box center [925, 151] width 980 height 30
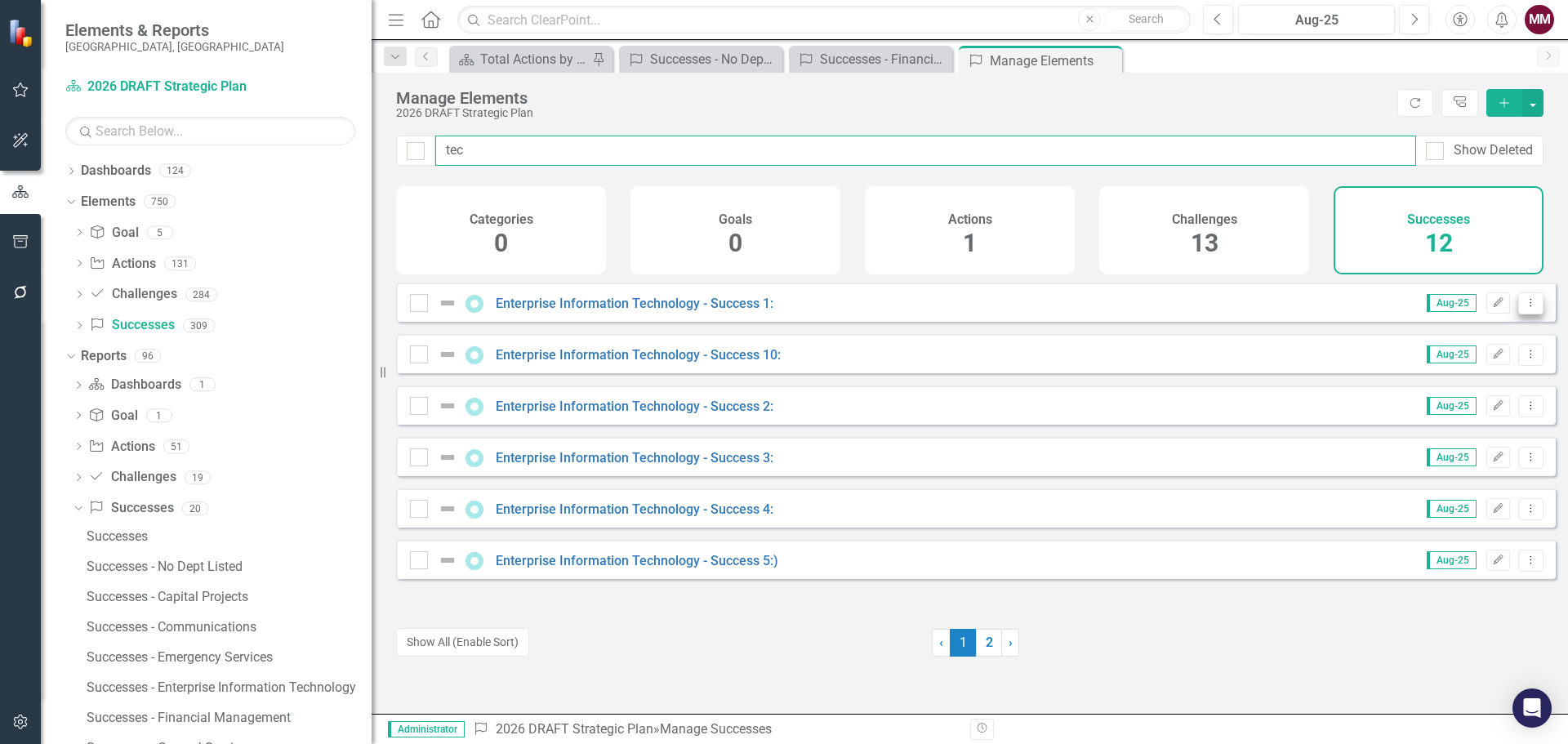
type input "tec"
click at [1524, 308] on icon "Dropdown Menu" at bounding box center [1531, 303] width 14 height 11
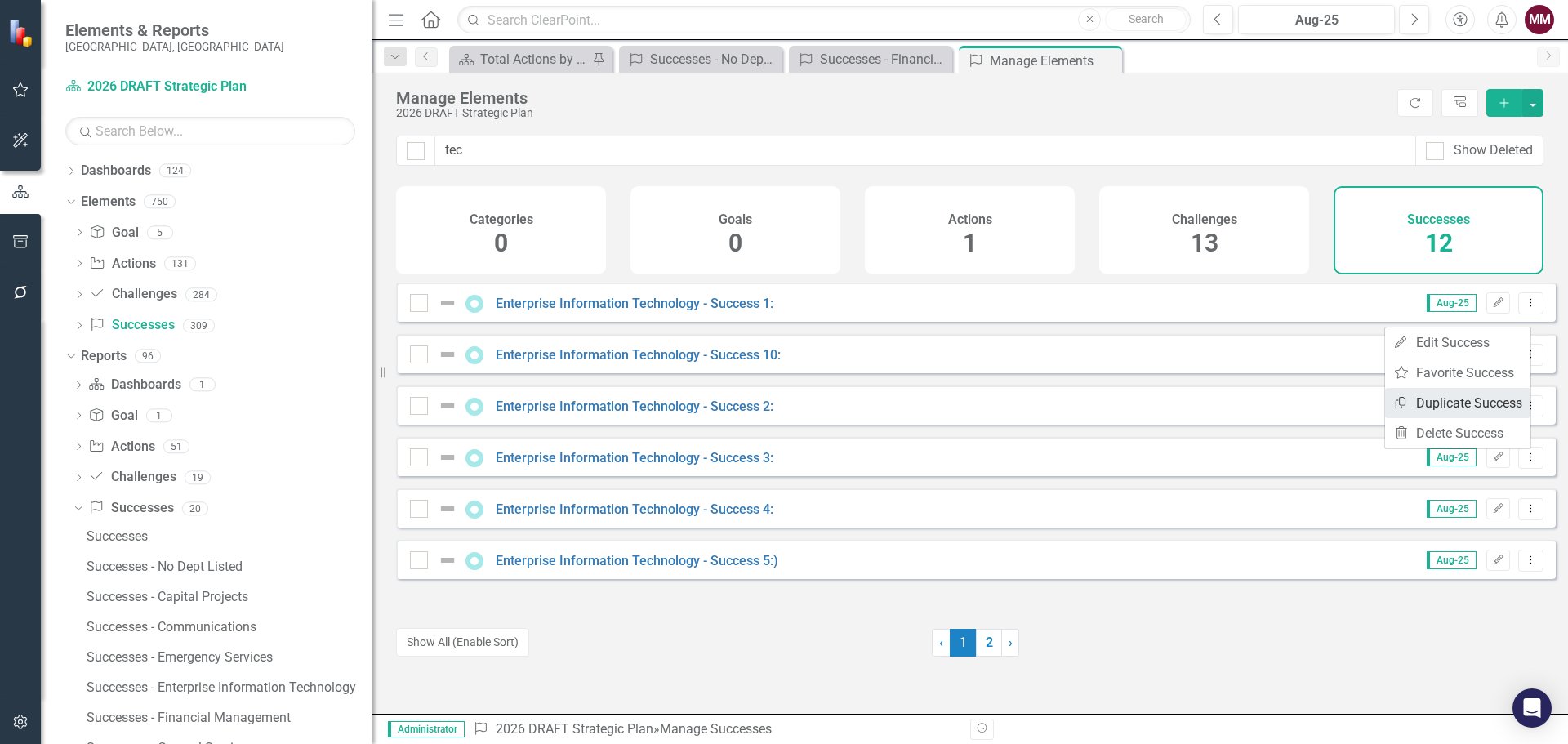
click at [1477, 393] on link "Copy Duplicate Success" at bounding box center [1458, 403] width 146 height 30
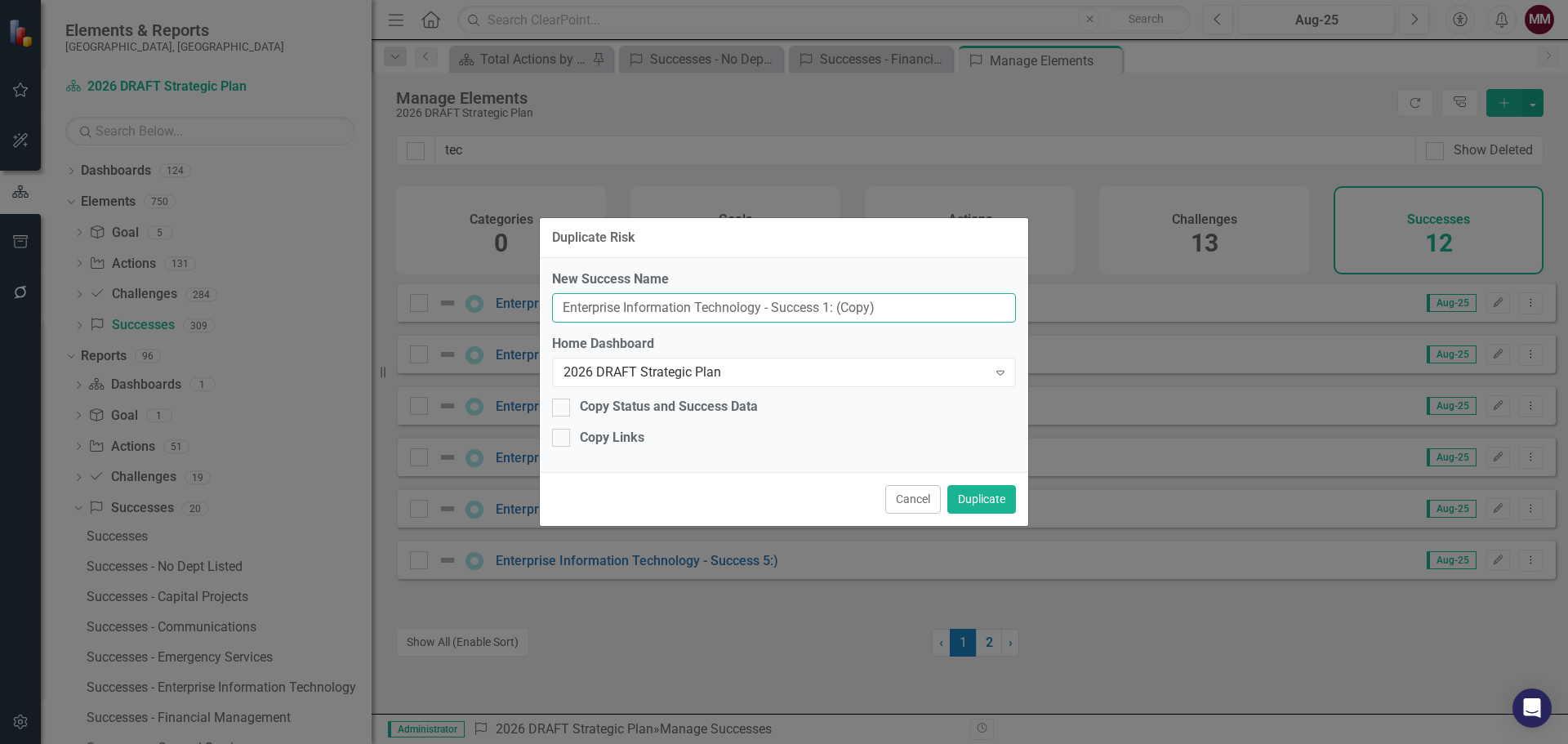
drag, startPoint x: 884, startPoint y: 307, endPoint x: 131, endPoint y: 259, distance: 754.5
click at [77, 259] on div "Duplicate Risk New Success Name Enterprise Information Technology - Success 1: …" at bounding box center [784, 372] width 1568 height 744
paste input "Hurricane Recovery(s"
type input "Hurricane Recovery(s)"
click at [976, 490] on button "Duplicate" at bounding box center [981, 499] width 68 height 28
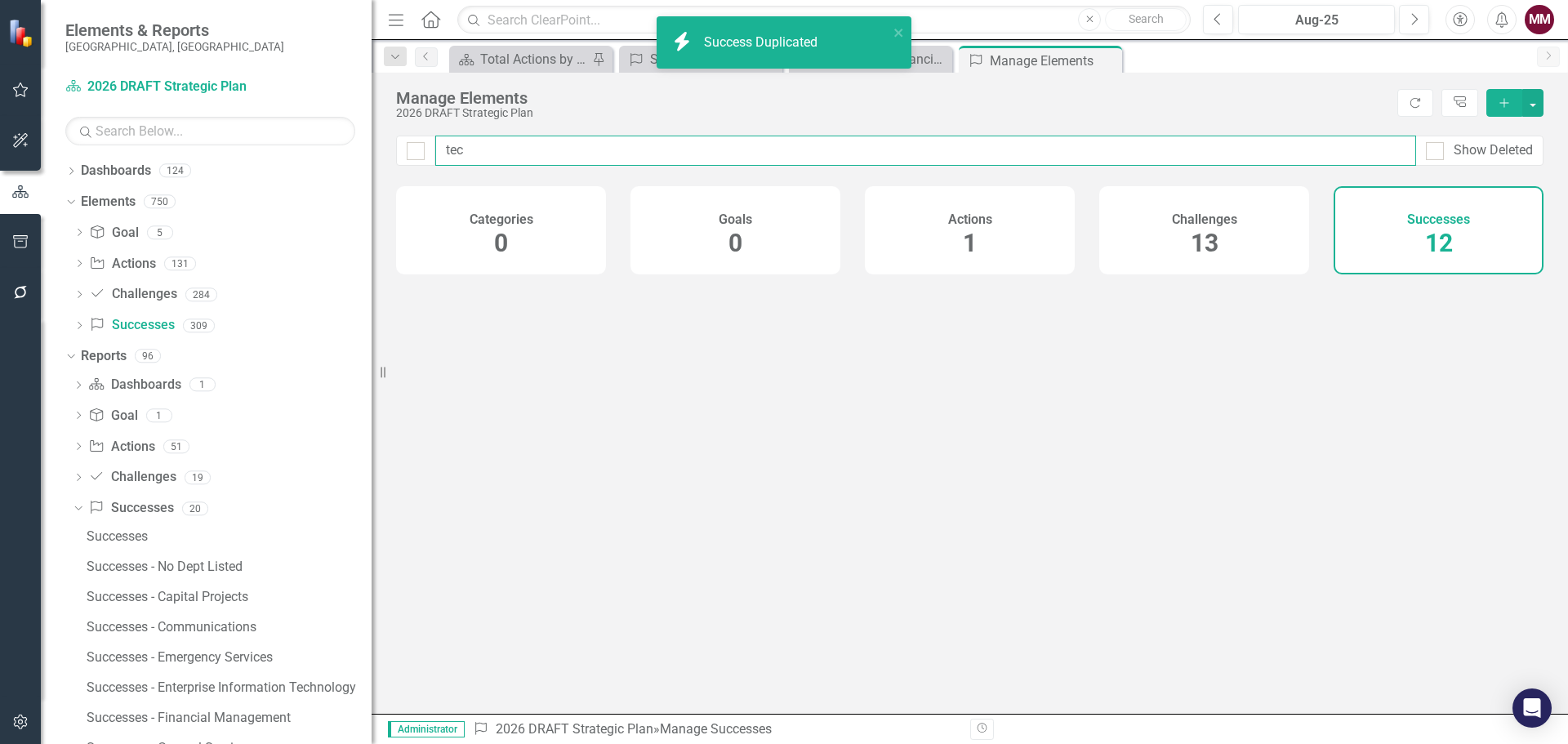
drag, startPoint x: 475, startPoint y: 154, endPoint x: 330, endPoint y: 146, distance: 145.2
click at [330, 146] on div "Elements & Reports [GEOGRAPHIC_DATA], [GEOGRAPHIC_DATA] Dashboard 2026 DRAFT St…" at bounding box center [784, 372] width 1568 height 744
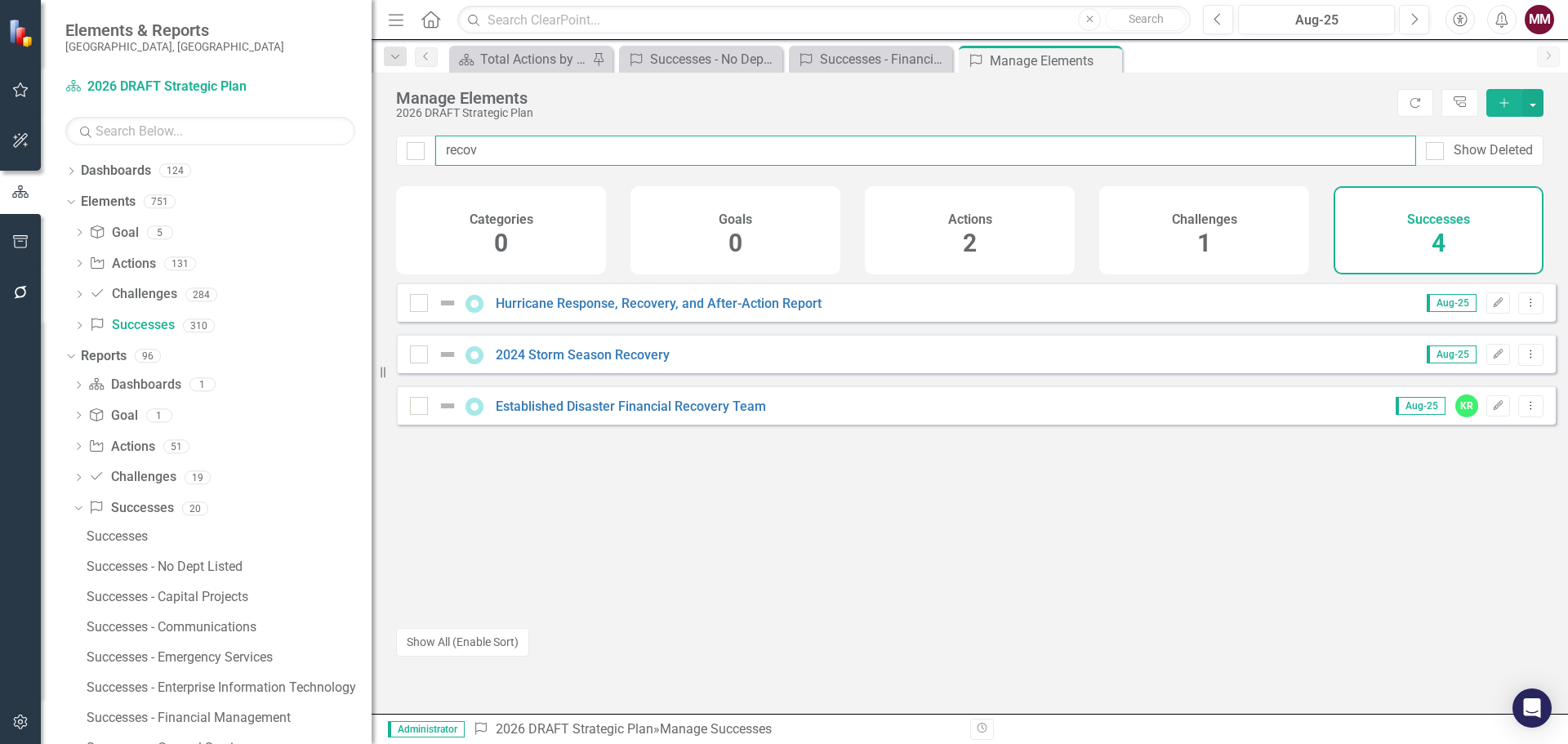
drag, startPoint x: 522, startPoint y: 157, endPoint x: -8, endPoint y: 80, distance: 535.6
click at [0, 80] on html "Accessibility Screen-Reader Guide, Feedback, and Issue Reporting | New window E…" at bounding box center [784, 372] width 1568 height 744
type input "hurric"
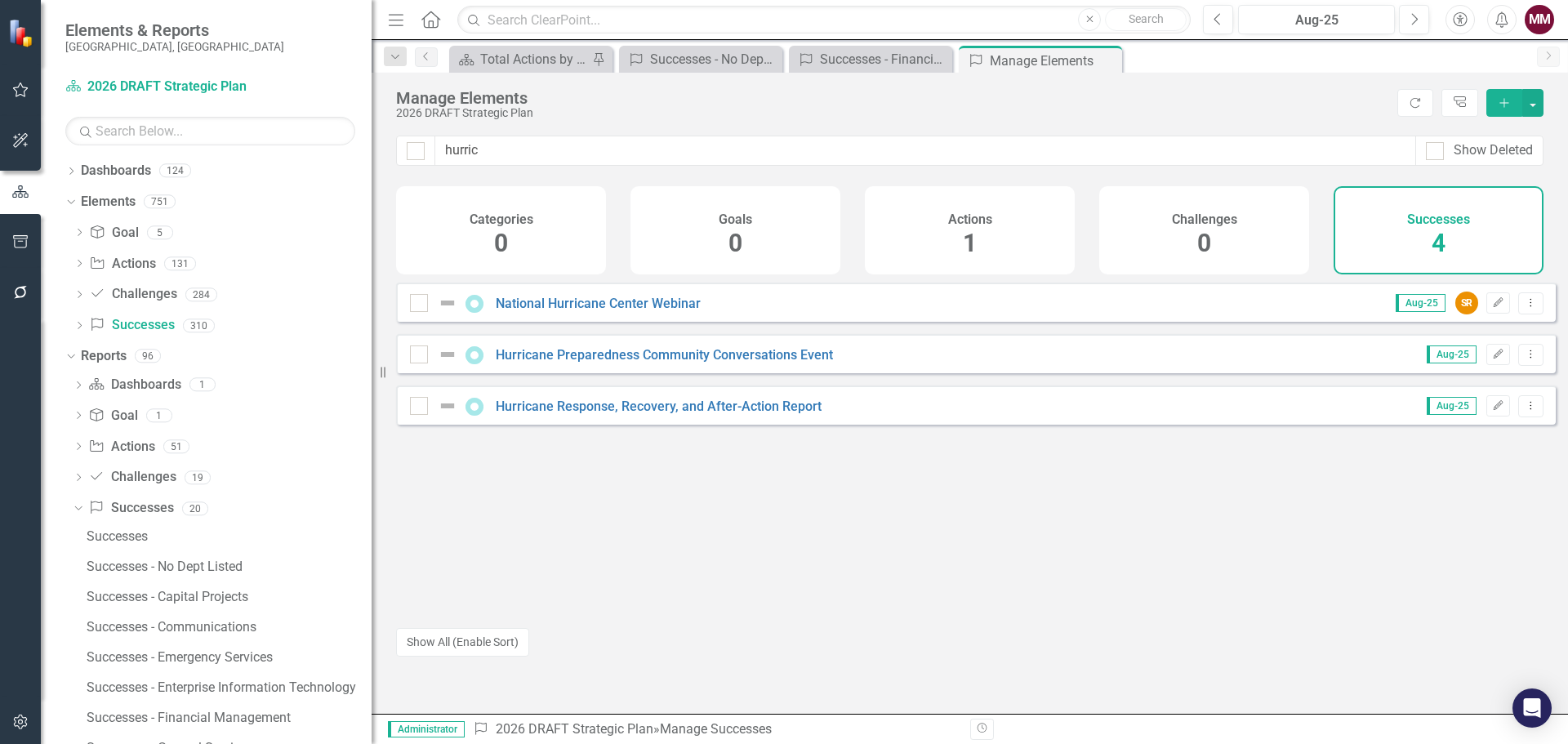
click at [832, 549] on div "National Hurricane Center Webinar Aug-25 SR Edit Dropdown Menu Hurricane Prepar…" at bounding box center [976, 447] width 1160 height 330
click at [235, 690] on div "Successes - Enterprise Information Technology" at bounding box center [228, 687] width 285 height 15
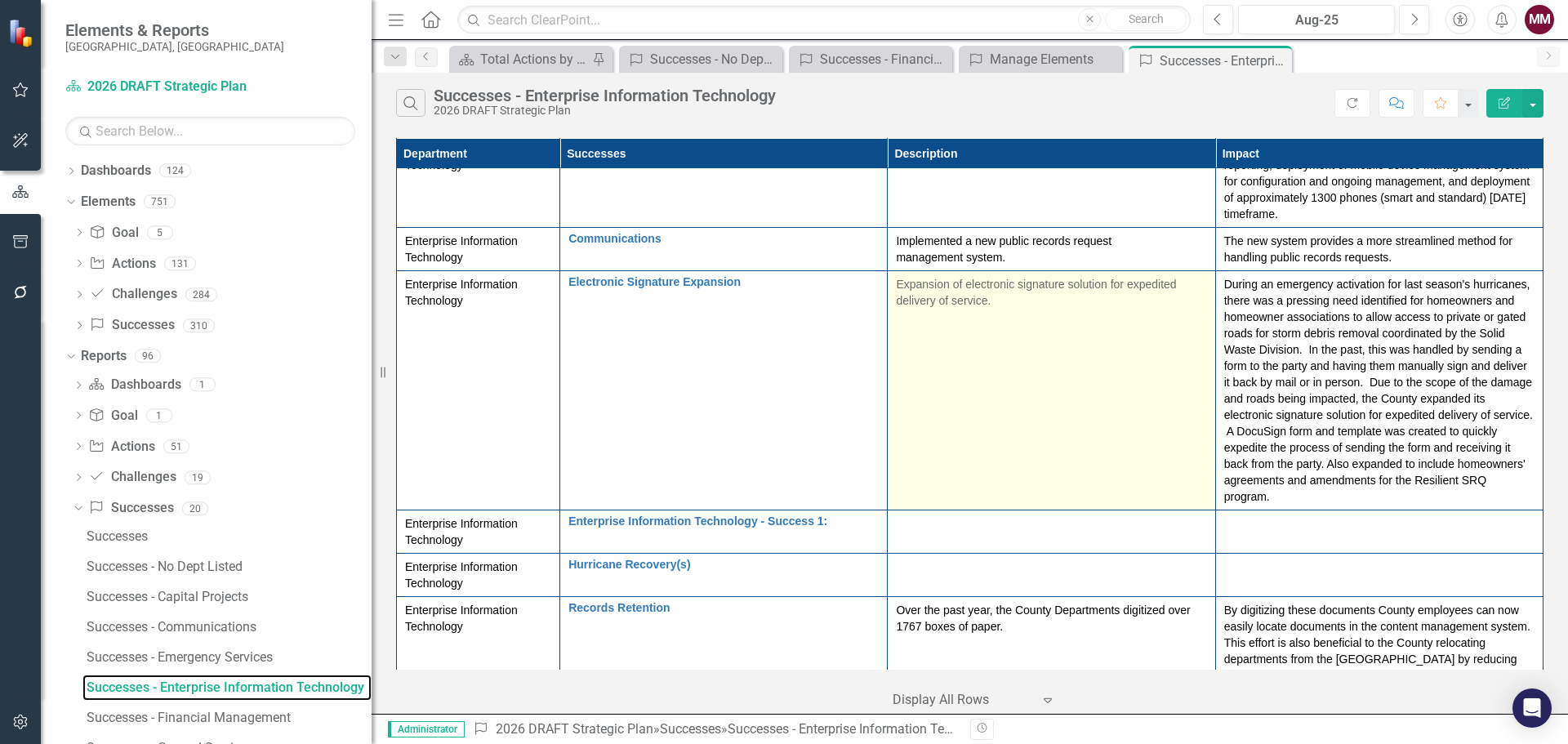
scroll to position [163, 0]
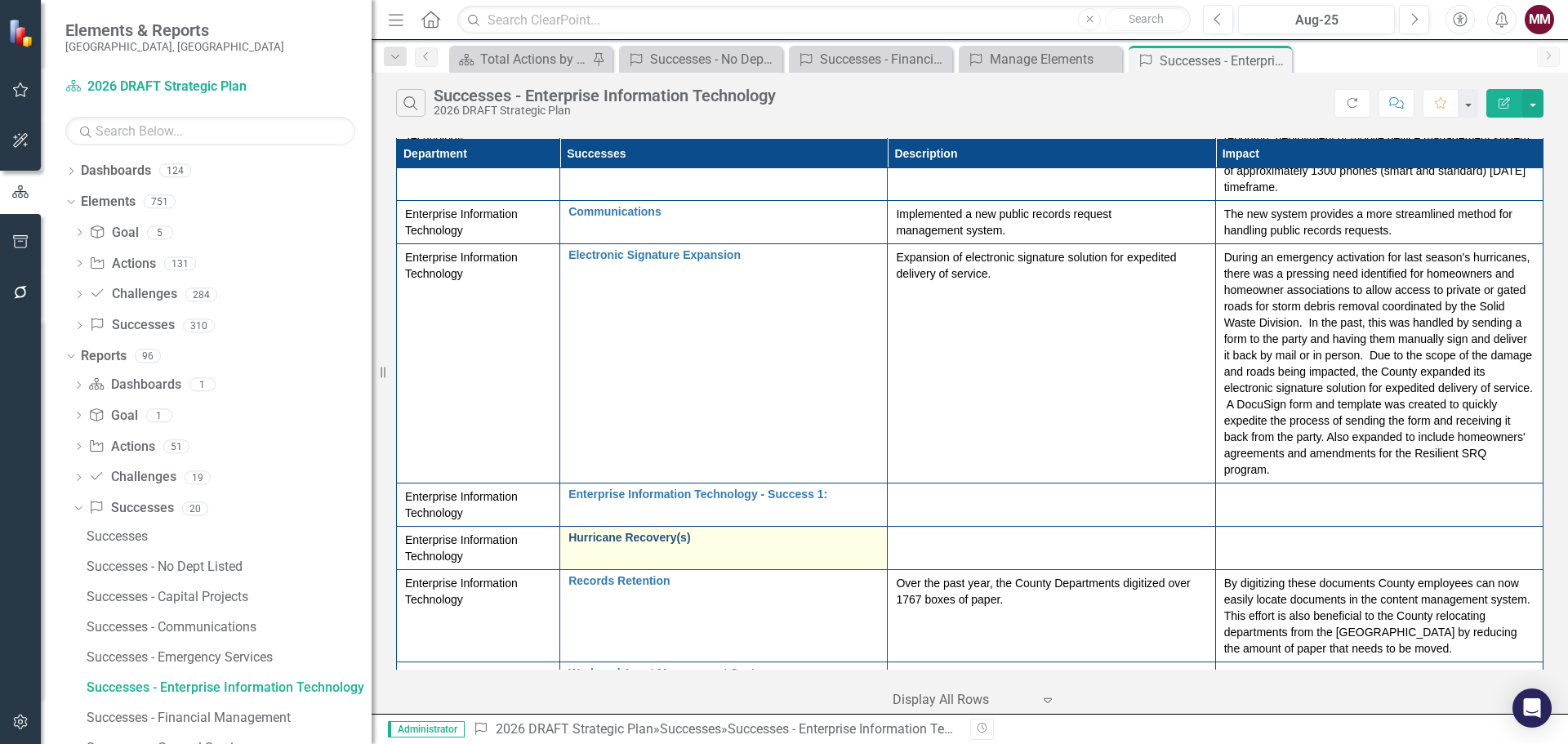
click at [604, 539] on link "Hurricane Recovery(s)" at bounding box center [723, 538] width 310 height 12
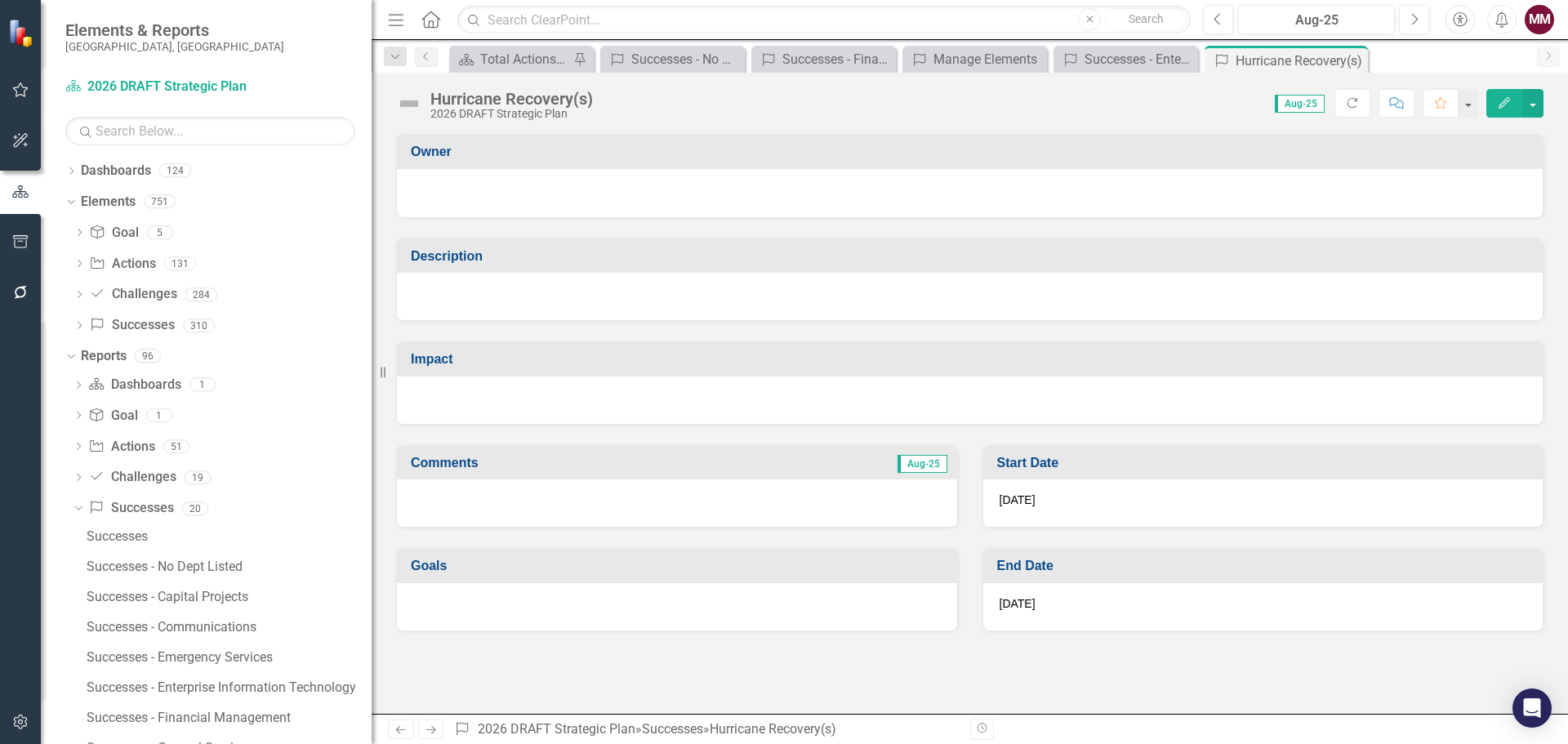
click at [657, 311] on div at bounding box center [970, 296] width 1145 height 47
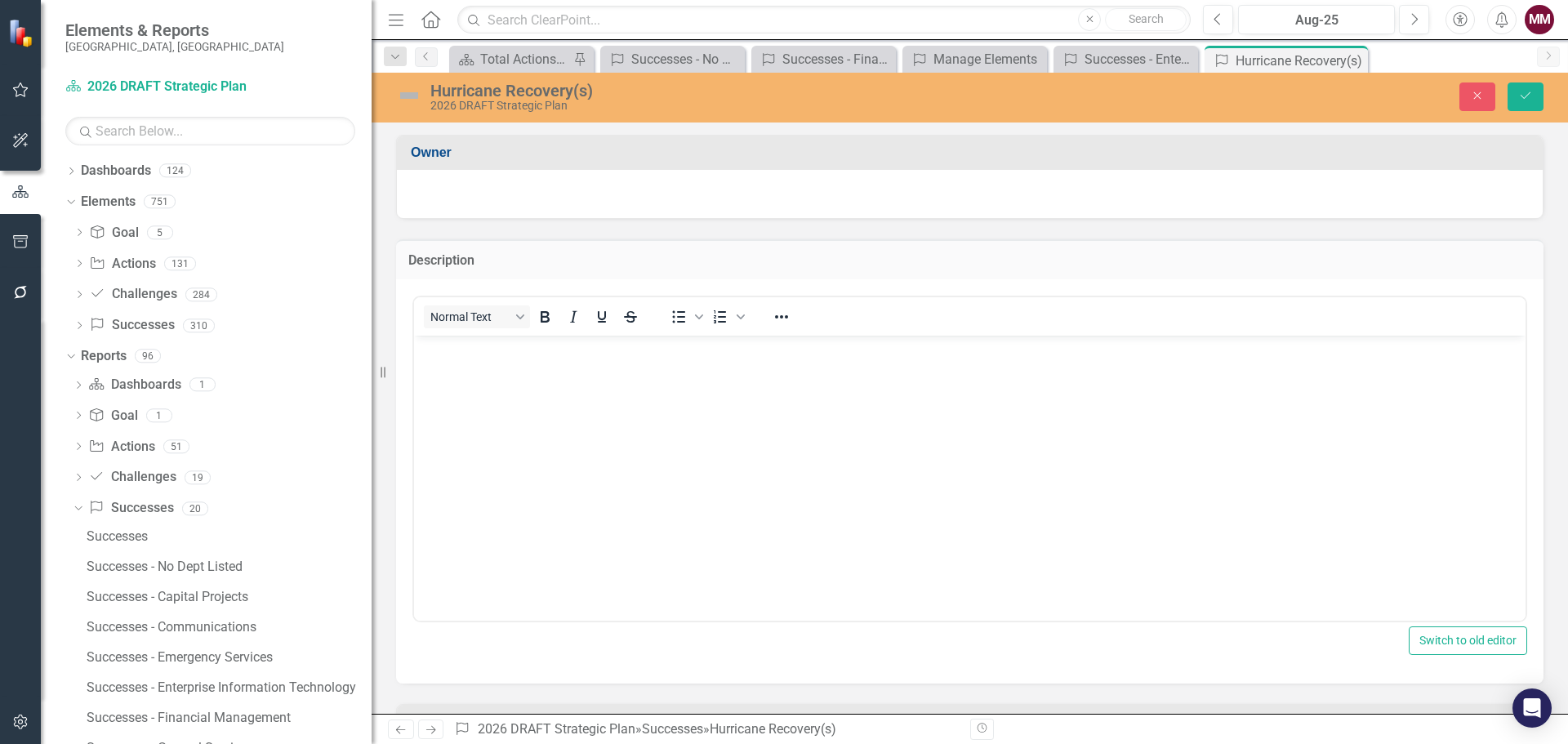
click at [476, 360] on body "Rich Text Area. Press ALT-0 for help." at bounding box center [970, 457] width 1112 height 245
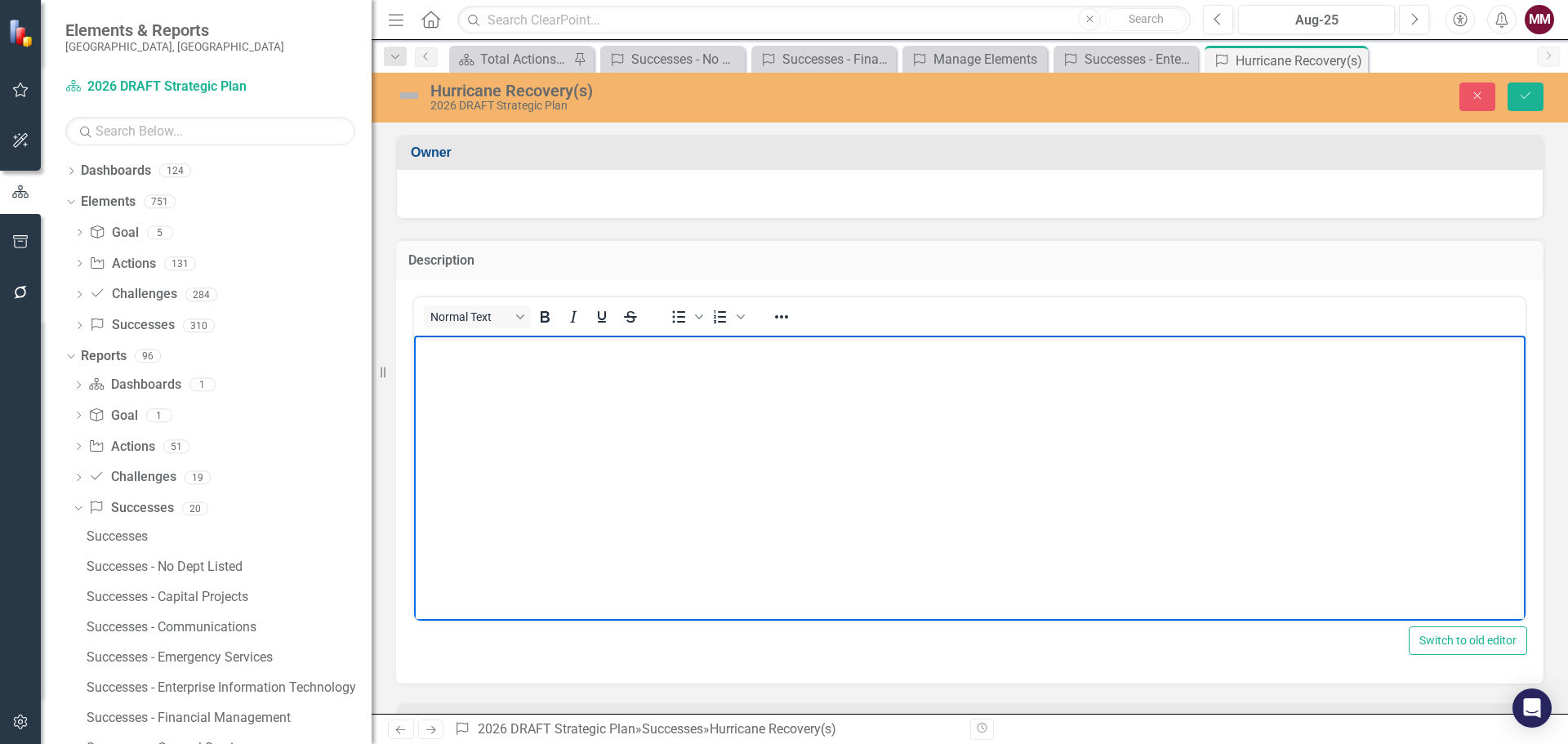
paste body "Rich Text Area. Press ALT-0 for help."
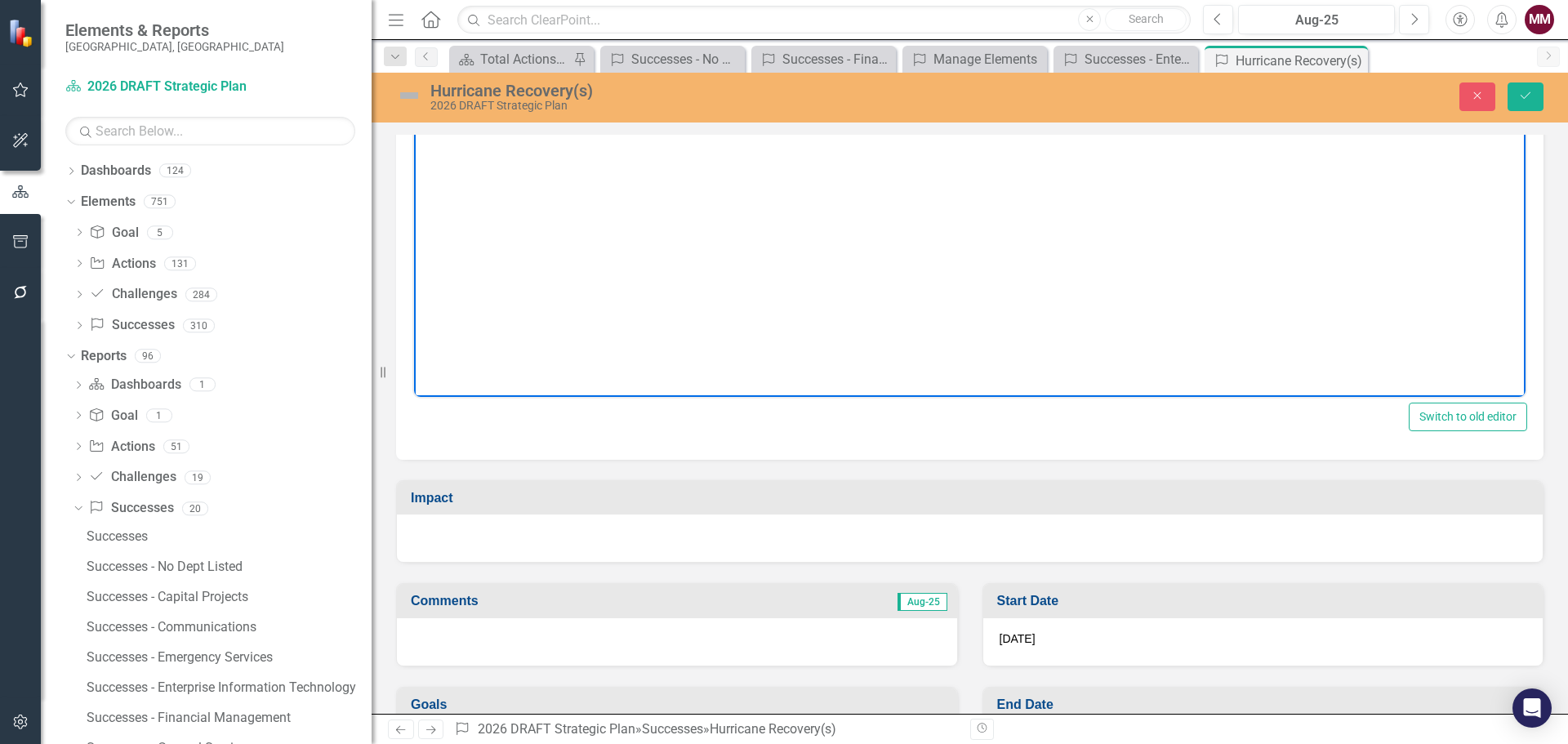
scroll to position [245, 0]
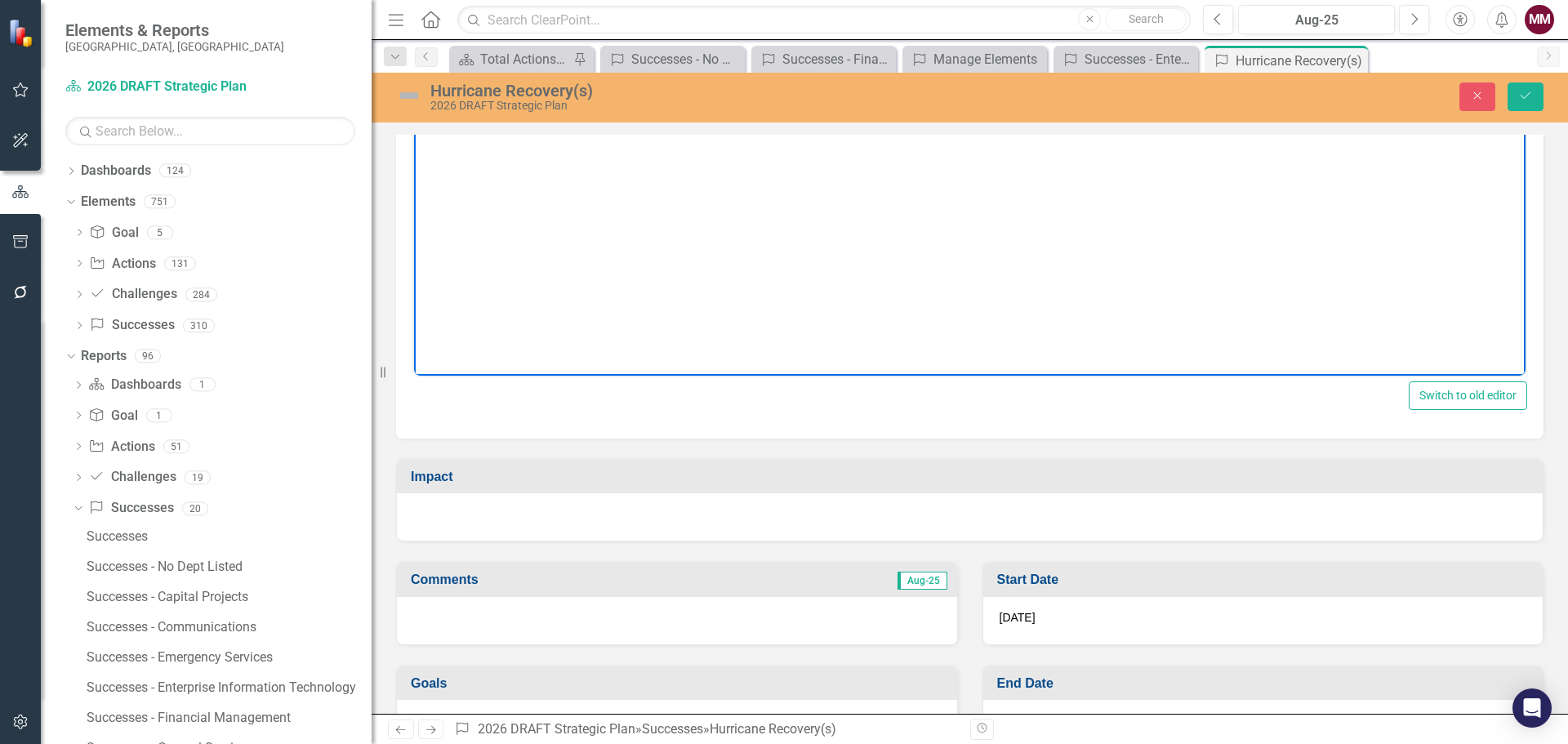
click at [546, 515] on div at bounding box center [970, 516] width 1145 height 47
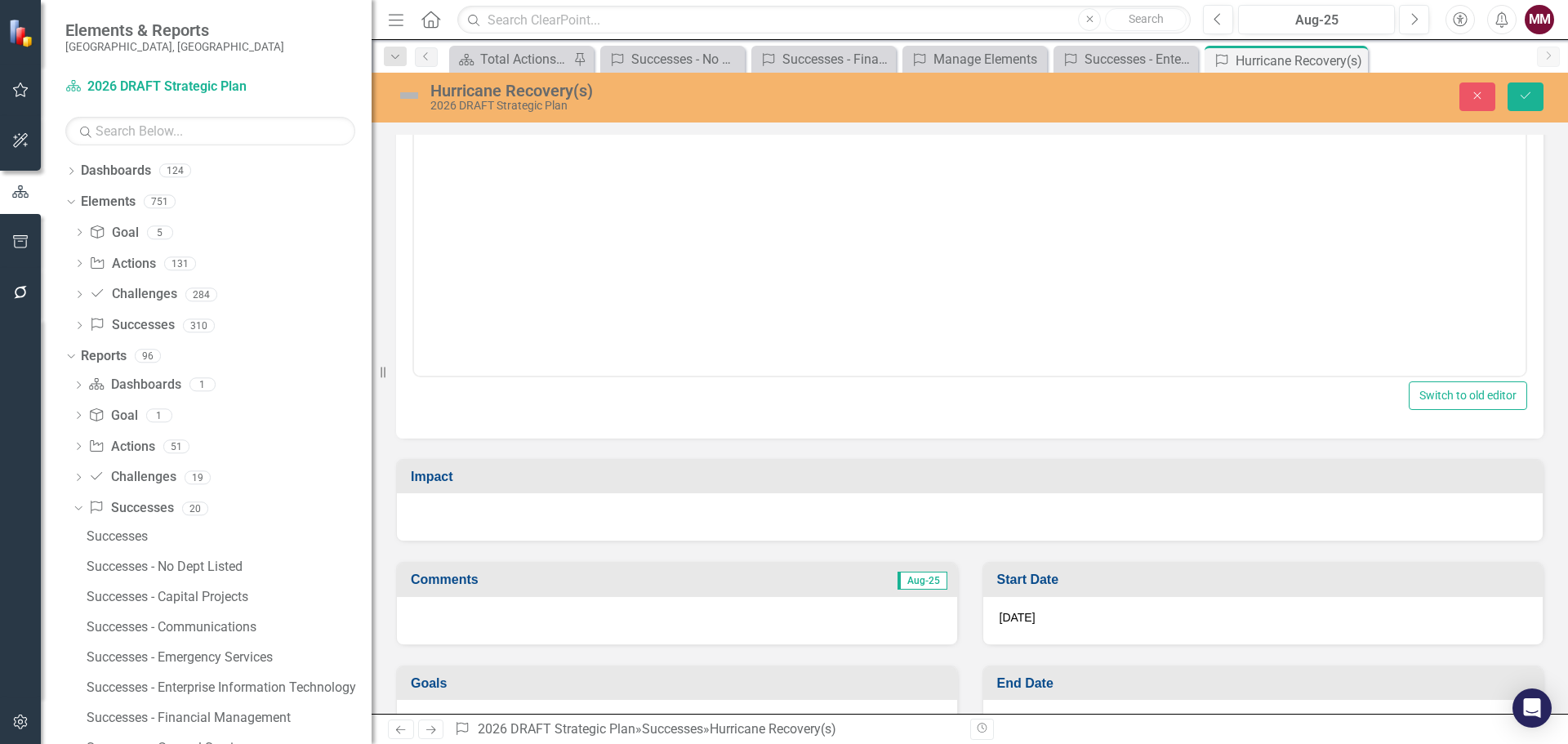
click at [546, 515] on div at bounding box center [970, 516] width 1145 height 47
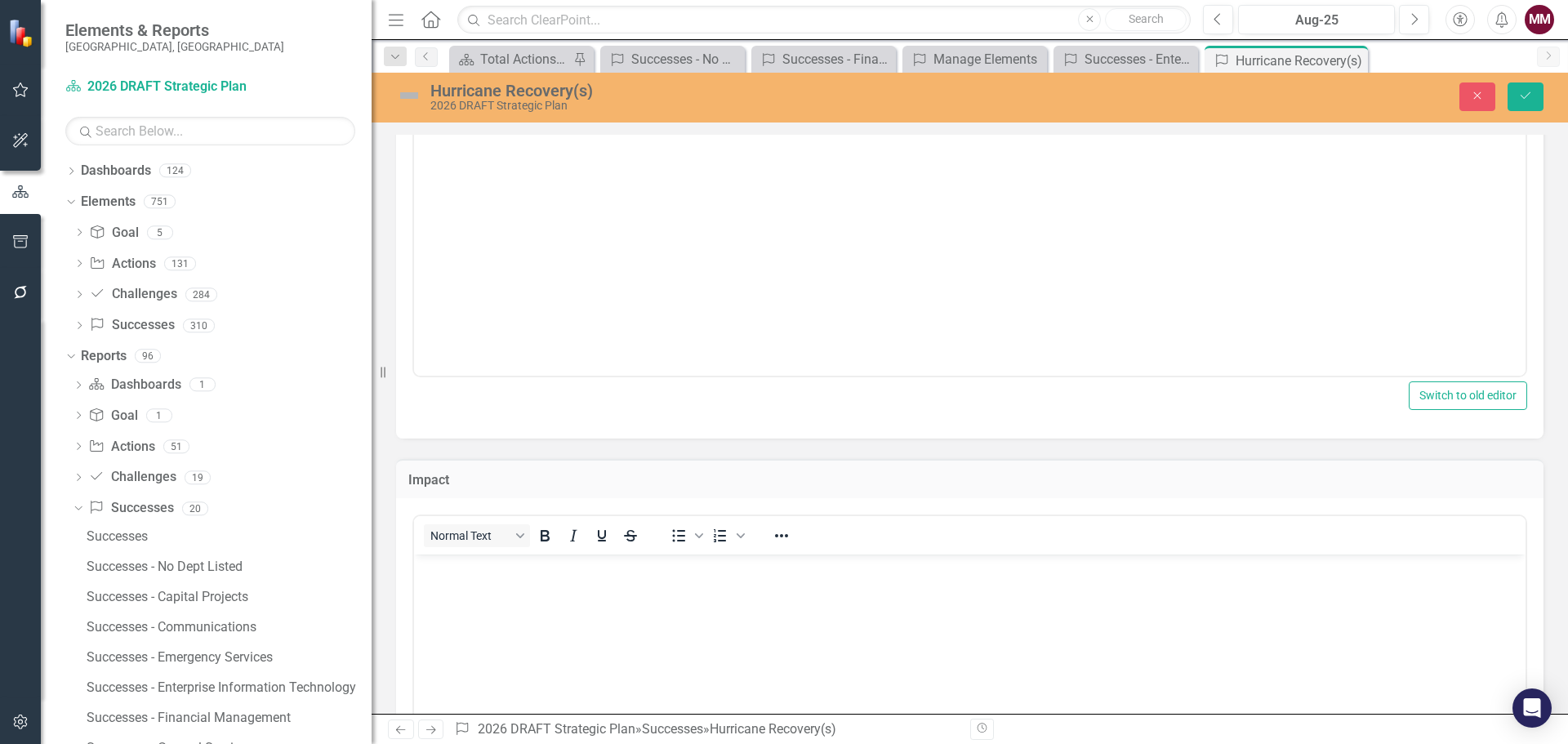
scroll to position [0, 0]
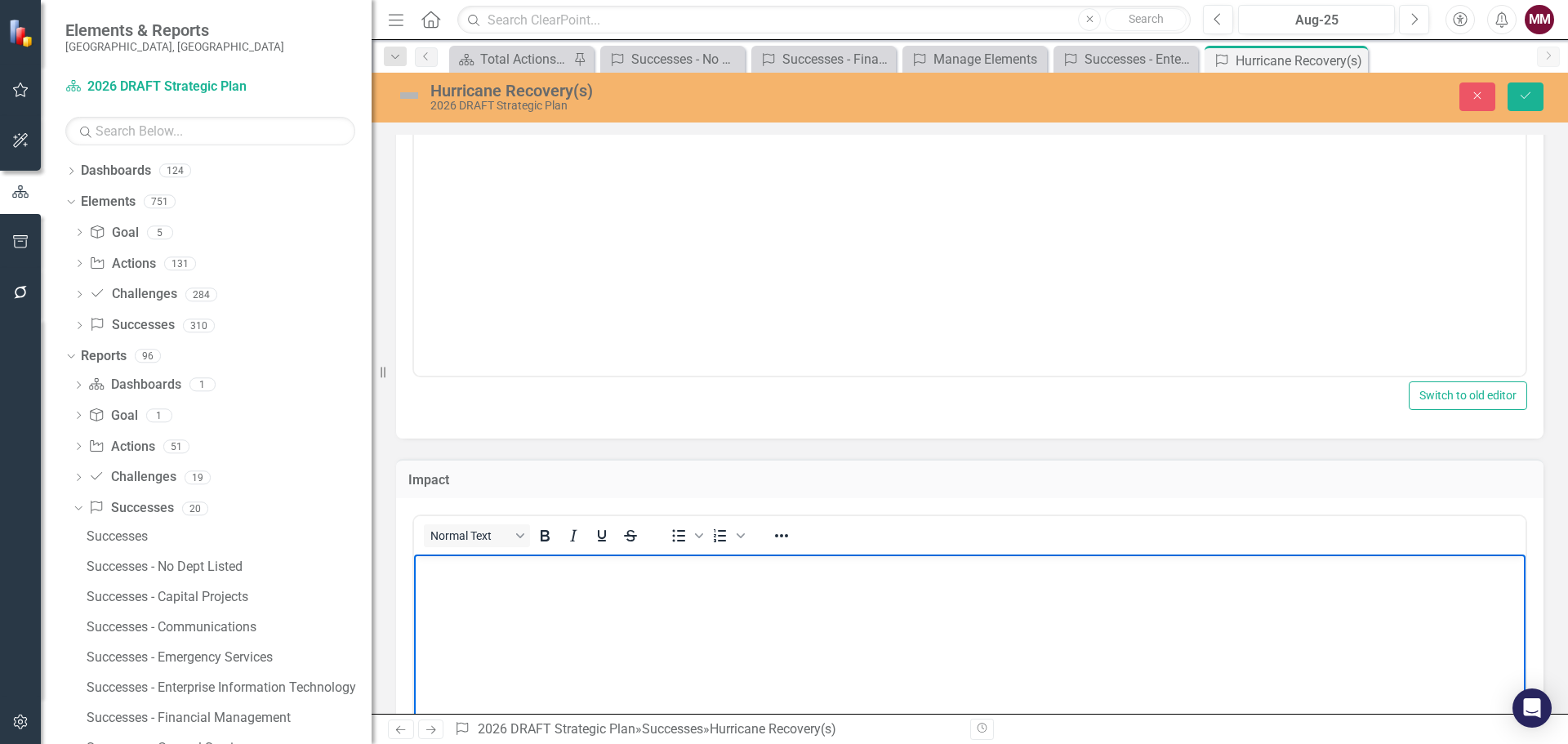
click at [554, 574] on p "Rich Text Area. Press ALT-0 for help." at bounding box center [970, 568] width 1103 height 20
paste body "Rich Text Area. Press ALT-0 for help."
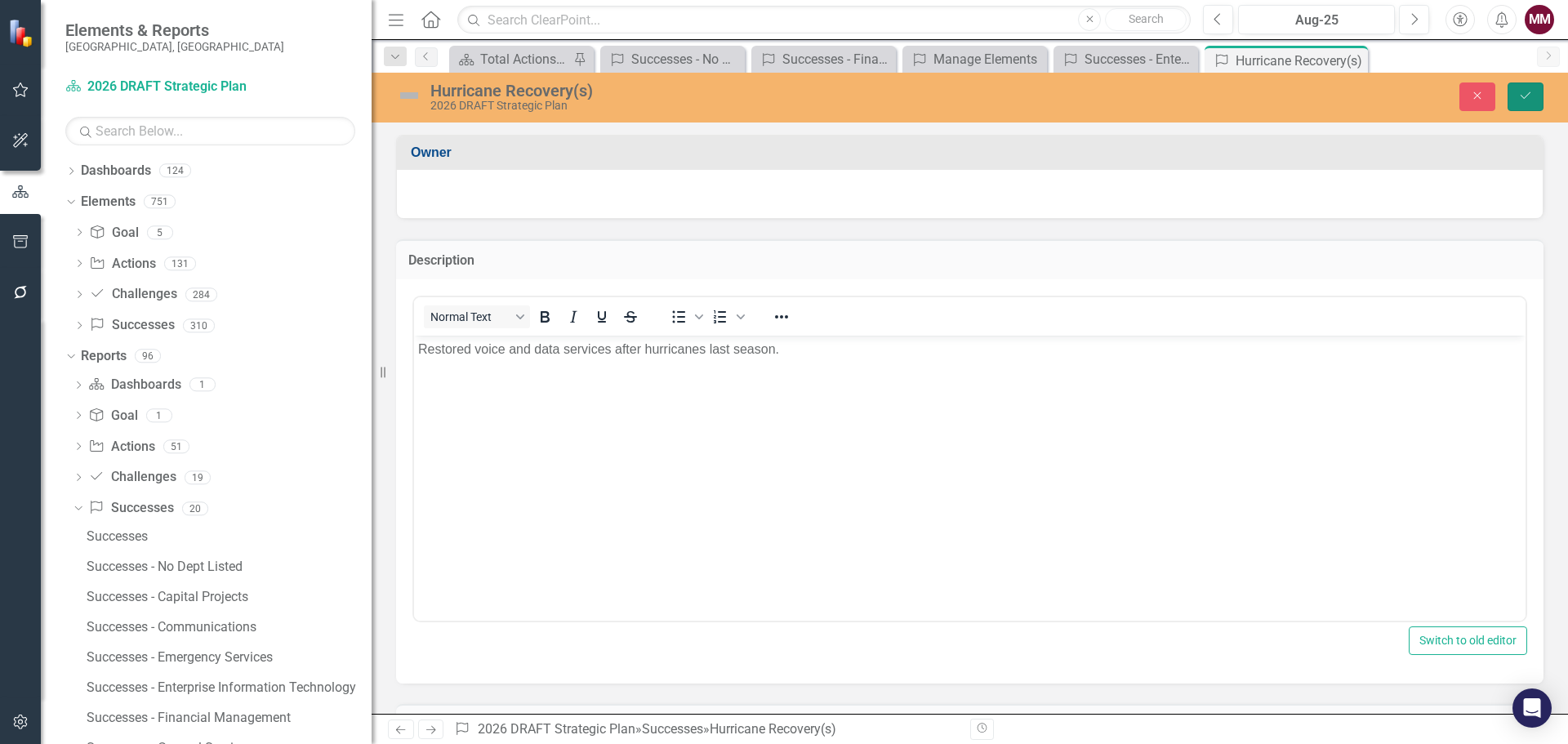
drag, startPoint x: 1527, startPoint y: 99, endPoint x: 495, endPoint y: 239, distance: 1041.5
click at [1527, 98] on icon "Save" at bounding box center [1525, 95] width 15 height 12
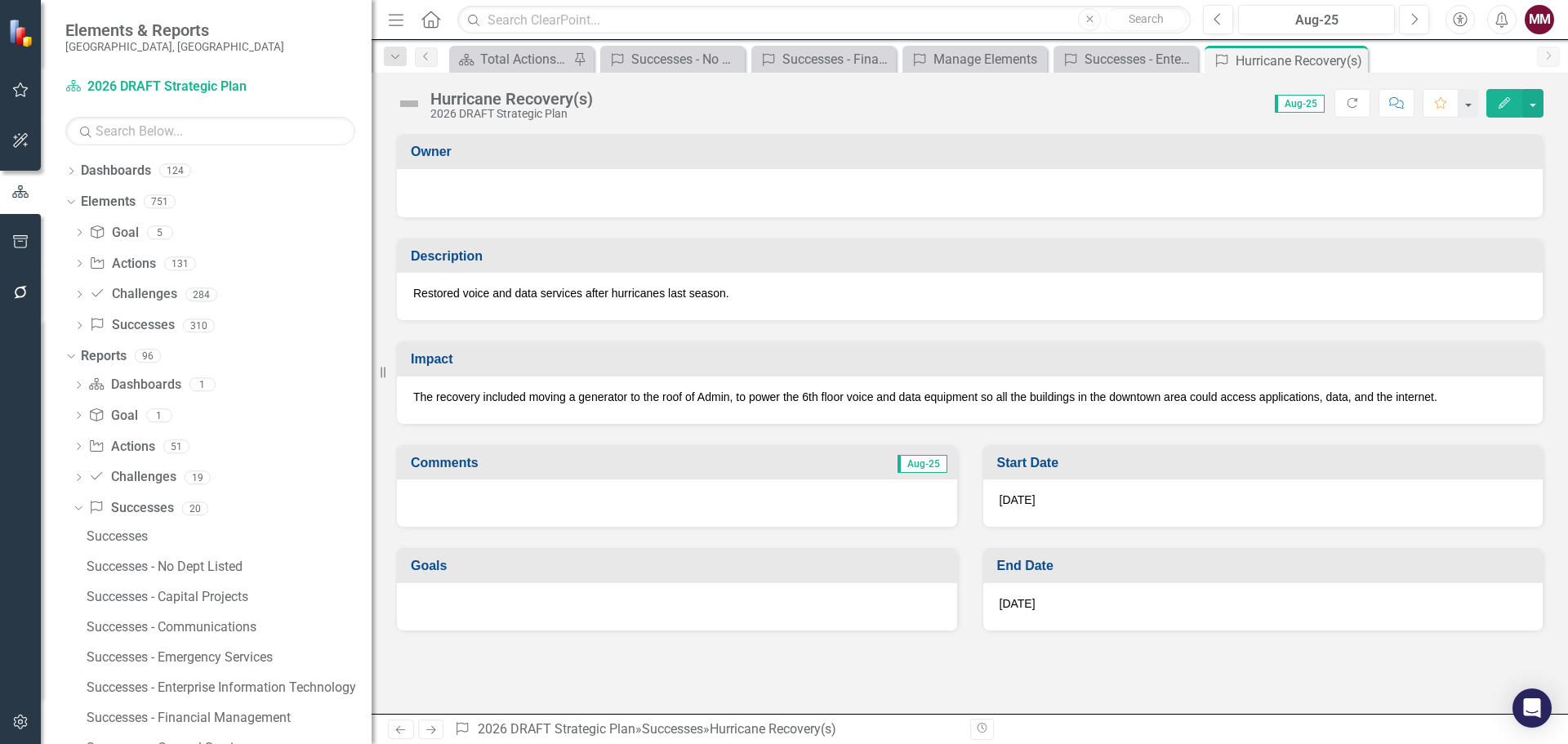
click at [0, 0] on icon "Close" at bounding box center [0, 0] width 0 height 0
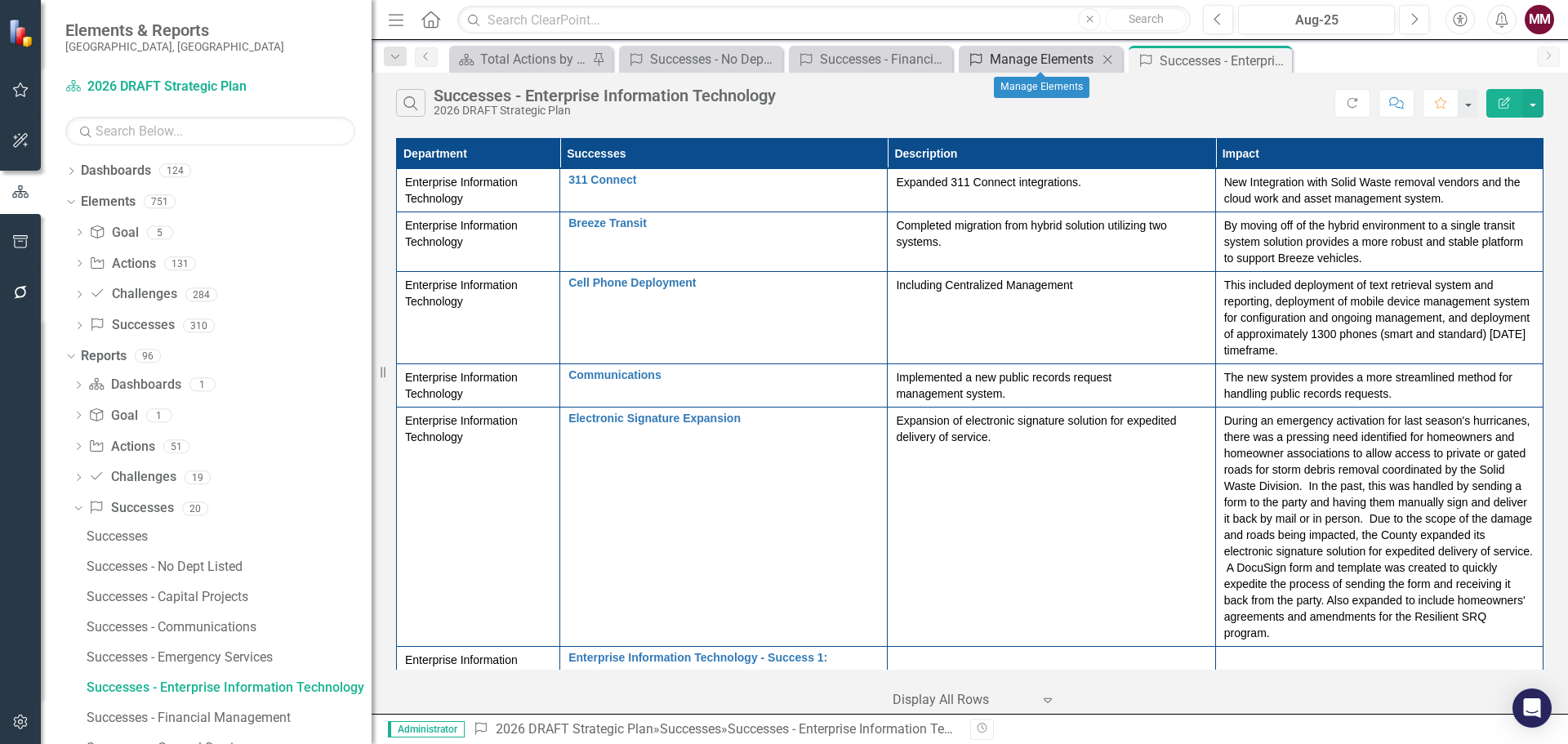
click at [1055, 67] on div "Manage Elements" at bounding box center [1043, 59] width 107 height 20
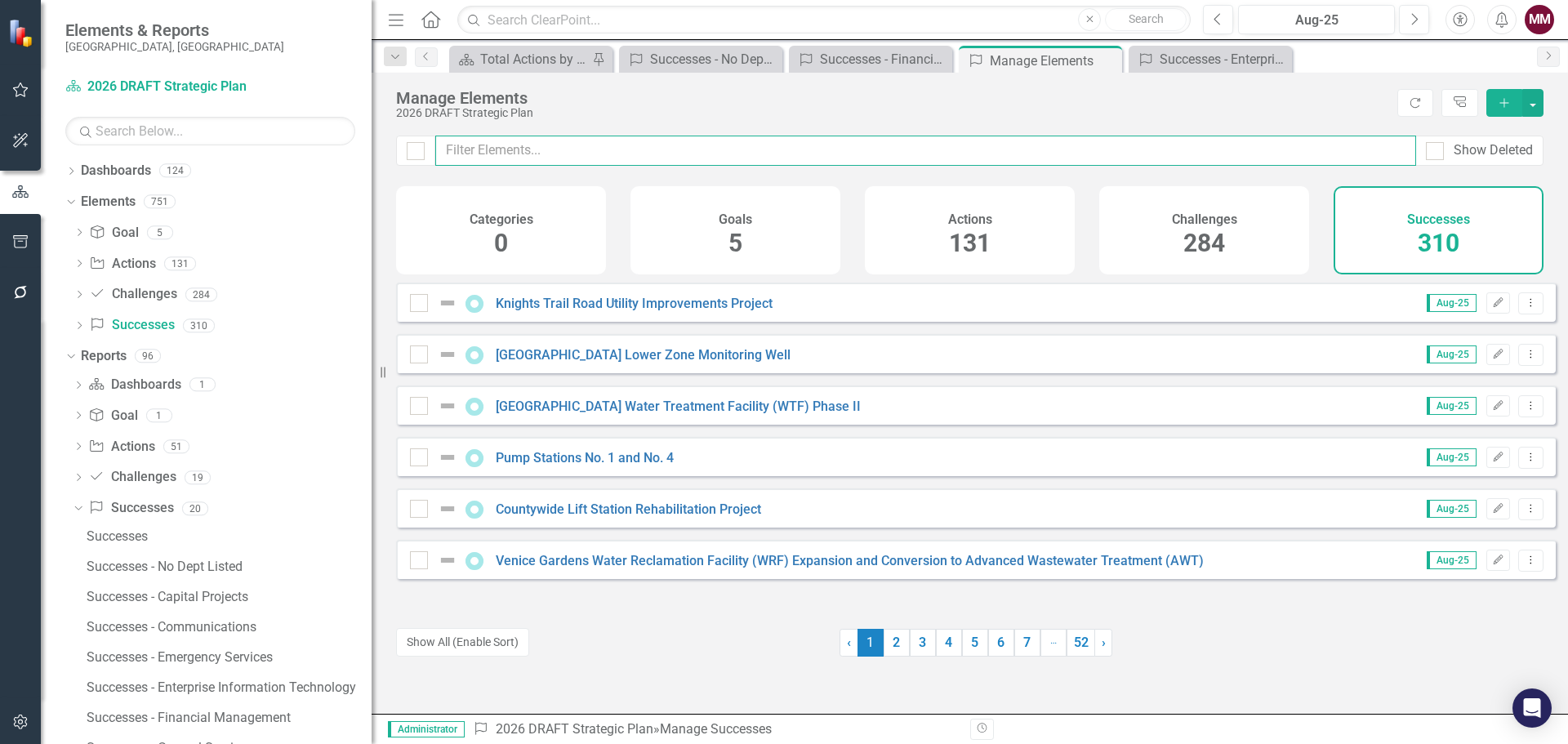
click at [513, 150] on input "text" at bounding box center [925, 151] width 980 height 30
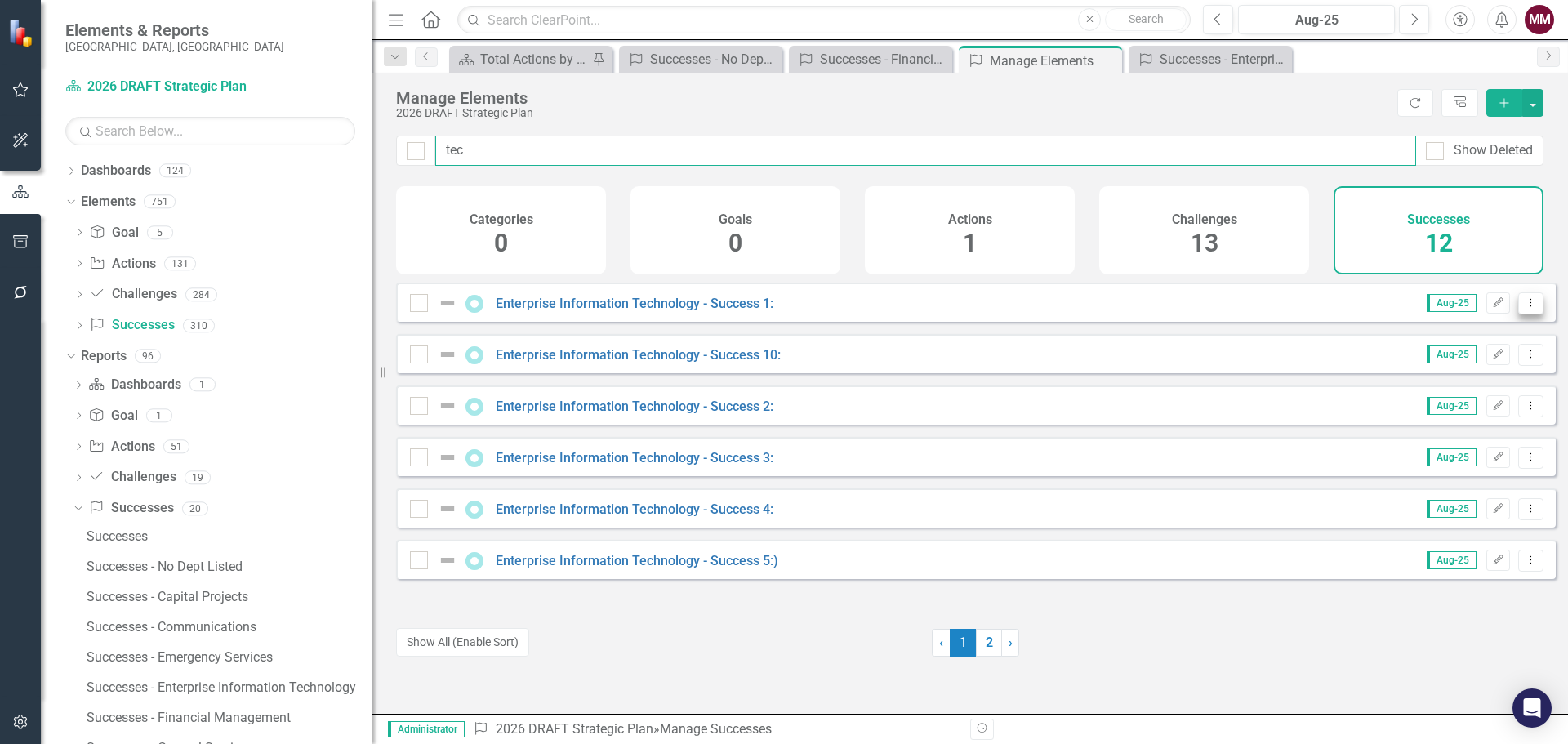
type input "tec"
click at [1518, 314] on button "Dropdown Menu" at bounding box center [1531, 303] width 26 height 22
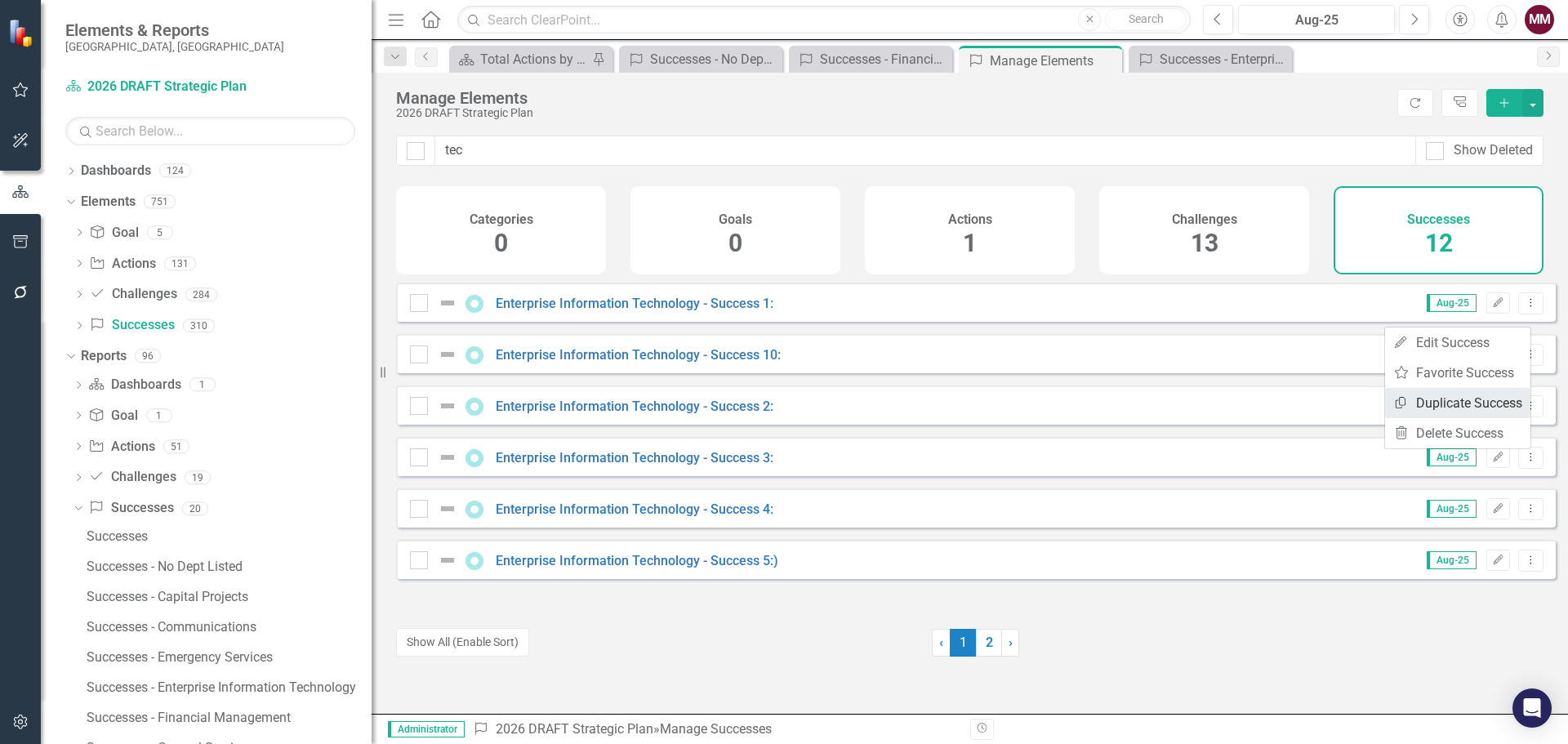
click at [1462, 404] on link "Copy Duplicate Success" at bounding box center [1458, 403] width 146 height 30
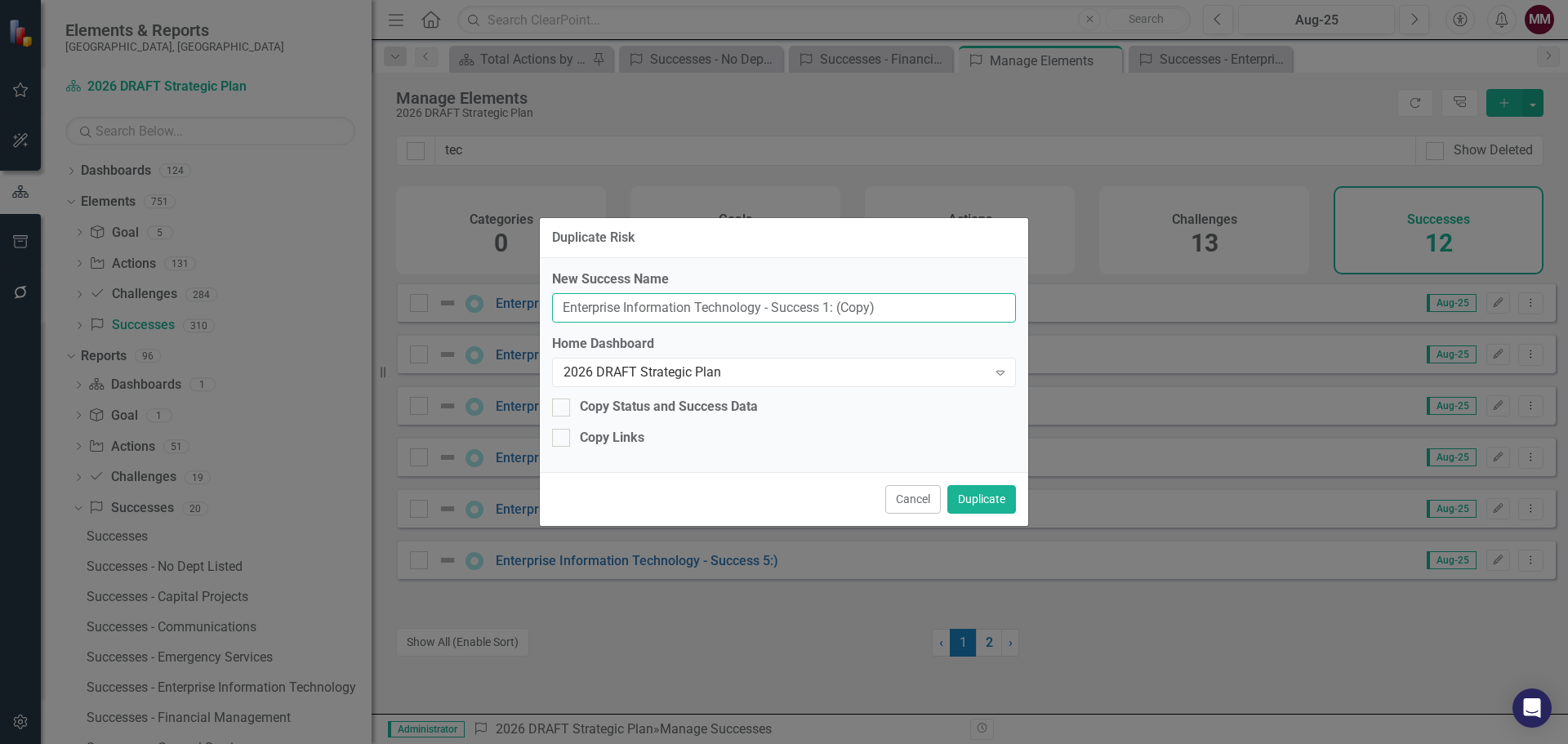
drag, startPoint x: 896, startPoint y: 310, endPoint x: -127, endPoint y: 116, distance: 1041.2
click at [0, 116] on html "Accessibility Screen-Reader Guide, Feedback, and Issue Reporting | New window E…" at bounding box center [784, 372] width 1568 height 744
paste input "State Cybersecurity Grant"
type input "State Cybersecurity Grant"
click at [983, 502] on button "Duplicate" at bounding box center [981, 499] width 68 height 28
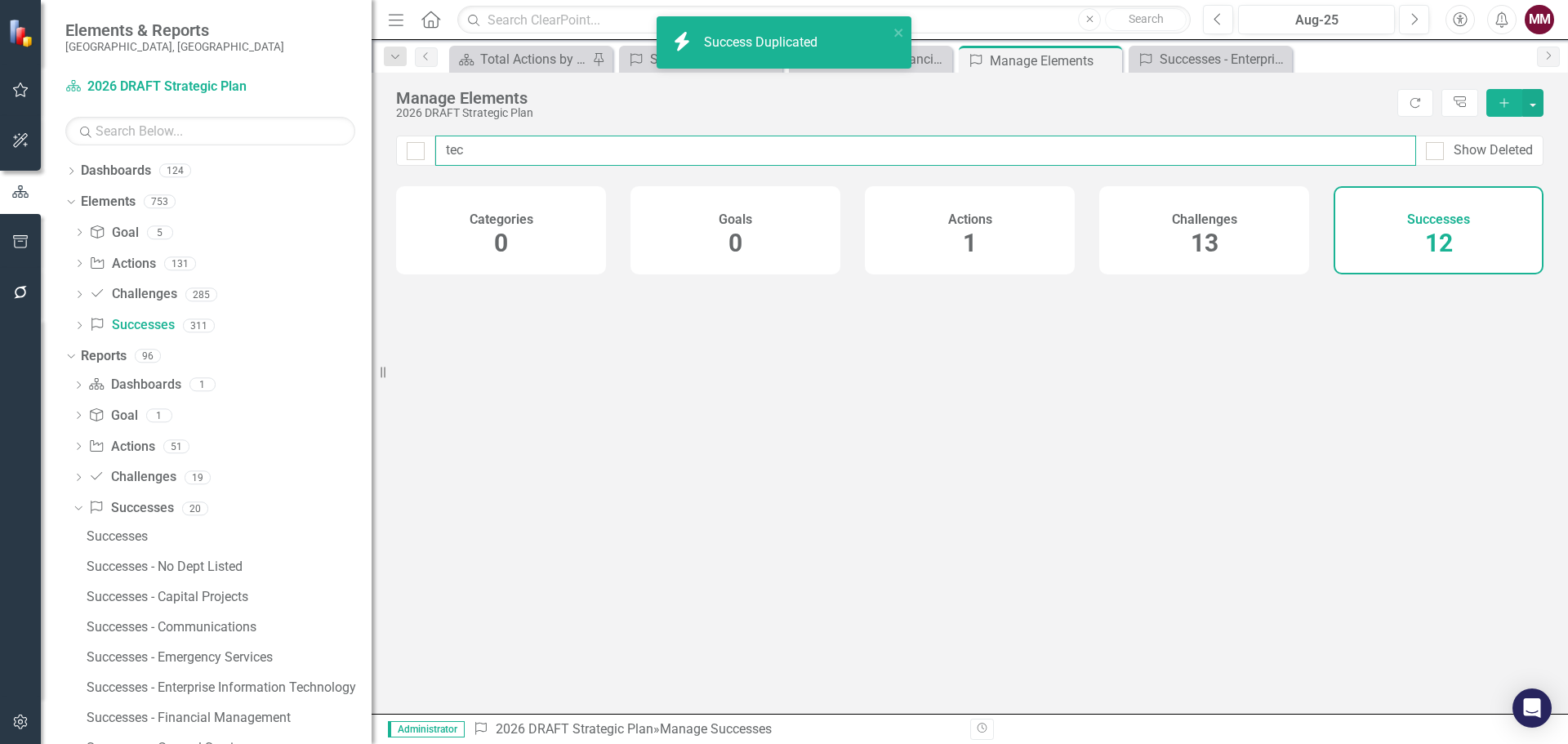
drag, startPoint x: 519, startPoint y: 152, endPoint x: 57, endPoint y: 24, distance: 479.4
click at [51, 24] on div "Elements & Reports [GEOGRAPHIC_DATA], [GEOGRAPHIC_DATA] Dashboard 2026 DRAFT St…" at bounding box center [784, 372] width 1568 height 744
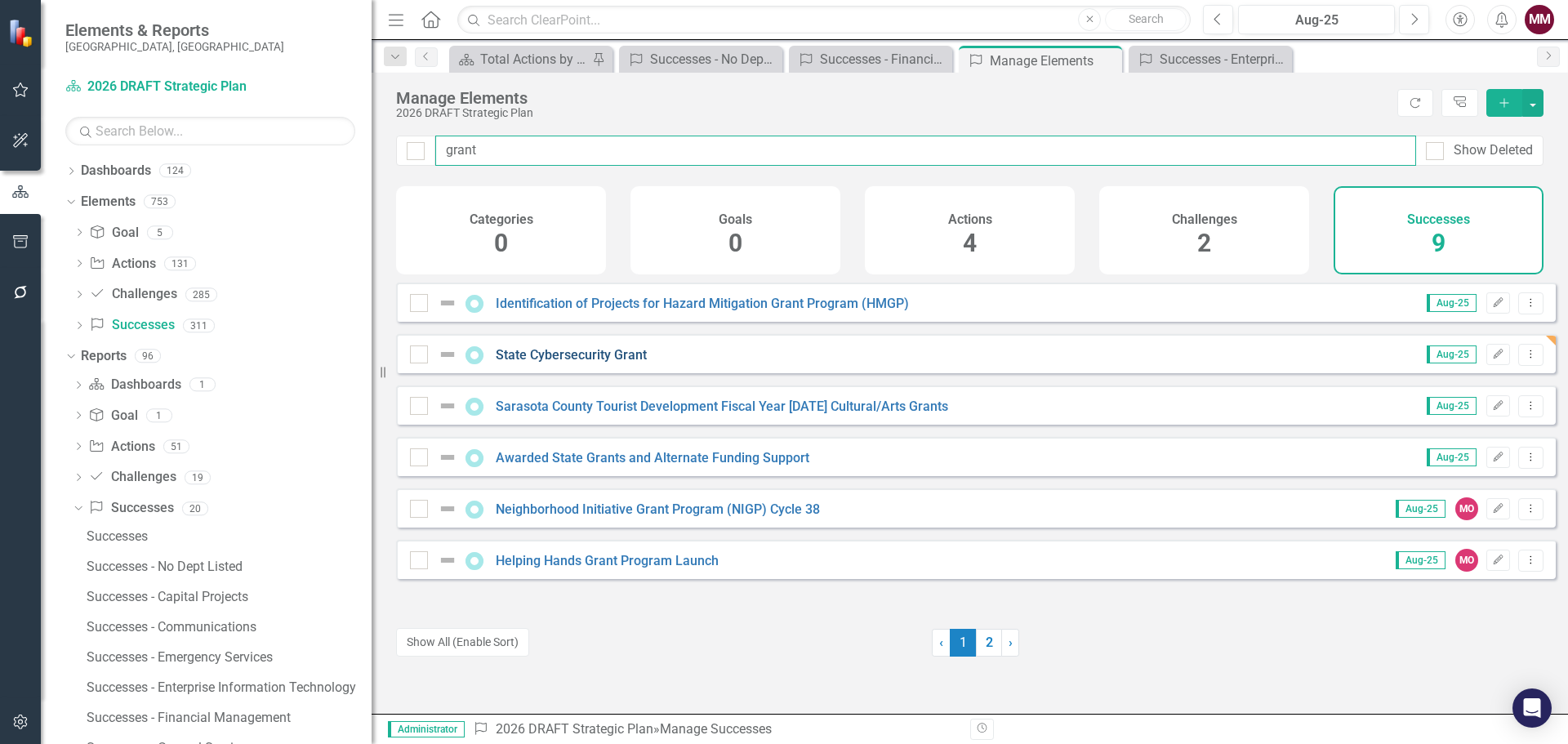
type input "grant"
click at [574, 362] on link "State Cybersecurity Grant" at bounding box center [571, 354] width 151 height 15
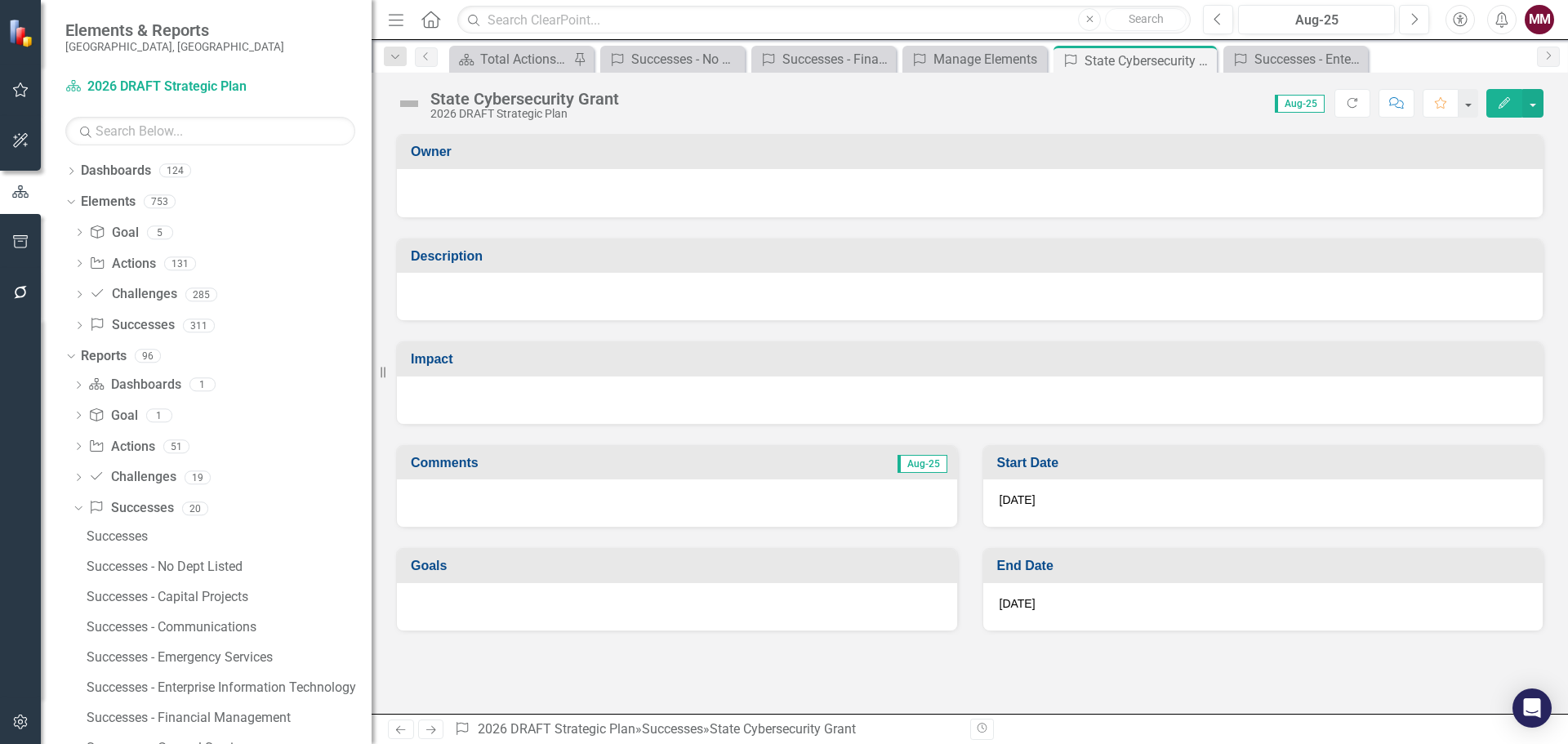
click at [691, 310] on div at bounding box center [970, 296] width 1145 height 47
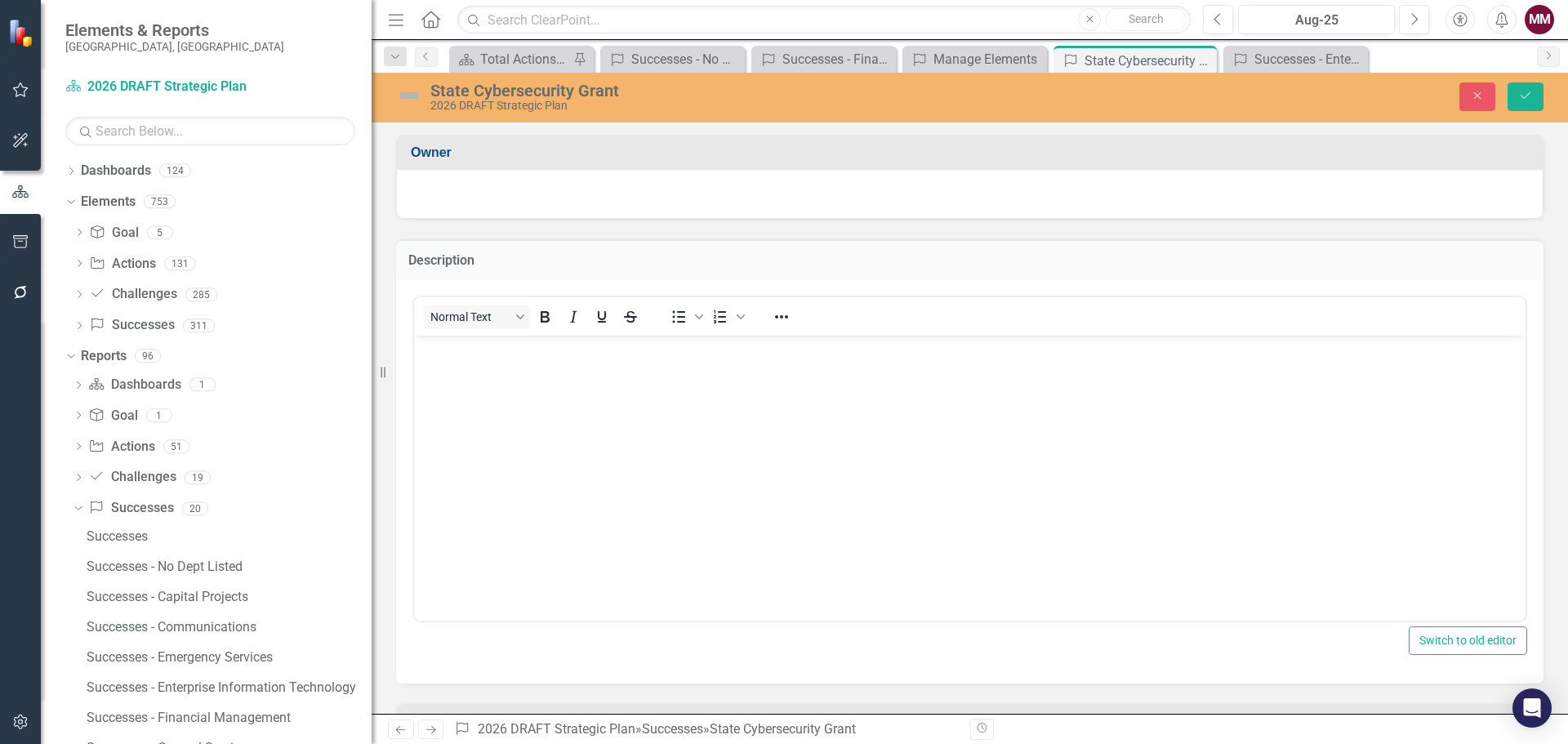
click at [558, 376] on body "Rich Text Area. Press ALT-0 for help." at bounding box center [970, 457] width 1112 height 245
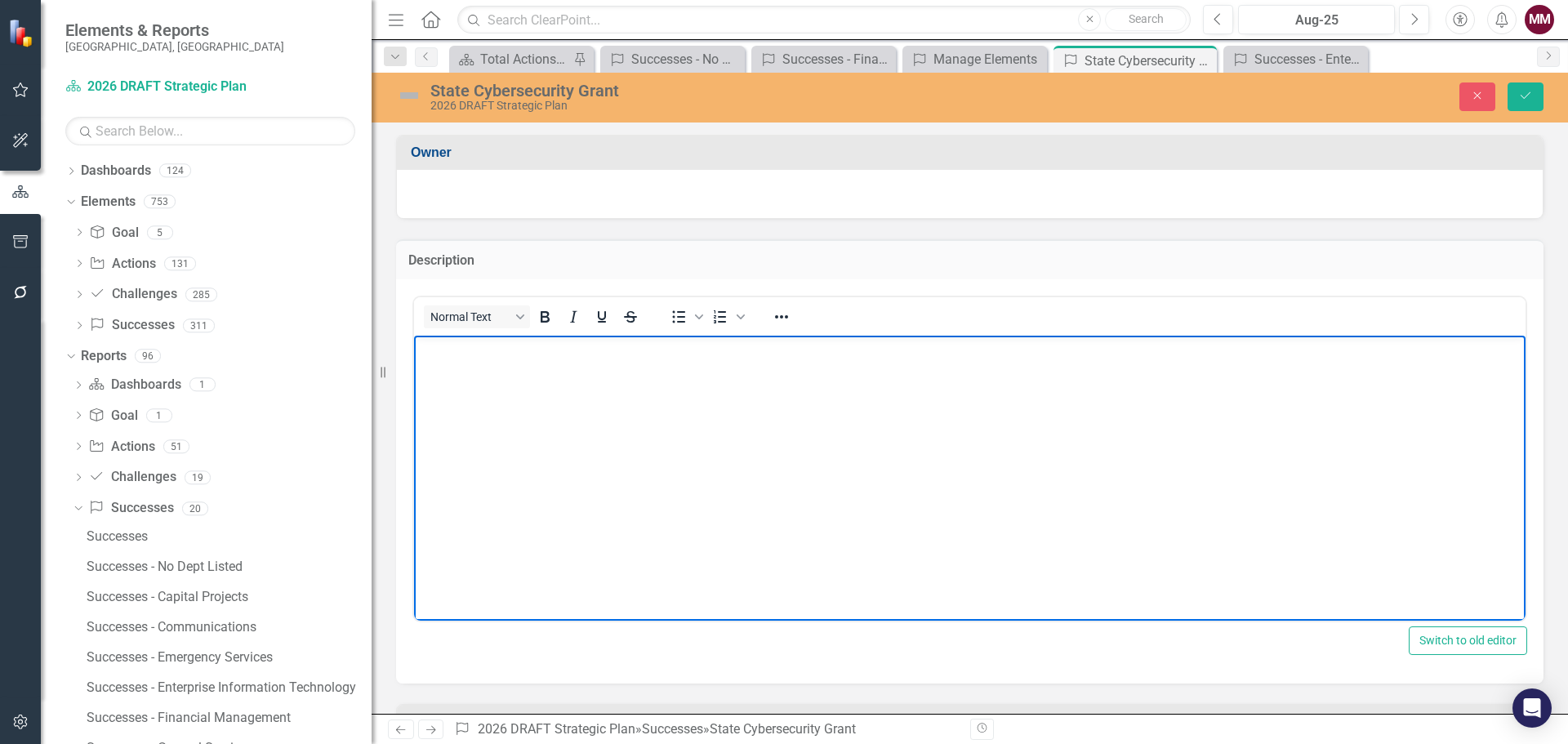
paste body "Rich Text Area. Press ALT-0 for help."
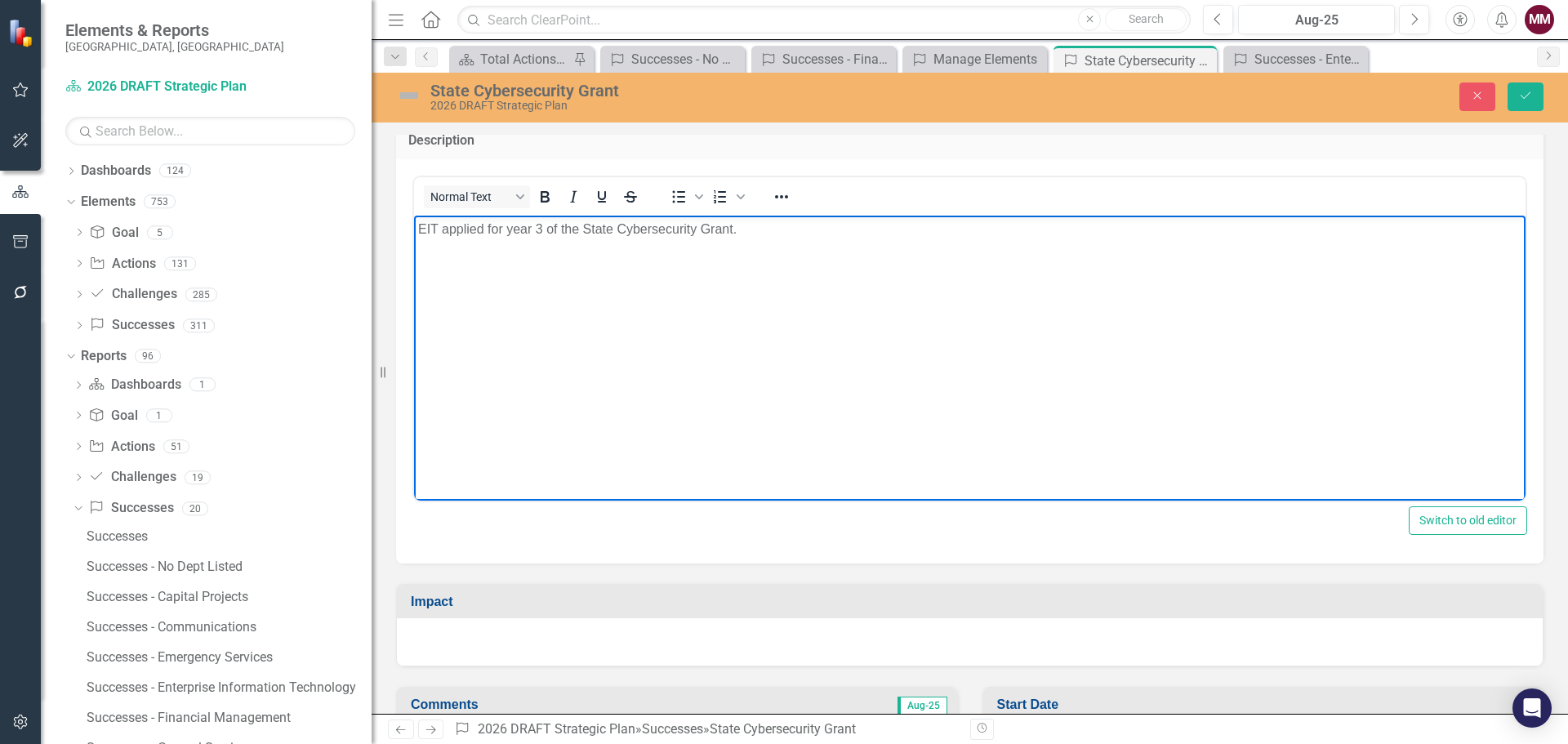
scroll to position [245, 0]
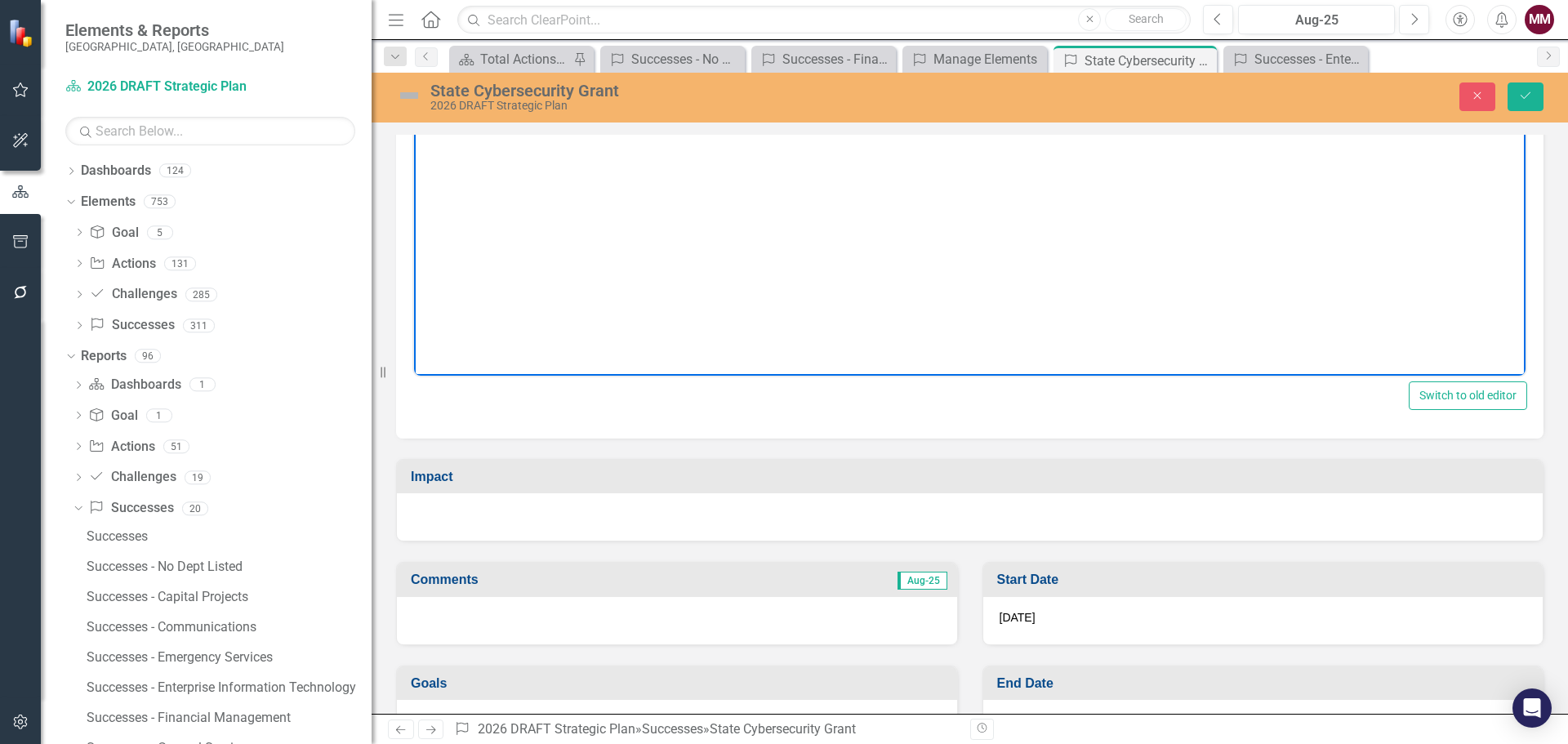
click at [591, 511] on div at bounding box center [970, 516] width 1145 height 47
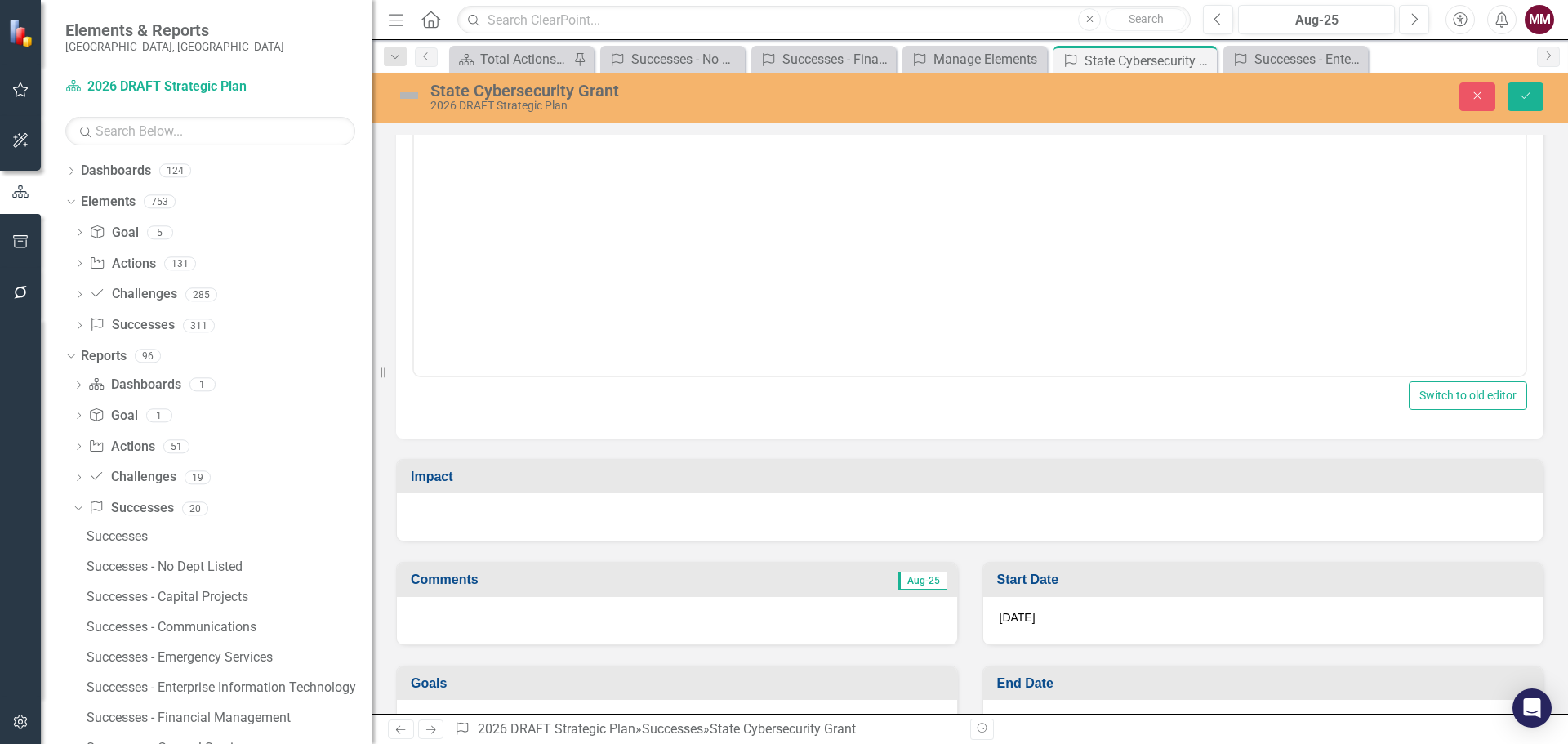
click at [591, 511] on div at bounding box center [970, 516] width 1145 height 47
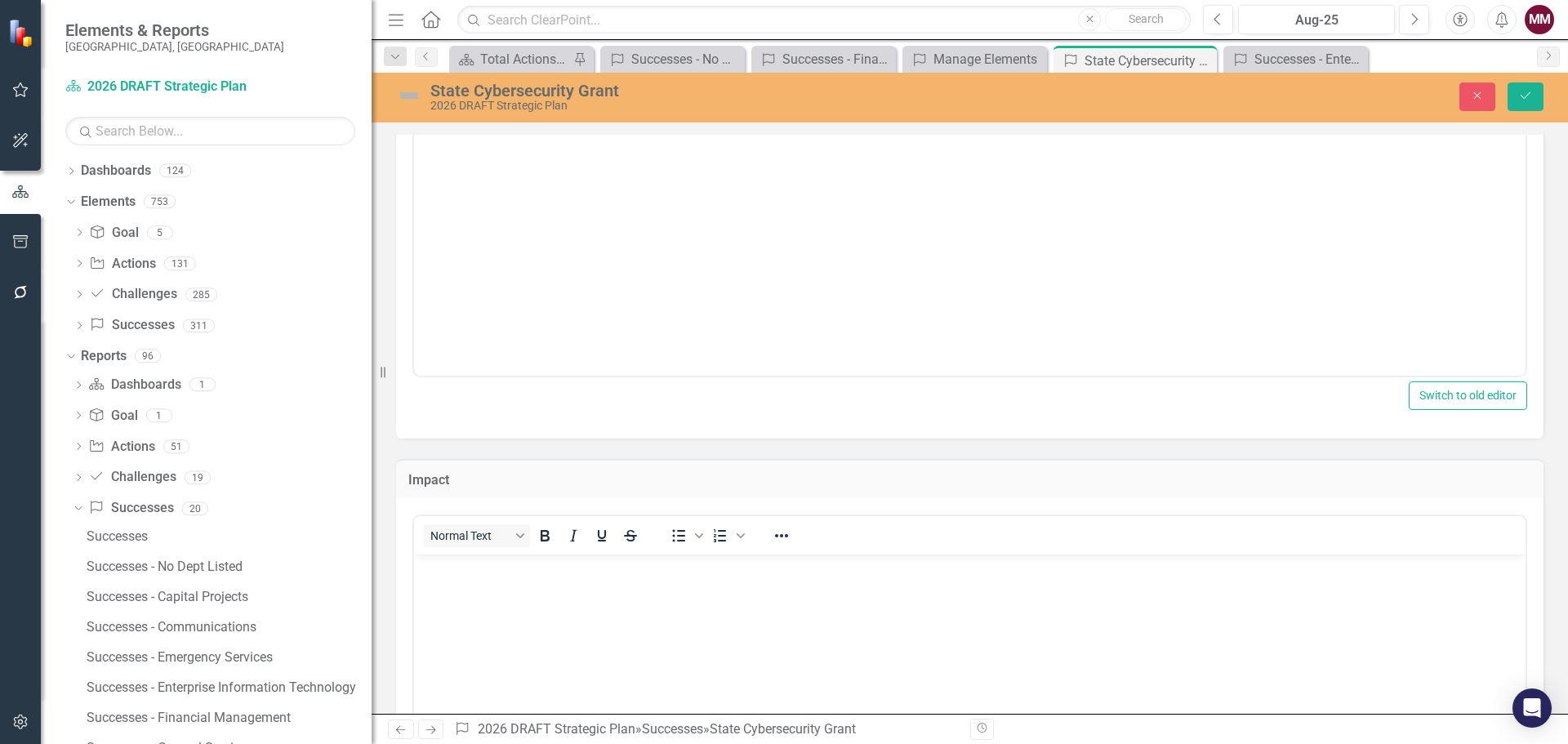
scroll to position [0, 0]
click at [519, 590] on body "Rich Text Area. Press ALT-0 for help." at bounding box center [970, 677] width 1112 height 245
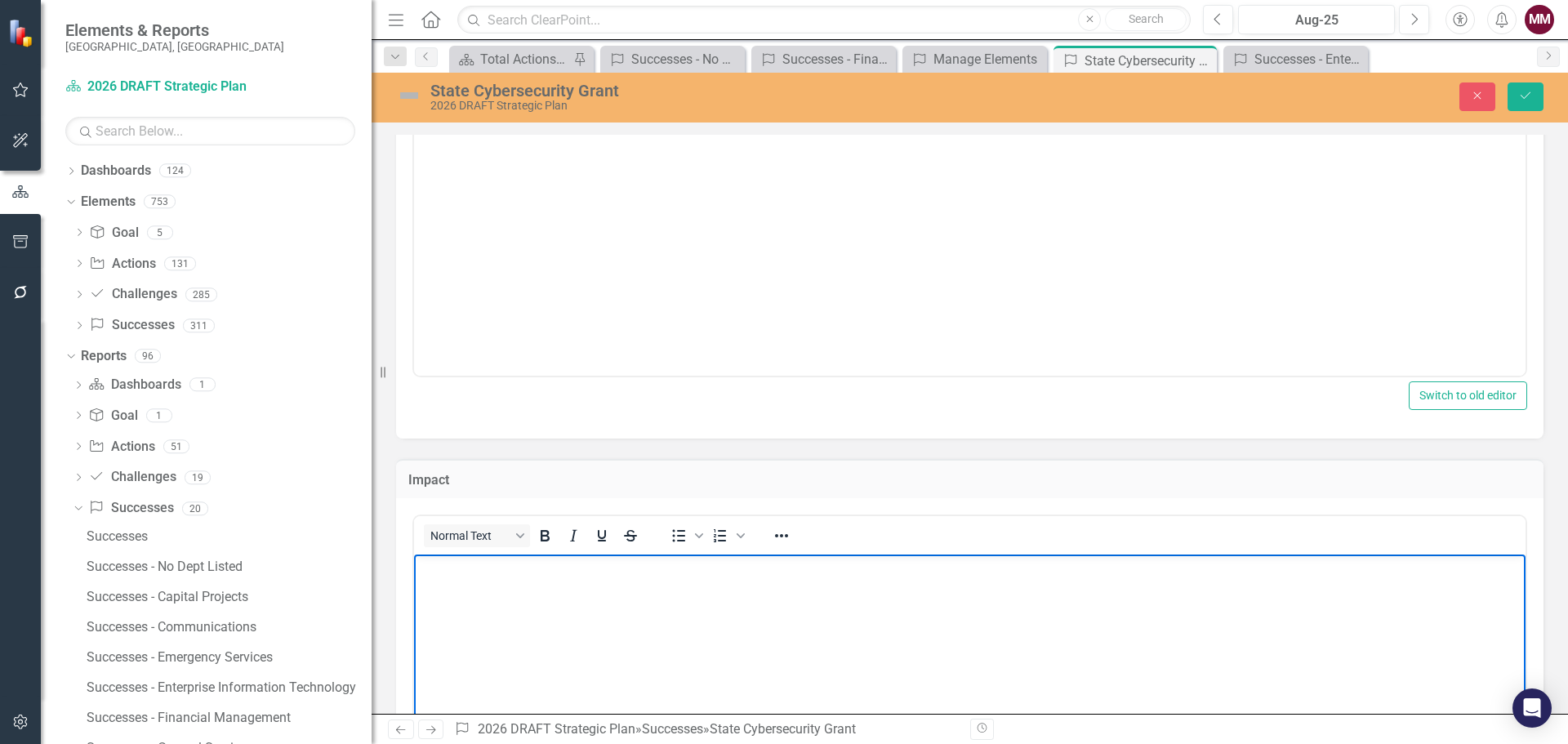
paste body "Rich Text Area. Press ALT-0 for help."
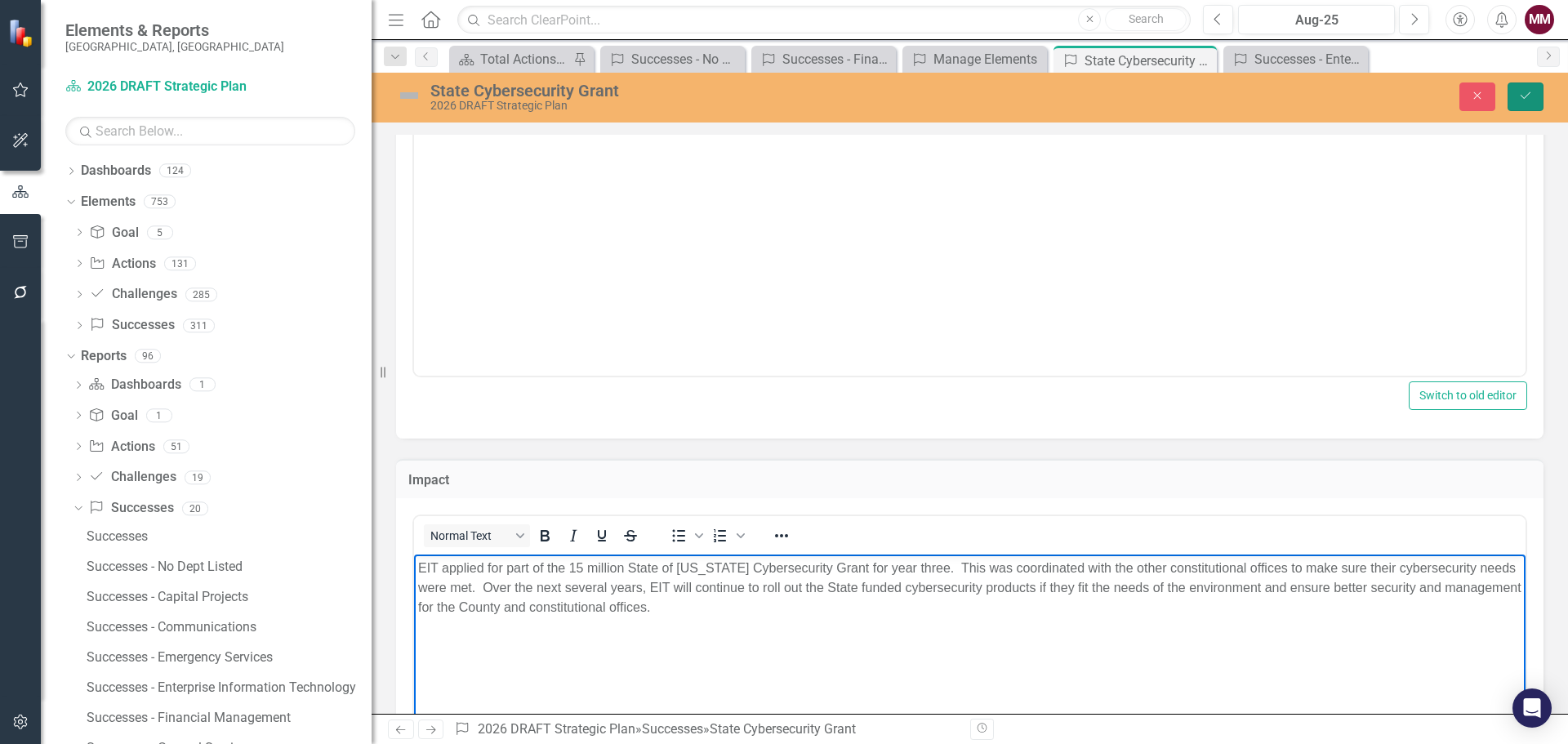
click at [1538, 96] on button "Save" at bounding box center [1525, 97] width 36 height 28
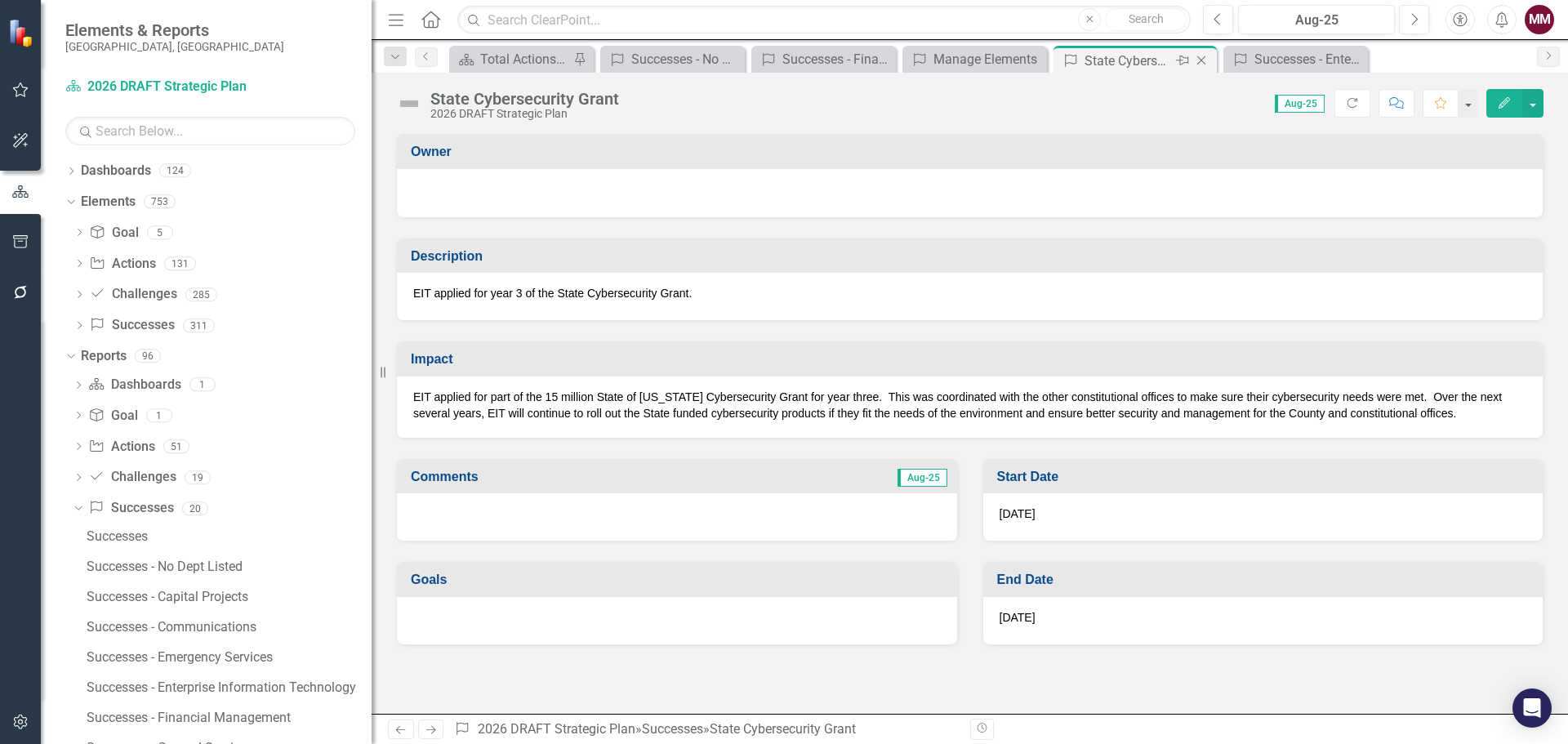
click at [1195, 59] on icon "Close" at bounding box center [1201, 60] width 16 height 13
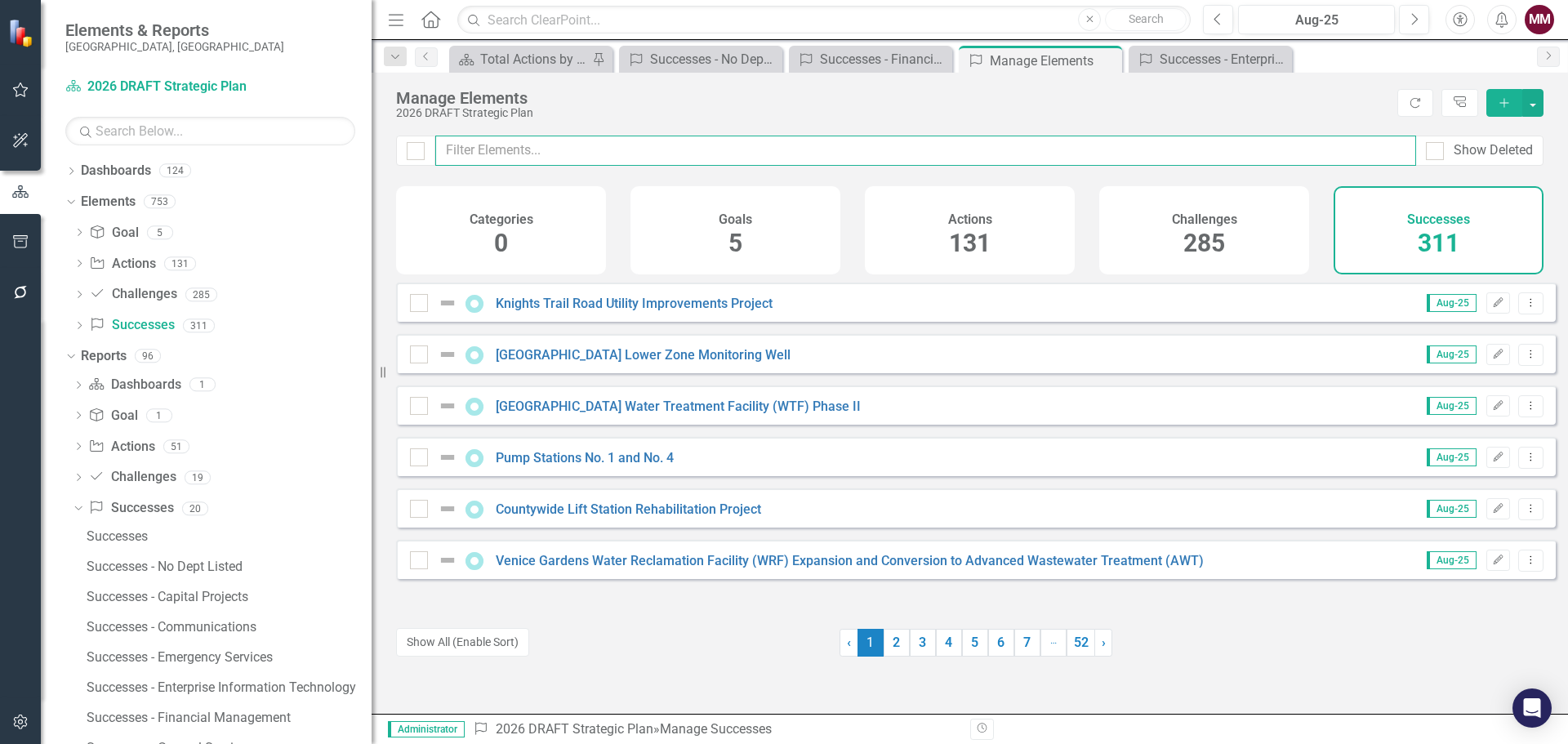
click at [489, 156] on input "text" at bounding box center [925, 151] width 980 height 30
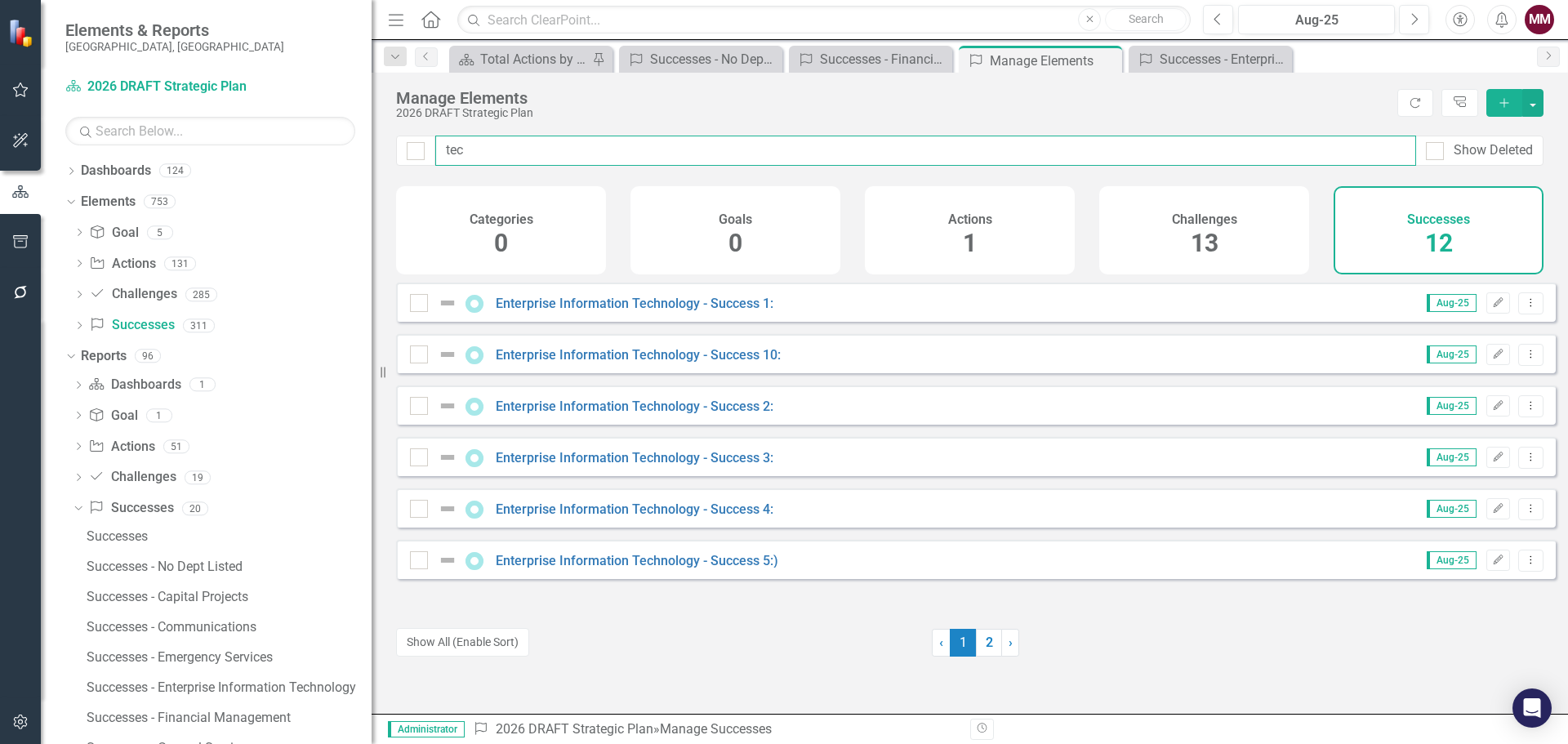
type input "tec"
click at [1524, 308] on icon "Dropdown Menu" at bounding box center [1531, 303] width 14 height 11
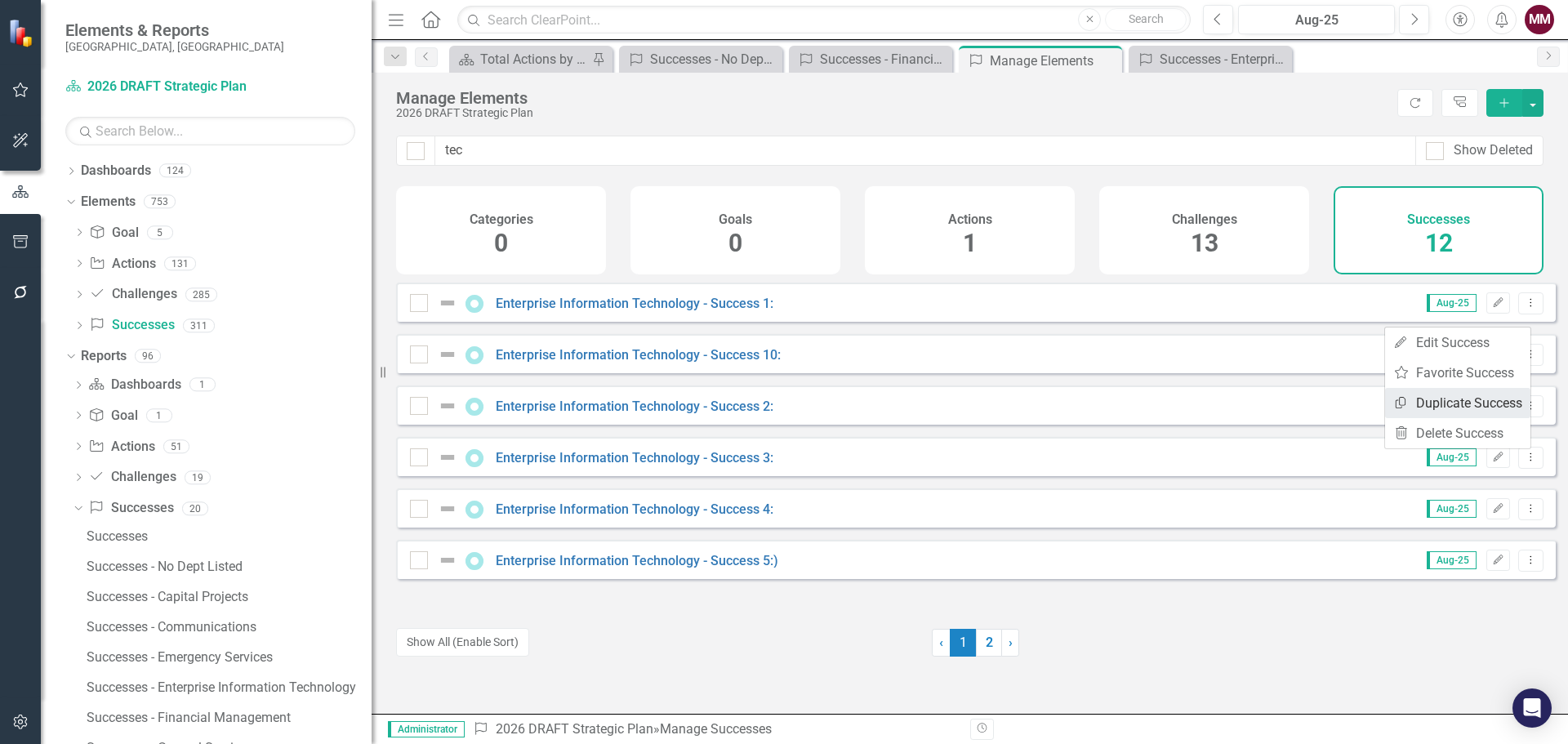
click at [1487, 407] on link "Copy Duplicate Success" at bounding box center [1458, 403] width 146 height 30
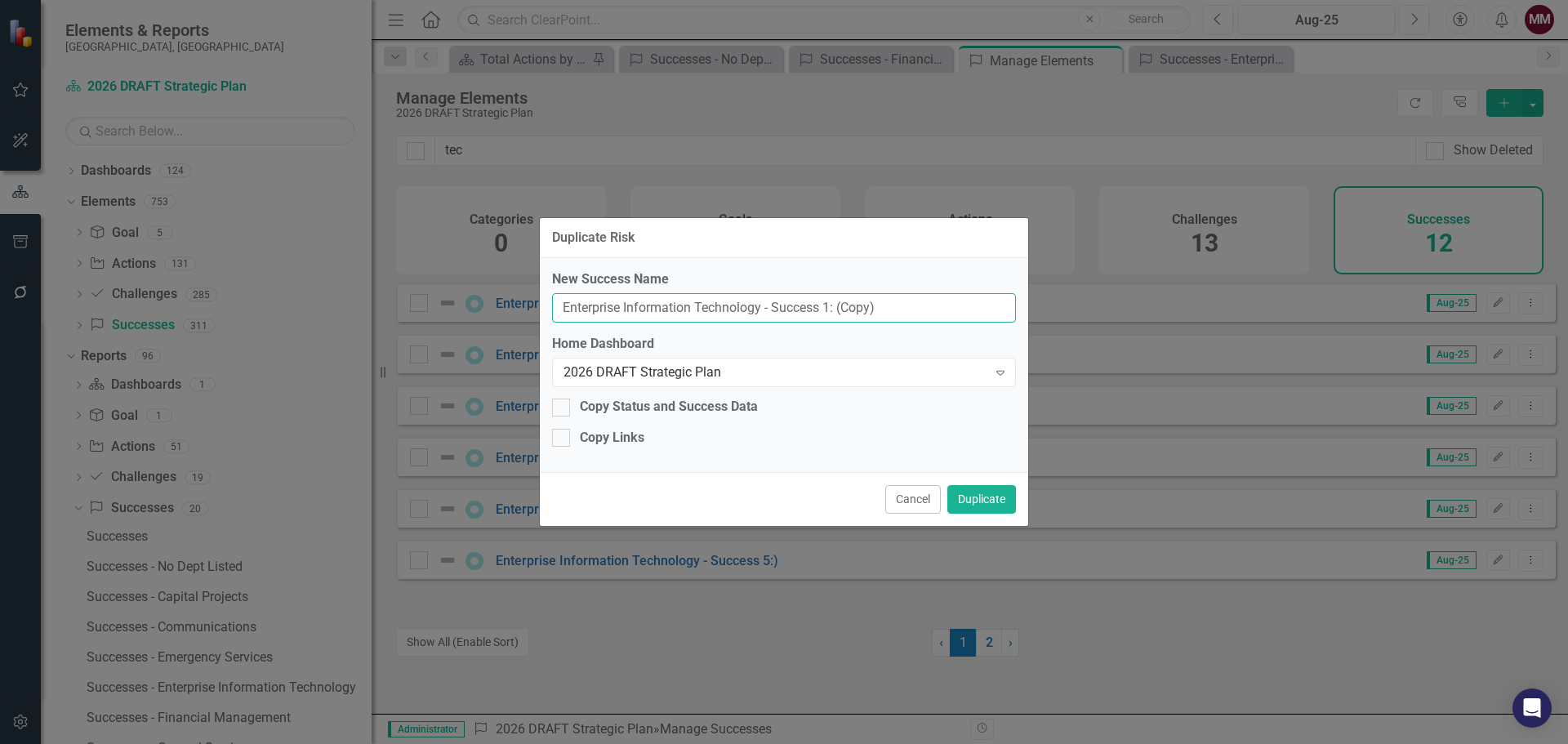
drag, startPoint x: 891, startPoint y: 305, endPoint x: 50, endPoint y: 184, distance: 849.7
click at [50, 184] on div "Duplicate Risk New Success Name Enterprise Information Technology - Success 1: …" at bounding box center [784, 372] width 1568 height 744
paste input "Breeze Transist Annual Risk Assessment"
type input "Breeze Transit Annual Risk Assessment"
click at [960, 491] on button "Duplicate" at bounding box center [981, 499] width 68 height 28
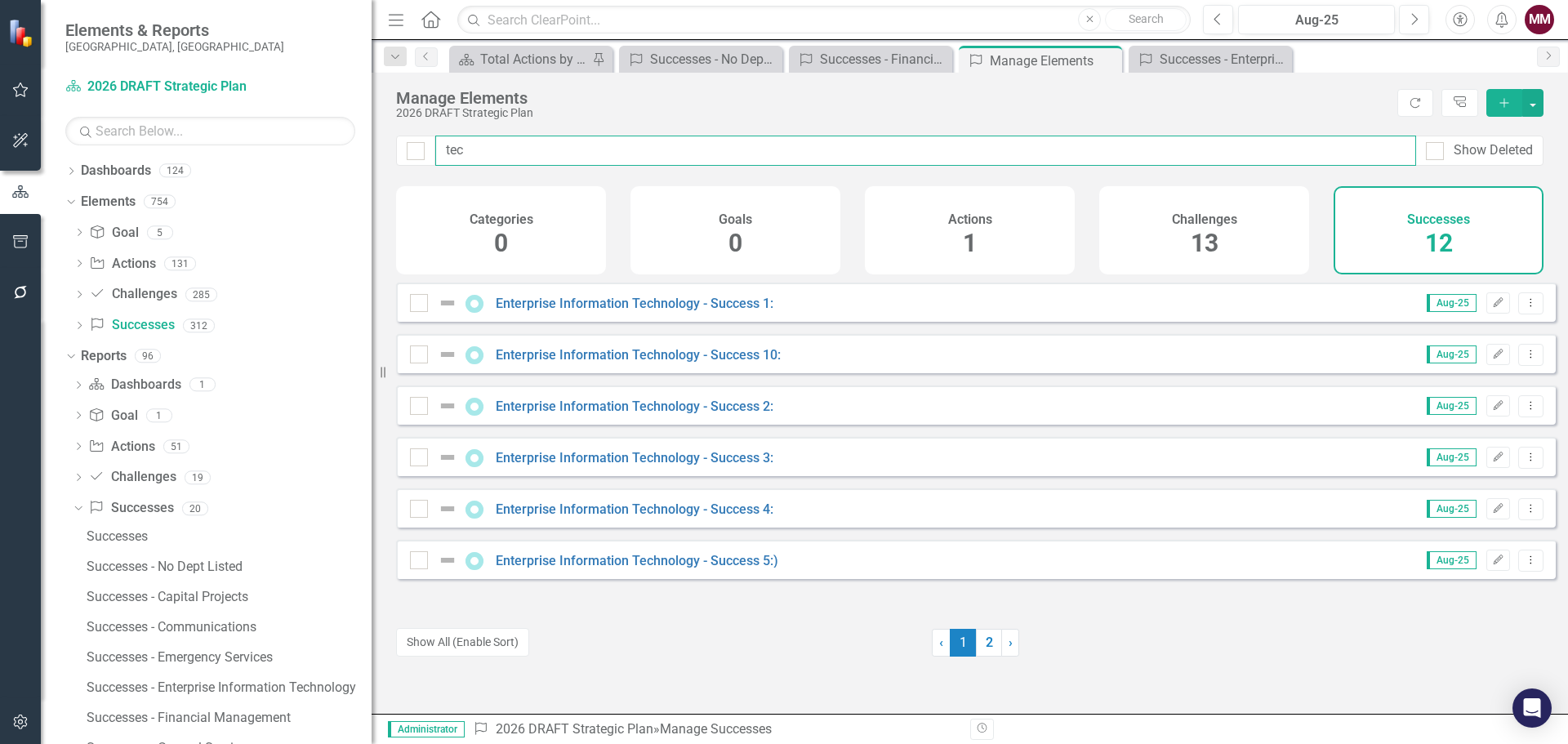
click at [475, 150] on input "tec" at bounding box center [925, 151] width 980 height 30
drag, startPoint x: 475, startPoint y: 150, endPoint x: 103, endPoint y: 79, distance: 378.7
click at [163, 101] on div "Elements & Reports [GEOGRAPHIC_DATA], [GEOGRAPHIC_DATA] Dashboard 2026 DRAFT St…" at bounding box center [784, 372] width 1568 height 744
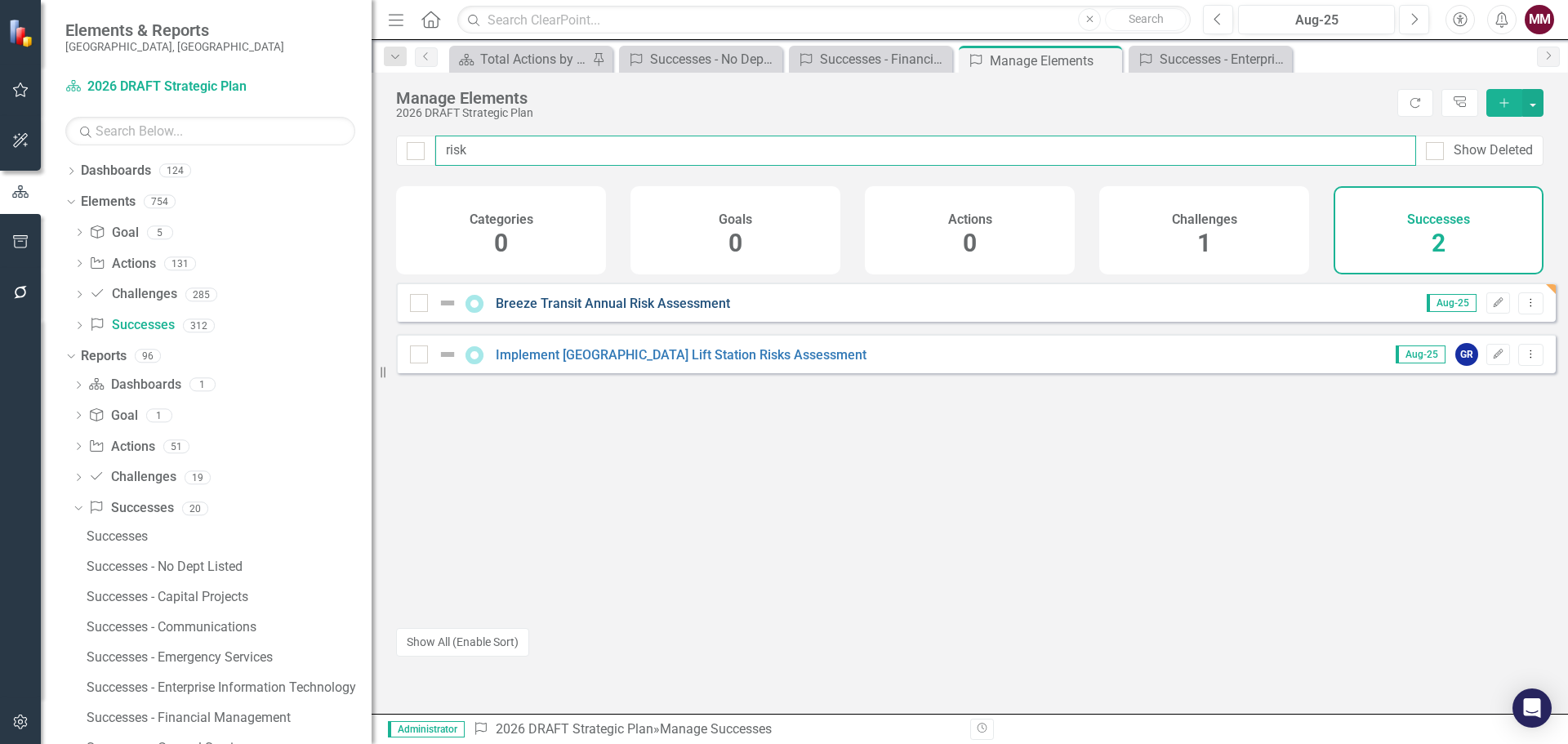
type input "risk"
click at [676, 311] on link "Breeze Transit Annual Risk Assessment" at bounding box center [613, 303] width 234 height 15
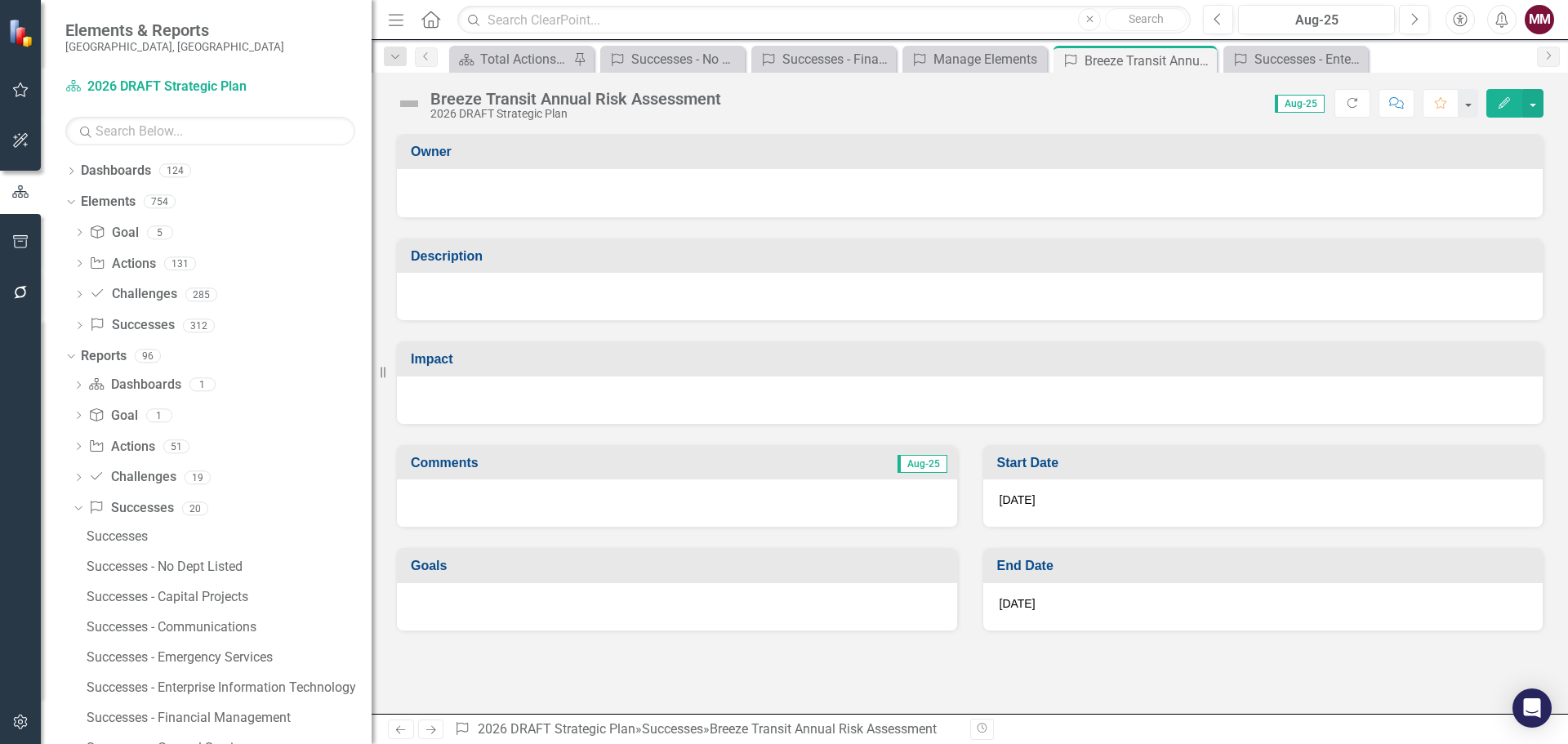
click at [574, 297] on div at bounding box center [970, 296] width 1145 height 47
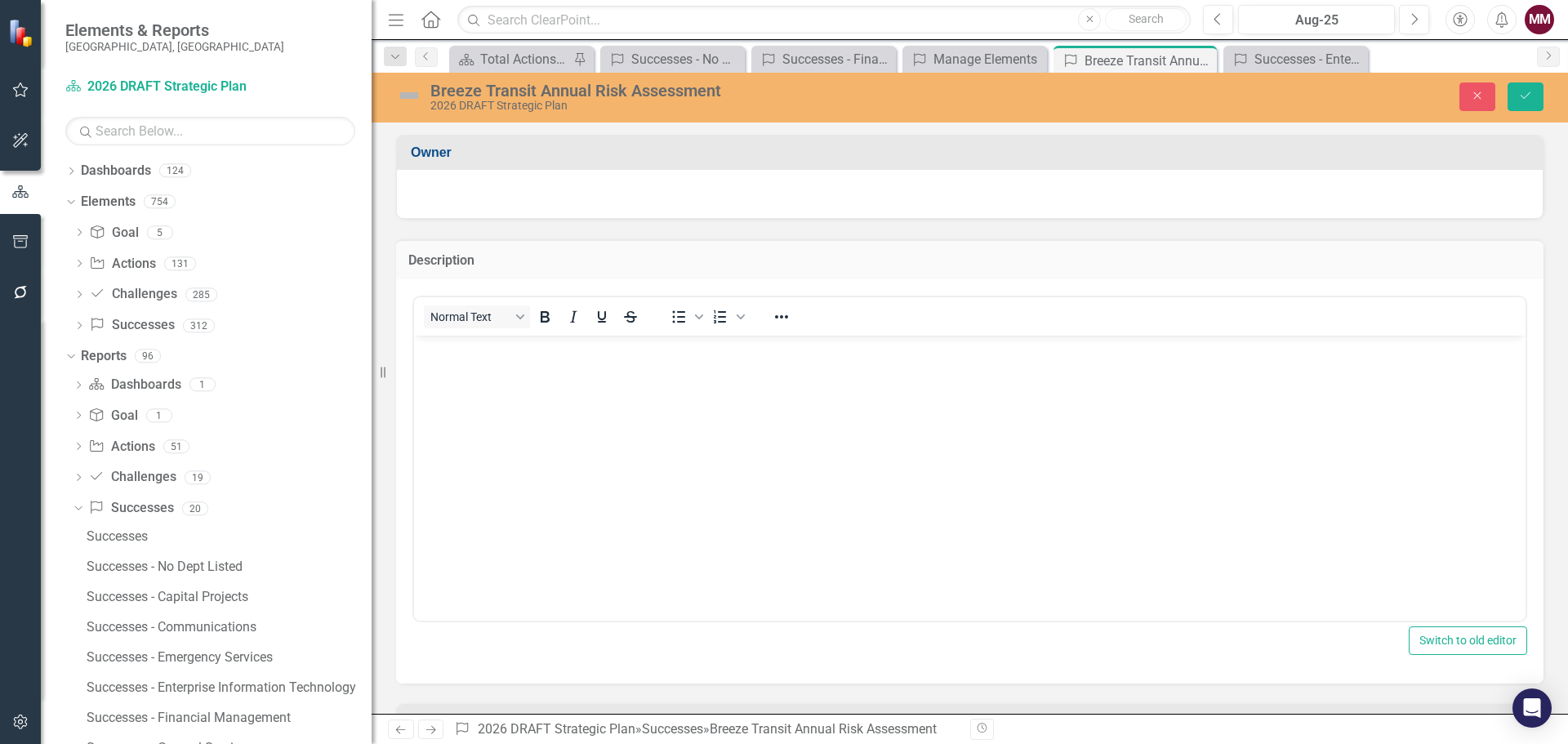
click at [551, 380] on body "Rich Text Area. Press ALT-0 for help." at bounding box center [970, 457] width 1112 height 245
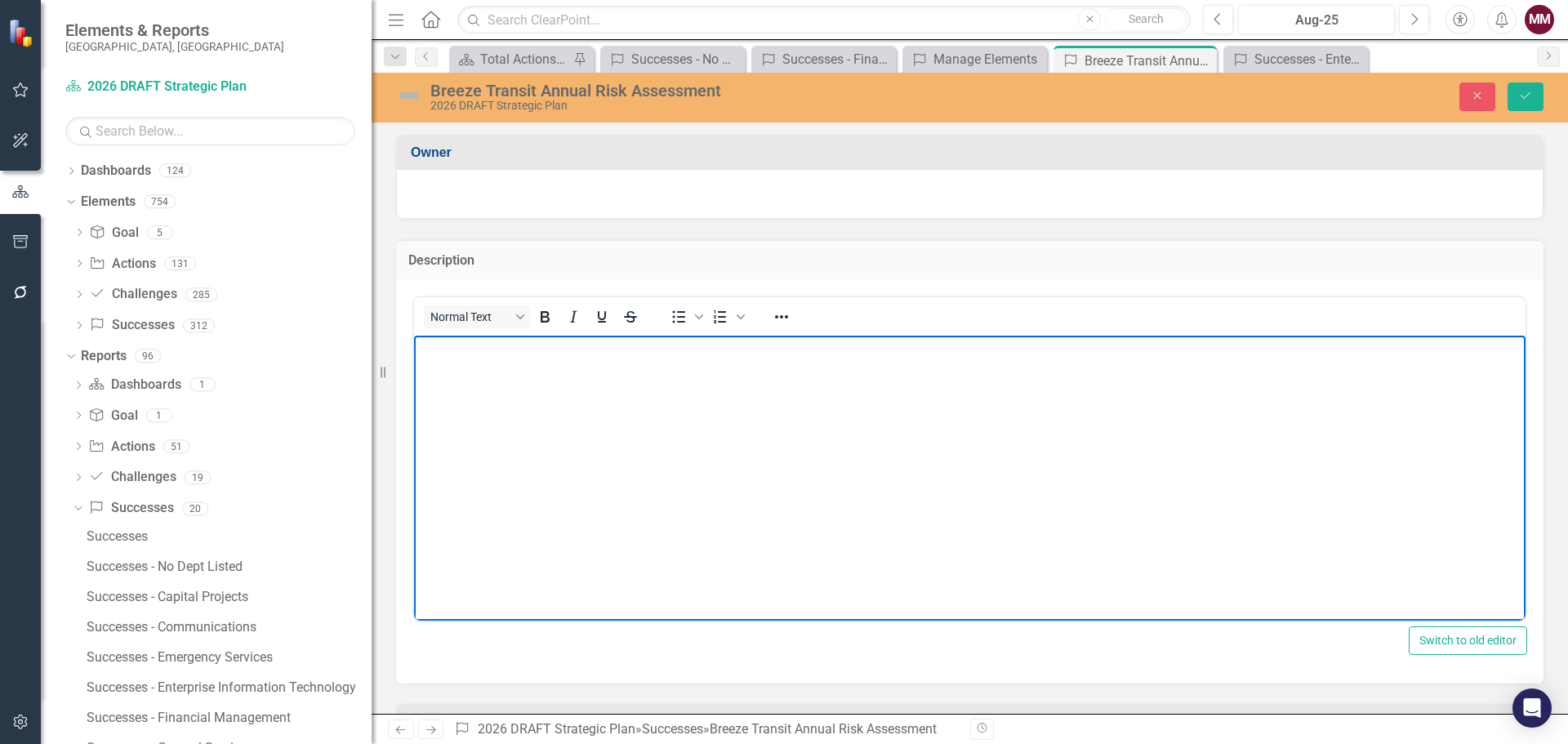
paste body "Rich Text Area. Press ALT-0 for help."
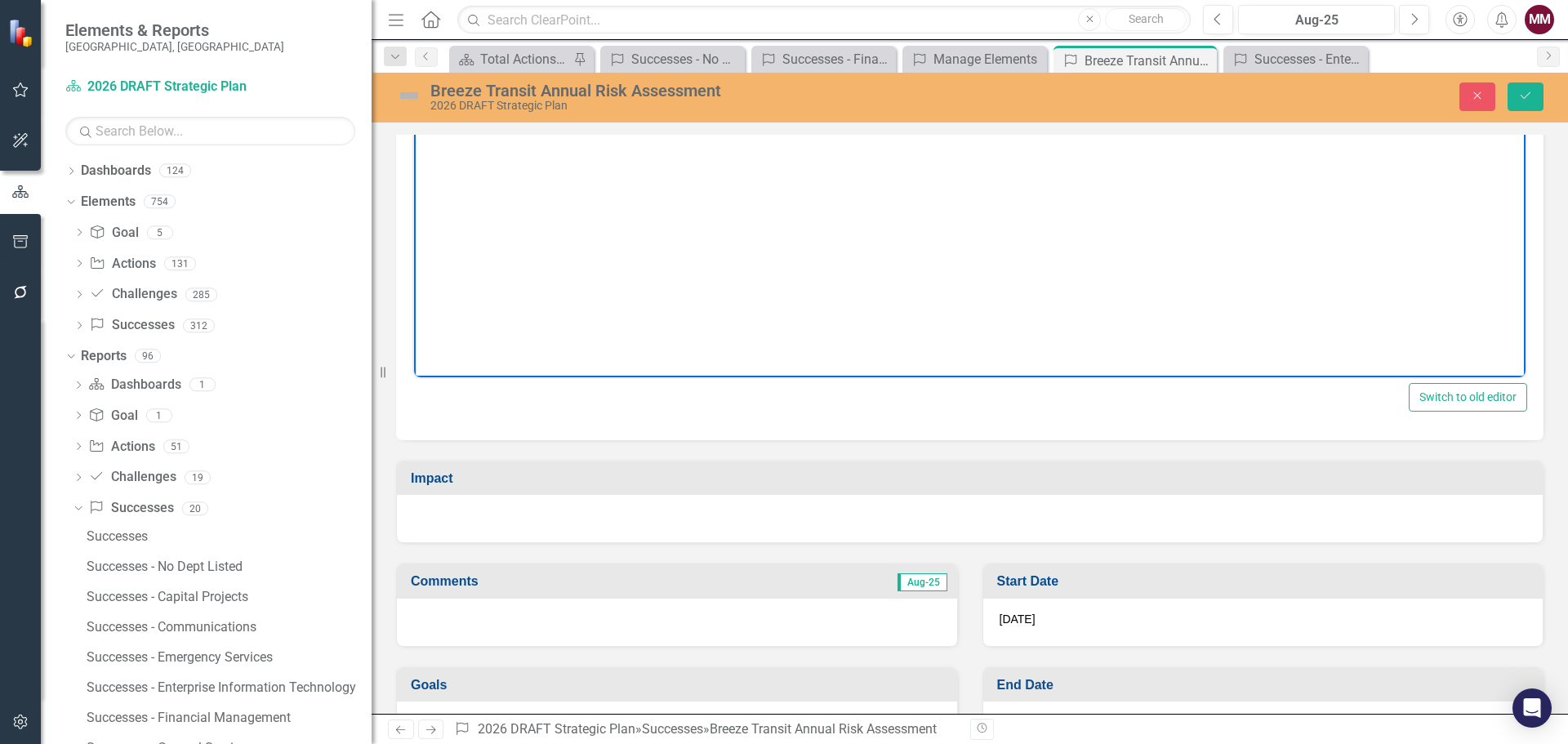
scroll to position [245, 0]
click at [602, 522] on div at bounding box center [970, 516] width 1145 height 47
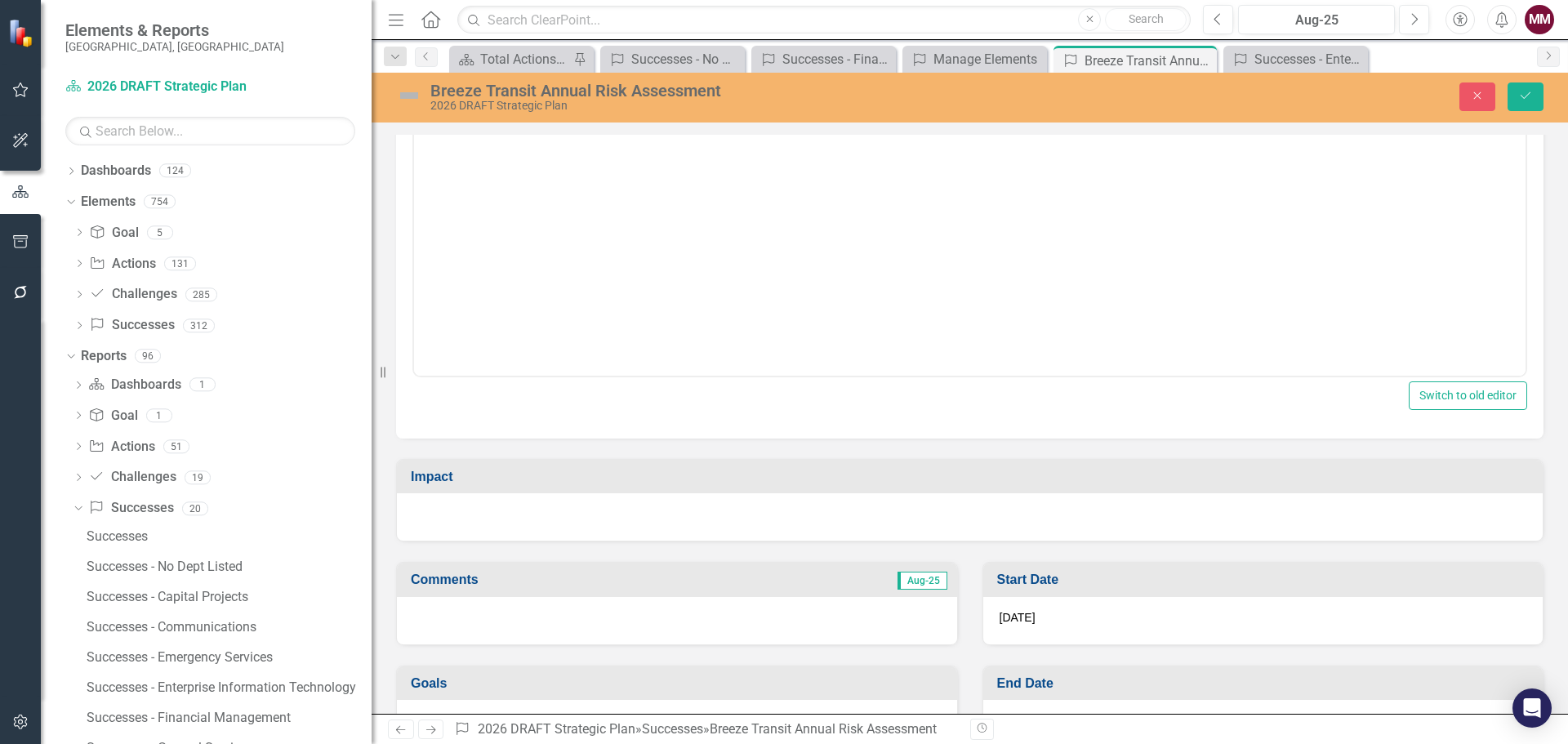
click at [602, 522] on div at bounding box center [970, 516] width 1145 height 47
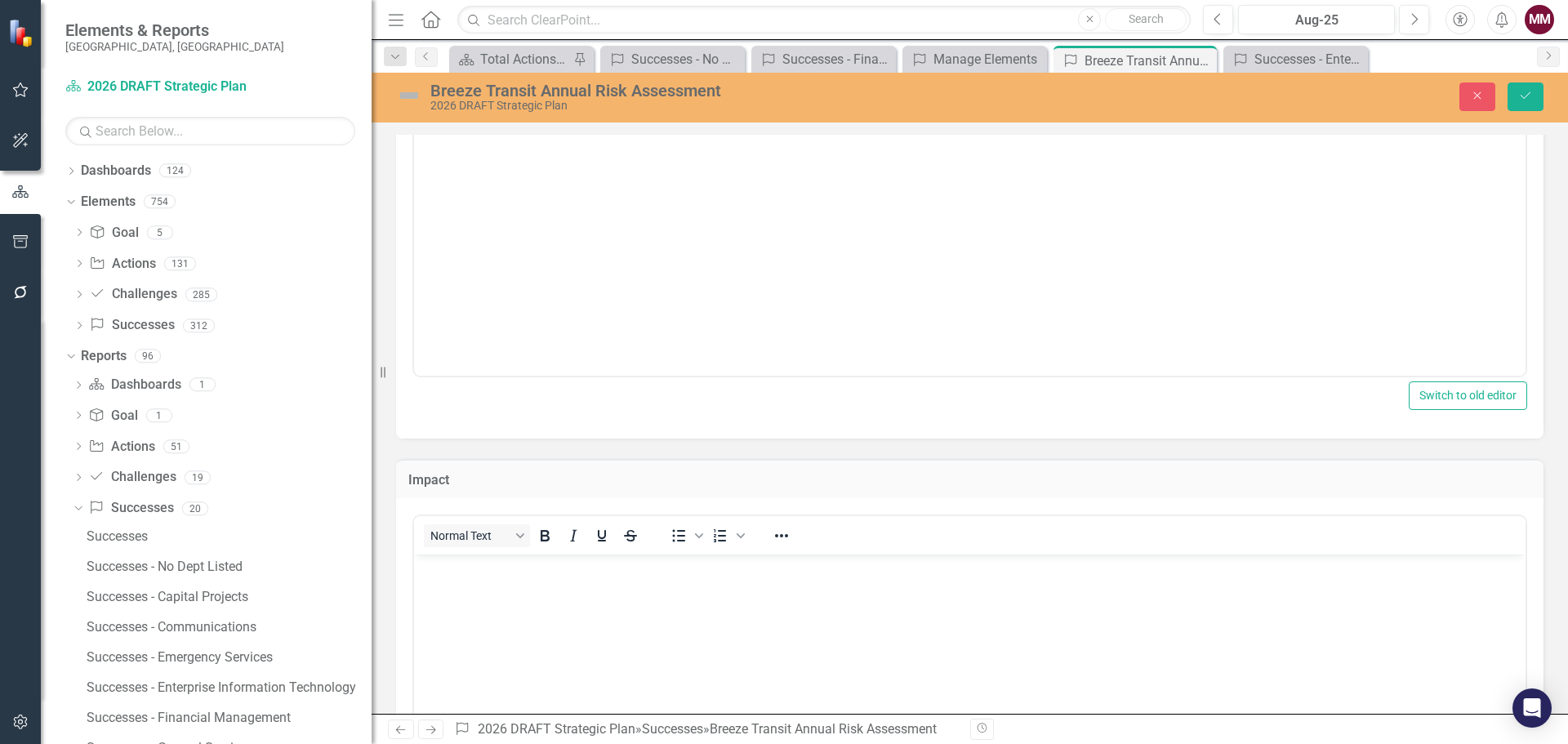
scroll to position [0, 0]
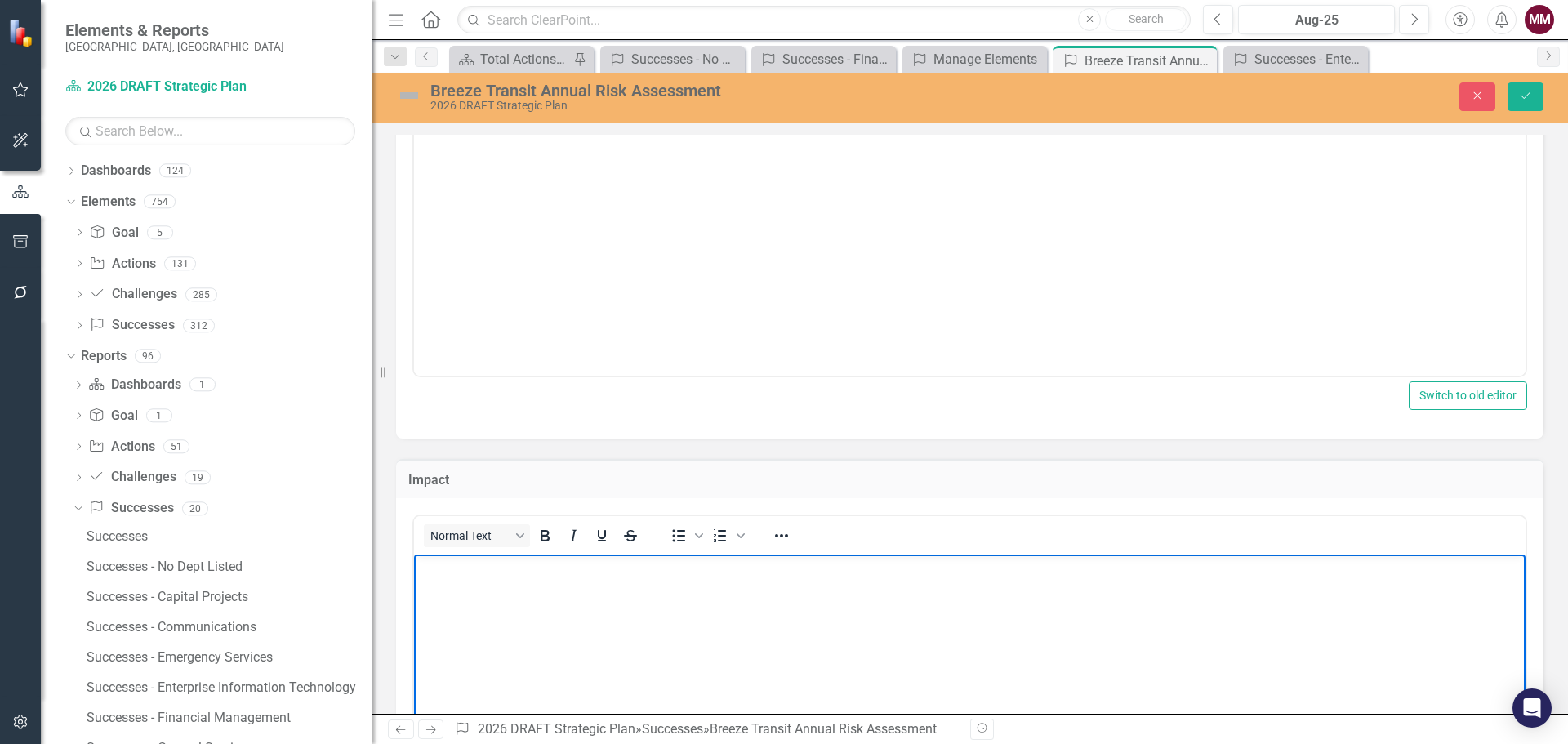
click at [584, 580] on body "Rich Text Area. Press ALT-0 for help." at bounding box center [970, 677] width 1112 height 245
paste body "Rich Text Area. Press ALT-0 for help."
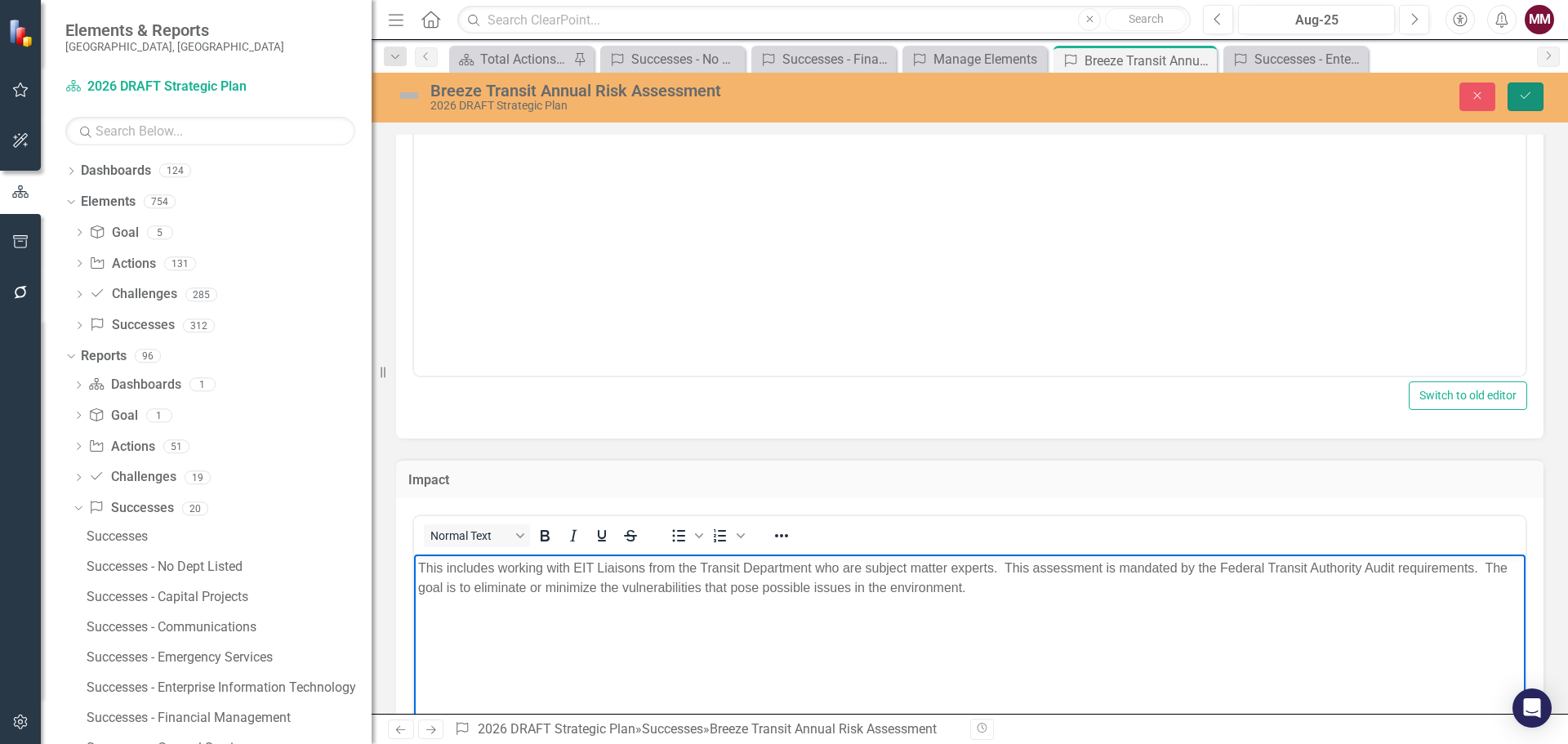
click at [1523, 91] on icon "Save" at bounding box center [1525, 95] width 15 height 12
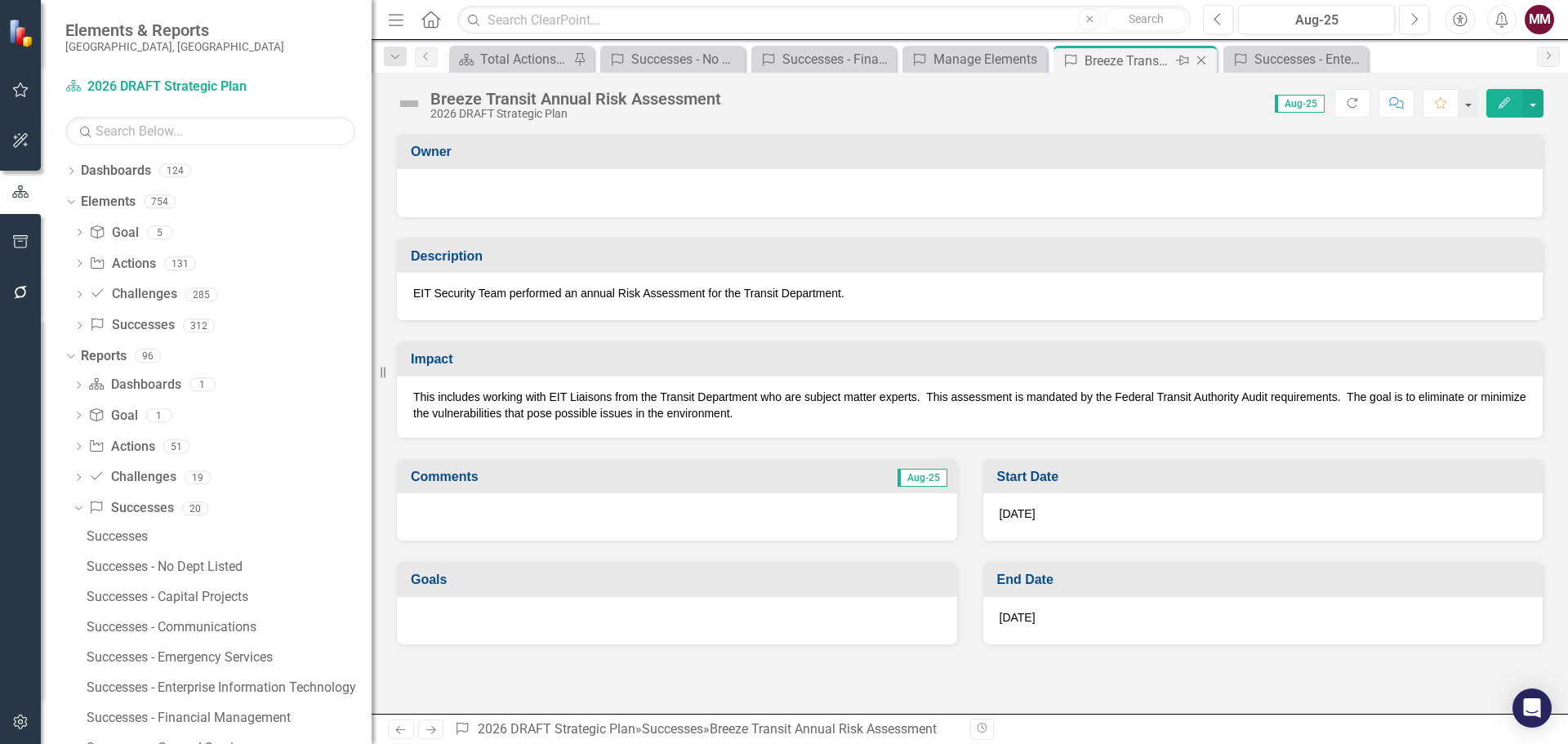
click at [1200, 59] on icon "Close" at bounding box center [1201, 60] width 16 height 13
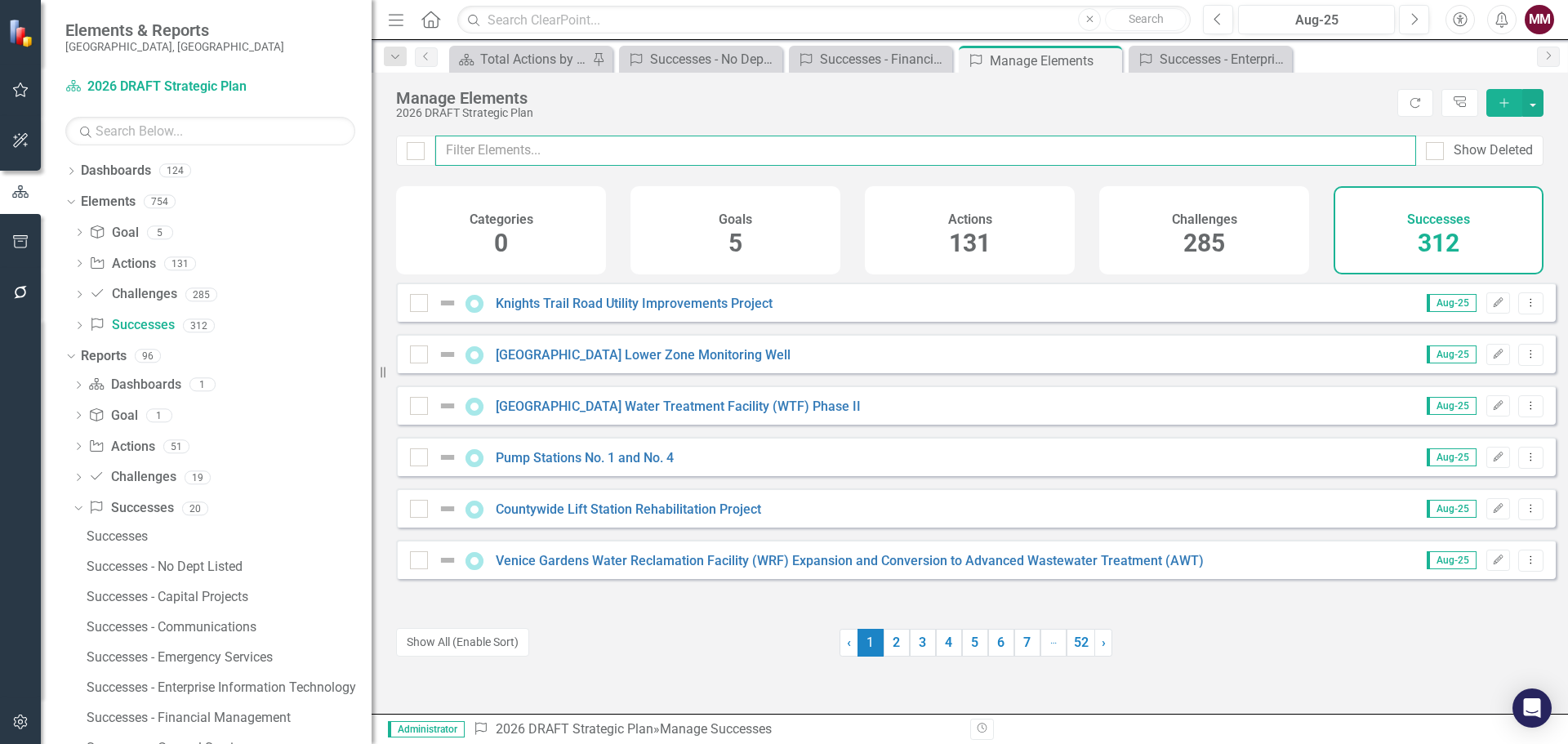
click at [553, 156] on input "text" at bounding box center [925, 151] width 980 height 30
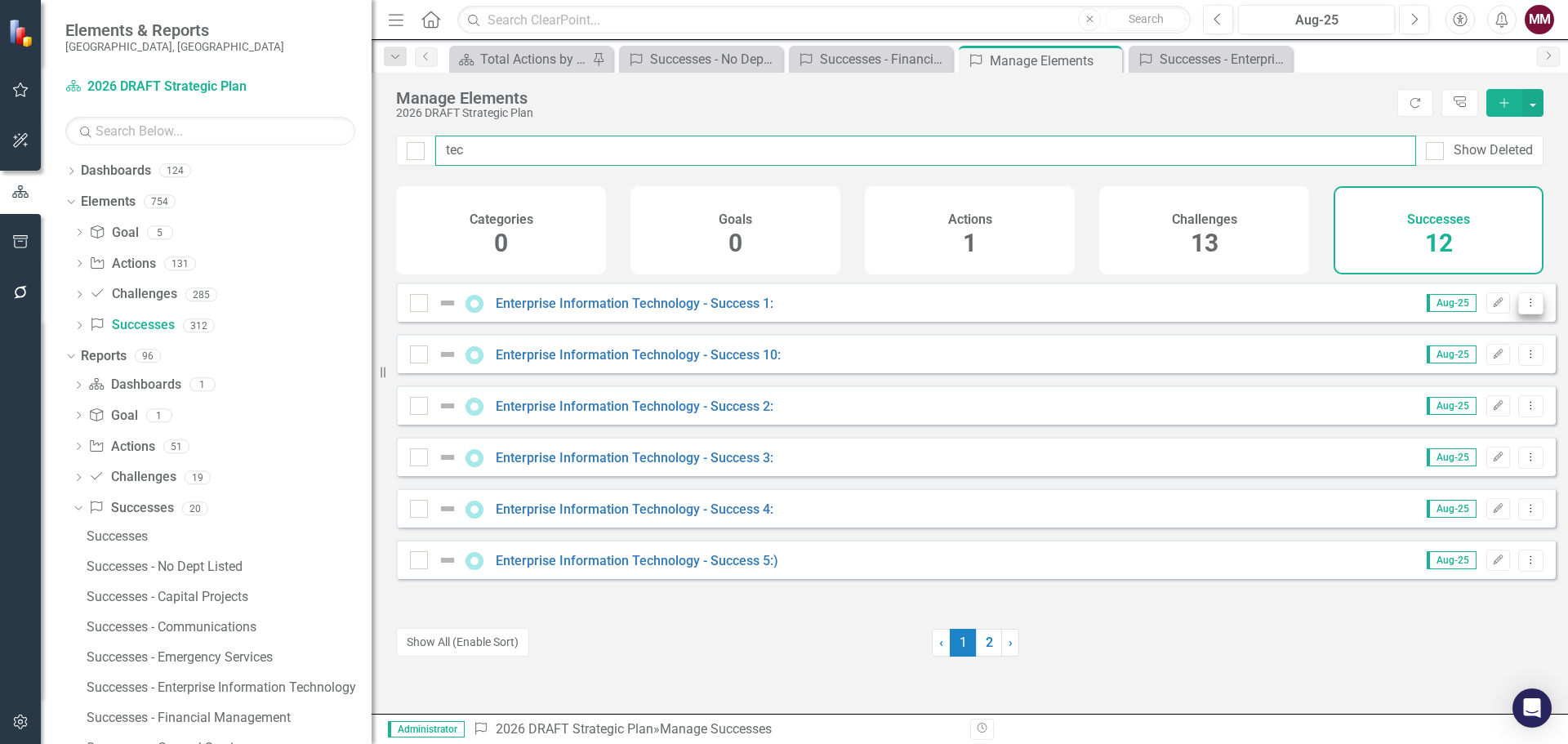
type input "tec"
click at [1524, 308] on icon "Dropdown Menu" at bounding box center [1531, 303] width 14 height 11
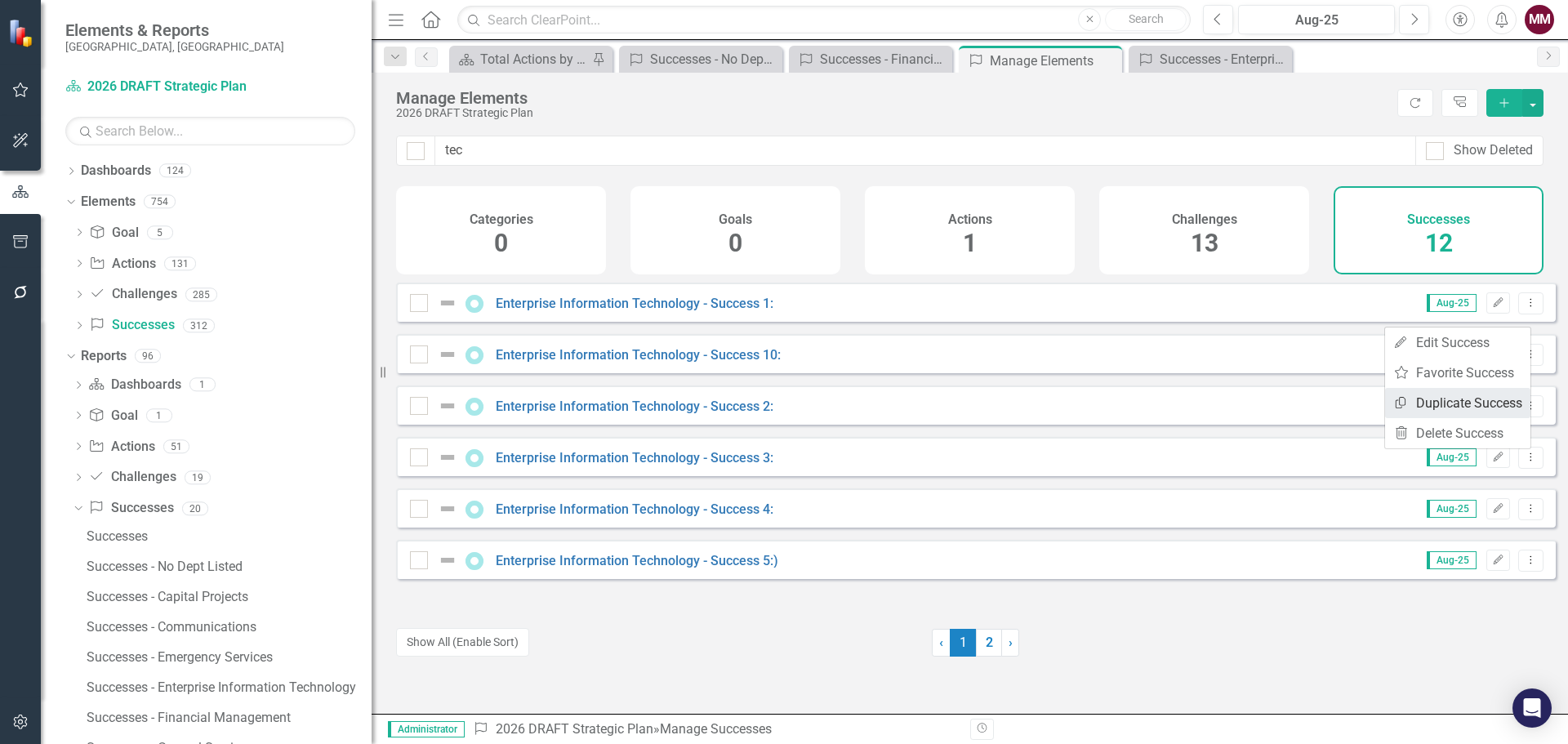
click at [1477, 411] on link "Copy Duplicate Success" at bounding box center [1458, 403] width 146 height 30
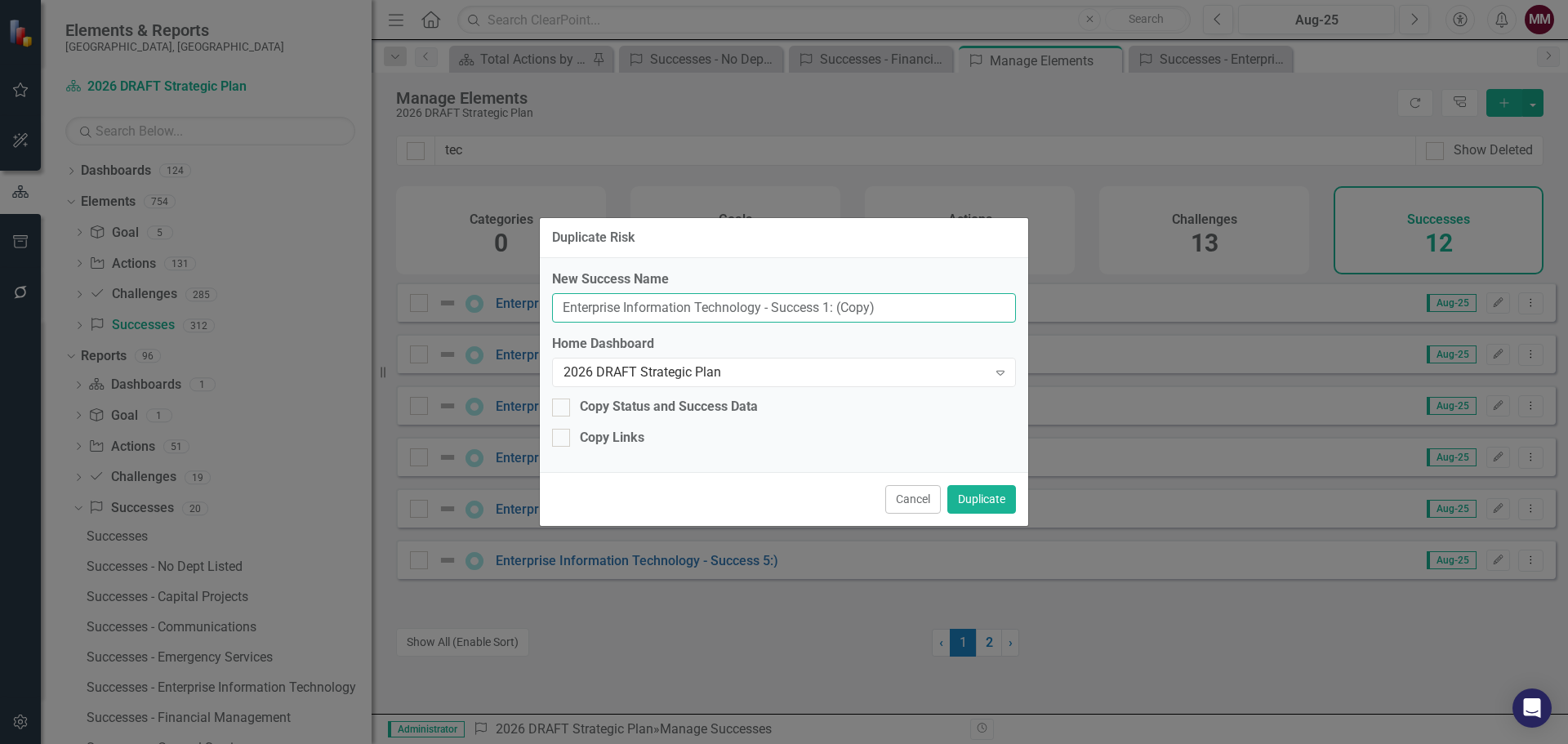
drag, startPoint x: 899, startPoint y: 307, endPoint x: 27, endPoint y: 185, distance: 880.5
click at [115, 195] on div "Duplicate Risk New Success Name Enterprise Information Technology - Success 1: …" at bounding box center [784, 372] width 1568 height 744
paste input "Upgrade Anti Virus and Endpoint Protection"
type input "Upgrade Anti Virus and Endpoint Protection"
click at [978, 506] on button "Duplicate" at bounding box center [981, 499] width 68 height 28
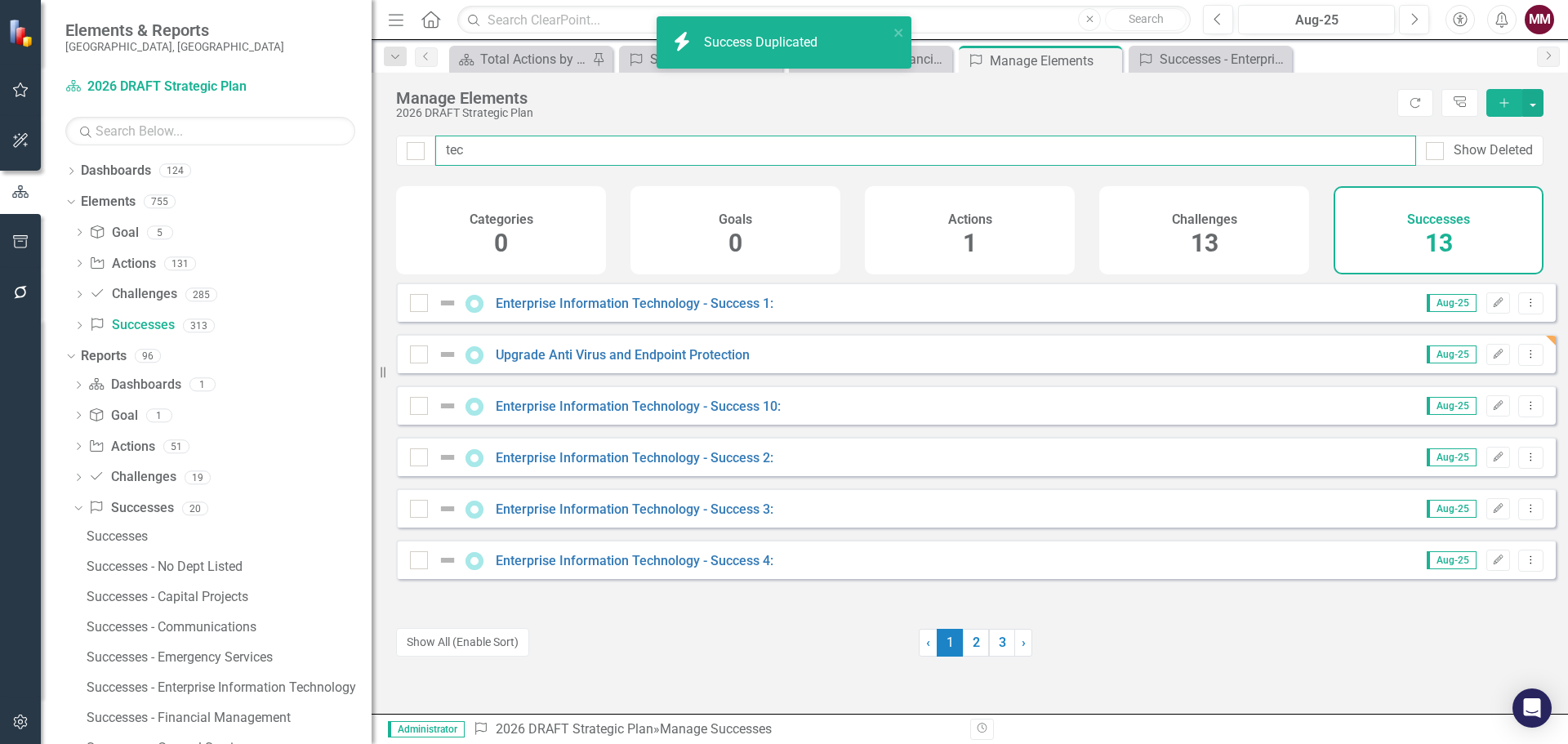
drag, startPoint x: 542, startPoint y: 154, endPoint x: -94, endPoint y: 4, distance: 653.4
click at [0, 4] on html "Accessibility Screen-Reader Guide, Feedback, and Issue Reporting | New window i…" at bounding box center [784, 372] width 1568 height 744
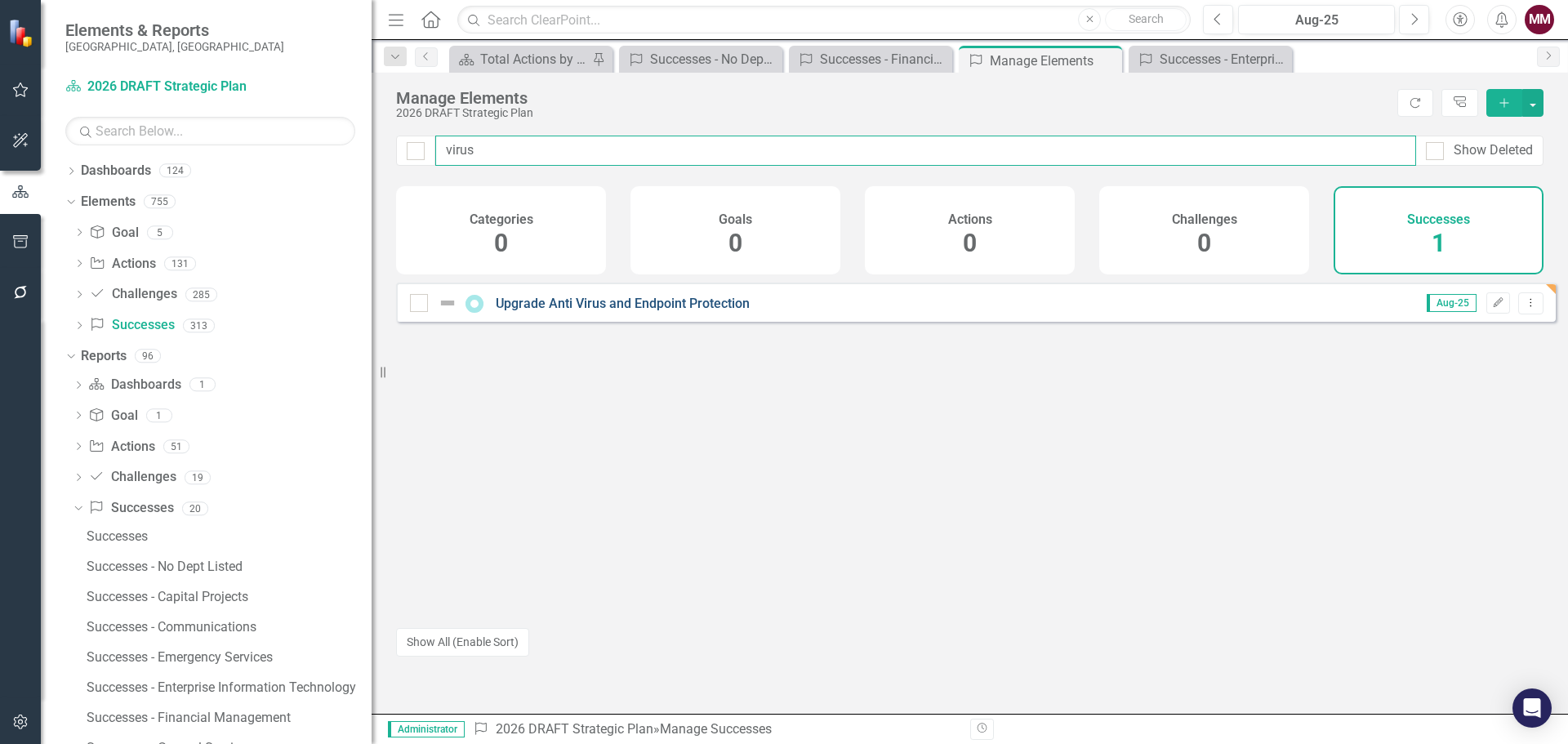
type input "virus"
click at [683, 311] on link "Upgrade Anti Virus and Endpoint Protection" at bounding box center [622, 303] width 254 height 15
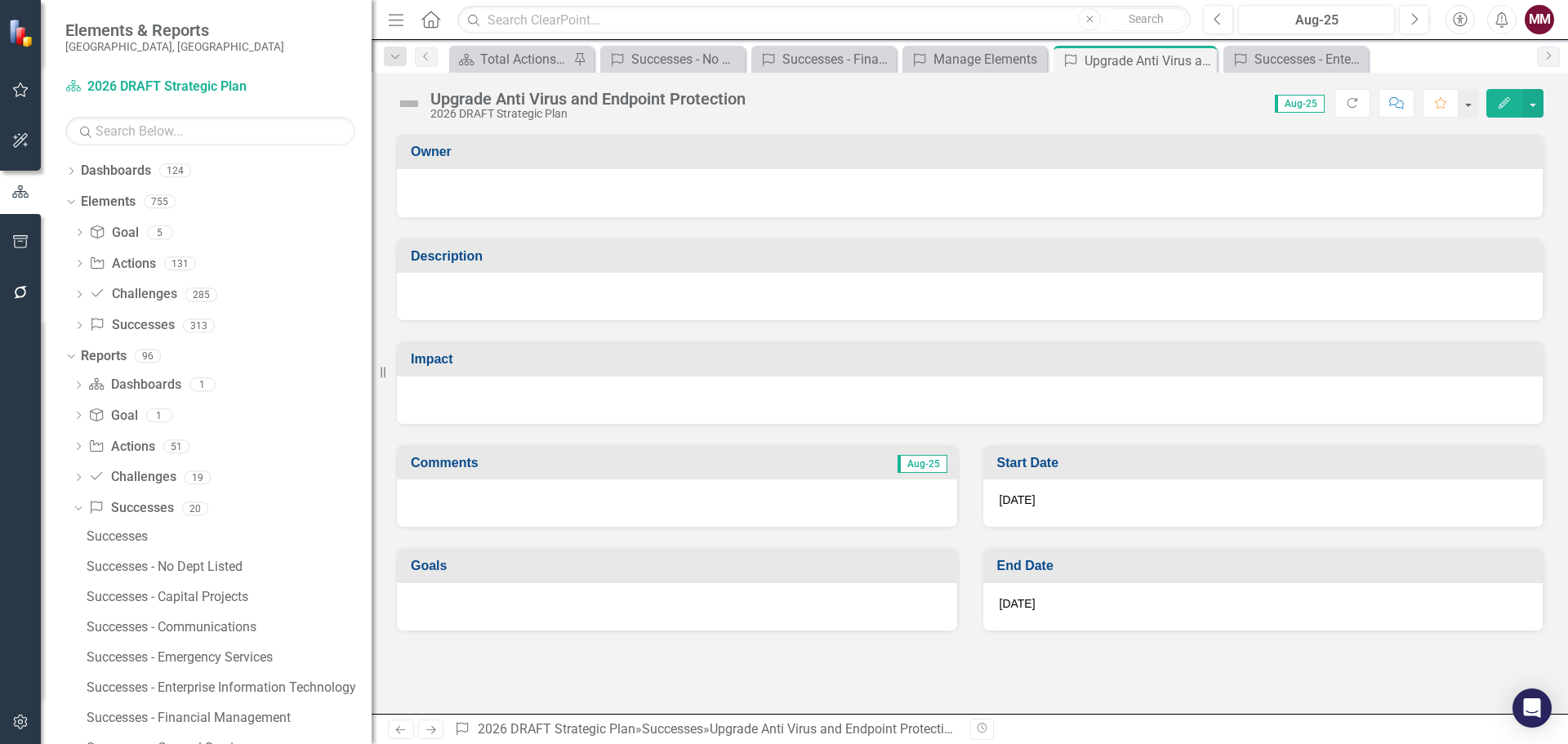
click at [524, 281] on div at bounding box center [970, 296] width 1145 height 47
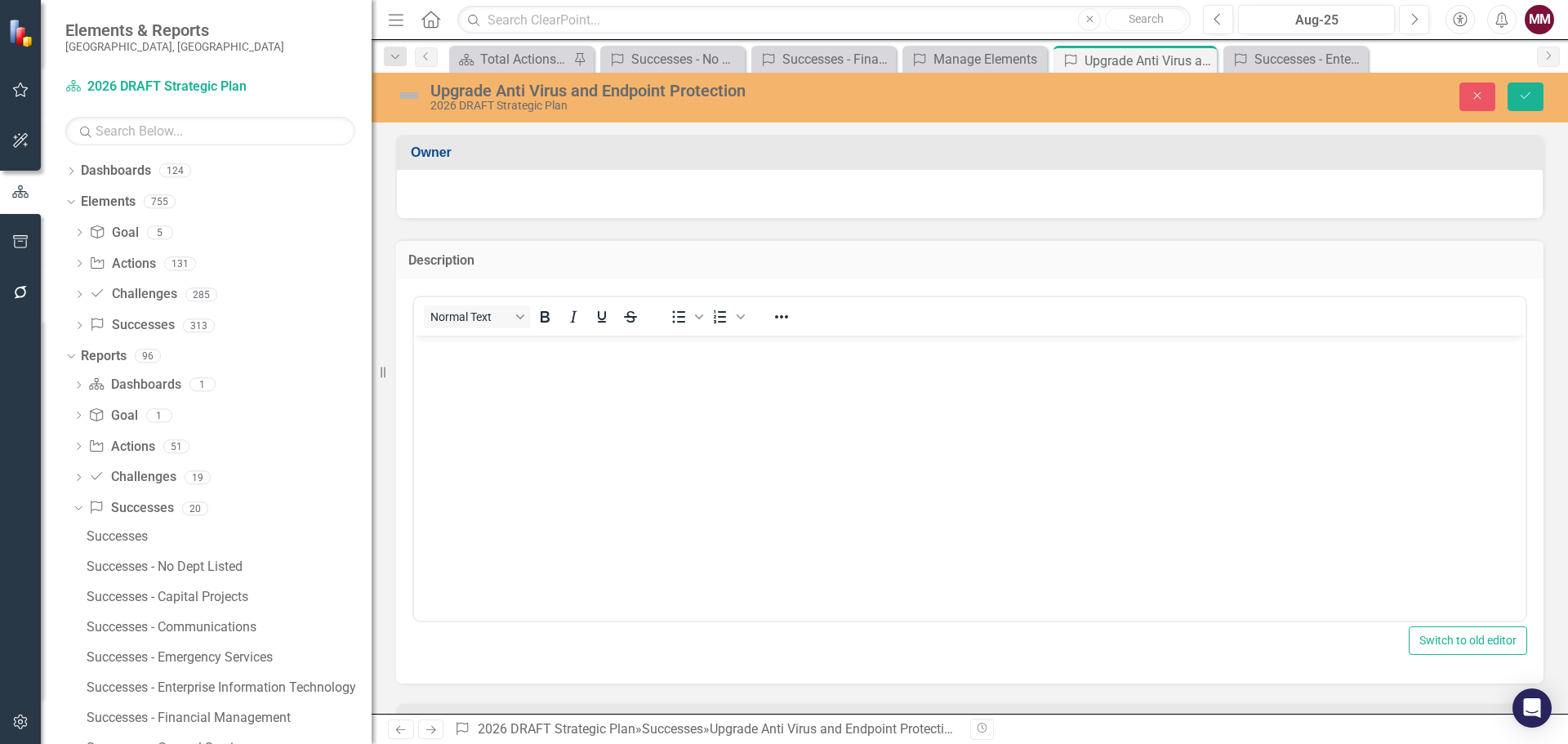
click at [481, 376] on body "Rich Text Area. Press ALT-0 for help." at bounding box center [970, 457] width 1112 height 245
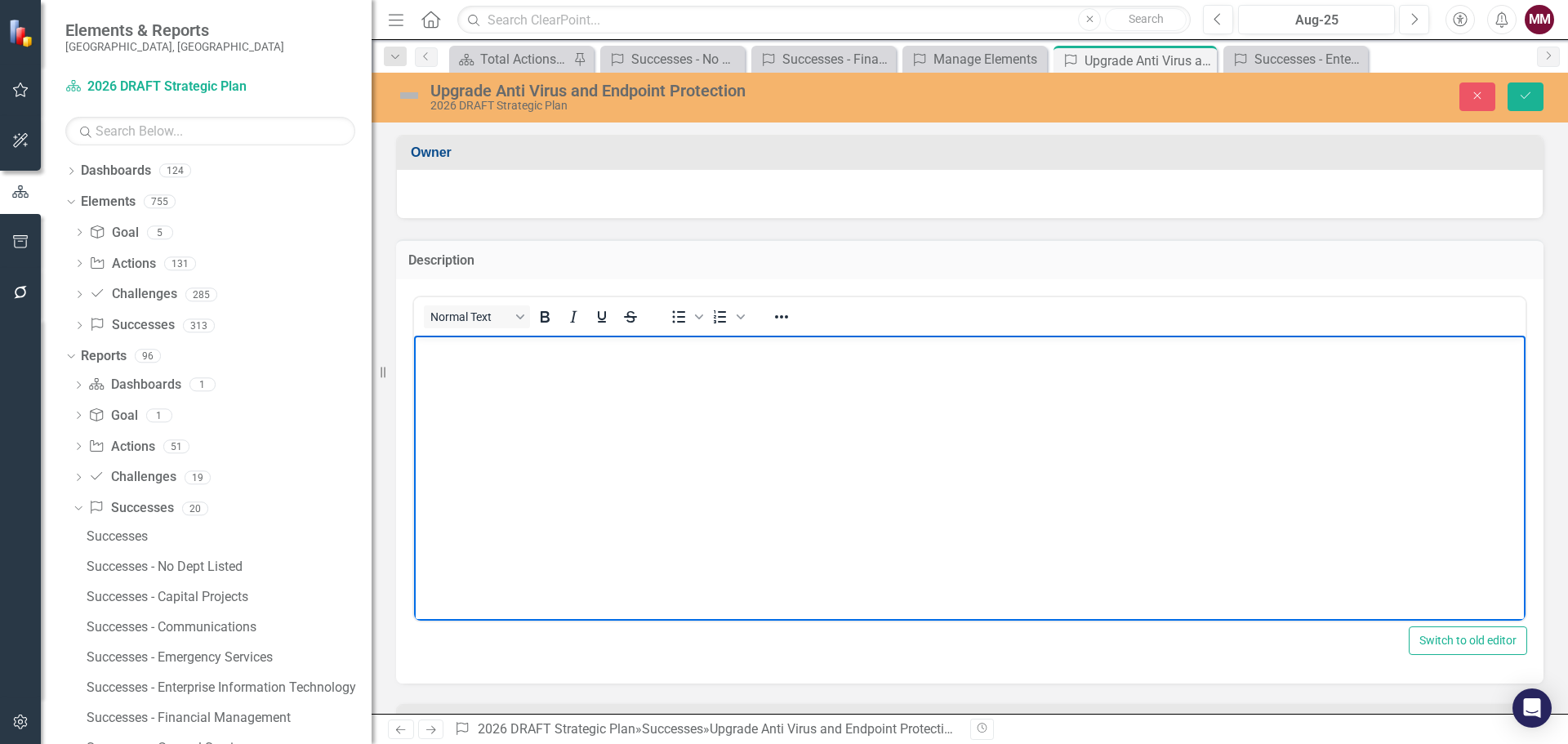
paste body "Rich Text Area. Press ALT-0 for help."
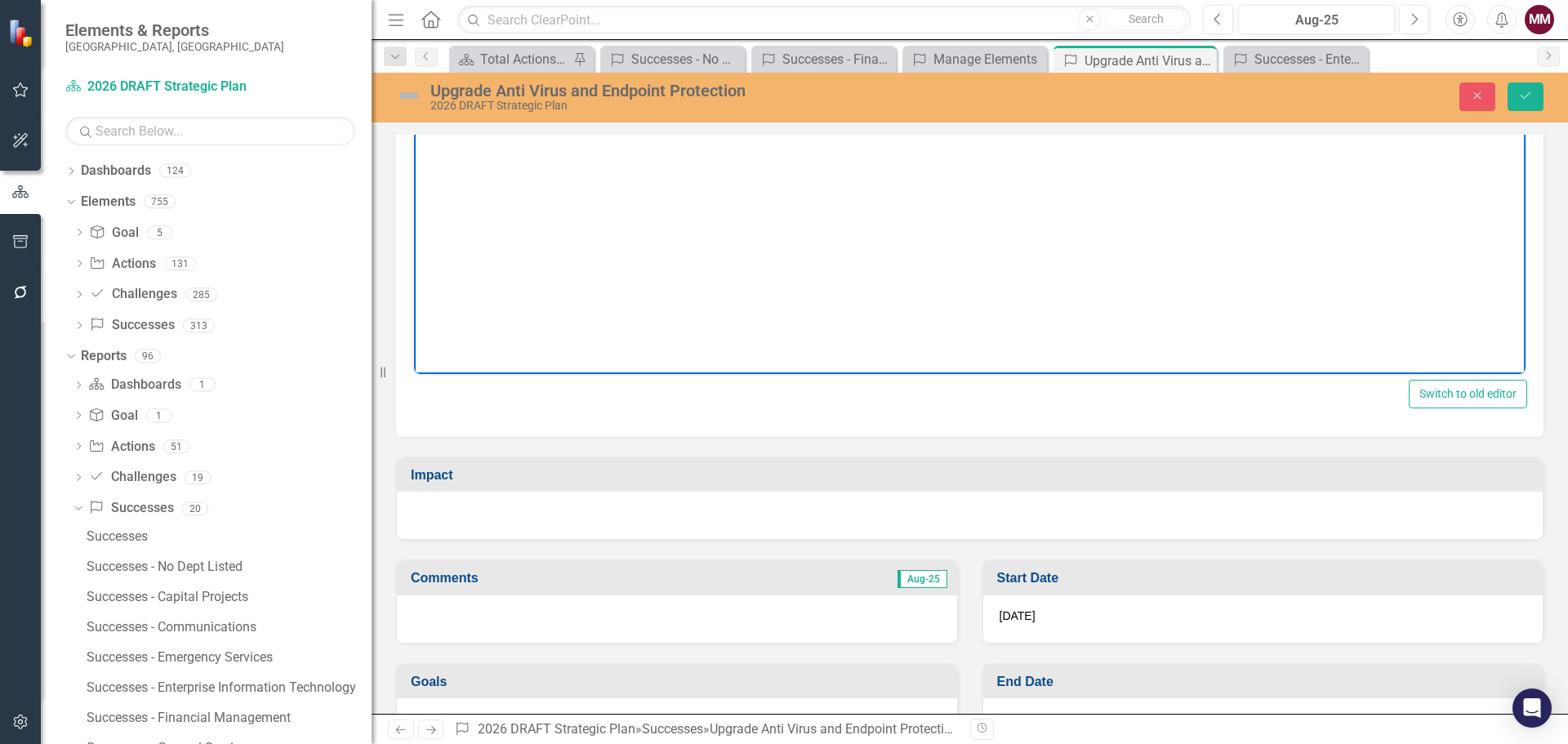
scroll to position [296, 0]
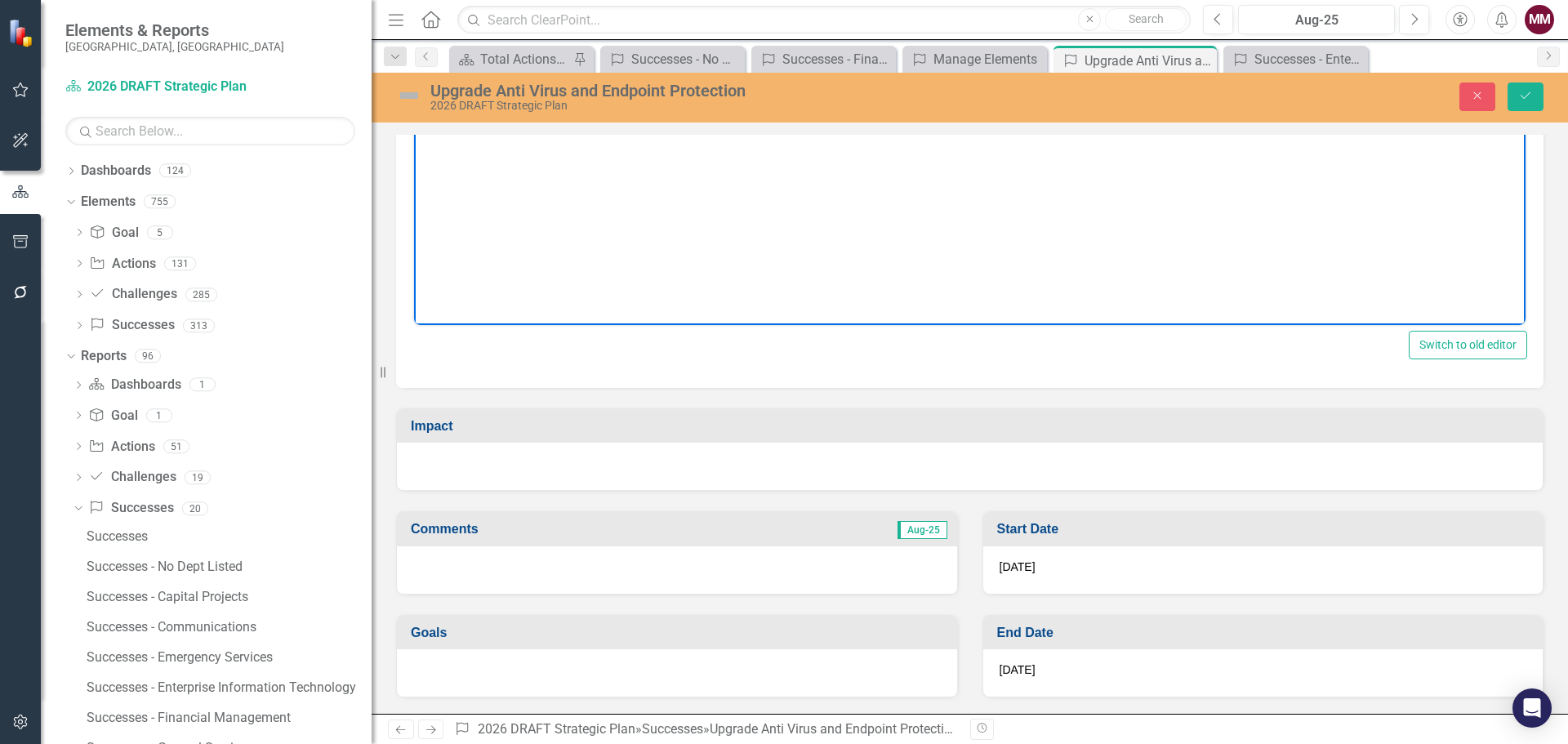
click at [550, 458] on div at bounding box center [970, 465] width 1145 height 47
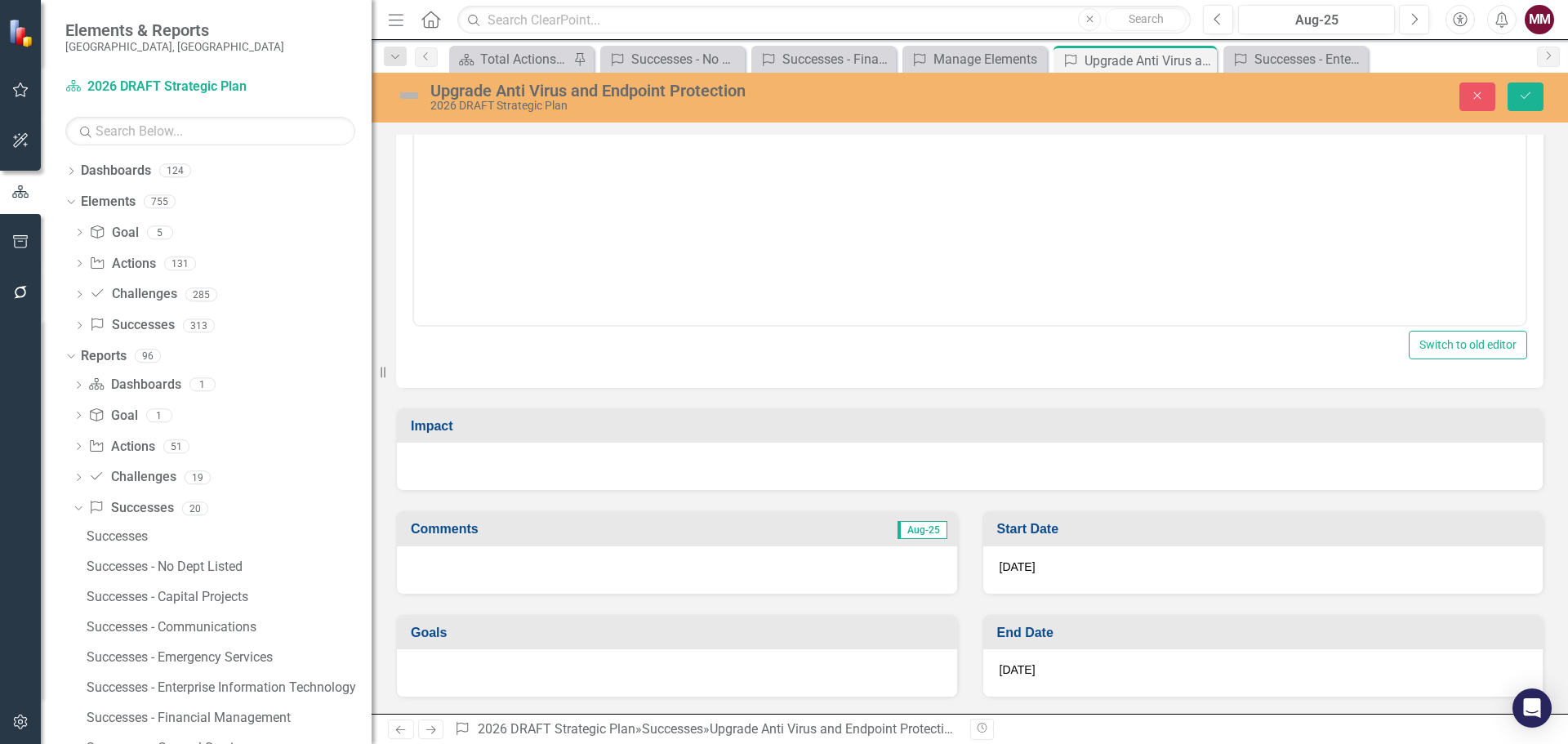
click at [550, 458] on div at bounding box center [970, 465] width 1145 height 47
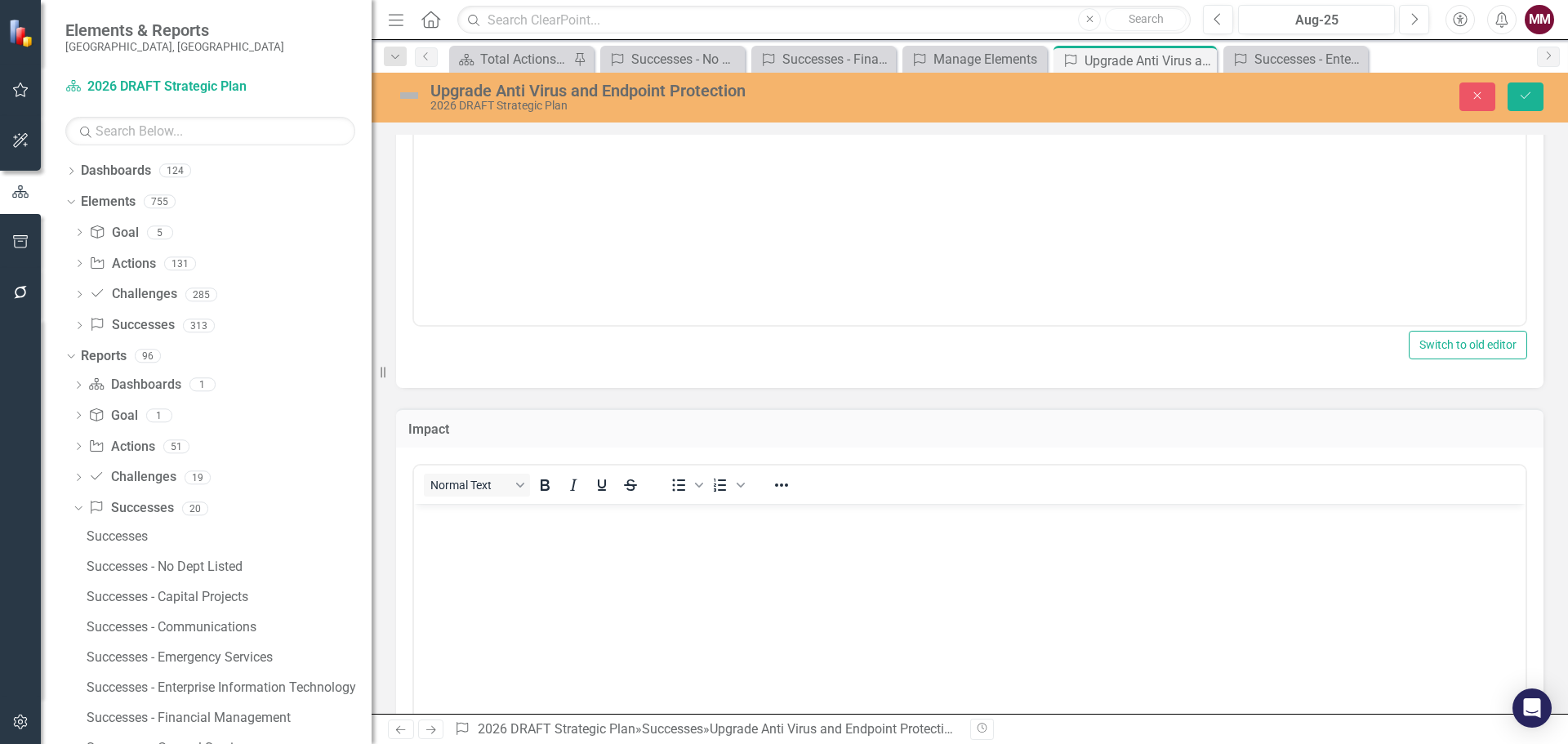
scroll to position [0, 0]
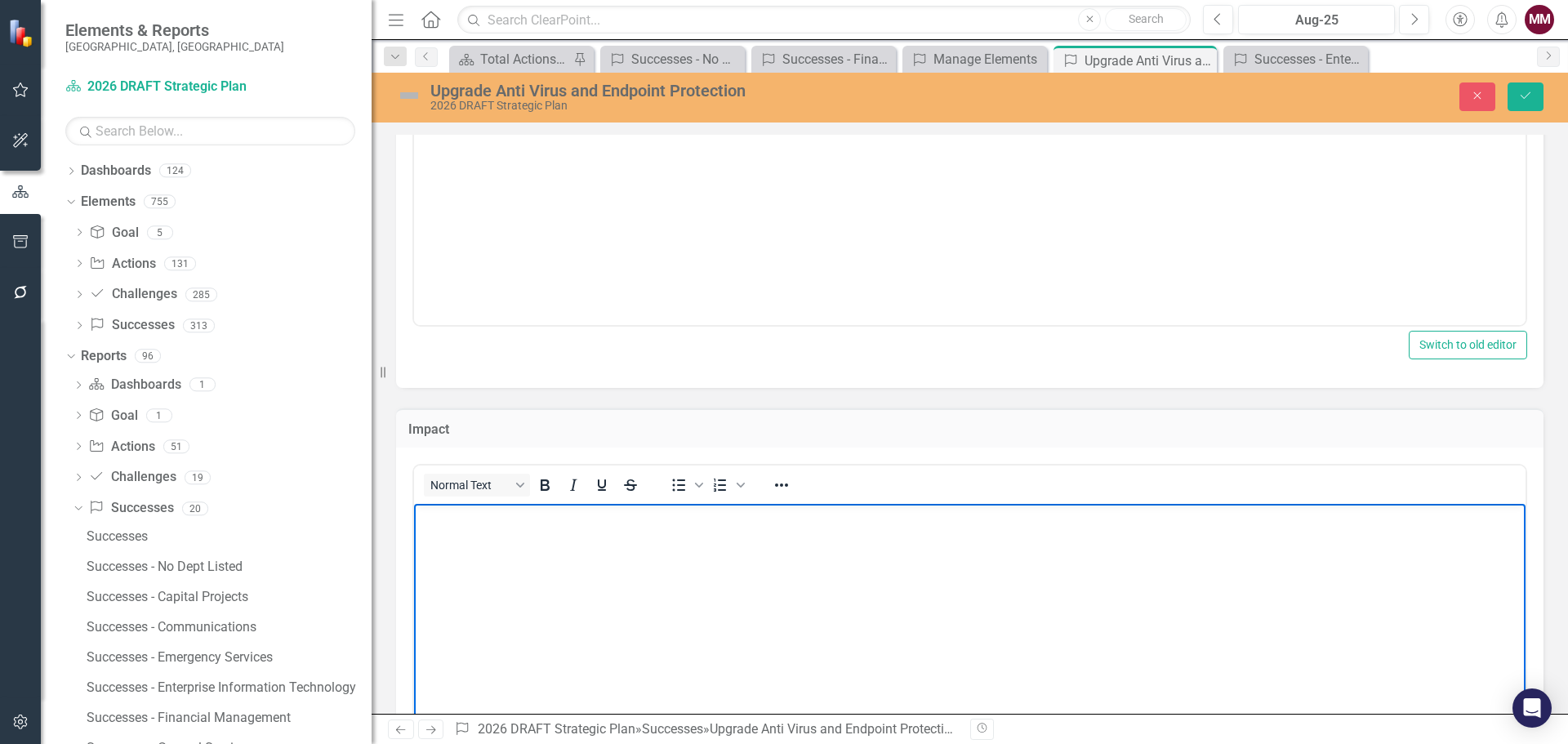
click at [542, 519] on p "Rich Text Area. Press ALT-0 for help." at bounding box center [970, 518] width 1103 height 20
paste body "Rich Text Area. Press ALT-0 for help."
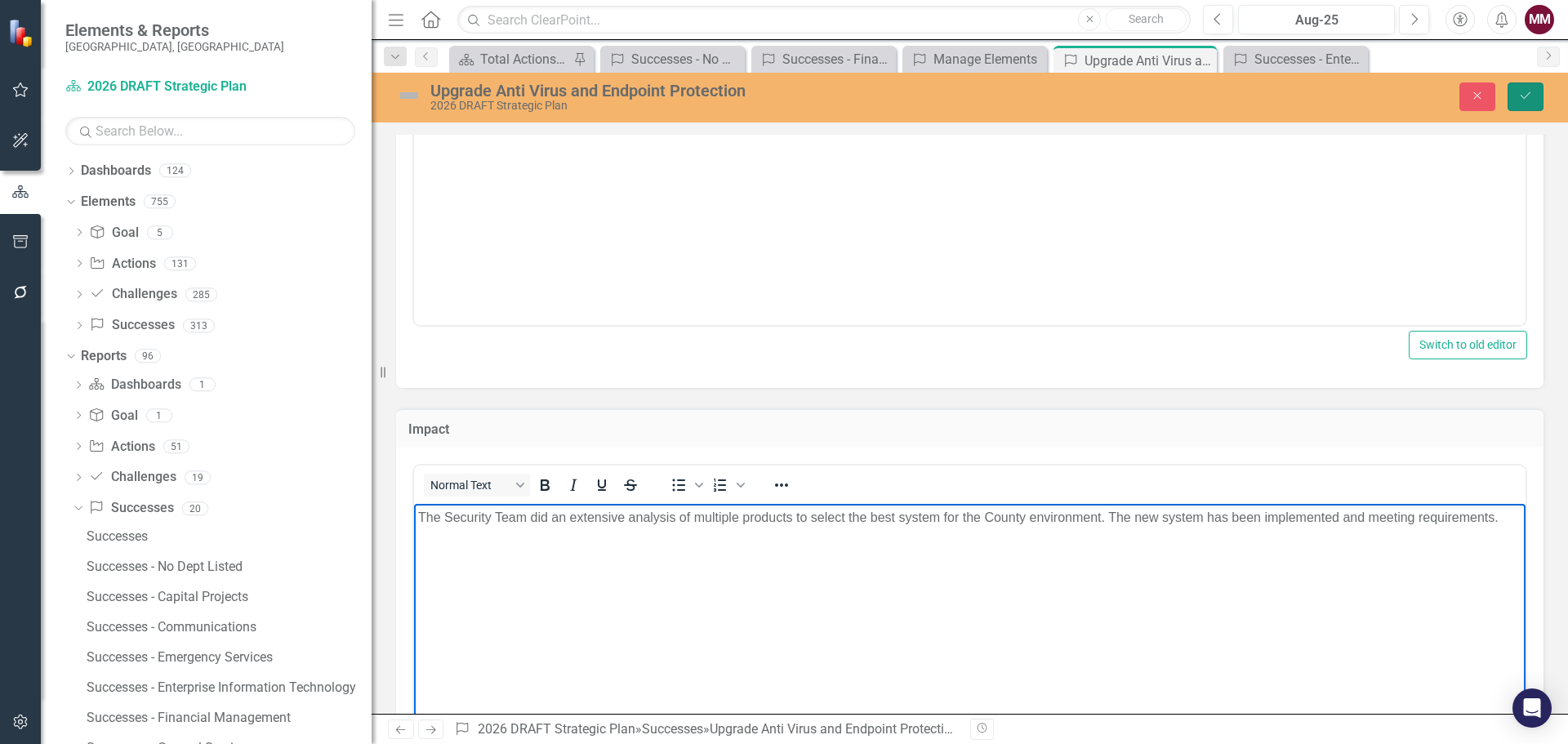
click at [1517, 90] on button "Save" at bounding box center [1525, 97] width 36 height 28
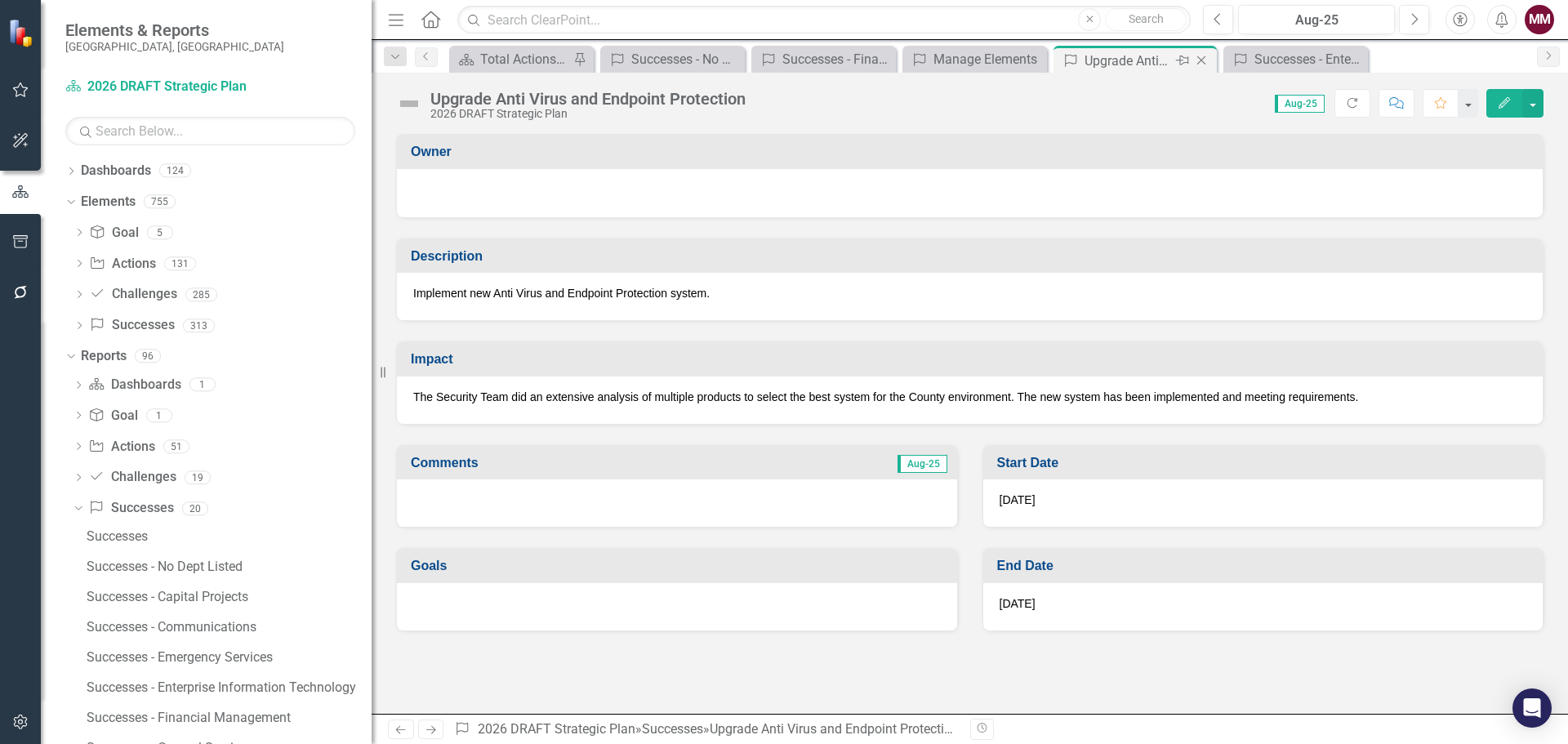
click at [1197, 66] on icon "Close" at bounding box center [1201, 60] width 16 height 13
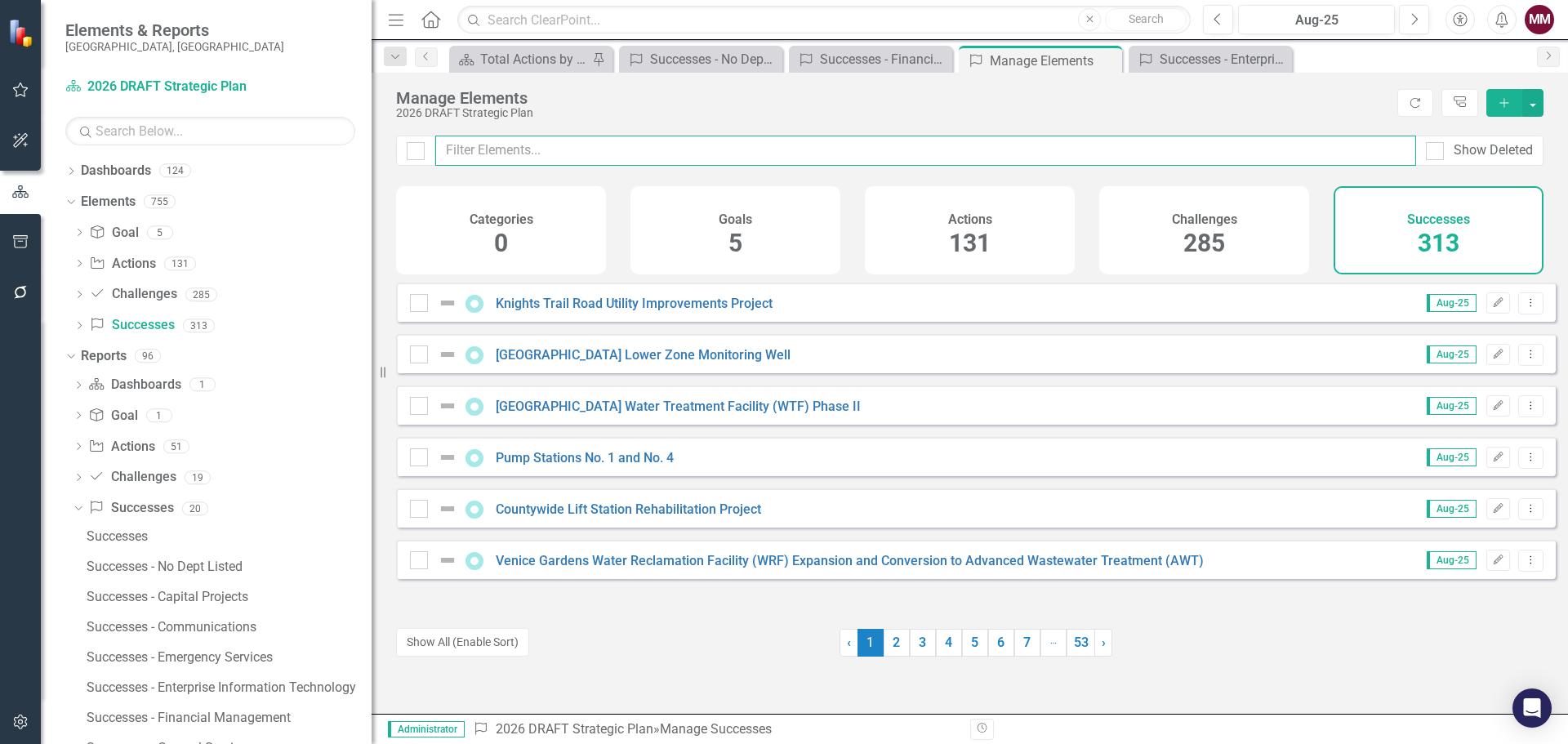
click at [641, 139] on input "text" at bounding box center [925, 151] width 980 height 30
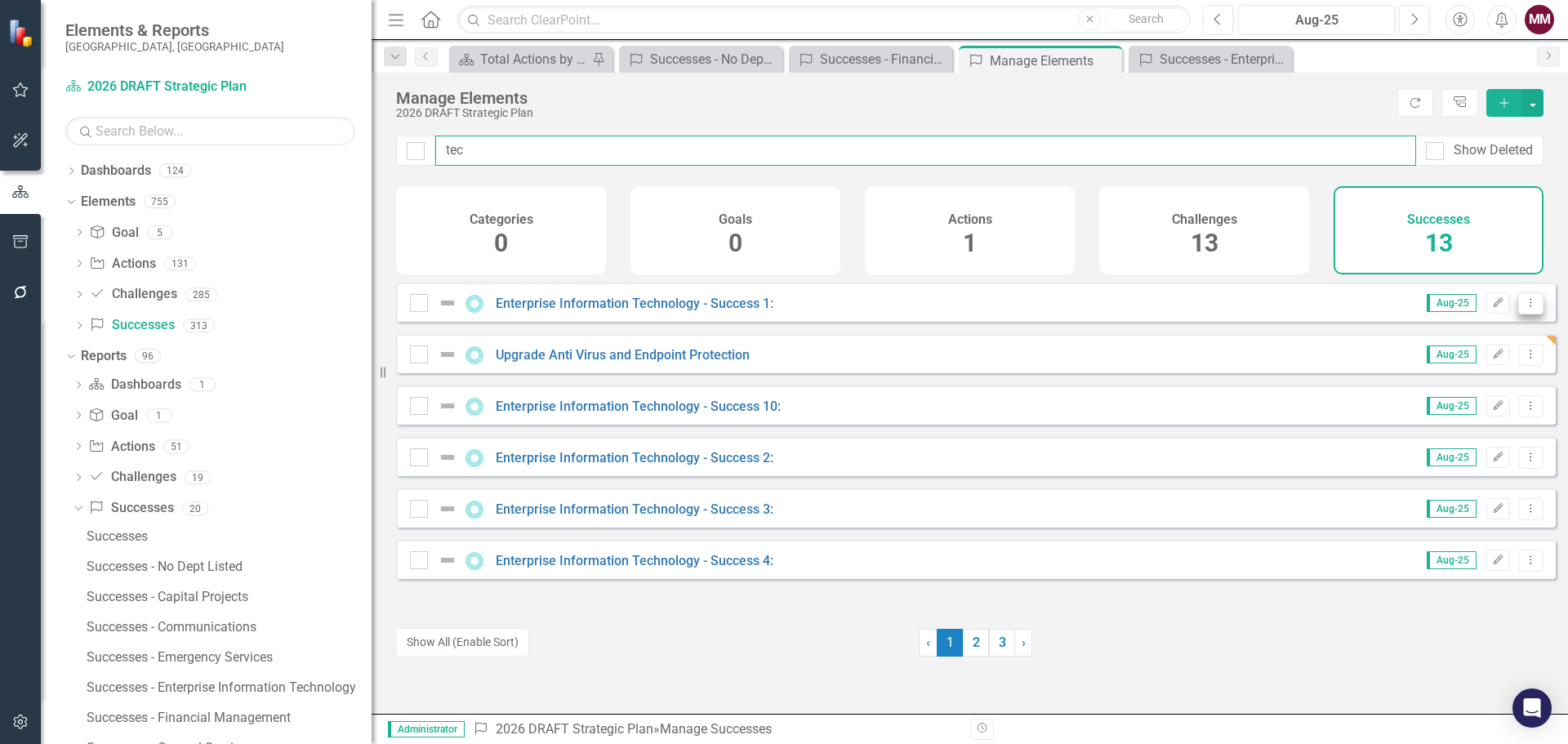
type input "tec"
click at [1524, 308] on icon "Dropdown Menu" at bounding box center [1531, 303] width 14 height 11
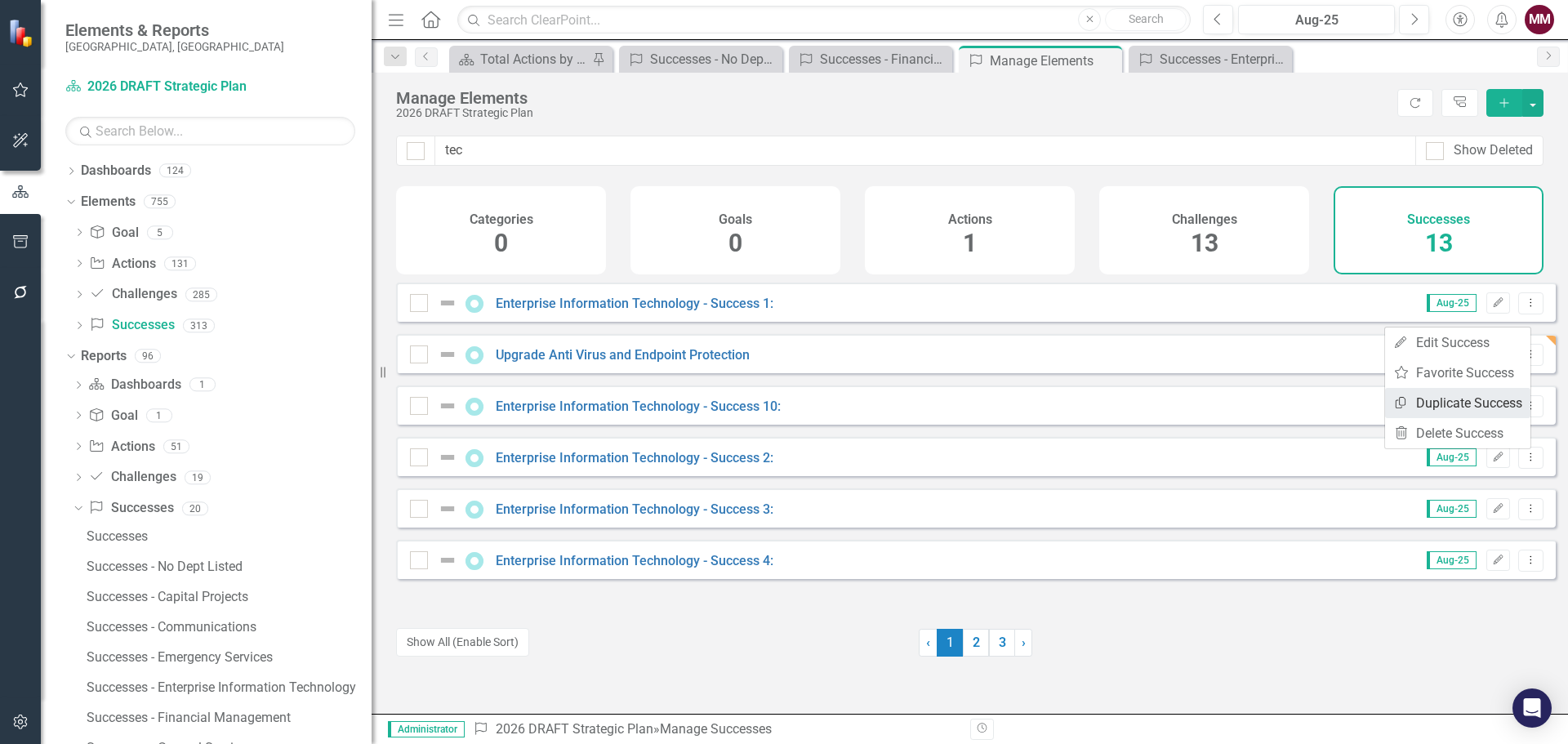
click at [1452, 399] on link "Copy Duplicate Success" at bounding box center [1458, 403] width 146 height 30
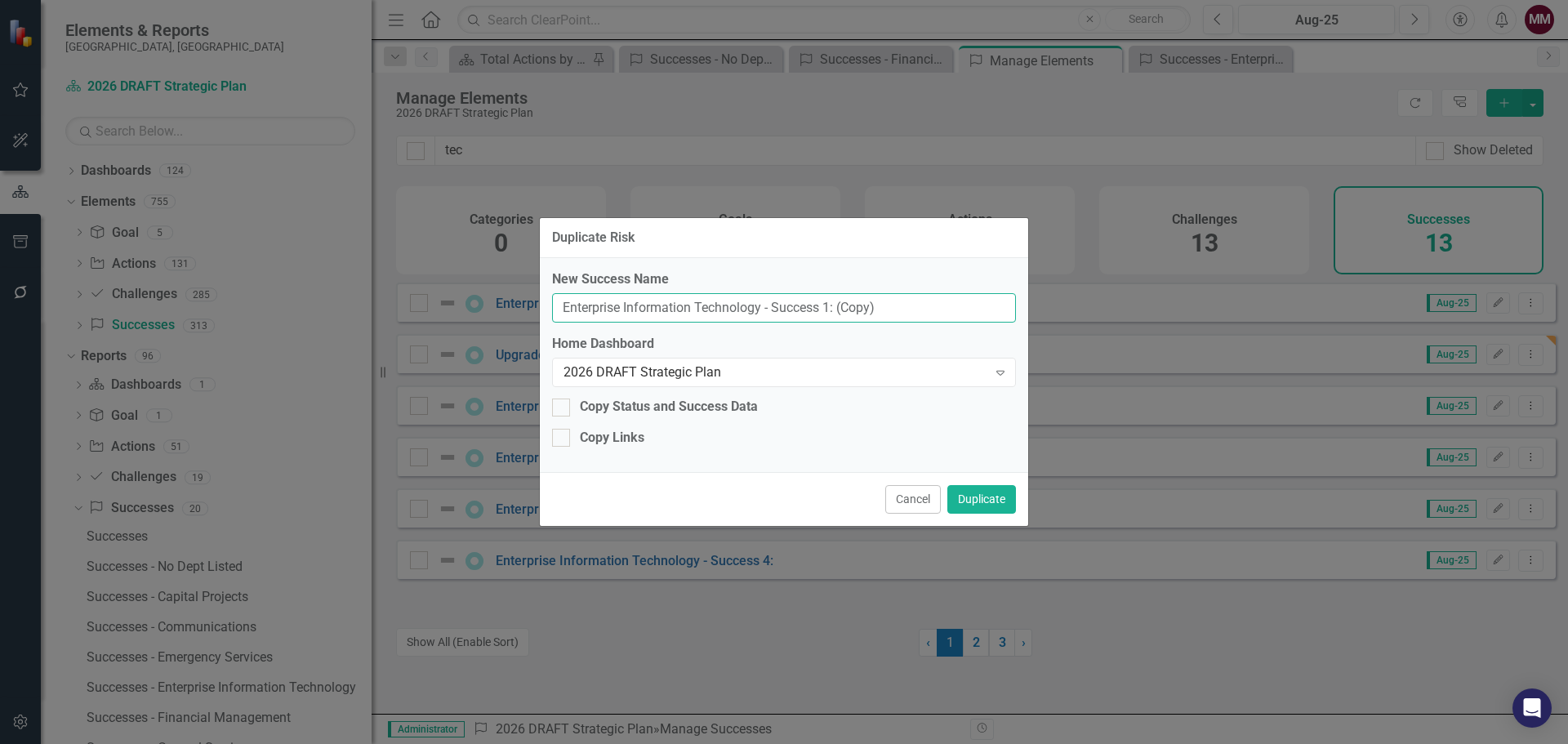
drag, startPoint x: 933, startPoint y: 310, endPoint x: 325, endPoint y: 249, distance: 611.1
click at [381, 258] on div "Duplicate Risk New Success Name Enterprise Information Technology - Success 1: …" at bounding box center [784, 372] width 1568 height 744
paste input "Downtown Buildings Network Changes"
type input "Downtown Buildings Network Changes"
click at [975, 503] on button "Duplicate" at bounding box center [981, 499] width 68 height 28
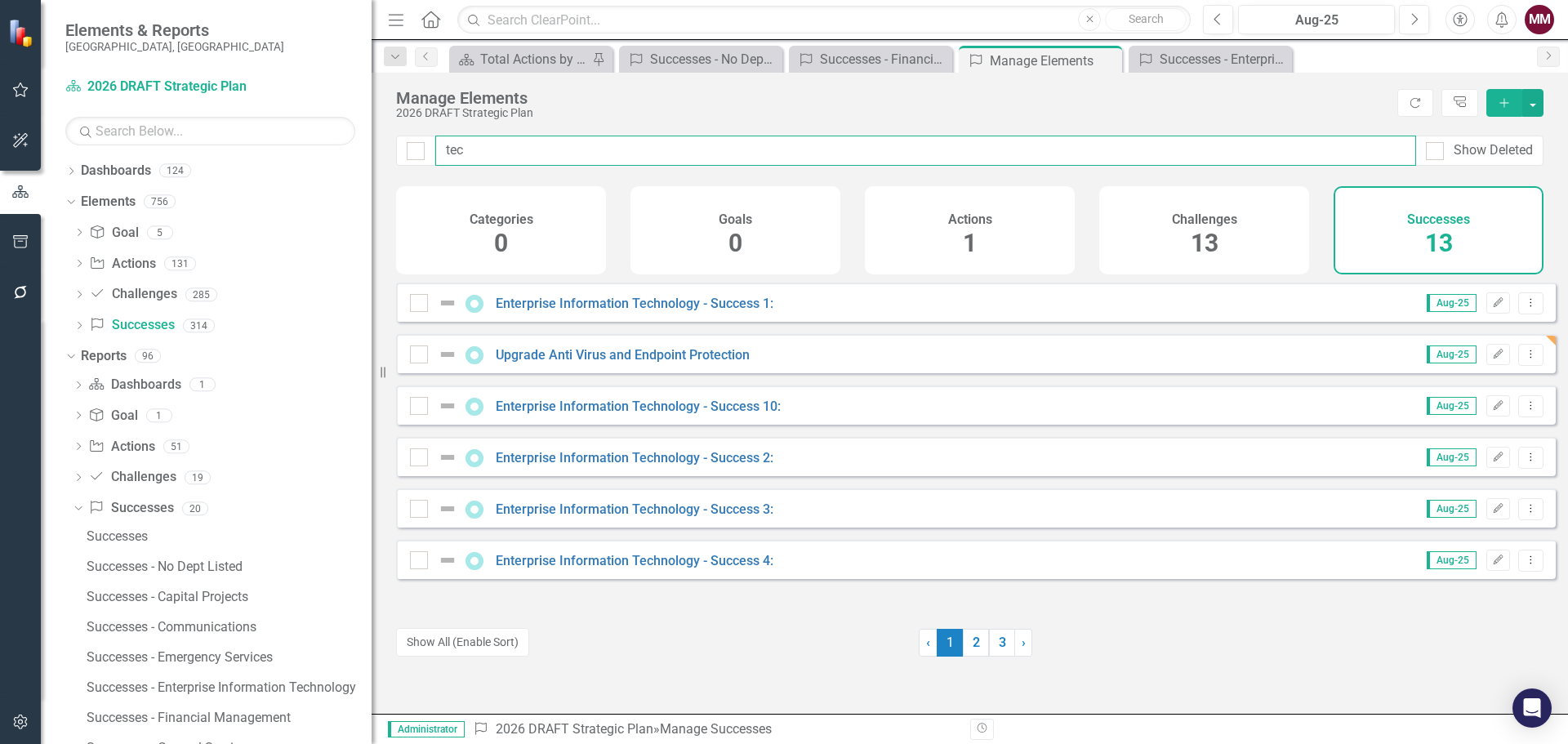
drag, startPoint x: 501, startPoint y: 155, endPoint x: 8, endPoint y: 61, distance: 501.9
click at [31, 70] on div "Elements & Reports [GEOGRAPHIC_DATA], [GEOGRAPHIC_DATA] Dashboard 2026 DRAFT St…" at bounding box center [784, 372] width 1568 height 744
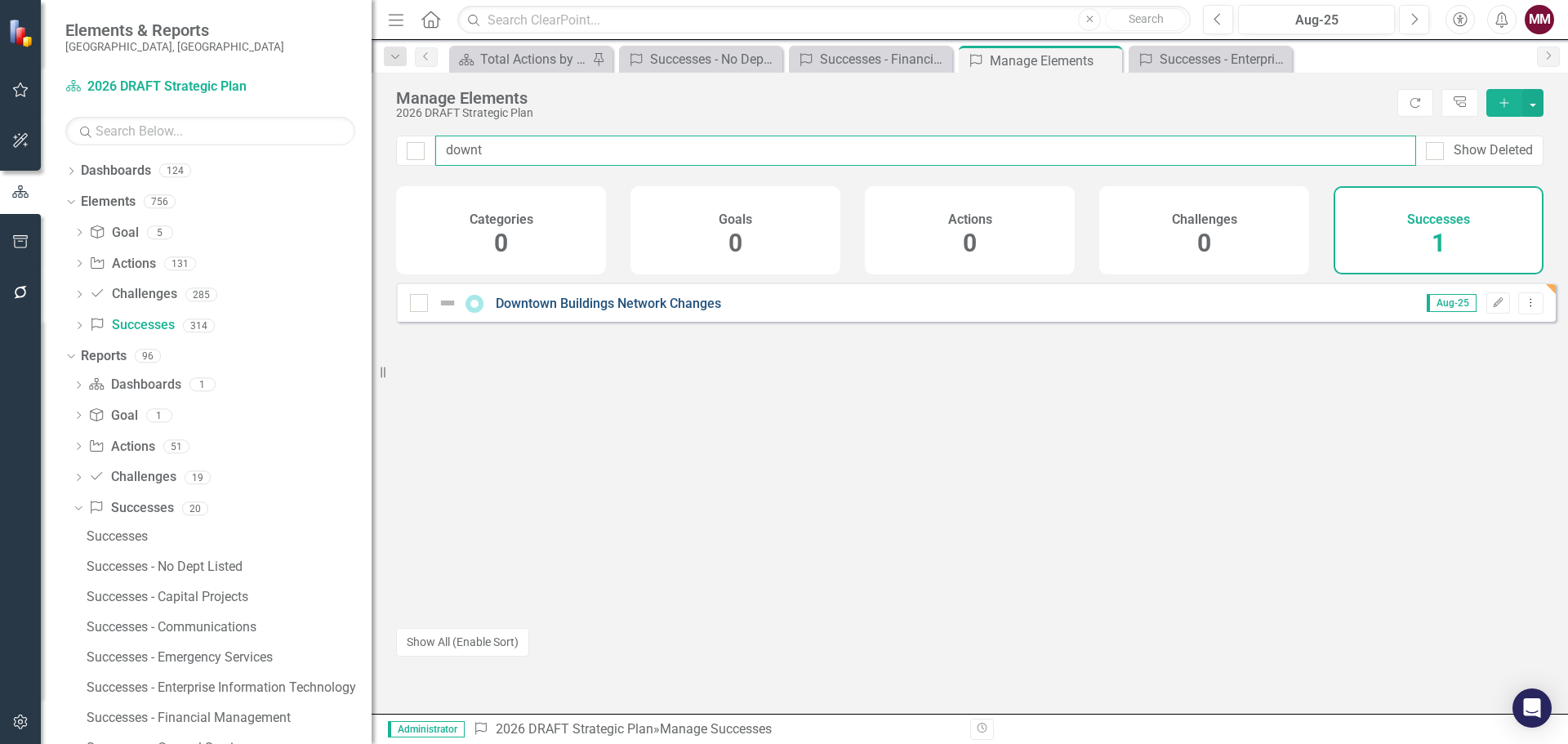
type input "downt"
click at [653, 311] on link "Downtown Buildings Network Changes" at bounding box center [608, 303] width 226 height 15
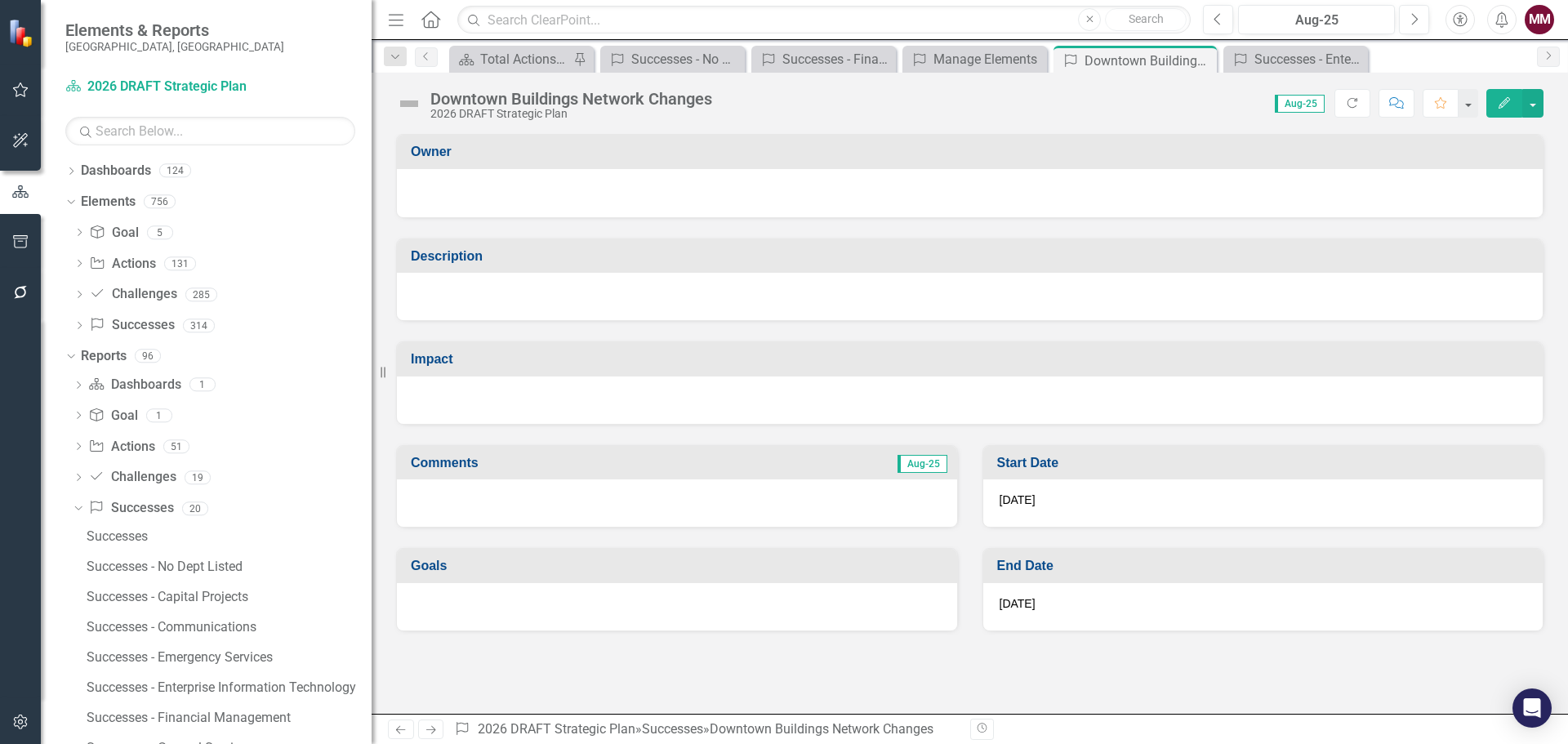
click at [549, 290] on div at bounding box center [970, 296] width 1145 height 47
click at [548, 290] on div at bounding box center [970, 296] width 1145 height 47
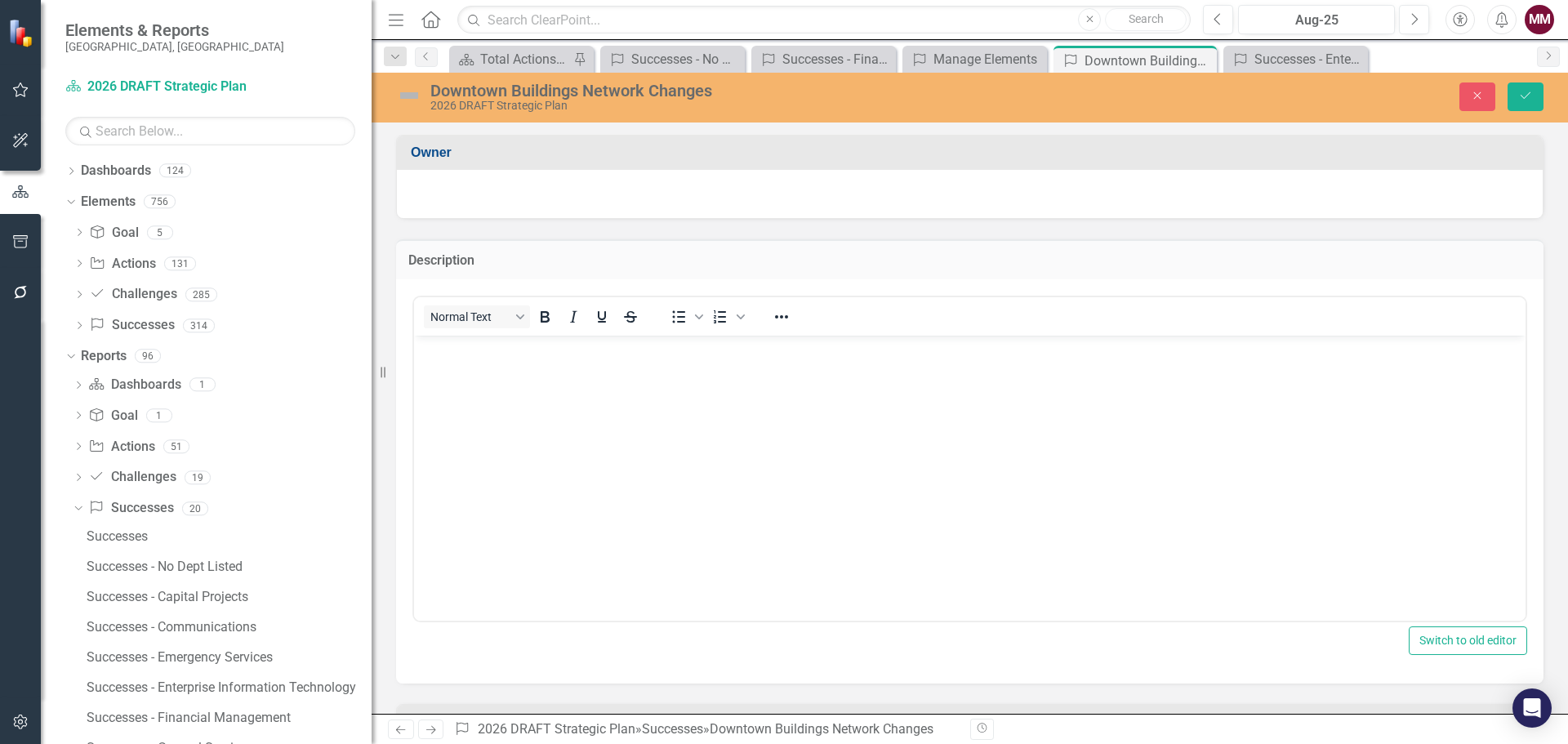
click at [533, 358] on p "Rich Text Area. Press ALT-0 for help." at bounding box center [970, 349] width 1103 height 20
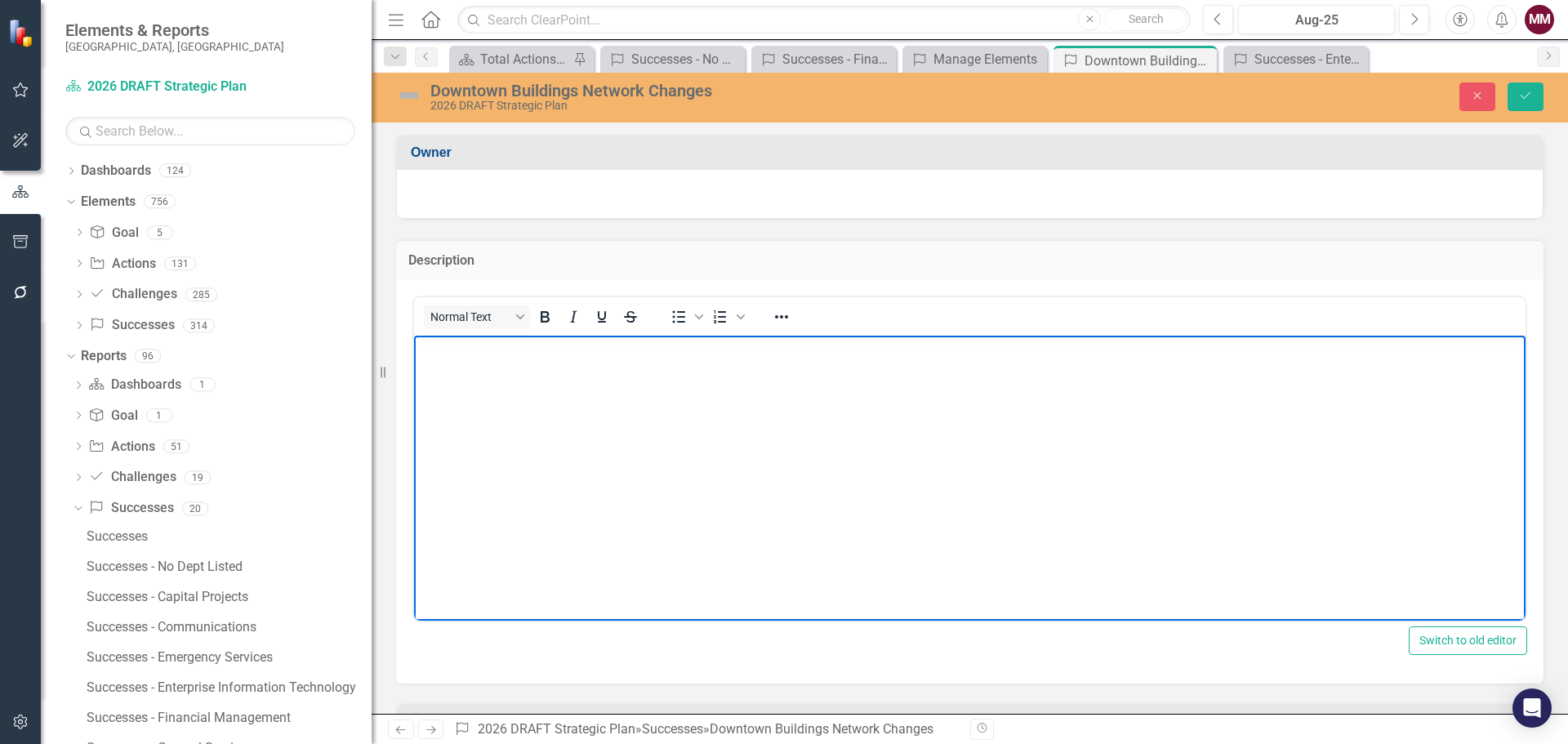
paste body "Rich Text Area. Press ALT-0 for help."
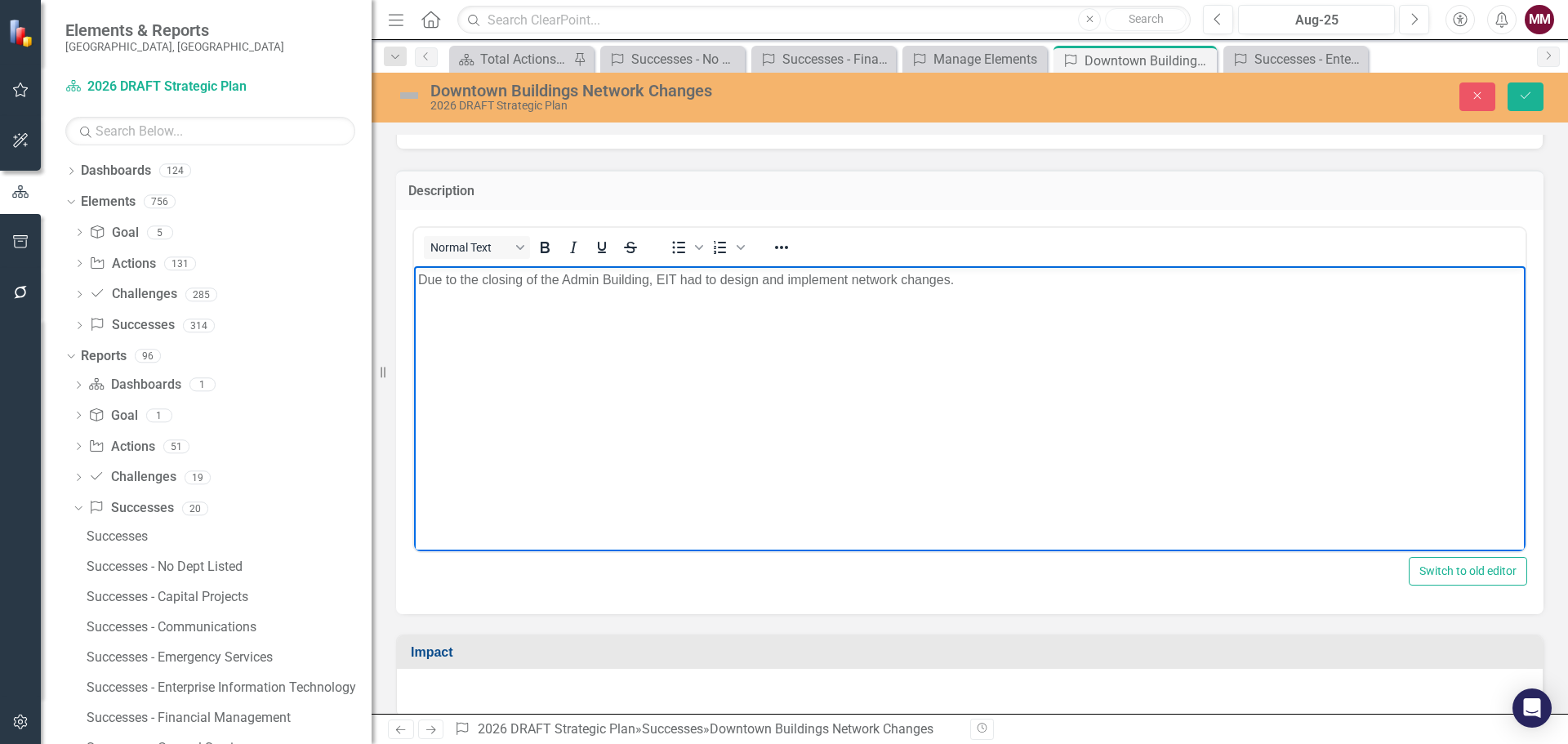
scroll to position [163, 0]
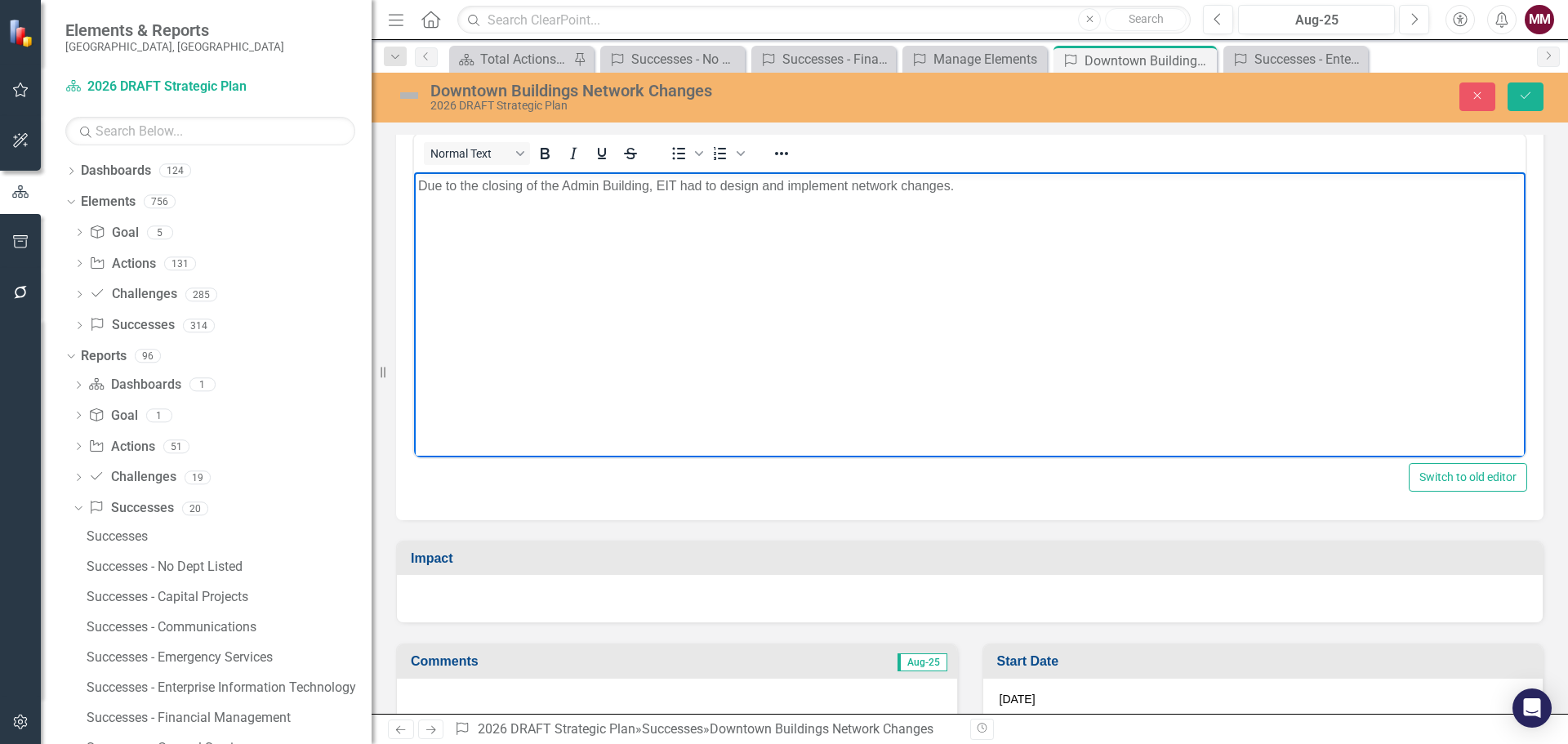
click at [543, 585] on div at bounding box center [970, 598] width 1145 height 47
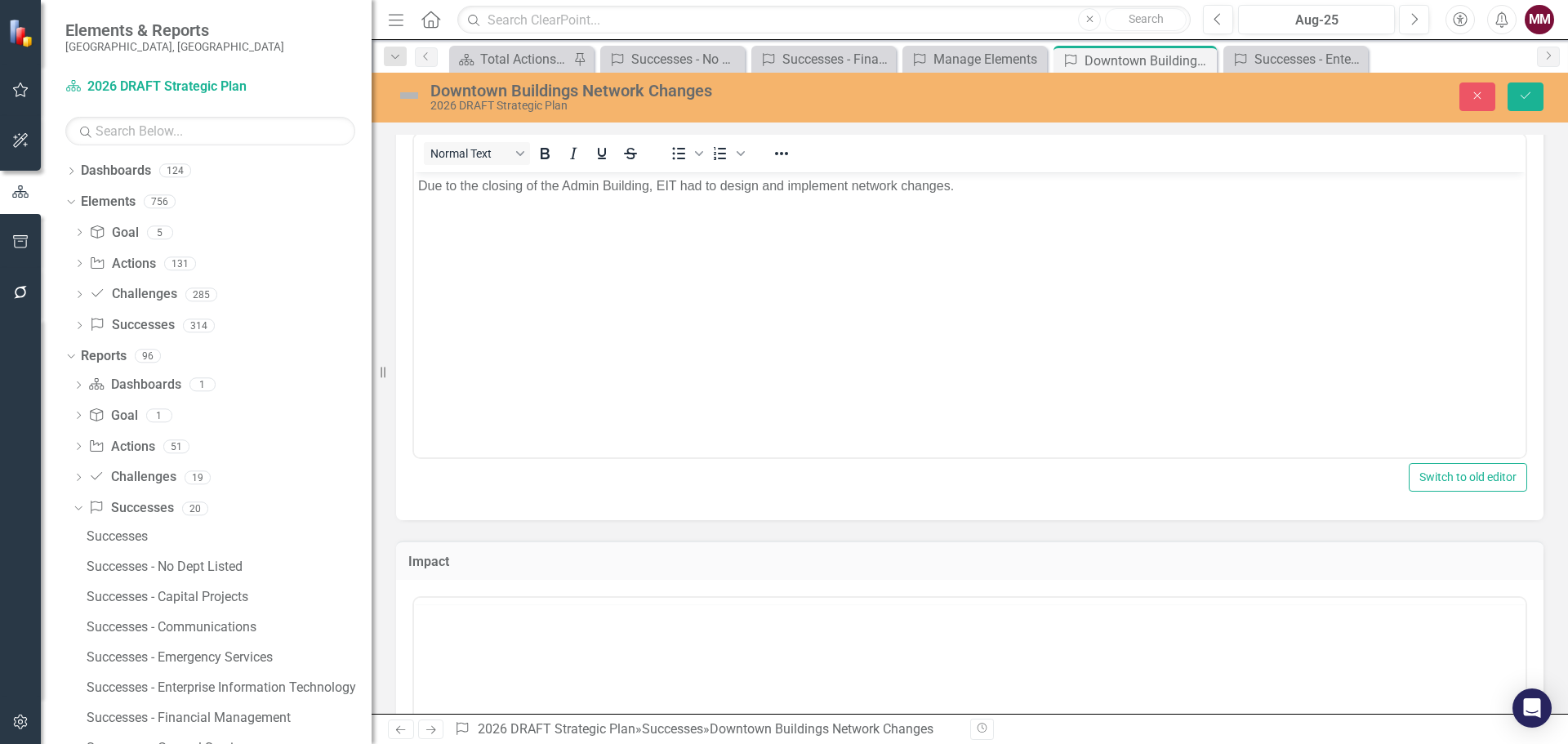
scroll to position [0, 0]
click at [518, 656] on p "Rich Text Area. Press ALT-0 for help." at bounding box center [970, 650] width 1103 height 20
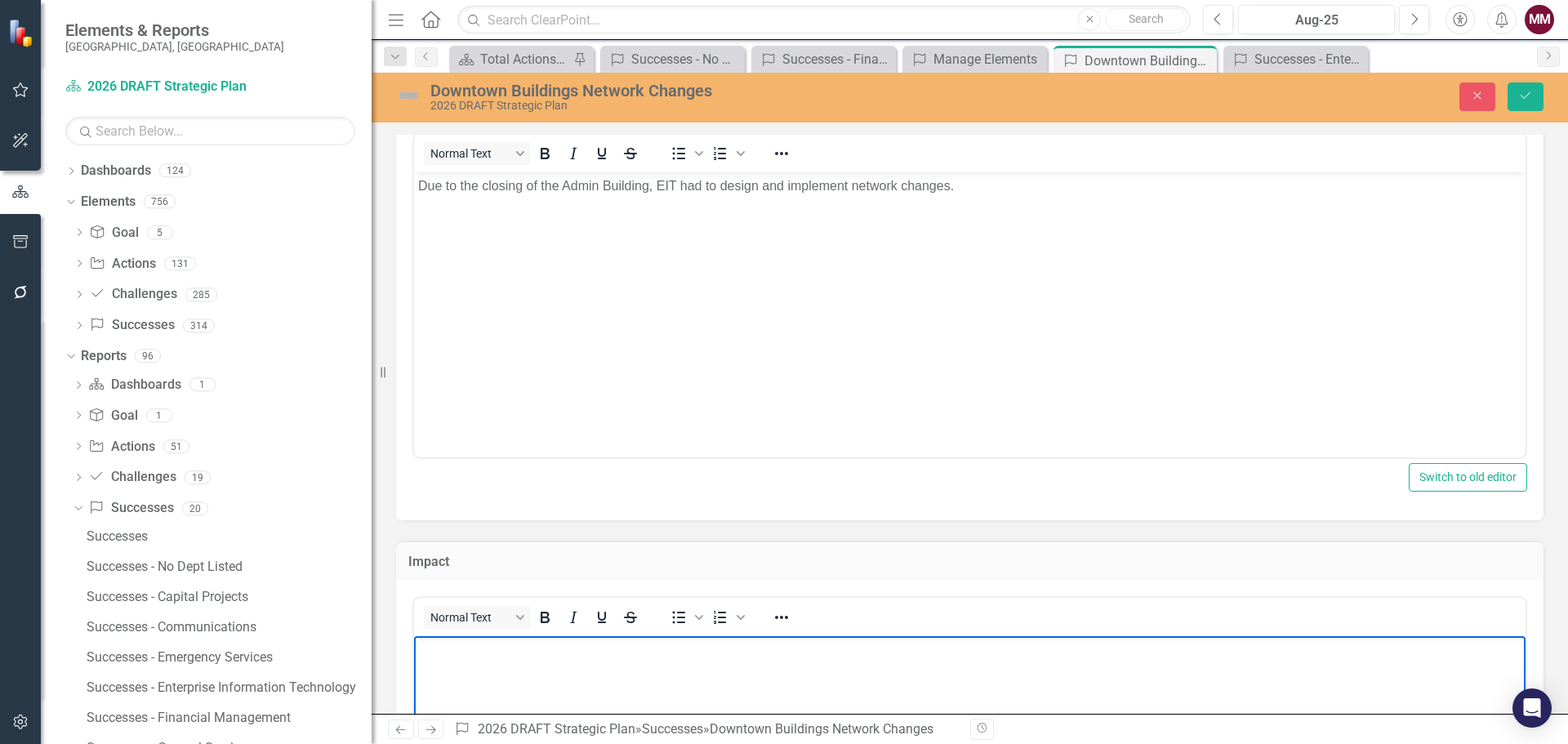
paste body "Rich Text Area. Press ALT-0 for help."
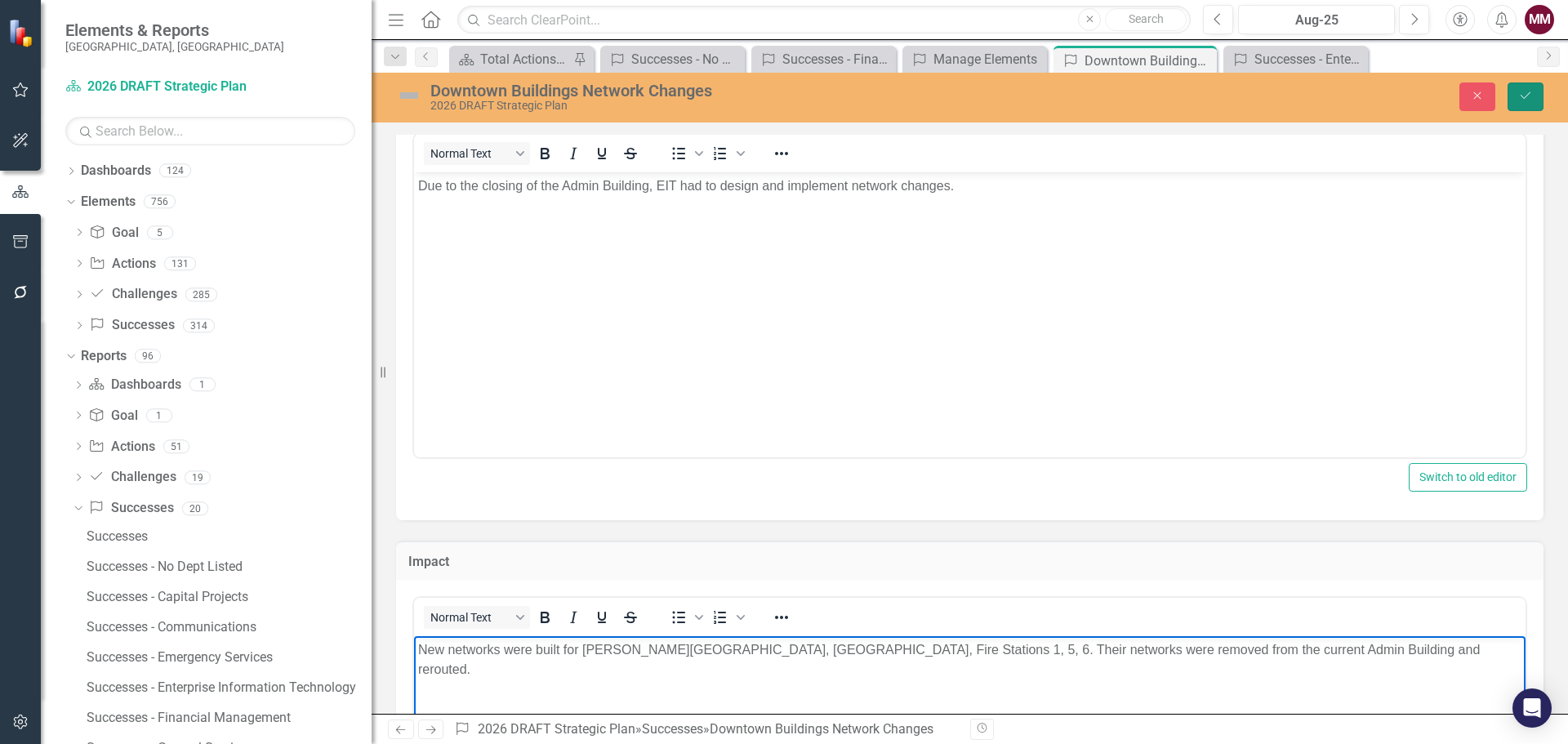
click at [1520, 96] on icon "submit" at bounding box center [1524, 95] width 10 height 6
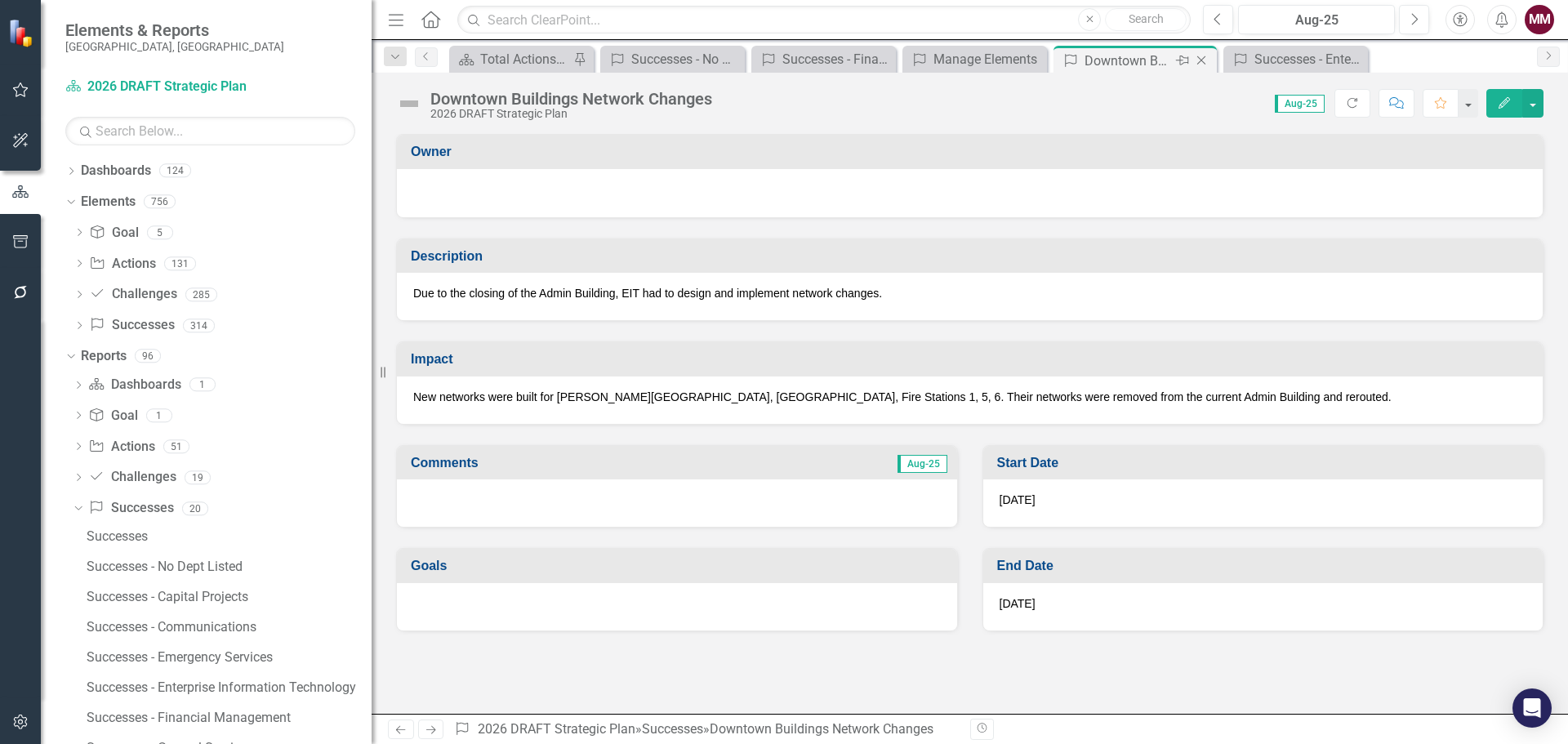
click at [1201, 62] on icon "Close" at bounding box center [1201, 60] width 16 height 13
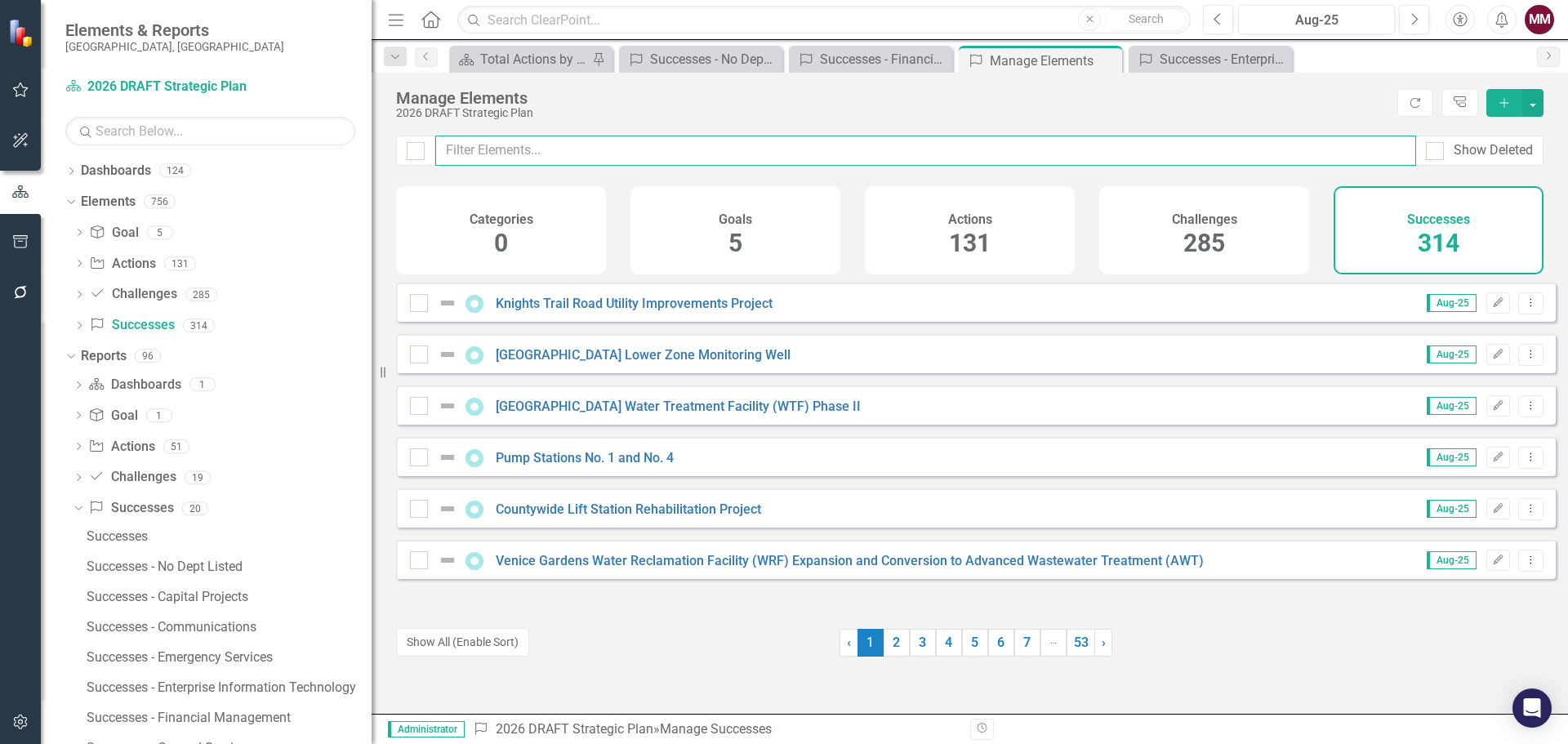
click at [563, 157] on input "text" at bounding box center [925, 151] width 980 height 30
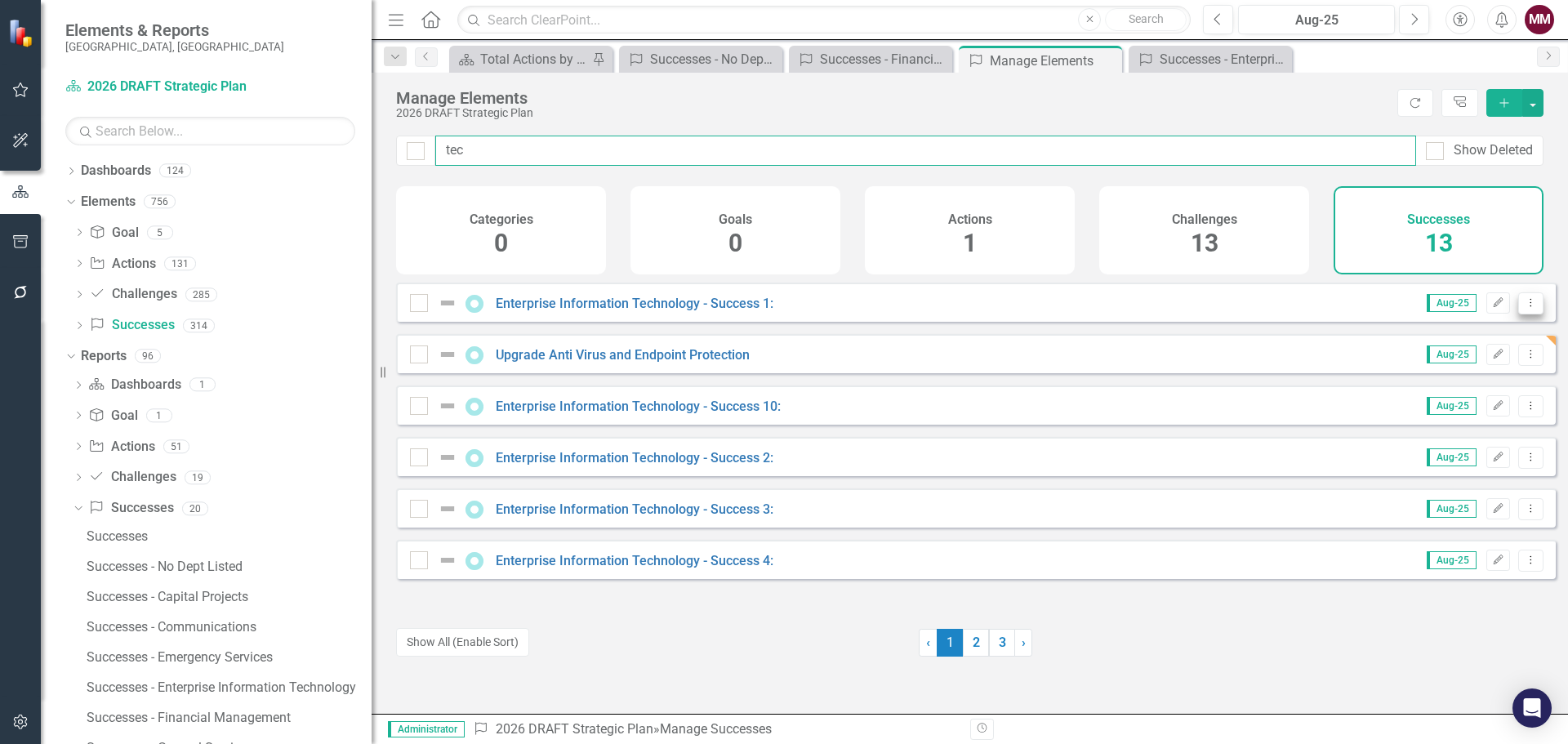
type input "tec"
click at [1524, 308] on icon "Dropdown Menu" at bounding box center [1531, 303] width 14 height 11
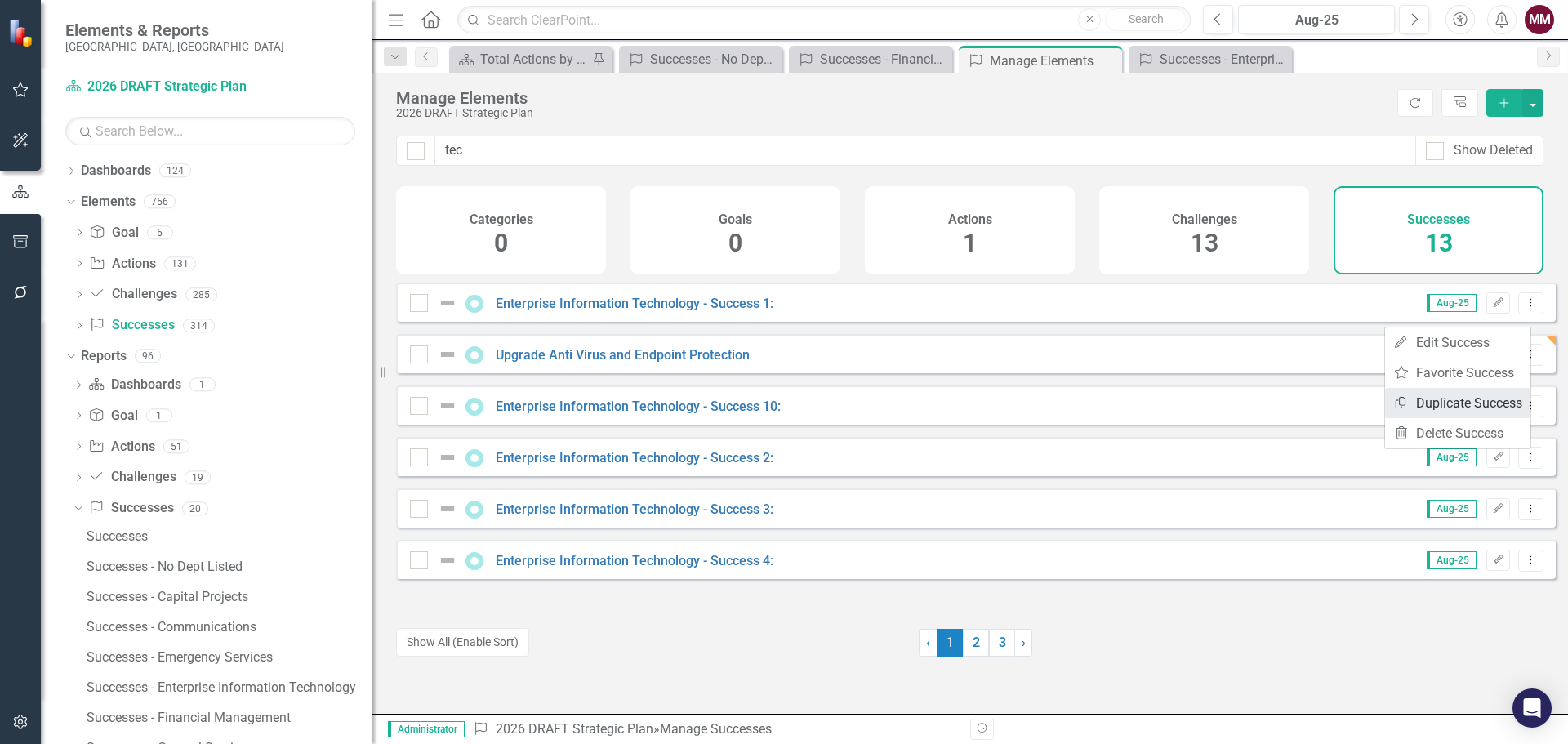
click at [1478, 398] on link "Copy Duplicate Success" at bounding box center [1458, 403] width 146 height 30
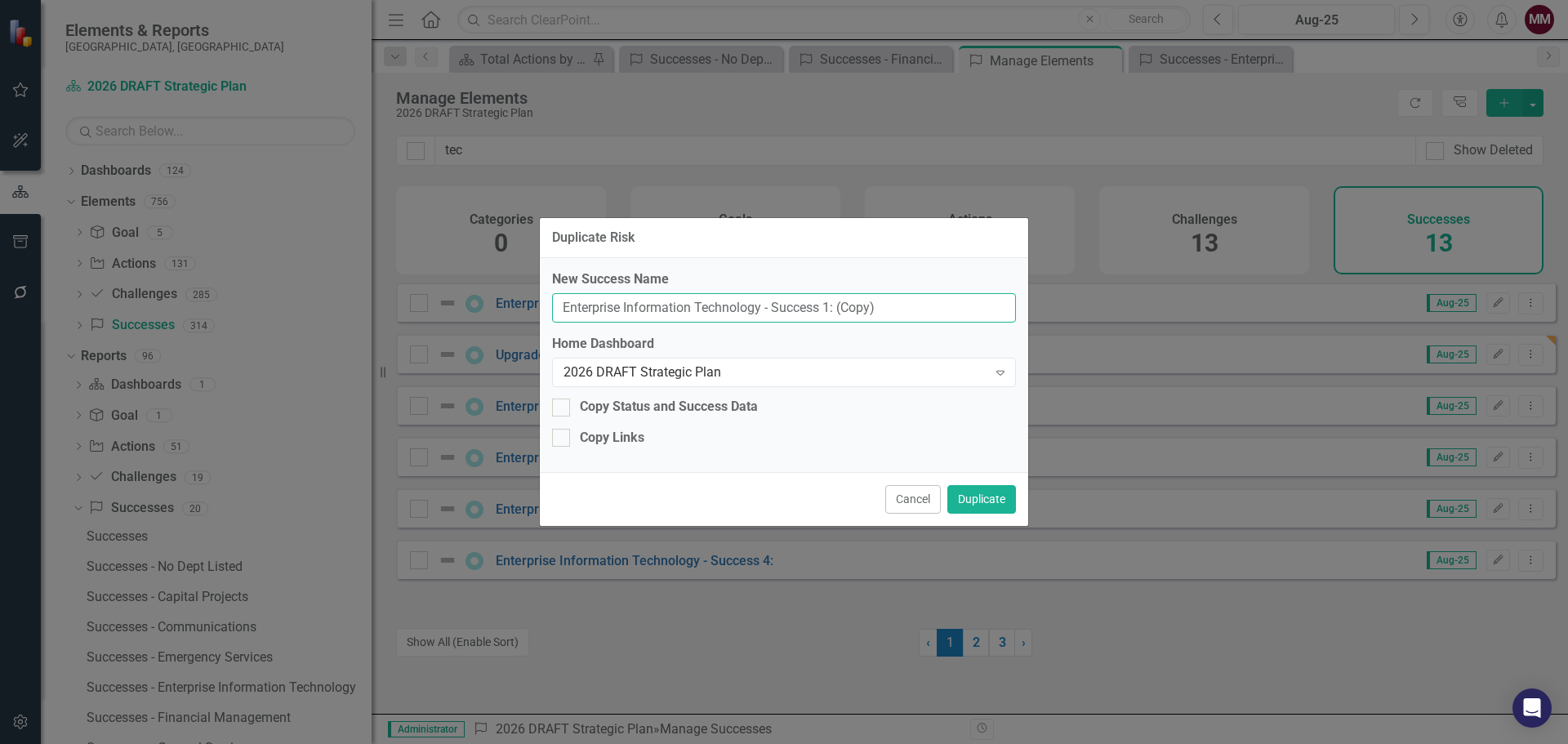
drag, startPoint x: 912, startPoint y: 304, endPoint x: 36, endPoint y: 198, distance: 882.4
click at [24, 195] on div "Duplicate Risk New Success Name Enterprise Information Technology - Success 1: …" at bounding box center [784, 372] width 1568 height 744
paste input "Support for [PERSON_NAME], [PERSON_NAME] & [PERSON_NAME]"
type input "Support for [PERSON_NAME], [PERSON_NAME] & [PERSON_NAME]"
click at [965, 497] on button "Duplicate" at bounding box center [981, 499] width 68 height 28
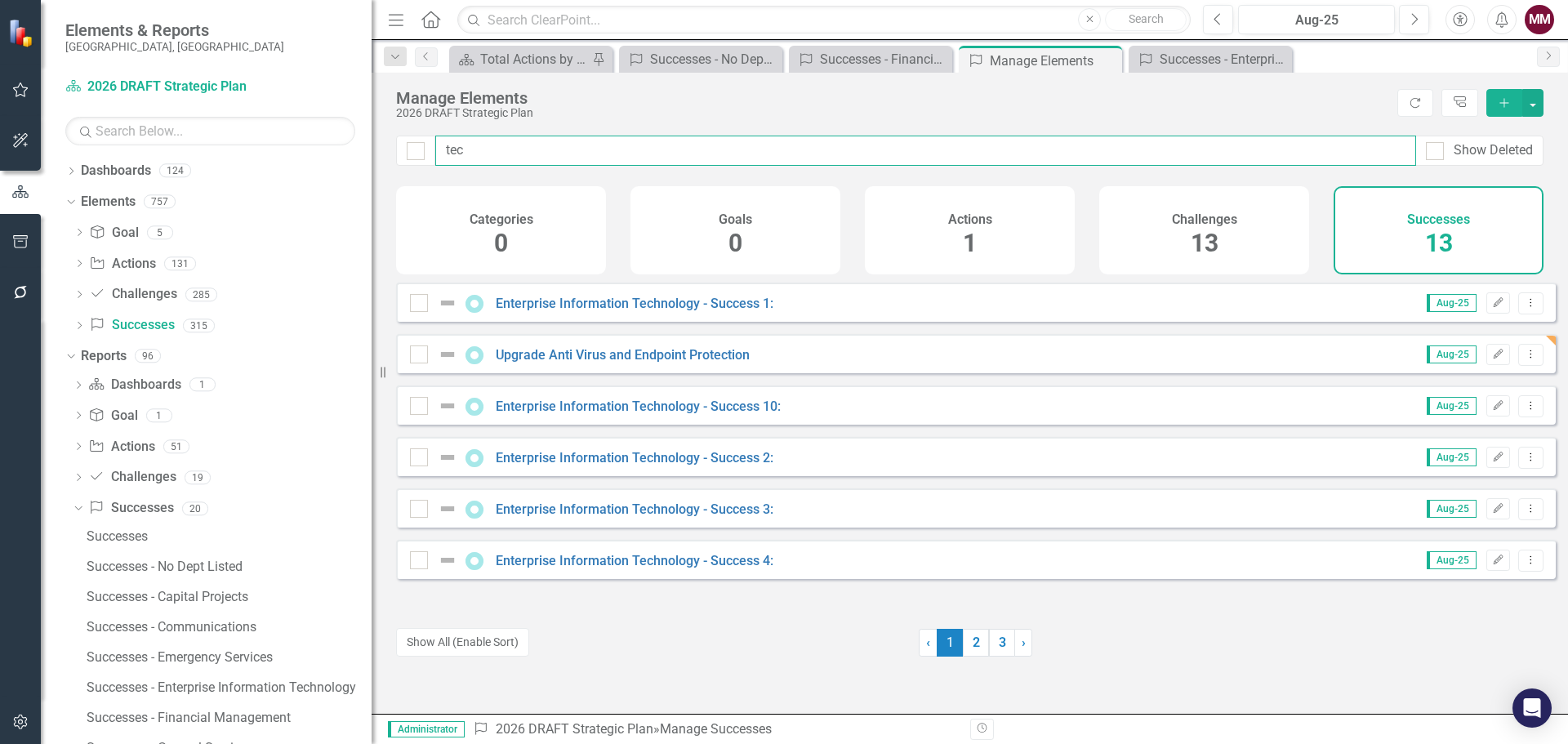
drag, startPoint x: 470, startPoint y: 157, endPoint x: 210, endPoint y: 124, distance: 262.1
click at [215, 126] on div "Elements & Reports [GEOGRAPHIC_DATA], [GEOGRAPHIC_DATA] Dashboard 2026 DRAFT St…" at bounding box center [784, 372] width 1568 height 744
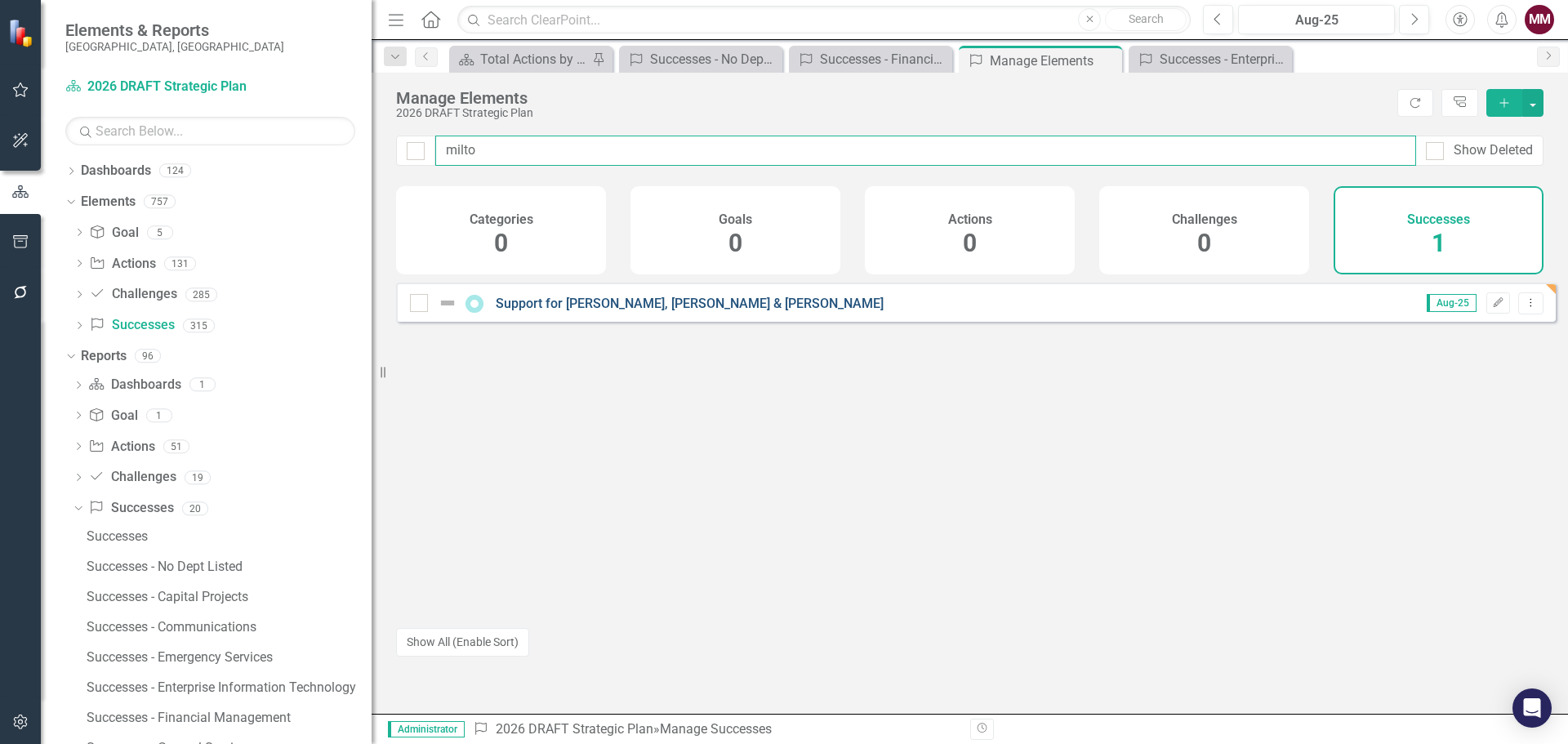
type input "milto"
click at [577, 311] on link "Support for [PERSON_NAME], [PERSON_NAME] & [PERSON_NAME]" at bounding box center [689, 303] width 388 height 15
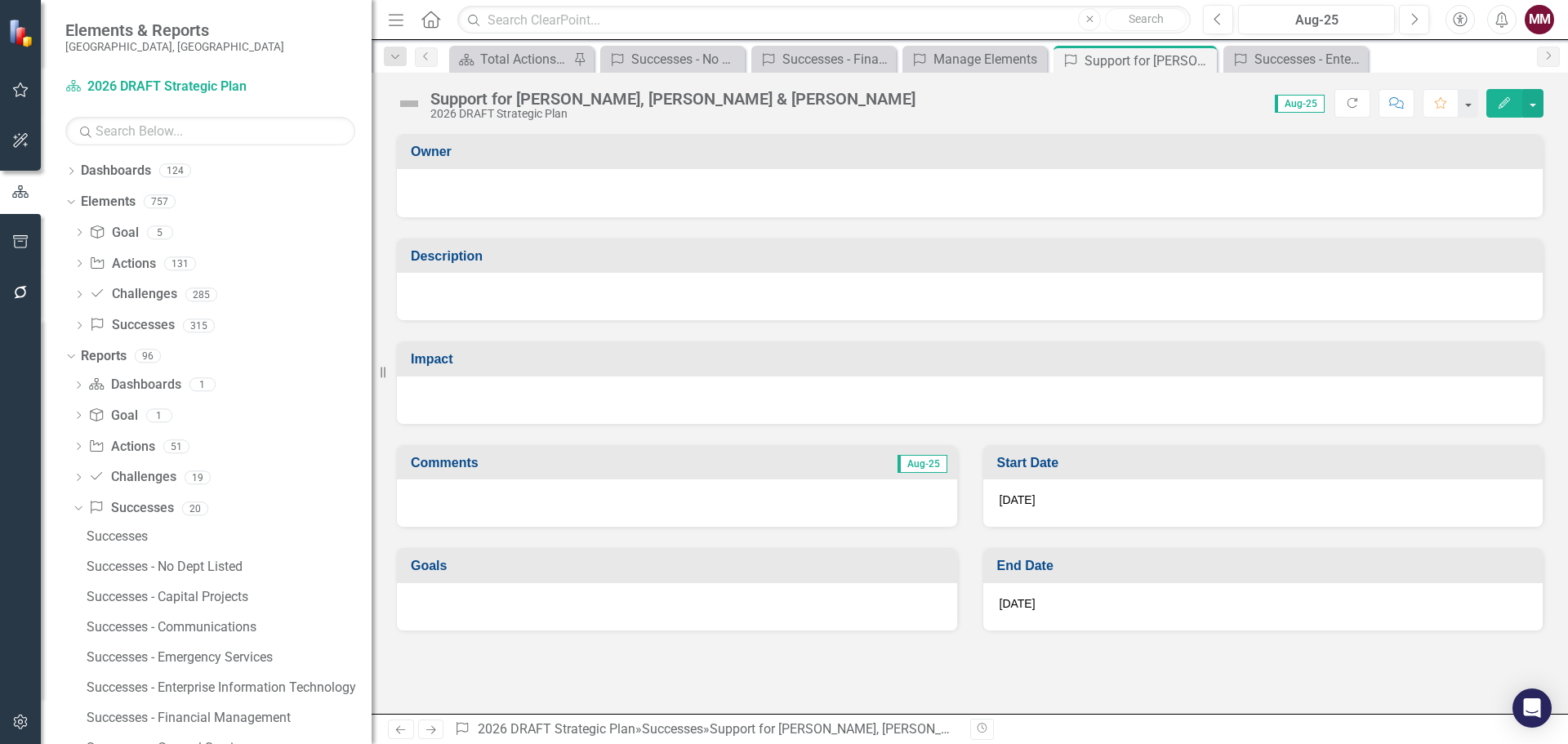
click at [522, 302] on div at bounding box center [970, 296] width 1145 height 47
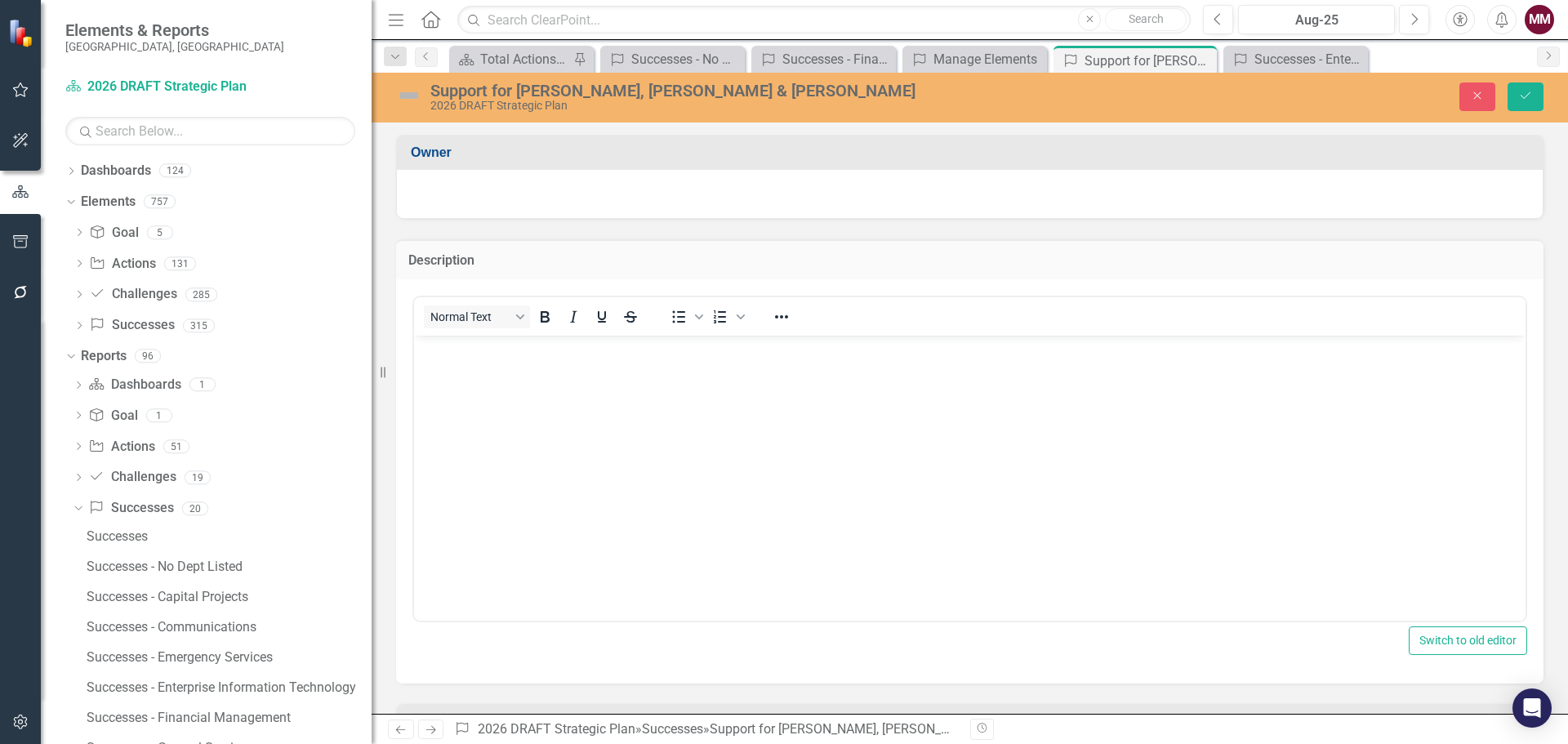
click at [517, 370] on body "Rich Text Area. Press ALT-0 for help." at bounding box center [970, 457] width 1112 height 245
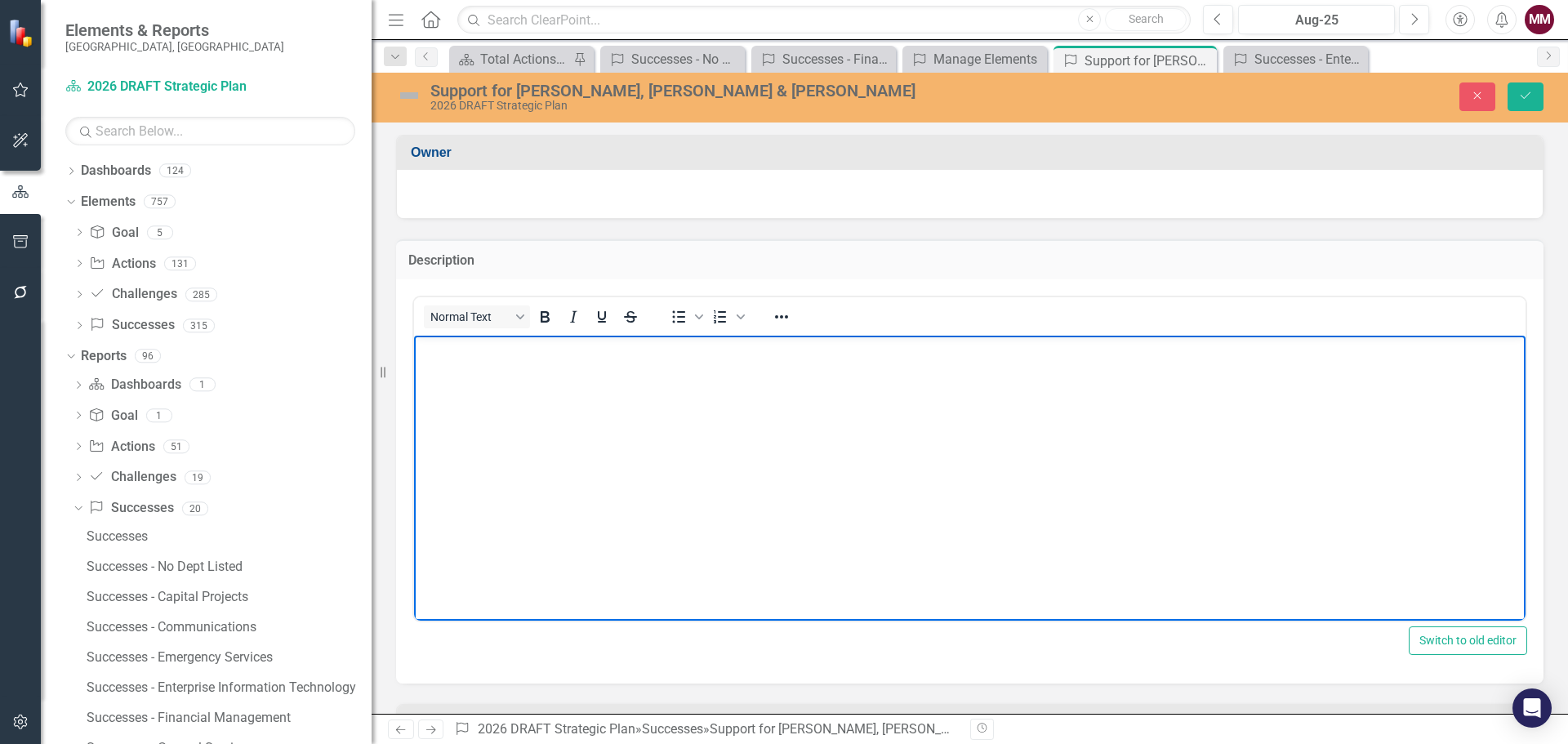
paste body "Rich Text Area. Press ALT-0 for help."
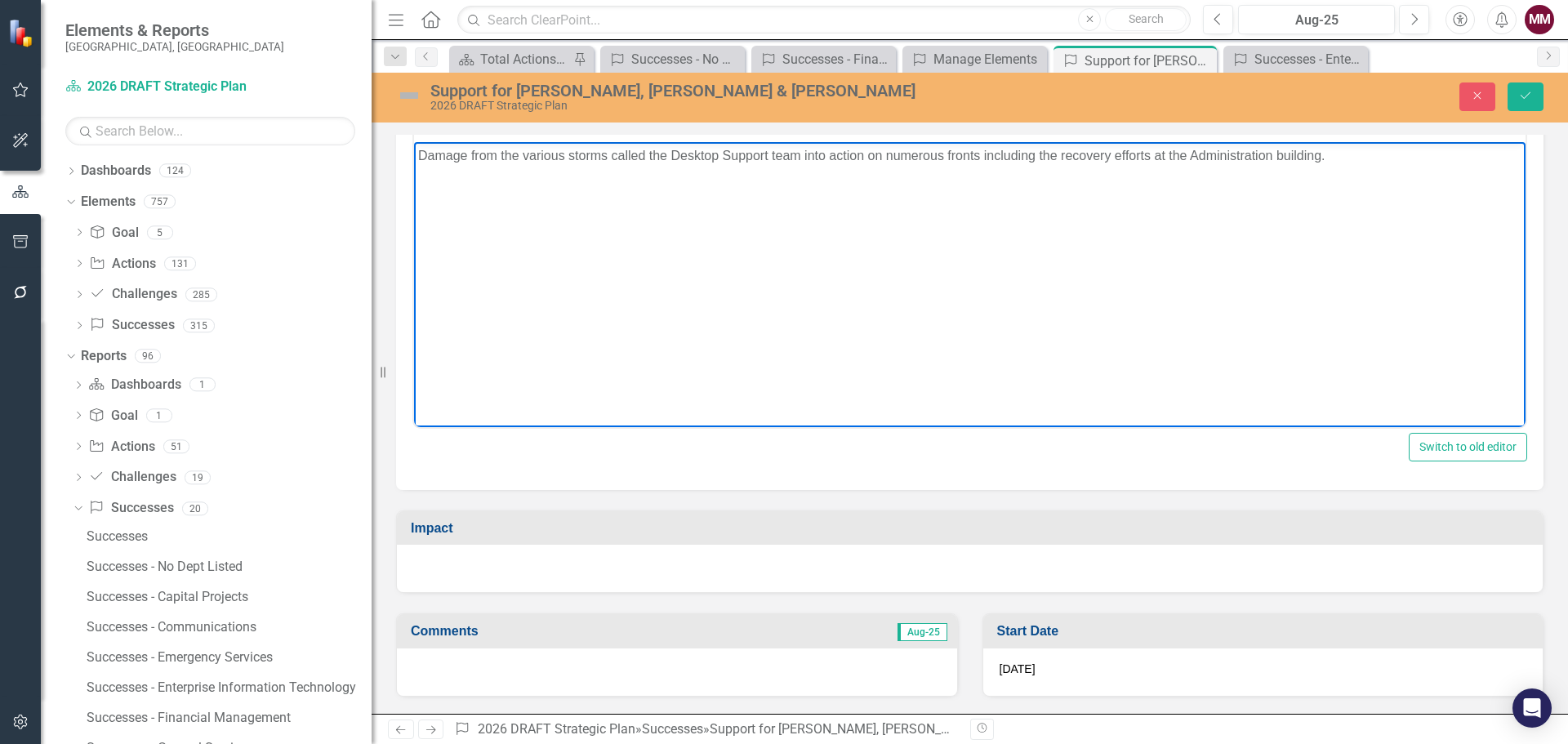
scroll to position [296, 0]
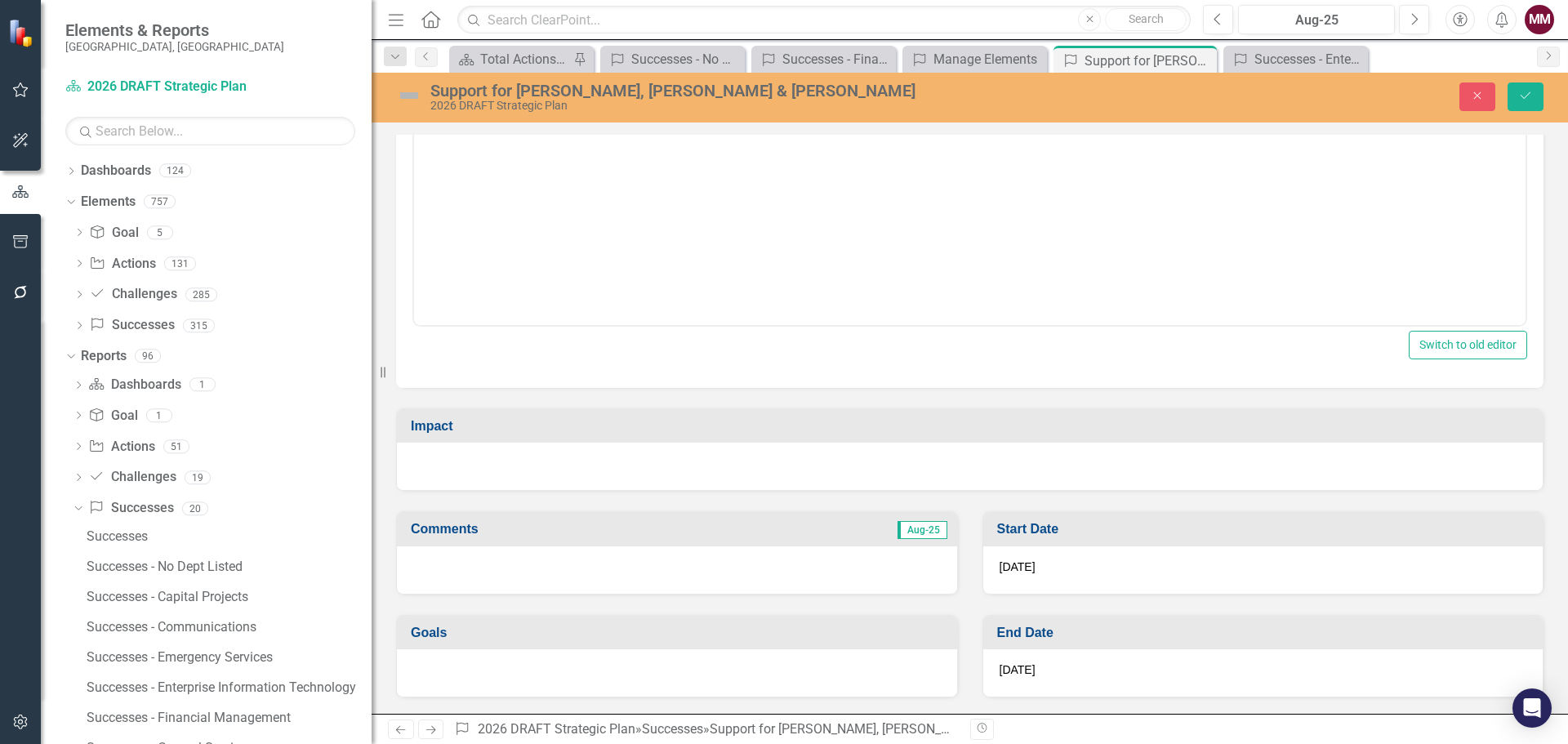
click at [531, 459] on div at bounding box center [970, 465] width 1145 height 47
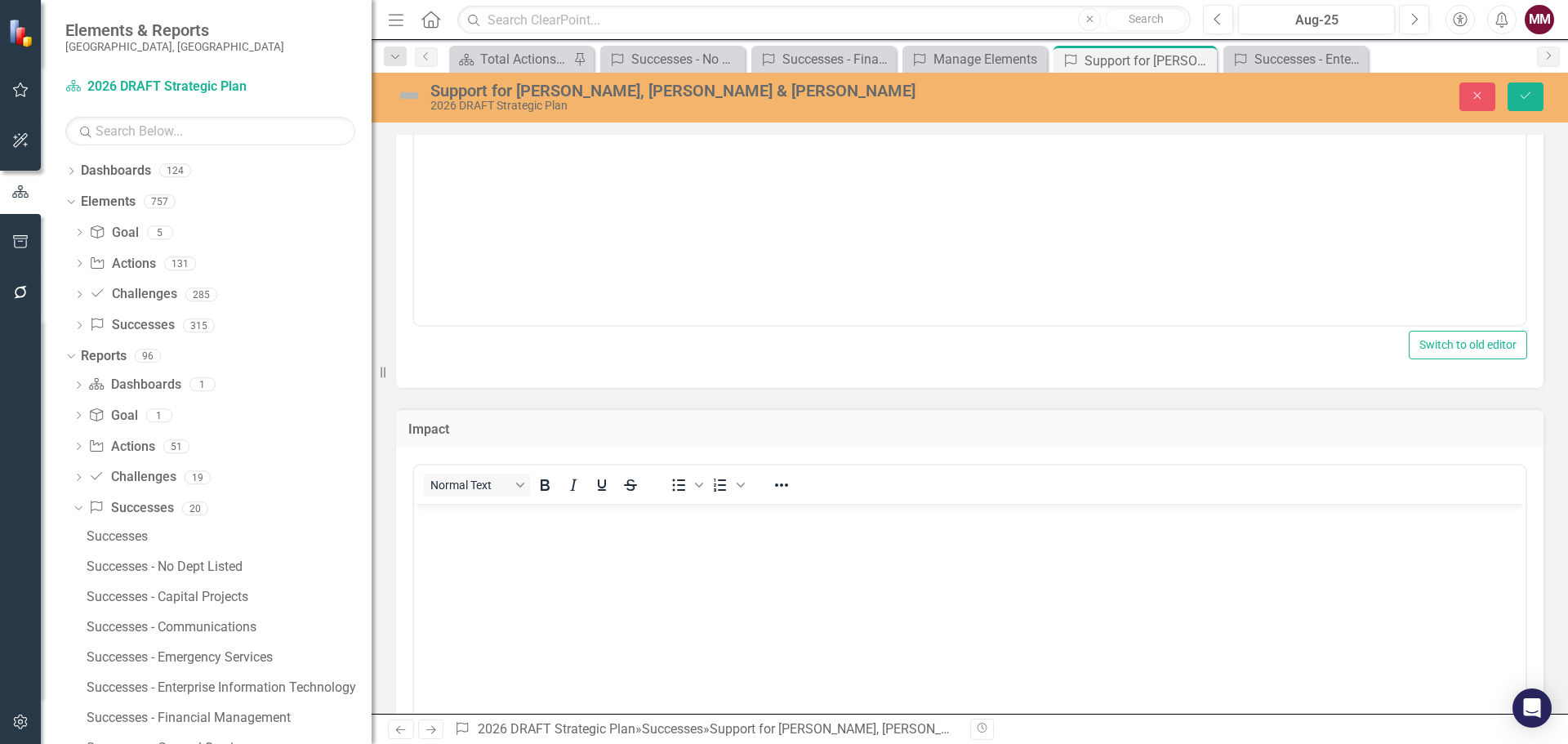
scroll to position [0, 0]
click at [533, 536] on body "Rich Text Area. Press ALT-0 for help." at bounding box center [970, 626] width 1112 height 245
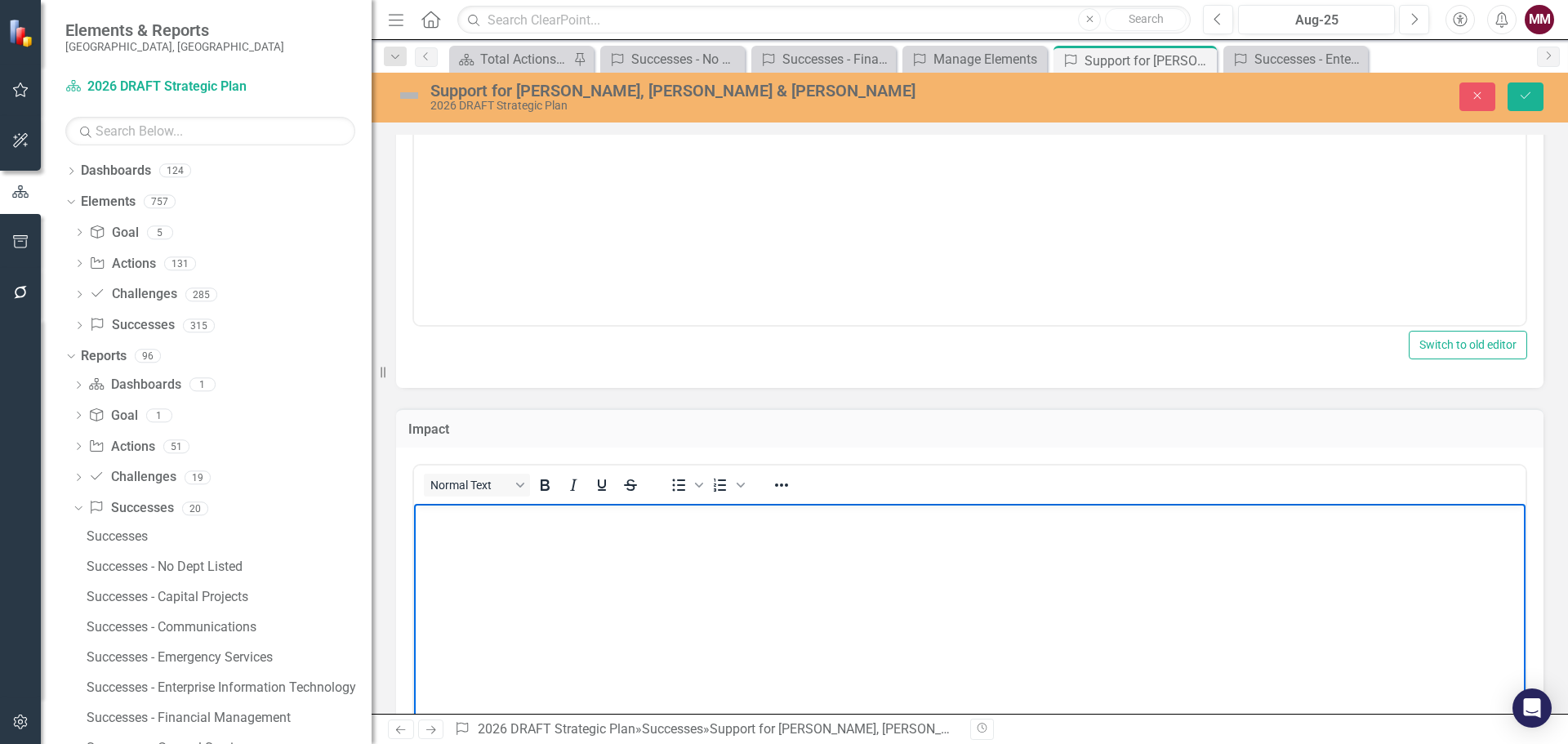
paste body "Rich Text Area. Press ALT-0 for help."
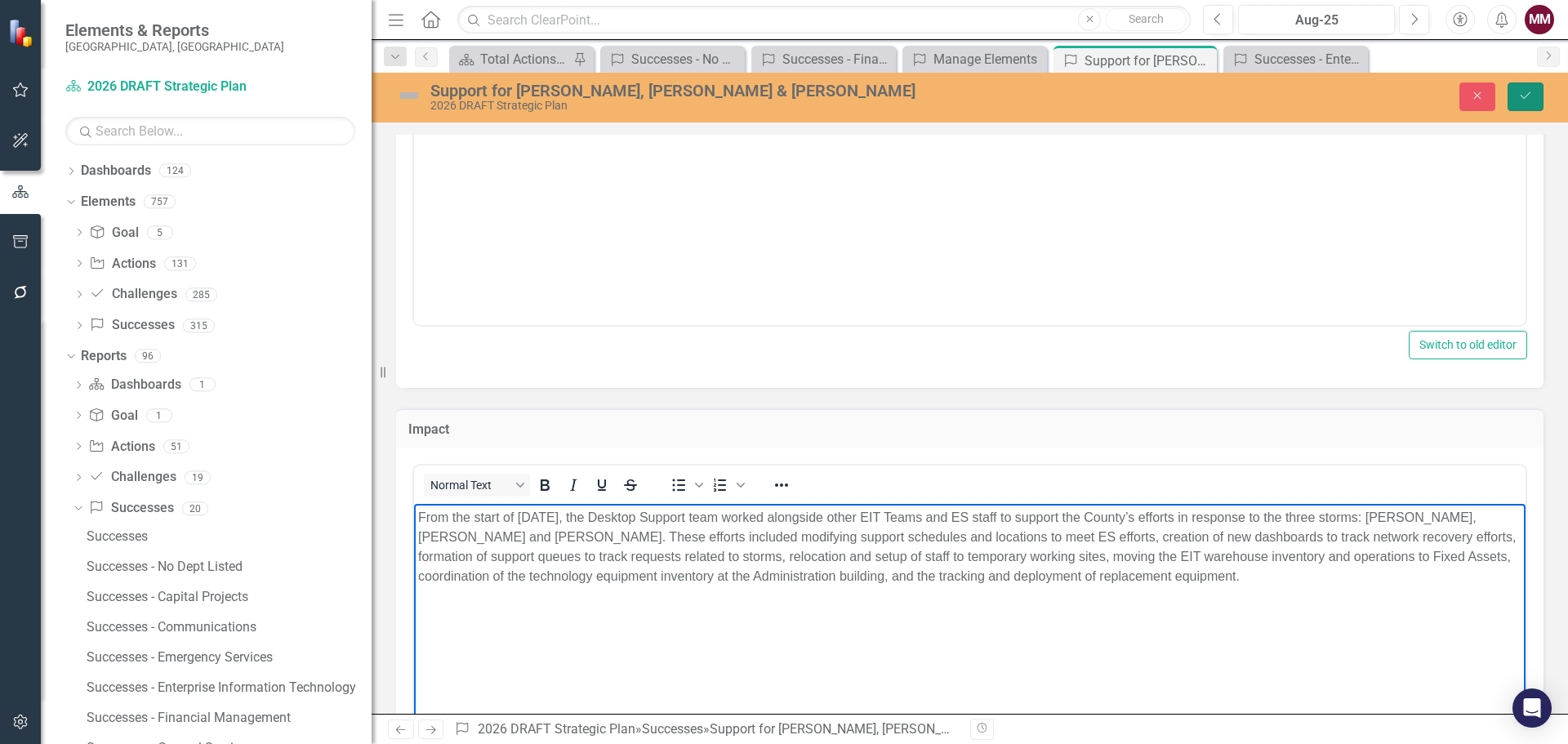
click at [1529, 86] on button "Save" at bounding box center [1525, 97] width 36 height 28
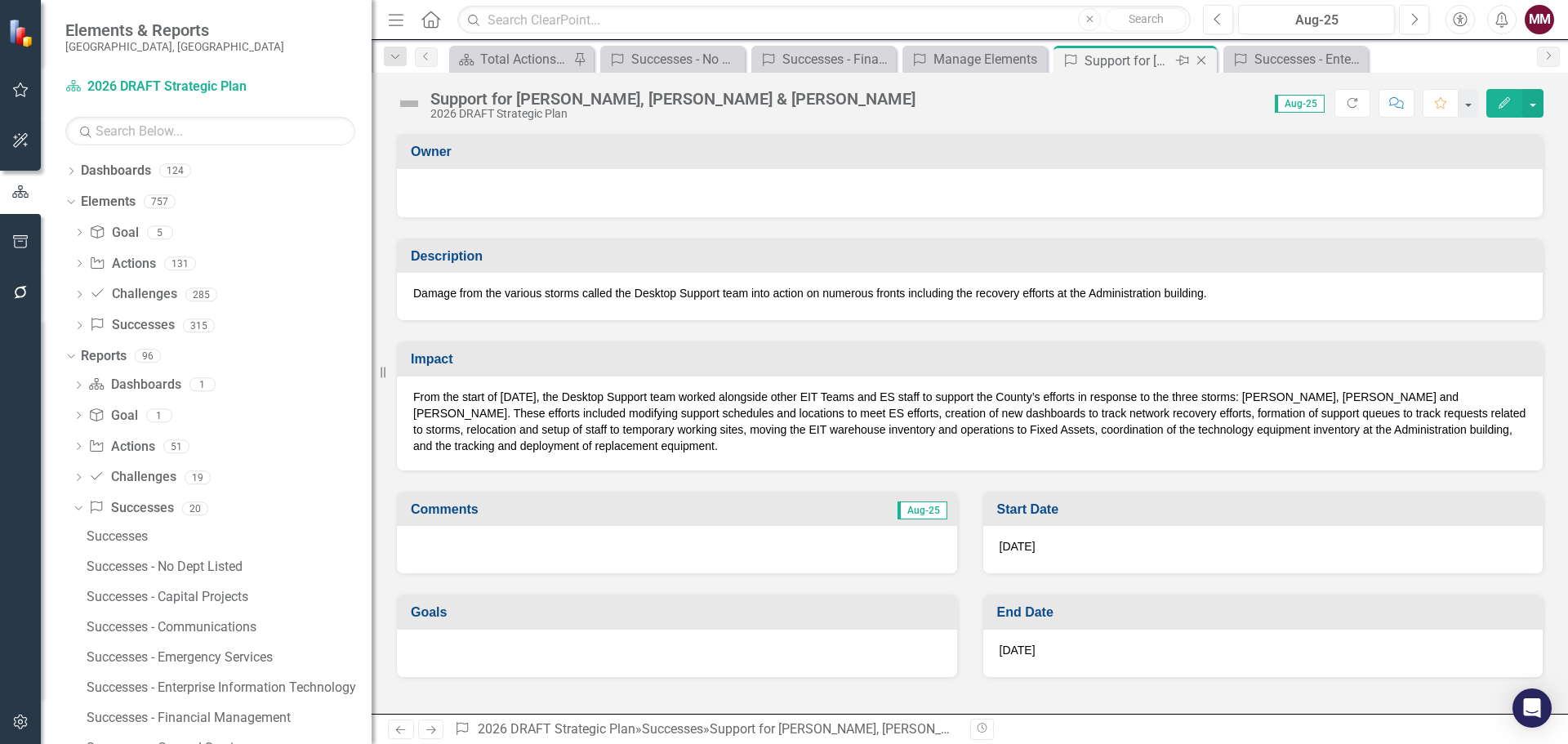
click at [1197, 55] on icon "Close" at bounding box center [1201, 60] width 16 height 13
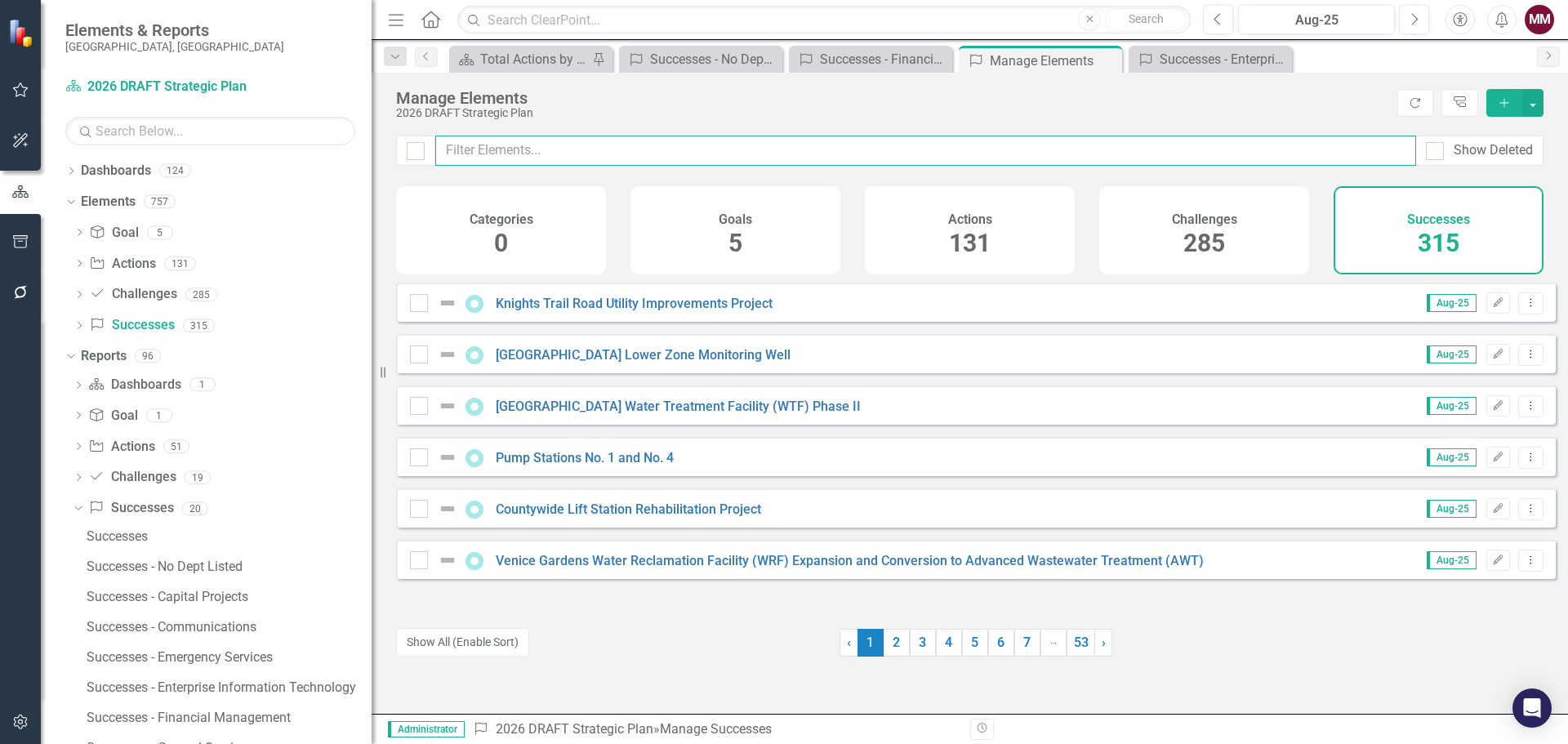
click at [511, 149] on input "text" at bounding box center [925, 151] width 980 height 30
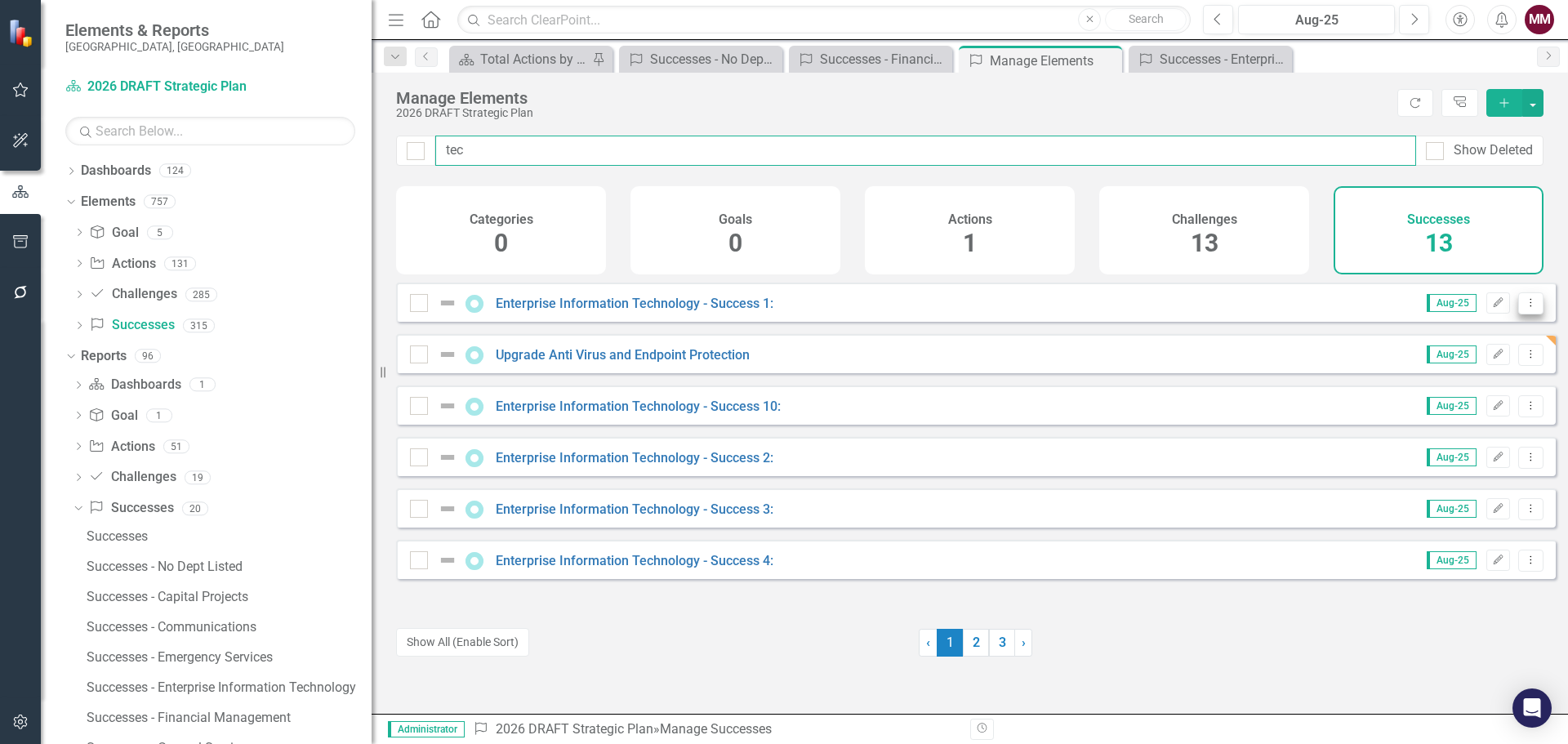
type input "tec"
click at [1524, 308] on icon "Dropdown Menu" at bounding box center [1531, 303] width 14 height 11
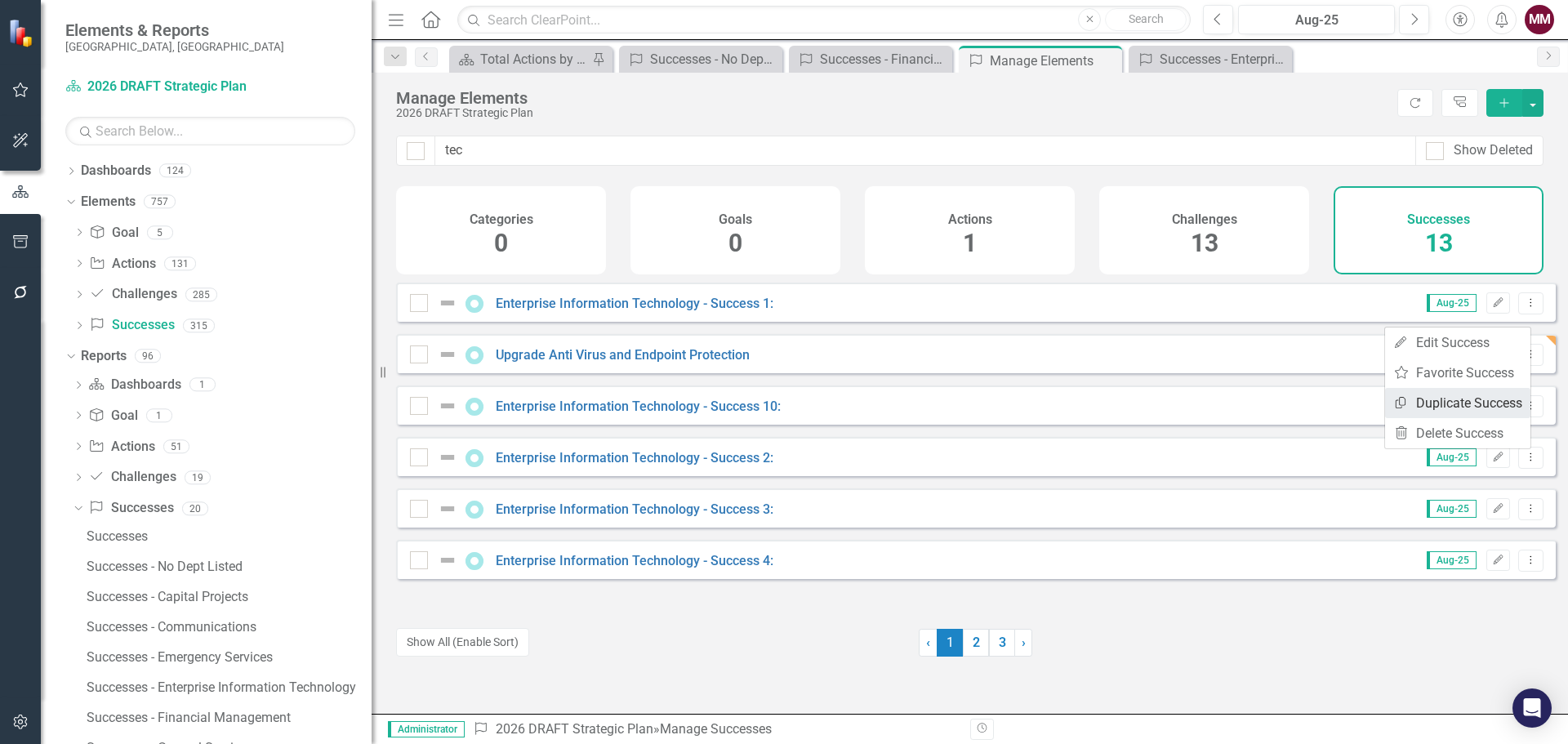
click at [1451, 399] on link "Copy Duplicate Success" at bounding box center [1458, 403] width 146 height 30
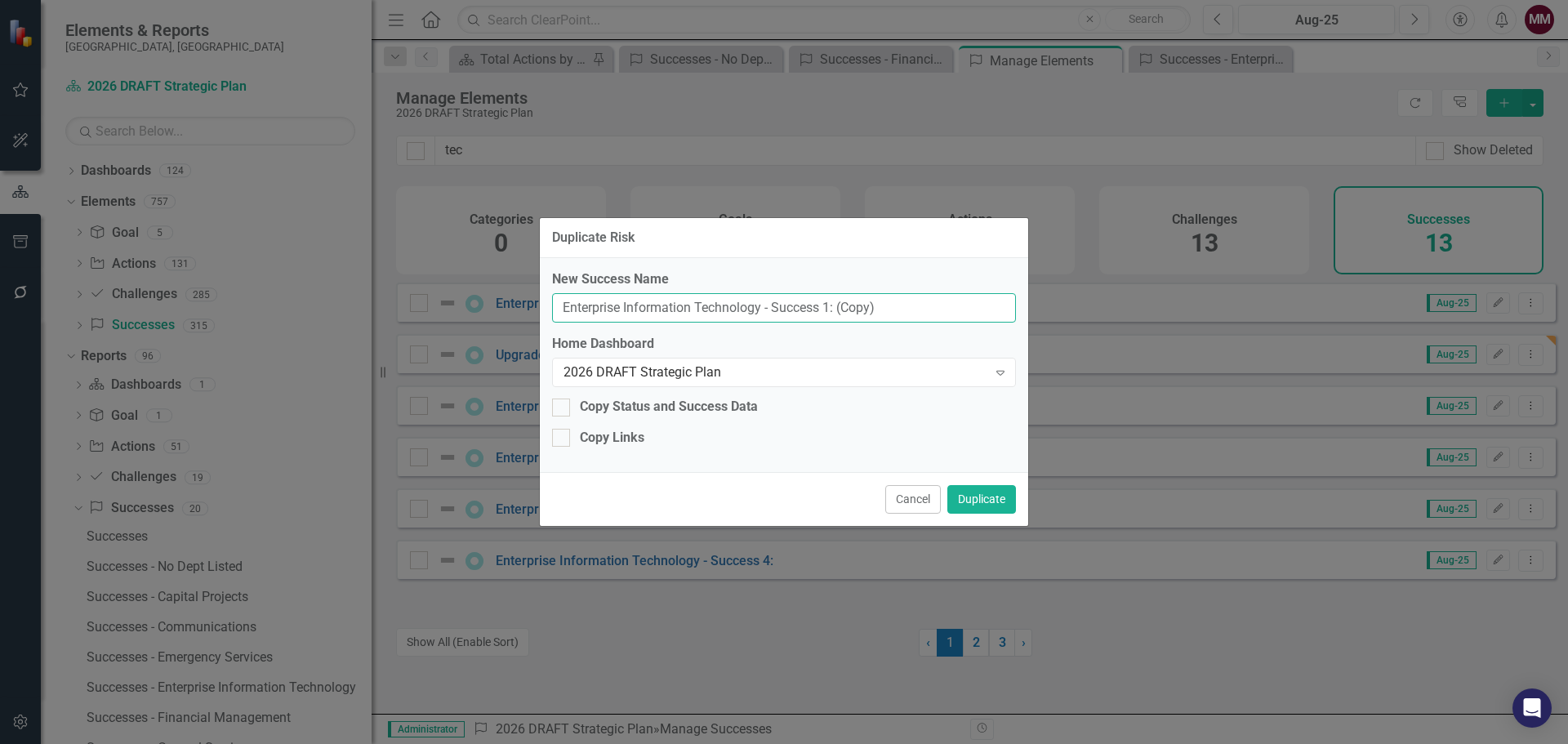
drag, startPoint x: 915, startPoint y: 303, endPoint x: 108, endPoint y: 228, distance: 810.5
click at [104, 226] on div "Duplicate Risk New Success Name Enterprise Information Technology - Success 1: …" at bounding box center [784, 372] width 1568 height 744
paste input "Stipend to County-Issued Mobile Phone Project"
type input "Stipend to County-Issued Mobile Phone Project"
click at [975, 499] on button "Duplicate" at bounding box center [981, 499] width 68 height 28
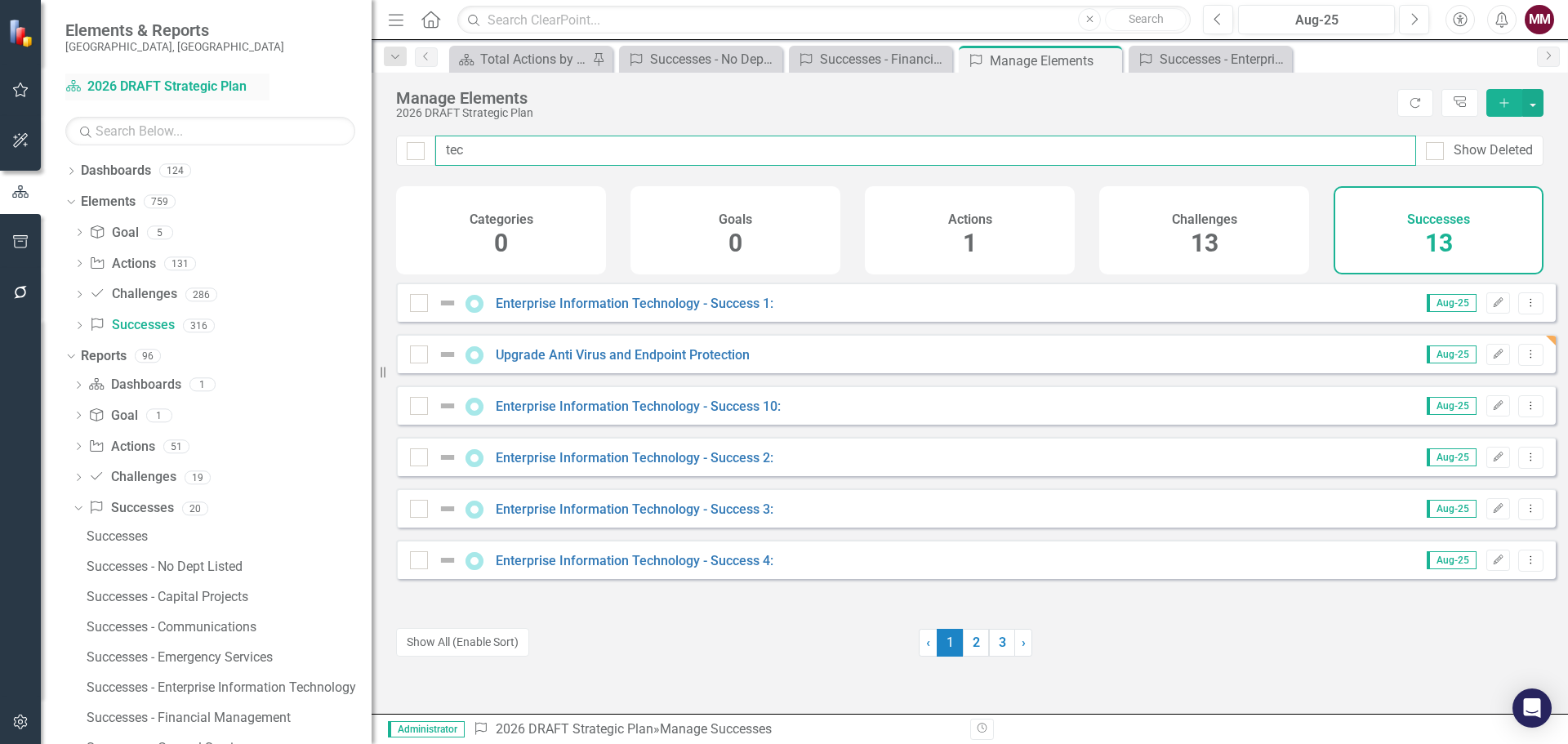
drag, startPoint x: 523, startPoint y: 155, endPoint x: 71, endPoint y: 77, distance: 458.7
click at [84, 82] on div "Elements & Reports [GEOGRAPHIC_DATA], [GEOGRAPHIC_DATA] Dashboard 2026 DRAFT St…" at bounding box center [784, 372] width 1568 height 744
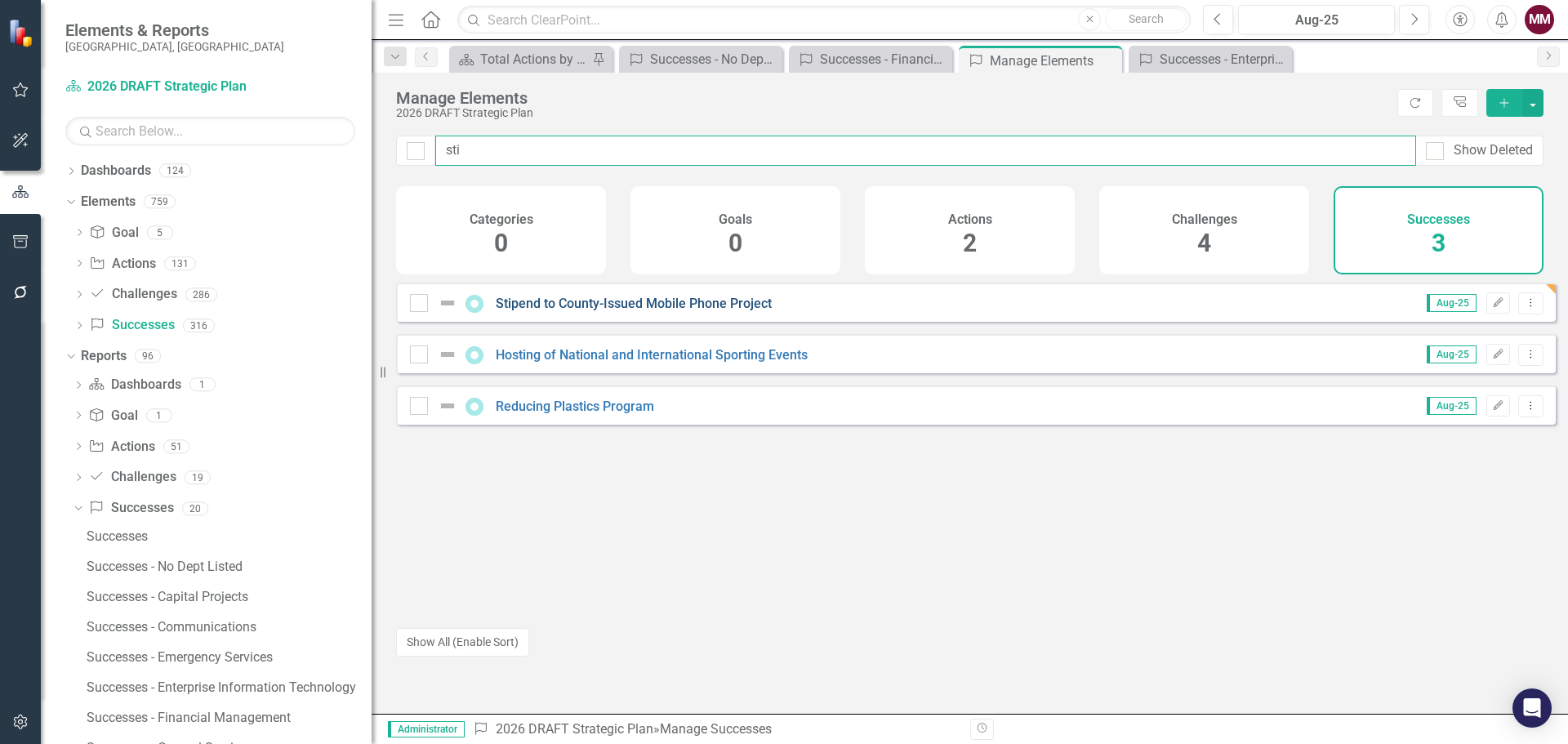
type input "sti"
click at [662, 311] on link "Stipend to County-Issued Mobile Phone Project" at bounding box center [633, 303] width 276 height 15
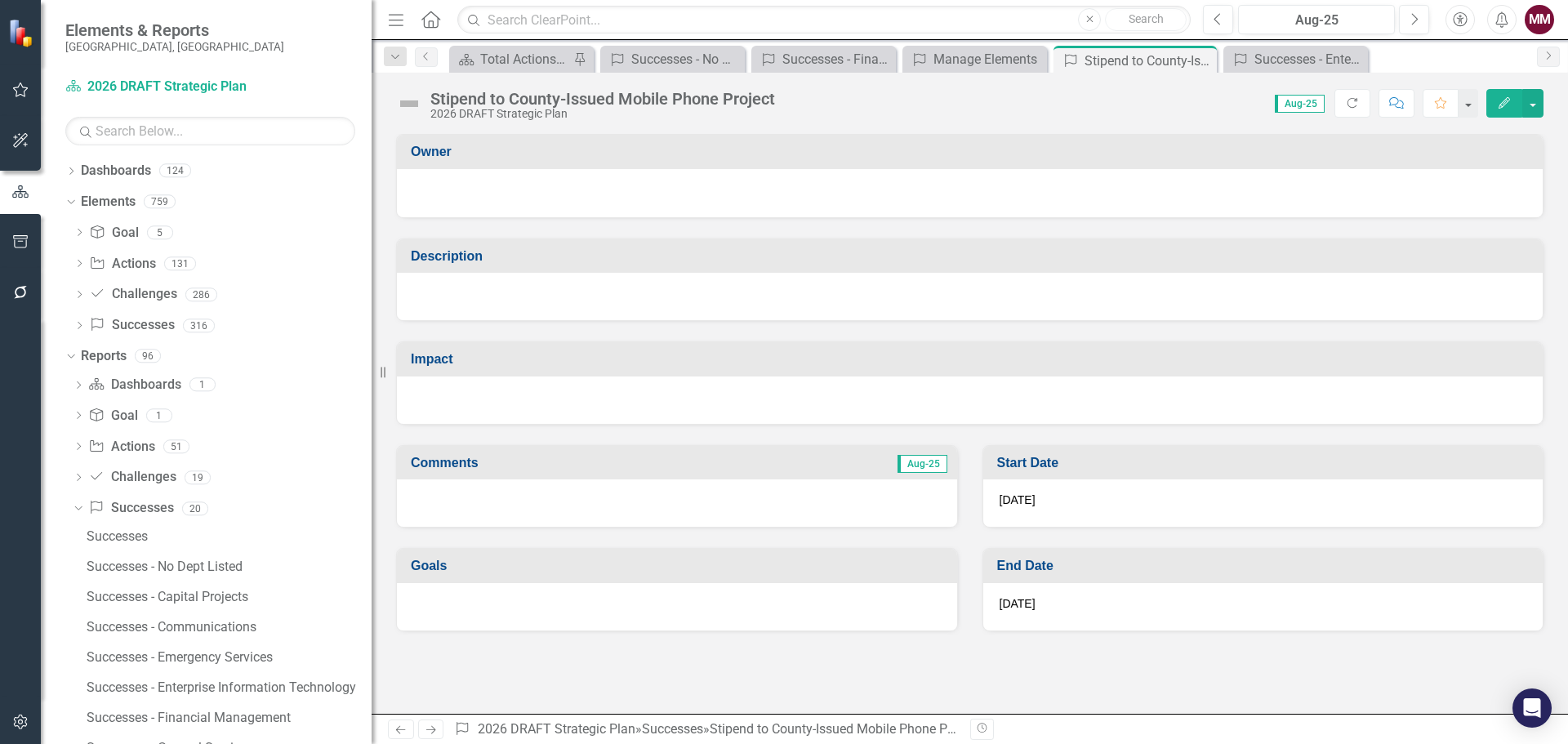
click at [595, 299] on div at bounding box center [970, 296] width 1145 height 47
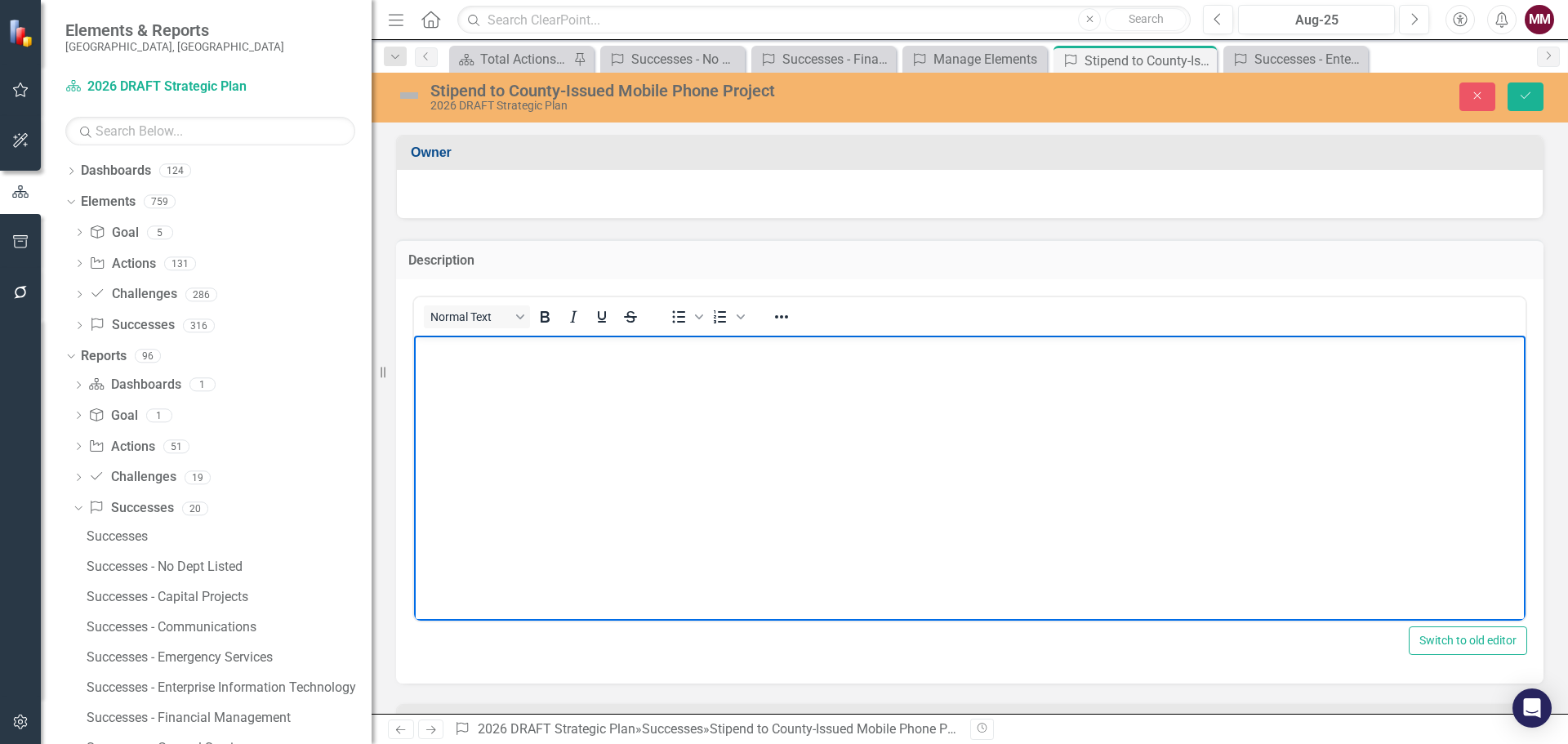
click at [596, 384] on body "Rich Text Area. Press ALT-0 for help." at bounding box center [970, 457] width 1112 height 245
paste body "Rich Text Area. Press ALT-0 for help."
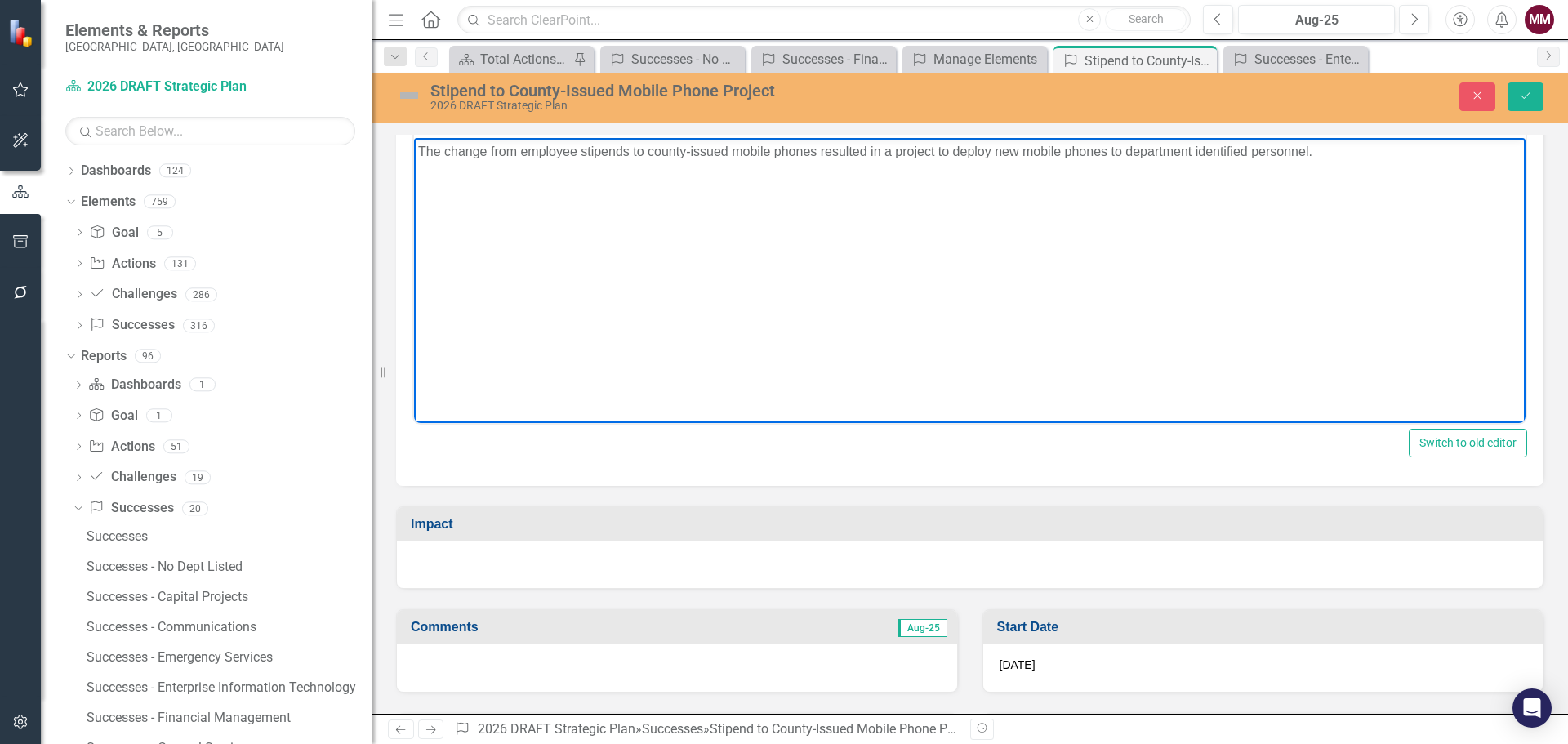
scroll to position [245, 0]
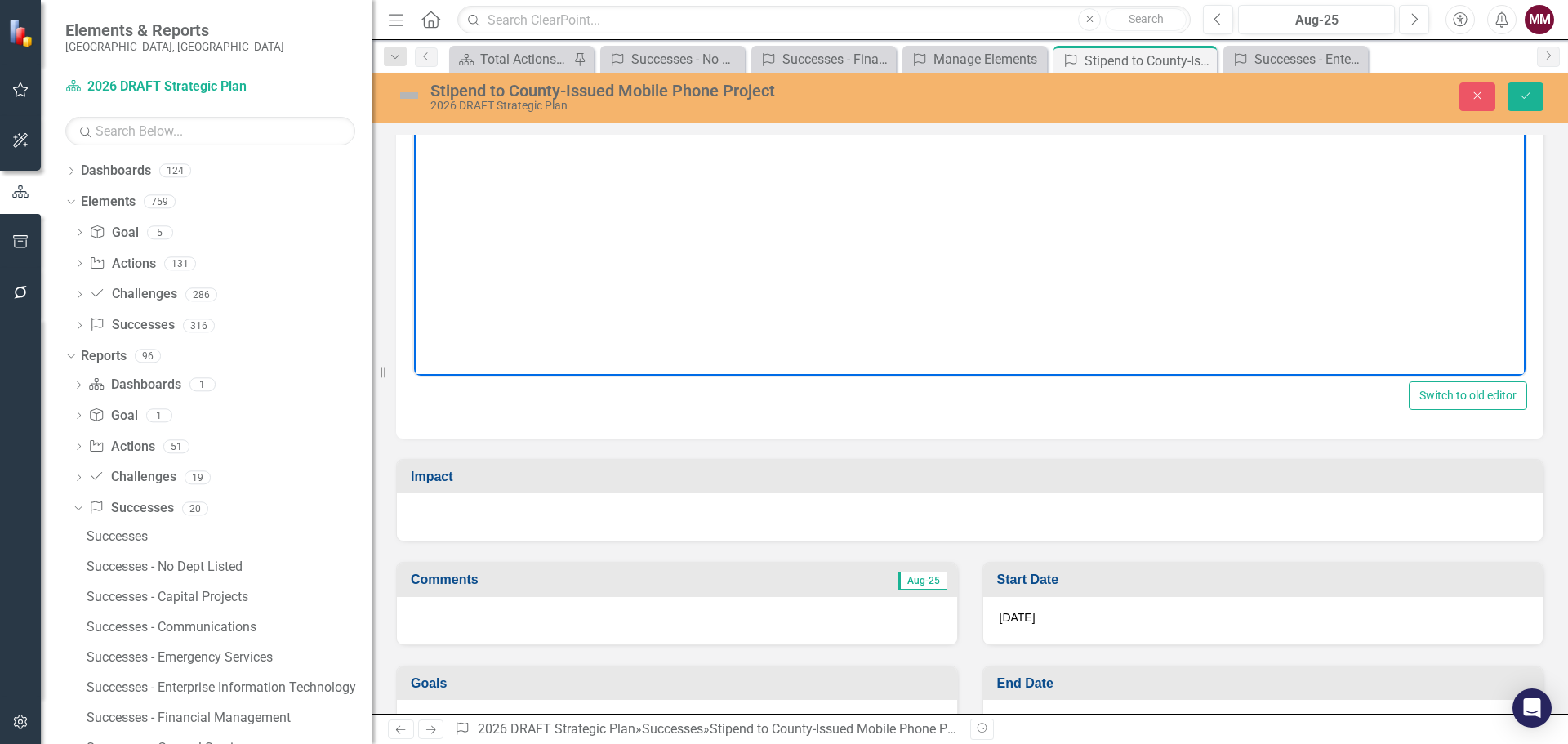
click at [576, 519] on div at bounding box center [970, 516] width 1145 height 47
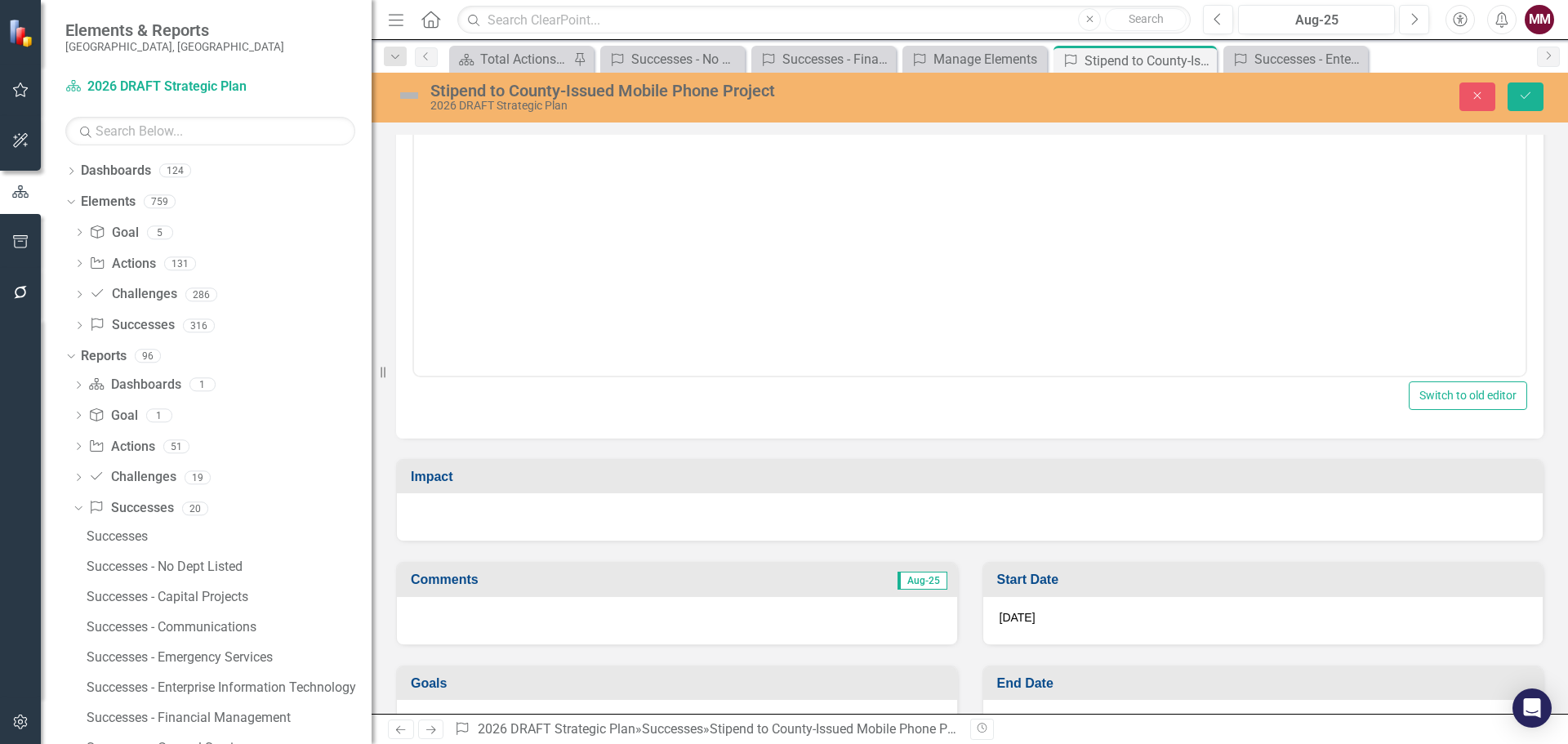
click at [576, 519] on div at bounding box center [970, 516] width 1145 height 47
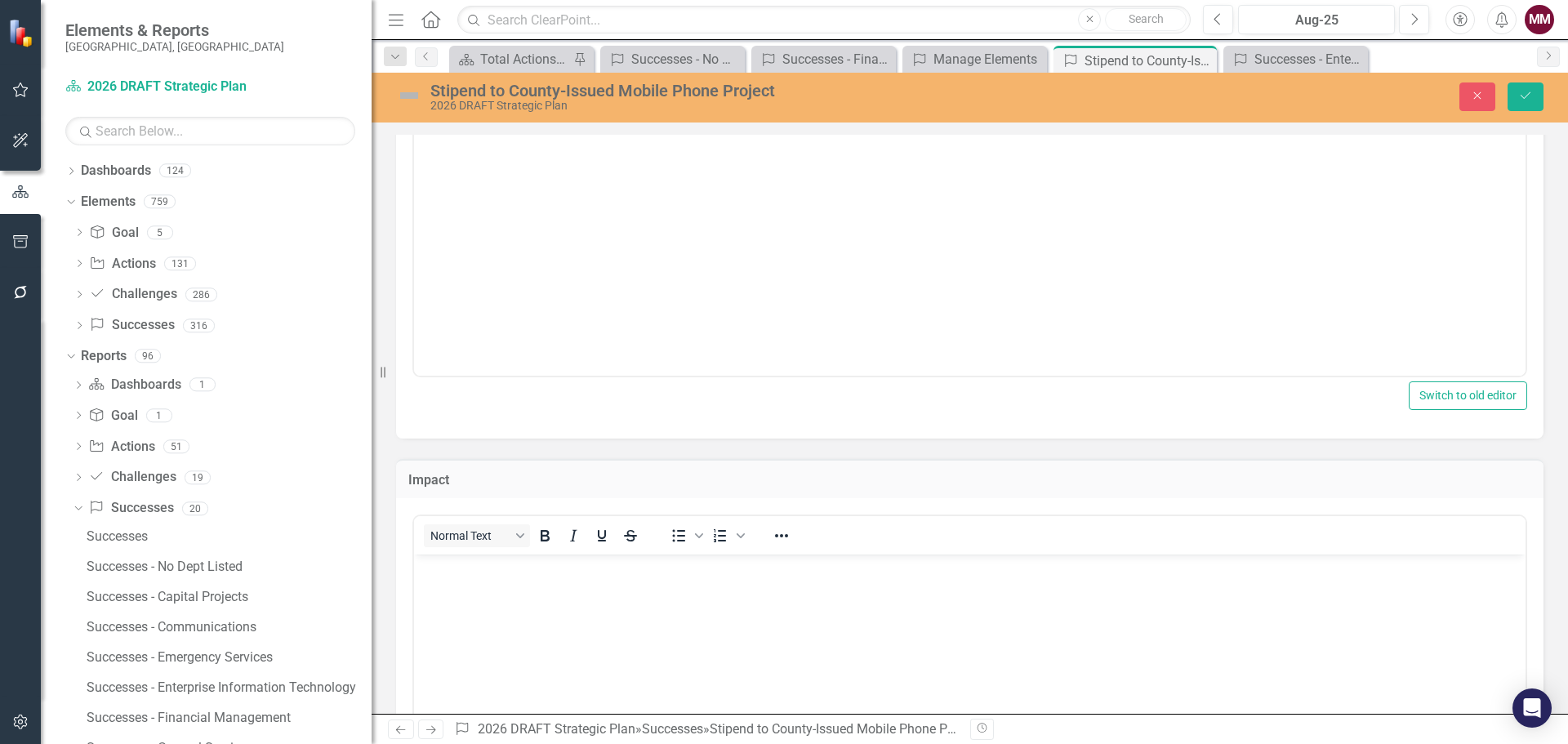
scroll to position [0, 0]
click at [518, 574] on p "Rich Text Area. Press ALT-0 for help." at bounding box center [970, 568] width 1103 height 20
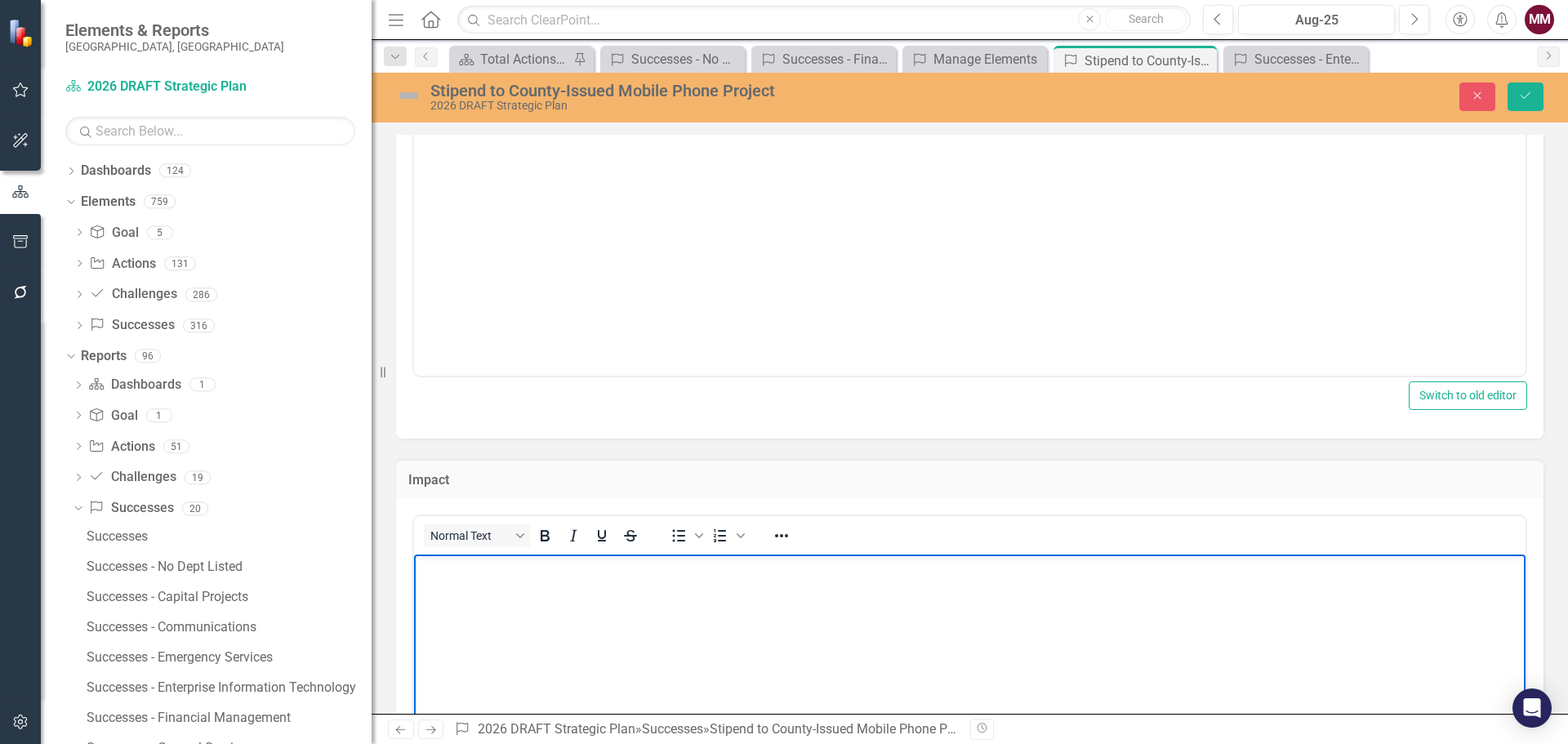
paste body "Rich Text Area. Press ALT-0 for help."
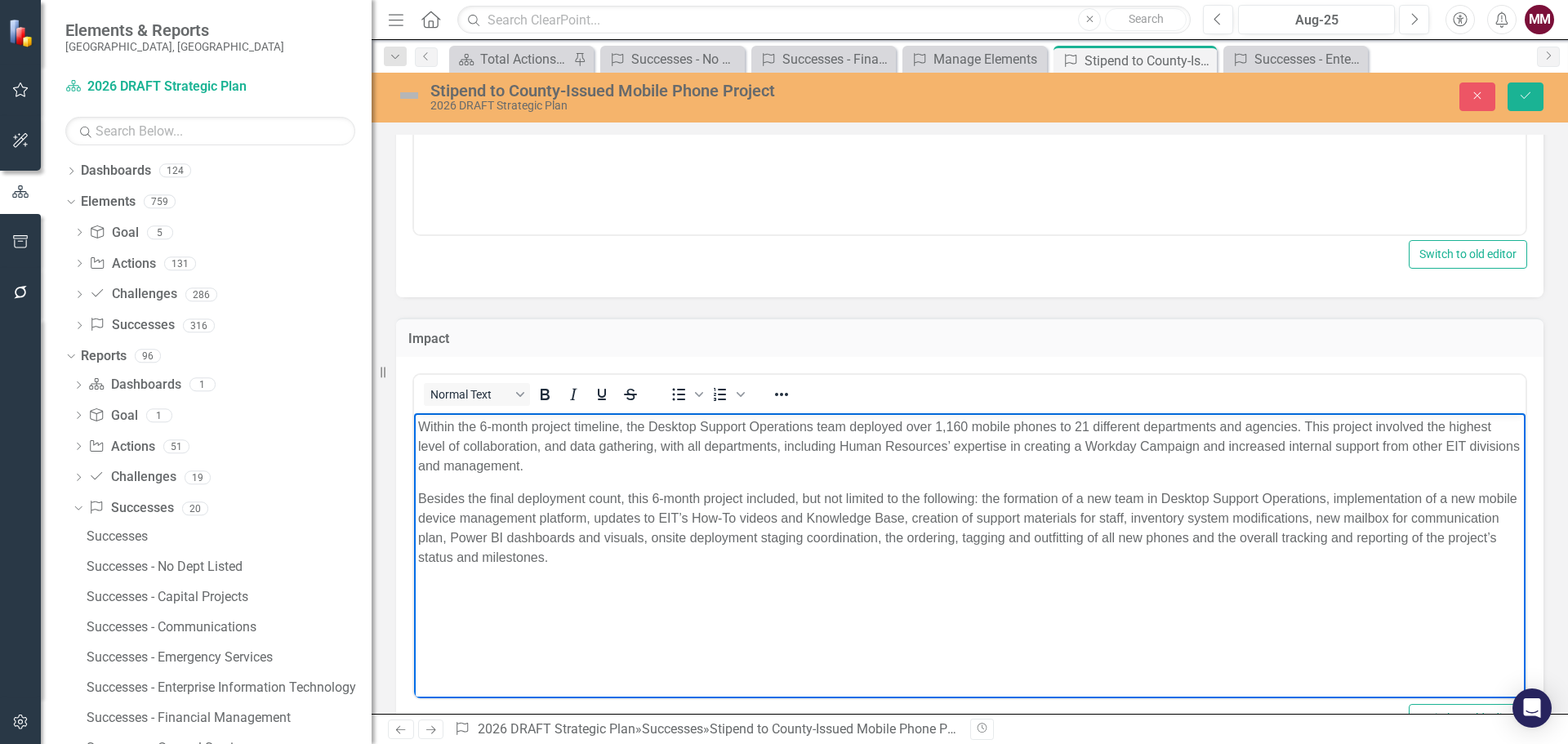
scroll to position [408, 0]
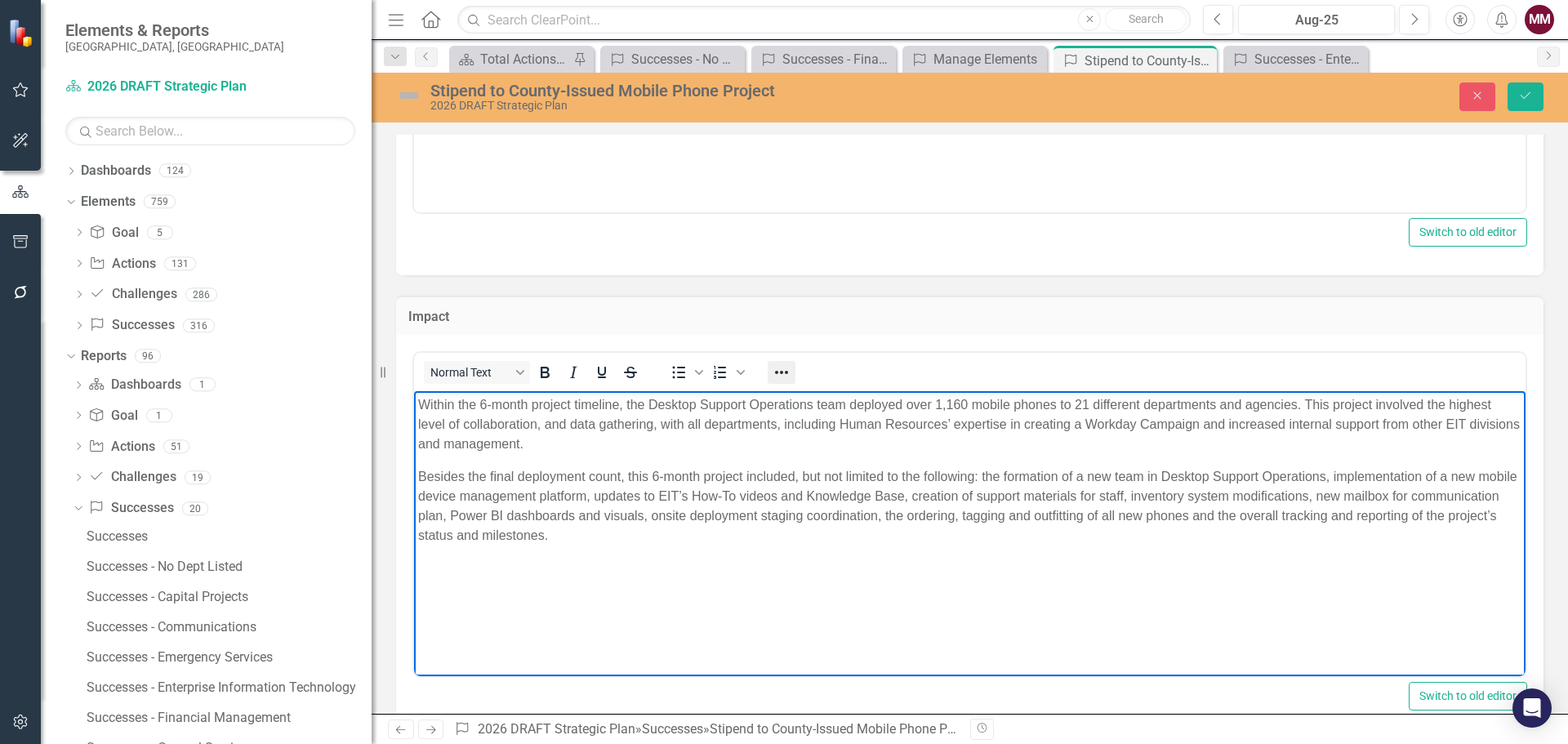
click at [792, 372] on button "Reveal or hide additional toolbar items" at bounding box center [780, 372] width 28 height 23
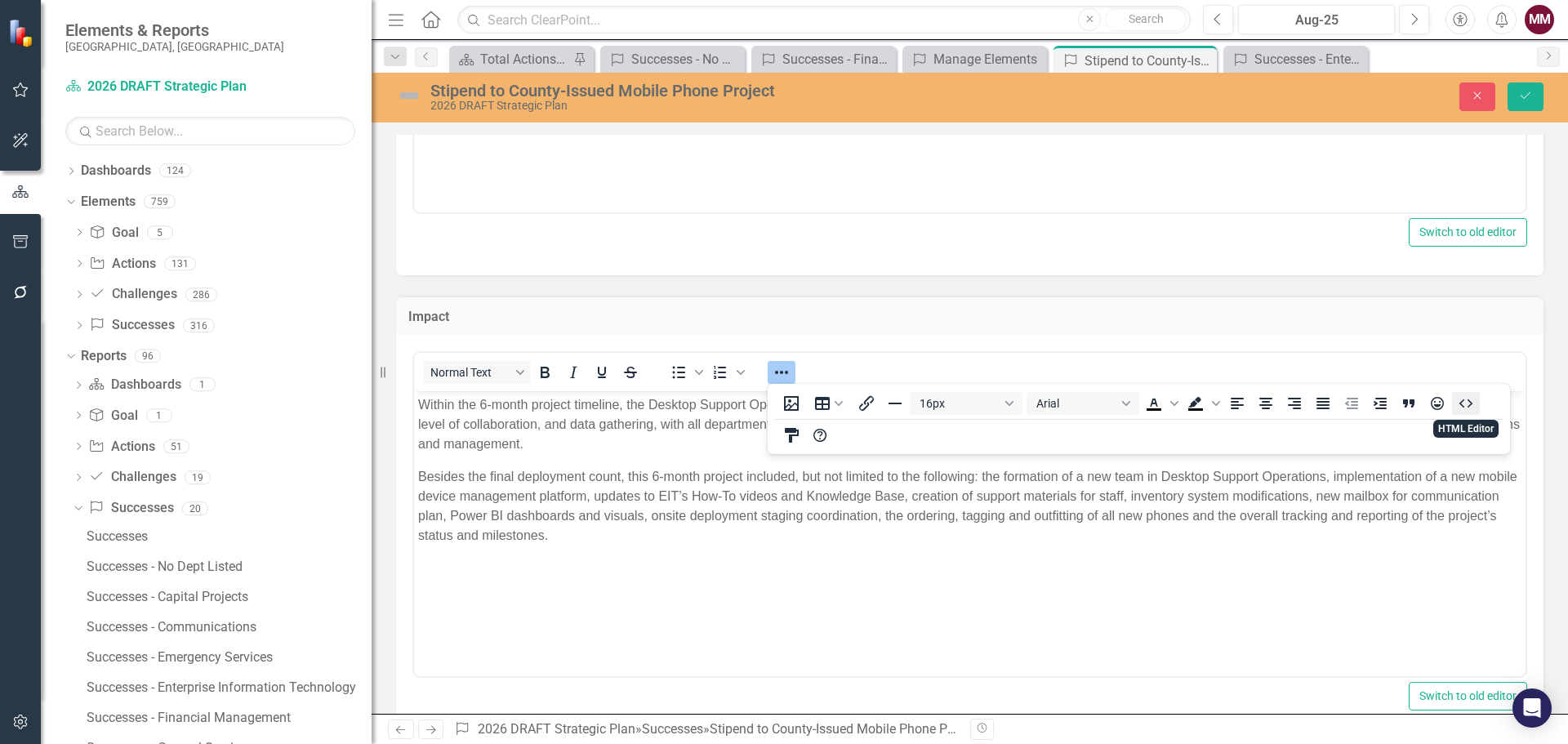
click at [1461, 407] on icon "HTML Editor" at bounding box center [1466, 403] width 20 height 20
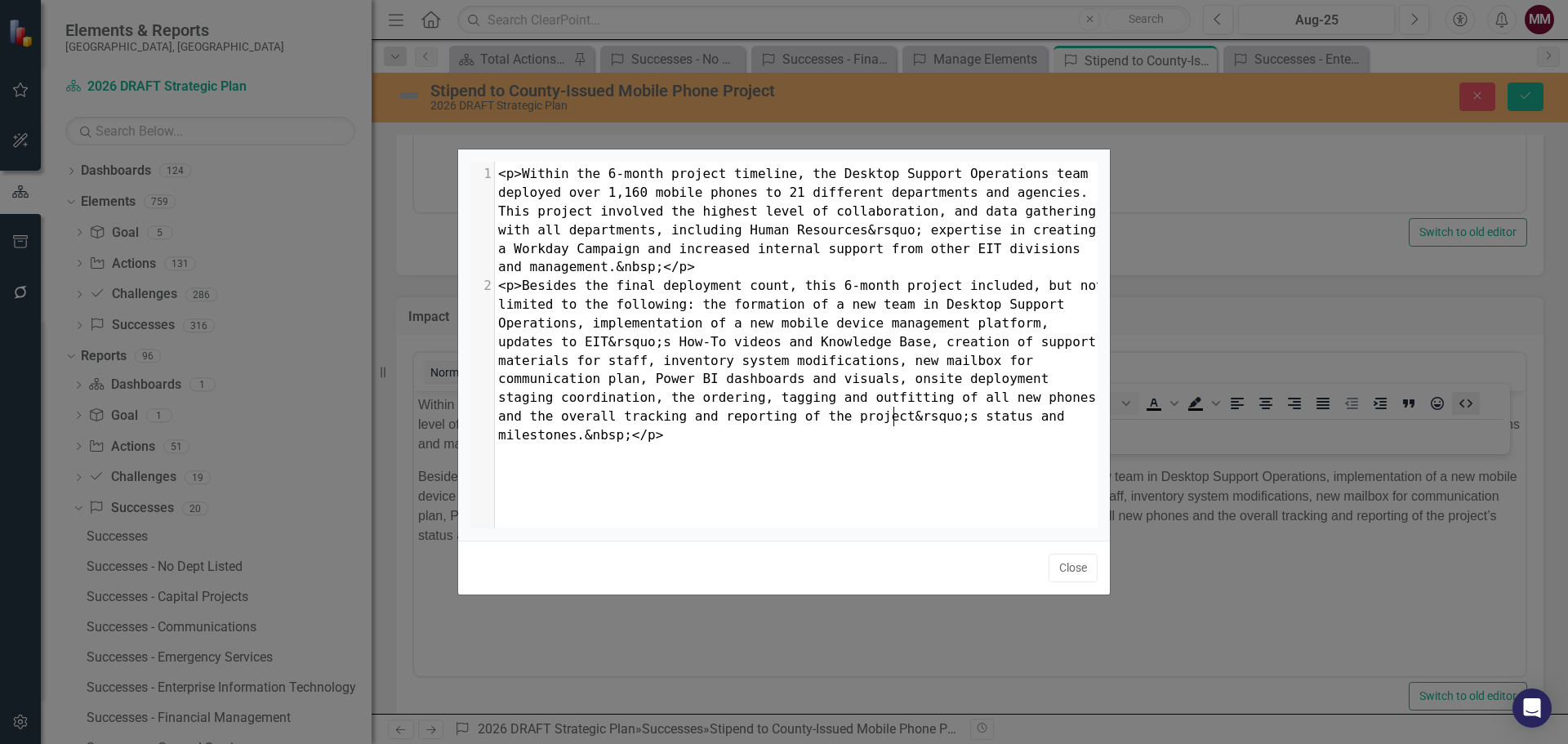
scroll to position [6, 0]
type textarea "&nbsp;</p>"
drag, startPoint x: 955, startPoint y: 421, endPoint x: 820, endPoint y: 408, distance: 135.6
click at [820, 408] on pre "<p>Besides the final deployment count, this 6-month project included, but not l…" at bounding box center [802, 360] width 614 height 168
click at [1071, 563] on button "Close" at bounding box center [1073, 567] width 49 height 28
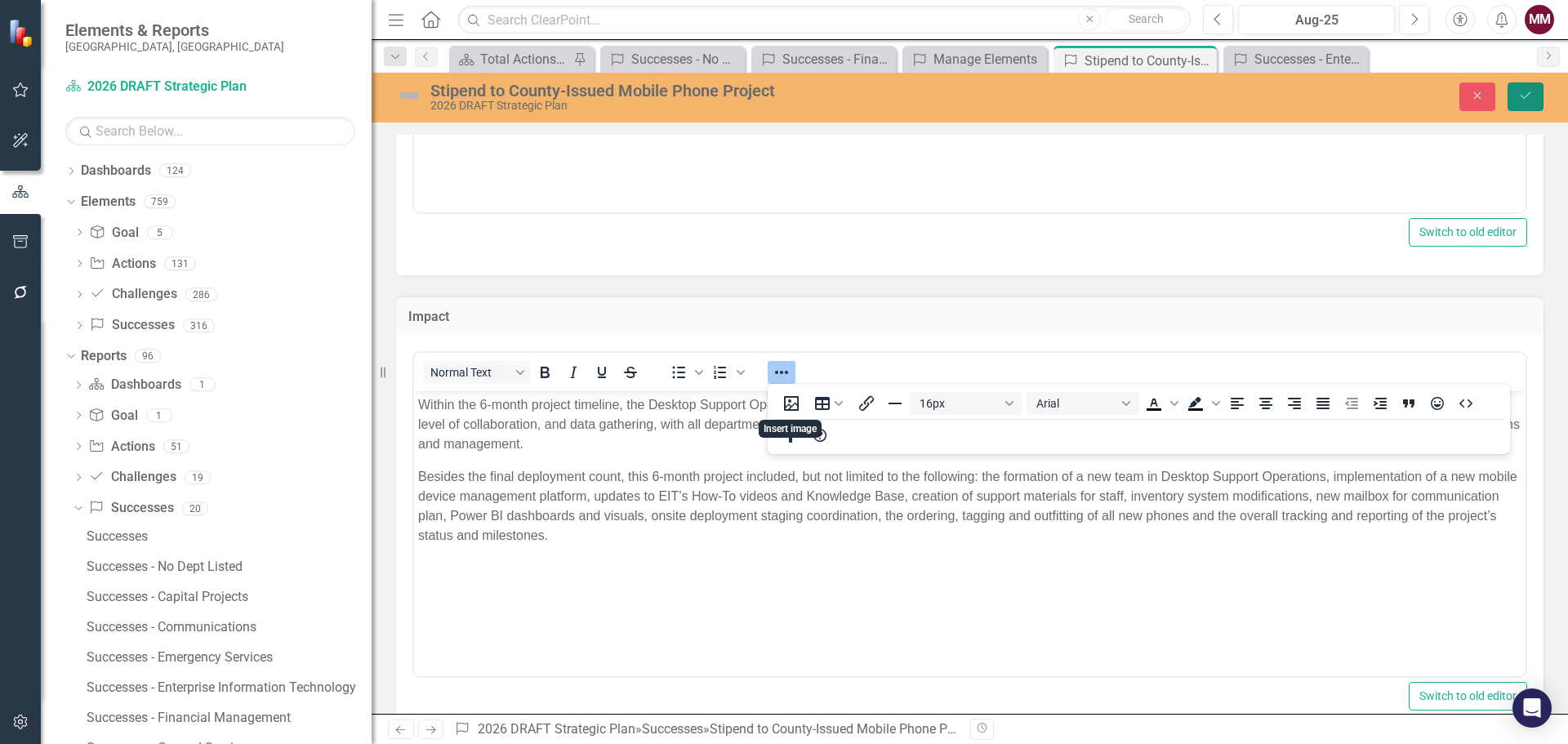
click at [1519, 94] on icon "Save" at bounding box center [1525, 95] width 15 height 12
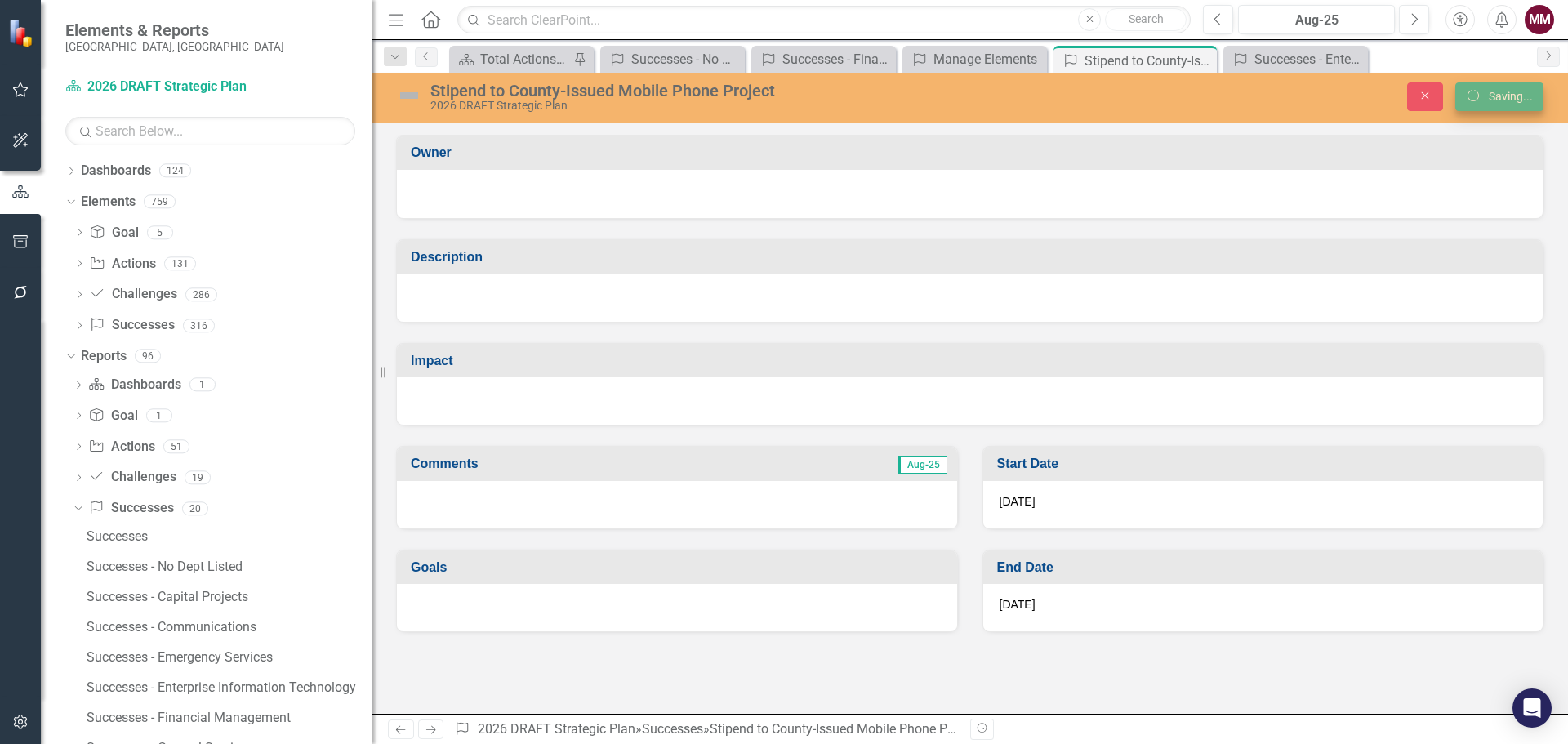
scroll to position [0, 0]
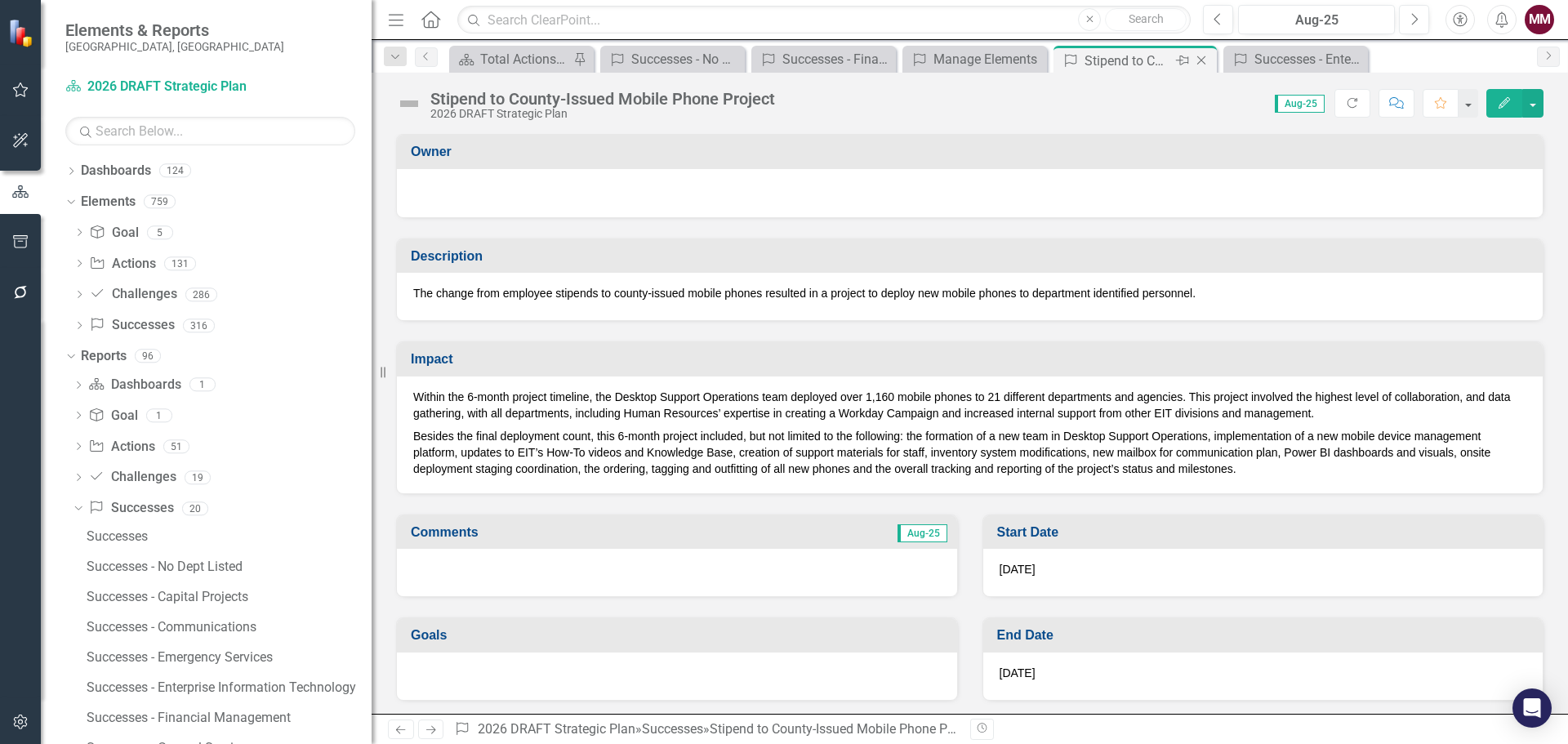
click at [1200, 67] on div "Close" at bounding box center [1202, 60] width 20 height 20
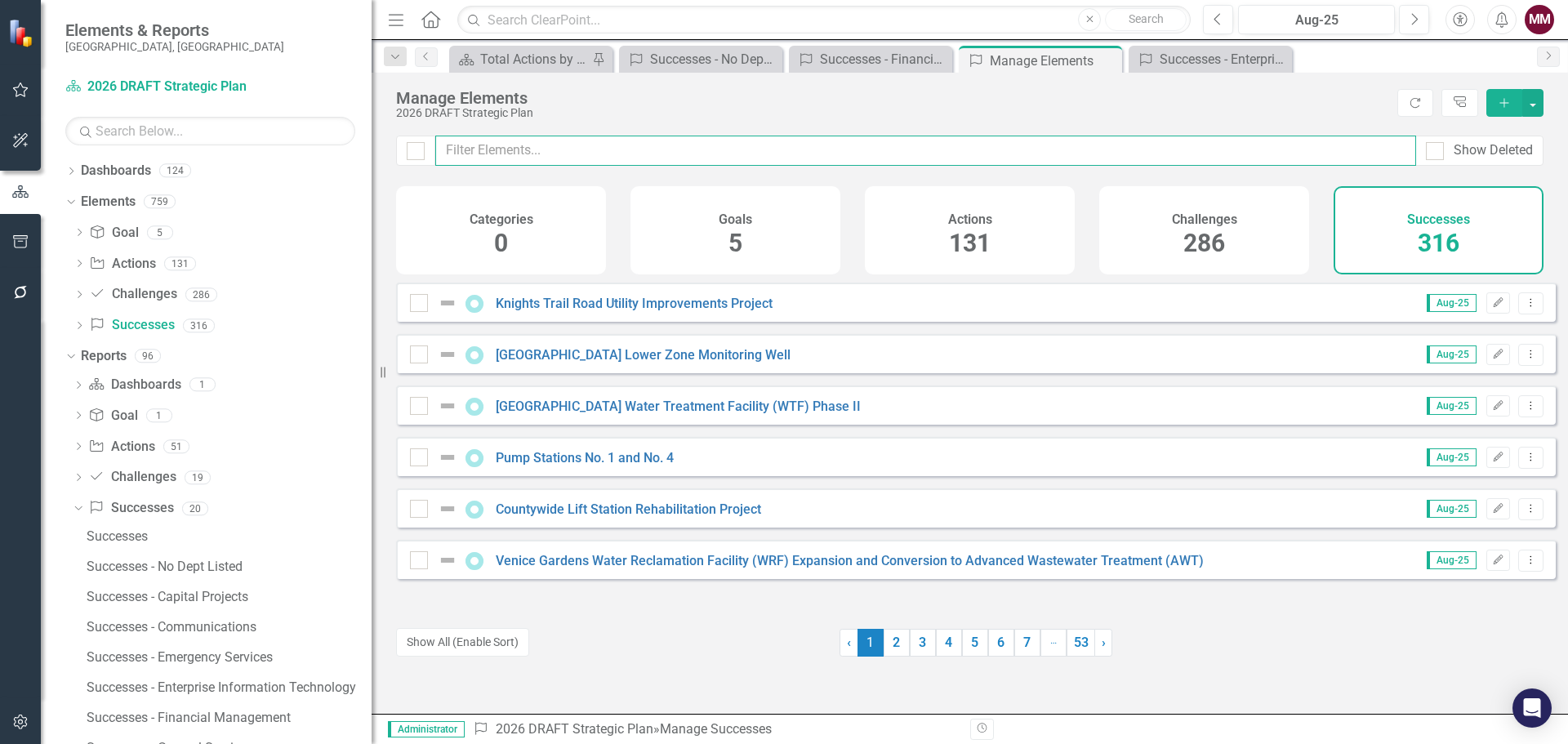
click at [675, 162] on input "text" at bounding box center [925, 151] width 980 height 30
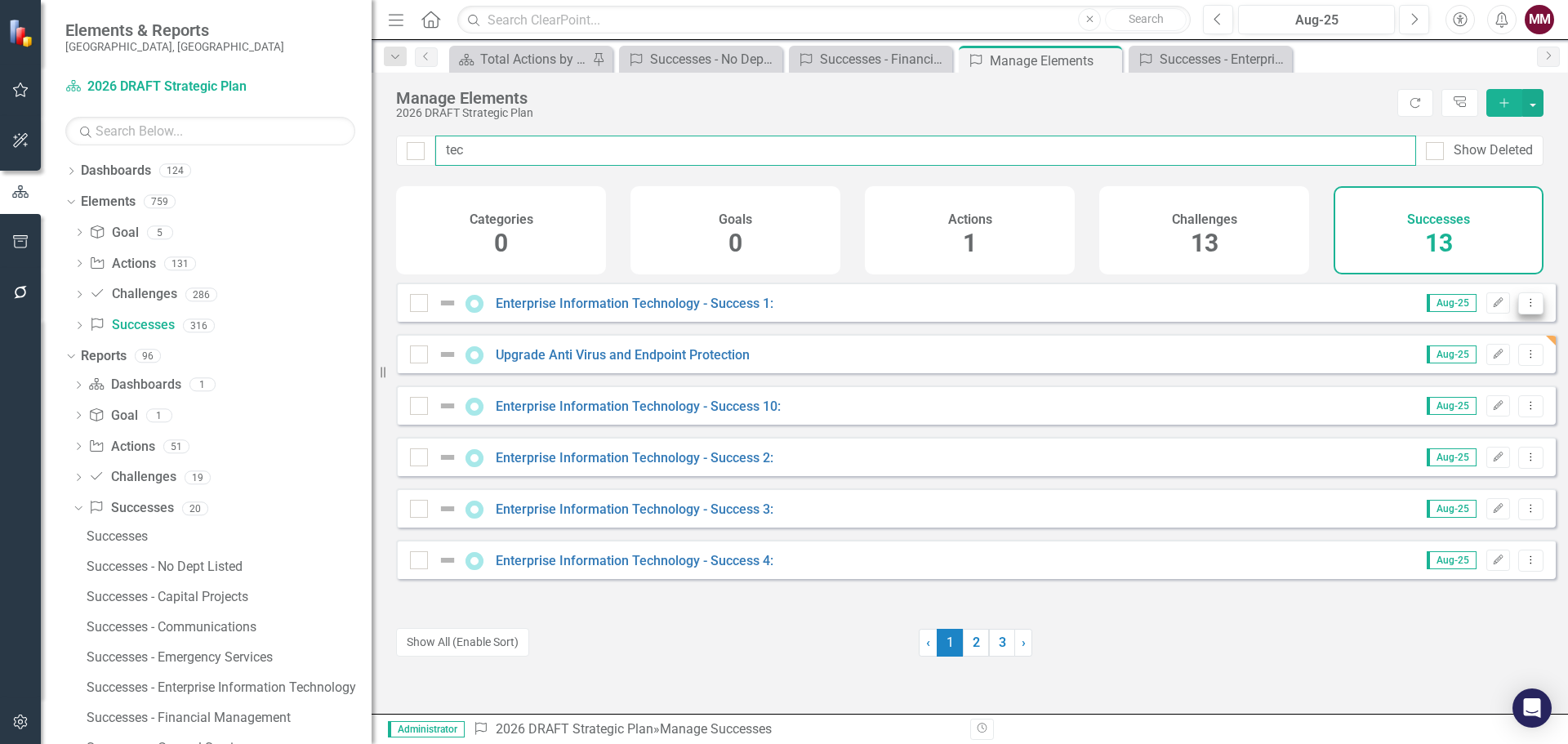
type input "tec"
click at [1524, 308] on icon "Dropdown Menu" at bounding box center [1531, 303] width 14 height 11
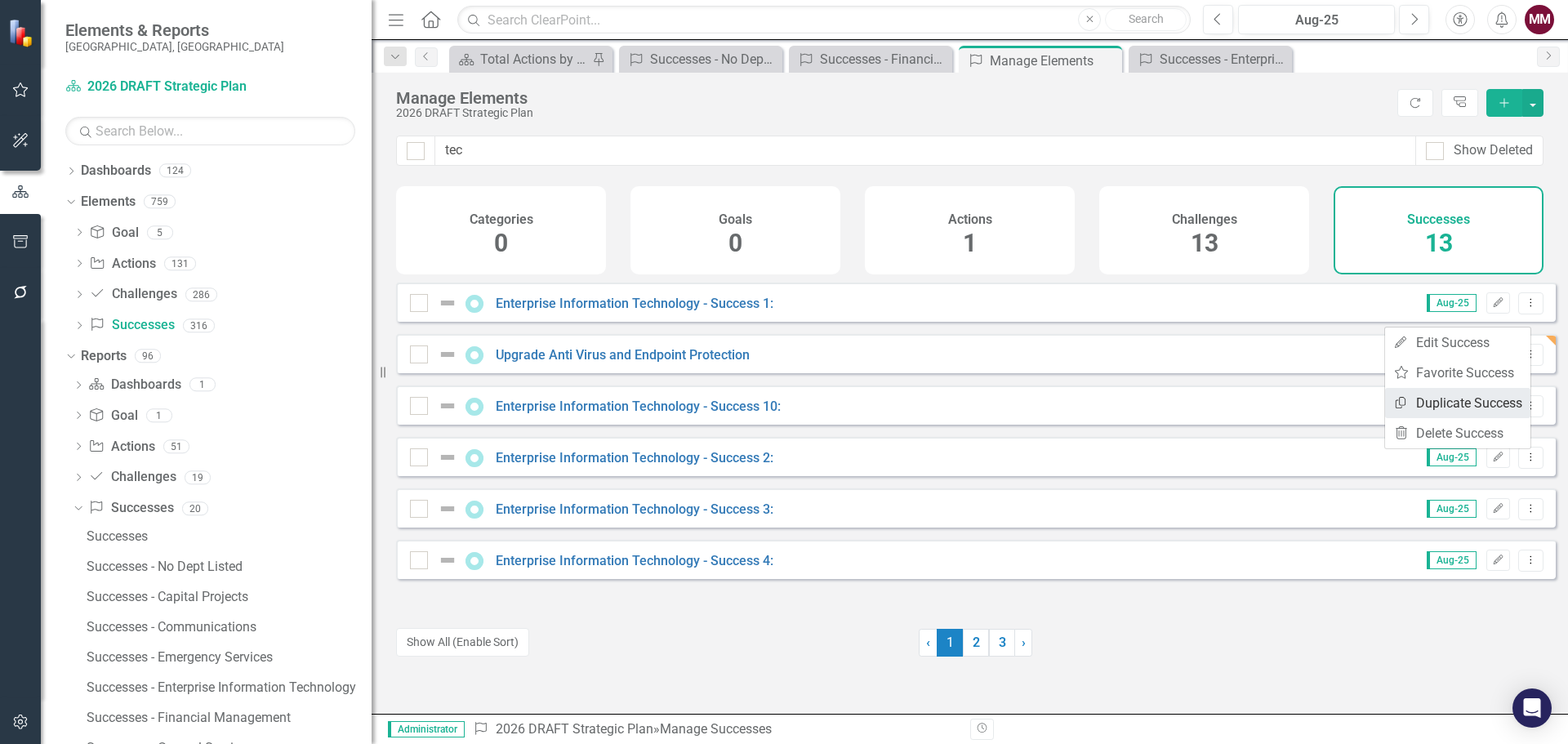
click at [1461, 402] on link "Copy Duplicate Success" at bounding box center [1458, 403] width 146 height 30
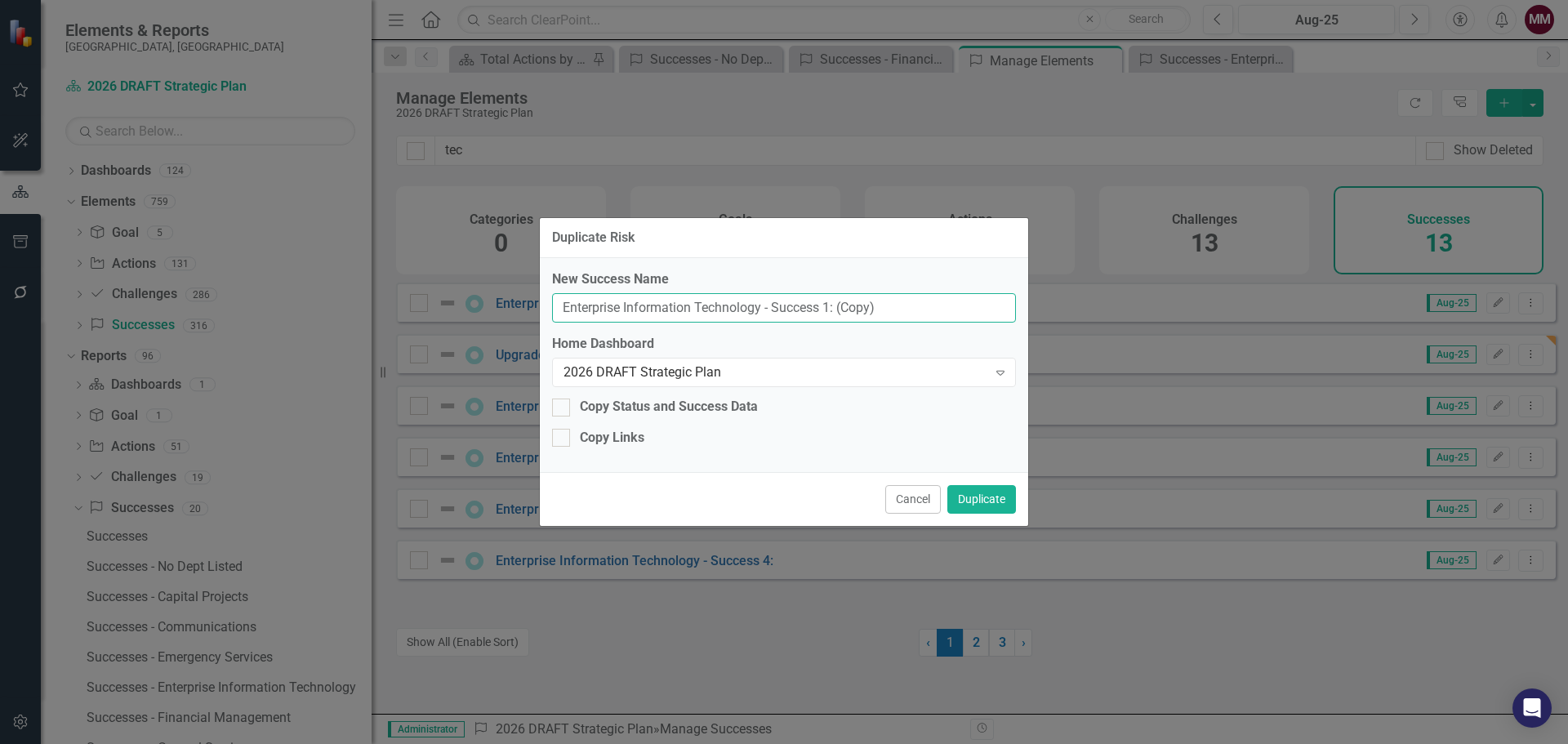
drag, startPoint x: 938, startPoint y: 310, endPoint x: 139, endPoint y: 297, distance: 799.1
click at [140, 297] on div "Duplicate Risk New Success Name Enterprise Information Technology - Success 1: …" at bounding box center [784, 372] width 1568 height 744
paste input "dpoint Management Team"
type input "Endpoint Management Team"
click at [975, 496] on button "Duplicate" at bounding box center [981, 499] width 68 height 28
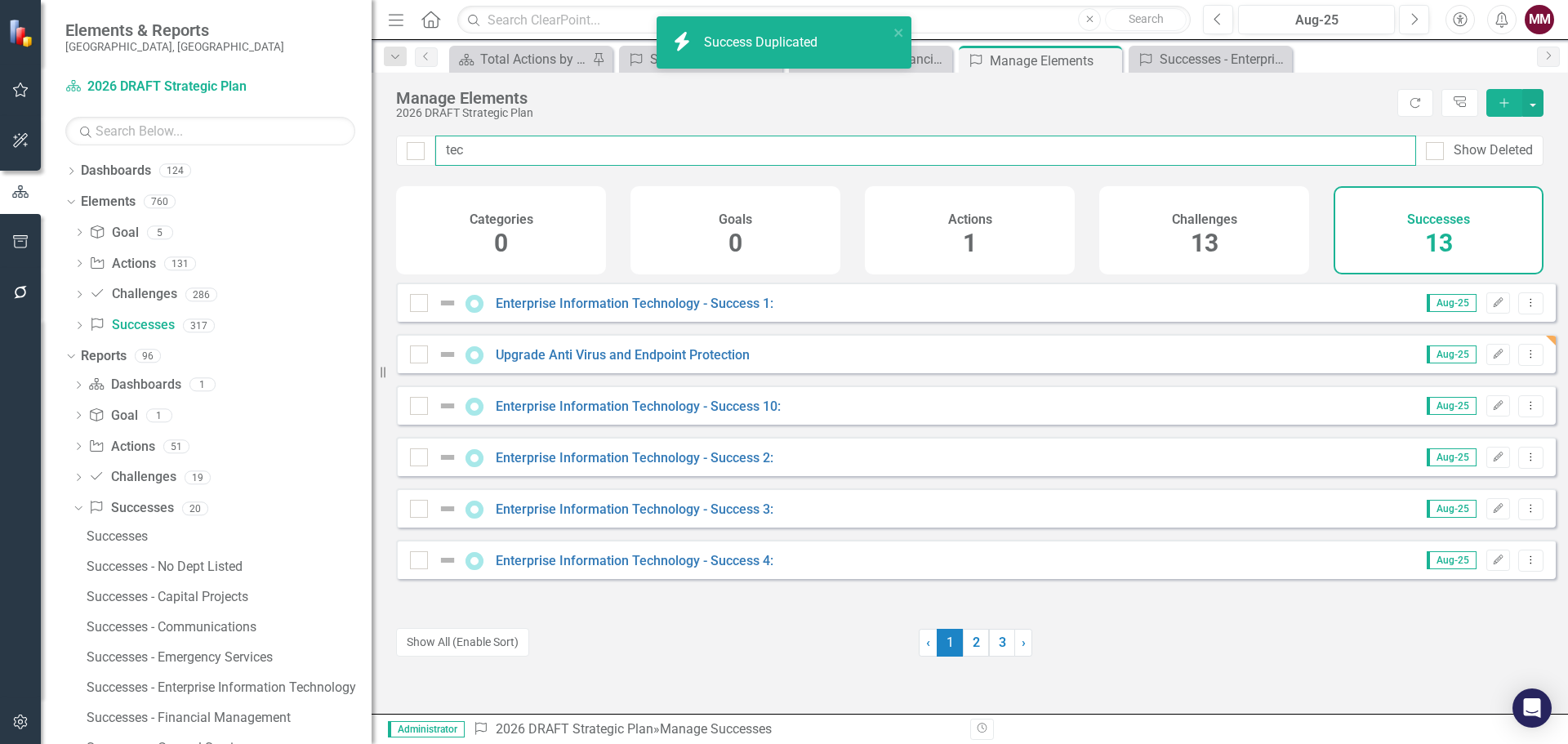
click at [661, 157] on input "tec" at bounding box center [925, 151] width 980 height 30
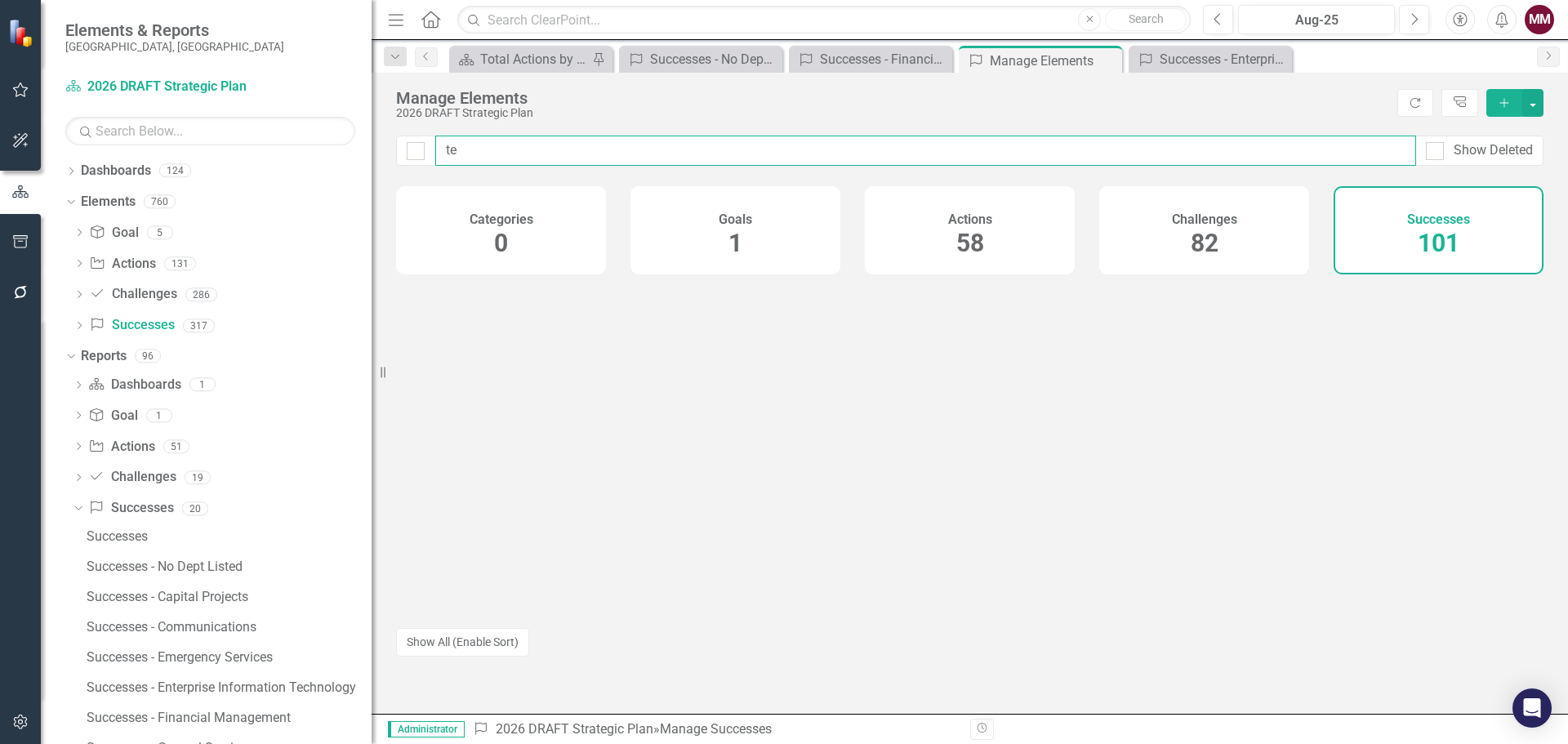
type input "t"
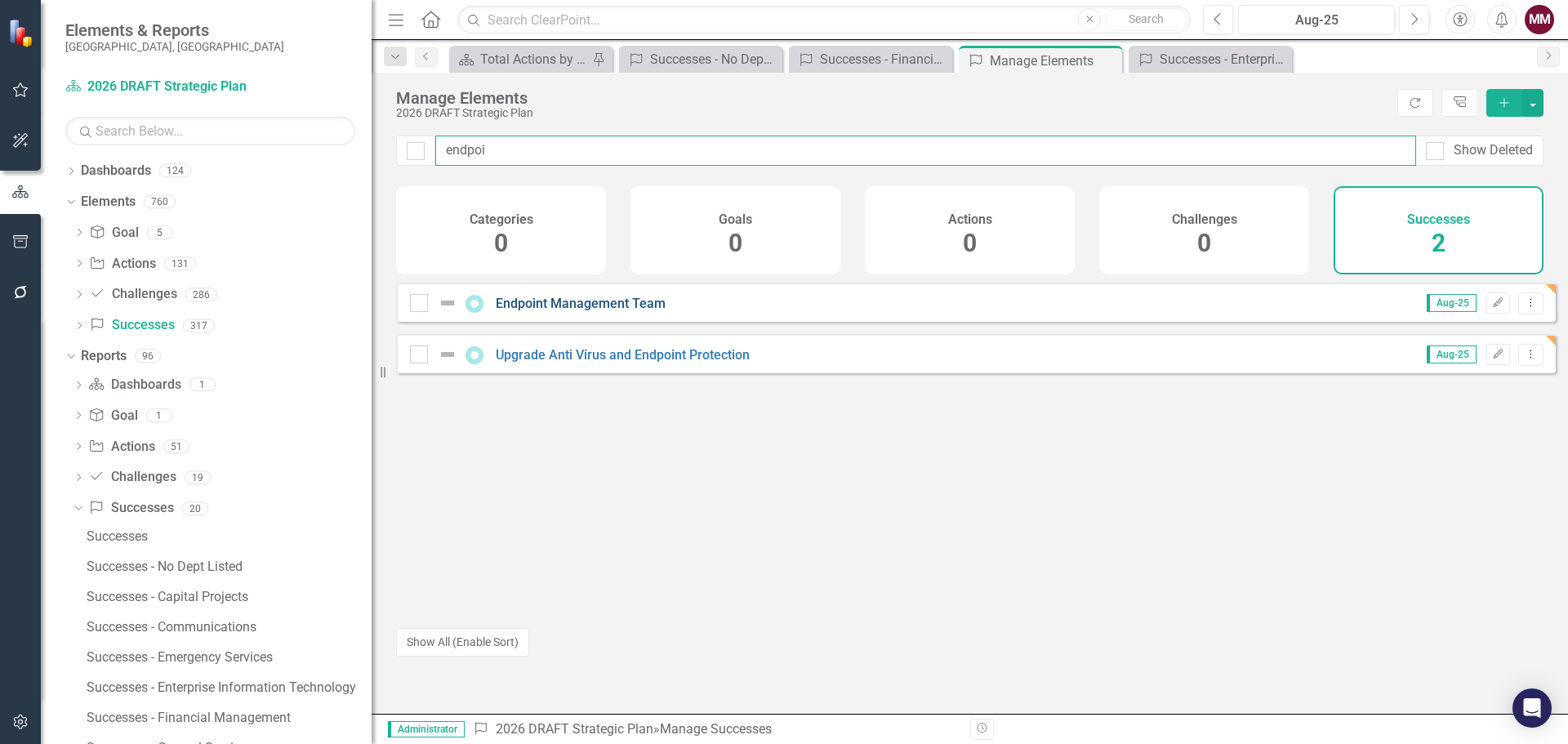
type input "endpoi"
click at [580, 311] on link "Endpoint Management Team" at bounding box center [580, 303] width 170 height 15
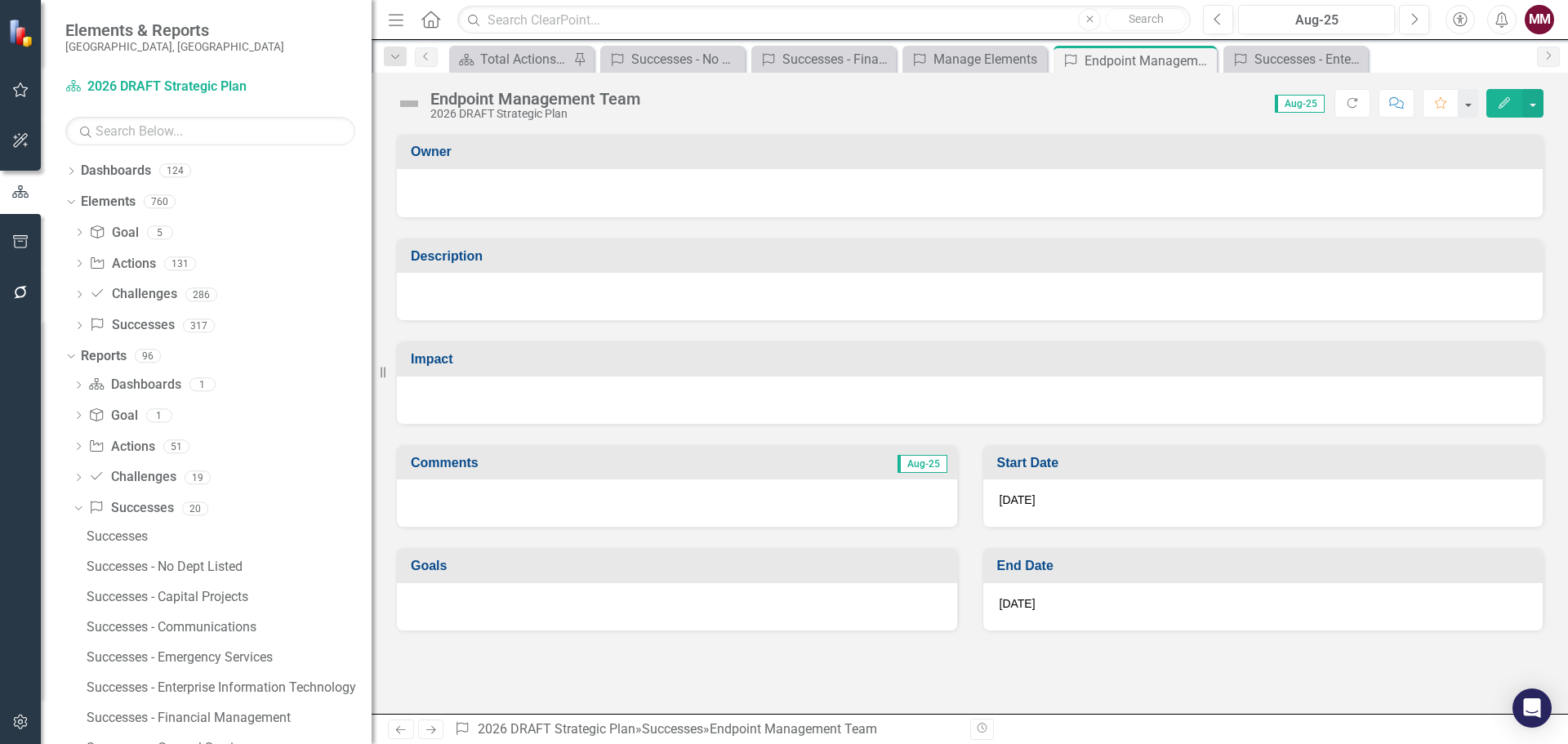
click at [582, 297] on div at bounding box center [970, 296] width 1145 height 47
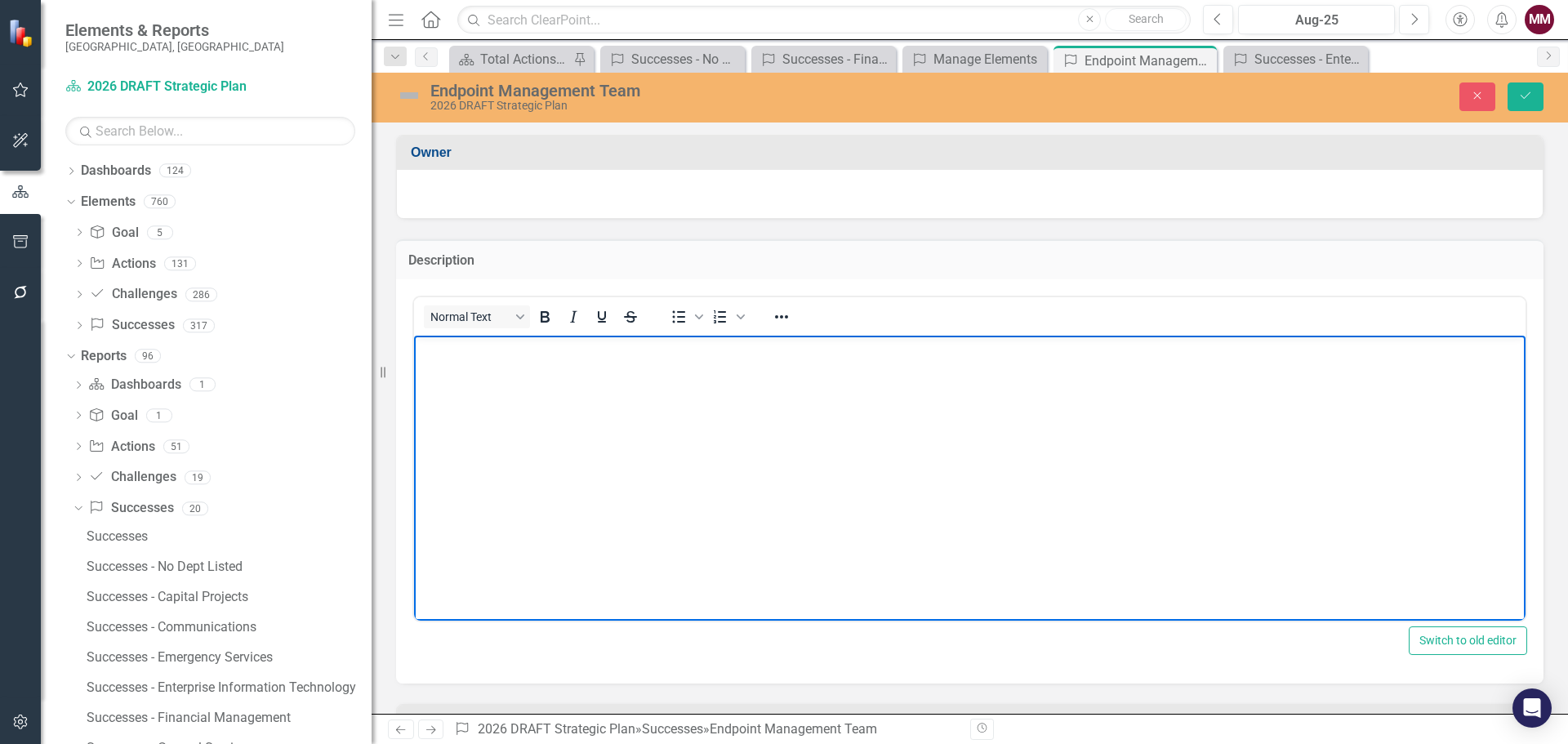
click at [557, 381] on body "Rich Text Area. Press ALT-0 for help." at bounding box center [970, 457] width 1112 height 245
paste body "Rich Text Area. Press ALT-0 for help."
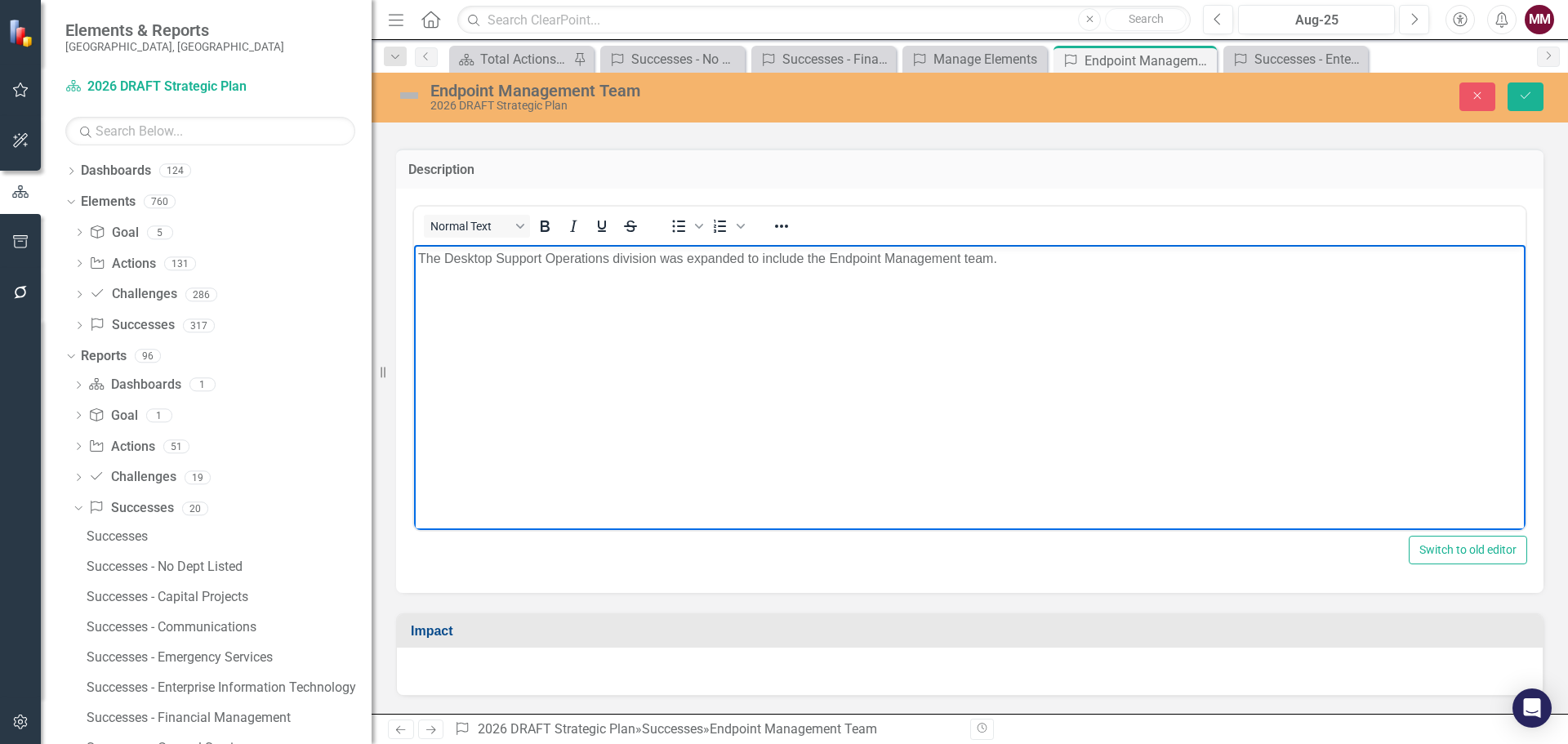
scroll to position [245, 0]
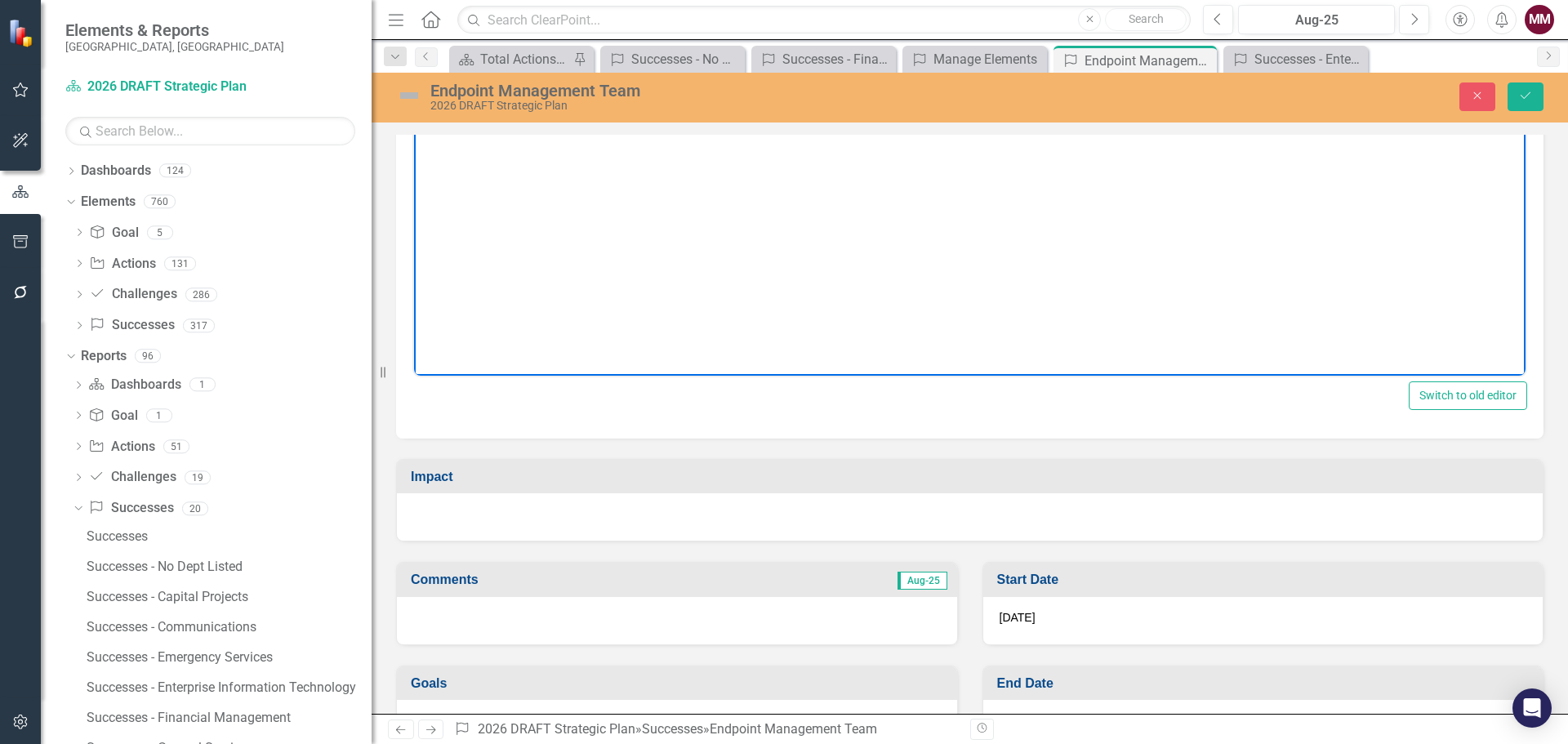
click at [540, 505] on div at bounding box center [970, 516] width 1145 height 47
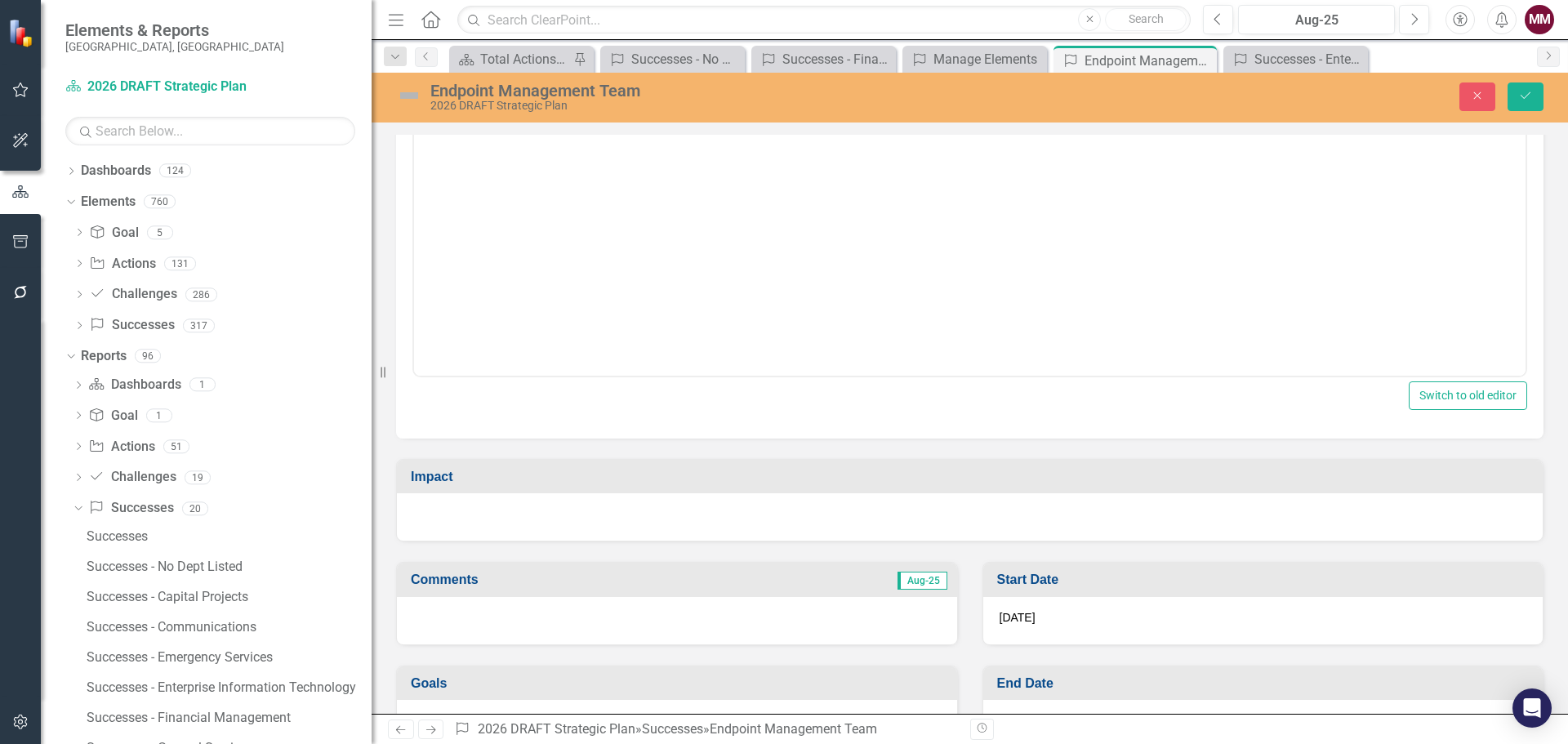
click at [540, 505] on div at bounding box center [970, 516] width 1145 height 47
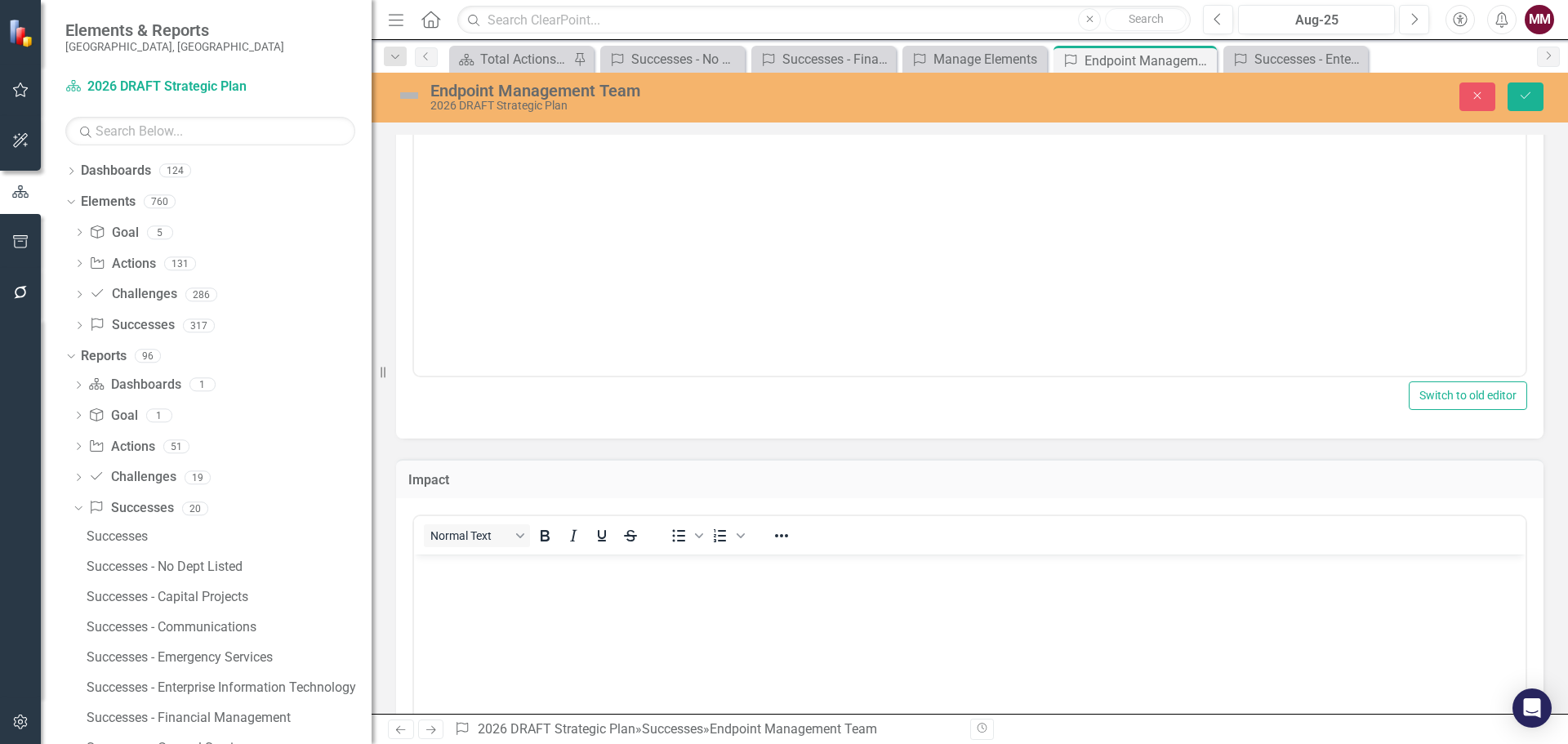
scroll to position [0, 0]
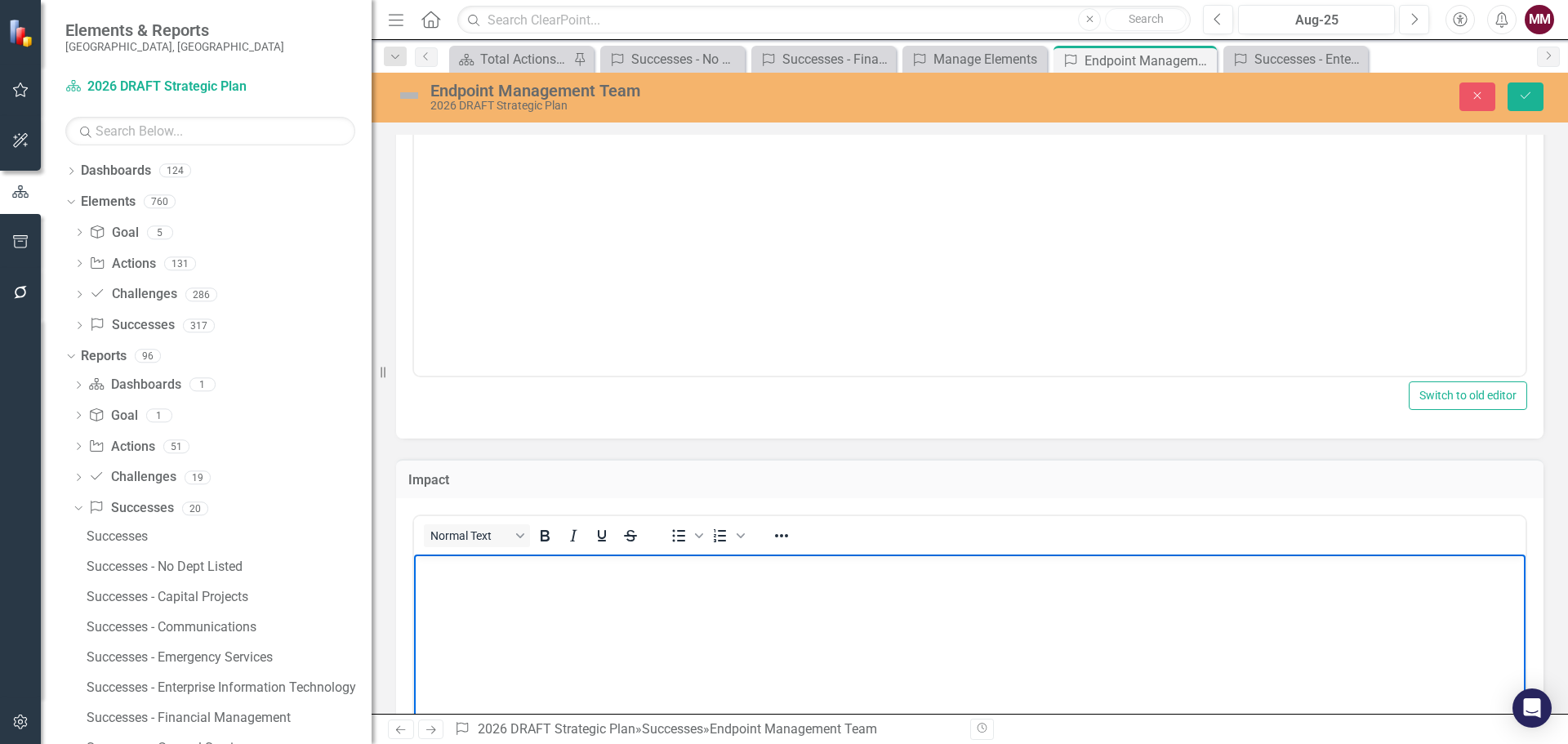
click at [530, 582] on body "Rich Text Area. Press ALT-0 for help." at bounding box center [970, 677] width 1112 height 245
paste body "Rich Text Area. Press ALT-0 for help."
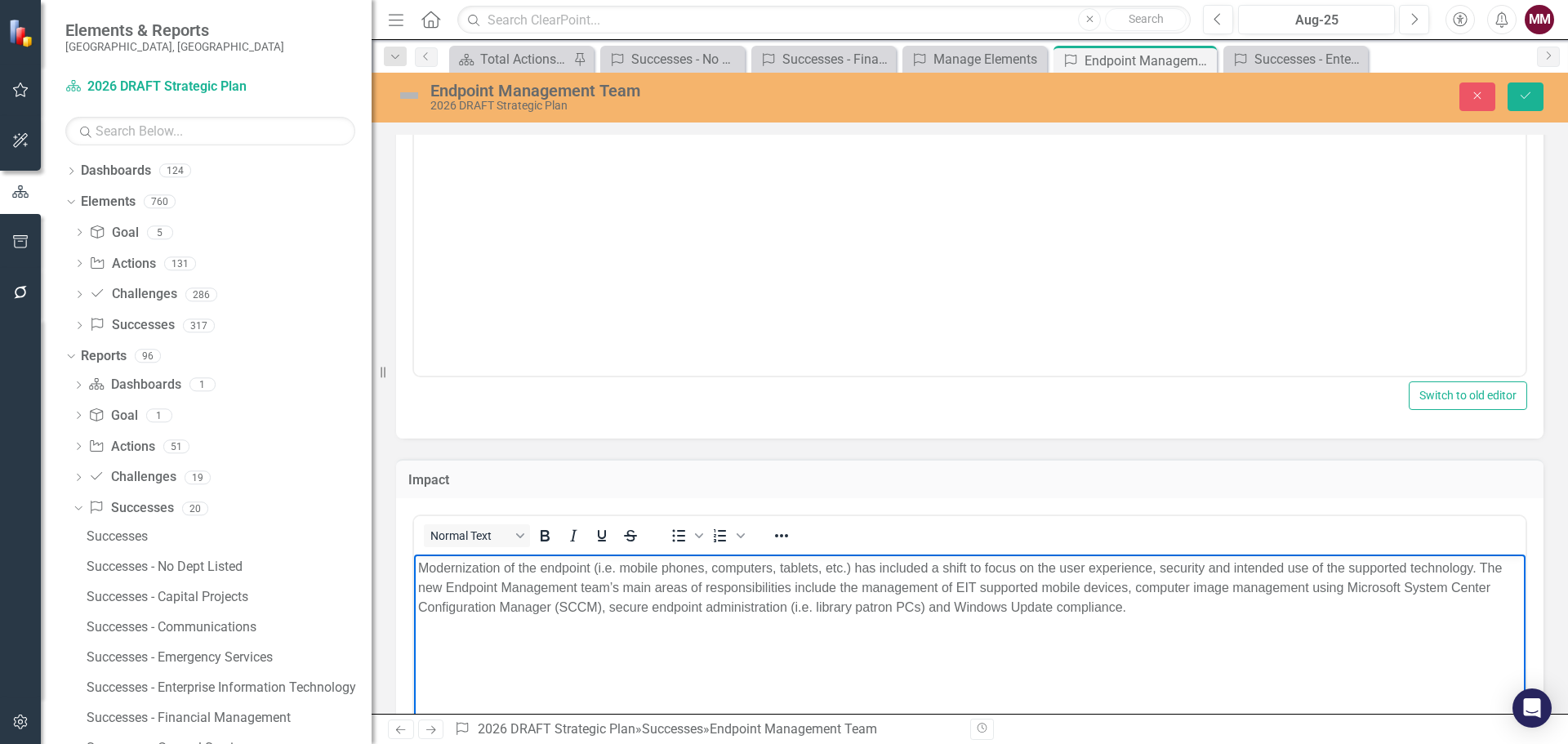
click at [1221, 565] on p "Modernization of the endpoint (i.e. mobile phones, computers, tablets, etc.) ha…" at bounding box center [970, 588] width 1103 height 59
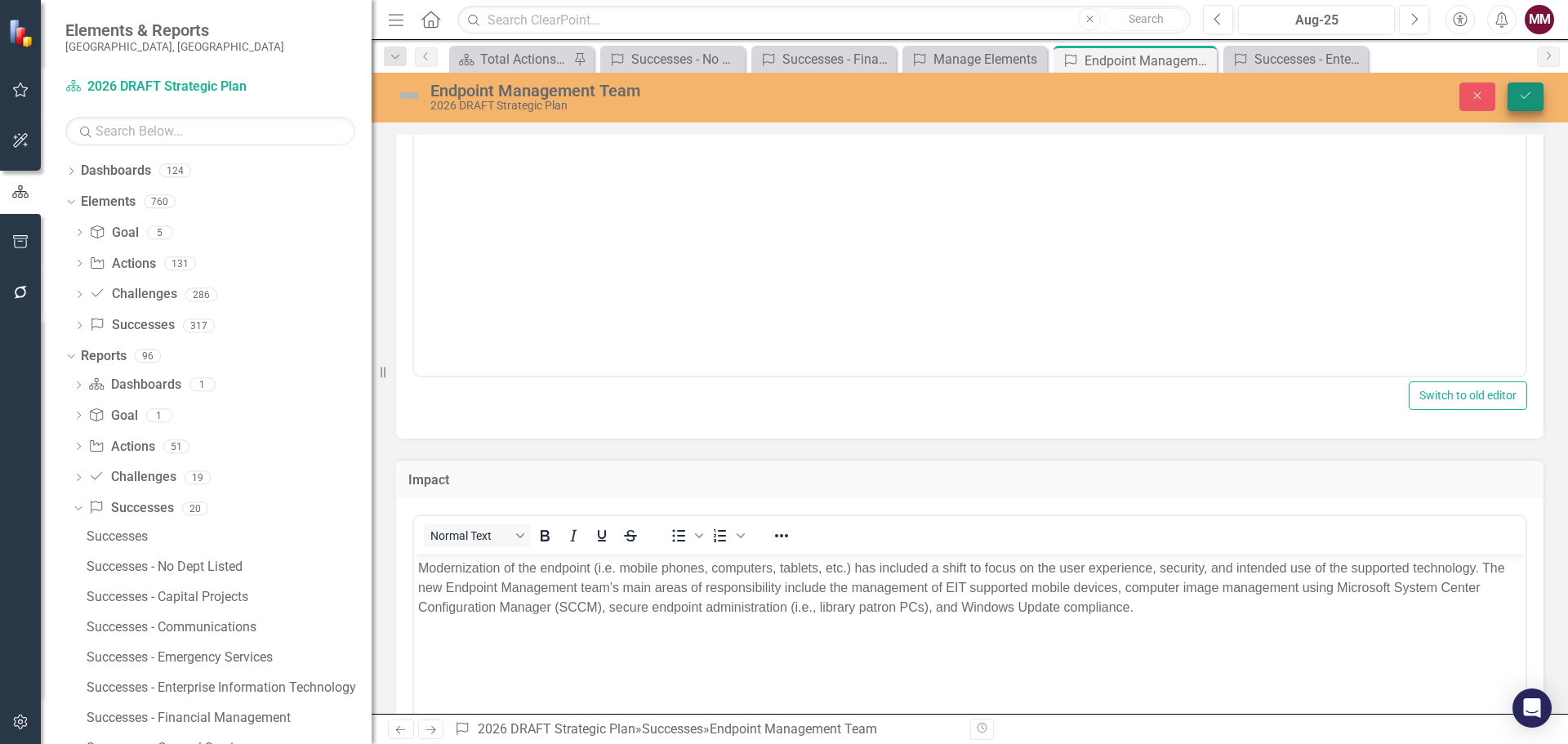
click at [1521, 99] on icon "Save" at bounding box center [1525, 95] width 15 height 12
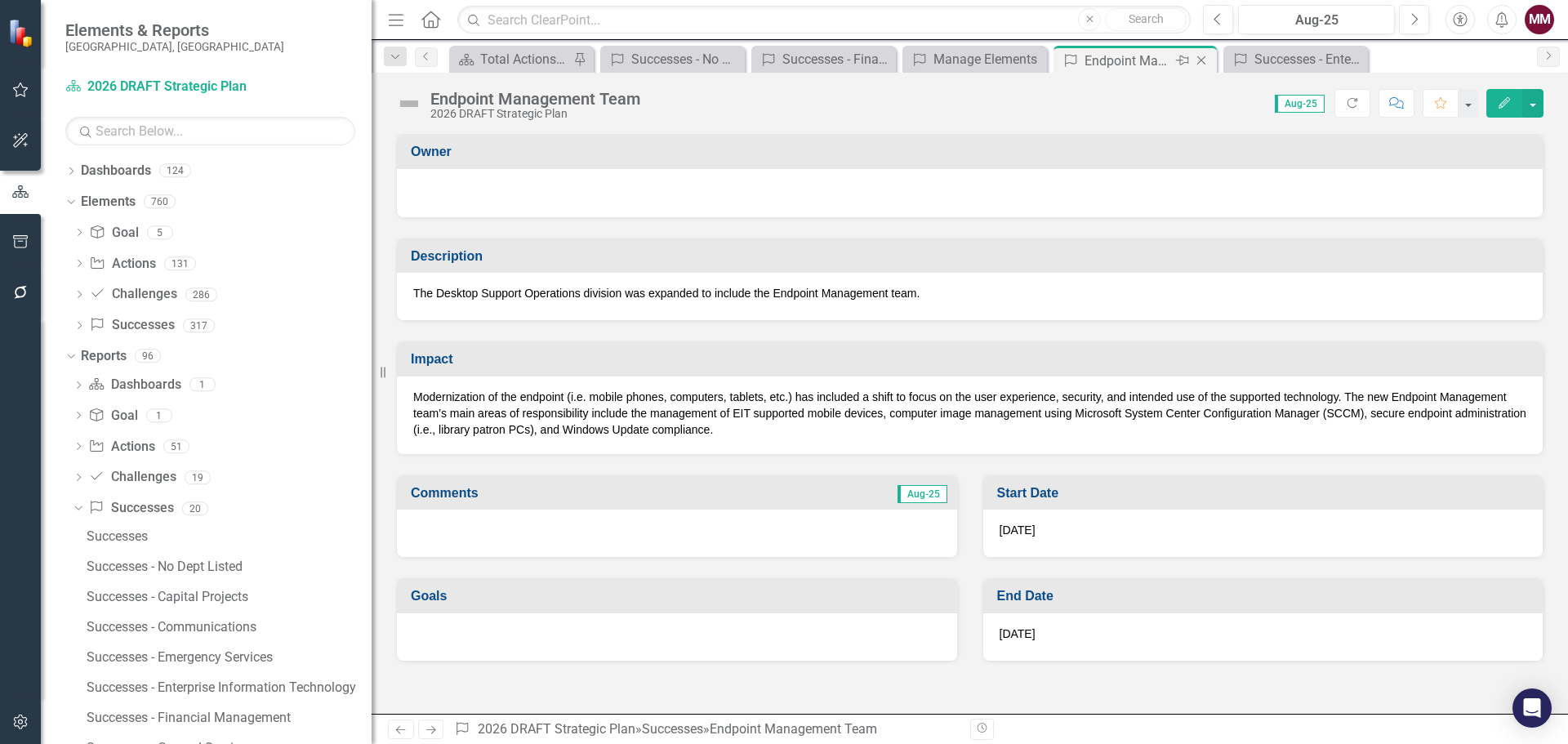
click at [1200, 58] on icon "Close" at bounding box center [1201, 60] width 16 height 13
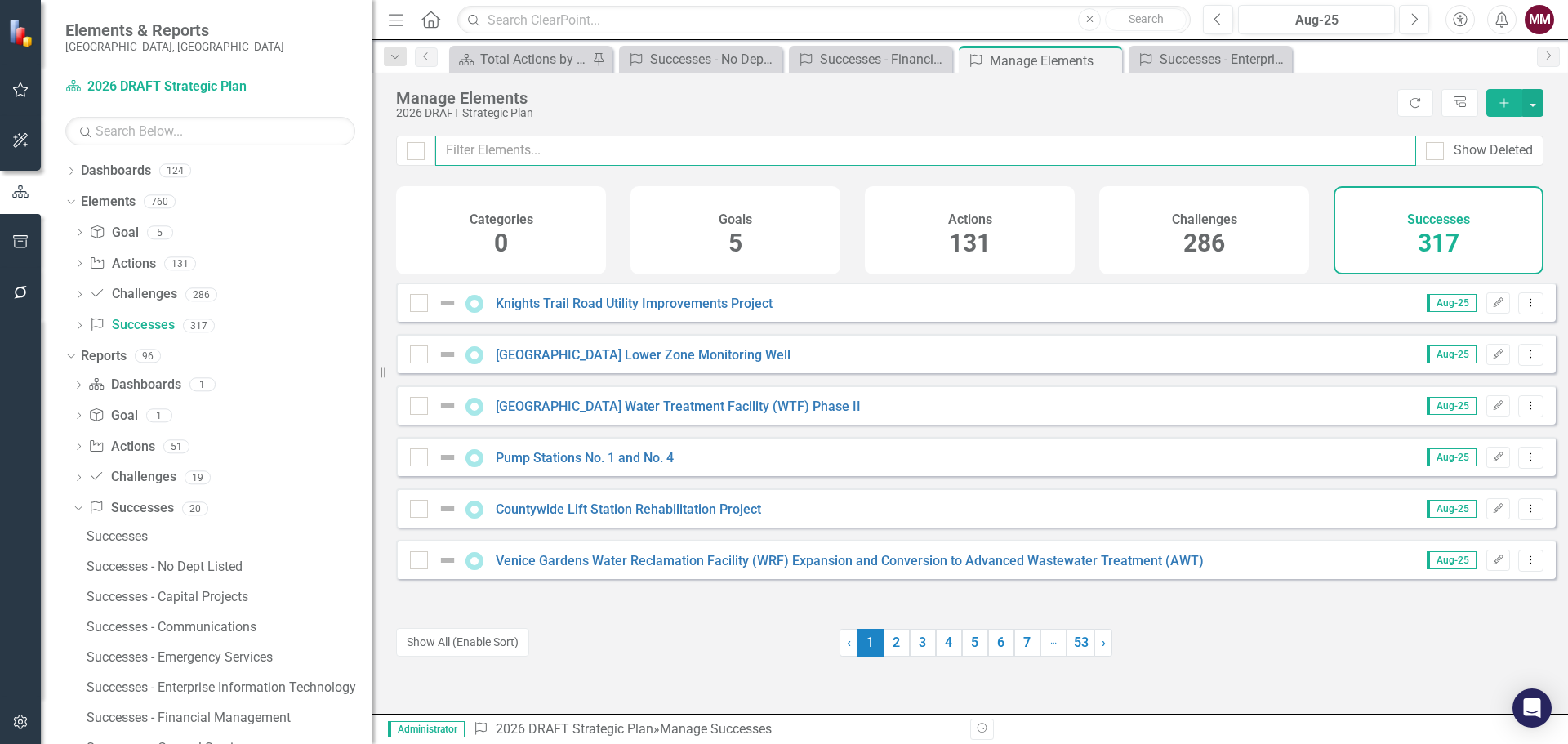
click at [609, 150] on input "text" at bounding box center [925, 151] width 980 height 30
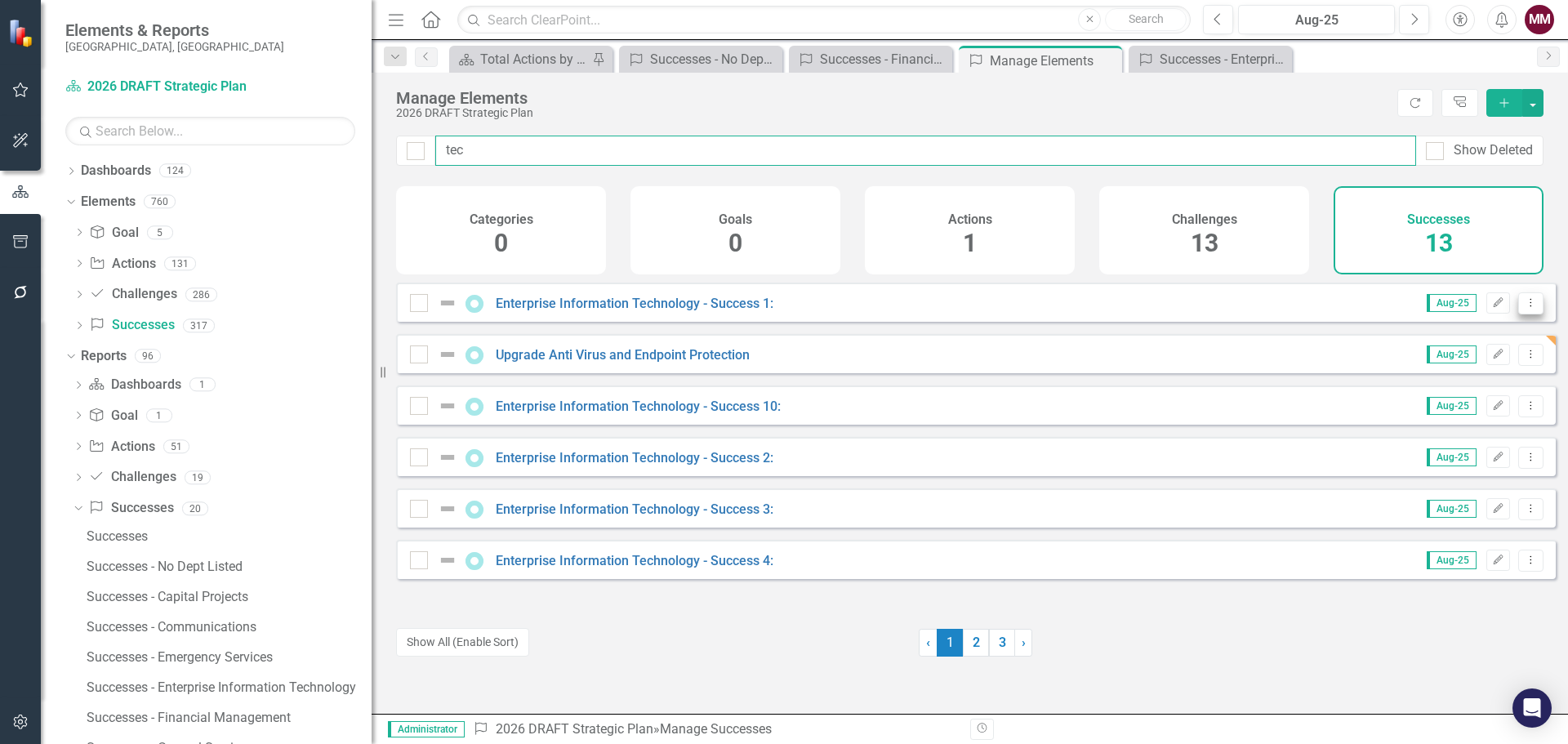
type input "tec"
click at [1524, 308] on icon "Dropdown Menu" at bounding box center [1531, 303] width 14 height 11
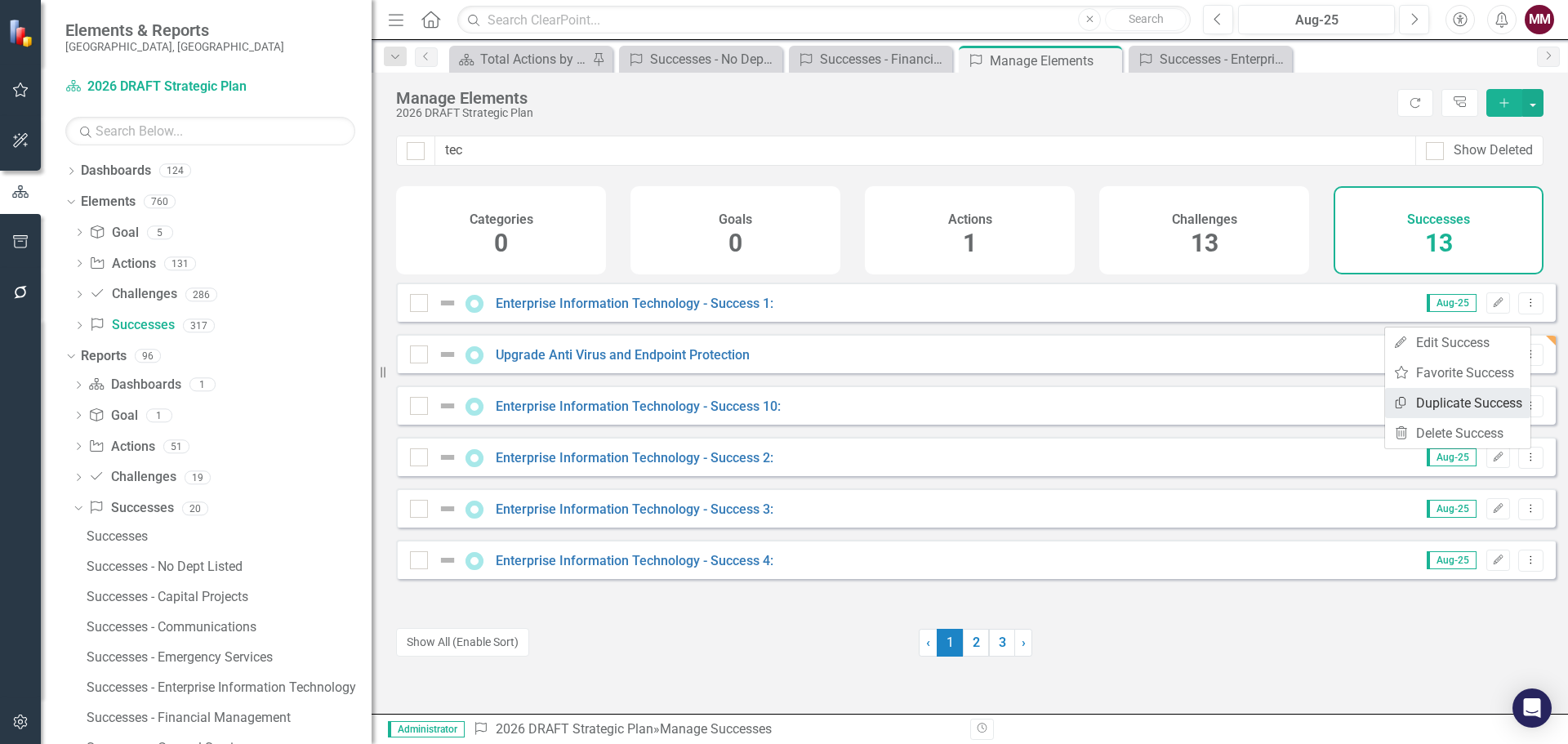
click at [1465, 404] on link "Copy Duplicate Success" at bounding box center [1458, 403] width 146 height 30
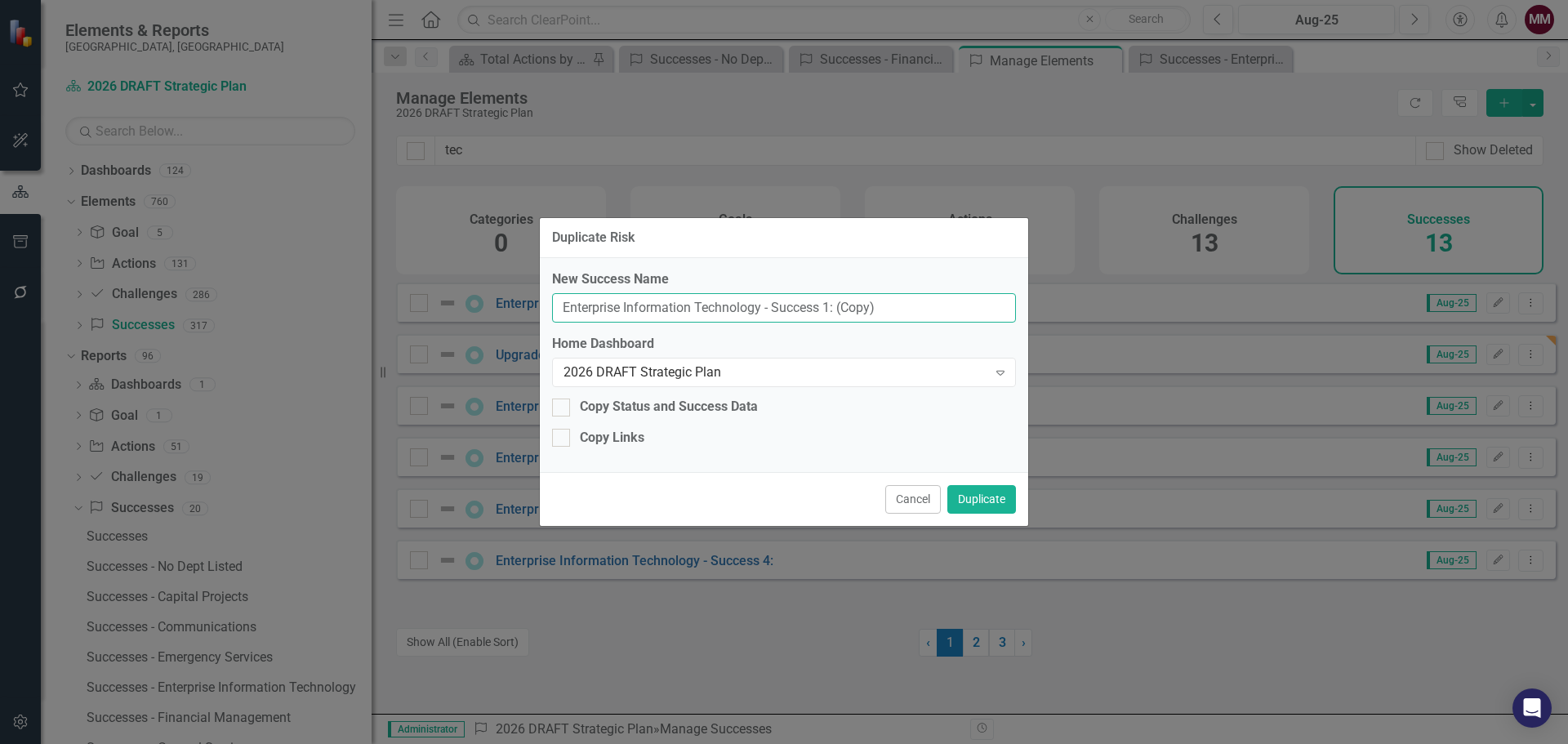
drag, startPoint x: 904, startPoint y: 315, endPoint x: 267, endPoint y: 235, distance: 642.0
click at [268, 235] on div "Duplicate Risk New Success Name Enterprise Information Technology - Success 1: …" at bounding box center [784, 372] width 1568 height 744
paste input "New Mobile Device Management (MDM) platform"
type input "New Mobile Device Management (MDM) platform"
click at [972, 495] on button "Duplicate" at bounding box center [981, 499] width 68 height 28
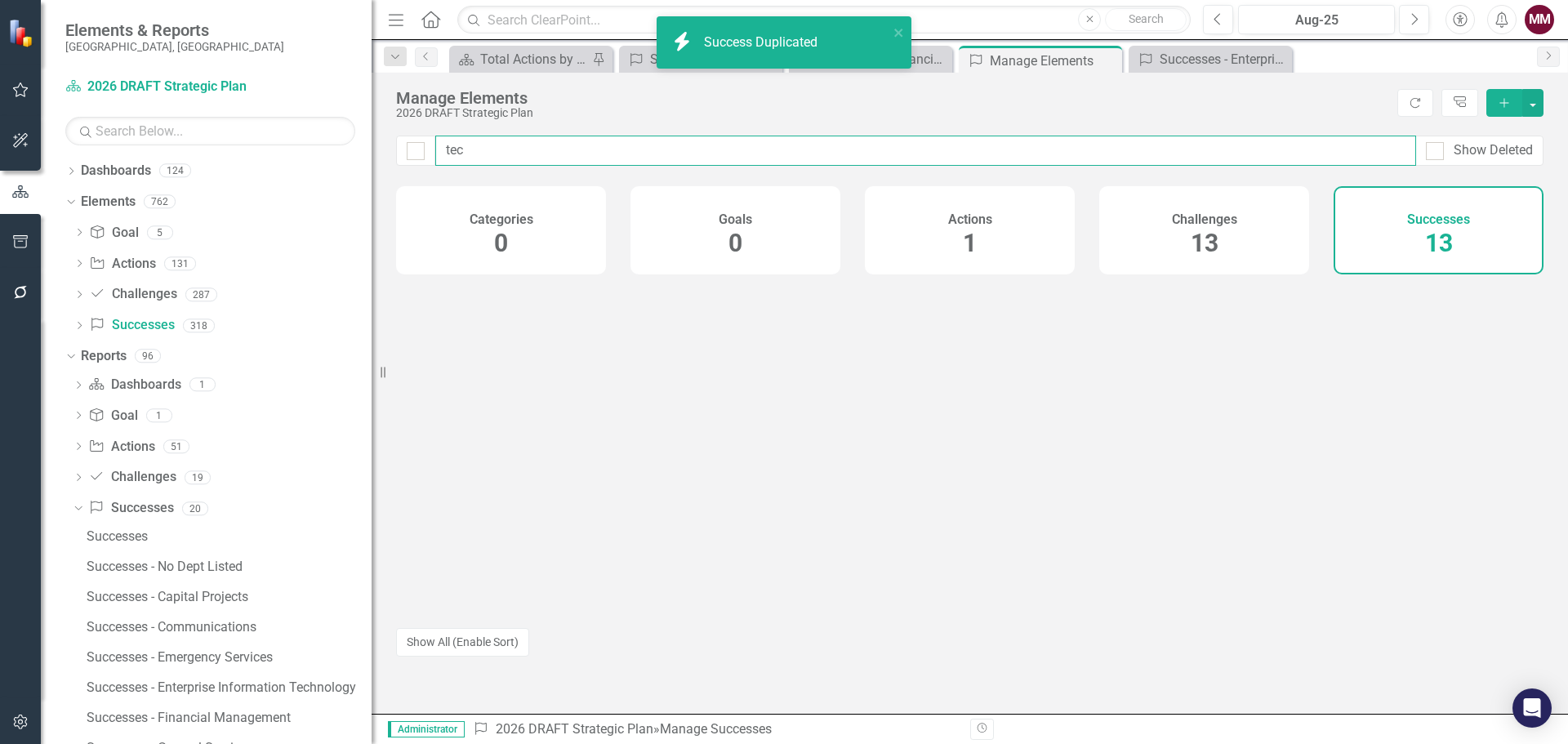
drag, startPoint x: 545, startPoint y: 160, endPoint x: 342, endPoint y: 130, distance: 205.2
click at [355, 131] on div "Elements & Reports [GEOGRAPHIC_DATA], [GEOGRAPHIC_DATA] Dashboard 2026 DRAFT St…" at bounding box center [784, 372] width 1568 height 744
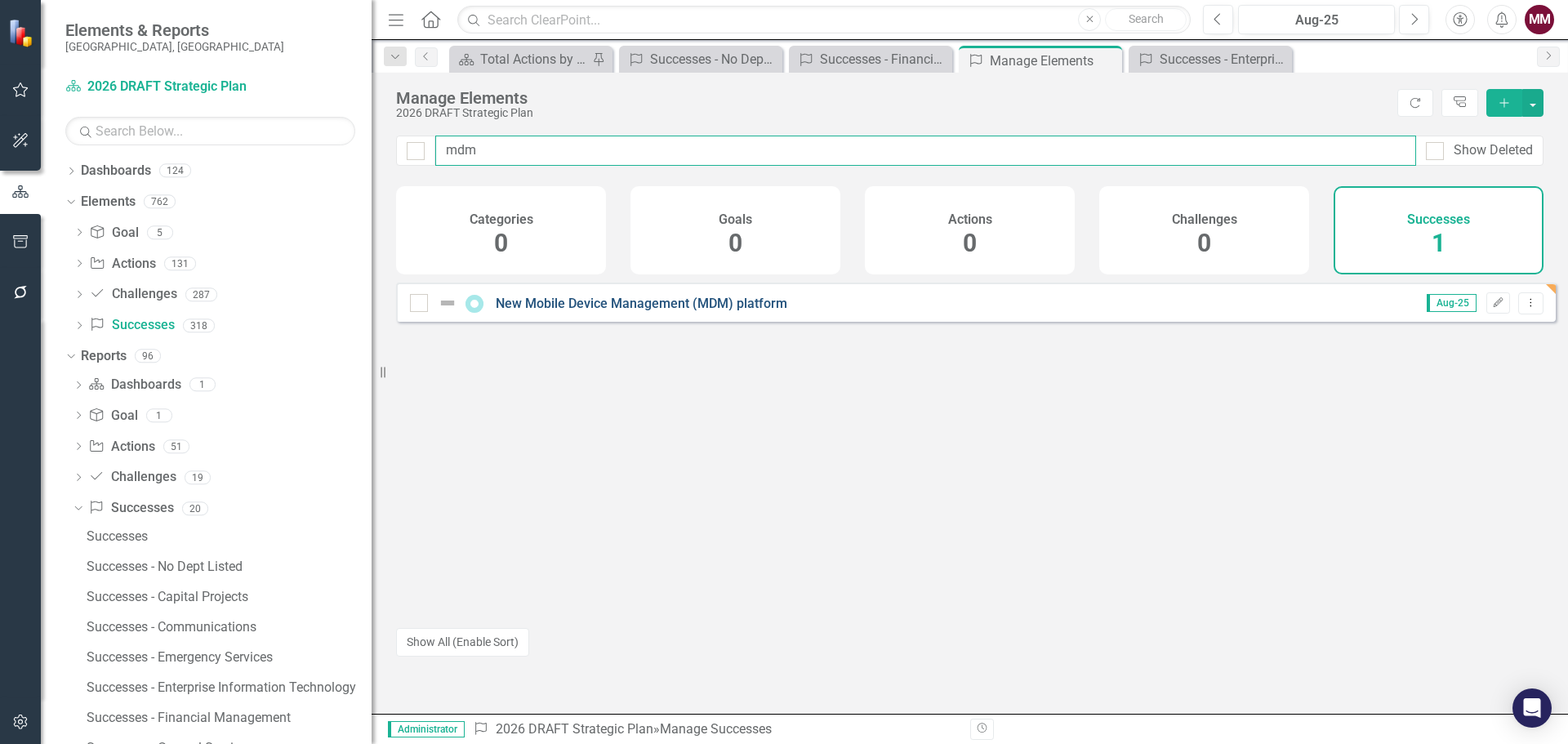
type input "mdm"
click at [708, 311] on link "New Mobile Device Management (MDM) platform" at bounding box center [641, 303] width 291 height 15
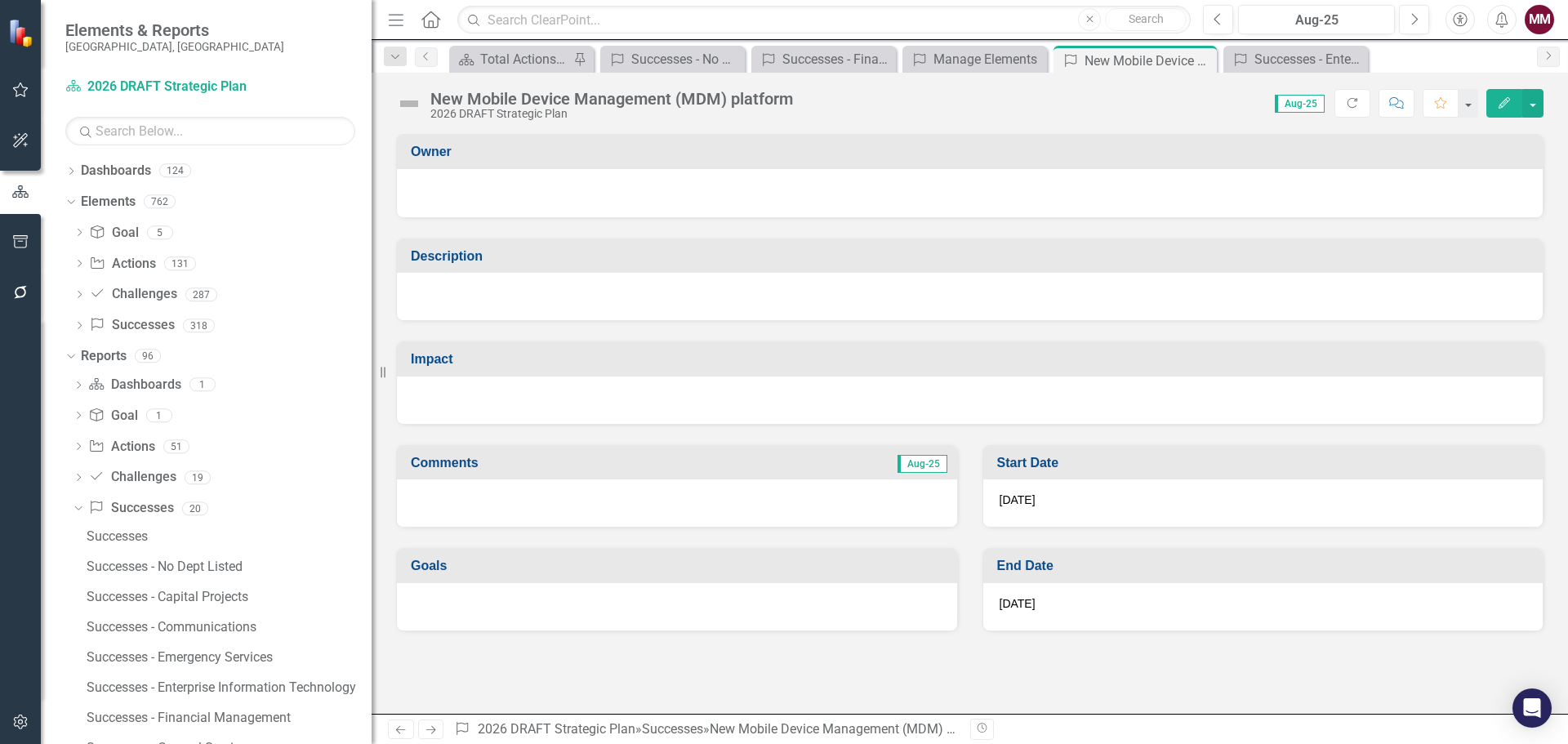
click at [562, 305] on div at bounding box center [970, 296] width 1145 height 47
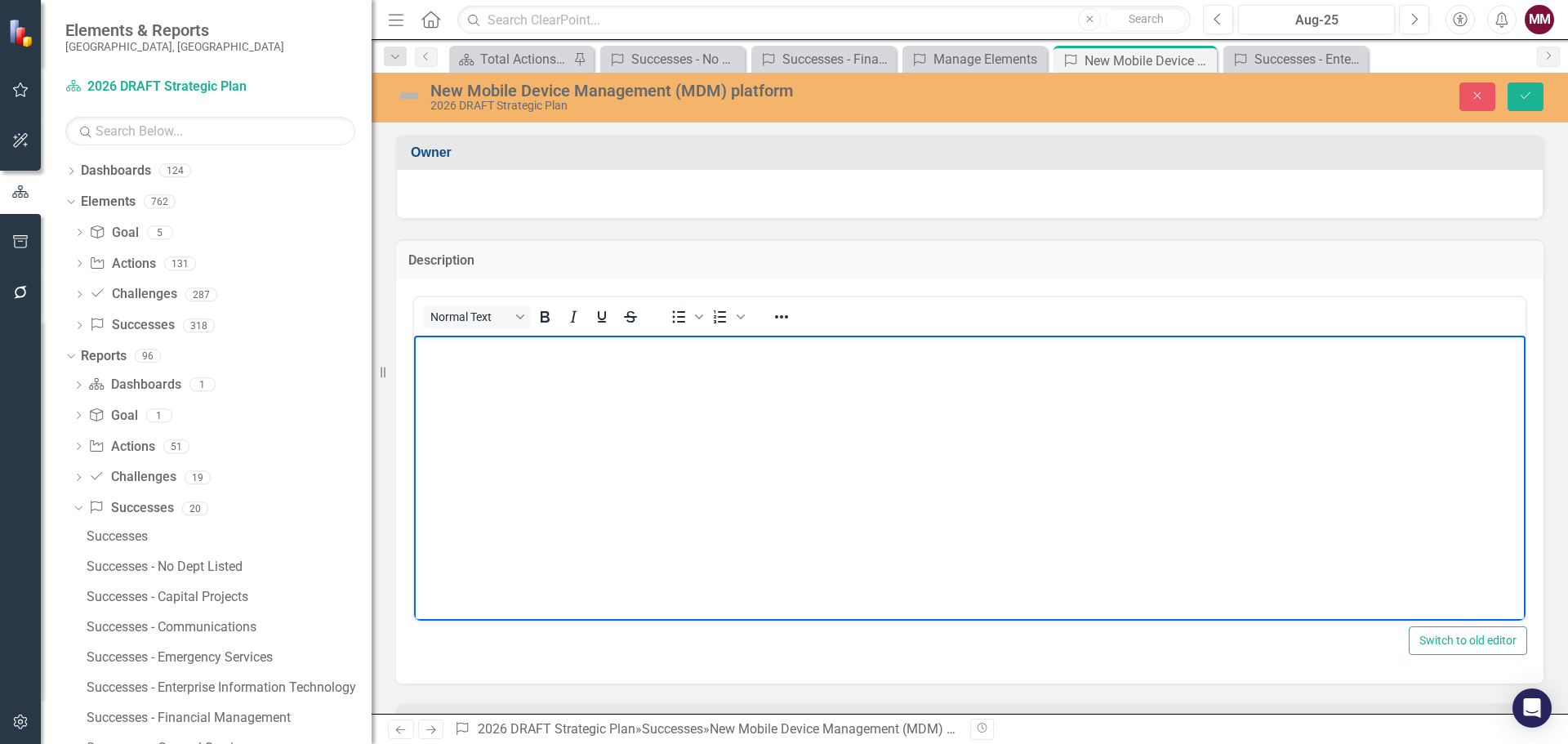
click at [542, 414] on body "Rich Text Area. Press ALT-0 for help." at bounding box center [970, 457] width 1112 height 245
paste body "Rich Text Area. Press ALT-0 for help."
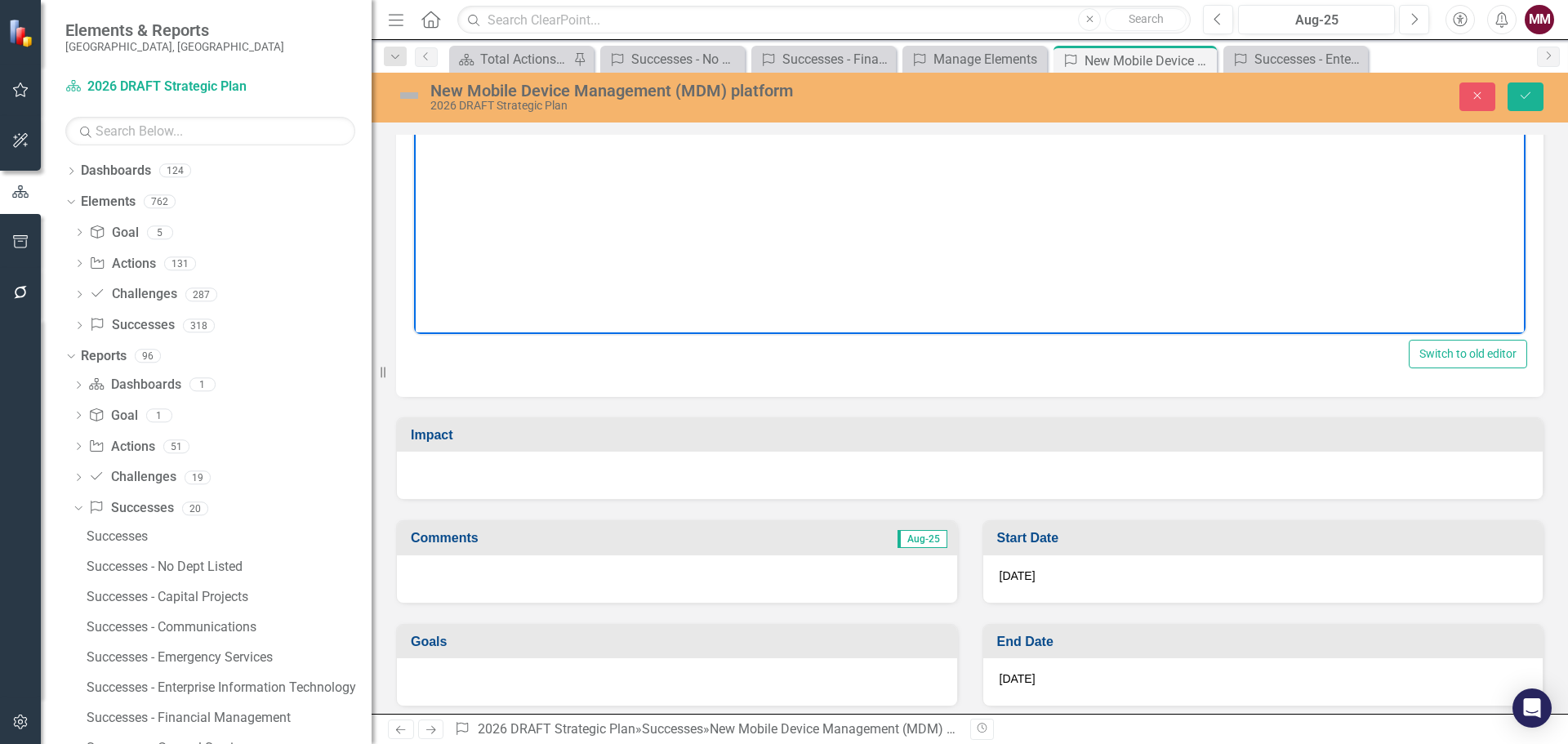
scroll to position [296, 0]
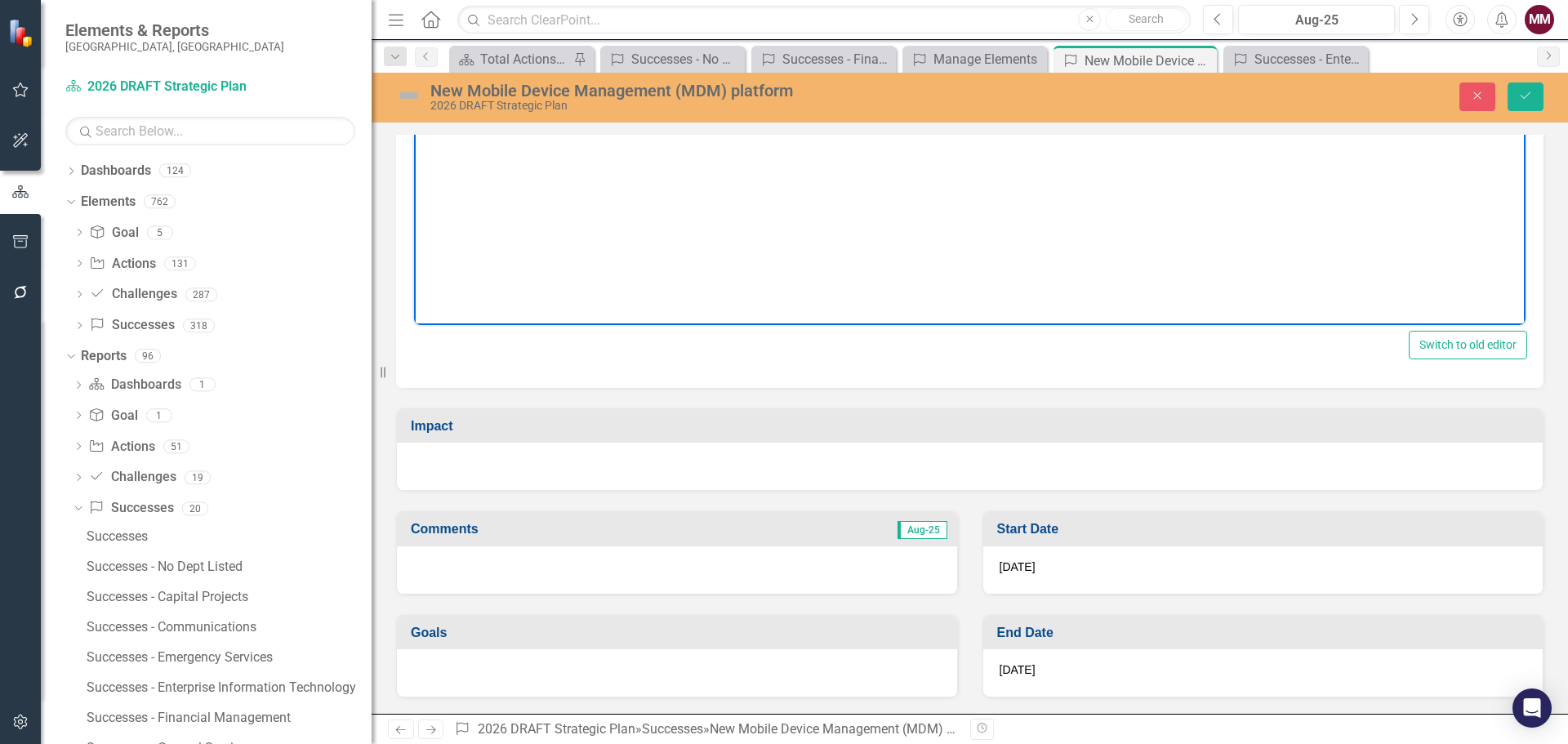
click at [683, 455] on div at bounding box center [970, 465] width 1145 height 47
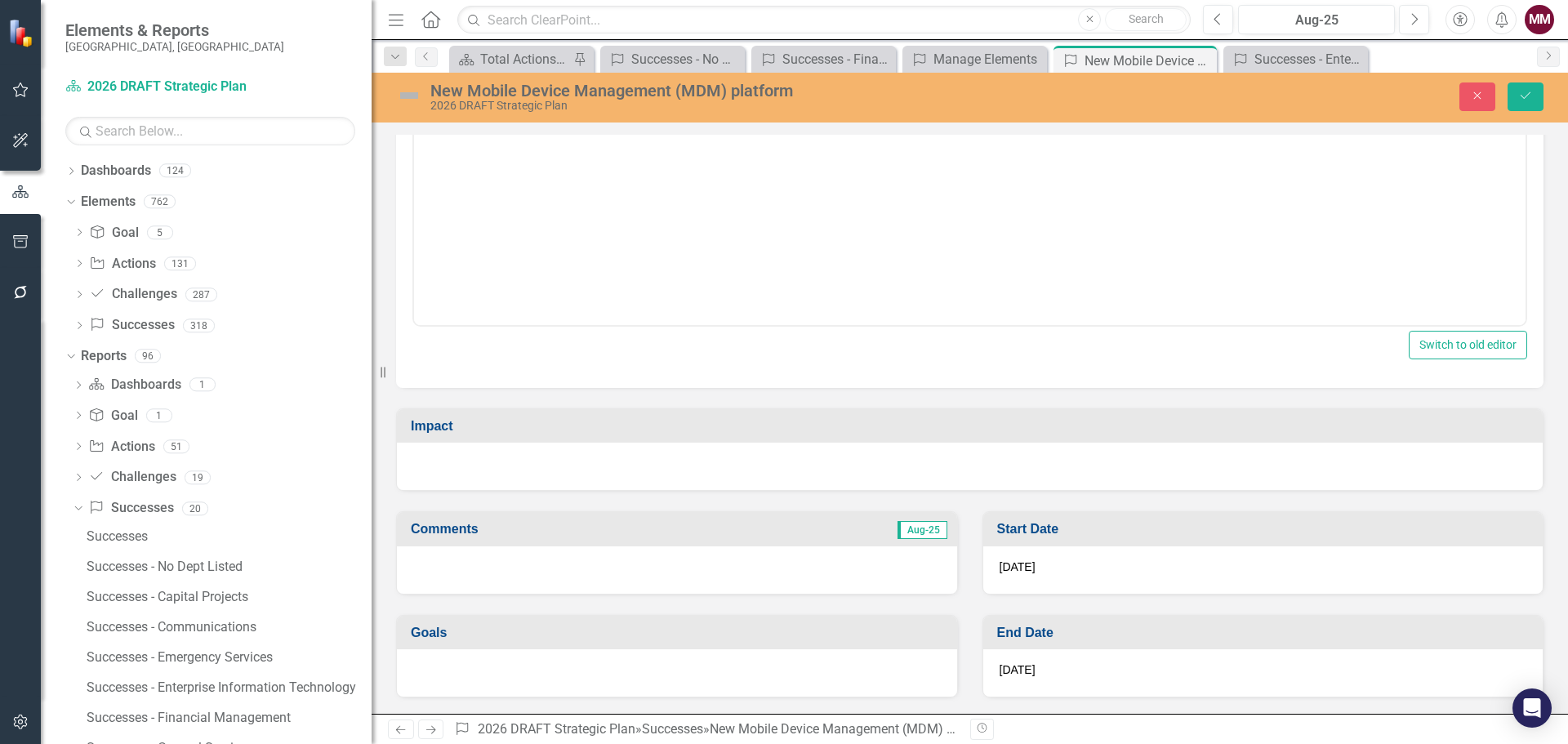
click at [683, 455] on div at bounding box center [970, 465] width 1145 height 47
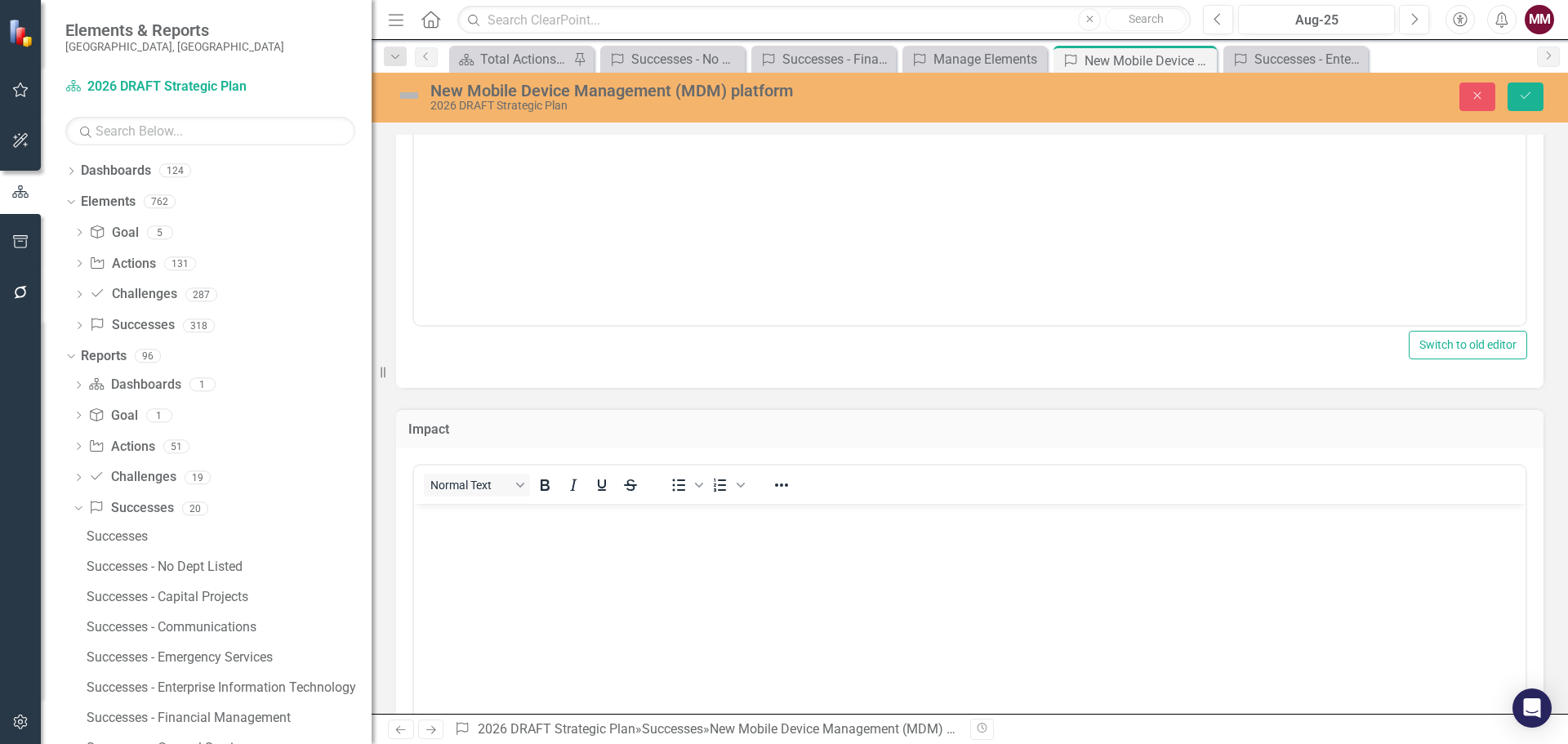
scroll to position [0, 0]
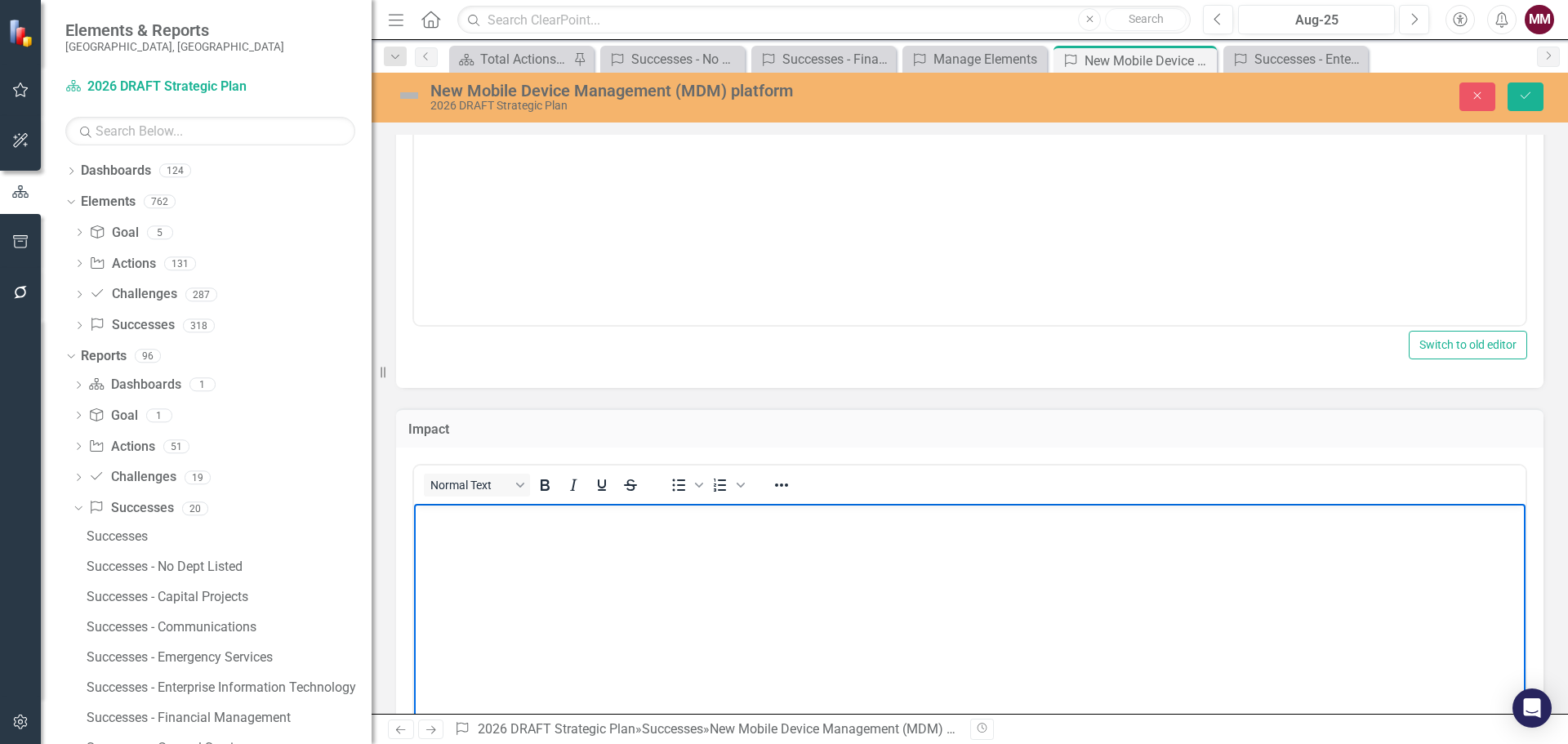
drag, startPoint x: 1097, startPoint y: 959, endPoint x: 640, endPoint y: 554, distance: 610.6
click at [640, 554] on body "Rich Text Area. Press ALT-0 for help." at bounding box center [970, 626] width 1112 height 245
paste body "Rich Text Area. Press ALT-0 for help."
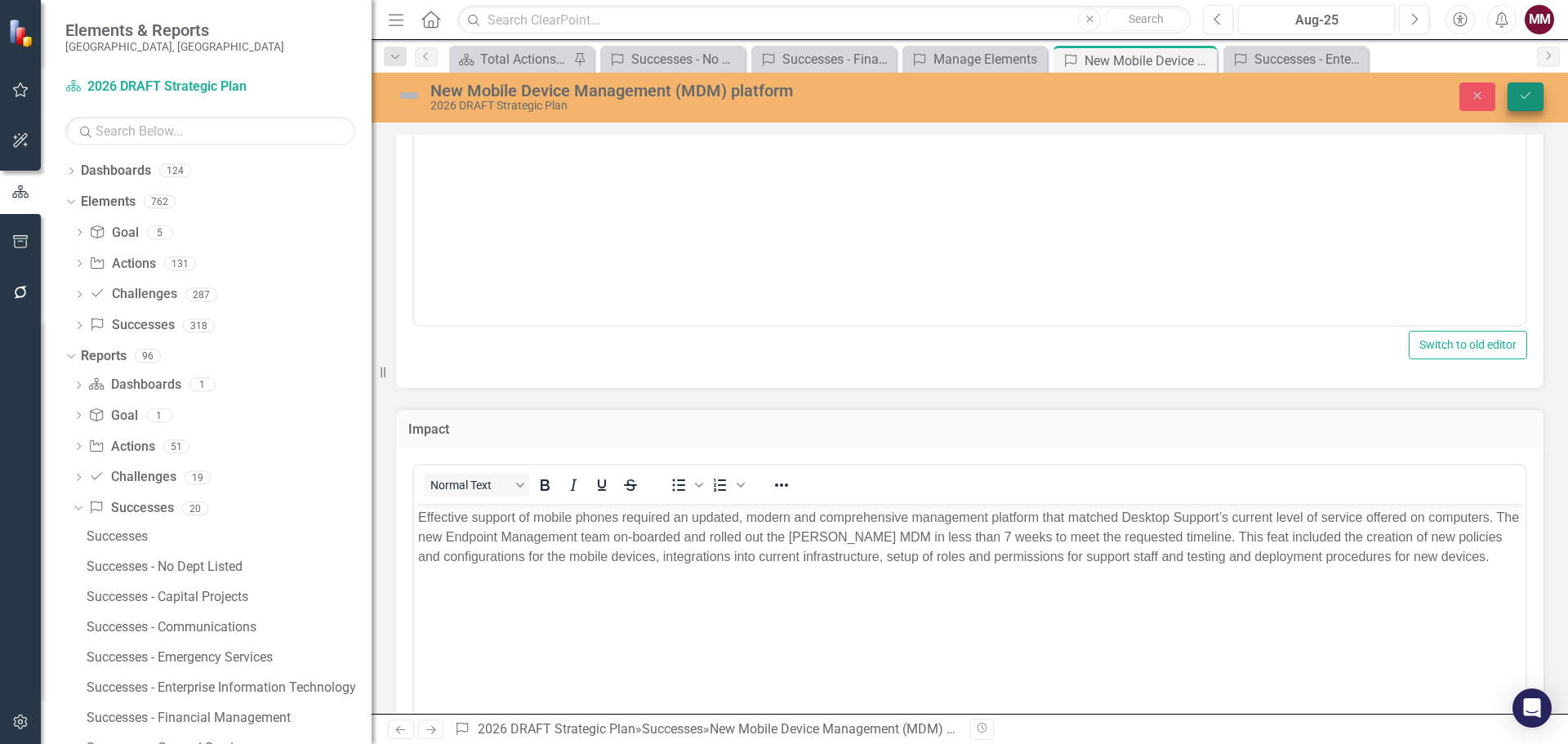
click at [1517, 97] on button "Save" at bounding box center [1525, 97] width 36 height 28
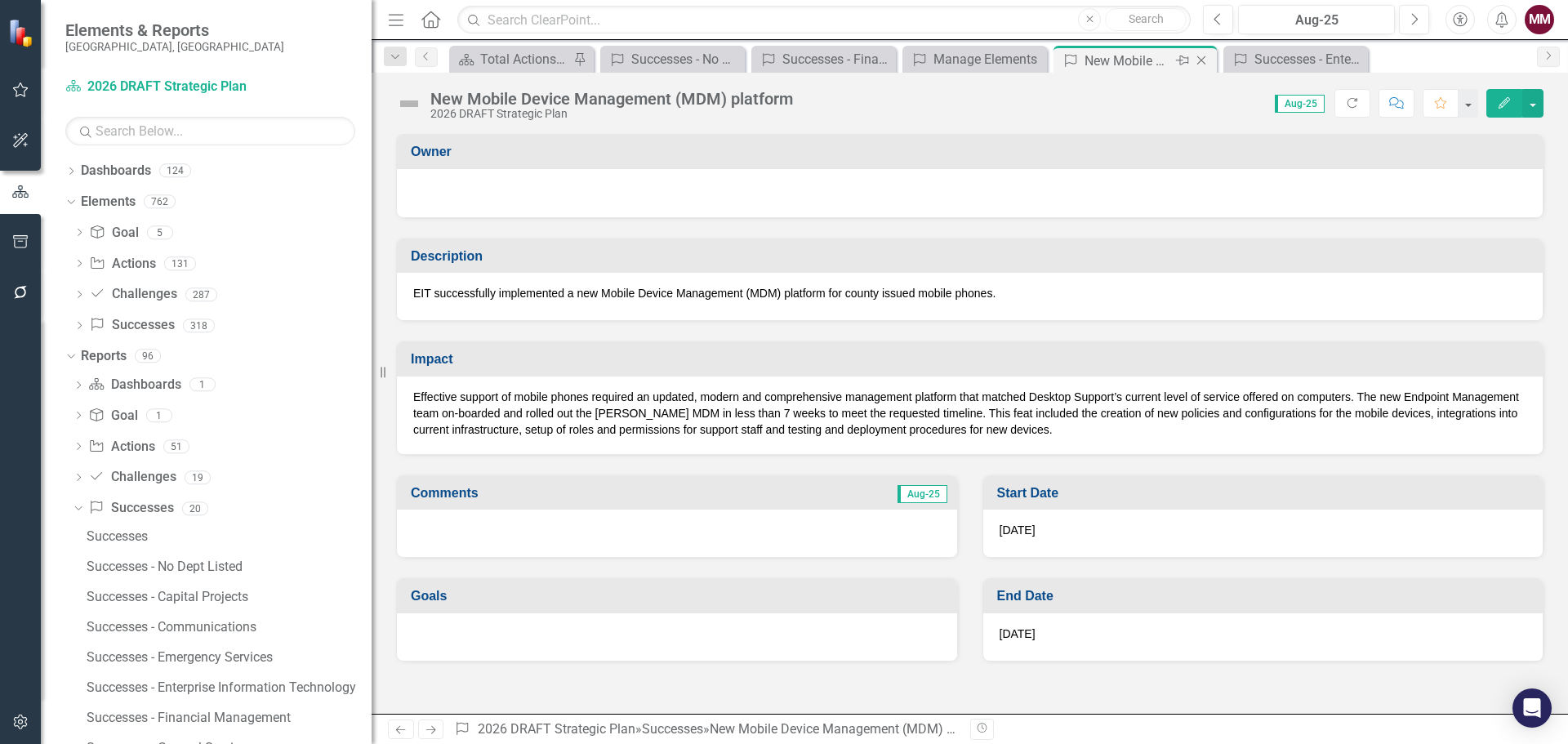
click at [1199, 59] on icon "Close" at bounding box center [1201, 60] width 16 height 13
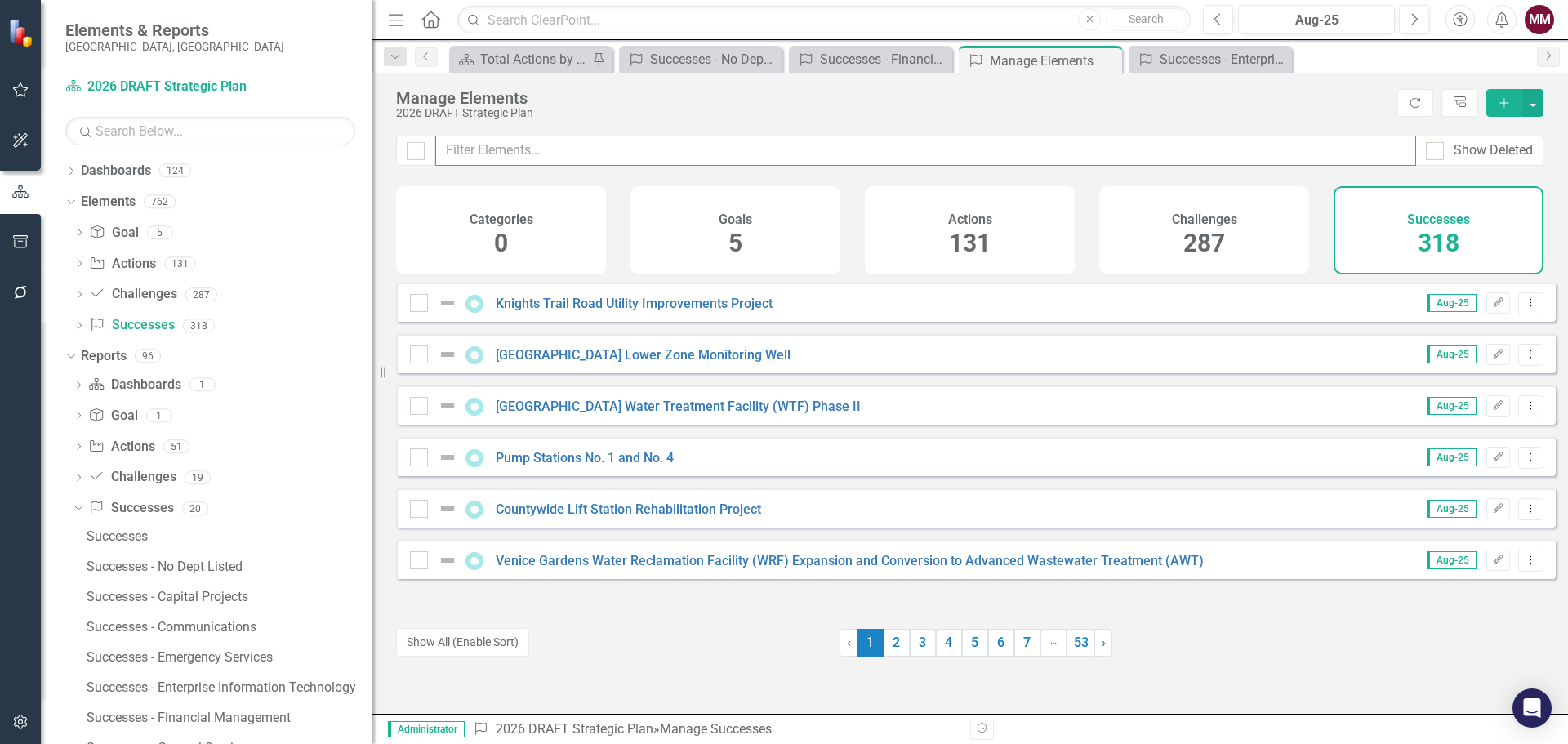
click at [585, 154] on input "text" at bounding box center [925, 151] width 980 height 30
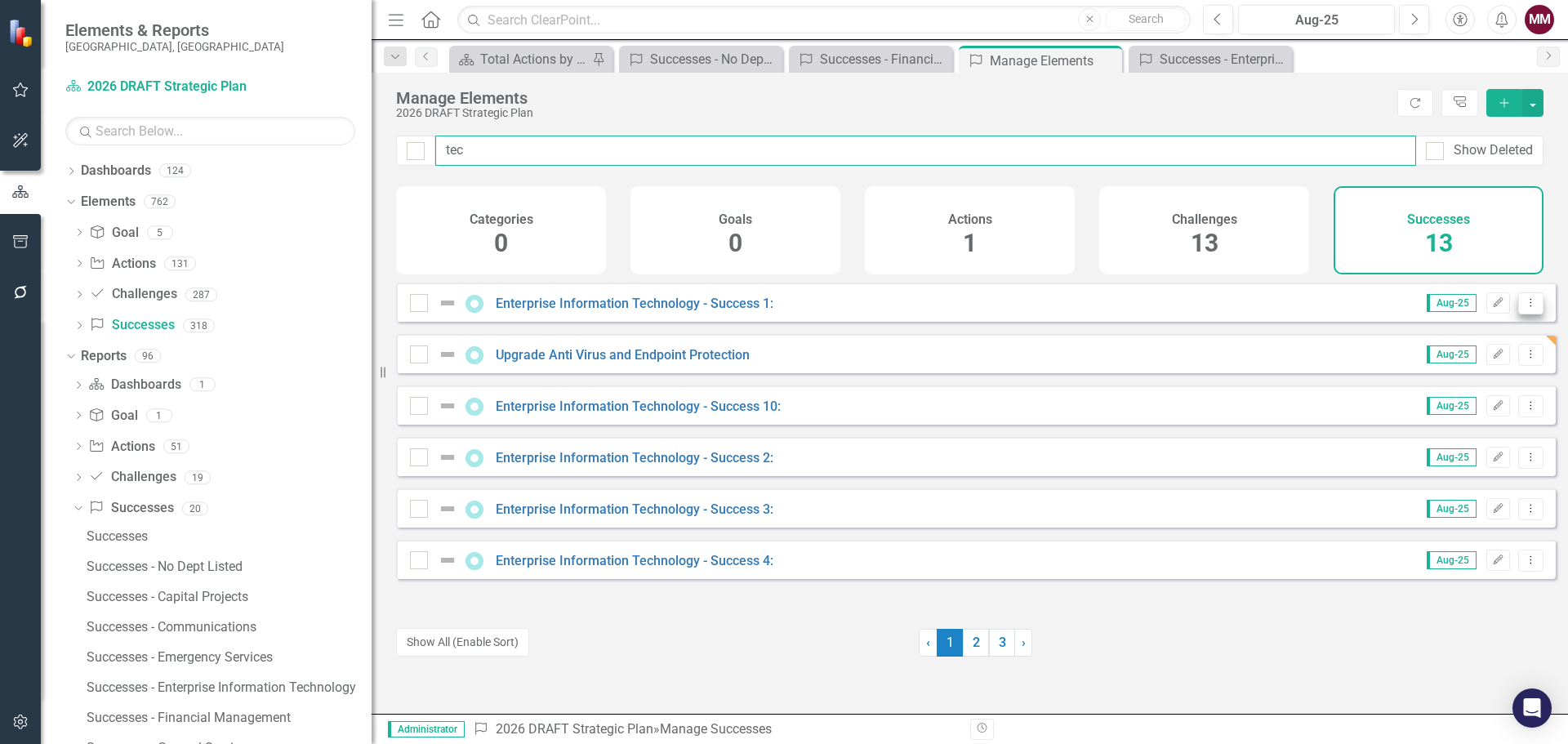
type input "tec"
click at [1530, 306] on icon at bounding box center [1531, 302] width 2 height 8
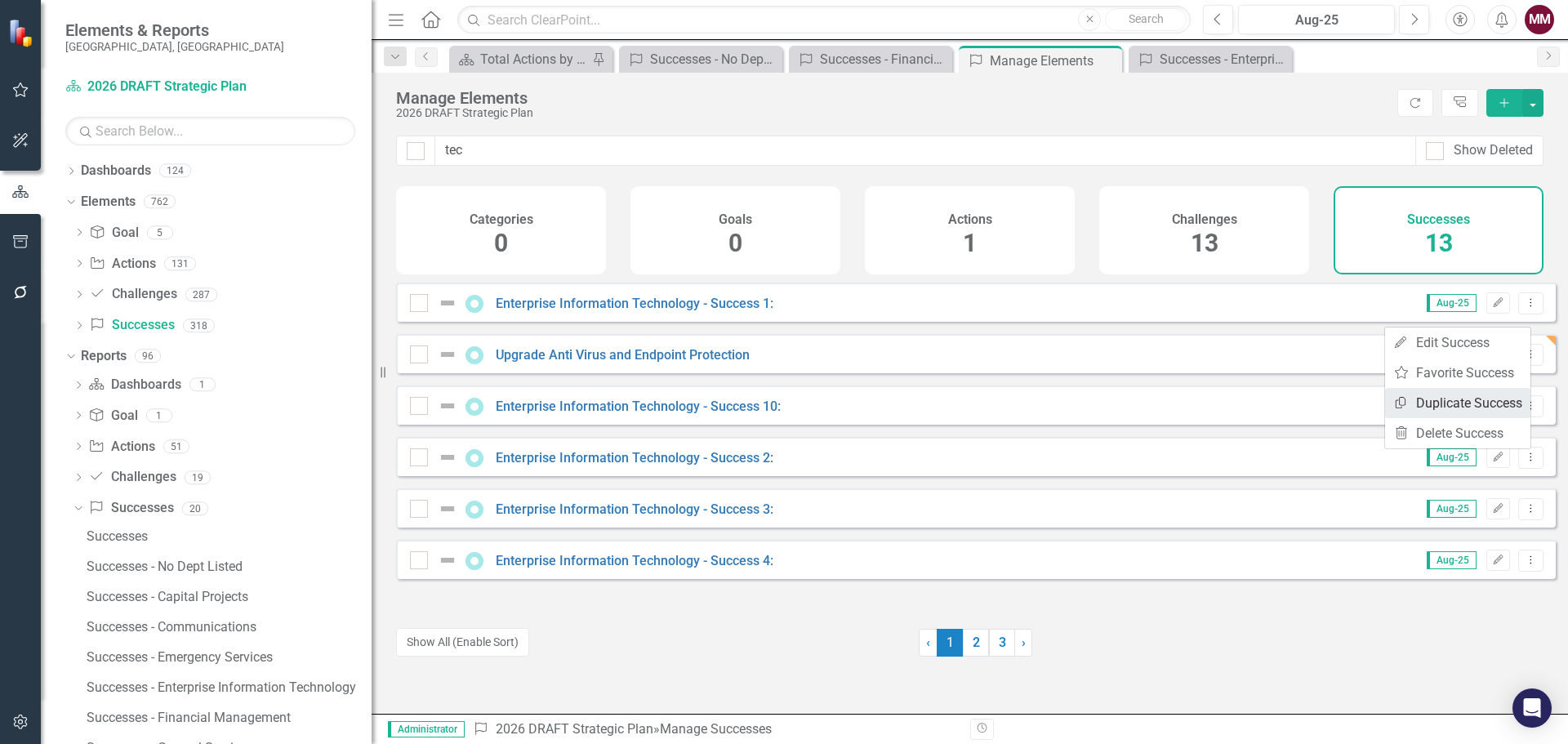
click at [1479, 401] on link "Copy Duplicate Success" at bounding box center [1458, 403] width 146 height 30
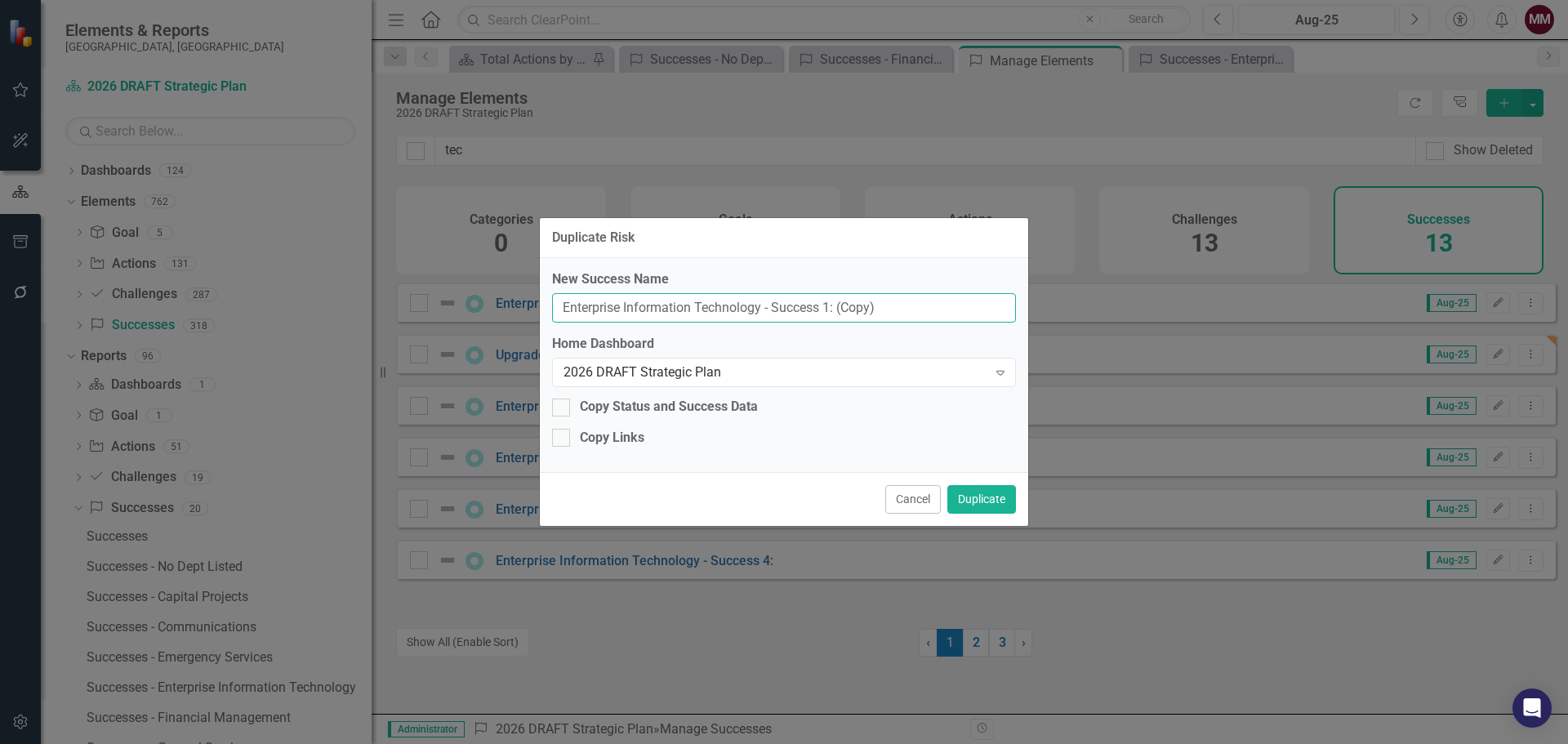
drag, startPoint x: 903, startPoint y: 308, endPoint x: 137, endPoint y: 213, distance: 771.9
click at [194, 222] on div "Duplicate Risk New Success Name Enterprise Information Technology - Success 1: …" at bounding box center [784, 372] width 1568 height 744
paste input "Metrics"
type input "Metrics"
click at [971, 500] on button "Duplicate" at bounding box center [981, 499] width 68 height 28
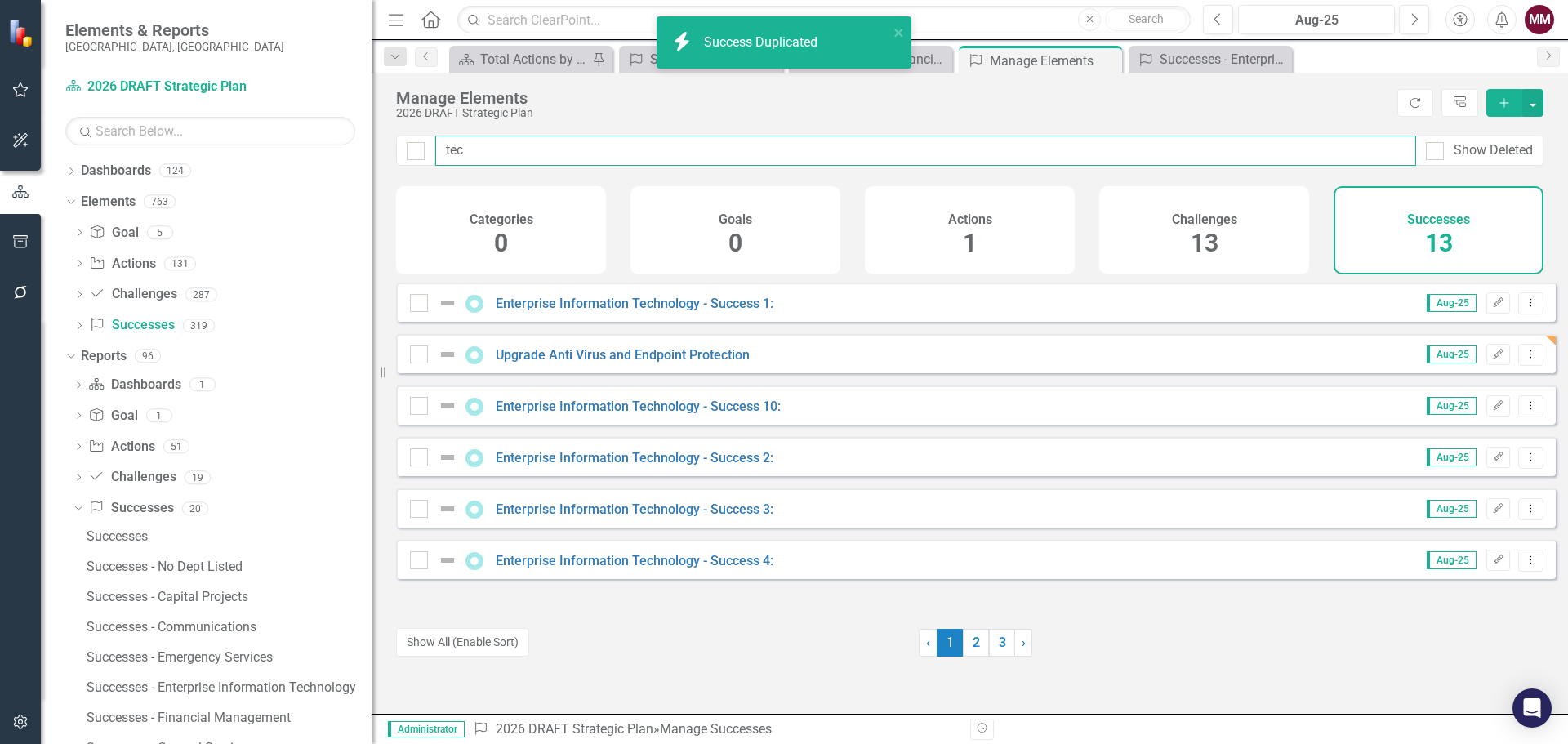
drag, startPoint x: 493, startPoint y: 155, endPoint x: 110, endPoint y: 115, distance: 385.1
click at [147, 115] on div "Elements & Reports [GEOGRAPHIC_DATA], [GEOGRAPHIC_DATA] Dashboard 2026 DRAFT St…" at bounding box center [784, 372] width 1568 height 744
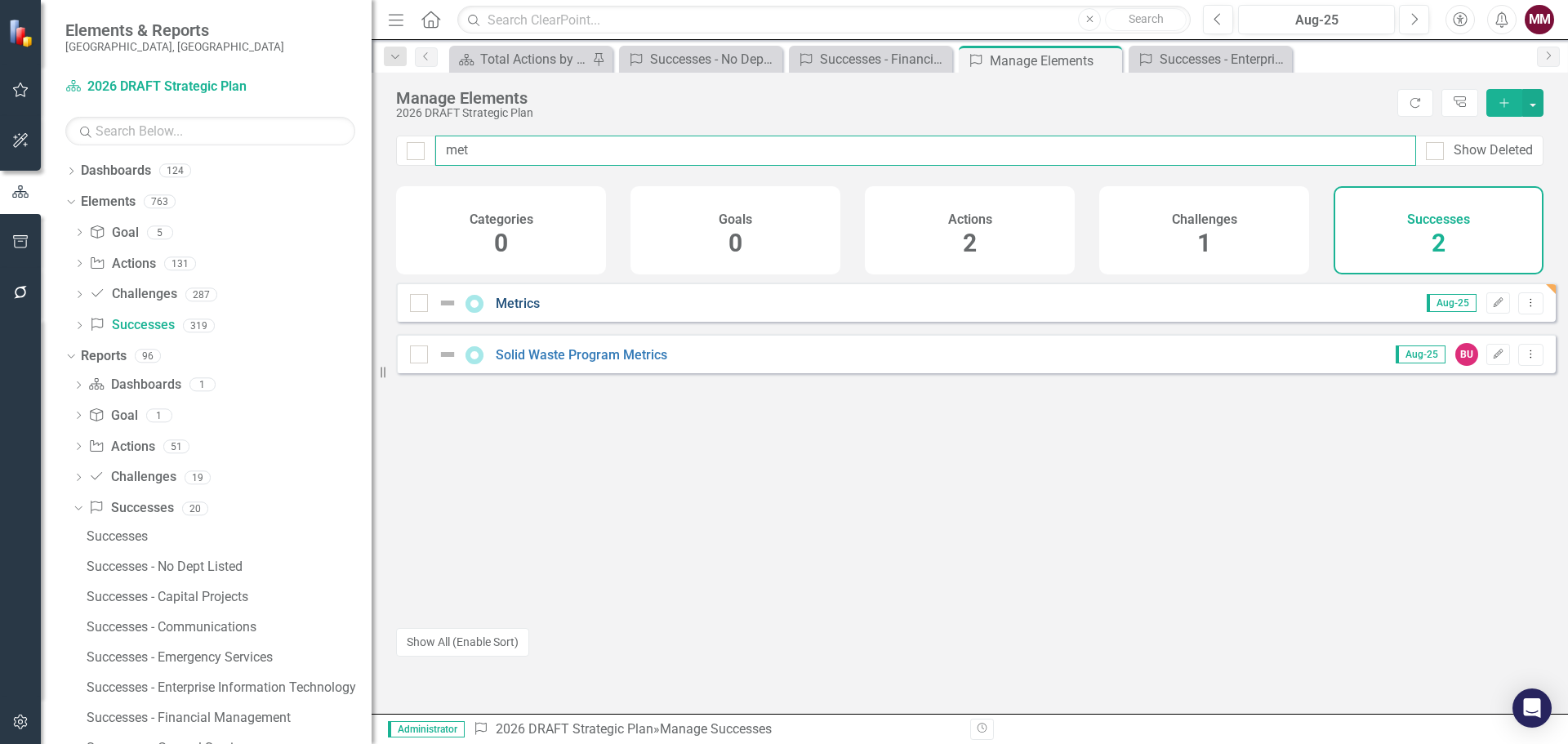
type input "met"
click at [522, 311] on link "Metrics" at bounding box center [518, 303] width 44 height 15
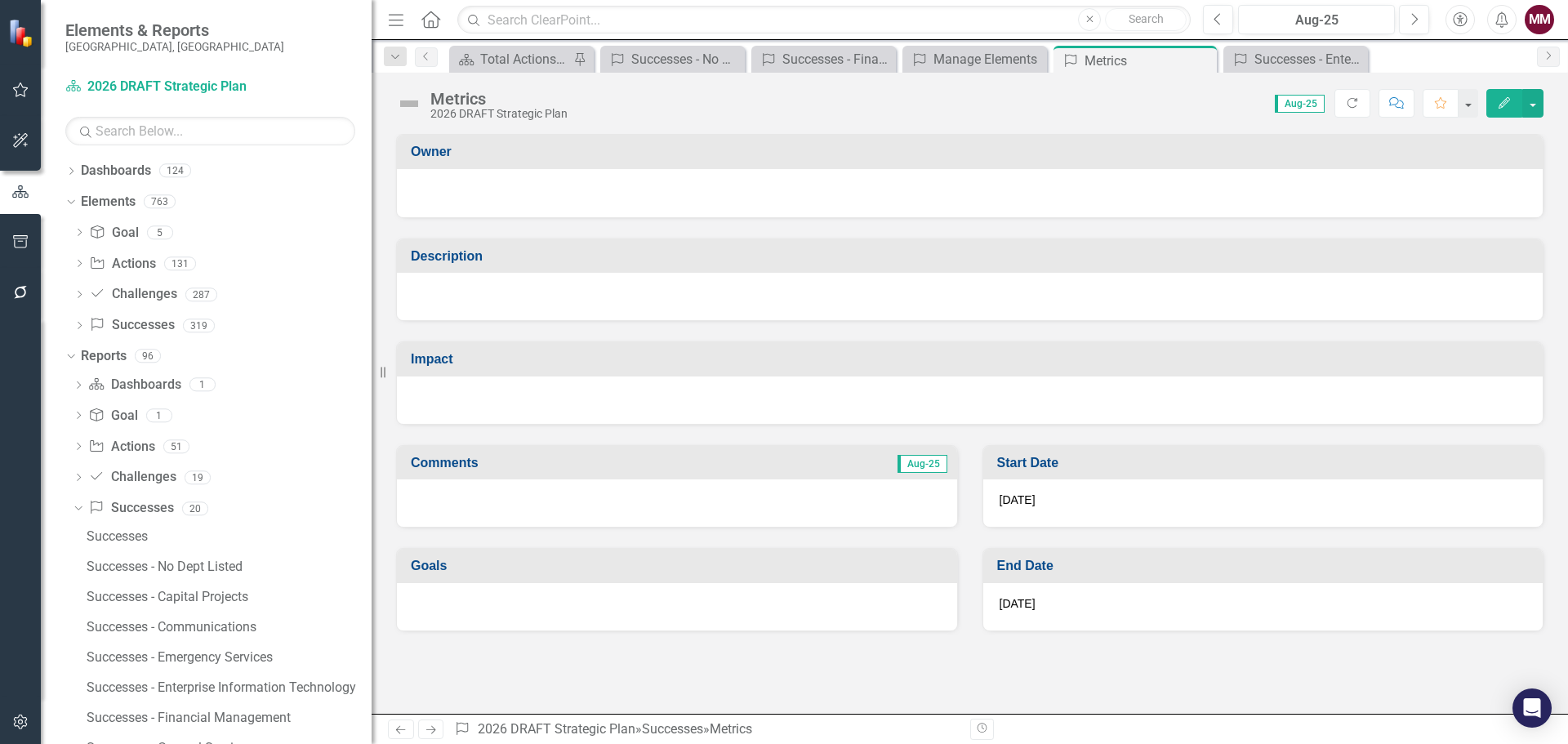
click at [482, 301] on div at bounding box center [970, 296] width 1145 height 47
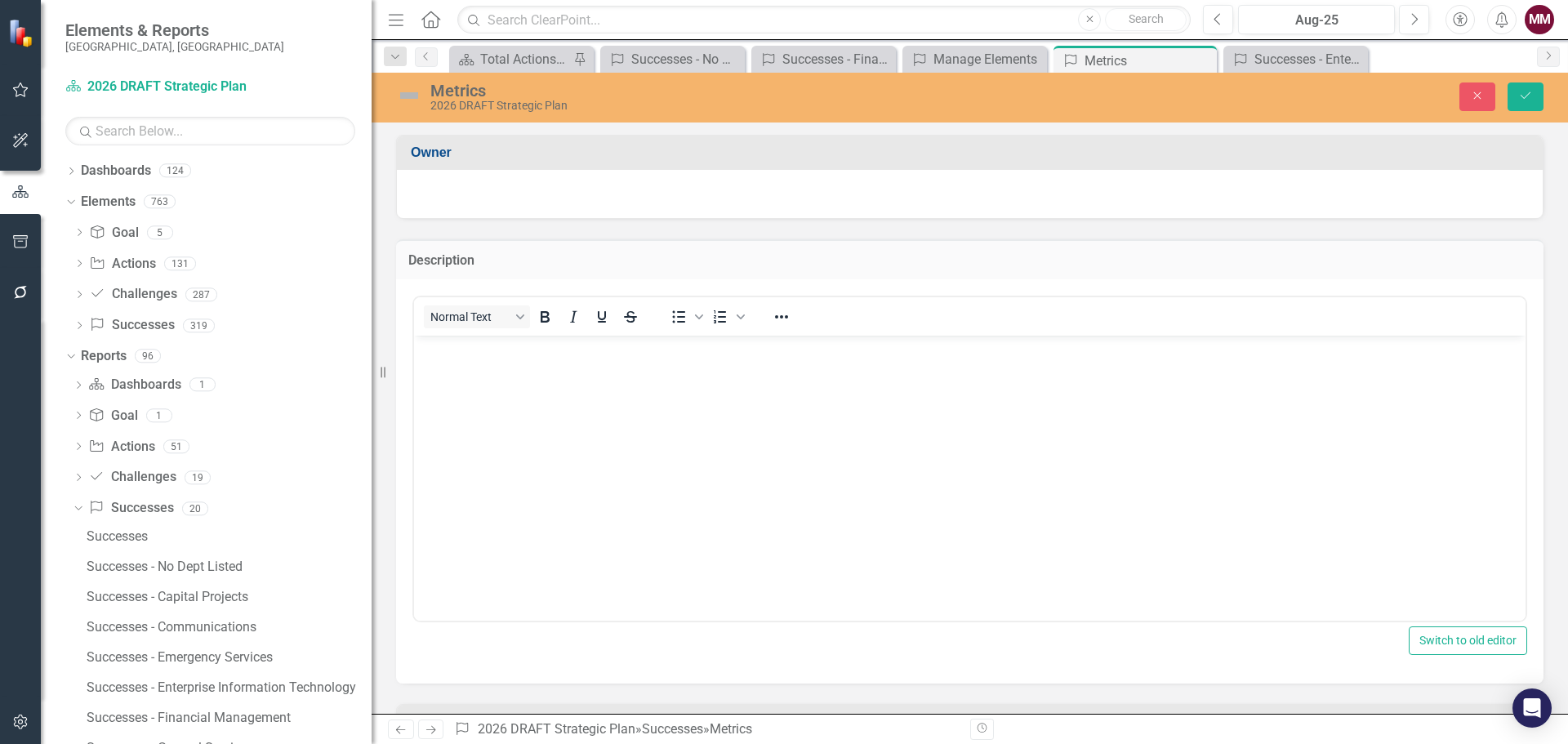
click at [434, 396] on body "Rich Text Area. Press ALT-0 for help." at bounding box center [970, 457] width 1112 height 245
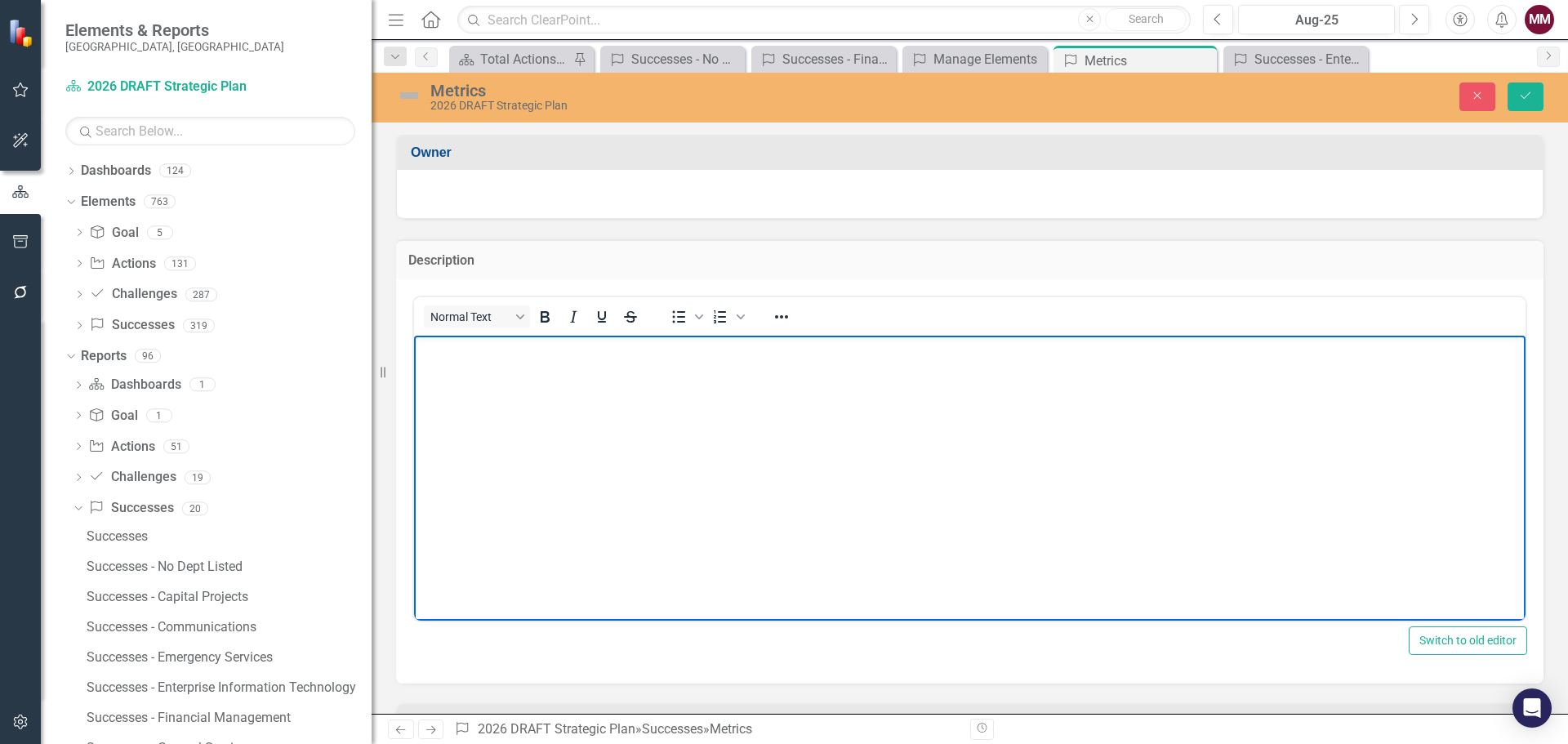
paste body "Rich Text Area. Press ALT-0 for help."
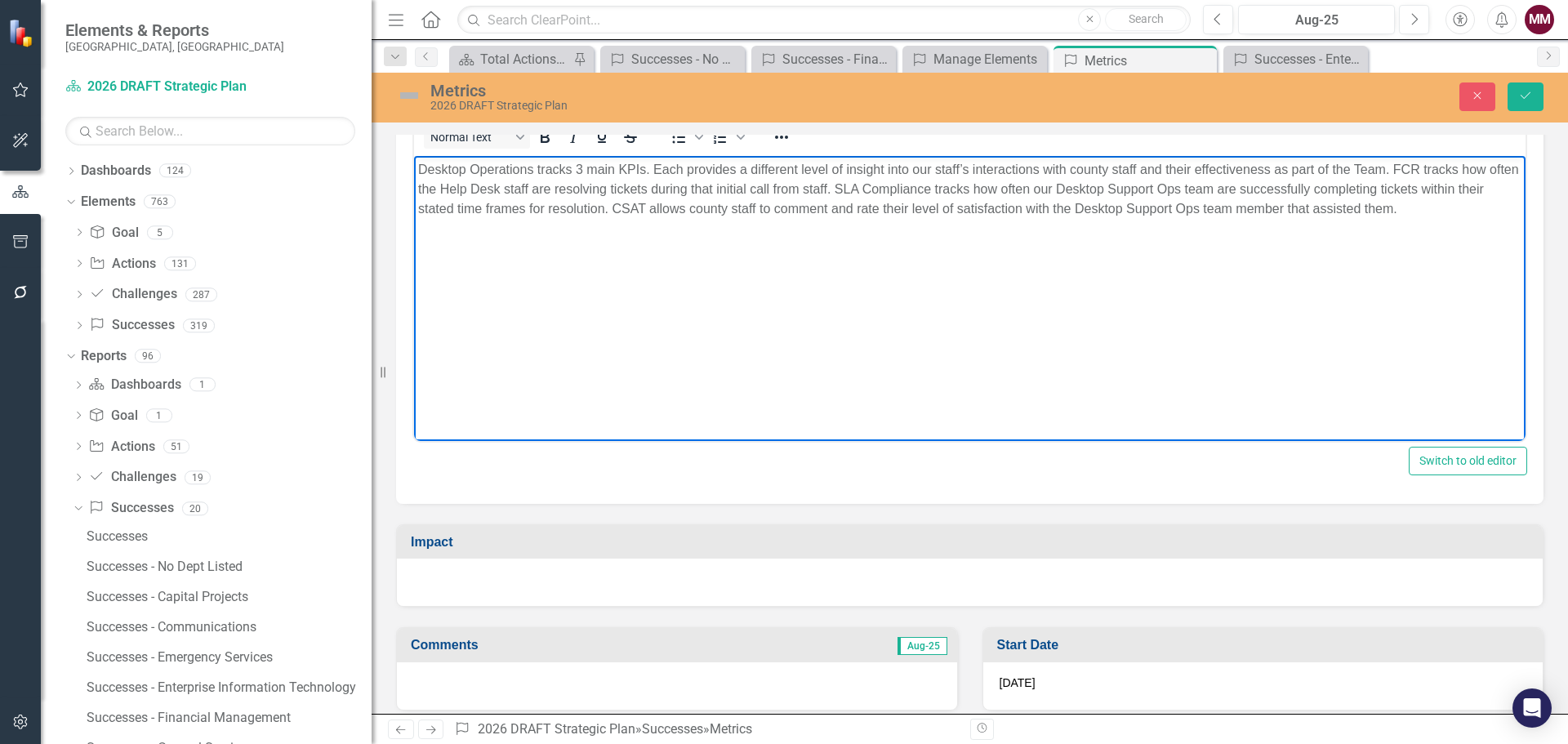
scroll to position [245, 0]
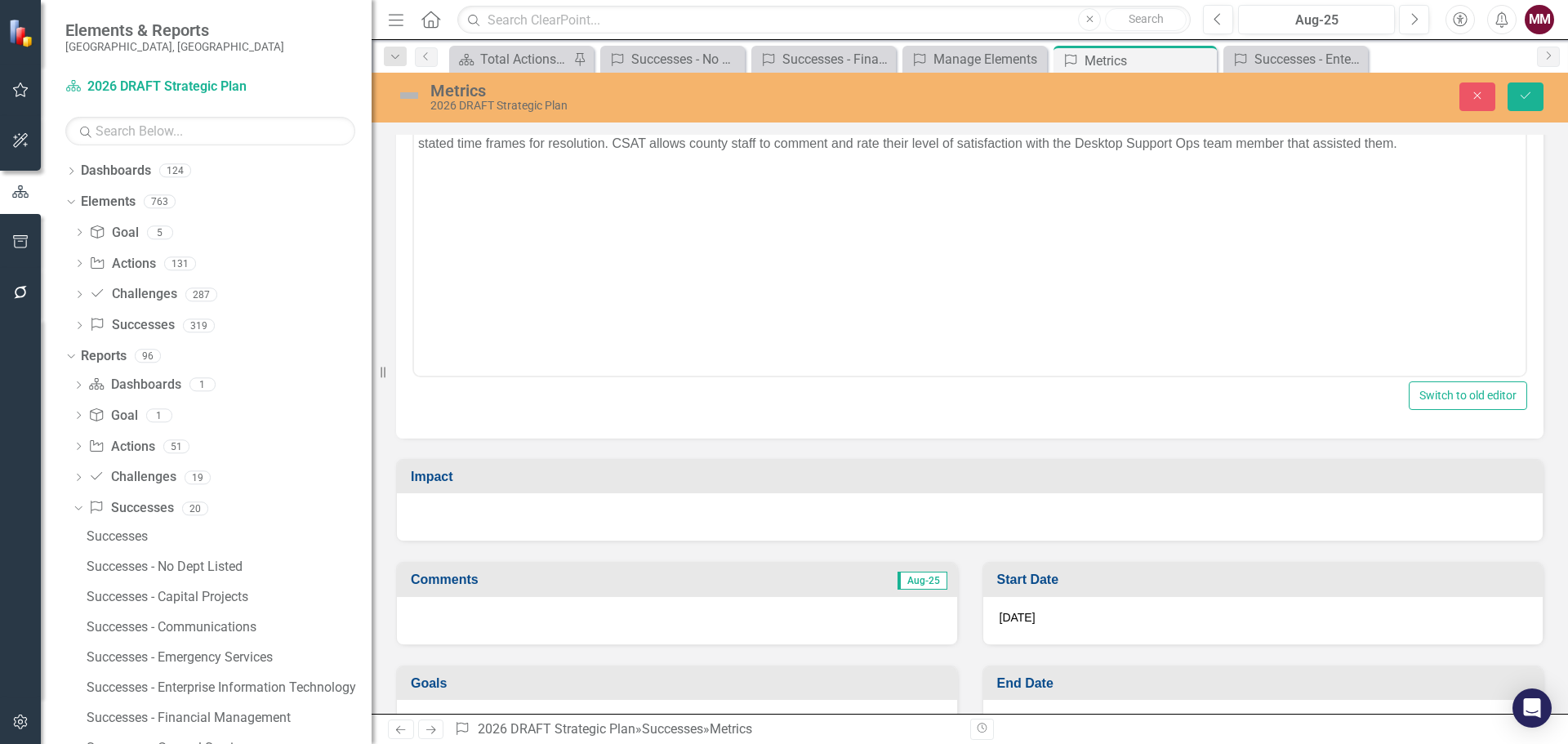
click at [549, 519] on div at bounding box center [970, 516] width 1145 height 47
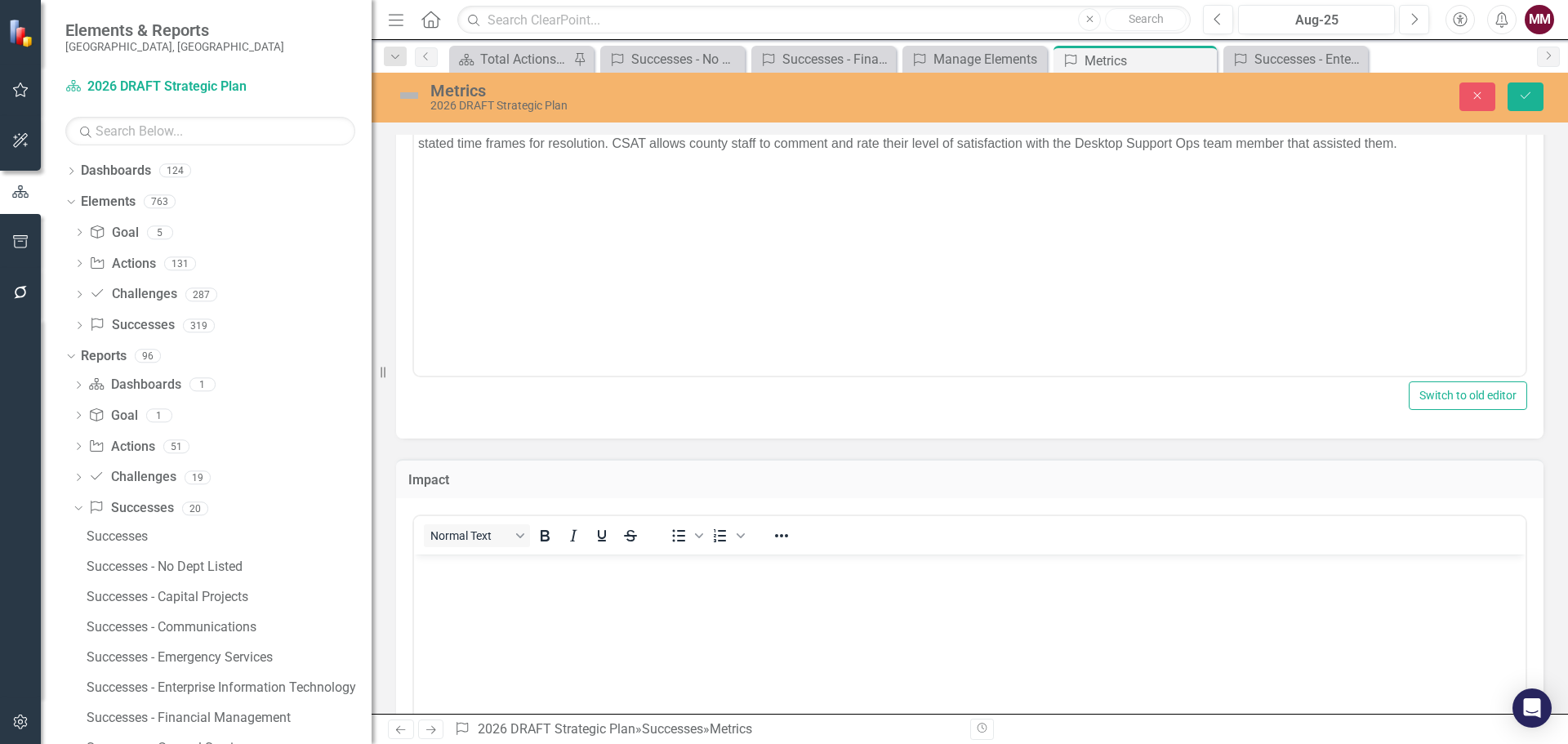
scroll to position [0, 0]
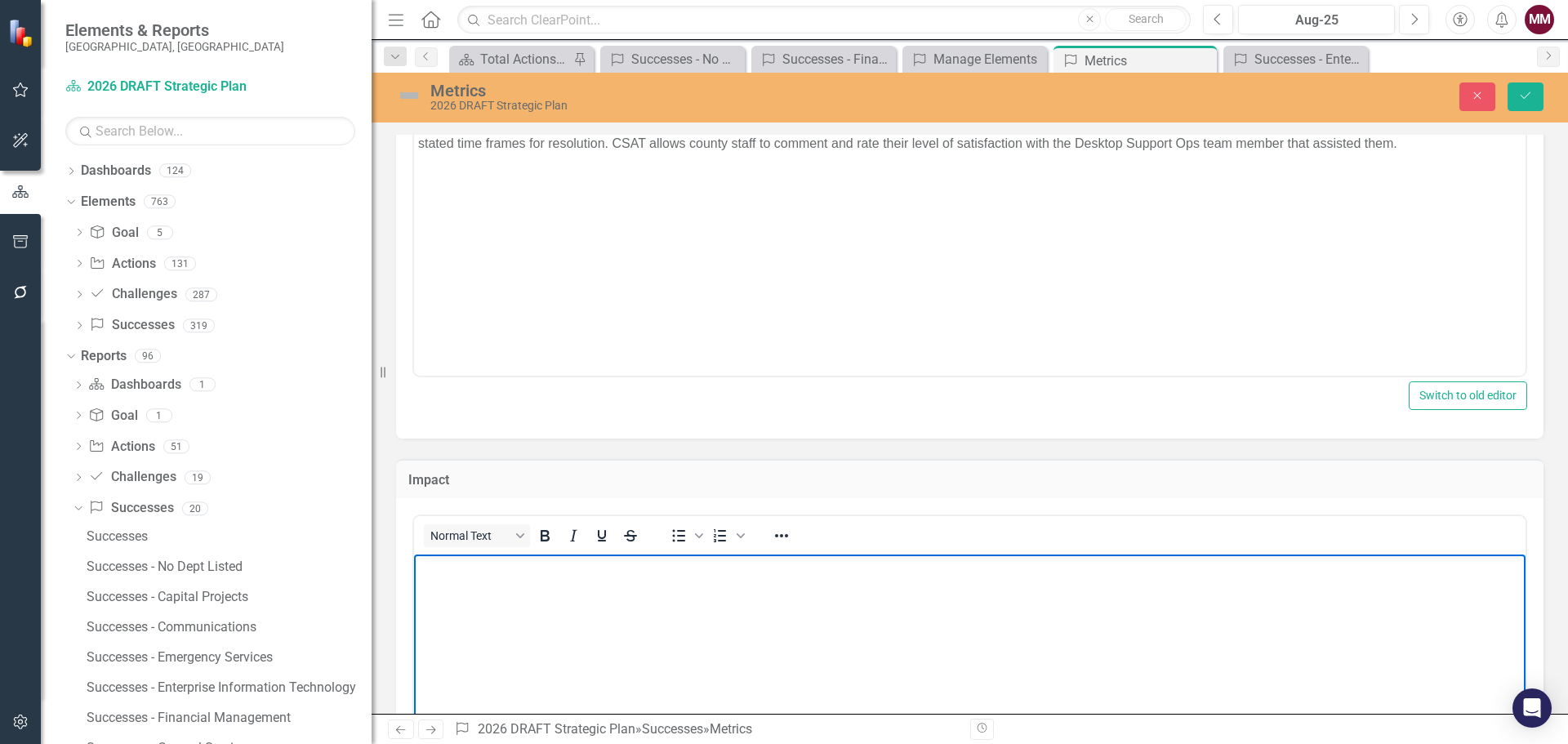
click at [533, 588] on body "Rich Text Area. Press ALT-0 for help." at bounding box center [970, 677] width 1112 height 245
paste body "Rich Text Area. Press ALT-0 for help."
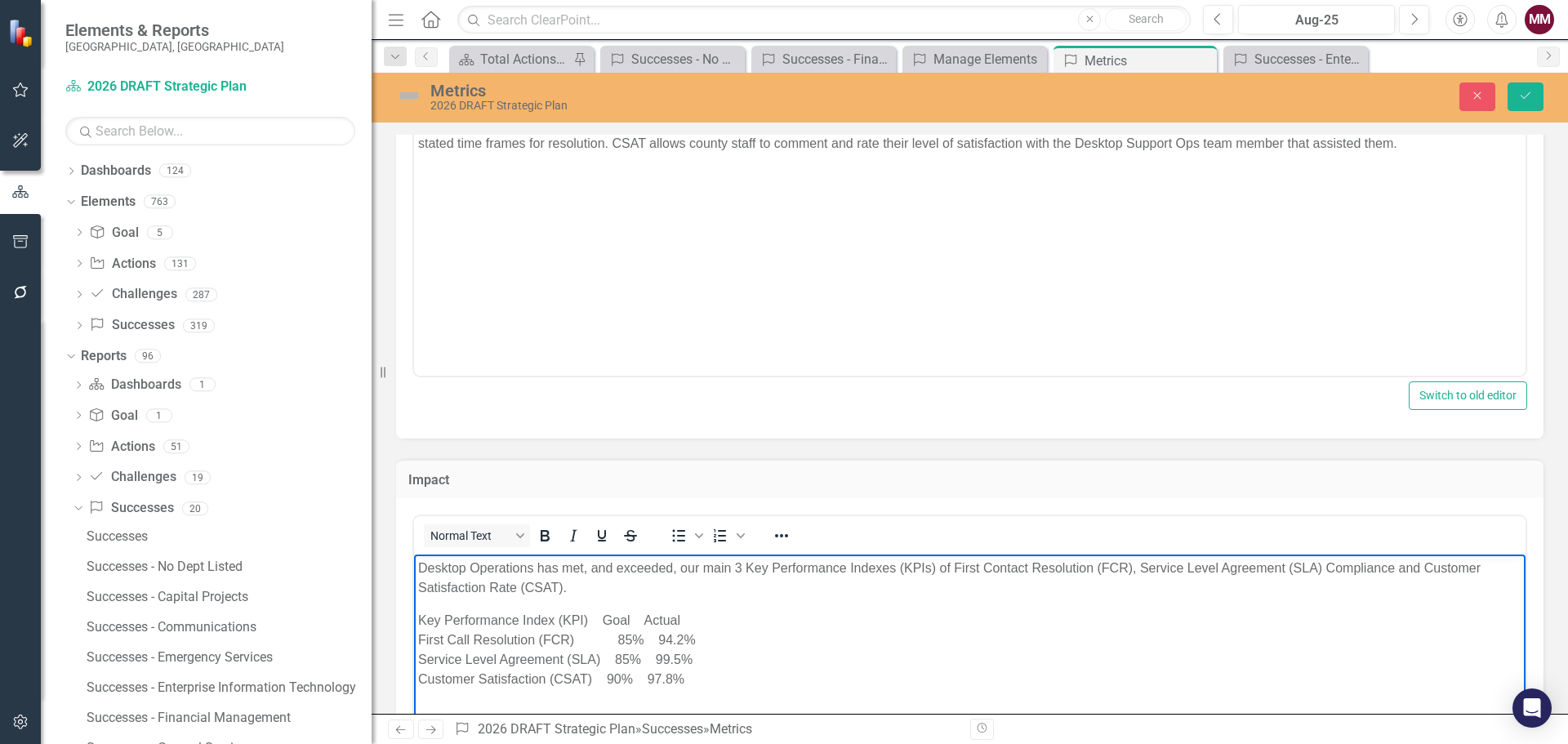
click at [603, 614] on p "Key Performance Index (KPI) Goal Actual First Call Resolution (FCR) 85% 94.2% S…" at bounding box center [970, 650] width 1103 height 78
click at [612, 658] on p "Key Performance Index (KPI) Goal Actual First Call Resolution (FCR) 85% 94.2% S…" at bounding box center [970, 650] width 1103 height 78
drag, startPoint x: 604, startPoint y: 674, endPoint x: 627, endPoint y: 677, distance: 23.2
click at [604, 674] on p "Key Performance Index (KPI) Goal Actual First Call Resolution (FCR) 85% 94.2% S…" at bounding box center [970, 650] width 1103 height 78
click at [652, 623] on p "Key Performance Index (KPI) Goal Actual First Call Resolution (FCR) 85% 94.2% S…" at bounding box center [970, 650] width 1103 height 78
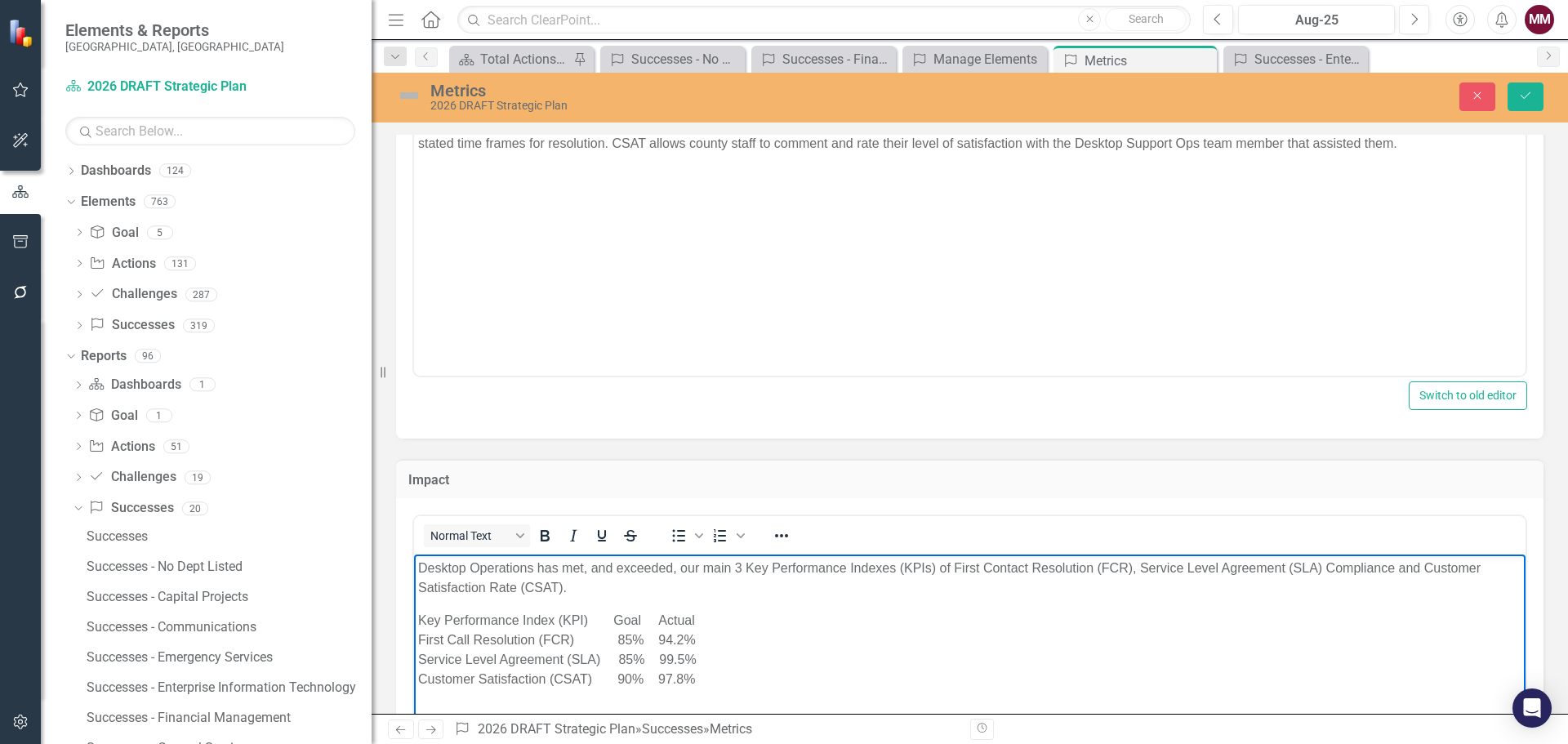
click at [608, 620] on p "Key Performance Index (KPI) Goal Actual First Call Resolution (FCR) 85% 94.2% S…" at bounding box center [970, 650] width 1103 height 78
click at [648, 618] on p "Key Performance Index (KPI) Goal Actual First Call Resolution (FCR) 85% 94.2% S…" at bounding box center [970, 650] width 1103 height 78
click at [574, 568] on p "Desktop Operations has met, and exceeded our main 3 Key Performance Indicators …" at bounding box center [970, 578] width 1103 height 39
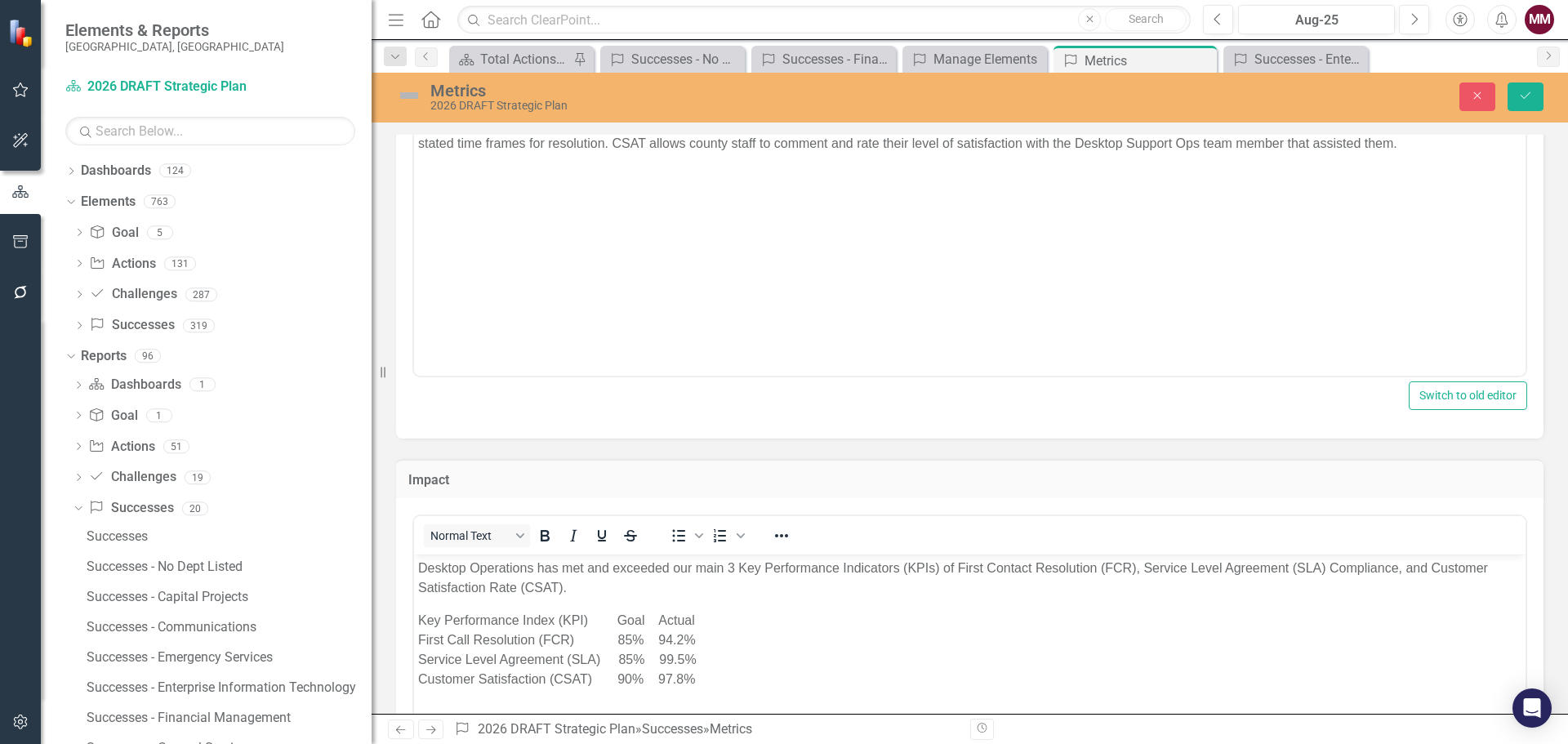
click at [1528, 112] on div "Metrics 2026 DRAFT Strategic Plan Close Save" at bounding box center [969, 96] width 1196 height 31
click at [1528, 107] on button "Save" at bounding box center [1525, 97] width 36 height 28
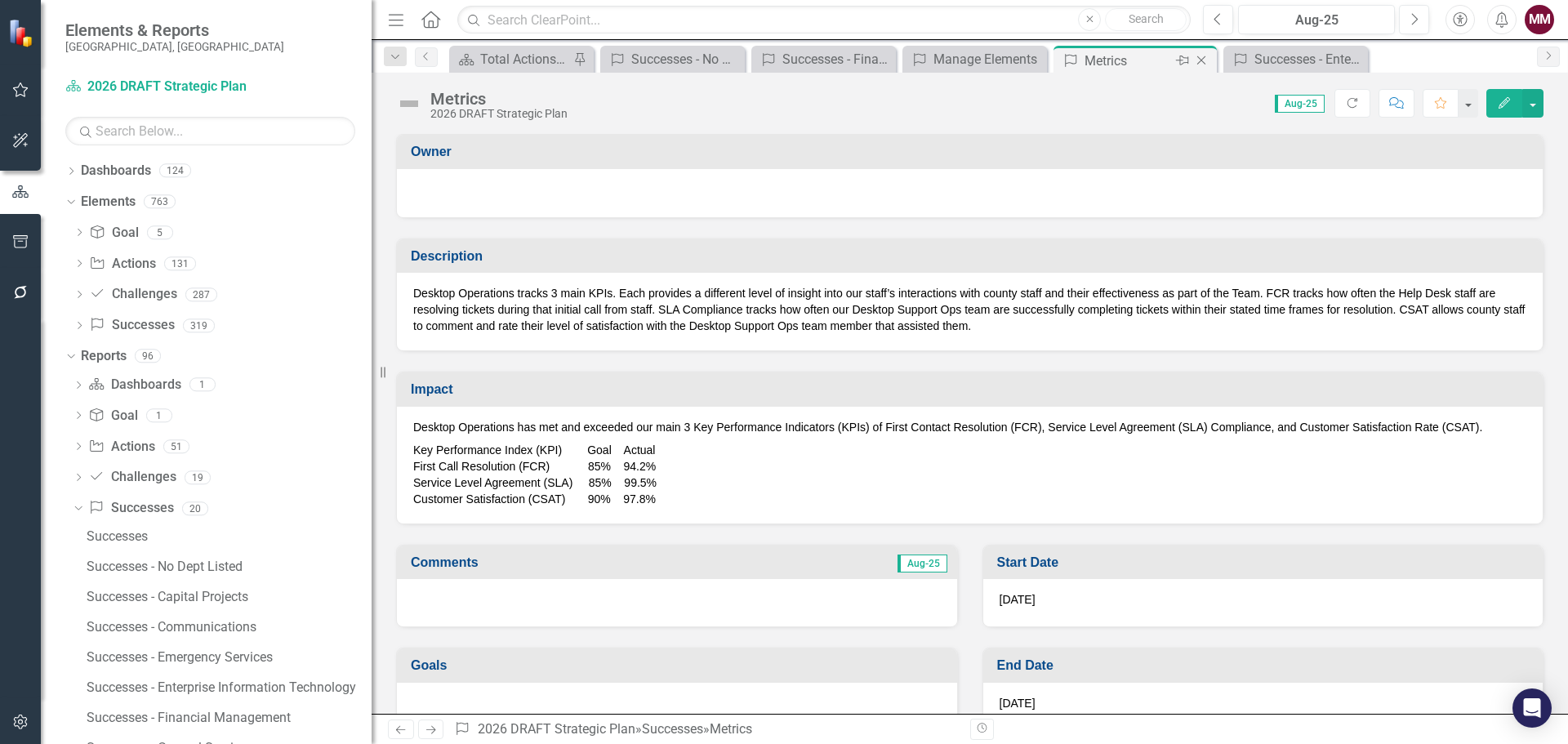
click at [1203, 59] on icon "Close" at bounding box center [1201, 60] width 16 height 13
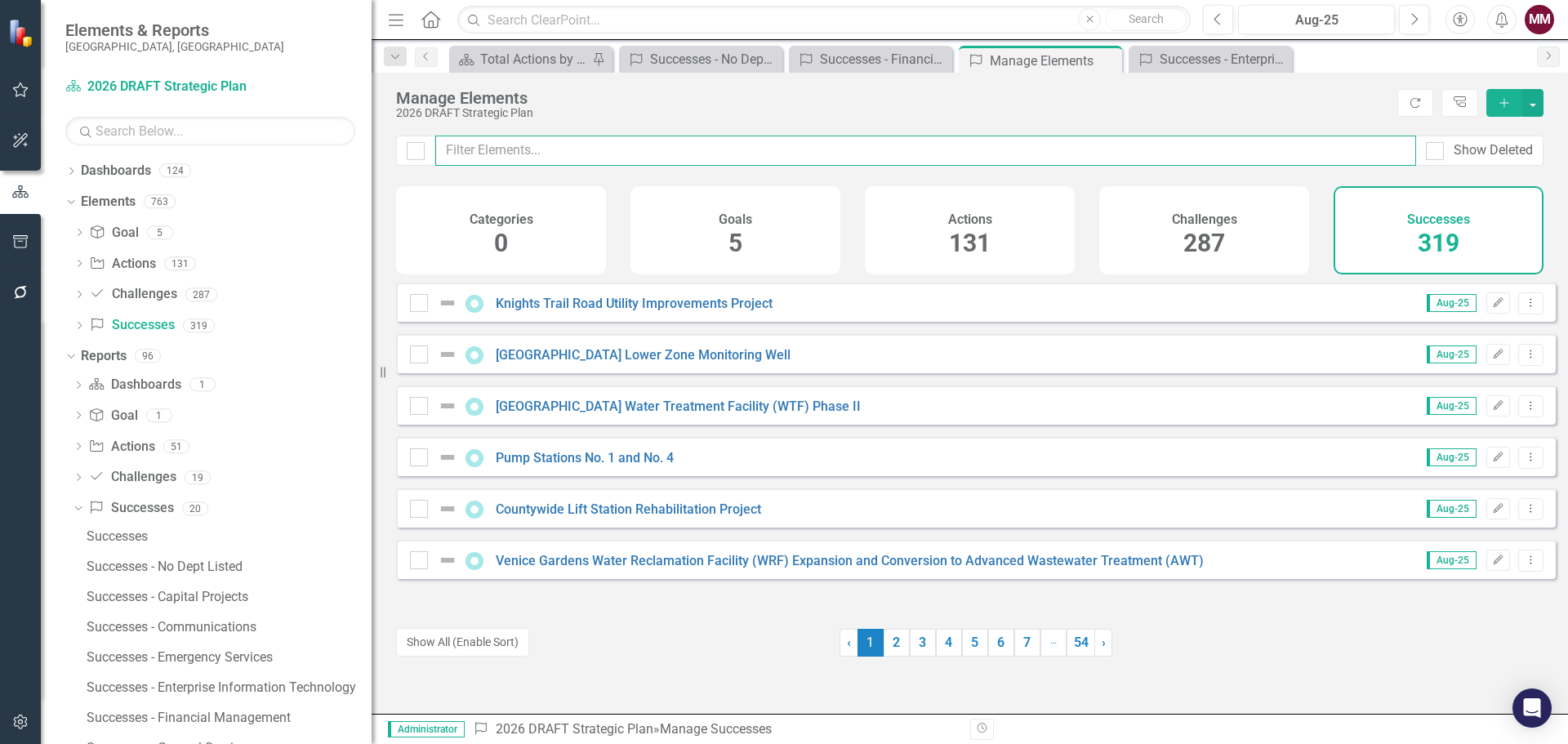
click at [681, 154] on input "text" at bounding box center [925, 151] width 980 height 30
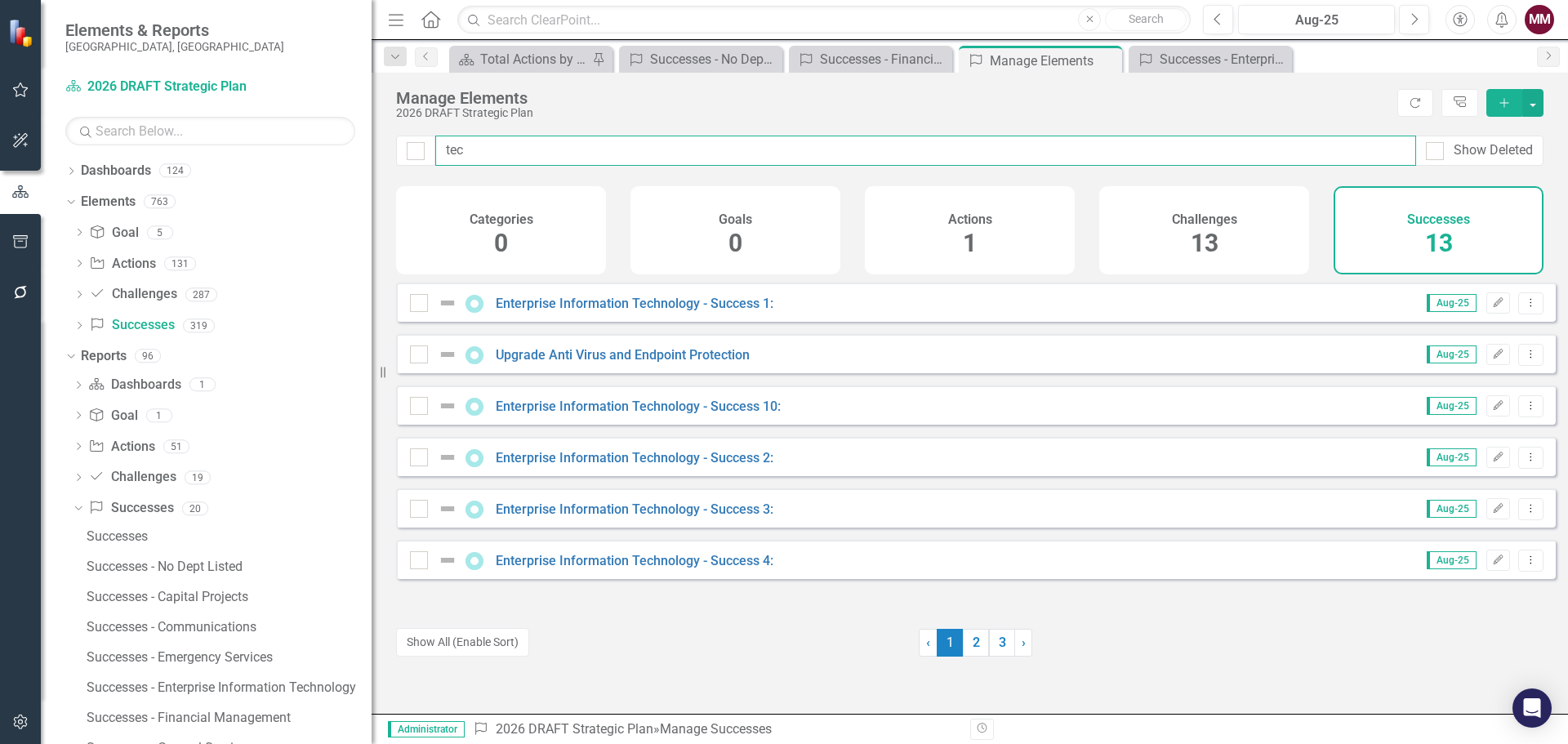
type input "tec"
click at [1520, 314] on button "Dropdown Menu" at bounding box center [1531, 303] width 26 height 22
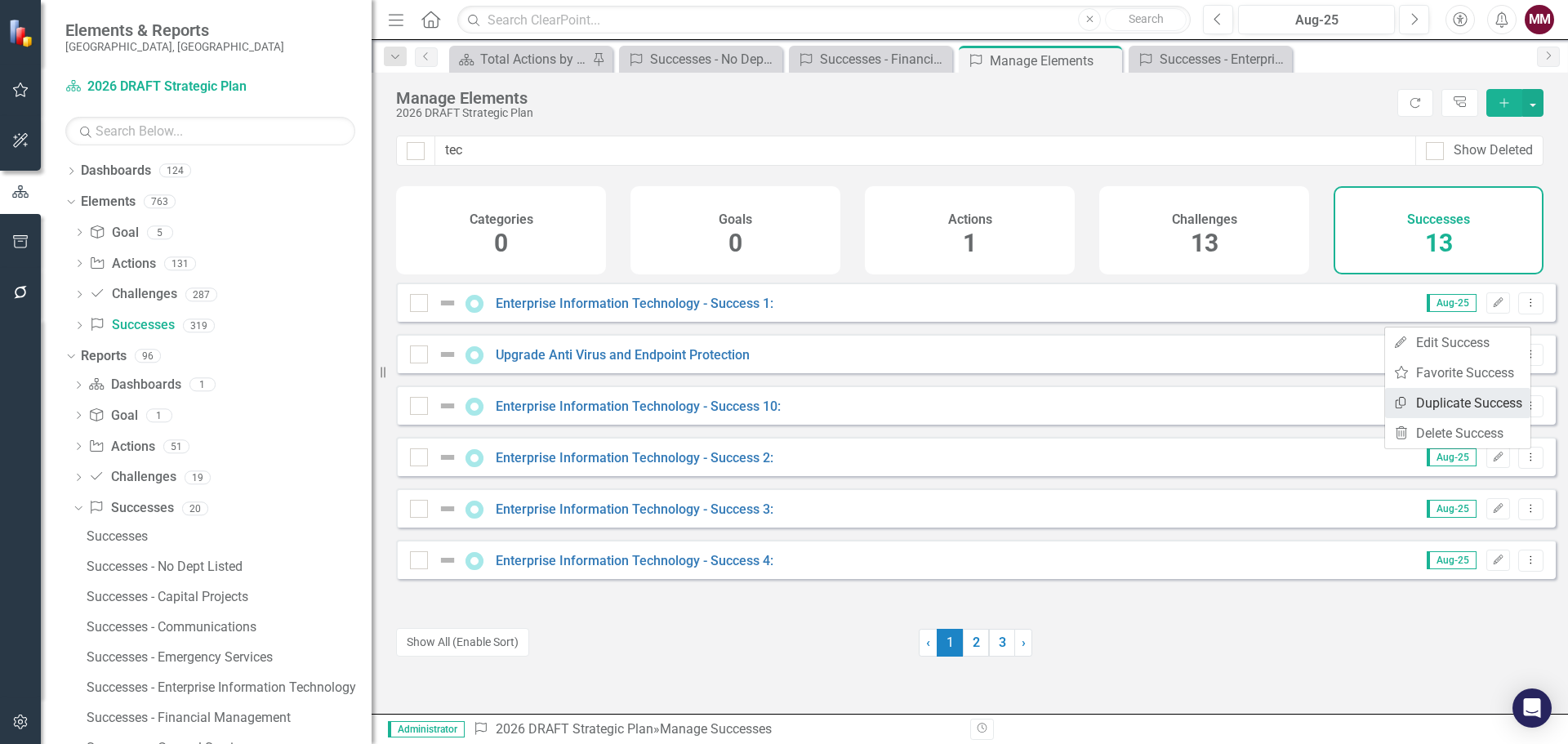
click at [1485, 400] on link "Copy Duplicate Success" at bounding box center [1458, 403] width 146 height 30
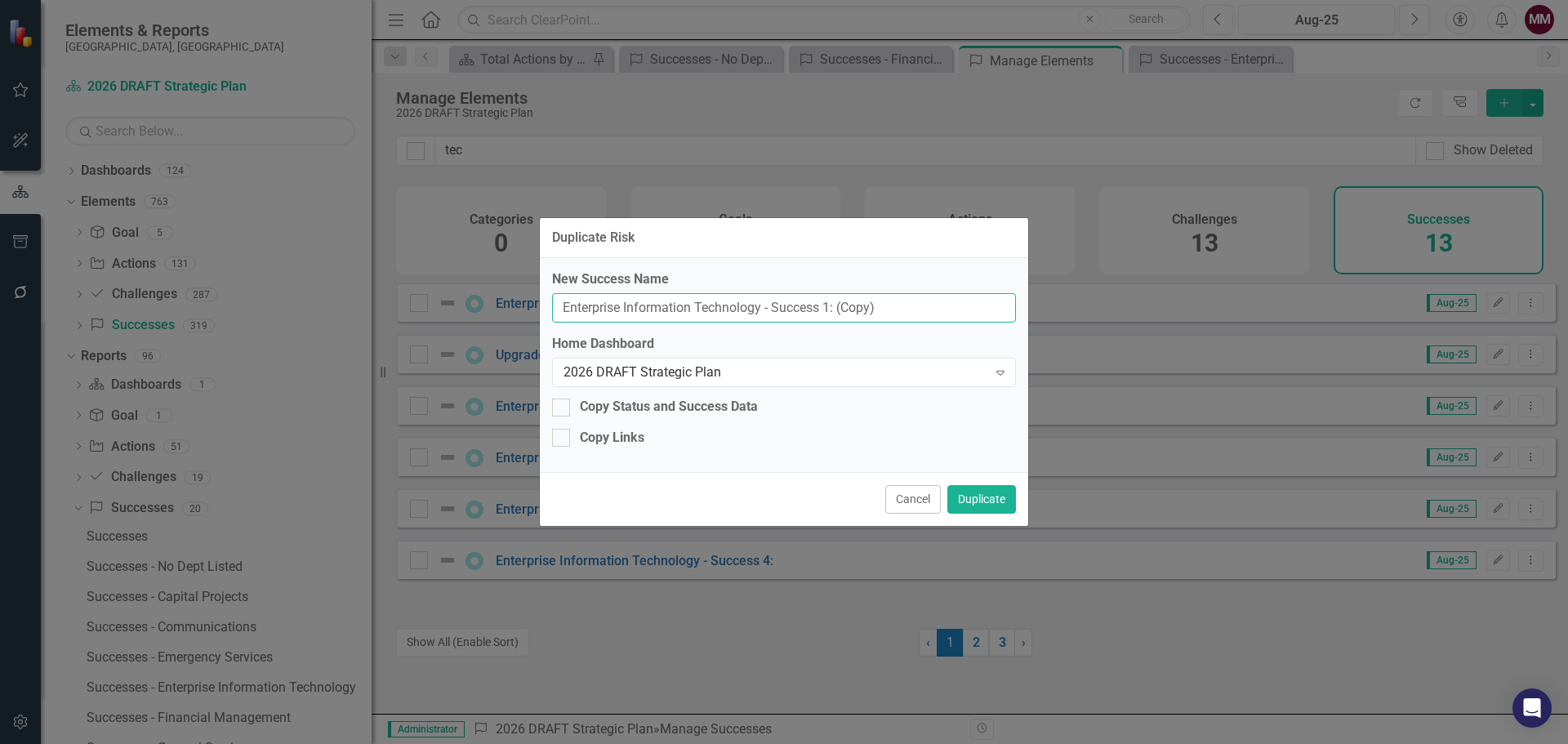
drag, startPoint x: 891, startPoint y: 309, endPoint x: 239, endPoint y: 267, distance: 653.4
click at [245, 267] on div "Duplicate Risk New Success Name Enterprise Information Technology - Success 1: …" at bounding box center [784, 372] width 1568 height 744
paste input "Windows Patching Improvements"
type input "Windows Patching Improvements"
click at [989, 501] on button "Duplicate" at bounding box center [981, 499] width 68 height 28
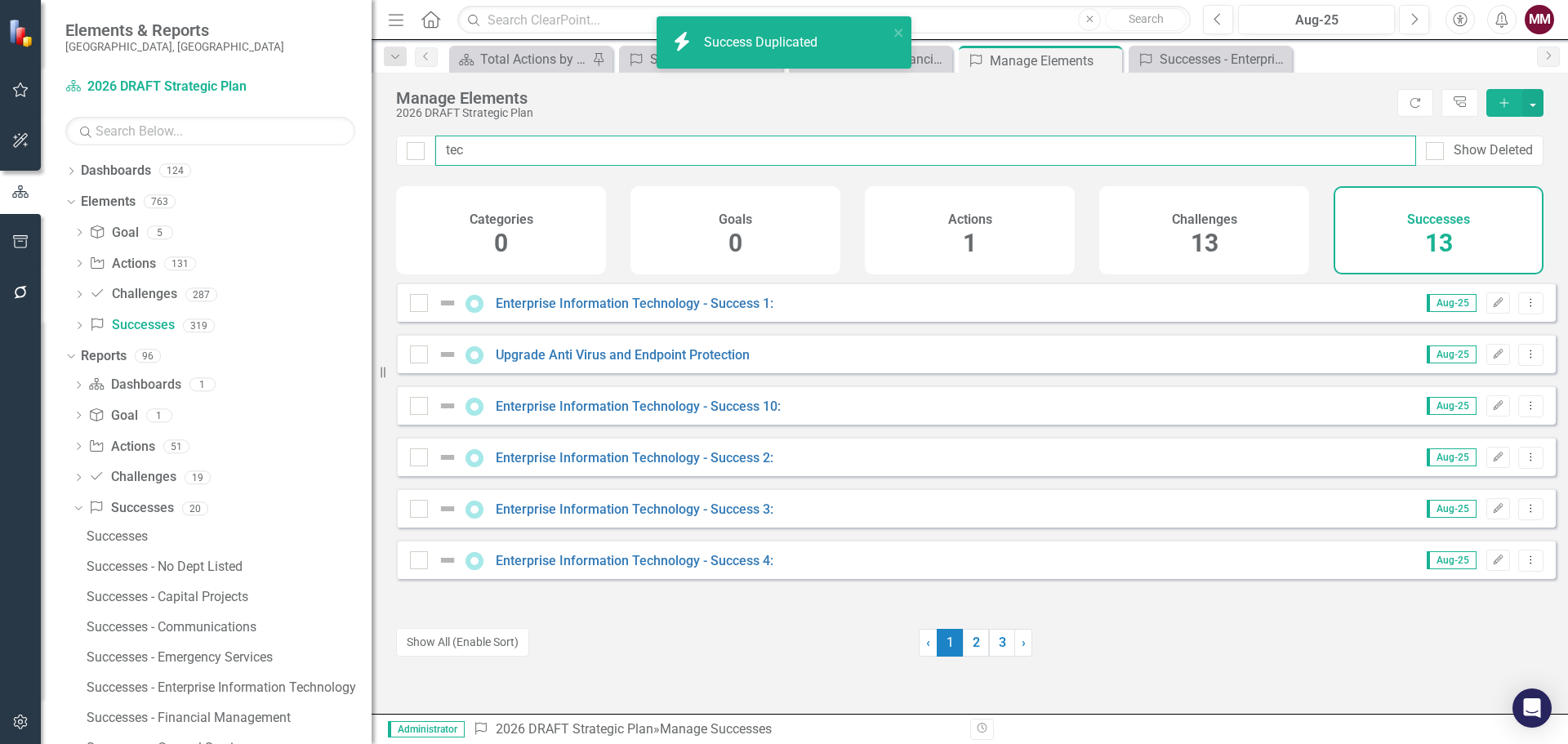
drag, startPoint x: 542, startPoint y: 154, endPoint x: 15, endPoint y: 133, distance: 527.4
click at [44, 126] on div "Elements & Reports [GEOGRAPHIC_DATA], [GEOGRAPHIC_DATA] Dashboard 2026 DRAFT St…" at bounding box center [784, 372] width 1568 height 744
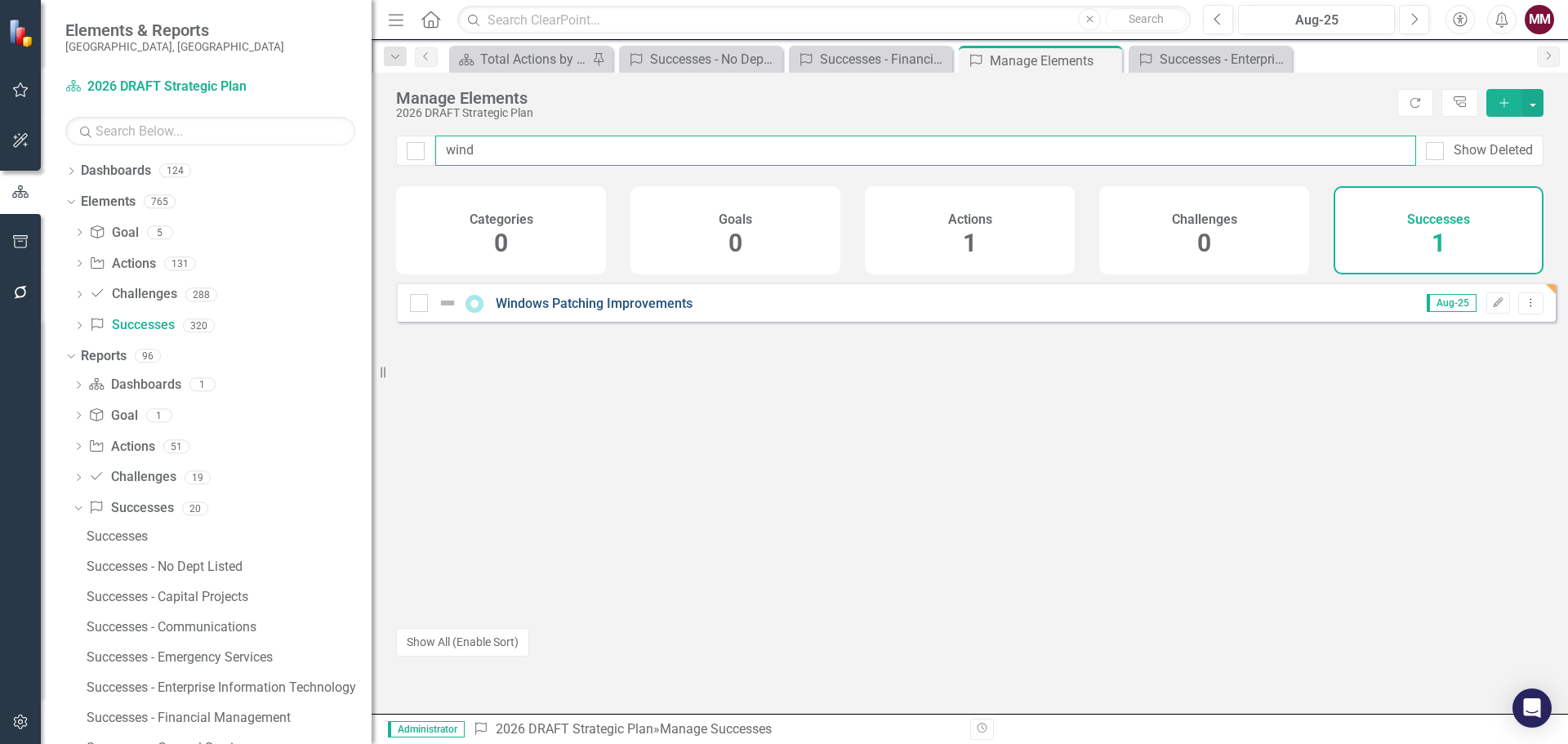
type input "wind"
click at [519, 311] on link "Windows Patching Improvements" at bounding box center [594, 303] width 197 height 15
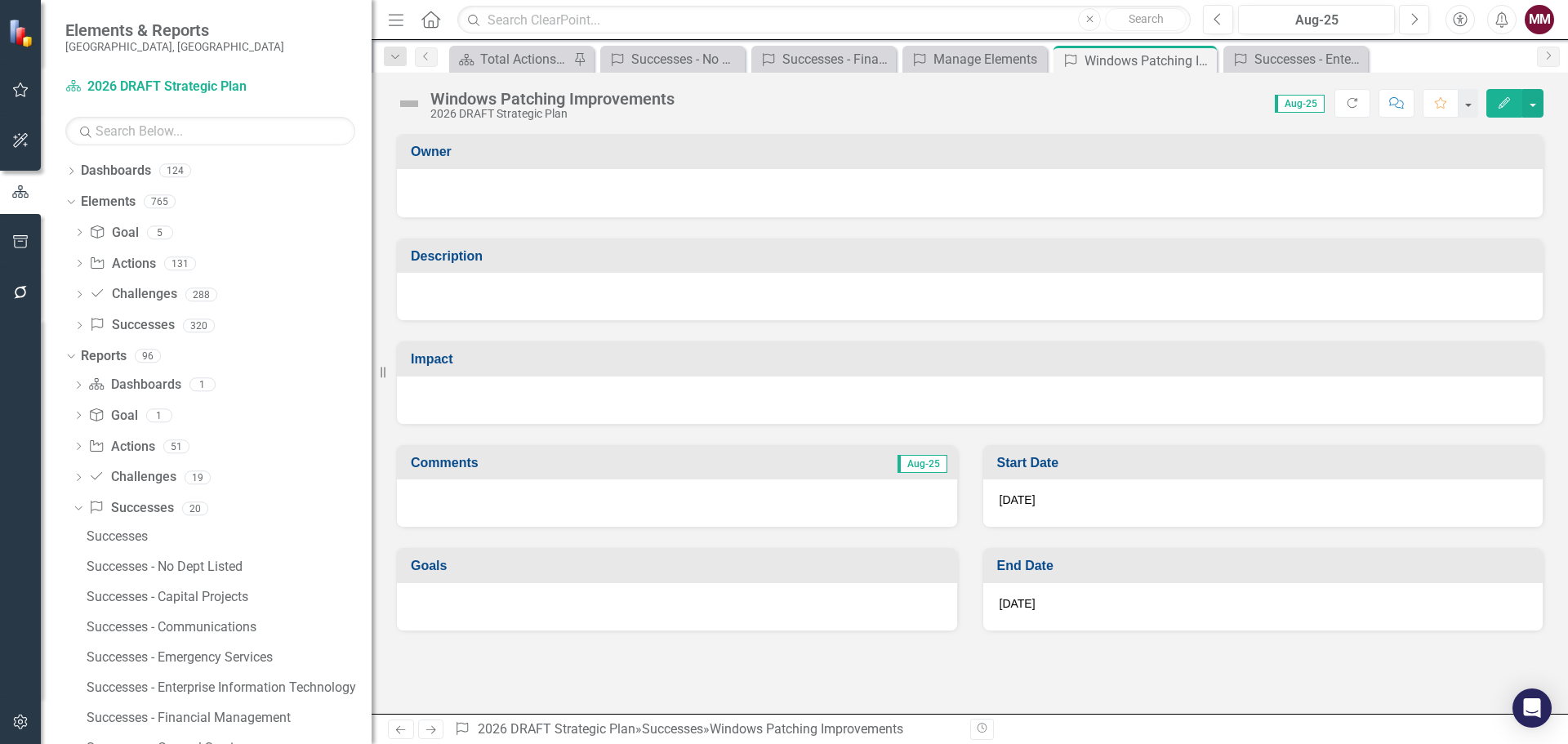
click at [650, 311] on div at bounding box center [970, 296] width 1145 height 47
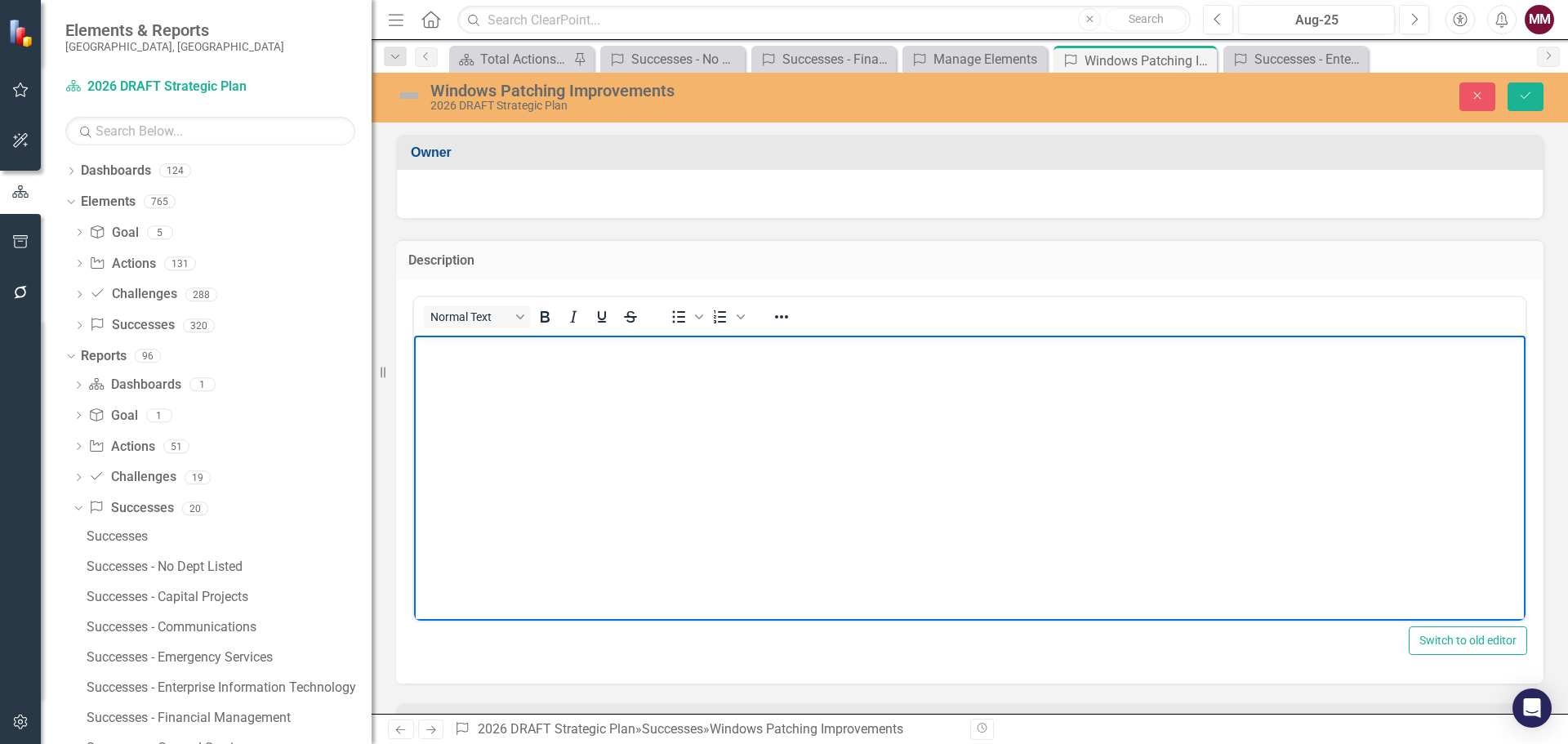
click at [564, 397] on body "Rich Text Area. Press ALT-0 for help." at bounding box center [970, 457] width 1112 height 245
paste body "Rich Text Area. Press ALT-0 for help."
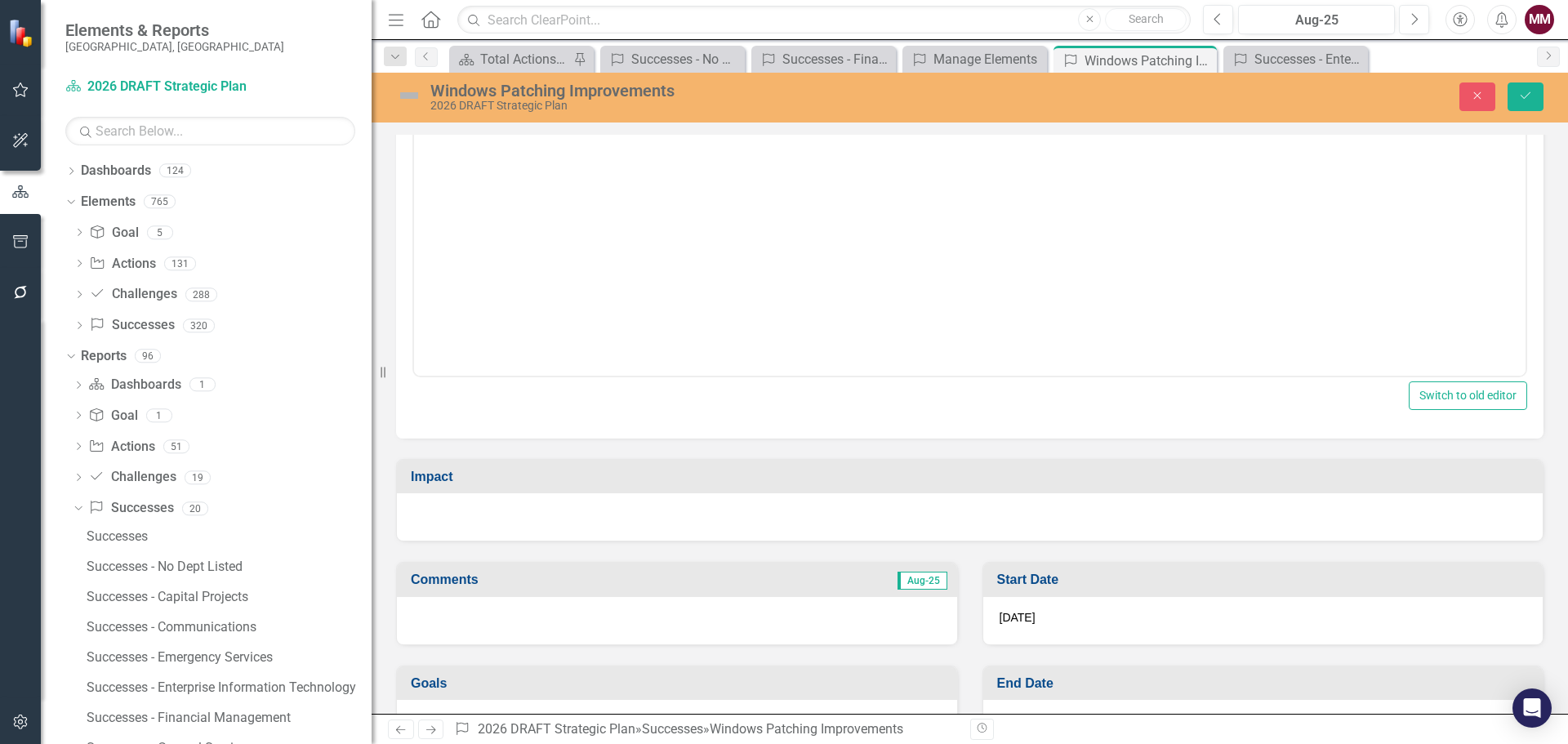
click at [564, 515] on div at bounding box center [970, 516] width 1145 height 47
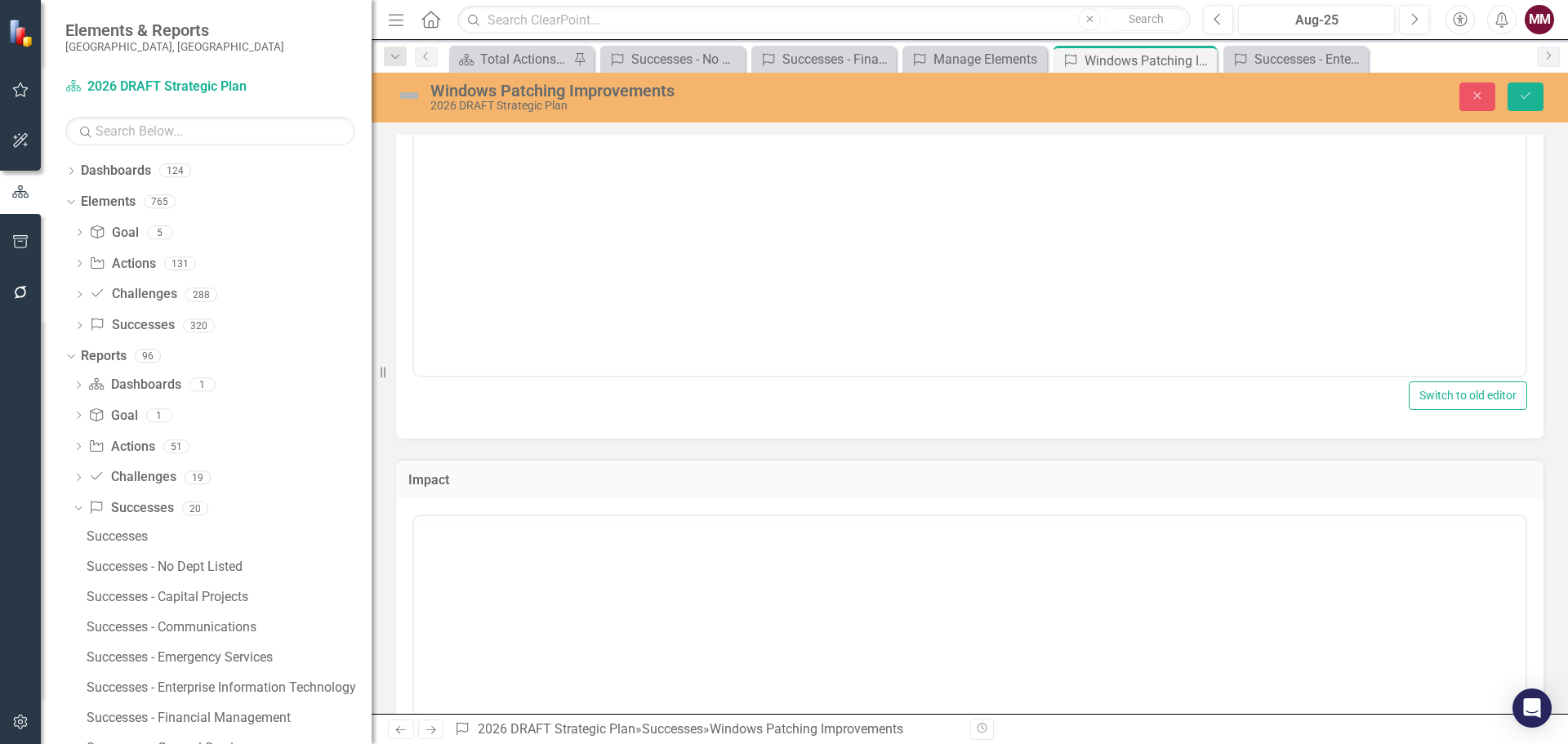
scroll to position [0, 0]
click at [546, 589] on body "Rich Text Area. Press ALT-0 for help." at bounding box center [970, 677] width 1112 height 245
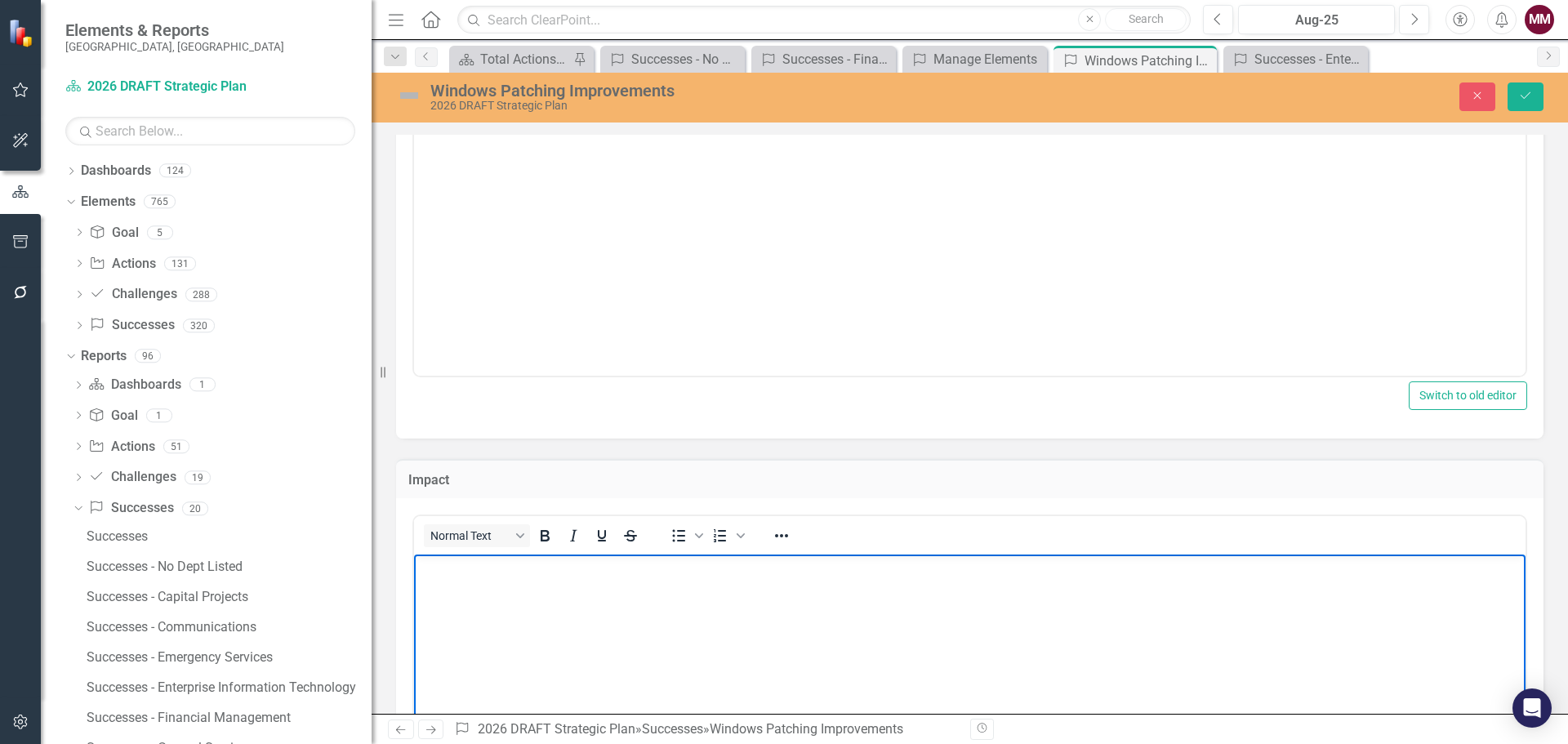
paste body "Rich Text Area. Press ALT-0 for help."
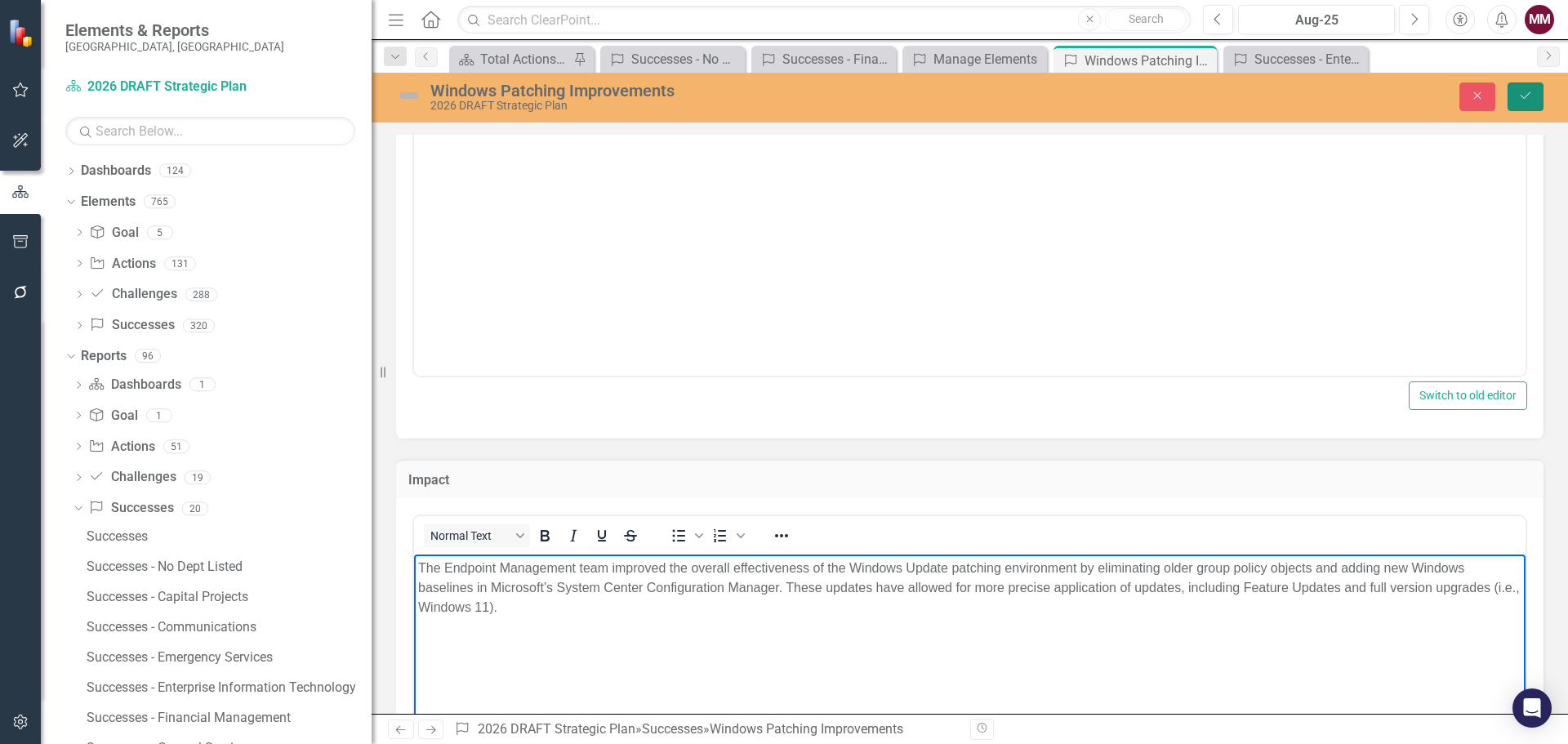
click at [1527, 101] on icon "Save" at bounding box center [1525, 95] width 15 height 12
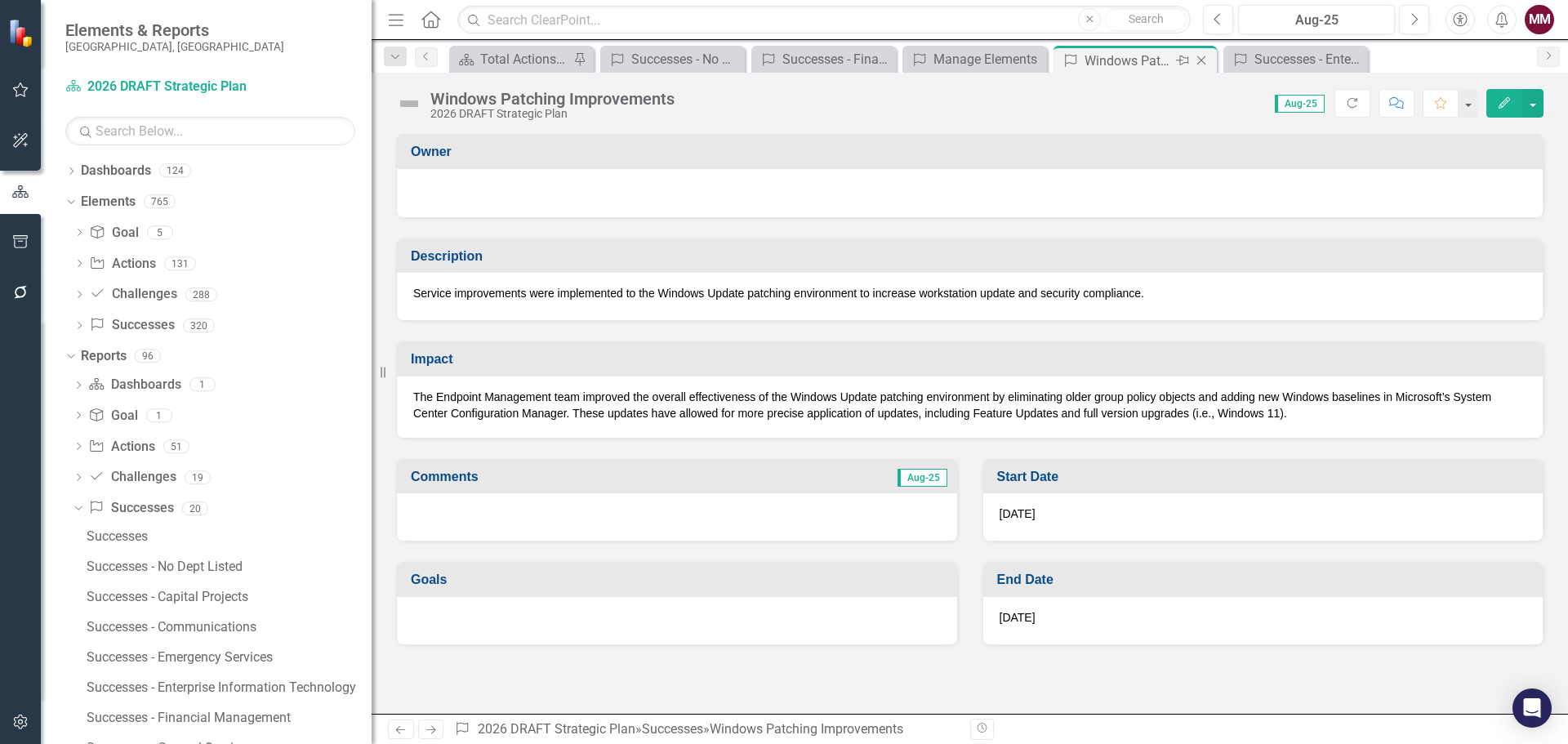
click at [1197, 58] on icon "Close" at bounding box center [1201, 60] width 16 height 13
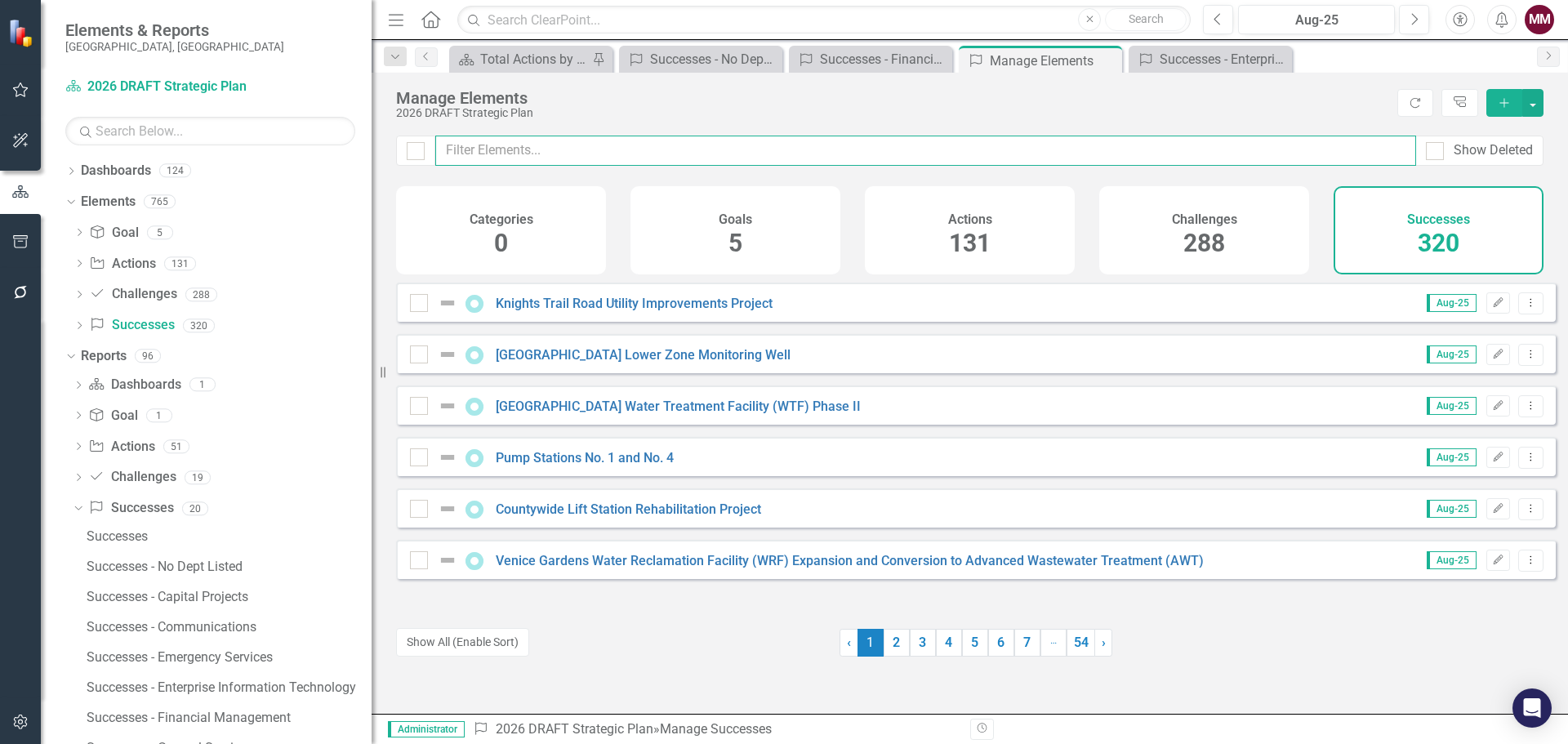
click at [527, 150] on input "text" at bounding box center [925, 151] width 980 height 30
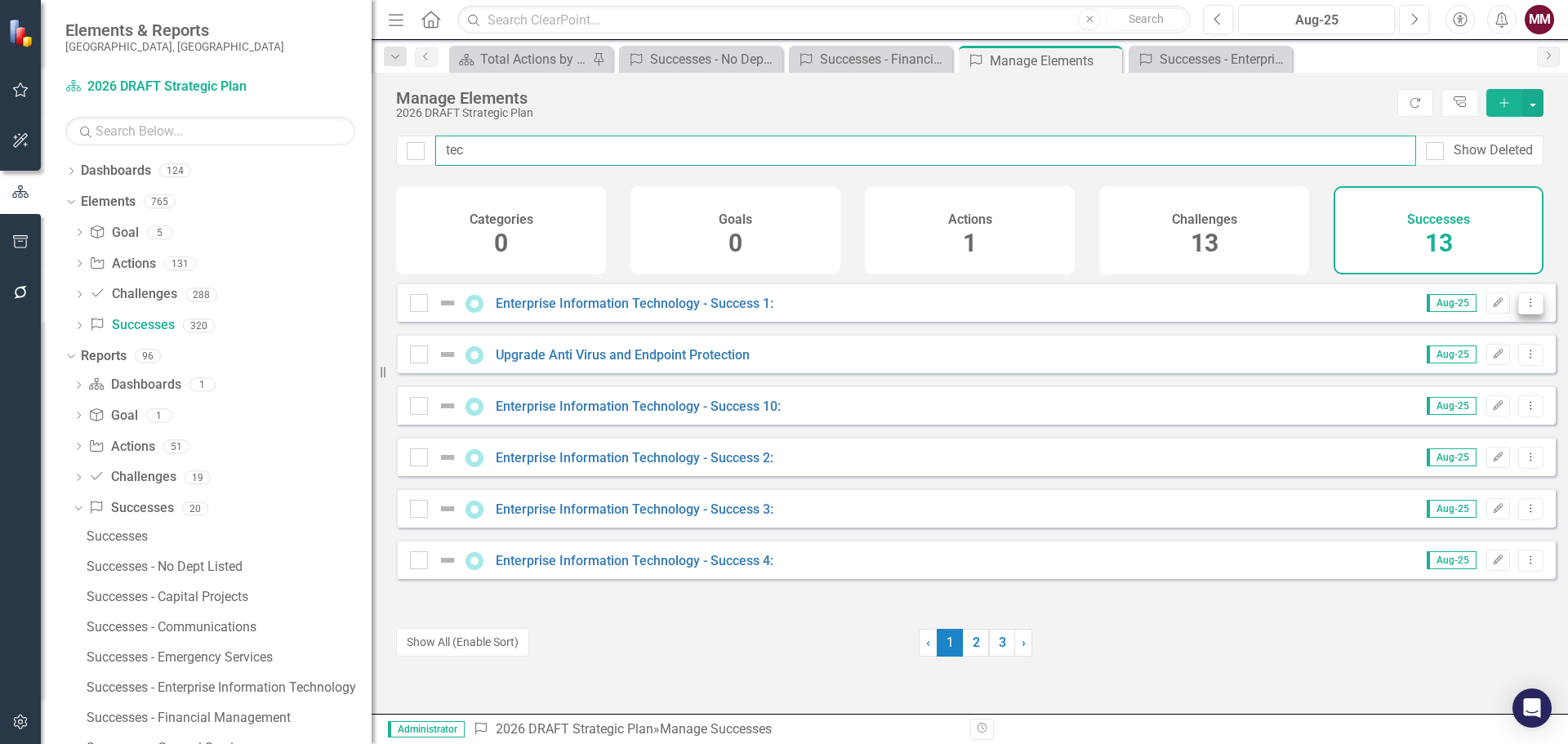
type input "tec"
click at [1524, 308] on icon "Dropdown Menu" at bounding box center [1531, 303] width 14 height 11
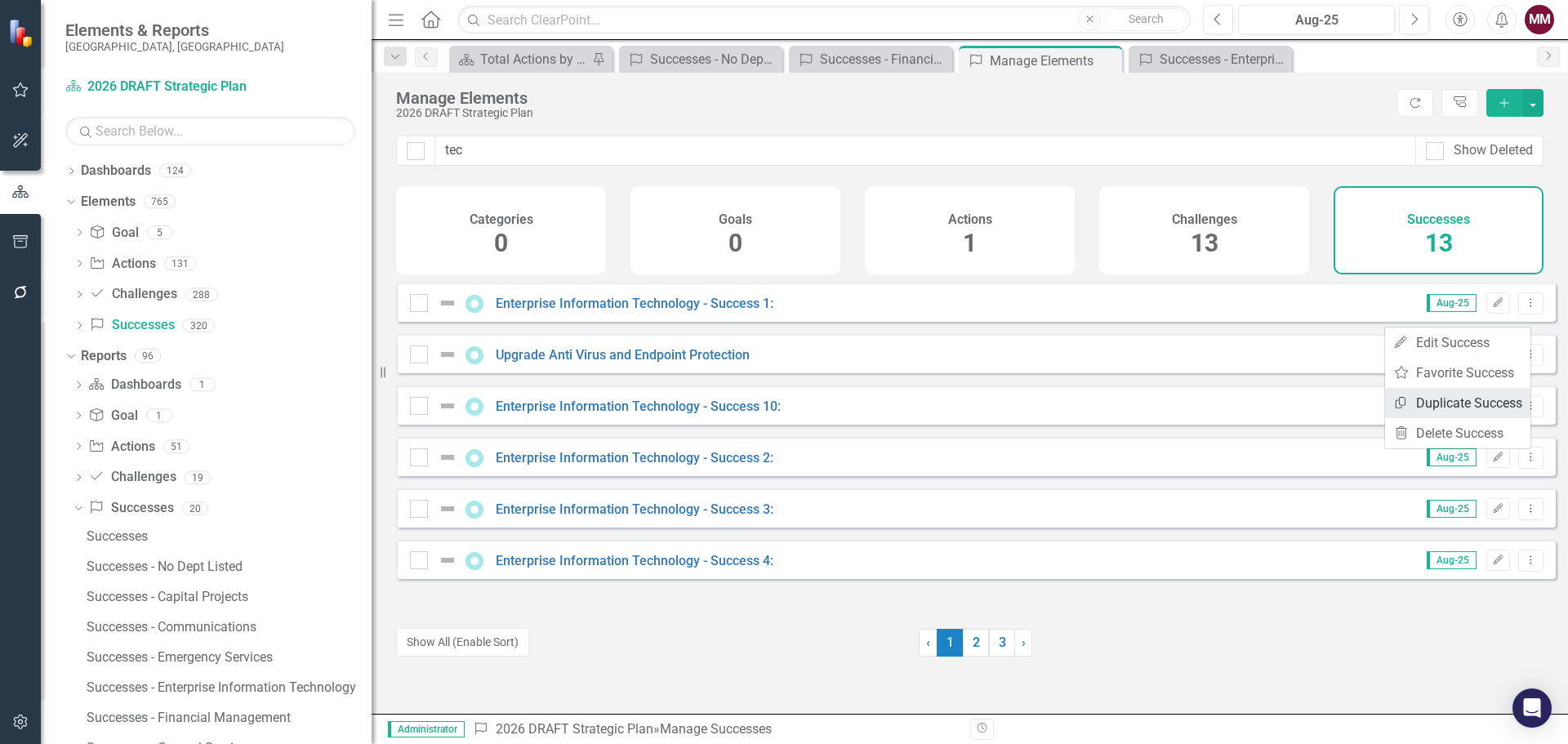
click at [1469, 395] on link "Copy Duplicate Success" at bounding box center [1458, 403] width 146 height 30
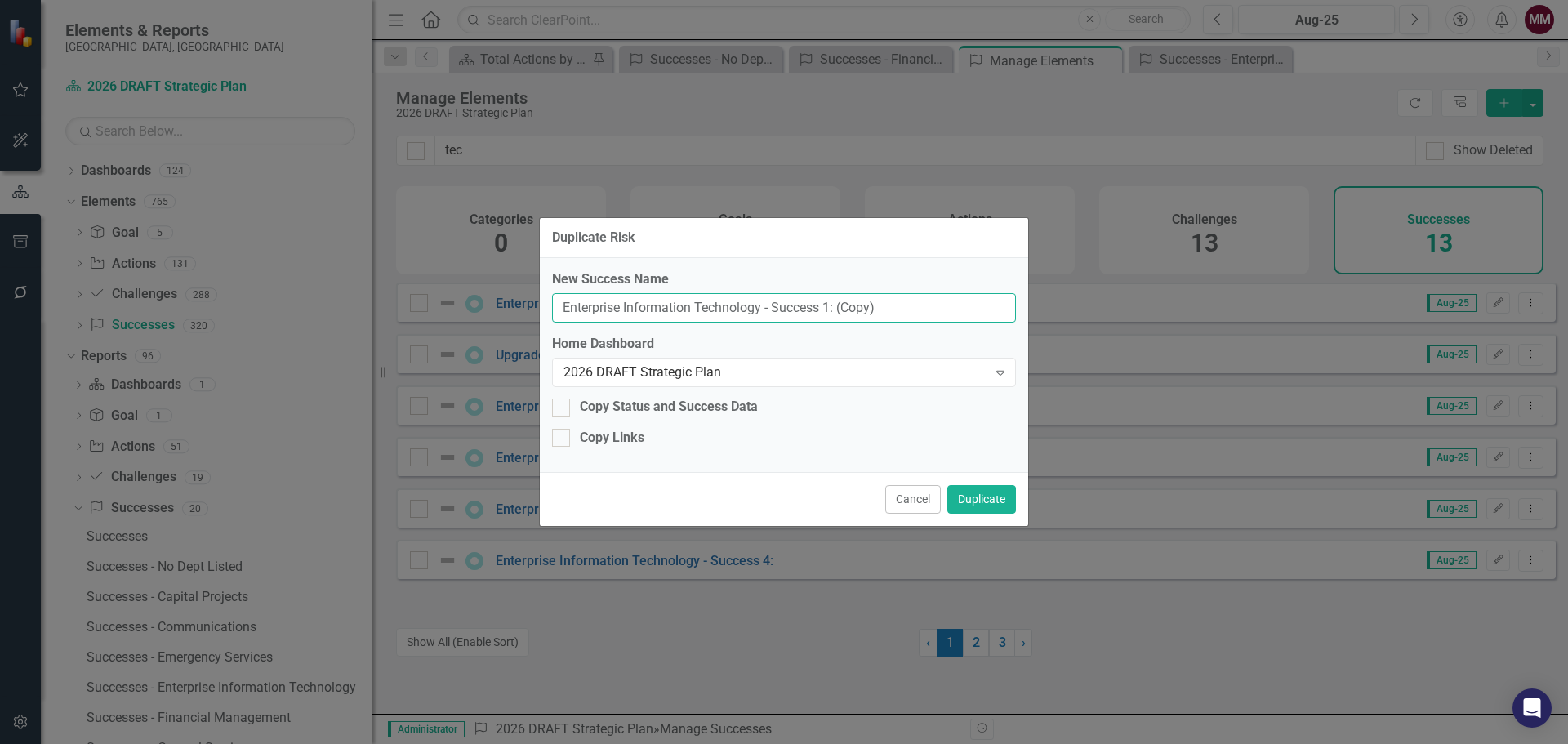
drag, startPoint x: 899, startPoint y: 309, endPoint x: 211, endPoint y: 244, distance: 691.1
click at [213, 244] on div "Duplicate Risk New Success Name Enterprise Information Technology - Success 1: …" at bounding box center [784, 372] width 1568 height 744
paste input "mployee Onboarding Improvement"
type input "Employee Onboarding Improvement"
click at [970, 495] on button "Duplicate" at bounding box center [981, 499] width 68 height 28
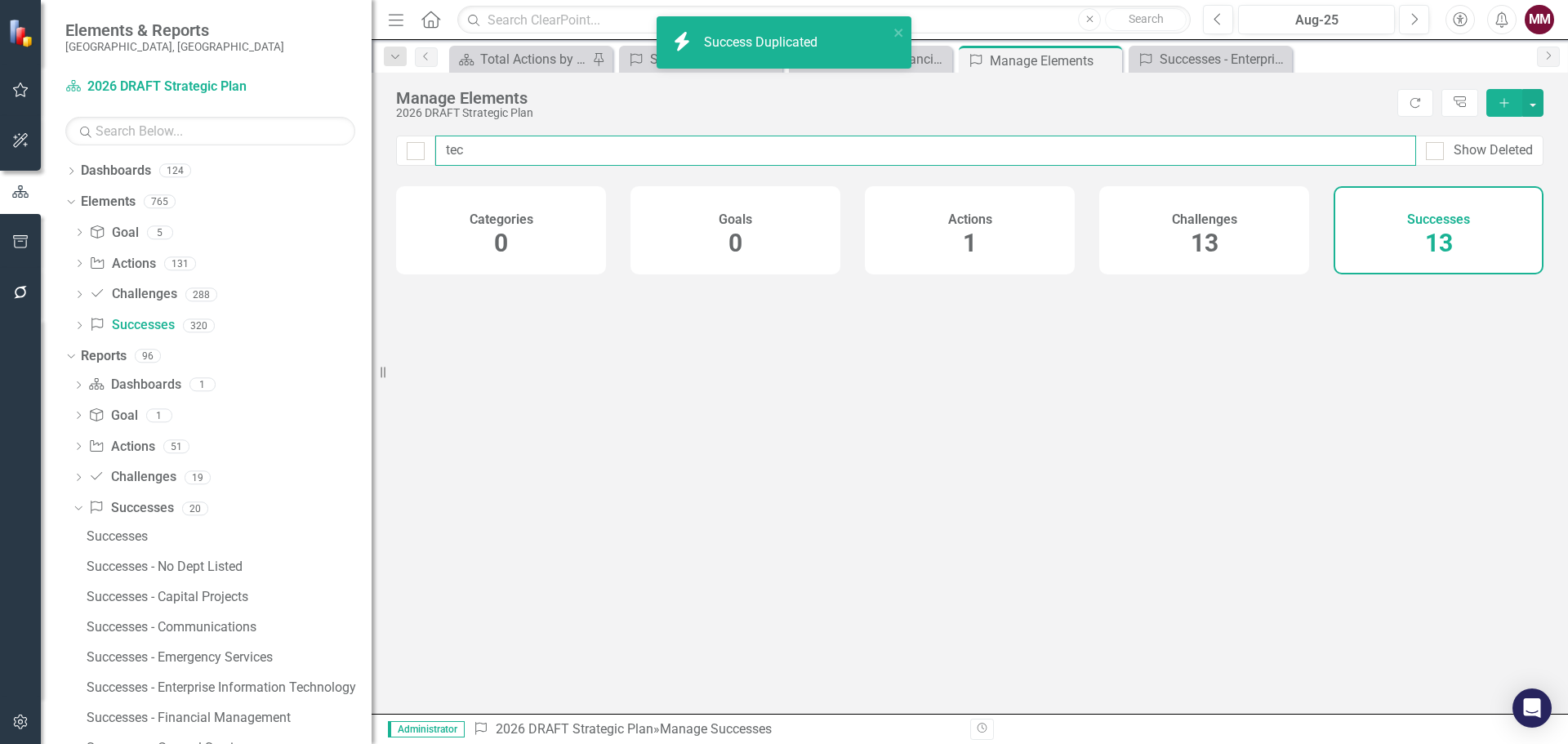
drag, startPoint x: 486, startPoint y: 146, endPoint x: 116, endPoint y: 103, distance: 372.5
click at [126, 109] on div "Elements & Reports [GEOGRAPHIC_DATA], [GEOGRAPHIC_DATA] Dashboard 2026 DRAFT St…" at bounding box center [784, 372] width 1568 height 744
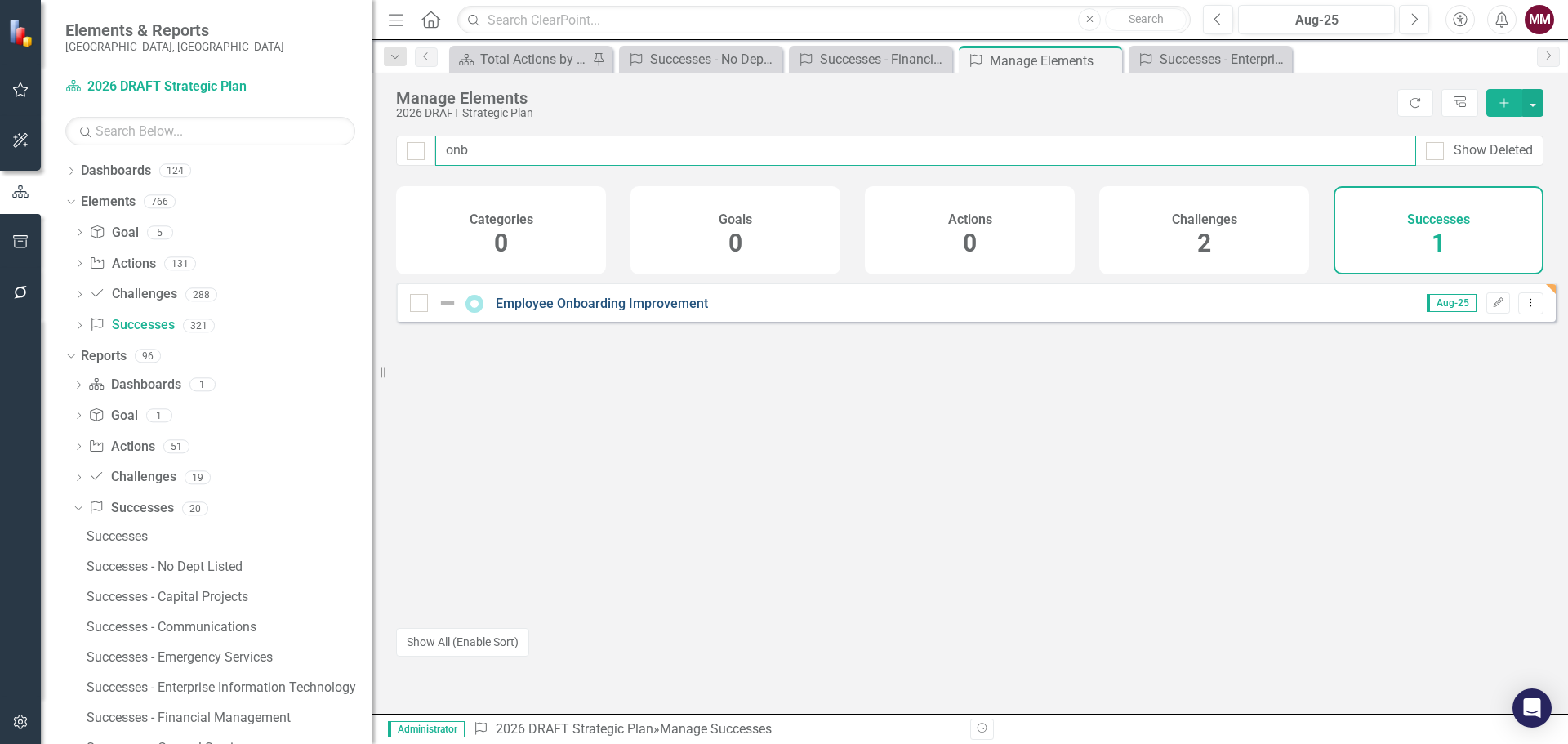
type input "onb"
click at [598, 311] on link "Employee Onboarding Improvement" at bounding box center [601, 303] width 212 height 15
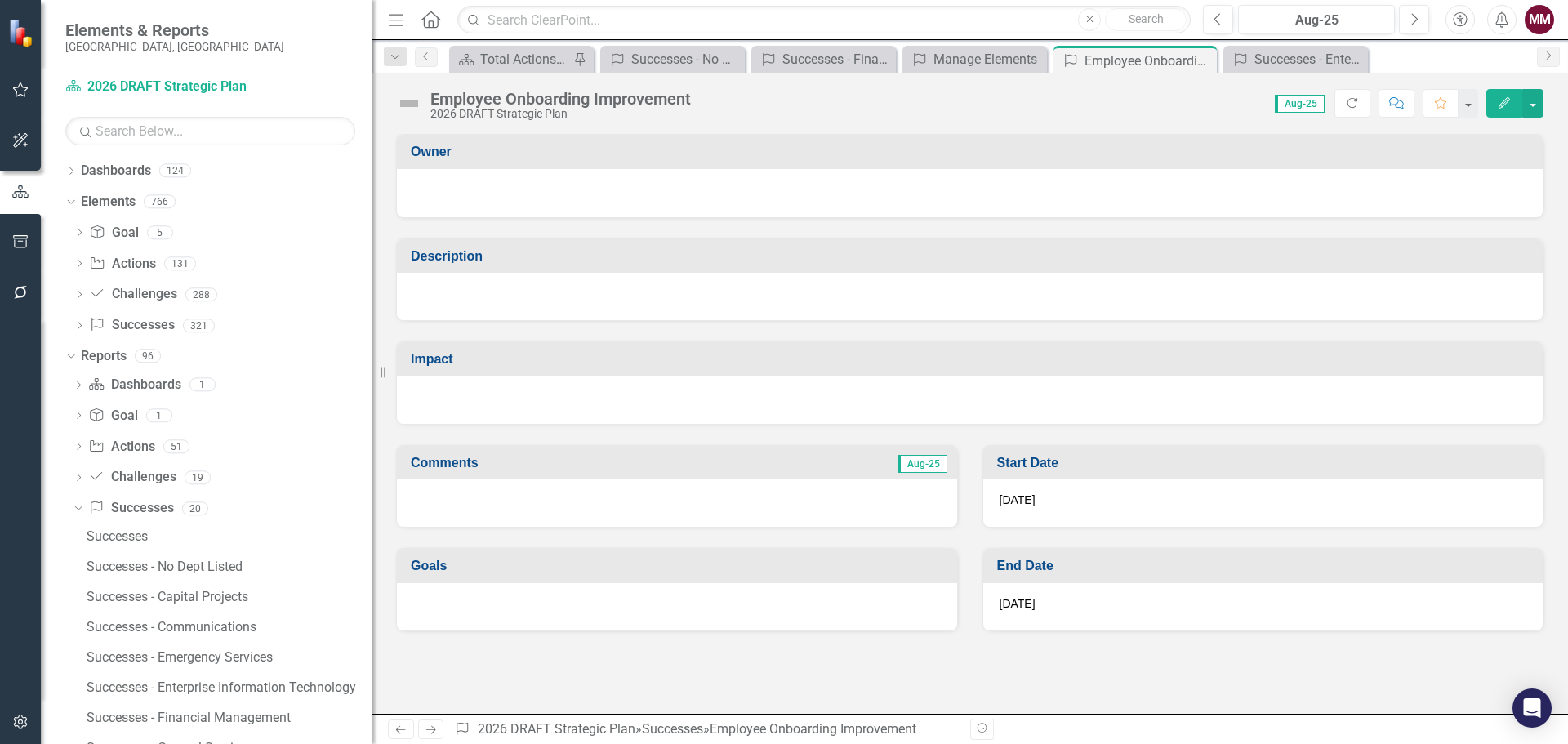
click at [490, 276] on div at bounding box center [970, 296] width 1145 height 47
drag, startPoint x: 490, startPoint y: 276, endPoint x: 490, endPoint y: 289, distance: 13.0
click at [490, 276] on div at bounding box center [970, 296] width 1145 height 47
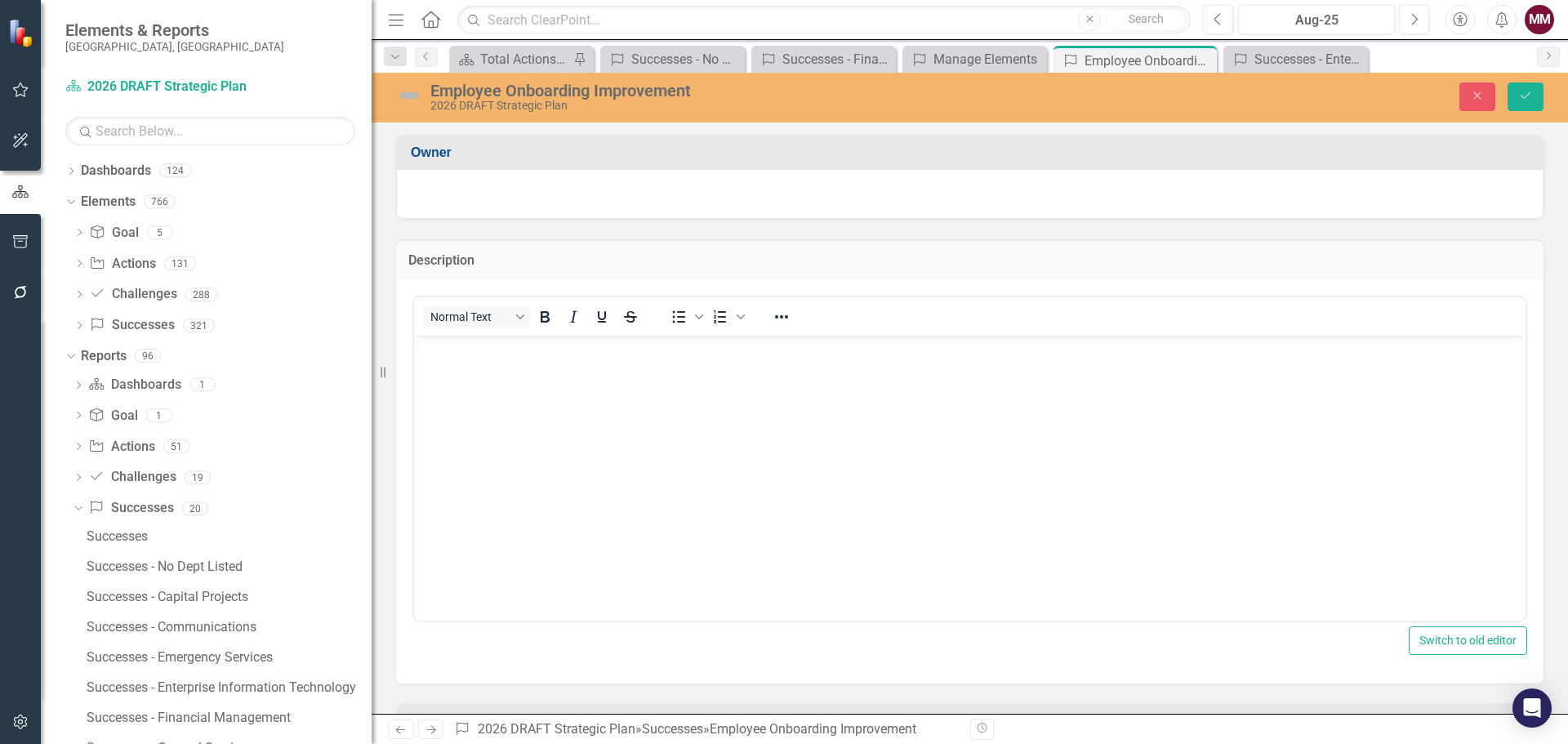
click at [487, 369] on body "Rich Text Area. Press ALT-0 for help." at bounding box center [970, 457] width 1112 height 245
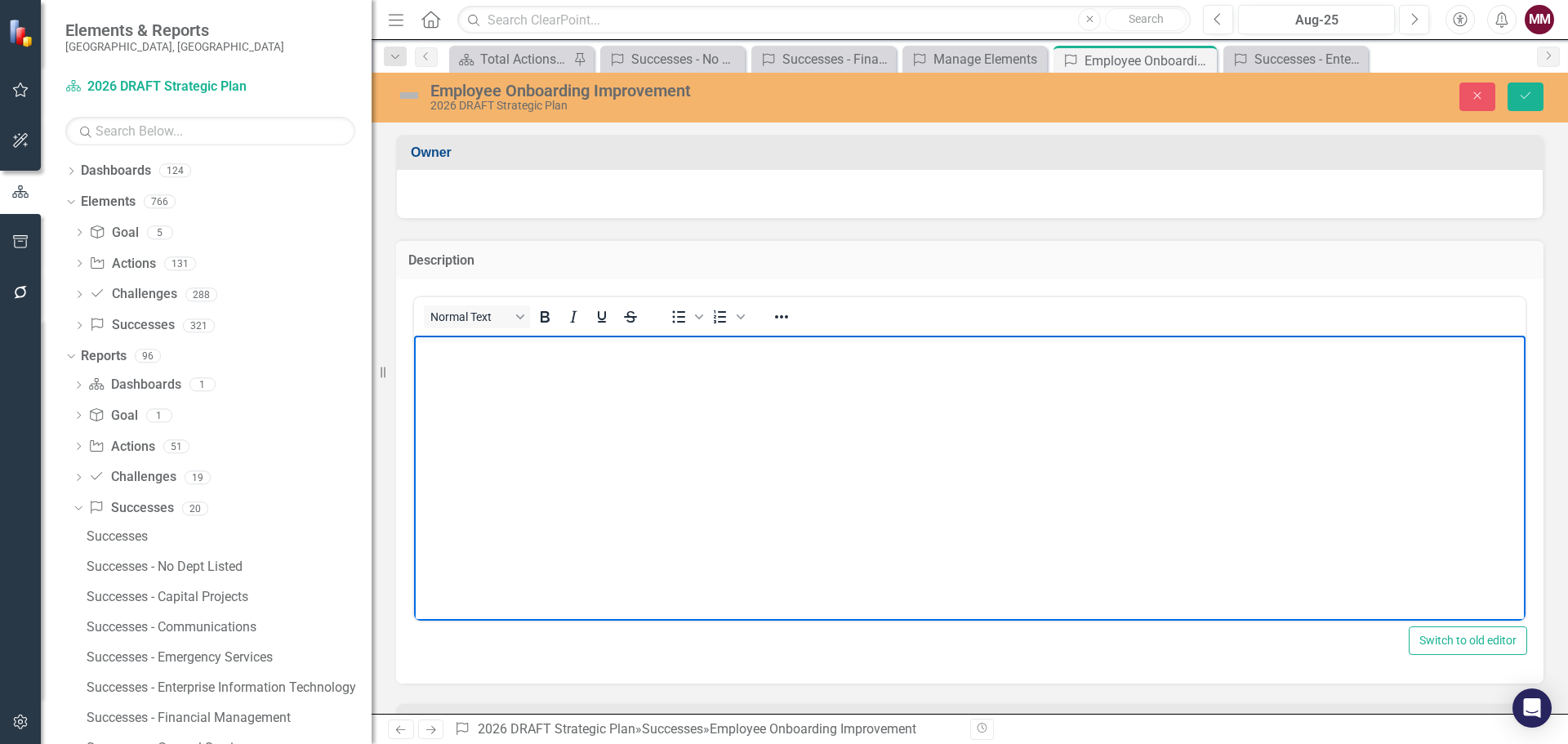
paste body "Rich Text Area. Press ALT-0 for help."
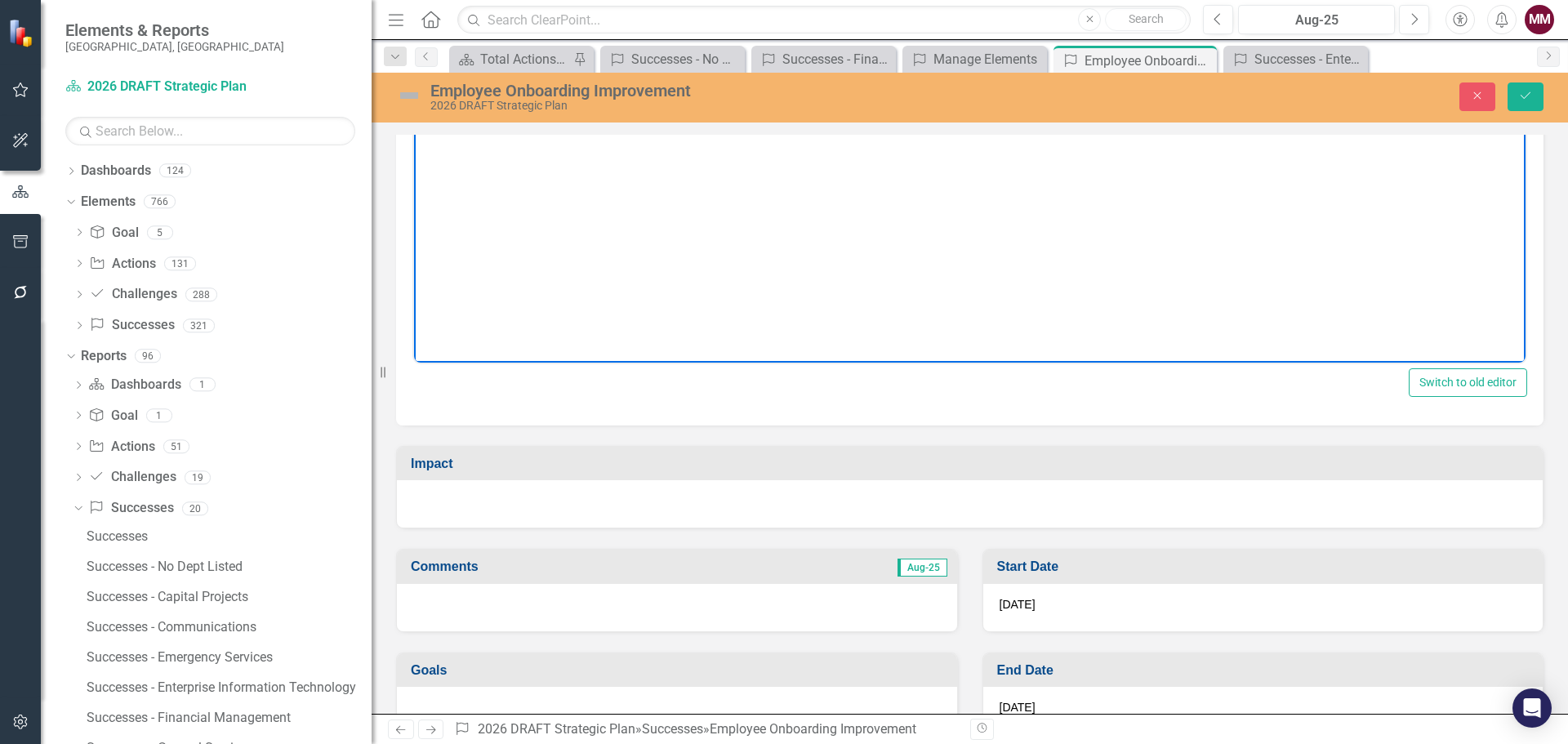
scroll to position [296, 0]
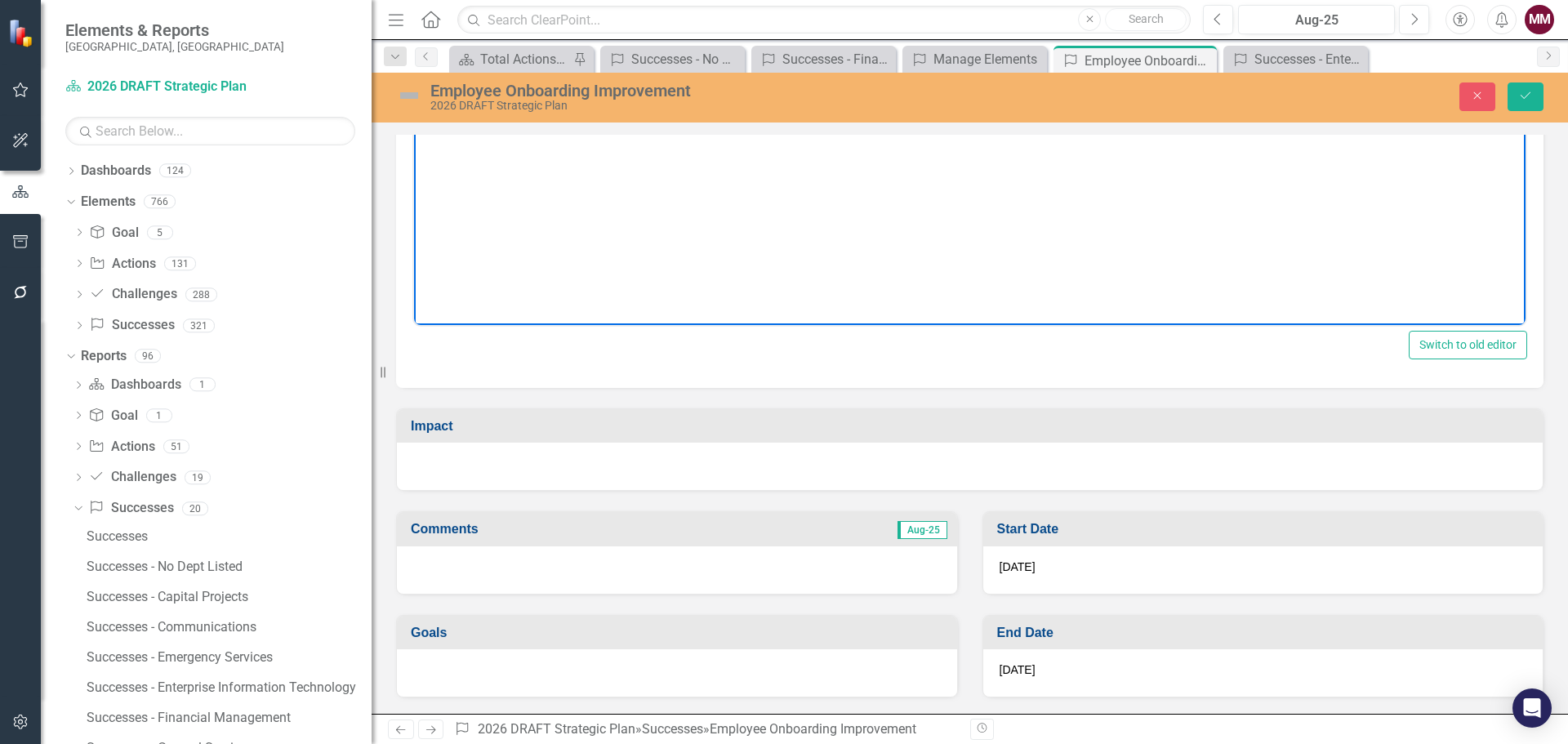
click at [539, 471] on div at bounding box center [970, 465] width 1145 height 47
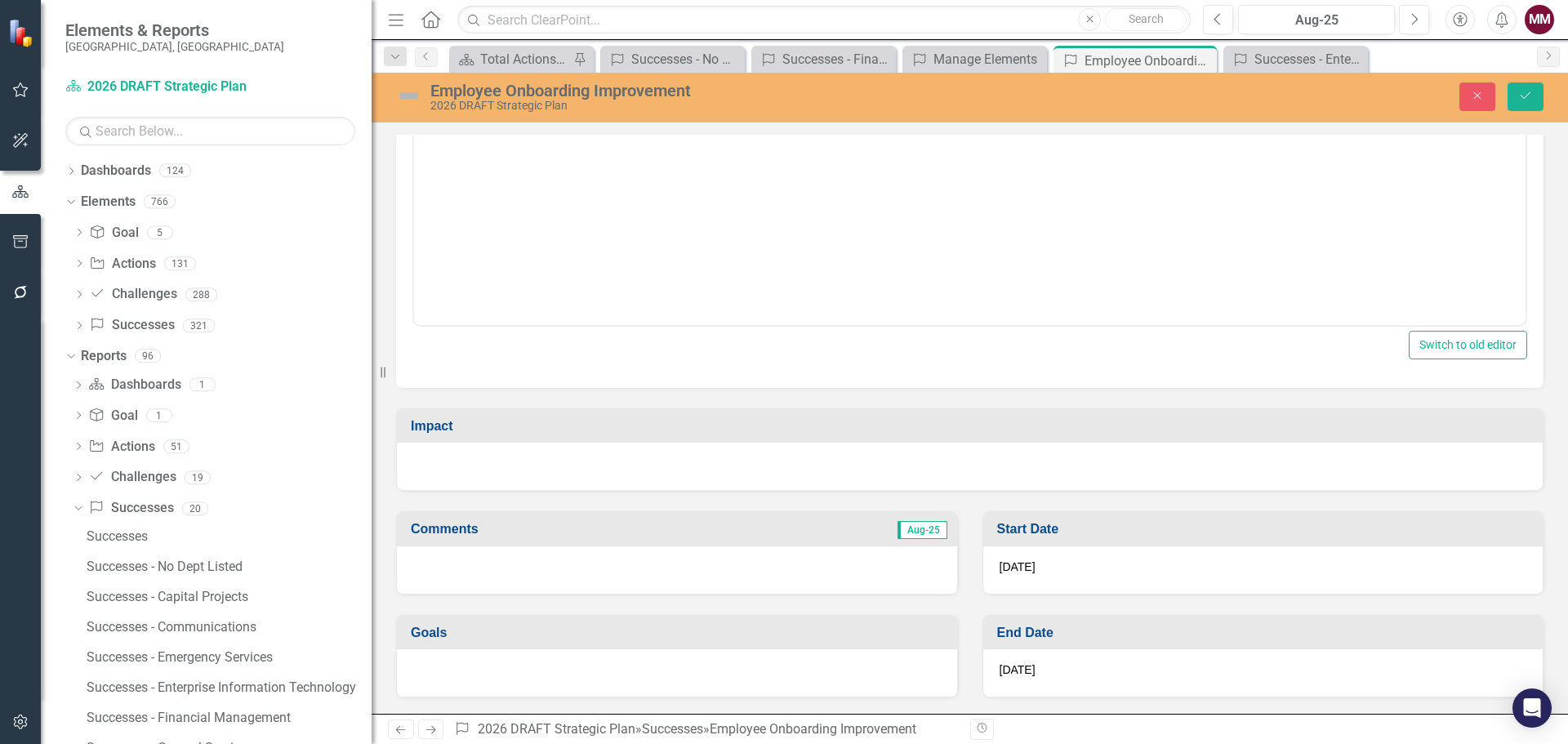
click at [539, 471] on div at bounding box center [970, 465] width 1145 height 47
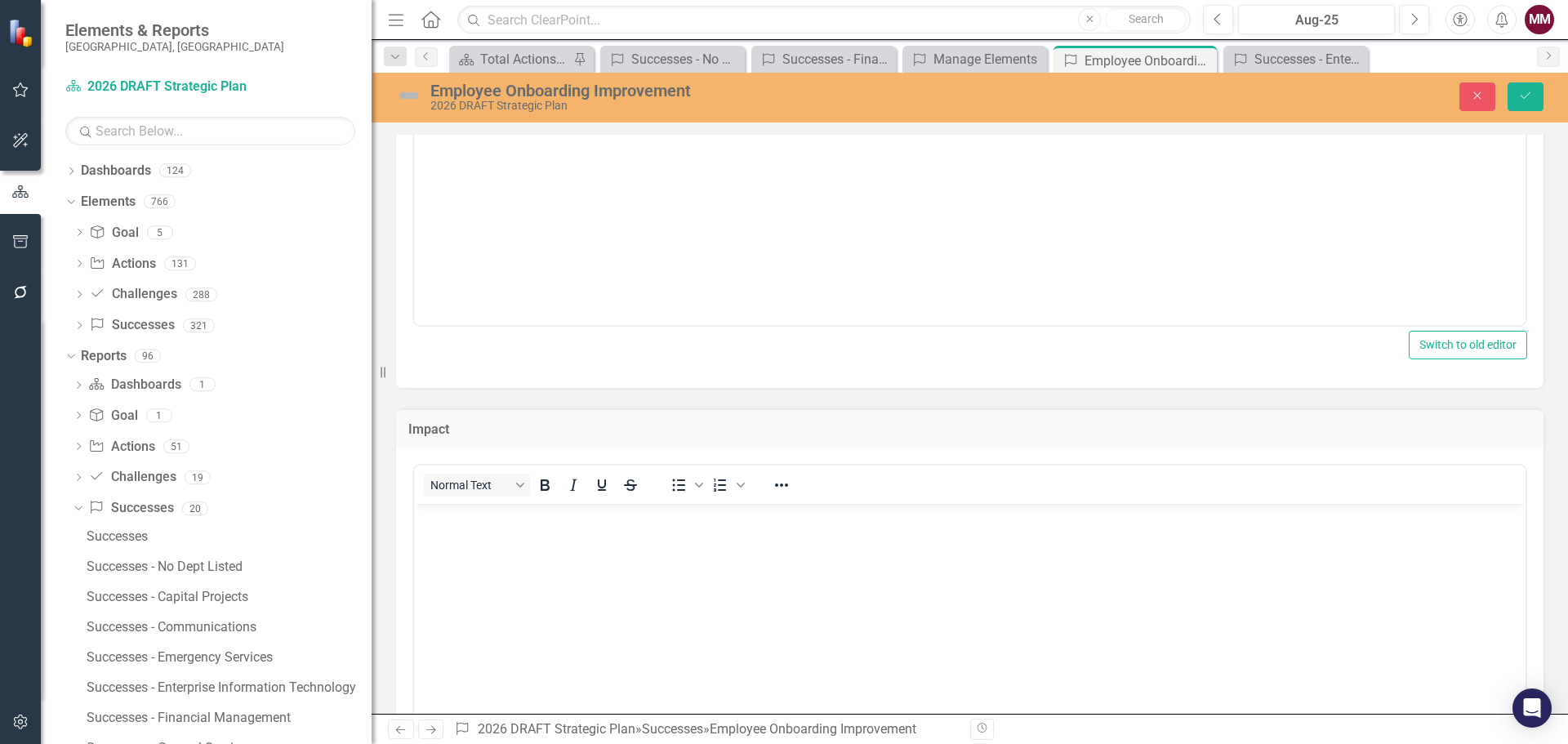
scroll to position [0, 0]
click at [524, 558] on body "Rich Text Area. Press ALT-0 for help." at bounding box center [970, 626] width 1112 height 245
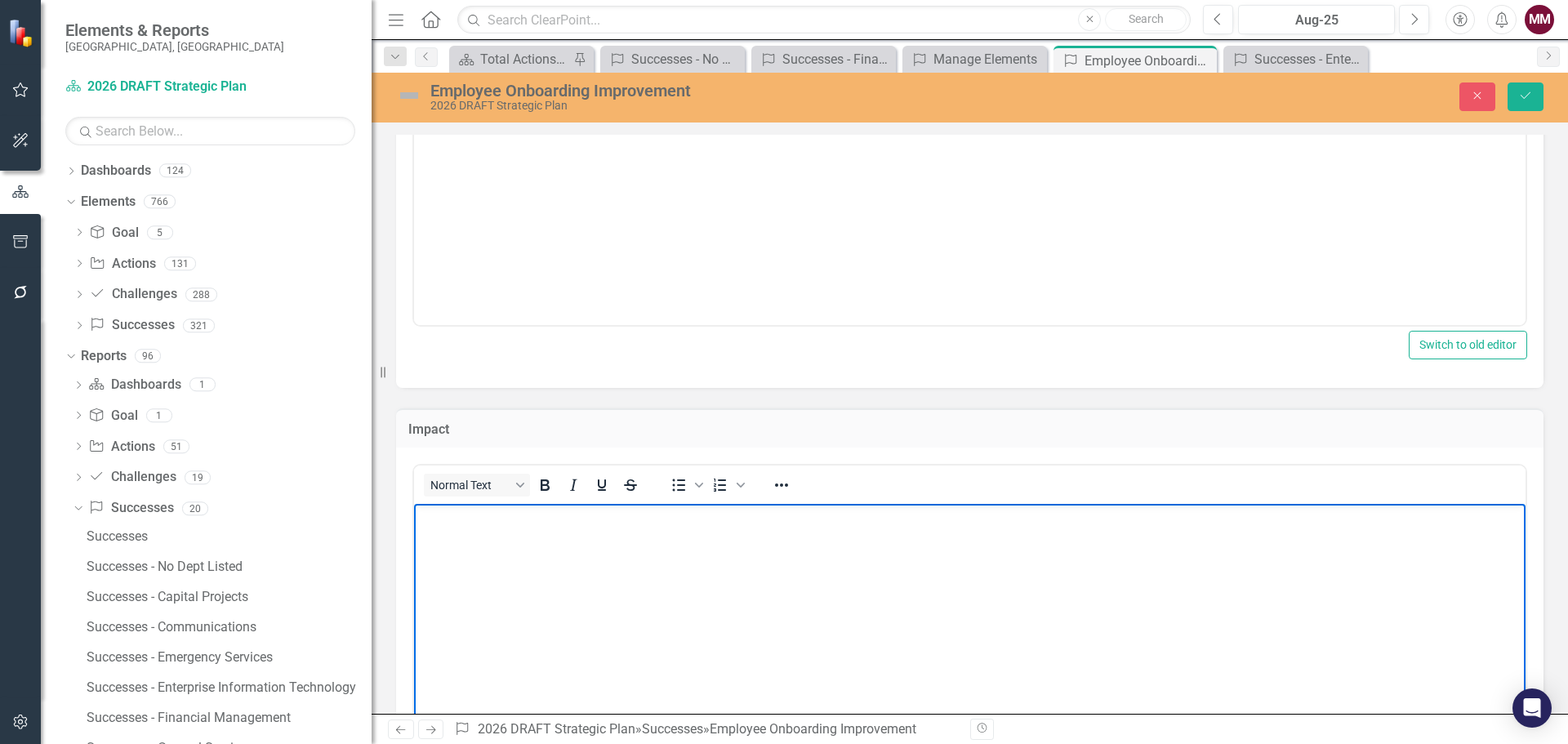
paste body "Rich Text Area. Press ALT-0 for help."
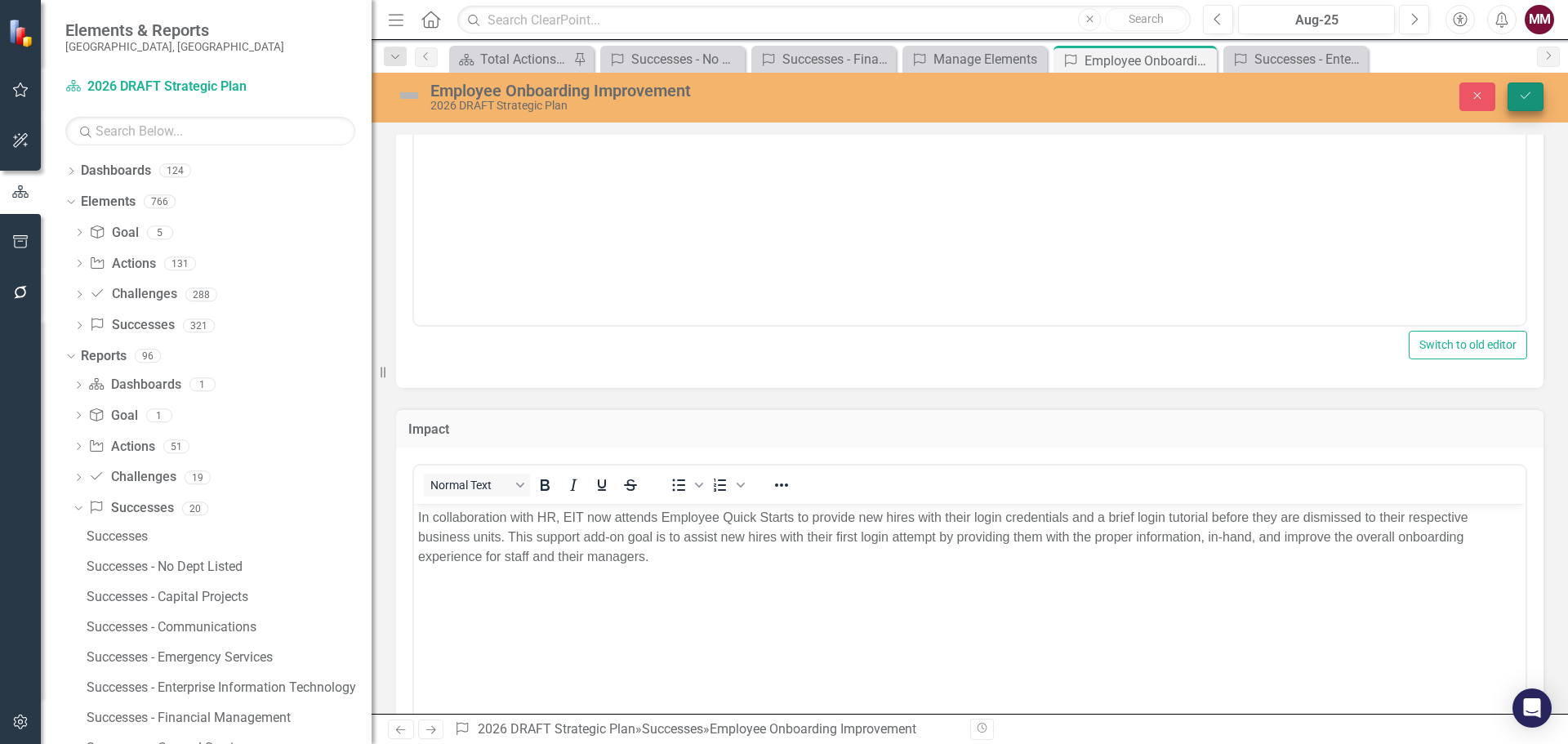
click at [1519, 97] on icon "Save" at bounding box center [1525, 95] width 15 height 12
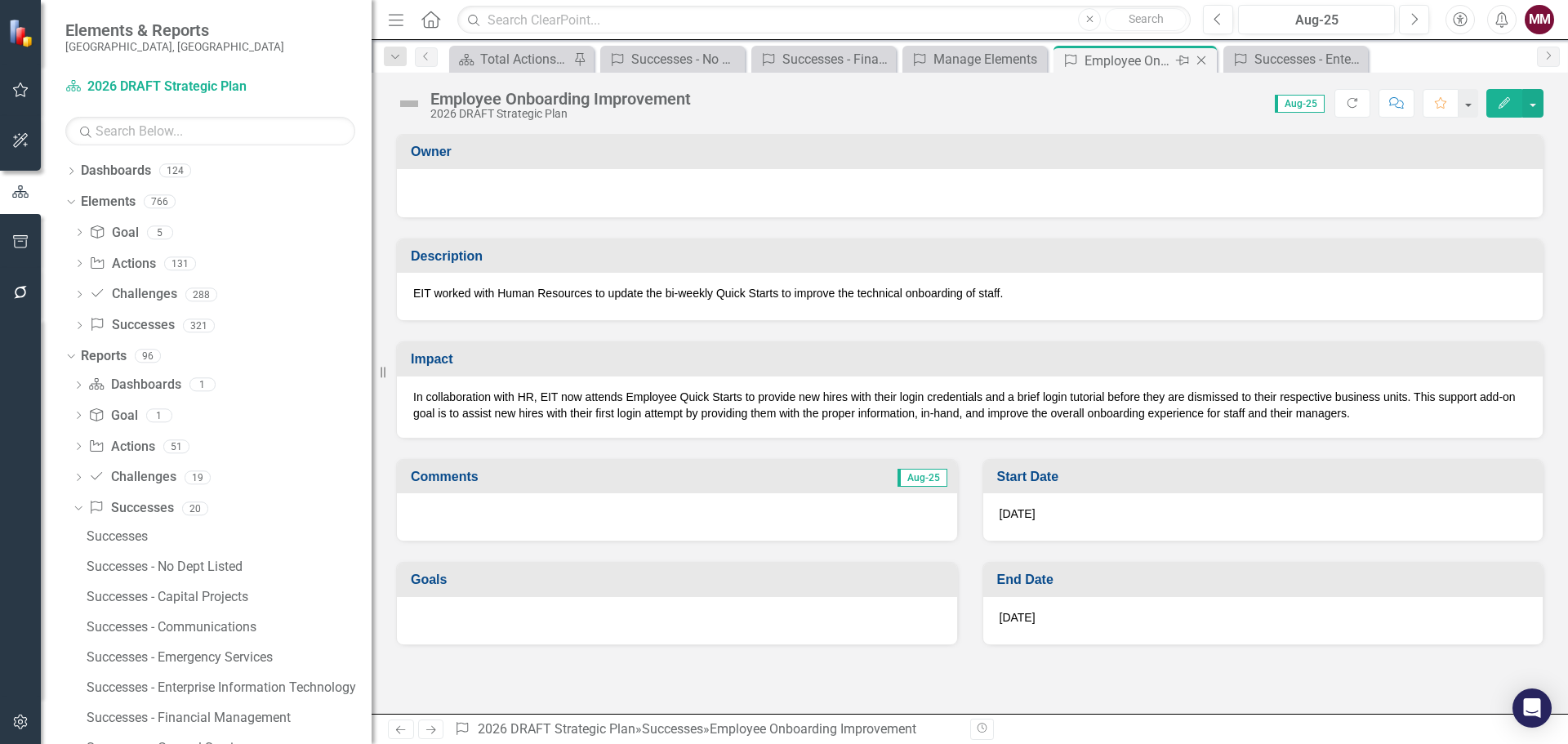
click at [1191, 64] on div "Pin" at bounding box center [1181, 60] width 20 height 20
click at [748, 59] on icon at bounding box center [748, 60] width 13 height 10
click at [748, 59] on icon "Close" at bounding box center [748, 60] width 16 height 13
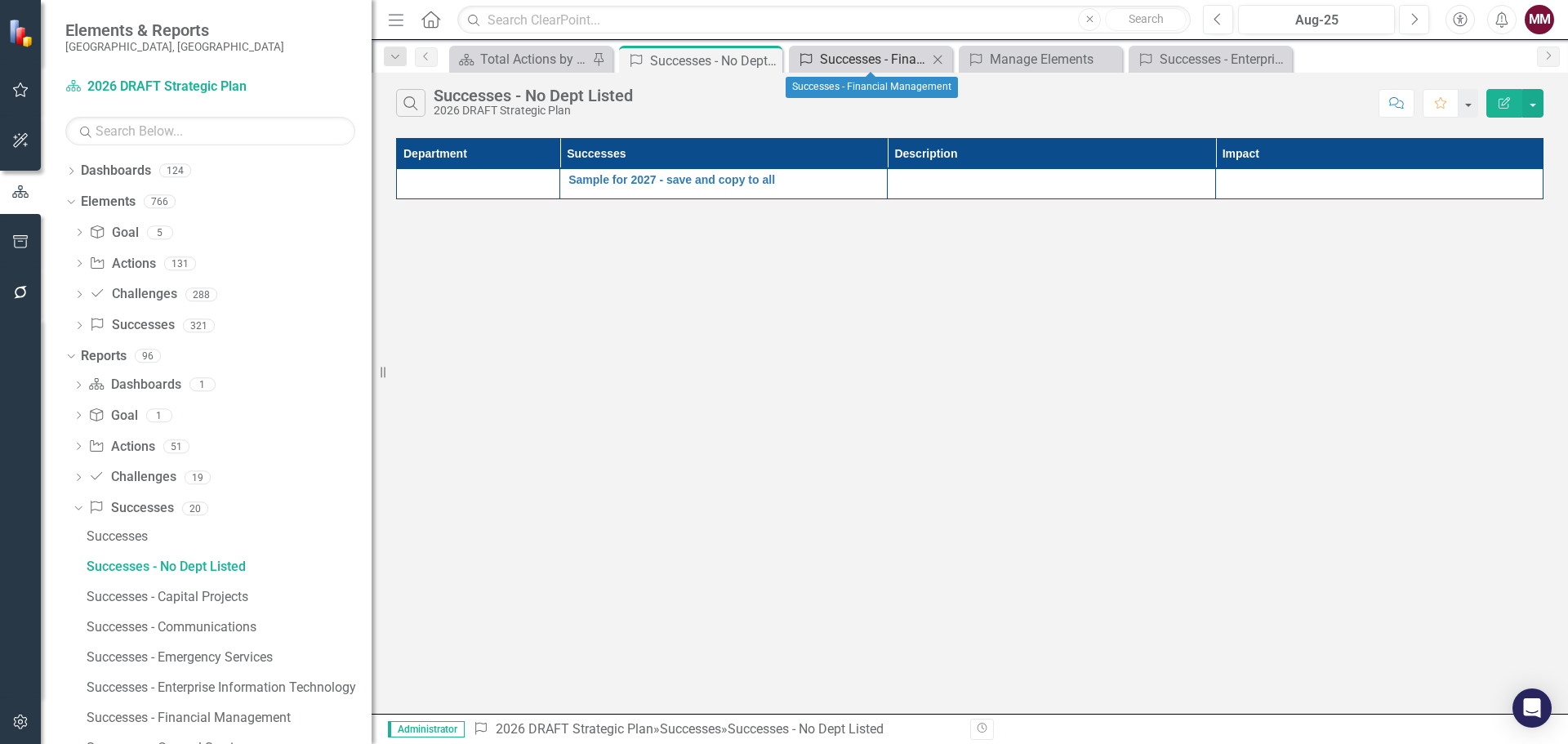
click at [851, 59] on div "Successes - Financial Management" at bounding box center [873, 59] width 107 height 20
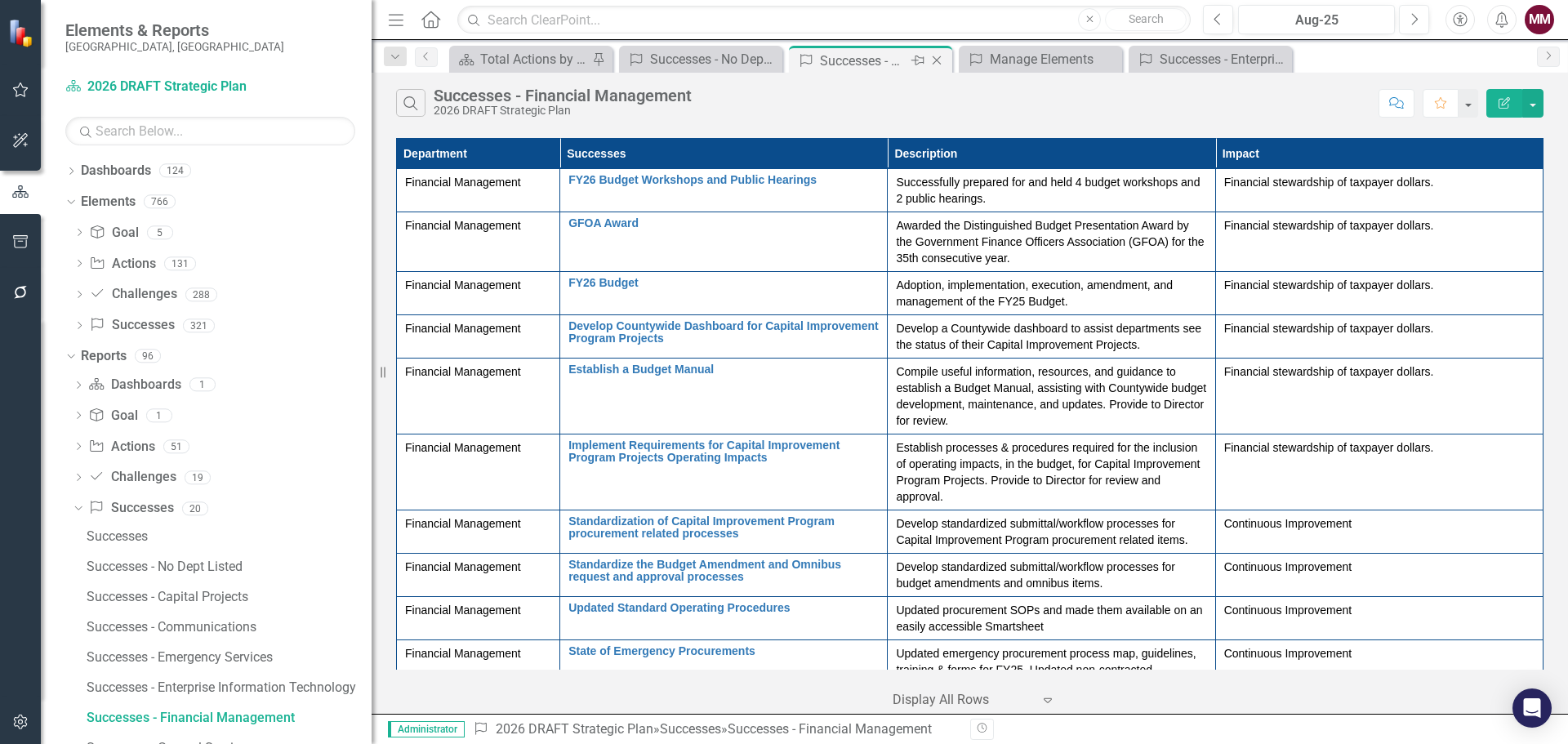
click at [936, 61] on icon at bounding box center [937, 60] width 9 height 9
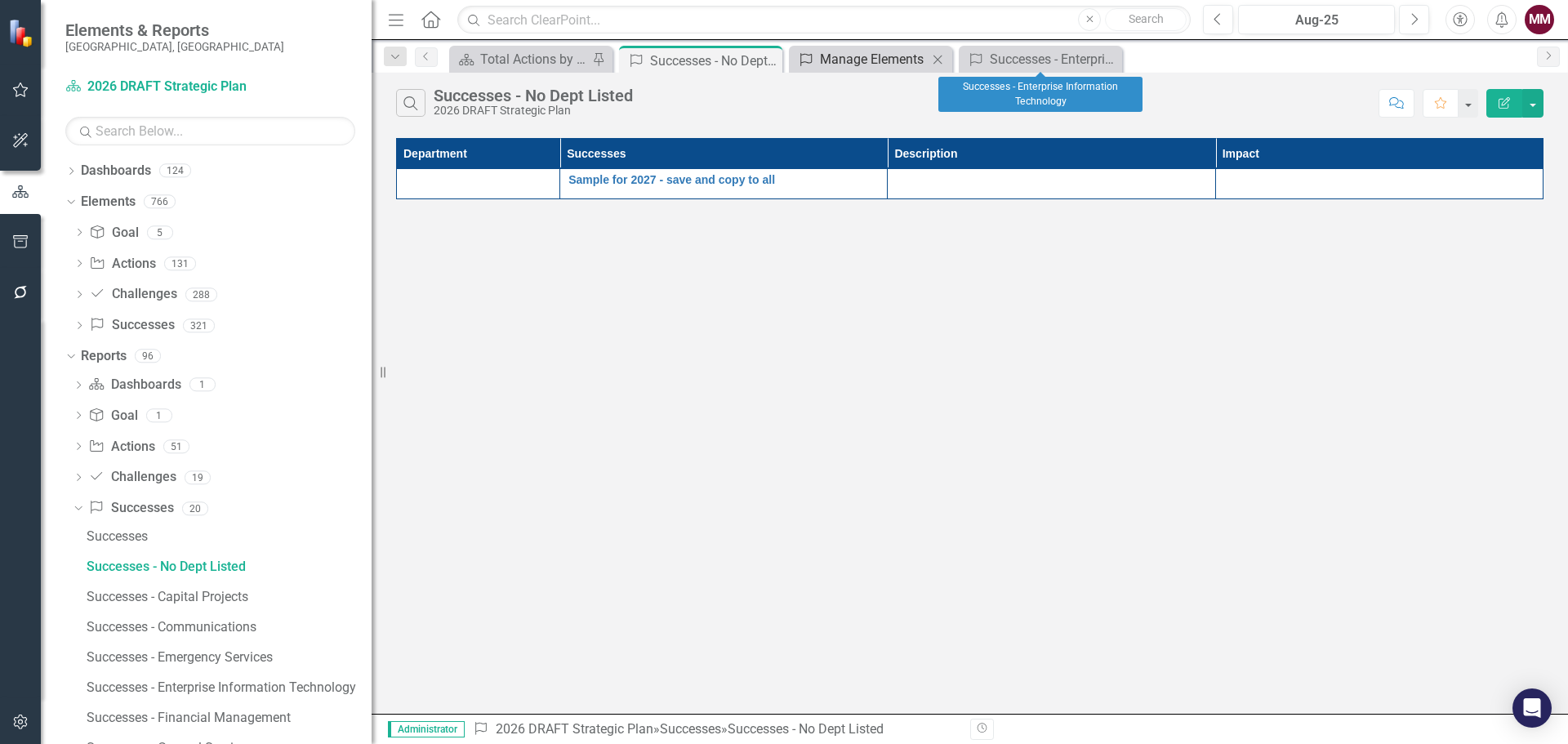
click at [880, 56] on div "Manage Elements" at bounding box center [873, 59] width 107 height 20
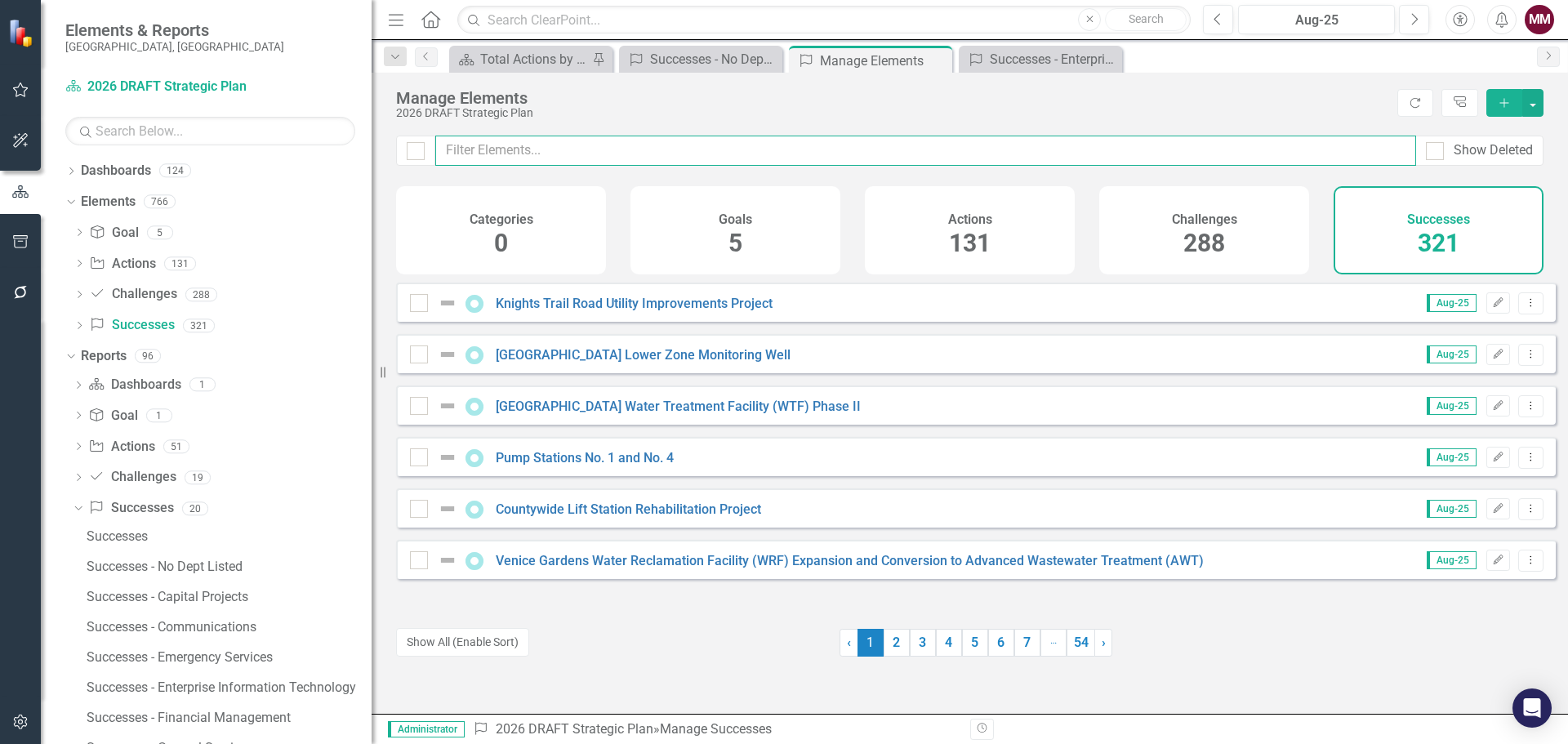
click at [652, 146] on input "text" at bounding box center [925, 151] width 980 height 30
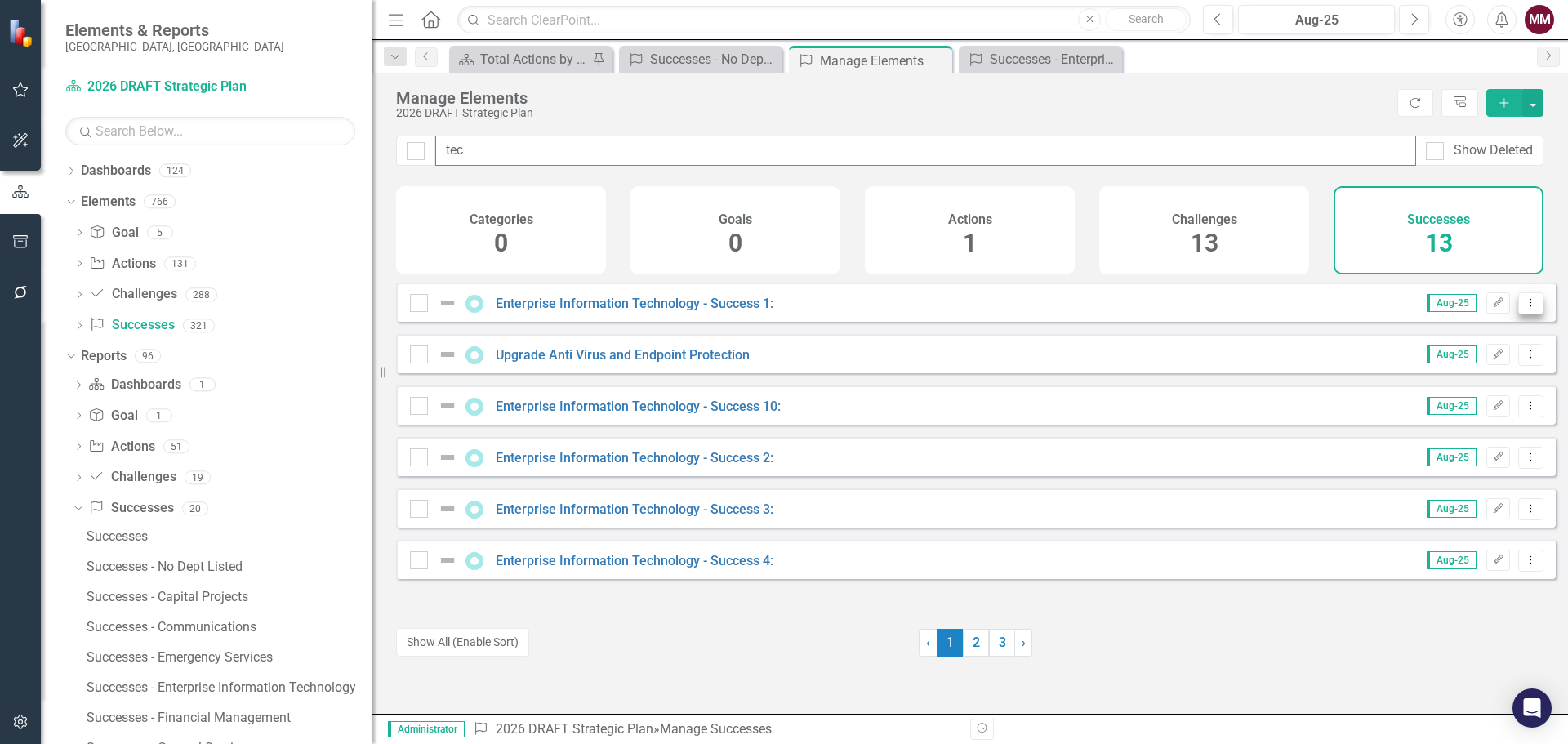
type input "tec"
click at [1518, 314] on button "Dropdown Menu" at bounding box center [1531, 303] width 26 height 22
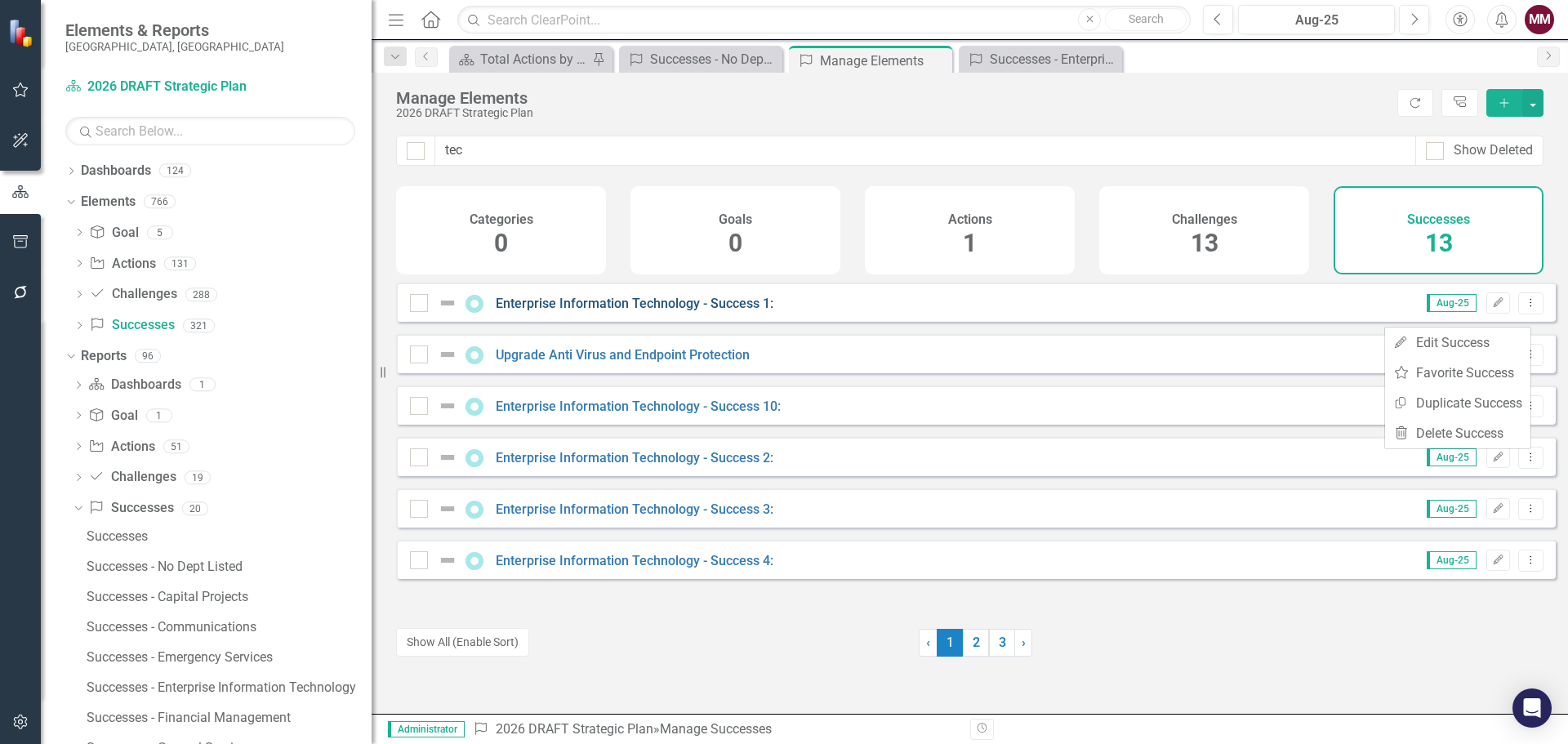
click at [685, 311] on link "Enterprise Information Technology - Success 1:" at bounding box center [634, 303] width 278 height 15
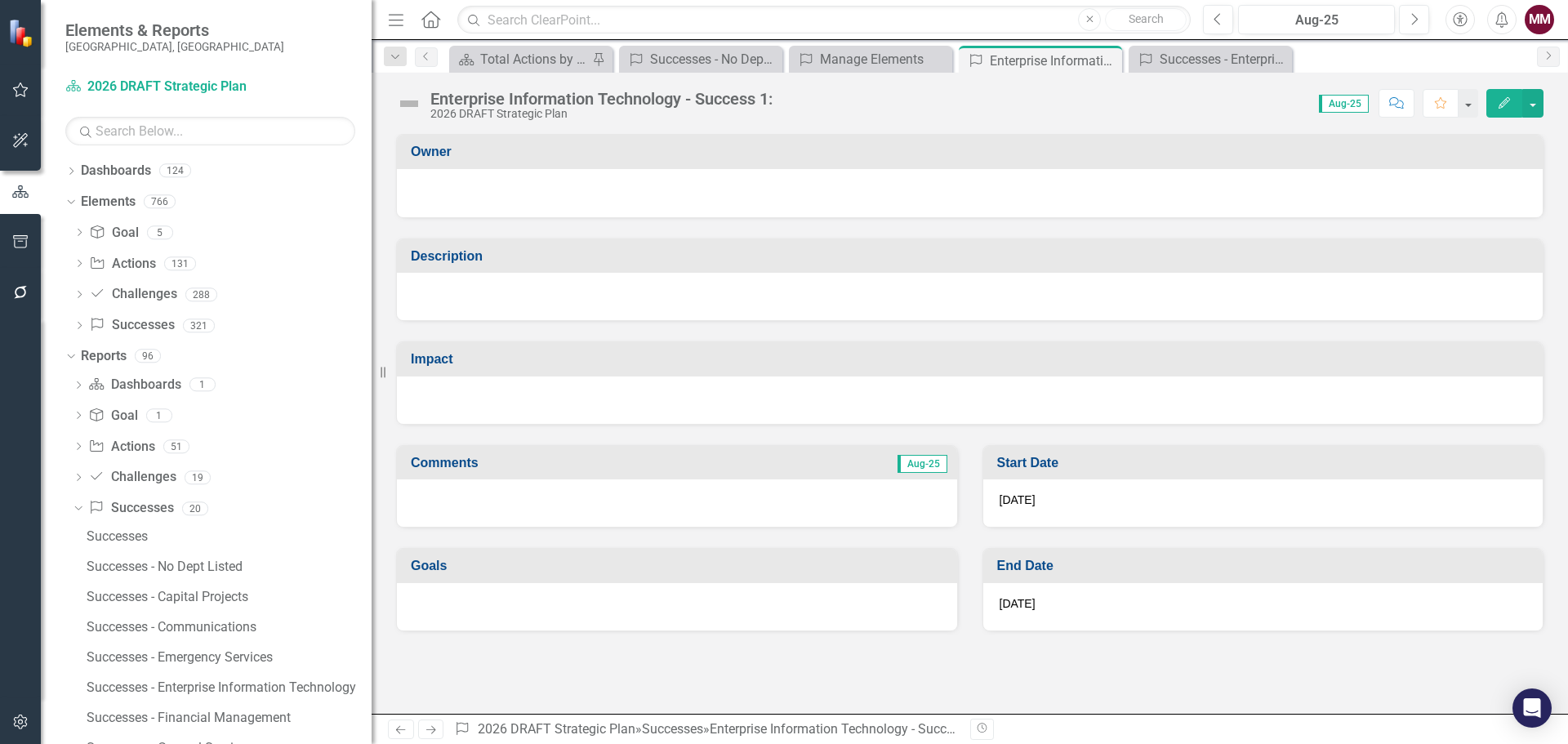
click at [594, 99] on div "Enterprise Information Technology - Success 1:" at bounding box center [601, 99] width 342 height 18
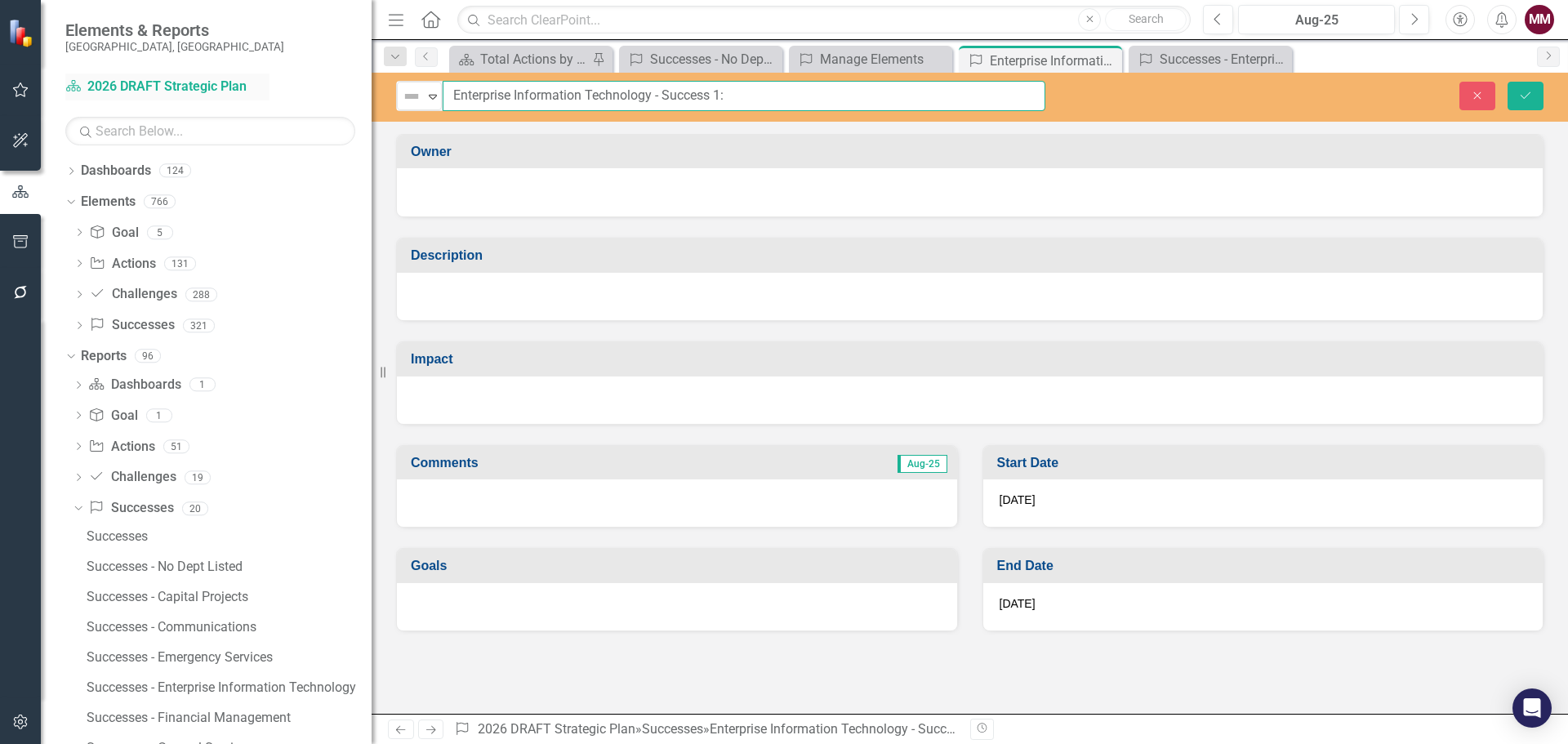
drag, startPoint x: 398, startPoint y: 99, endPoint x: 121, endPoint y: 92, distance: 277.1
click at [129, 92] on div "Elements & Reports [GEOGRAPHIC_DATA], [GEOGRAPHIC_DATA] Dashboard 2026 DRAFT St…" at bounding box center [784, 372] width 1568 height 744
paste input "Data Expansion"
type input "Enterprise Data Expansion"
click at [500, 305] on div at bounding box center [970, 296] width 1145 height 47
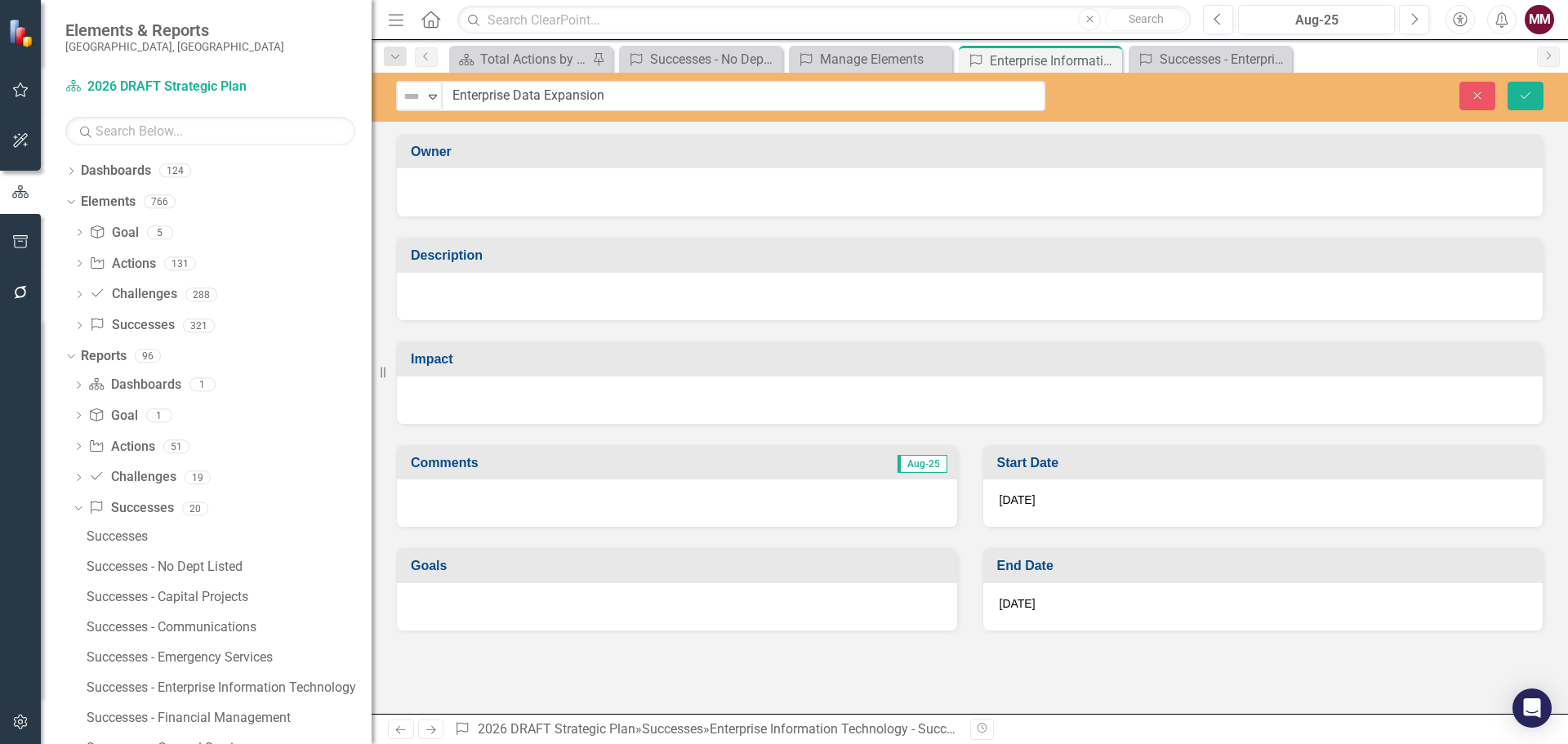
click at [500, 305] on div at bounding box center [970, 296] width 1145 height 47
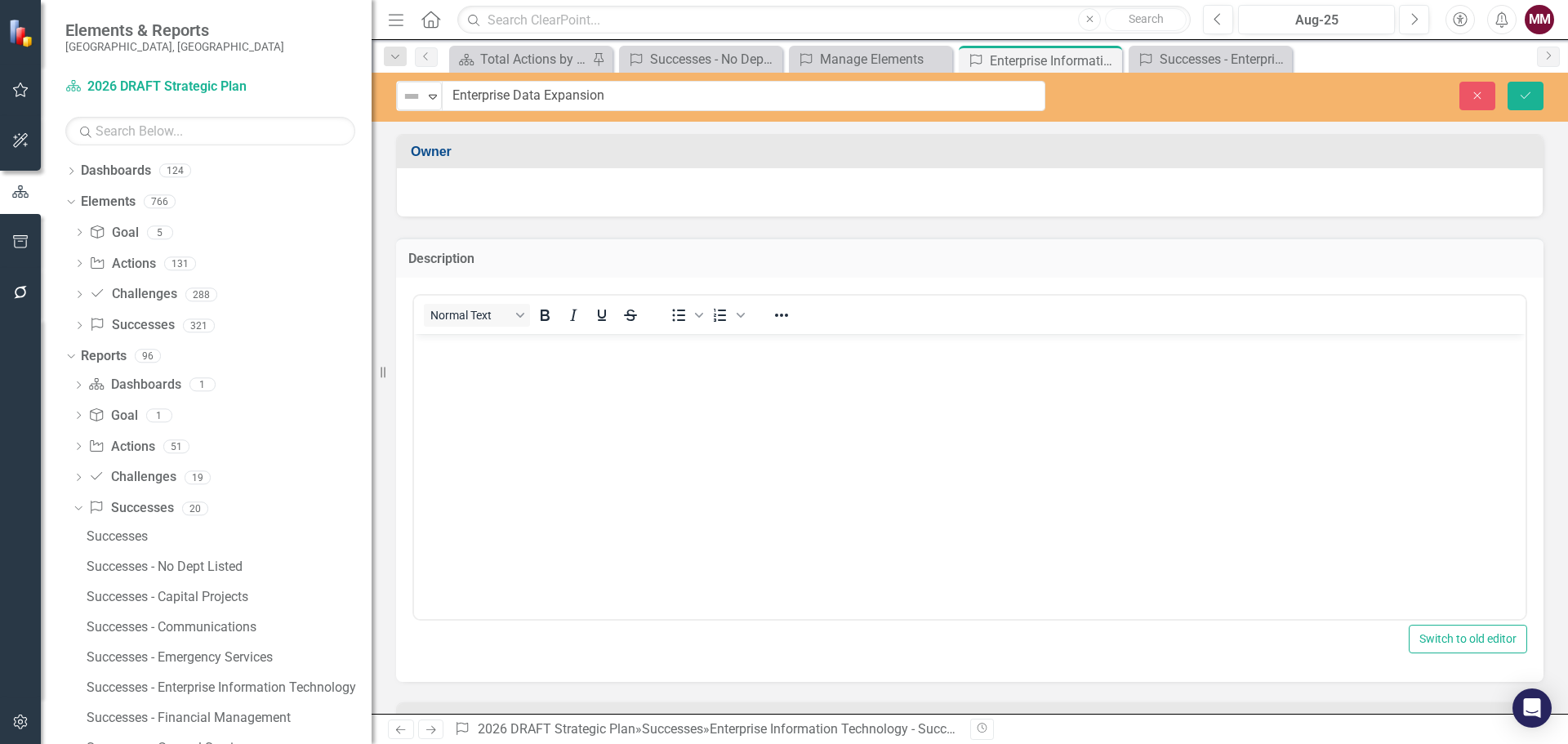
click at [506, 393] on body "Rich Text Area. Press ALT-0 for help." at bounding box center [970, 456] width 1112 height 245
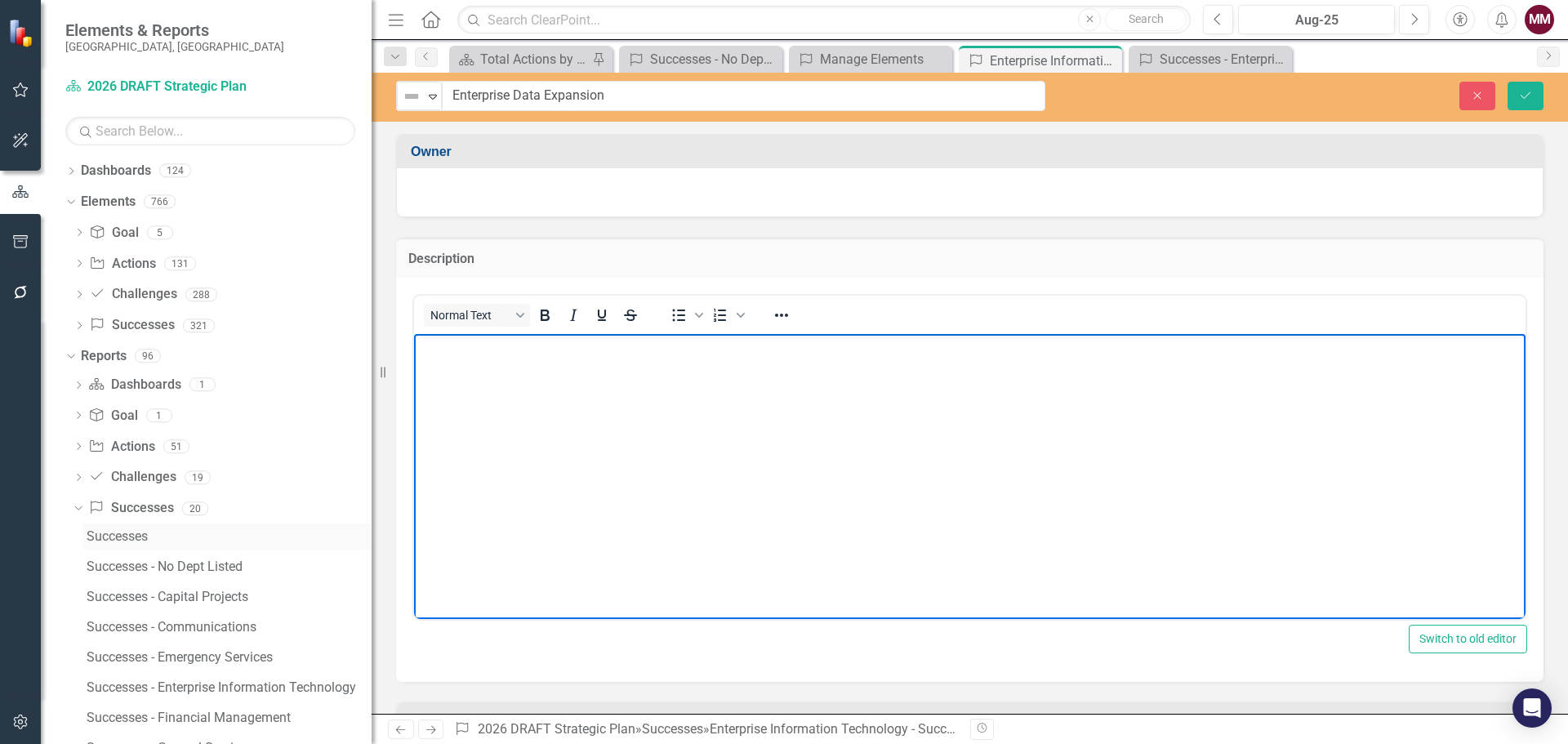
paste body "Rich Text Area. Press ALT-0 for help."
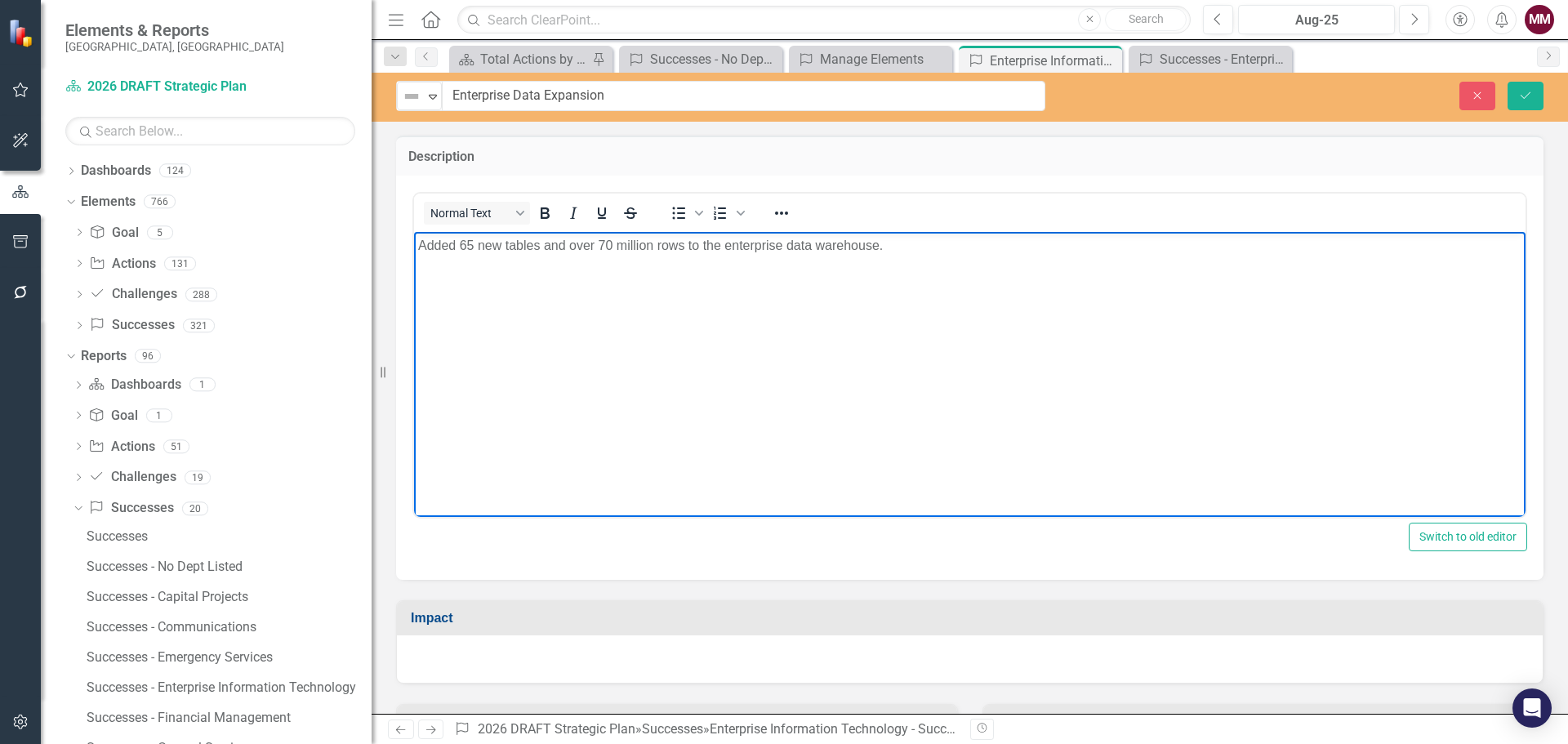
scroll to position [245, 0]
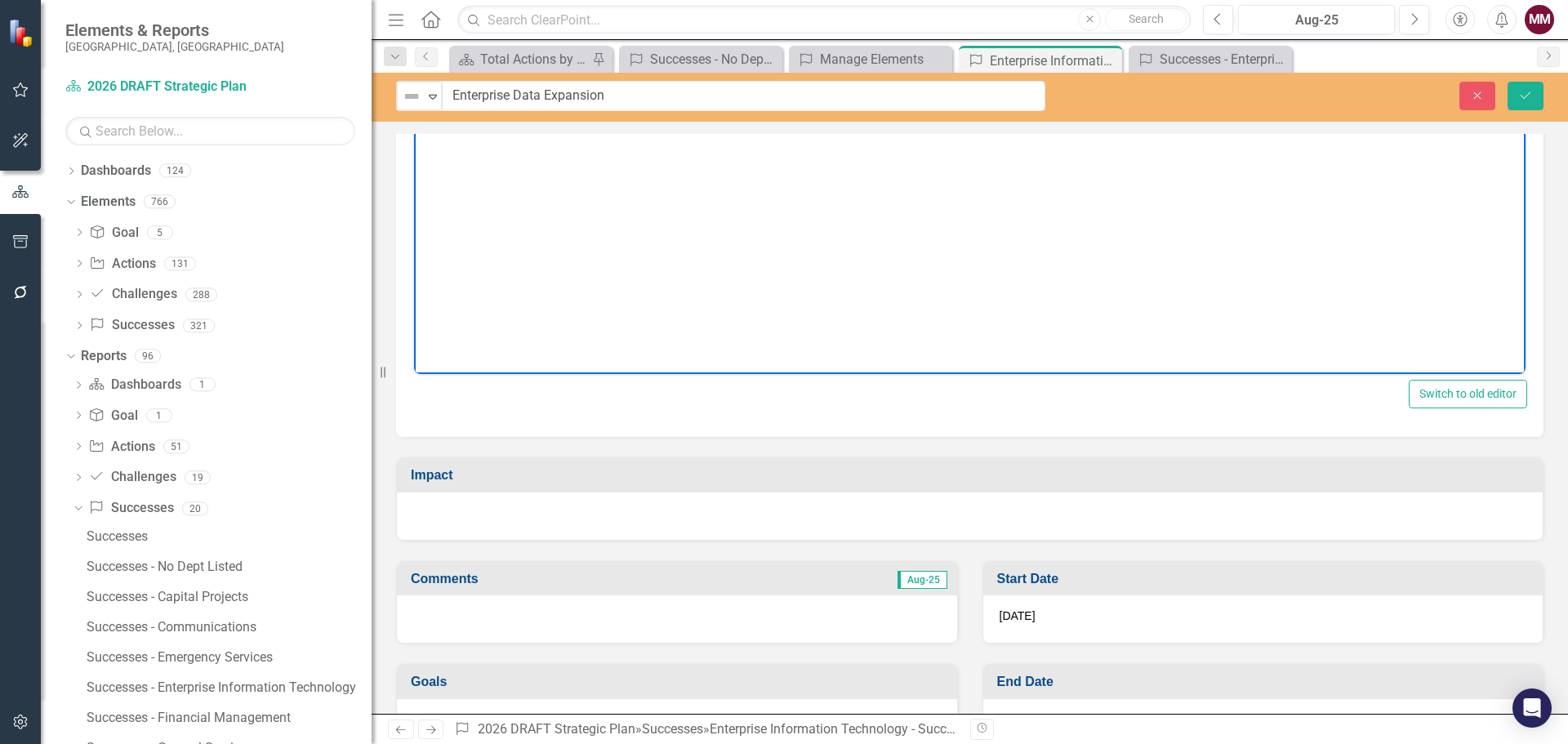
click at [596, 505] on div at bounding box center [970, 516] width 1145 height 47
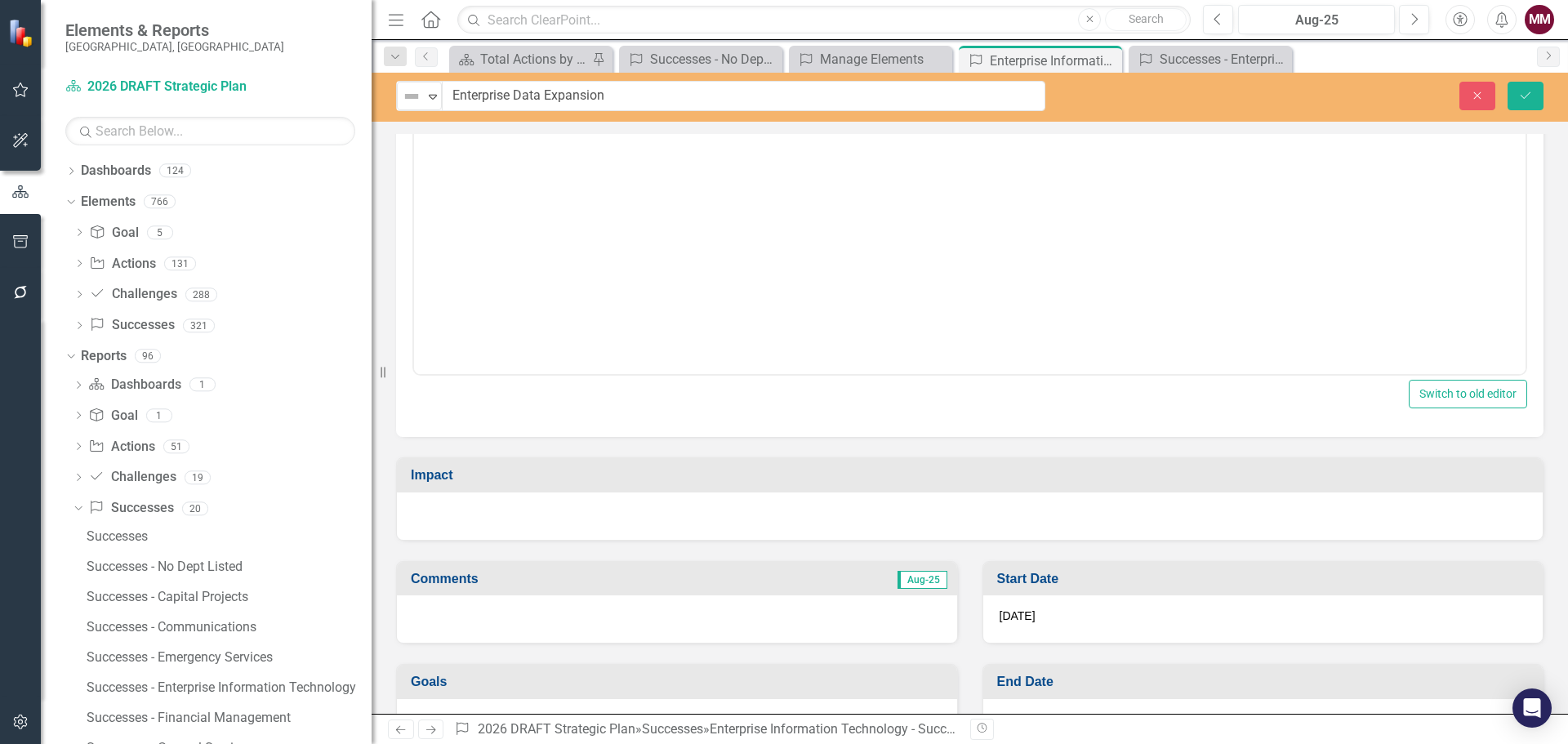
click at [596, 505] on div at bounding box center [970, 516] width 1145 height 47
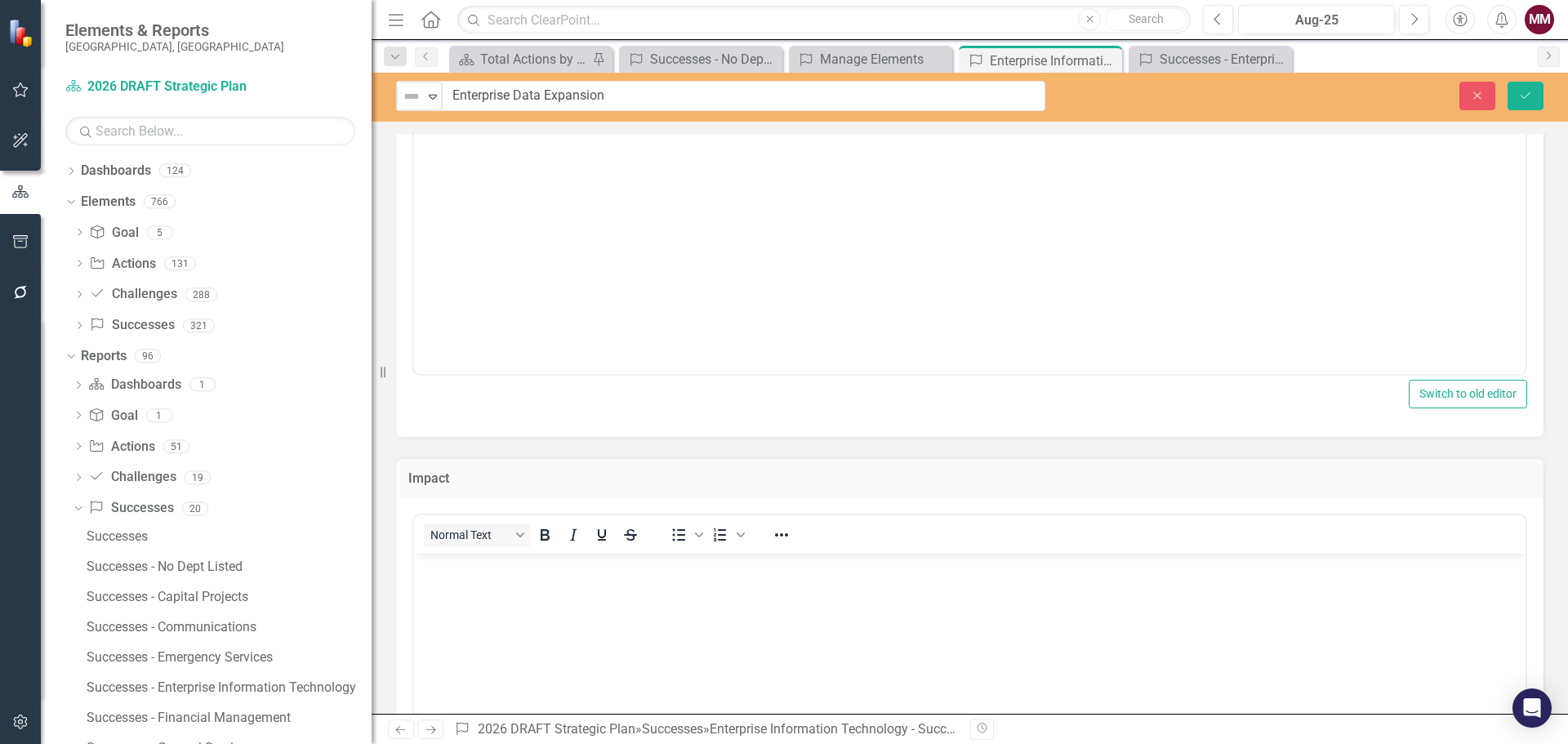
scroll to position [0, 0]
click at [579, 584] on body "Rich Text Area. Press ALT-0 for help." at bounding box center [970, 676] width 1112 height 245
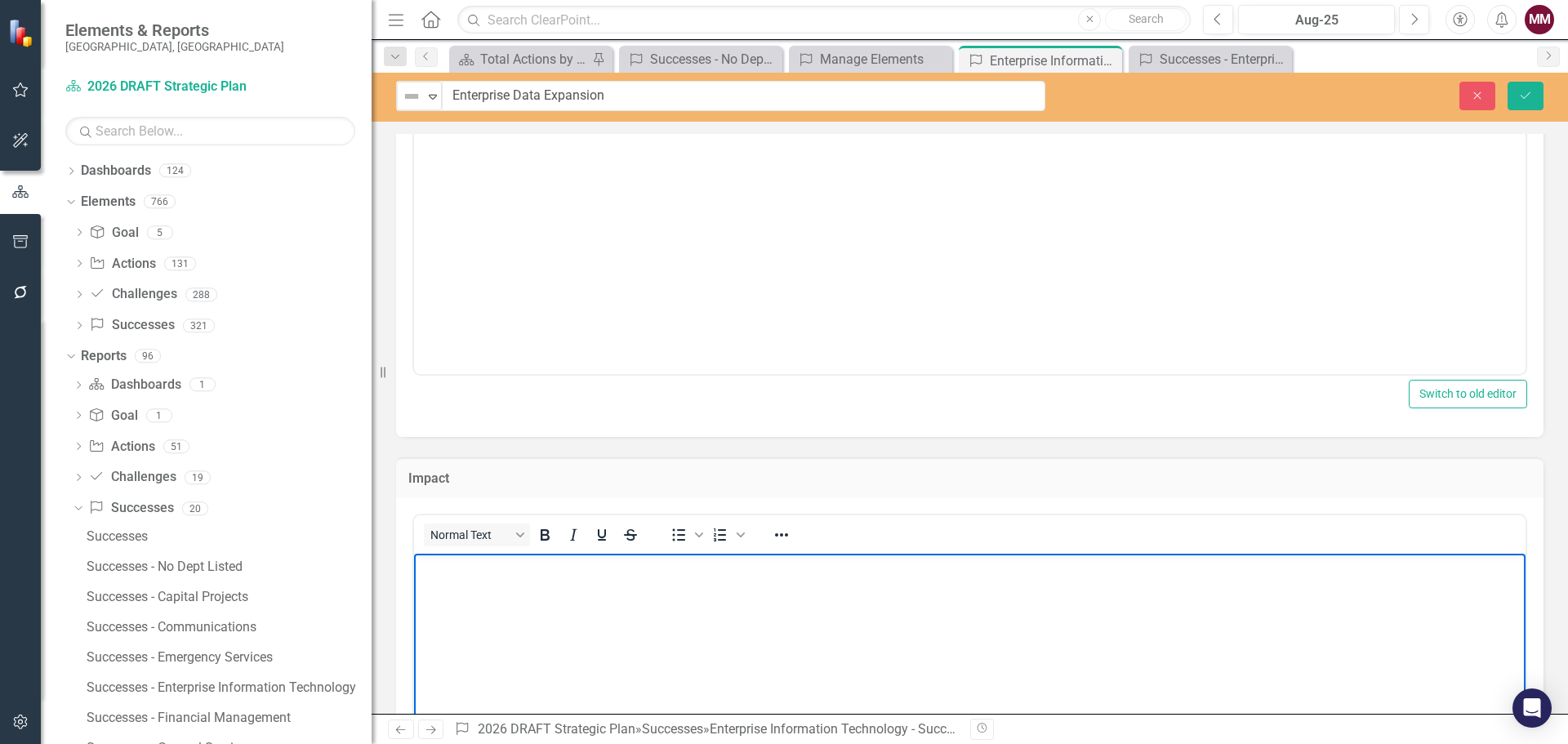
paste body "Rich Text Area. Press ALT-0 for help."
click at [1523, 96] on icon "Save" at bounding box center [1525, 95] width 15 height 12
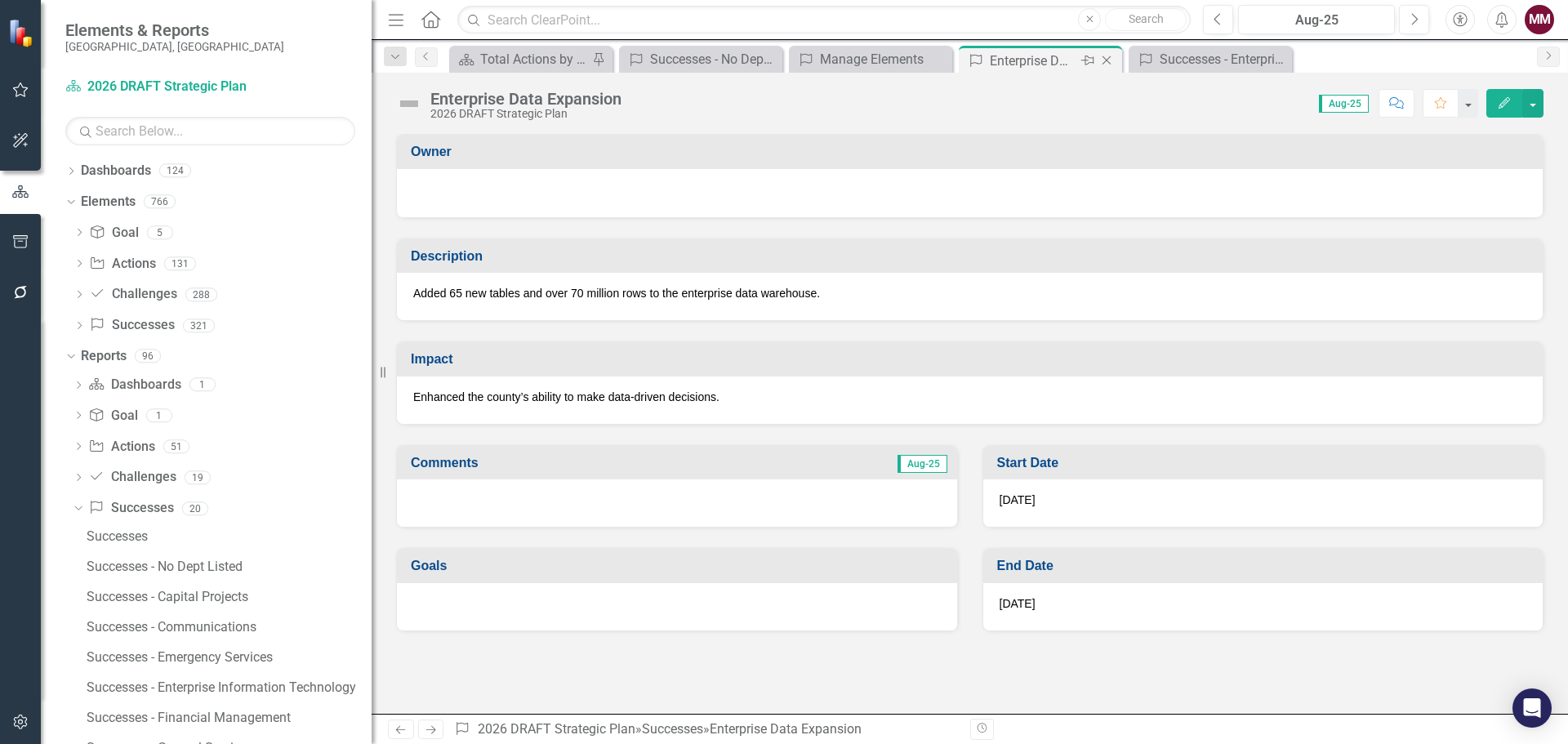
click at [1107, 66] on icon "Close" at bounding box center [1106, 60] width 16 height 13
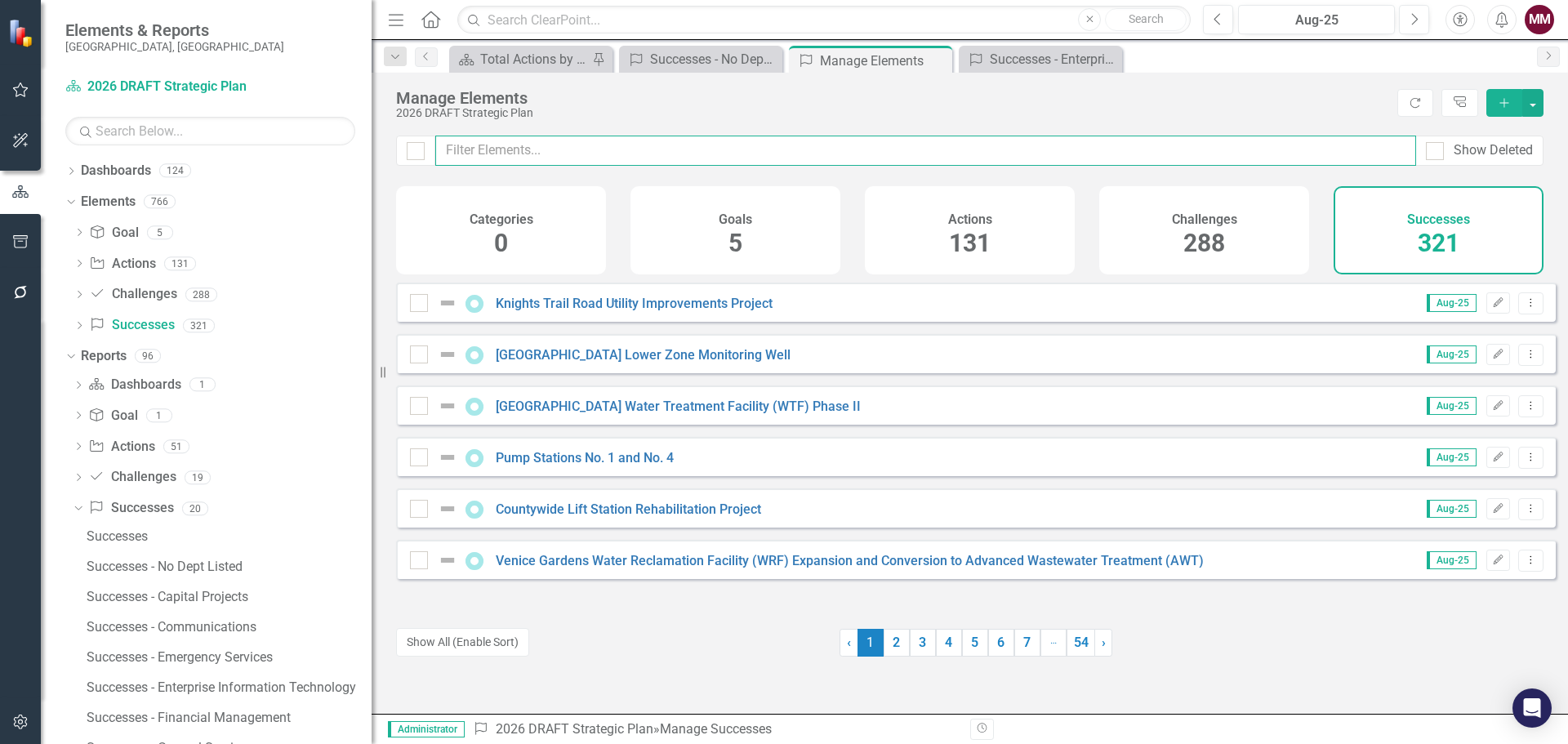
click at [625, 161] on input "text" at bounding box center [925, 151] width 980 height 30
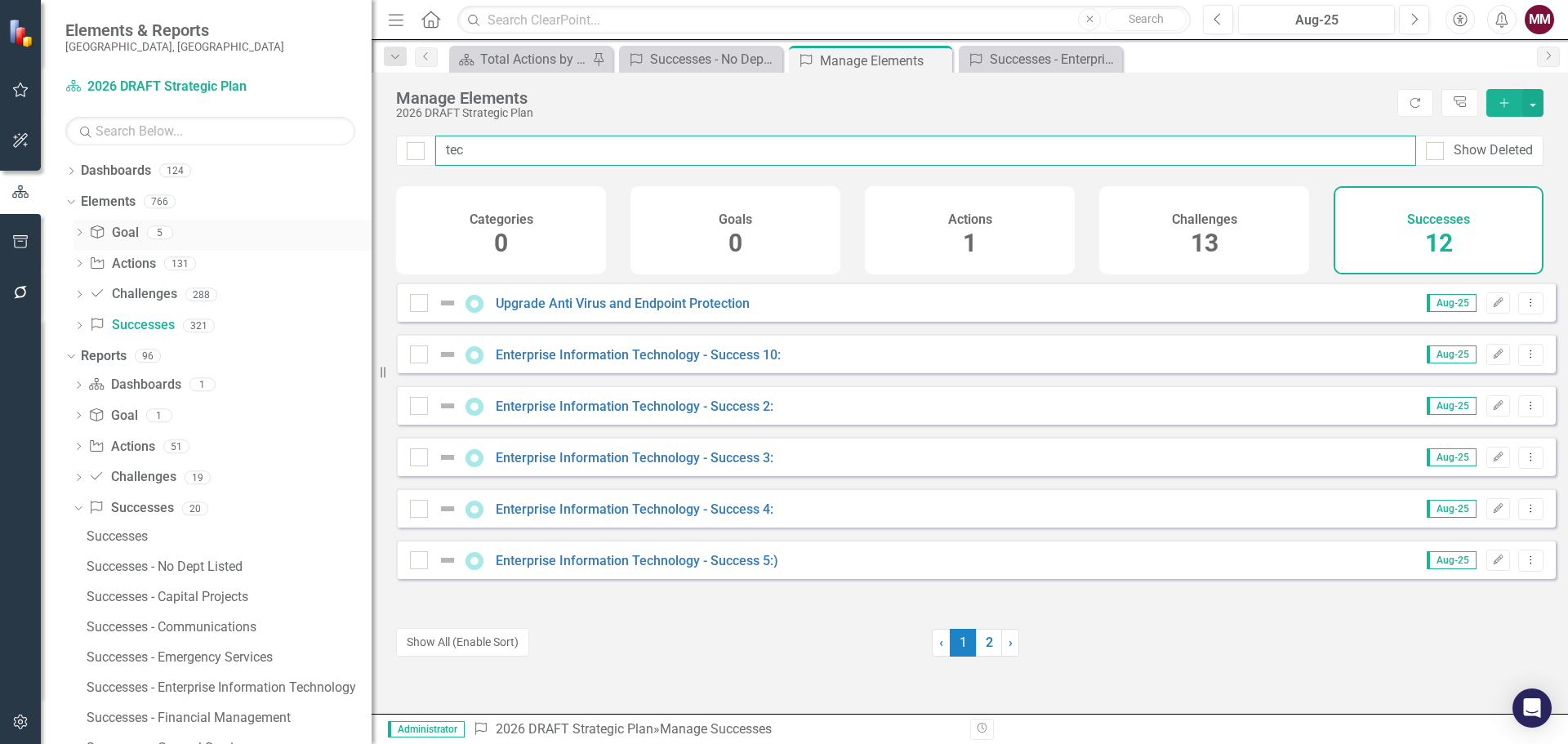
type input "tec"
click at [609, 362] on link "Enterprise Information Technology - Success 10:" at bounding box center [637, 354] width 285 height 15
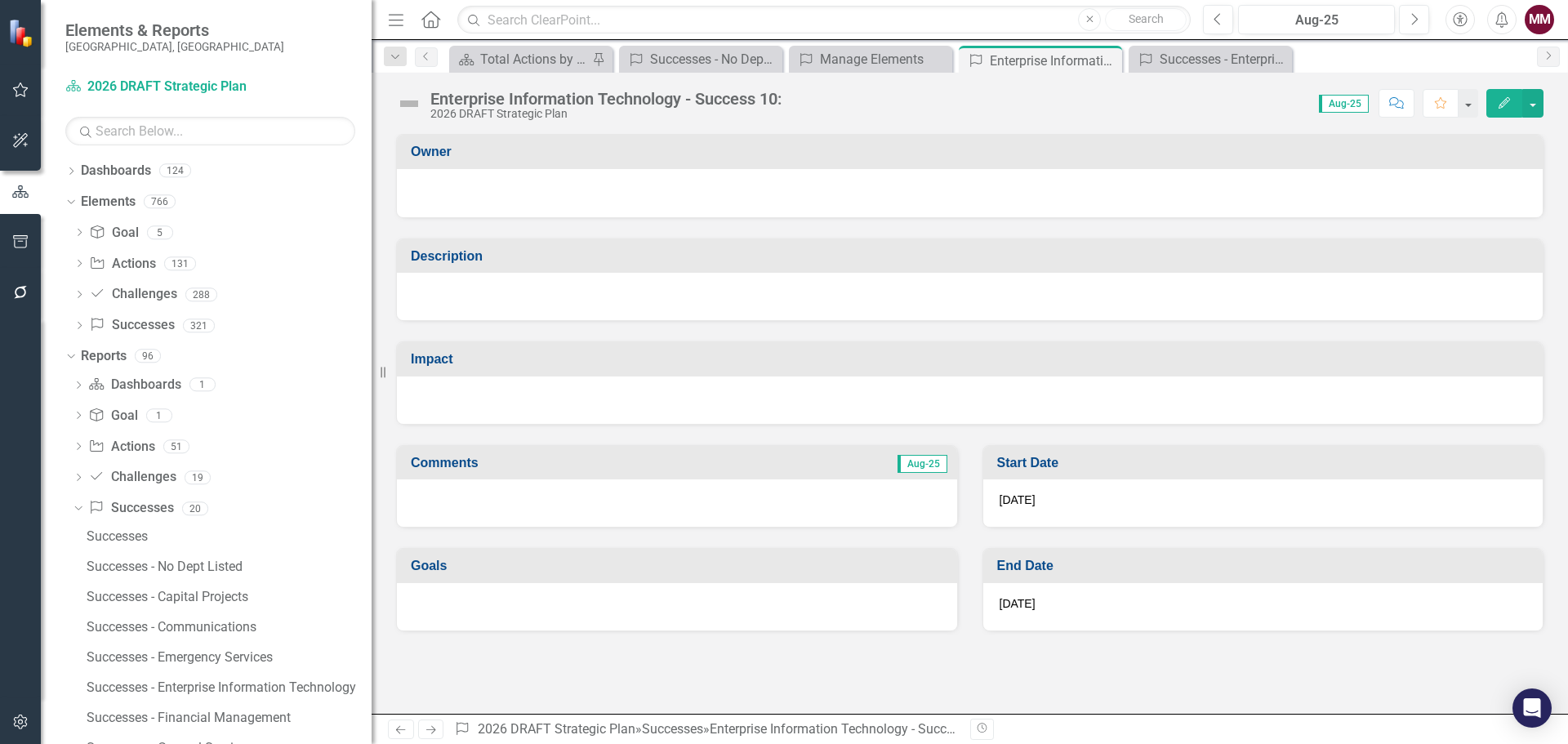
click at [612, 110] on div "2026 DRAFT Strategic Plan" at bounding box center [606, 114] width 351 height 12
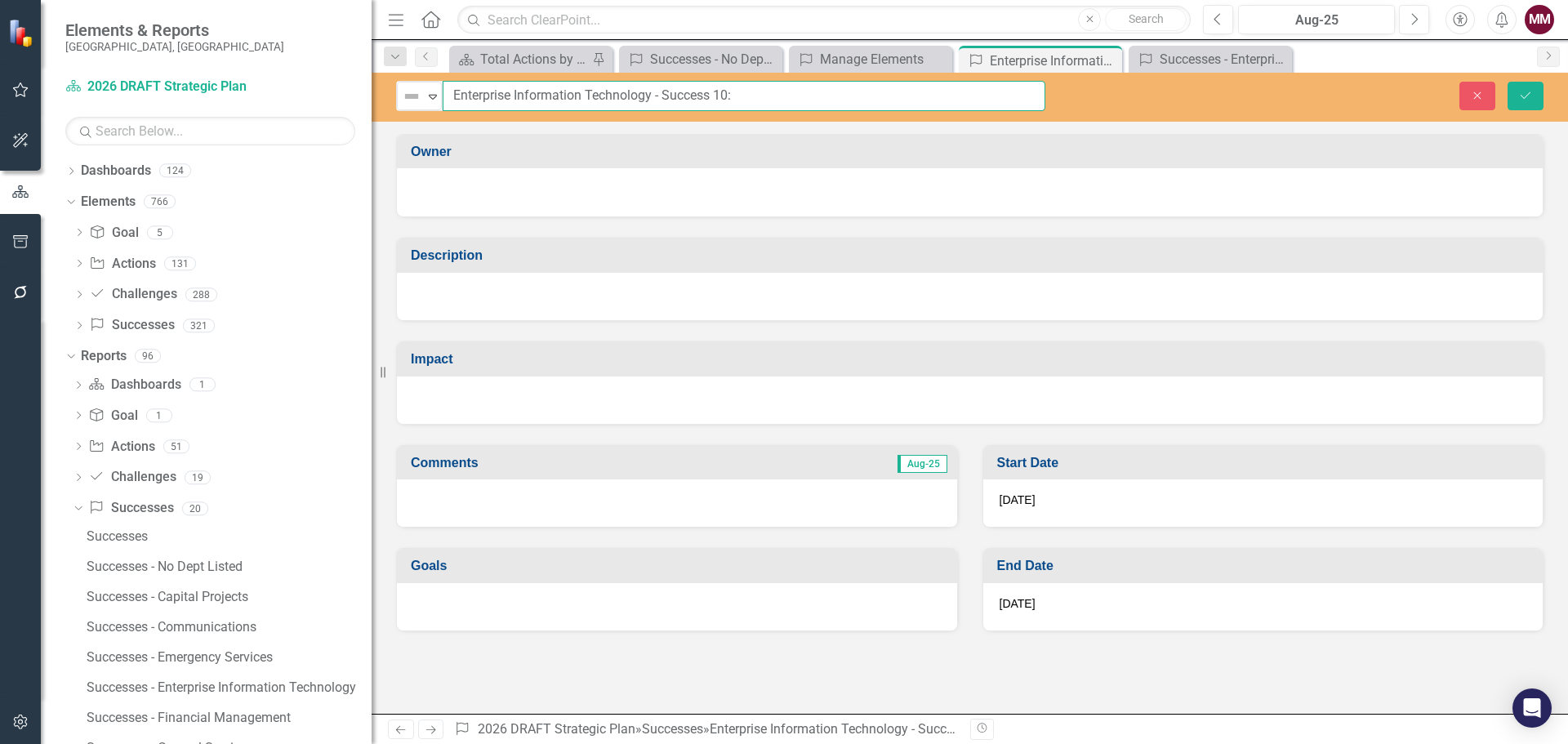
drag, startPoint x: 755, startPoint y: 90, endPoint x: 123, endPoint y: 45, distance: 633.6
click at [155, 51] on div "Elements & Reports [GEOGRAPHIC_DATA], [GEOGRAPHIC_DATA] Dashboard 2026 DRAFT St…" at bounding box center [784, 372] width 1568 height 744
paste input "AI Literacy & Governance"
type input "AI Literacy & Governance"
click at [475, 296] on div at bounding box center [970, 296] width 1145 height 47
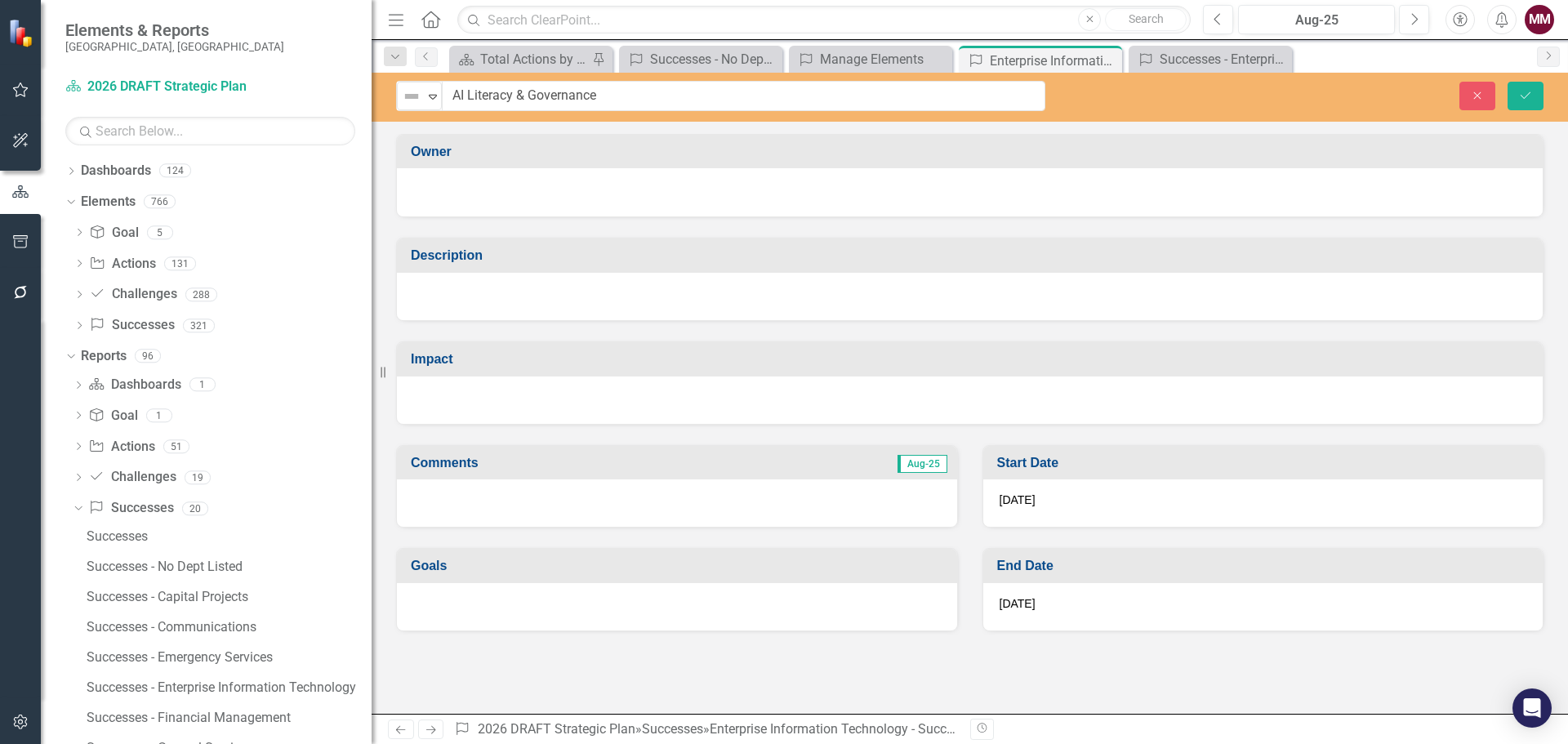
click at [475, 296] on div at bounding box center [970, 296] width 1145 height 47
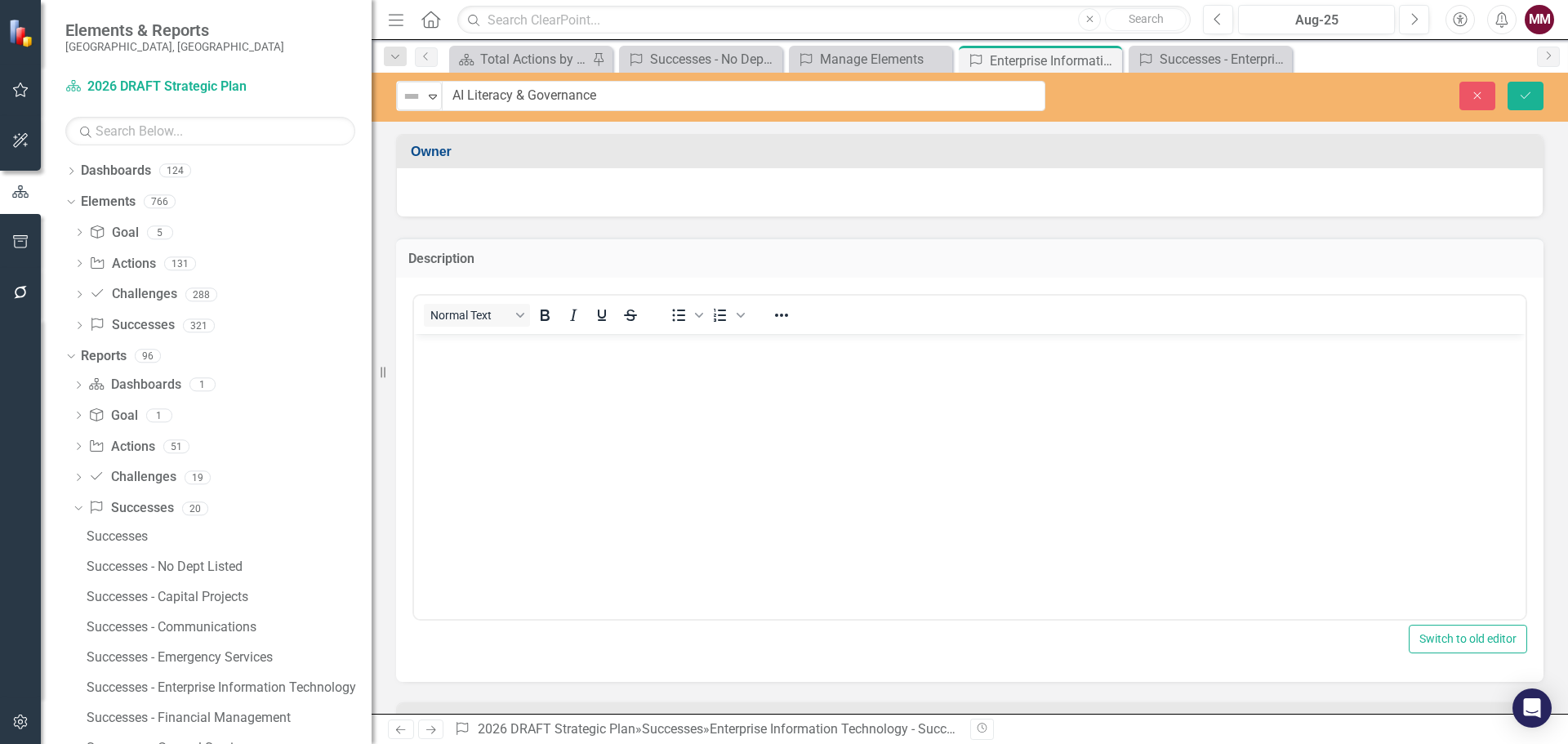
click at [494, 388] on body "Rich Text Area. Press ALT-0 for help." at bounding box center [970, 456] width 1112 height 245
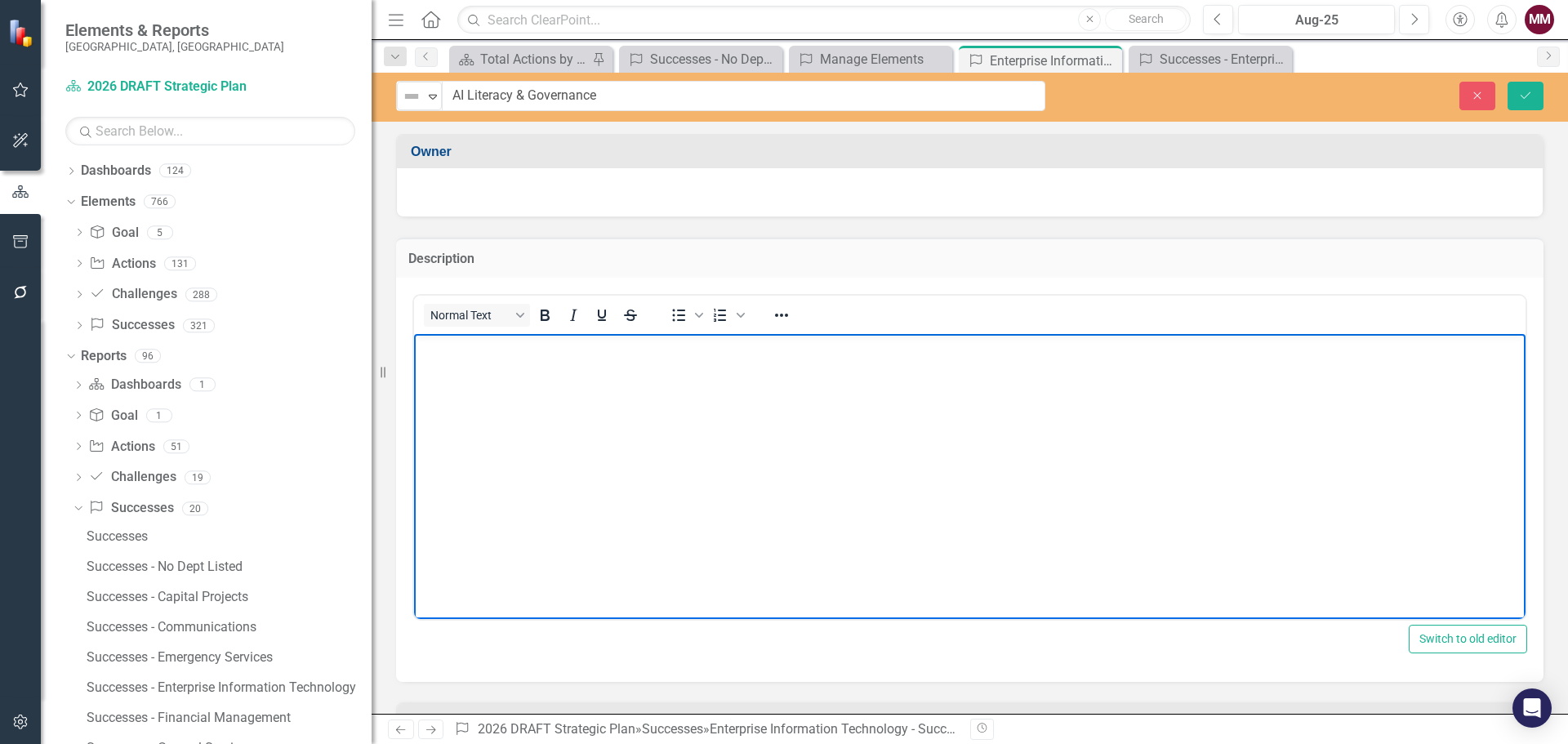
paste body "Rich Text Area. Press ALT-0 for help."
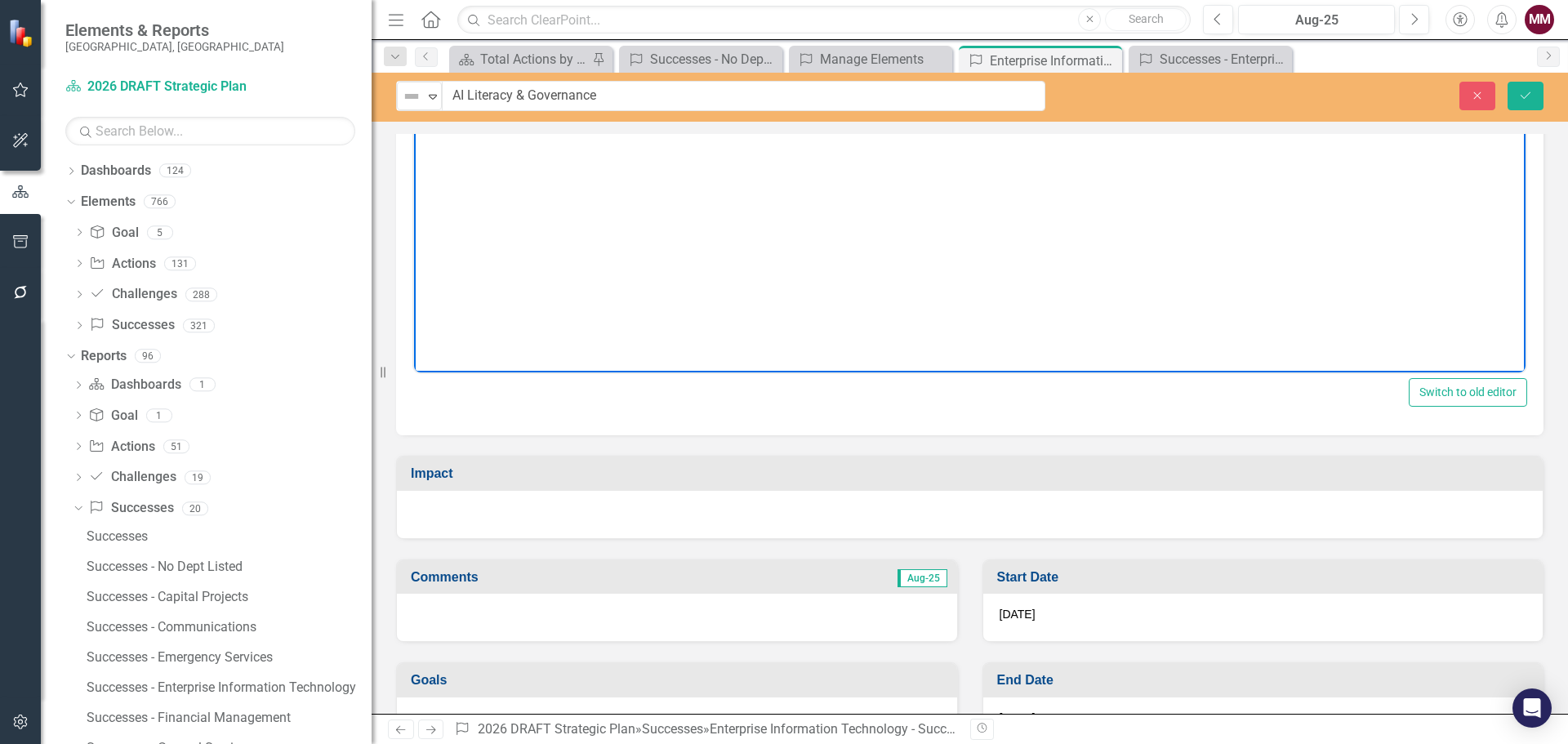
scroll to position [295, 0]
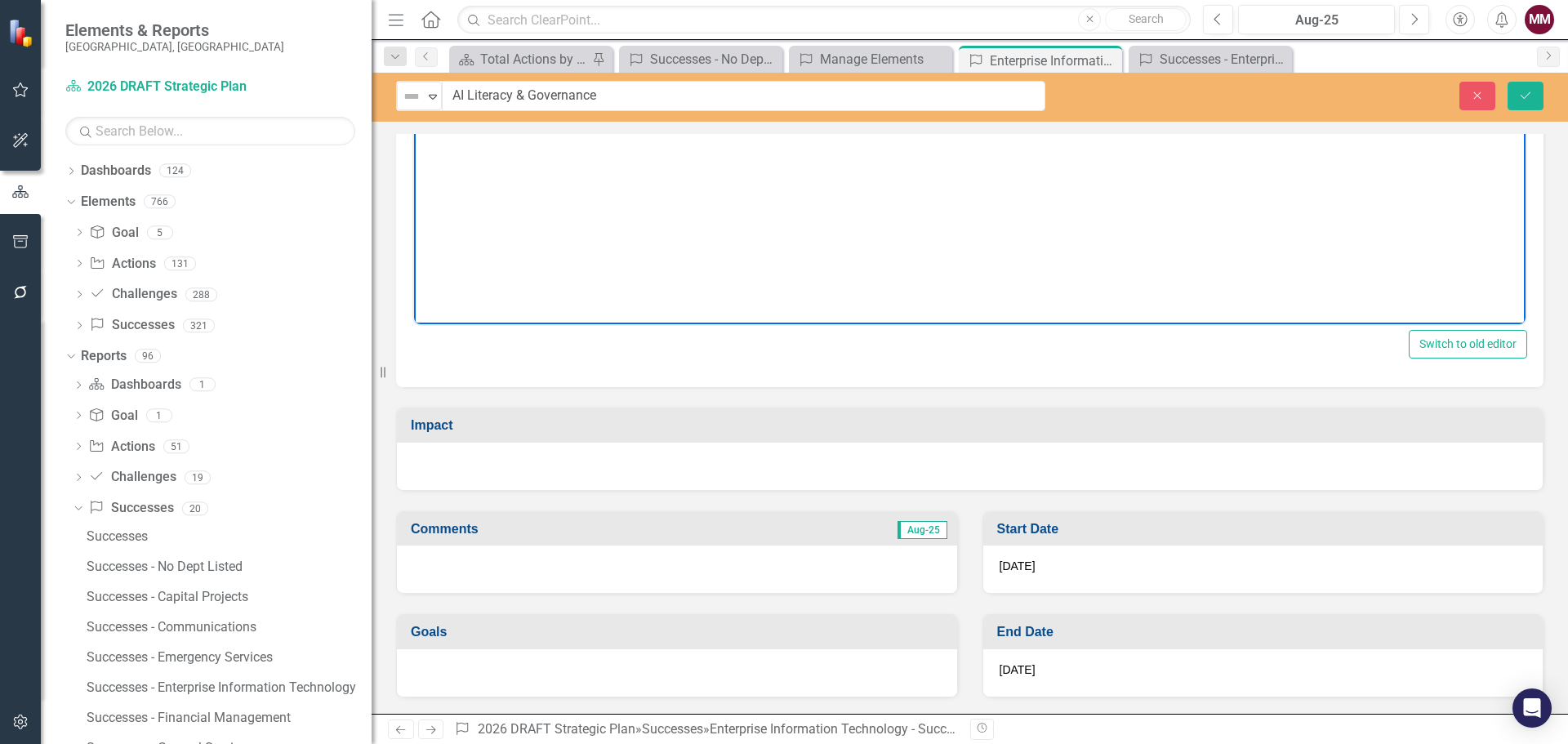
click at [677, 479] on div at bounding box center [970, 465] width 1145 height 47
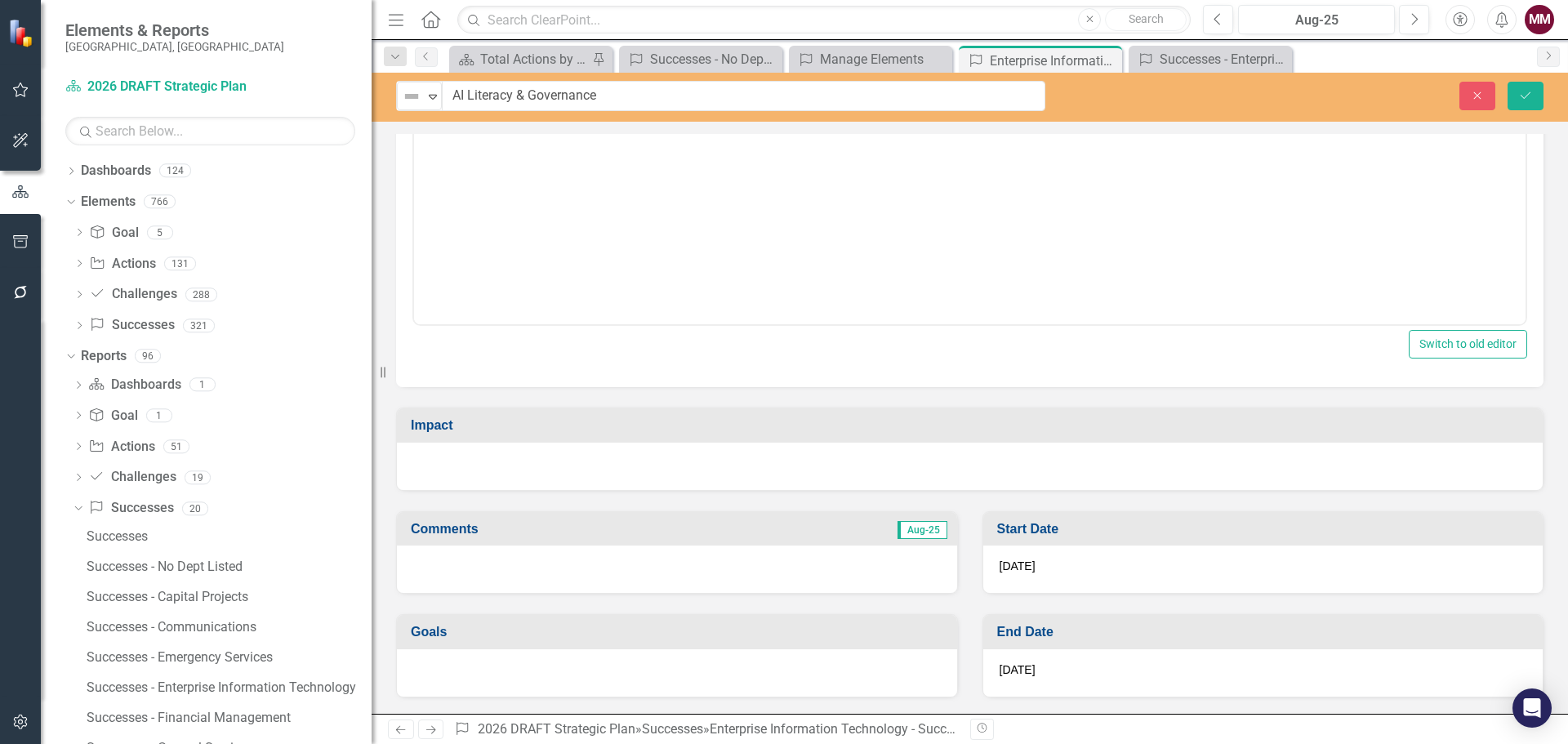
click at [677, 479] on div at bounding box center [970, 465] width 1145 height 47
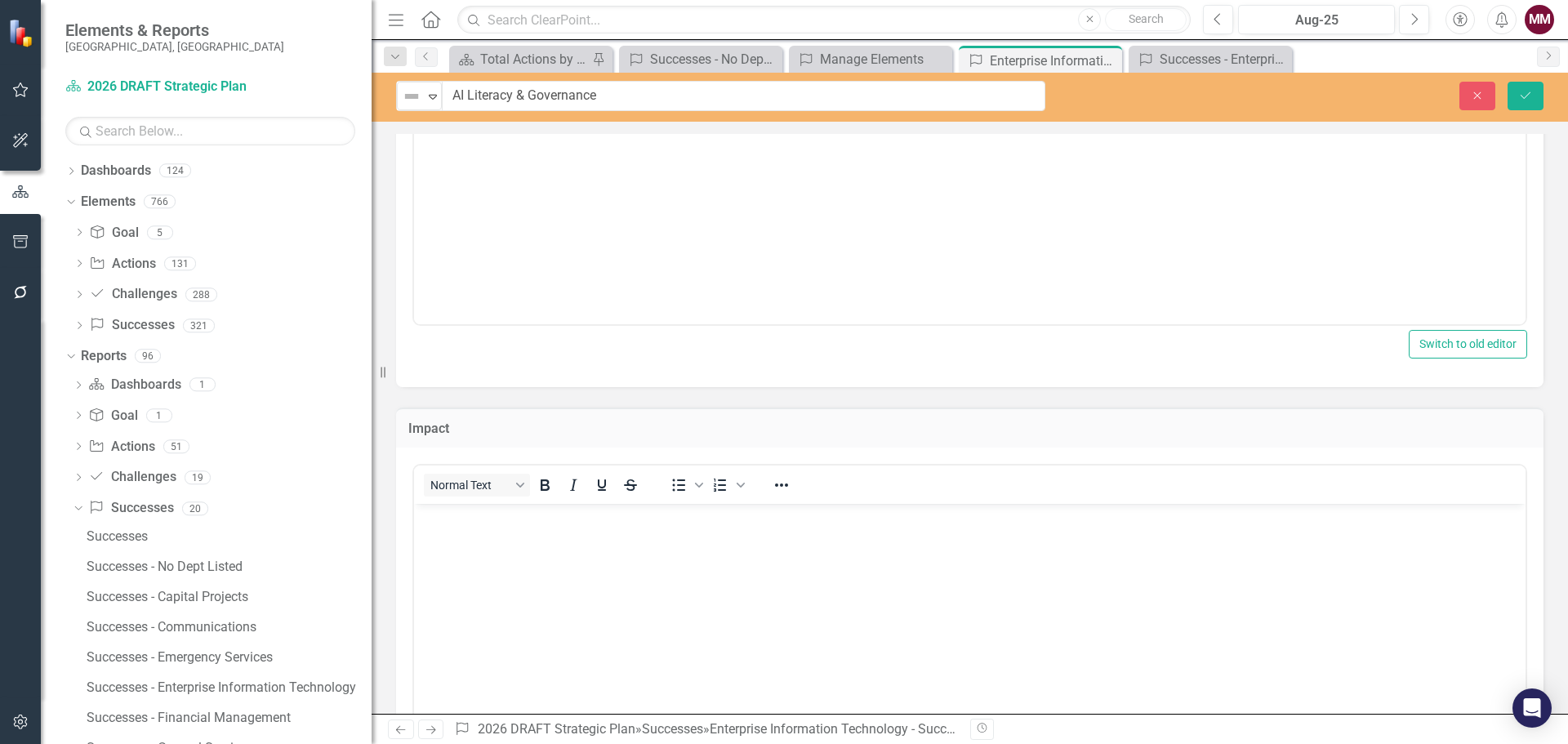
scroll to position [0, 0]
drag, startPoint x: 523, startPoint y: 558, endPoint x: 545, endPoint y: 553, distance: 22.6
click at [523, 559] on body "Rich Text Area. Press ALT-0 for help." at bounding box center [970, 625] width 1112 height 245
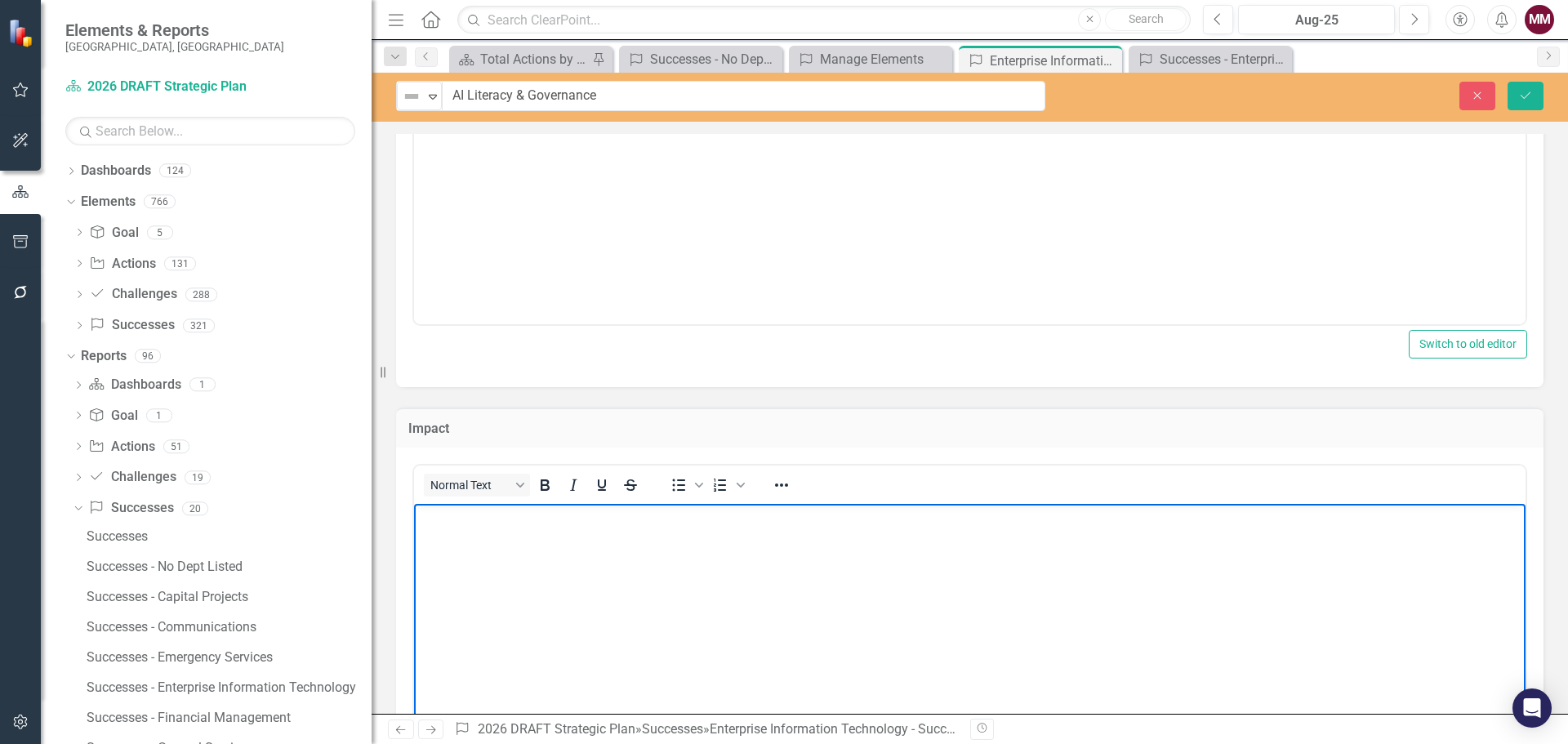
paste body "Rich Text Area. Press ALT-0 for help."
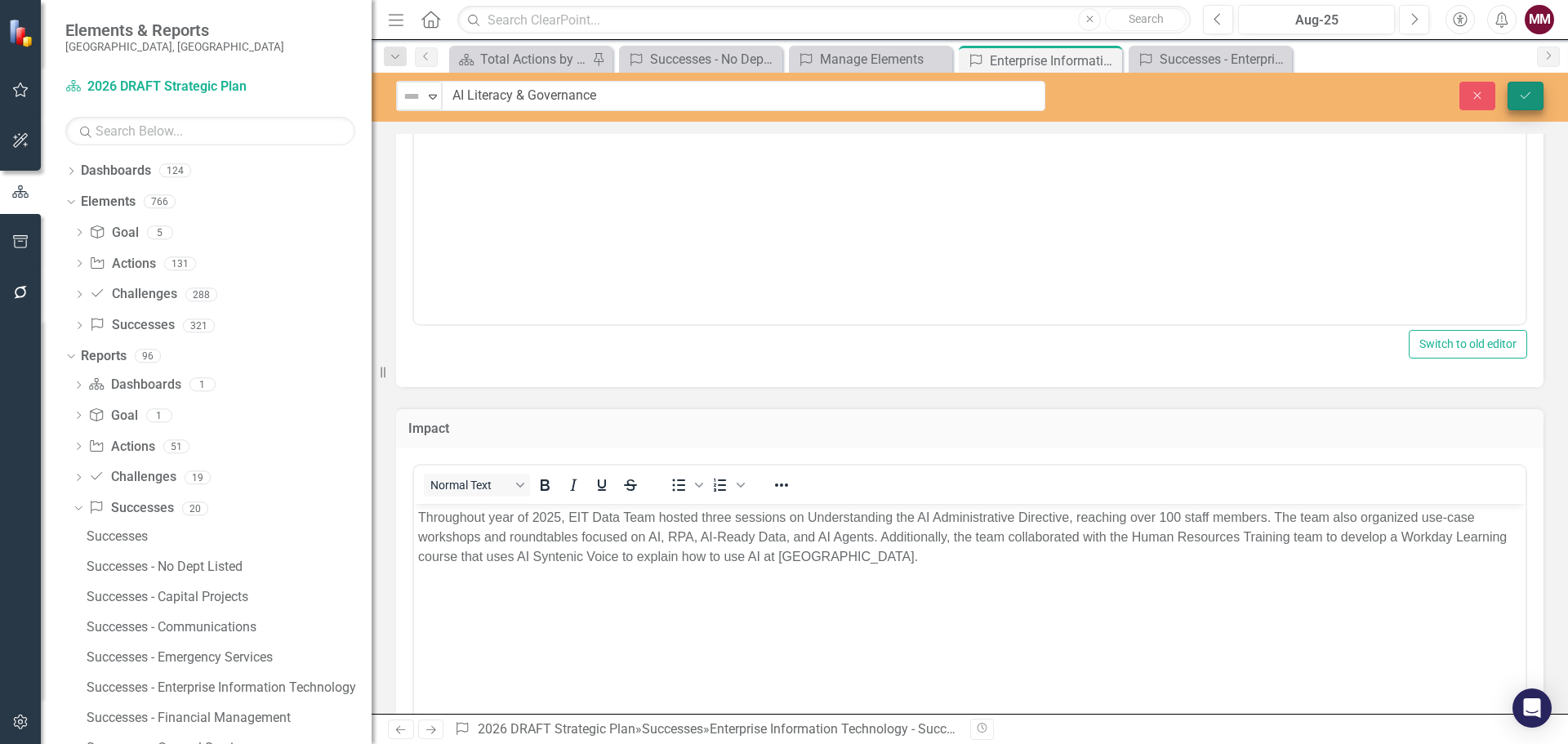
click at [1524, 99] on icon "Save" at bounding box center [1525, 95] width 15 height 12
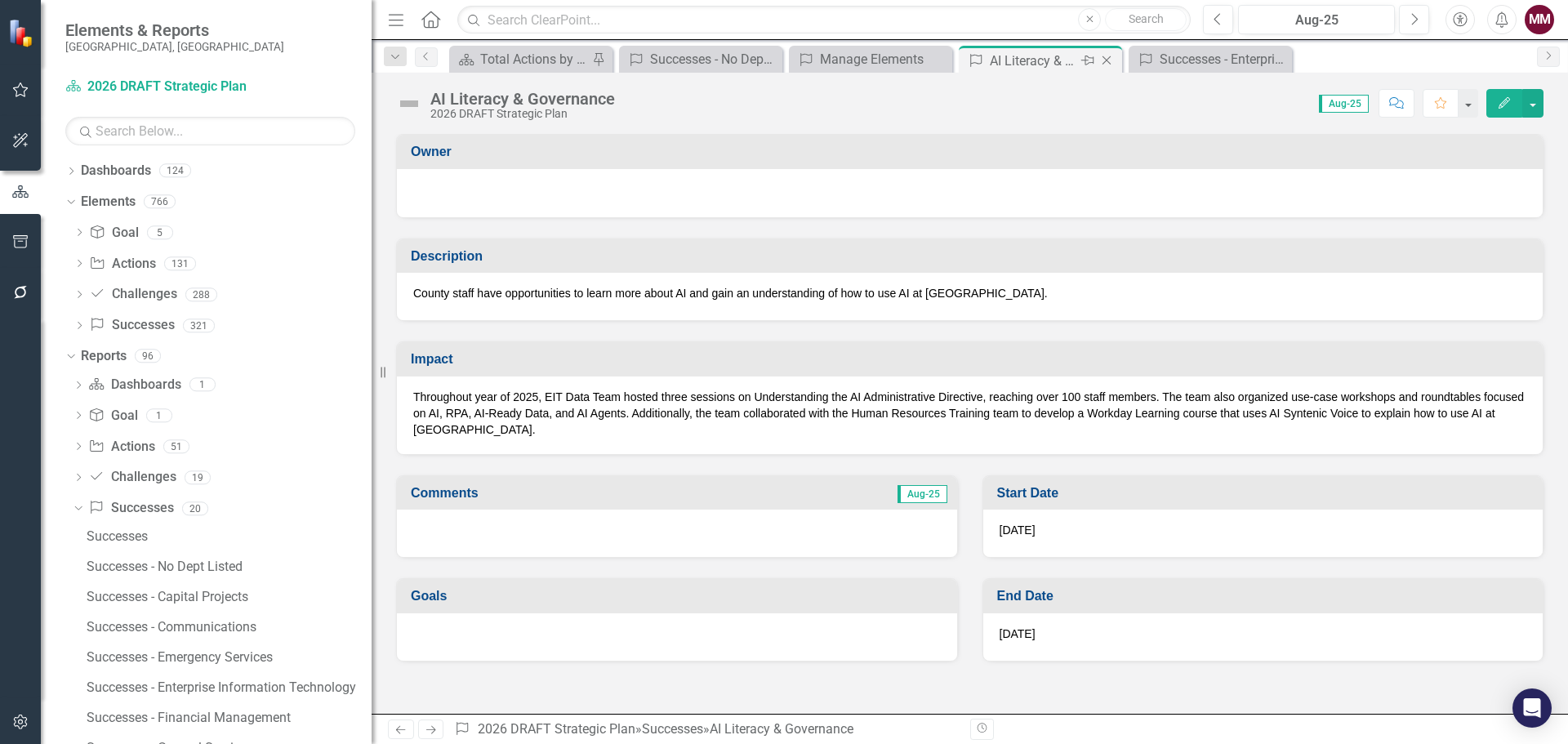
click at [1109, 59] on icon "Close" at bounding box center [1106, 60] width 16 height 13
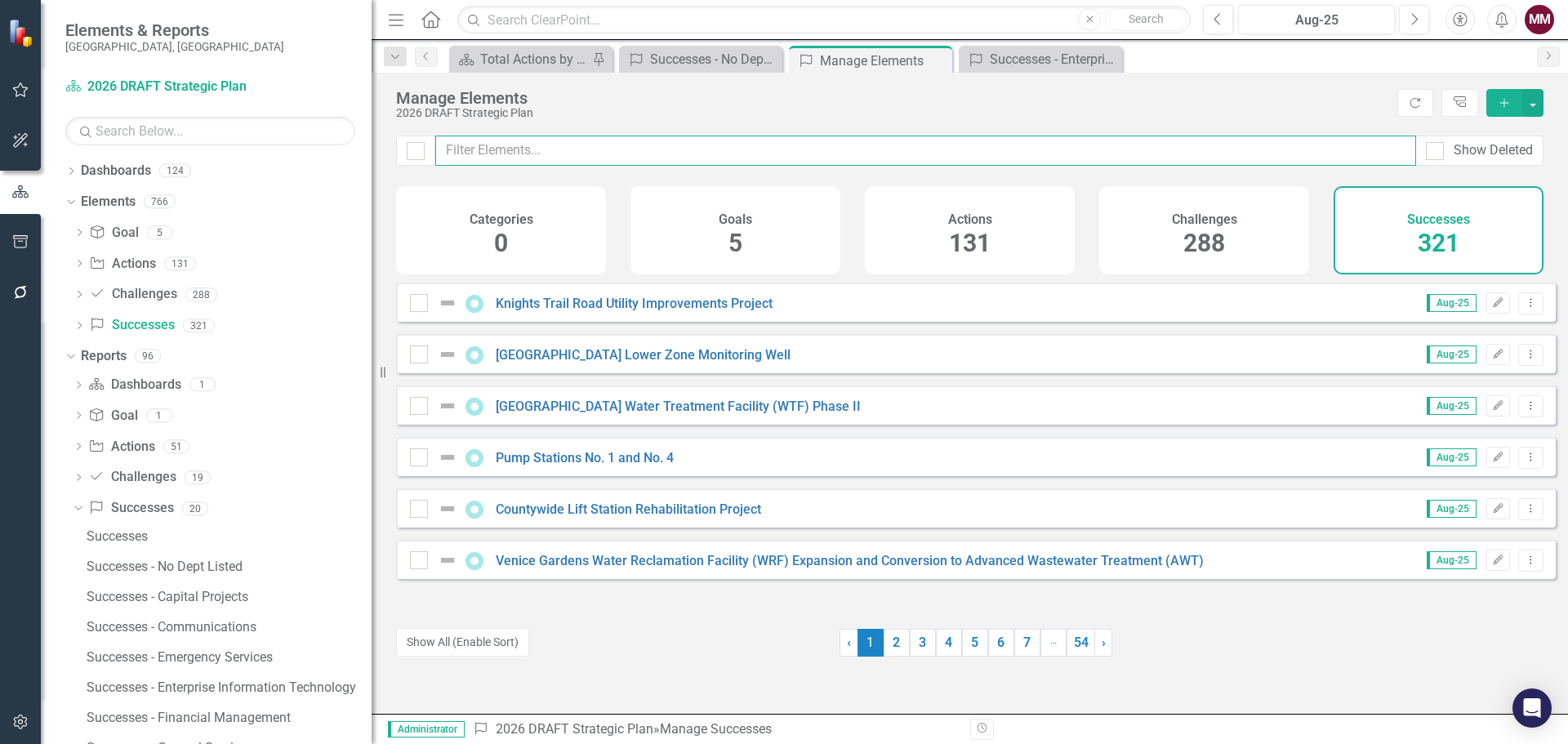
click at [626, 153] on input "text" at bounding box center [925, 151] width 980 height 30
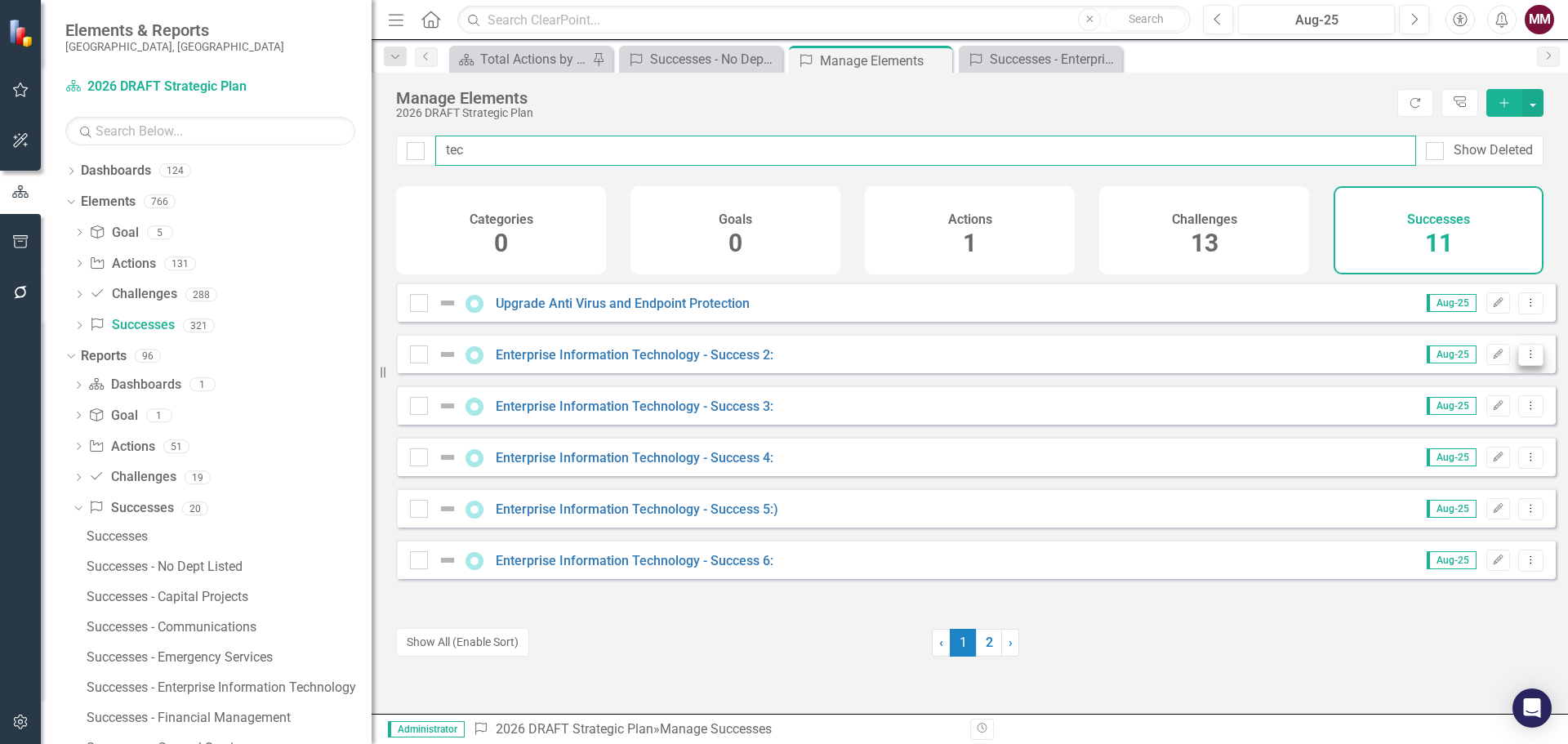
type input "tec"
click at [1524, 360] on icon "Dropdown Menu" at bounding box center [1531, 354] width 14 height 11
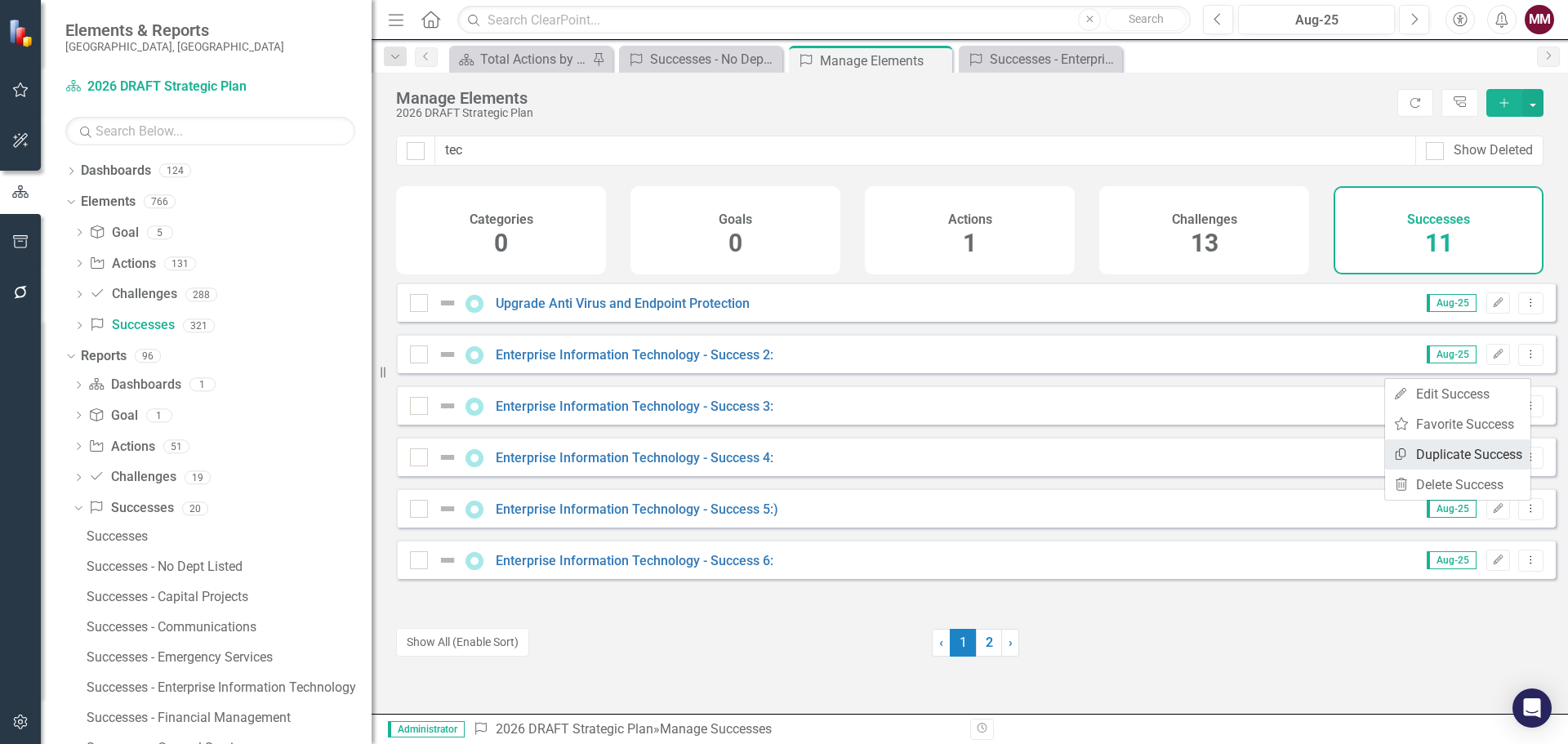
click at [1447, 451] on link "Copy Duplicate Success" at bounding box center [1458, 455] width 146 height 30
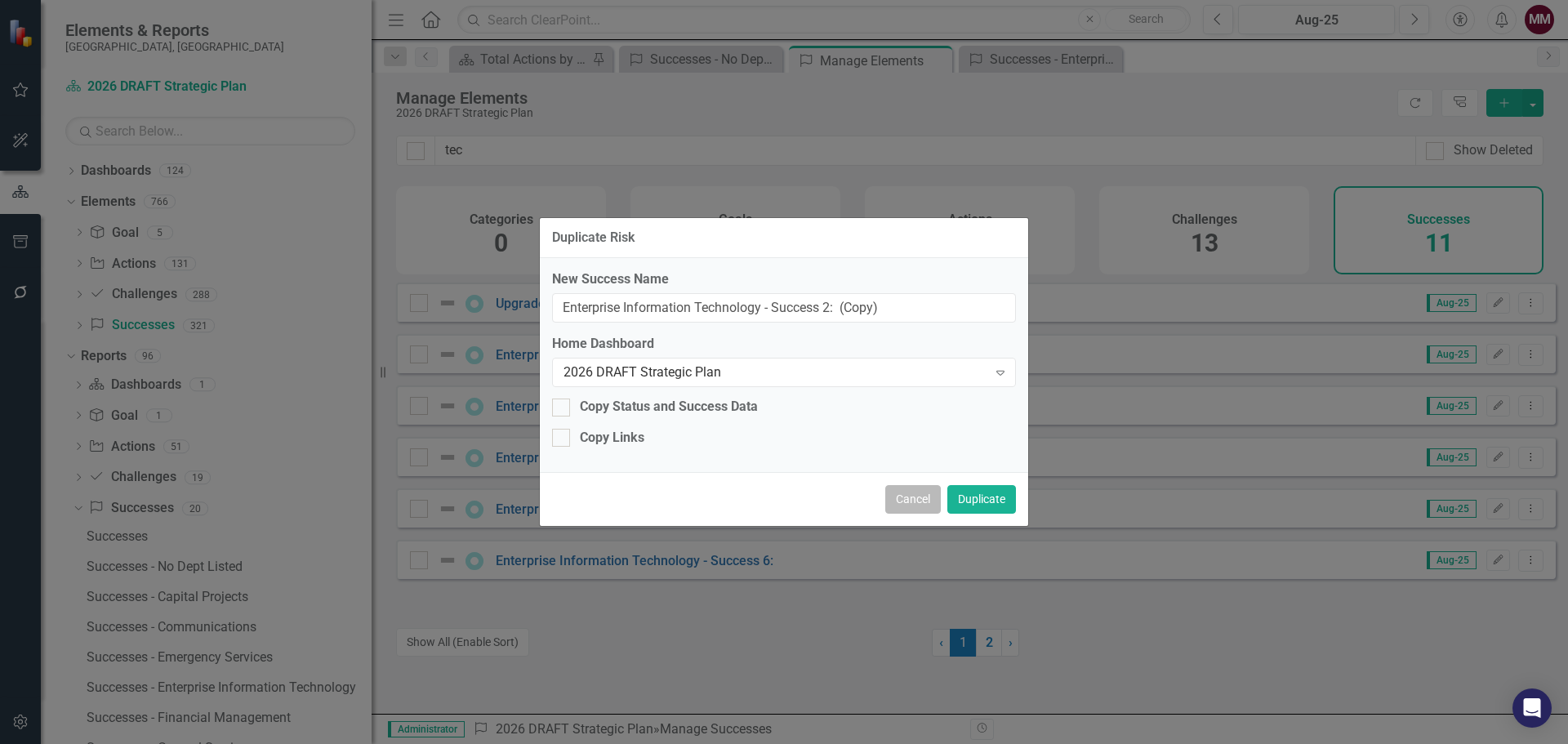
click at [903, 495] on button "Cancel" at bounding box center [913, 499] width 56 height 28
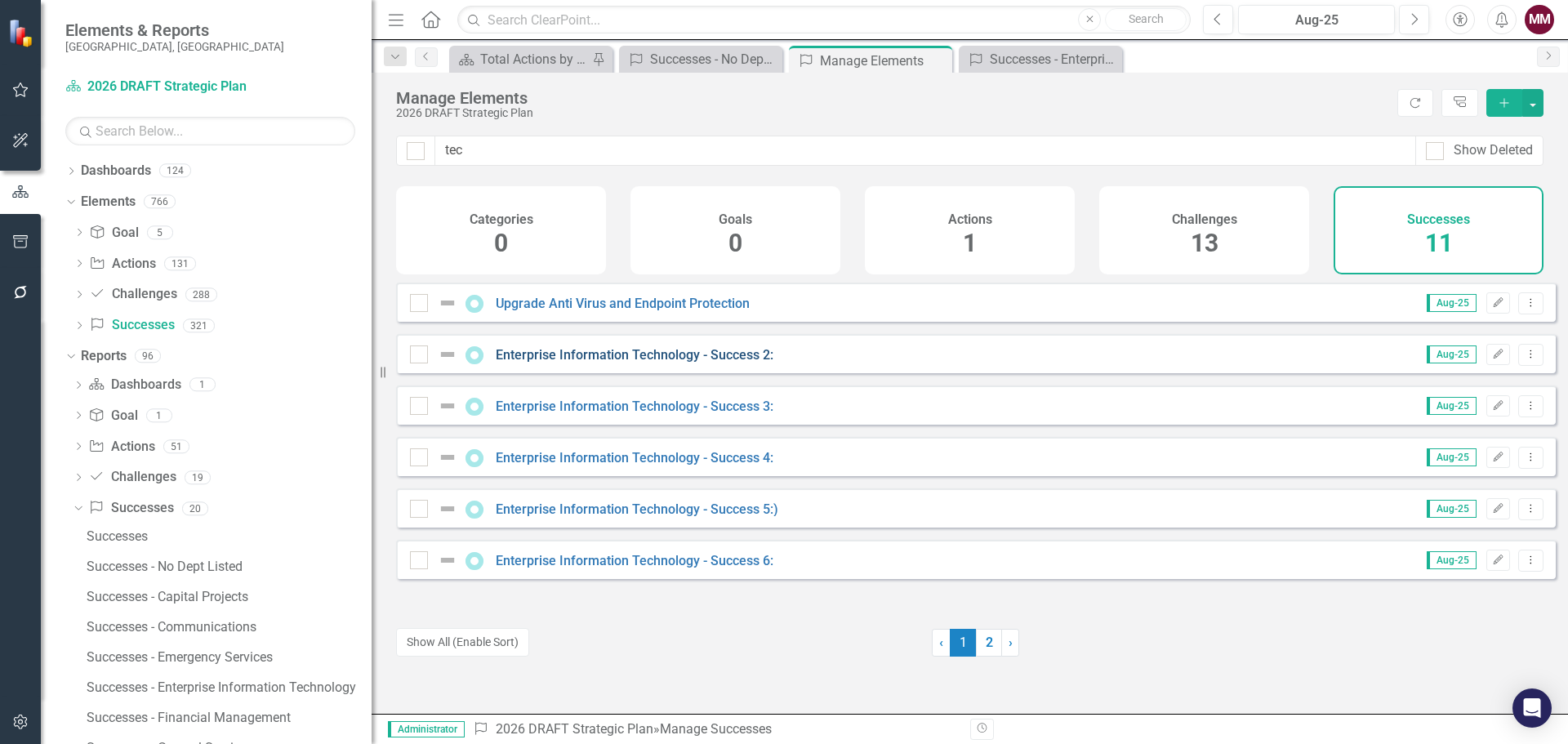
click at [576, 361] on link "Enterprise Information Technology - Success 2:" at bounding box center [634, 354] width 278 height 15
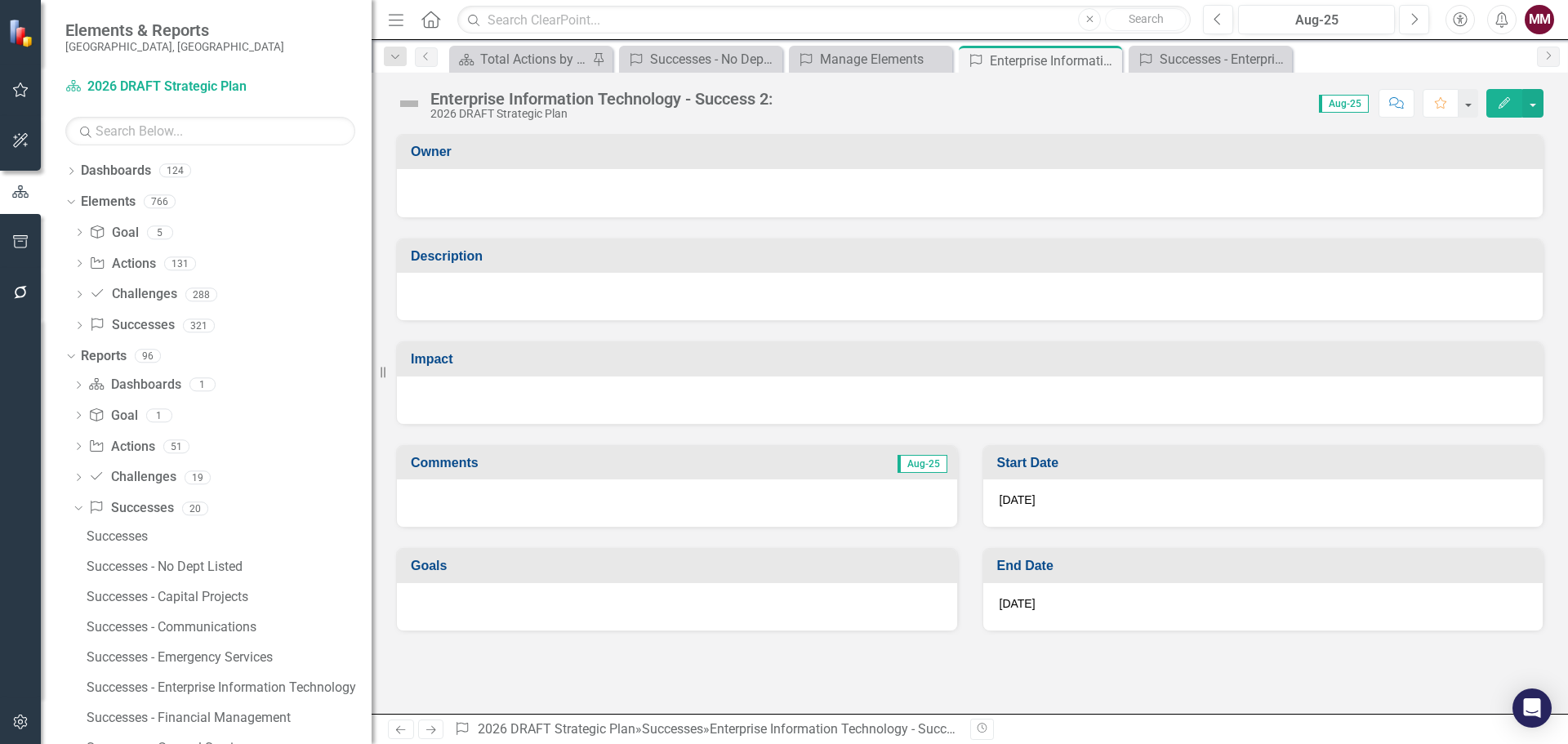
click at [553, 99] on div "Enterprise Information Technology - Success 2:" at bounding box center [601, 99] width 342 height 18
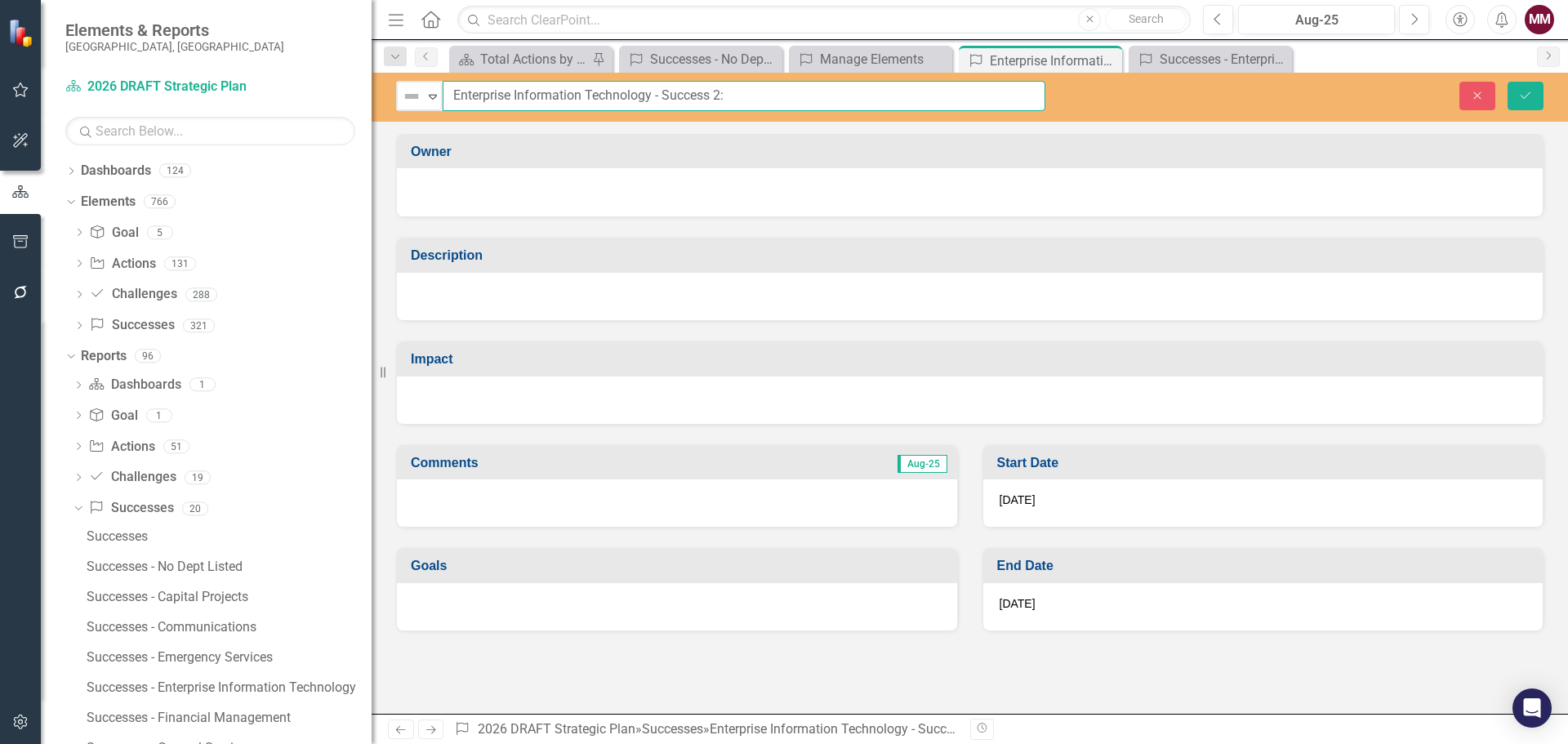
drag, startPoint x: 619, startPoint y: 91, endPoint x: 166, endPoint y: 53, distance: 454.6
click at [168, 53] on div "Elements & Reports [GEOGRAPHIC_DATA], [GEOGRAPHIC_DATA] Dashboard 2026 DRAFT St…" at bounding box center [784, 372] width 1568 height 744
paste input "Cloud & Analytics Modernization"
type input "Cloud & Analytics Modernization"
click at [660, 307] on div at bounding box center [970, 296] width 1145 height 47
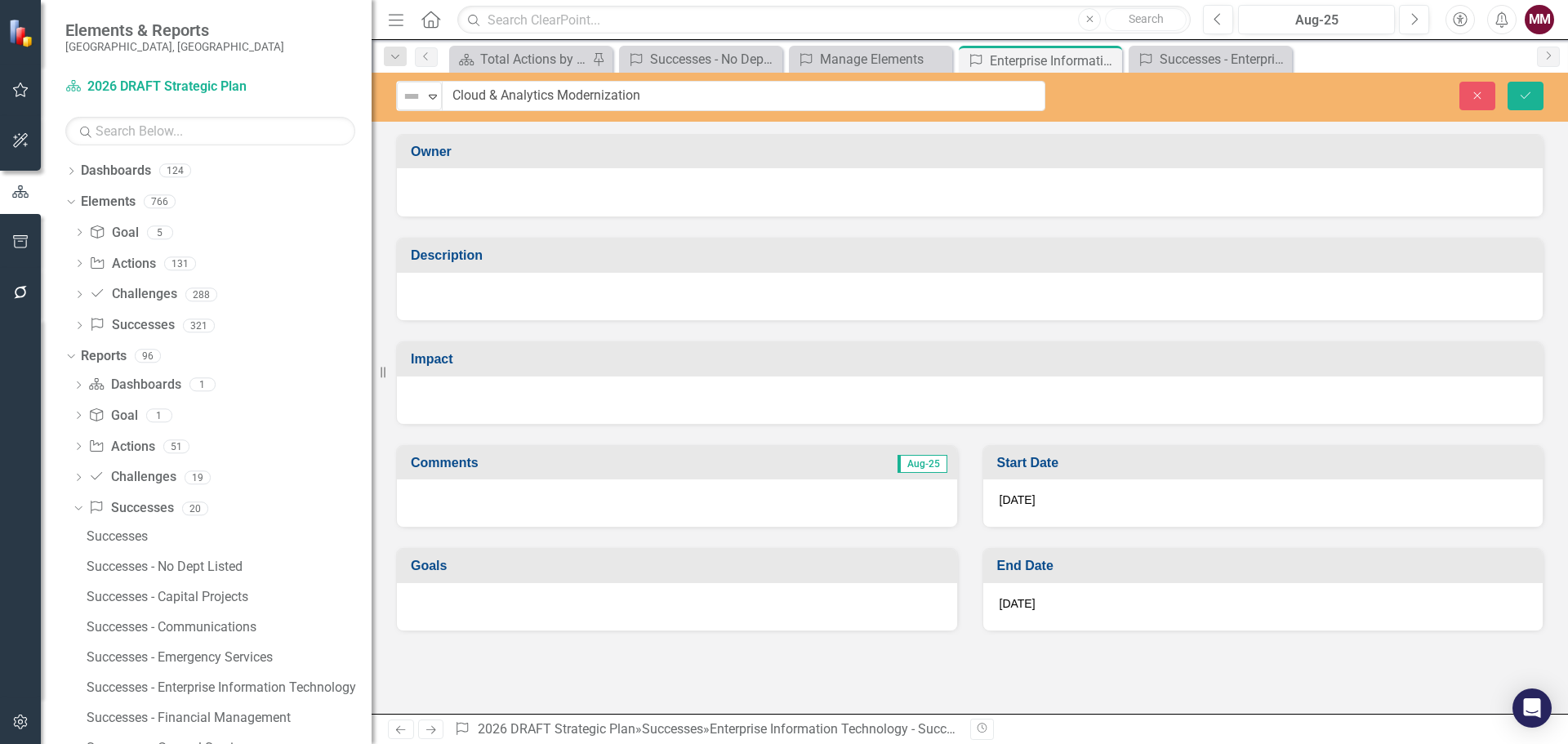
click at [660, 307] on div at bounding box center [970, 296] width 1145 height 47
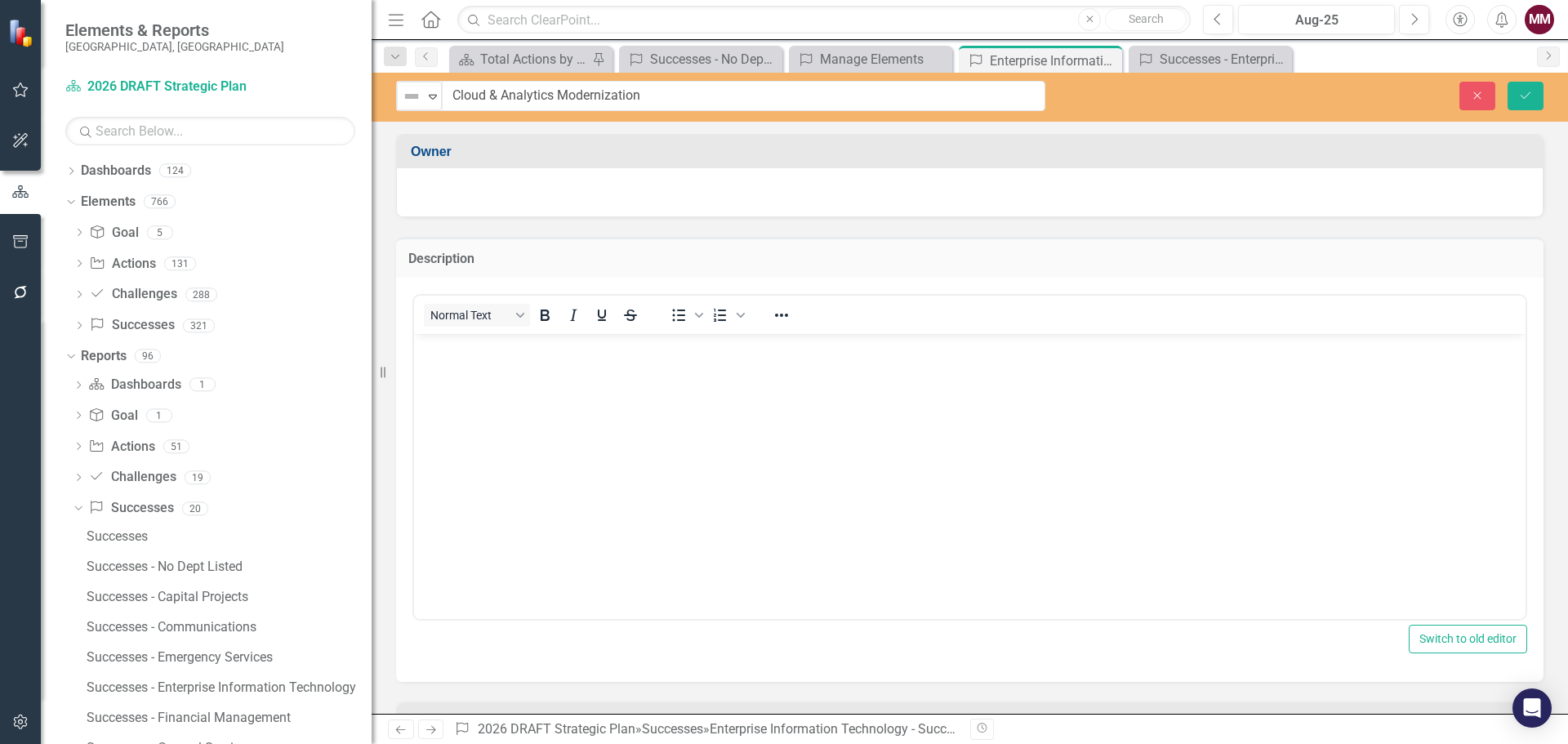
click at [555, 392] on body "Rich Text Area. Press ALT-0 for help." at bounding box center [970, 456] width 1112 height 245
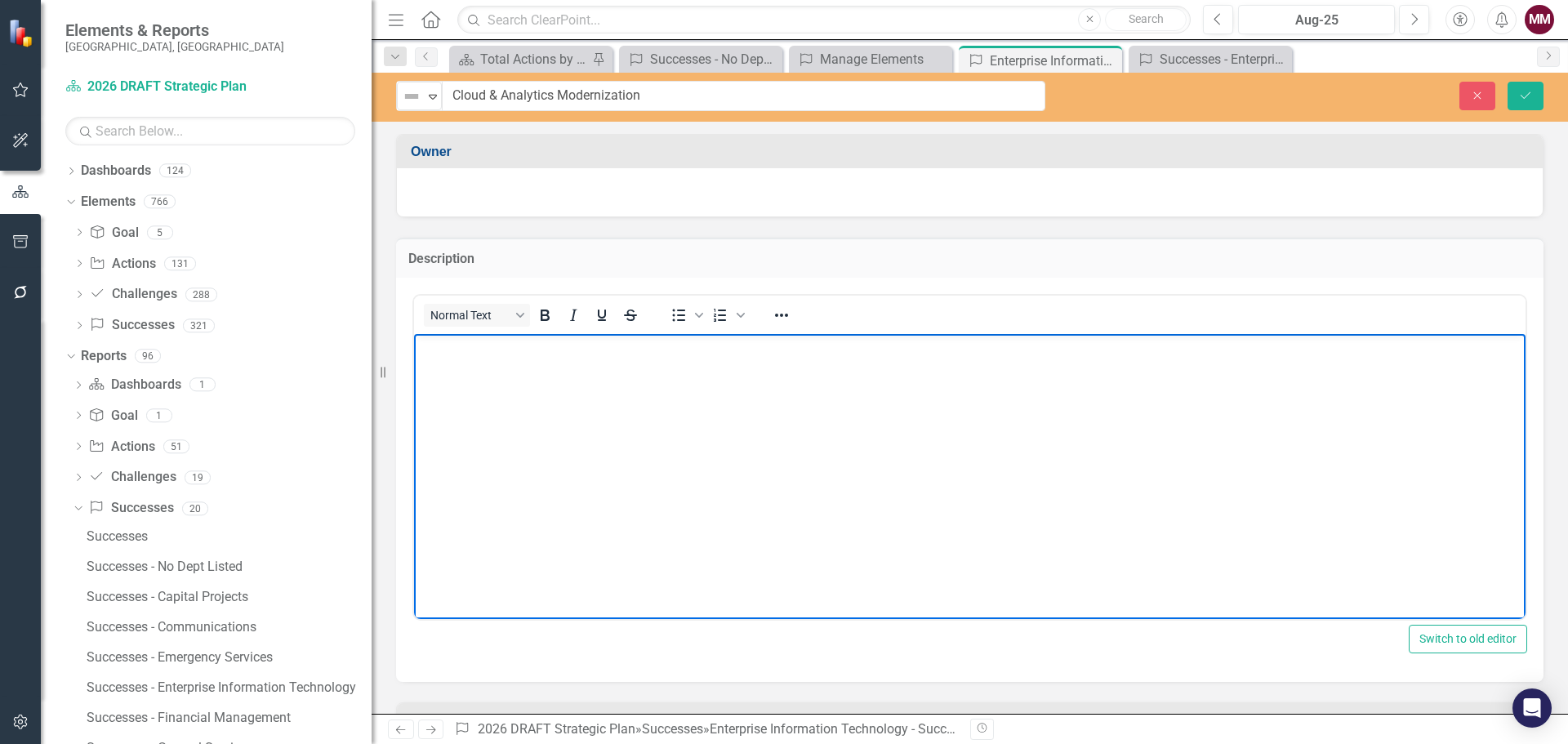
paste body "Rich Text Area. Press ALT-0 for help."
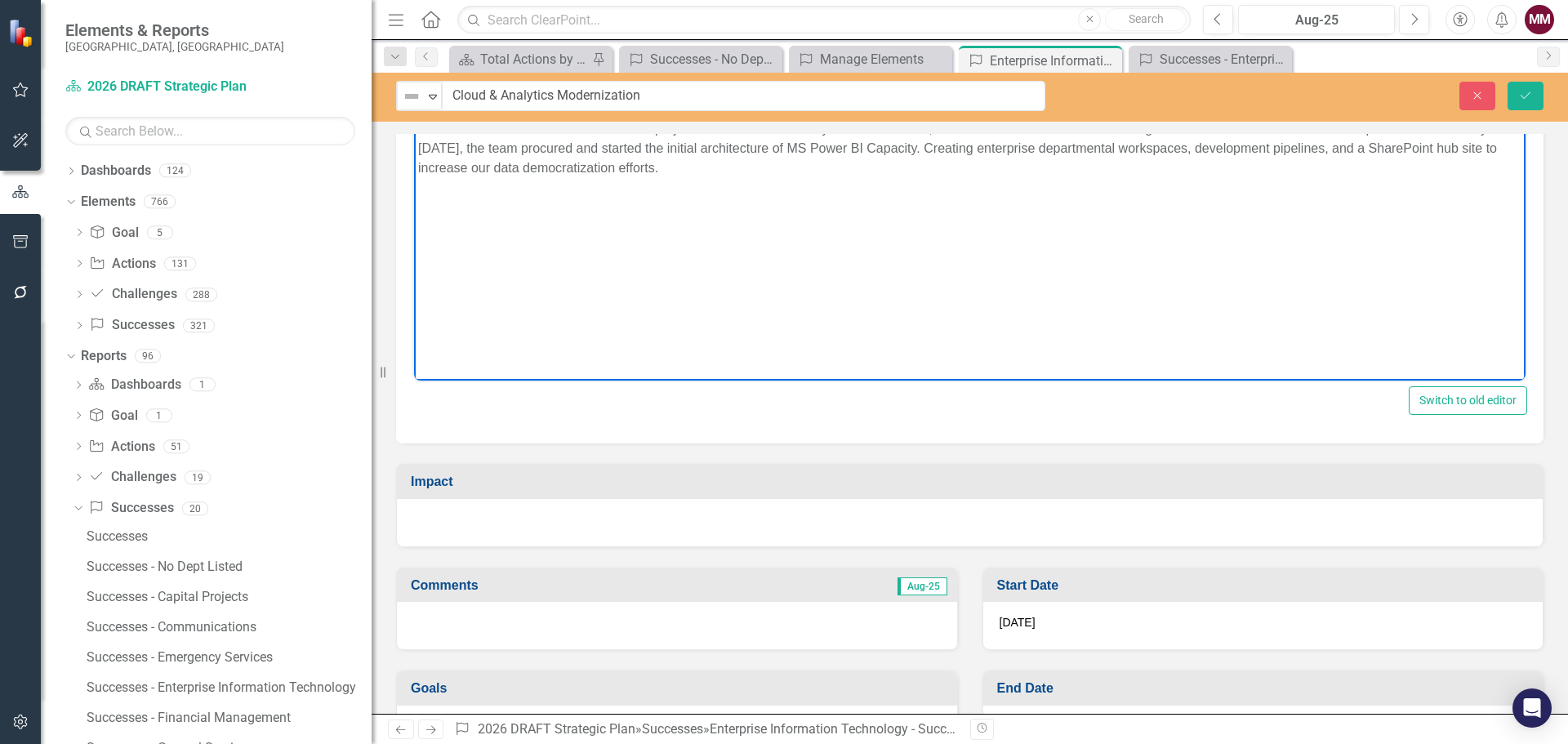
scroll to position [245, 0]
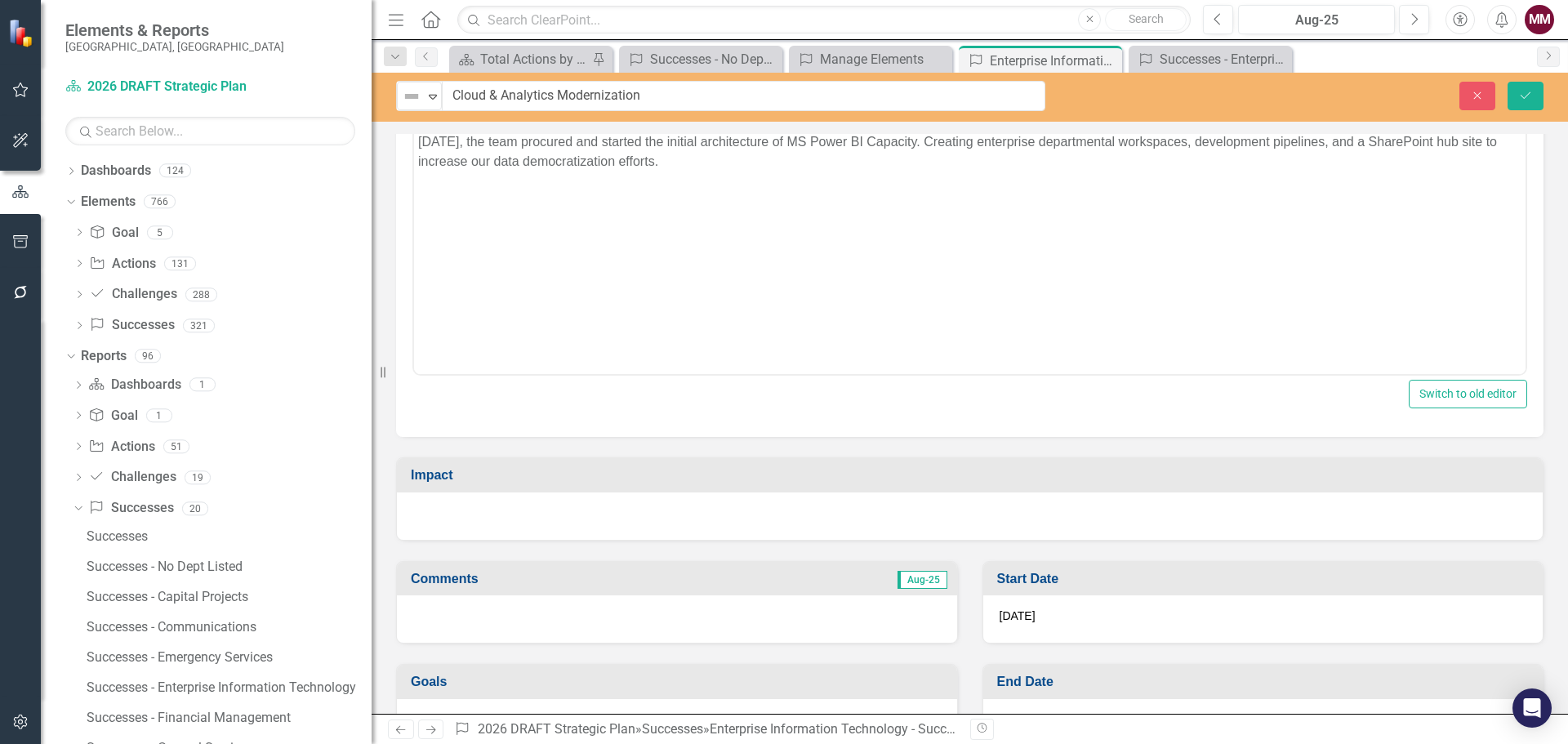
click at [612, 512] on div at bounding box center [970, 516] width 1145 height 47
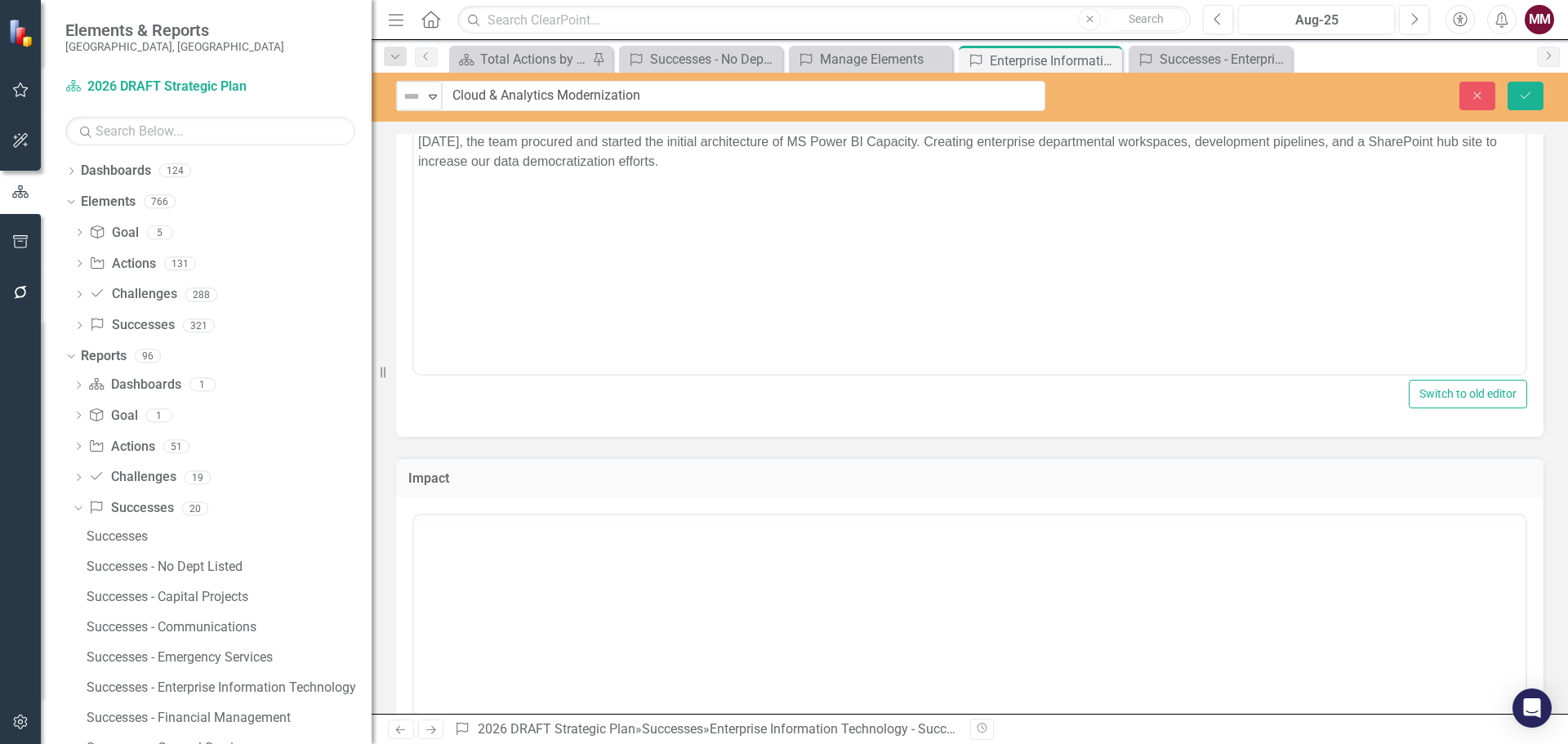
scroll to position [0, 0]
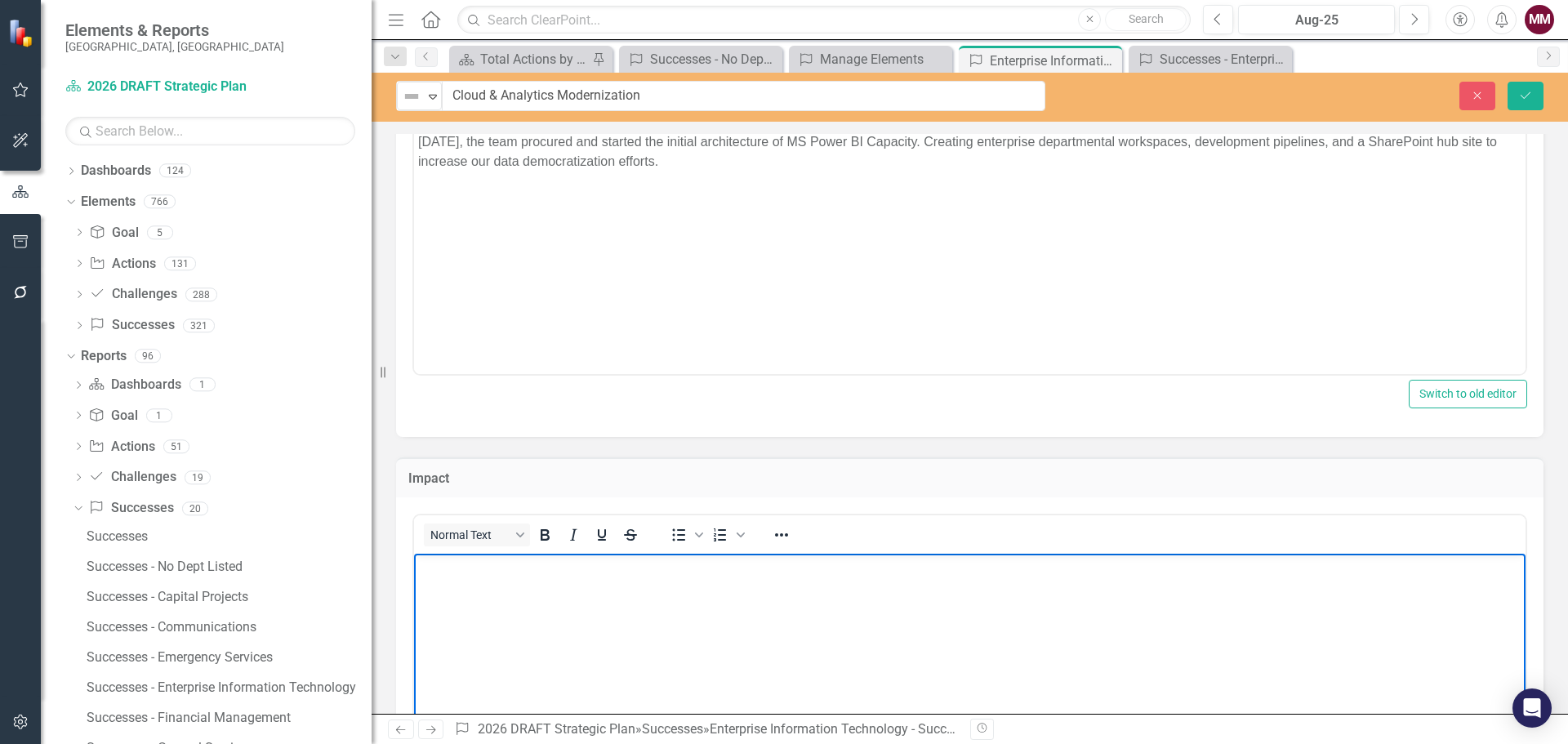
click at [604, 576] on body "Rich Text Area. Press ALT-0 for help." at bounding box center [970, 676] width 1112 height 245
paste body "Rich Text Area. Press ALT-0 for help."
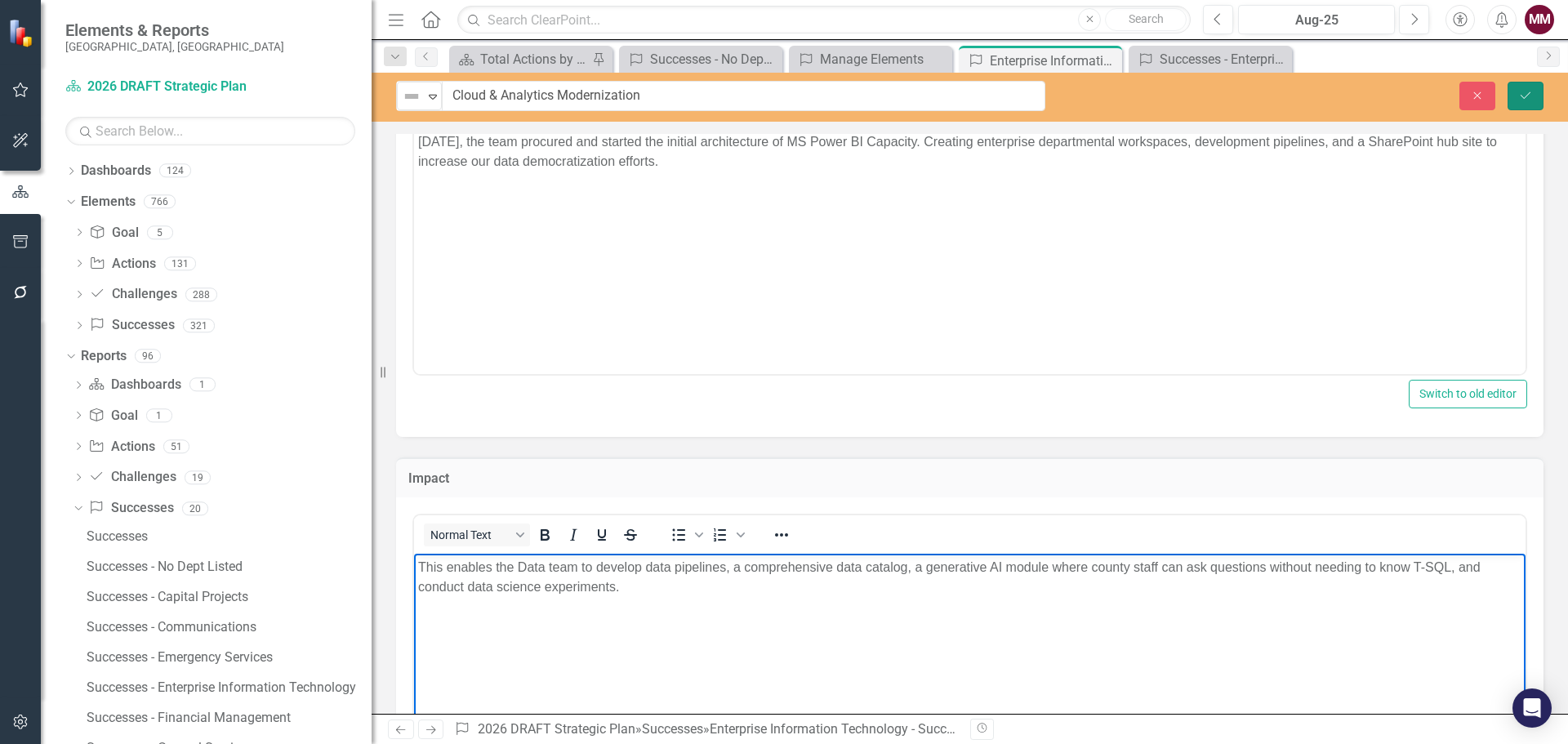
click at [1528, 93] on icon "Save" at bounding box center [1525, 95] width 15 height 12
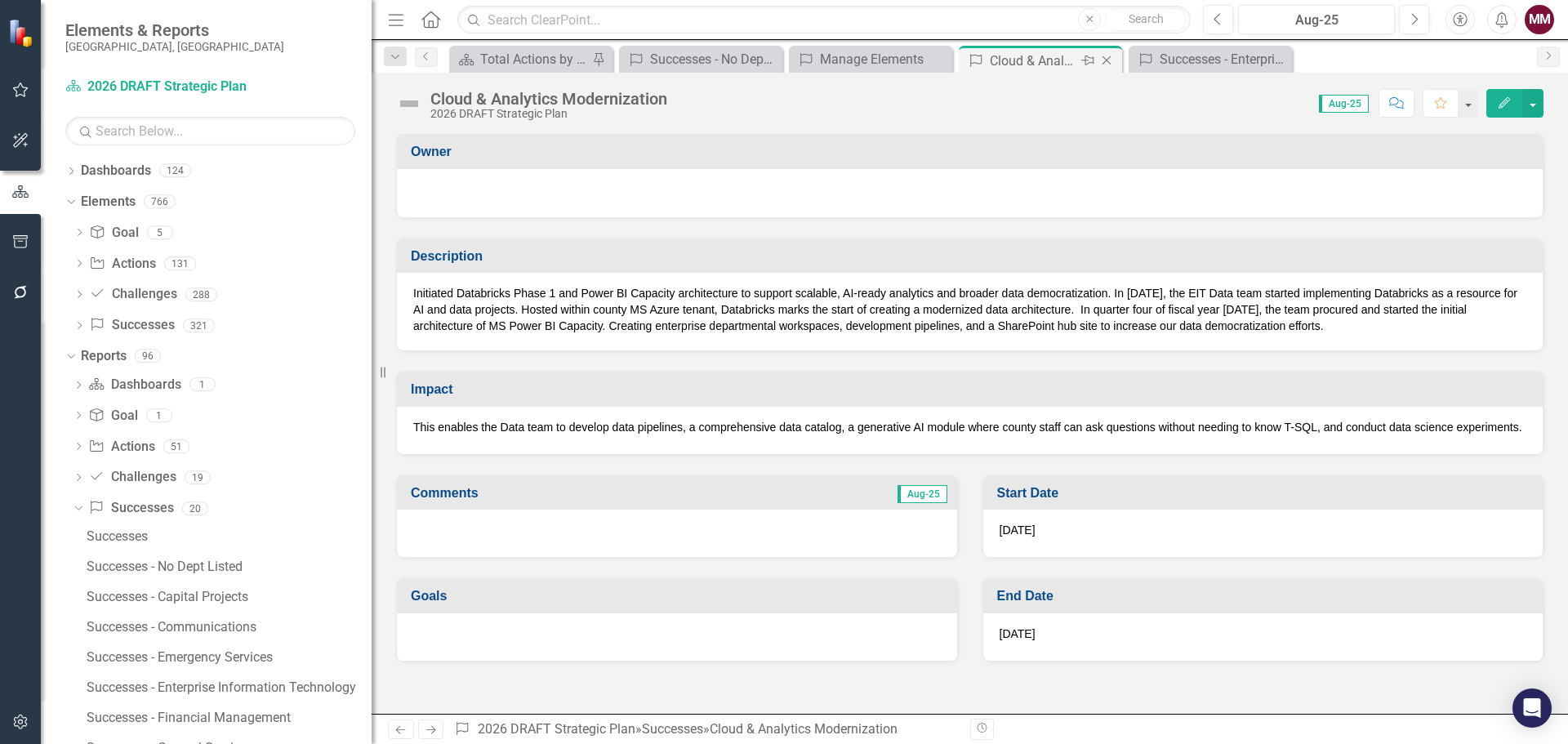
click at [1106, 61] on icon "Close" at bounding box center [1106, 60] width 16 height 13
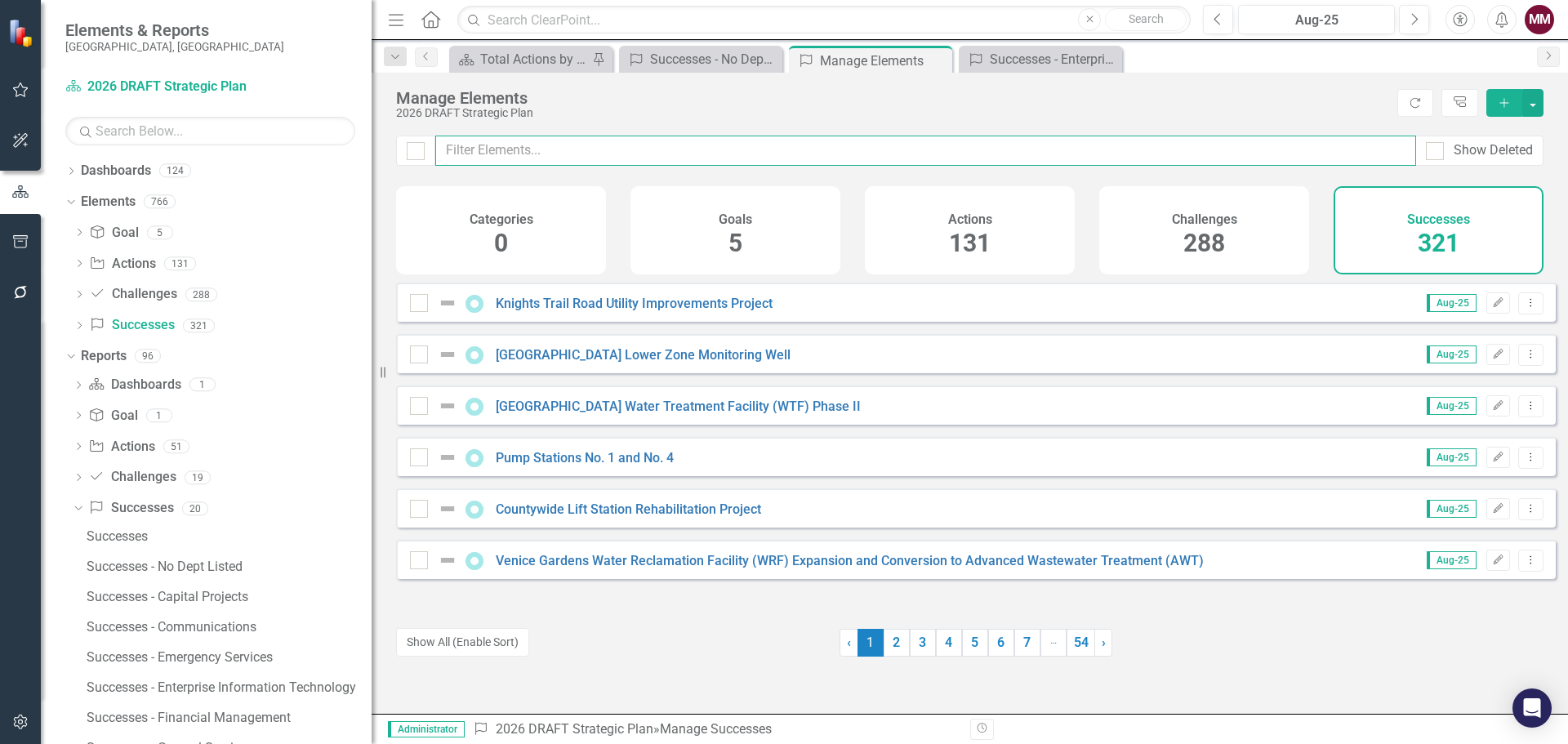
click at [572, 149] on input "text" at bounding box center [925, 151] width 980 height 30
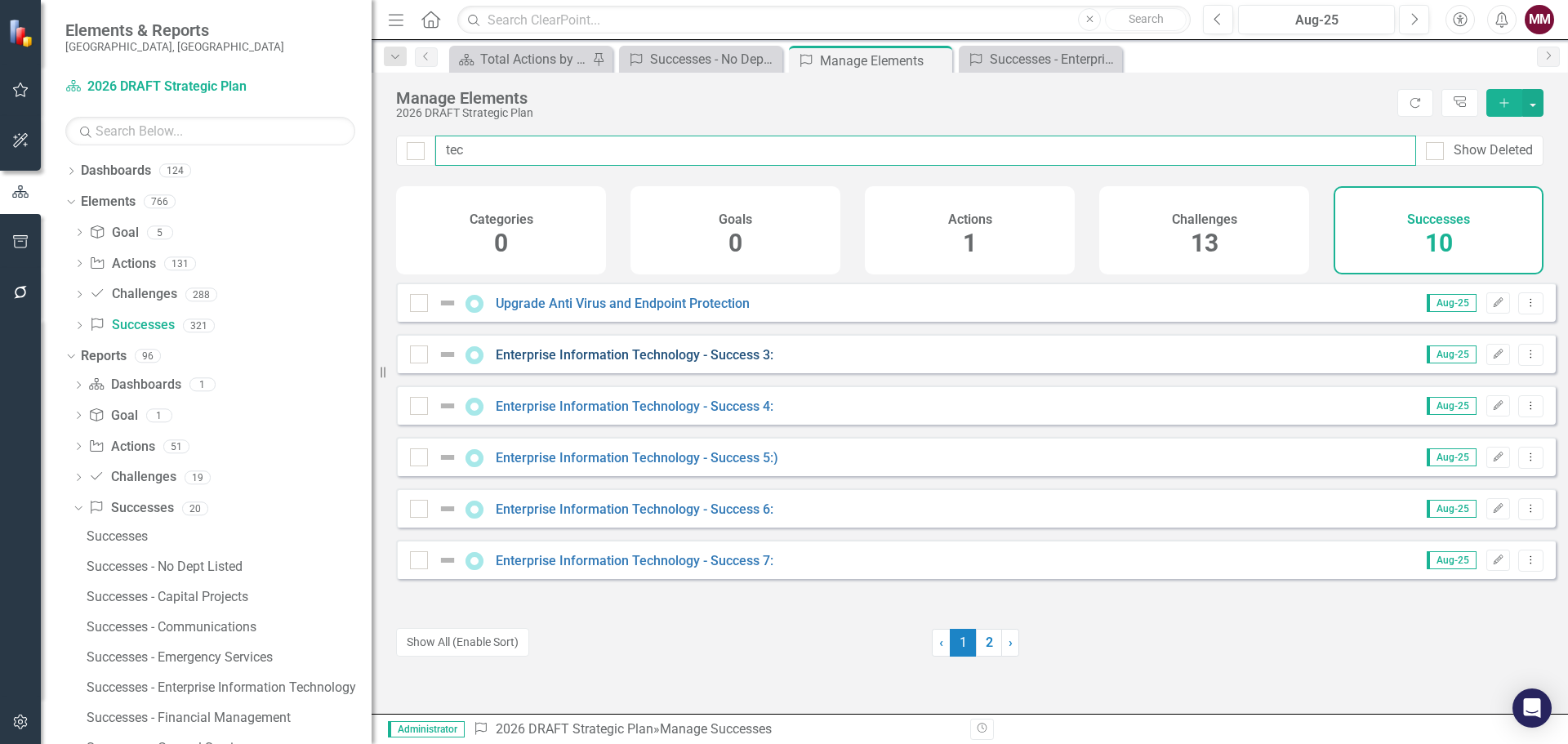
type input "tec"
click at [714, 362] on link "Enterprise Information Technology - Success 3:" at bounding box center [634, 354] width 278 height 15
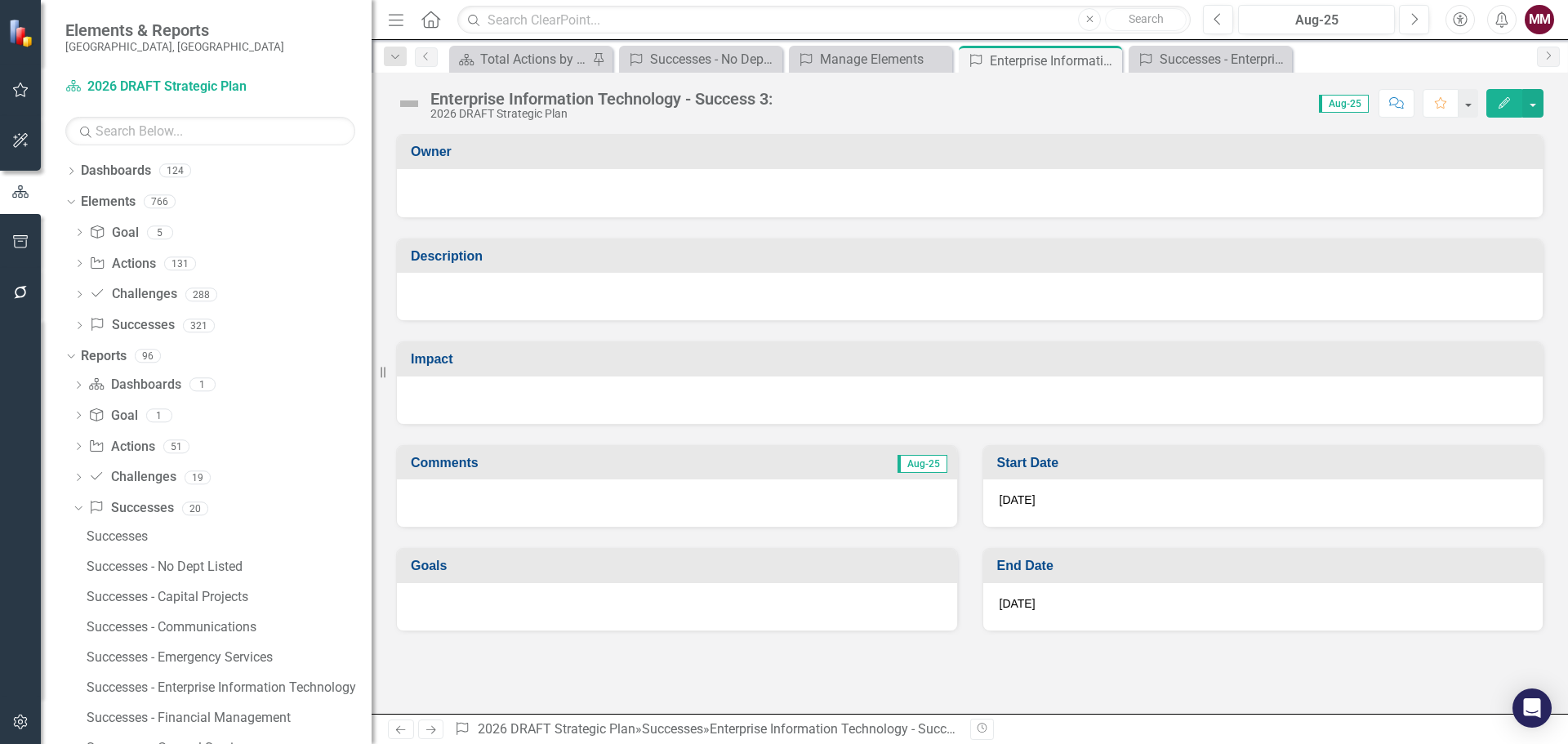
click at [664, 99] on div "Enterprise Information Technology - Success 3:" at bounding box center [601, 99] width 342 height 18
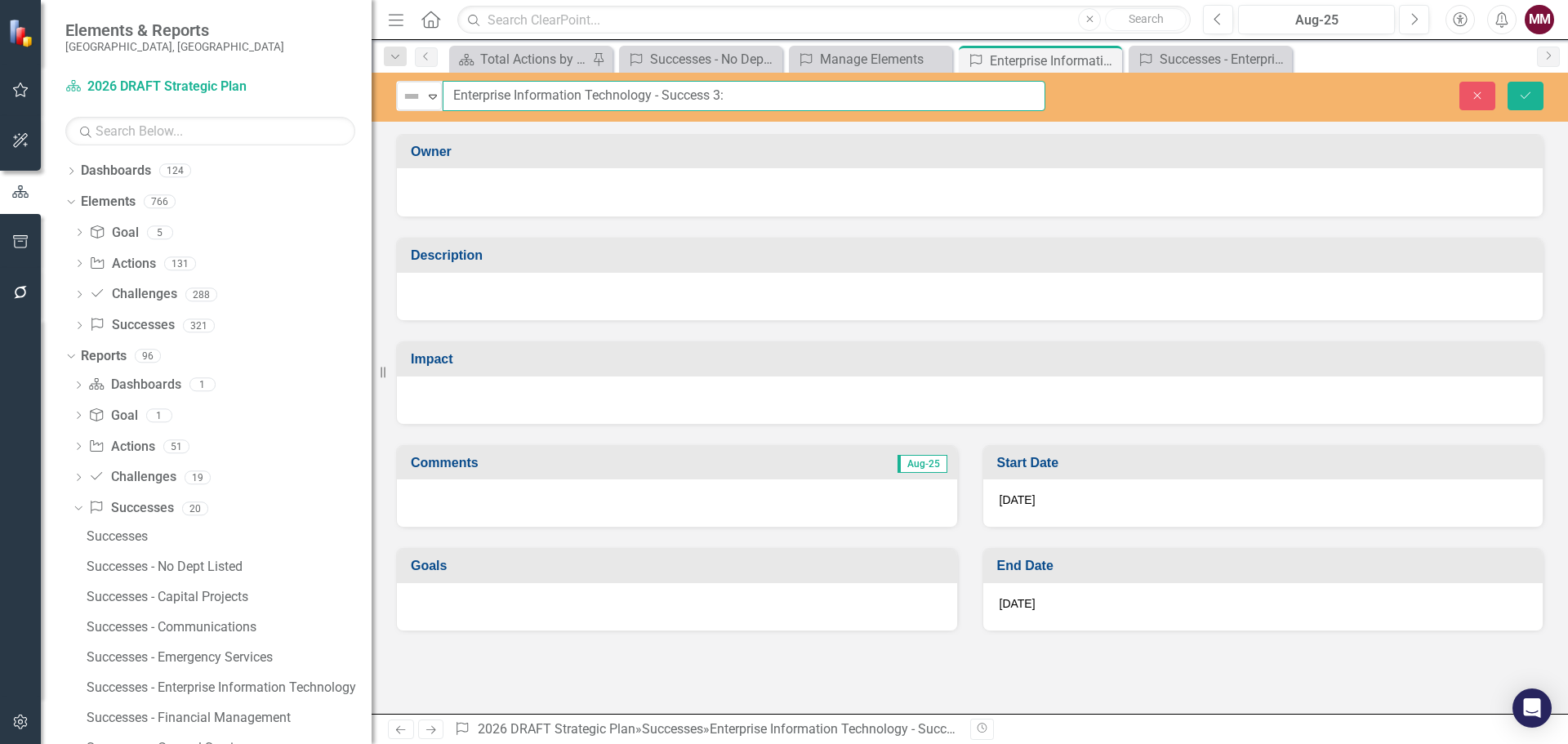
drag, startPoint x: 751, startPoint y: 97, endPoint x: -8, endPoint y: 46, distance: 760.7
click at [0, 46] on html "Accessibility Screen-Reader Guide, Feedback, and Issue Reporting | New window E…" at bounding box center [784, 372] width 1568 height 744
paste input "County Data Automation & Efficiency Improvements"
type input "County Data Automation & Efficiency Improvements"
click at [536, 305] on div at bounding box center [970, 296] width 1145 height 47
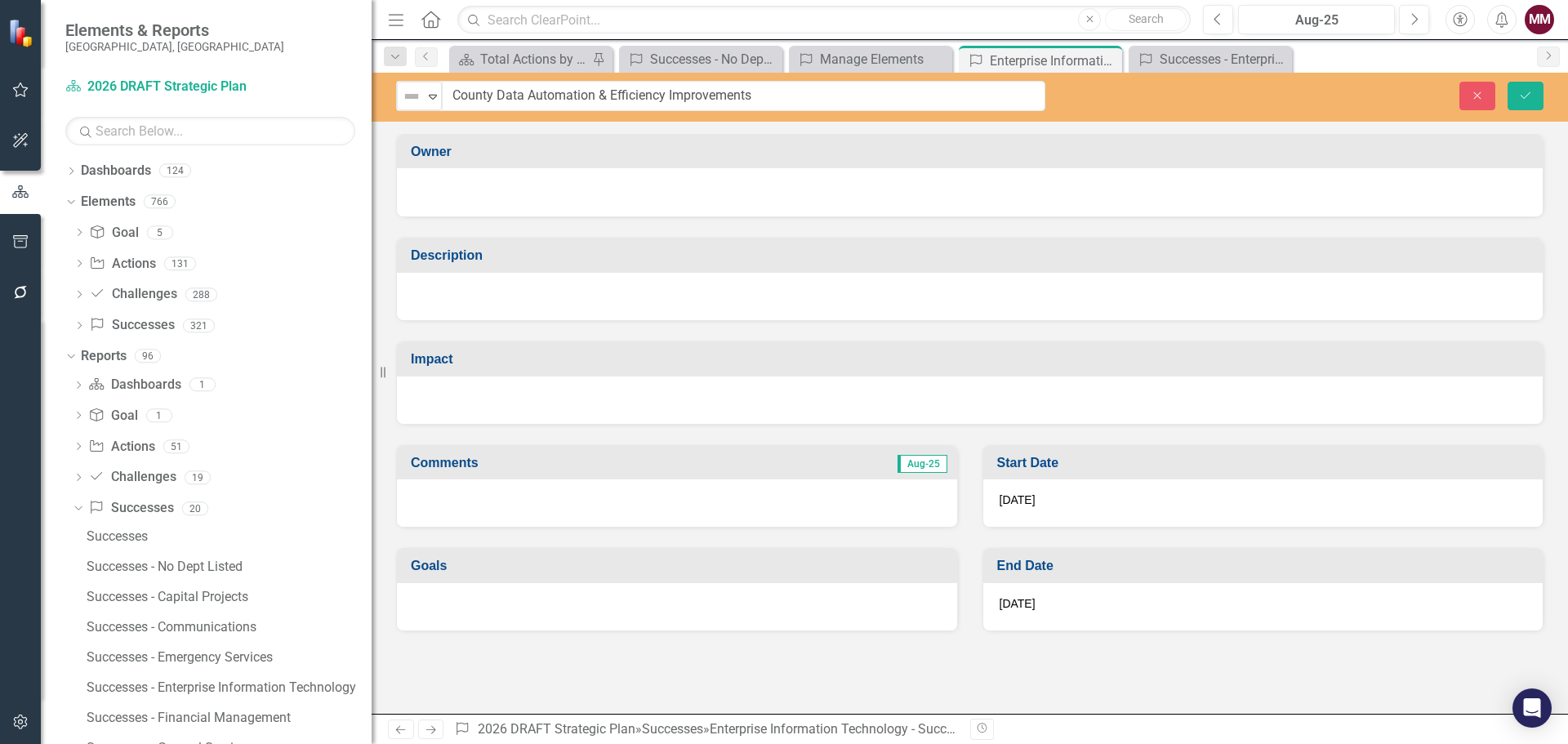
click at [536, 305] on div at bounding box center [970, 296] width 1145 height 47
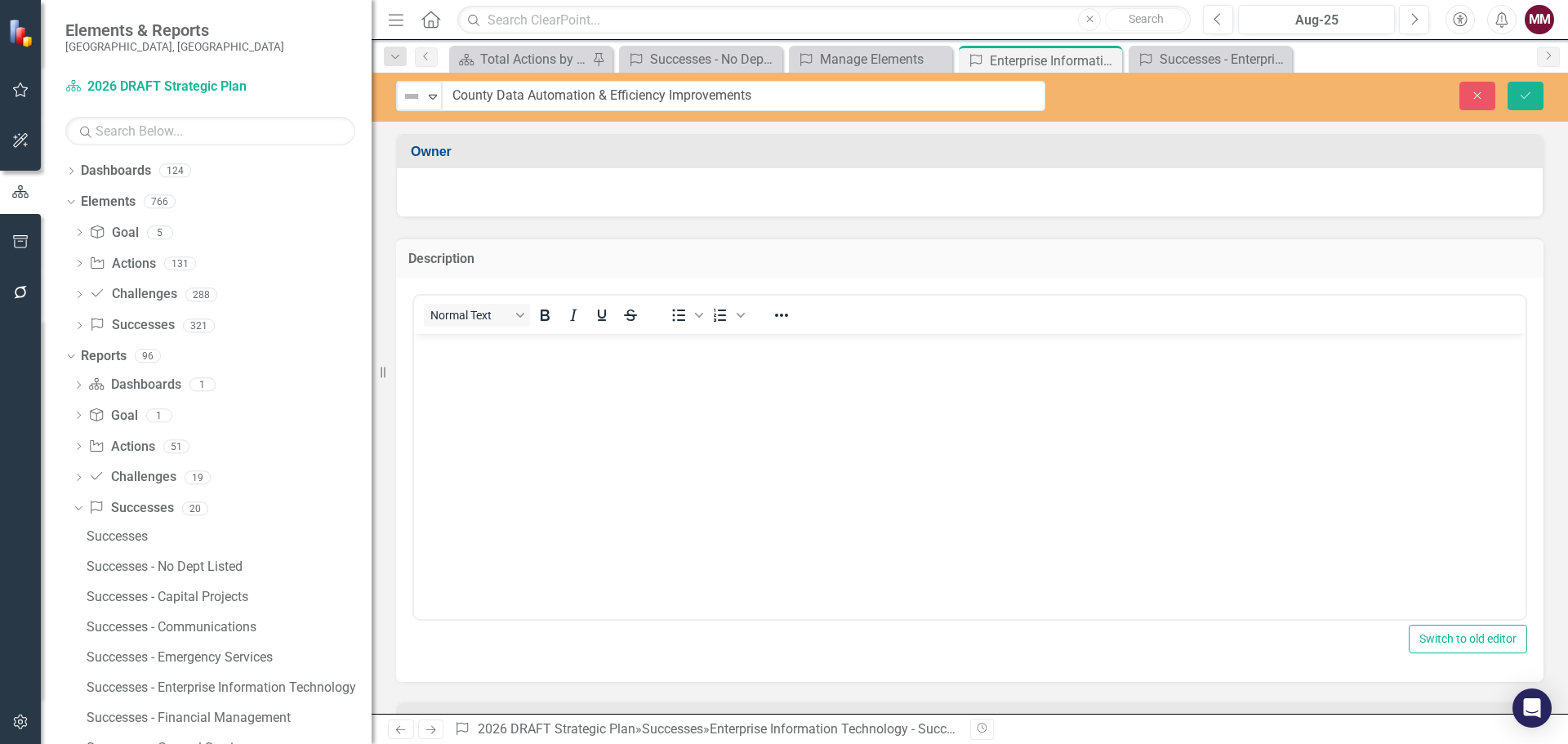
click at [523, 401] on body "Rich Text Area. Press ALT-0 for help." at bounding box center [970, 456] width 1112 height 245
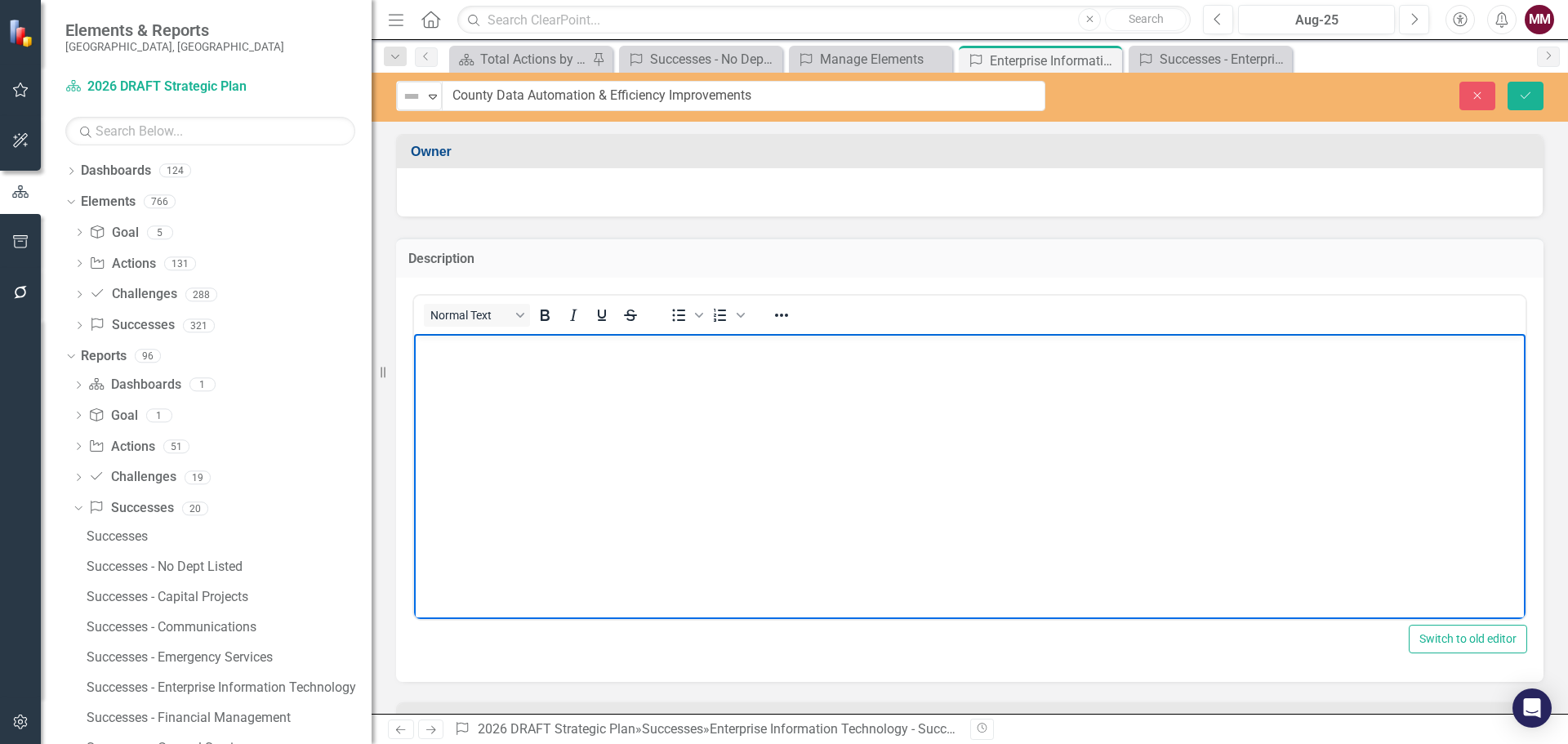
paste body "Rich Text Area. Press ALT-0 for help."
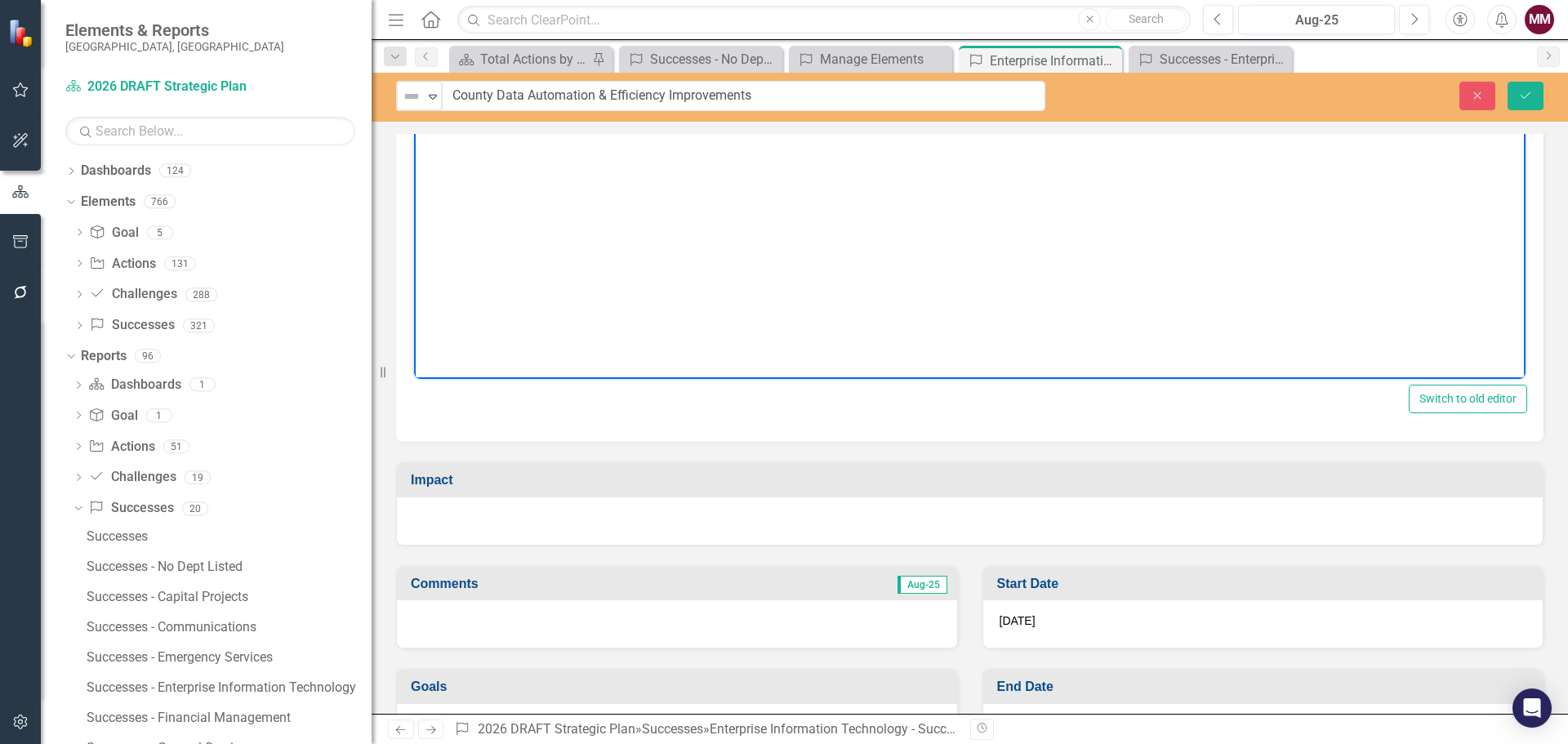
scroll to position [245, 0]
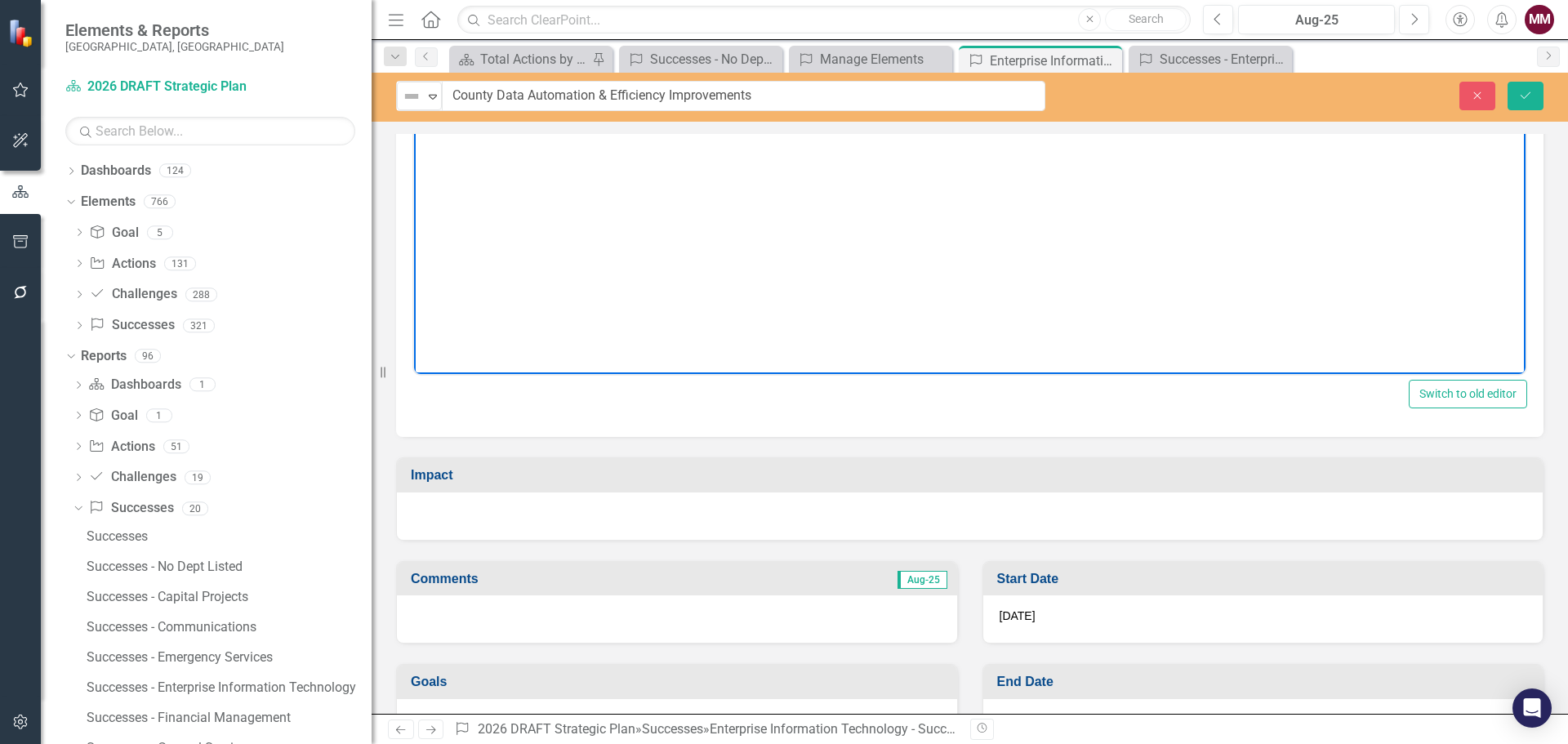
click at [741, 527] on div at bounding box center [970, 516] width 1145 height 47
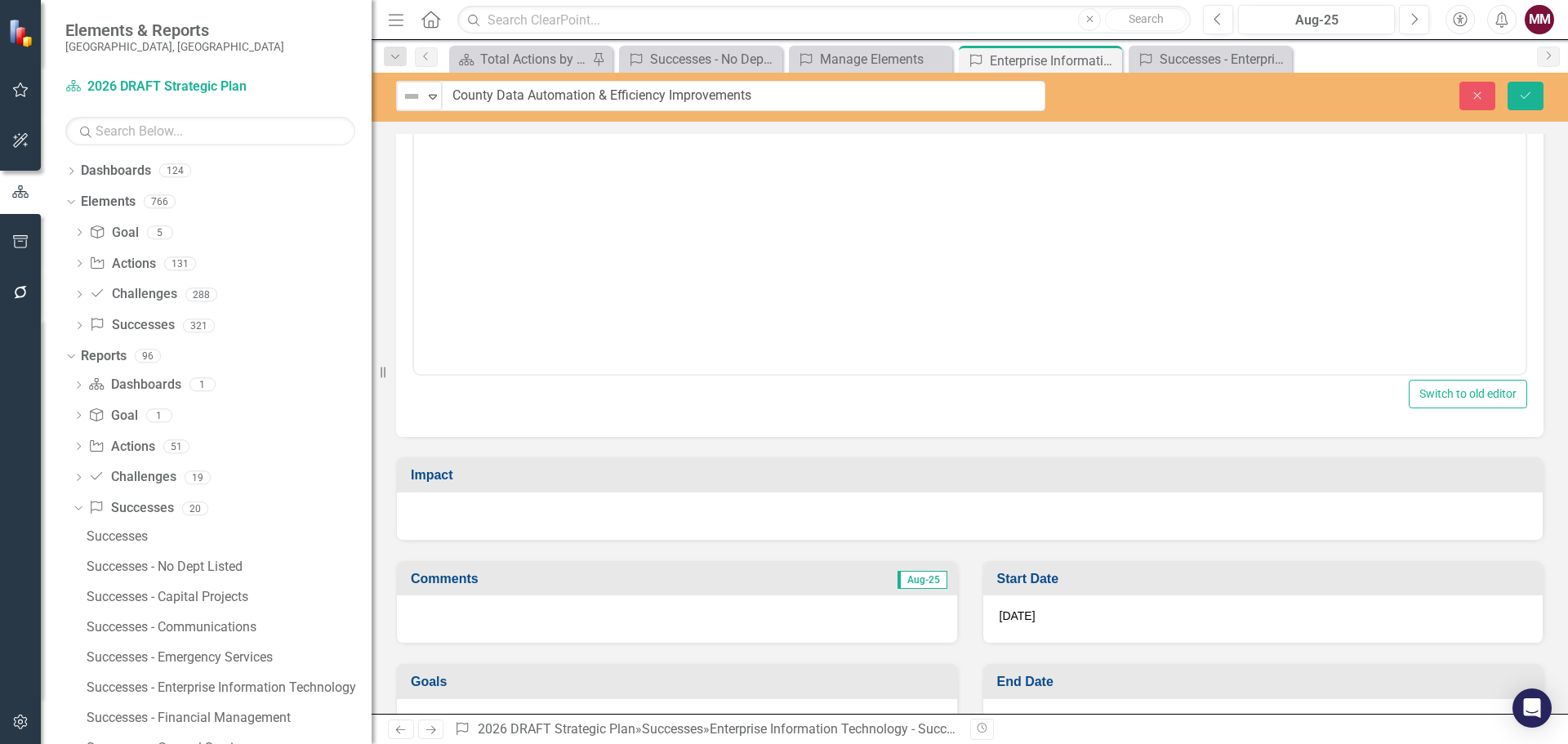
click at [741, 527] on div at bounding box center [970, 516] width 1145 height 47
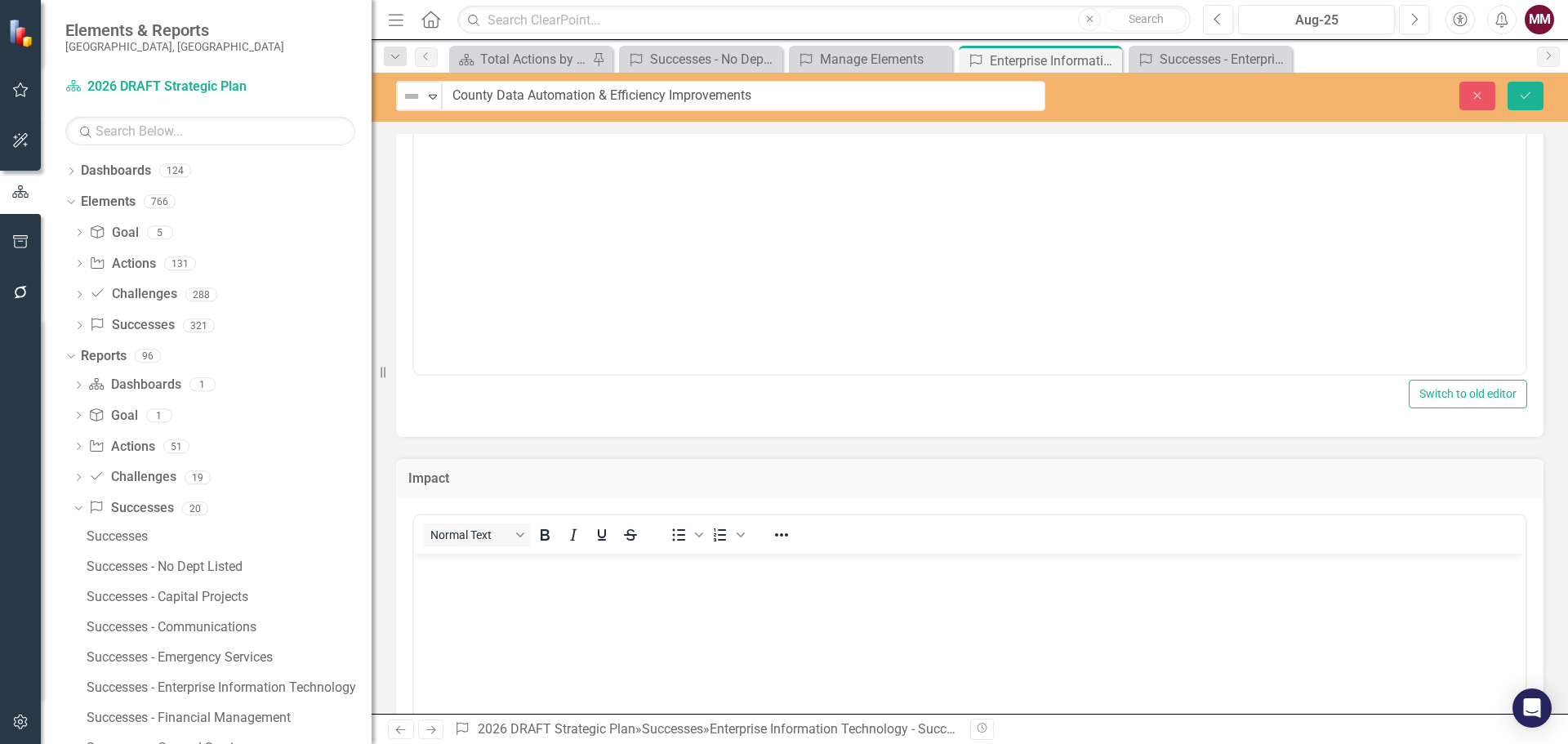
scroll to position [0, 0]
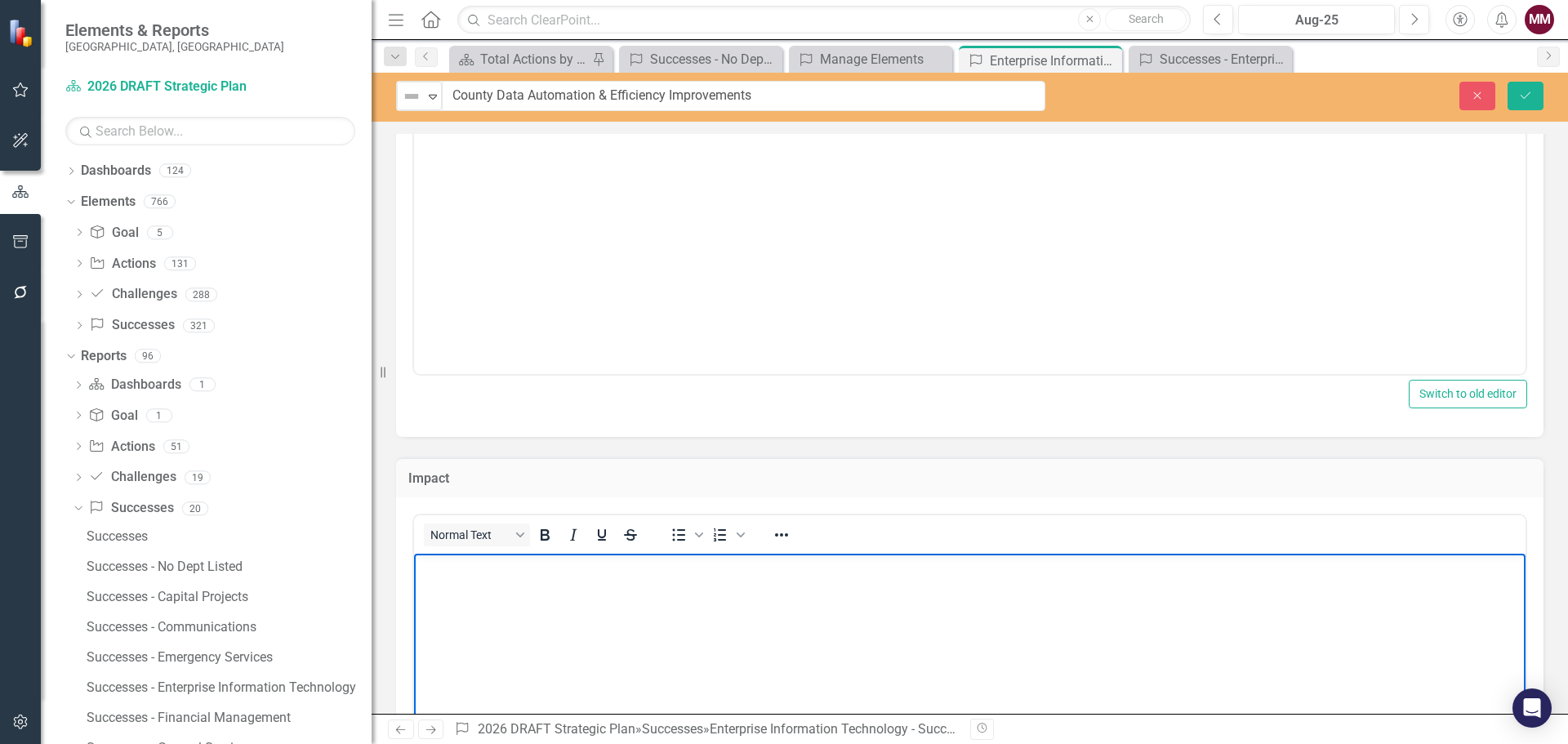
click at [661, 598] on body "Rich Text Area. Press ALT-0 for help." at bounding box center [970, 676] width 1112 height 245
paste body "Rich Text Area. Press ALT-0 for help."
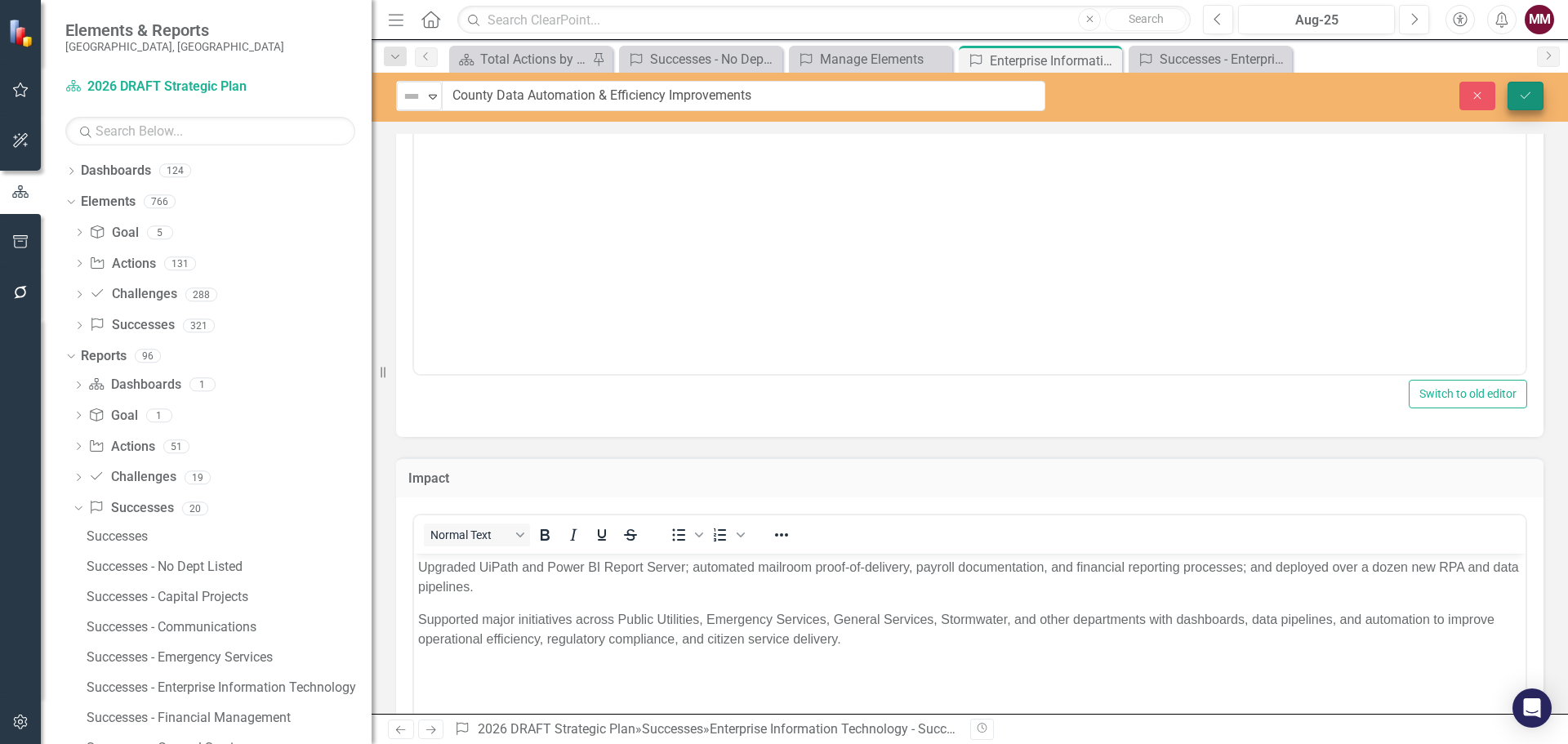
click at [1524, 93] on icon "Save" at bounding box center [1525, 95] width 15 height 12
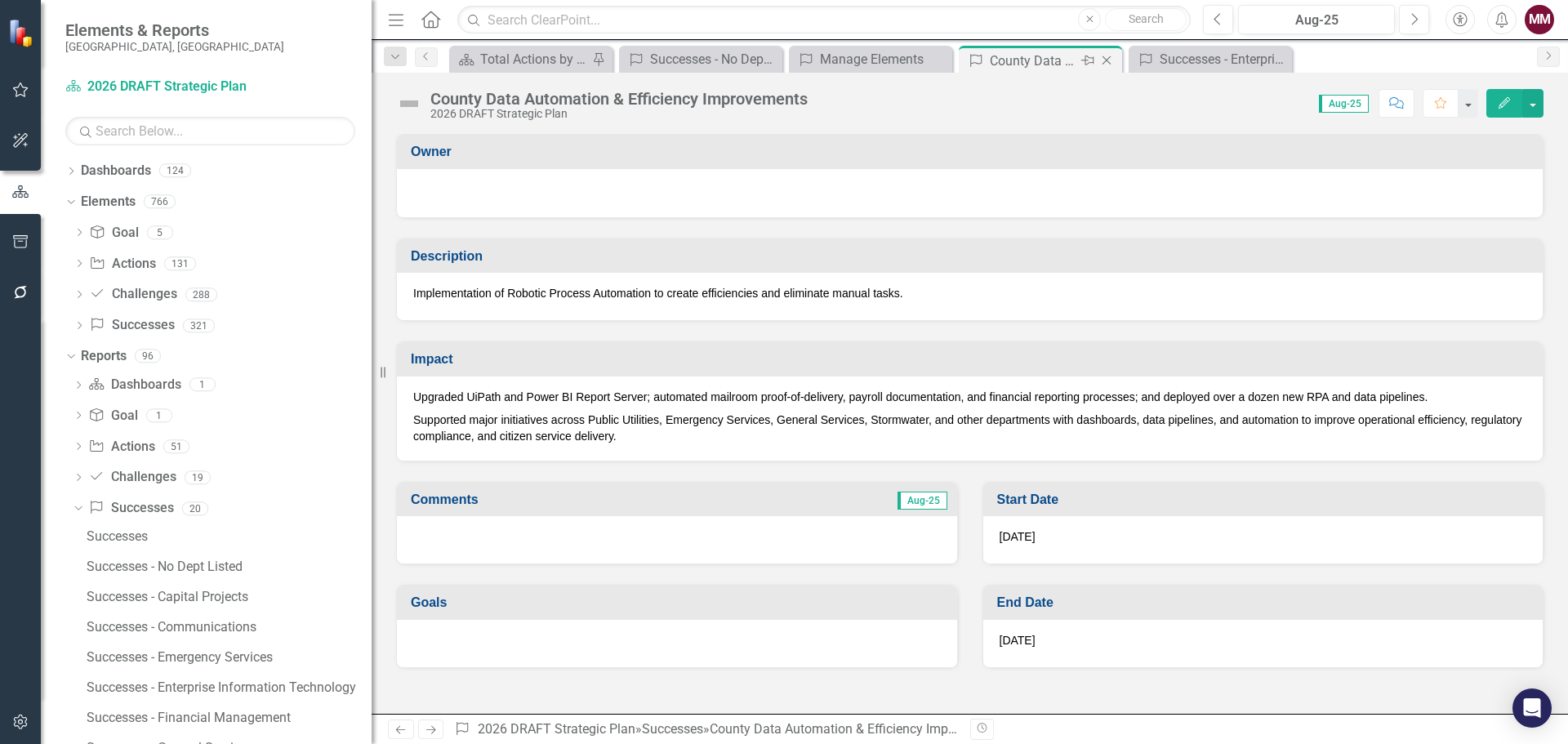
click at [1105, 62] on icon at bounding box center [1106, 60] width 9 height 9
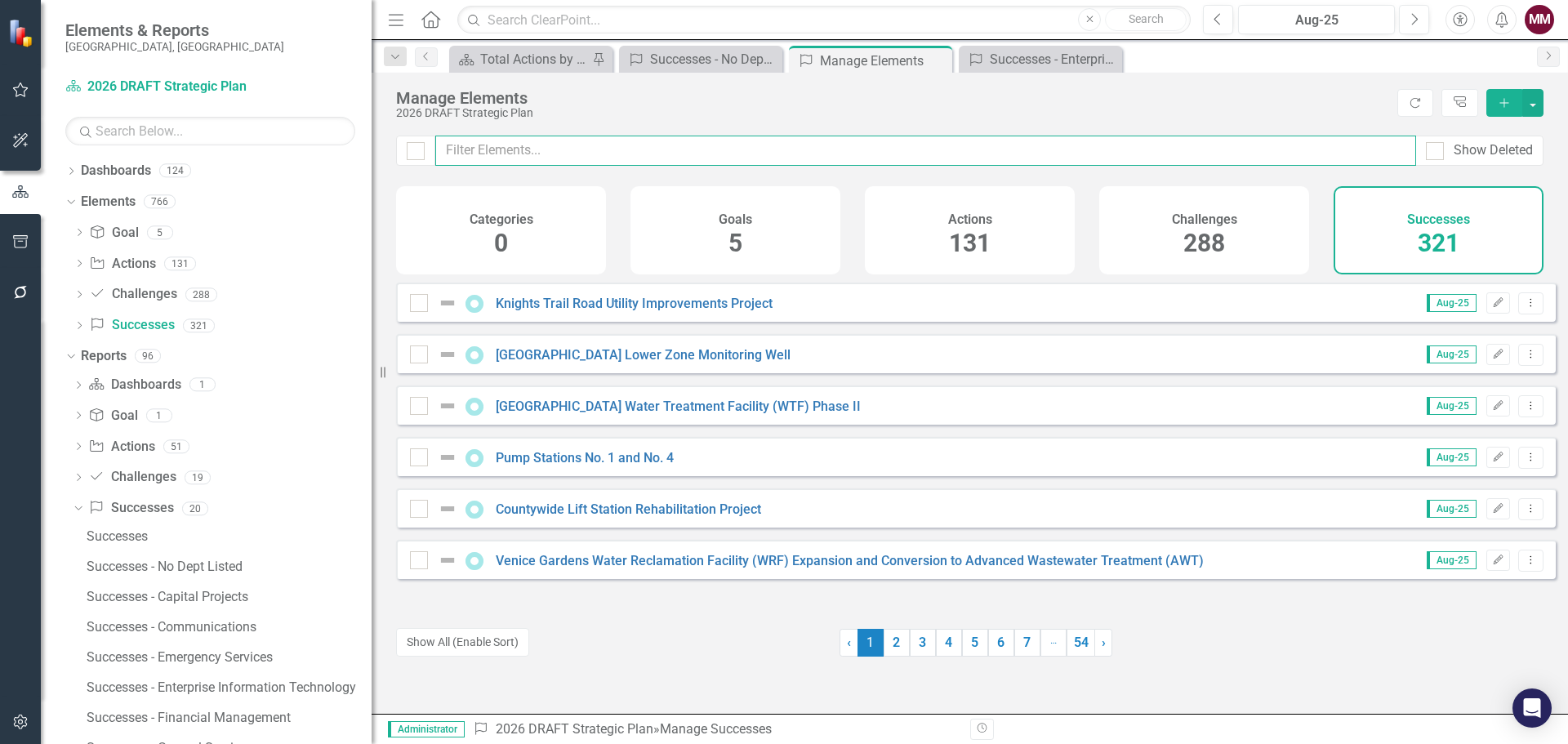
click at [511, 148] on input "text" at bounding box center [925, 151] width 980 height 30
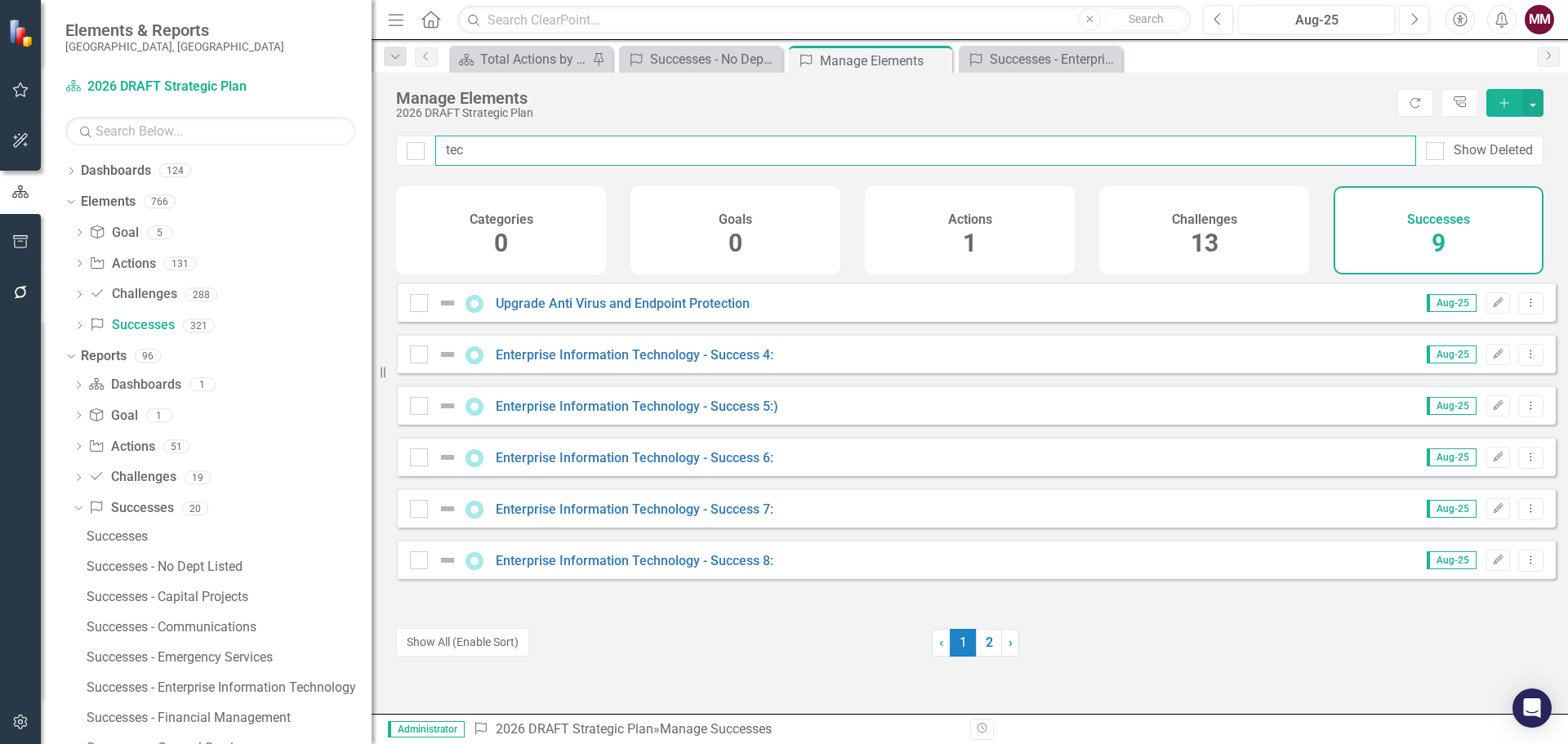
type input "tec"
click at [679, 362] on link "Enterprise Information Technology - Success 4:" at bounding box center [634, 354] width 278 height 15
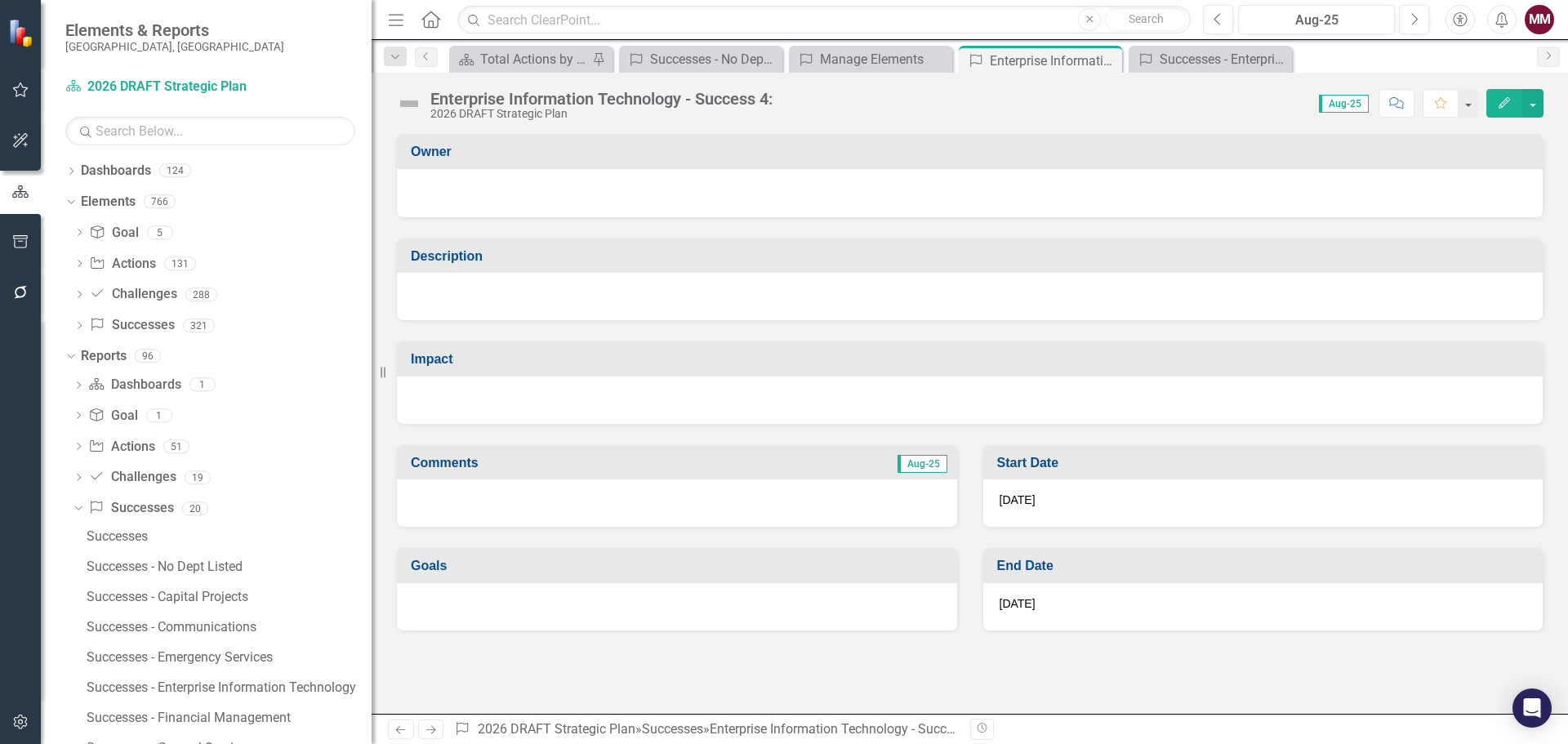
click at [527, 98] on div "Enterprise Information Technology - Success 4:" at bounding box center [601, 99] width 342 height 18
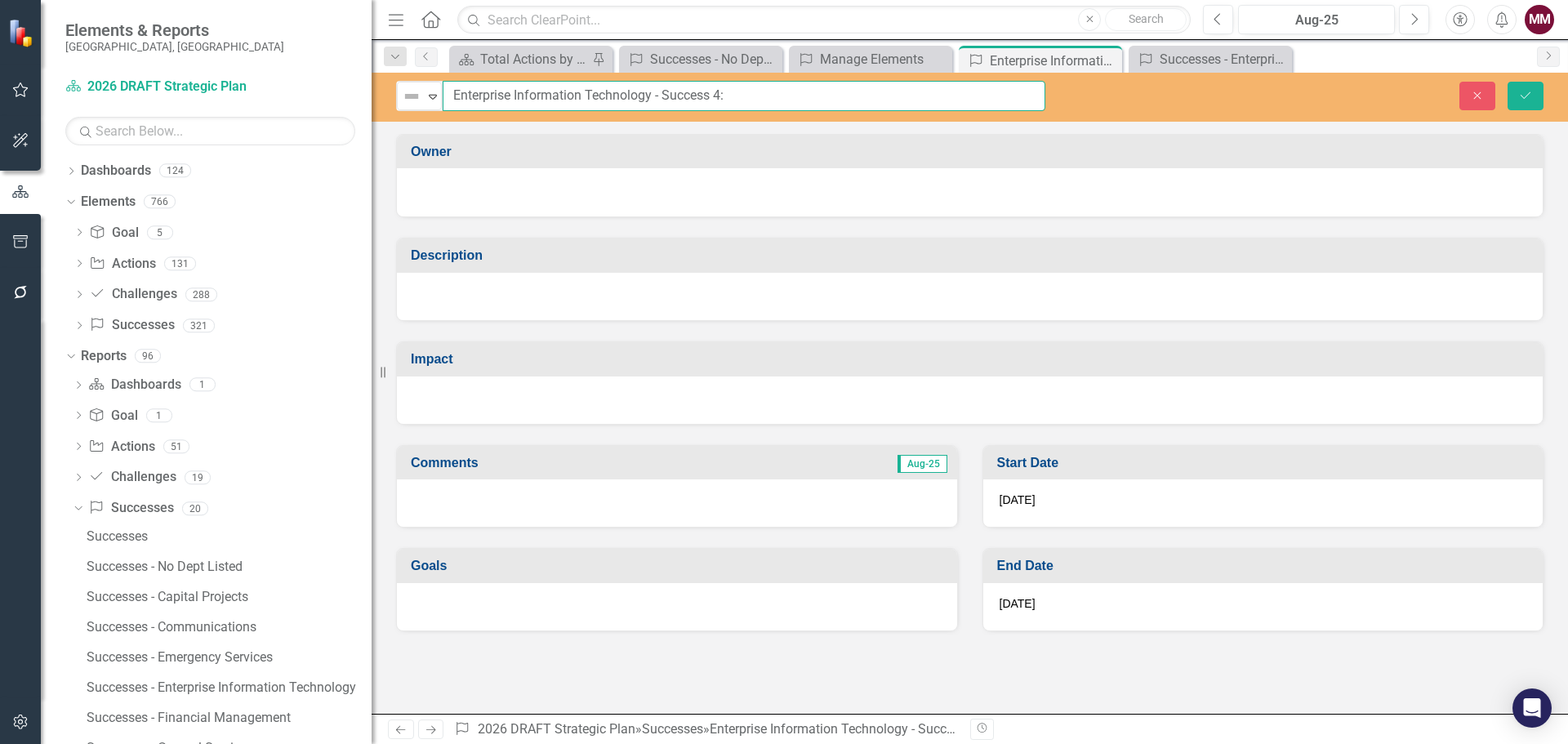
drag, startPoint x: 758, startPoint y: 97, endPoint x: 35, endPoint y: 47, distance: 724.7
click at [51, 45] on div "Elements & Reports [GEOGRAPHIC_DATA], [GEOGRAPHIC_DATA] Dashboard 2026 DRAFT St…" at bounding box center [784, 372] width 1568 height 744
paste input "stablished the SharePoint Sites for new departments"
type input "Established the SharePoint Sites for new departments"
click at [635, 311] on div at bounding box center [970, 296] width 1145 height 47
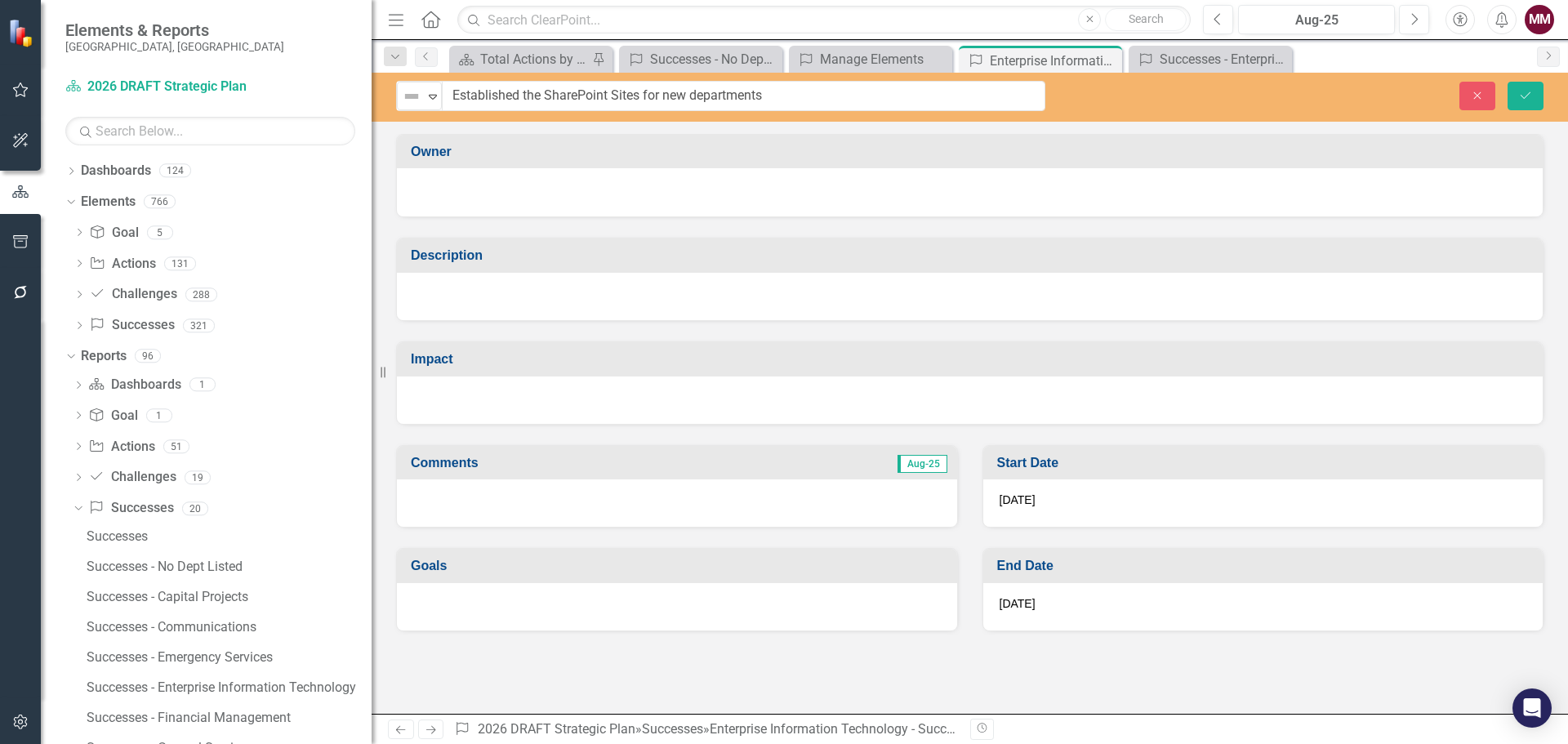
click at [635, 311] on div at bounding box center [970, 296] width 1145 height 47
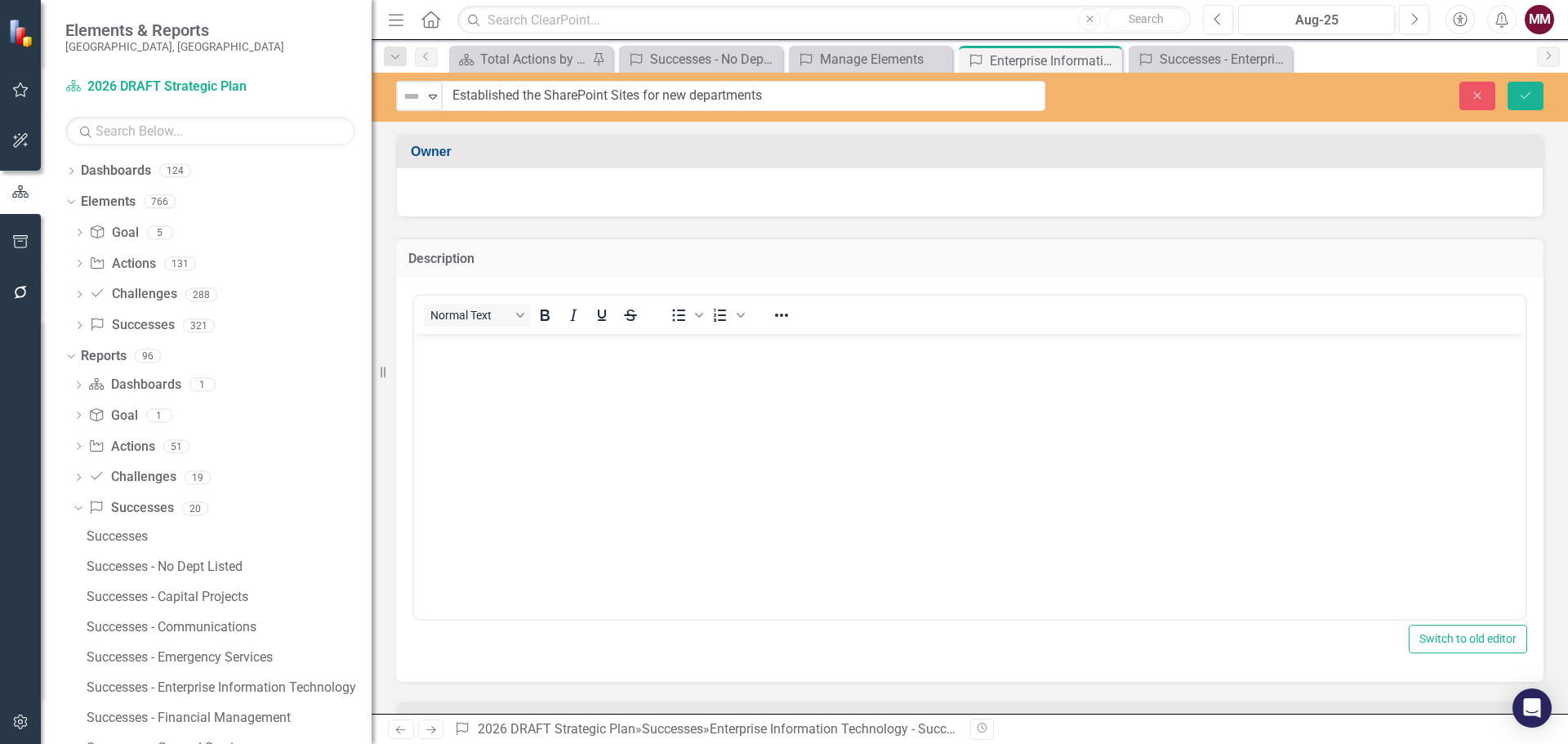
click at [463, 360] on body "Rich Text Area. Press ALT-0 for help." at bounding box center [970, 456] width 1112 height 245
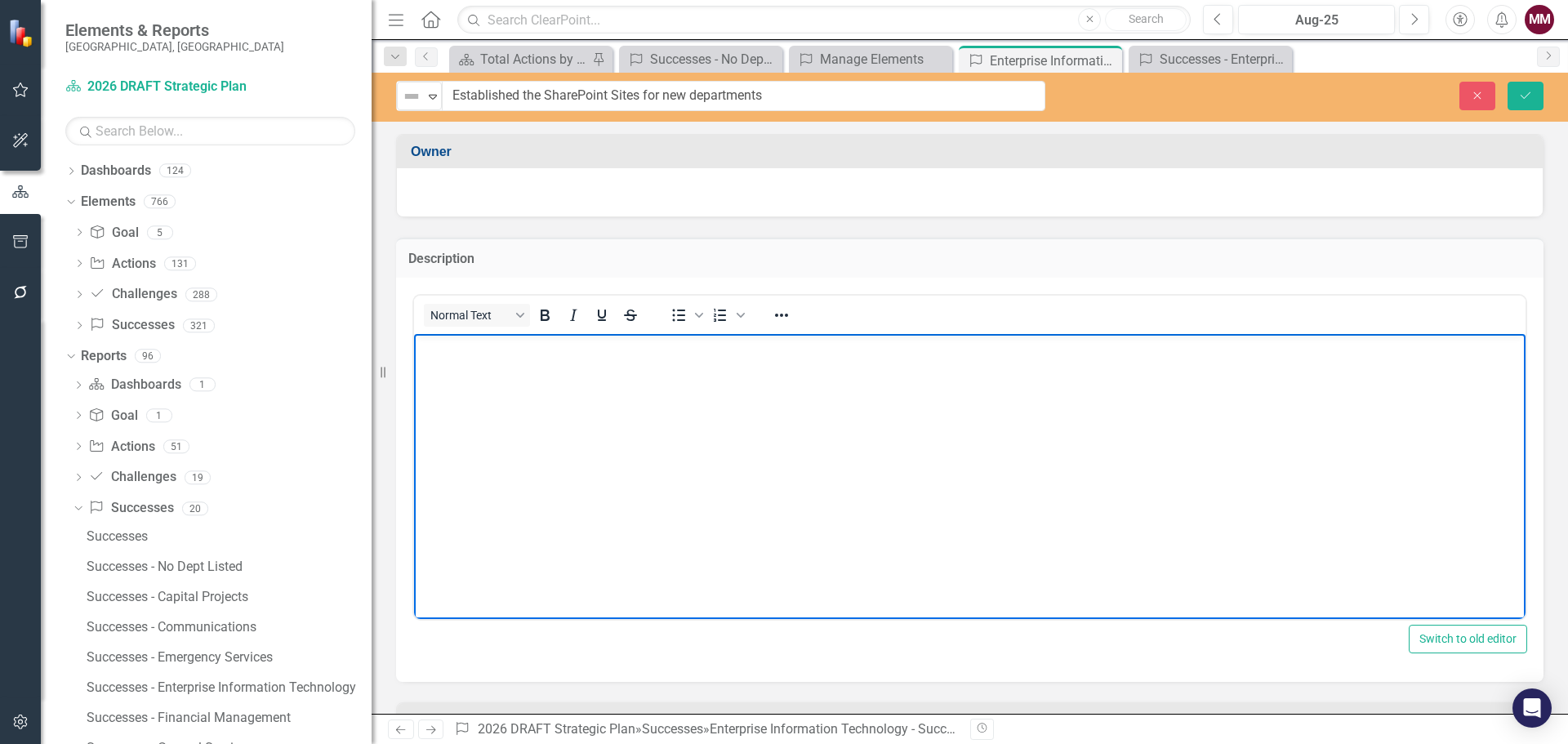
paste body "Rich Text Area. Press ALT-0 for help."
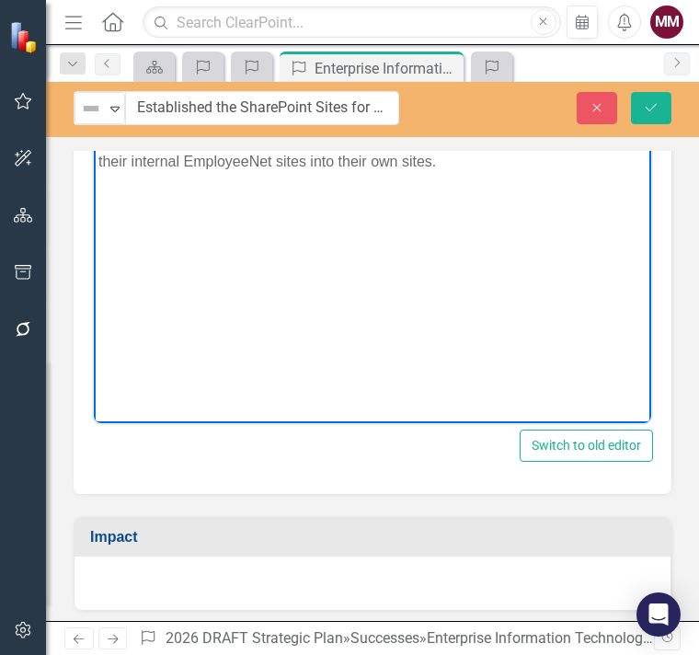
scroll to position [276, 0]
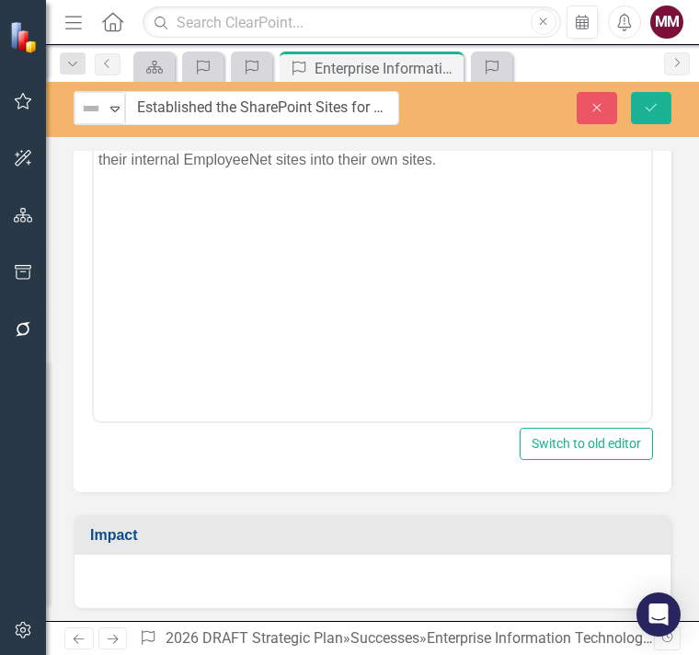
click at [346, 573] on div at bounding box center [372, 581] width 596 height 53
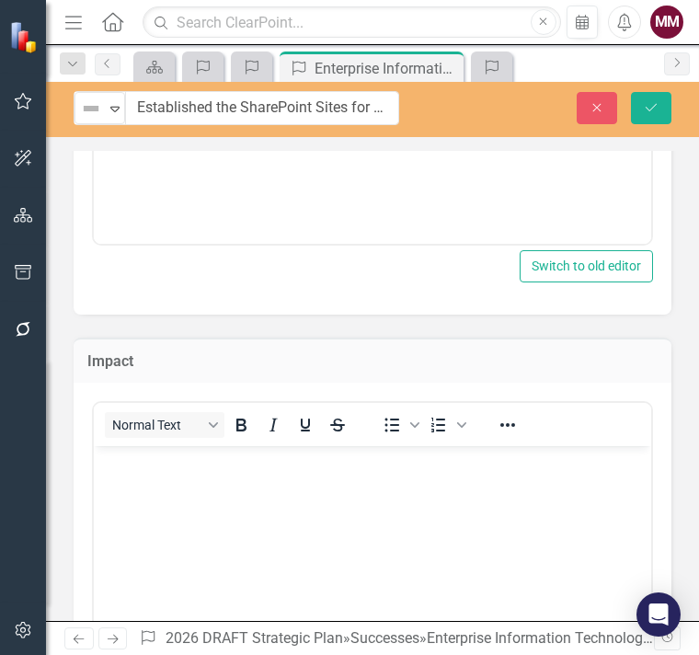
scroll to position [460, 0]
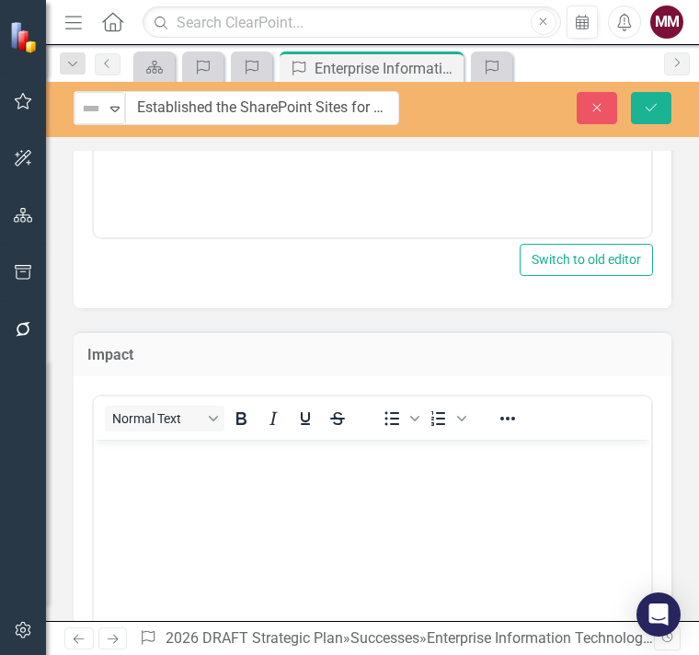
click at [326, 503] on body "Rich Text Area. Press ALT-0 for help." at bounding box center [372, 577] width 557 height 276
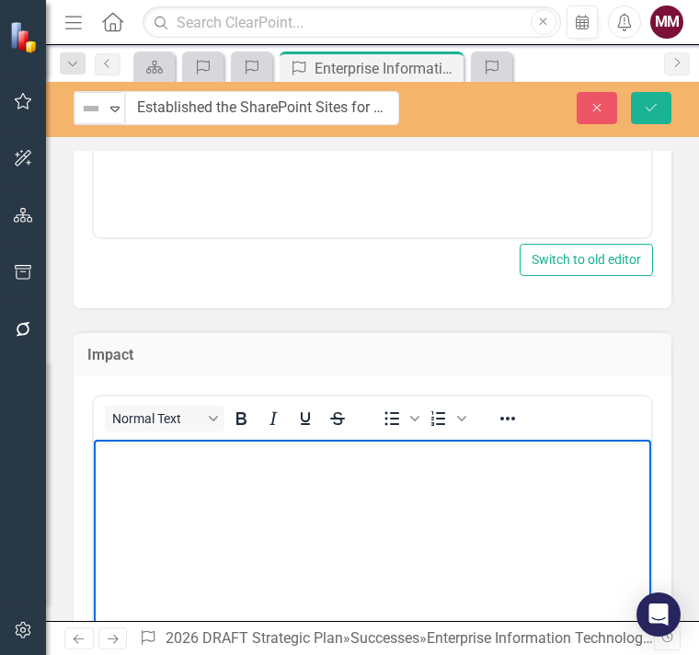
paste body "Rich Text Area. Press ALT-0 for help."
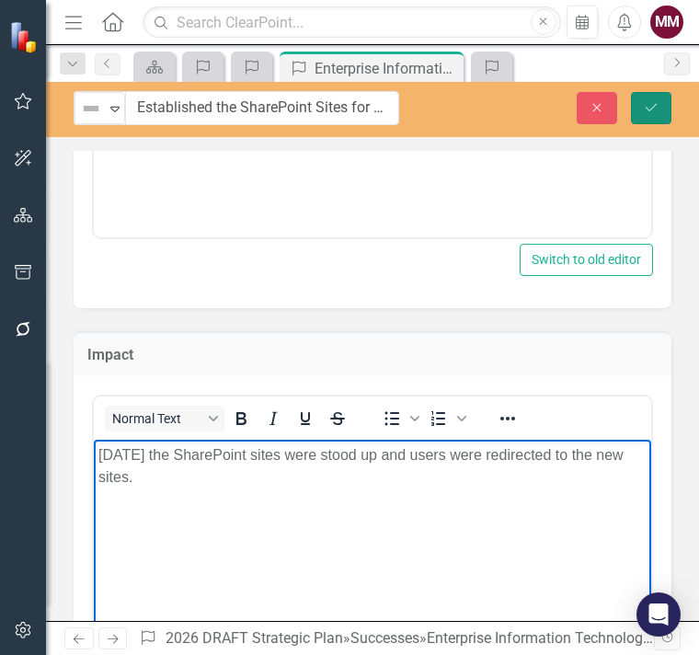
drag, startPoint x: 646, startPoint y: 117, endPoint x: 691, endPoint y: 124, distance: 44.7
click at [646, 117] on button "Save" at bounding box center [651, 108] width 40 height 32
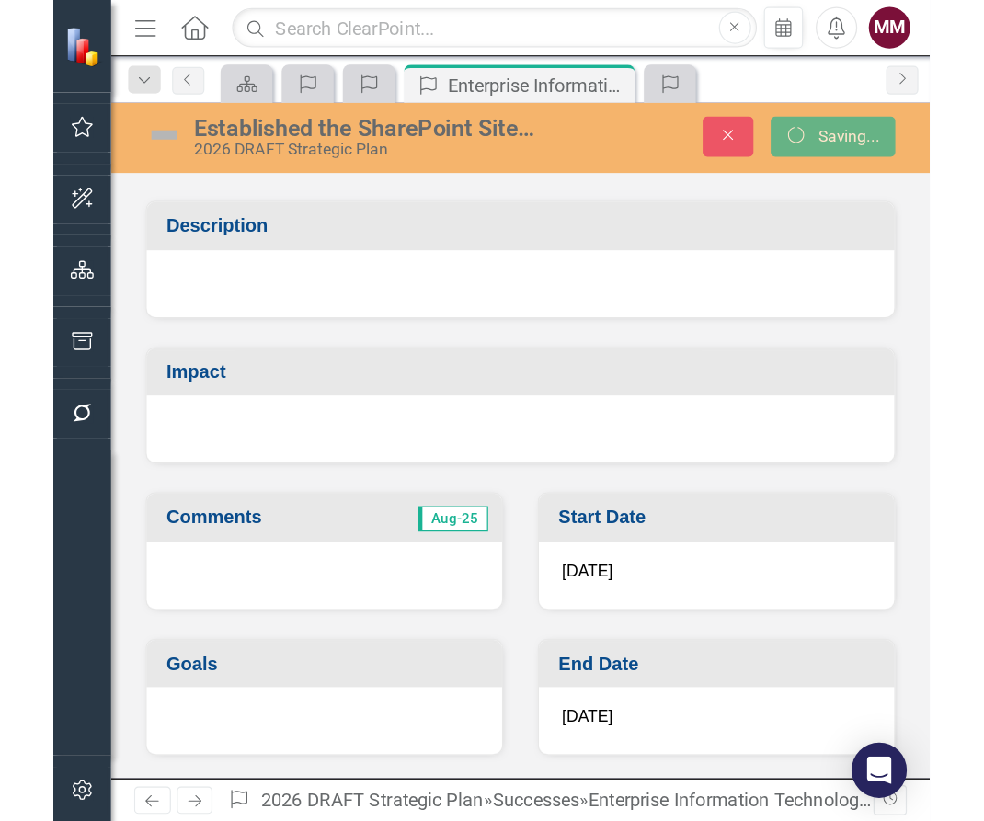
scroll to position [109, 0]
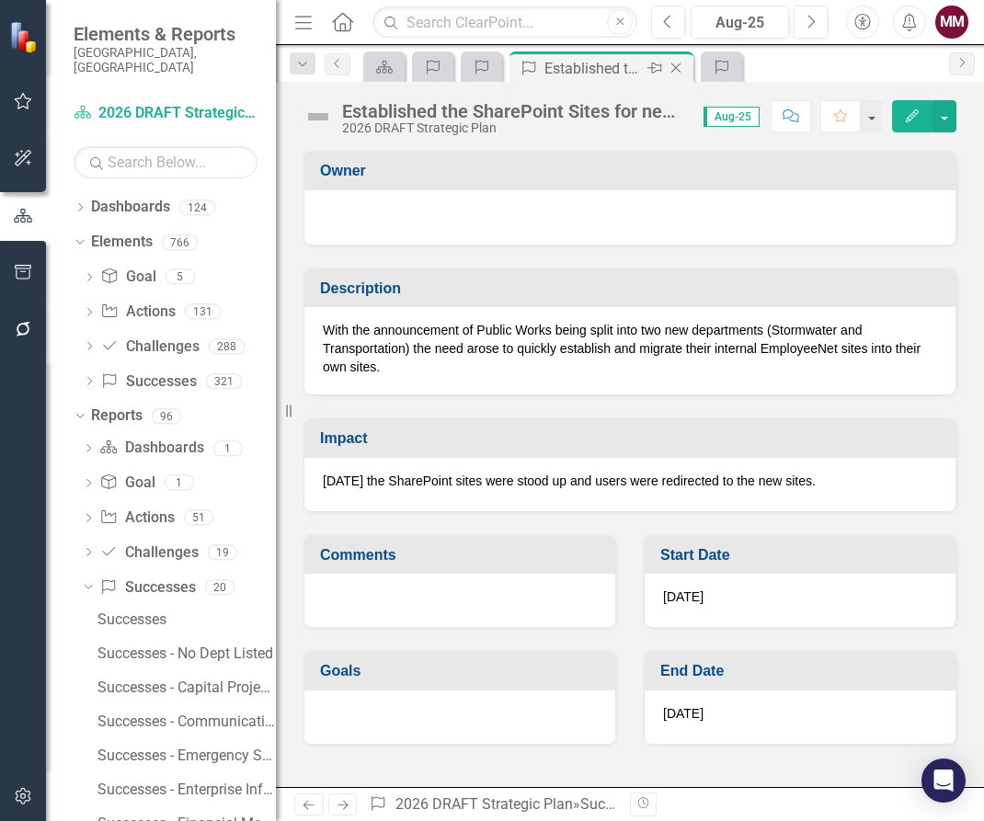
click at [681, 67] on icon "Close" at bounding box center [676, 68] width 18 height 15
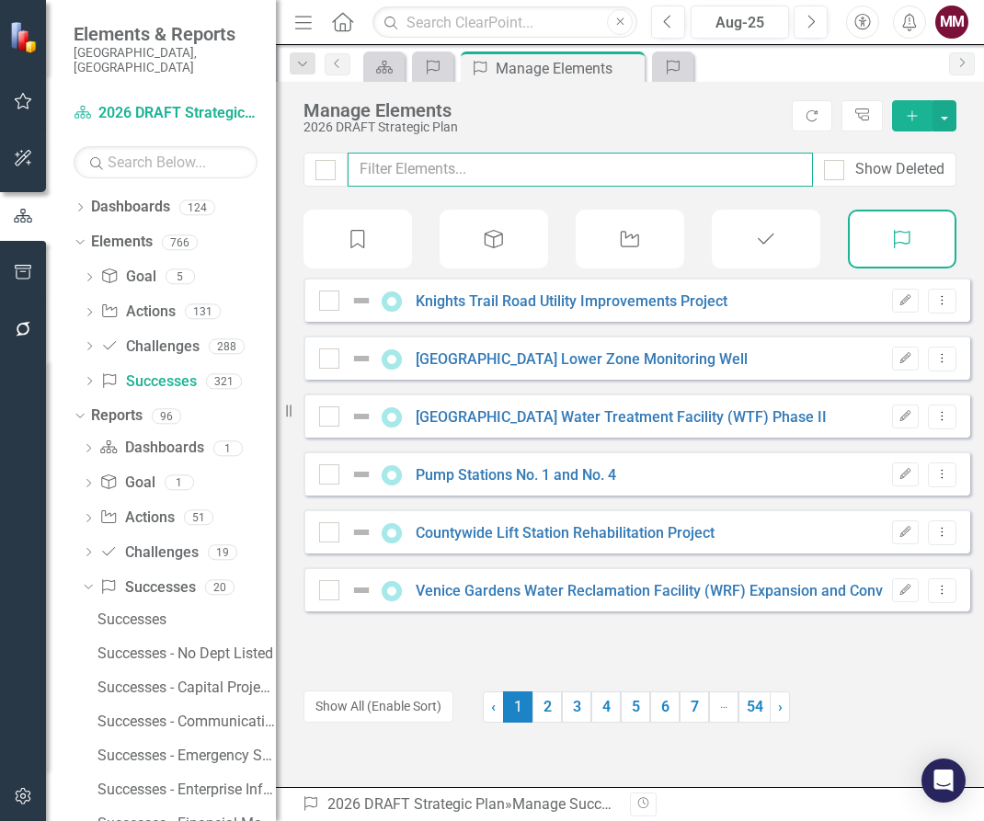
click at [449, 172] on input "text" at bounding box center [580, 170] width 465 height 34
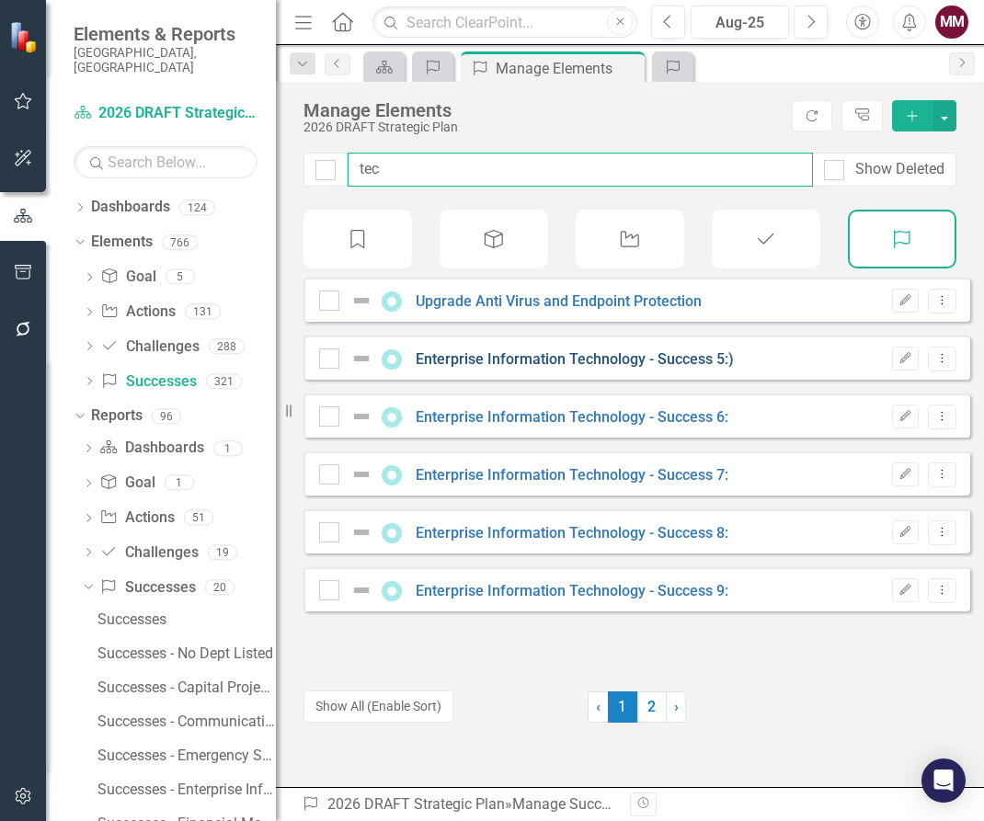
type input "tec"
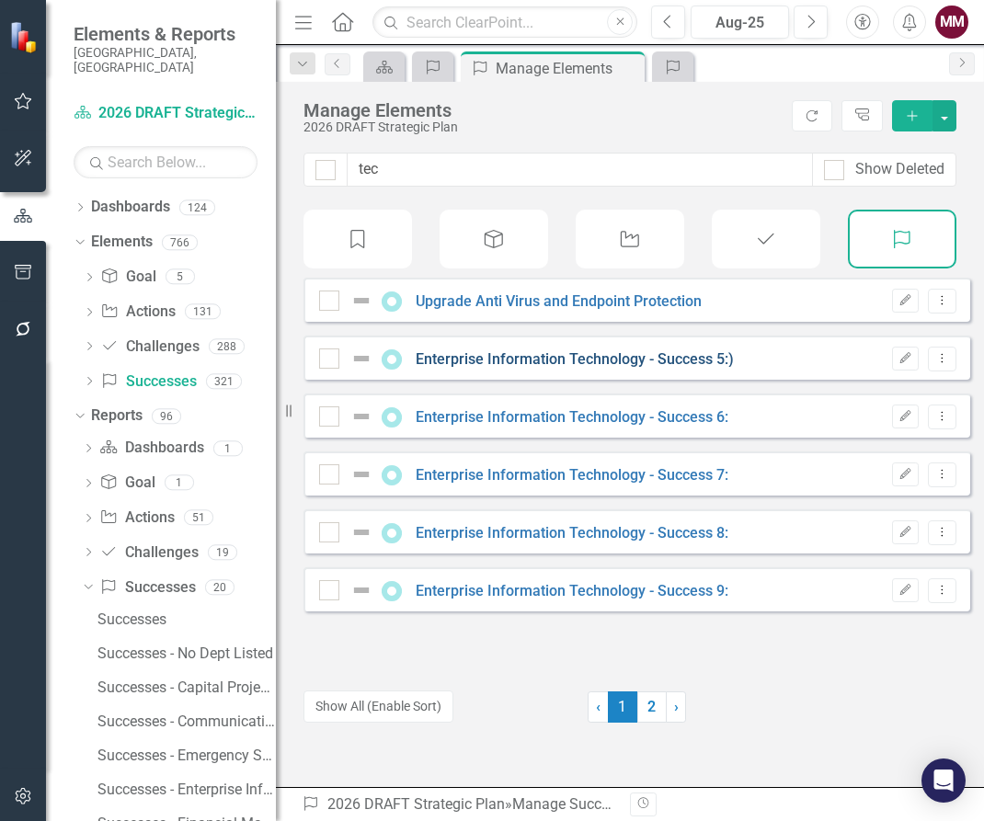
click at [555, 368] on link "Enterprise Information Technology - Success 5:)" at bounding box center [575, 358] width 318 height 17
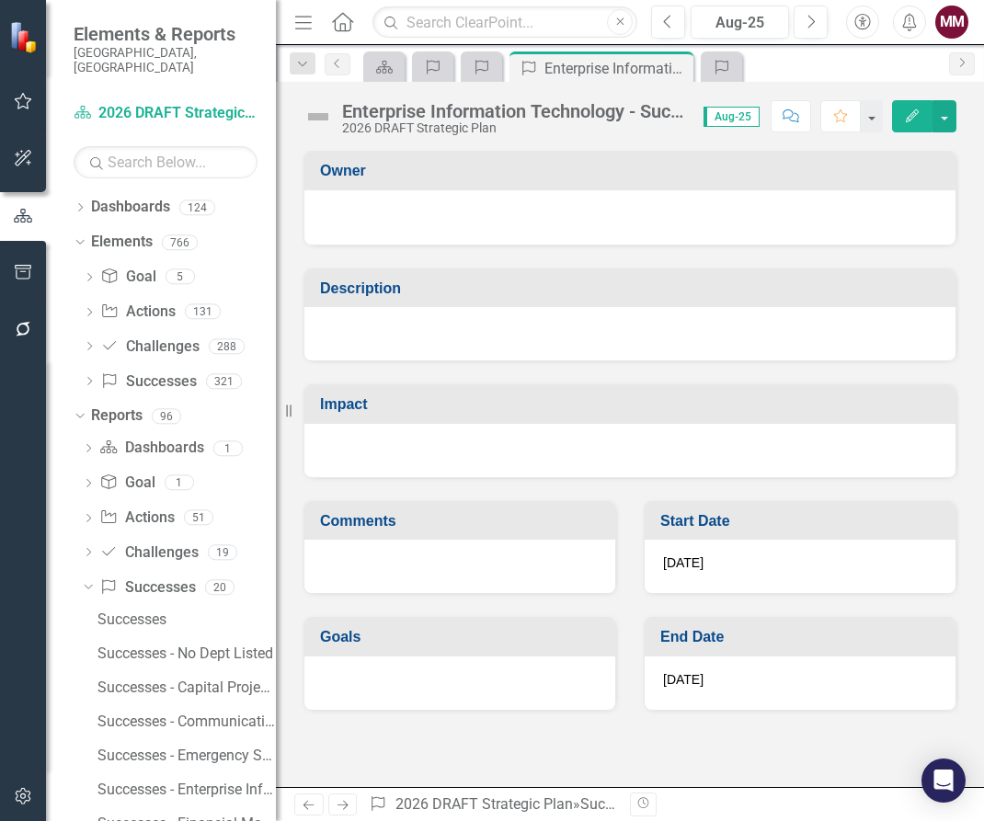
click at [486, 114] on div "Enterprise Information Technology - Success 5:)" at bounding box center [513, 111] width 343 height 20
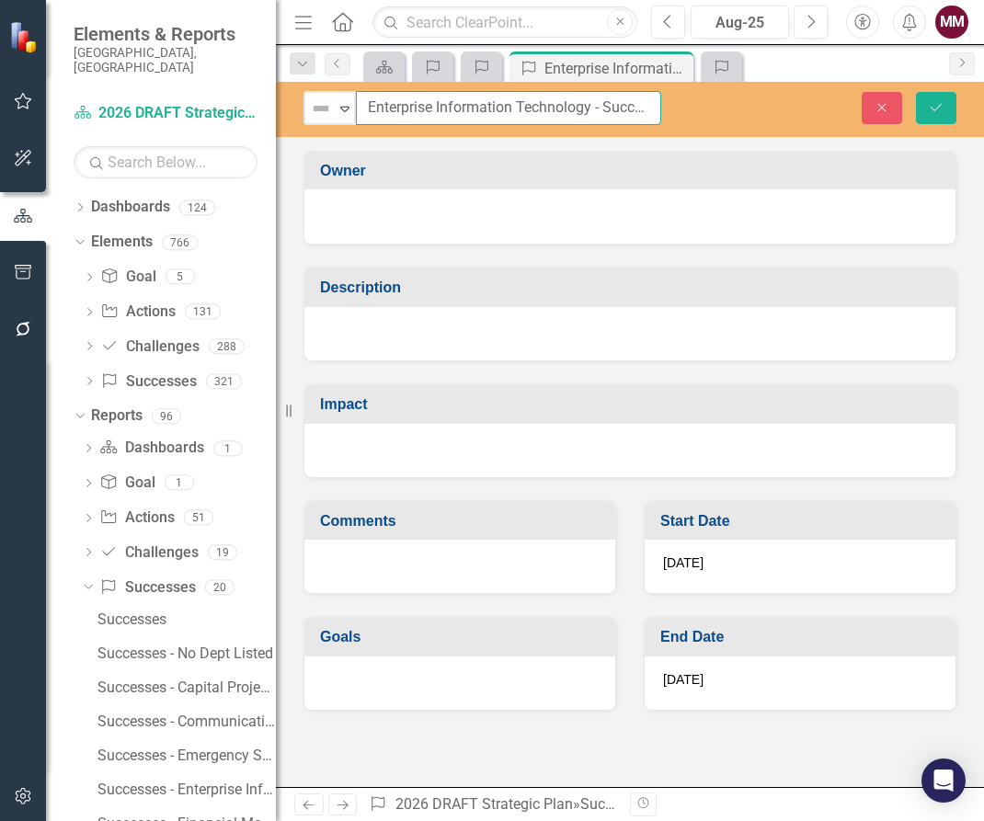
scroll to position [0, 31]
drag, startPoint x: 360, startPoint y: 108, endPoint x: 825, endPoint y: 166, distance: 468.9
click at [825, 166] on div "Not Defined Expand Enterprise Information Technology - Success 5:) Close Save O…" at bounding box center [630, 434] width 708 height 705
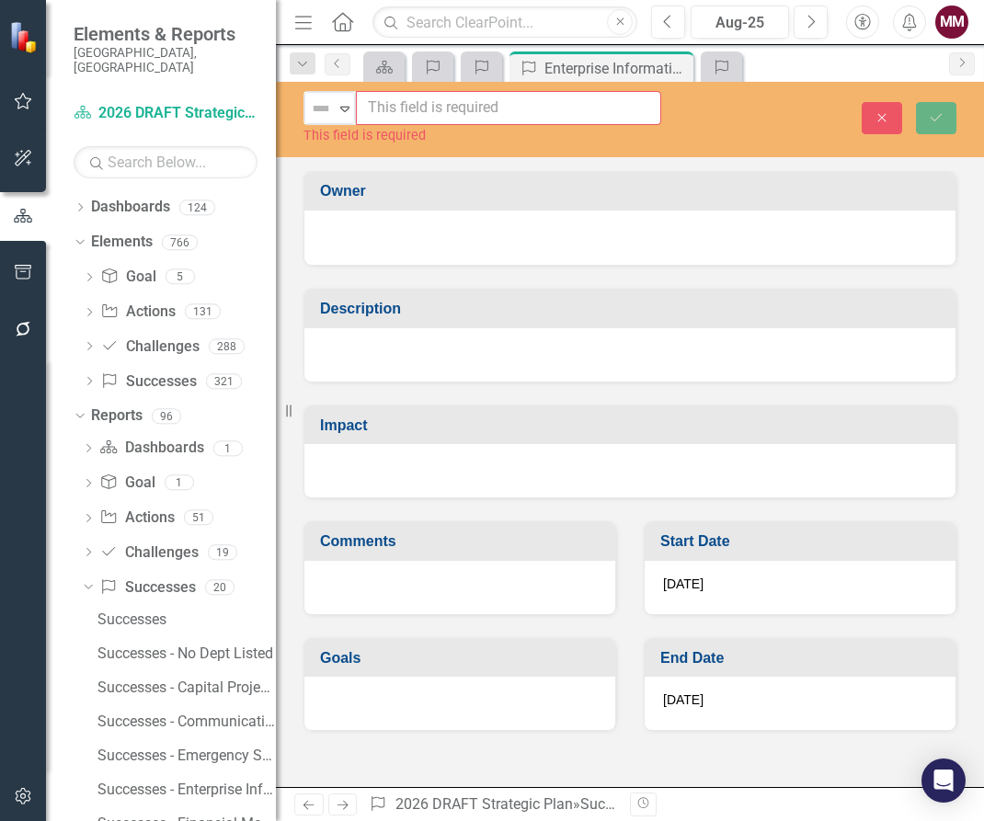
scroll to position [0, 0]
paste input "New Legal Services Request Application"
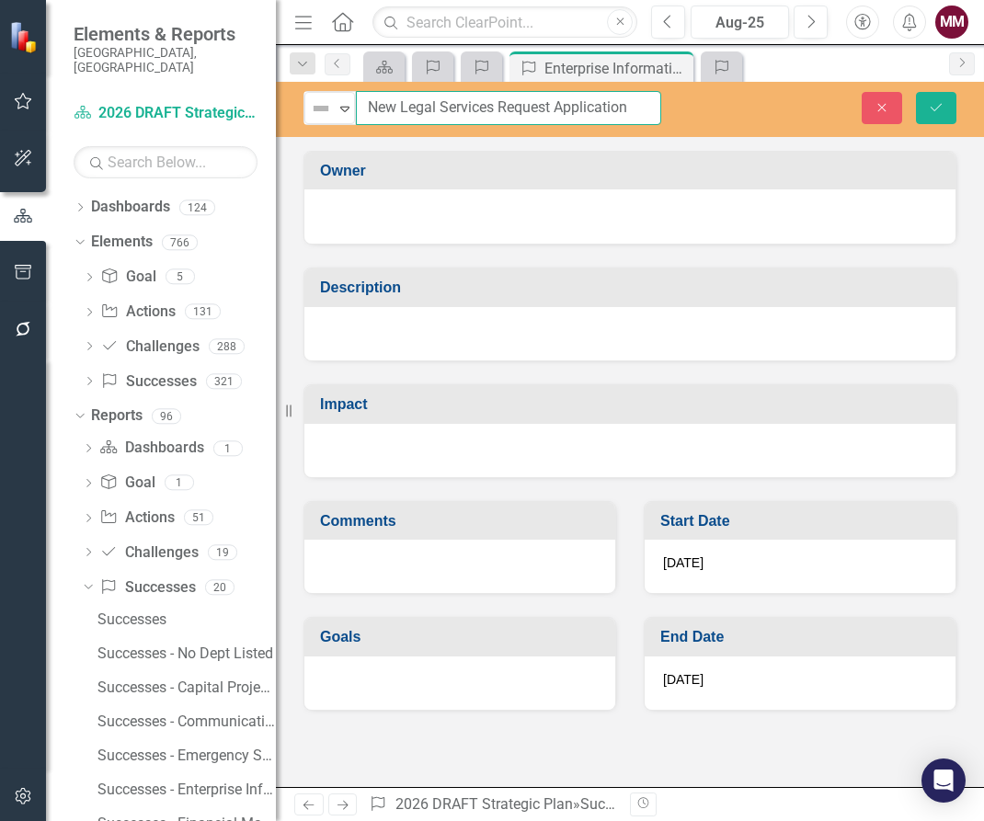
type input "New Legal Services Request Application"
click at [386, 321] on div at bounding box center [629, 333] width 651 height 53
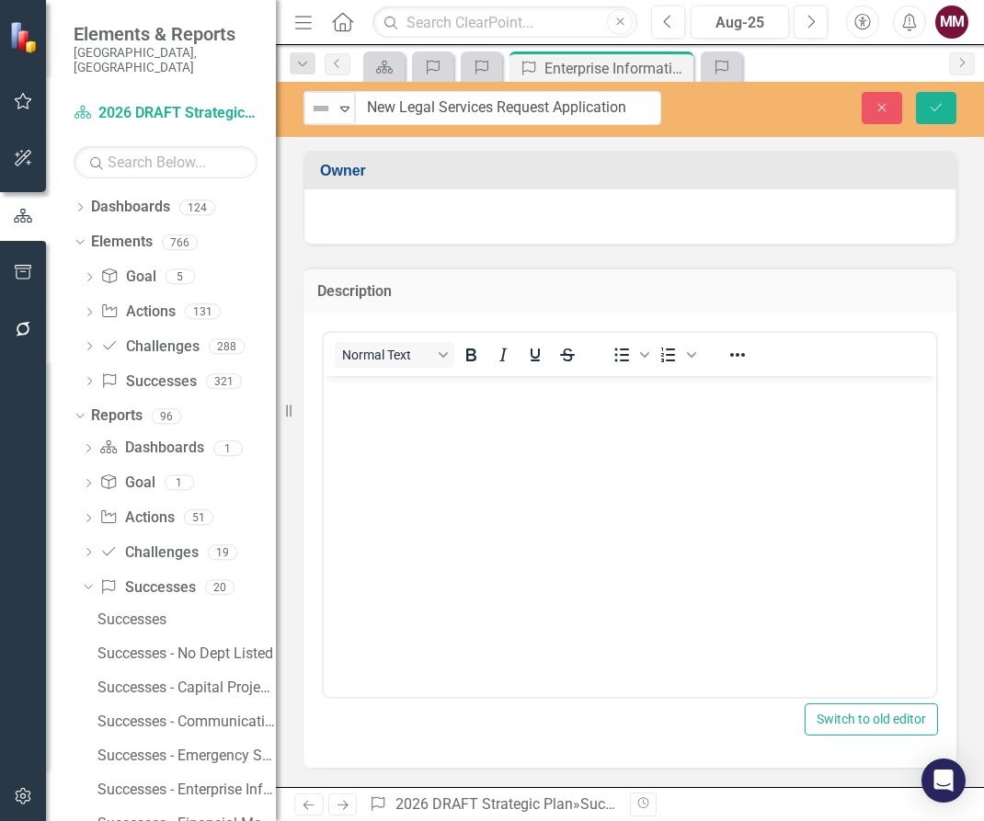
click at [407, 416] on body "Rich Text Area. Press ALT-0 for help." at bounding box center [630, 514] width 612 height 276
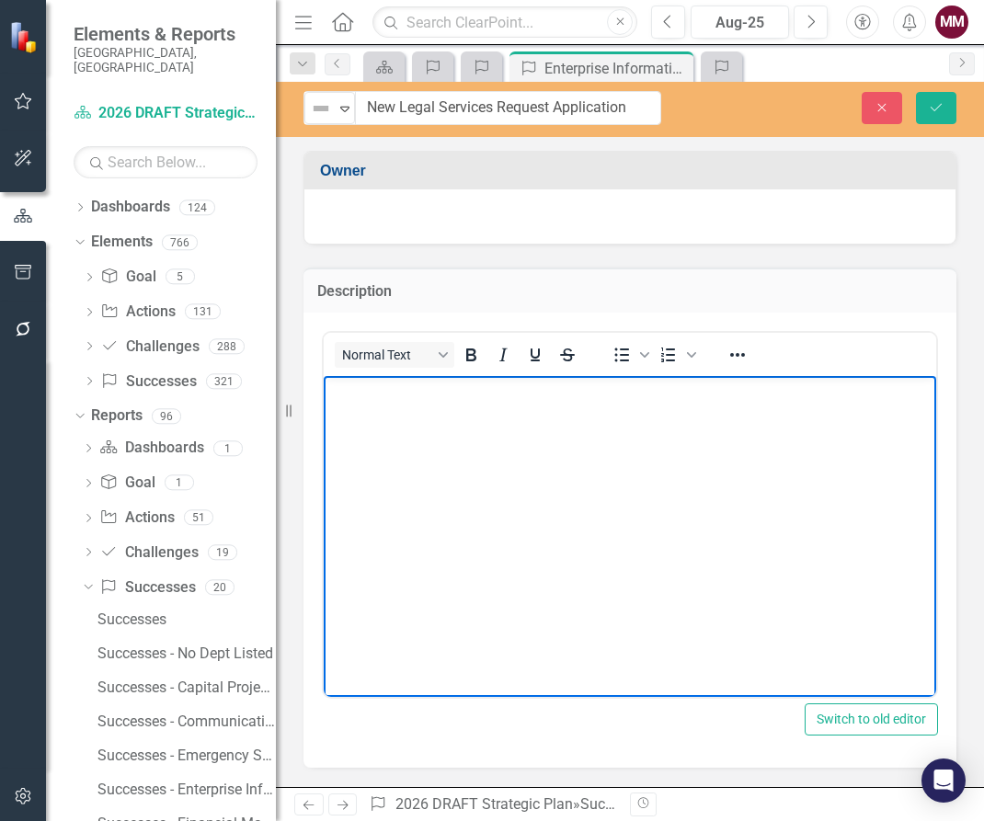
paste body "Rich Text Area. Press ALT-0 for help."
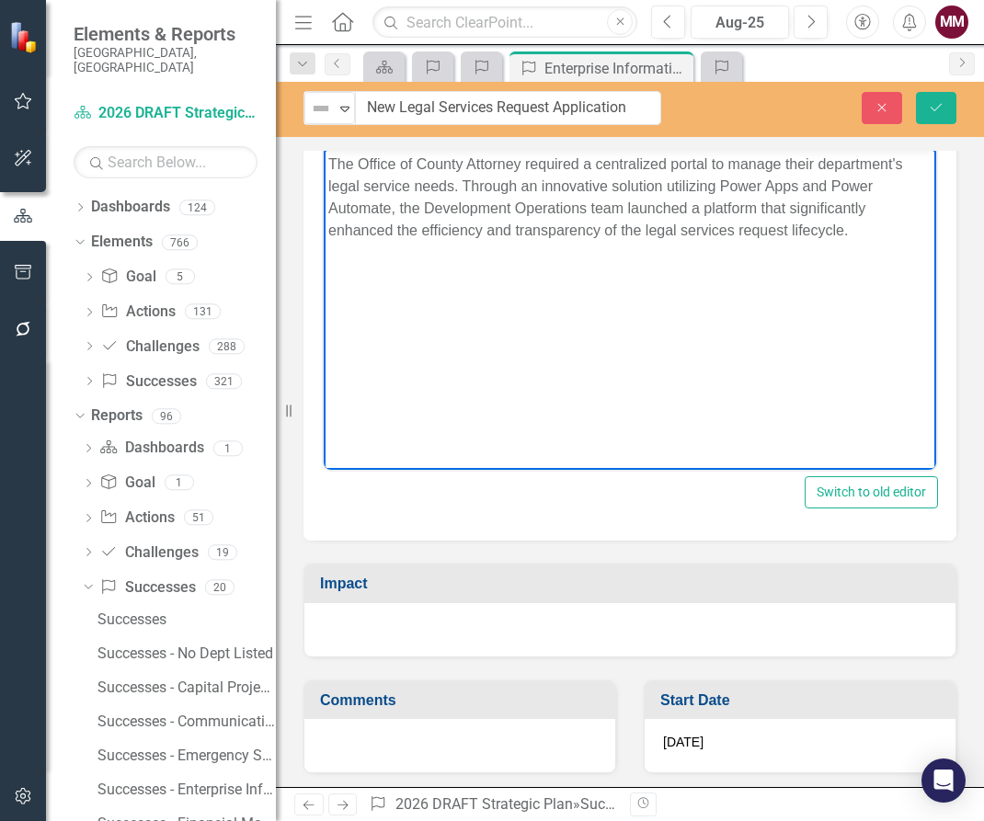
scroll to position [276, 0]
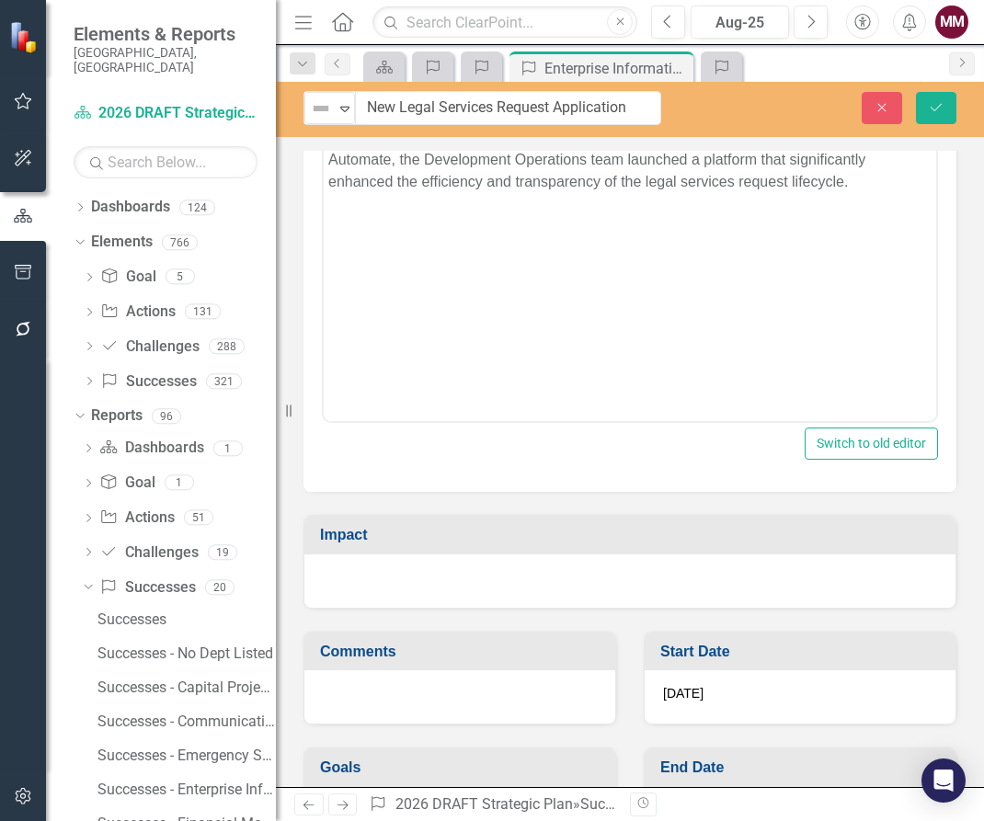
click at [502, 595] on div at bounding box center [629, 581] width 651 height 53
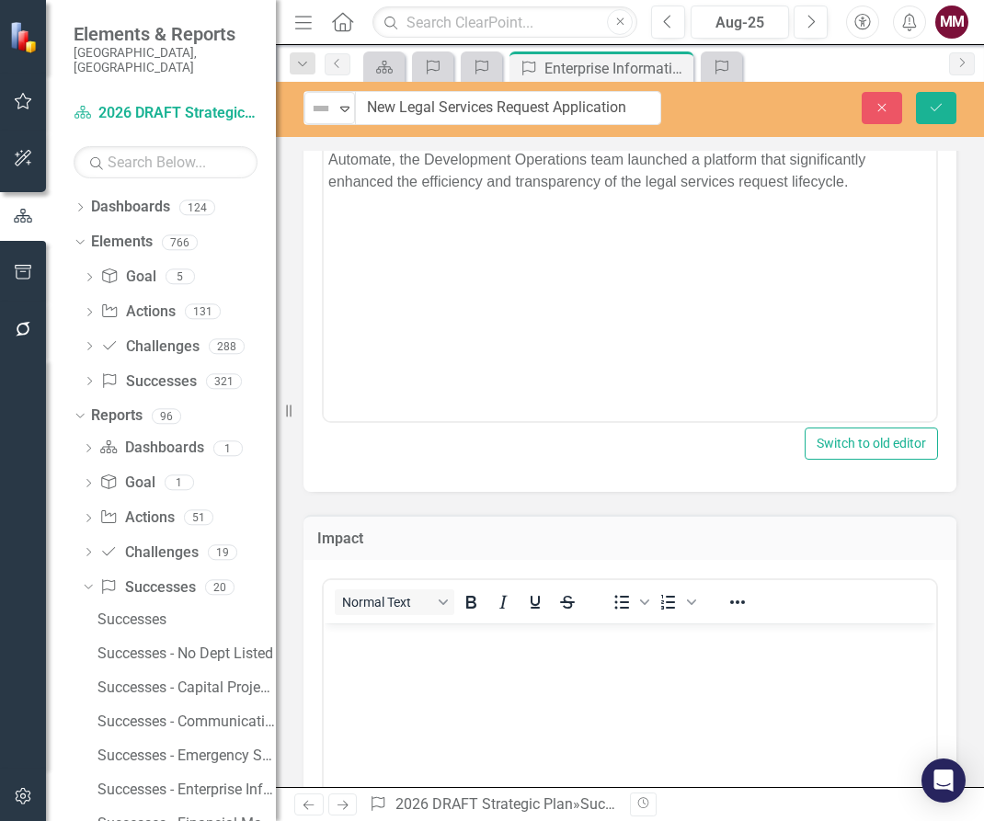
scroll to position [0, 0]
click at [358, 679] on body "Rich Text Area. Press ALT-0 for help." at bounding box center [630, 761] width 612 height 276
paste body "Rich Text Area. Press ALT-0 for help."
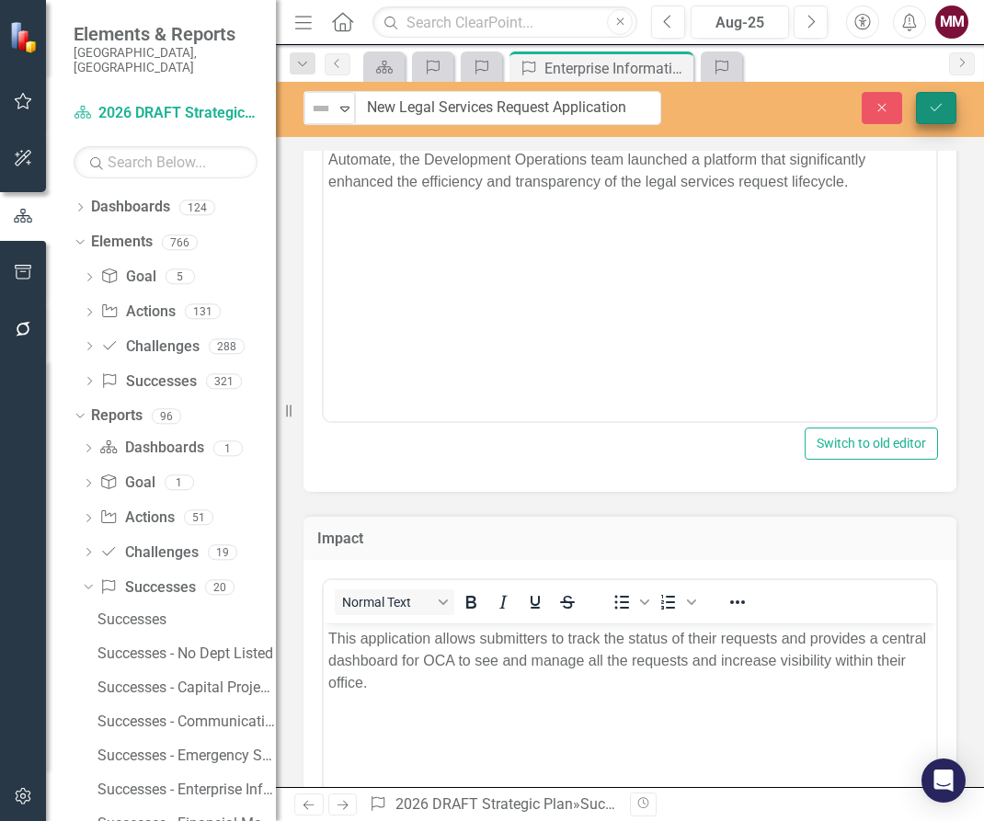
click at [940, 115] on button "Save" at bounding box center [936, 108] width 40 height 32
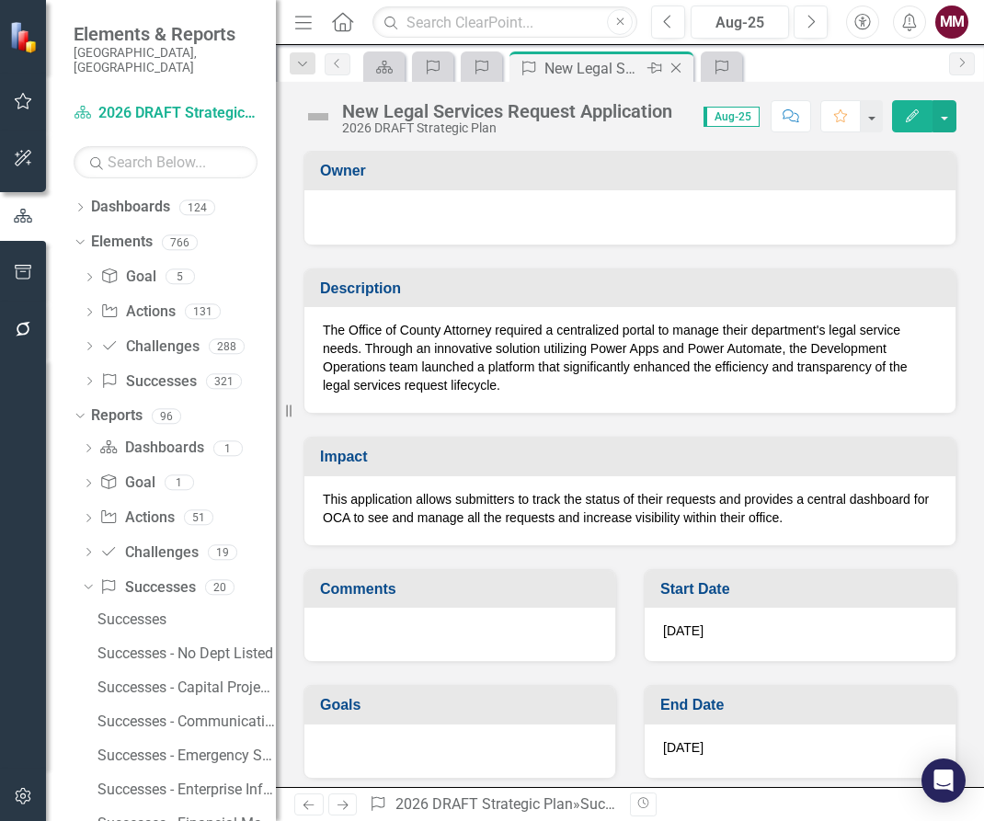
click at [674, 69] on icon "Close" at bounding box center [676, 68] width 18 height 15
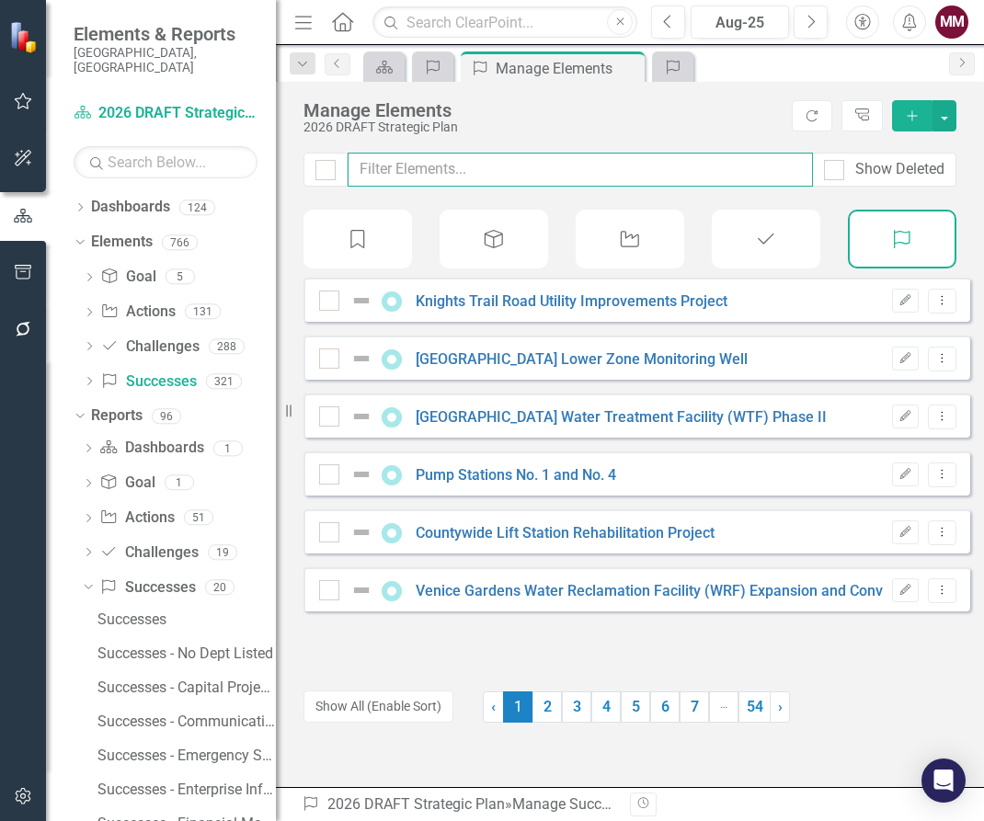
click at [479, 177] on input "text" at bounding box center [580, 170] width 465 height 34
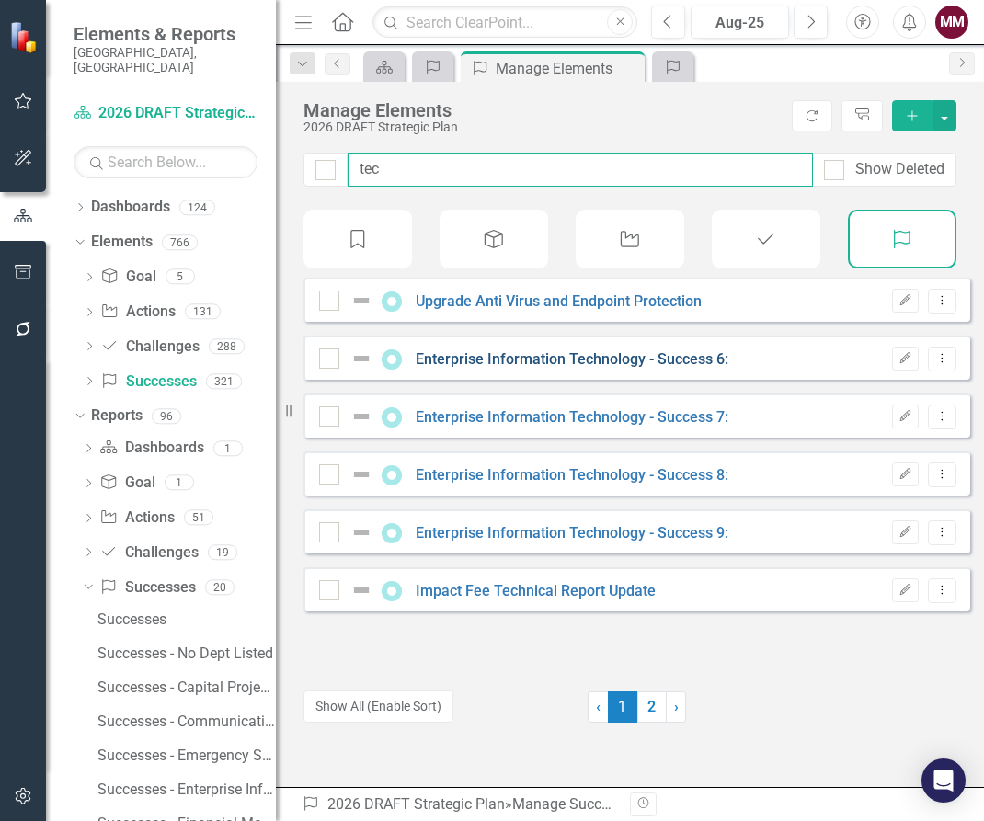
type input "tec"
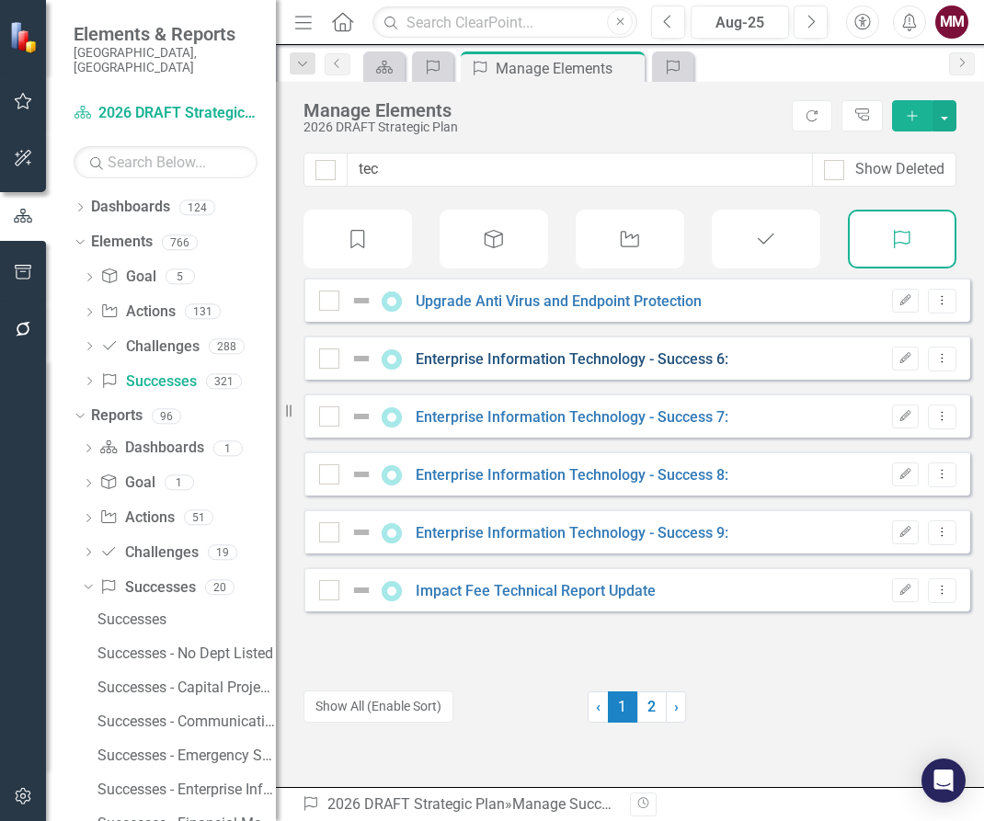
click at [635, 368] on link "Enterprise Information Technology - Success 6:" at bounding box center [572, 358] width 313 height 17
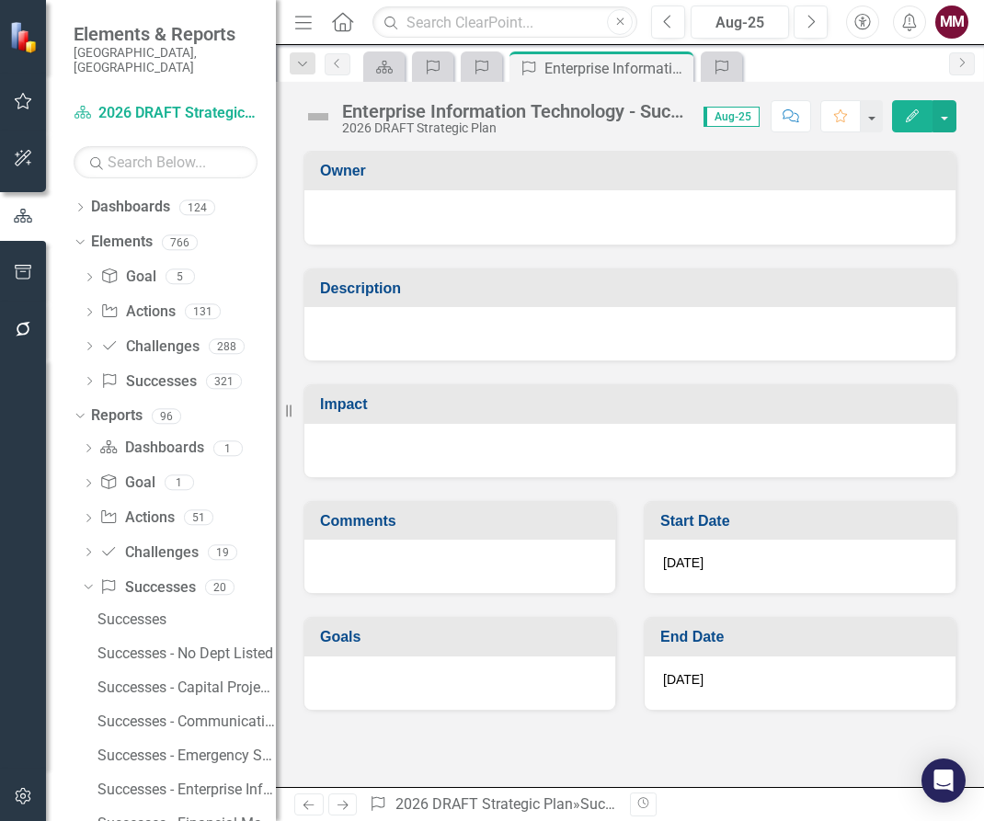
click at [520, 109] on div "Enterprise Information Technology - Success 6:" at bounding box center [513, 111] width 343 height 20
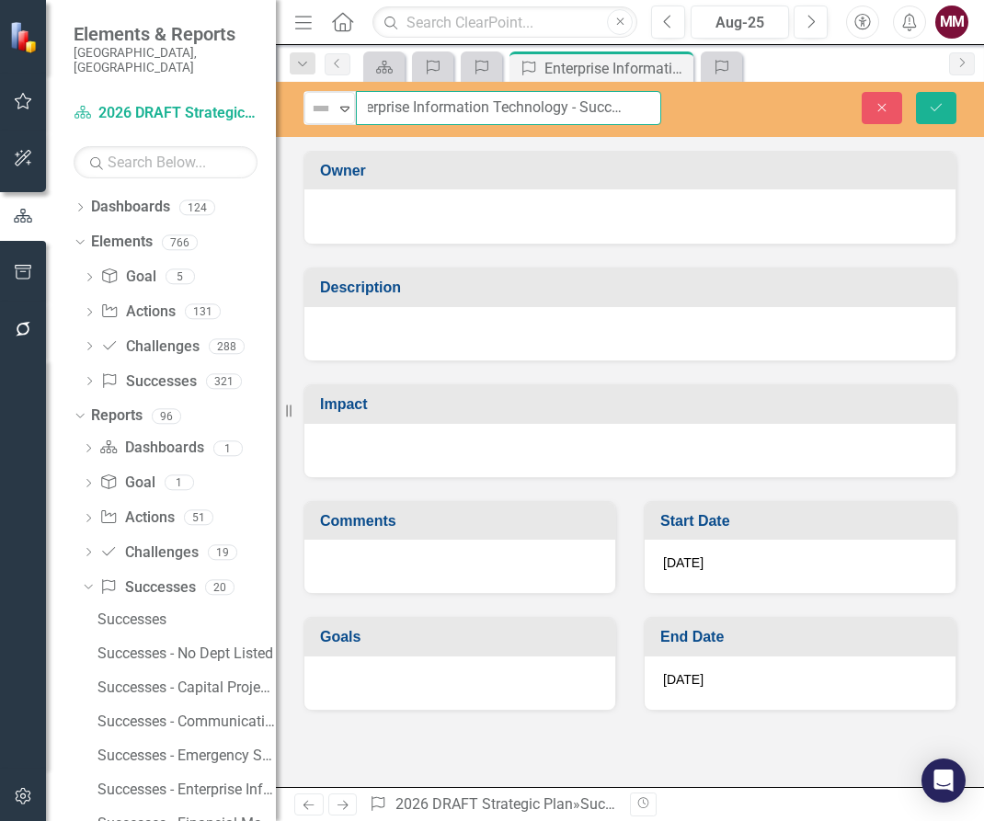
drag, startPoint x: 369, startPoint y: 109, endPoint x: 670, endPoint y: 109, distance: 301.6
click at [670, 109] on div "Not Defined Expand Enterprise Information Technology - Success 6:" at bounding box center [482, 108] width 385 height 34
paste input "Released Stormwater Assessments Version 1.5"
type input "Released Stormwater Assessments Version 1.5"
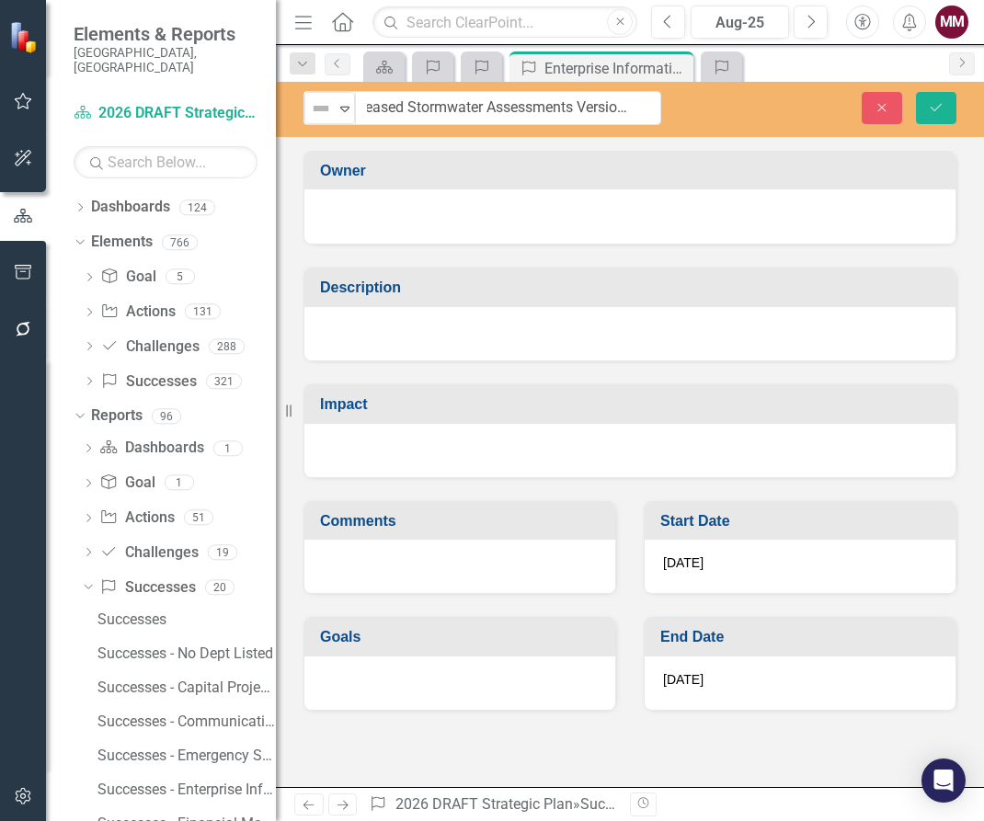
scroll to position [0, 0]
click at [380, 342] on div at bounding box center [629, 333] width 651 height 53
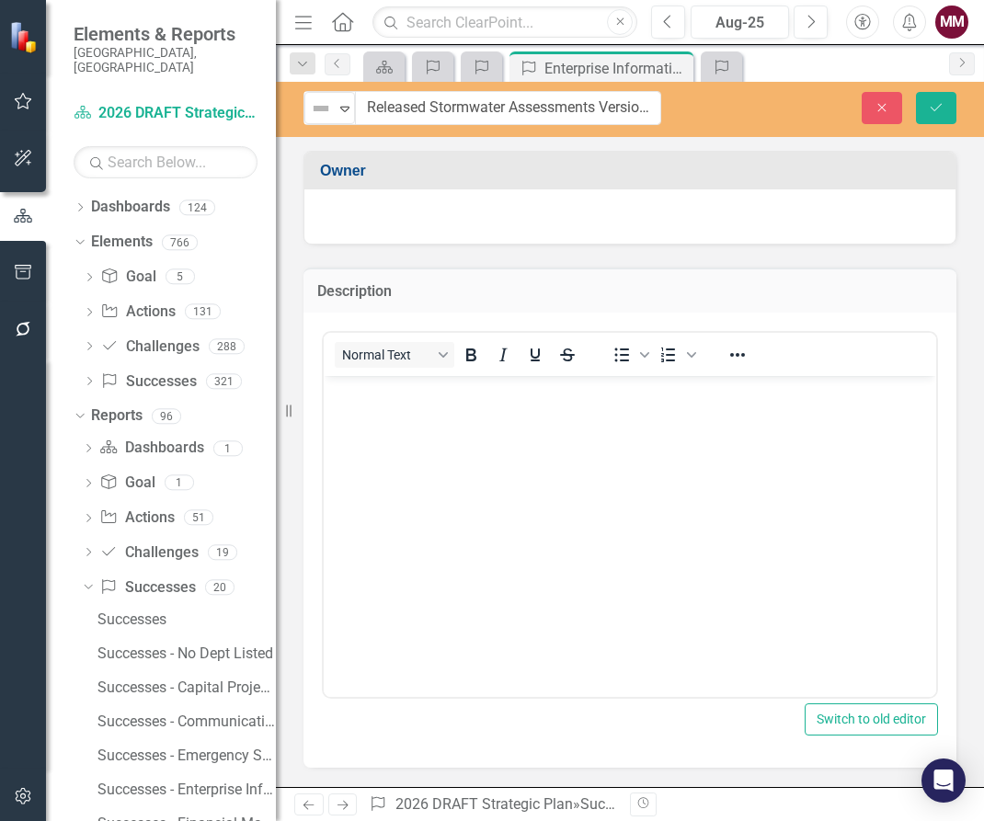
click at [373, 440] on body "Rich Text Area. Press ALT-0 for help." at bounding box center [630, 514] width 612 height 276
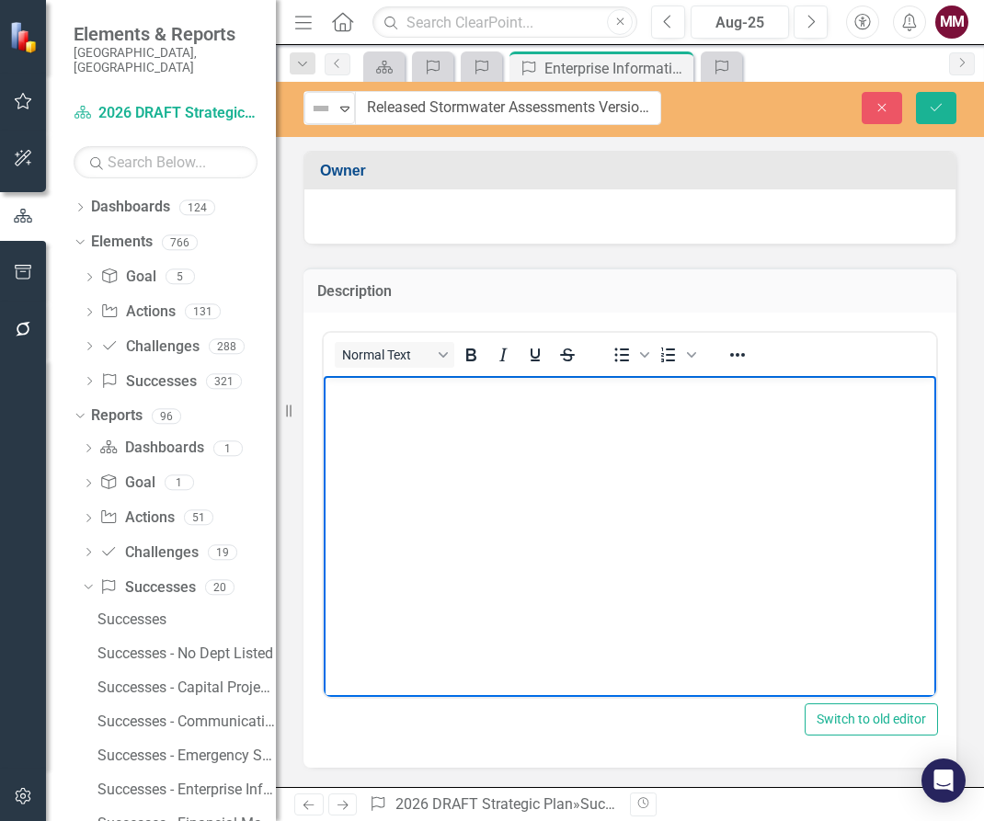
paste body "Rich Text Area. Press ALT-0 for help."
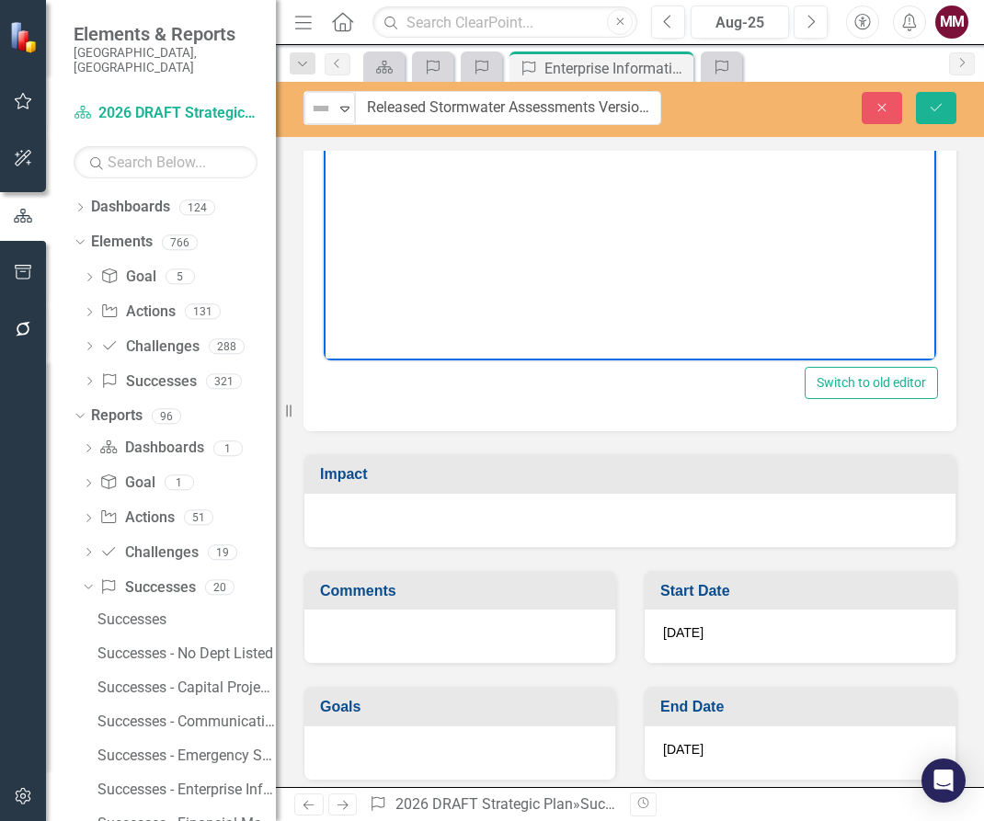
scroll to position [349, 0]
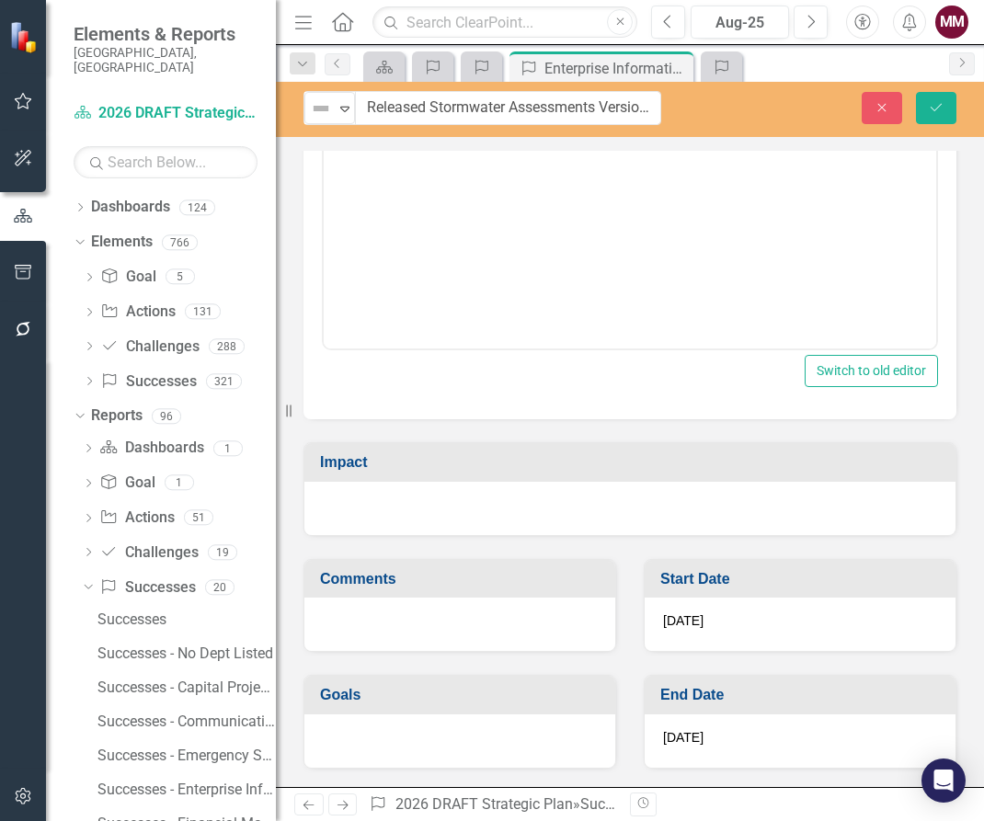
click at [410, 495] on div at bounding box center [629, 508] width 651 height 53
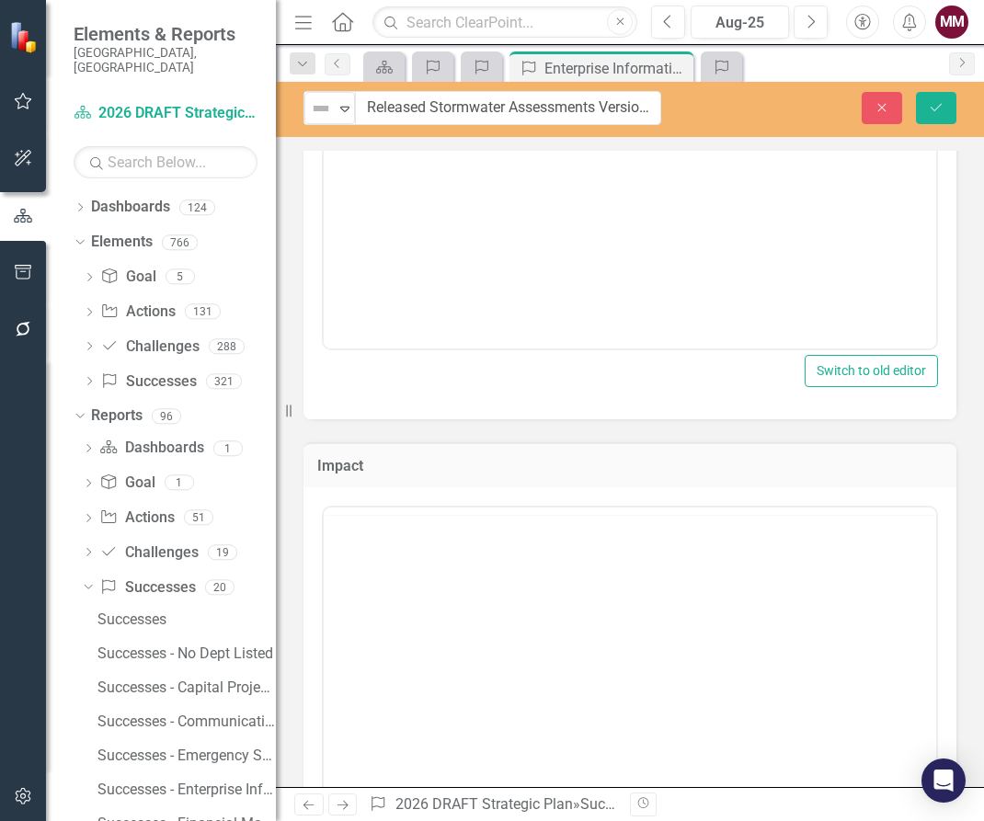
scroll to position [0, 0]
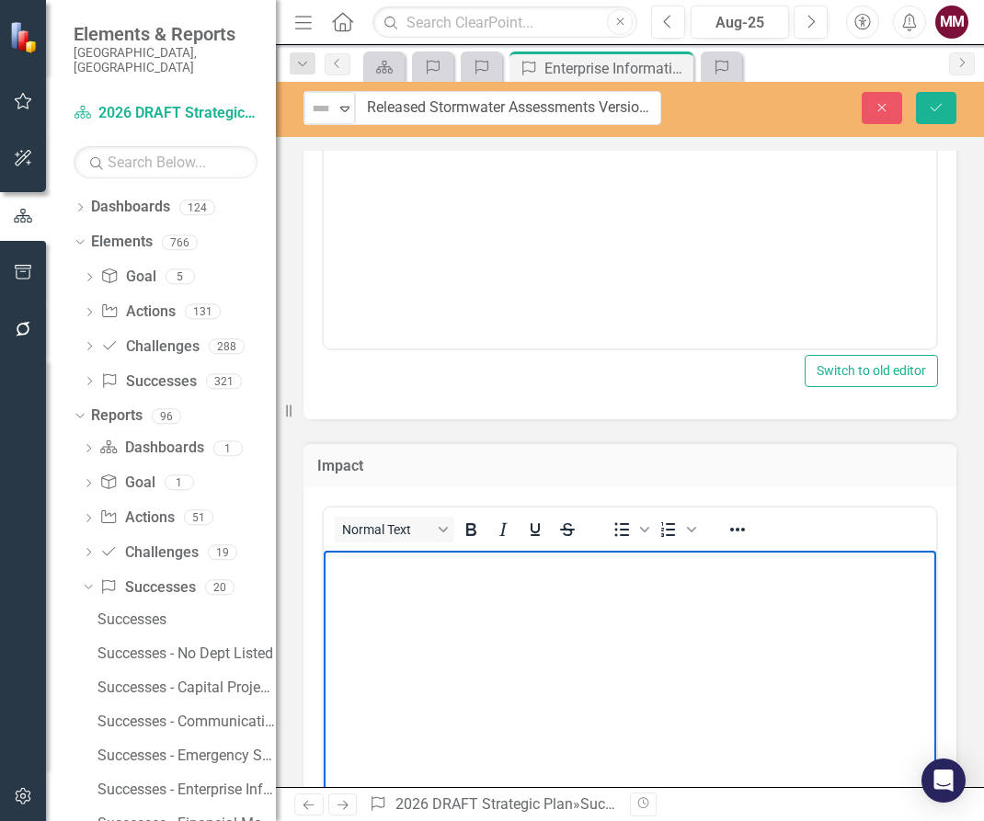
click at [391, 587] on body "Rich Text Area. Press ALT-0 for help." at bounding box center [630, 688] width 612 height 276
paste body "Rich Text Area. Press ALT-0 for help."
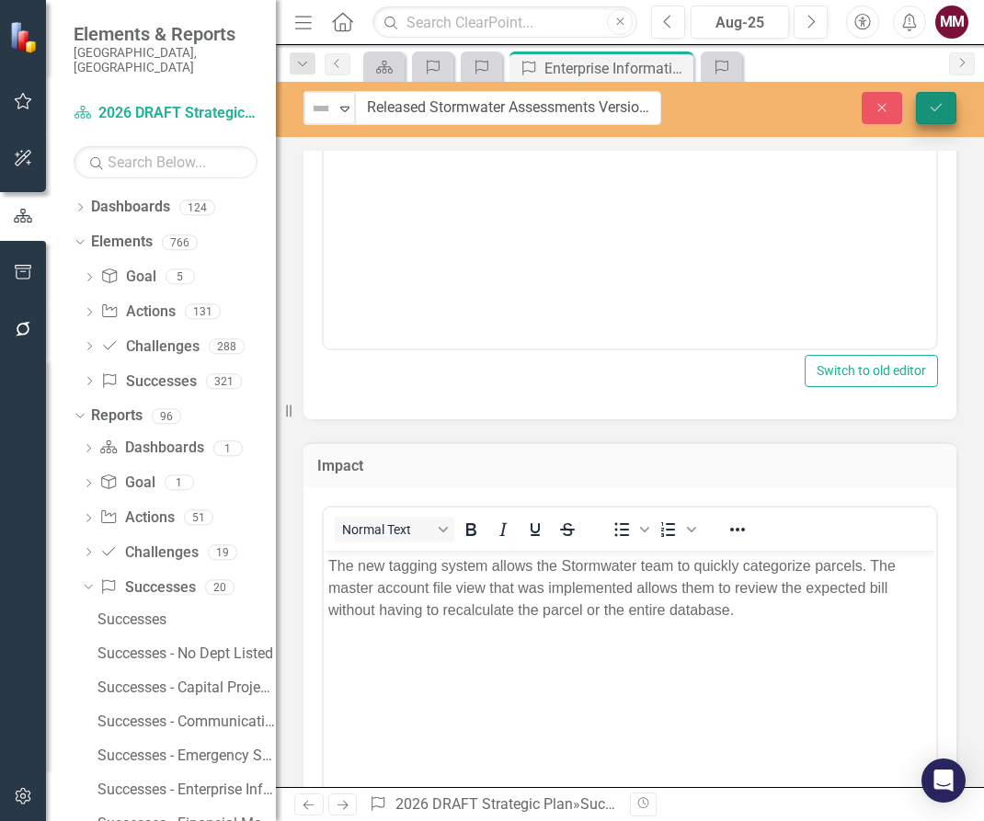
click at [935, 107] on icon "Save" at bounding box center [936, 107] width 17 height 13
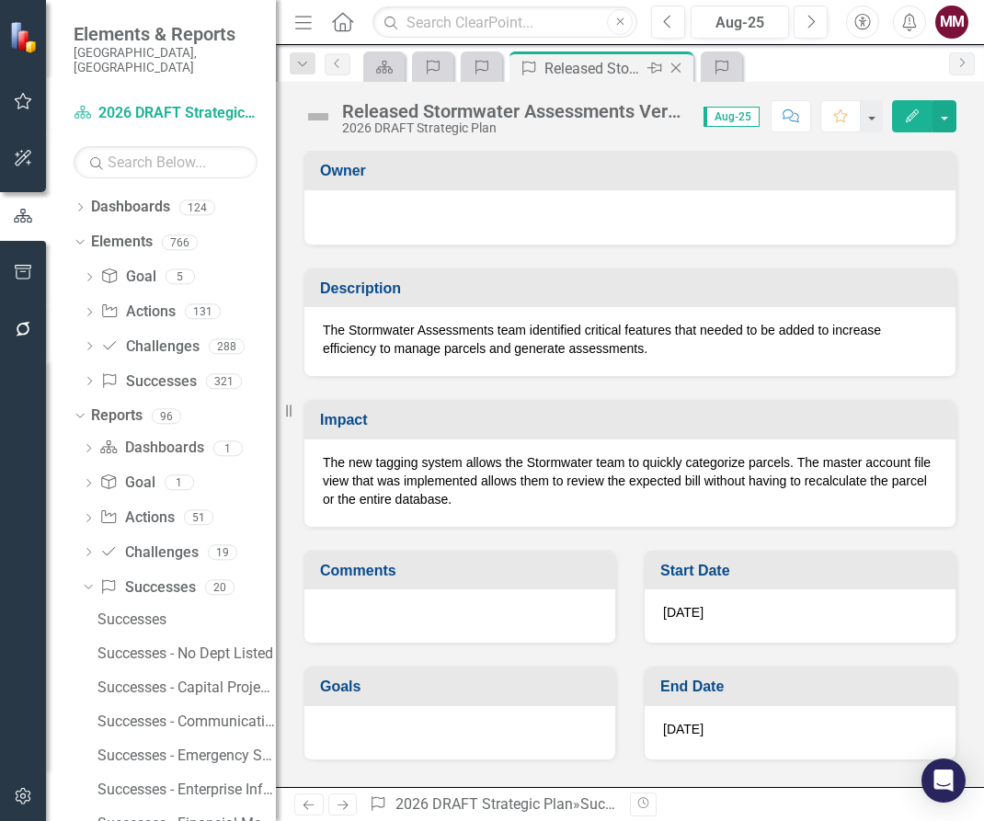
click at [677, 67] on icon at bounding box center [676, 68] width 10 height 10
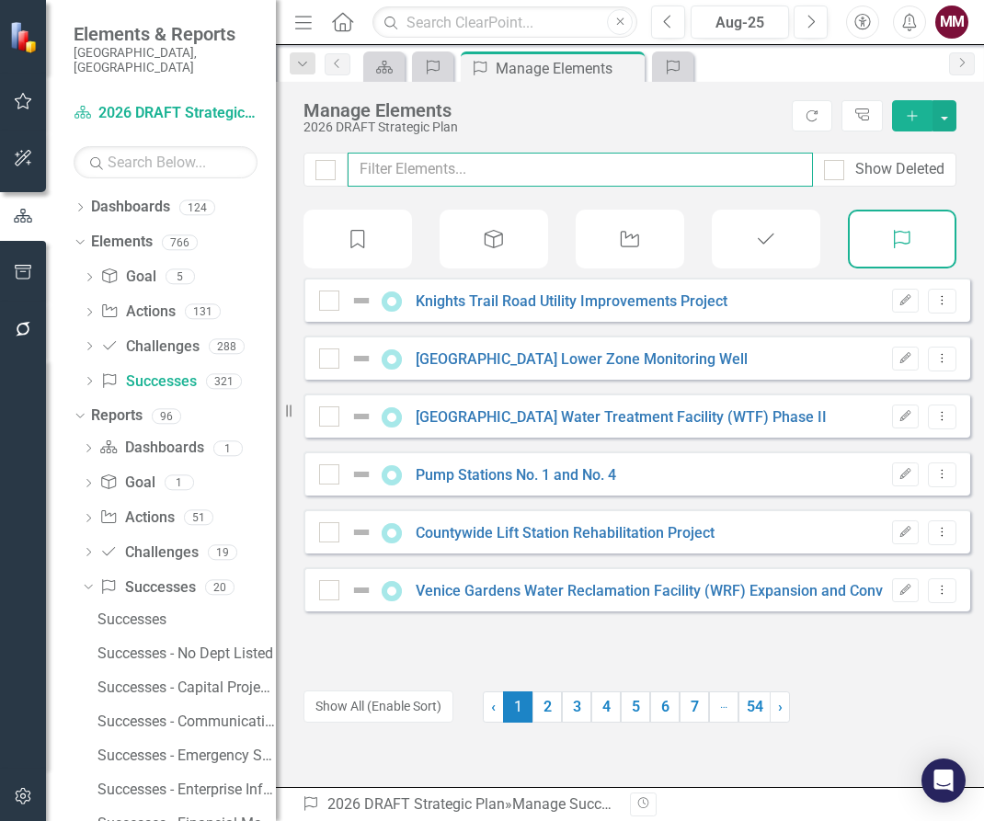
click at [493, 176] on input "text" at bounding box center [580, 170] width 465 height 34
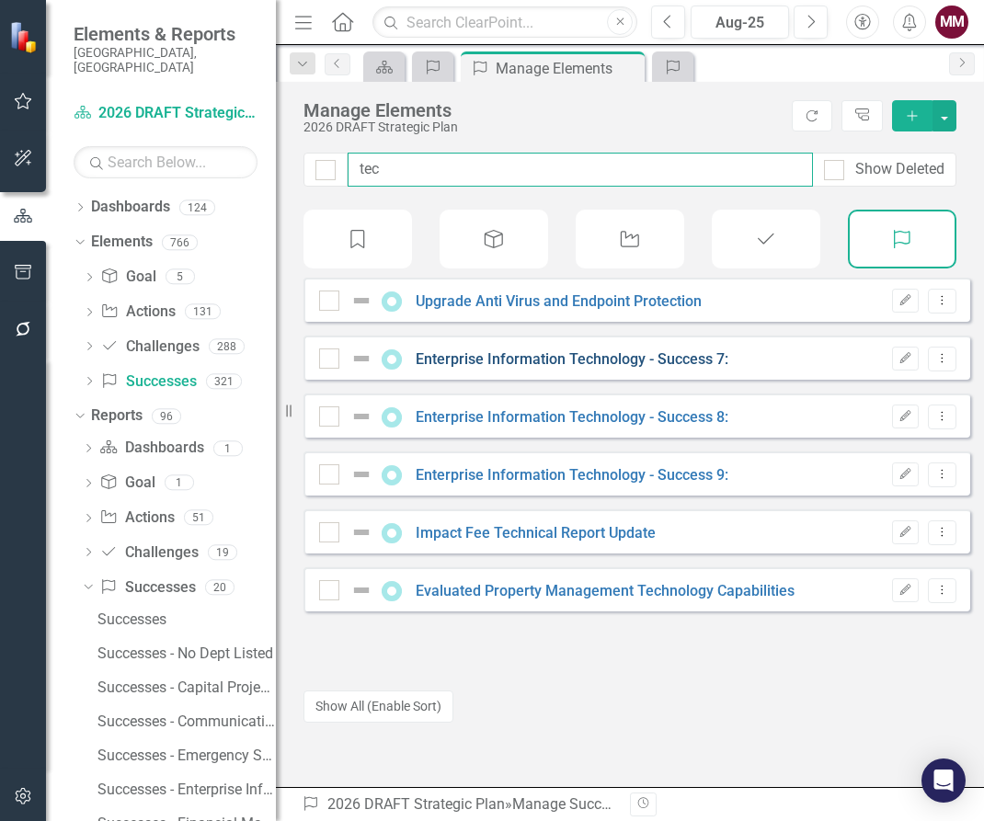
type input "tec"
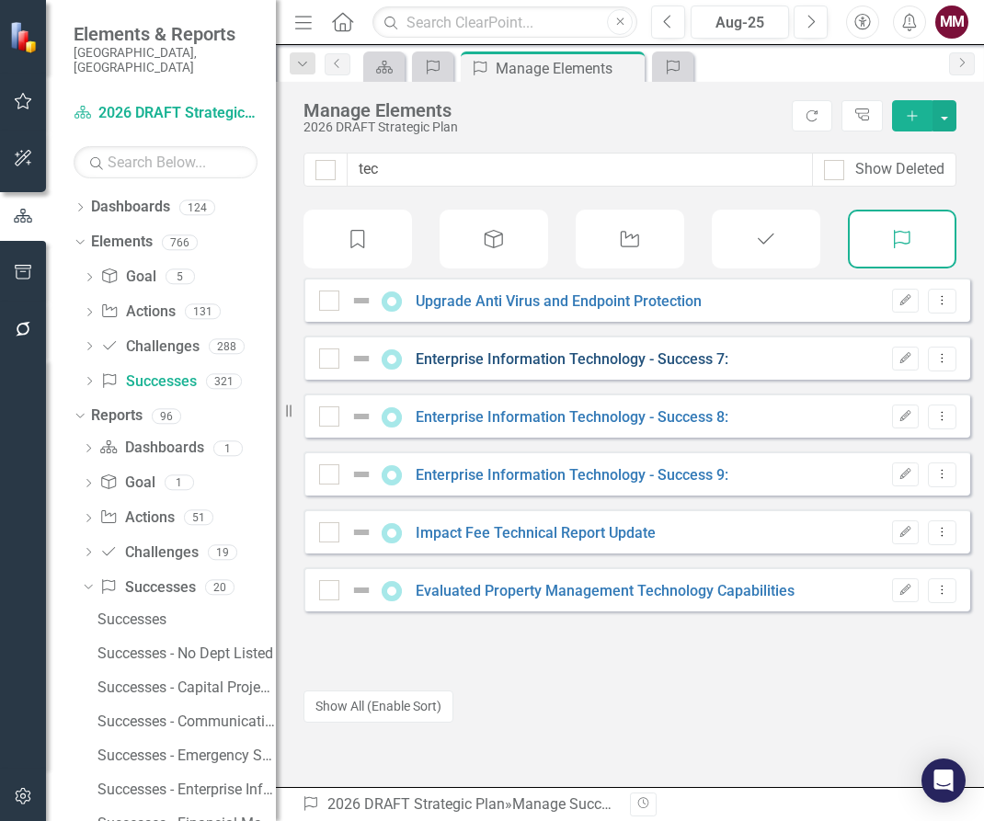
click at [520, 368] on link "Enterprise Information Technology - Success 7:" at bounding box center [572, 358] width 313 height 17
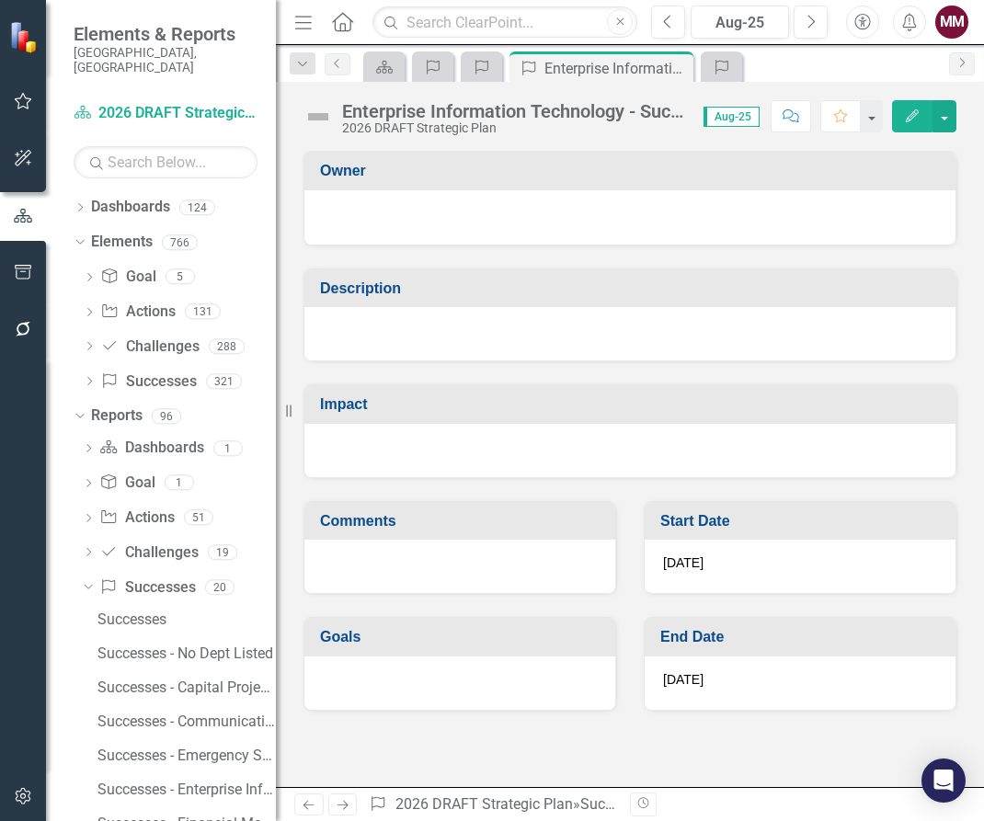
click at [434, 118] on div "Enterprise Information Technology - Success 7:" at bounding box center [513, 111] width 343 height 20
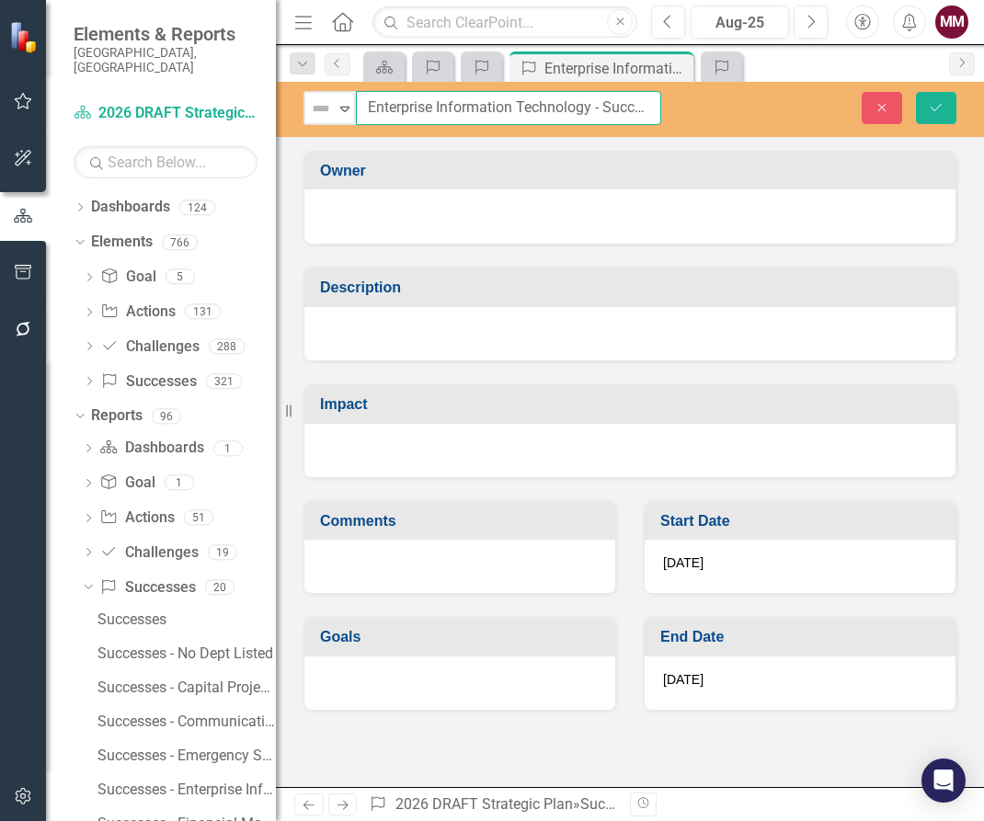
scroll to position [0, 26]
drag, startPoint x: 362, startPoint y: 109, endPoint x: 844, endPoint y: 155, distance: 484.1
click at [844, 155] on div "Not Defined Expand Enterprise Information Technology - Success 7: Close Save Ow…" at bounding box center [630, 434] width 708 height 705
paste input "Mobile Device Management and Request System in [GEOGRAPHIC_DATA]"
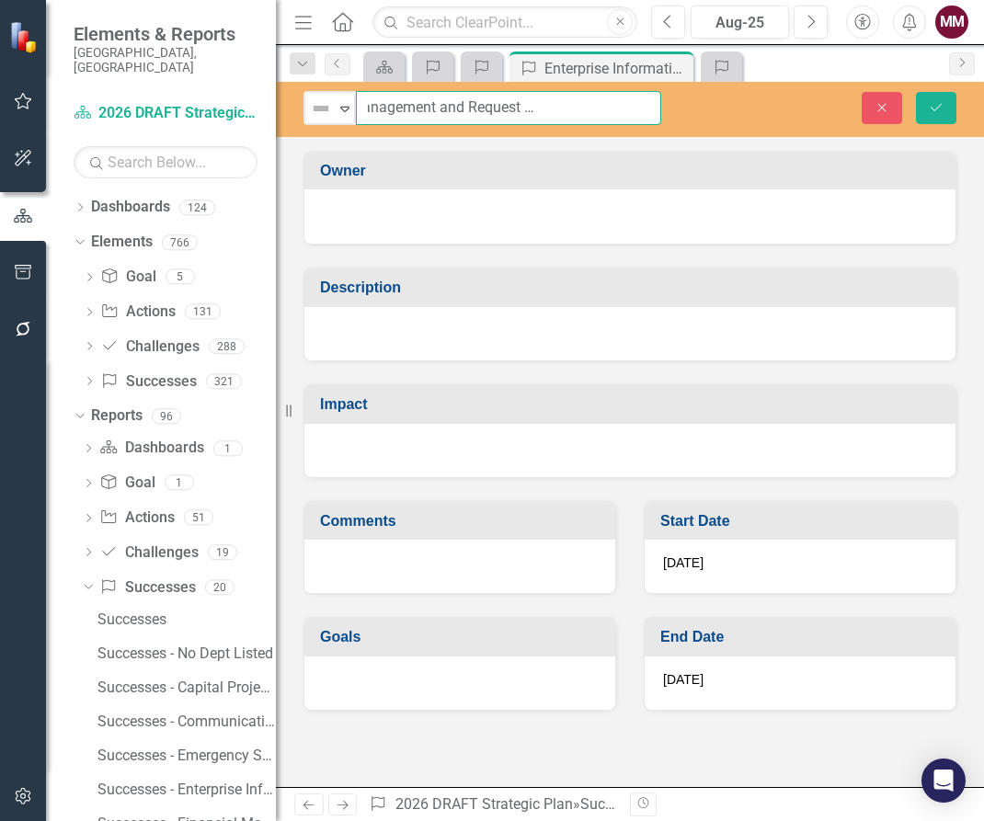
type input "Mobile Device Management and Request System in [GEOGRAPHIC_DATA]"
click at [397, 337] on div at bounding box center [629, 333] width 651 height 53
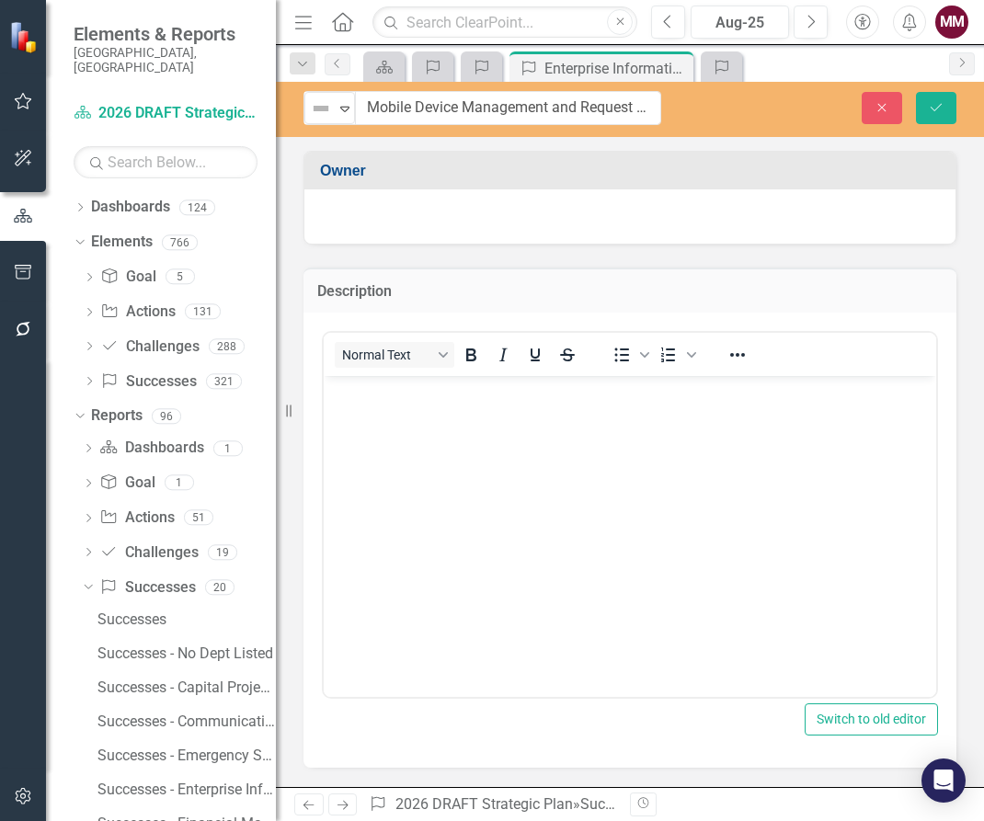
click at [373, 429] on body "Rich Text Area. Press ALT-0 for help." at bounding box center [630, 514] width 612 height 276
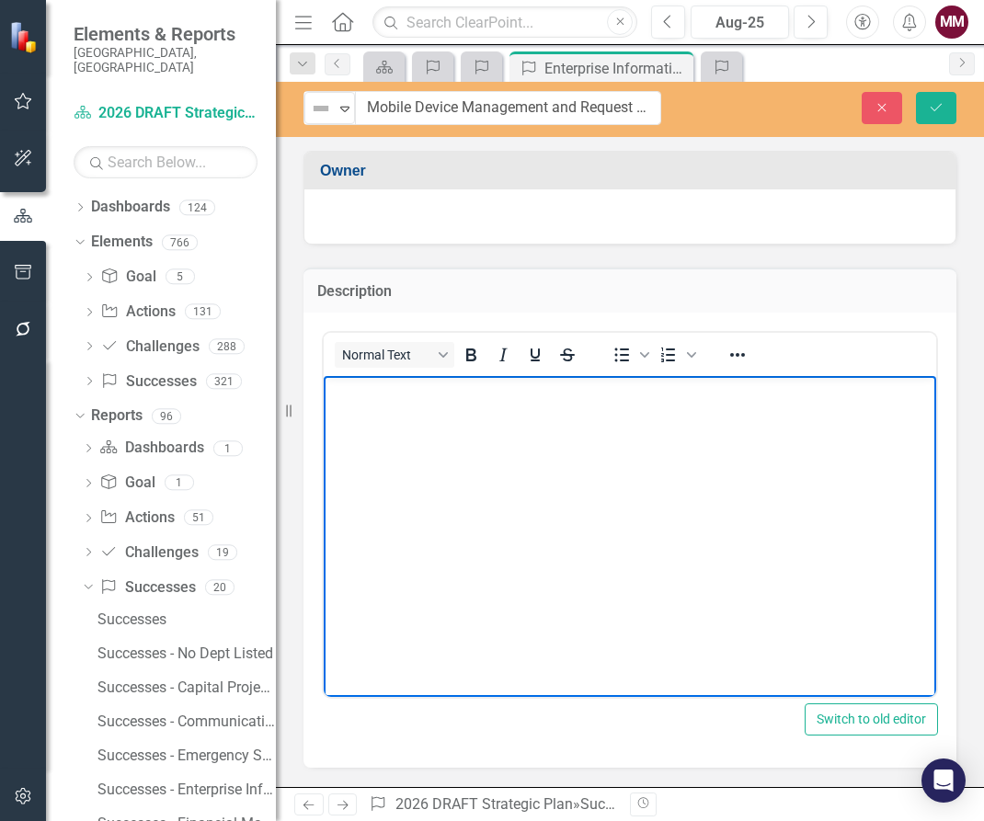
paste body "Rich Text Area. Press ALT-0 for help."
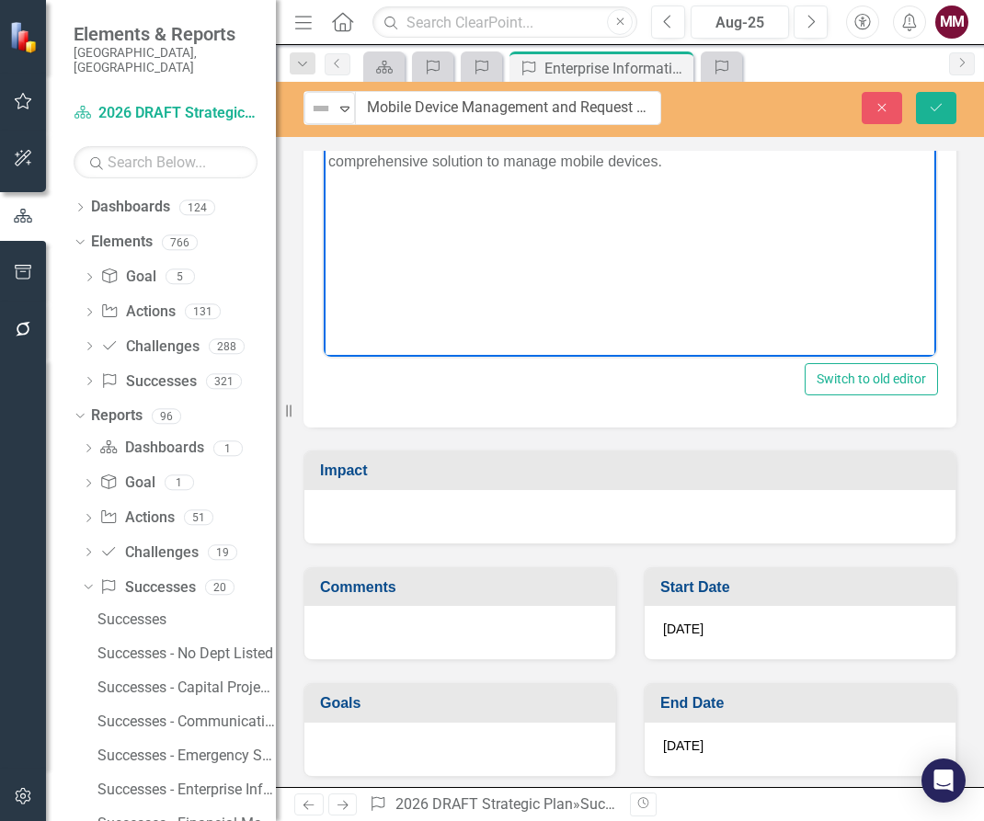
scroll to position [349, 0]
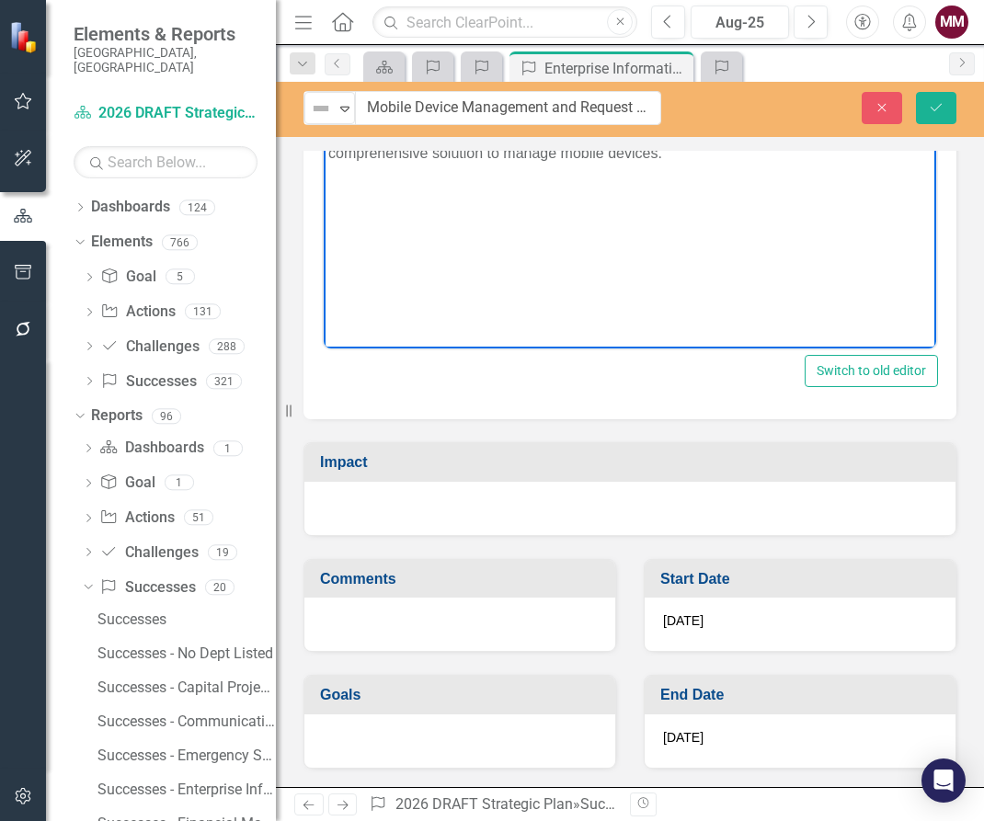
click at [487, 502] on div at bounding box center [629, 508] width 651 height 53
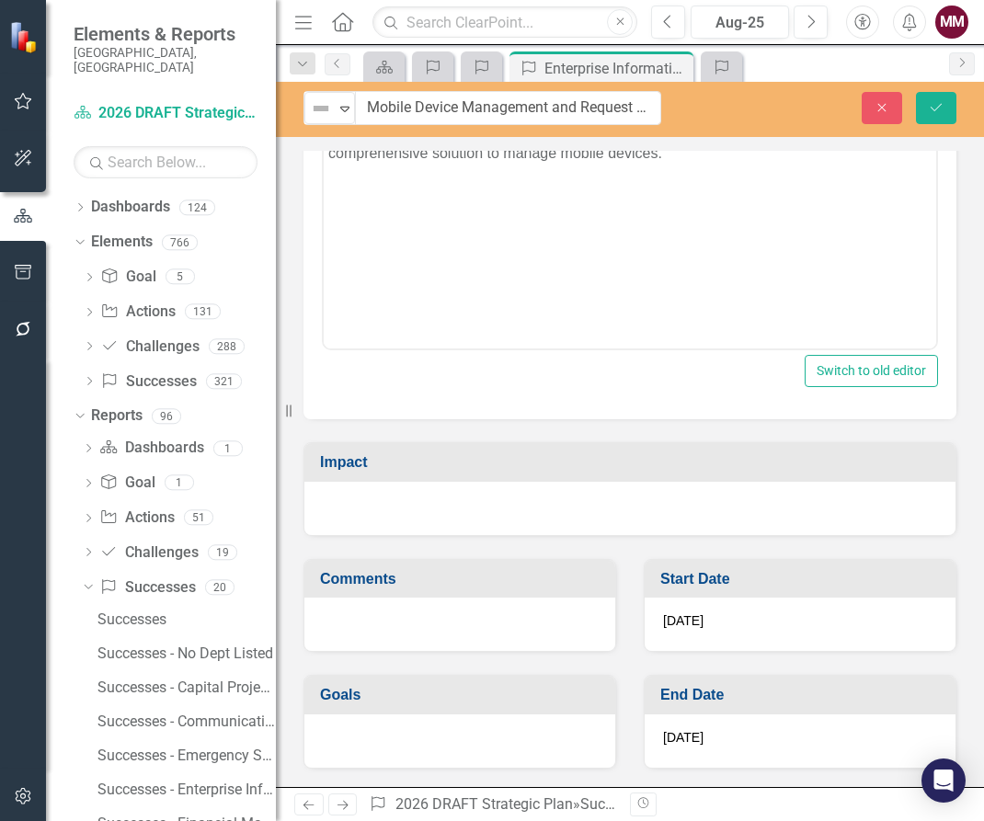
click at [487, 502] on div at bounding box center [629, 508] width 651 height 53
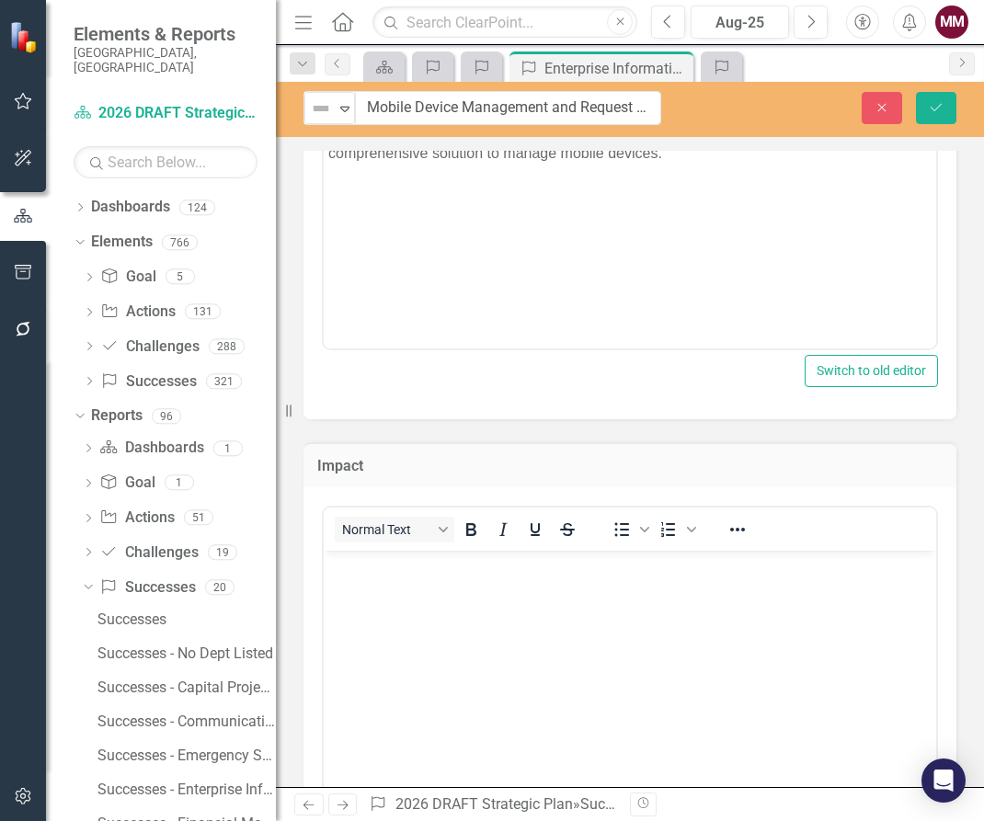
scroll to position [0, 0]
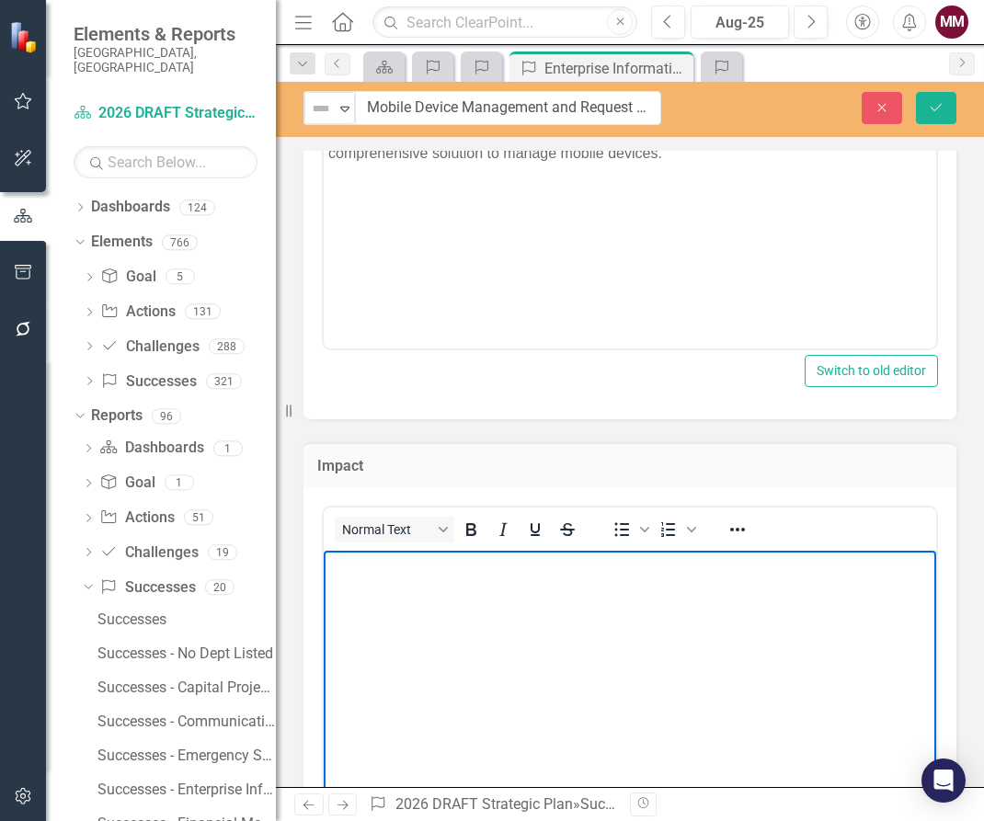
click at [475, 579] on body "Rich Text Area. Press ALT-0 for help." at bounding box center [630, 688] width 612 height 276
paste body "Rich Text Area. Press ALT-0 for help."
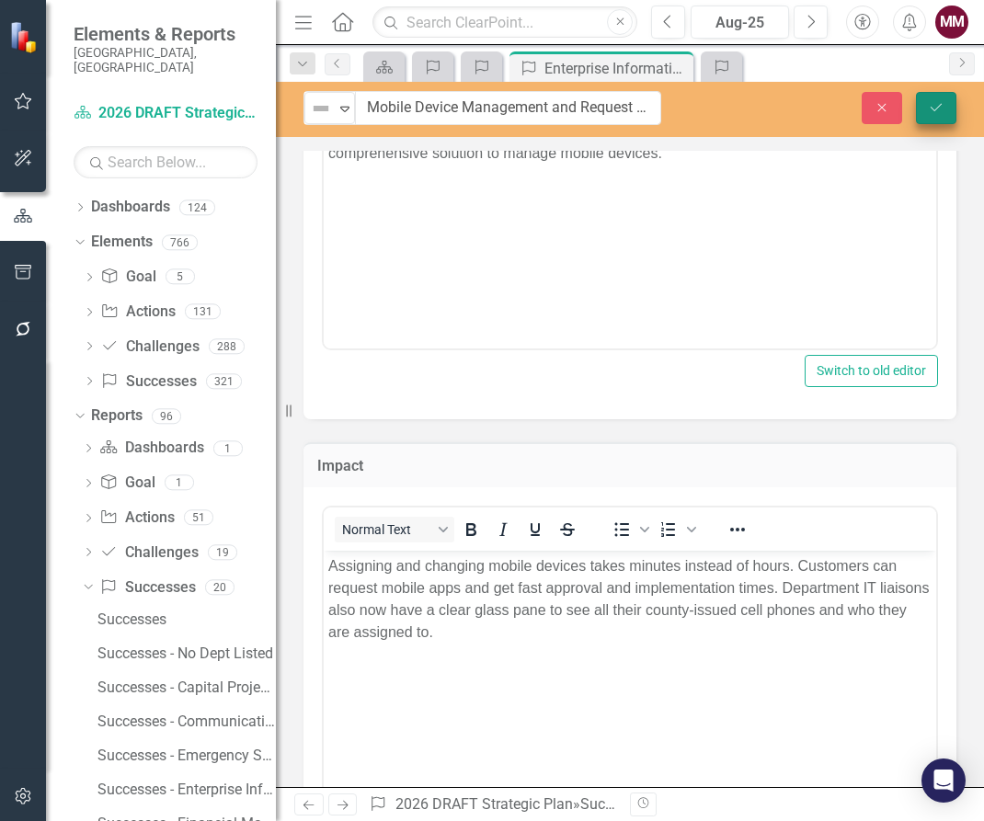
click at [935, 107] on icon "Save" at bounding box center [936, 107] width 17 height 13
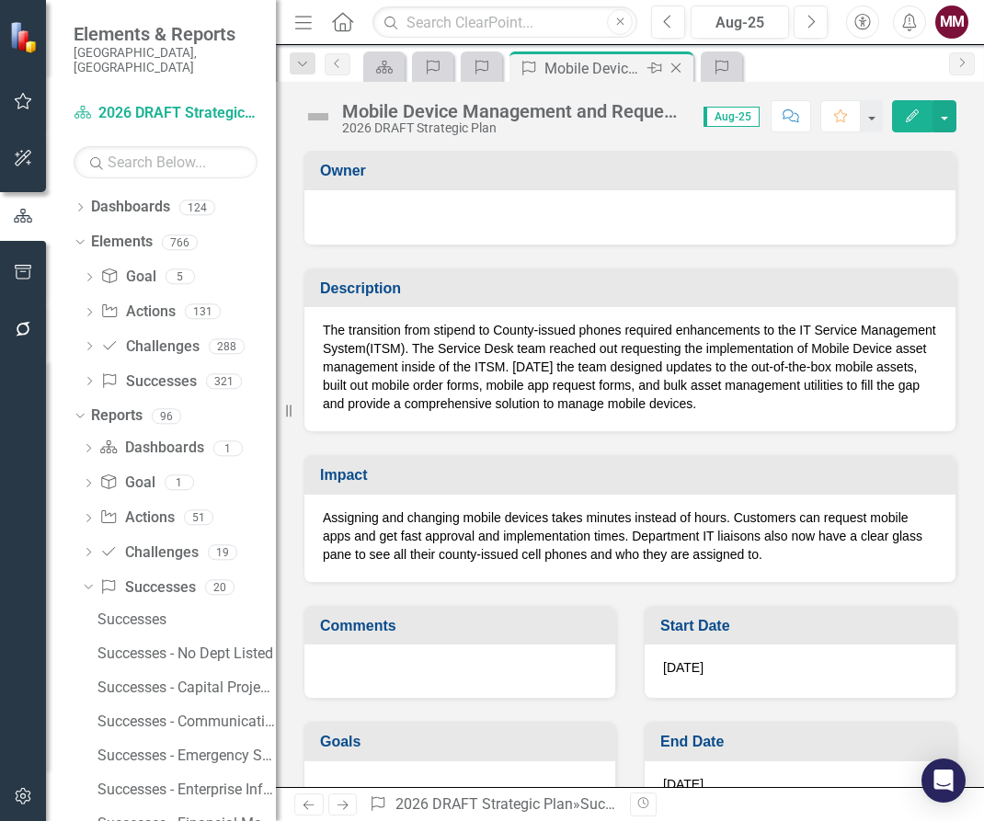
click at [674, 72] on icon "Close" at bounding box center [676, 68] width 18 height 15
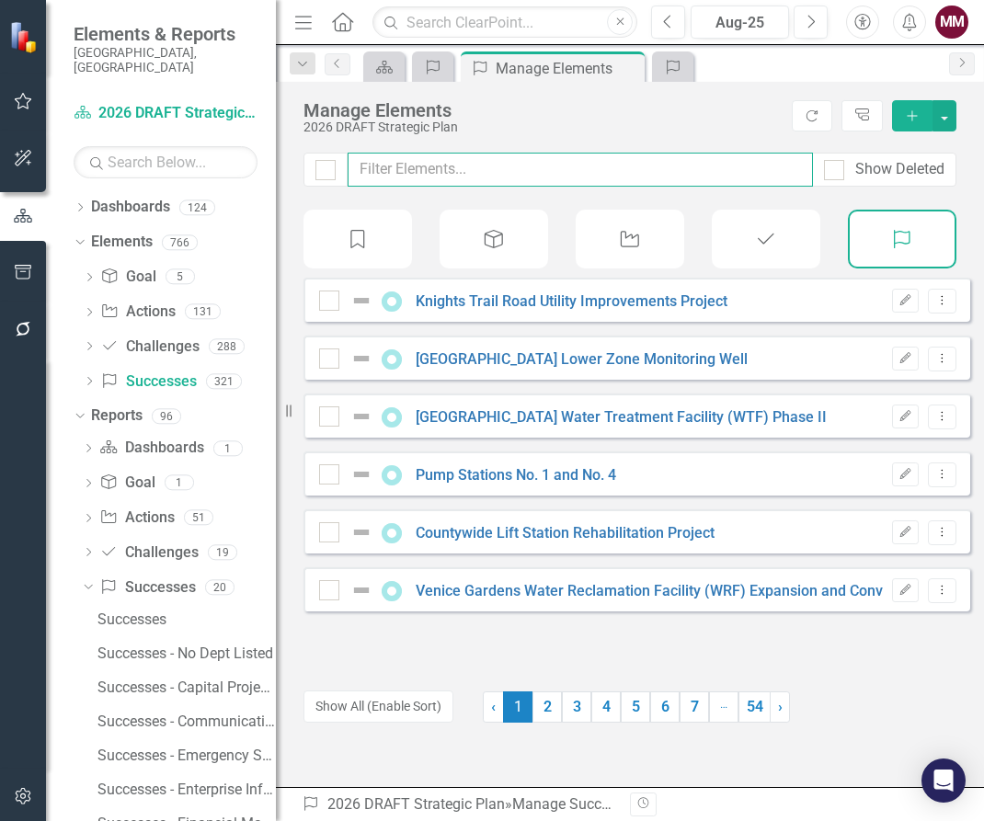
click at [494, 170] on input "text" at bounding box center [580, 170] width 465 height 34
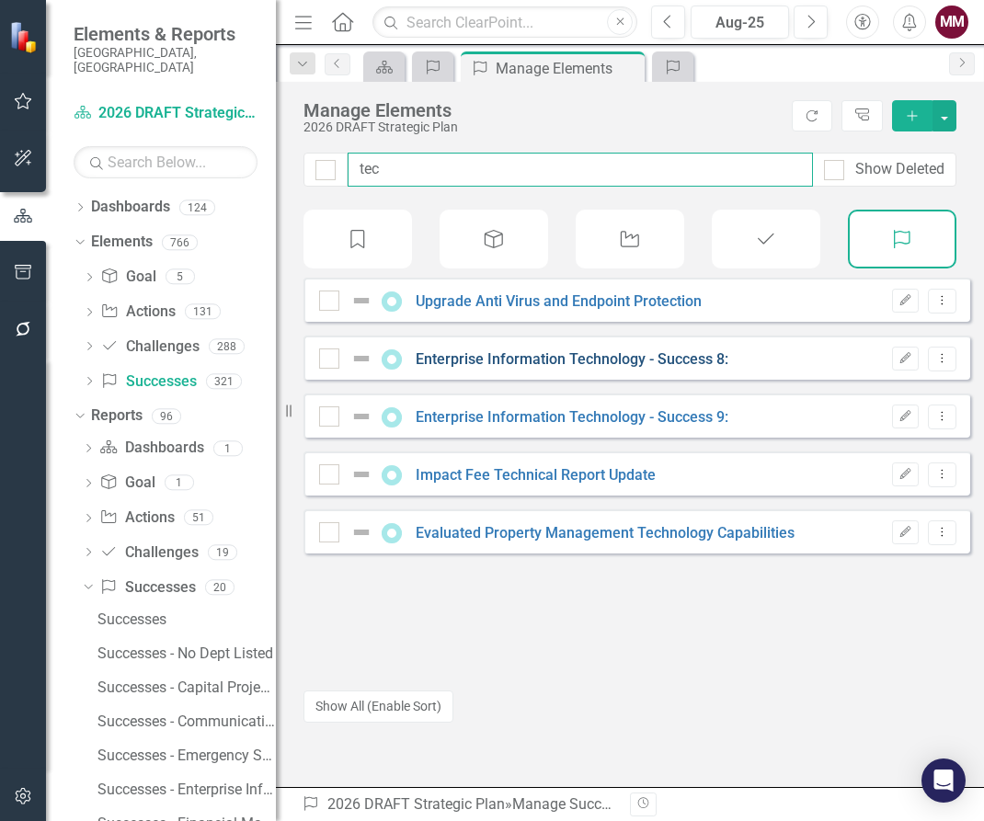
type input "tec"
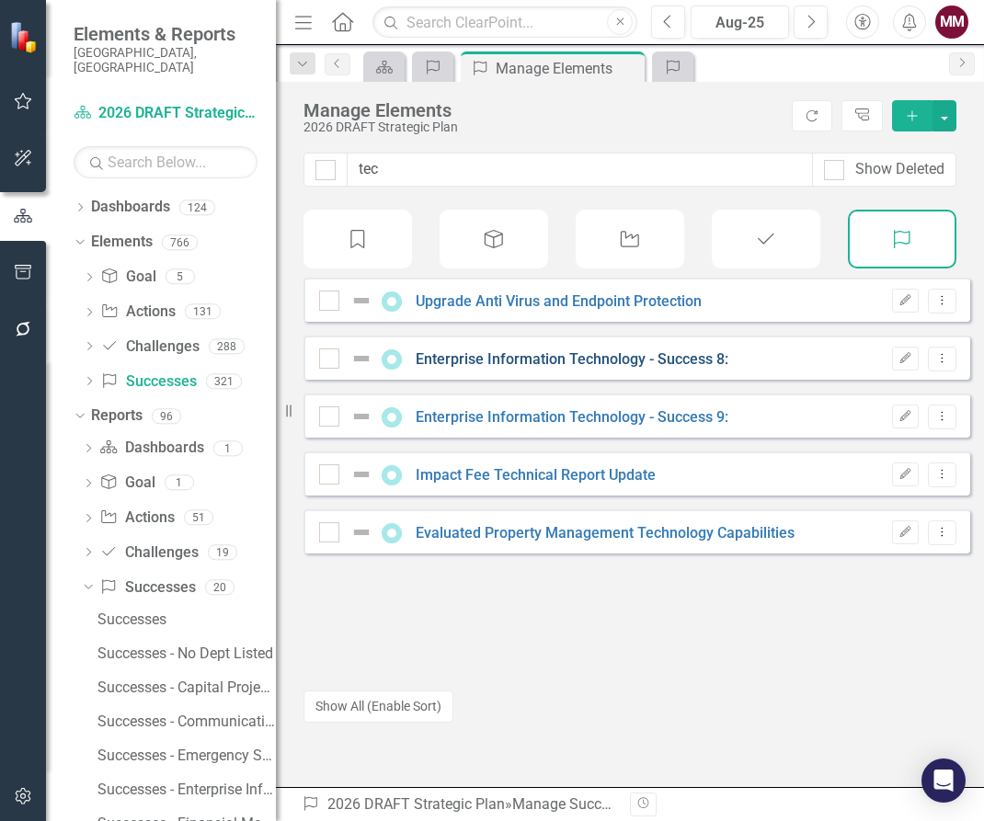
click at [579, 368] on link "Enterprise Information Technology - Success 8:" at bounding box center [572, 358] width 313 height 17
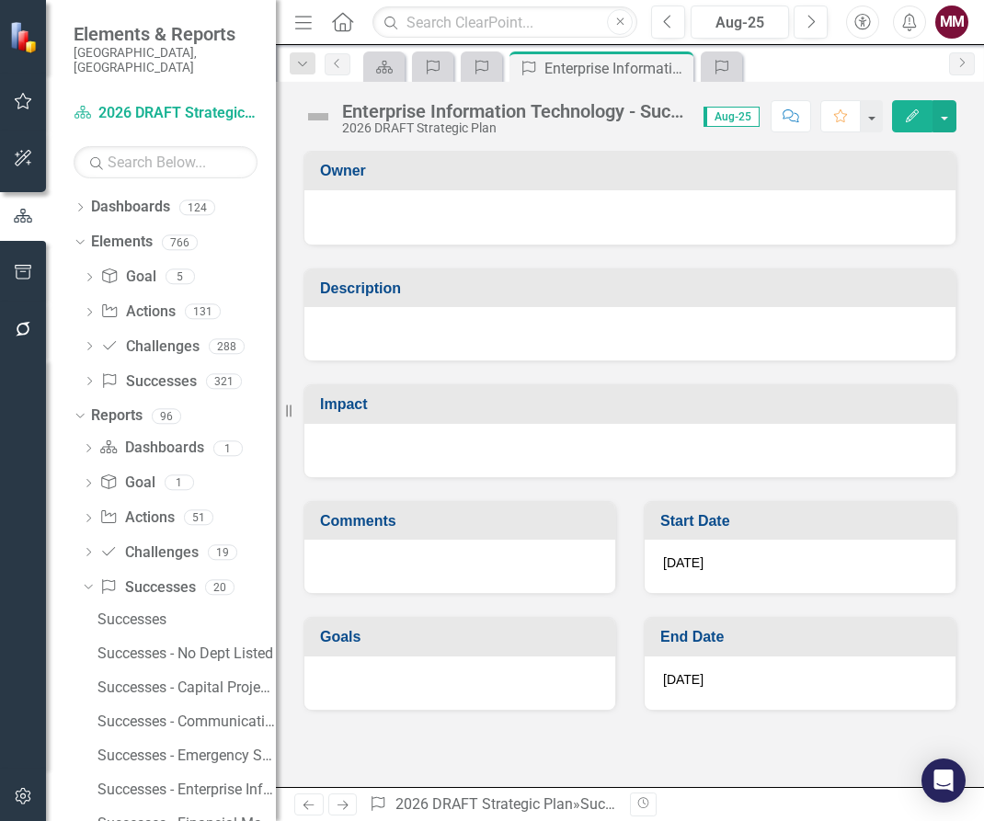
click at [530, 120] on div "Enterprise Information Technology - Success 8:" at bounding box center [513, 111] width 343 height 20
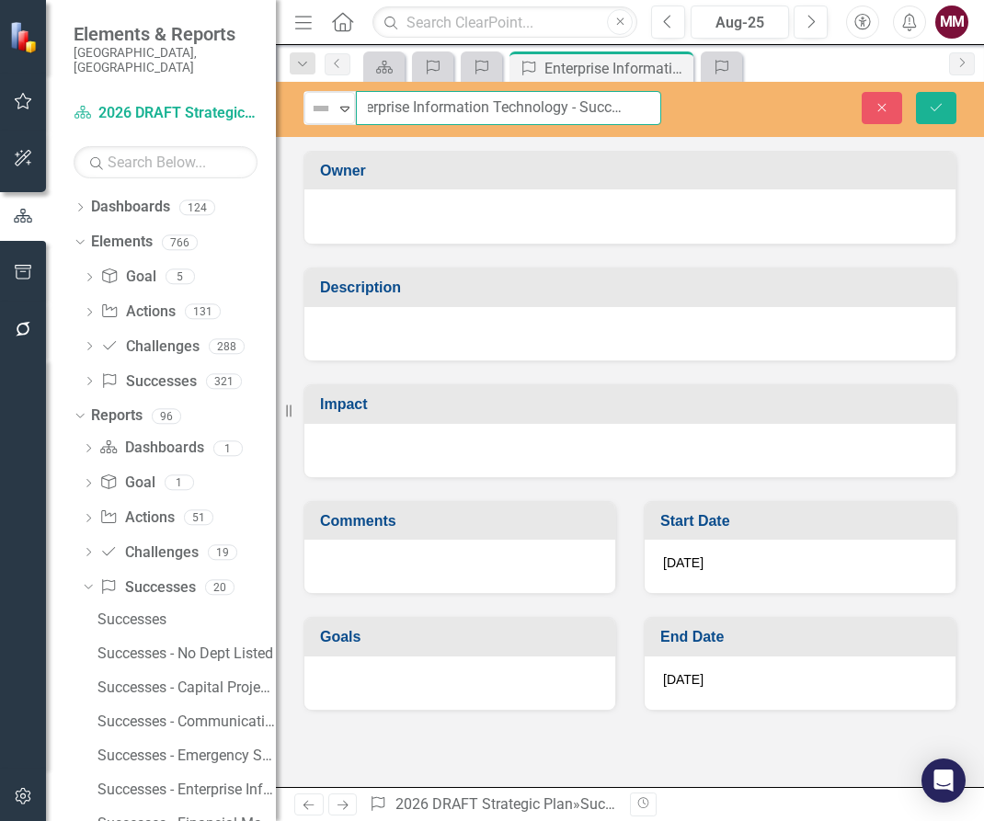
drag, startPoint x: 368, startPoint y: 107, endPoint x: 815, endPoint y: 117, distance: 447.0
click at [815, 117] on div "Not Defined Expand Enterprise Information Technology - Success 8: Close Save" at bounding box center [630, 108] width 708 height 34
paste input "OnBase Content Management System - Upgraded from EP3 to v23"
type input "OnBase Content Management System - Upgraded from EP3 to v23"
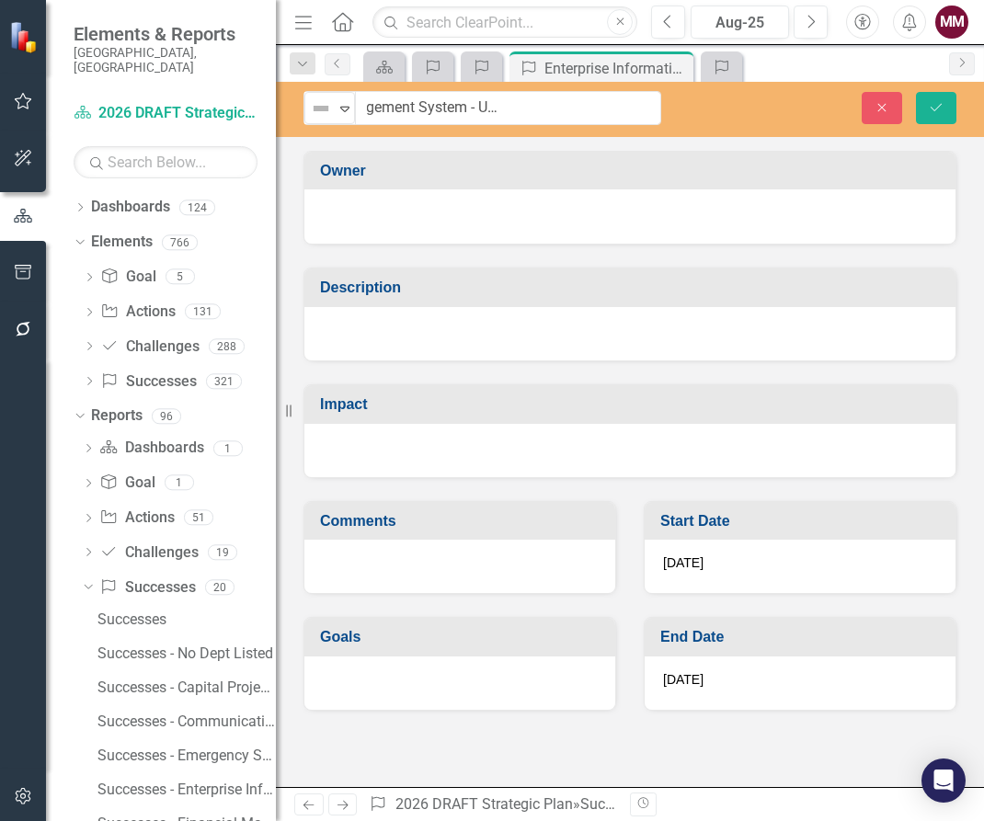
scroll to position [0, 0]
click at [366, 337] on div at bounding box center [629, 333] width 651 height 53
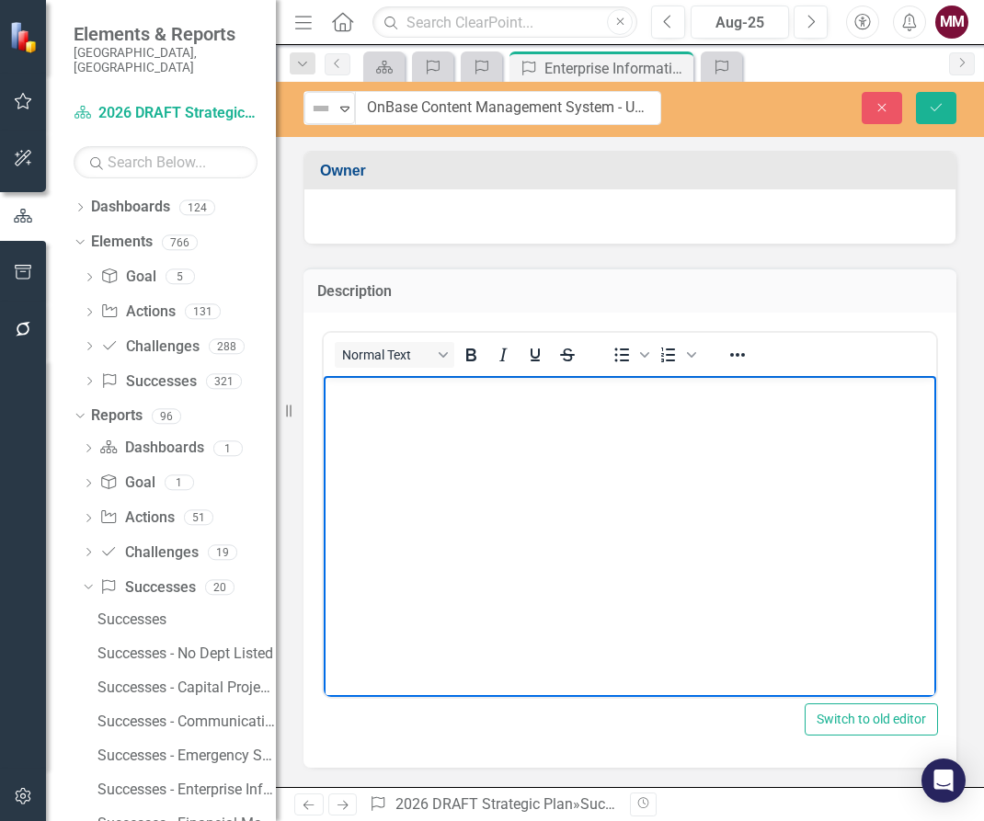
click at [372, 420] on body "Rich Text Area. Press ALT-0 for help." at bounding box center [630, 514] width 612 height 276
paste body "Rich Text Area. Press ALT-0 for help."
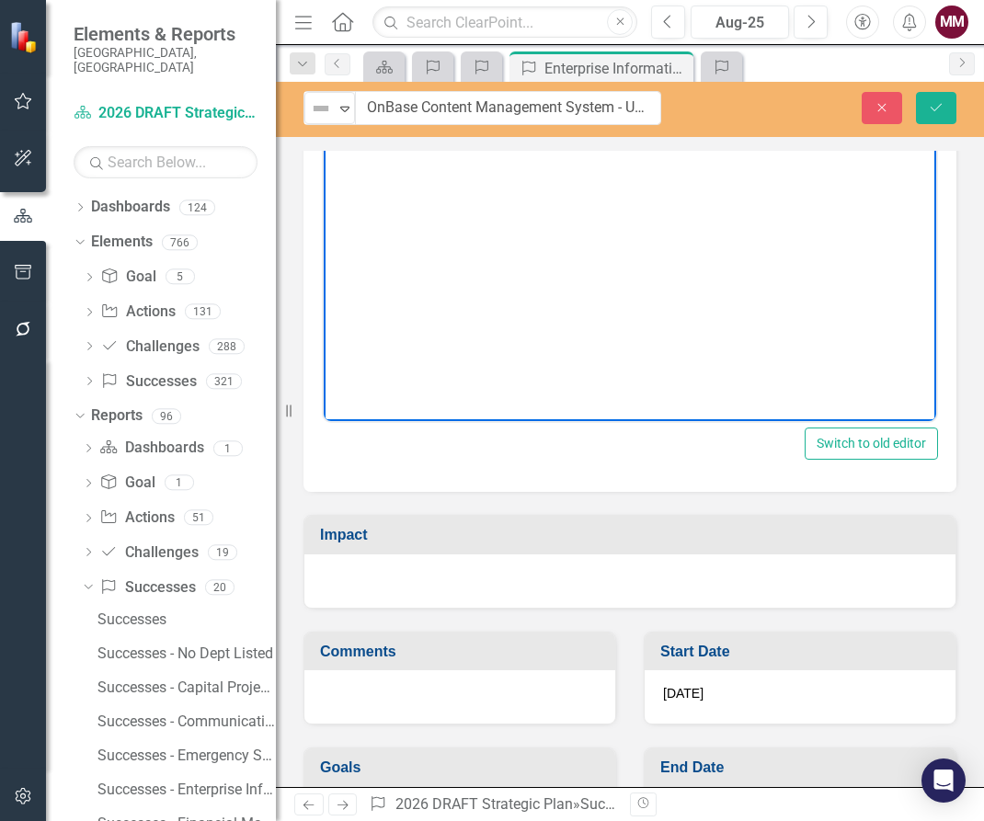
scroll to position [349, 0]
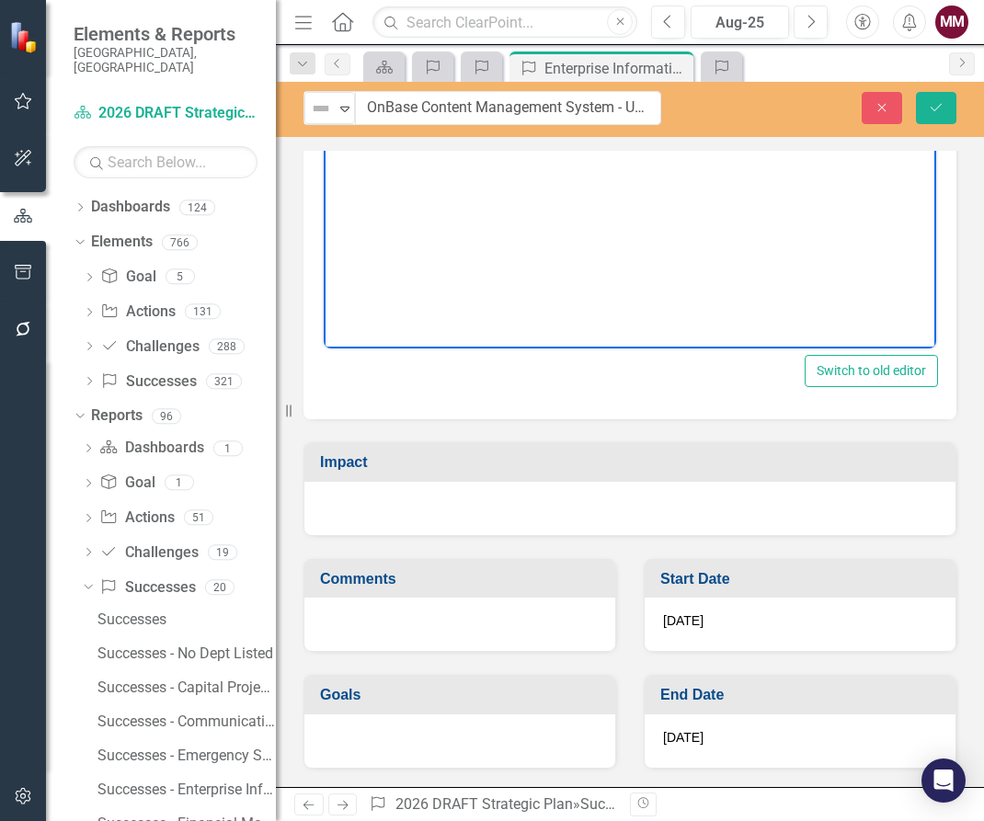
click at [518, 501] on div at bounding box center [629, 508] width 651 height 53
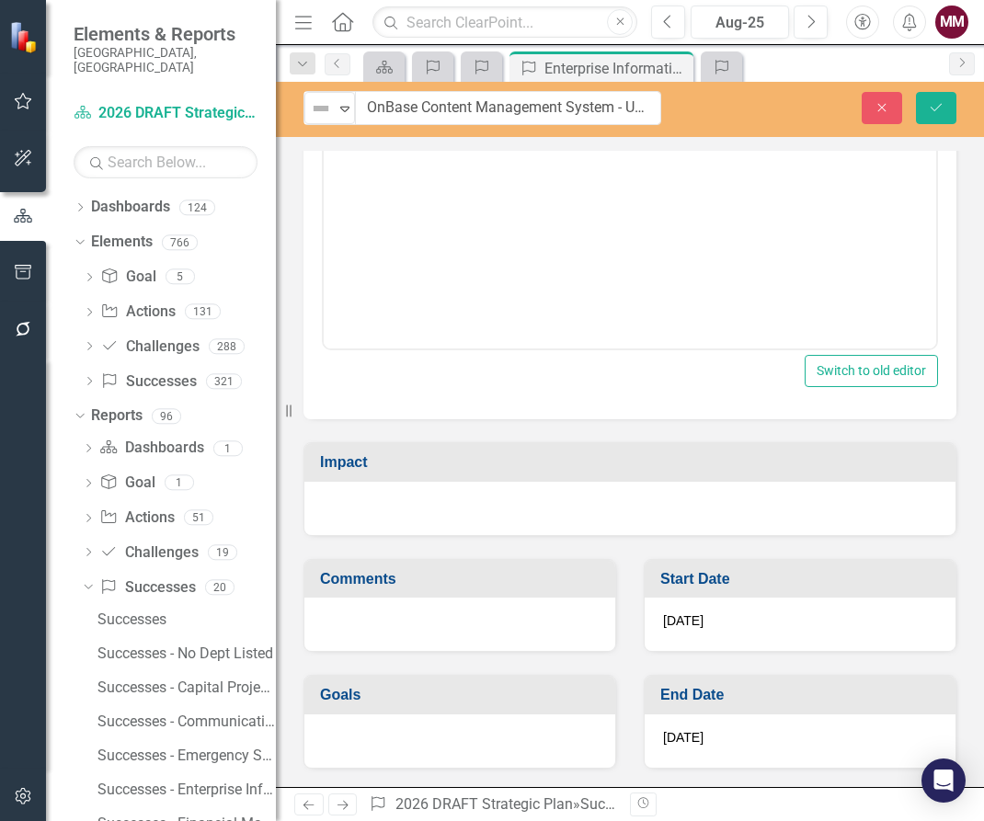
click at [518, 501] on div at bounding box center [629, 508] width 651 height 53
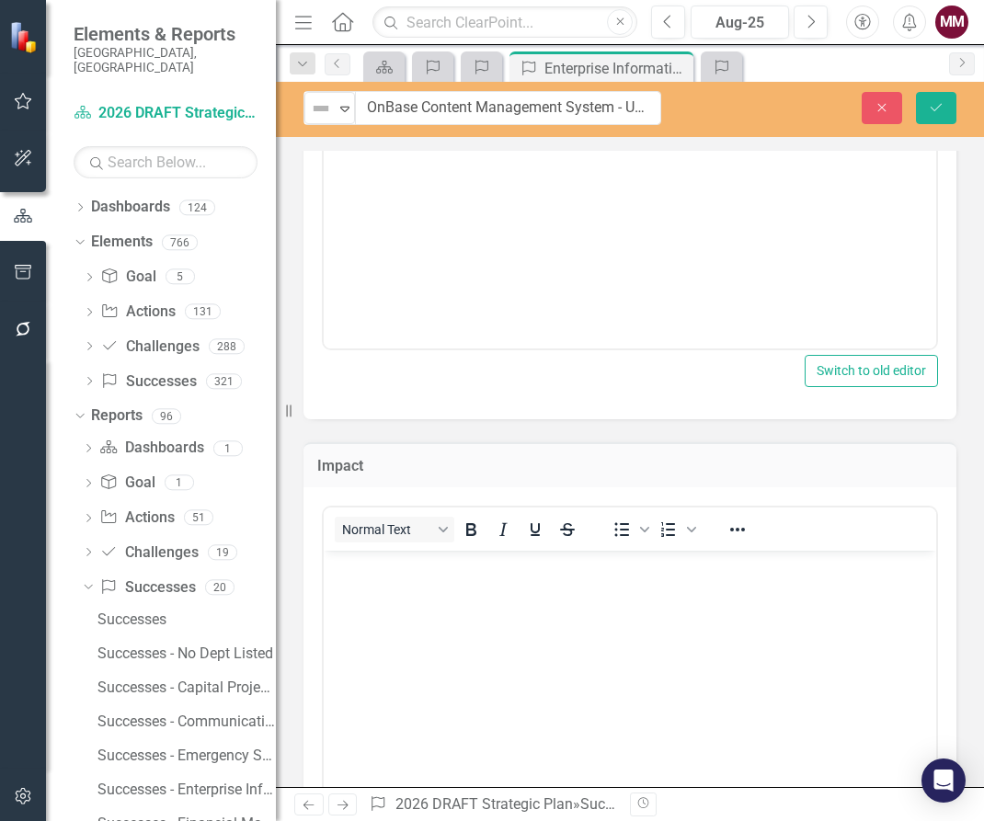
scroll to position [0, 0]
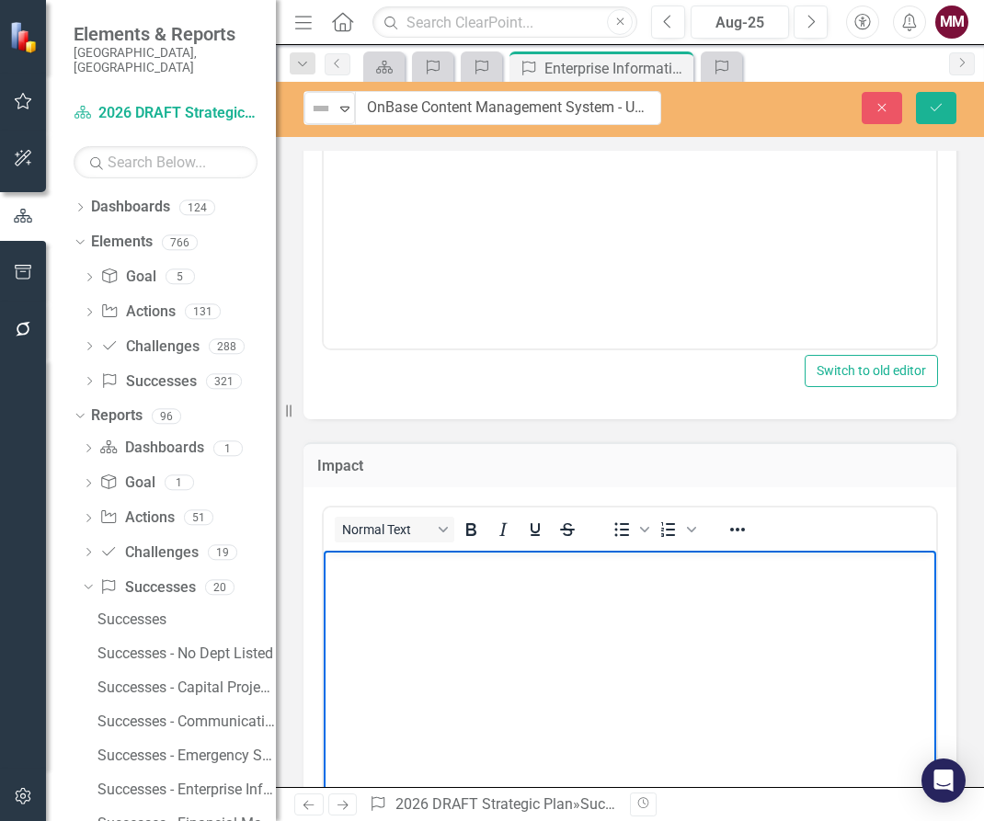
click at [504, 584] on body "Rich Text Area. Press ALT-0 for help." at bounding box center [630, 688] width 612 height 276
paste body "Rich Text Area. Press ALT-0 for help."
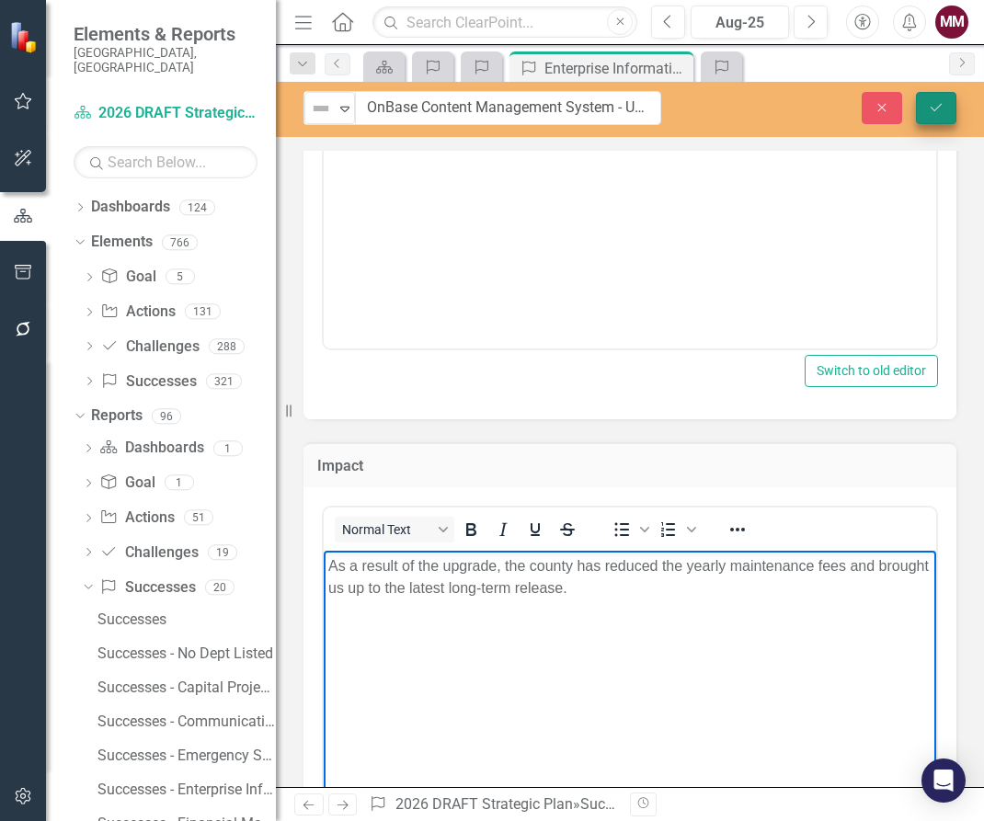
click at [943, 110] on icon "Save" at bounding box center [936, 107] width 17 height 13
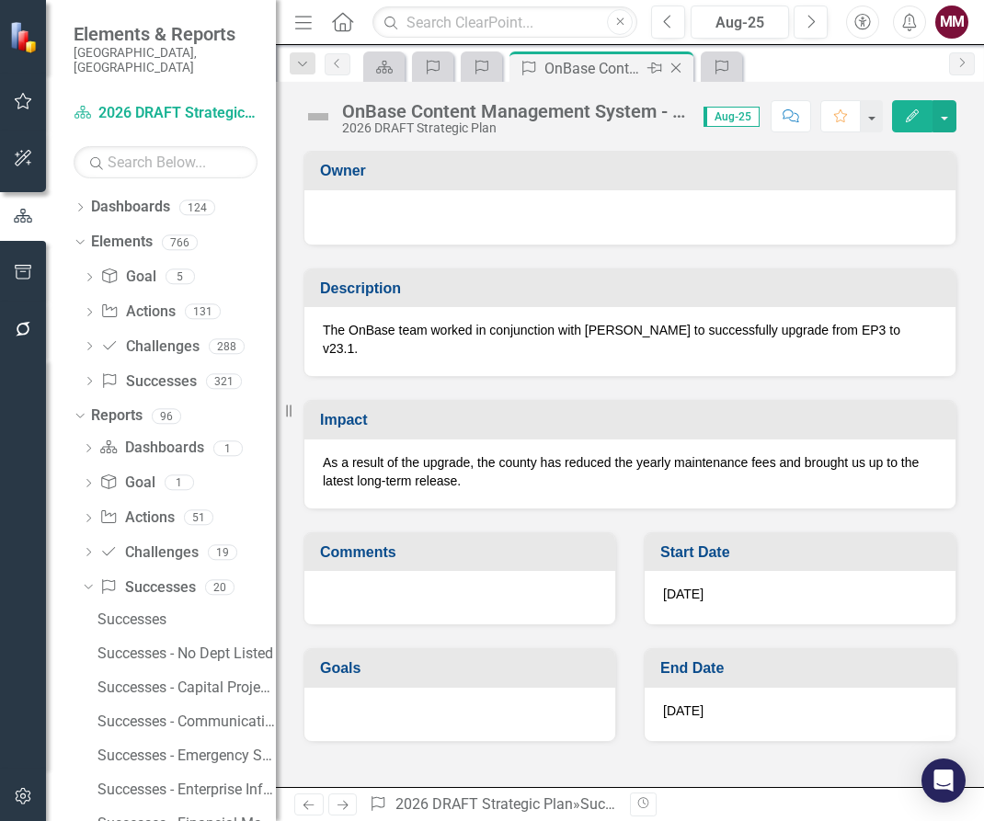
click at [671, 65] on icon "Close" at bounding box center [676, 68] width 18 height 15
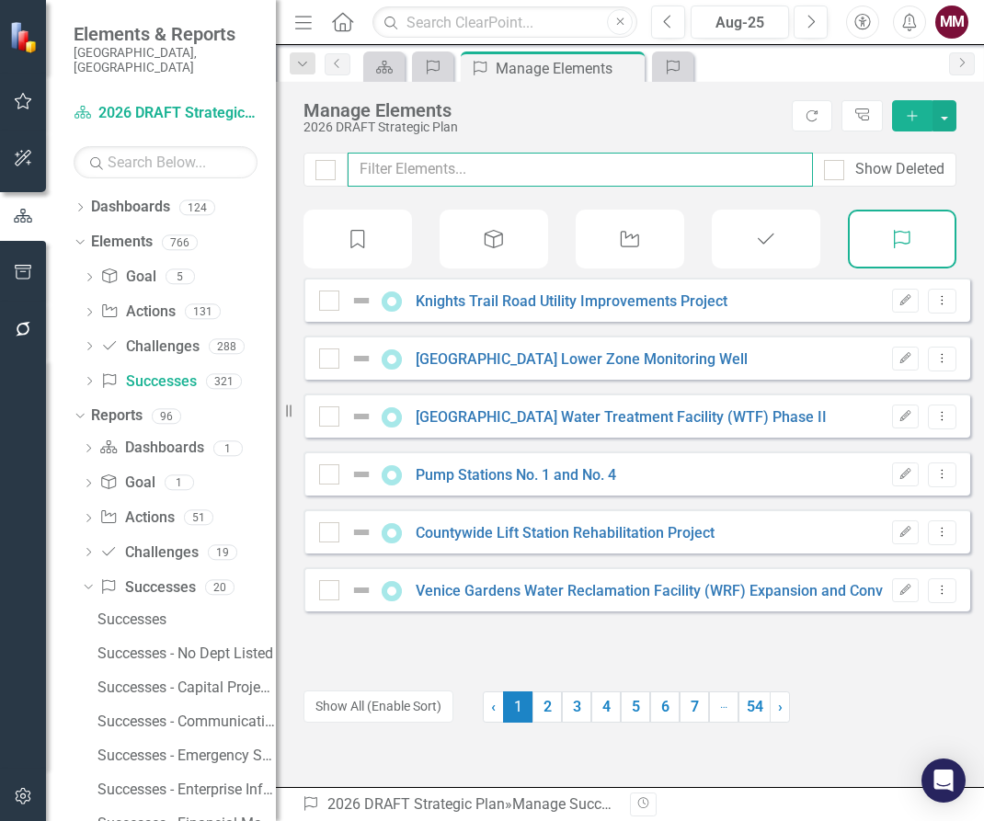
click at [452, 168] on input "text" at bounding box center [580, 170] width 465 height 34
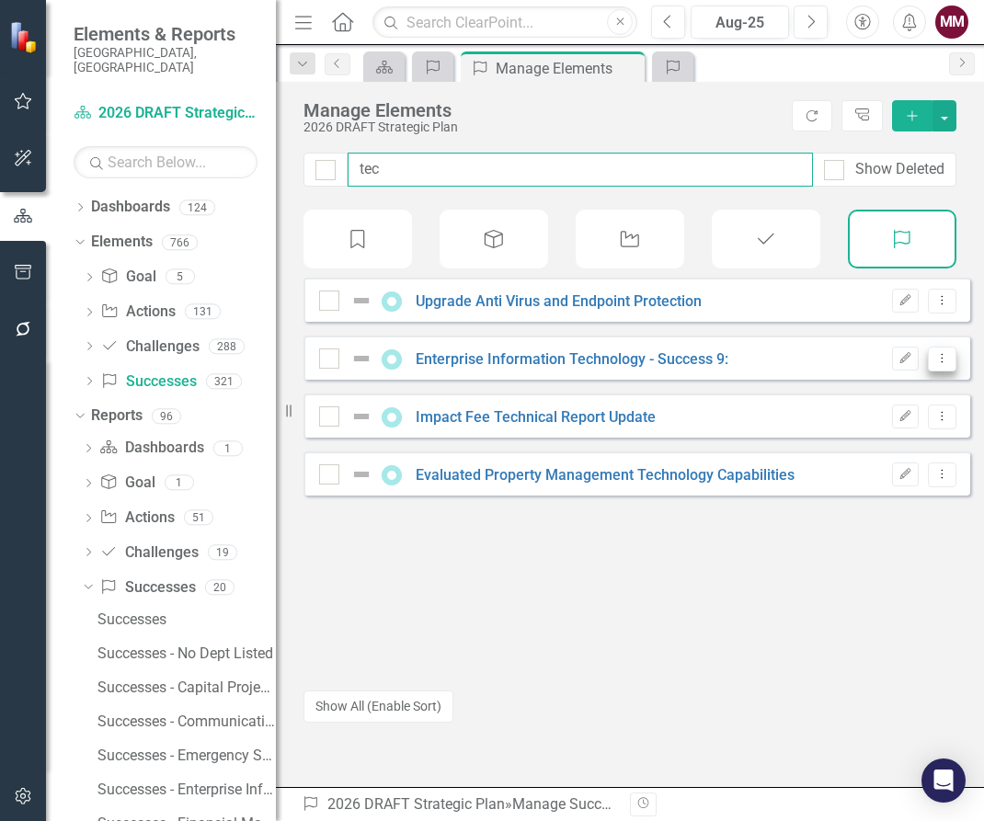
type input "tec"
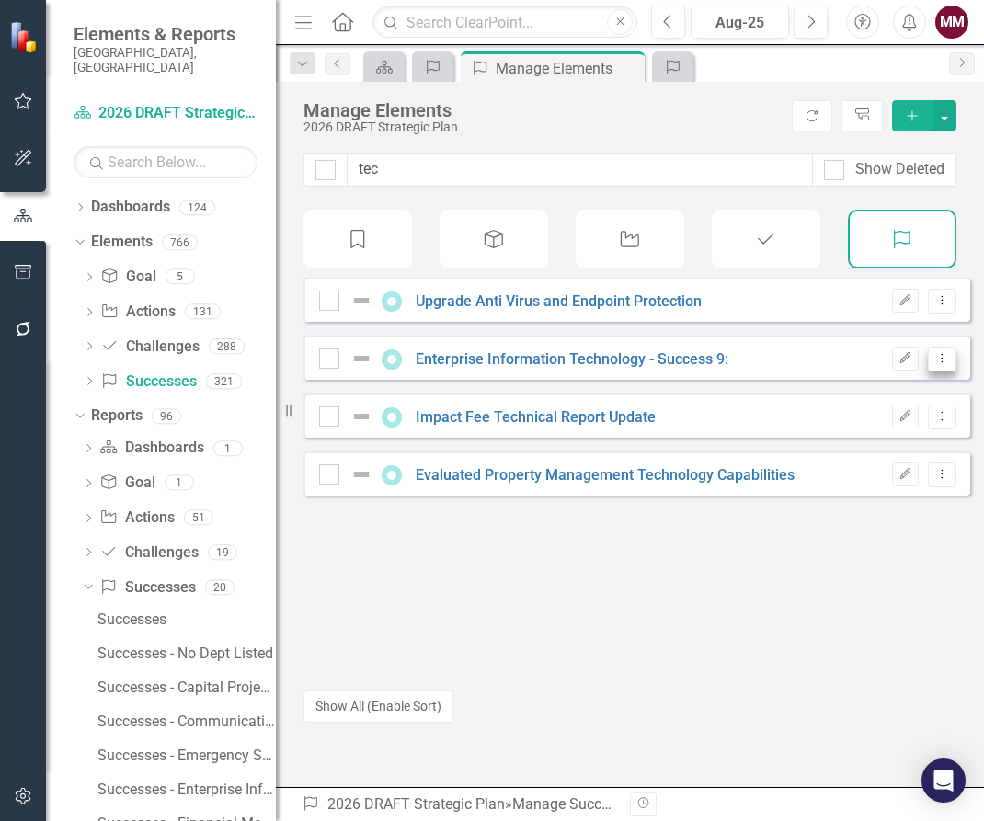
click at [933, 372] on button "Dropdown Menu" at bounding box center [942, 359] width 29 height 25
click at [882, 469] on link "Copy Duplicate Success" at bounding box center [860, 471] width 164 height 34
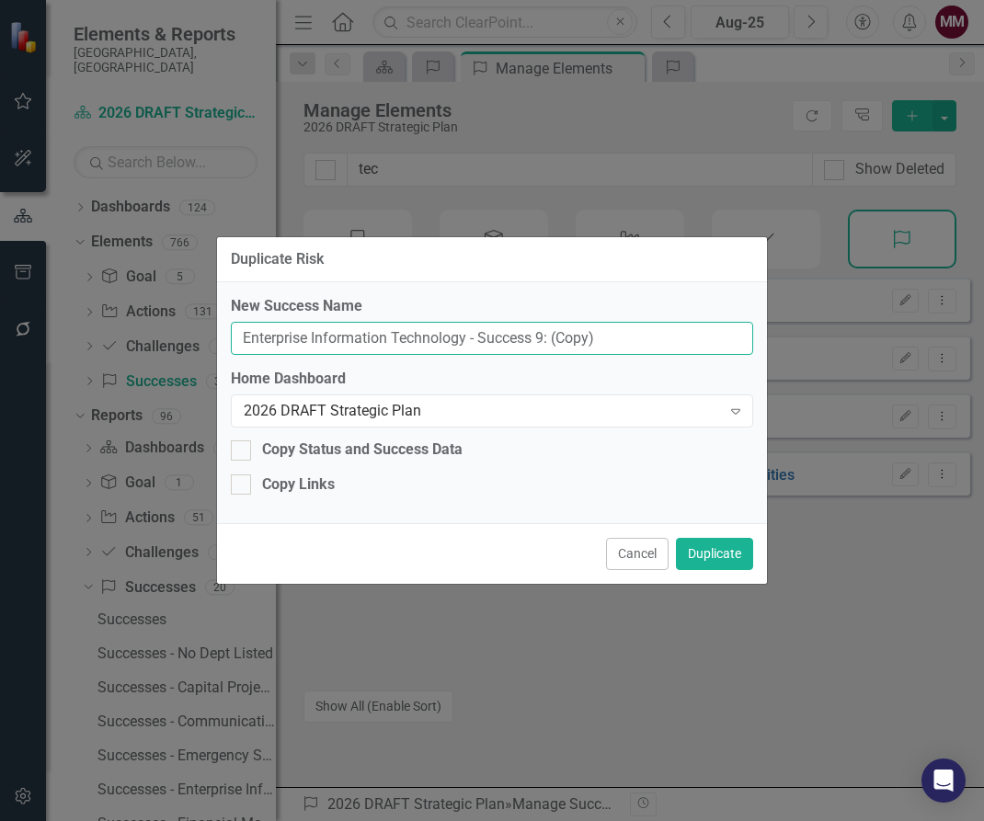
drag, startPoint x: 635, startPoint y: 339, endPoint x: -415, endPoint y: 213, distance: 1057.7
click at [0, 213] on html "Accessibility Screen-Reader Guide, Feedback, and Issue Reporting | New window E…" at bounding box center [492, 410] width 984 height 821
paste input "911 System Upgrade"
type input "911 System Upgrade"
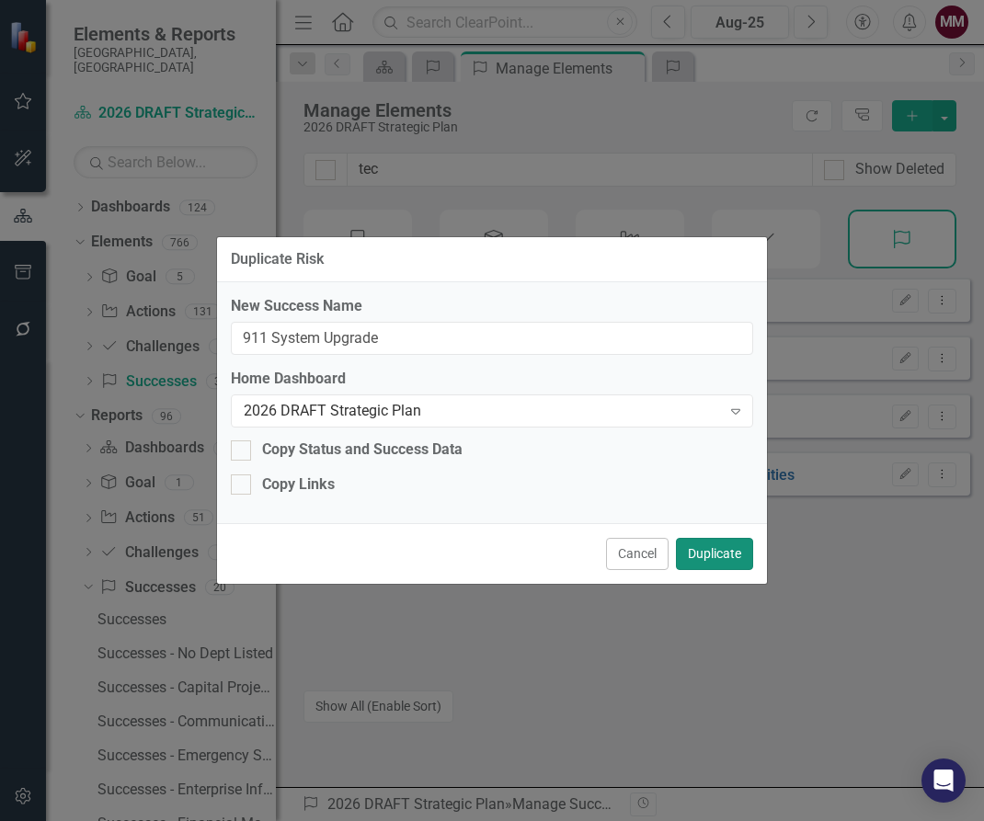
click at [709, 555] on button "Duplicate" at bounding box center [714, 554] width 77 height 32
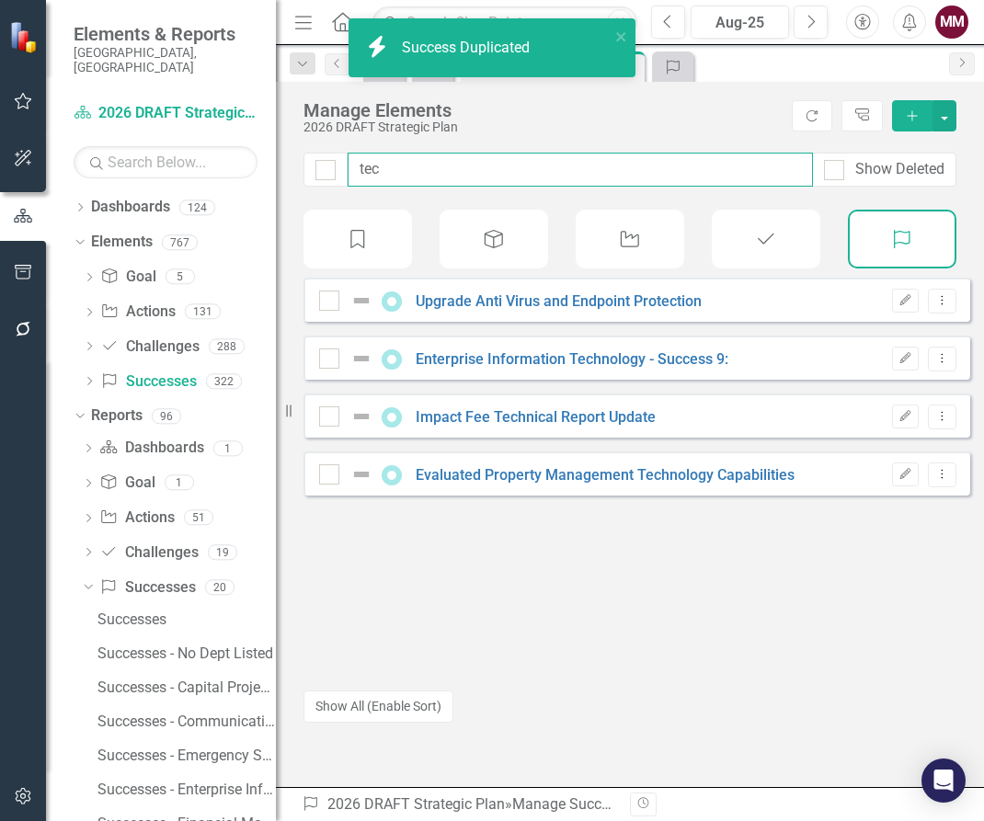
drag, startPoint x: 388, startPoint y: 168, endPoint x: 226, endPoint y: 157, distance: 162.2
click at [234, 158] on div "Elements & Reports [GEOGRAPHIC_DATA], [GEOGRAPHIC_DATA] Dashboard 2026 DRAFT St…" at bounding box center [492, 410] width 984 height 821
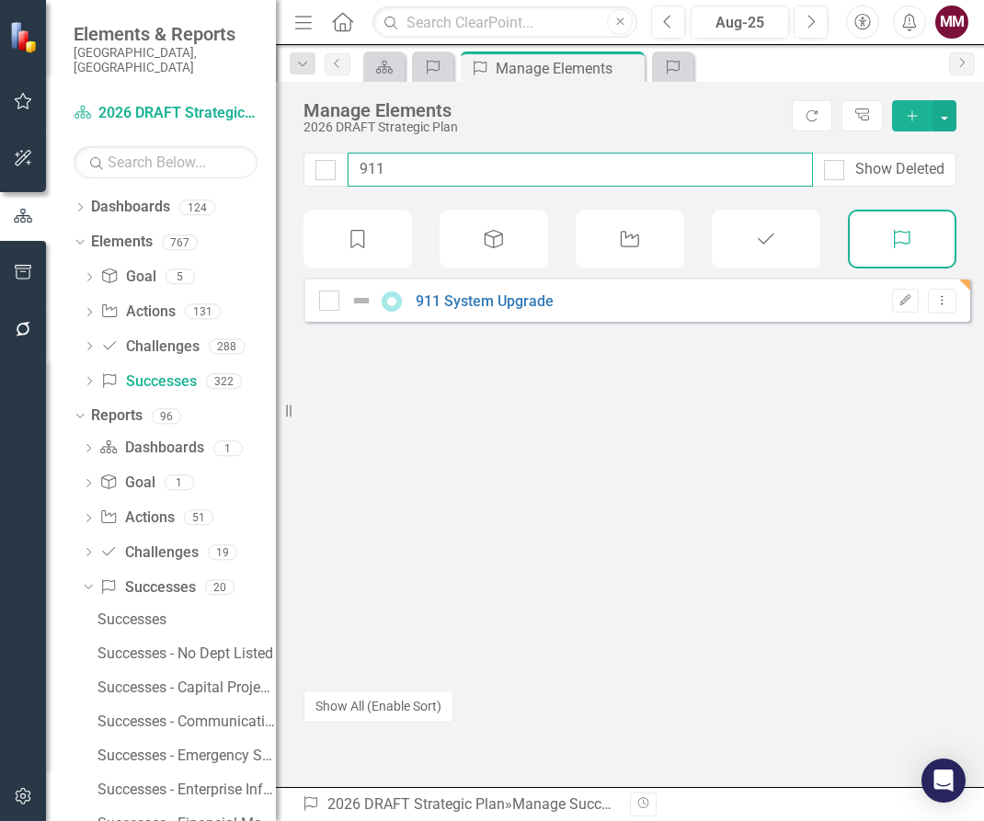
type input "911"
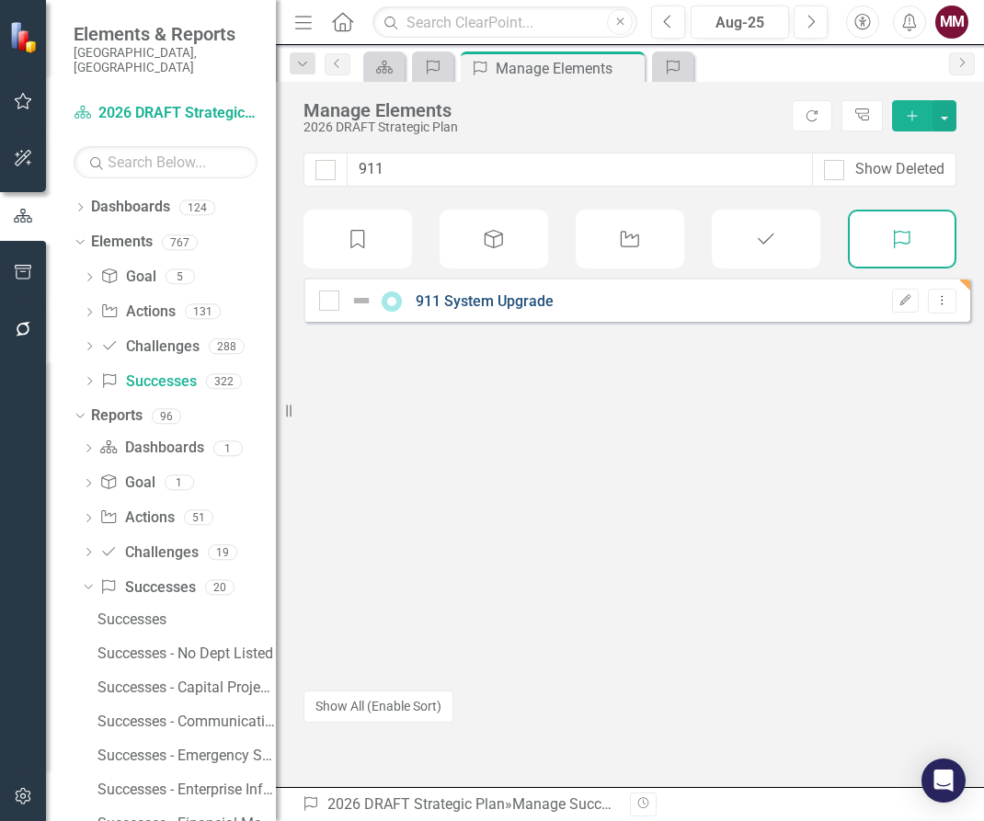
click at [490, 310] on link "911 System Upgrade" at bounding box center [485, 300] width 138 height 17
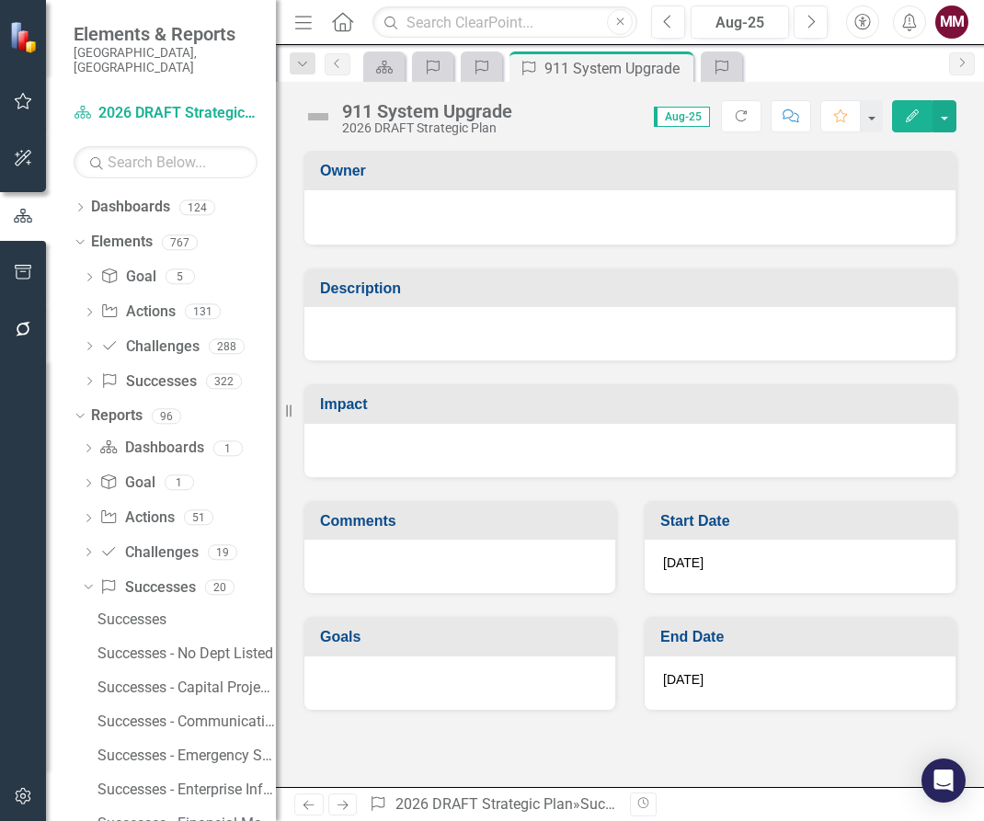
click at [412, 338] on div at bounding box center [629, 333] width 651 height 53
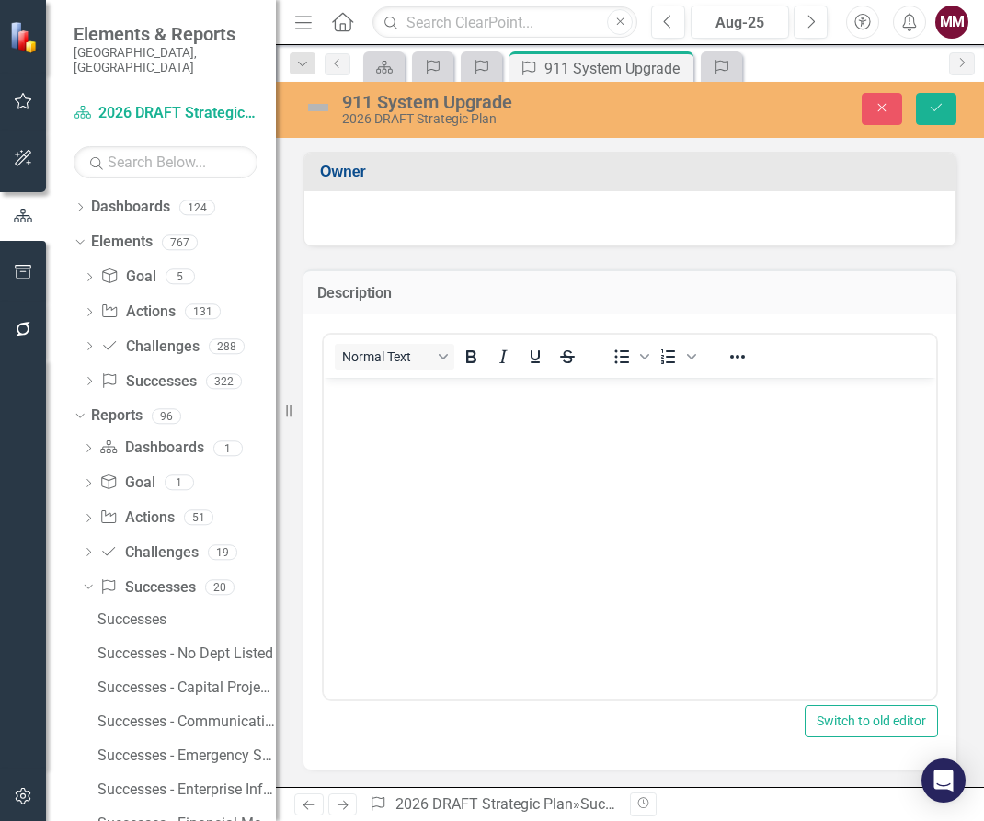
click at [415, 440] on body "Rich Text Area. Press ALT-0 for help." at bounding box center [630, 515] width 612 height 276
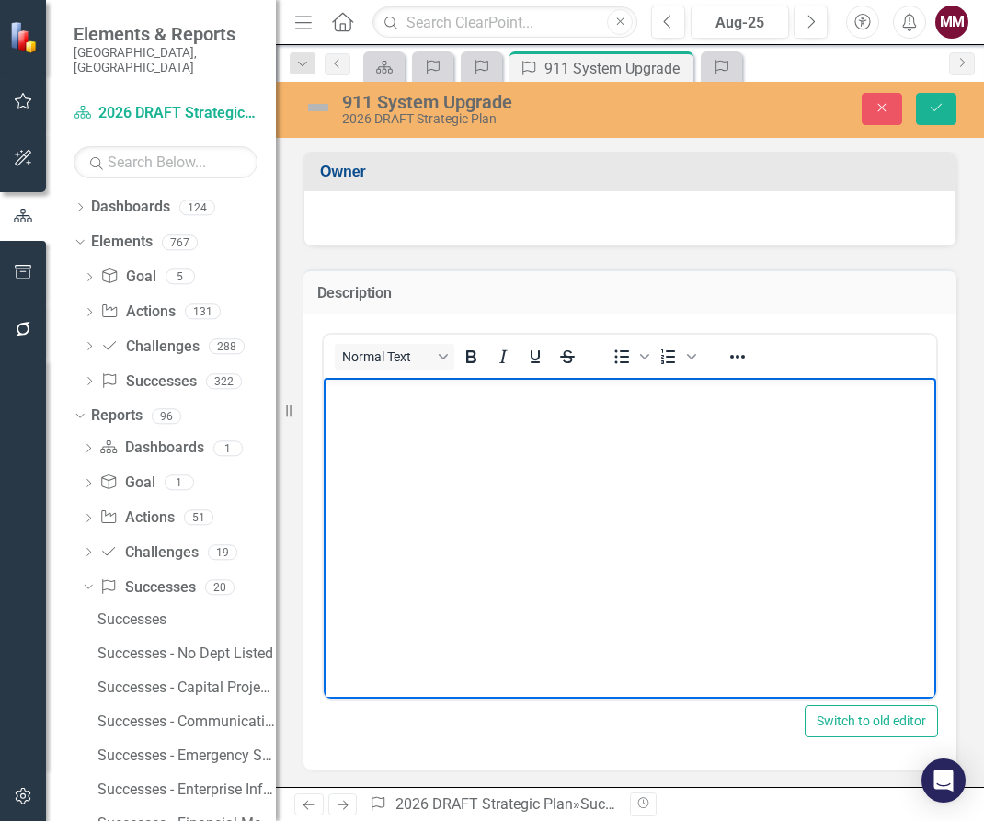
paste body "Rich Text Area. Press ALT-0 for help."
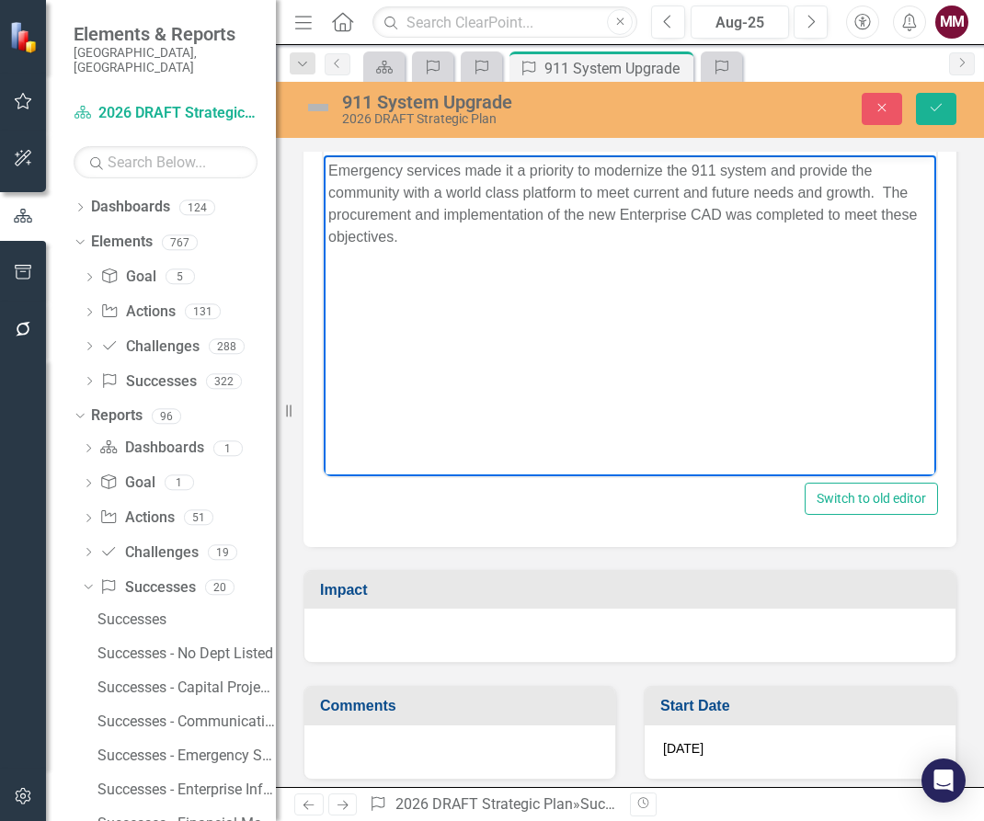
scroll to position [276, 0]
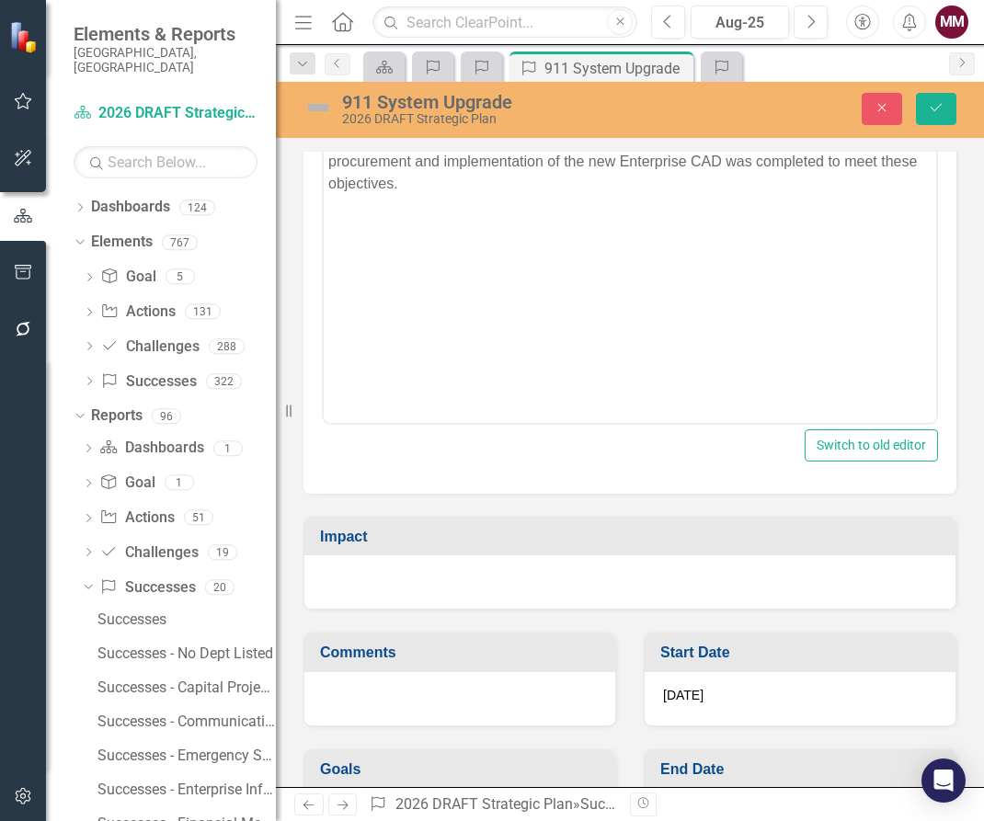
click at [488, 574] on div at bounding box center [629, 581] width 651 height 53
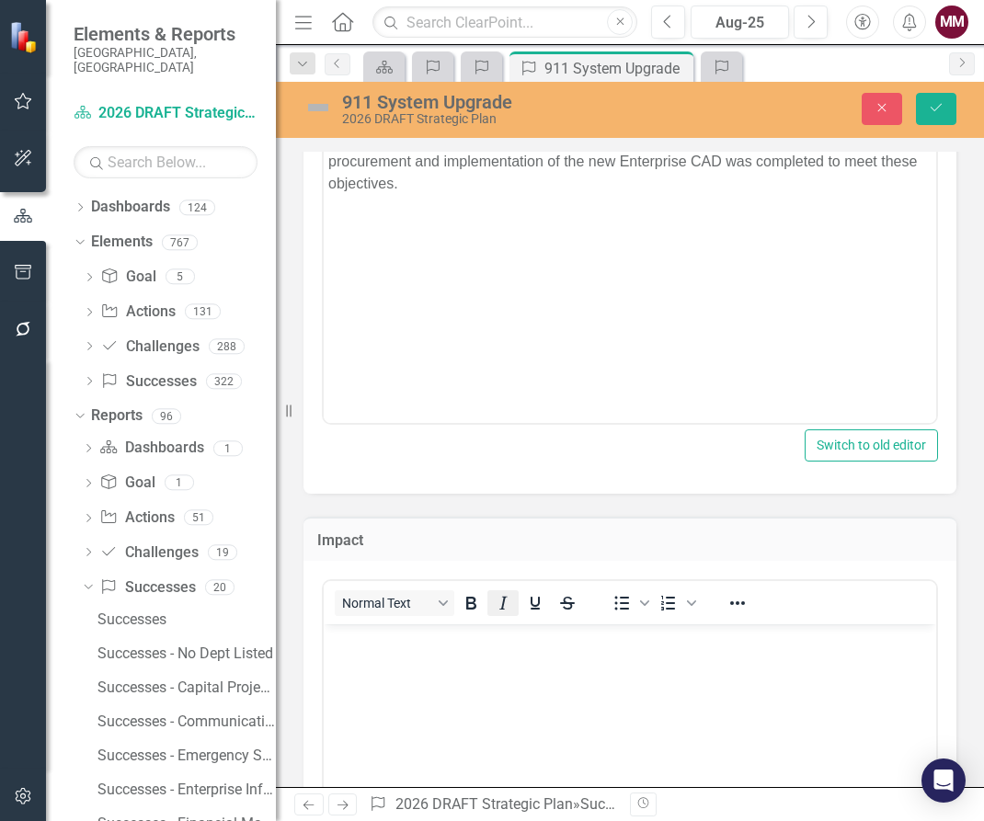
scroll to position [0, 0]
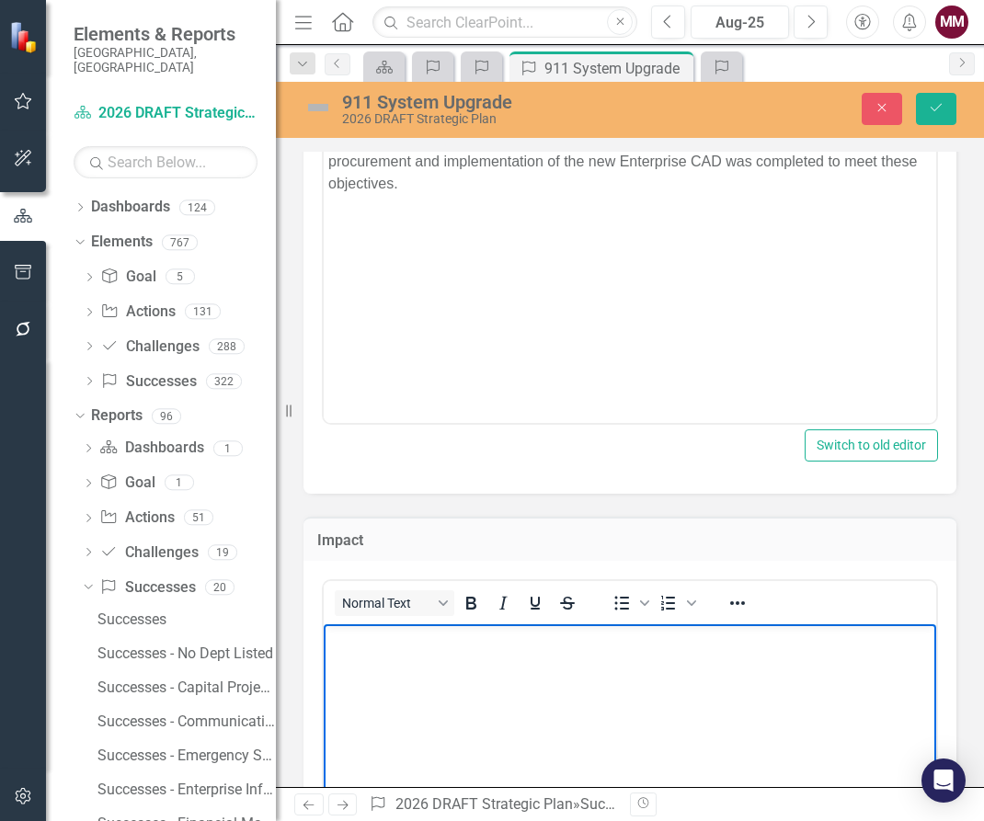
click at [496, 666] on body "Rich Text Area. Press ALT-0 for help." at bounding box center [630, 762] width 612 height 276
paste body "Rich Text Area. Press ALT-0 for help."
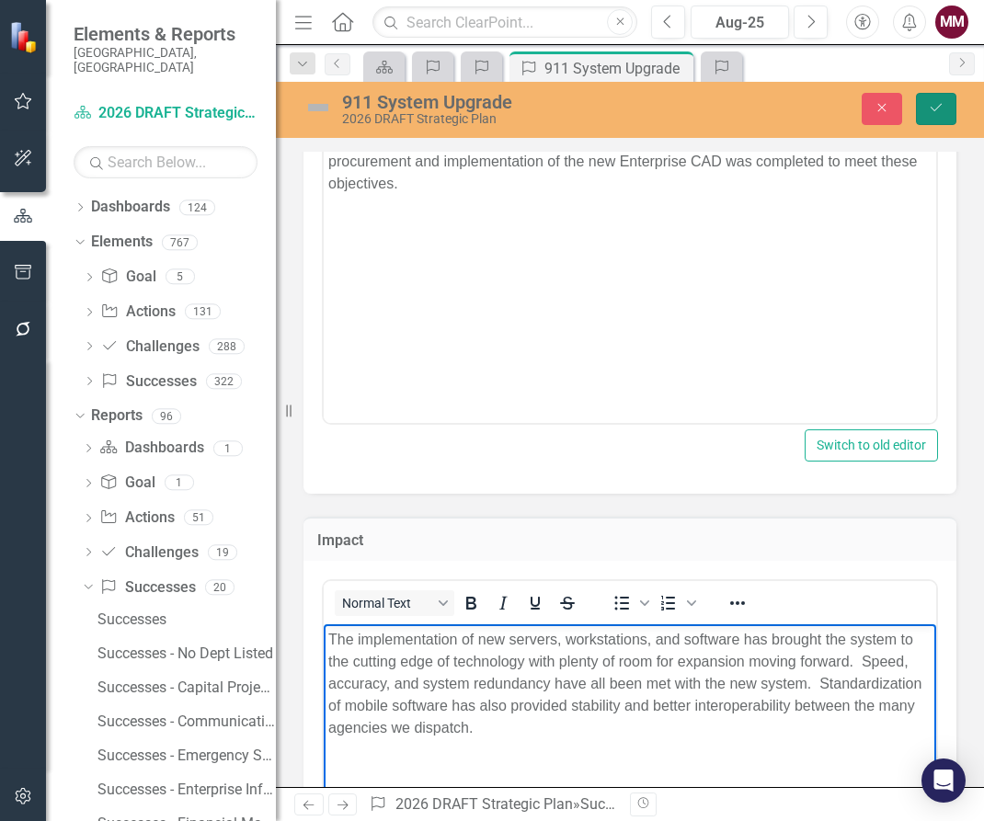
click at [946, 114] on button "Save" at bounding box center [936, 109] width 40 height 32
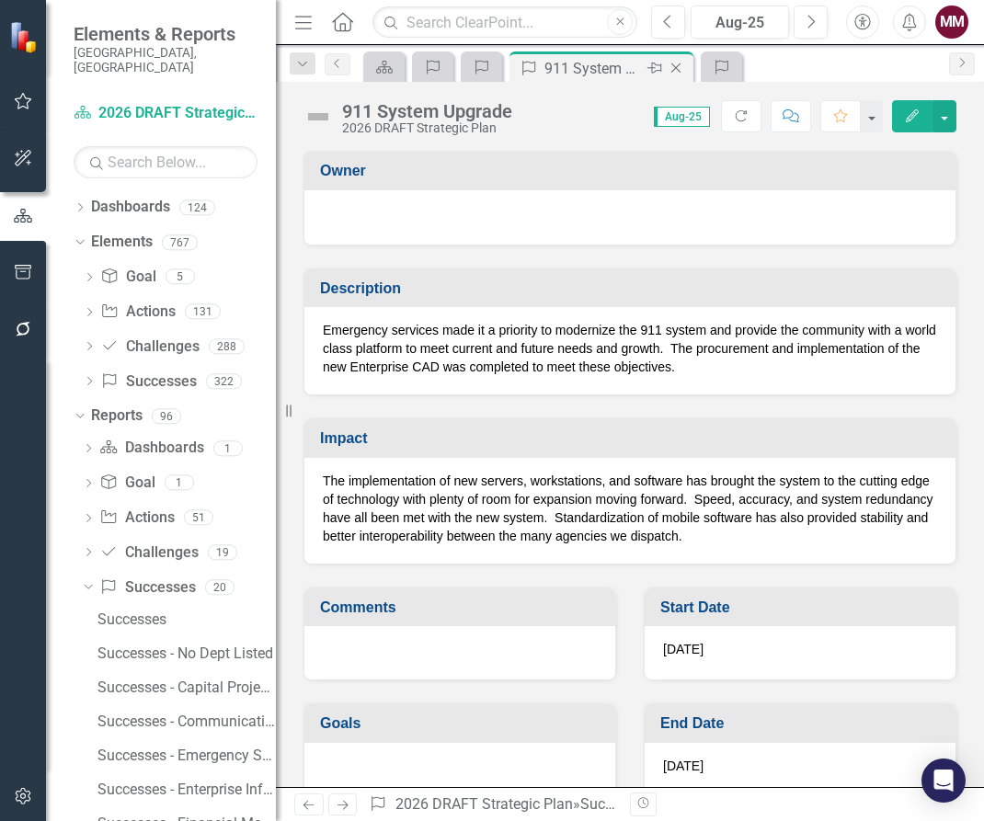
click at [679, 70] on icon "Close" at bounding box center [676, 68] width 18 height 15
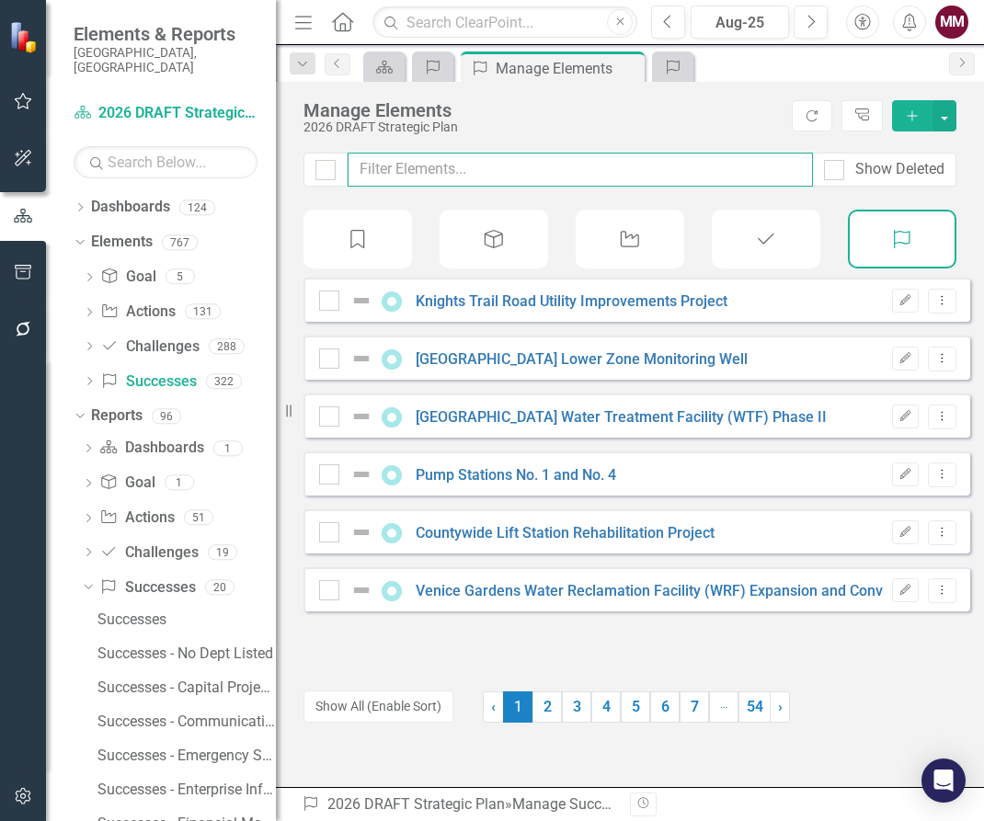
click at [495, 171] on input "text" at bounding box center [580, 170] width 465 height 34
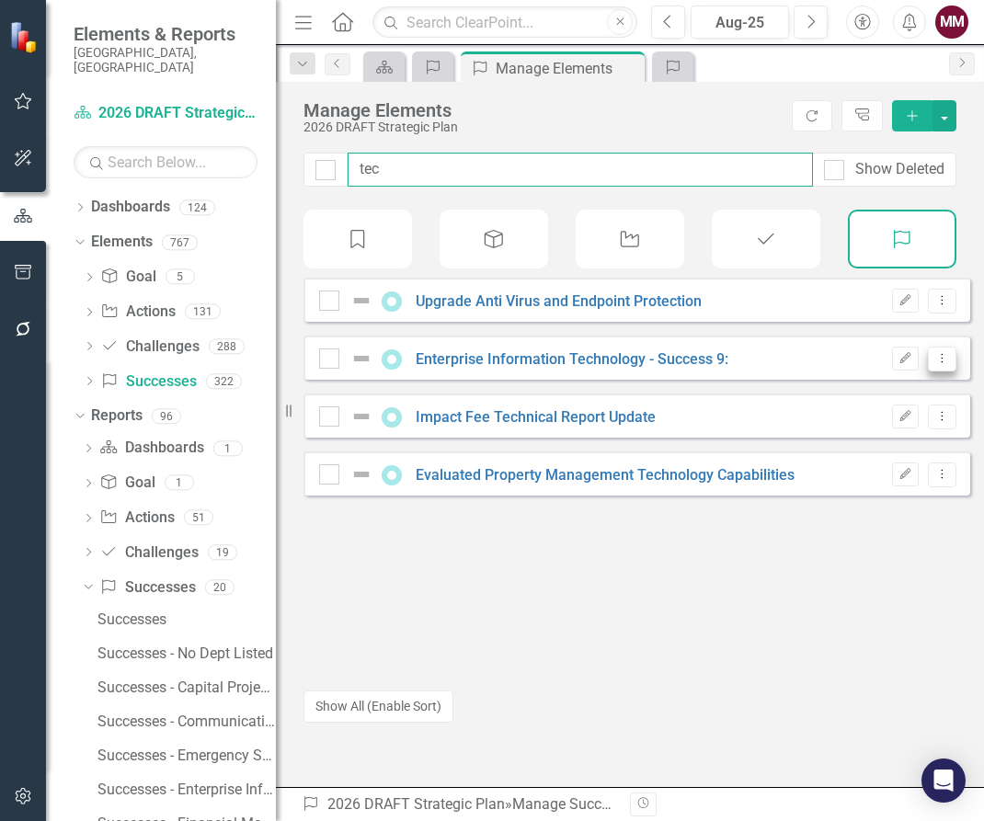
type input "tec"
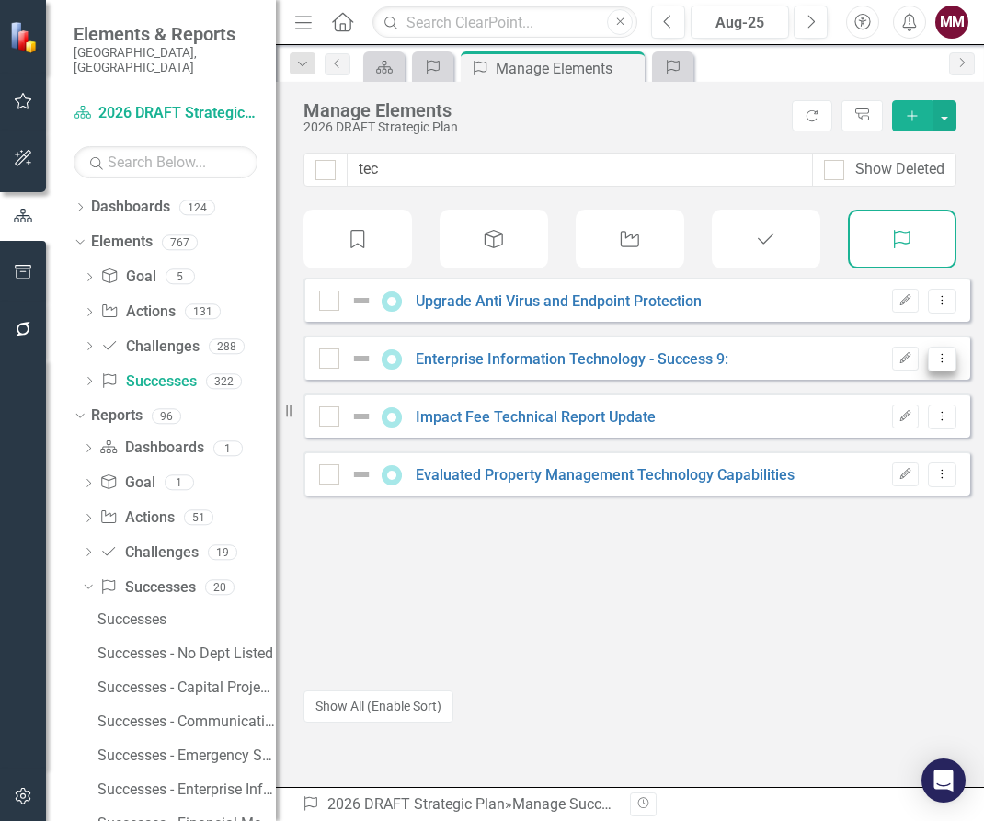
click at [934, 364] on icon "Dropdown Menu" at bounding box center [942, 358] width 16 height 12
click at [907, 464] on link "Copy Duplicate Success" at bounding box center [860, 471] width 164 height 34
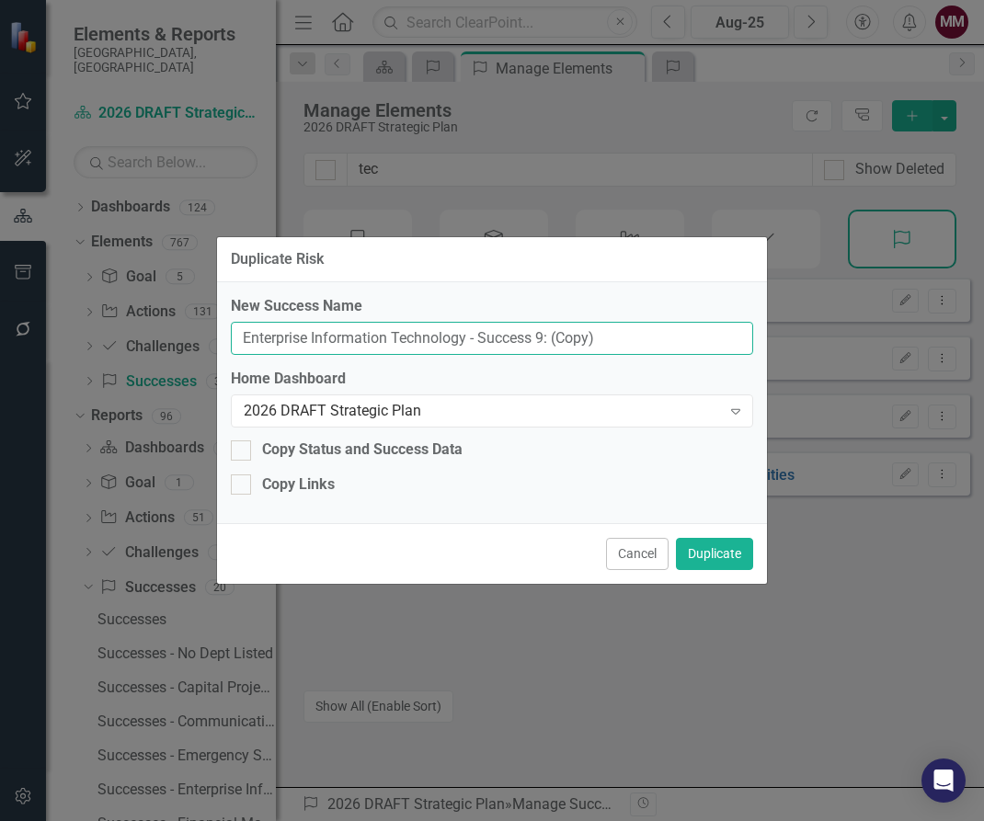
drag, startPoint x: 671, startPoint y: 349, endPoint x: -596, endPoint y: 87, distance: 1293.8
click at [0, 87] on html "Accessibility Screen-Reader Guide, Feedback, and Issue Reporting | New window E…" at bounding box center [492, 410] width 984 height 821
paste input "Solid Waste – Contractor Transition Support"
type input "Solid Waste – Contractor Transition Support"
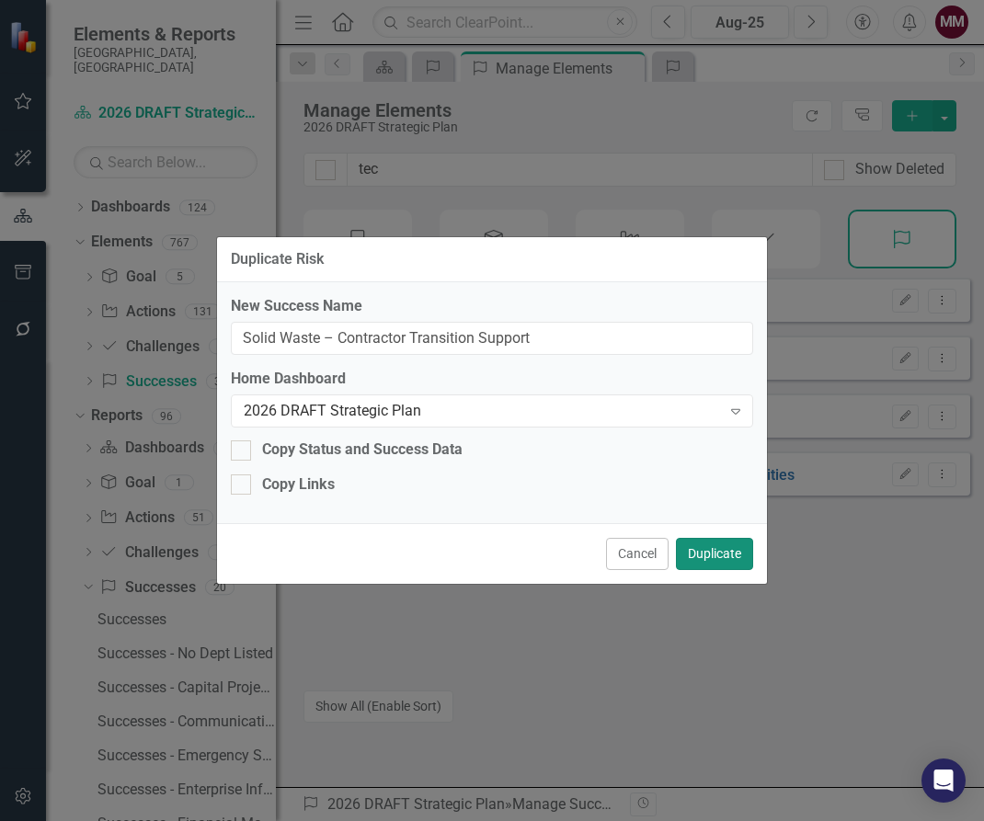
click at [703, 552] on button "Duplicate" at bounding box center [714, 554] width 77 height 32
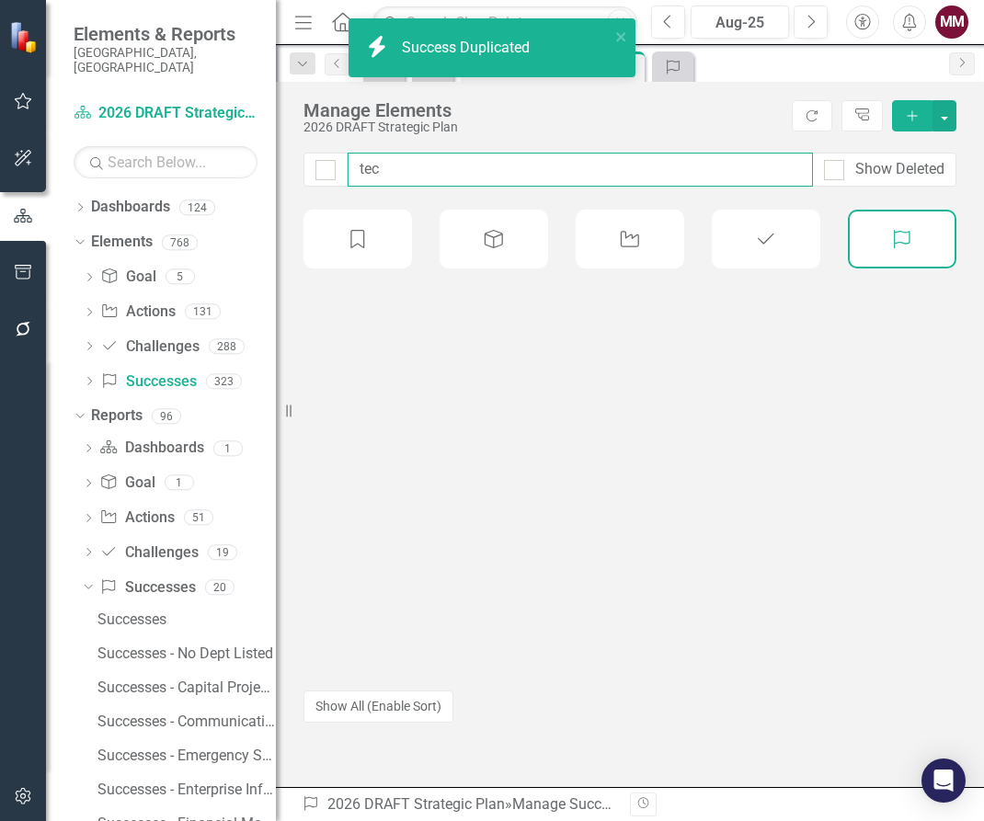
drag, startPoint x: 399, startPoint y: 173, endPoint x: 45, endPoint y: 115, distance: 358.7
click at [58, 118] on div "Elements & Reports [GEOGRAPHIC_DATA], [GEOGRAPHIC_DATA] Dashboard 2026 DRAFT St…" at bounding box center [492, 410] width 984 height 821
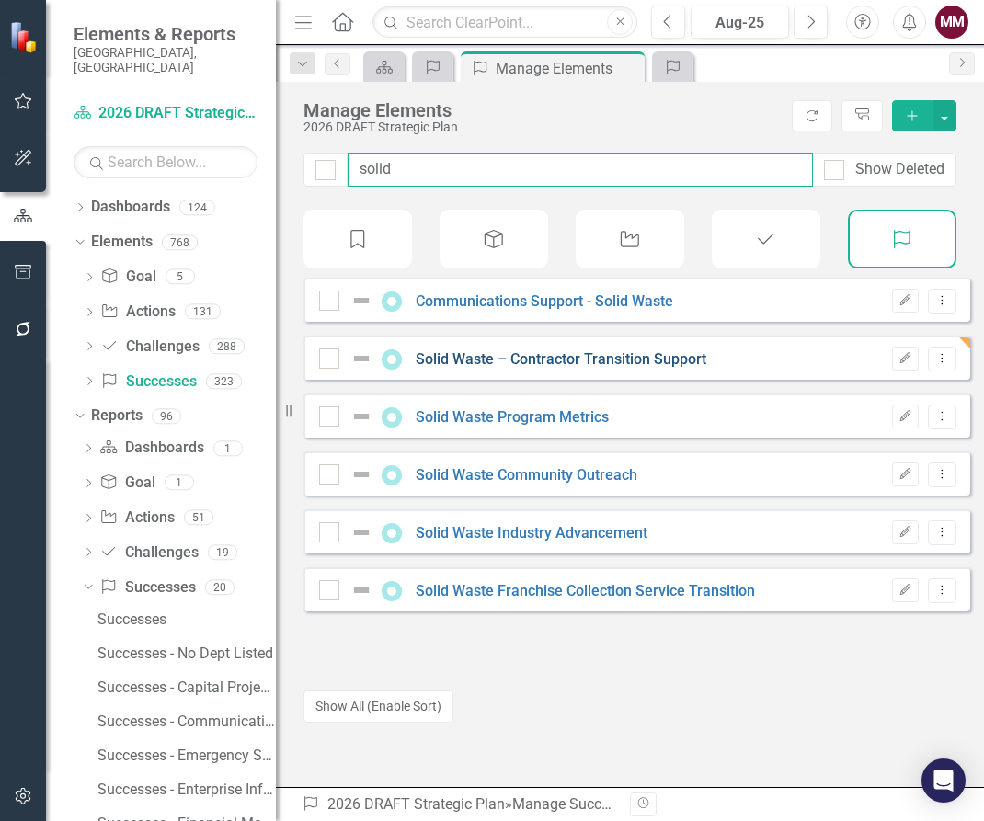
type input "solid"
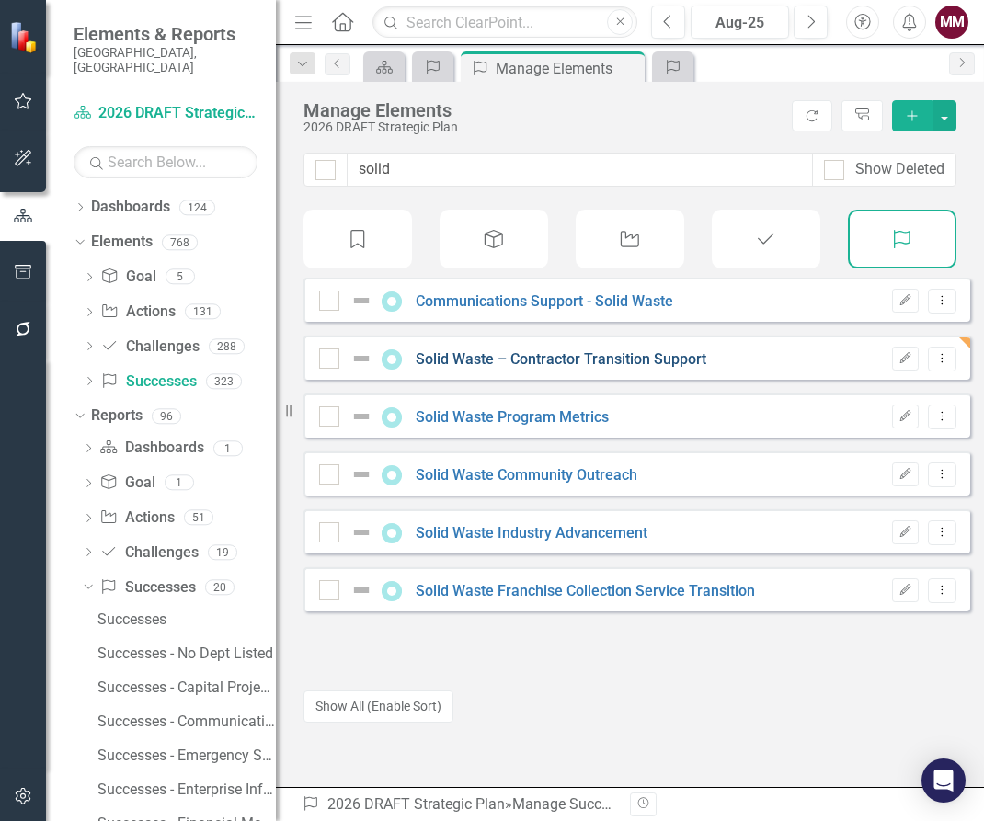
click at [580, 368] on link "Solid Waste – Contractor Transition Support" at bounding box center [561, 358] width 291 height 17
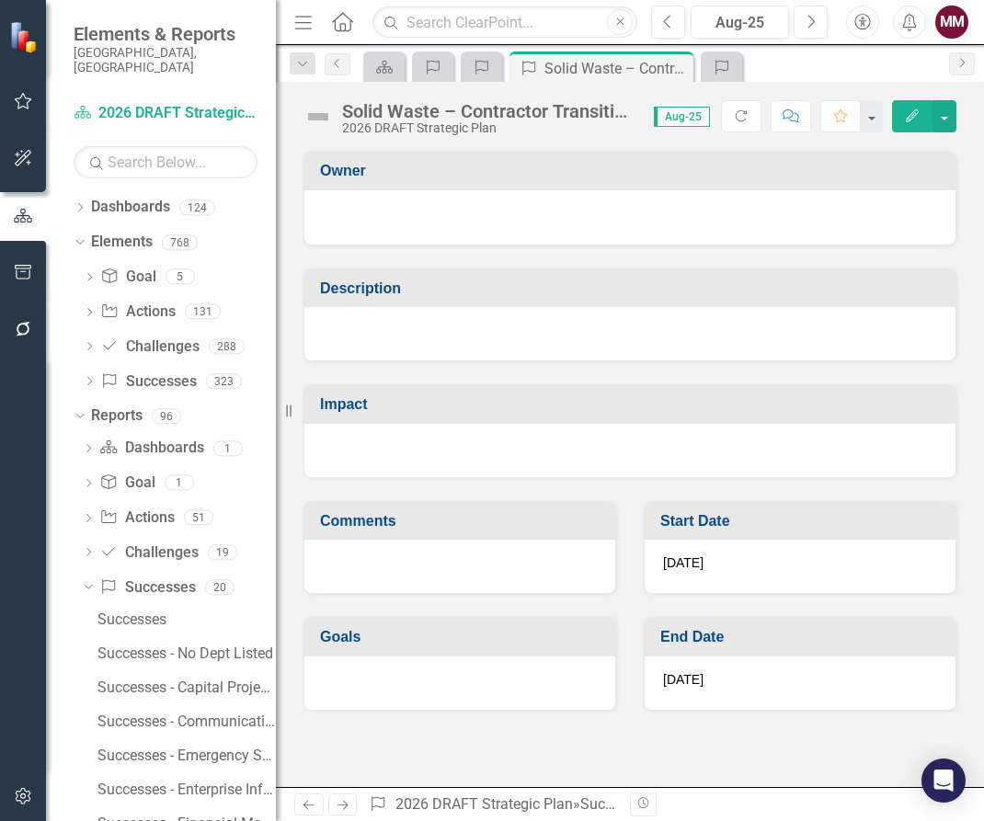
click at [482, 334] on div at bounding box center [629, 333] width 651 height 53
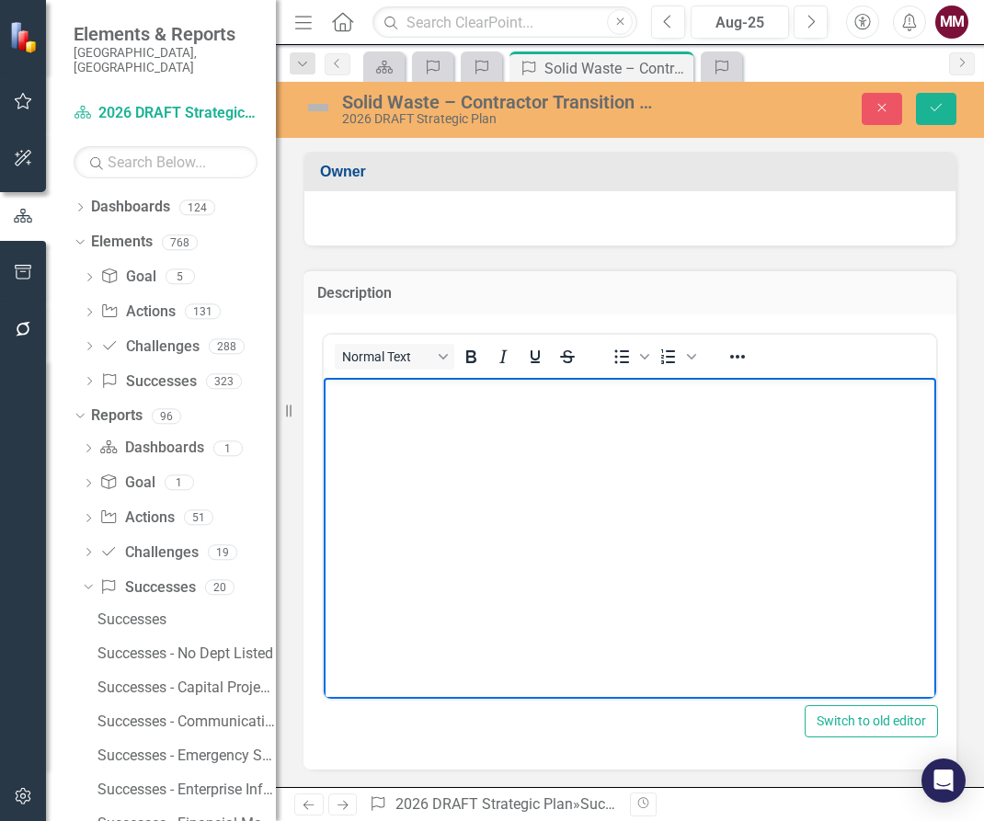
click at [462, 426] on body "Rich Text Area. Press ALT-0 for help." at bounding box center [630, 515] width 612 height 276
paste body "Rich Text Area. Press ALT-0 for help."
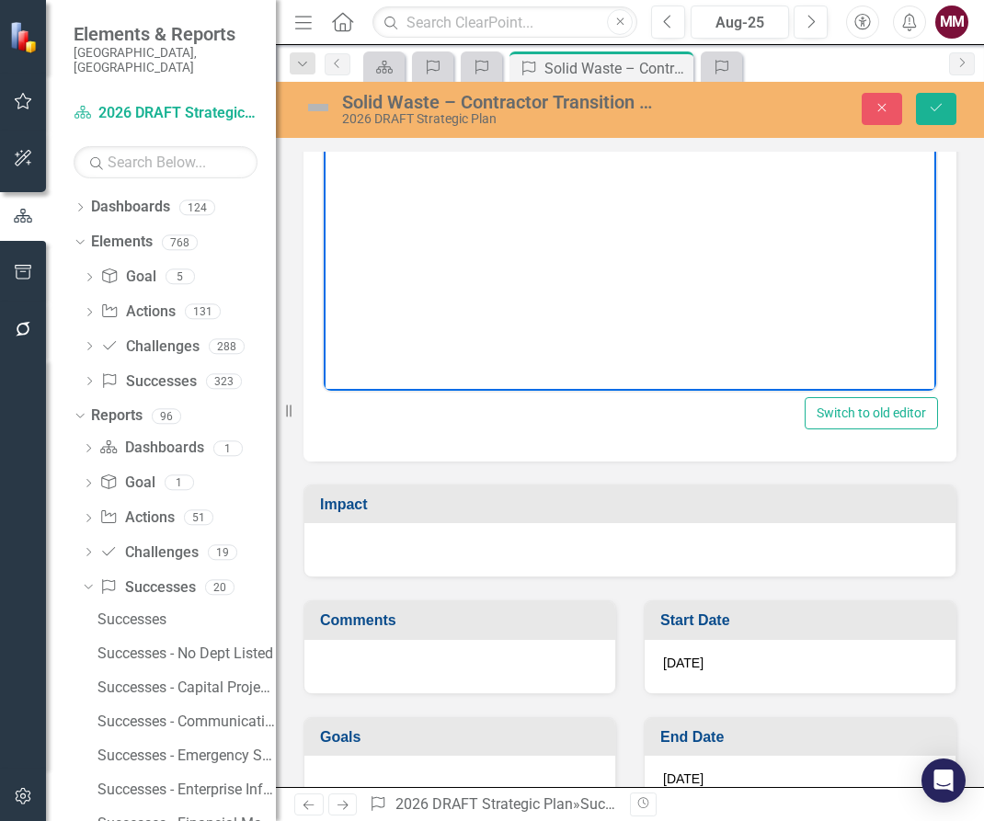
scroll to position [349, 0]
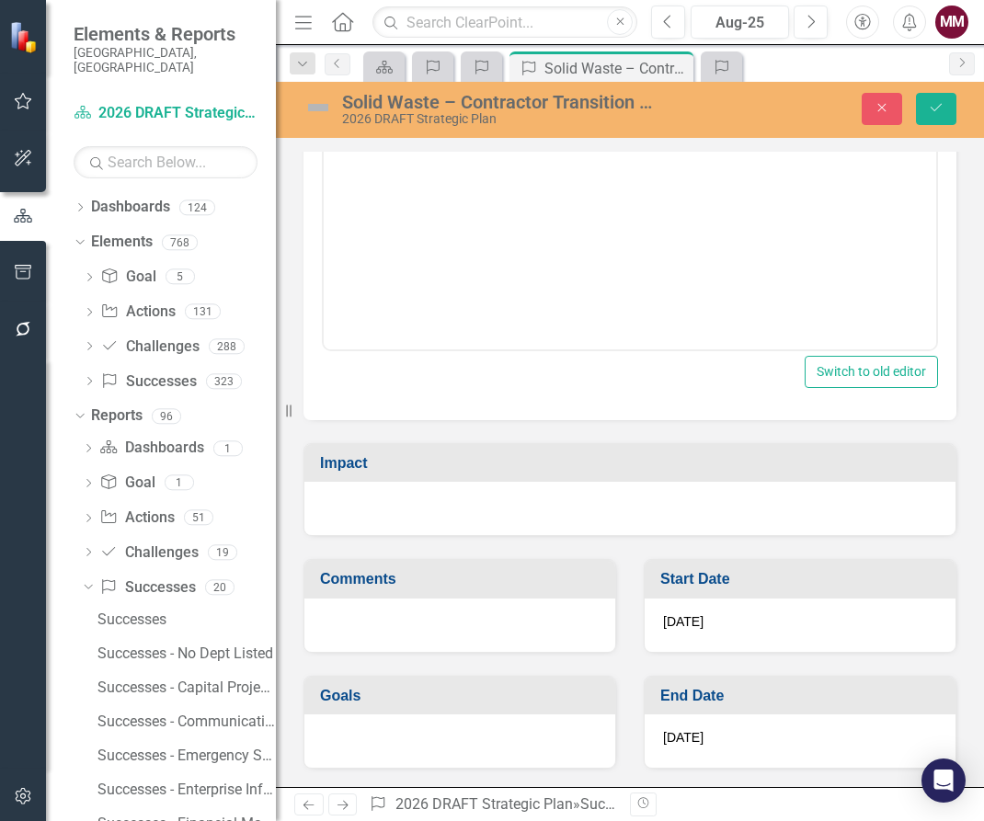
click at [531, 519] on div at bounding box center [629, 508] width 651 height 53
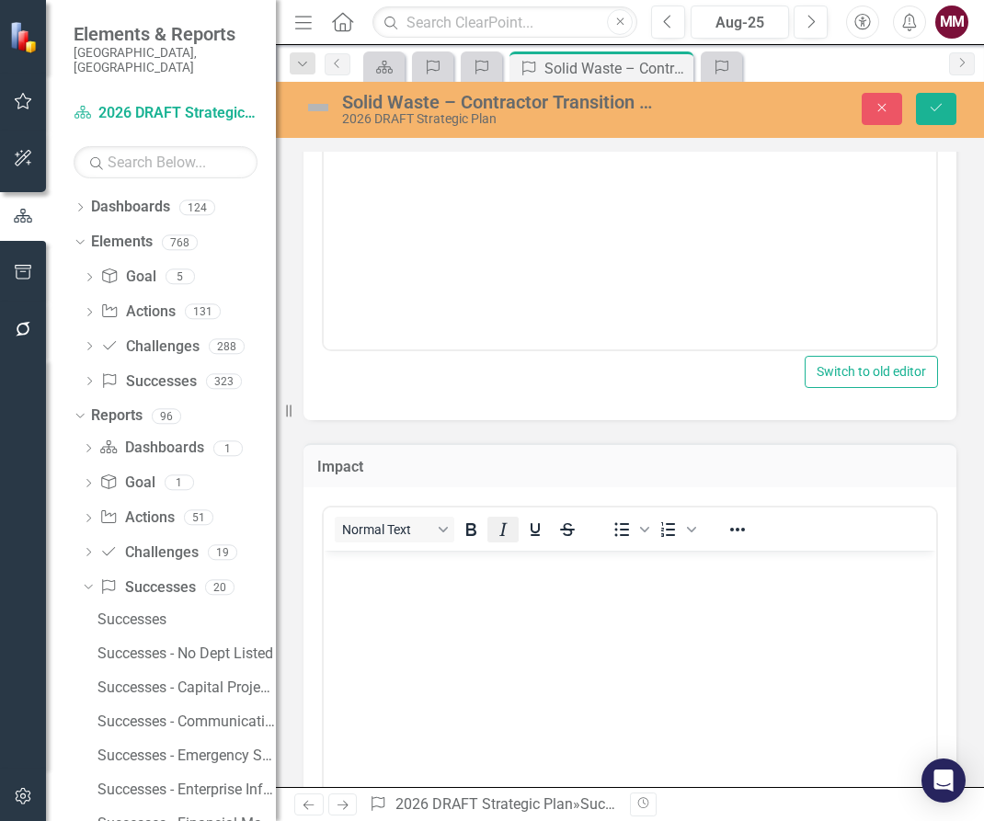
scroll to position [0, 0]
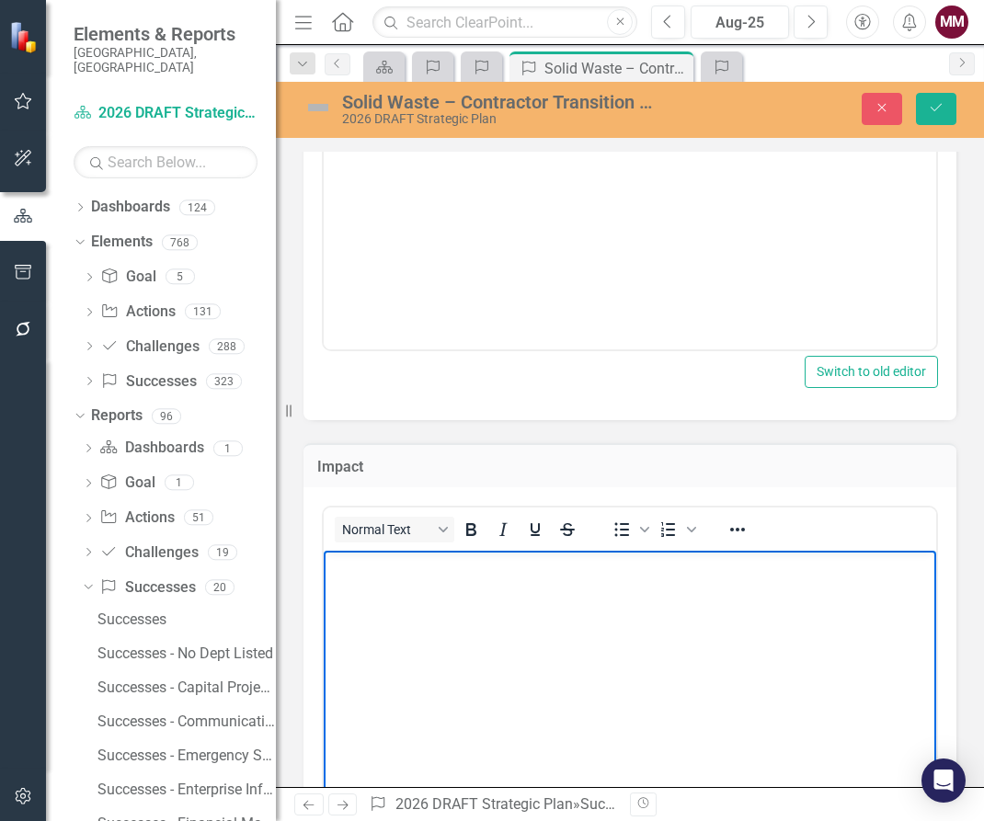
click at [467, 602] on body "Rich Text Area. Press ALT-0 for help." at bounding box center [630, 689] width 612 height 276
paste body "Rich Text Area. Press ALT-0 for help."
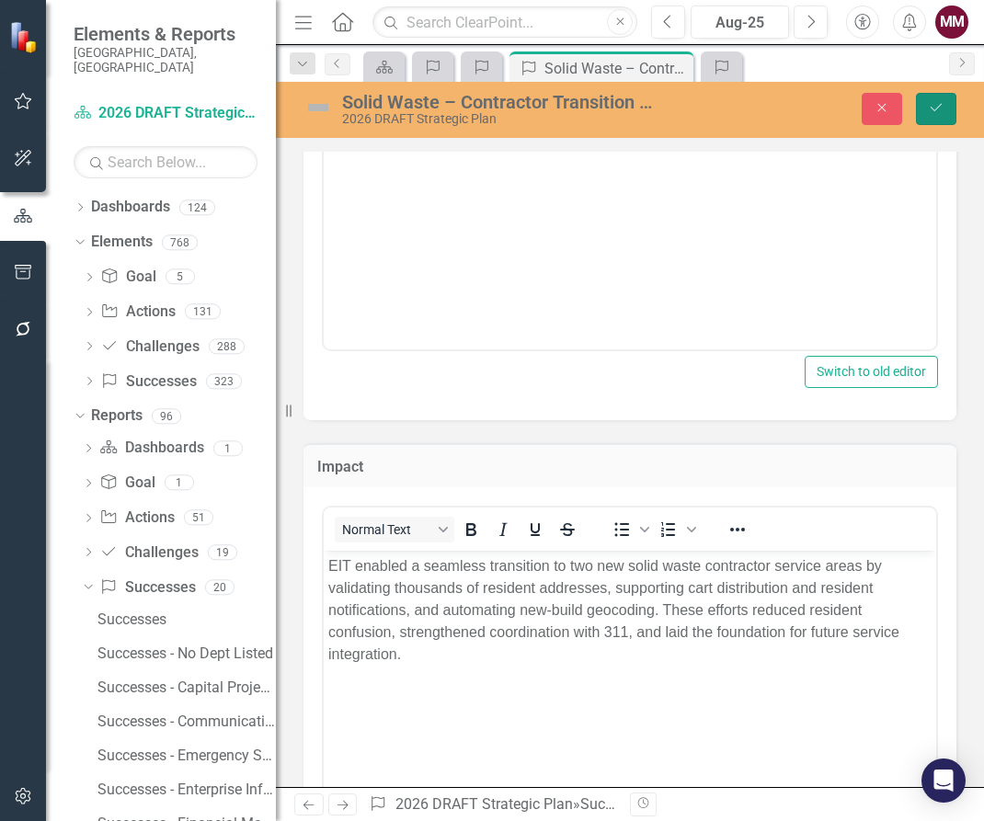
click at [926, 97] on button "Save" at bounding box center [936, 109] width 40 height 32
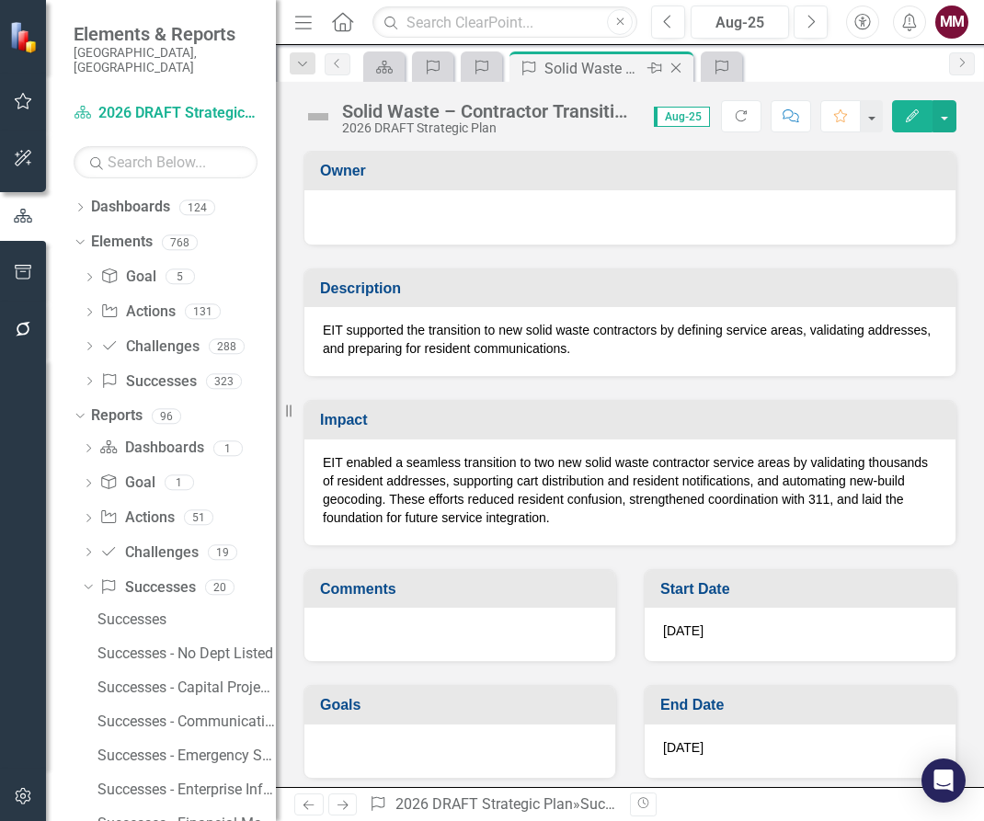
click at [679, 73] on icon "Close" at bounding box center [676, 68] width 18 height 15
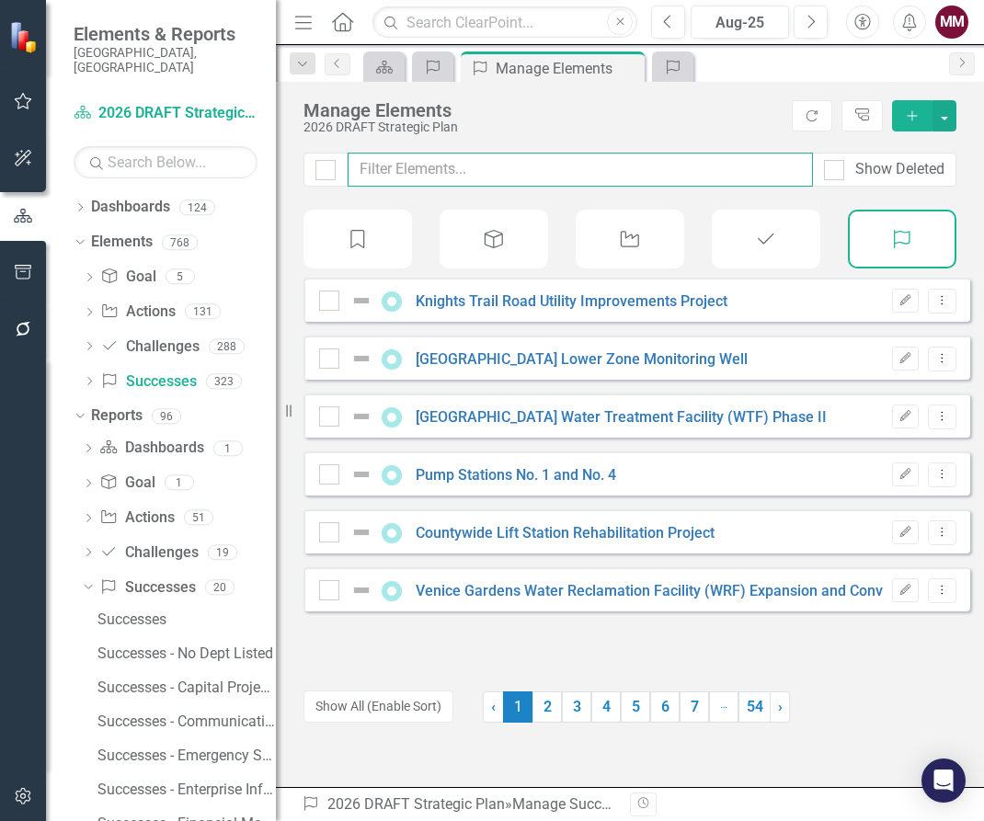
click at [531, 169] on input "text" at bounding box center [580, 170] width 465 height 34
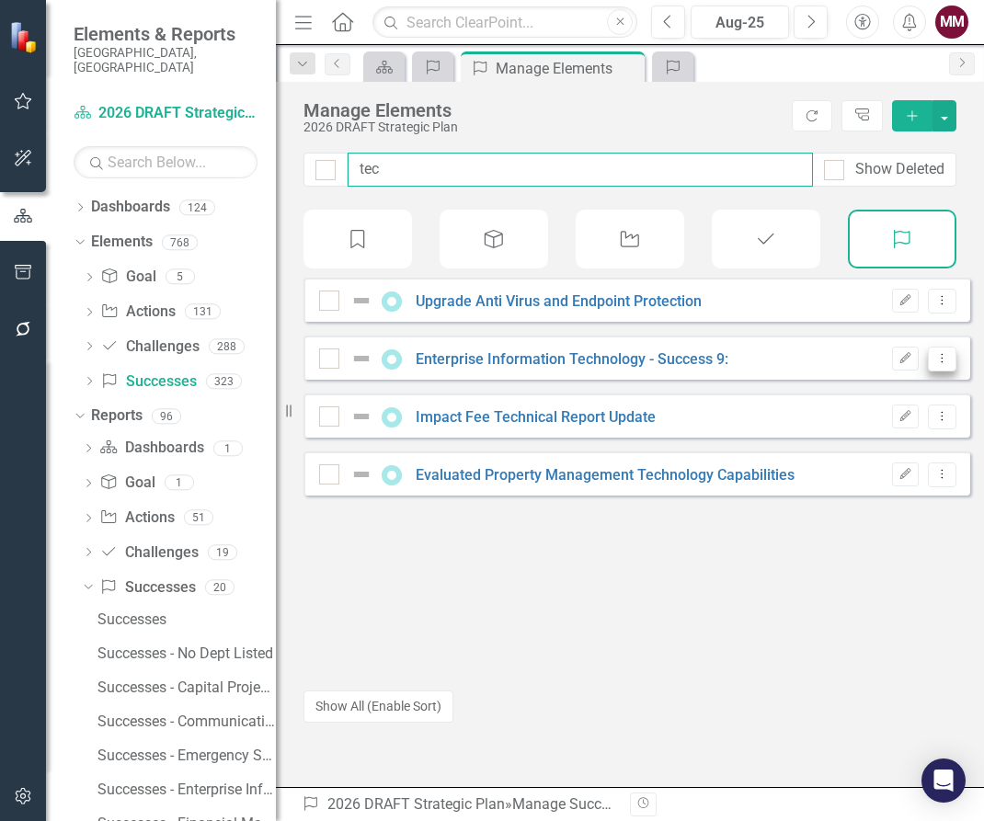
type input "tec"
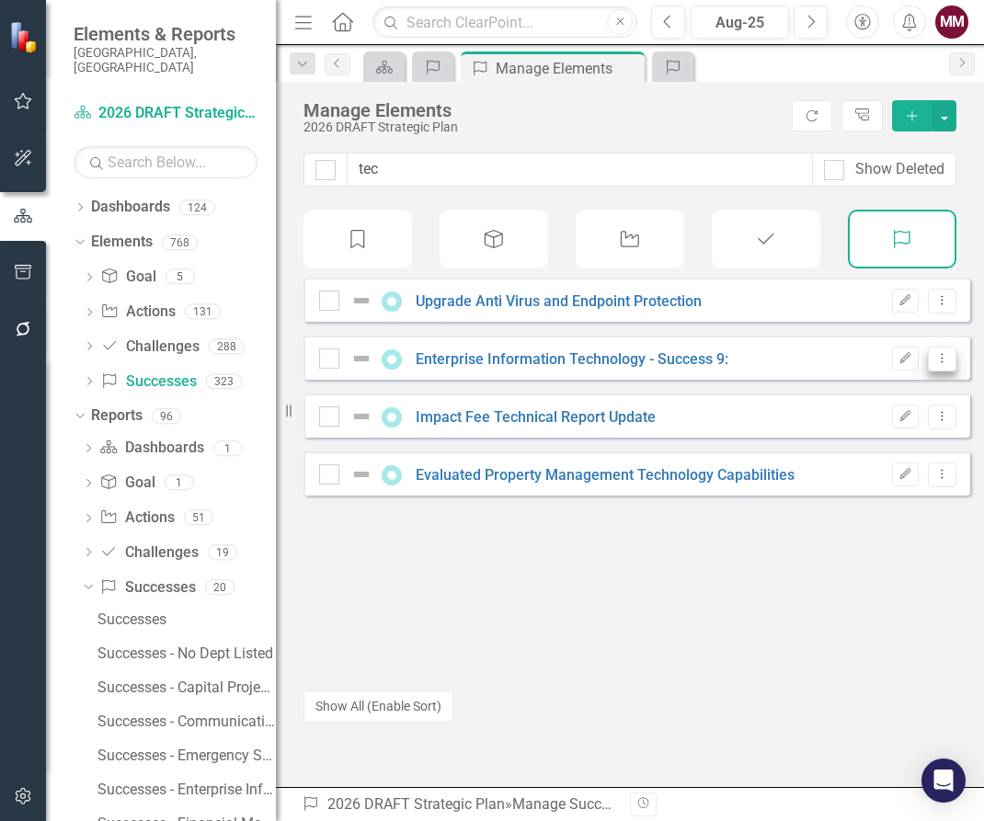
click at [934, 364] on icon "Dropdown Menu" at bounding box center [942, 358] width 16 height 12
click at [863, 478] on link "Copy Duplicate Success" at bounding box center [860, 471] width 164 height 34
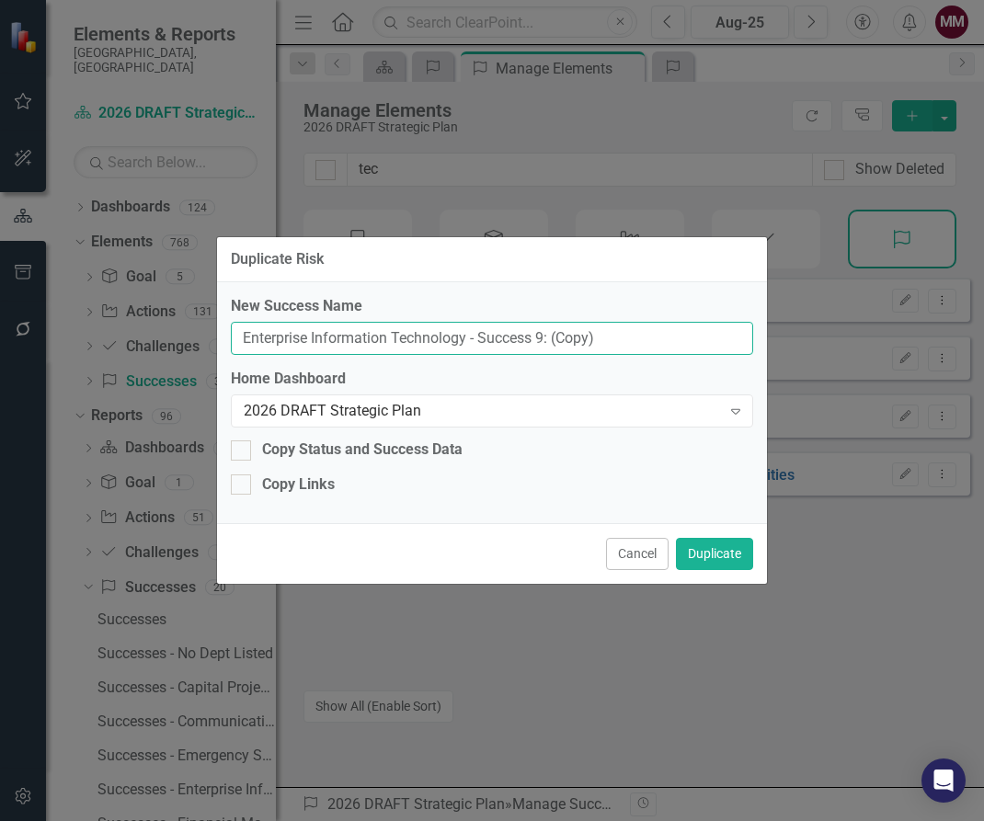
drag, startPoint x: 161, startPoint y: 323, endPoint x: -326, endPoint y: 291, distance: 488.4
click at [0, 291] on html "Accessibility Screen-Reader Guide, Feedback, and Issue Reporting | New window E…" at bounding box center [492, 410] width 984 height 821
paste input "Stormwater Asset Maintenance Application"
type input "Stormwater Asset Maintenance Application"
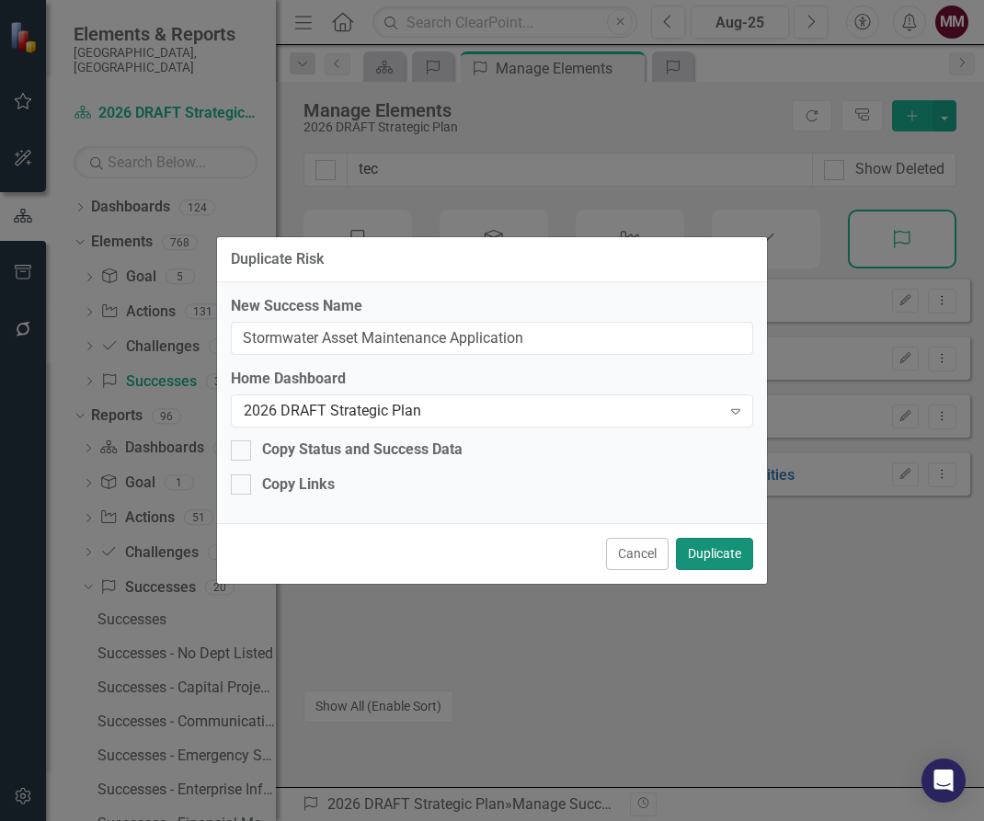
click at [726, 554] on button "Duplicate" at bounding box center [714, 554] width 77 height 32
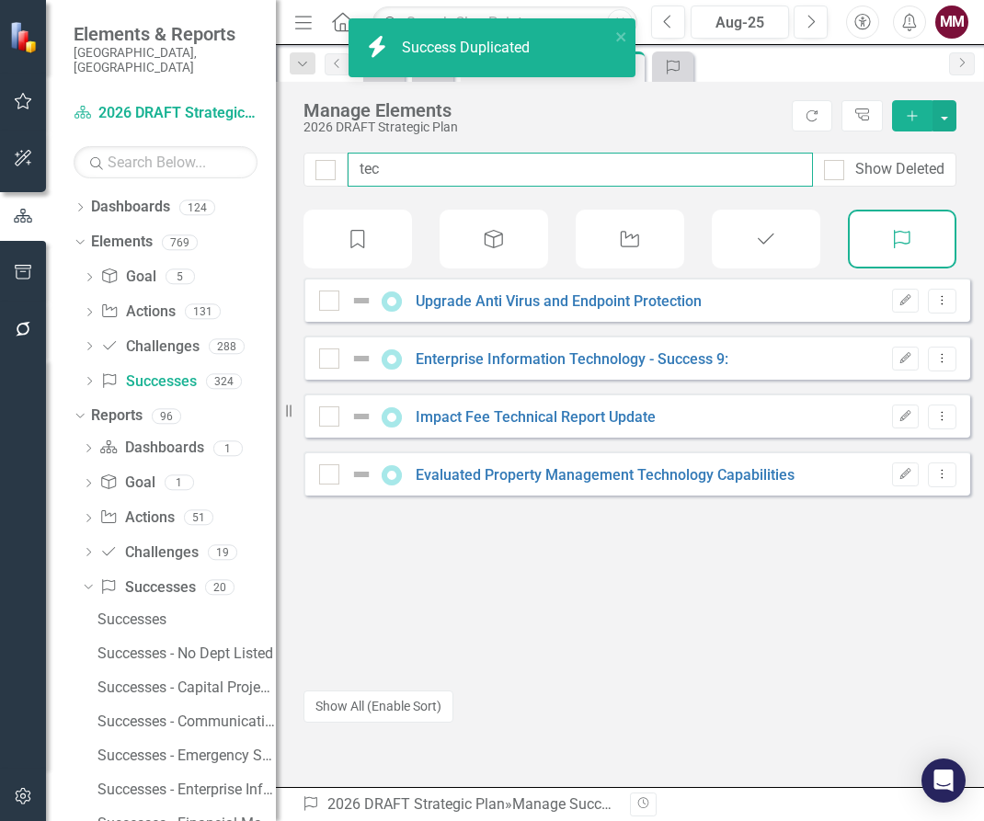
drag, startPoint x: 408, startPoint y: 178, endPoint x: 12, endPoint y: 116, distance: 401.2
click at [14, 118] on div "Elements & Reports [GEOGRAPHIC_DATA], [GEOGRAPHIC_DATA] Dashboard 2026 DRAFT St…" at bounding box center [492, 410] width 984 height 821
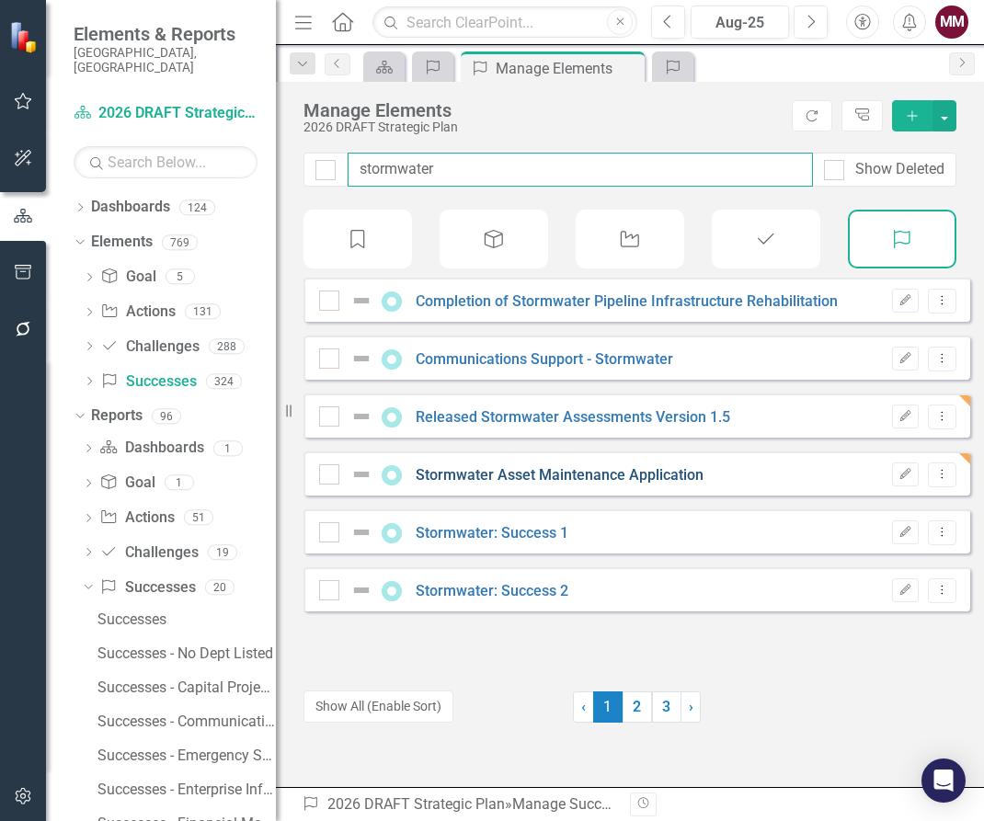
type input "stormwater"
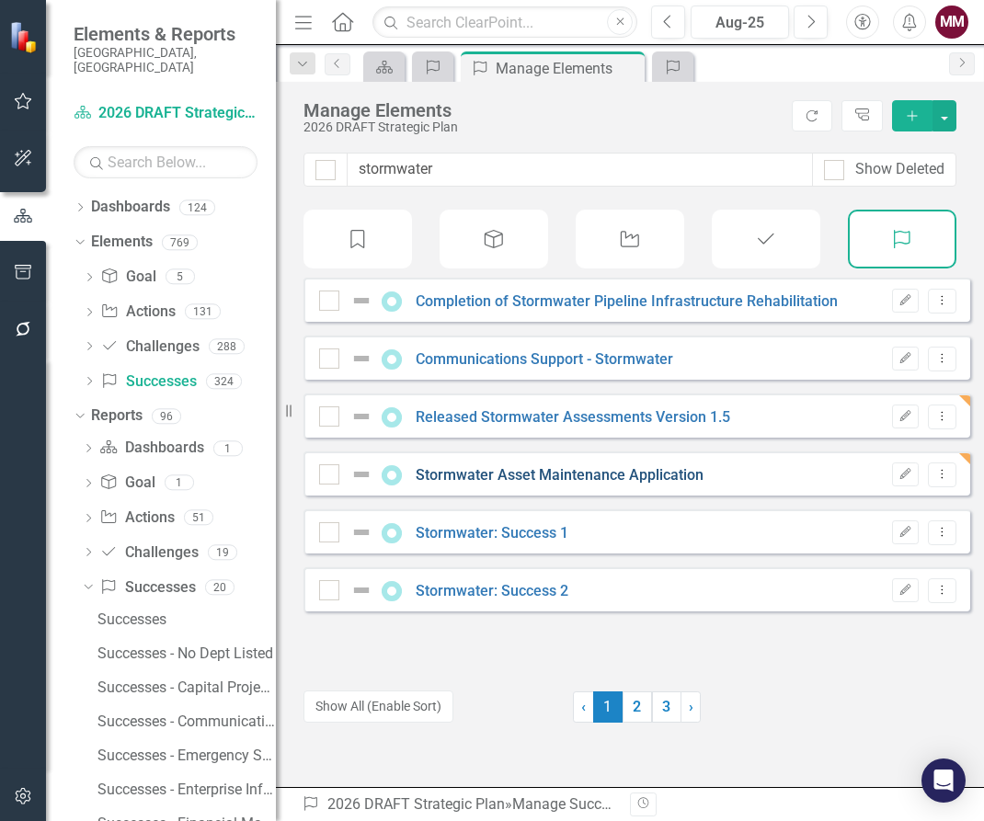
click at [483, 484] on link "Stormwater Asset Maintenance Application" at bounding box center [560, 474] width 288 height 17
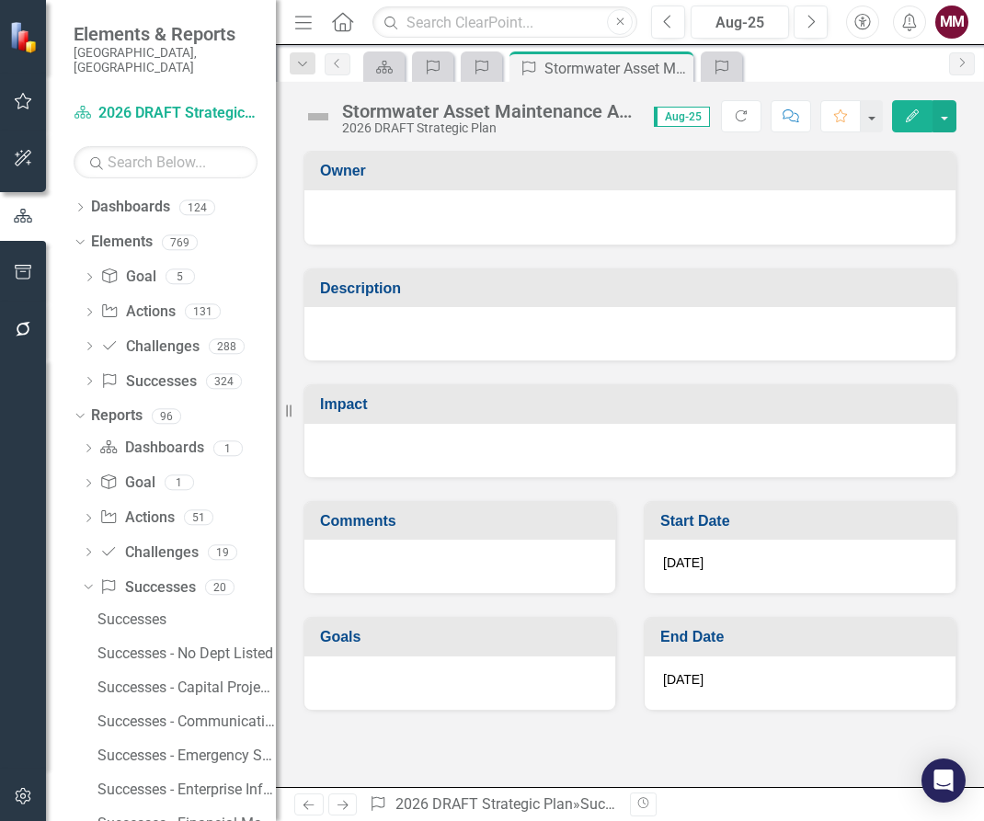
click at [455, 352] on div at bounding box center [629, 333] width 651 height 53
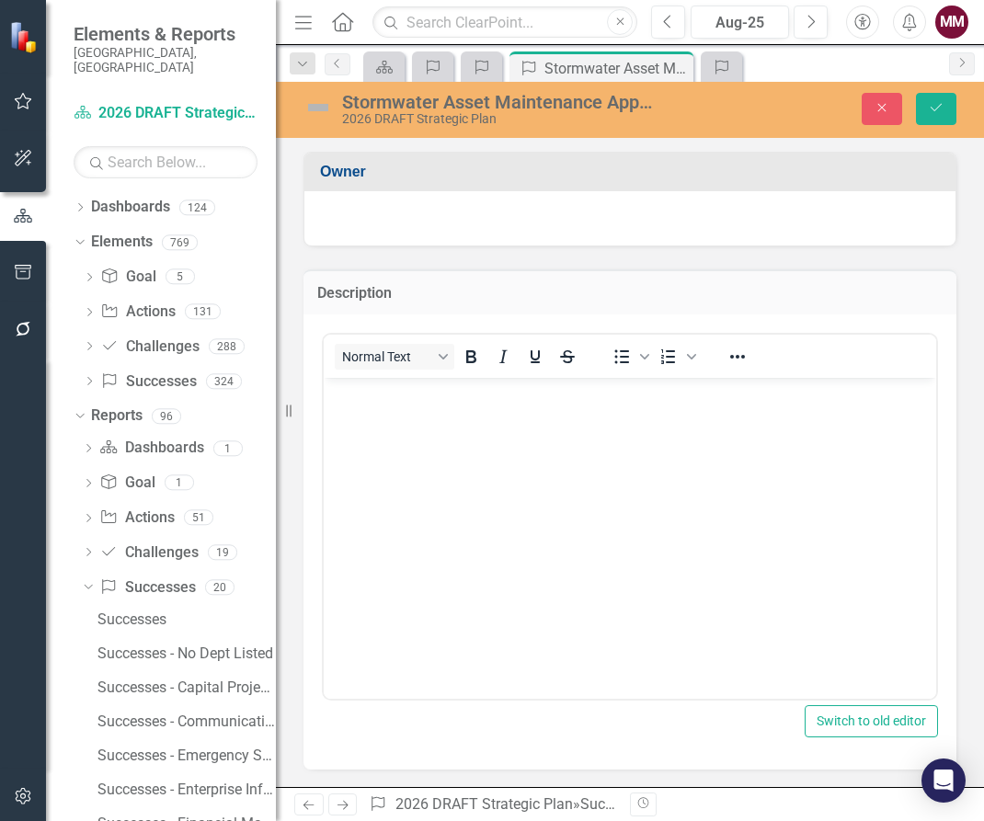
click at [452, 432] on body "Rich Text Area. Press ALT-0 for help." at bounding box center [630, 515] width 612 height 276
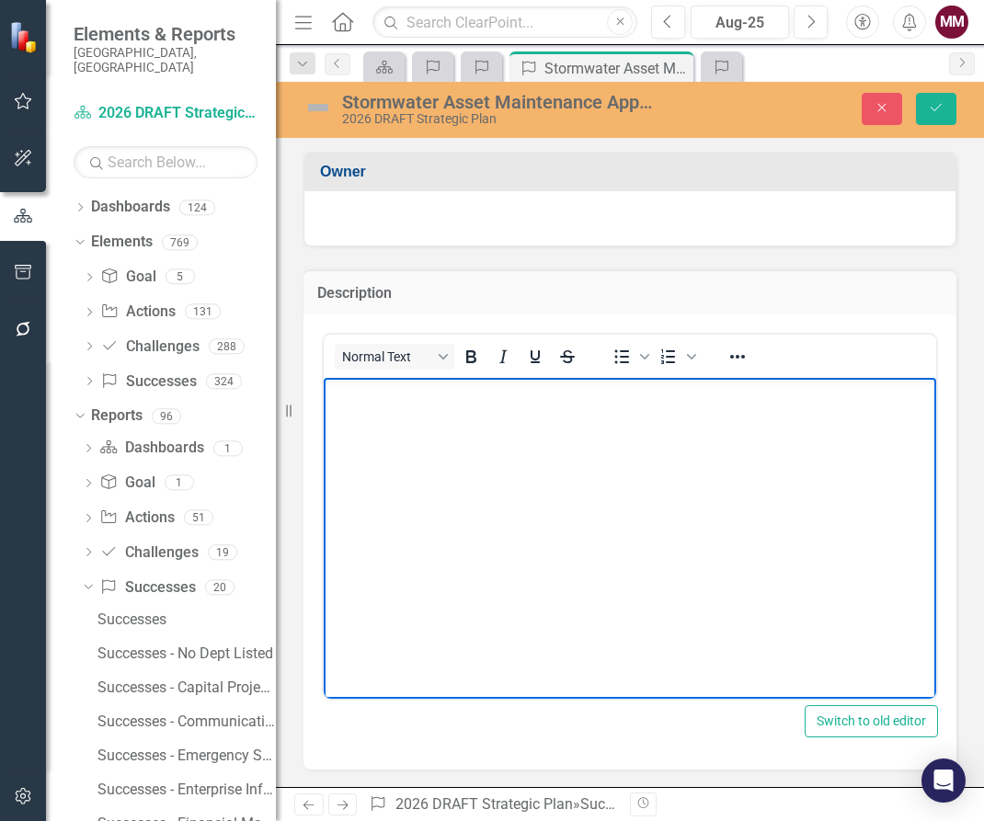
paste body "Rich Text Area. Press ALT-0 for help."
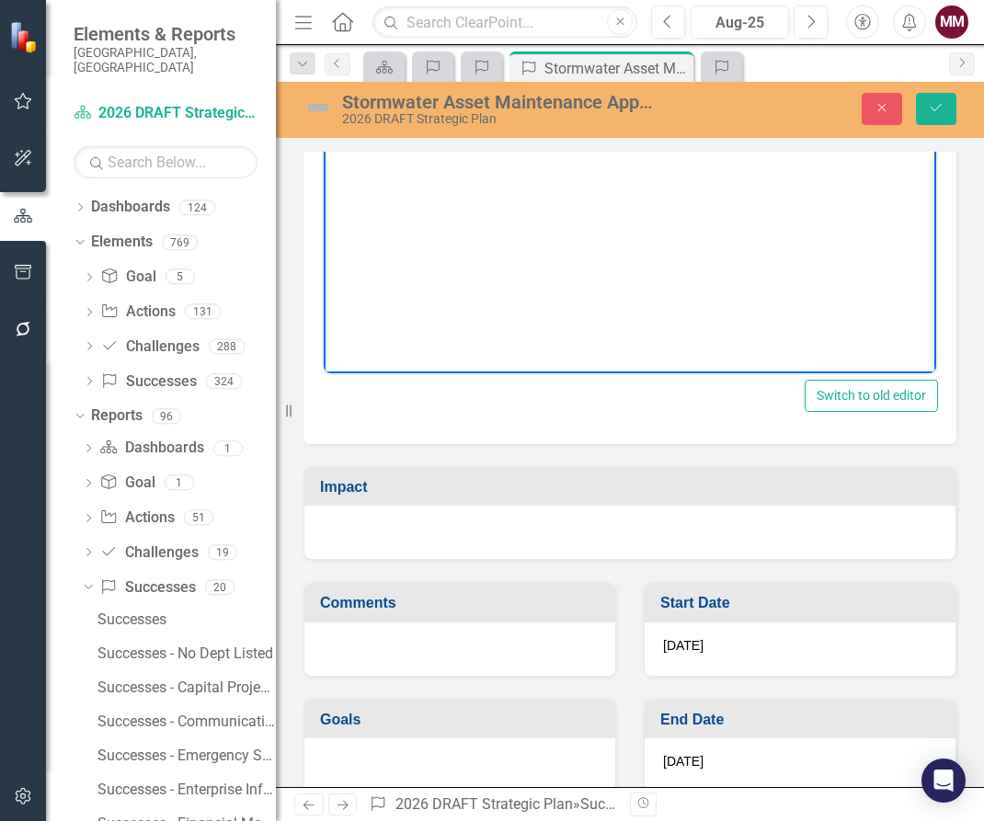
scroll to position [349, 0]
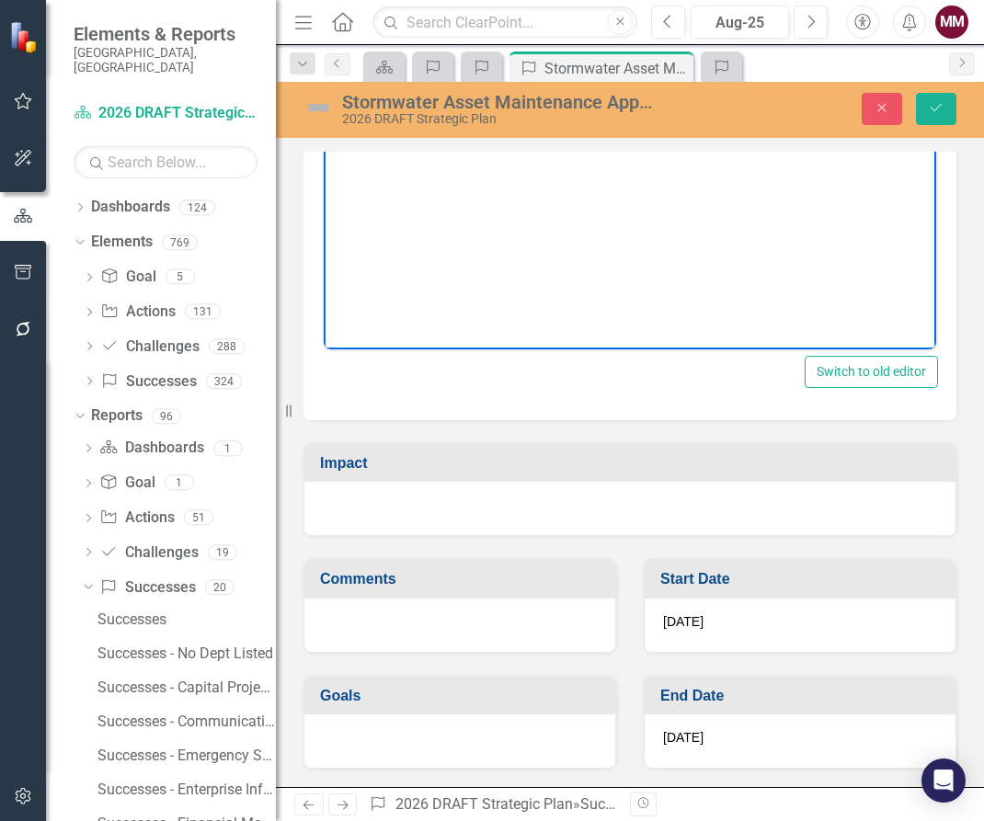
click at [446, 503] on div at bounding box center [629, 508] width 651 height 53
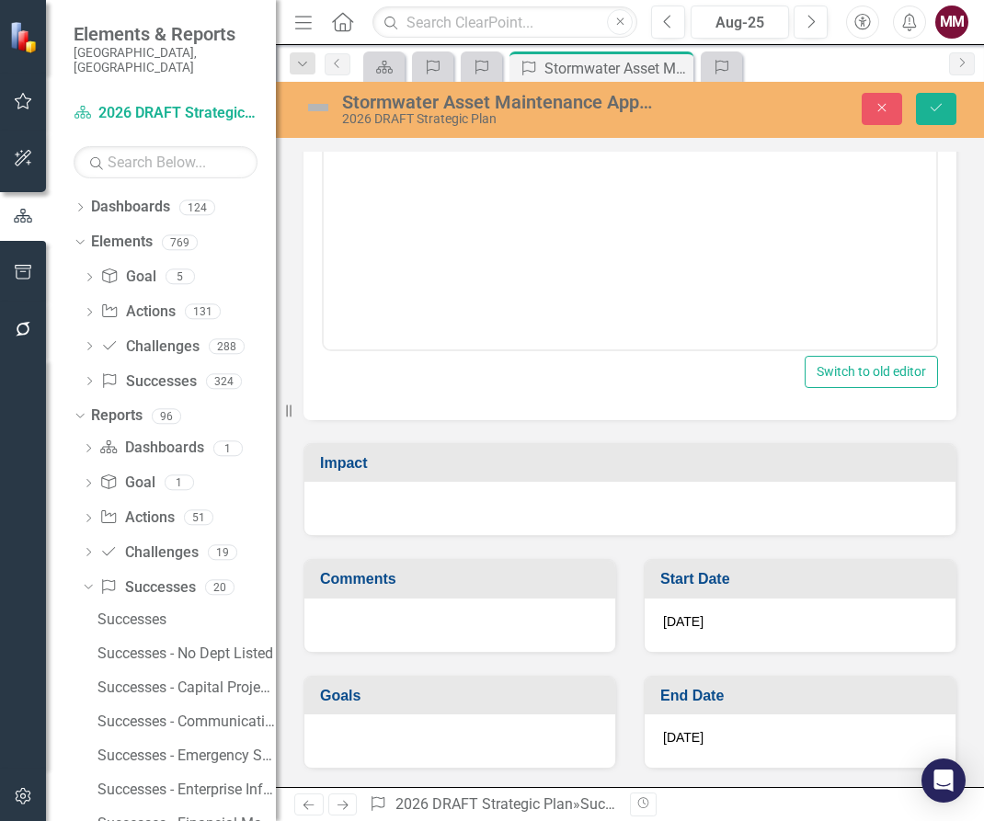
click at [446, 503] on div at bounding box center [629, 508] width 651 height 53
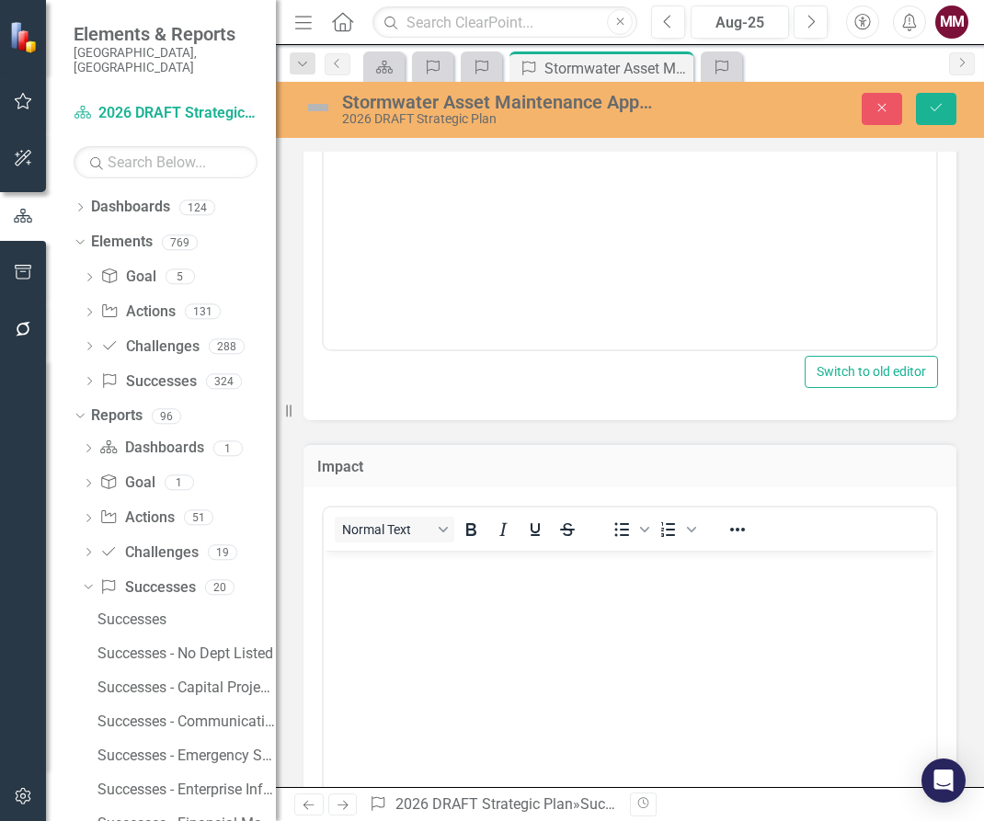
scroll to position [0, 0]
click at [440, 604] on body "Rich Text Area. Press ALT-0 for help." at bounding box center [630, 689] width 612 height 276
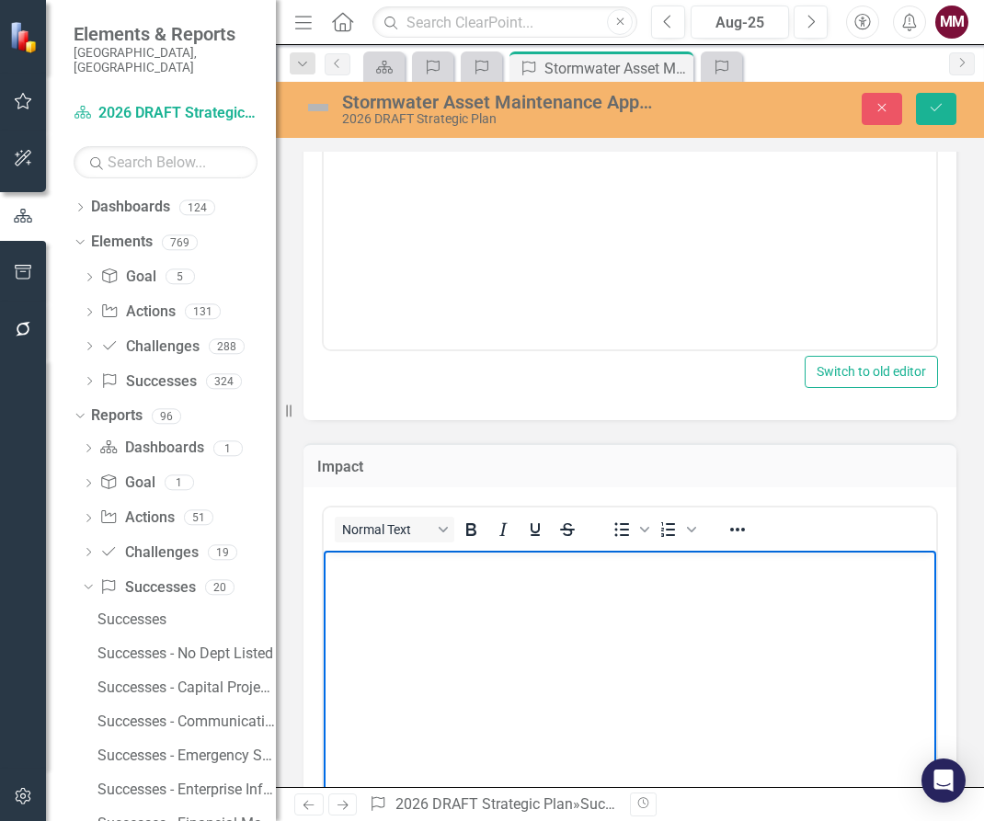
paste body "Rich Text Area. Press ALT-0 for help."
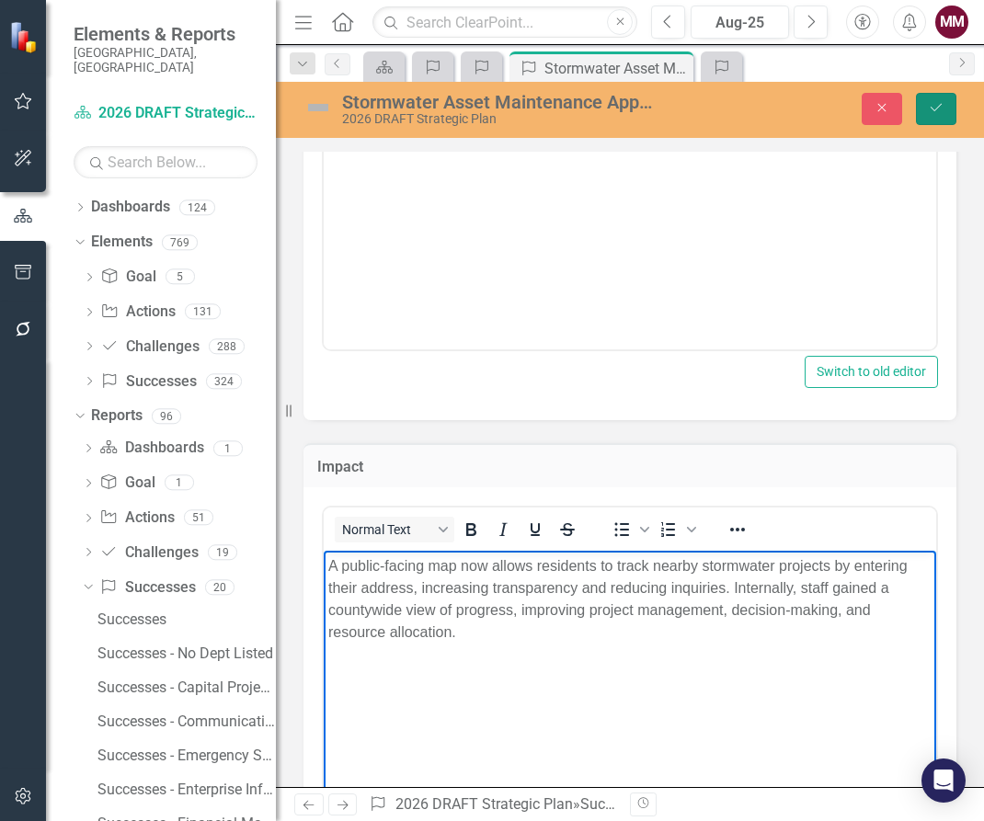
click at [940, 112] on icon "Save" at bounding box center [936, 107] width 17 height 13
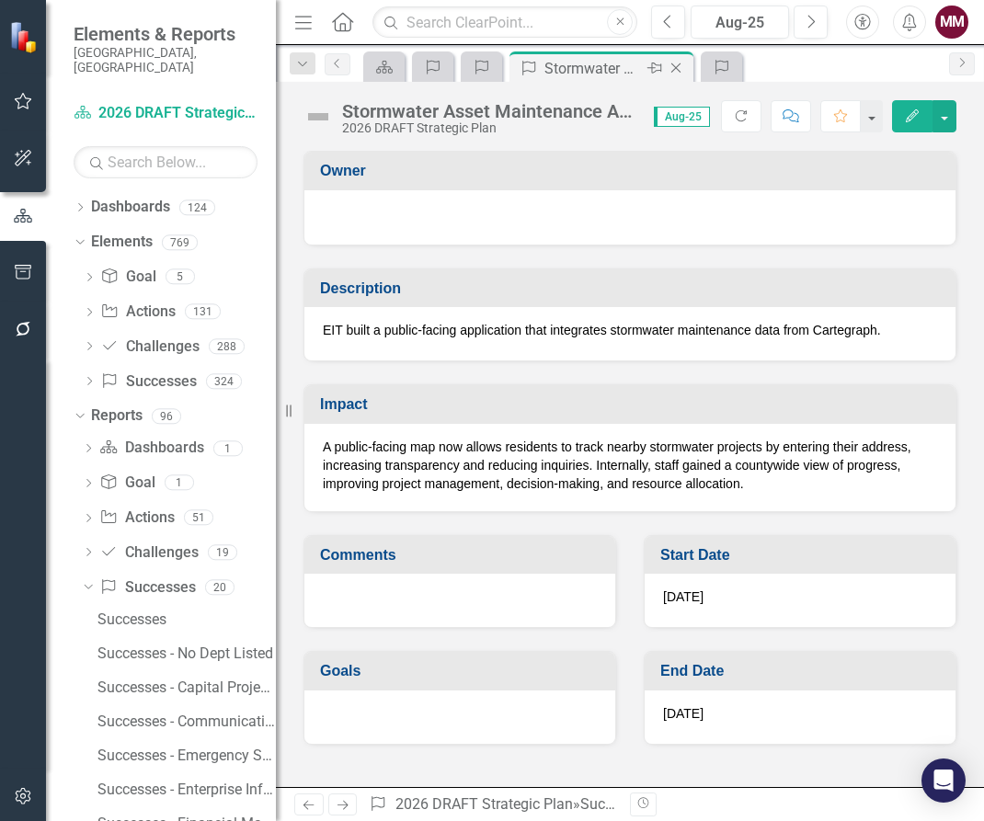
click at [681, 74] on icon "Close" at bounding box center [676, 68] width 18 height 15
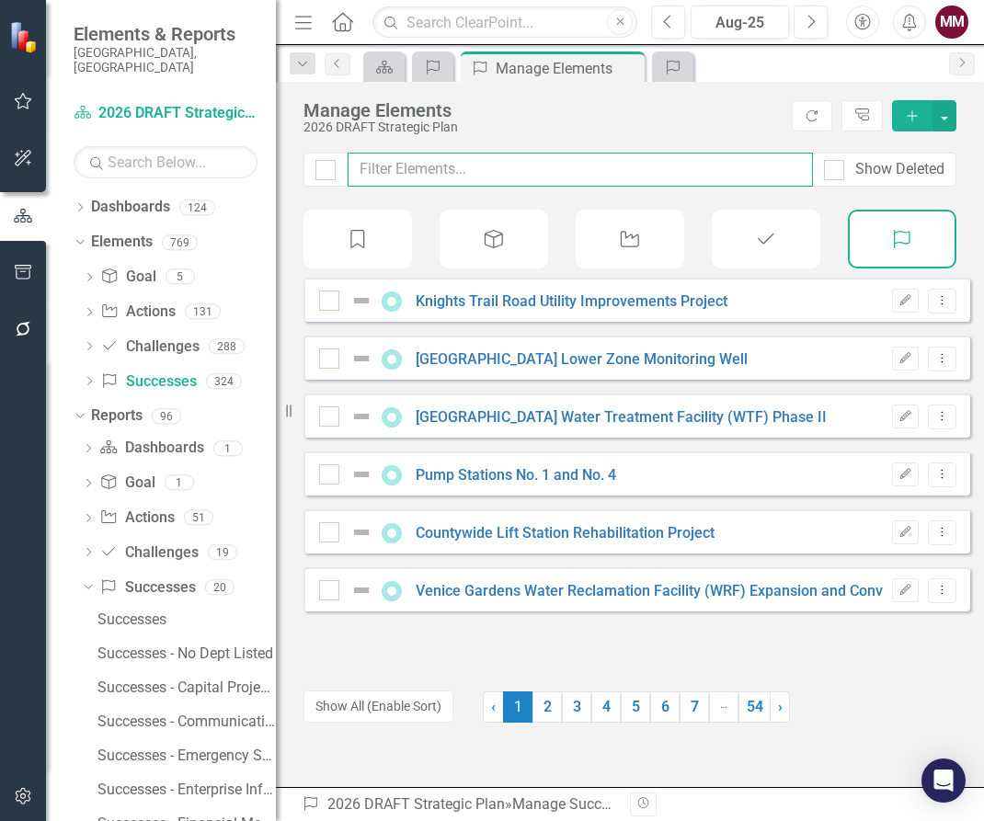
click at [422, 164] on input "text" at bounding box center [580, 170] width 465 height 34
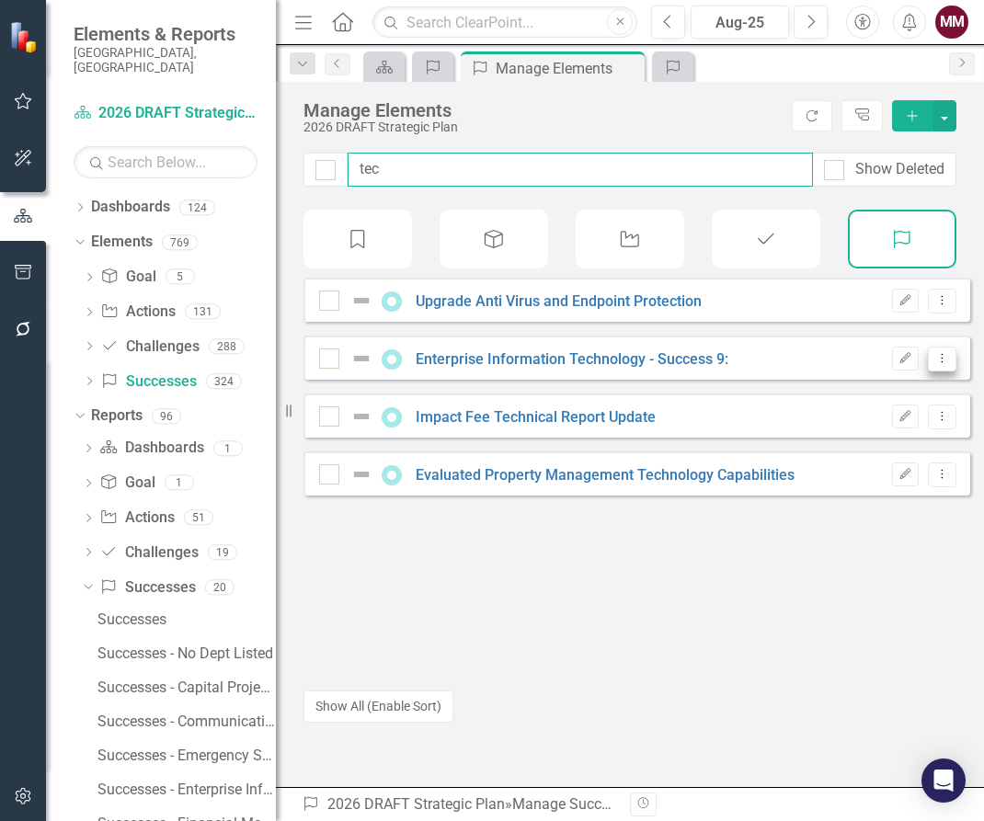
type input "tec"
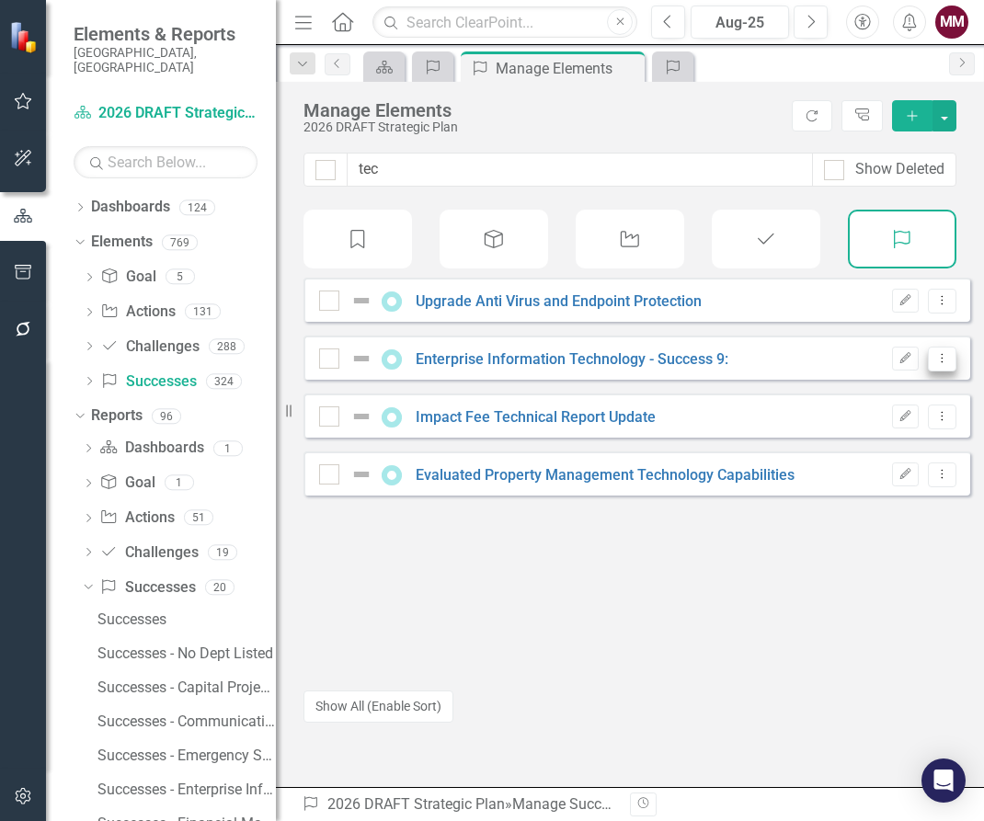
click at [934, 364] on icon "Dropdown Menu" at bounding box center [942, 358] width 16 height 12
click at [873, 469] on link "Copy Duplicate Success" at bounding box center [860, 471] width 164 height 34
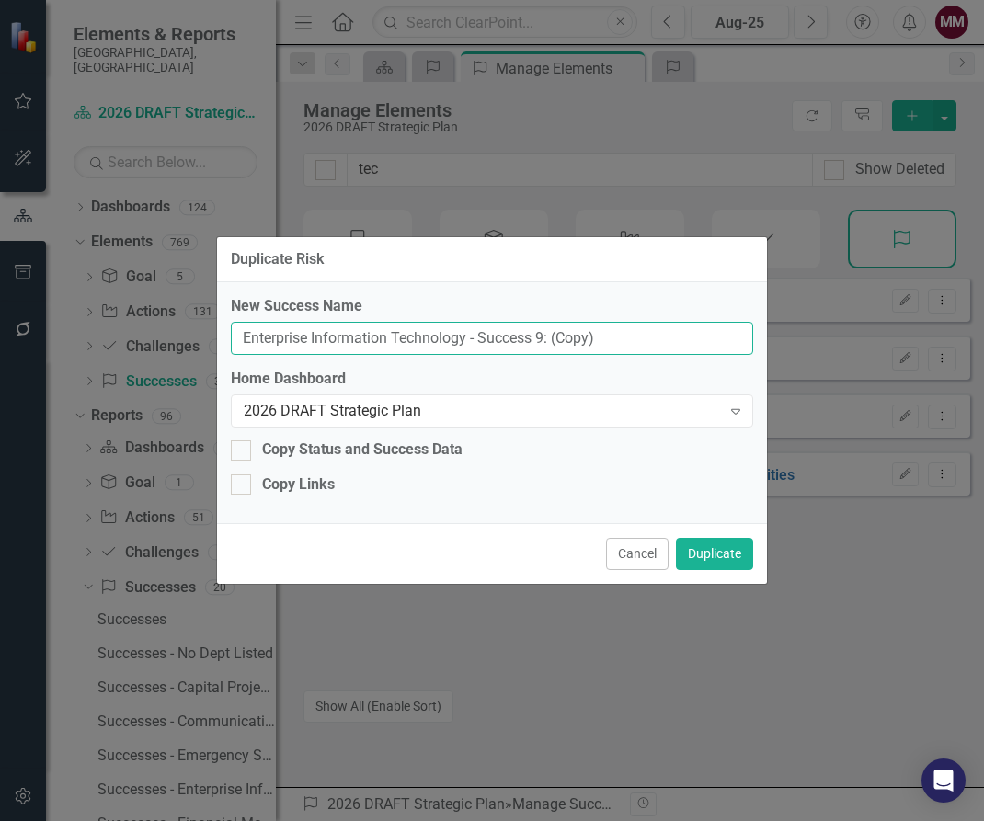
drag, startPoint x: 603, startPoint y: 343, endPoint x: -204, endPoint y: 241, distance: 813.8
click at [0, 241] on html "Accessibility Screen-Reader Guide, Feedback, and Issue Reporting | New window E…" at bounding box center [492, 410] width 984 height 821
paste input "Satellite Flood Data Solution"
type input "Satellite Flood Data Solution"
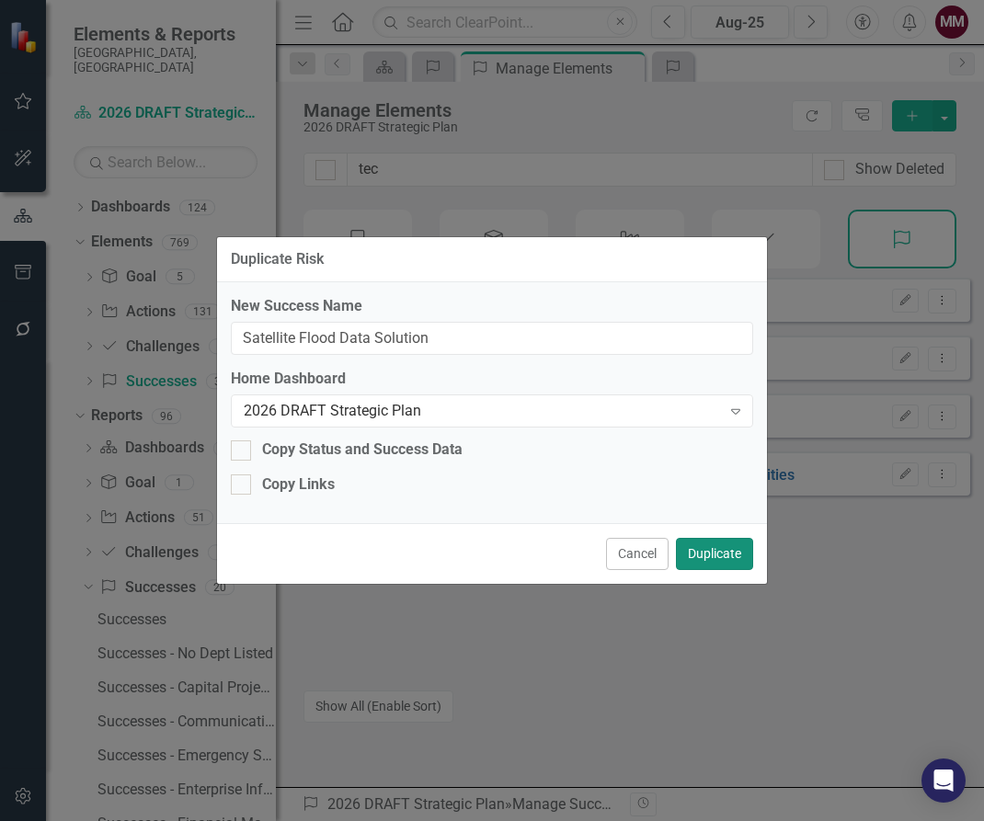
click at [719, 553] on button "Duplicate" at bounding box center [714, 554] width 77 height 32
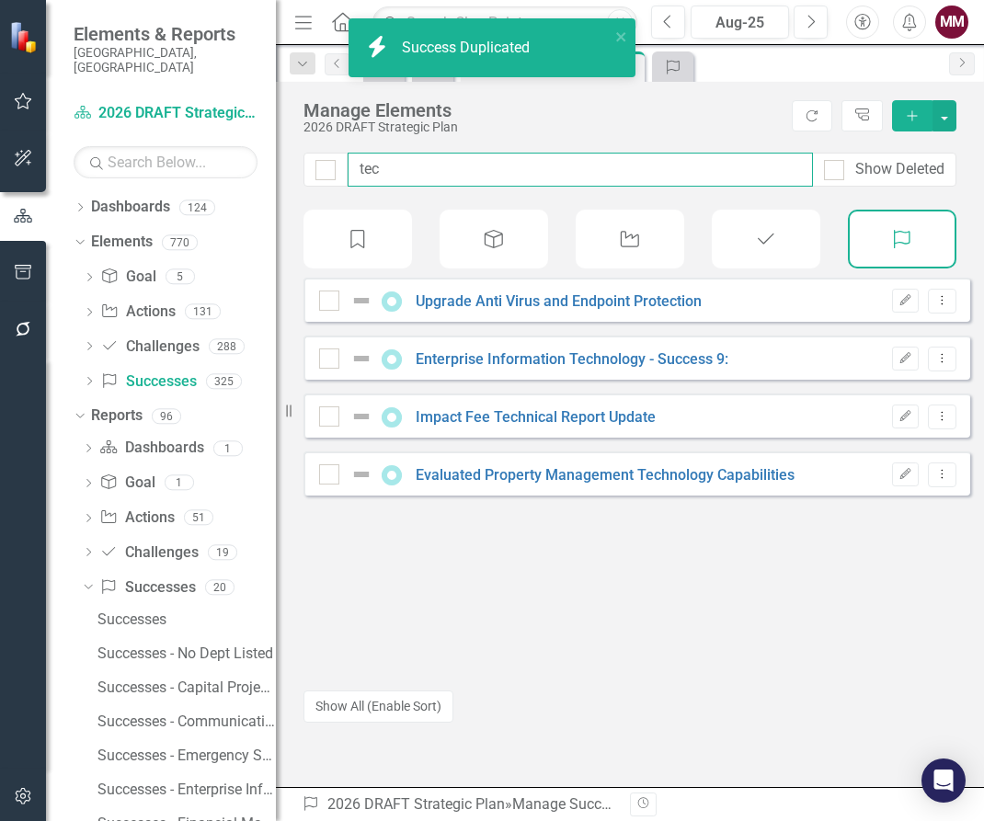
drag, startPoint x: 457, startPoint y: 174, endPoint x: 270, endPoint y: 153, distance: 187.9
click at [275, 154] on div "Elements & Reports [GEOGRAPHIC_DATA], [GEOGRAPHIC_DATA] Dashboard 2026 DRAFT St…" at bounding box center [492, 410] width 984 height 821
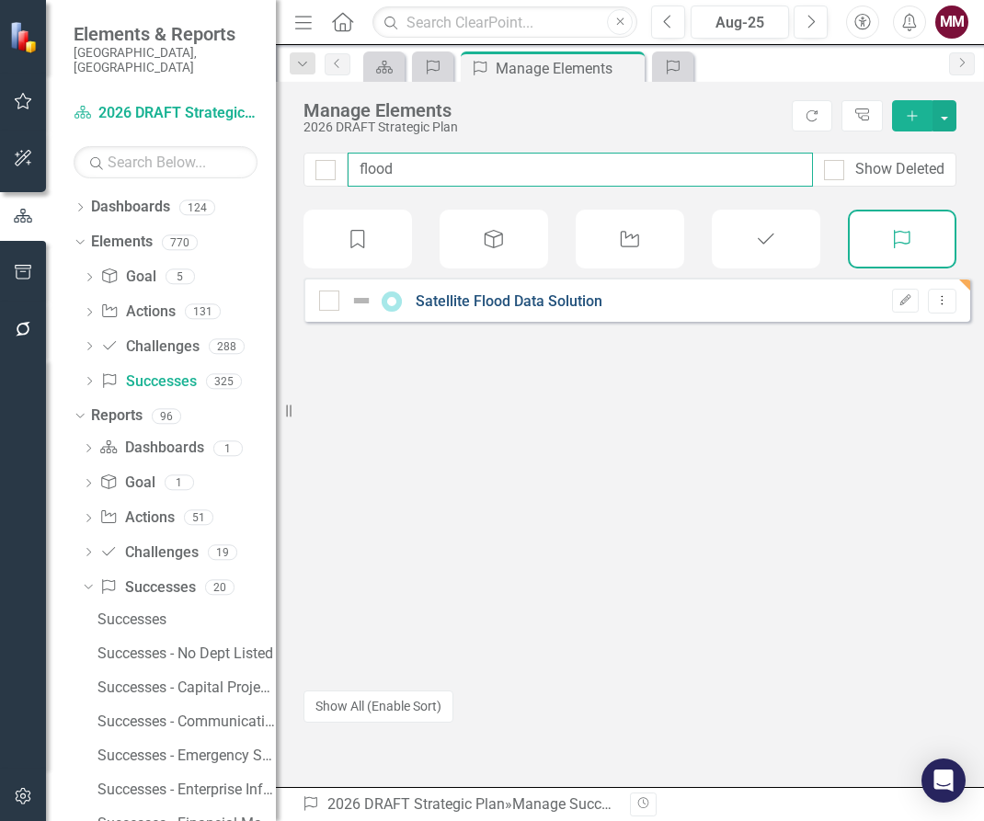
type input "flood"
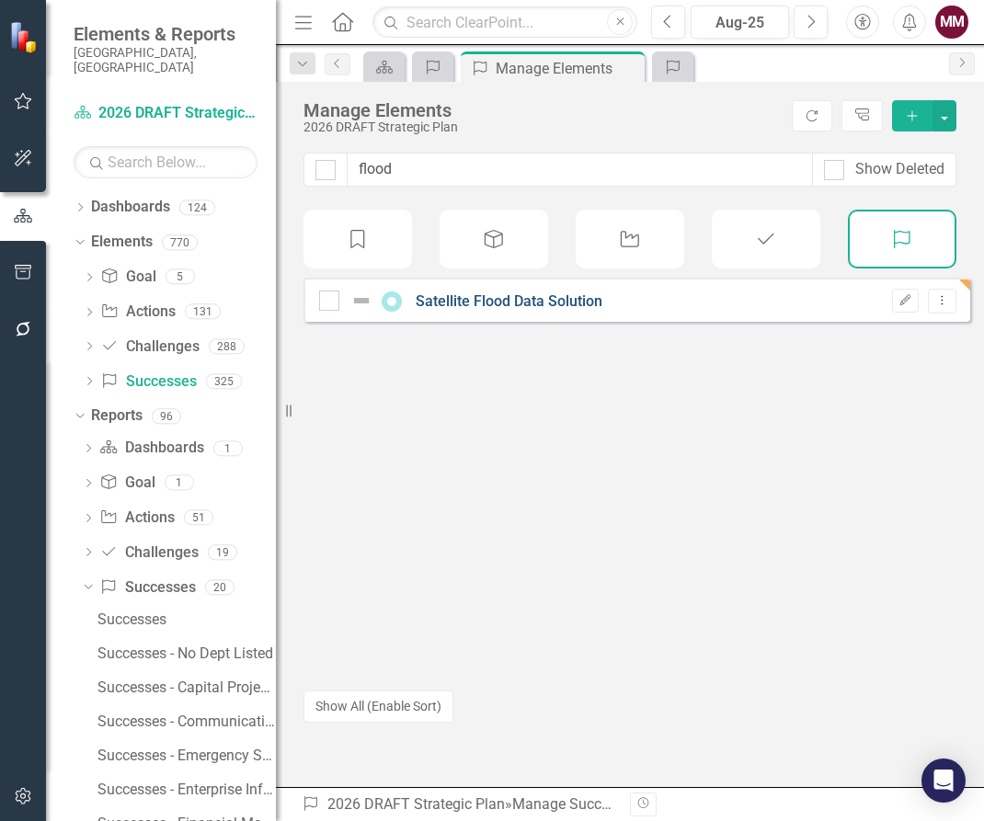
click at [466, 310] on link "Satellite Flood Data Solution" at bounding box center [509, 300] width 187 height 17
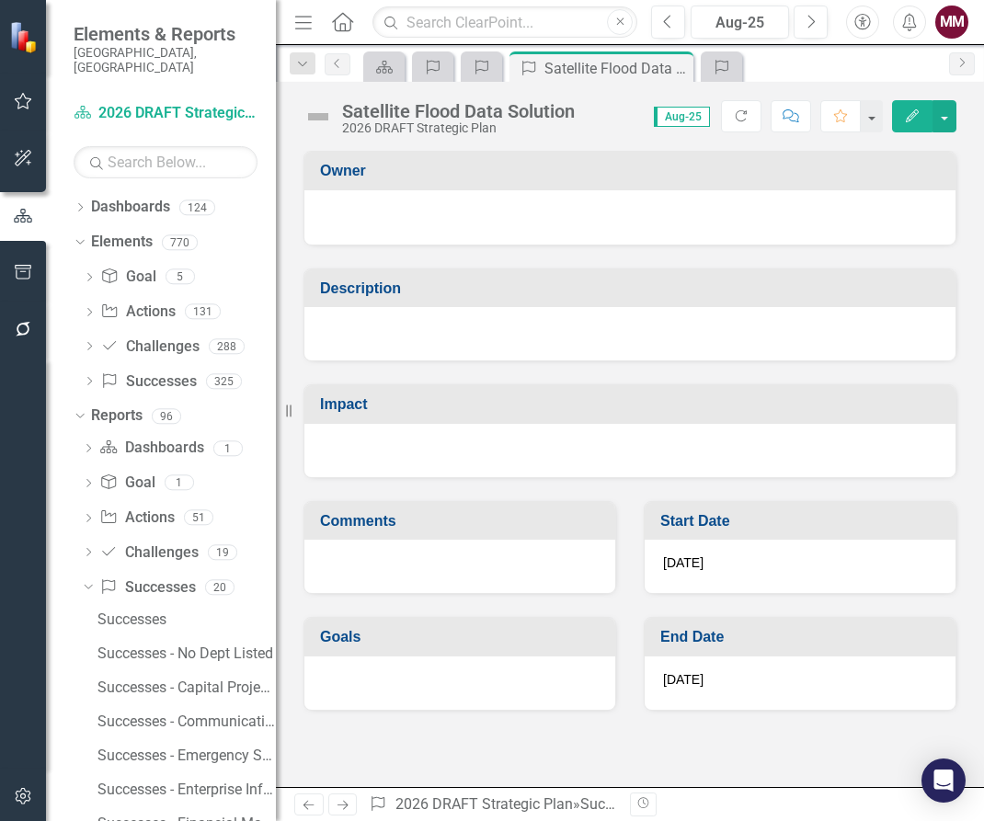
click at [550, 346] on div at bounding box center [629, 333] width 651 height 53
click at [549, 346] on div at bounding box center [629, 333] width 651 height 53
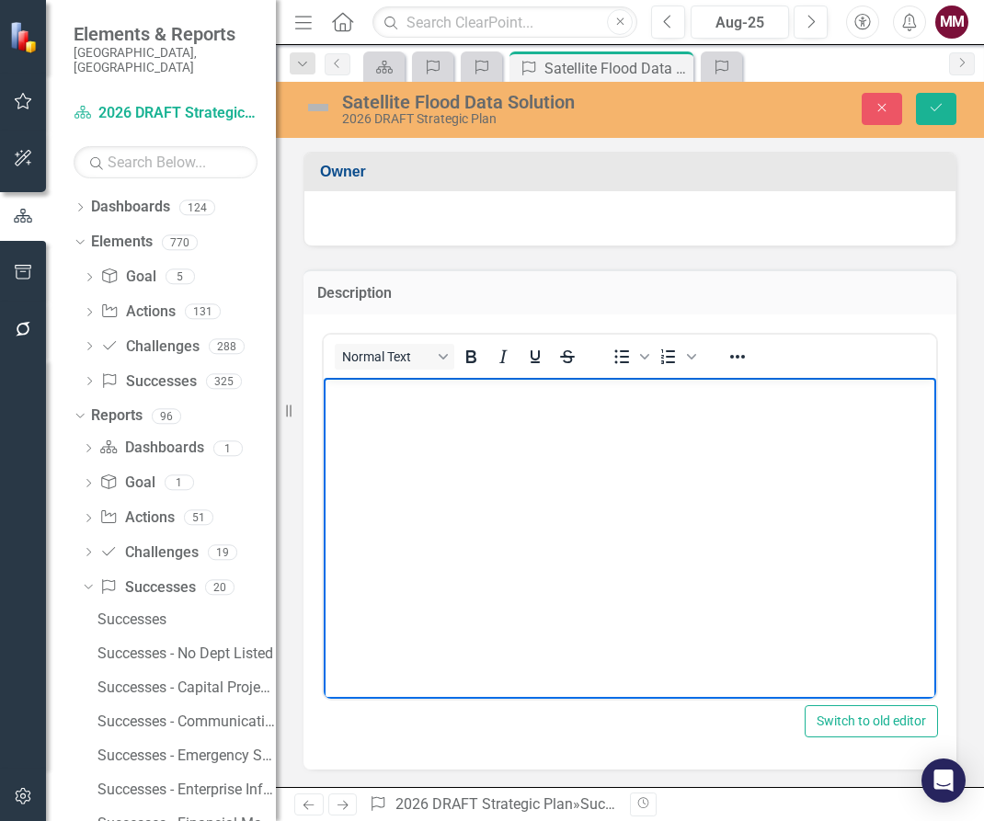
click at [341, 423] on body "Rich Text Area. Press ALT-0 for help." at bounding box center [630, 515] width 612 height 276
paste body "Rich Text Area. Press ALT-0 for help."
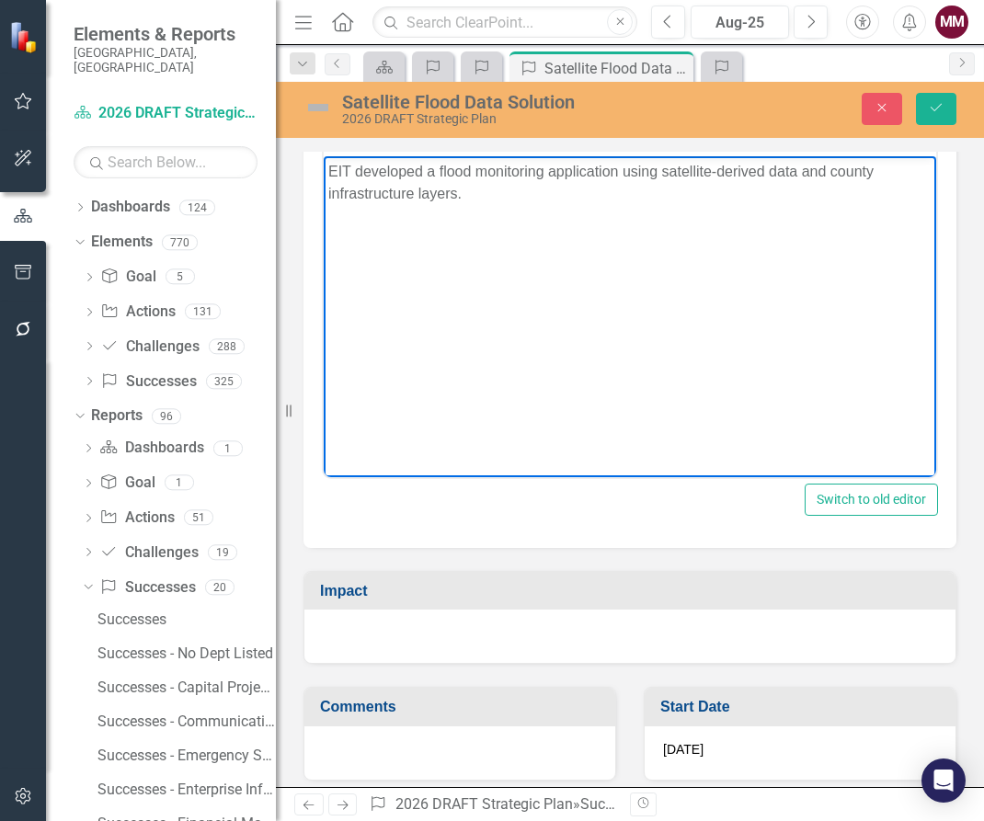
scroll to position [276, 0]
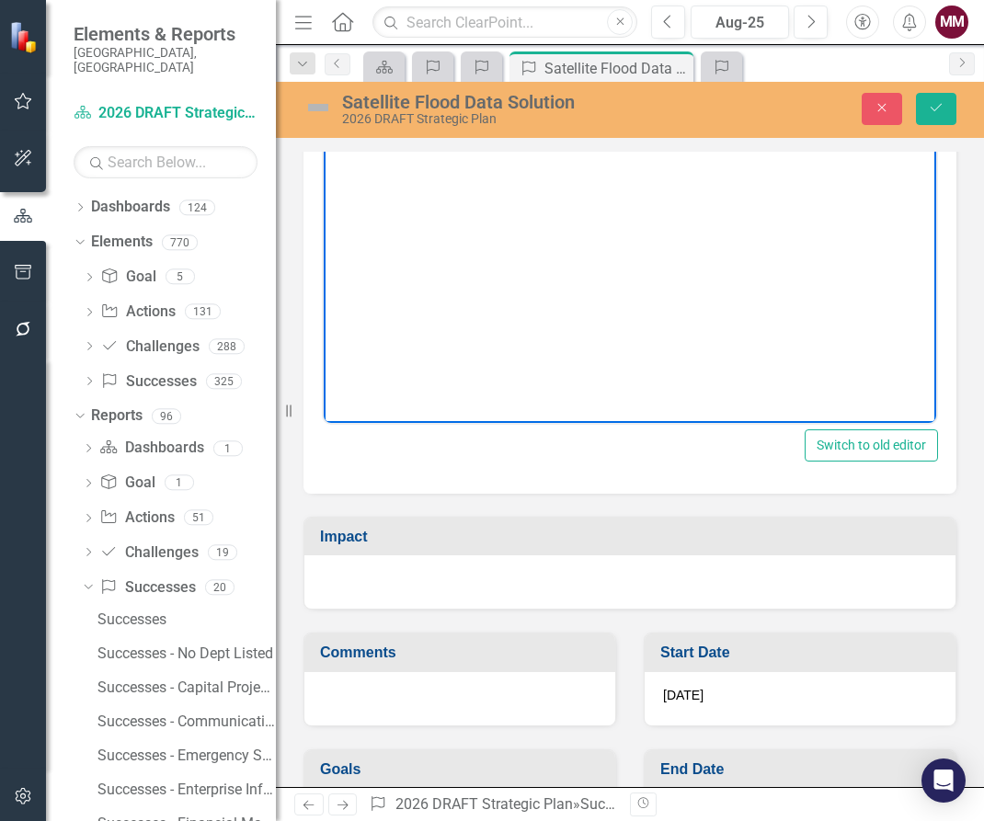
click at [506, 584] on div at bounding box center [629, 581] width 651 height 53
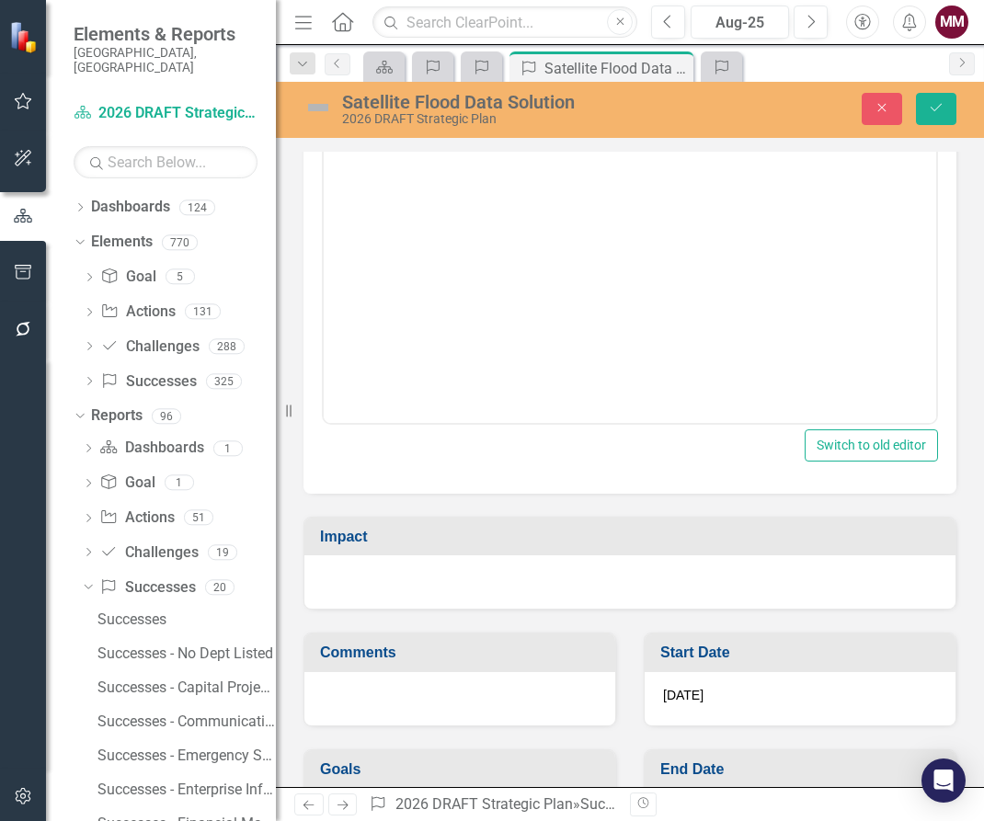
click at [506, 584] on div at bounding box center [629, 581] width 651 height 53
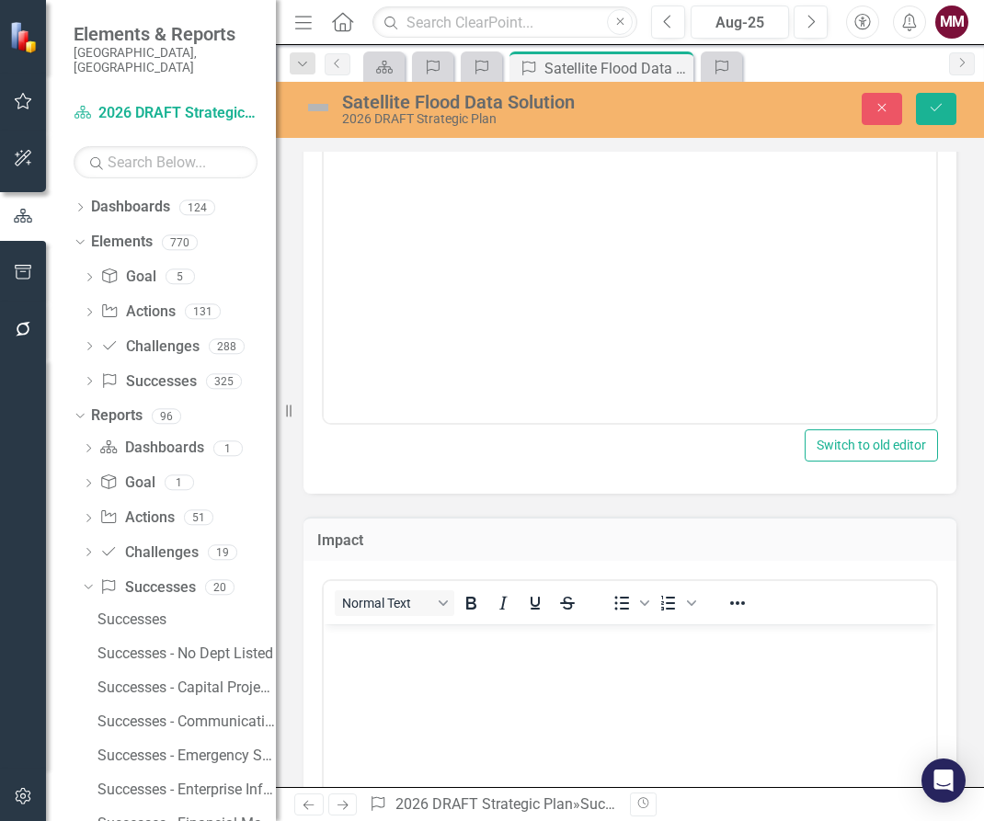
scroll to position [0, 0]
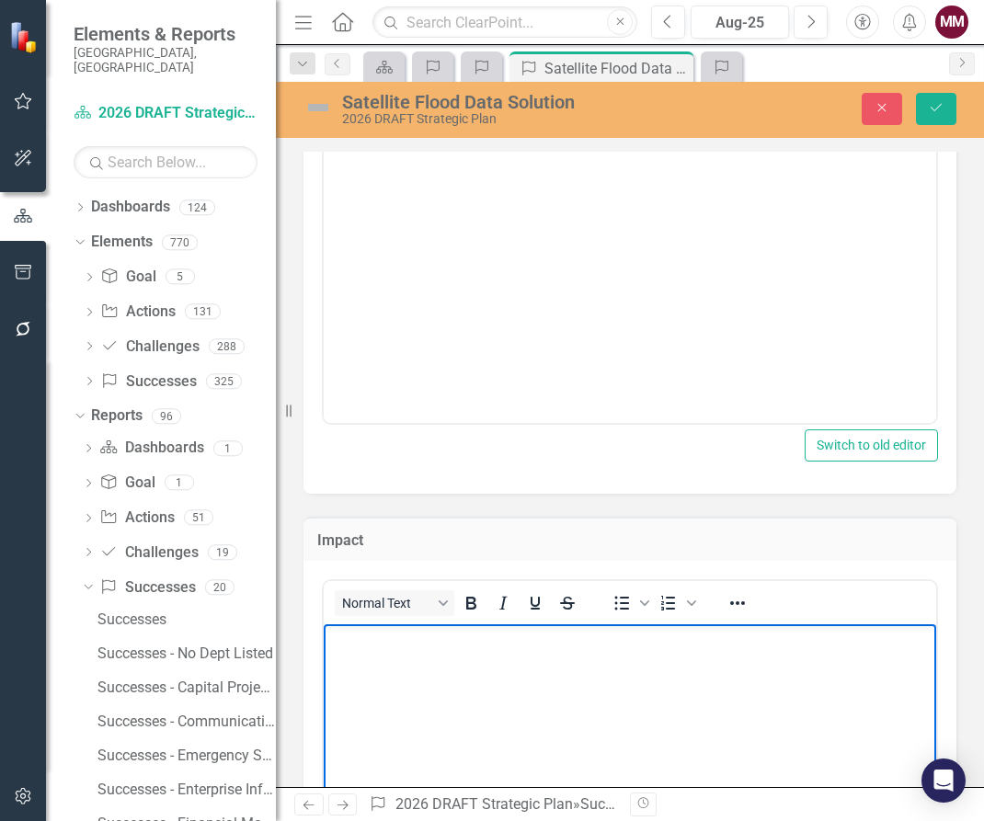
click at [506, 656] on body "Rich Text Area. Press ALT-0 for help." at bounding box center [630, 762] width 612 height 276
paste body "Rich Text Area. Press ALT-0 for help."
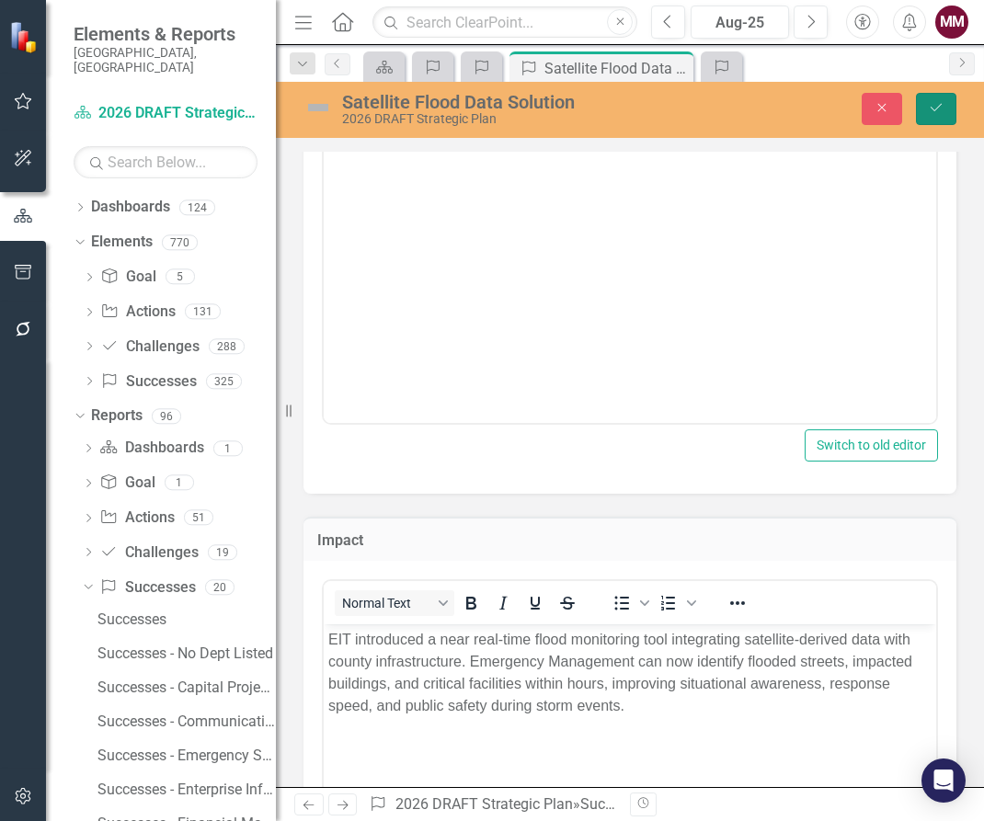
drag, startPoint x: 932, startPoint y: 97, endPoint x: 633, endPoint y: 303, distance: 364.3
click at [932, 97] on button "Save" at bounding box center [936, 109] width 40 height 32
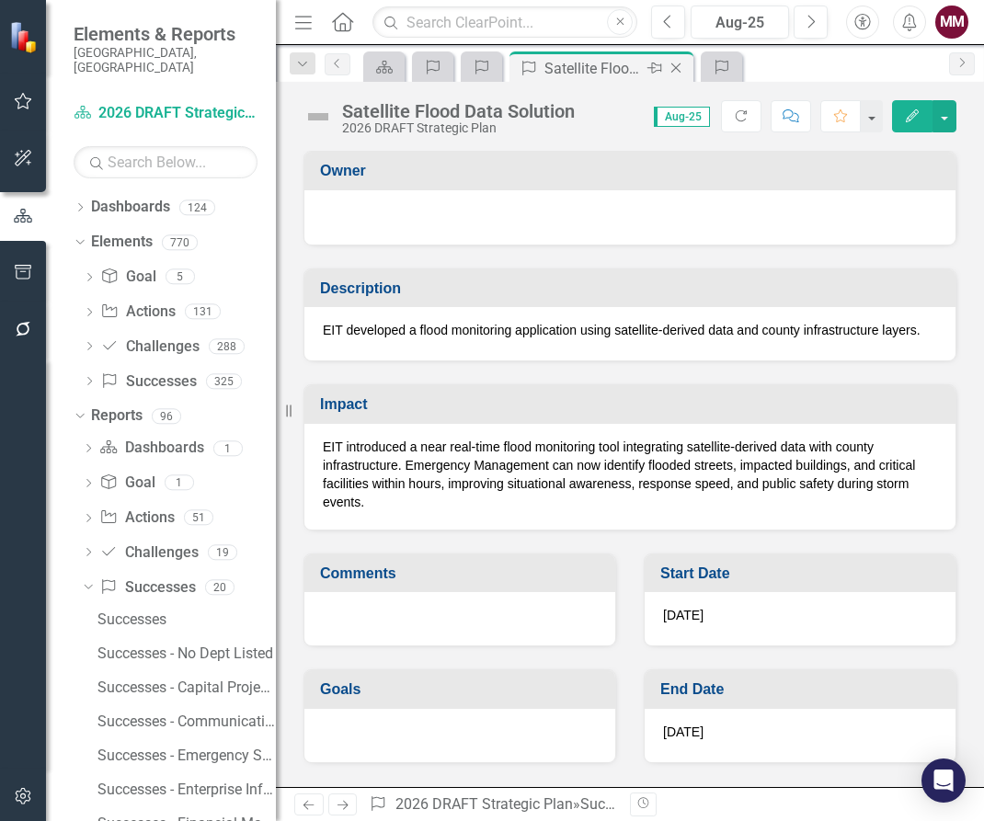
click at [674, 68] on icon "Close" at bounding box center [676, 68] width 18 height 15
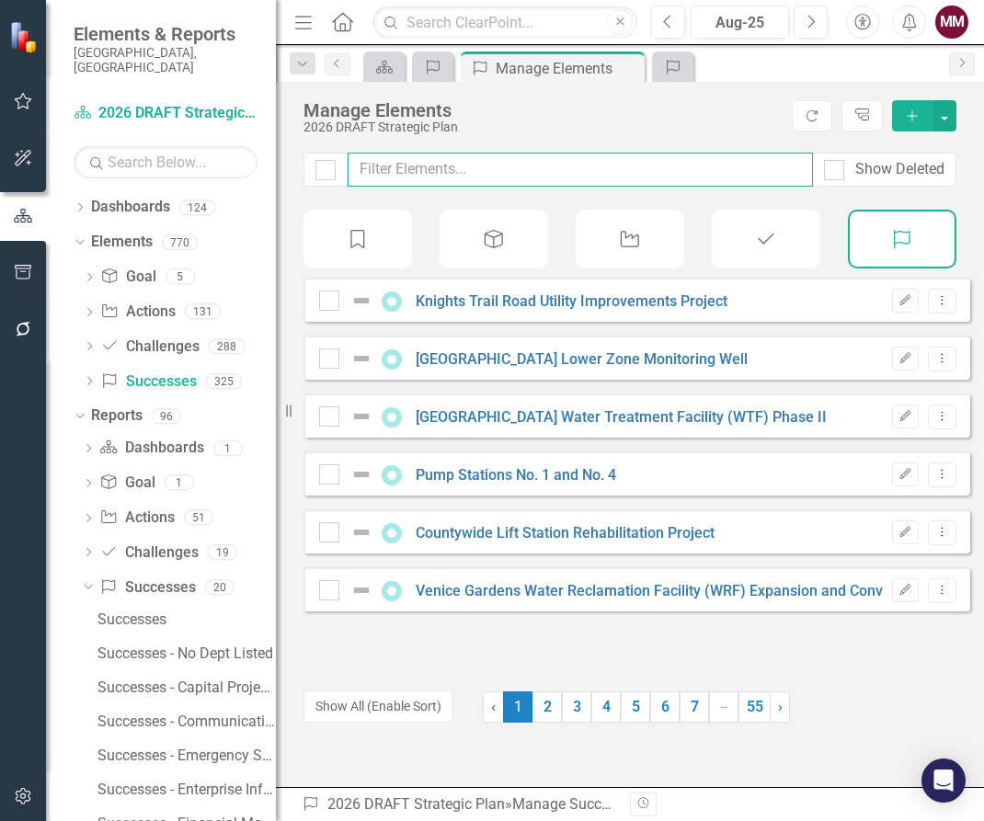
click at [452, 166] on input "text" at bounding box center [580, 170] width 465 height 34
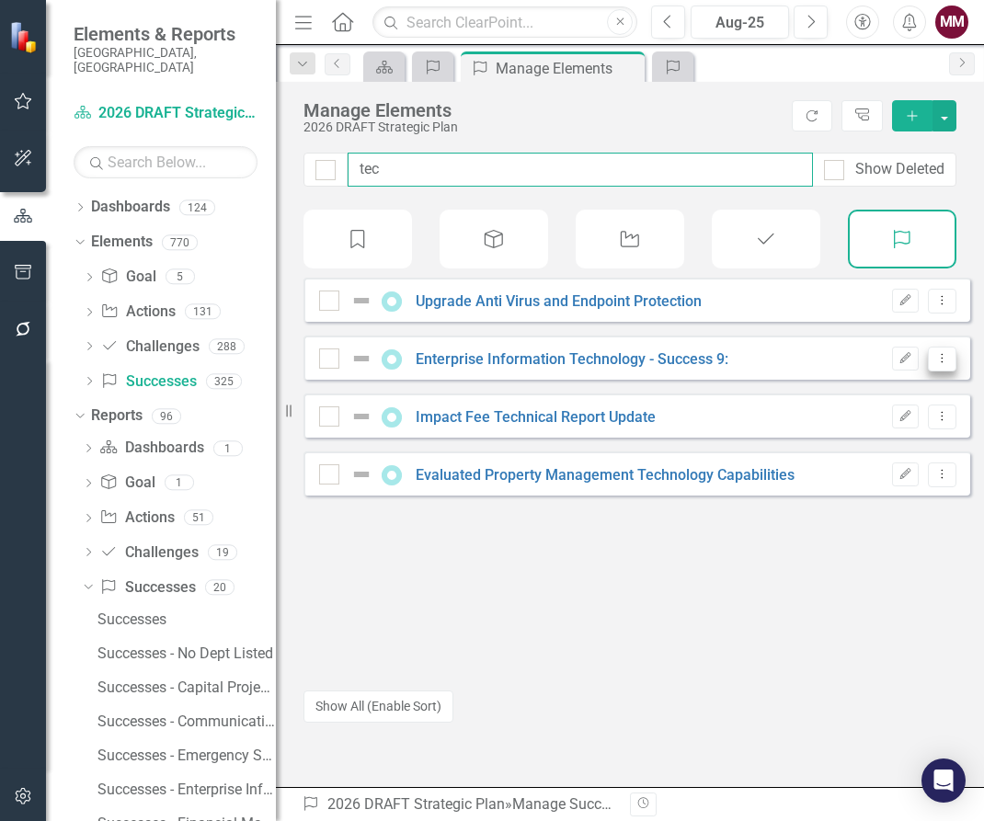
type input "tec"
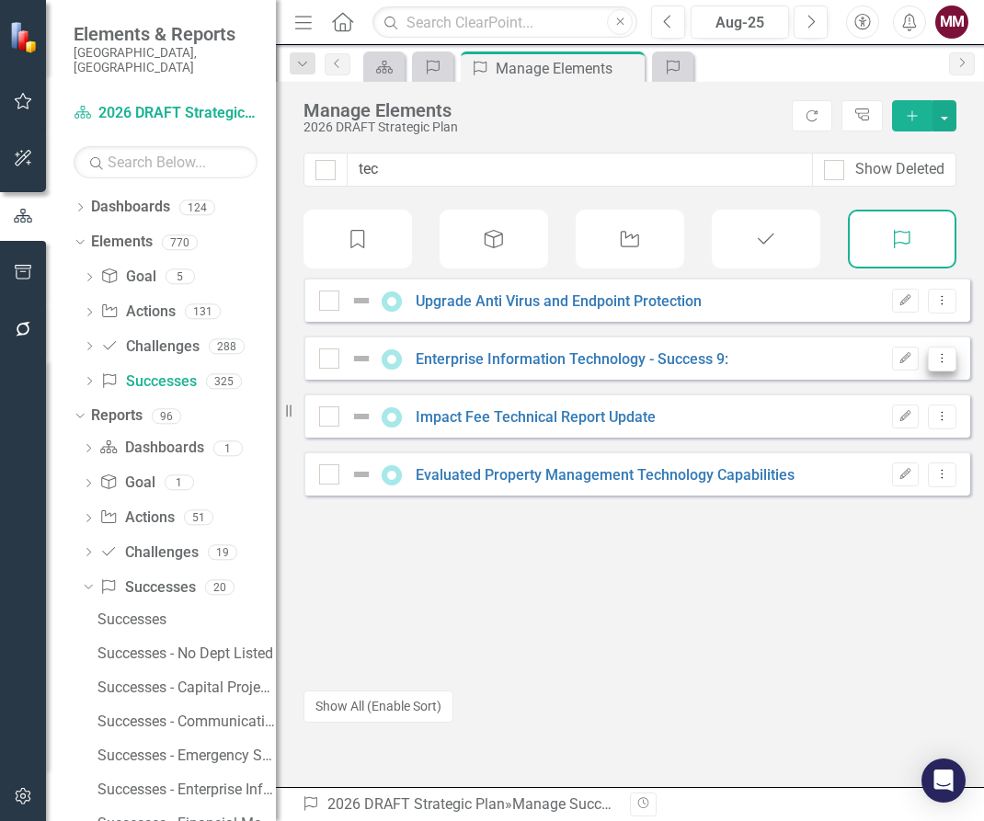
click at [936, 372] on button "Dropdown Menu" at bounding box center [942, 359] width 29 height 25
click at [883, 465] on link "Copy Duplicate Success" at bounding box center [860, 471] width 164 height 34
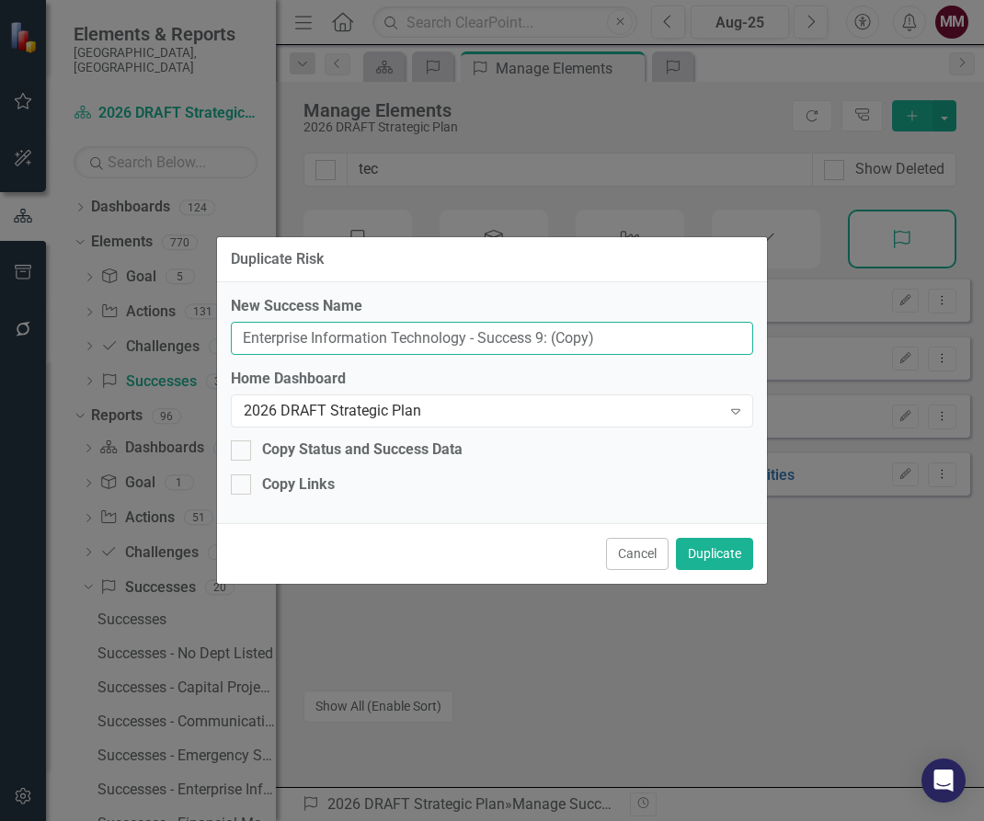
drag, startPoint x: 640, startPoint y: 346, endPoint x: -185, endPoint y: 196, distance: 838.4
click at [0, 196] on html "Accessibility Screen-Reader Guide, Feedback, and Issue Reporting | New window E…" at bounding box center [492, 410] width 984 height 821
paste input "Comprehensive Catalog of GIS Content and Services"
type input "Comprehensive Catalog of GIS Content and Services"
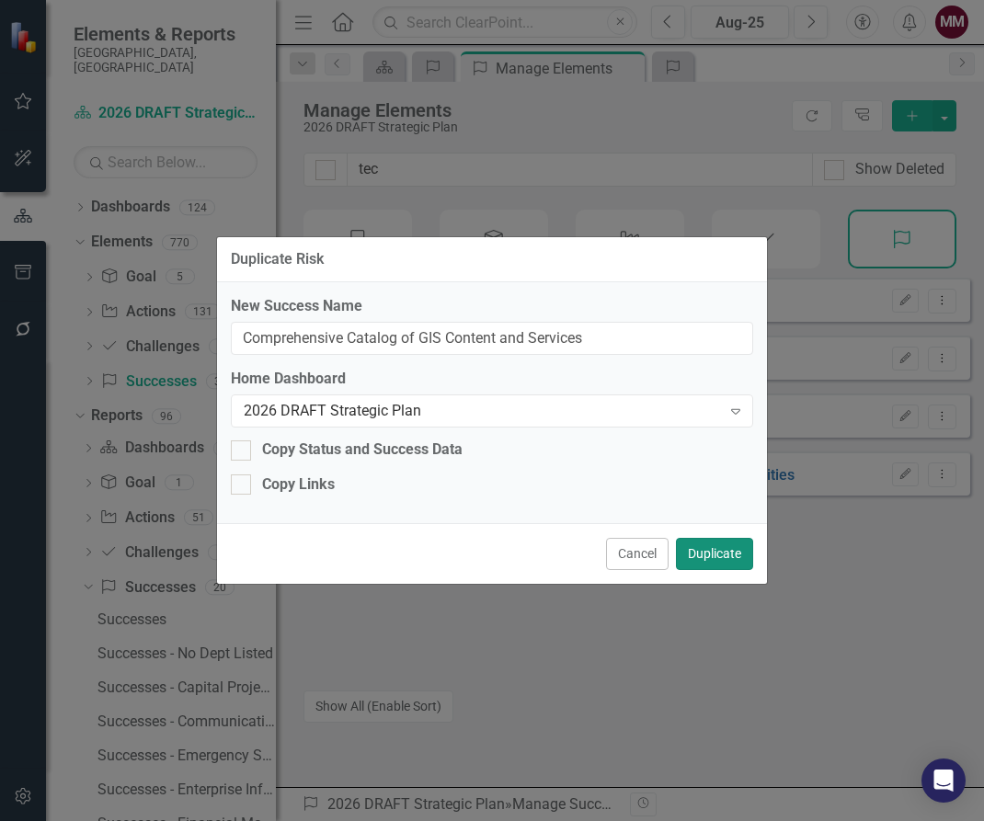
click at [698, 559] on button "Duplicate" at bounding box center [714, 554] width 77 height 32
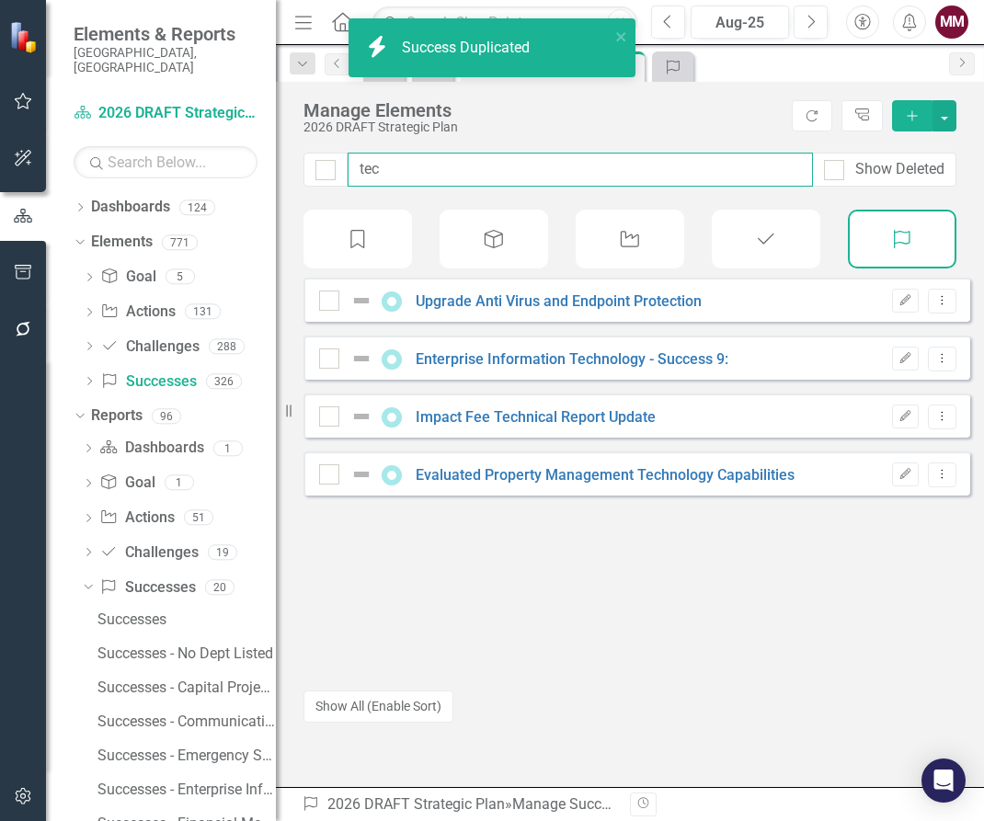
drag, startPoint x: 413, startPoint y: 177, endPoint x: 232, endPoint y: 135, distance: 185.8
click at [240, 137] on div "Elements & Reports [GEOGRAPHIC_DATA], [GEOGRAPHIC_DATA] Dashboard 2026 DRAFT St…" at bounding box center [492, 410] width 984 height 821
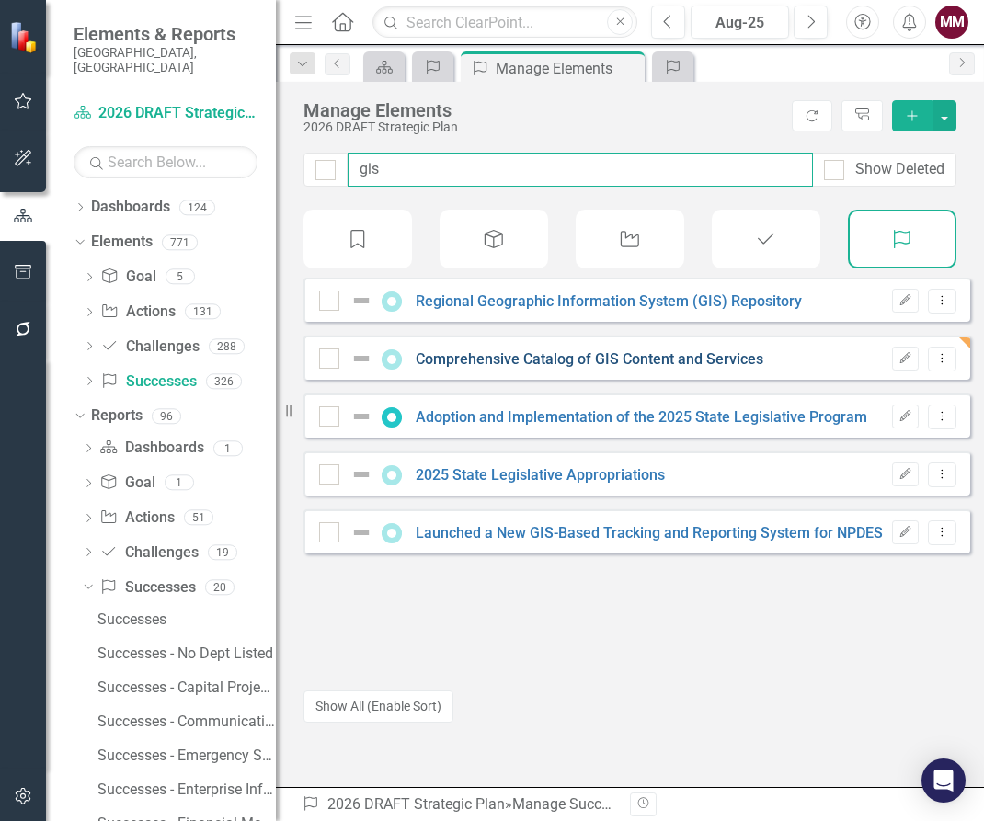
type input "gis"
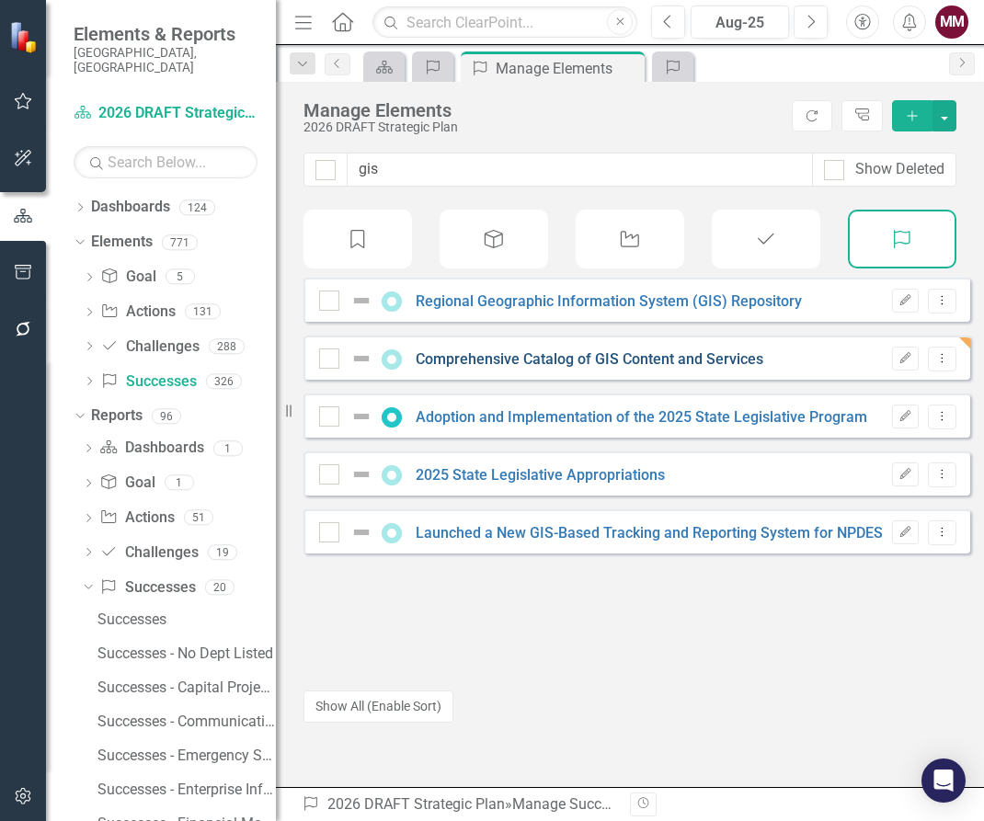
click at [581, 368] on link "Comprehensive Catalog of GIS Content and Services" at bounding box center [590, 358] width 348 height 17
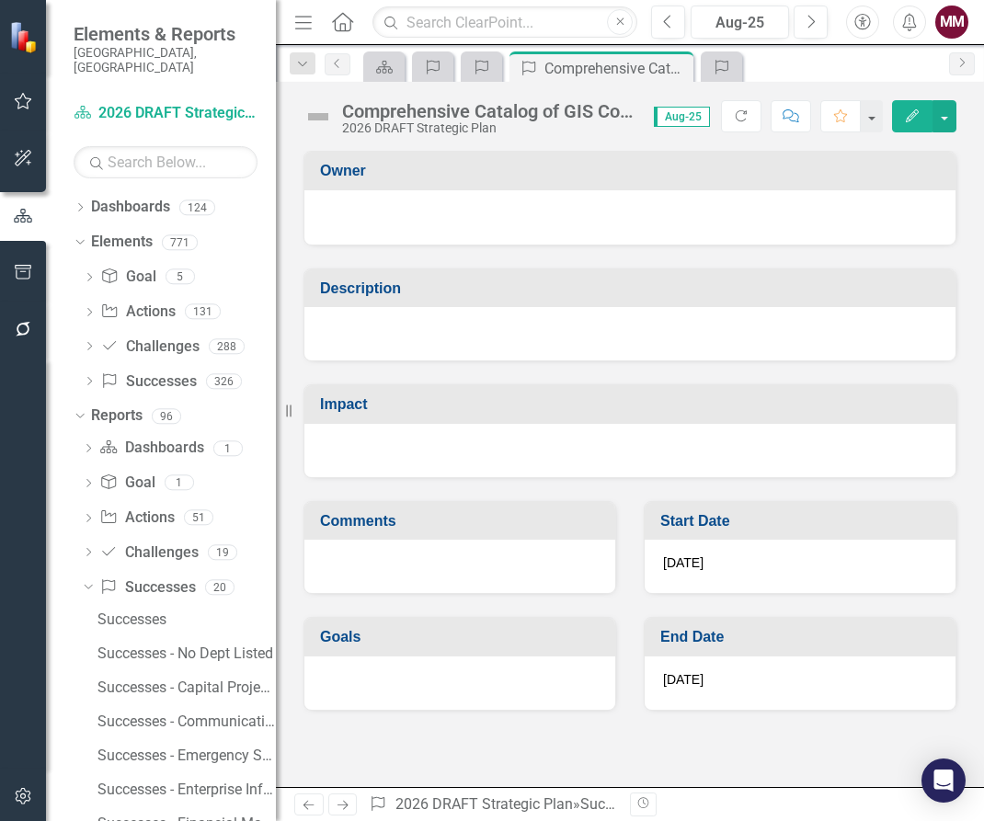
click at [497, 333] on div at bounding box center [629, 333] width 651 height 53
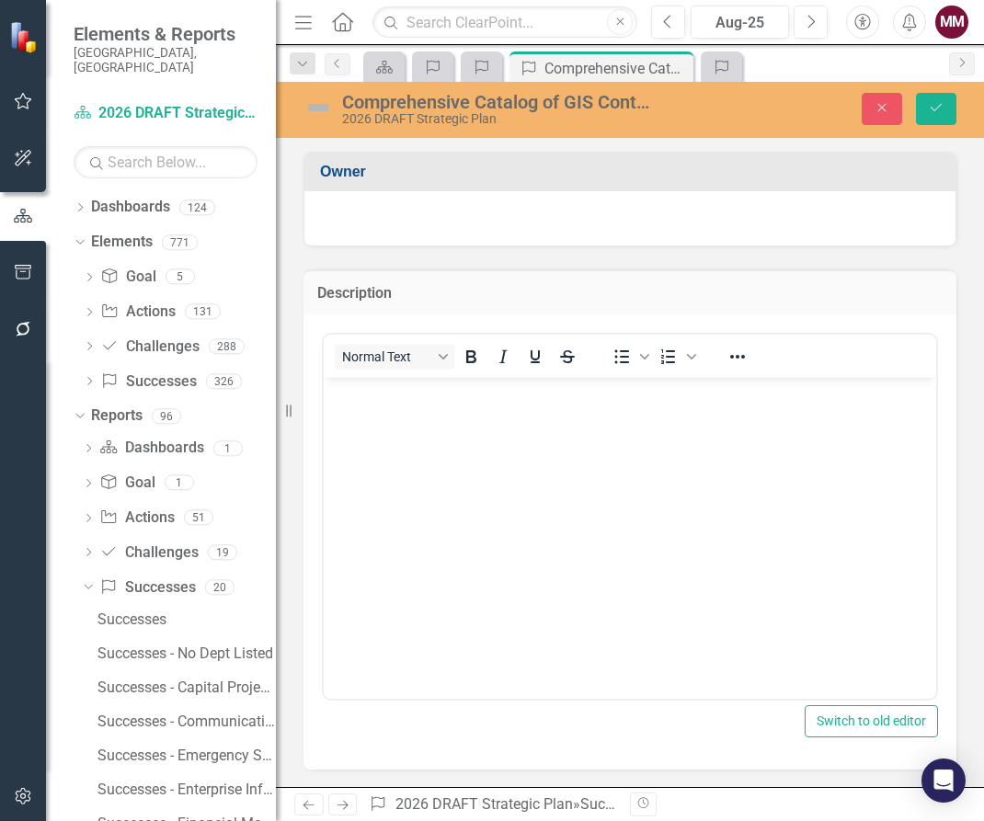
click at [494, 433] on body "Rich Text Area. Press ALT-0 for help." at bounding box center [630, 515] width 612 height 276
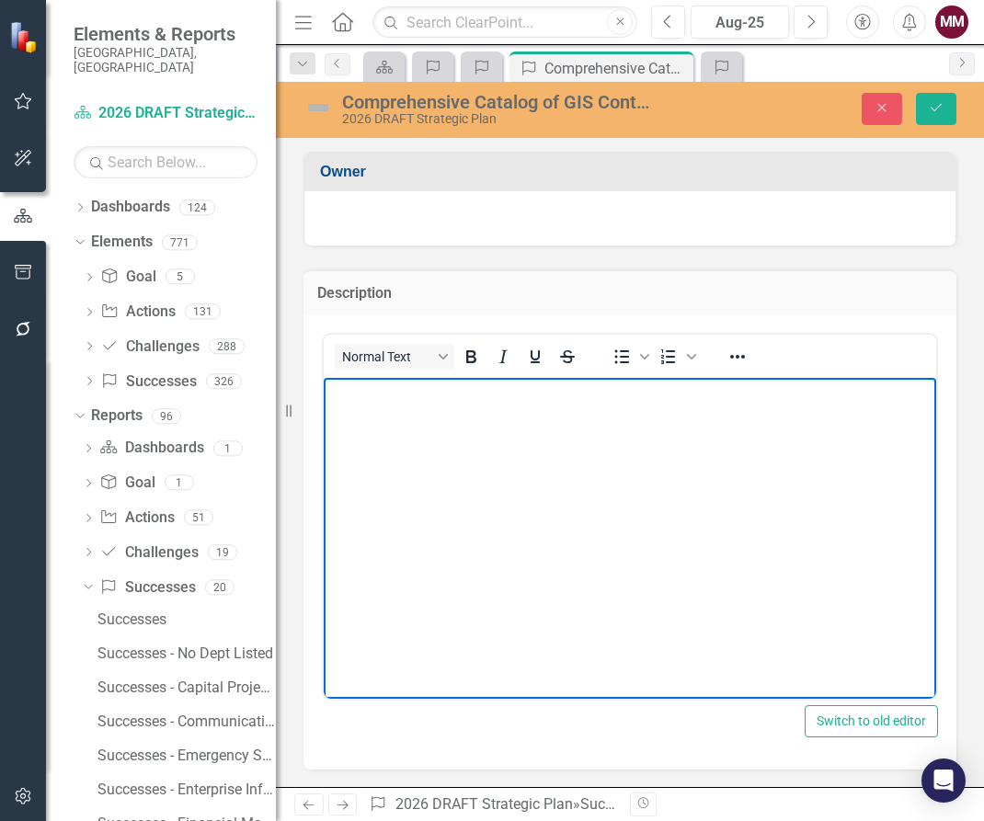
paste body "Rich Text Area. Press ALT-0 for help."
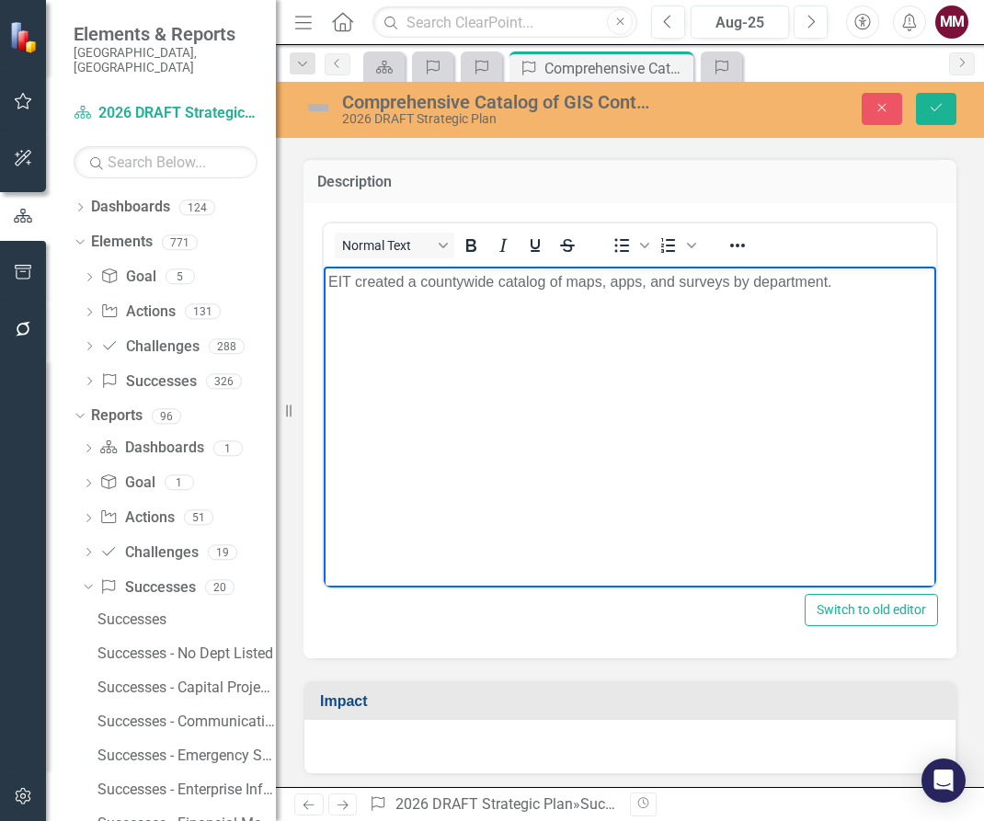
scroll to position [276, 0]
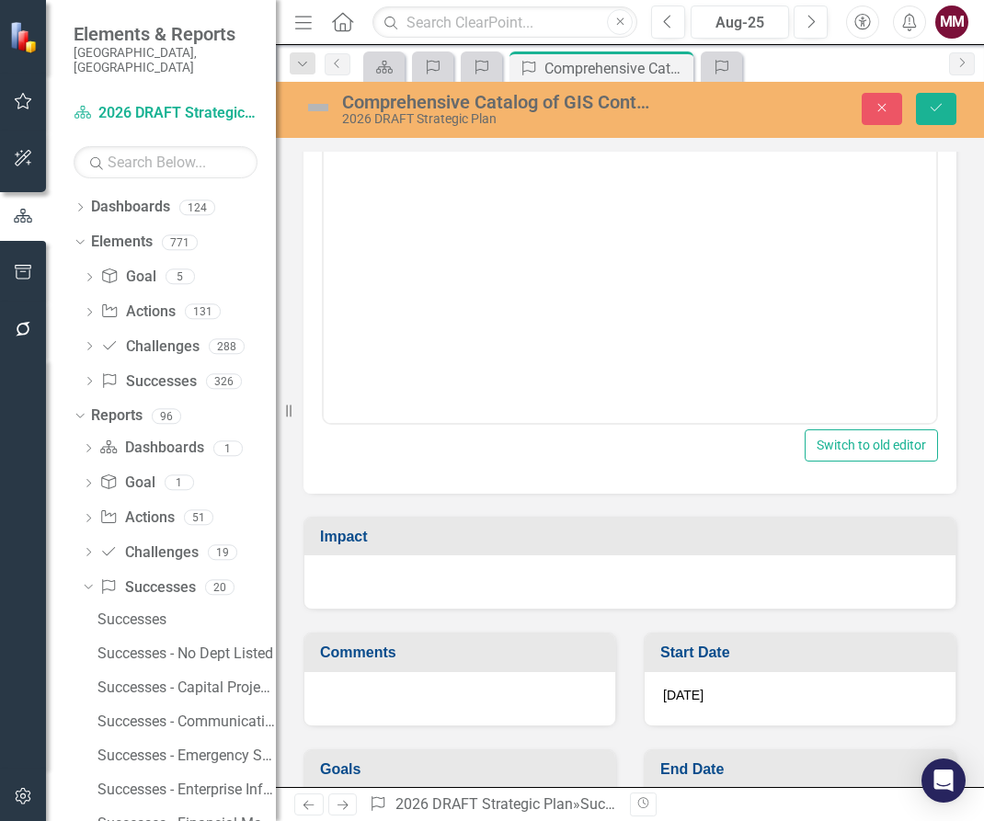
click at [487, 567] on div at bounding box center [629, 581] width 651 height 53
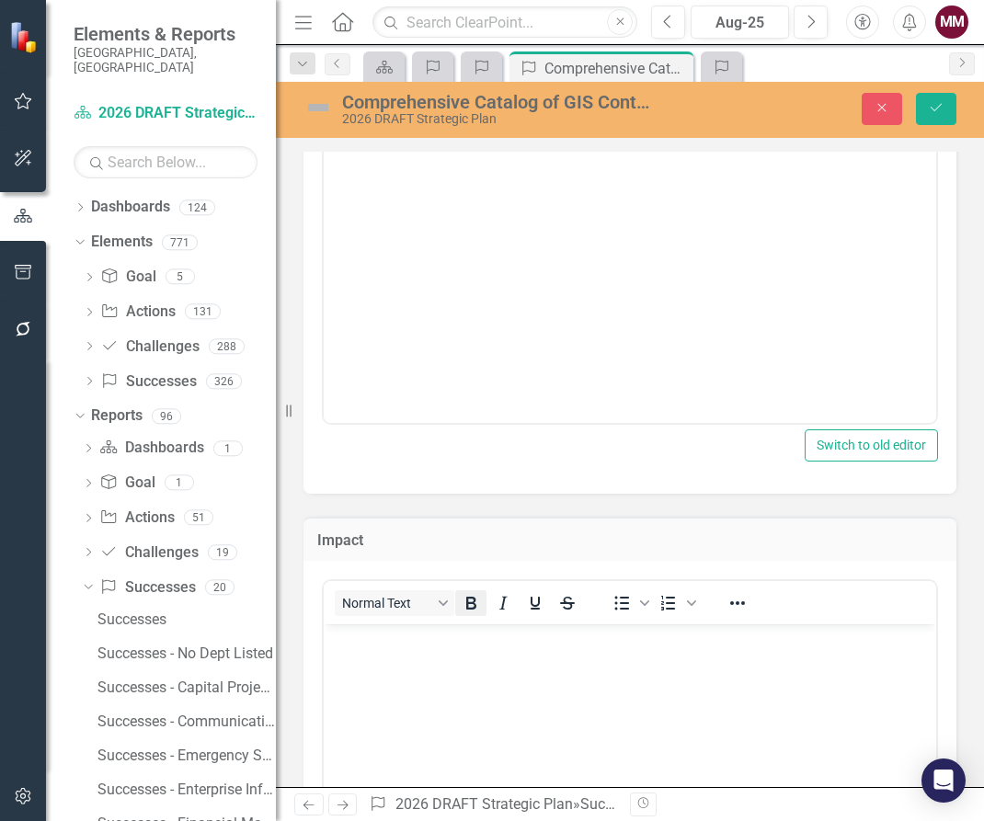
scroll to position [0, 0]
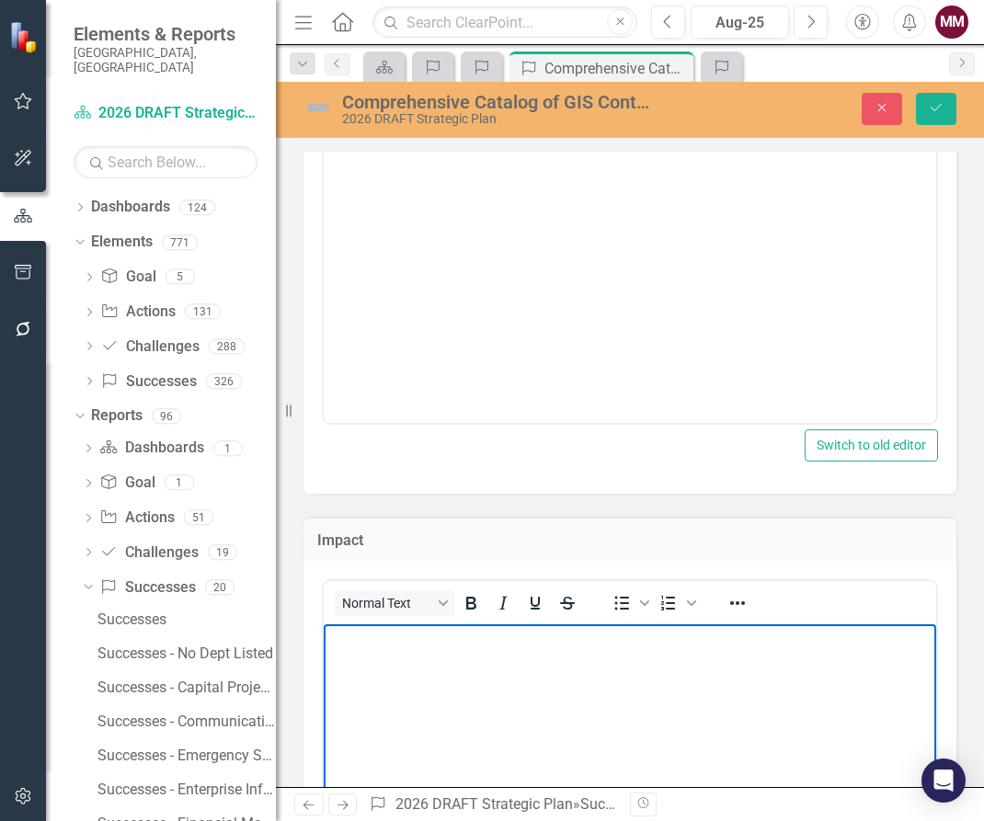
click at [467, 637] on p "Rich Text Area. Press ALT-0 for help." at bounding box center [629, 640] width 603 height 22
paste body "Rich Text Area. Press ALT-0 for help."
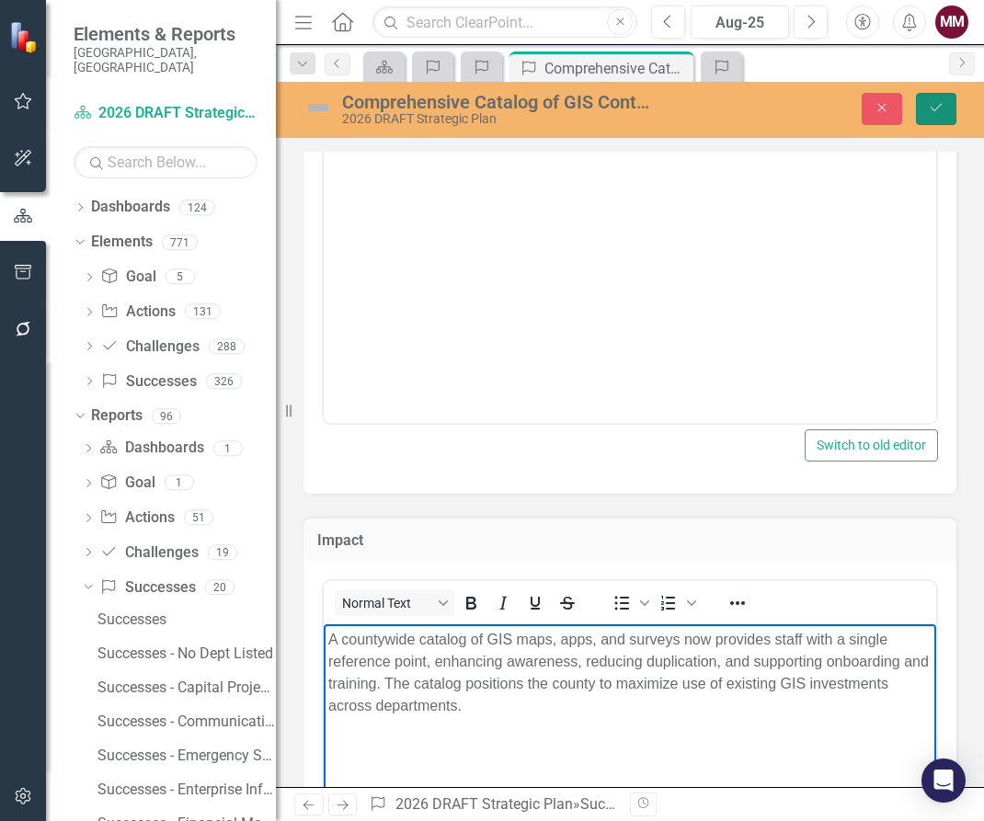
click at [929, 111] on icon "Save" at bounding box center [936, 107] width 17 height 13
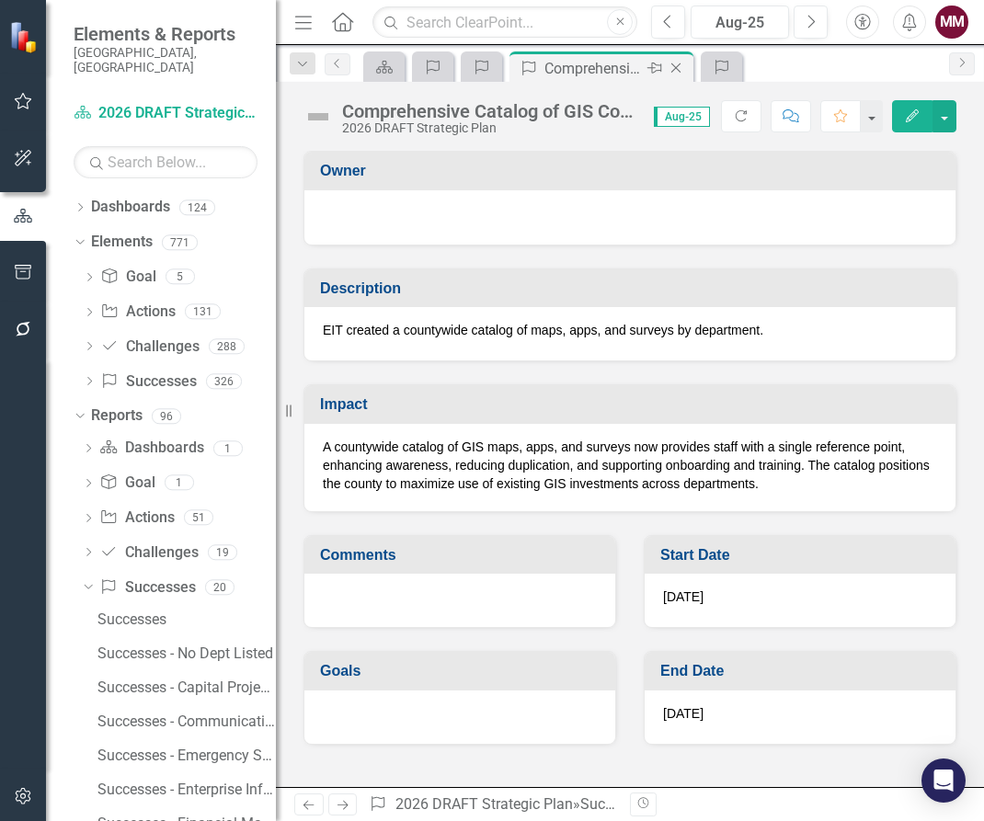
click at [674, 71] on icon "Close" at bounding box center [676, 68] width 18 height 15
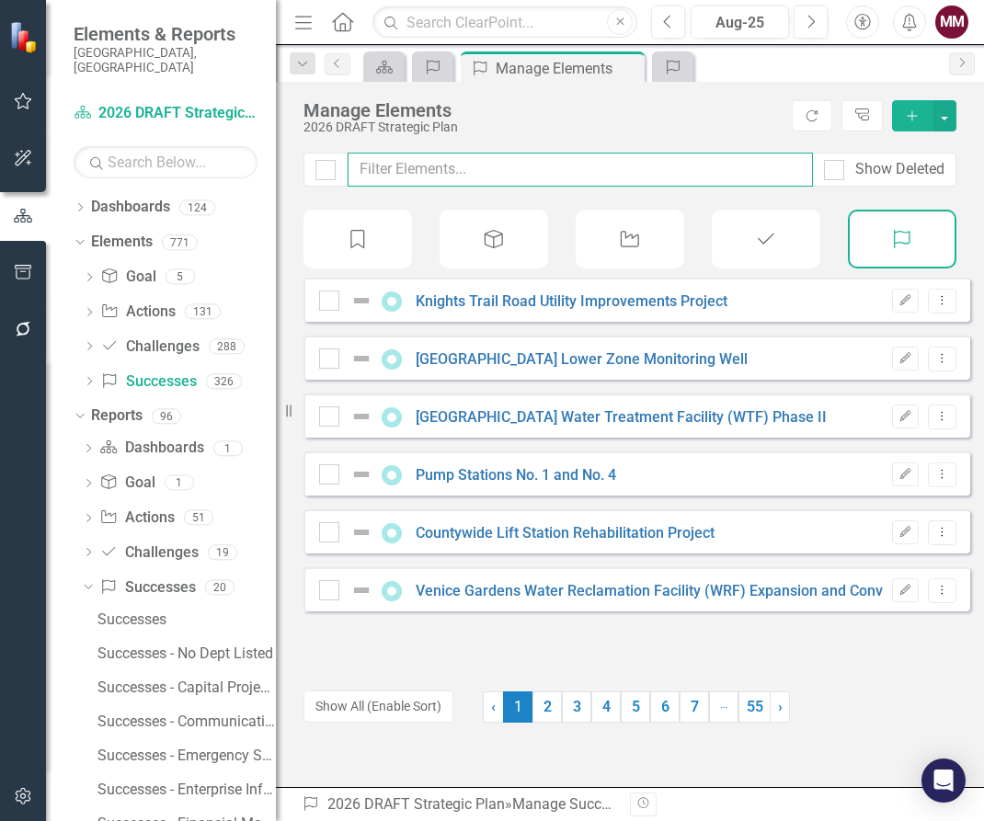
click at [450, 173] on input "text" at bounding box center [580, 170] width 465 height 34
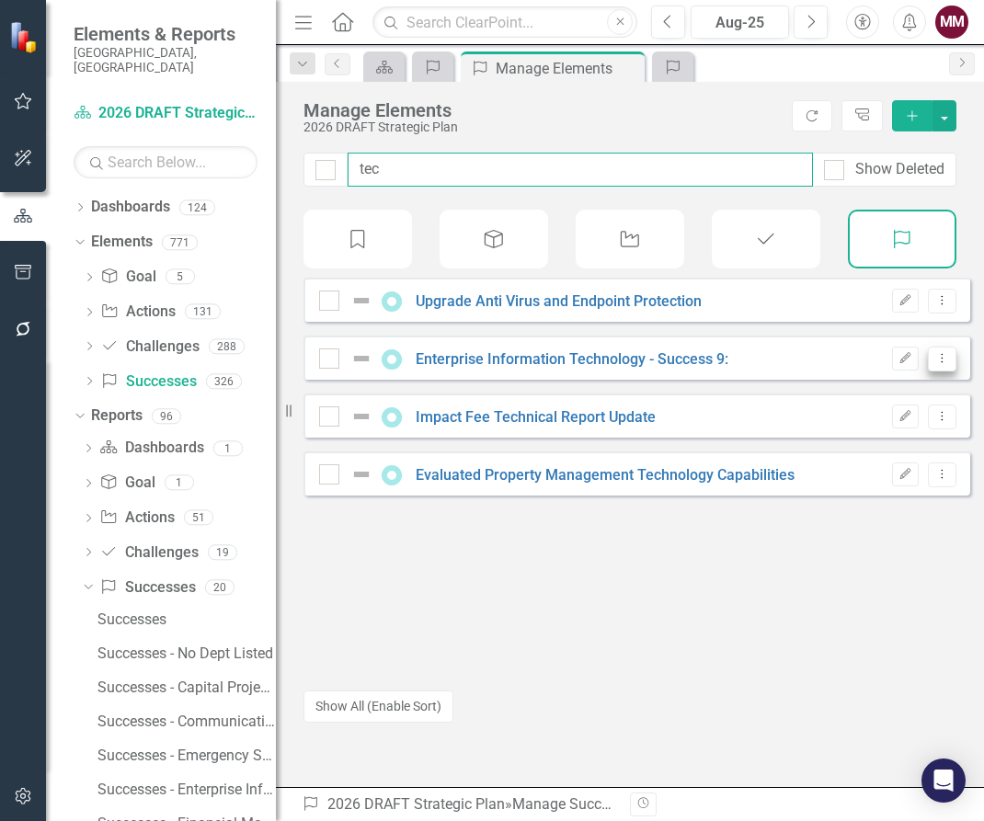
type input "tec"
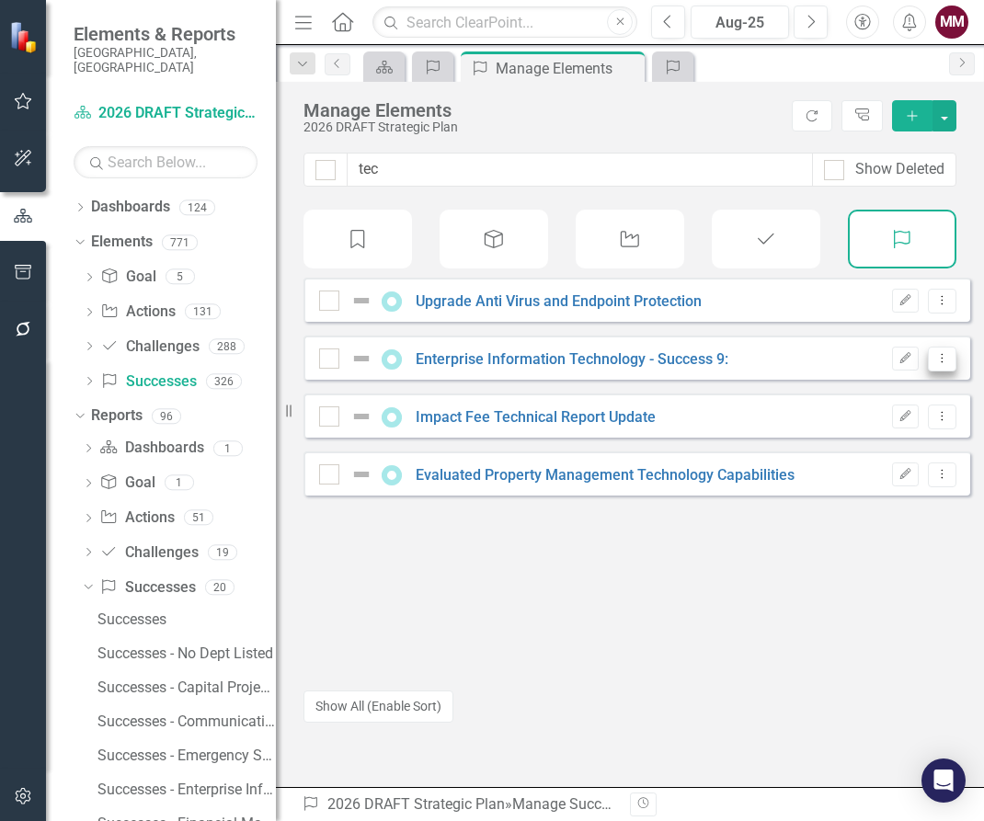
click at [932, 372] on button "Dropdown Menu" at bounding box center [942, 359] width 29 height 25
click at [888, 469] on link "Copy Duplicate Success" at bounding box center [860, 471] width 164 height 34
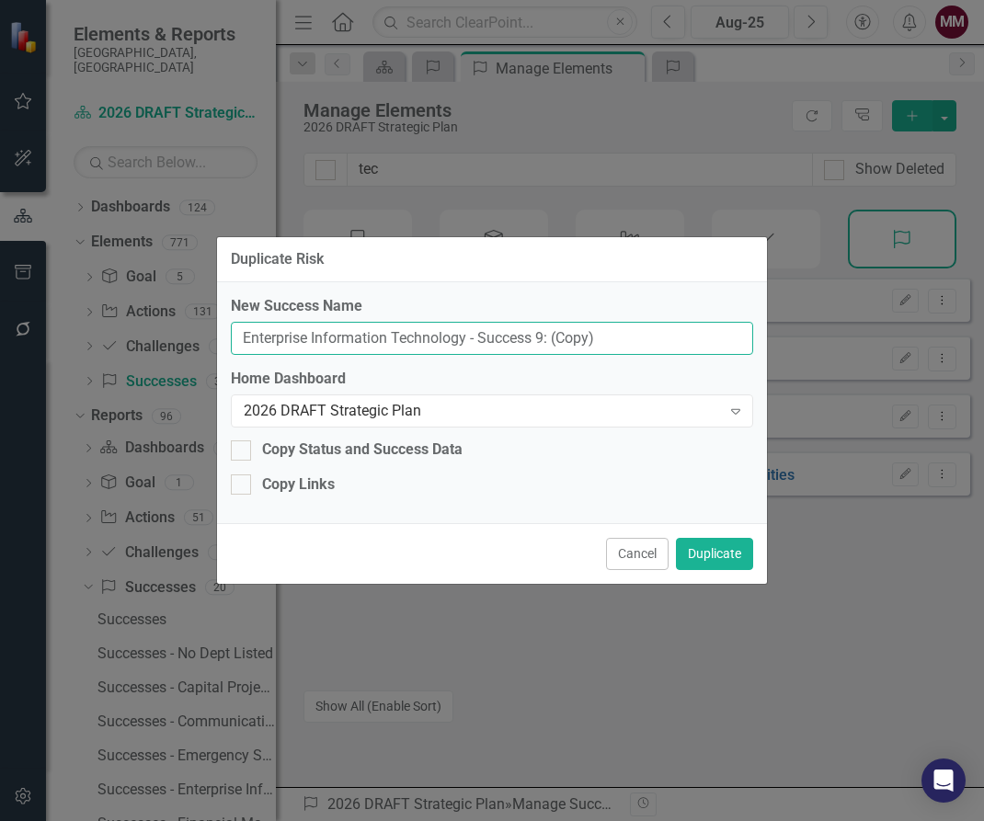
drag, startPoint x: 612, startPoint y: 333, endPoint x: -203, endPoint y: 309, distance: 815.1
click at [0, 309] on html "Accessibility Screen-Reader Guide, Feedback, and Issue Reporting | New window E…" at bounding box center [492, 410] width 984 height 821
paste input "Stormwater Inspection Surveys"
type input "Stormwater Inspection Surveys"
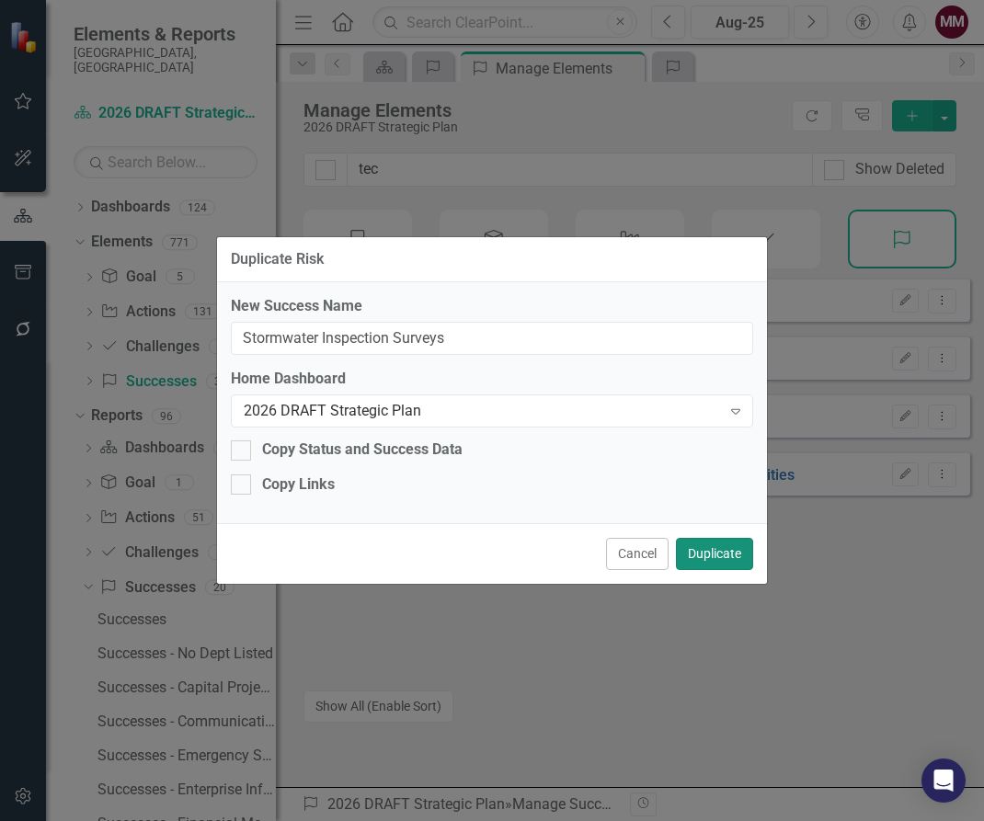
click at [691, 556] on button "Duplicate" at bounding box center [714, 554] width 77 height 32
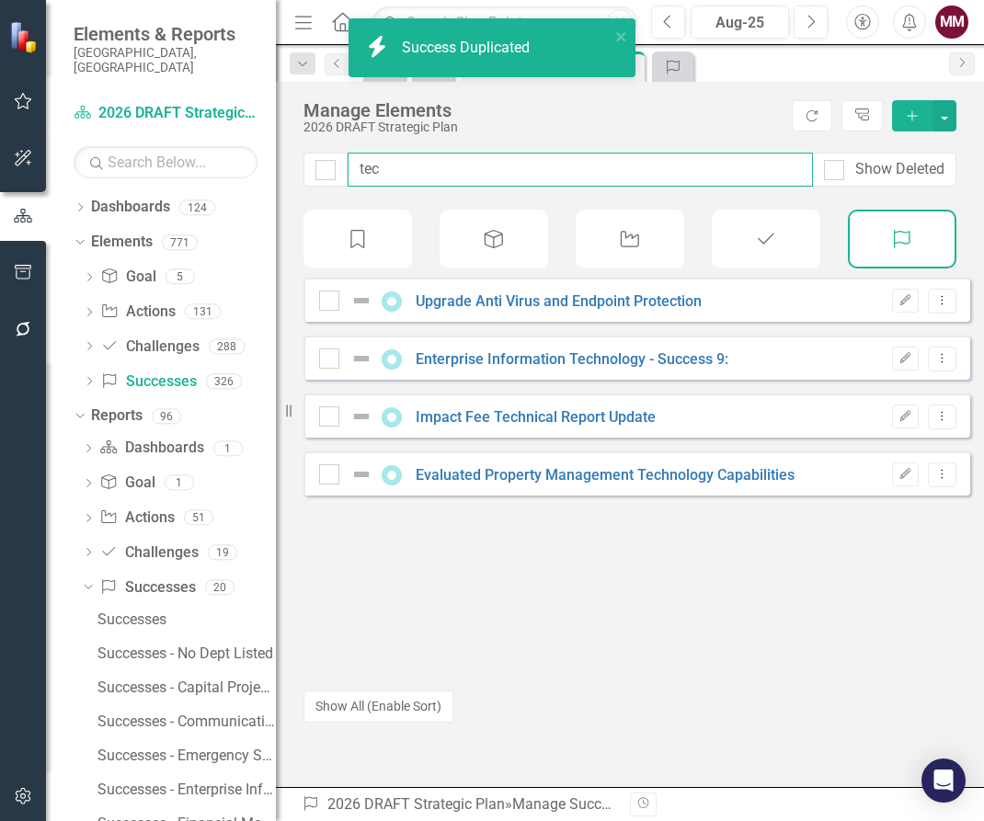
drag, startPoint x: 414, startPoint y: 169, endPoint x: 87, endPoint y: 171, distance: 326.5
click at [92, 170] on div "Elements & Reports [GEOGRAPHIC_DATA], [GEOGRAPHIC_DATA] Dashboard 2026 DRAFT St…" at bounding box center [492, 410] width 984 height 821
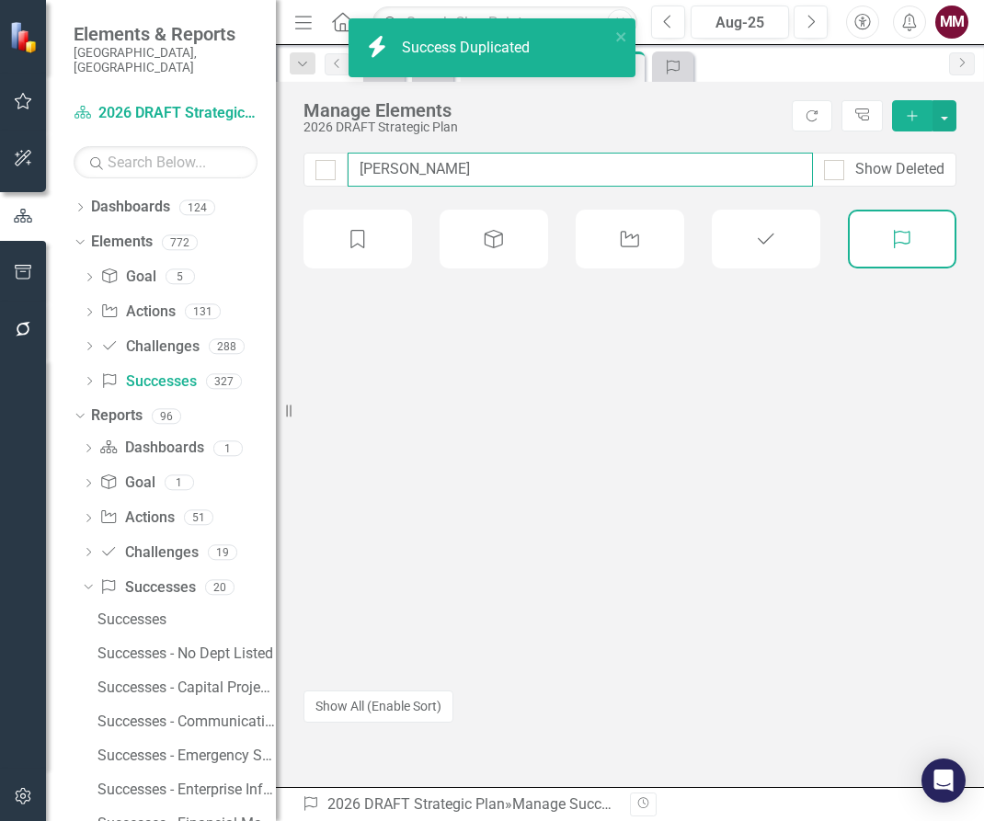
type input "survey"
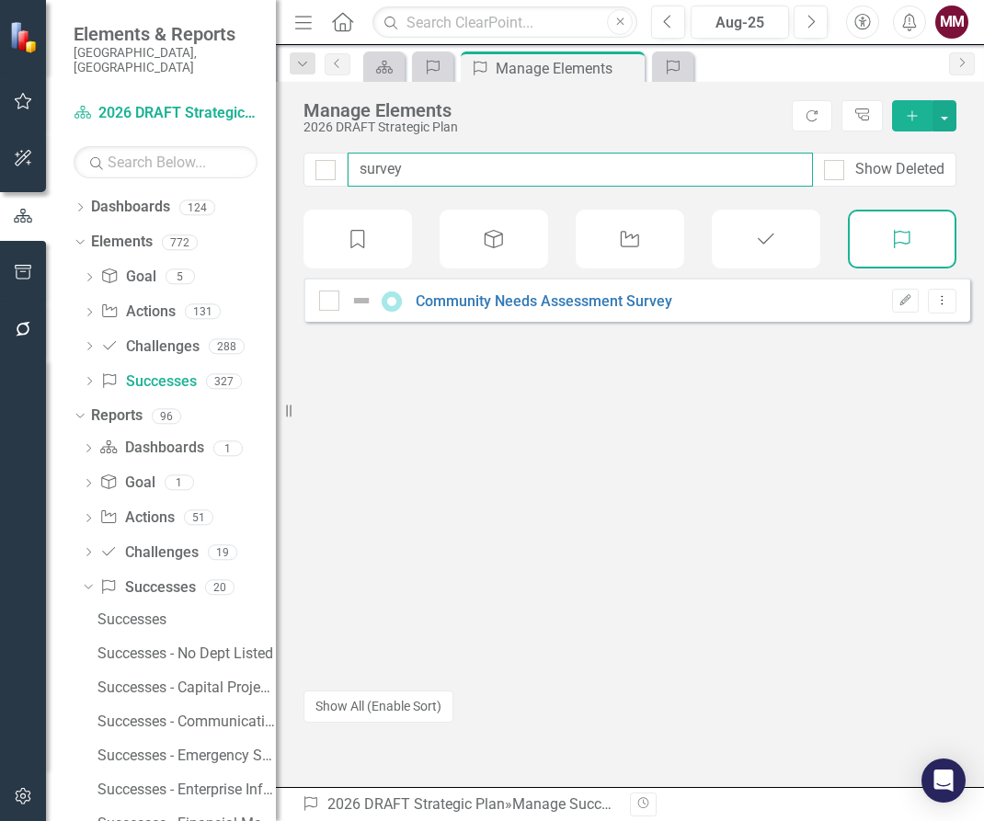
drag, startPoint x: 280, startPoint y: 170, endPoint x: 160, endPoint y: 156, distance: 121.3
click at [229, 162] on div "Elements & Reports [GEOGRAPHIC_DATA], [GEOGRAPHIC_DATA] Dashboard 2026 DRAFT St…" at bounding box center [492, 410] width 984 height 821
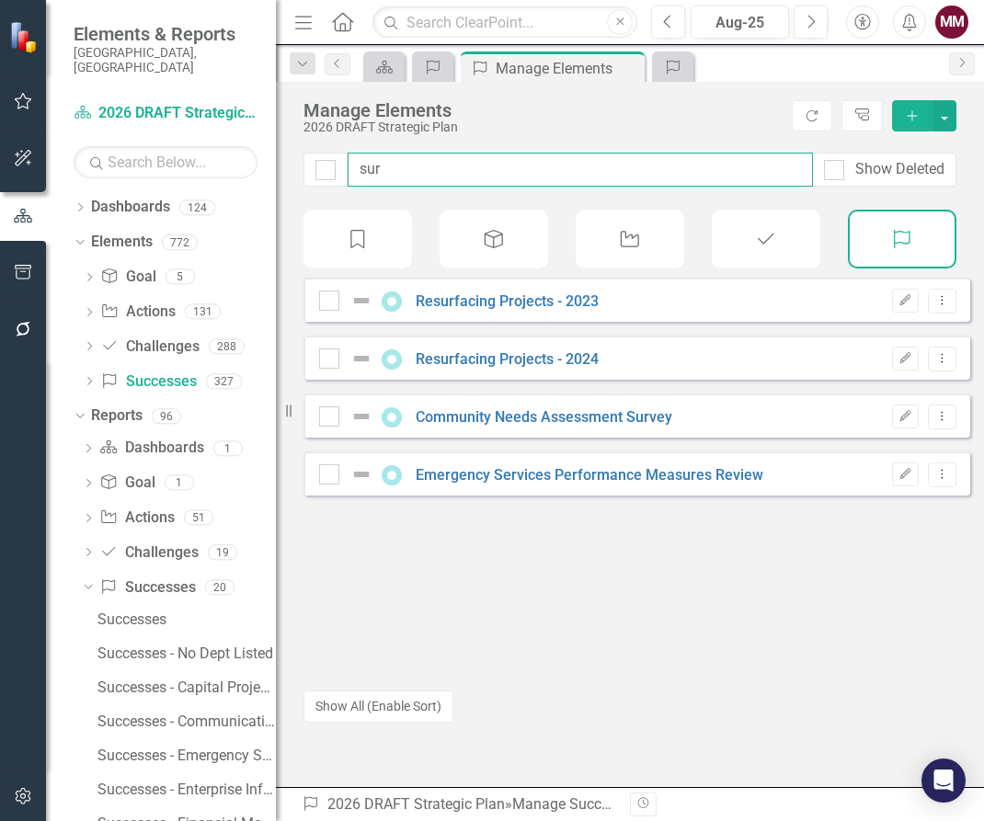
drag, startPoint x: 405, startPoint y: 169, endPoint x: 63, endPoint y: 119, distance: 344.9
click at [183, 135] on div "Elements & Reports [GEOGRAPHIC_DATA], [GEOGRAPHIC_DATA] Dashboard 2026 DRAFT St…" at bounding box center [492, 410] width 984 height 821
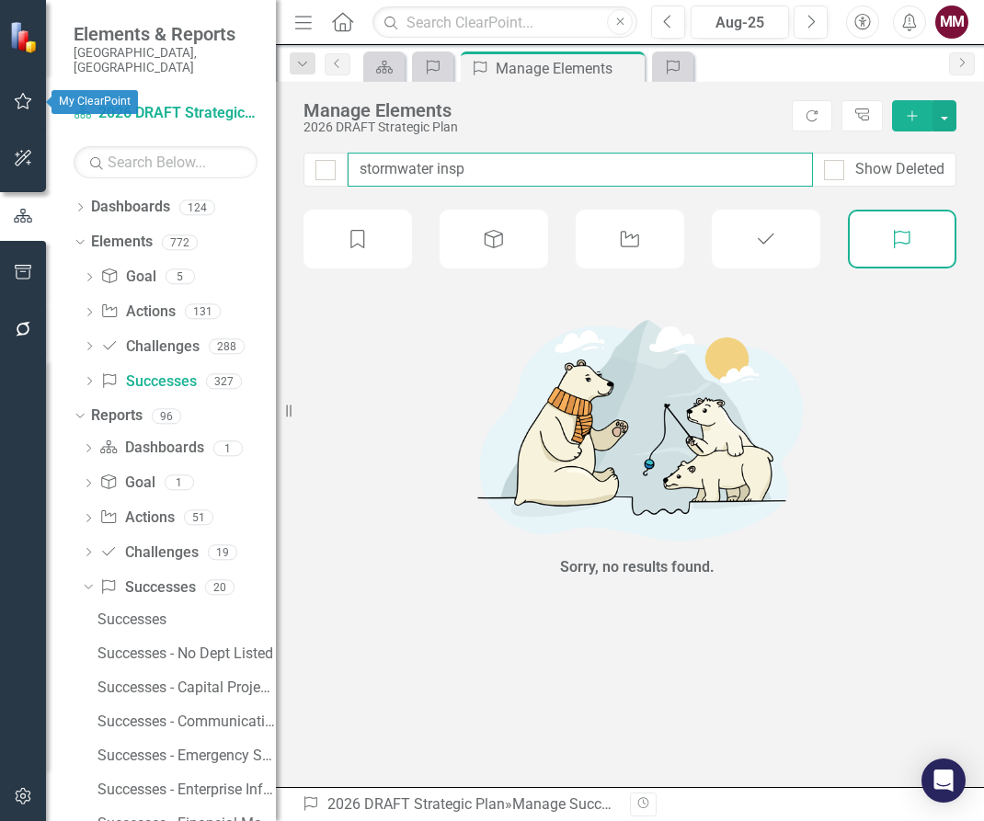
type input "stormwater inspe"
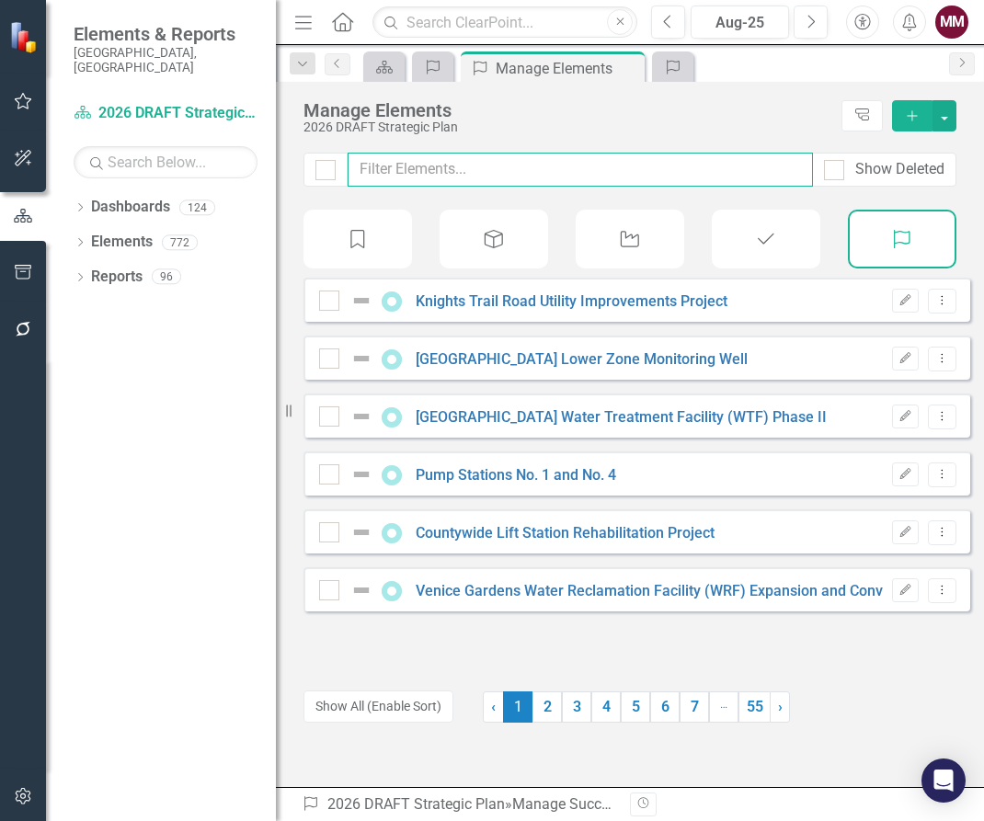
click at [559, 170] on input "text" at bounding box center [580, 170] width 465 height 34
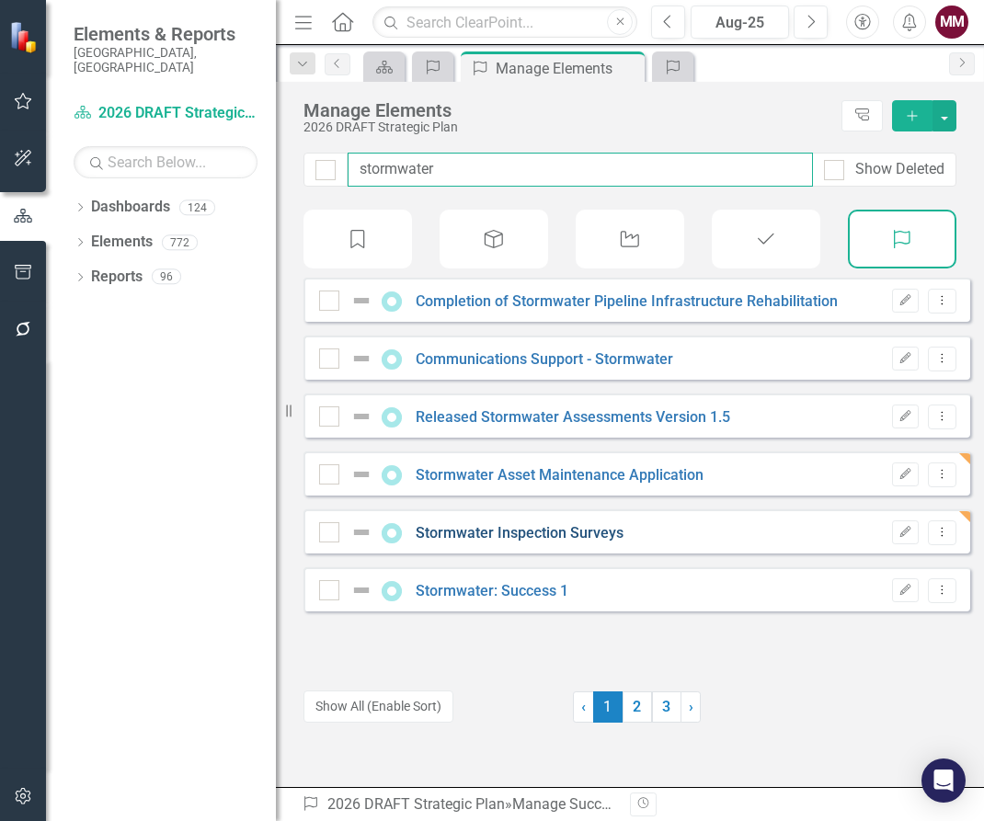
type input "stormwater"
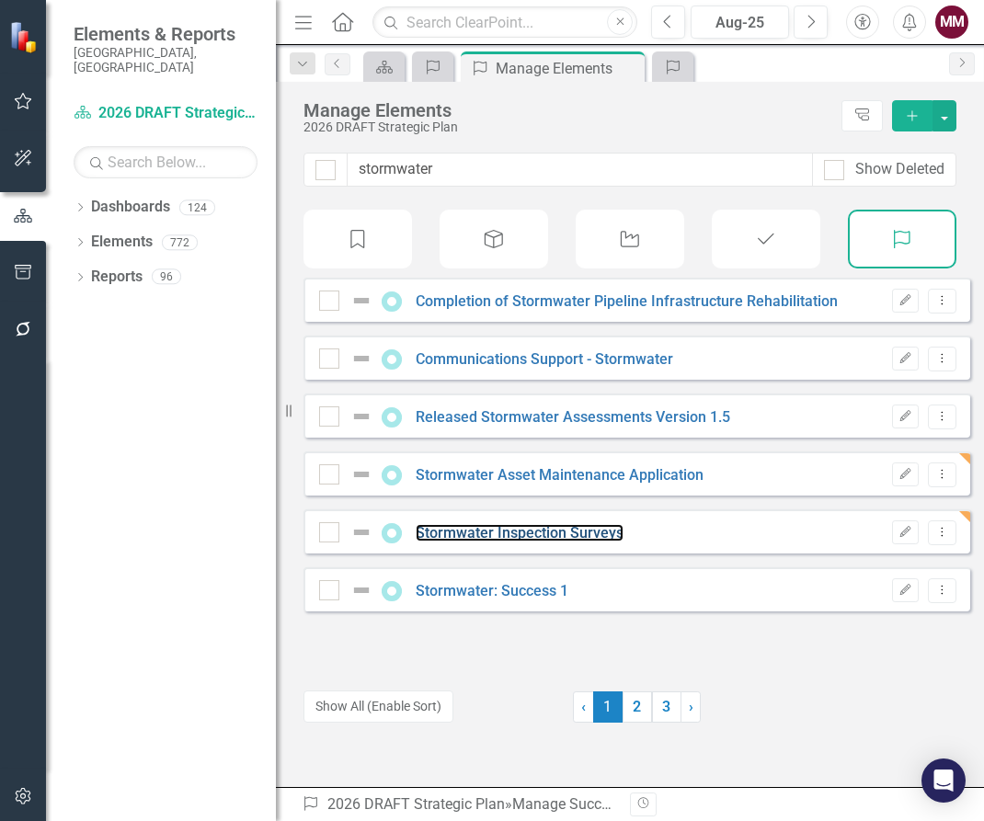
drag, startPoint x: 526, startPoint y: 543, endPoint x: 40, endPoint y: 627, distance: 492.7
click at [526, 542] on link "Stormwater Inspection Surveys" at bounding box center [520, 532] width 208 height 17
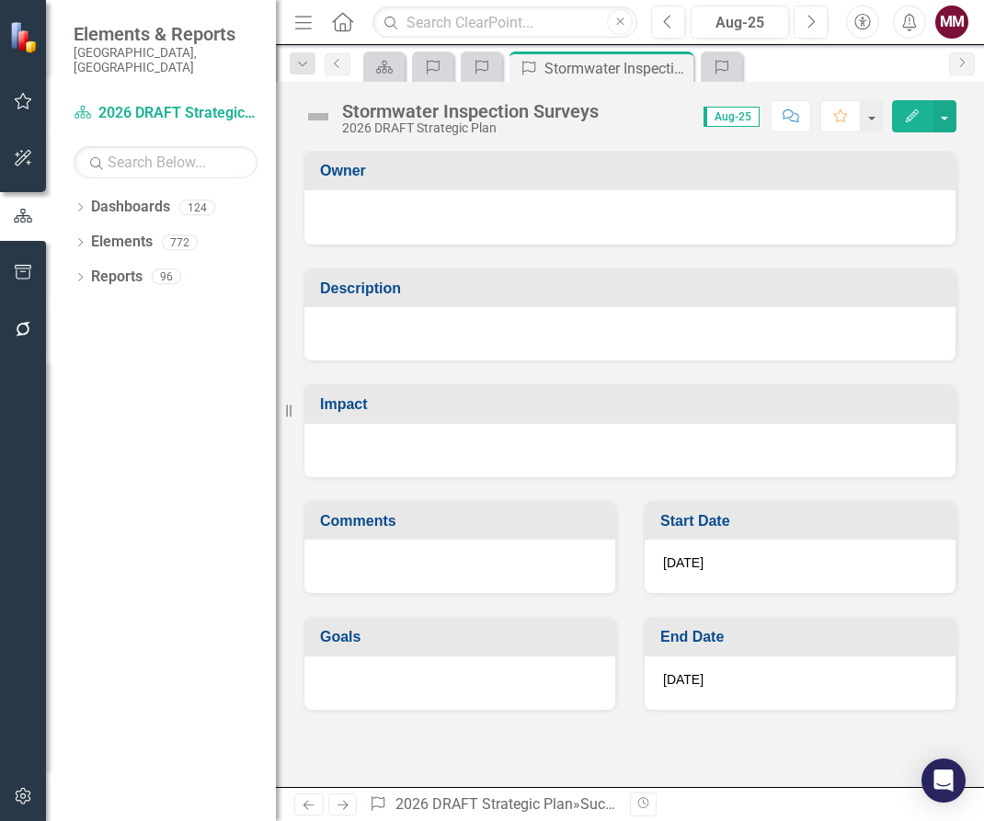
click at [509, 349] on div at bounding box center [629, 333] width 651 height 53
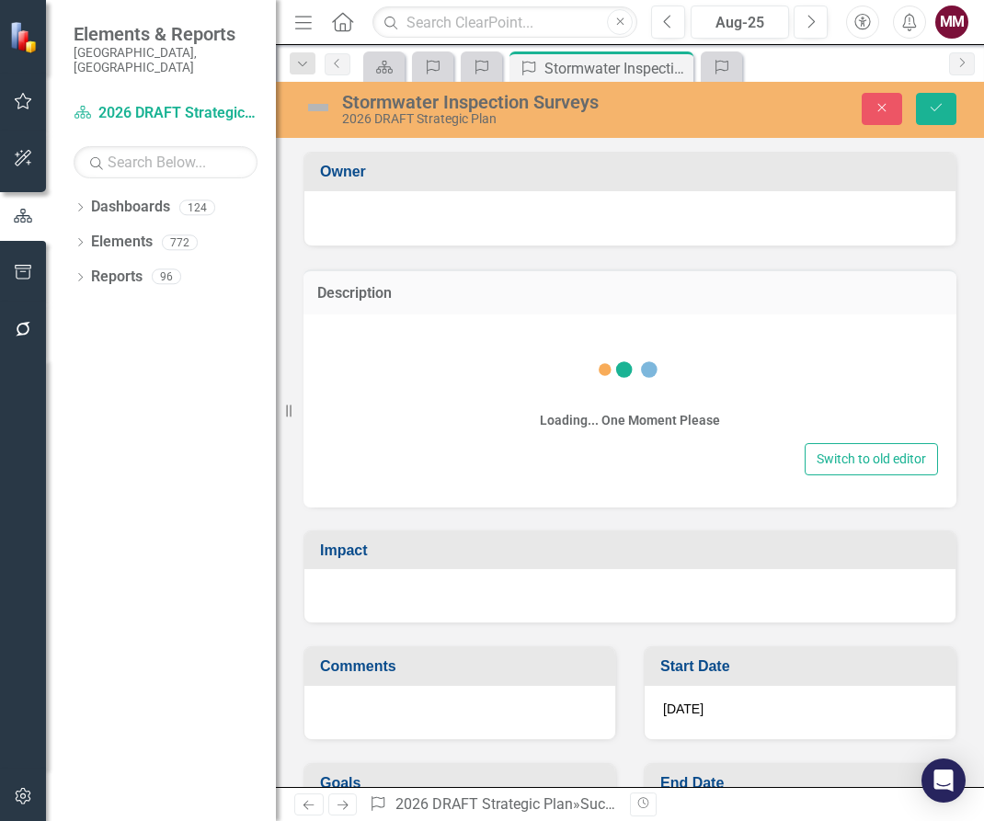
click at [390, 406] on div "Loading... One Moment Please" at bounding box center [630, 386] width 616 height 106
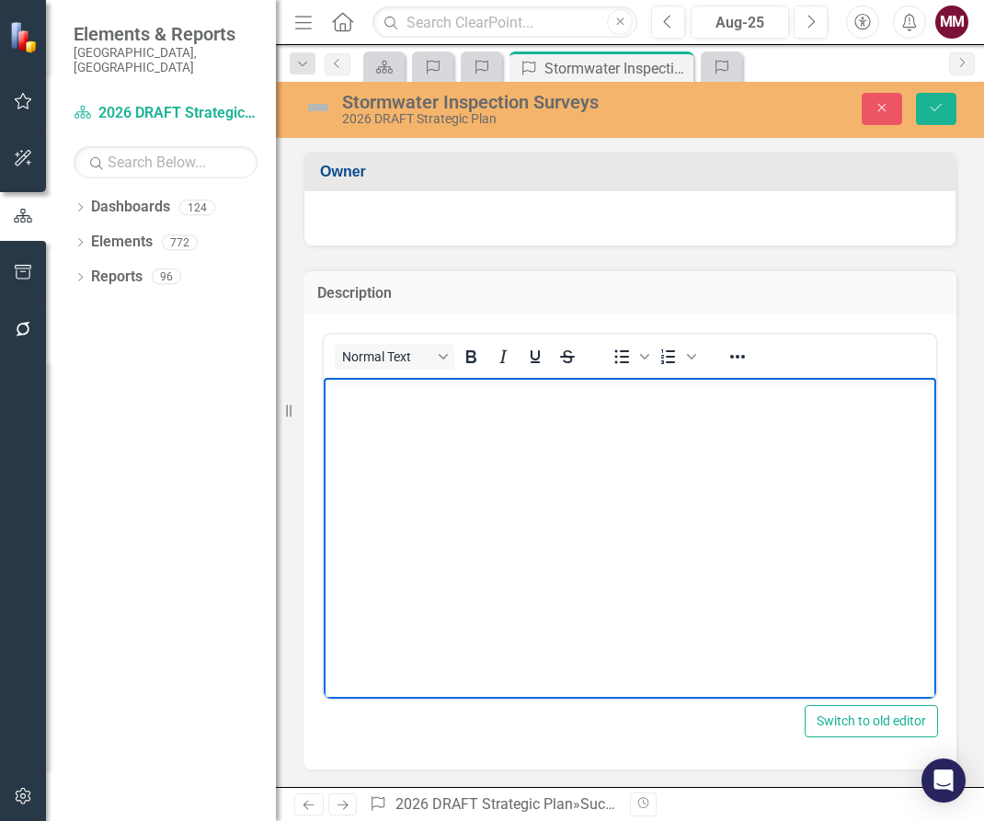
click at [411, 441] on body "Rich Text Area. Press ALT-0 for help." at bounding box center [630, 515] width 612 height 276
paste body "Rich Text Area. Press ALT-0 for help."
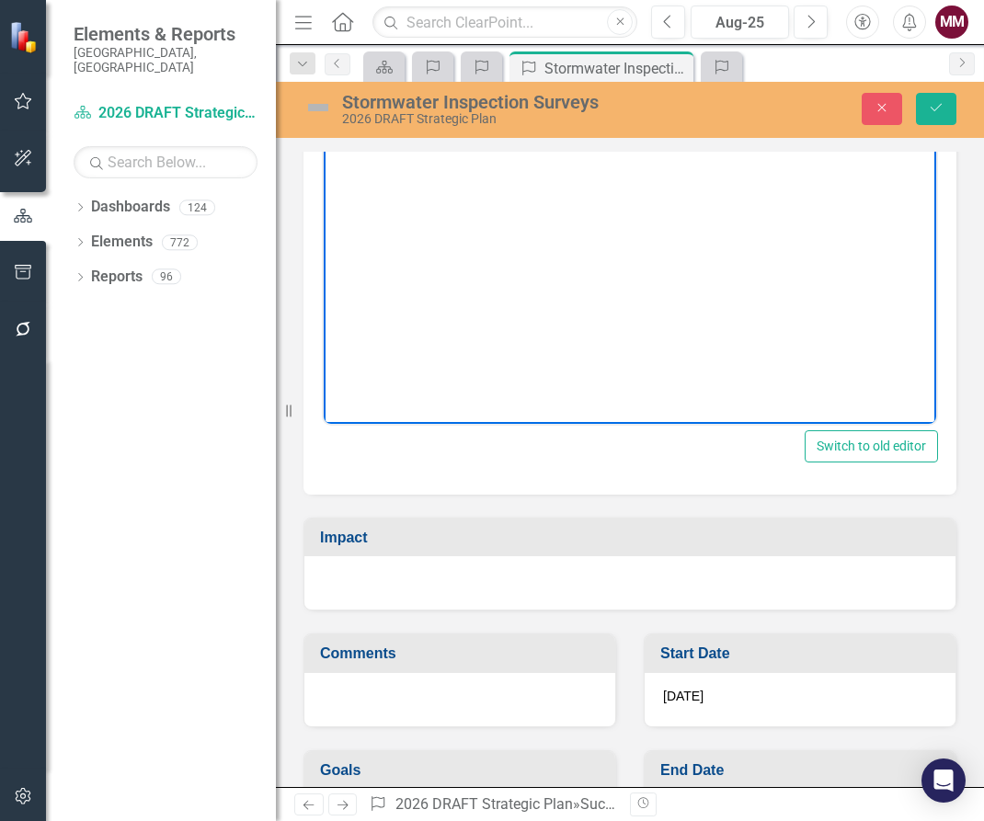
scroll to position [349, 0]
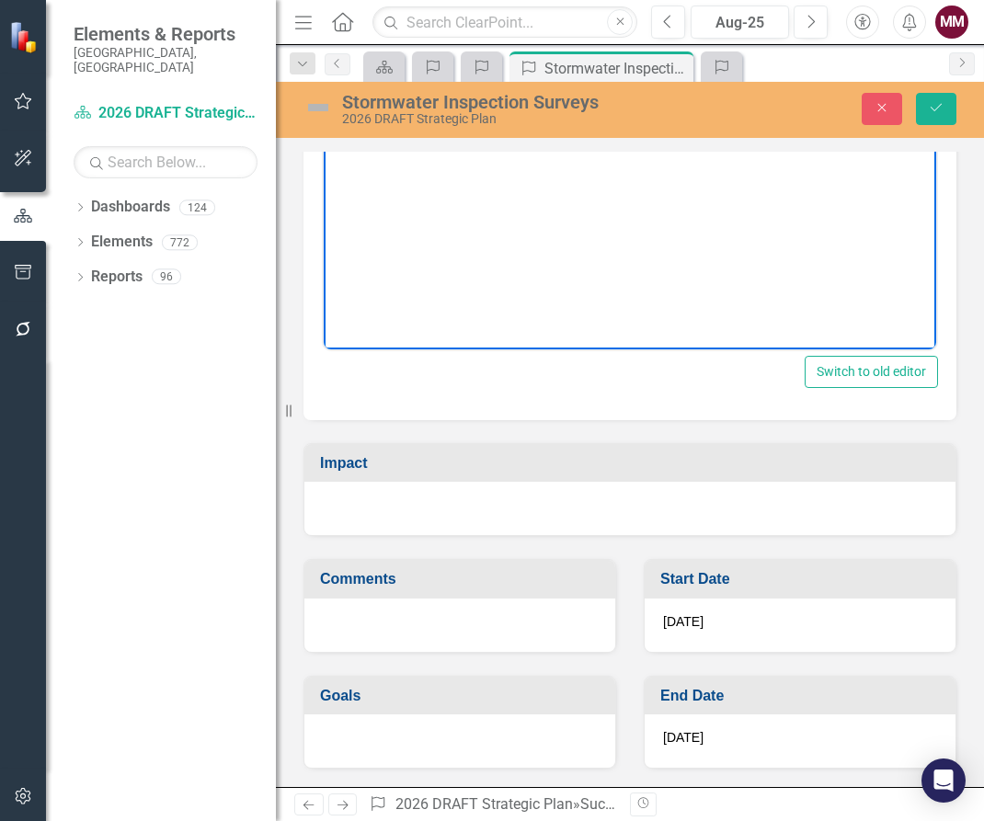
click at [418, 491] on div at bounding box center [629, 508] width 651 height 53
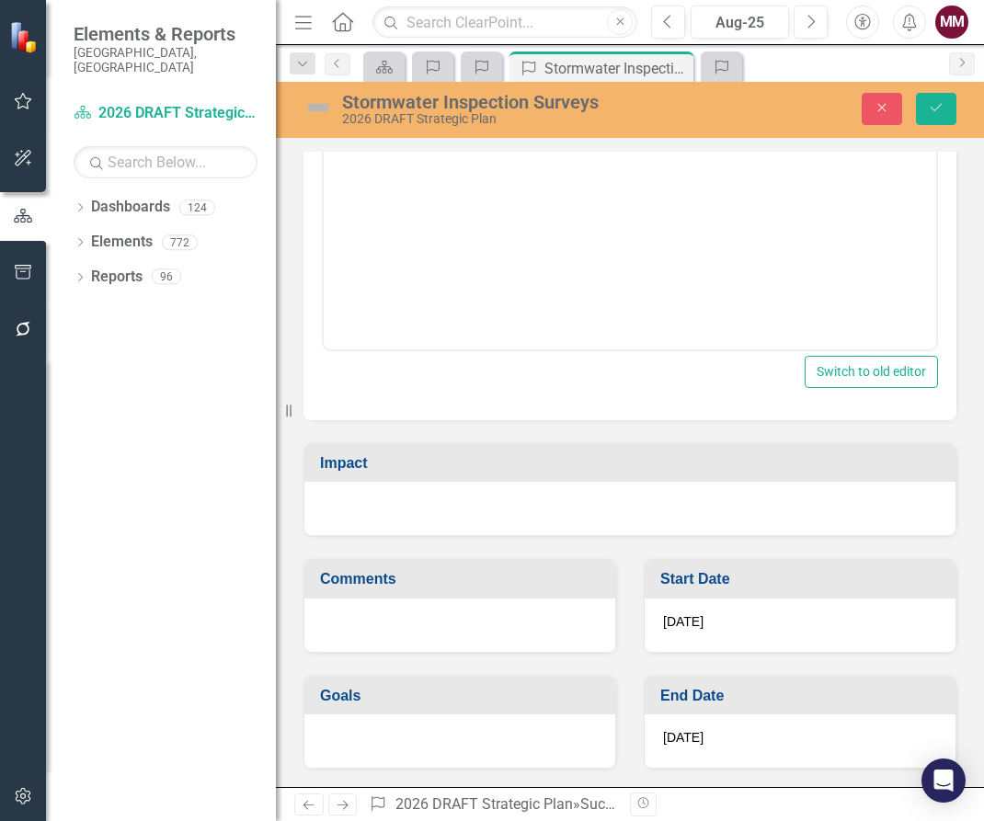
click at [418, 491] on div at bounding box center [629, 508] width 651 height 53
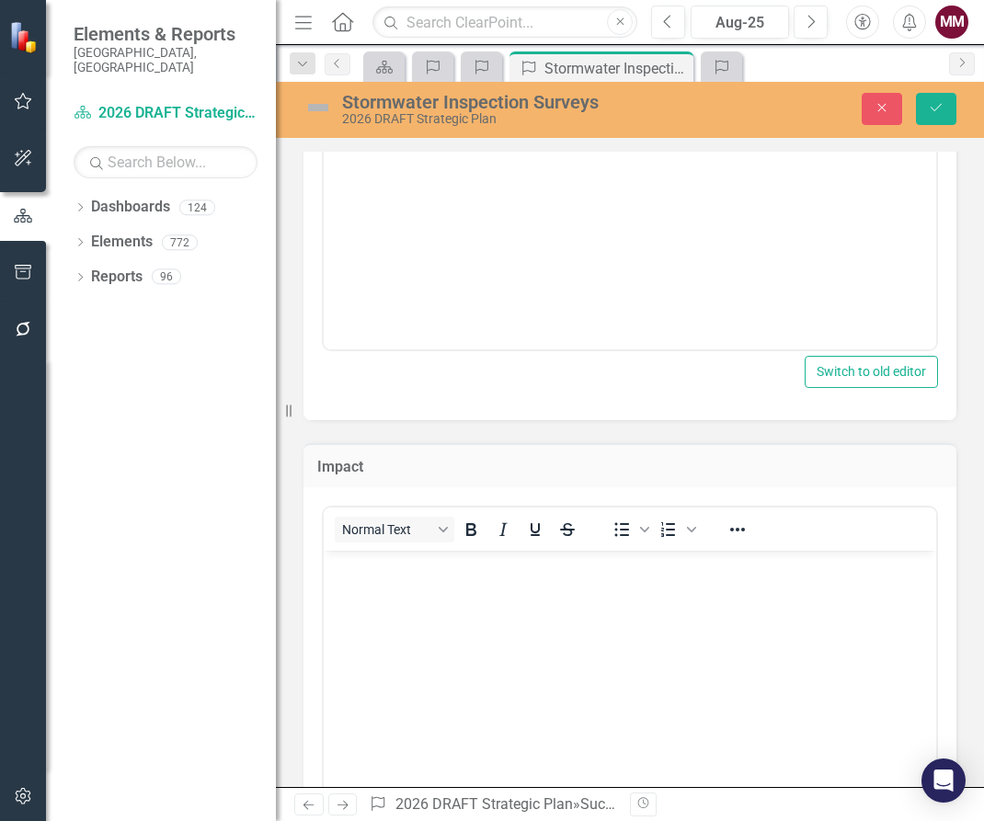
scroll to position [0, 0]
click at [418, 578] on body "Rich Text Area. Press ALT-0 for help." at bounding box center [630, 689] width 612 height 276
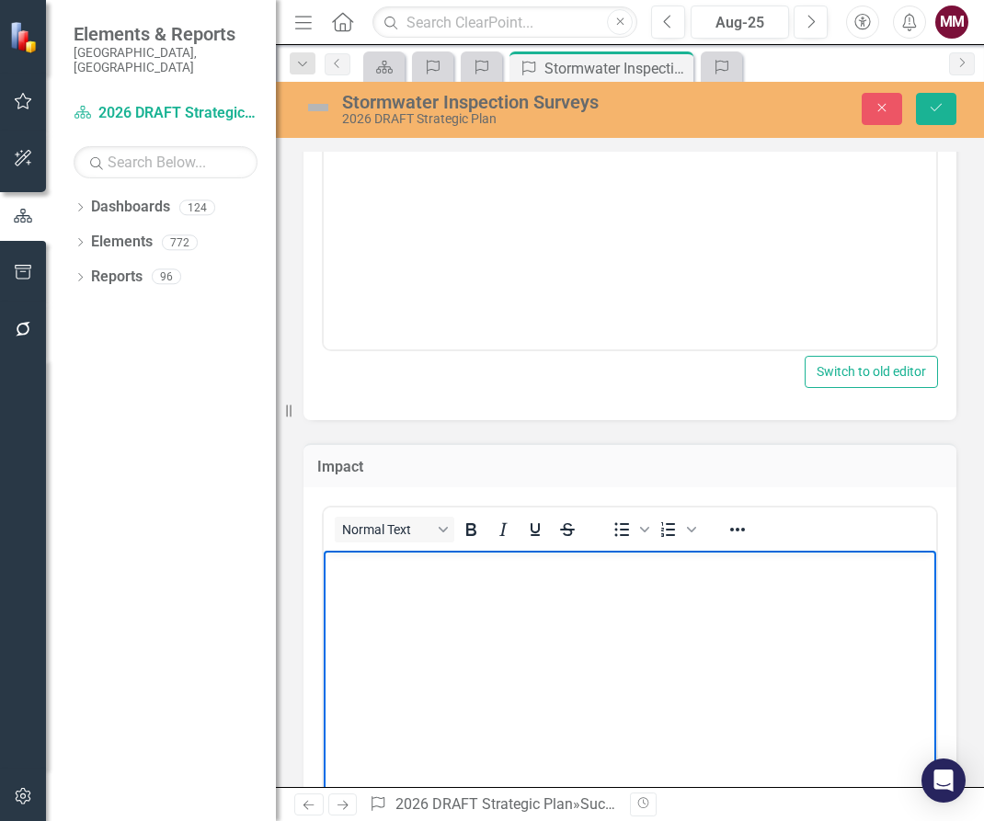
paste body "Rich Text Area. Press ALT-0 for help."
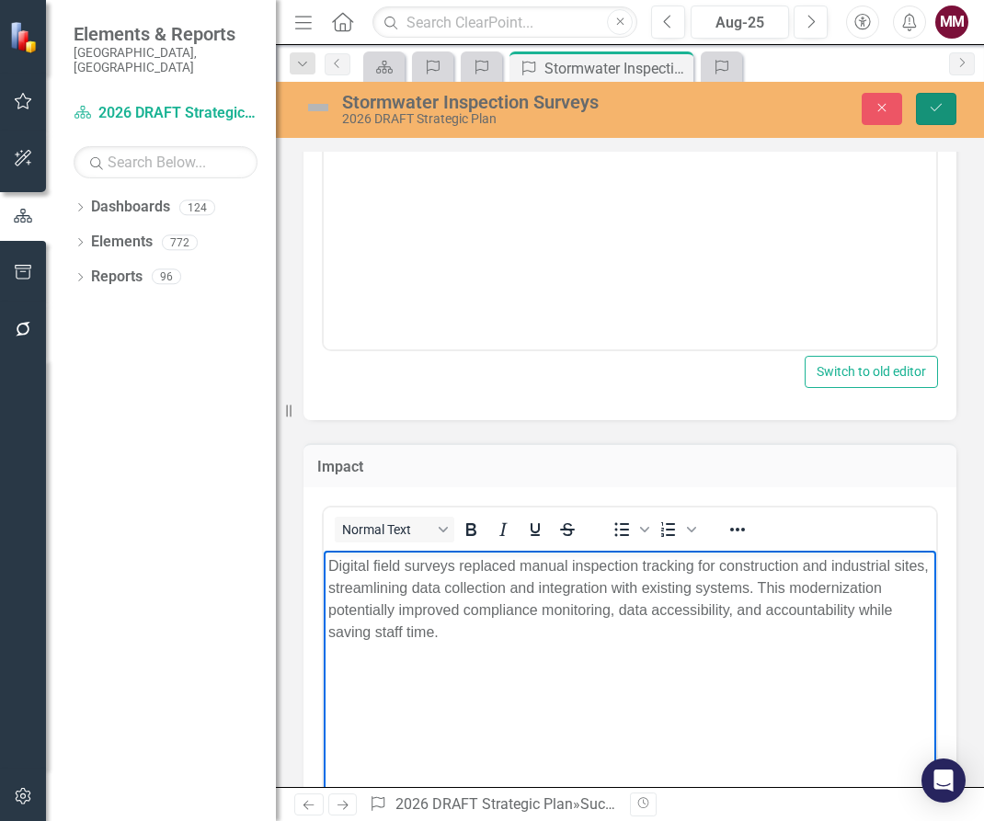
drag, startPoint x: 928, startPoint y: 111, endPoint x: 913, endPoint y: 120, distance: 16.9
click at [928, 111] on icon "Save" at bounding box center [936, 107] width 17 height 13
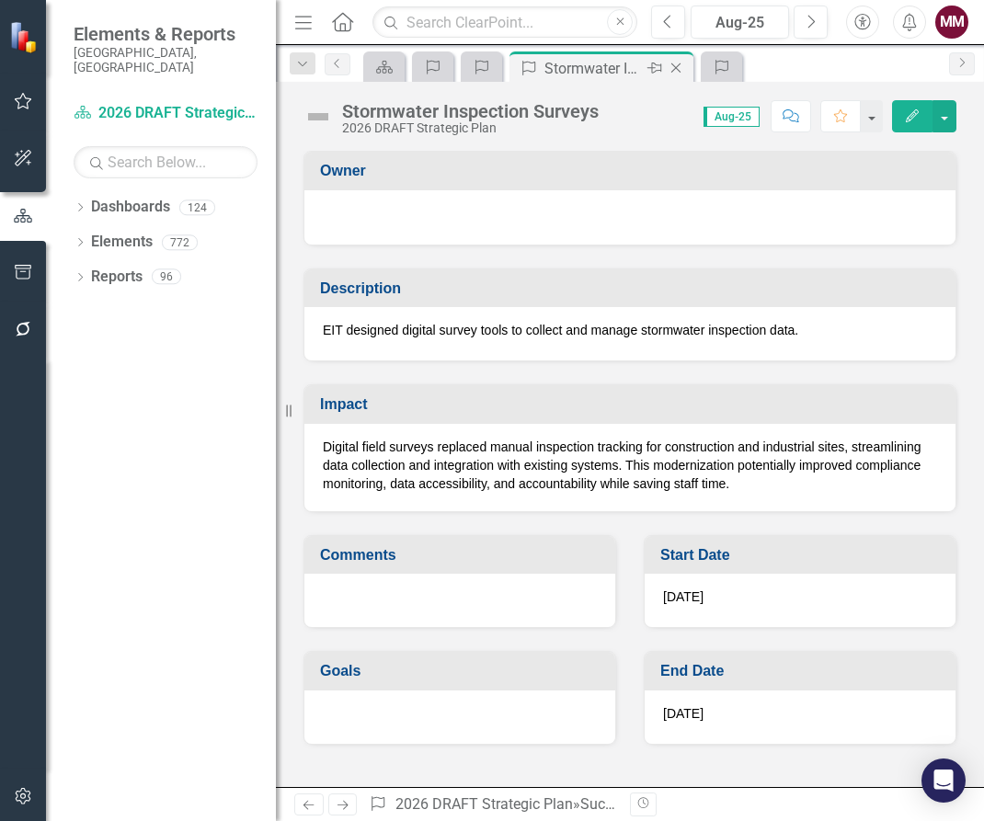
click at [676, 69] on icon "Close" at bounding box center [676, 68] width 18 height 15
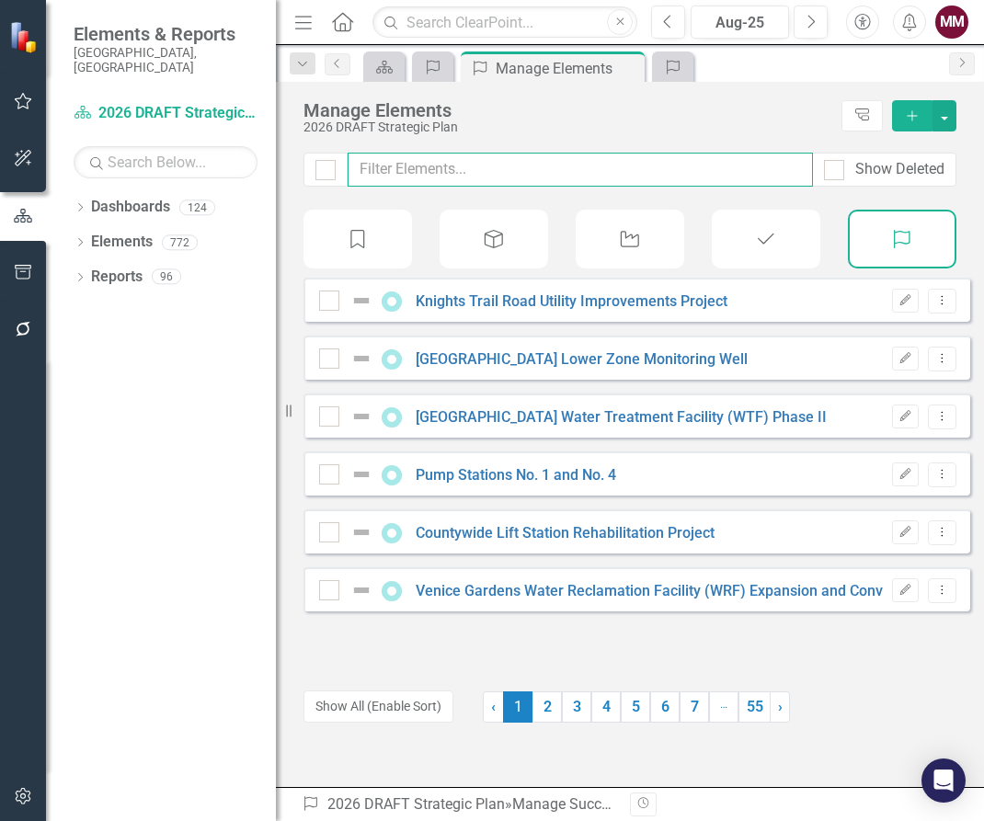
click at [520, 174] on input "text" at bounding box center [580, 170] width 465 height 34
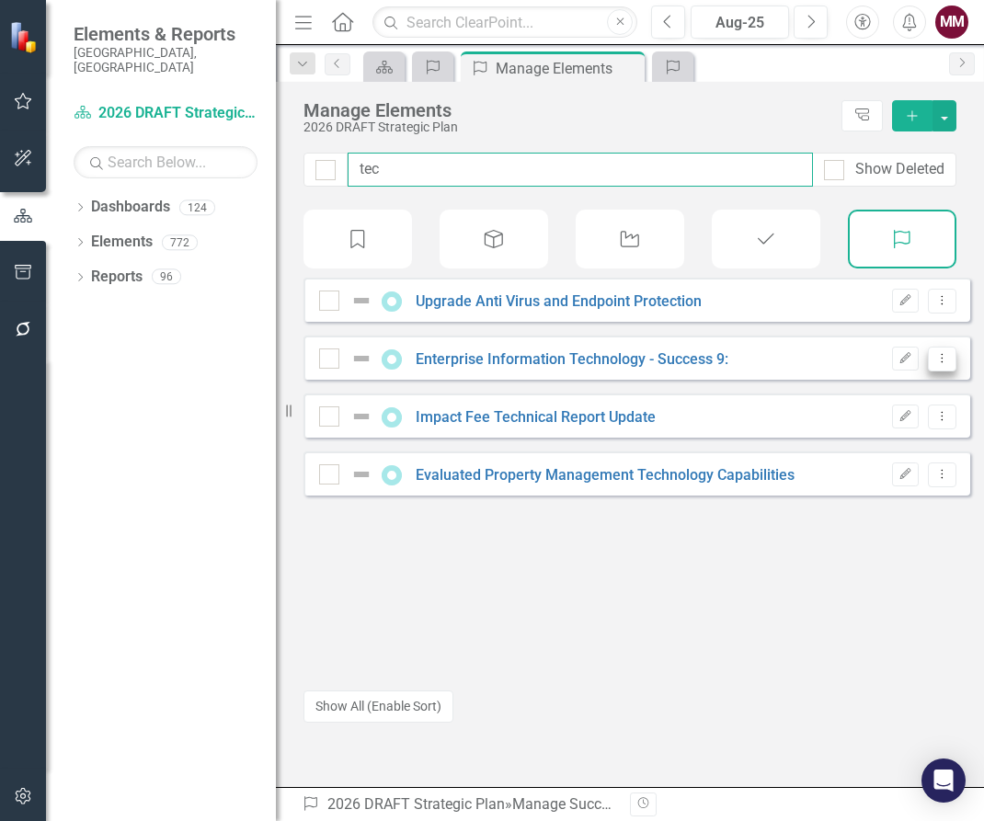
type input "tec"
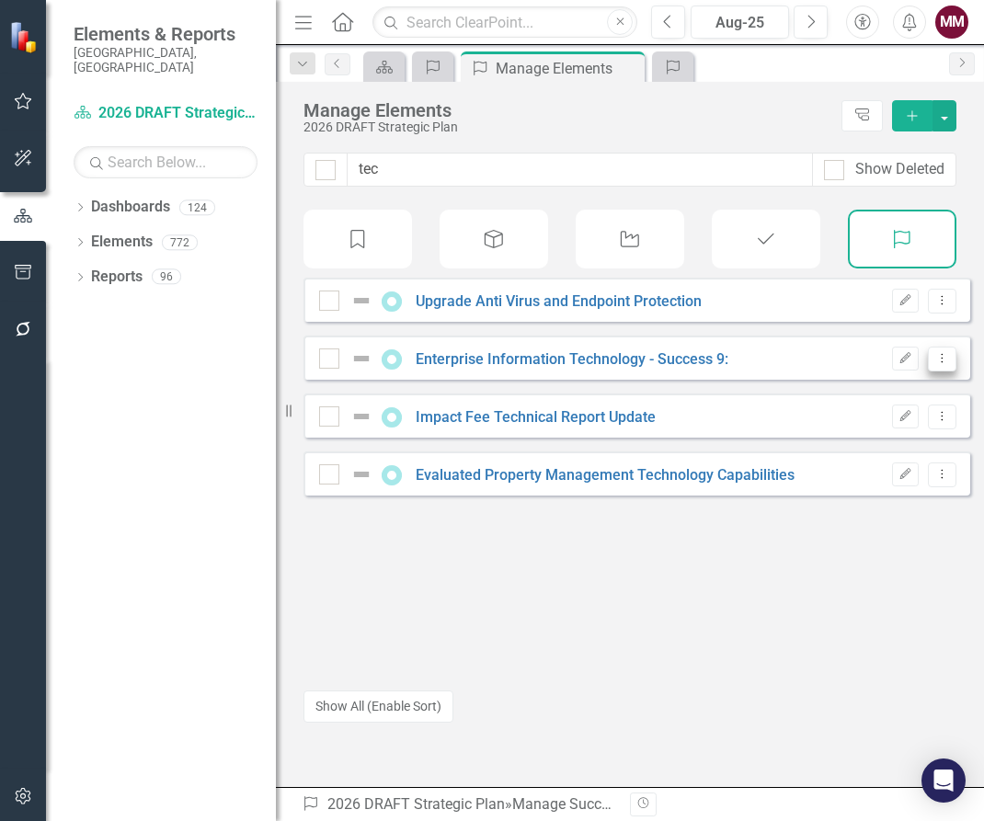
drag, startPoint x: 928, startPoint y: 371, endPoint x: 924, endPoint y: 383, distance: 13.4
click at [934, 364] on icon "Dropdown Menu" at bounding box center [942, 358] width 16 height 12
click at [882, 468] on link "Copy Duplicate Success" at bounding box center [860, 471] width 164 height 34
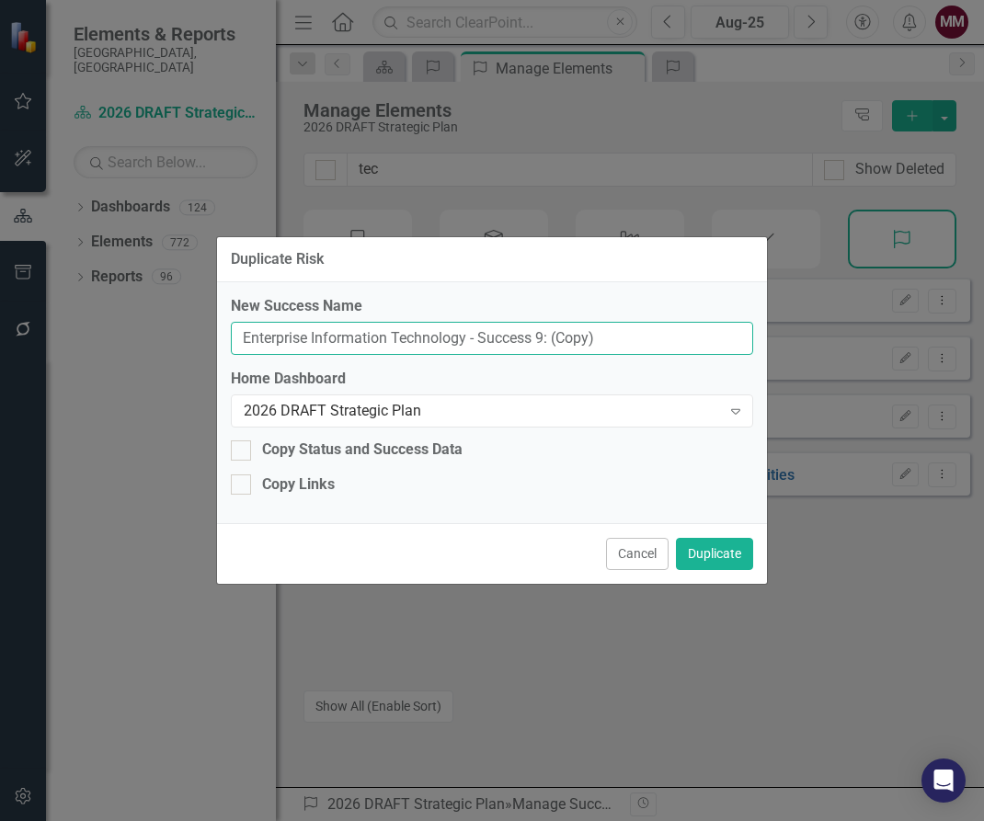
drag, startPoint x: 570, startPoint y: 333, endPoint x: -320, endPoint y: 207, distance: 899.0
click at [0, 207] on html "Accessibility Screen-Reader Guide, Feedback, and Issue Reporting | New window E…" at bounding box center [492, 410] width 984 height 821
paste input "Utilities Data Integration with Work and Asset Management System"
type input "Utilities Data Integration with Work and Asset Management System"
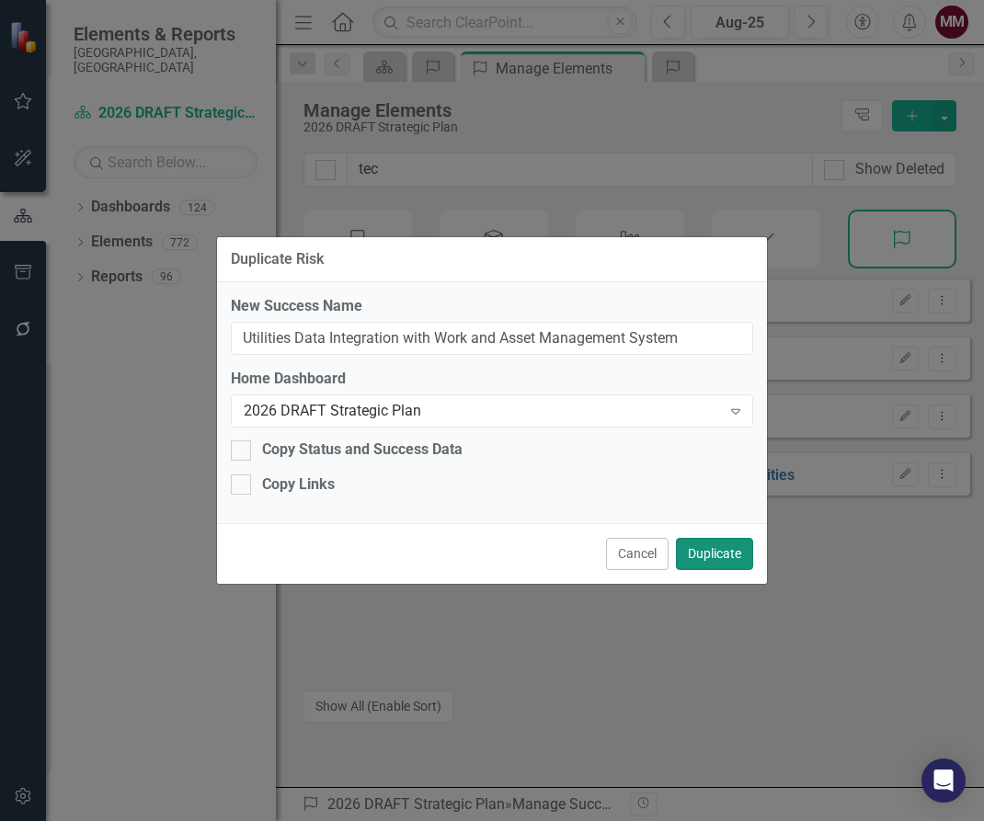
click at [697, 549] on button "Duplicate" at bounding box center [714, 554] width 77 height 32
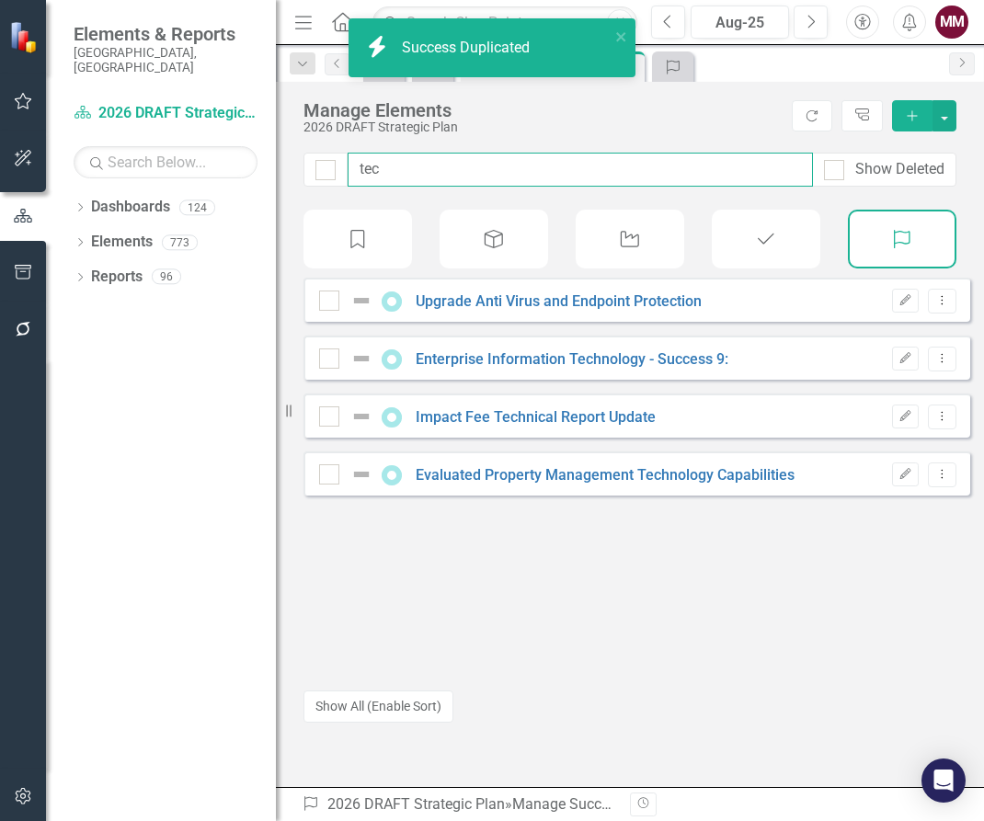
drag, startPoint x: 470, startPoint y: 159, endPoint x: 31, endPoint y: 142, distance: 439.0
click at [6, 147] on div "Elements & Reports [GEOGRAPHIC_DATA], [GEOGRAPHIC_DATA] Dashboard 2026 DRAFT St…" at bounding box center [492, 410] width 984 height 821
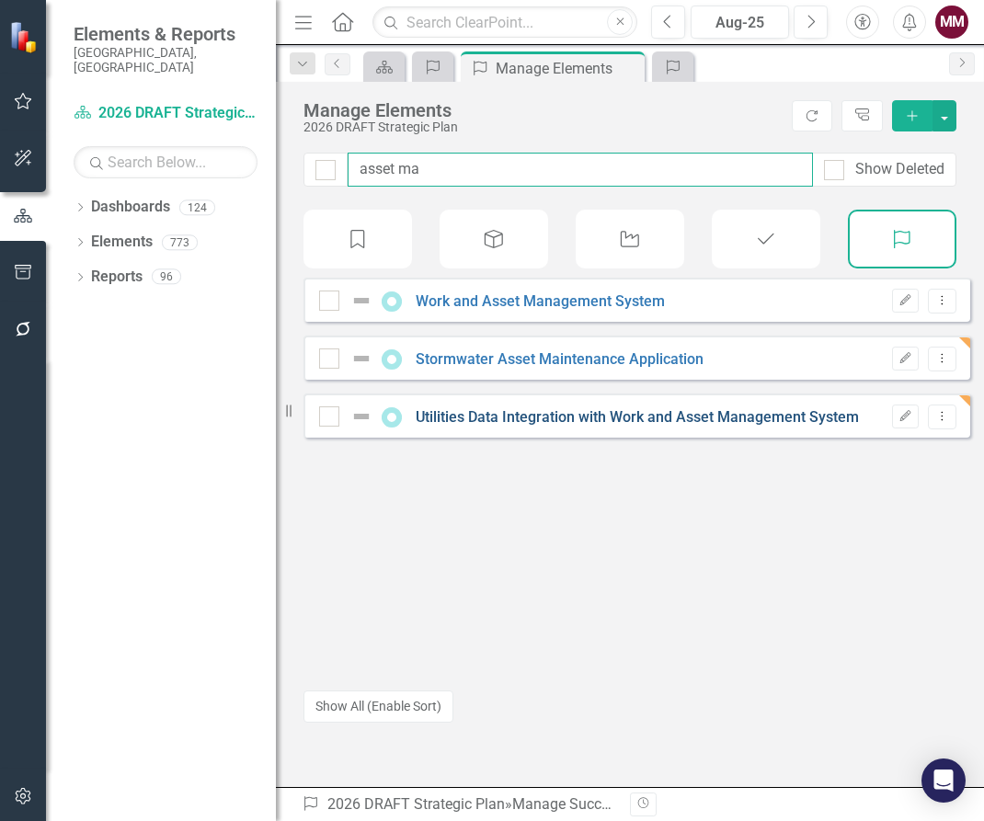
type input "asset ma"
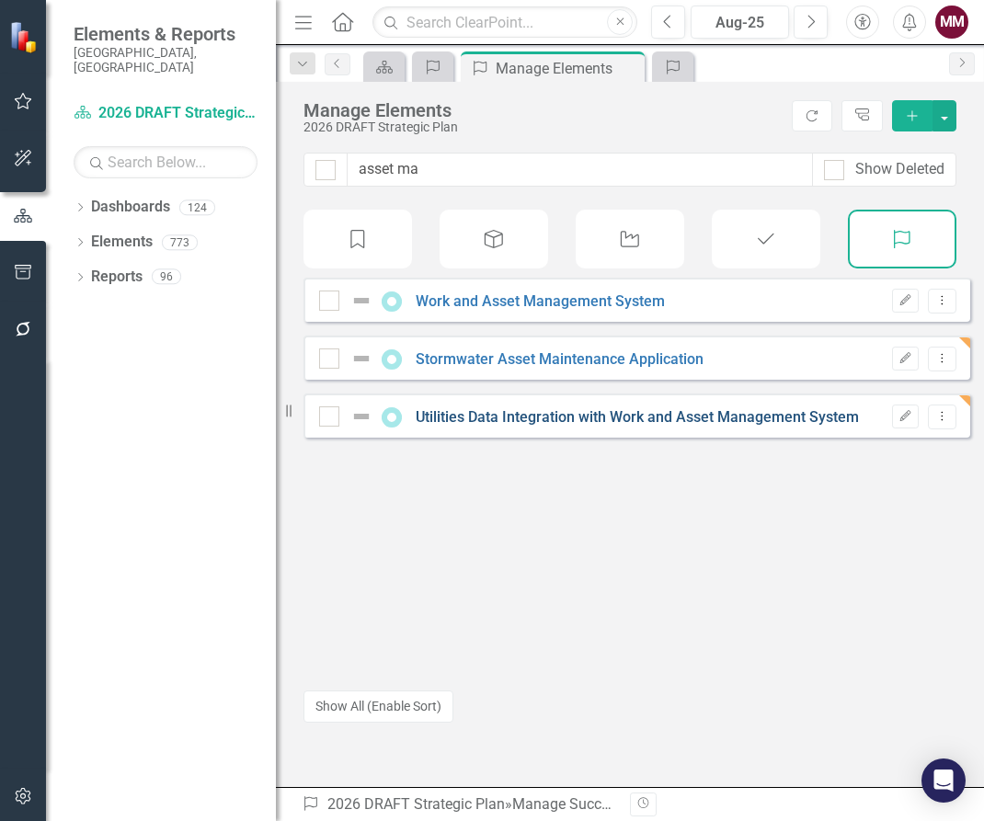
click at [555, 426] on link "Utilities Data Integration with Work and Asset Management System" at bounding box center [637, 416] width 443 height 17
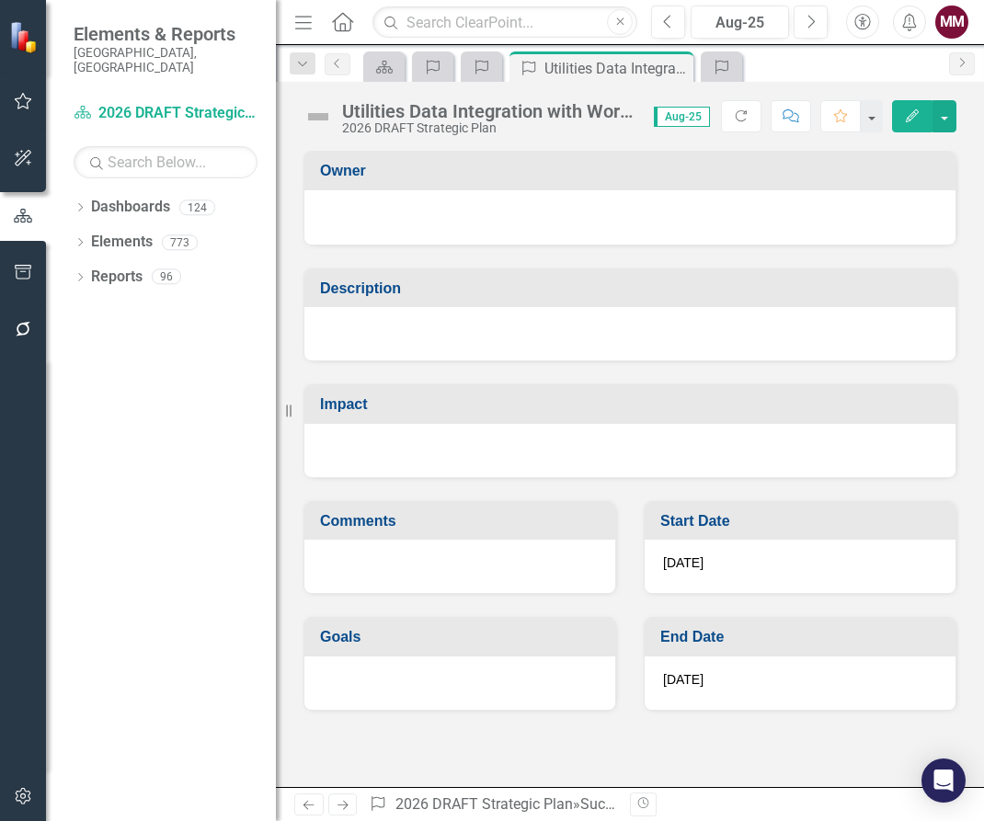
click at [499, 338] on div at bounding box center [629, 333] width 651 height 53
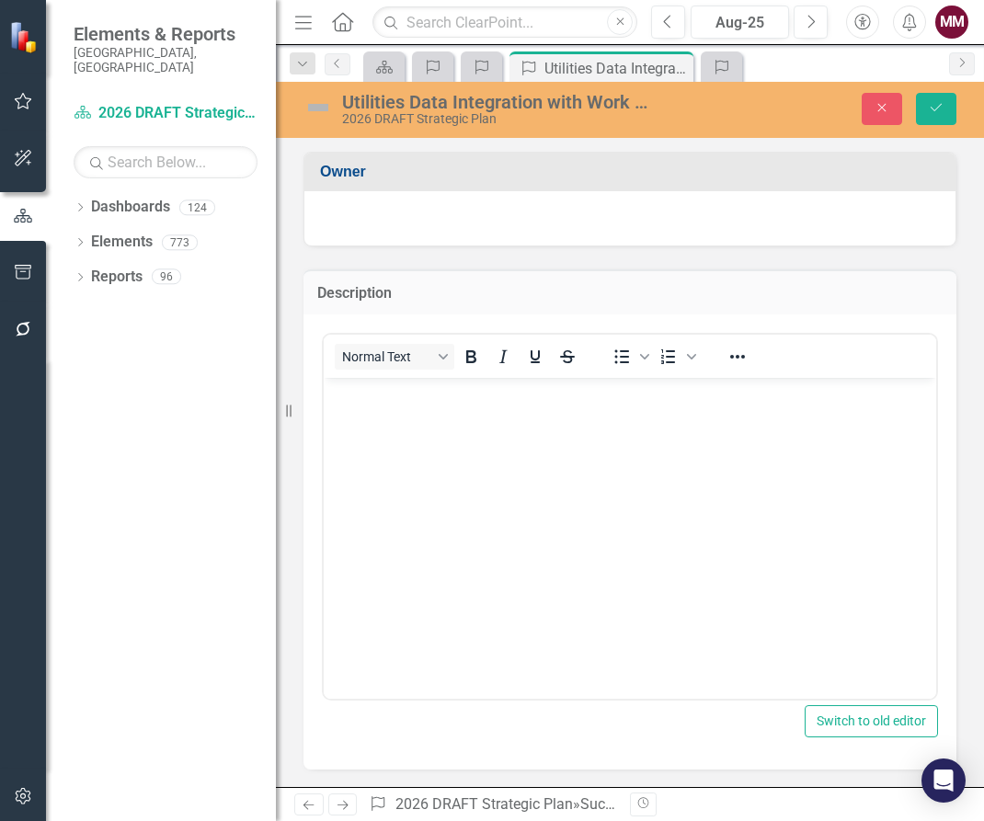
click at [469, 443] on body "Rich Text Area. Press ALT-0 for help." at bounding box center [630, 515] width 612 height 276
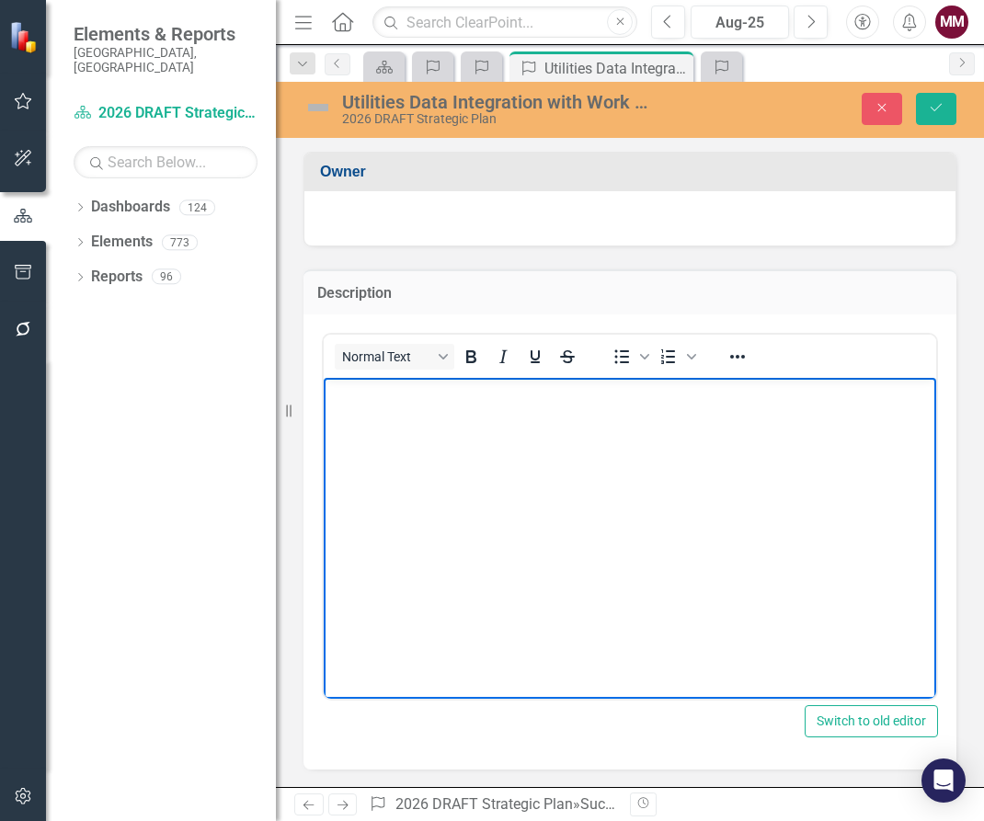
paste body "Rich Text Area. Press ALT-0 for help."
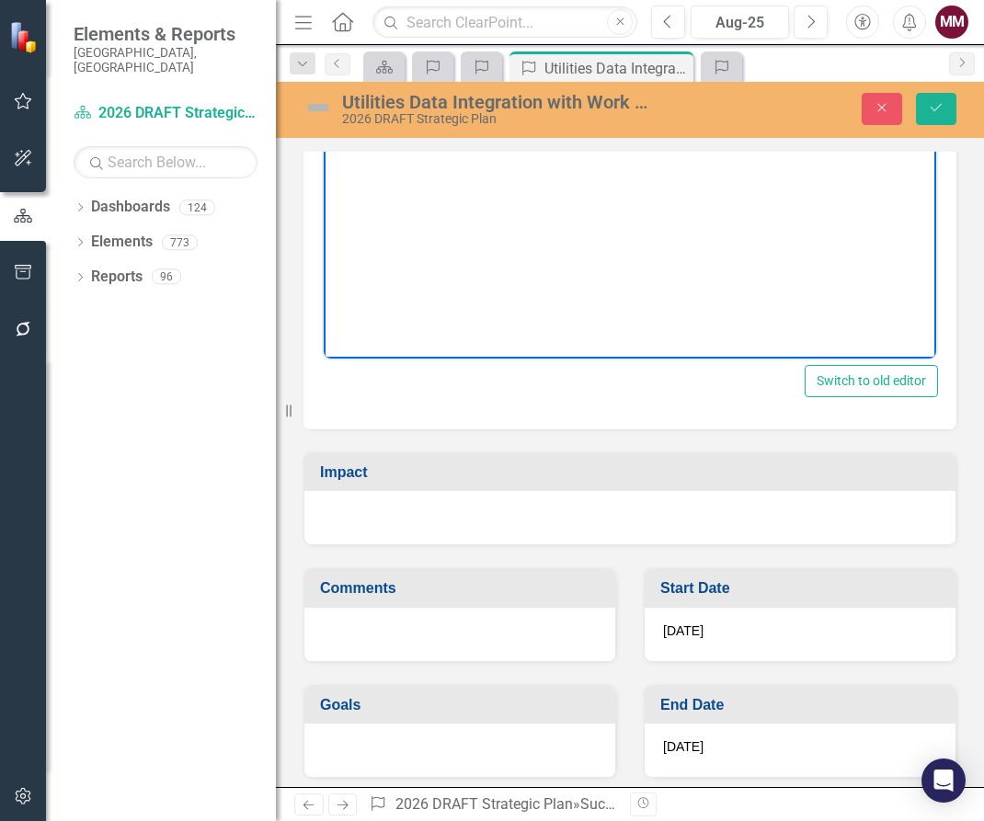
scroll to position [349, 0]
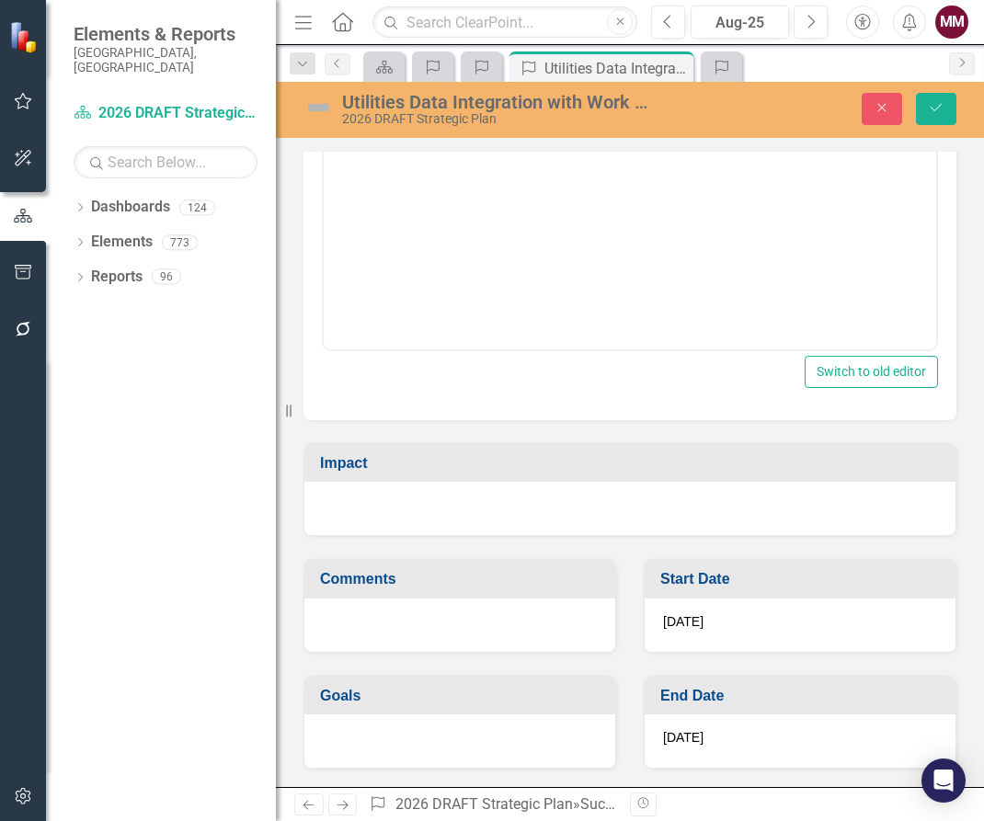
click at [416, 488] on div at bounding box center [629, 508] width 651 height 53
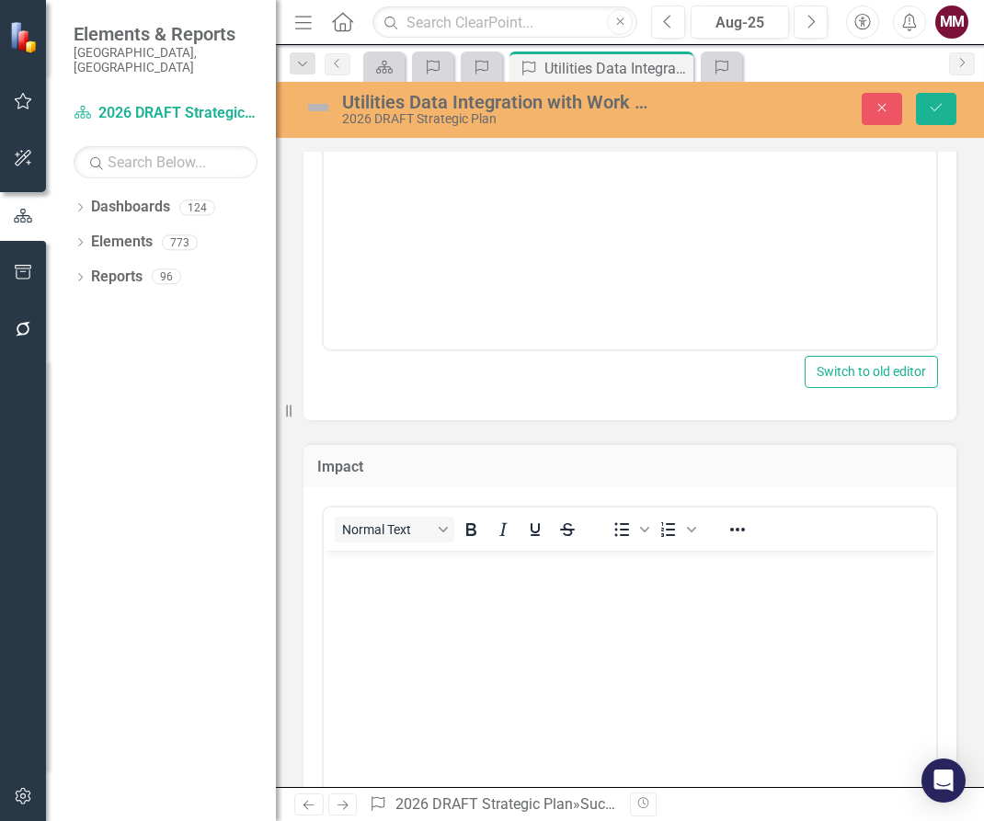
scroll to position [0, 0]
click at [416, 571] on p "Rich Text Area. Press ALT-0 for help." at bounding box center [629, 566] width 603 height 22
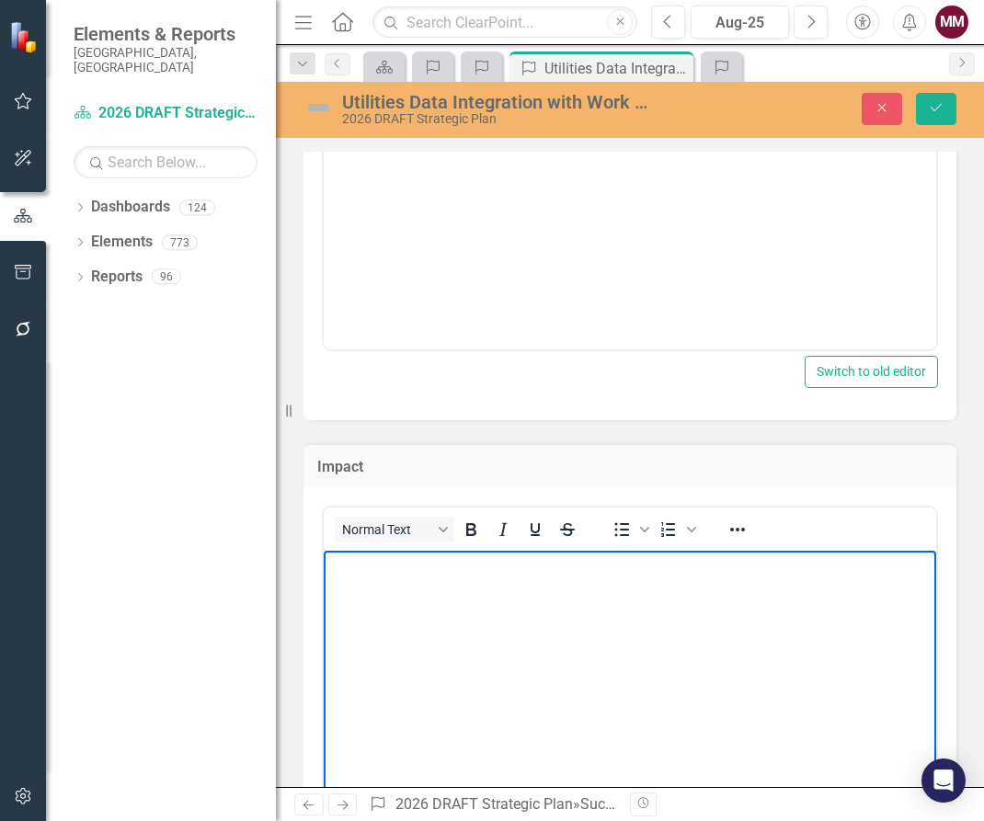
paste body "Rich Text Area. Press ALT-0 for help."
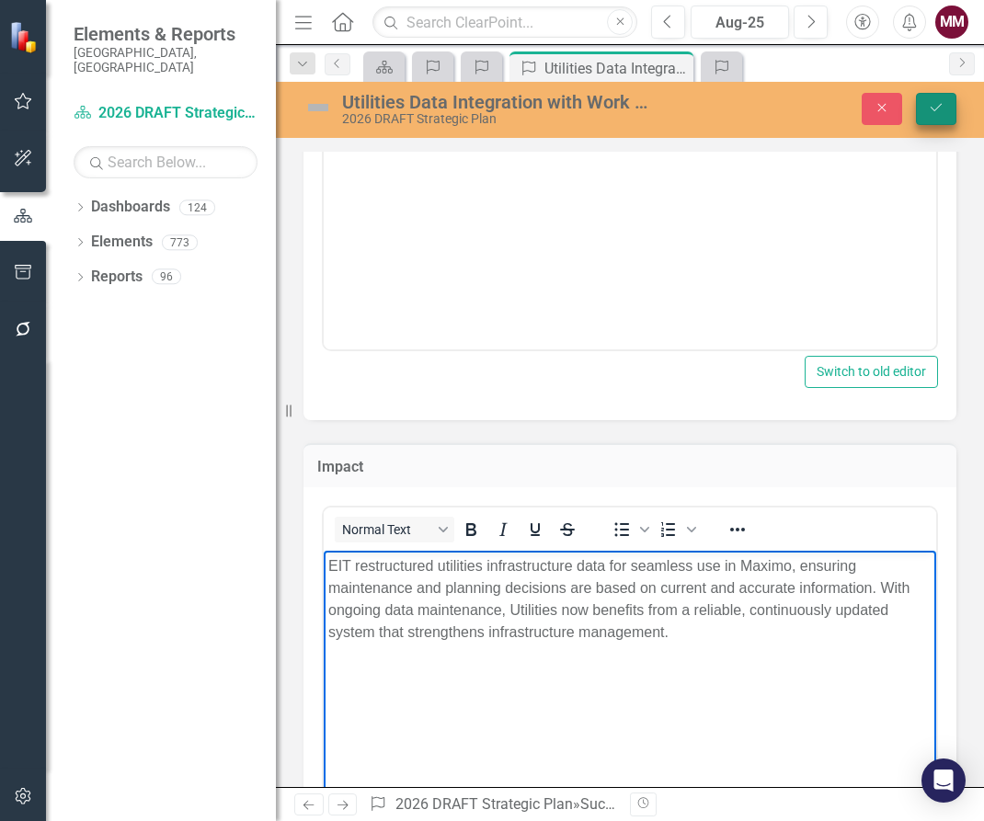
click at [944, 112] on button "Save" at bounding box center [936, 109] width 40 height 32
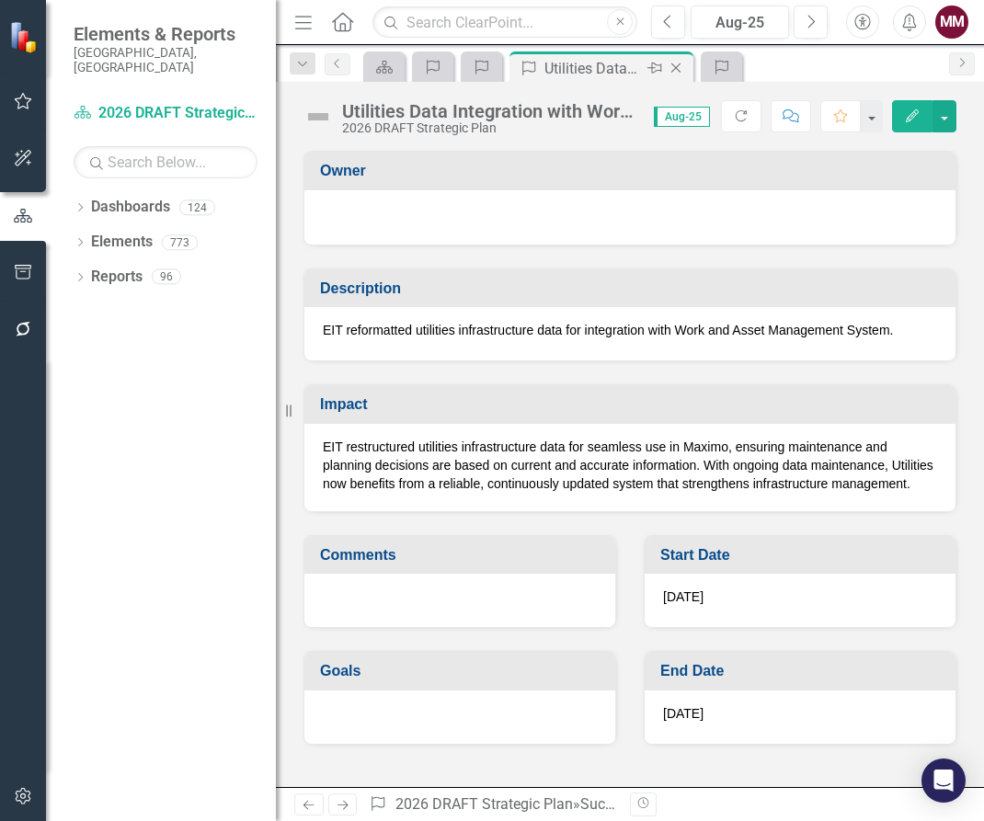
click at [676, 67] on icon "Close" at bounding box center [676, 68] width 18 height 15
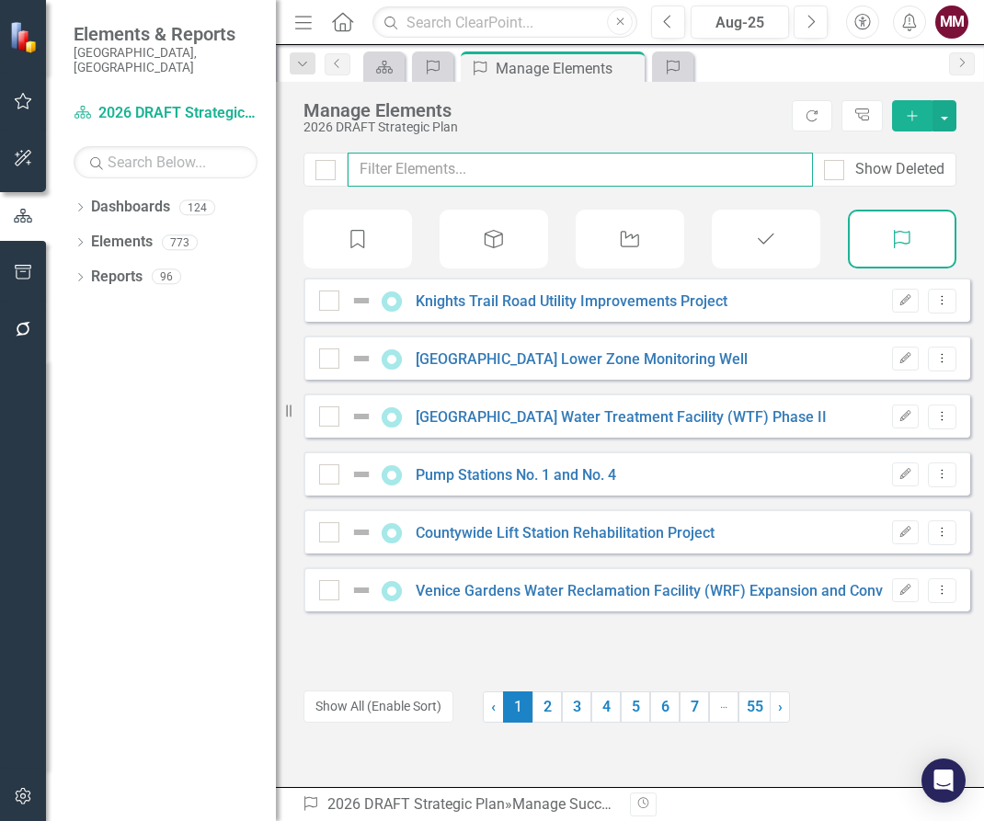
click at [476, 175] on input "text" at bounding box center [580, 170] width 465 height 34
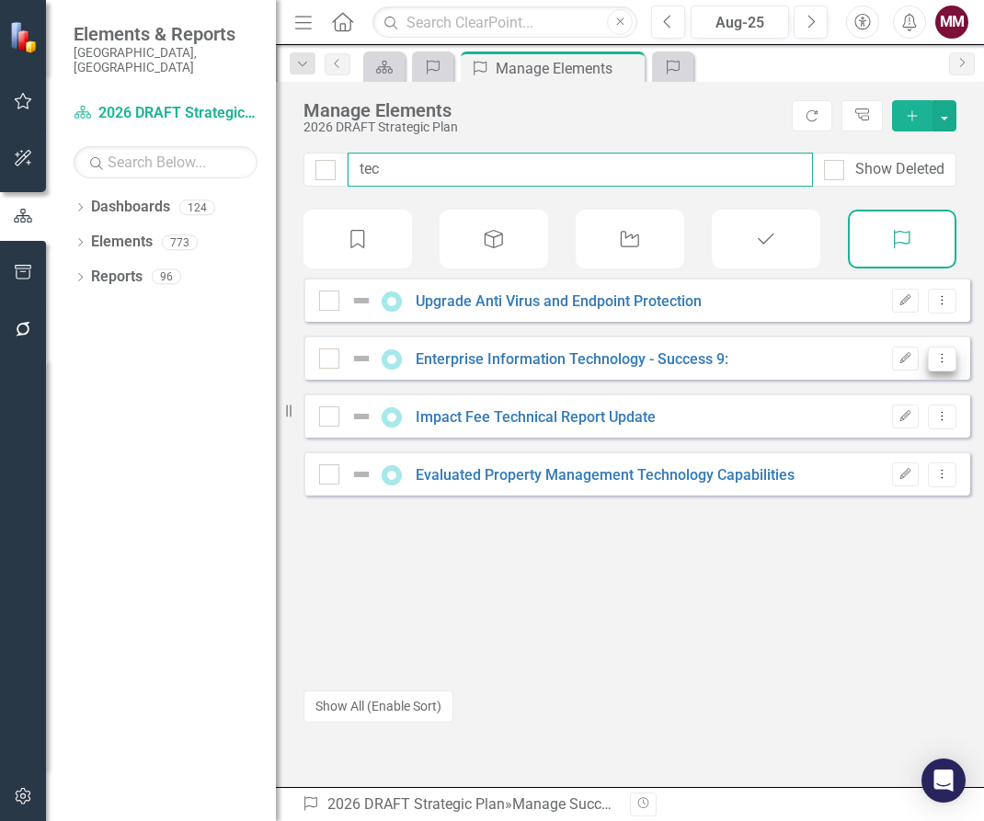
type input "tec"
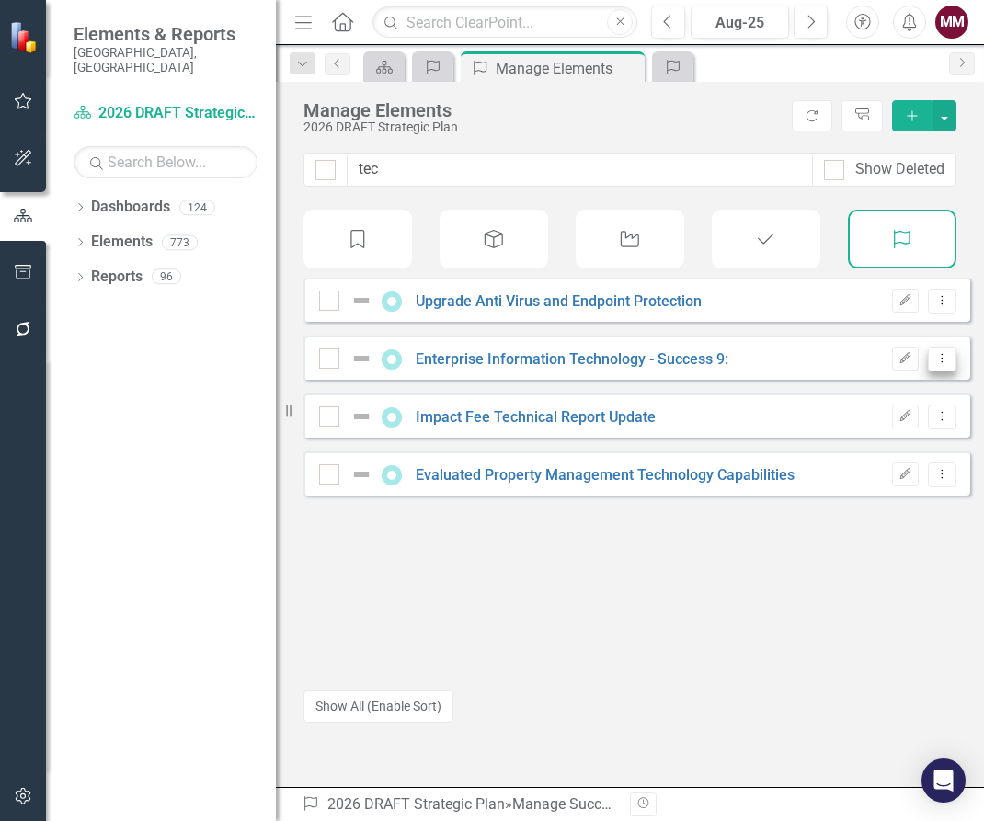
click at [934, 364] on icon "Dropdown Menu" at bounding box center [942, 358] width 16 height 12
click at [871, 465] on link "Copy Duplicate Success" at bounding box center [860, 471] width 164 height 34
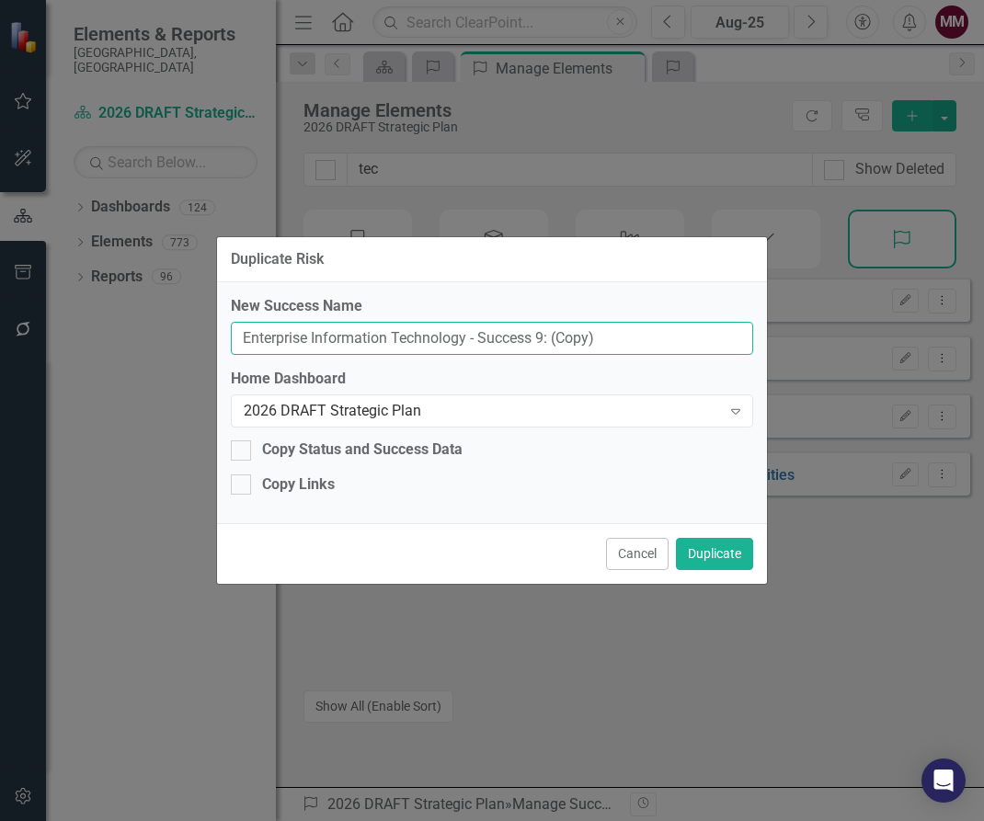
drag, startPoint x: 568, startPoint y: 337, endPoint x: -358, endPoint y: 175, distance: 940.1
click at [0, 175] on html "Accessibility Screen-Reader Guide, Feedback, and Issue Reporting | New window E…" at bounding box center [492, 410] width 984 height 821
paste input "Workflow integration into GovMax"
type input "Workflow integration into GovMax"
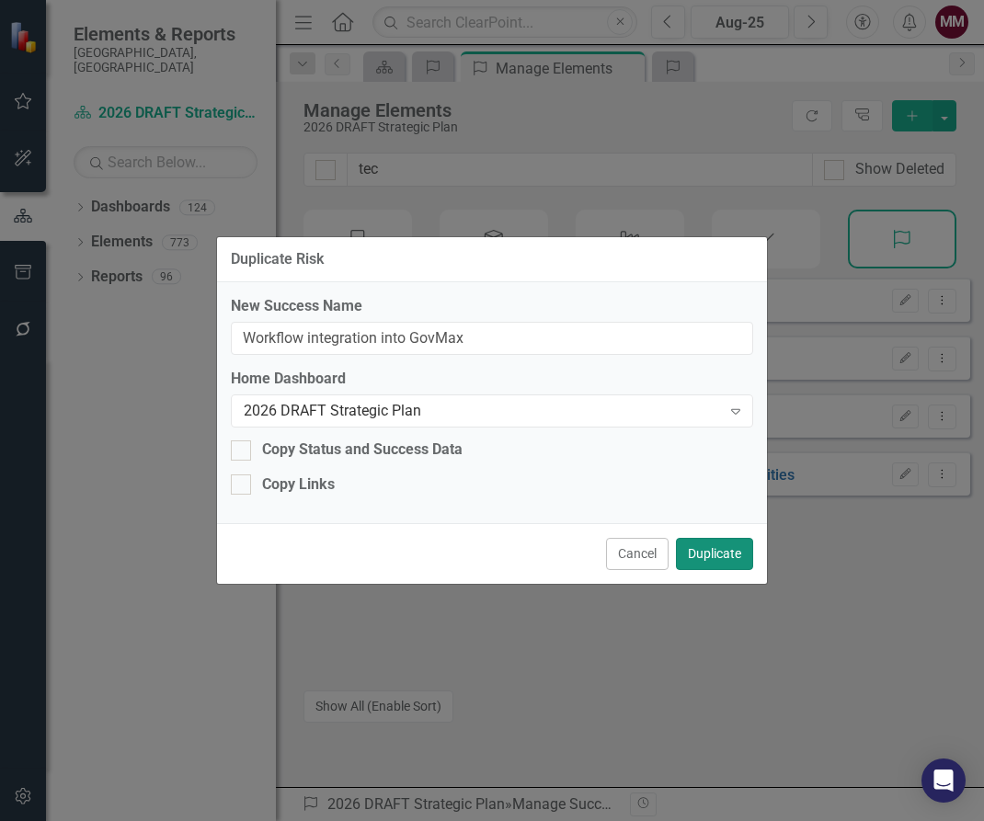
click at [714, 548] on button "Duplicate" at bounding box center [714, 554] width 77 height 32
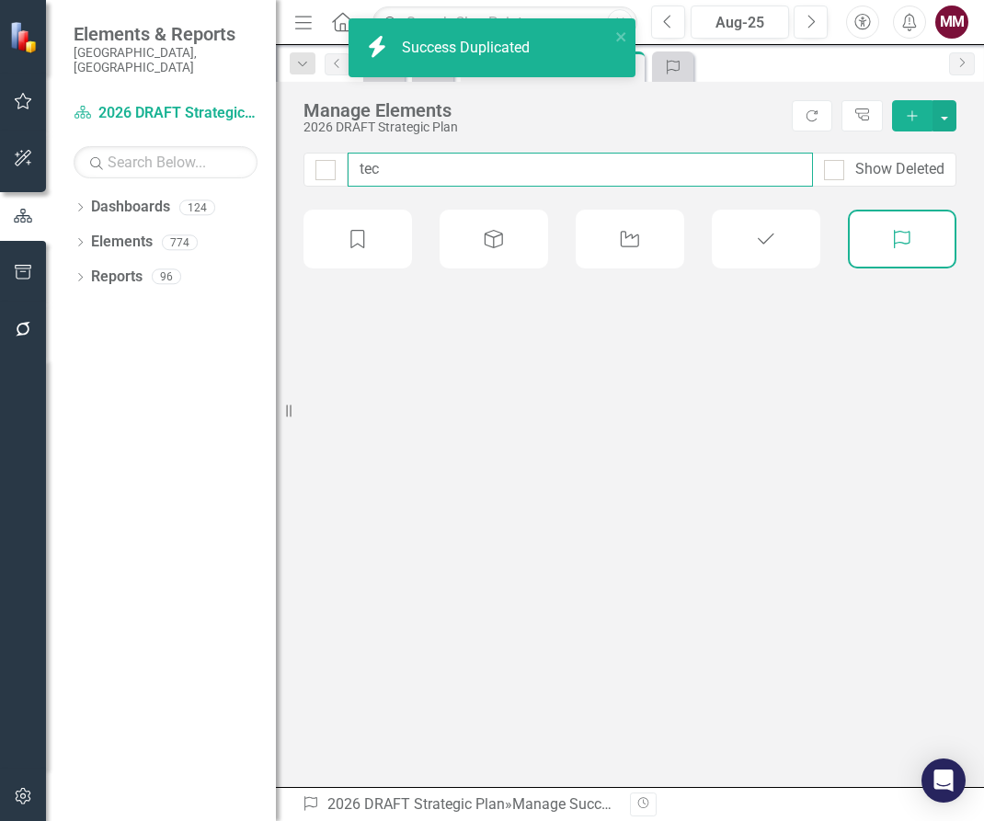
drag, startPoint x: 157, startPoint y: 132, endPoint x: 109, endPoint y: 126, distance: 48.2
click at [113, 126] on div "Elements & Reports [GEOGRAPHIC_DATA], [GEOGRAPHIC_DATA] Dashboard 2026 DRAFT St…" at bounding box center [492, 410] width 984 height 821
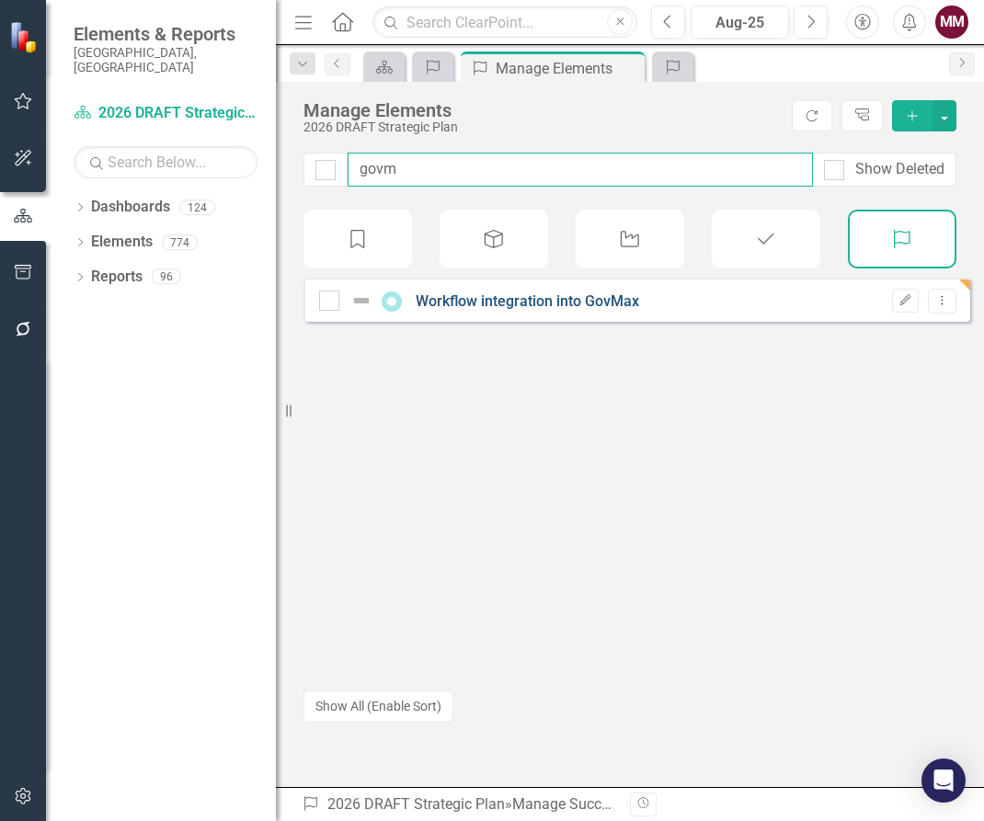
type input "govm"
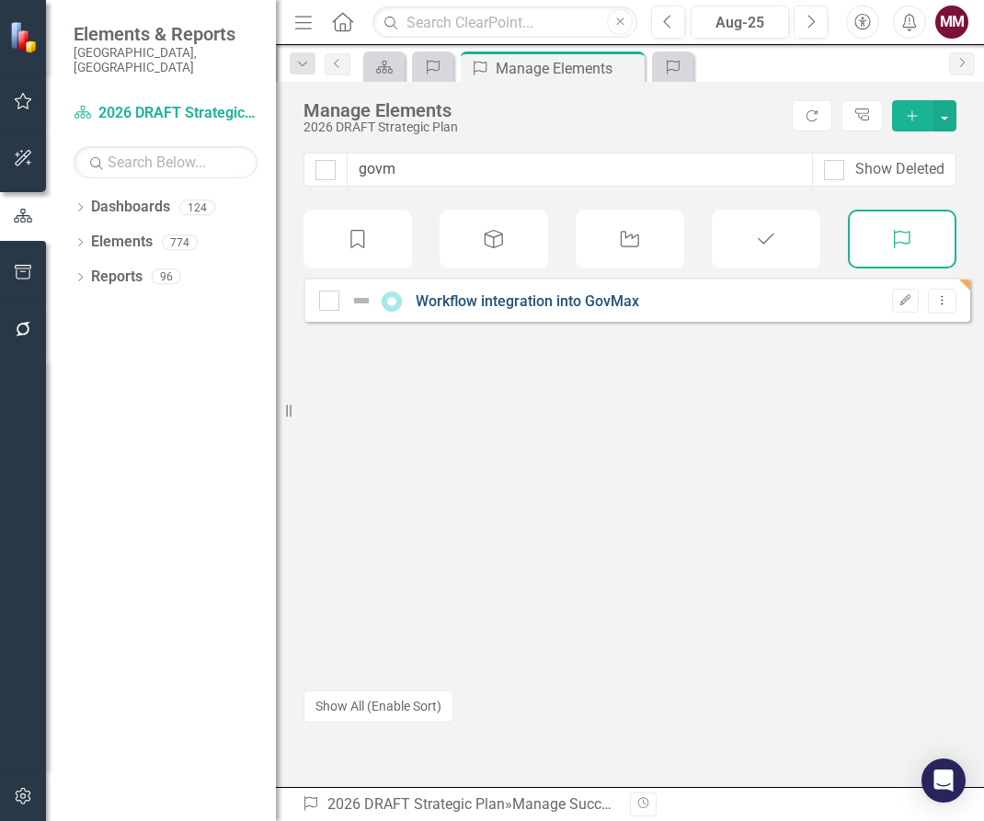
click at [543, 310] on link "Workflow integration into GovMax" at bounding box center [527, 300] width 223 height 17
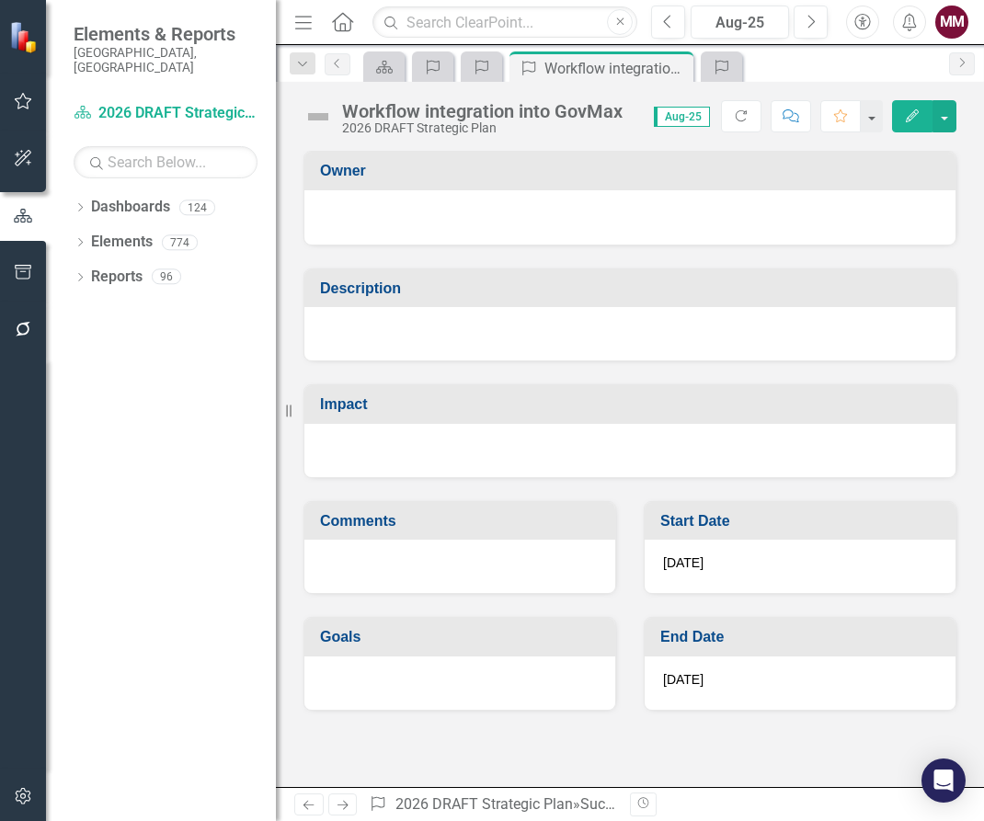
click at [500, 332] on div at bounding box center [629, 333] width 651 height 53
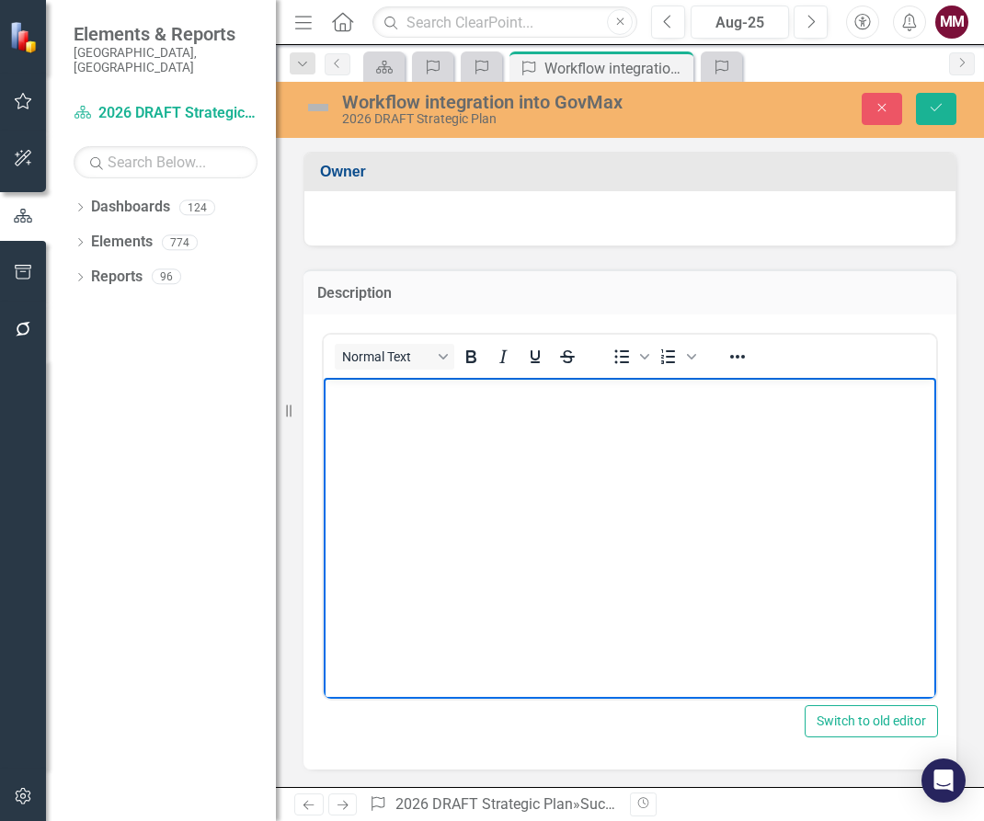
click at [396, 408] on body "Rich Text Area. Press ALT-0 for help." at bounding box center [630, 515] width 612 height 276
paste body "Rich Text Area. Press ALT-0 for help."
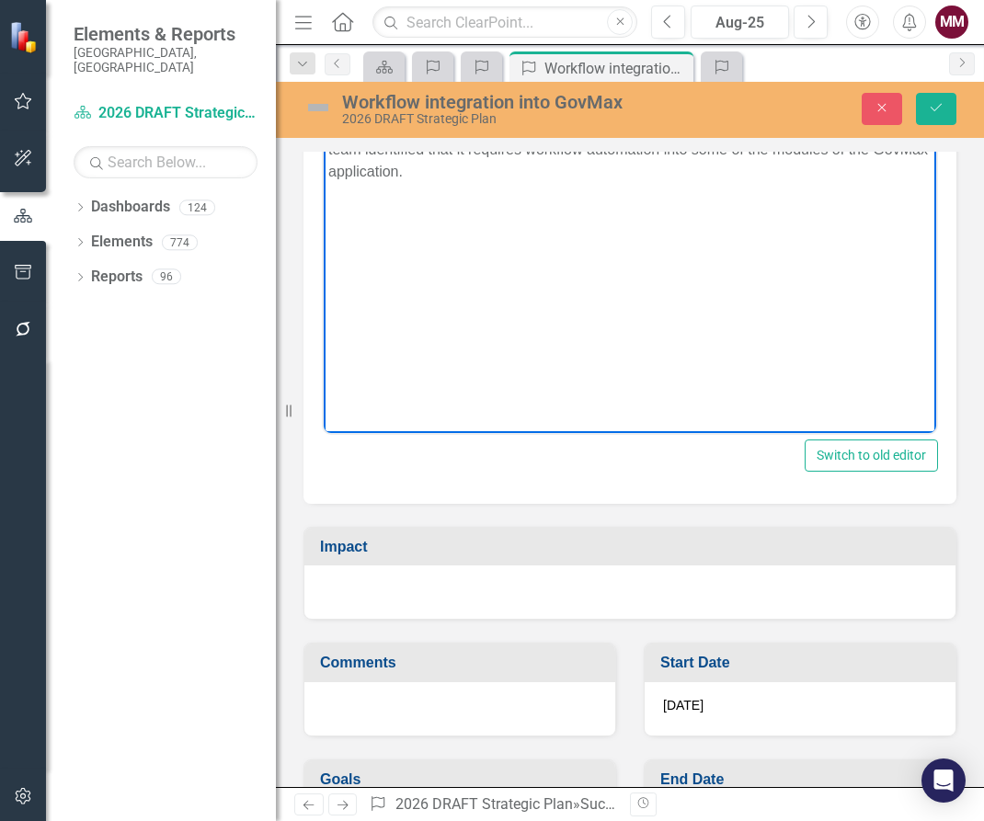
scroll to position [276, 0]
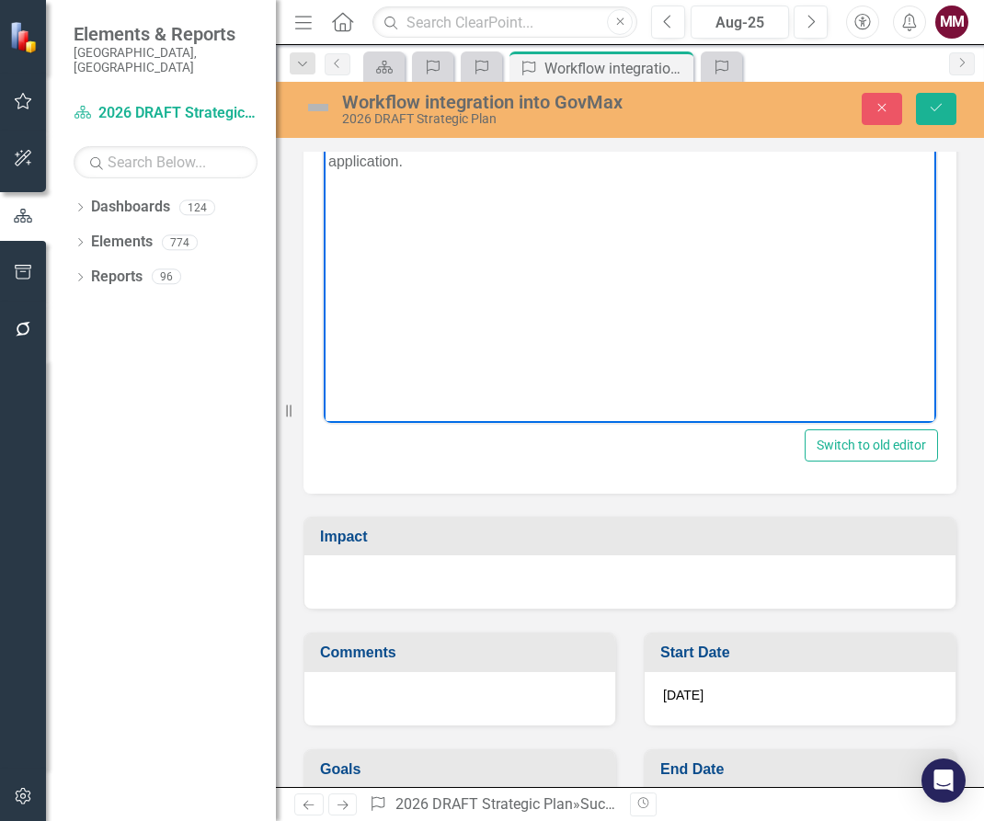
click at [429, 589] on div at bounding box center [629, 581] width 651 height 53
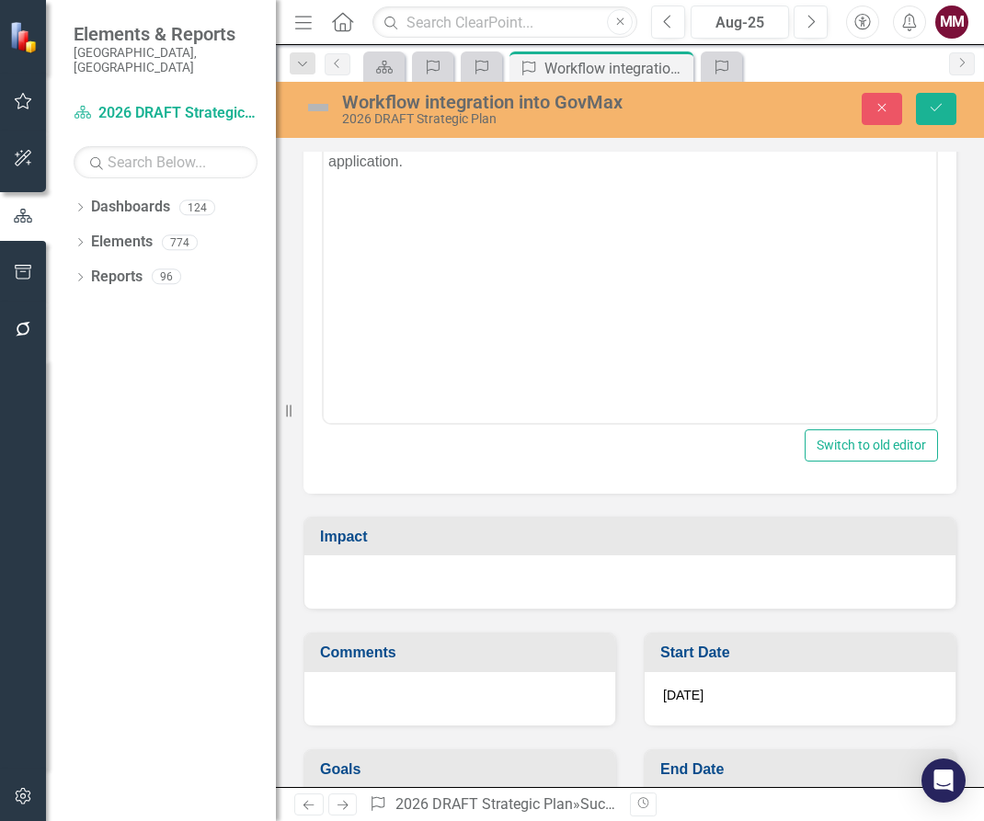
click at [429, 589] on div at bounding box center [629, 581] width 651 height 53
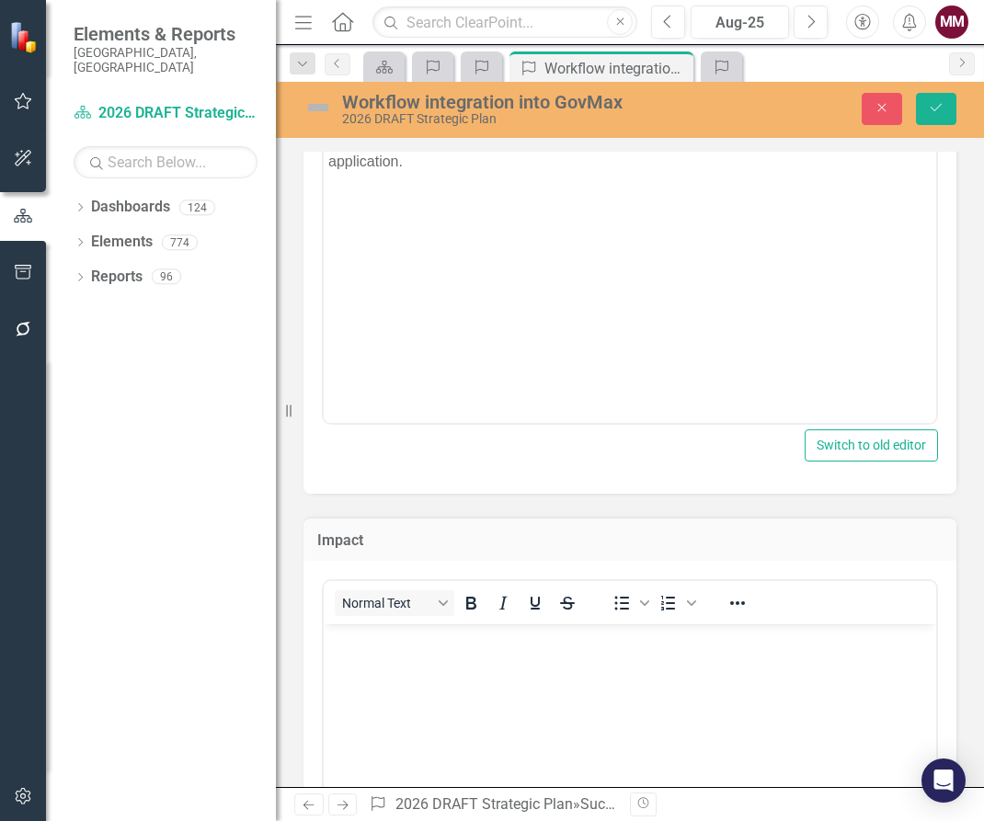
scroll to position [0, 0]
click at [419, 662] on body "Rich Text Area. Press ALT-0 for help." at bounding box center [630, 762] width 612 height 276
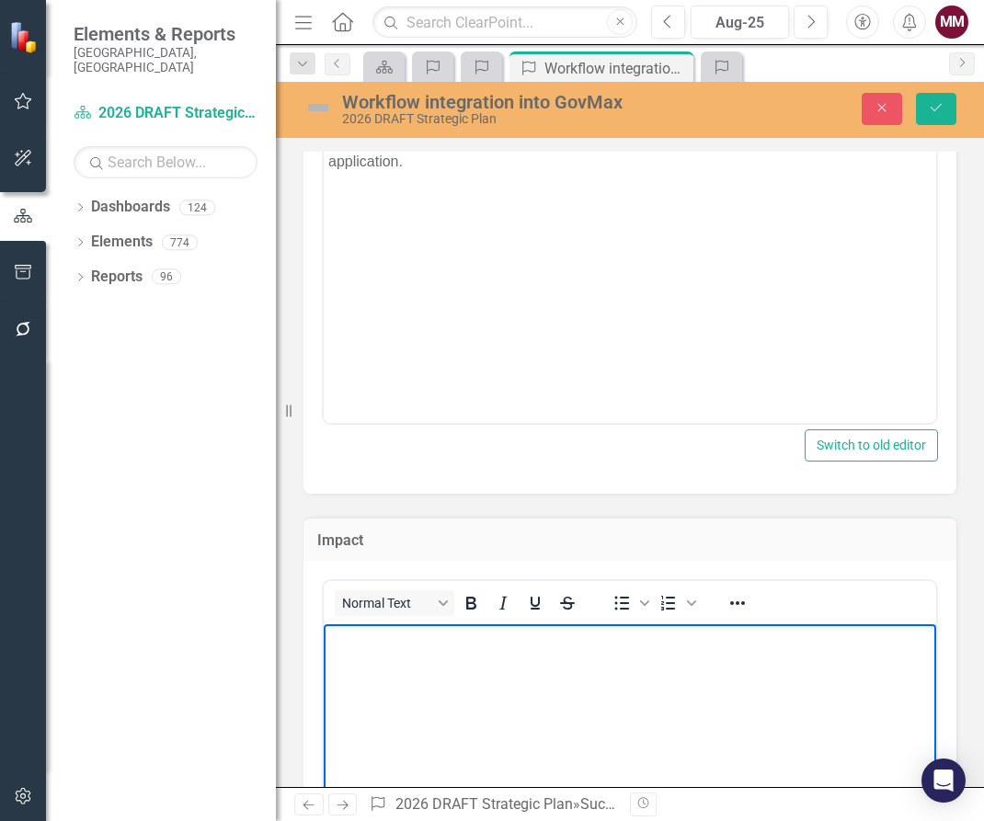
paste body "Rich Text Area. Press ALT-0 for help."
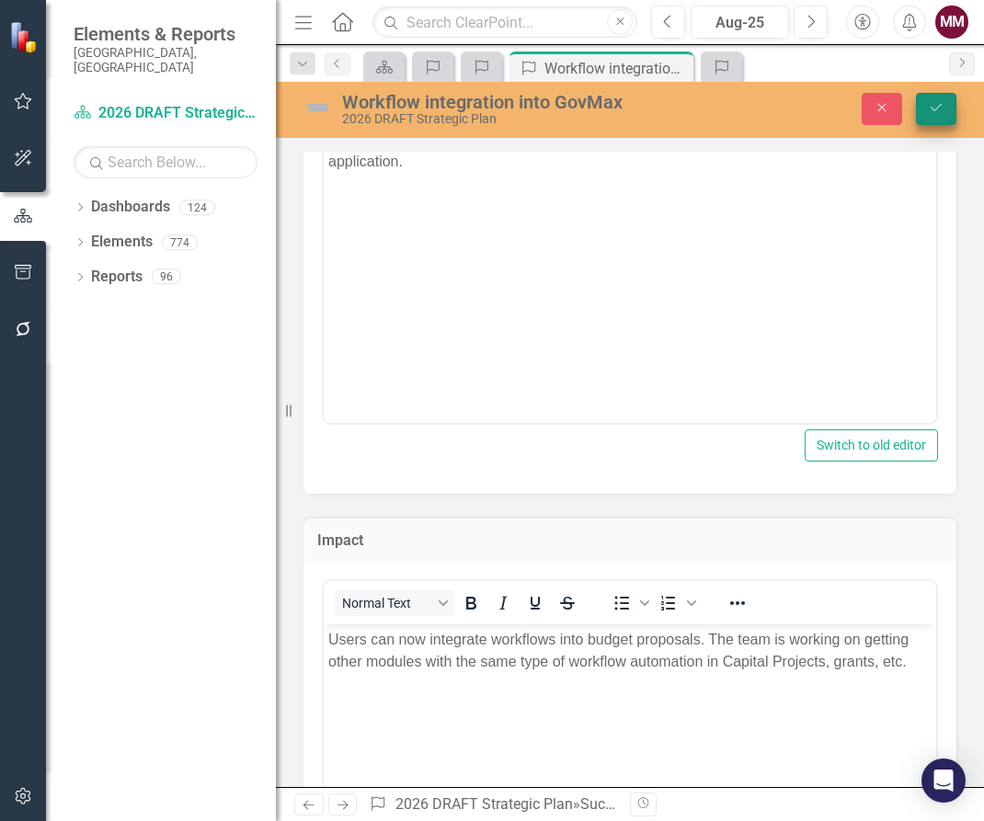
click at [933, 110] on icon "submit" at bounding box center [936, 107] width 11 height 7
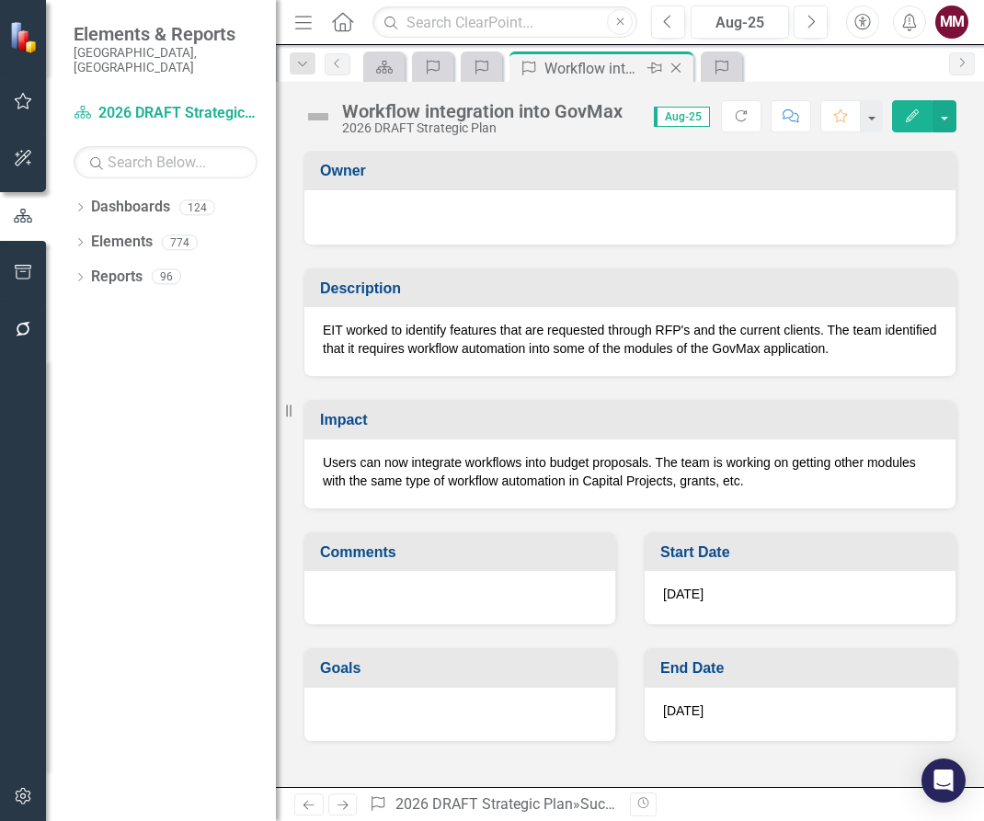
click at [679, 66] on icon "Close" at bounding box center [676, 68] width 18 height 15
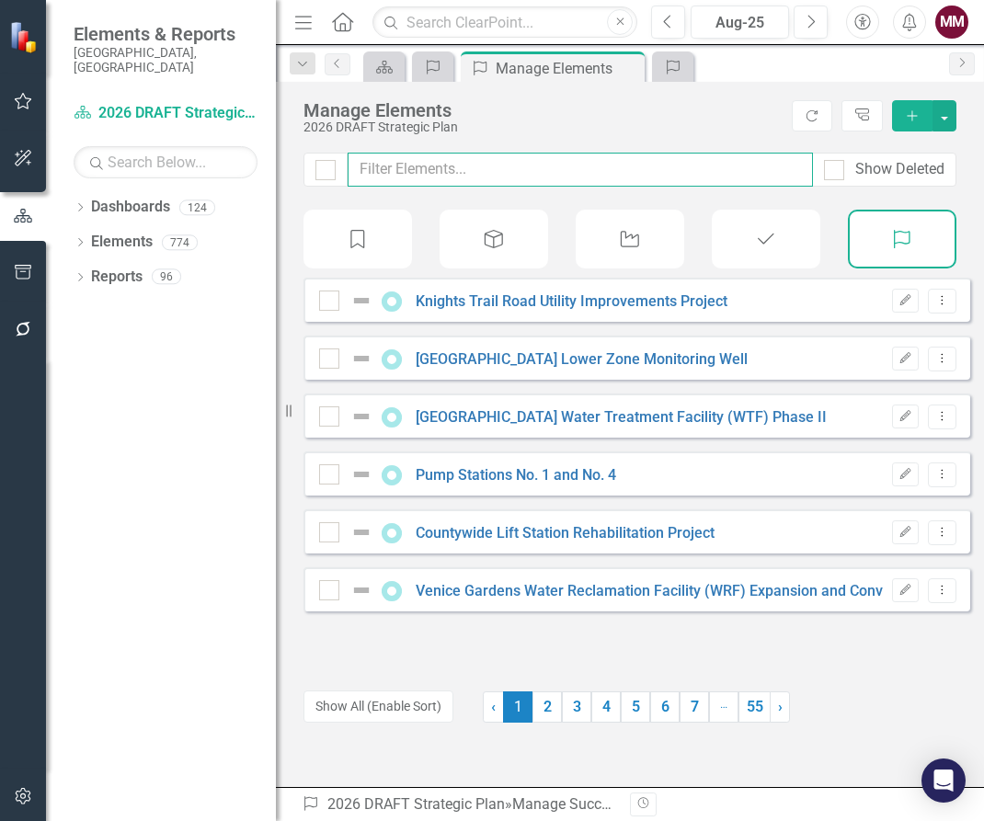
click at [531, 179] on input "text" at bounding box center [580, 170] width 465 height 34
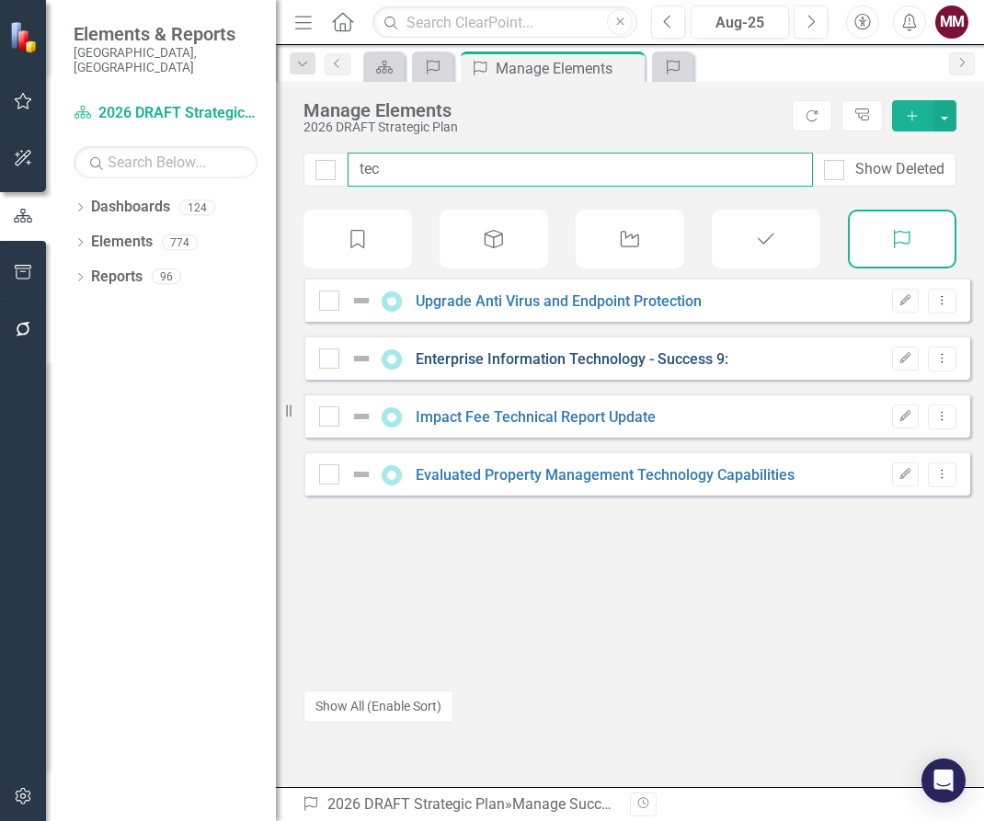
type input "tec"
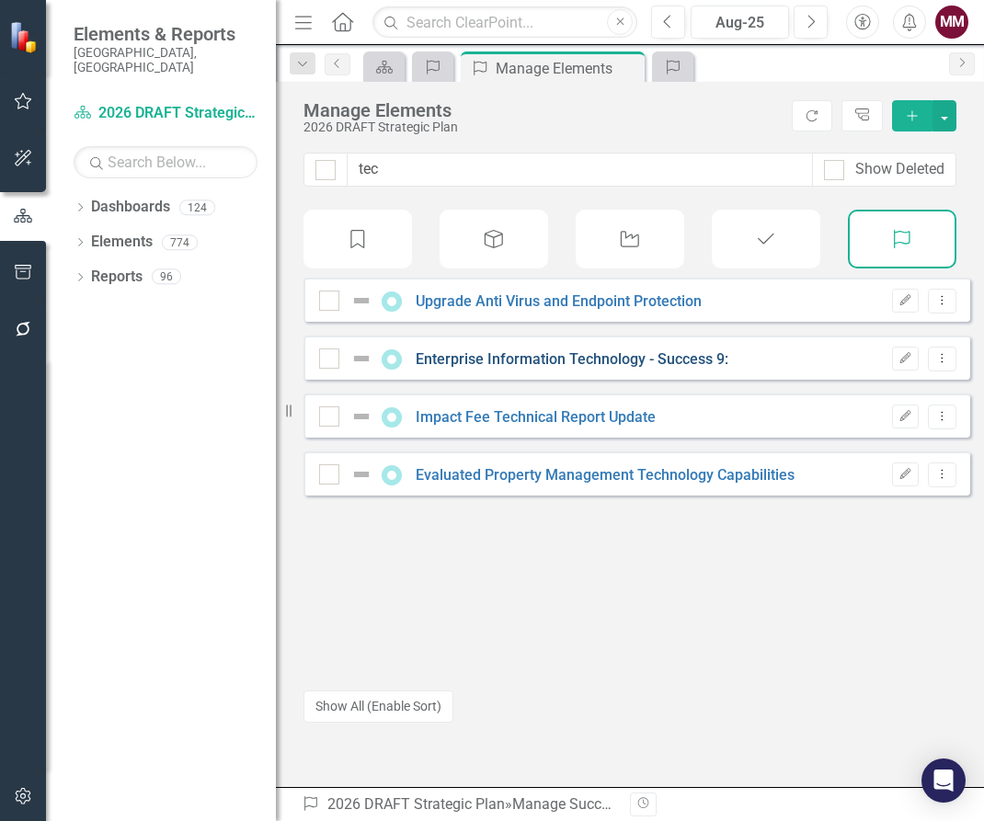
click at [554, 368] on link "Enterprise Information Technology - Success 9:" at bounding box center [572, 358] width 313 height 17
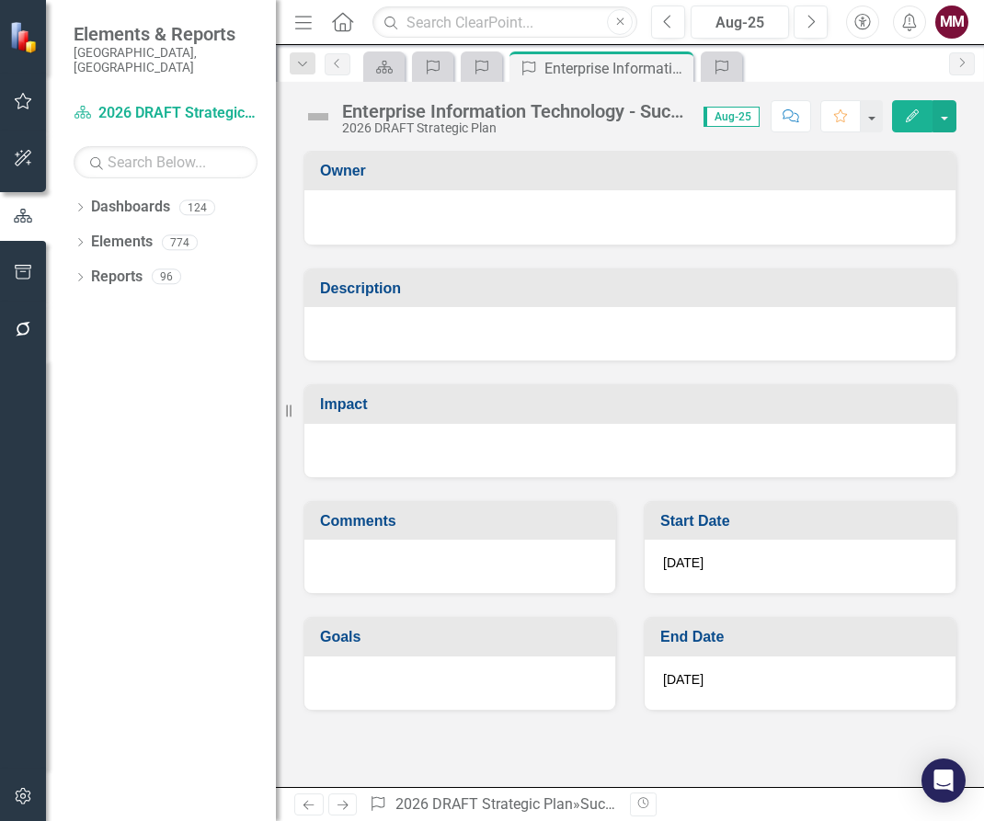
click at [422, 109] on div "Enterprise Information Technology - Success 9:" at bounding box center [513, 111] width 343 height 20
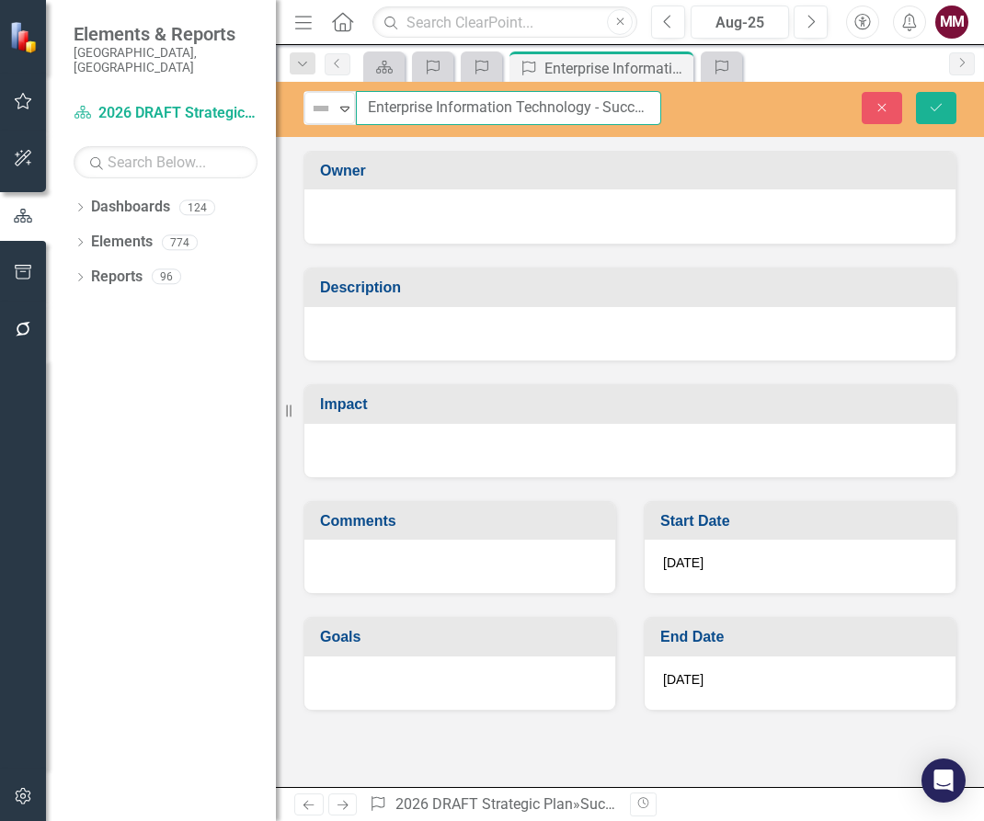
scroll to position [0, 26]
drag, startPoint x: 364, startPoint y: 104, endPoint x: 782, endPoint y: 121, distance: 417.9
click at [782, 121] on div "Not Defined Expand Enterprise Information Technology - Success 9: Close Save" at bounding box center [630, 108] width 708 height 34
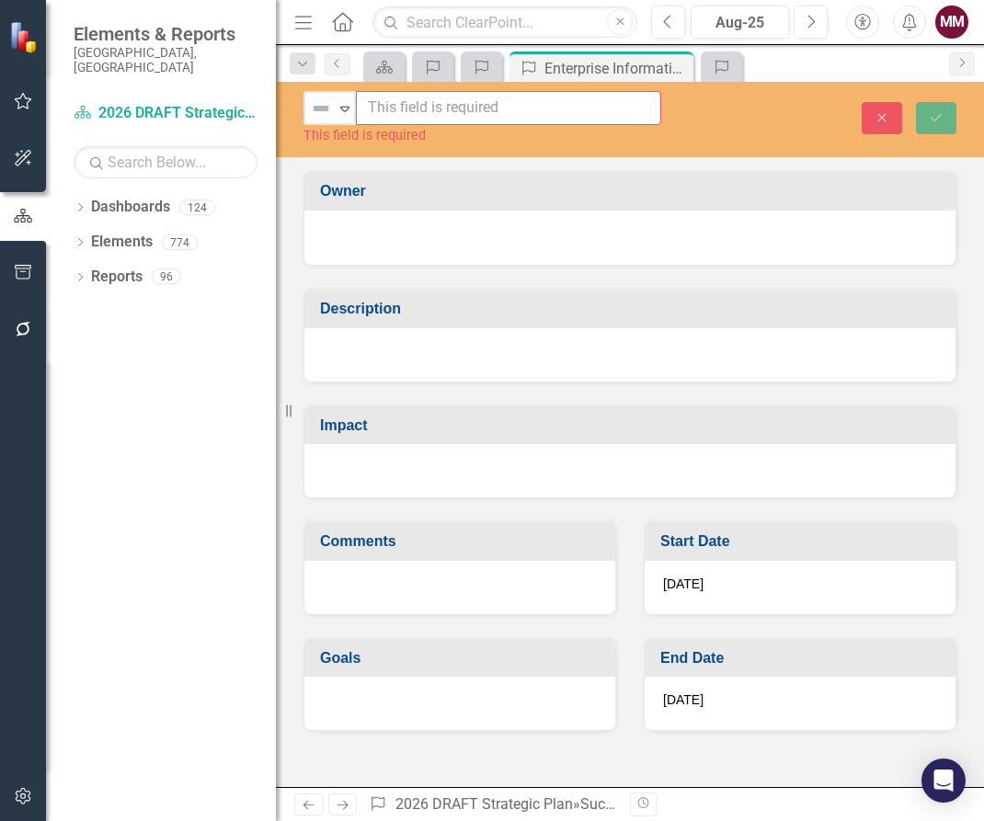
scroll to position [0, 0]
paste input "Single Sign-On in GovMax"
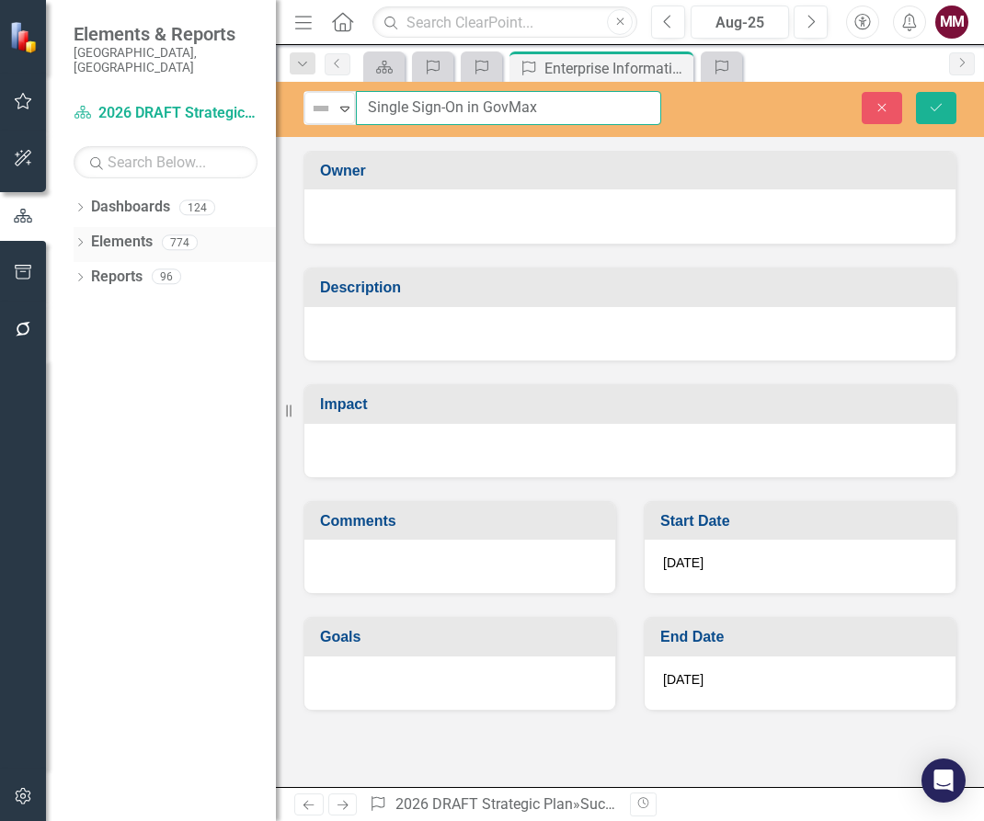
type input "Single Sign-On in GovMax"
click at [487, 337] on div at bounding box center [629, 333] width 651 height 53
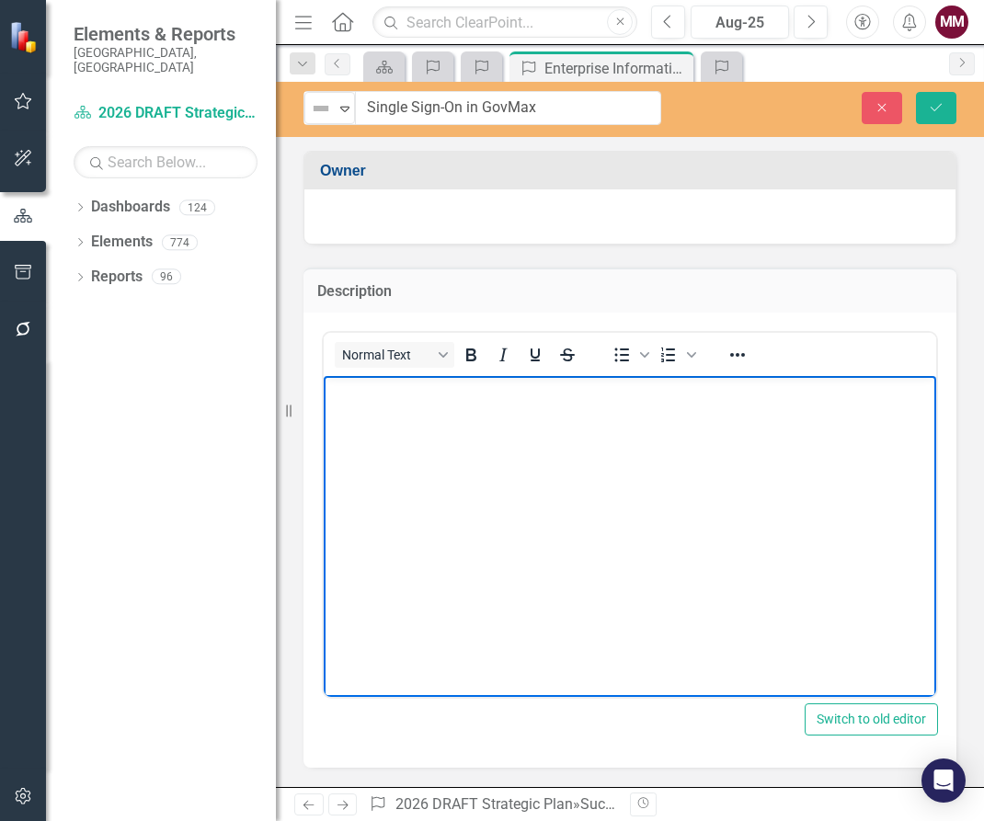
click at [460, 439] on body "Rich Text Area. Press ALT-0 for help." at bounding box center [630, 514] width 612 height 276
paste body "Rich Text Area. Press ALT-0 for help."
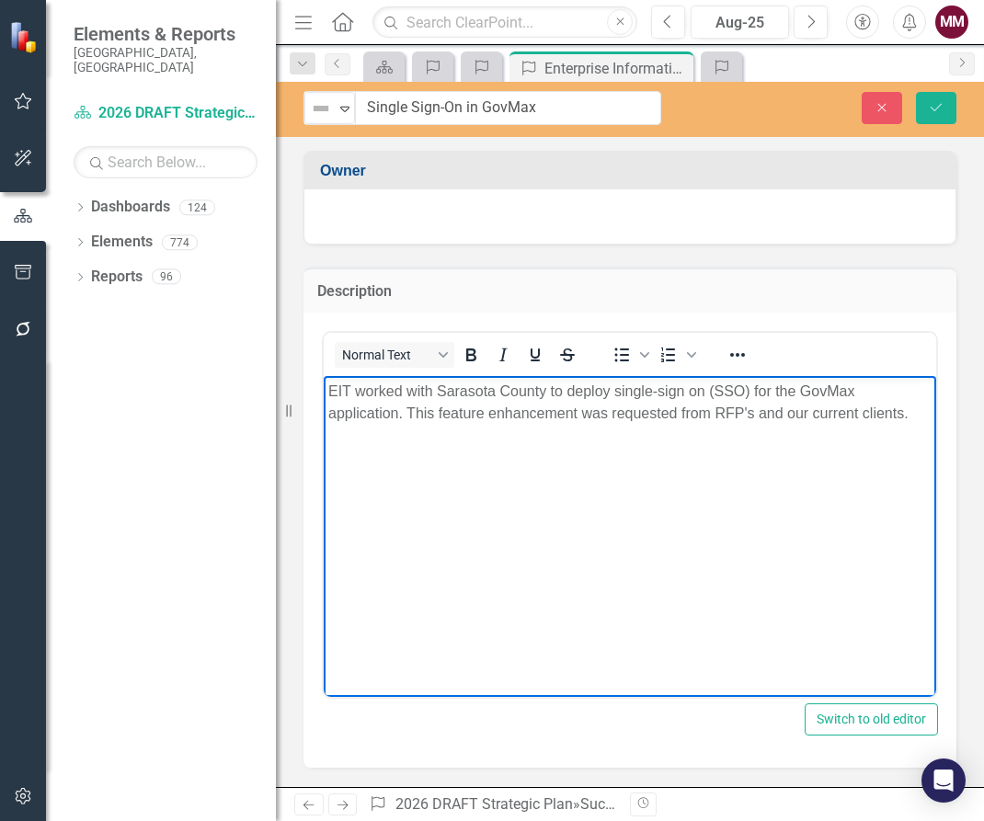
scroll to position [349, 0]
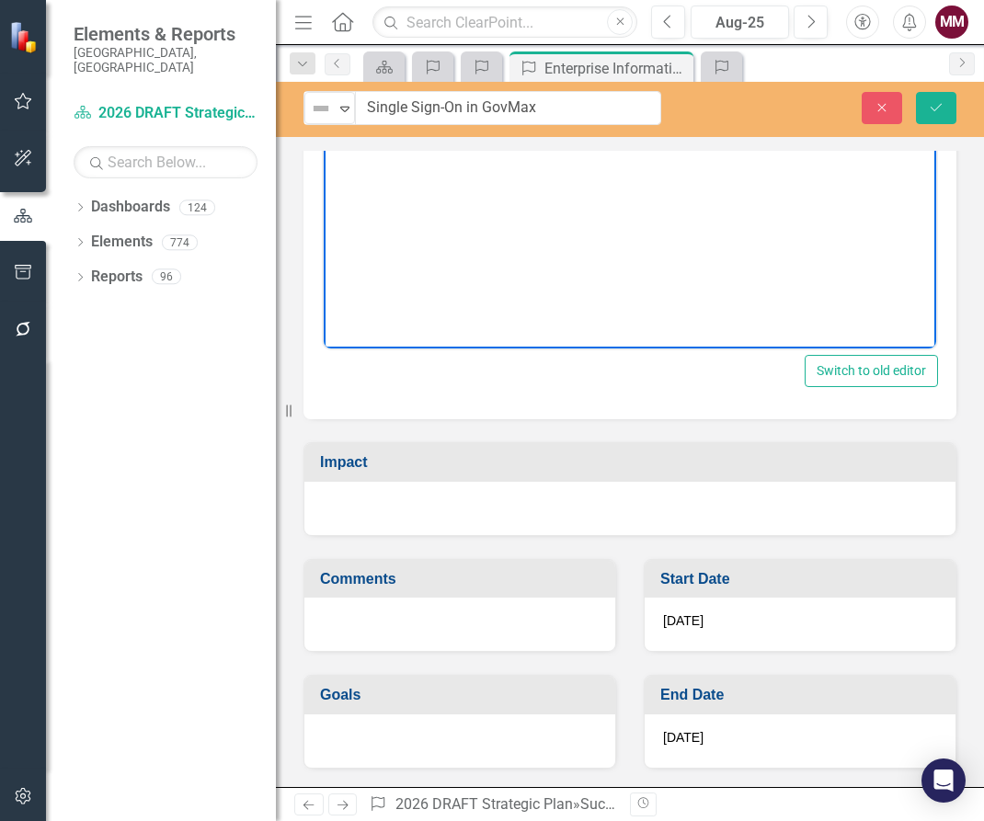
click at [461, 509] on div at bounding box center [629, 508] width 651 height 53
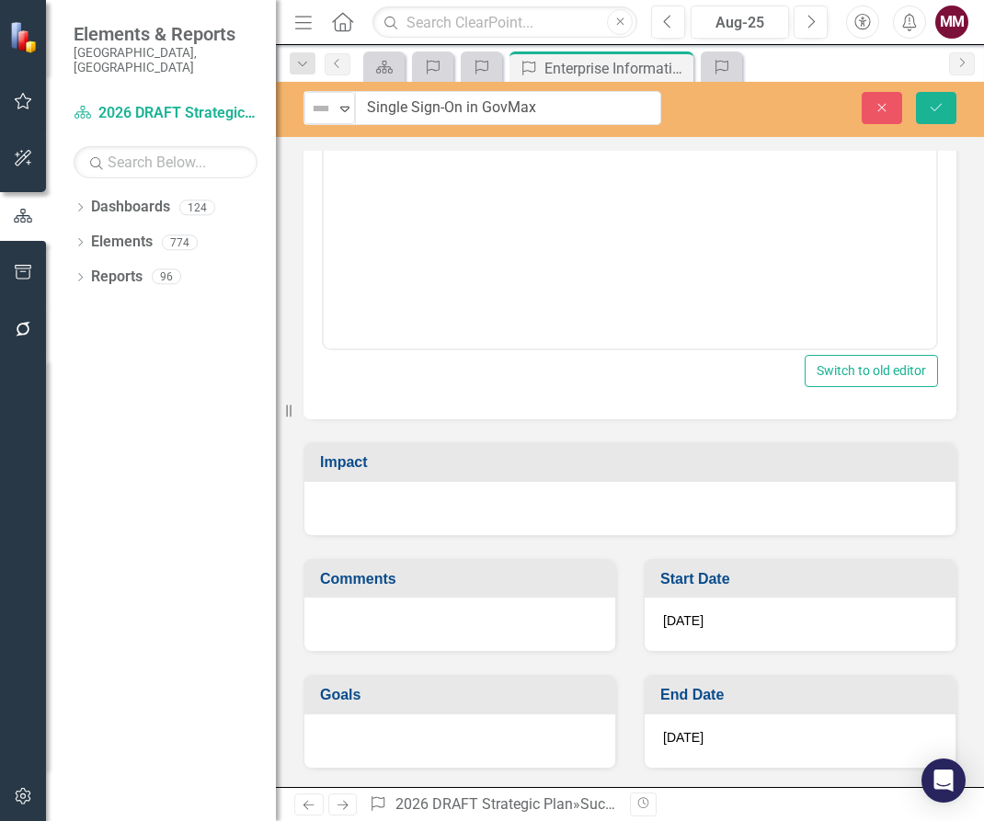
click at [461, 509] on div at bounding box center [629, 508] width 651 height 53
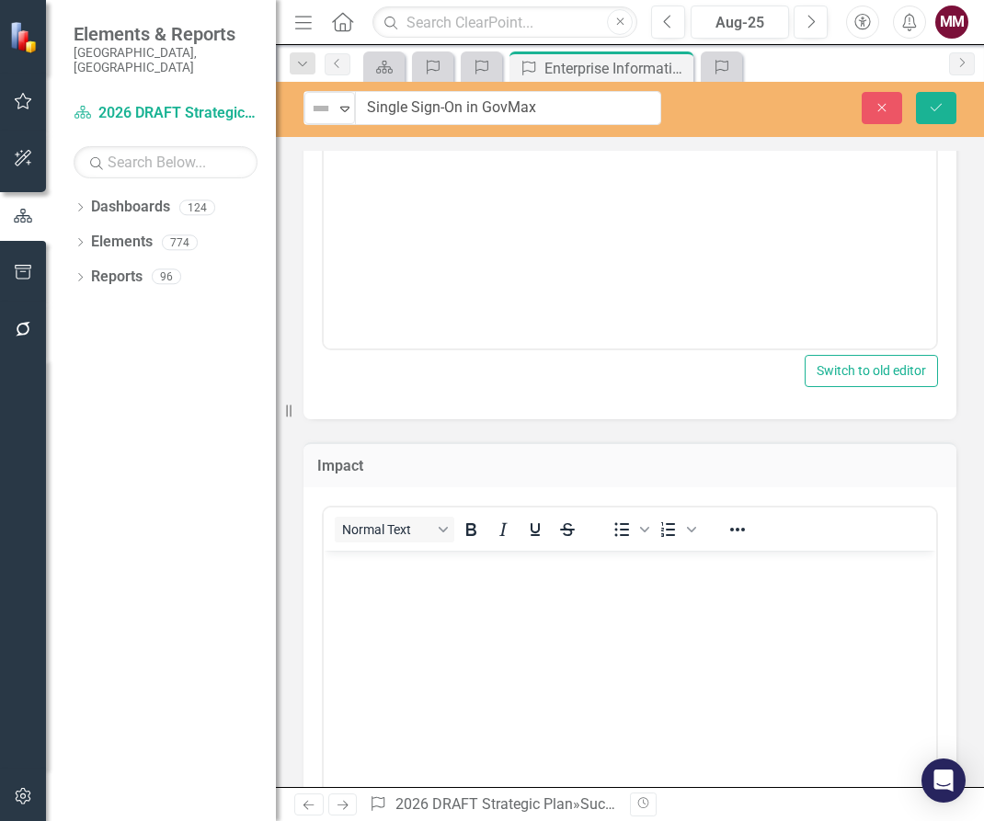
scroll to position [0, 0]
click at [456, 587] on body "Rich Text Area. Press ALT-0 for help." at bounding box center [630, 688] width 612 height 276
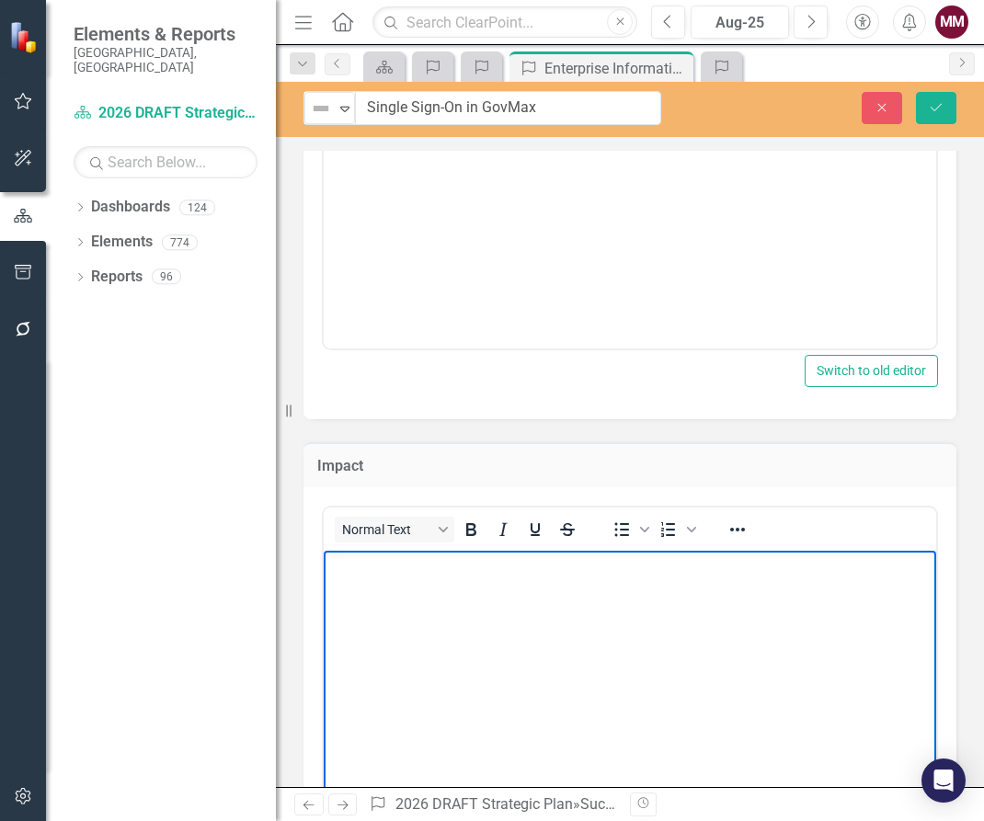
paste body "Rich Text Area. Press ALT-0 for help."
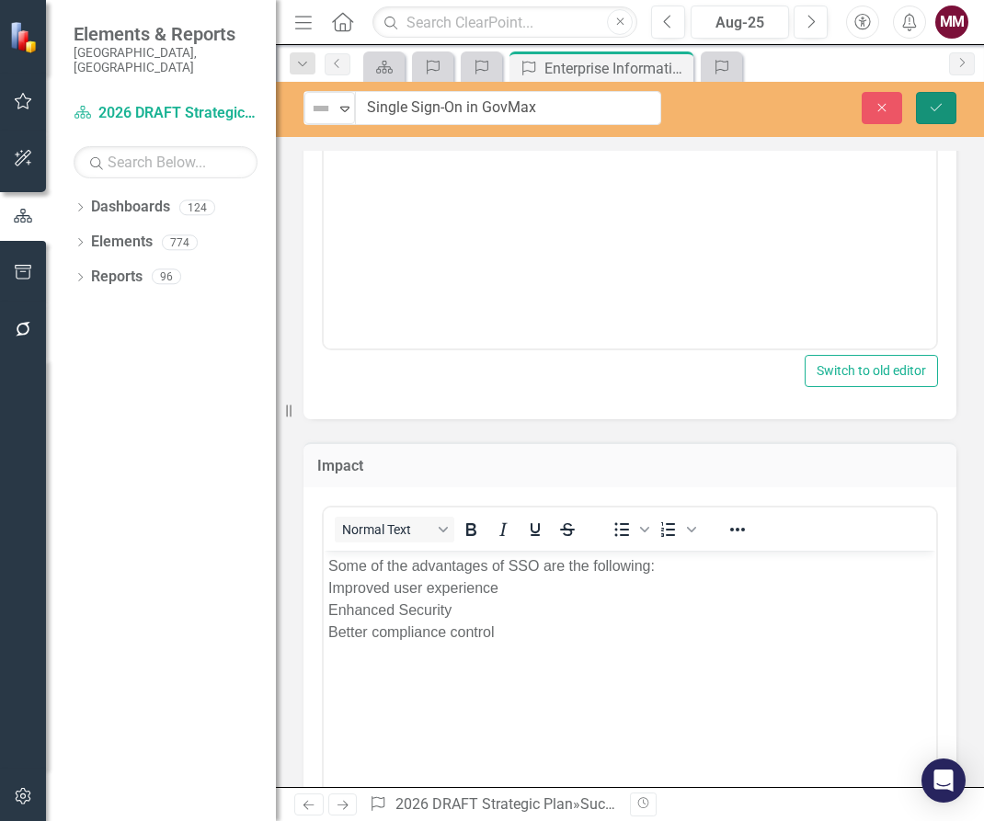
click at [941, 102] on icon "Save" at bounding box center [936, 107] width 17 height 13
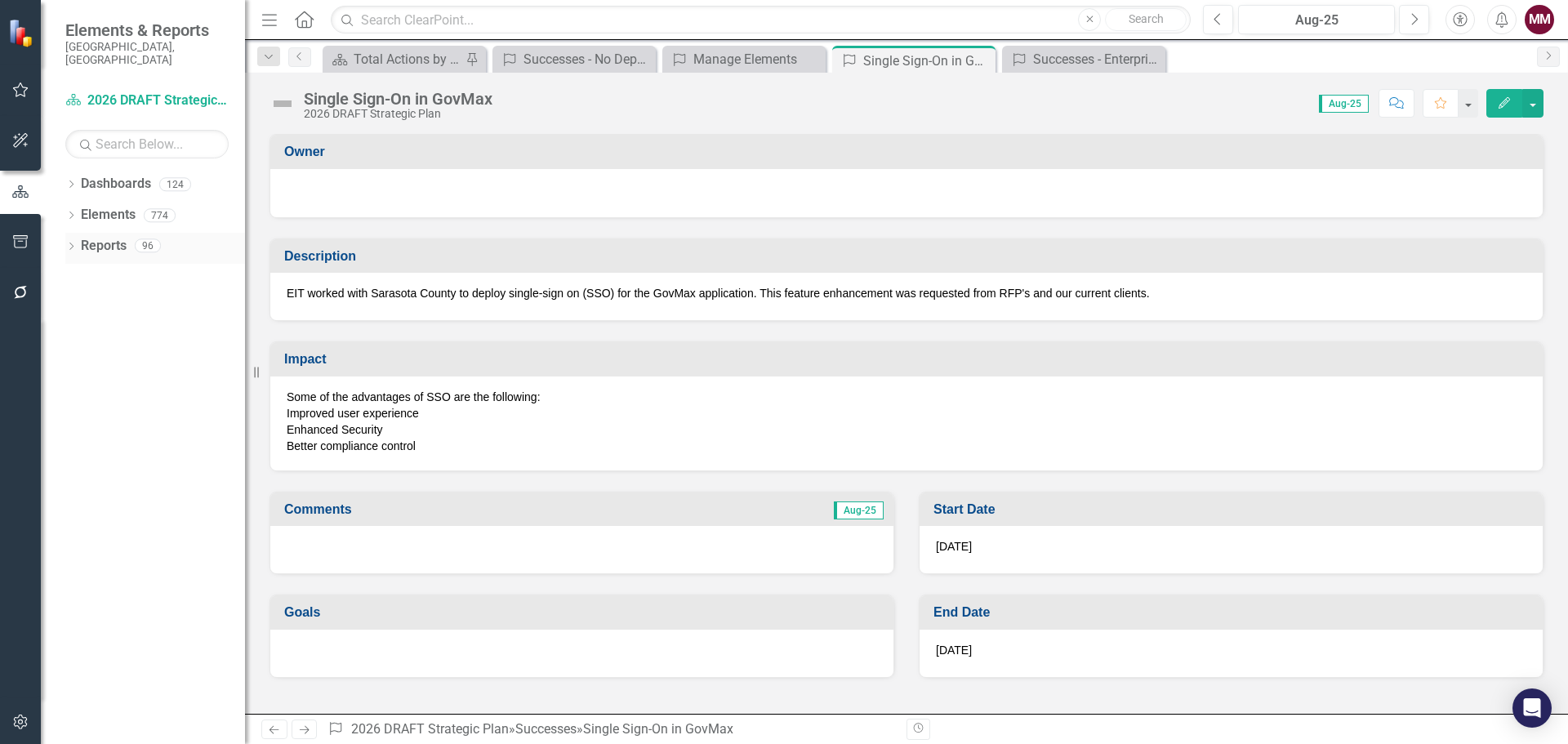
click at [75, 243] on icon "Dropdown" at bounding box center [71, 248] width 12 height 9
click at [83, 395] on icon "Dropdown" at bounding box center [78, 400] width 12 height 9
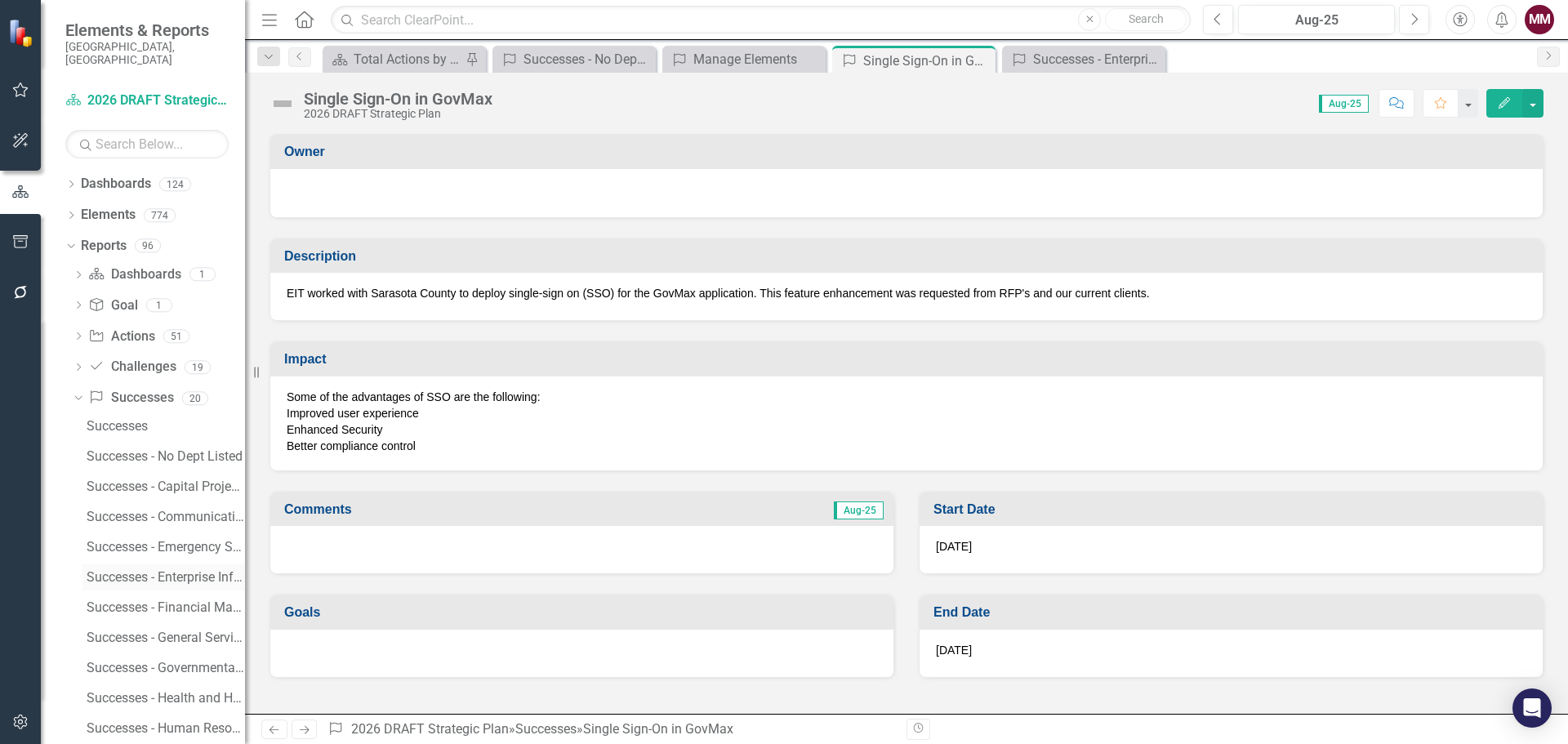
click at [148, 570] on div "Successes - Enterprise Information Technology" at bounding box center [165, 577] width 158 height 15
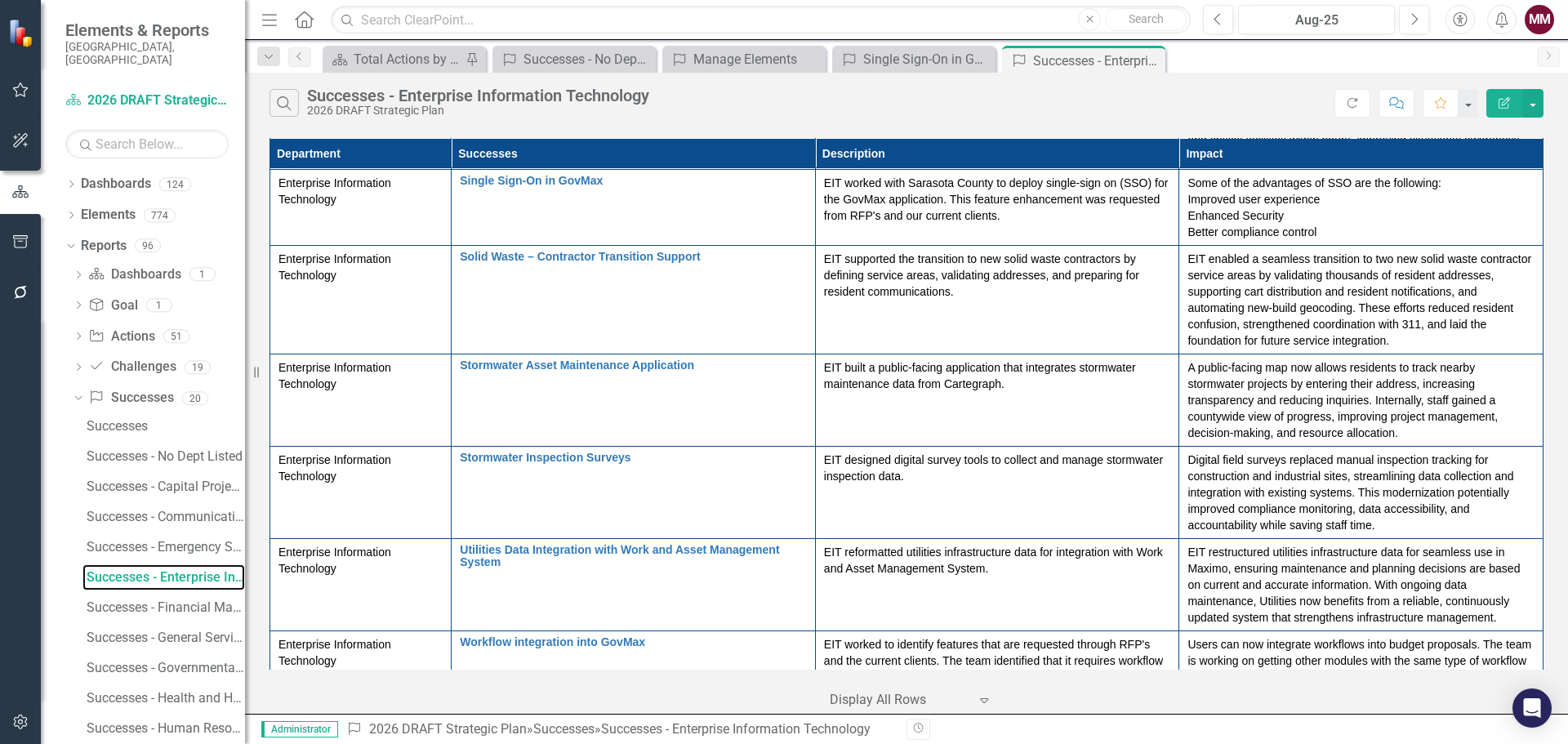
scroll to position [3432, 0]
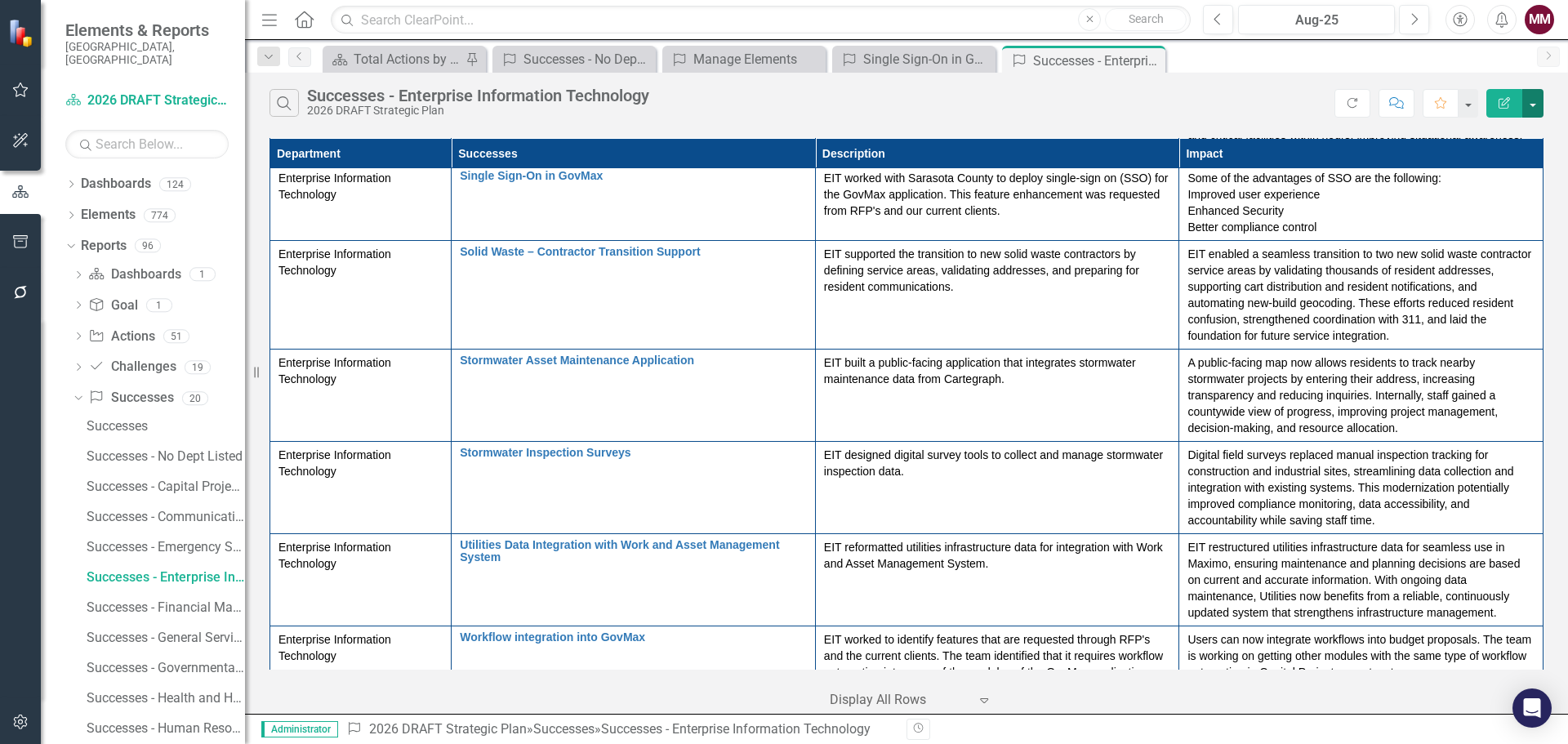
click at [873, 107] on button "button" at bounding box center [1532, 103] width 21 height 28
click at [873, 170] on link "PDF Export to PDF" at bounding box center [1477, 166] width 129 height 30
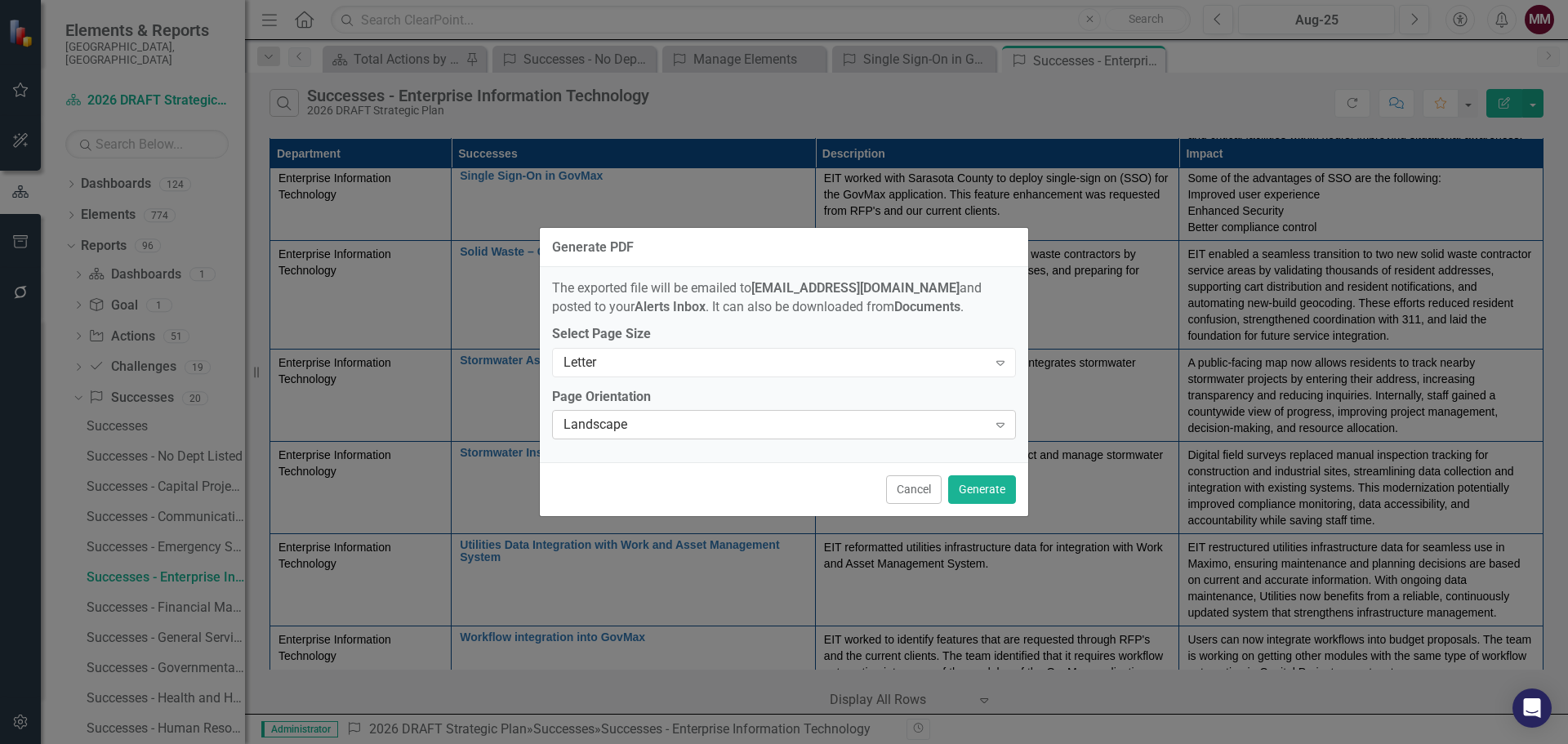
click at [873, 420] on div "Landscape" at bounding box center [775, 424] width 424 height 19
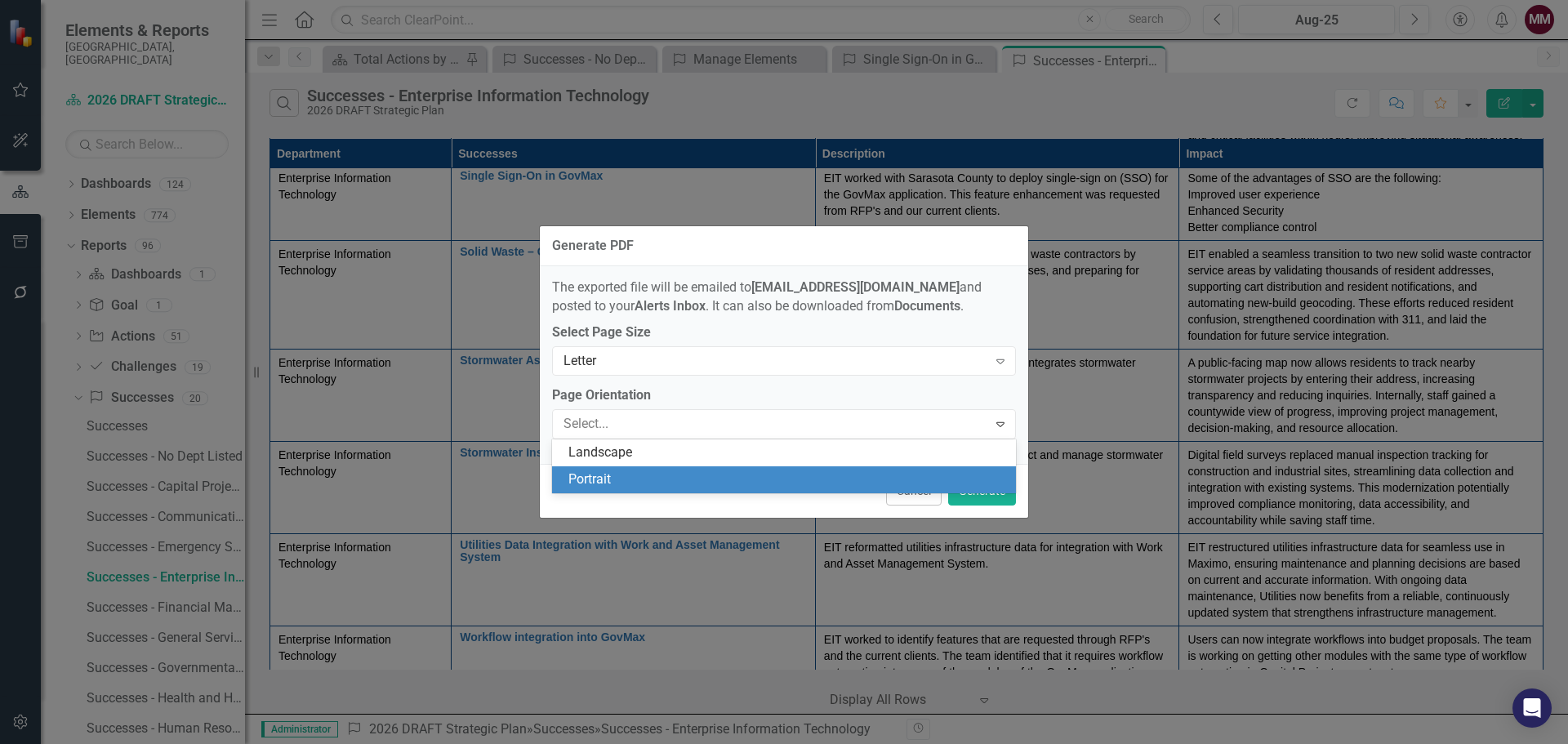
click at [873, 471] on div "Portrait" at bounding box center [787, 479] width 438 height 19
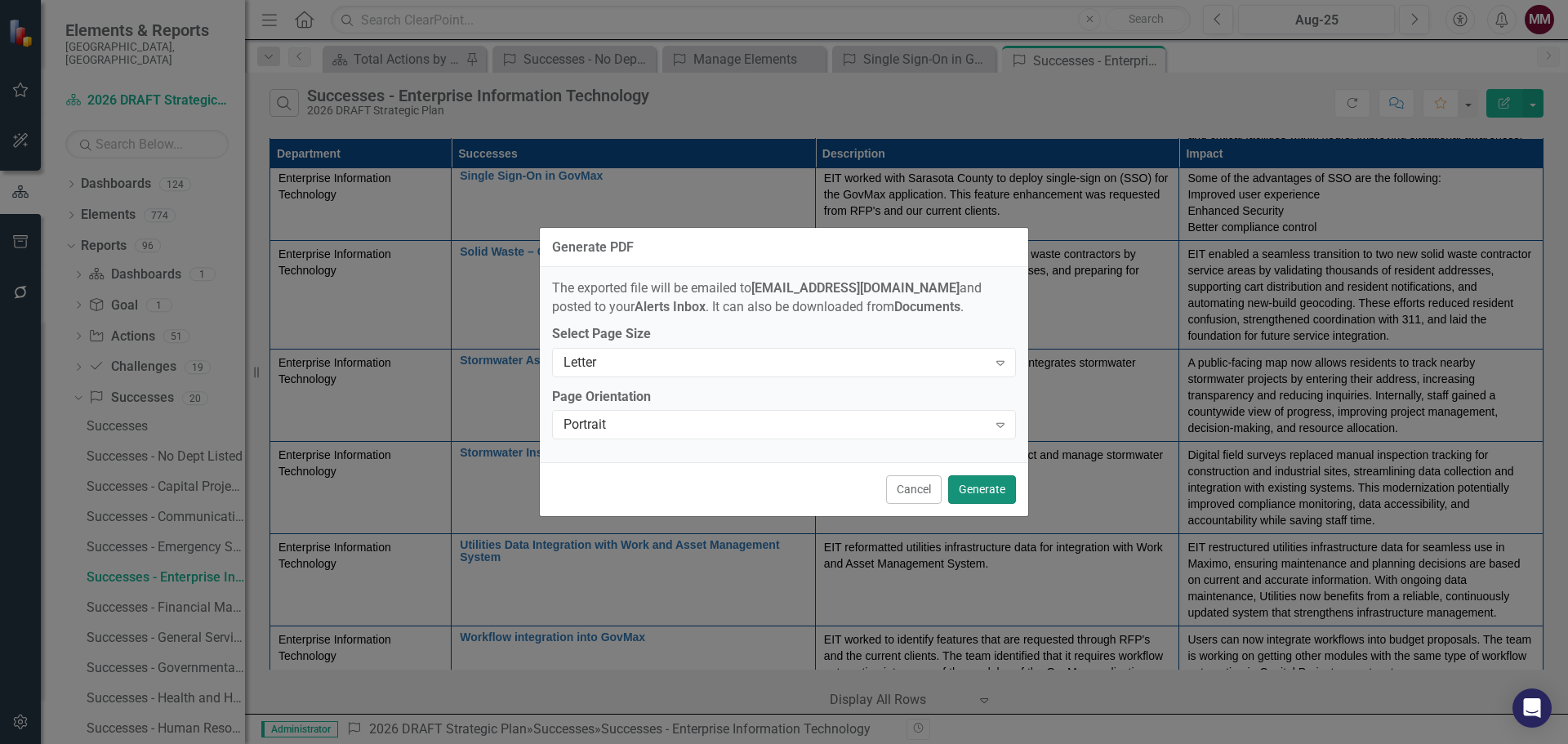
click at [873, 495] on button "Generate" at bounding box center [982, 489] width 67 height 28
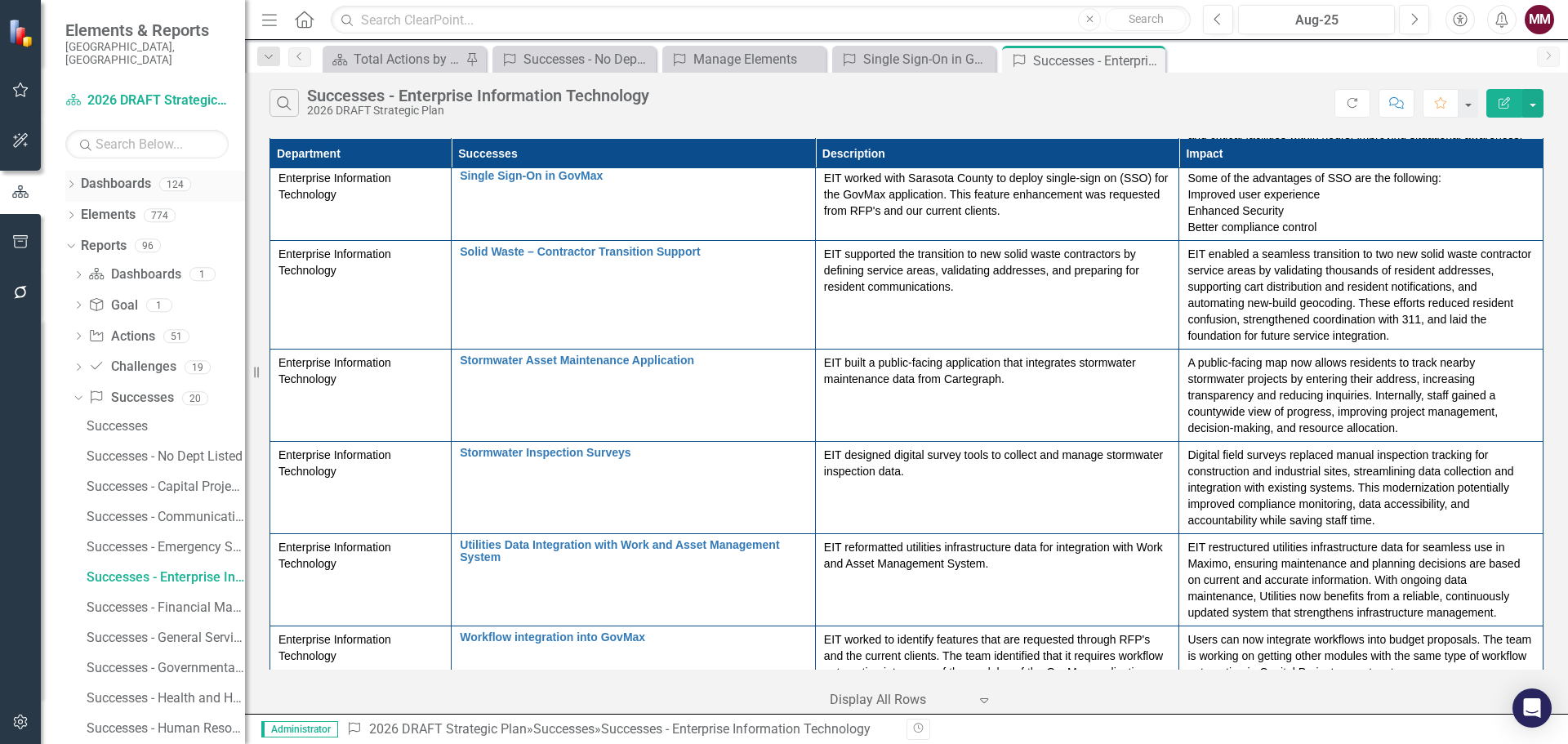
click at [69, 181] on icon "Dropdown" at bounding box center [71, 186] width 12 height 9
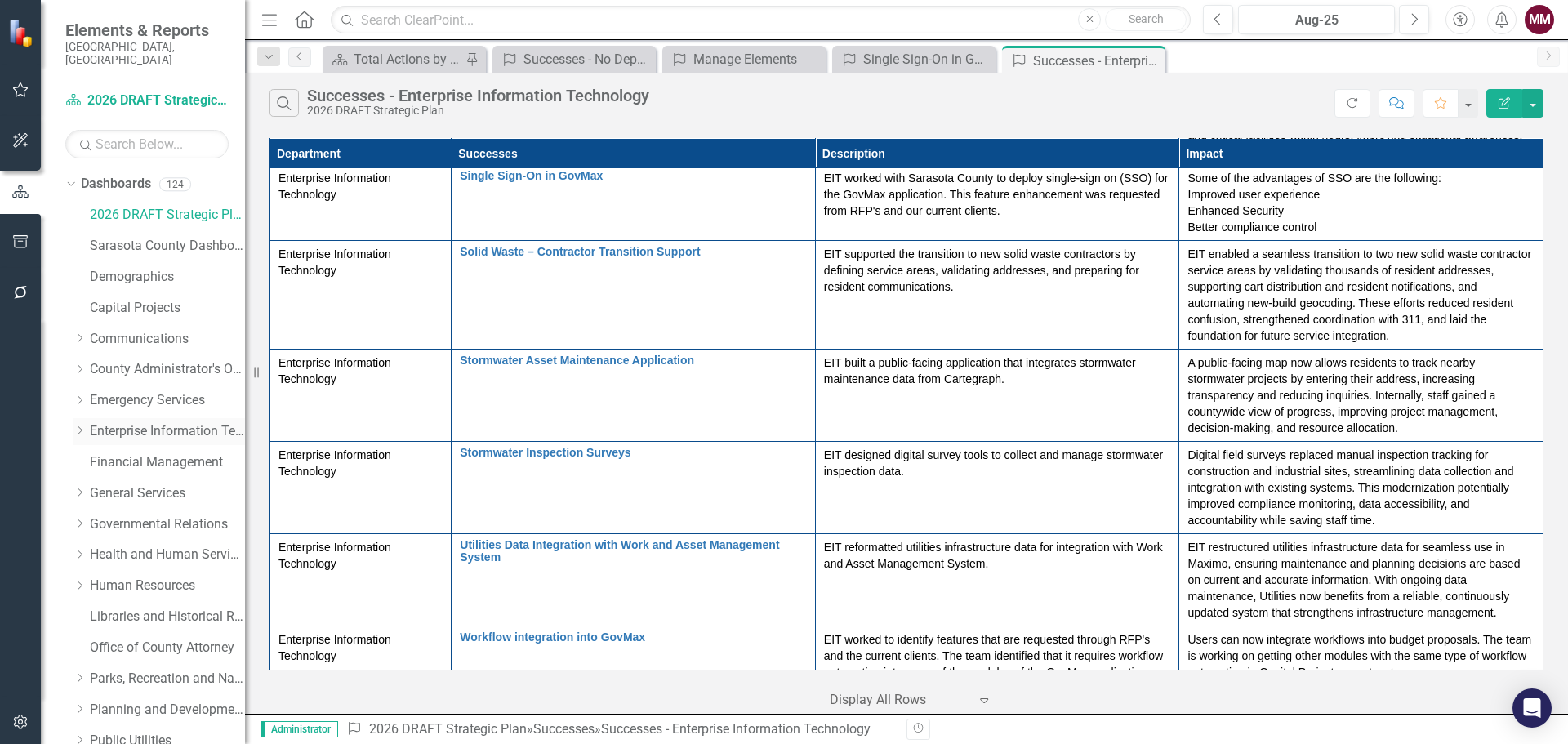
click at [139, 422] on link "Enterprise Information Technology" at bounding box center [167, 431] width 155 height 19
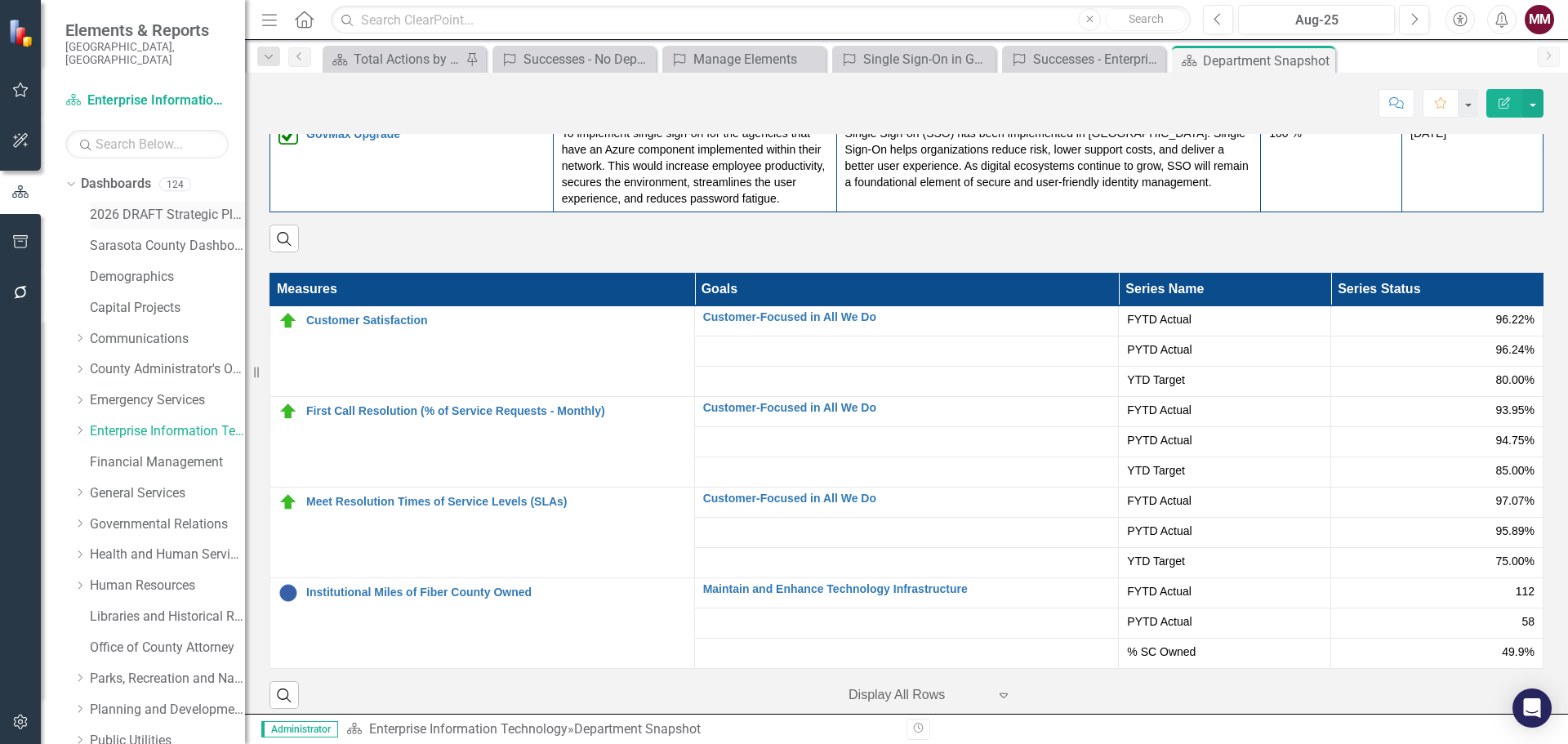
drag, startPoint x: 107, startPoint y: 209, endPoint x: 98, endPoint y: 201, distance: 12.0
click at [107, 209] on link "2026 DRAFT Strategic Plan" at bounding box center [167, 215] width 155 height 19
